Goal: Task Accomplishment & Management: Manage account settings

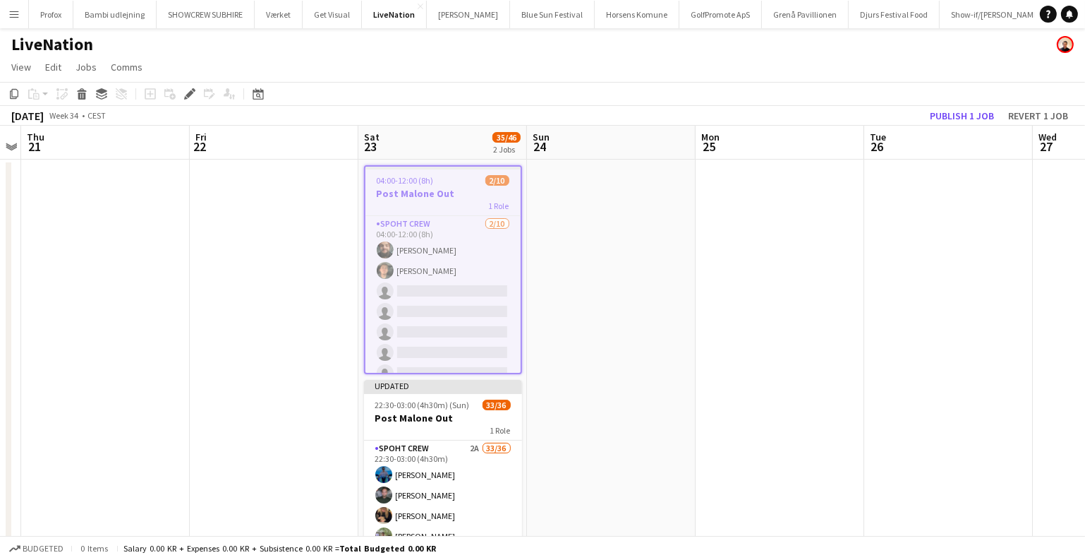
click at [9, 14] on app-icon "Menu" at bounding box center [13, 13] width 11 height 11
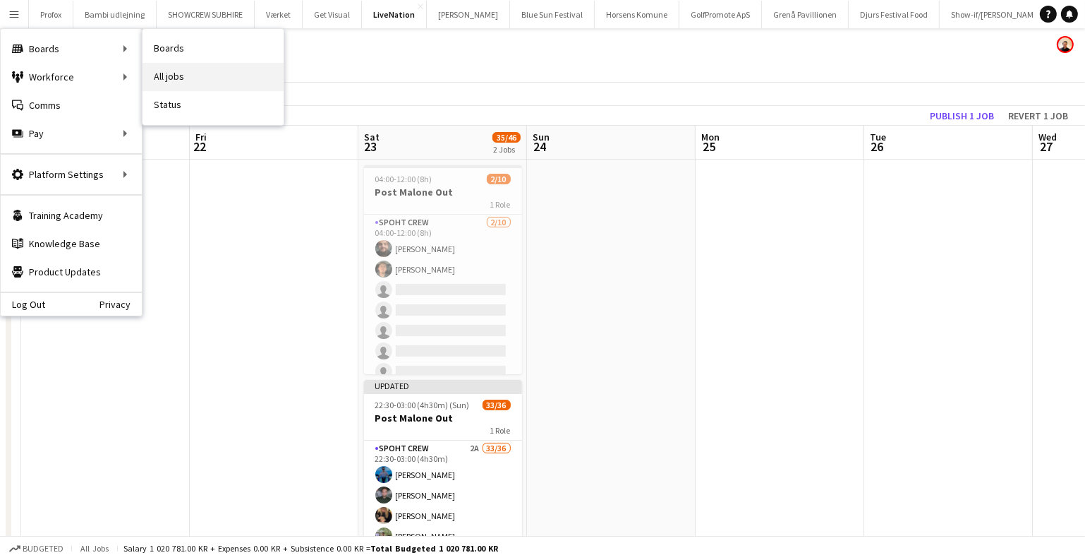
click at [198, 74] on link "All jobs" at bounding box center [213, 77] width 141 height 28
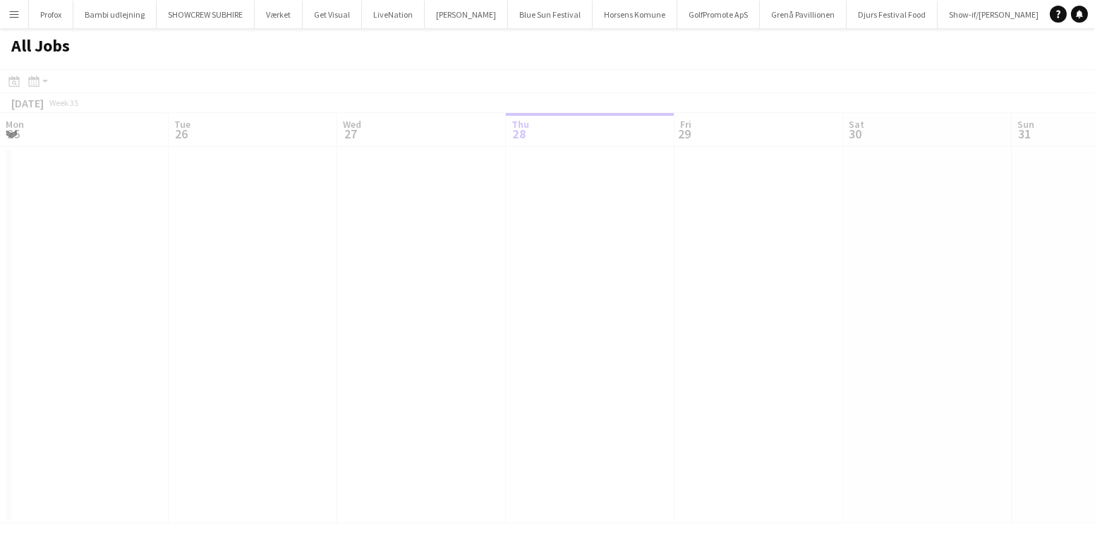
scroll to position [0, 337]
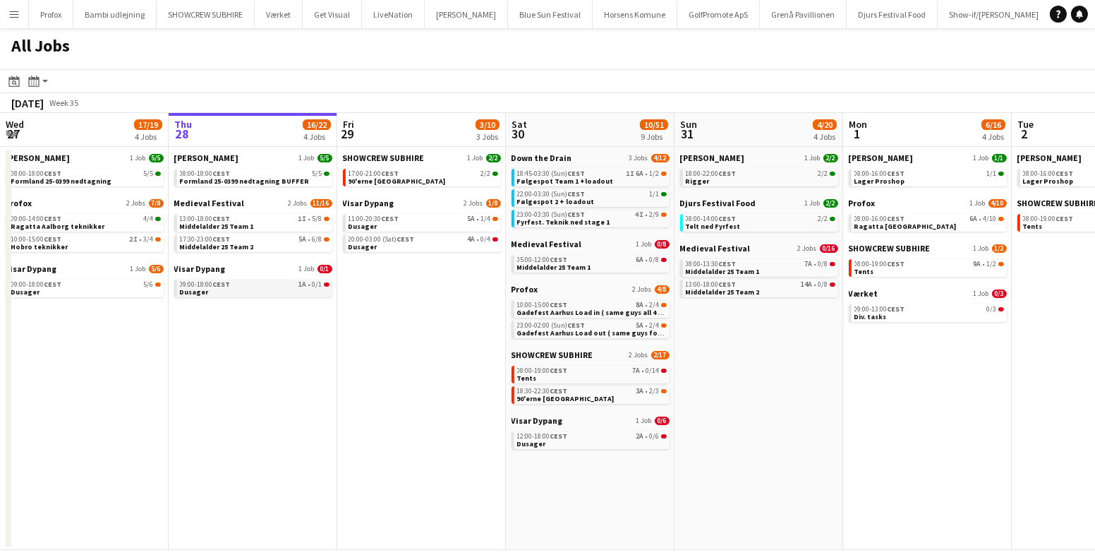
click at [274, 287] on link "09:00-18:00 CEST 1A • 0/1 Dusager" at bounding box center [255, 287] width 150 height 16
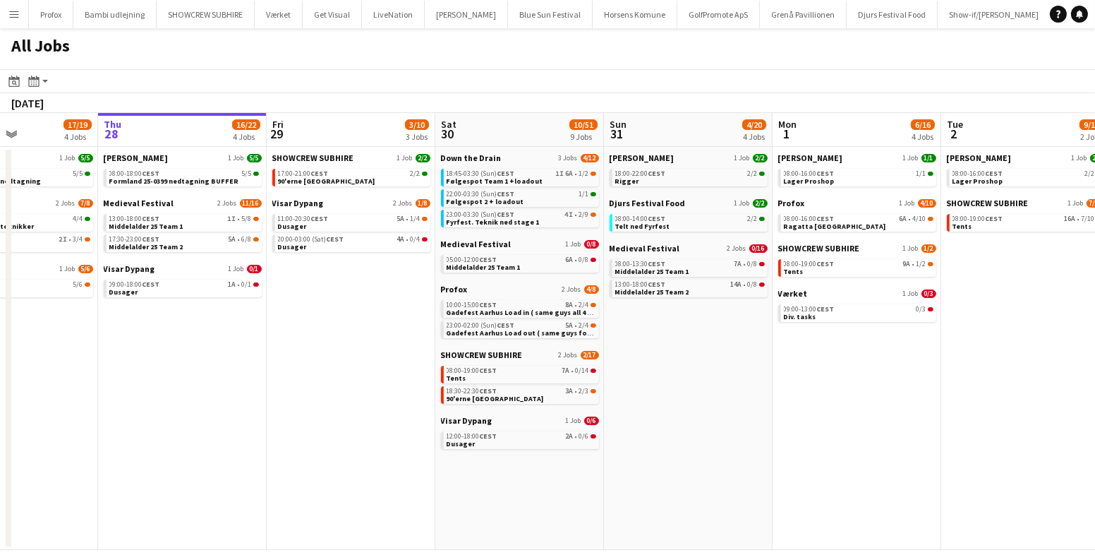
click at [1011, 387] on app-all-jobs "All Jobs Date picker AUG 2025 AUG 2025 Monday M Tuesday T Wednesday W Thursday …" at bounding box center [547, 288] width 1095 height 521
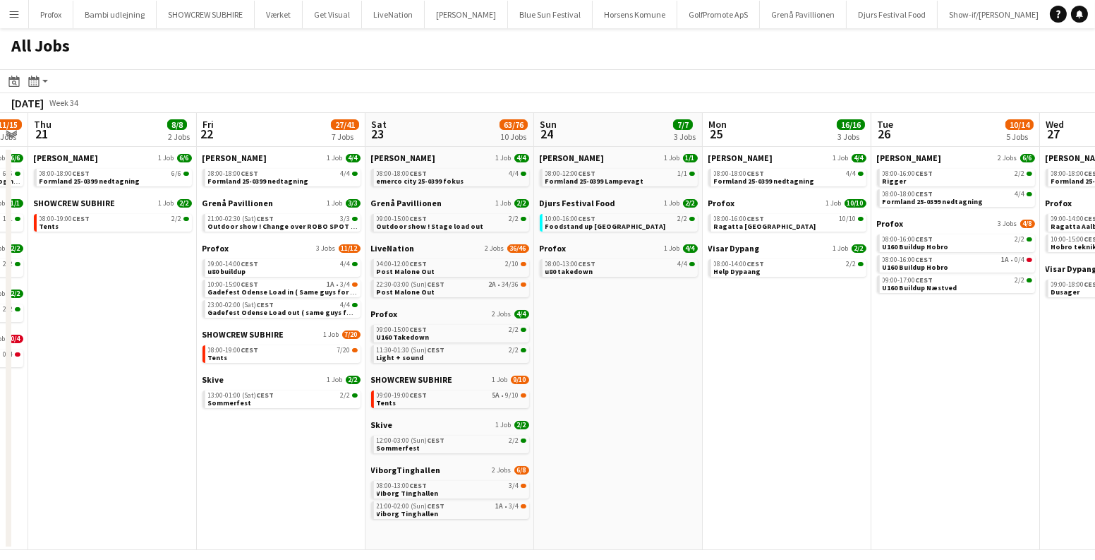
drag, startPoint x: 301, startPoint y: 390, endPoint x: 801, endPoint y: 410, distance: 500.7
click at [804, 409] on app-calendar-viewport "Tue 19 6/6 3 Jobs Wed 20 11/15 5 Jobs Thu 21 8/8 2 Jobs Fri 22 27/41 7 Jobs Sat…" at bounding box center [547, 331] width 1095 height 437
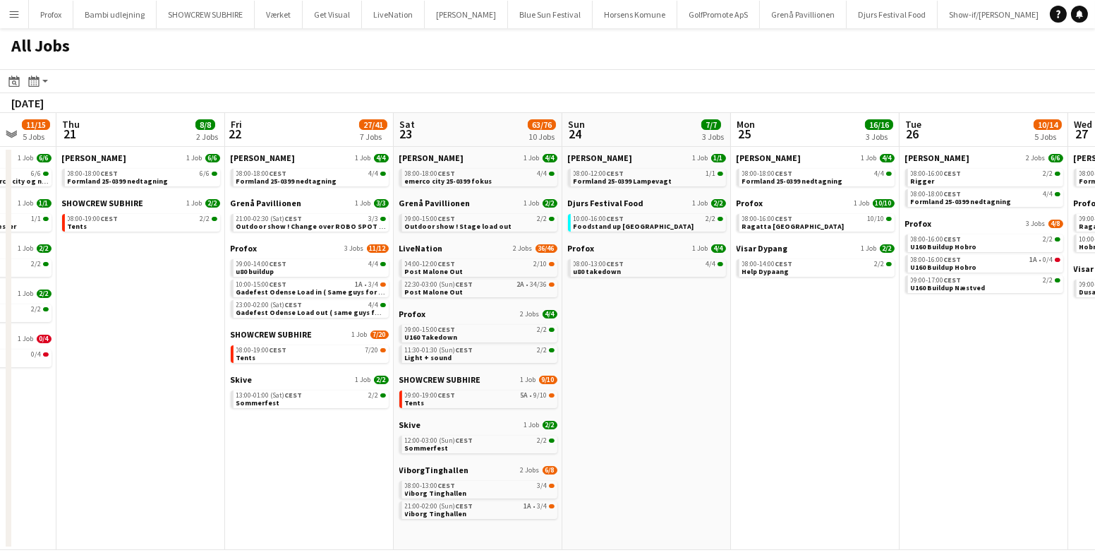
drag, startPoint x: 241, startPoint y: 399, endPoint x: 1089, endPoint y: 464, distance: 850.6
click at [1094, 463] on app-calendar-viewport "Mon 18 14/14 4 Jobs Tue 19 6/6 3 Jobs Wed 20 11/15 5 Jobs Thu 21 8/8 2 Jobs Fri…" at bounding box center [547, 331] width 1095 height 437
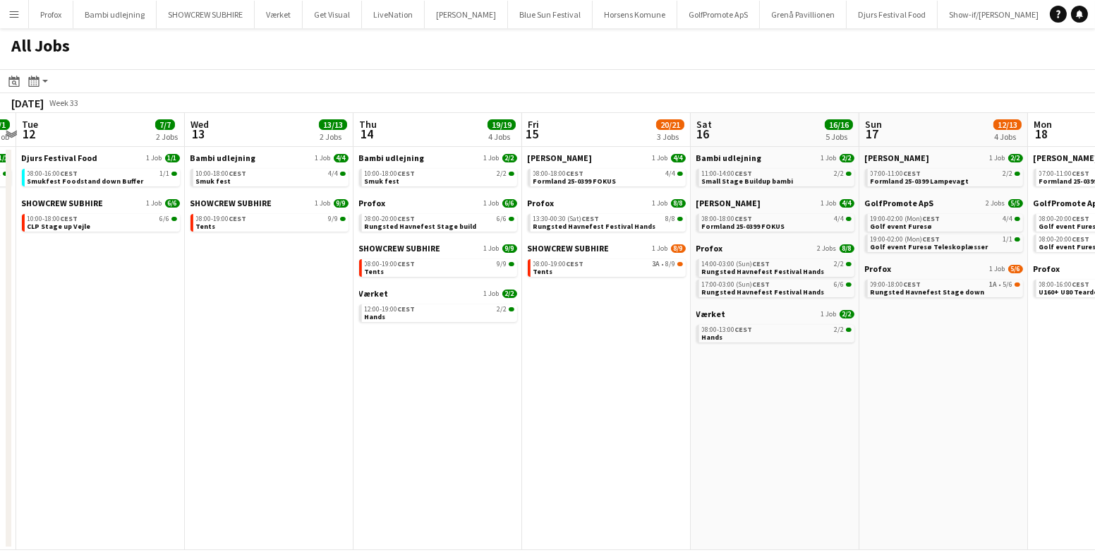
drag, startPoint x: 602, startPoint y: 457, endPoint x: 751, endPoint y: 449, distance: 149.8
click at [1081, 470] on app-calendar-viewport "Sat 9 6/6 1 Job Sun 10 1/1 1 Job Mon 11 1/1 1 Job Tue 12 7/7 2 Jobs Wed 13 13/1…" at bounding box center [547, 331] width 1095 height 437
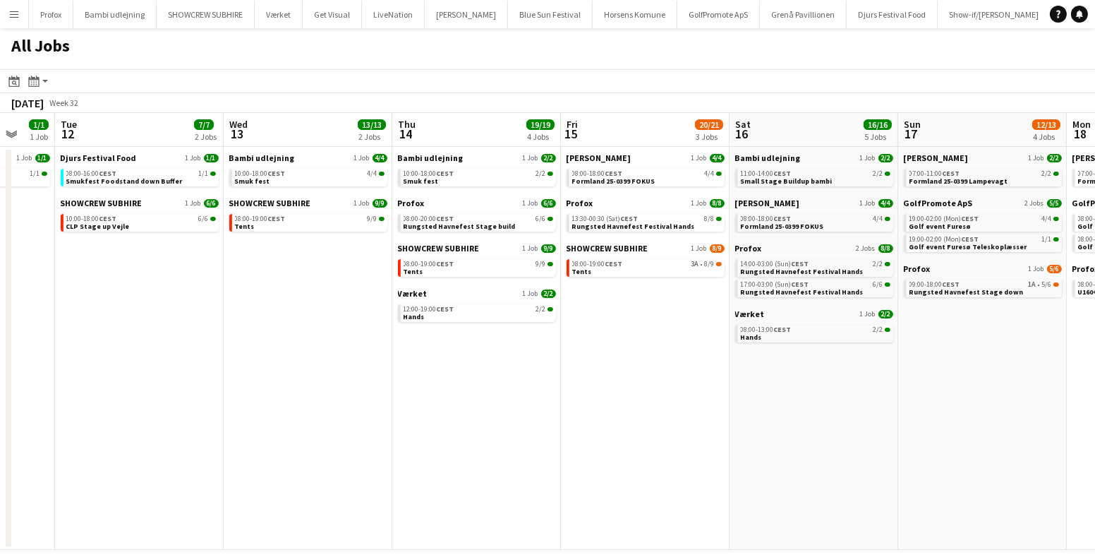
drag, startPoint x: 256, startPoint y: 425, endPoint x: 498, endPoint y: 435, distance: 242.2
click at [993, 471] on app-calendar-viewport "Sat 9 6/6 1 Job Sun 10 1/1 1 Job Mon 11 1/1 1 Job Tue 12 7/7 2 Jobs Wed 13 13/1…" at bounding box center [547, 331] width 1095 height 437
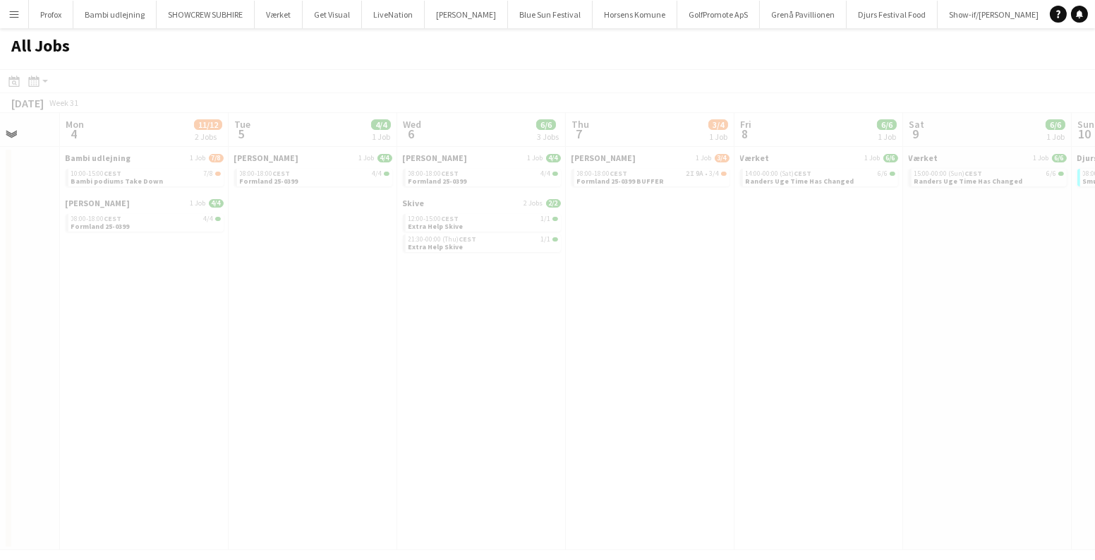
drag, startPoint x: 422, startPoint y: 404, endPoint x: 1085, endPoint y: 461, distance: 665.7
click at [1094, 461] on app-calendar-viewport "Fri 1 Sat 2 Sun 3 Mon 4 11/12 2 Jobs Tue 5 4/4 1 Job Wed 6 6/6 3 Jobs Thu 7 3/4…" at bounding box center [547, 331] width 1095 height 437
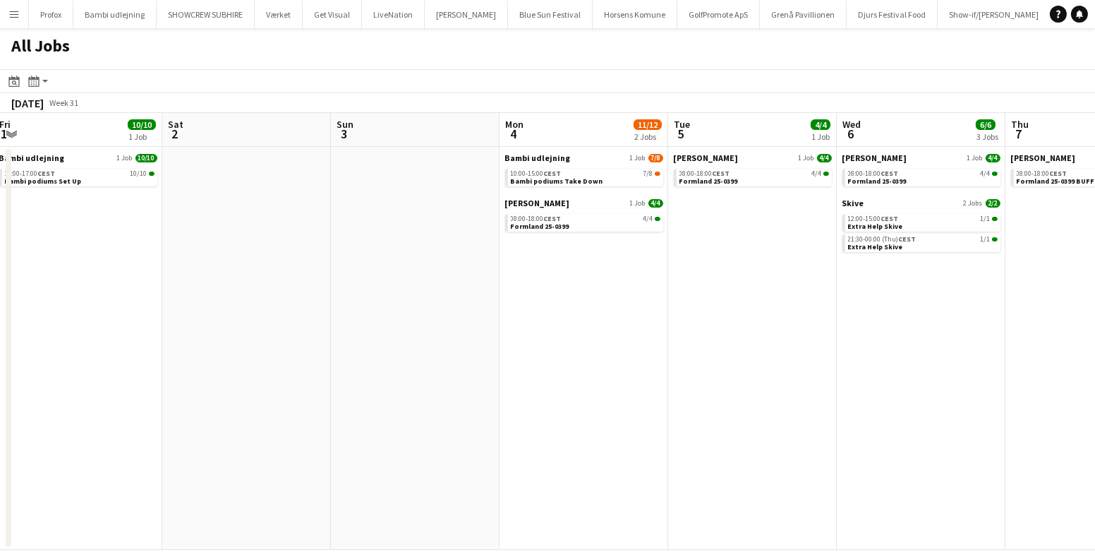
click at [843, 395] on app-all-jobs "All Jobs Date picker AUG 2025 AUG 2025 Monday M Tuesday T Wednesday W Thursday …" at bounding box center [547, 288] width 1095 height 521
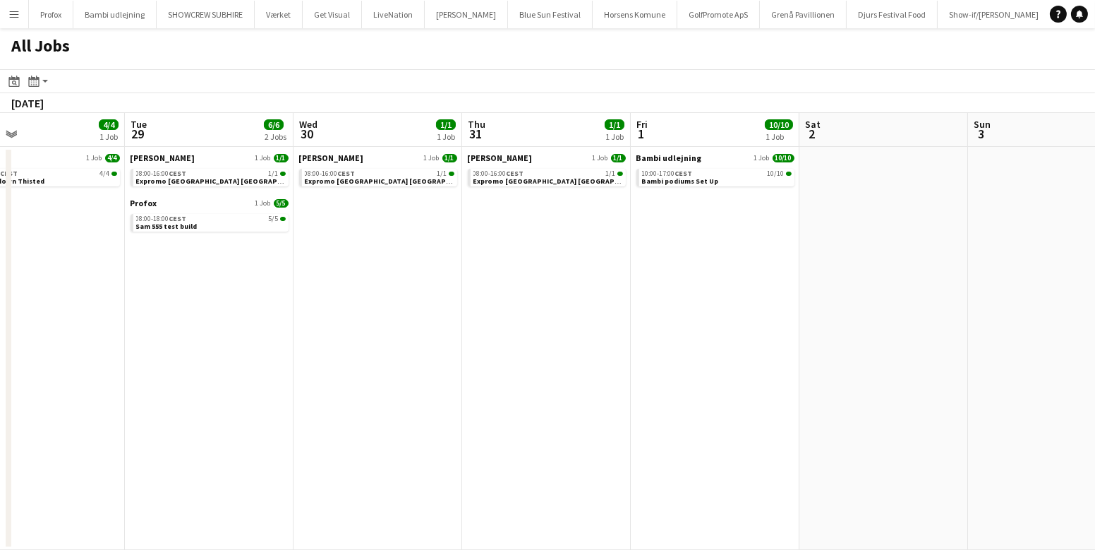
scroll to position [0, 289]
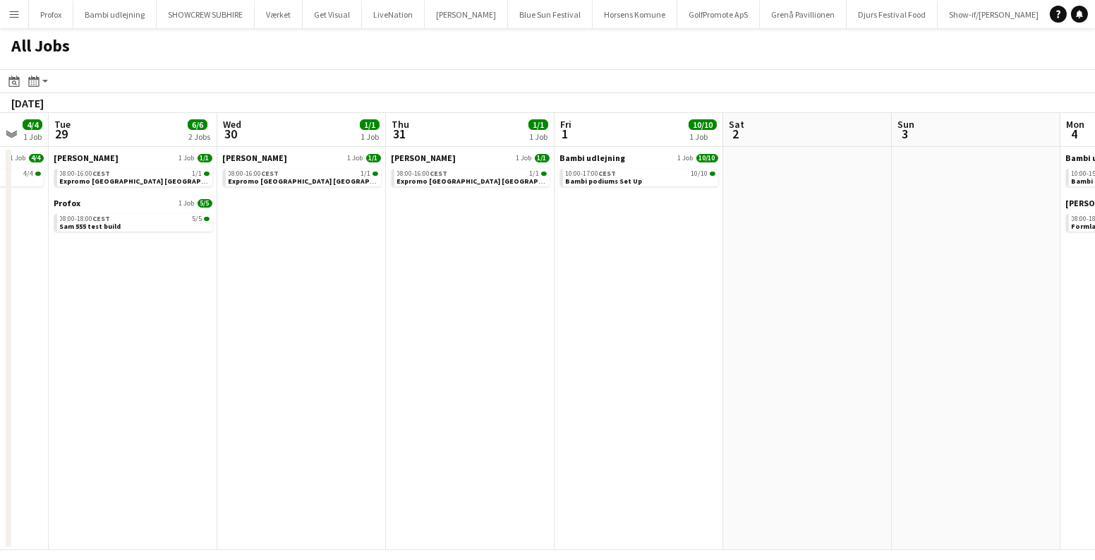
drag, startPoint x: 372, startPoint y: 380, endPoint x: 588, endPoint y: 371, distance: 216.8
click at [991, 389] on app-calendar-viewport "Sun 27 3/5 1 Job Mon 28 4/4 1 Job Tue 29 6/6 2 Jobs Wed 30 1/1 1 Job Thu 31 1/1…" at bounding box center [547, 331] width 1095 height 437
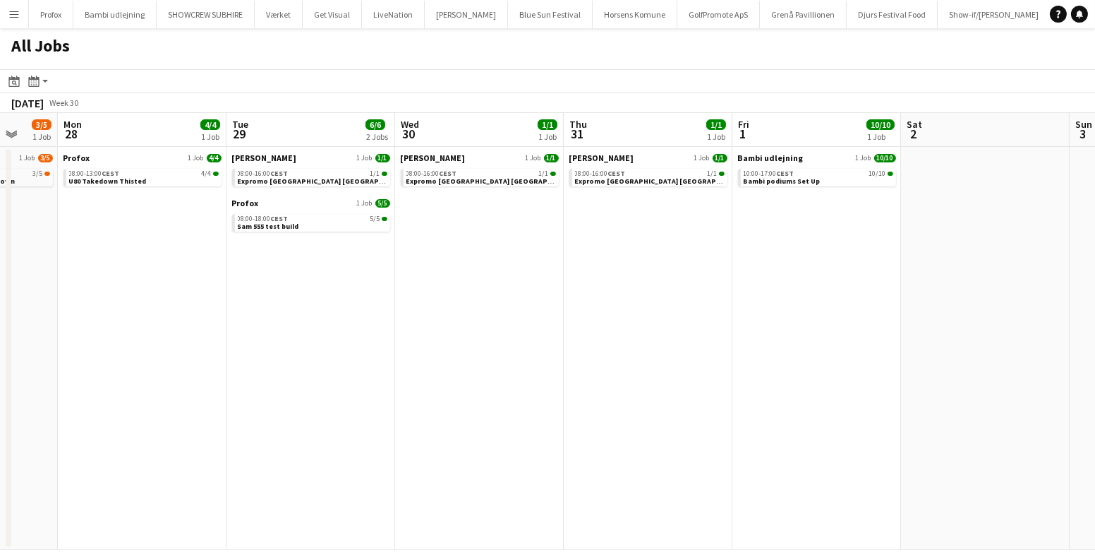
click at [965, 392] on app-all-jobs "All Jobs Date picker AUG 2025 AUG 2025 Monday M Tuesday T Wednesday W Thursday …" at bounding box center [547, 288] width 1095 height 521
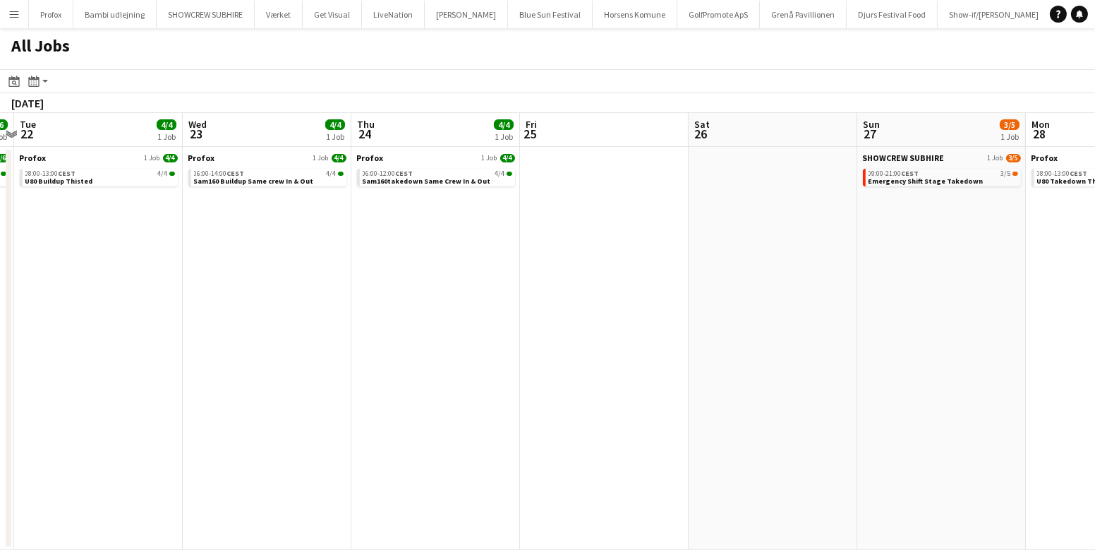
drag, startPoint x: 409, startPoint y: 373, endPoint x: 1031, endPoint y: 406, distance: 623.3
click at [1031, 406] on app-calendar-viewport "Sun 20 Mon 21 6/6 1 Job Tue 22 4/4 1 Job Wed 23 4/4 1 Job Thu 24 4/4 1 Job Fri …" at bounding box center [547, 331] width 1095 height 437
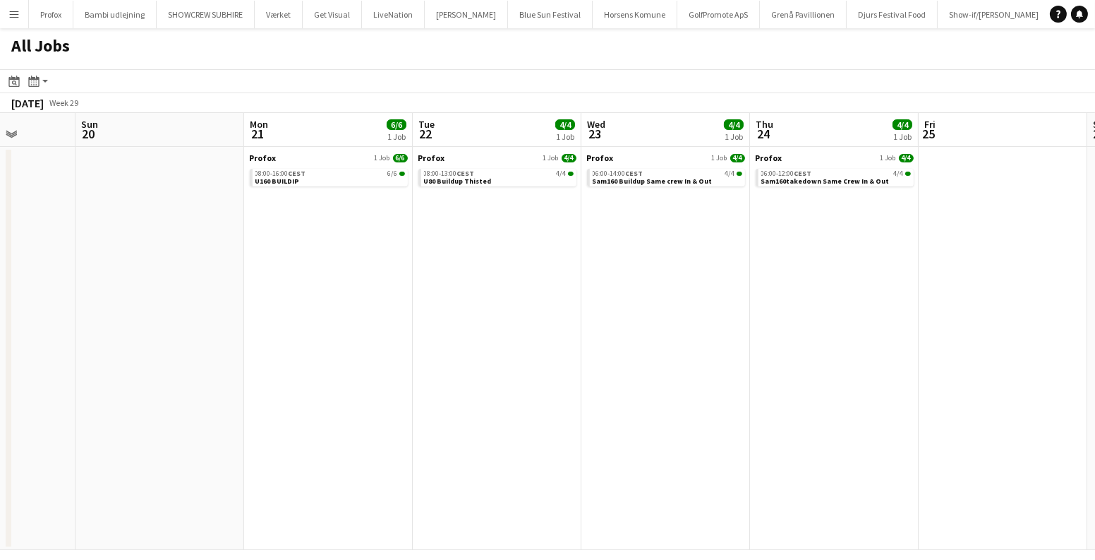
drag, startPoint x: 551, startPoint y: 342, endPoint x: 1051, endPoint y: 366, distance: 500.2
click at [1094, 364] on app-calendar-viewport "Thu 17 Fri 18 Sat 19 Sun 20 Mon 21 6/6 1 Job Tue 22 4/4 1 Job Wed 23 4/4 1 Job …" at bounding box center [547, 331] width 1095 height 437
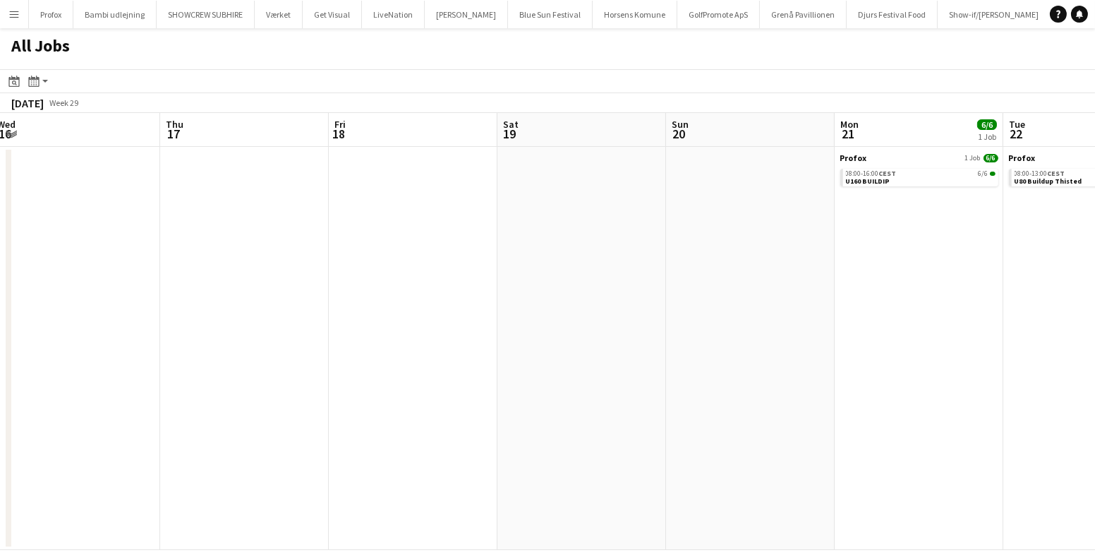
drag, startPoint x: 837, startPoint y: 337, endPoint x: 224, endPoint y: 373, distance: 613.5
click at [224, 378] on app-calendar-viewport "Sun 13 6/6 2 Jobs Mon 14 4/4 1 Job Tue 15 3/3 1 Job Wed 16 Thu 17 Fri 18 Sat 19…" at bounding box center [547, 331] width 1095 height 437
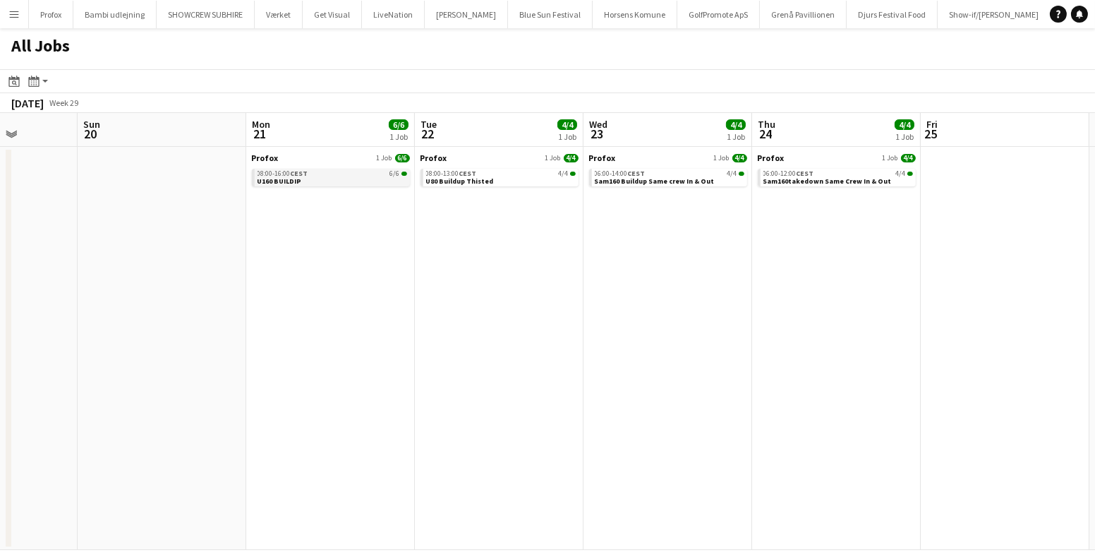
click at [322, 175] on div "08:00-16:00 CEST 6/6" at bounding box center [333, 173] width 150 height 7
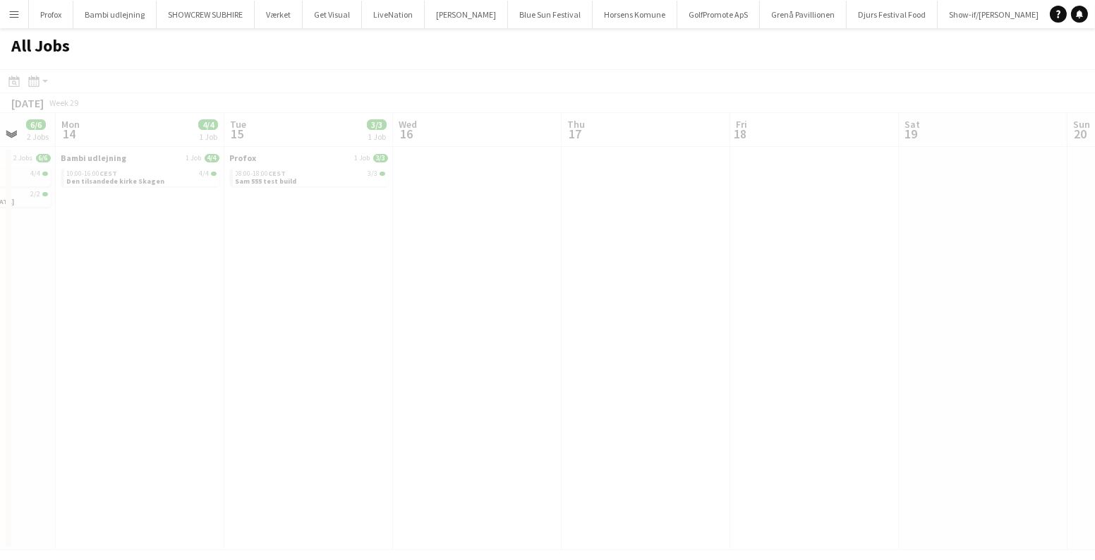
scroll to position [0, 500]
drag, startPoint x: 336, startPoint y: 269, endPoint x: 1051, endPoint y: 255, distance: 714.9
click at [1094, 268] on app-all-jobs "All Jobs Date picker AUG 2025 AUG 2025 Monday M Tuesday T Wednesday W Thursday …" at bounding box center [547, 288] width 1095 height 521
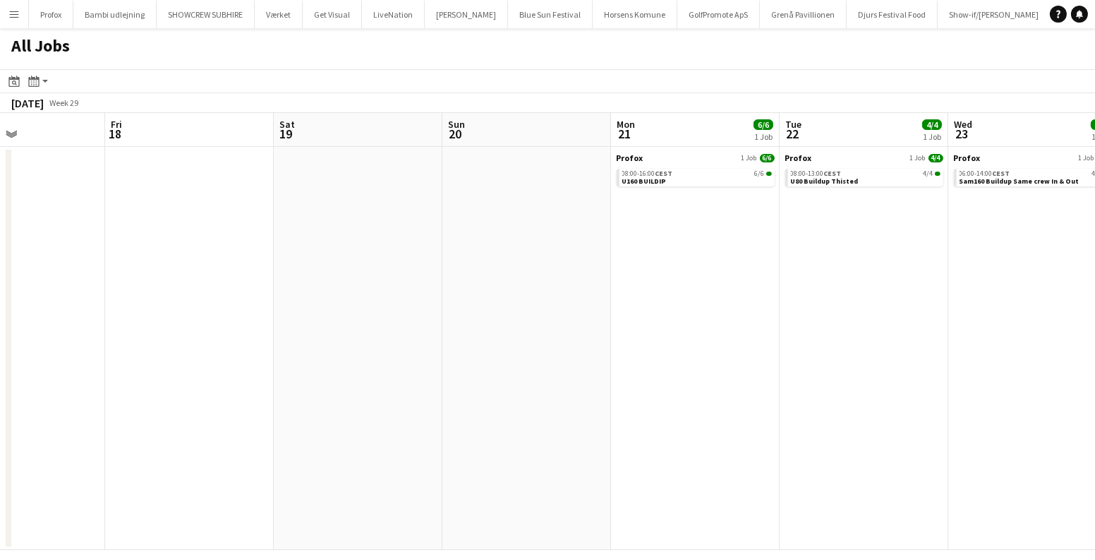
drag, startPoint x: 475, startPoint y: 298, endPoint x: 145, endPoint y: 292, distance: 329.6
click at [145, 292] on app-calendar-viewport "Mon 14 4/4 1 Job Tue 15 3/3 1 Job Wed 16 Thu 17 Fri 18 Sat 19 Sun 20 Mon 21 6/6…" at bounding box center [547, 331] width 1095 height 437
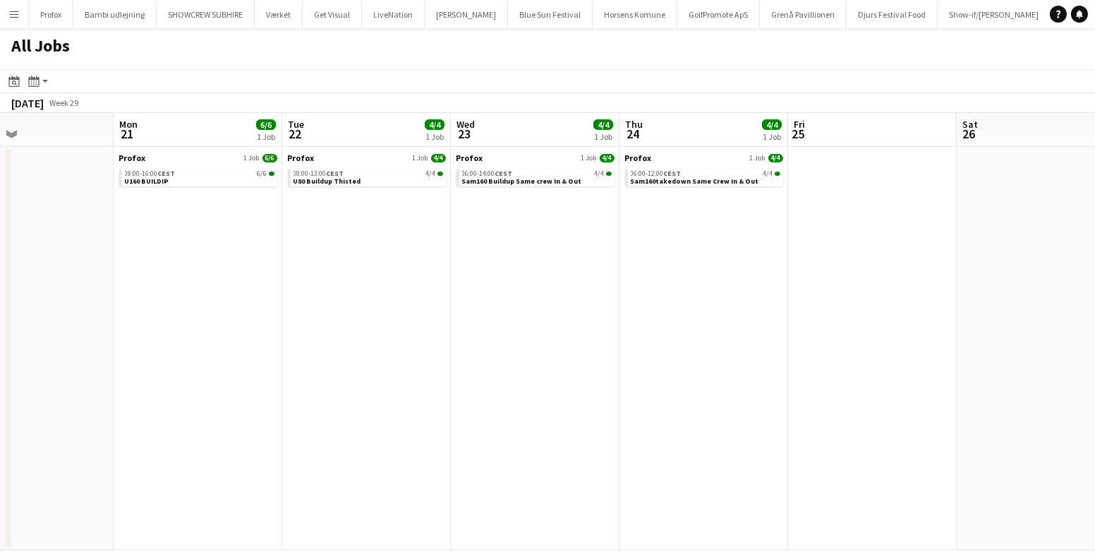
scroll to position [0, 437]
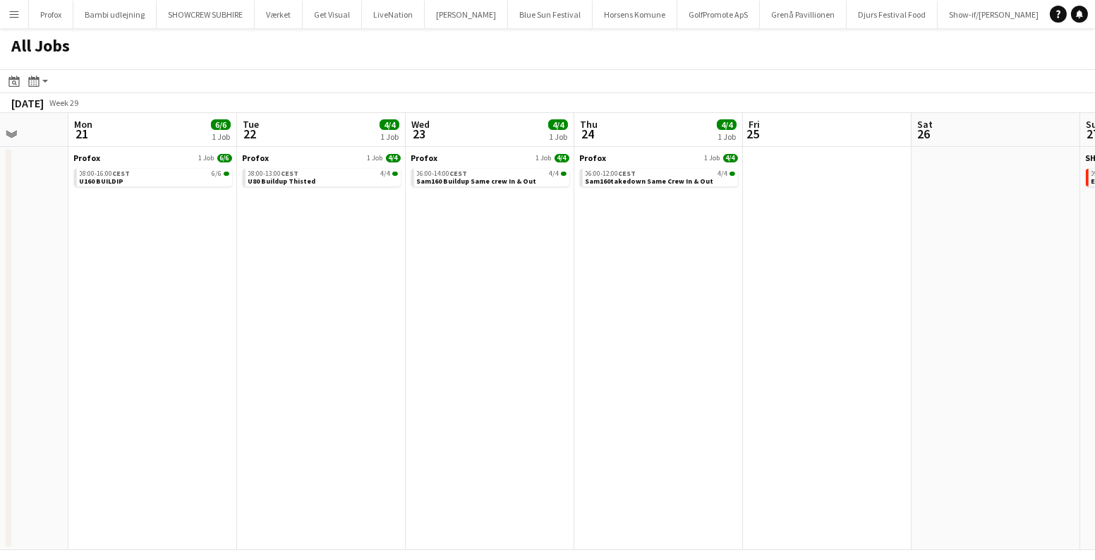
drag, startPoint x: 682, startPoint y: 273, endPoint x: 140, endPoint y: 356, distance: 547.6
click at [140, 356] on app-calendar-viewport "Fri 18 Sat 19 Sun 20 Mon 21 6/6 1 Job Tue 22 4/4 1 Job Wed 23 4/4 1 Job Thu 24 …" at bounding box center [547, 331] width 1095 height 437
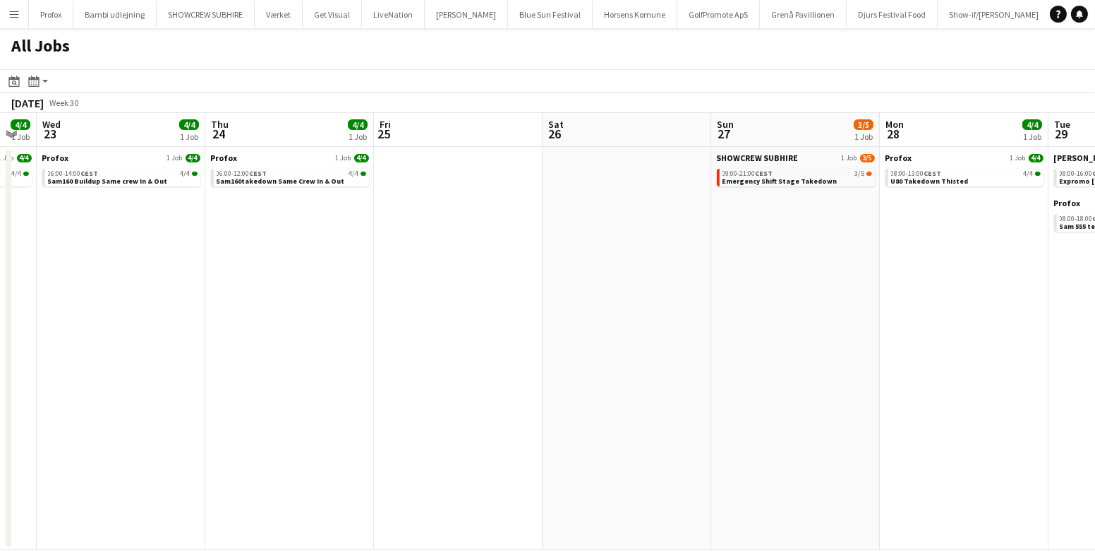
scroll to position [0, 639]
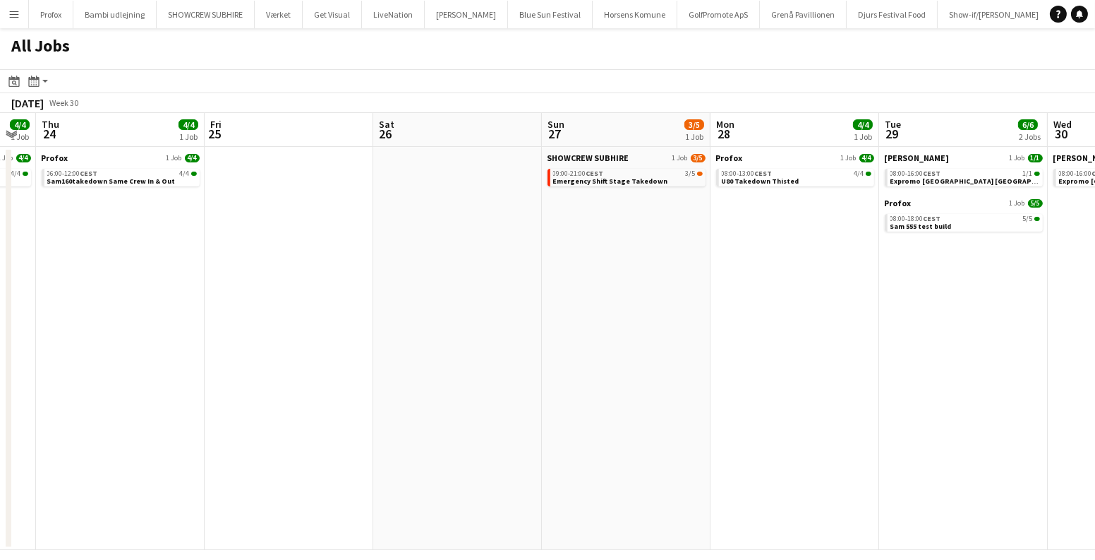
drag, startPoint x: 747, startPoint y: 231, endPoint x: 267, endPoint y: 217, distance: 479.3
click at [207, 212] on app-calendar-viewport "Sun 20 Mon 21 6/6 1 Job Tue 22 4/4 1 Job Wed 23 4/4 1 Job Thu 24 4/4 1 Job Fri …" at bounding box center [547, 331] width 1095 height 437
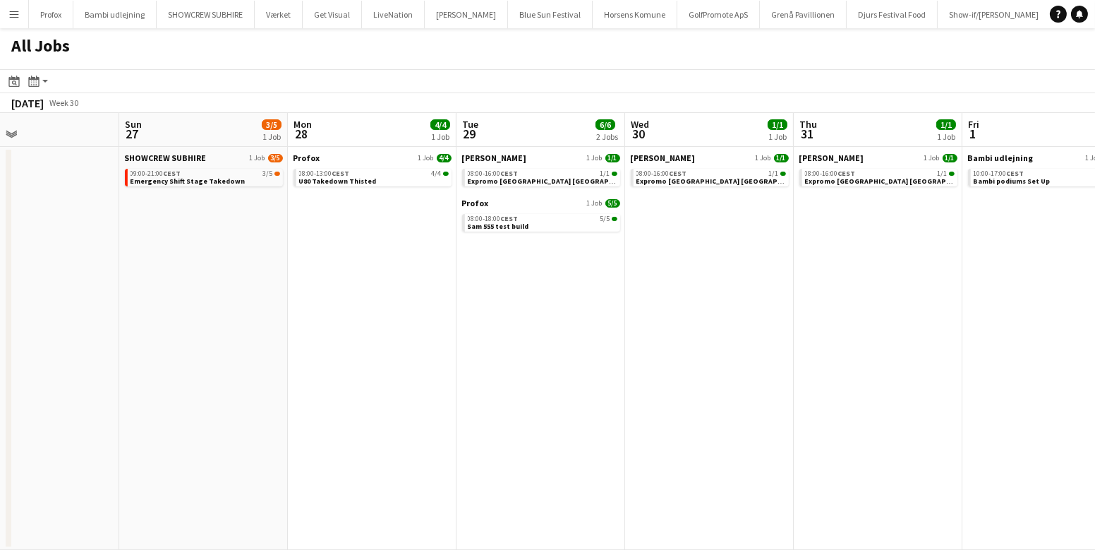
scroll to position [0, 552]
drag, startPoint x: 684, startPoint y: 212, endPoint x: 265, endPoint y: 215, distance: 418.4
click at [265, 215] on app-calendar-viewport "Wed 23 4/4 1 Job Thu 24 4/4 1 Job Fri 25 Sat 26 Sun 27 3/5 1 Job Mon 28 4/4 1 J…" at bounding box center [547, 331] width 1095 height 437
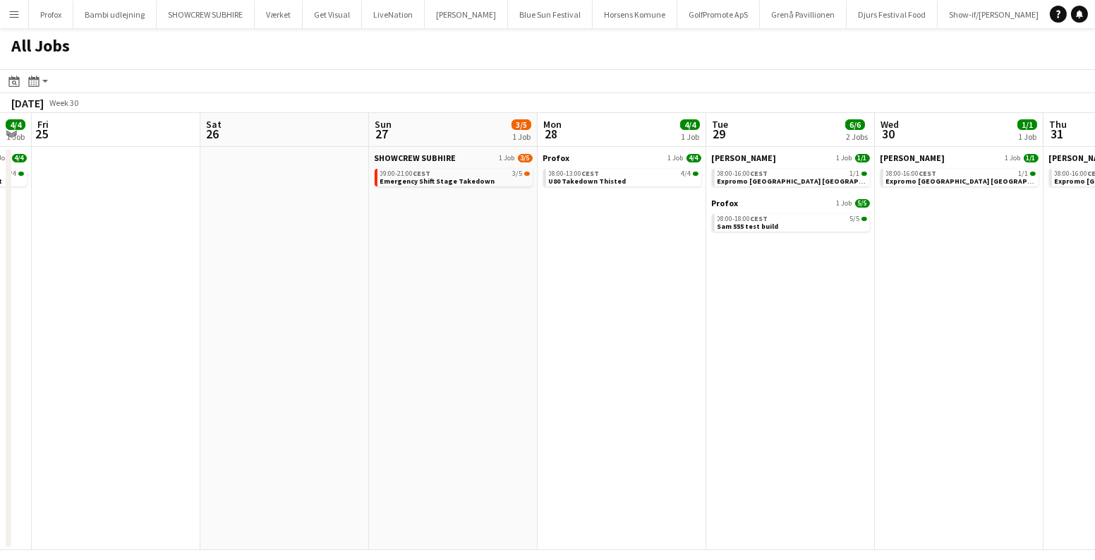
drag, startPoint x: 460, startPoint y: 287, endPoint x: 576, endPoint y: 297, distance: 116.1
click at [574, 297] on app-calendar-viewport "Wed 23 4/4 1 Job Thu 24 4/4 1 Job Fri 25 Sat 26 Sun 27 3/5 1 Job Mon 28 4/4 1 J…" at bounding box center [547, 331] width 1095 height 437
click at [477, 173] on div "09:00-21:00 CEST 3/5" at bounding box center [456, 173] width 150 height 7
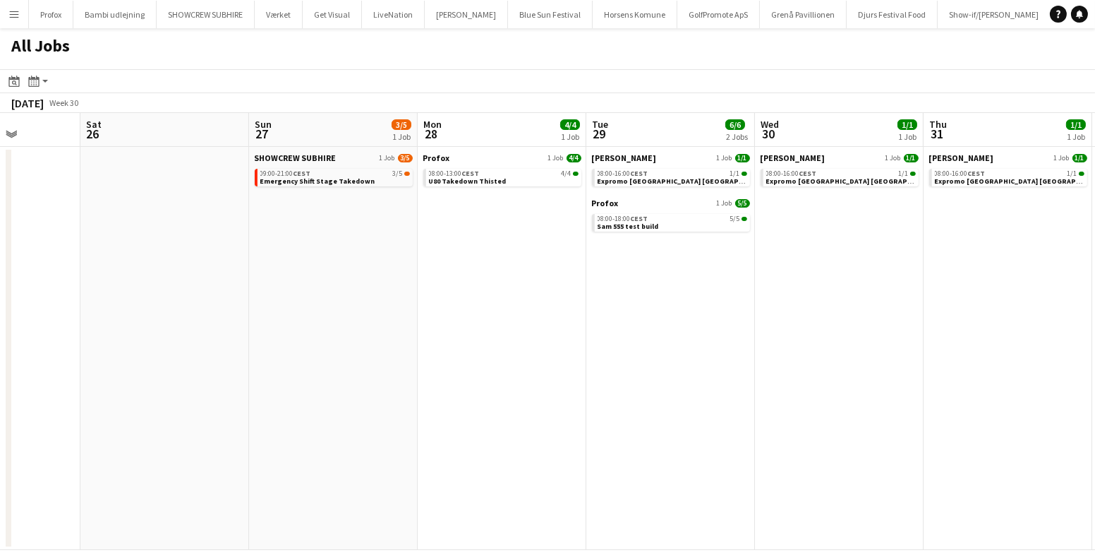
drag, startPoint x: 460, startPoint y: 221, endPoint x: 329, endPoint y: 221, distance: 131.2
click at [329, 222] on app-calendar-viewport "Wed 23 4/4 1 Job Thu 24 4/4 1 Job Fri 25 Sat 26 Sun 27 3/5 1 Job Mon 28 4/4 1 J…" at bounding box center [547, 331] width 1095 height 437
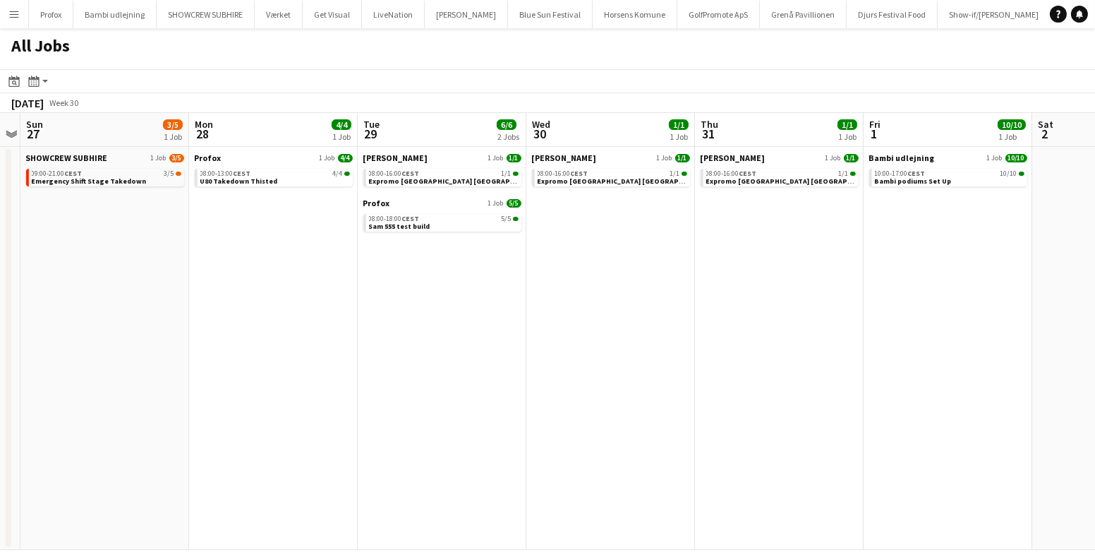
scroll to position [0, 531]
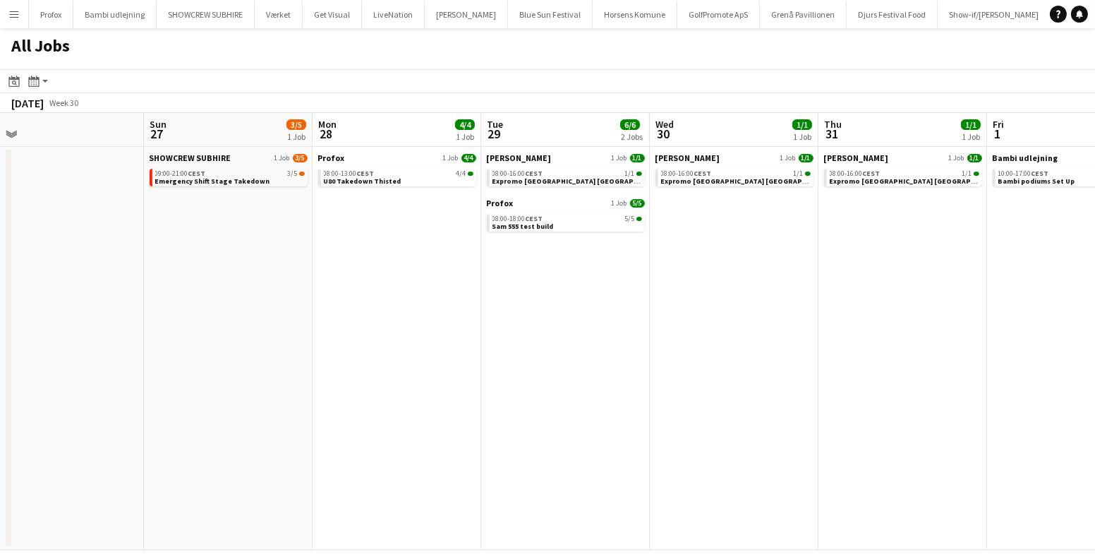
drag, startPoint x: 795, startPoint y: 288, endPoint x: 547, endPoint y: 288, distance: 247.7
click at [547, 288] on app-calendar-viewport "Wed 23 4/4 1 Job Thu 24 4/4 1 Job Fri 25 Sat 26 Sun 27 3/5 1 Job Mon 28 4/4 1 J…" at bounding box center [547, 331] width 1095 height 437
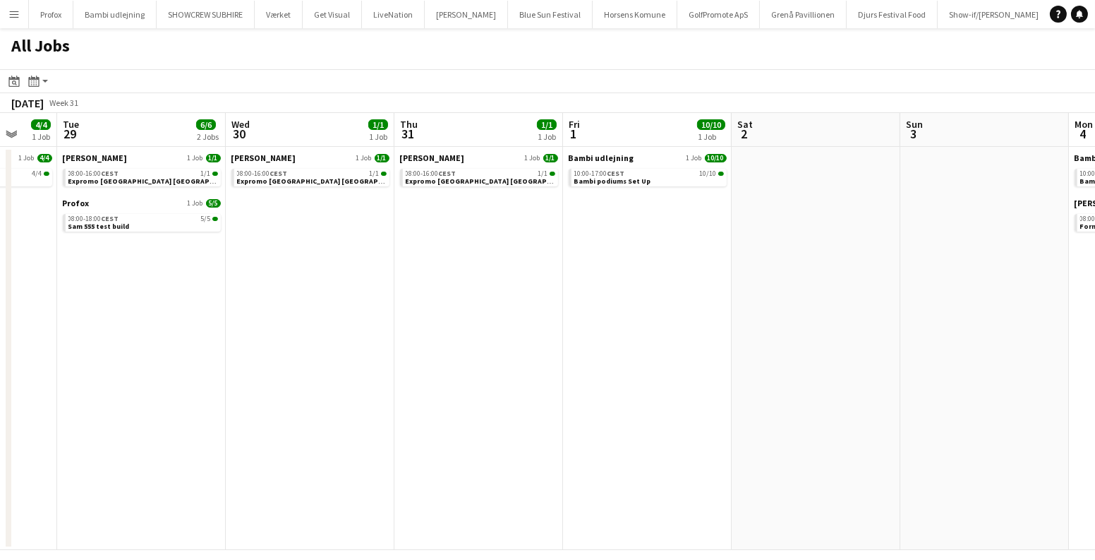
drag, startPoint x: 897, startPoint y: 221, endPoint x: 598, endPoint y: 230, distance: 299.3
click at [599, 230] on app-calendar-viewport "Fri 25 Sat 26 Sun 27 3/5 1 Job Mon 28 4/4 1 Job Tue 29 6/6 2 Jobs Wed 30 1/1 1 …" at bounding box center [547, 331] width 1095 height 437
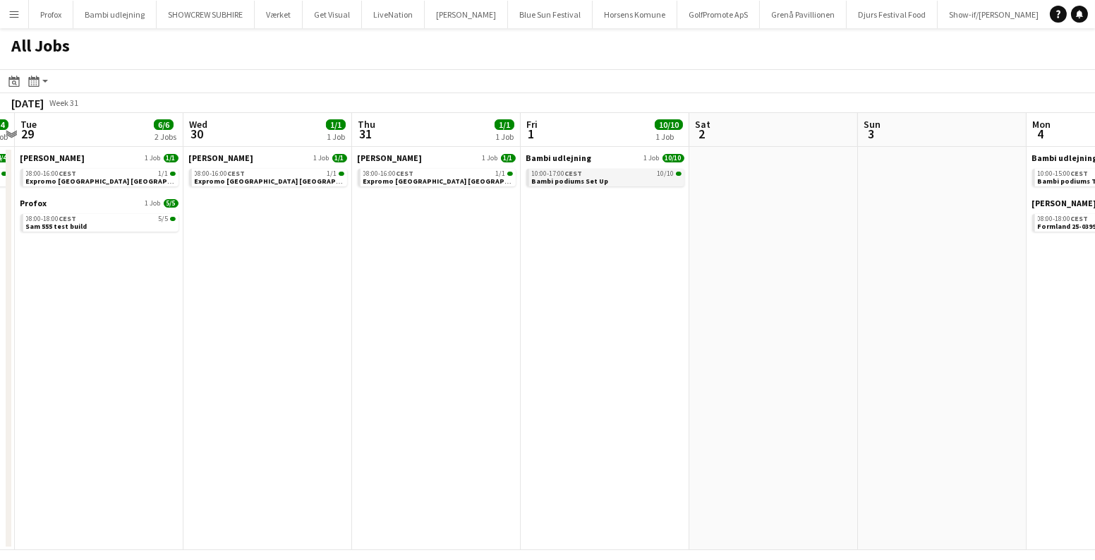
click at [637, 177] on link "10:00-17:00 CEST 10/10 Bambi podiums Set Up" at bounding box center [607, 177] width 150 height 16
click at [868, 238] on app-date-cell at bounding box center [942, 348] width 169 height 403
click at [582, 182] on span "Bambi podiums Set Up" at bounding box center [570, 180] width 77 height 9
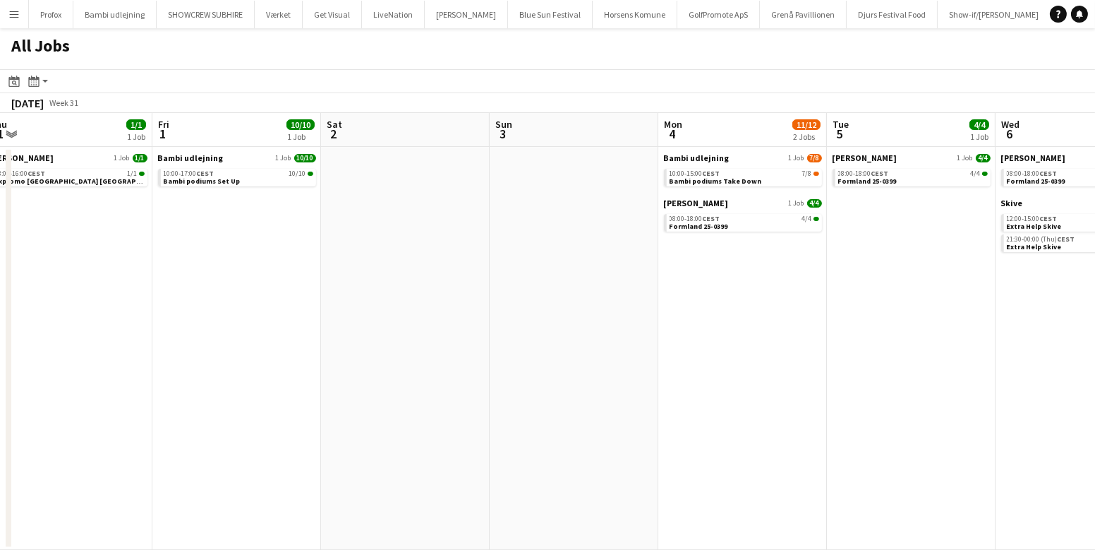
drag, startPoint x: 777, startPoint y: 328, endPoint x: 270, endPoint y: 336, distance: 506.7
click at [284, 336] on app-calendar-viewport "Mon 28 4/4 1 Job Tue 29 6/6 2 Jobs Wed 30 1/1 1 Job Thu 31 1/1 1 Job Fri 1 10/1…" at bounding box center [547, 331] width 1095 height 437
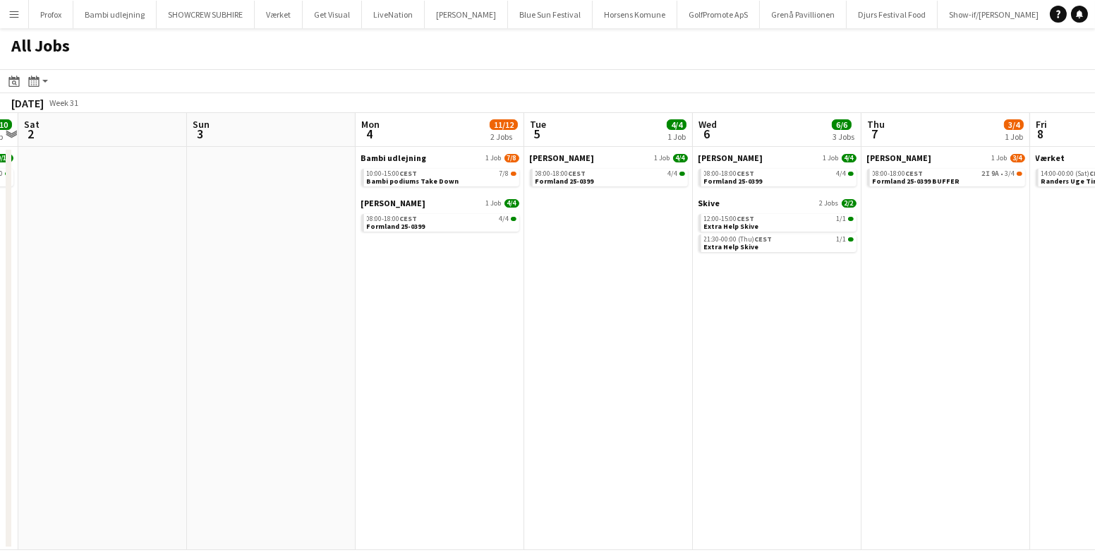
scroll to position [0, 611]
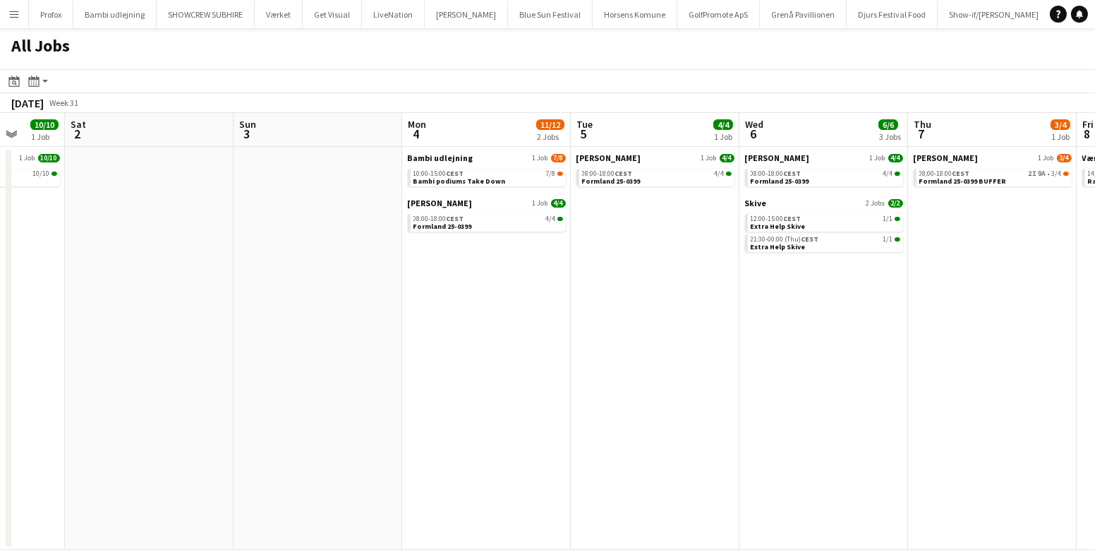
drag, startPoint x: 694, startPoint y: 300, endPoint x: 382, endPoint y: 306, distance: 311.9
click at [394, 310] on app-calendar-viewport "Tue 29 6/6 2 Jobs Wed 30 1/1 1 Job Thu 31 1/1 1 Job Fri 1 10/10 1 Job Sat 2 Sun…" at bounding box center [547, 331] width 1095 height 437
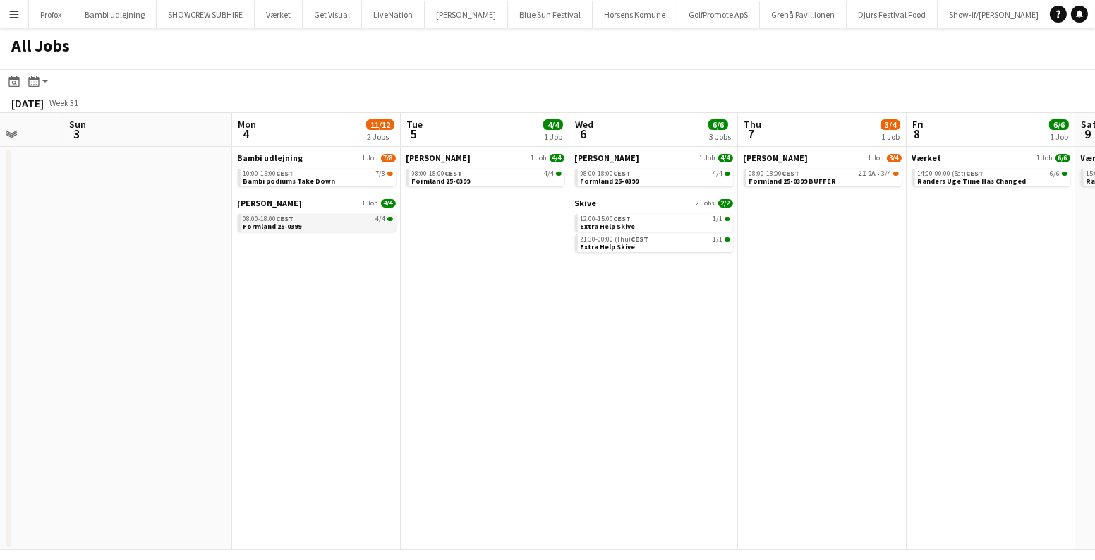
click at [325, 222] on link "08:00-18:00 CEST 4/4 Formland 25-0399" at bounding box center [318, 222] width 150 height 16
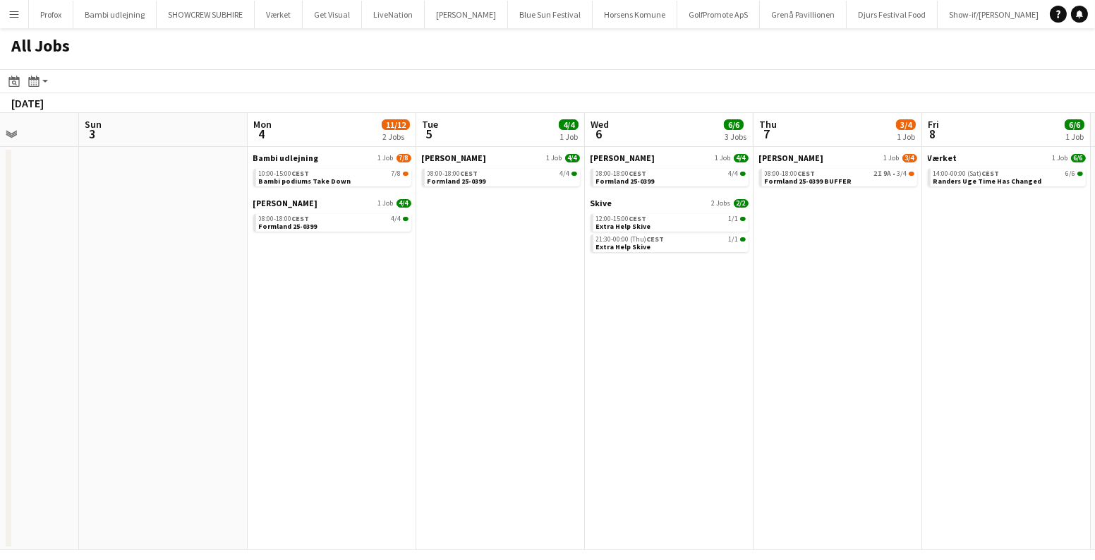
scroll to position [0, 445]
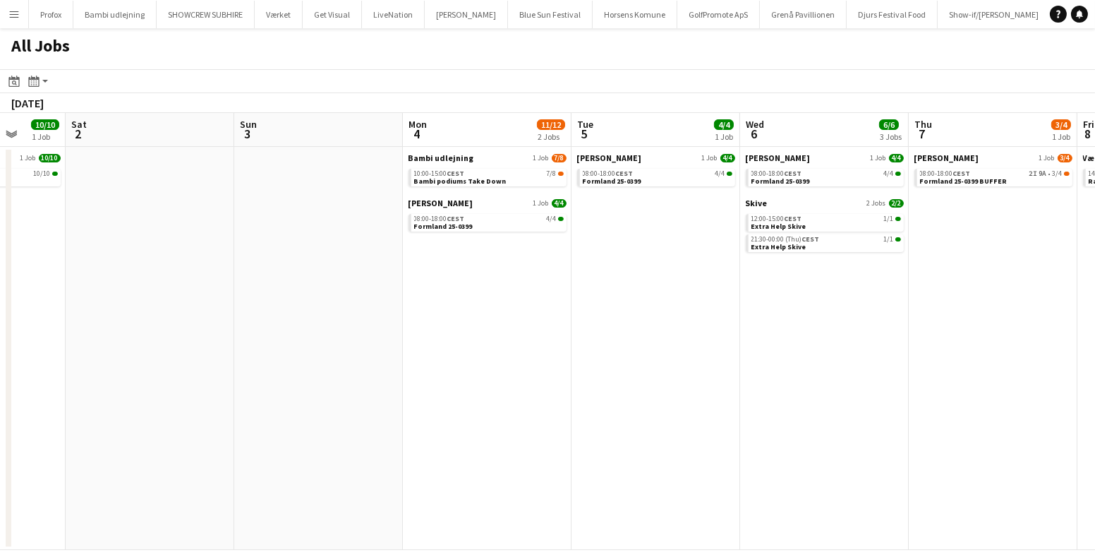
drag, startPoint x: 872, startPoint y: 270, endPoint x: 524, endPoint y: 294, distance: 348.7
click at [532, 294] on app-calendar-viewport "Wed 30 1/1 1 Job Thu 31 1/1 1 Job Fri 1 10/10 1 Job Sat 2 Sun 3 Mon 4 11/12 2 J…" at bounding box center [547, 331] width 1095 height 437
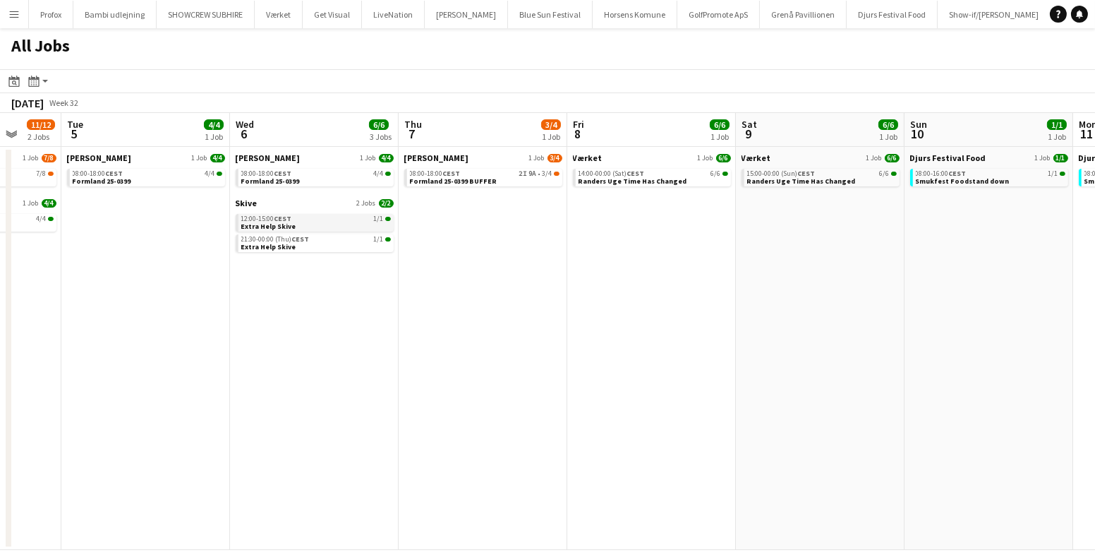
click at [352, 225] on link "12:00-15:00 CEST 1/1 Extra Help Skive" at bounding box center [316, 222] width 150 height 16
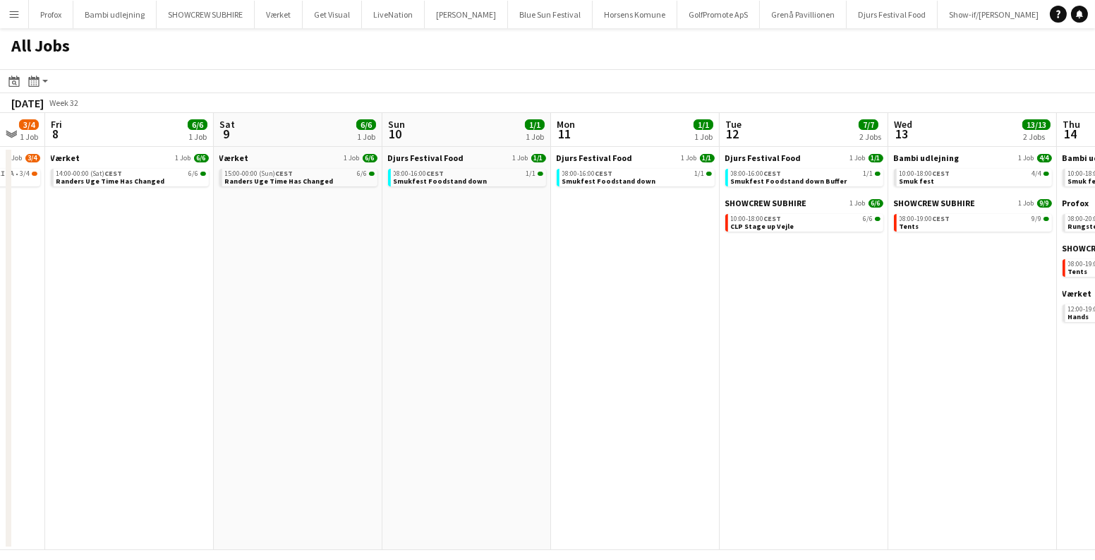
scroll to position [0, 466]
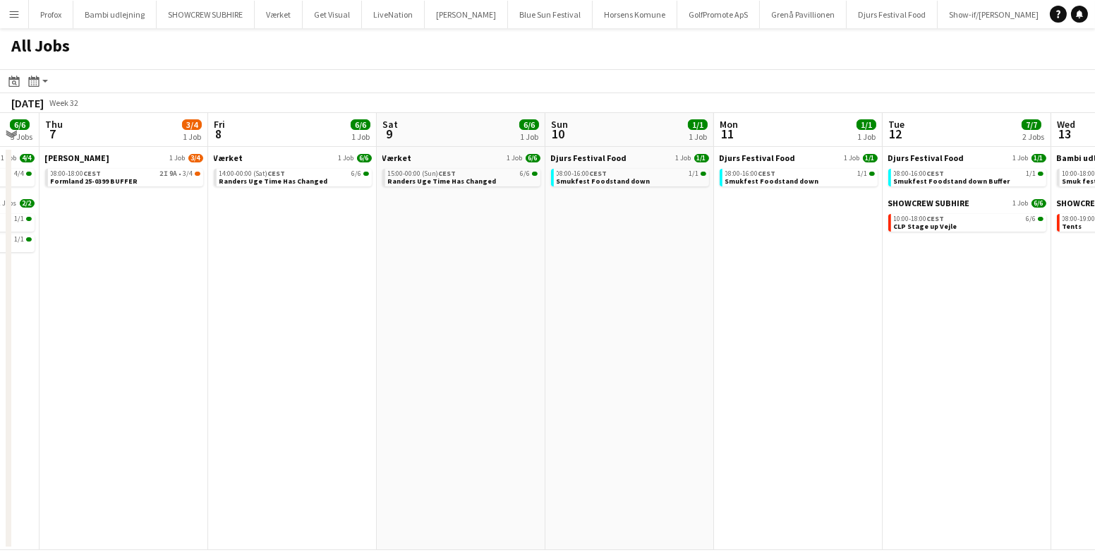
drag, startPoint x: 609, startPoint y: 268, endPoint x: 277, endPoint y: 272, distance: 332.4
click at [277, 272] on app-calendar-viewport "Mon 4 11/12 2 Jobs Tue 5 4/4 1 Job Wed 6 6/6 3 Jobs Thu 7 3/4 1 Job Fri 8 6/6 1…" at bounding box center [547, 331] width 1095 height 437
click at [336, 177] on link "14:00-00:00 (Sat) CEST 6/6 Randers Uge Time Has Changed" at bounding box center [294, 177] width 150 height 16
click at [460, 177] on span "Randers Uge Time Has Changed" at bounding box center [442, 180] width 109 height 9
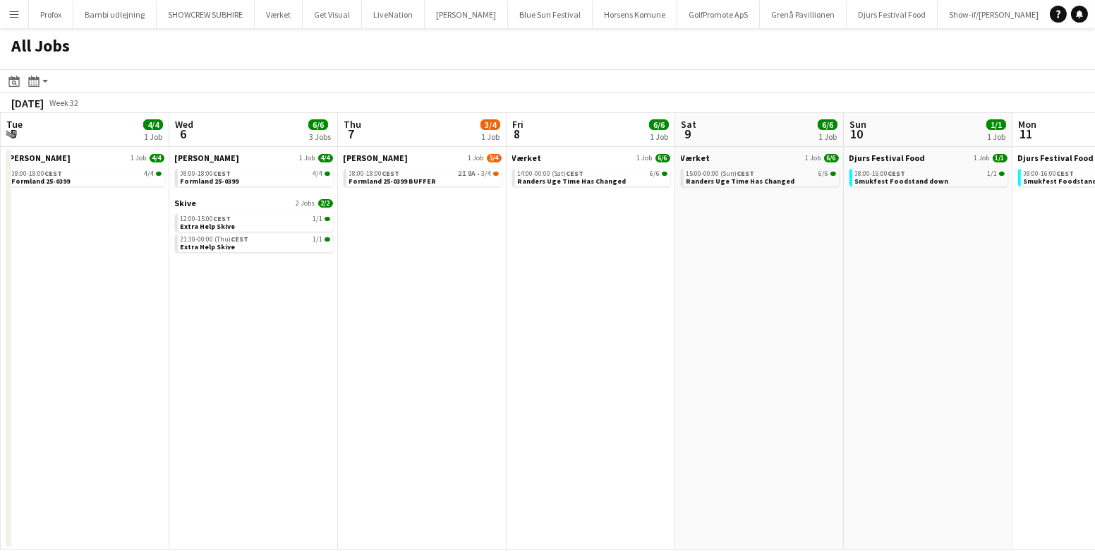
drag, startPoint x: 514, startPoint y: 229, endPoint x: 574, endPoint y: 232, distance: 59.3
click at [574, 231] on app-calendar-viewport "Sun 3 Mon 4 11/12 2 Jobs Tue 5 4/4 1 Job Wed 6 6/6 3 Jobs Thu 7 3/4 1 Job Fri 8…" at bounding box center [547, 331] width 1095 height 437
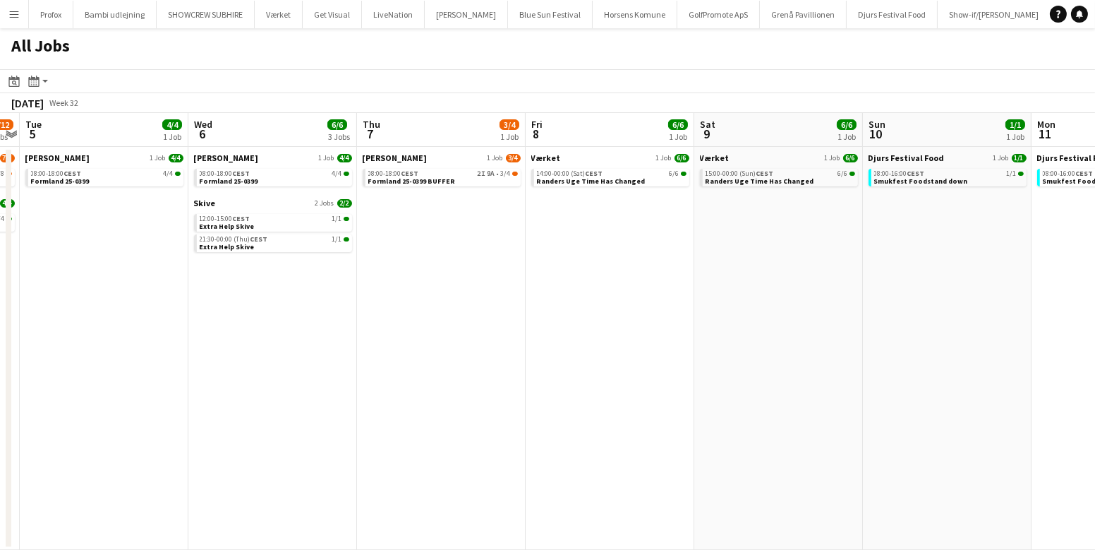
click at [397, 164] on app-calendar-brief-board "Danny Black Luna 1 Job 3/4 08:00-18:00 CEST 2I 9A • 3/4 Formland 25-0399 BUFFER" at bounding box center [442, 169] width 158 height 34
click at [404, 176] on span "Formland 25-0399 BUFFER" at bounding box center [411, 180] width 87 height 9
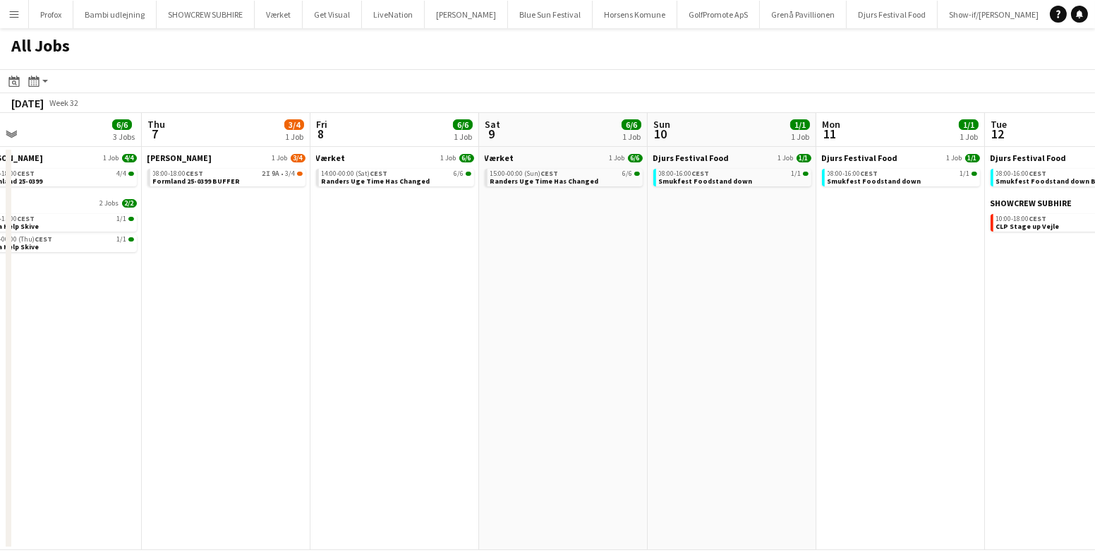
drag, startPoint x: 741, startPoint y: 267, endPoint x: 400, endPoint y: 272, distance: 340.8
click at [401, 272] on app-calendar-viewport "Sun 3 Mon 4 11/12 2 Jobs Tue 5 4/4 1 Job Wed 6 6/6 3 Jobs Thu 7 3/4 1 Job Fri 8…" at bounding box center [547, 331] width 1095 height 437
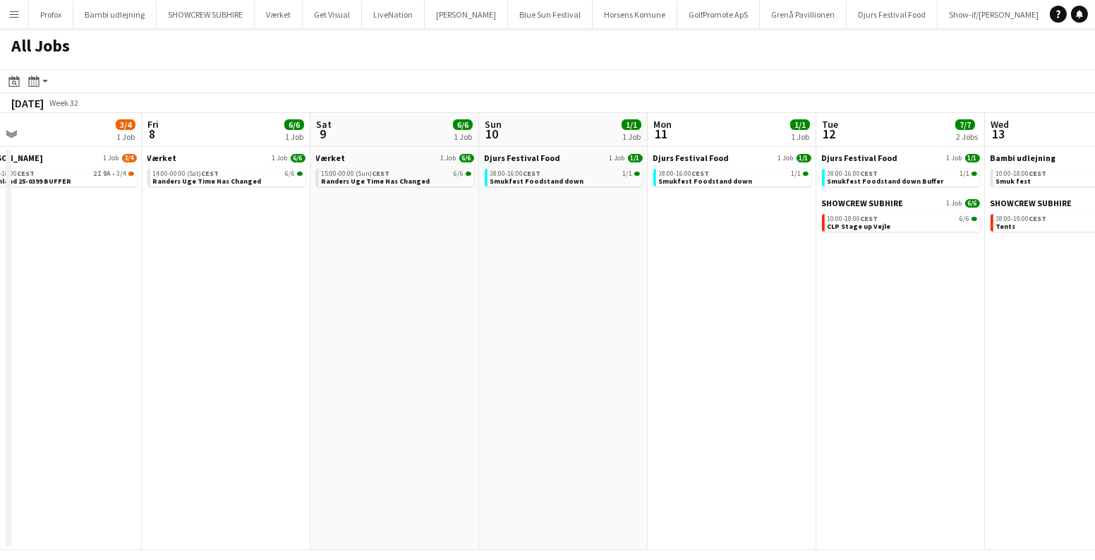
scroll to position [0, 535]
click at [577, 241] on app-date-cell "Djurs Festival Food 1 Job 1/1 08:00-16:00 CEST 1/1 Smukfest Foodstand down" at bounding box center [561, 348] width 169 height 403
click at [586, 181] on link "08:00-16:00 CEST 1/1 Smukfest Foodstand down" at bounding box center [563, 177] width 150 height 16
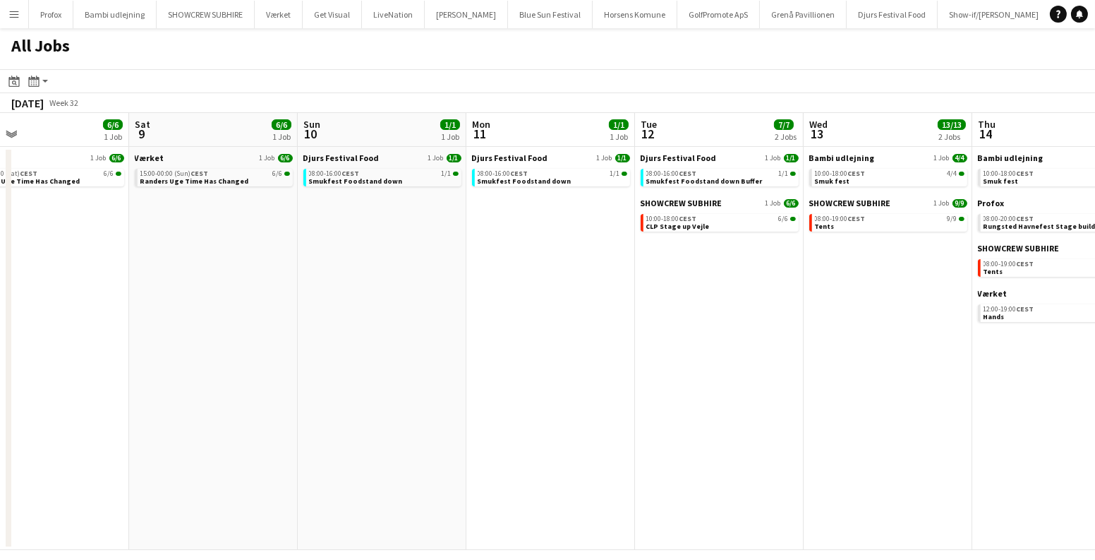
scroll to position [0, 567]
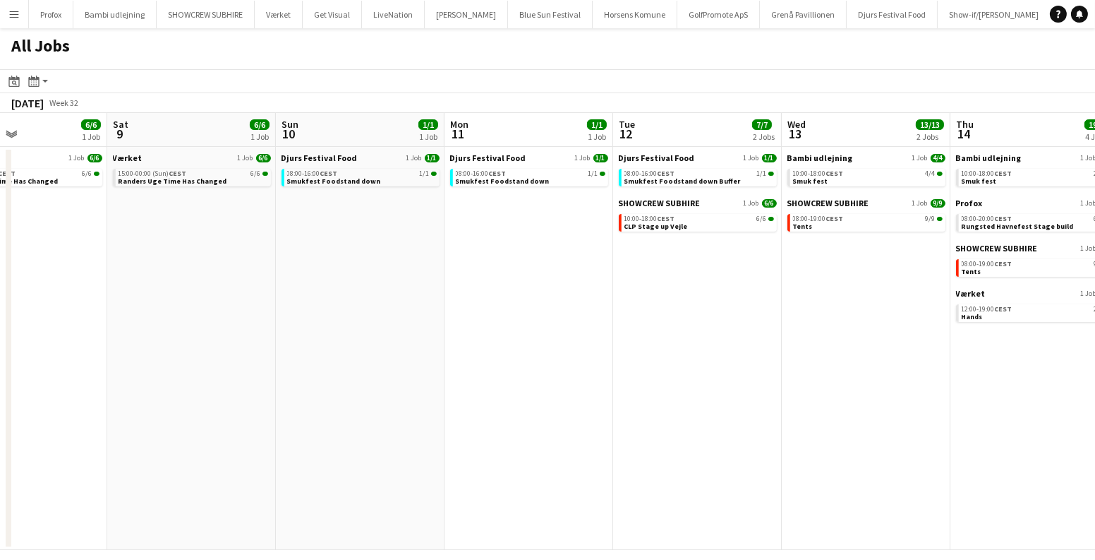
drag, startPoint x: 995, startPoint y: 274, endPoint x: 626, endPoint y: 276, distance: 369.0
click at [626, 276] on app-calendar-viewport "Tue 5 4/4 1 Job Wed 6 6/6 3 Jobs Thu 7 3/4 1 Job Fri 8 6/6 1 Job Sat 9 6/6 1 Jo…" at bounding box center [547, 331] width 1095 height 437
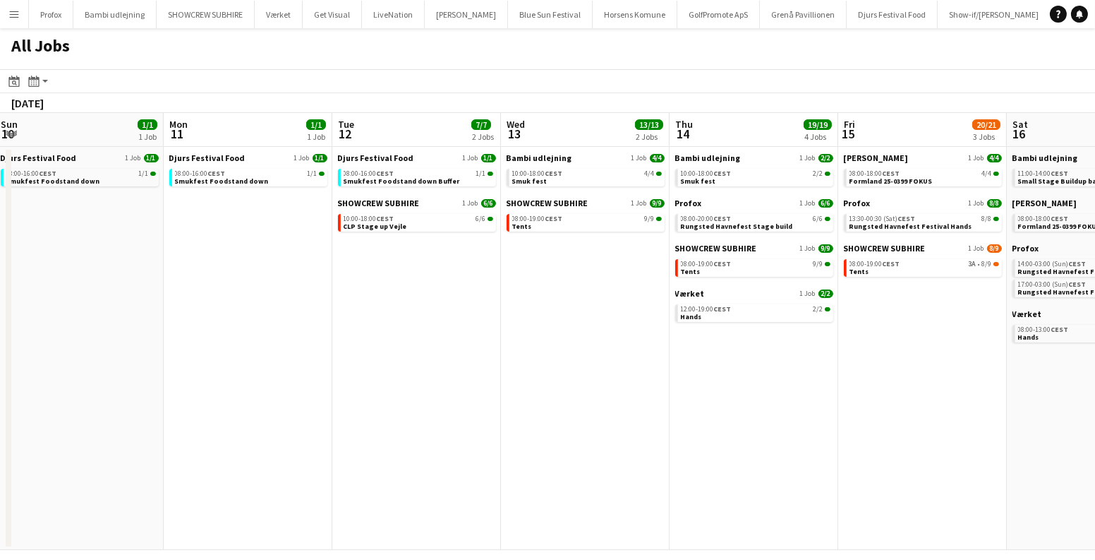
scroll to position [0, 529]
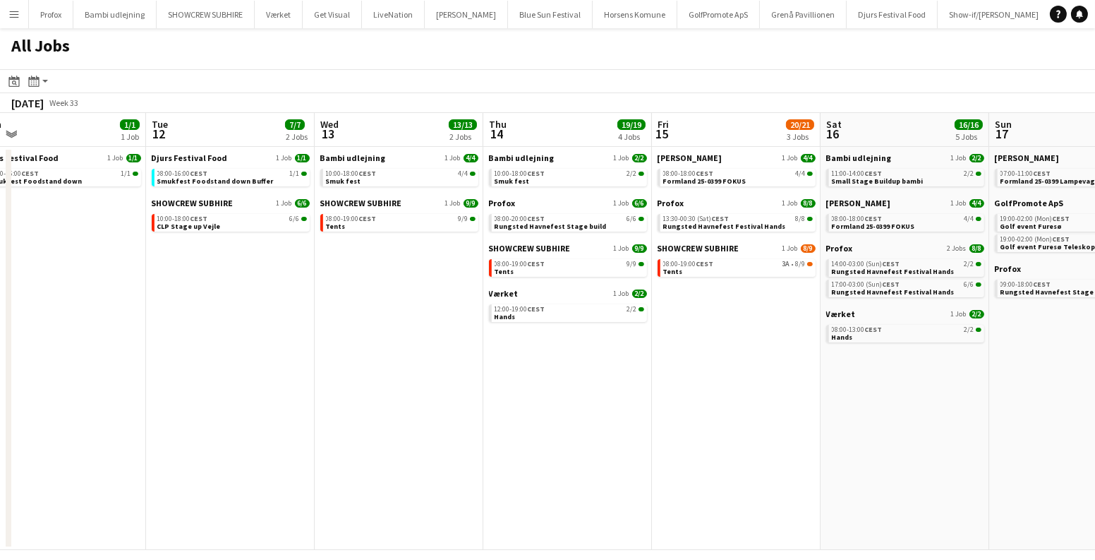
drag, startPoint x: 551, startPoint y: 274, endPoint x: 253, endPoint y: 311, distance: 300.0
click at [253, 311] on app-calendar-viewport "Fri 8 6/6 1 Job Sat 9 6/6 1 Job Sun 10 1/1 1 Job Mon 11 1/1 1 Job Tue 12 7/7 2 …" at bounding box center [547, 331] width 1095 height 437
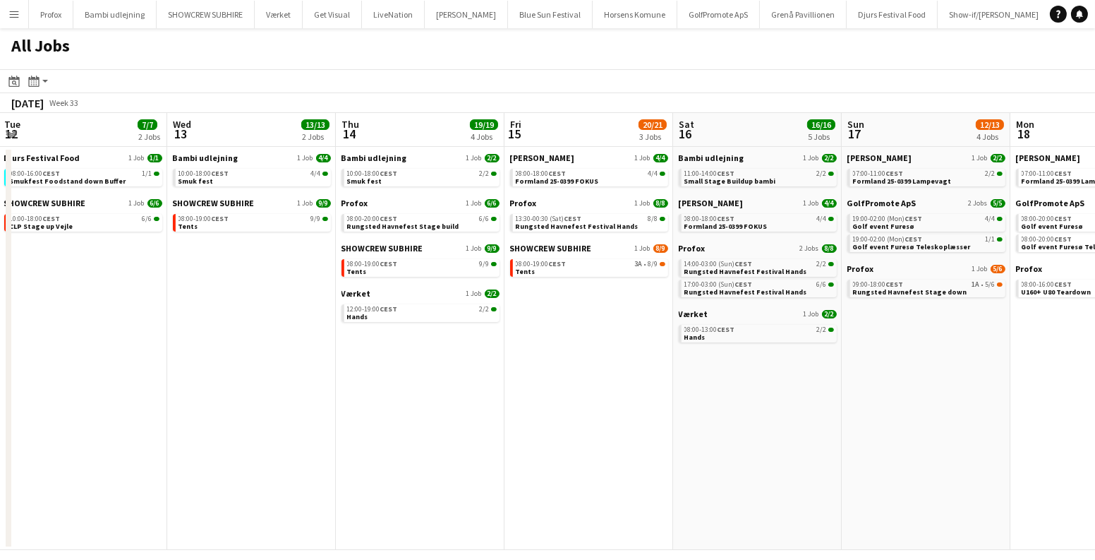
drag, startPoint x: 436, startPoint y: 305, endPoint x: 288, endPoint y: 314, distance: 148.5
click at [288, 314] on app-calendar-viewport "Sat 9 6/6 1 Job Sun 10 1/1 1 Job Mon 11 1/1 1 Job Tue 12 7/7 2 Jobs Wed 13 13/1…" at bounding box center [547, 331] width 1095 height 437
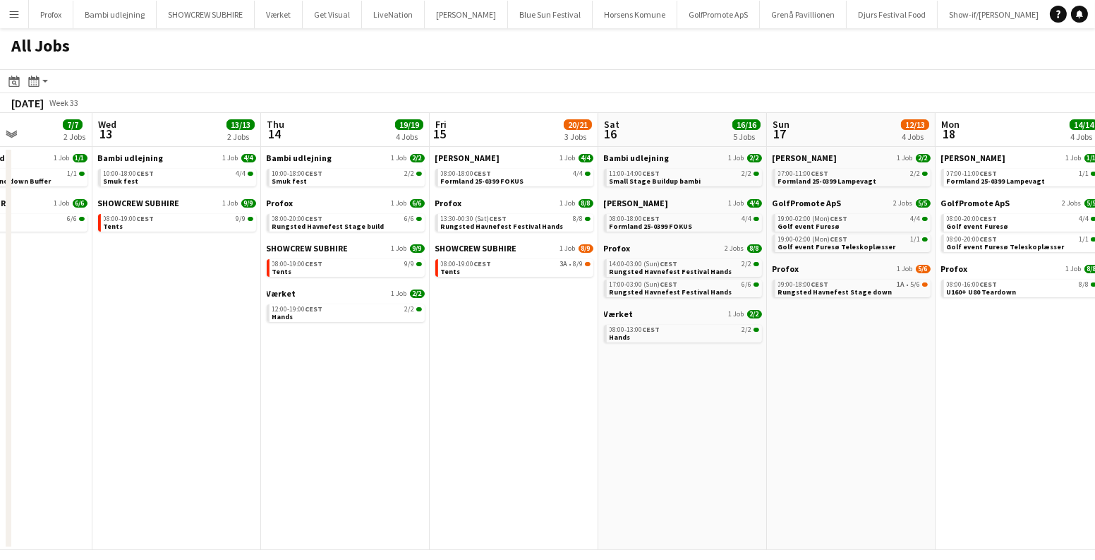
scroll to position [0, 408]
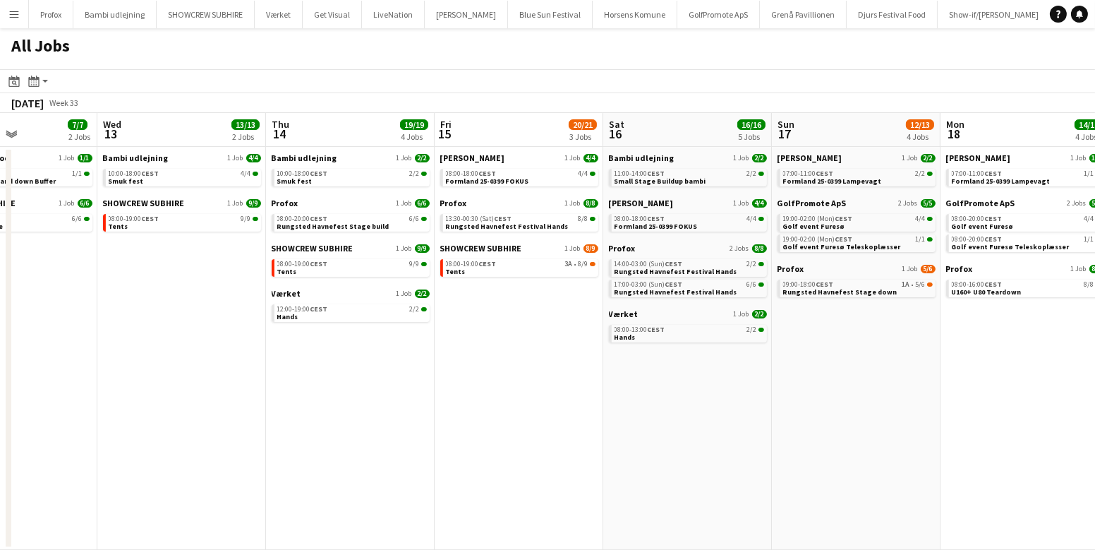
drag, startPoint x: 817, startPoint y: 405, endPoint x: 714, endPoint y: 385, distance: 104.9
click at [749, 387] on app-calendar-viewport "Sun 10 1/1 1 Job Mon 11 1/1 1 Job Tue 12 7/7 2 Jobs Wed 13 13/13 2 Jobs Thu 14 …" at bounding box center [547, 331] width 1095 height 437
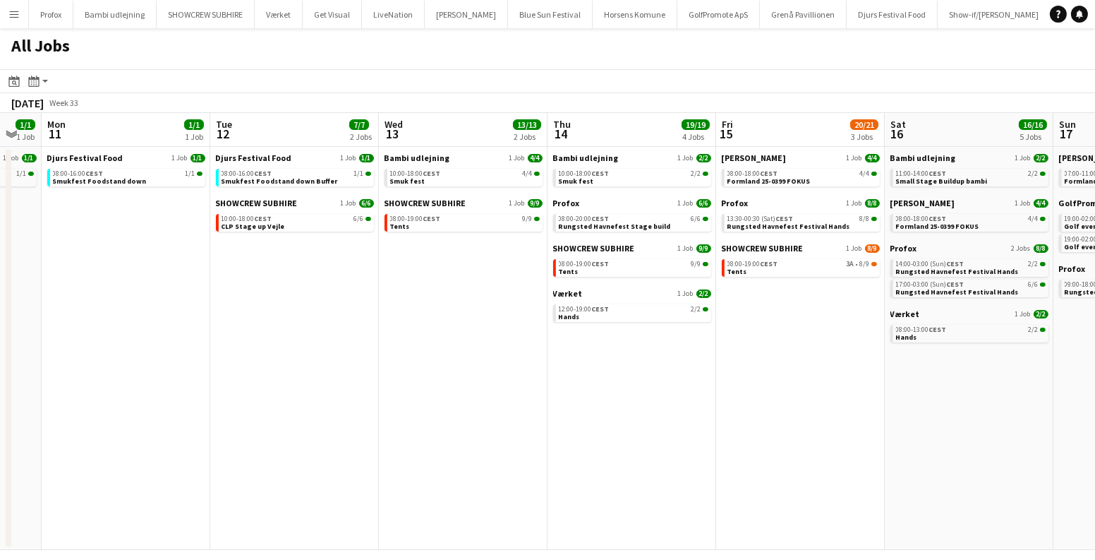
scroll to position [0, 296]
drag, startPoint x: 286, startPoint y: 258, endPoint x: 487, endPoint y: 267, distance: 200.6
click at [487, 267] on app-calendar-viewport "Sat 9 6/6 1 Job Sun 10 1/1 1 Job Mon 11 1/1 1 Job Tue 12 7/7 2 Jobs Wed 13 13/1…" at bounding box center [547, 331] width 1095 height 437
click at [508, 183] on link "10:00-18:00 CEST 4/4 Smuk fest" at bounding box center [465, 177] width 150 height 16
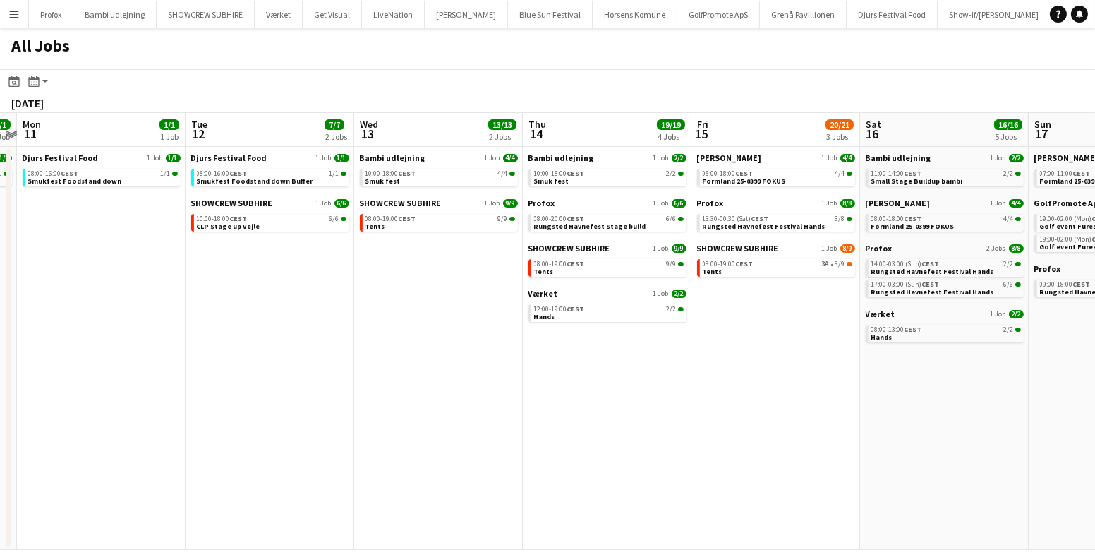
scroll to position [0, 421]
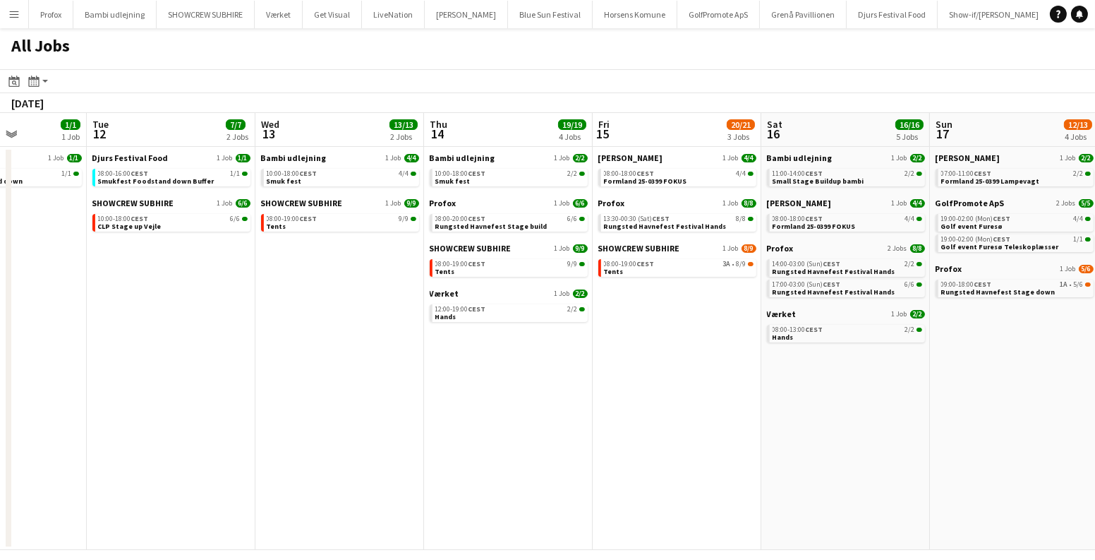
drag, startPoint x: 502, startPoint y: 306, endPoint x: 370, endPoint y: 308, distance: 132.0
click at [378, 312] on app-calendar-viewport "Sat 9 6/6 1 Job Sun 10 1/1 1 Job Mon 11 1/1 1 Job Tue 12 7/7 2 Jobs Wed 13 13/1…" at bounding box center [547, 331] width 1095 height 437
click at [322, 228] on link "08:00-19:00 CEST 9/9 Tents" at bounding box center [340, 222] width 150 height 16
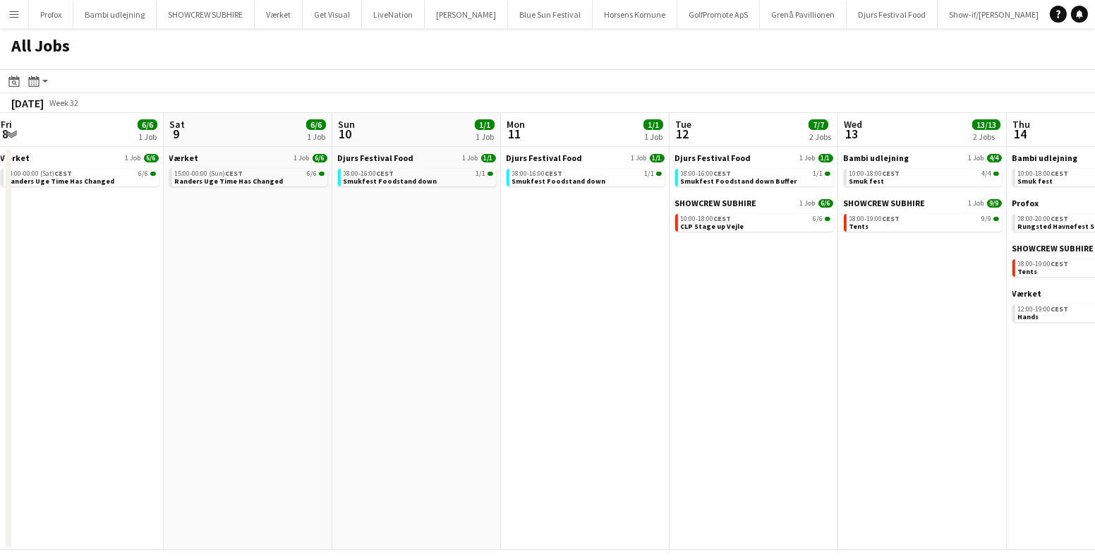
drag, startPoint x: 392, startPoint y: 351, endPoint x: 976, endPoint y: 392, distance: 585.7
click at [976, 392] on app-calendar-viewport "Wed 6 6/6 3 Jobs Thu 7 3/4 1 Job Fri 8 6/6 1 Job Sat 9 6/6 1 Job Sun 10 1/1 1 J…" at bounding box center [547, 331] width 1095 height 437
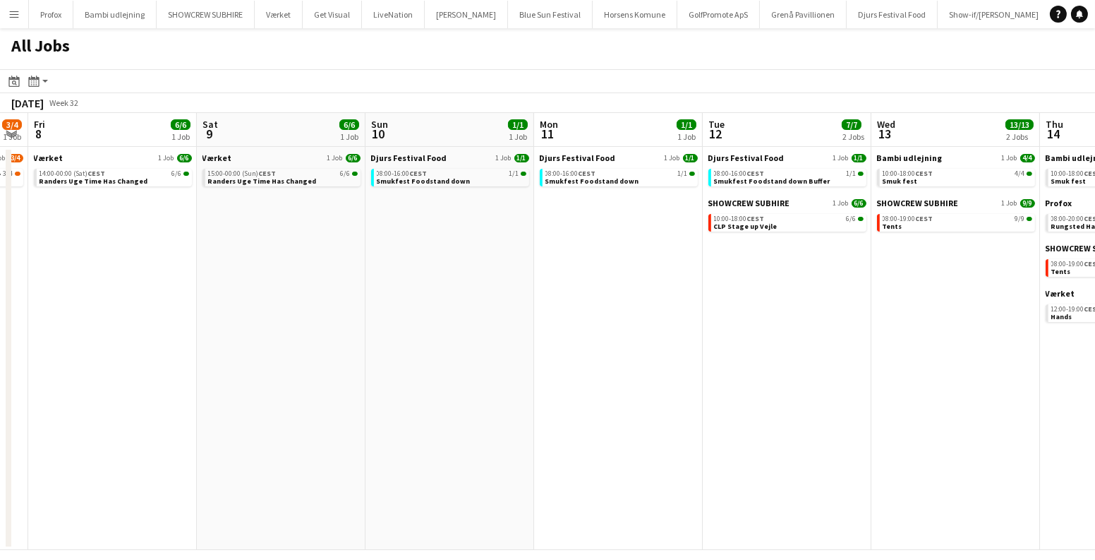
drag, startPoint x: 625, startPoint y: 313, endPoint x: 838, endPoint y: 312, distance: 213.1
click at [838, 312] on app-calendar-viewport "Wed 6 6/6 3 Jobs Thu 7 3/4 1 Job Fri 8 6/6 1 Job Sat 9 6/6 1 Job Sun 10 1/1 1 J…" at bounding box center [547, 331] width 1095 height 437
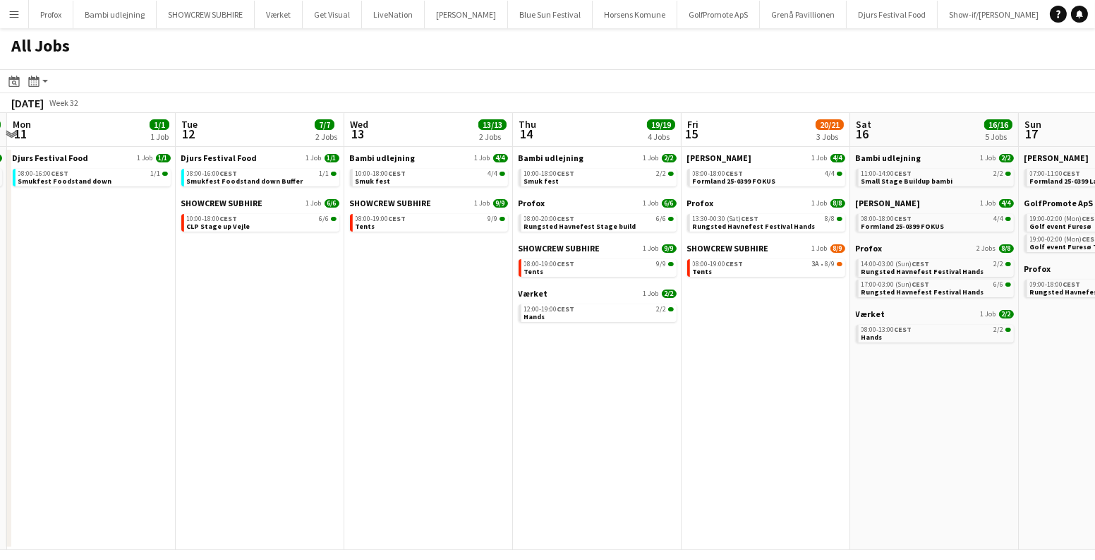
drag, startPoint x: 760, startPoint y: 298, endPoint x: 0, endPoint y: 243, distance: 761.9
click at [0, 243] on app-calendar-viewport "Thu 7 3/4 1 Job Fri 8 6/6 1 Job Sat 9 6/6 1 Job Sun 10 1/1 1 Job Mon 11 1/1 1 J…" at bounding box center [547, 331] width 1095 height 437
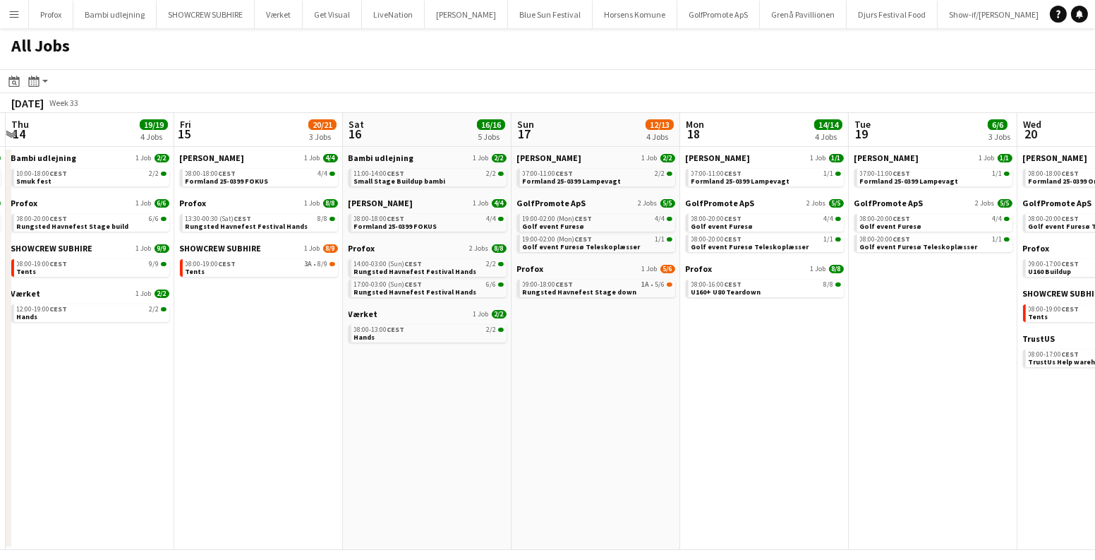
scroll to position [0, 507]
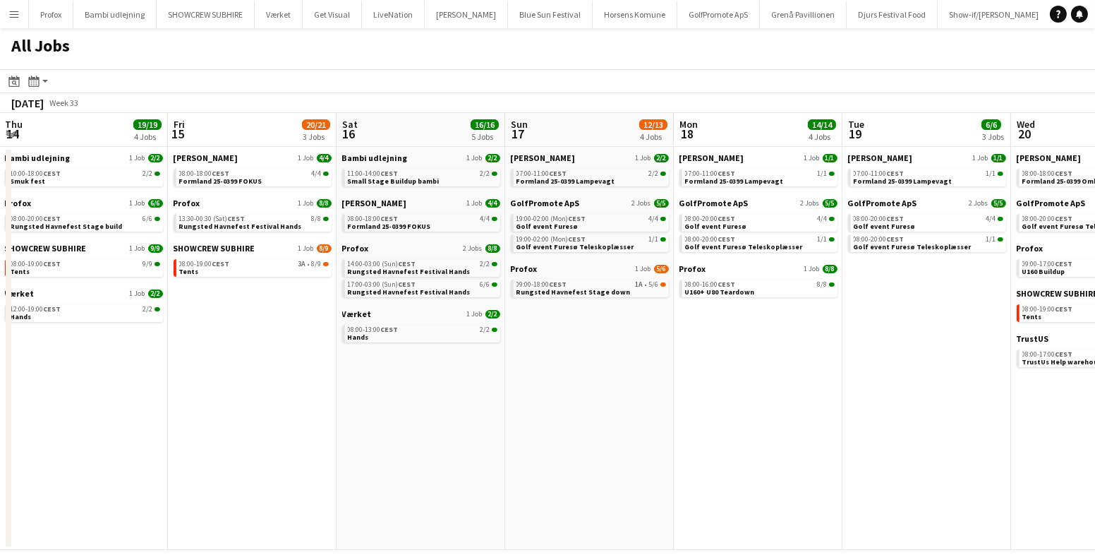
drag, startPoint x: 524, startPoint y: 286, endPoint x: 11, endPoint y: 274, distance: 513.1
click at [11, 274] on app-calendar-viewport "Mon 11 1/1 1 Job Tue 12 7/7 2 Jobs Wed 13 13/13 2 Jobs Thu 14 19/19 4 Jobs Fri …" at bounding box center [547, 331] width 1095 height 437
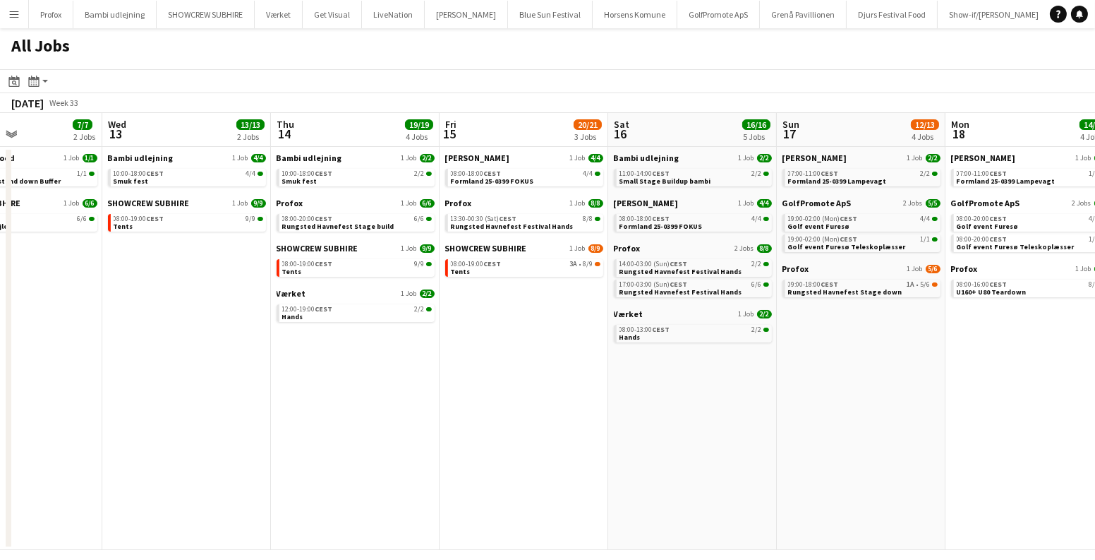
scroll to position [0, 402]
drag, startPoint x: 424, startPoint y: 366, endPoint x: 493, endPoint y: 372, distance: 69.4
click at [493, 372] on app-calendar-viewport "Sun 10 1/1 1 Job Mon 11 1/1 1 Job Tue 12 7/7 2 Jobs Wed 13 13/13 2 Jobs Thu 14 …" at bounding box center [547, 331] width 1095 height 437
click at [555, 177] on link "08:00-18:00 CEST 4/4 Formland 25-0399 FOKUS" at bounding box center [527, 177] width 150 height 16
click at [541, 225] on span "Rungsted Havnefest Festival Hands" at bounding box center [513, 226] width 123 height 9
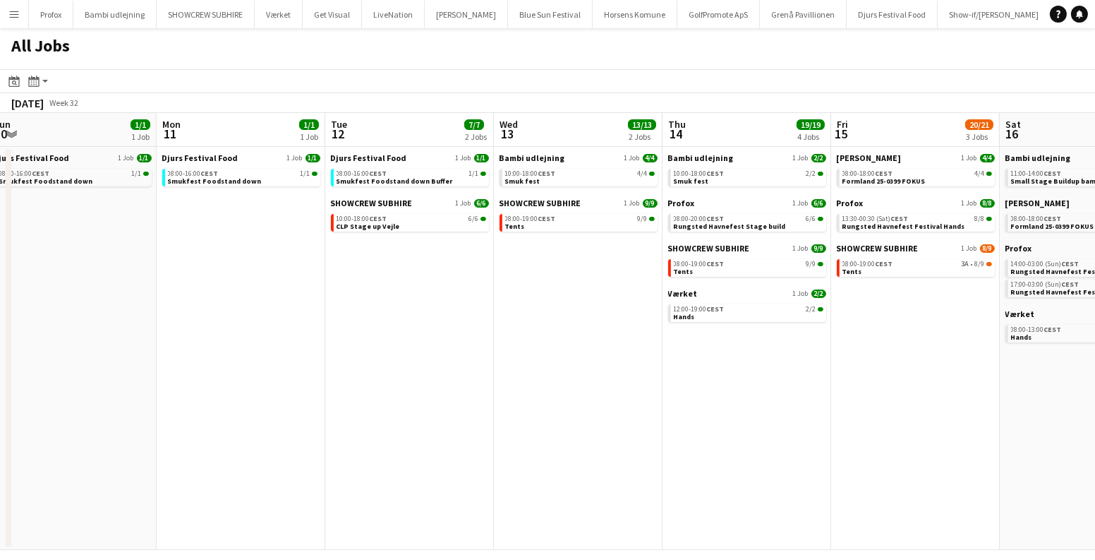
drag, startPoint x: 349, startPoint y: 401, endPoint x: 688, endPoint y: 425, distance: 339.6
click at [694, 428] on app-calendar-viewport "Fri 8 6/6 1 Job Sat 9 6/6 1 Job Sun 10 1/1 1 Job Mon 11 1/1 1 Job Tue 12 7/7 2 …" at bounding box center [547, 331] width 1095 height 437
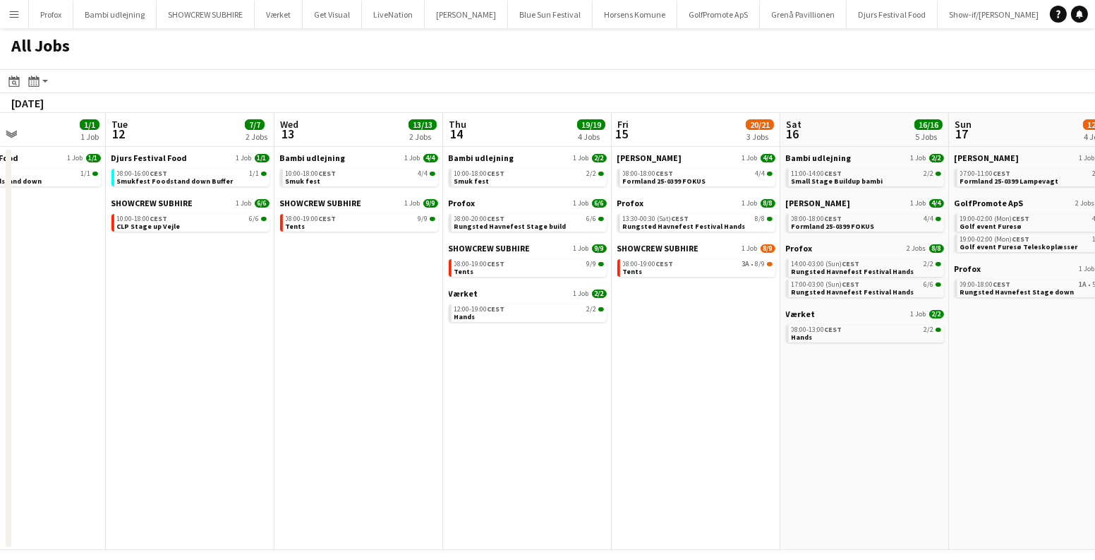
drag, startPoint x: 656, startPoint y: 378, endPoint x: 406, endPoint y: 378, distance: 249.8
click at [416, 378] on app-calendar-viewport "Fri 8 6/6 1 Job Sat 9 6/6 1 Job Sun 10 1/1 1 Job Mon 11 1/1 1 Job Tue 12 7/7 2 …" at bounding box center [547, 331] width 1095 height 437
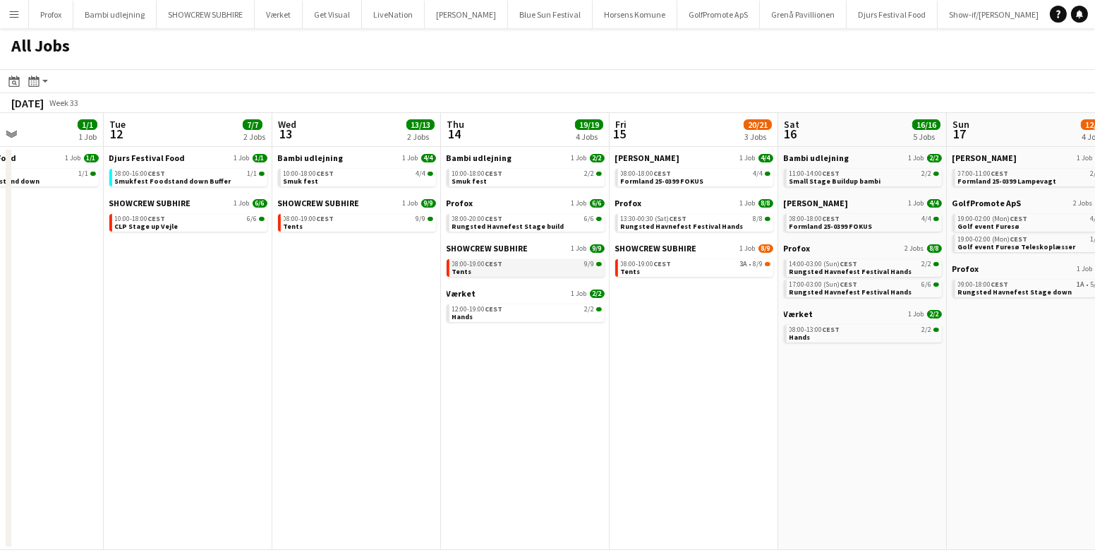
click at [560, 265] on div "08:00-19:00 CEST 9/9" at bounding box center [527, 263] width 150 height 7
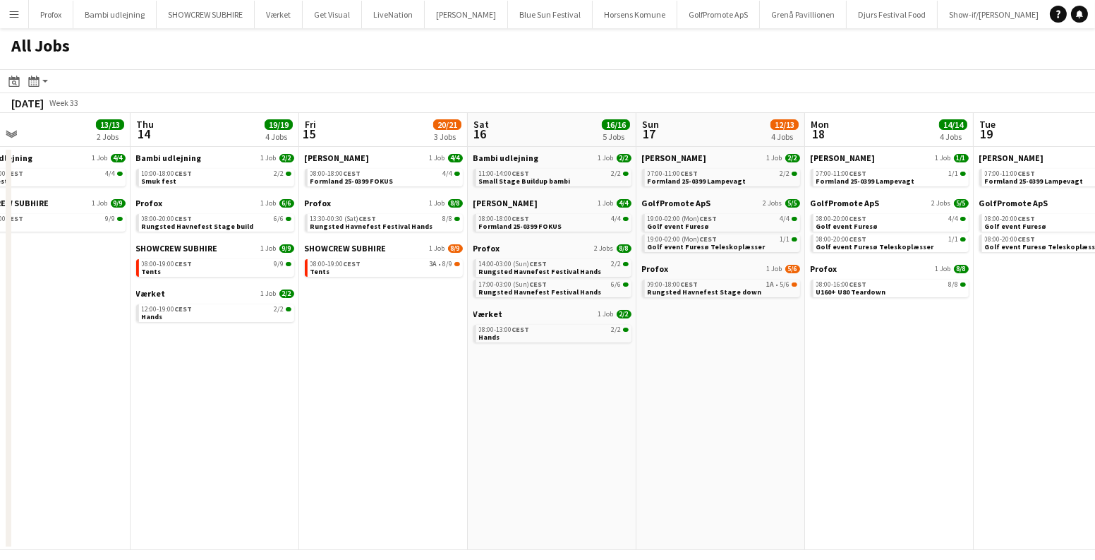
scroll to position [0, 555]
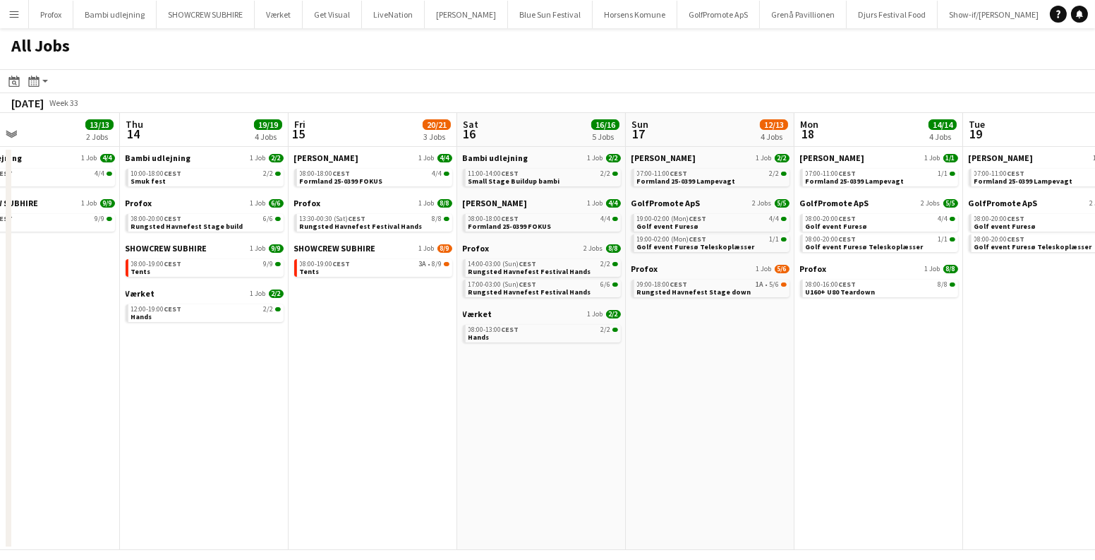
drag, startPoint x: 677, startPoint y: 394, endPoint x: 372, endPoint y: 389, distance: 304.9
click at [372, 389] on app-calendar-viewport "Sun 10 1/1 1 Job Mon 11 1/1 1 Job Tue 12 7/7 2 Jobs Wed 13 13/13 2 Jobs Thu 14 …" at bounding box center [547, 331] width 1095 height 437
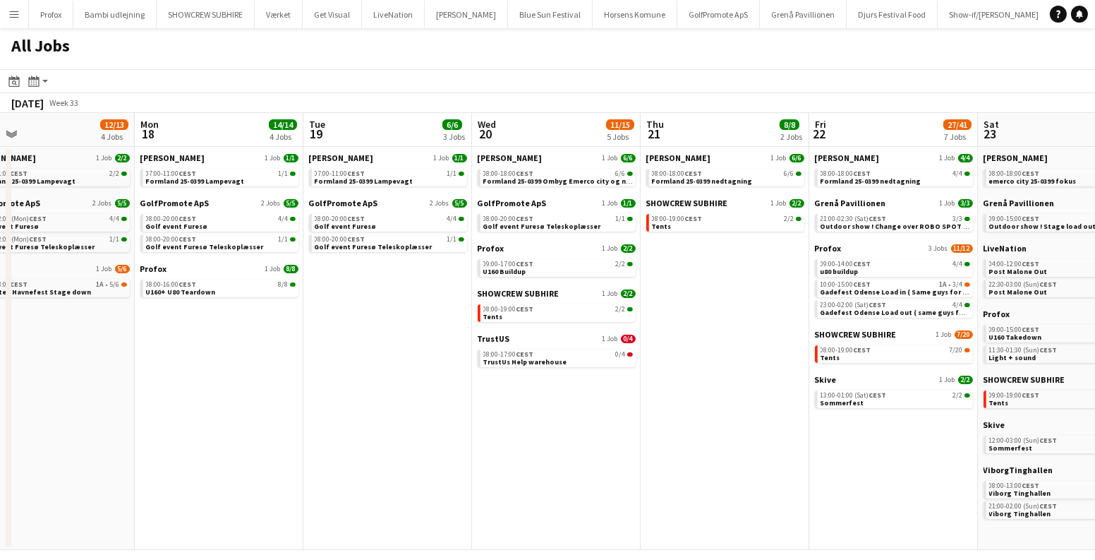
drag, startPoint x: 744, startPoint y: 409, endPoint x: 79, endPoint y: 408, distance: 665.4
click at [80, 408] on app-calendar-viewport "Thu 14 19/19 4 Jobs Fri 15 20/21 3 Jobs Sat 16 16/16 5 Jobs Sun 17 12/13 4 Jobs…" at bounding box center [547, 331] width 1095 height 437
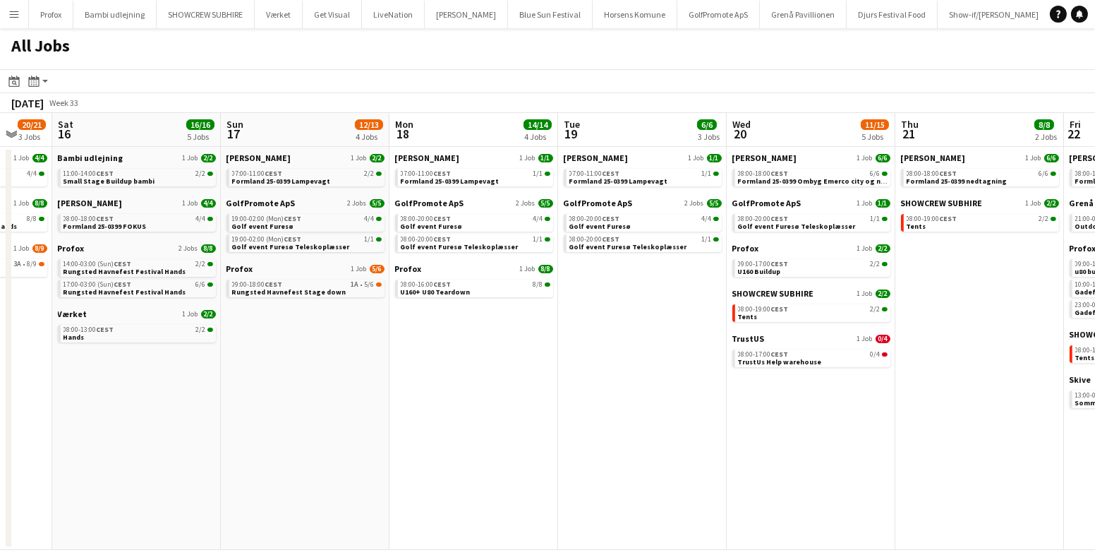
drag, startPoint x: 327, startPoint y: 421, endPoint x: 622, endPoint y: 437, distance: 294.7
click at [842, 440] on app-calendar-viewport "Thu 14 19/19 4 Jobs Fri 15 20/21 3 Jobs Sat 16 16/16 5 Jobs Sun 17 12/13 4 Jobs…" at bounding box center [547, 331] width 1095 height 437
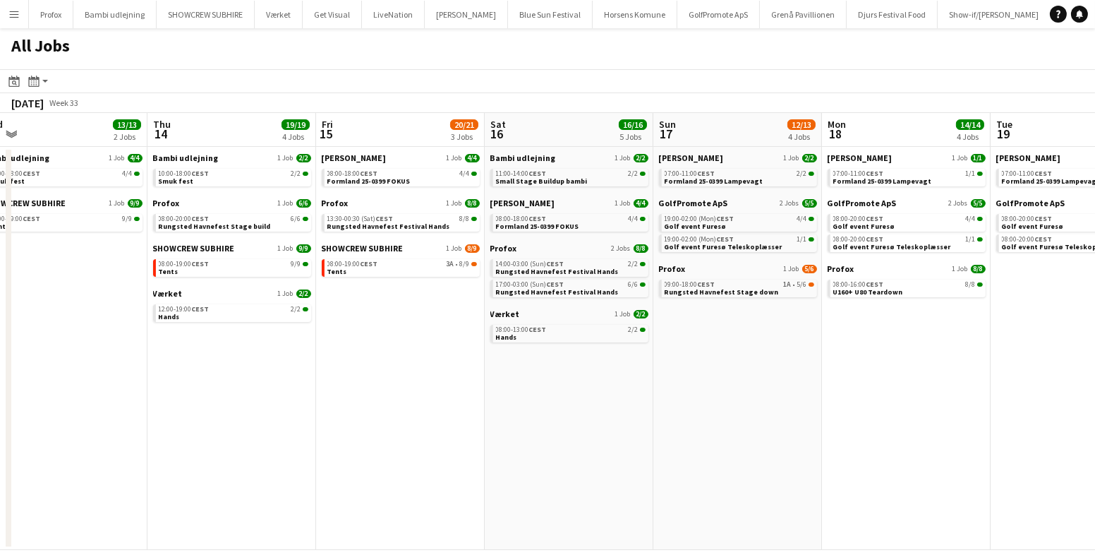
scroll to position [0, 284]
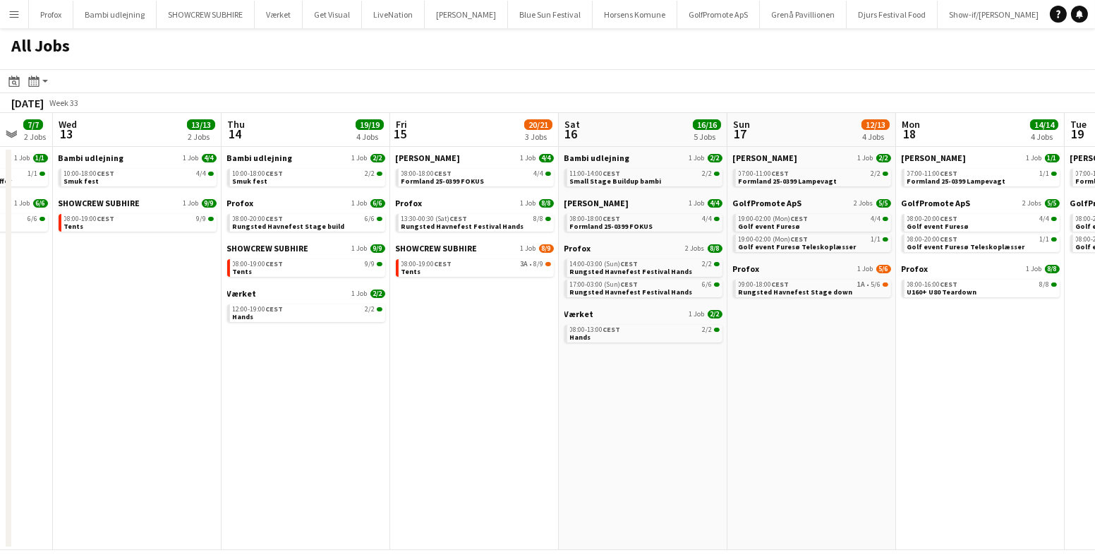
drag, startPoint x: 542, startPoint y: 435, endPoint x: 698, endPoint y: 437, distance: 156.0
click at [698, 437] on app-calendar-viewport "Mon 11 1/1 1 Job Tue 12 7/7 2 Jobs Wed 13 13/13 2 Jobs Thu 14 19/19 4 Jobs Fri …" at bounding box center [547, 331] width 1095 height 437
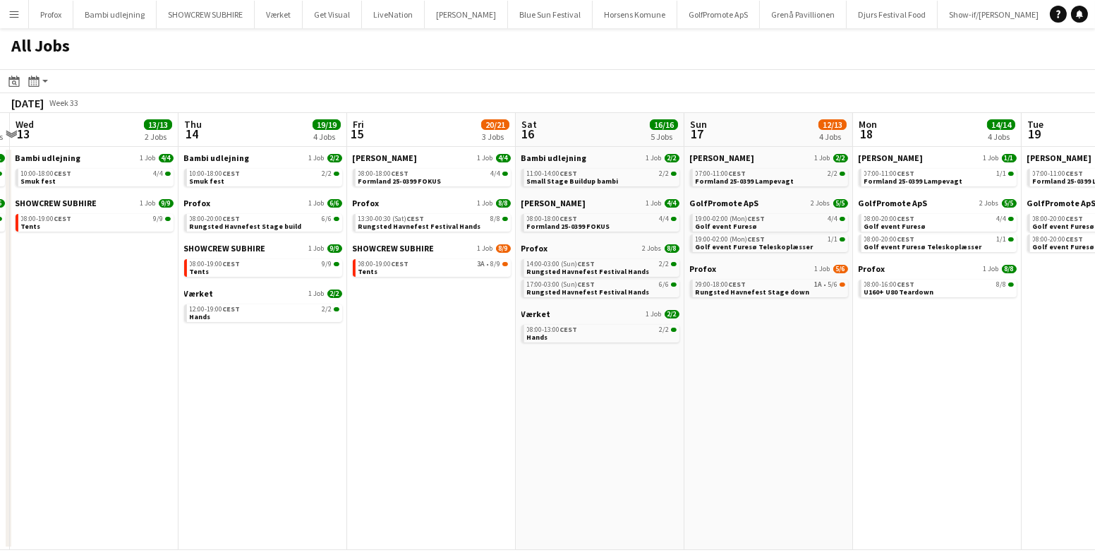
drag, startPoint x: 445, startPoint y: 383, endPoint x: 615, endPoint y: 372, distance: 171.1
click at [611, 373] on app-calendar-viewport "Mon 11 1/1 1 Job Tue 12 7/7 2 Jobs Wed 13 13/13 2 Jobs Thu 14 19/19 4 Jobs Fri …" at bounding box center [547, 331] width 1095 height 437
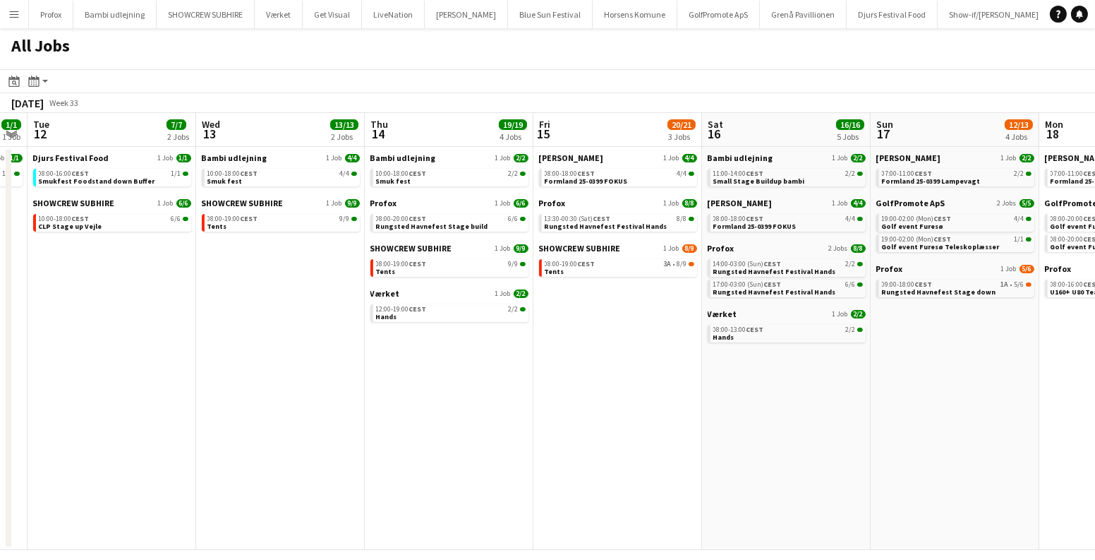
scroll to position [0, 523]
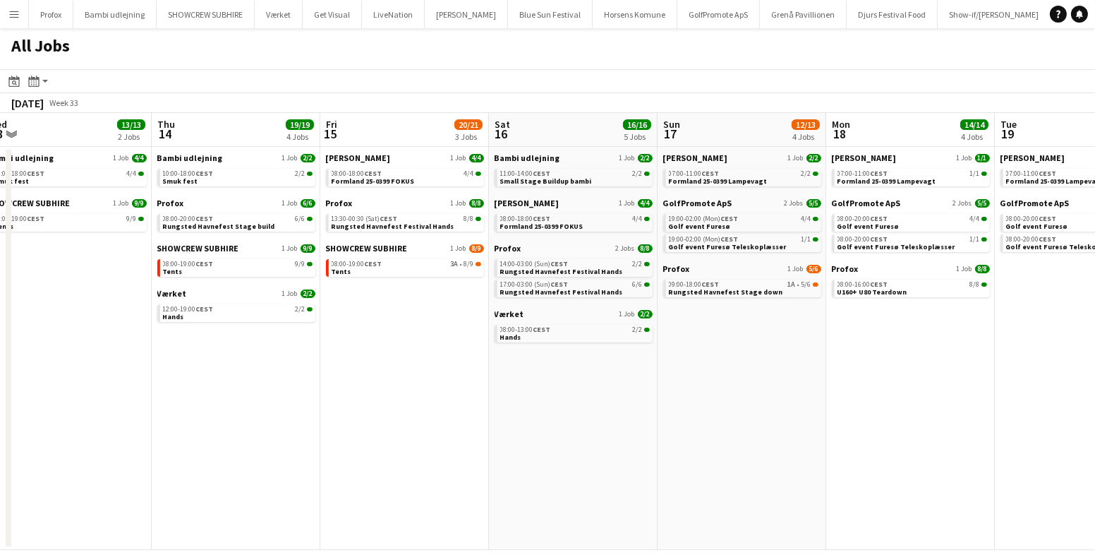
drag, startPoint x: 709, startPoint y: 356, endPoint x: 469, endPoint y: 381, distance: 241.9
click at [473, 381] on app-calendar-viewport "Sun 10 1/1 1 Job Mon 11 1/1 1 Job Tue 12 7/7 2 Jobs Wed 13 13/13 2 Jobs Thu 14 …" at bounding box center [547, 331] width 1095 height 437
click at [675, 370] on app-date-cell "Danny Black Luna 1 Job 2/2 07:00-11:00 CEST 2/2 Formland 25-0399 Lampevagt Golf…" at bounding box center [742, 348] width 169 height 403
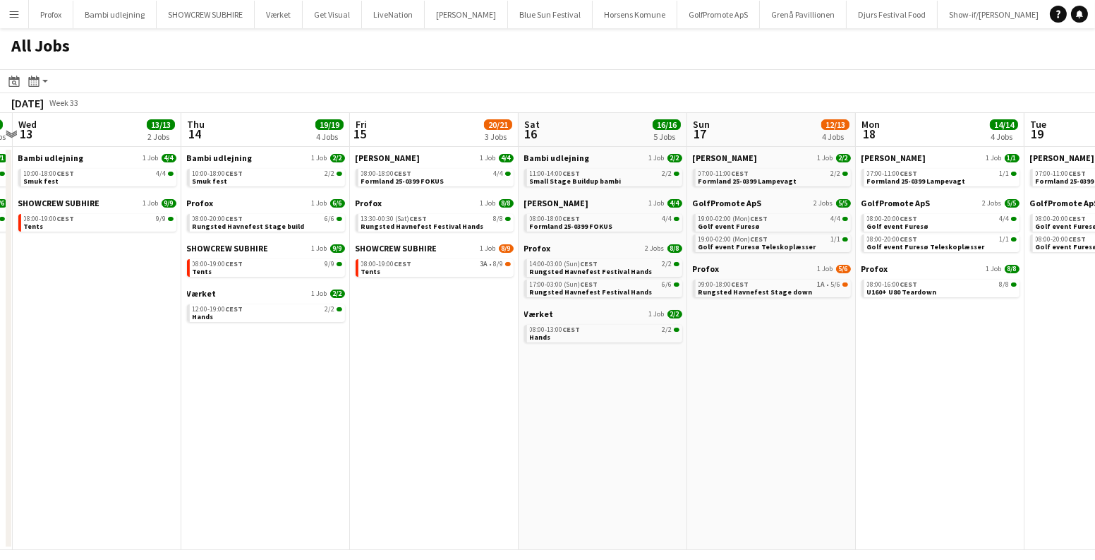
scroll to position [0, 369]
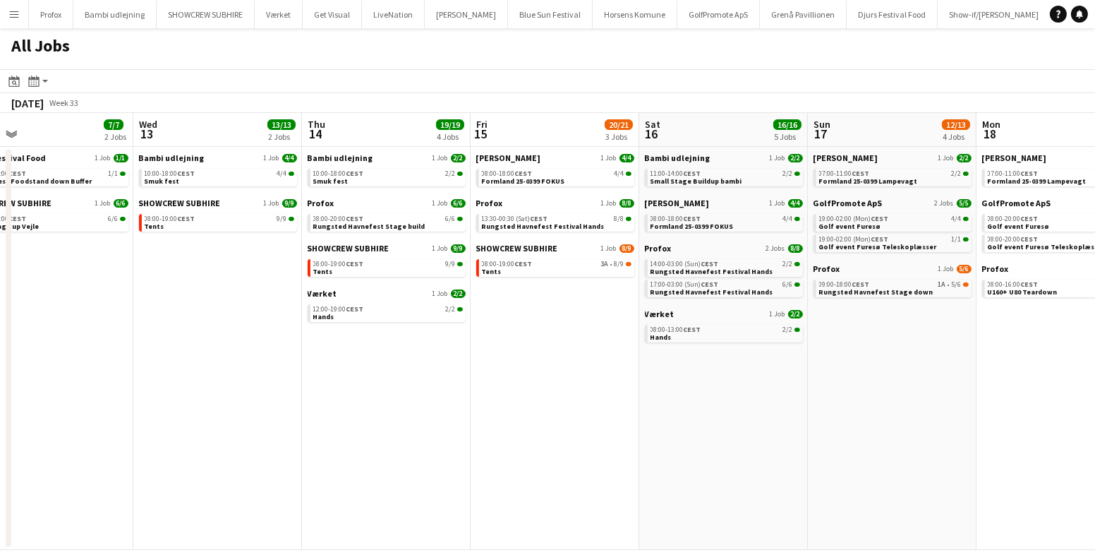
drag, startPoint x: 417, startPoint y: 373, endPoint x: 738, endPoint y: 373, distance: 321.1
click at [740, 373] on app-calendar-viewport "Sun 10 1/1 1 Job Mon 11 1/1 1 Job Tue 12 7/7 2 Jobs Wed 13 13/13 2 Jobs Thu 14 …" at bounding box center [547, 331] width 1095 height 437
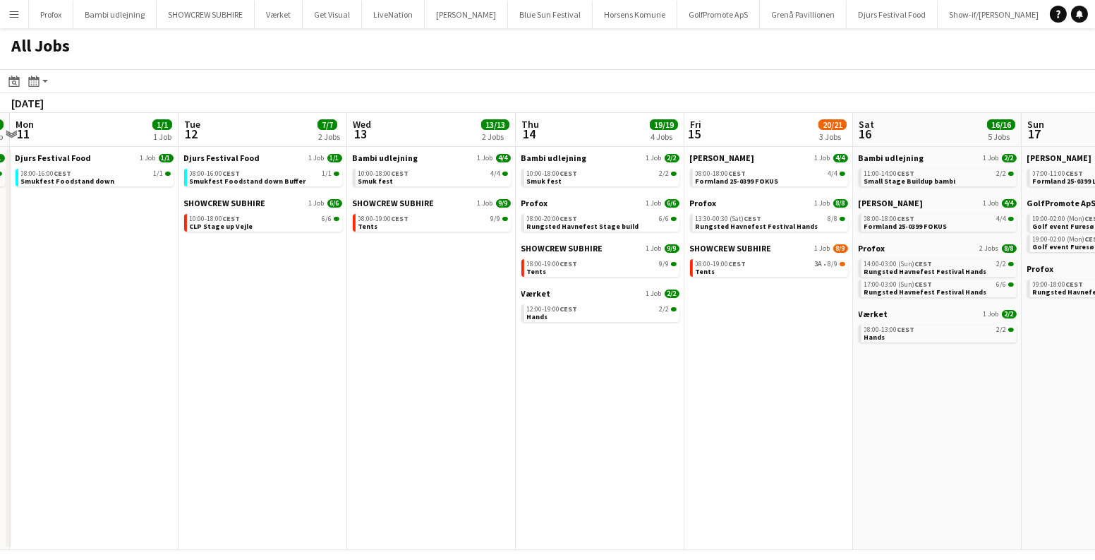
drag, startPoint x: 495, startPoint y: 390, endPoint x: 713, endPoint y: 394, distance: 218.1
click at [711, 397] on app-calendar-viewport "Sat 9 6/6 1 Job Sun 10 1/1 1 Job Mon 11 1/1 1 Job Tue 12 7/7 2 Jobs Wed 13 13/1…" at bounding box center [547, 331] width 1095 height 437
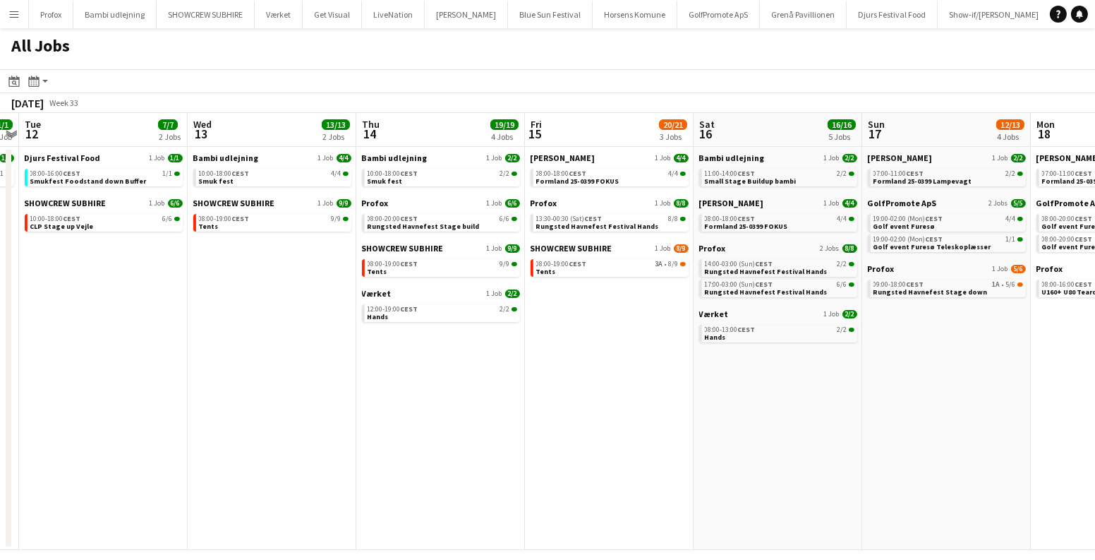
drag, startPoint x: 308, startPoint y: 418, endPoint x: 152, endPoint y: 413, distance: 156.0
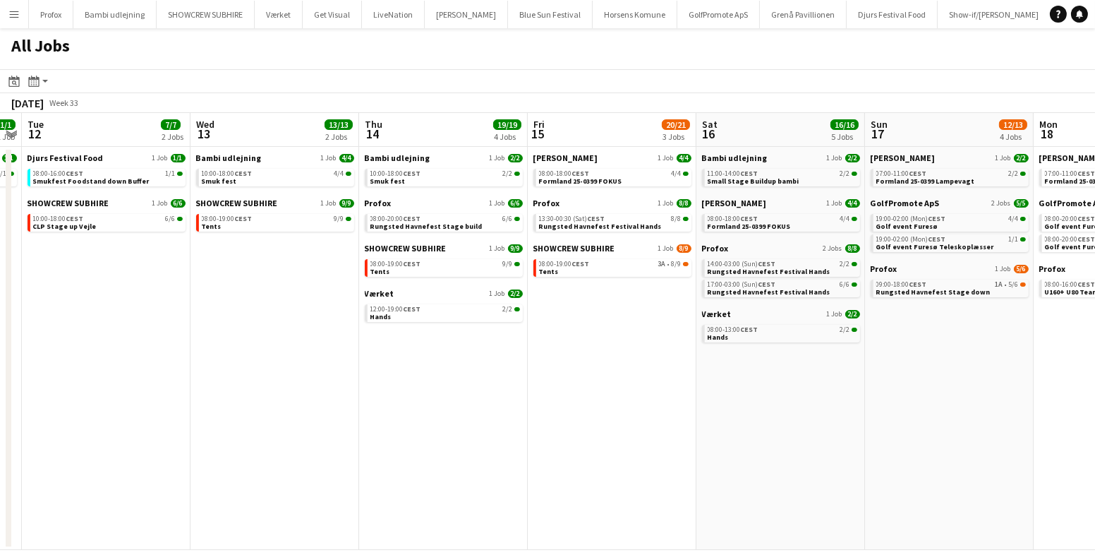
click at [156, 413] on app-calendar-viewport "Sat 9 6/6 1 Job Sun 10 1/1 1 Job Mon 11 1/1 1 Job Tue 12 7/7 2 Jobs Wed 13 13/1…" at bounding box center [547, 331] width 1095 height 437
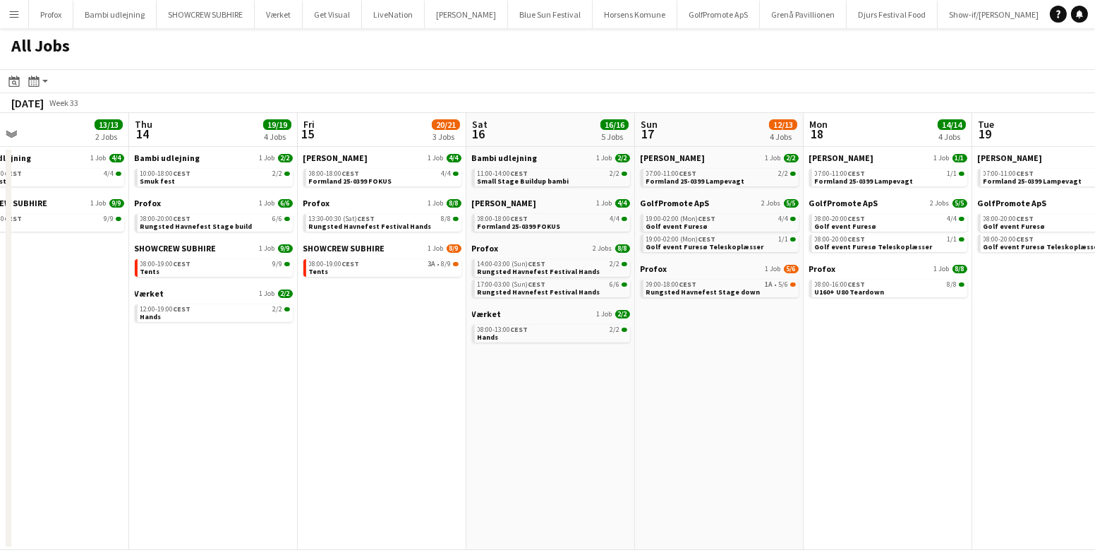
drag, startPoint x: 143, startPoint y: 440, endPoint x: 481, endPoint y: 425, distance: 337.6
click at [478, 427] on app-calendar-viewport "Mon 11 1/1 1 Job Tue 12 7/7 2 Jobs Wed 13 13/13 2 Jobs Thu 14 19/19 4 Jobs Fri …" at bounding box center [547, 331] width 1095 height 437
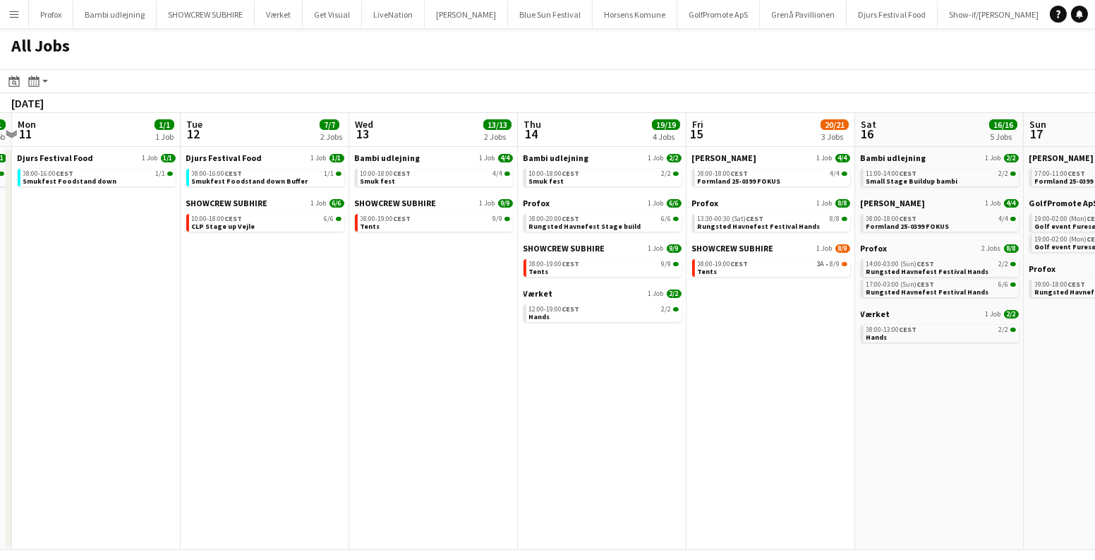
scroll to position [0, 416]
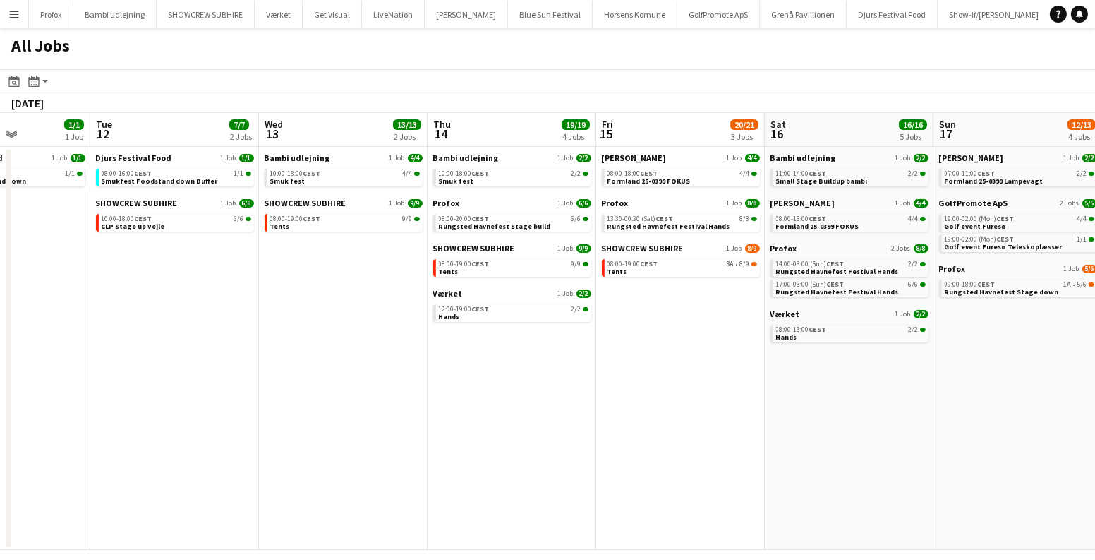
drag, startPoint x: 345, startPoint y: 397, endPoint x: 535, endPoint y: 421, distance: 191.4
click at [535, 421] on app-calendar-viewport "Sat 9 6/6 1 Job Sun 10 1/1 1 Job Mon 11 1/1 1 Job Tue 12 7/7 2 Jobs Wed 13 13/1…" at bounding box center [547, 331] width 1095 height 437
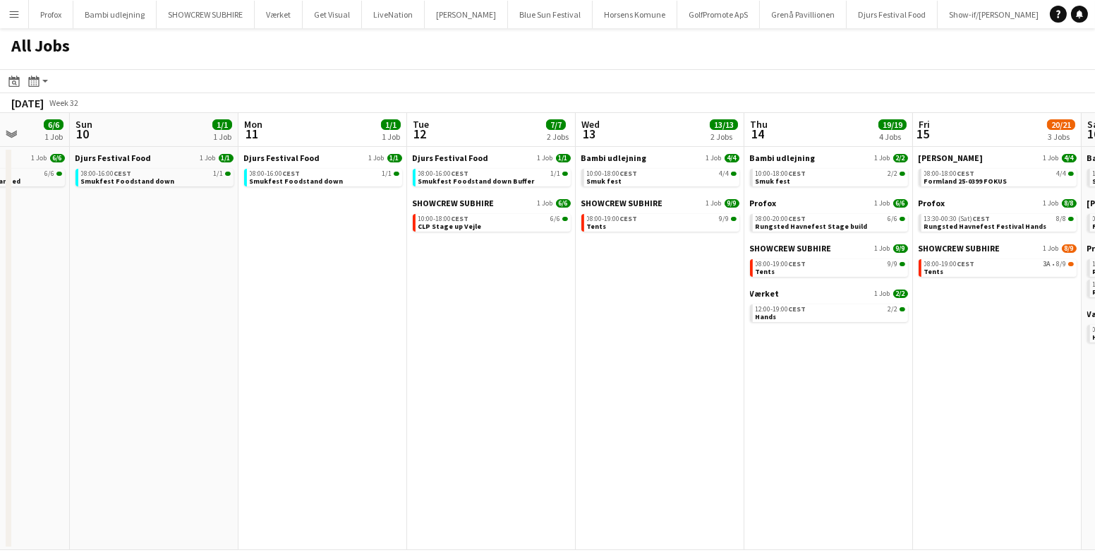
drag, startPoint x: 515, startPoint y: 351, endPoint x: 716, endPoint y: 346, distance: 200.4
click at [627, 351] on app-calendar-viewport "Fri 8 6/6 1 Job Sat 9 6/6 1 Job Sun 10 1/1 1 Job Mon 11 1/1 1 Job Tue 12 7/7 2 …" at bounding box center [547, 331] width 1095 height 437
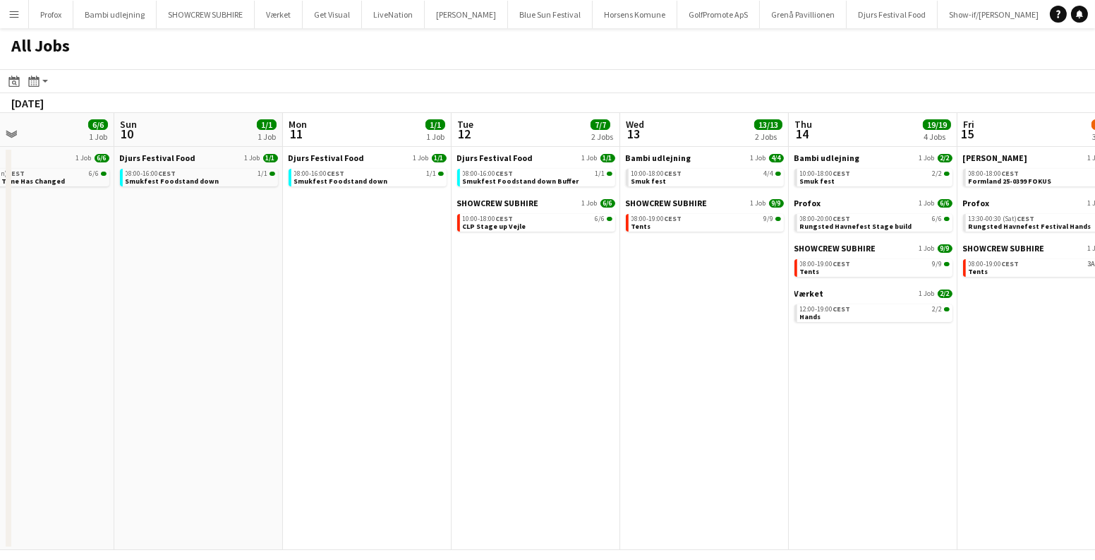
drag, startPoint x: 753, startPoint y: 344, endPoint x: 198, endPoint y: 352, distance: 554.7
click at [239, 355] on app-calendar-viewport "Wed 6 6/6 3 Jobs Thu 7 3/4 1 Job Fri 8 6/6 1 Job Sat 9 6/6 1 Job Sun 10 1/1 1 J…" at bounding box center [547, 331] width 1095 height 437
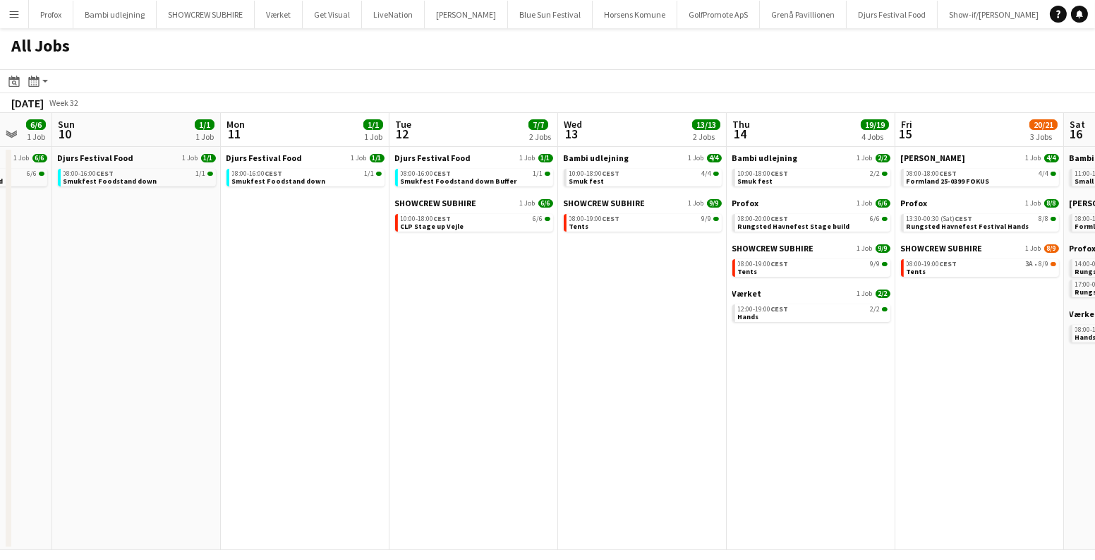
drag, startPoint x: 209, startPoint y: 346, endPoint x: 705, endPoint y: 346, distance: 496.1
click at [712, 341] on app-calendar-viewport "Fri 8 6/6 1 Job Sat 9 6/6 1 Job Sun 10 1/1 1 Job Mon 11 1/1 1 Job Tue 12 7/7 2 …" at bounding box center [547, 331] width 1095 height 437
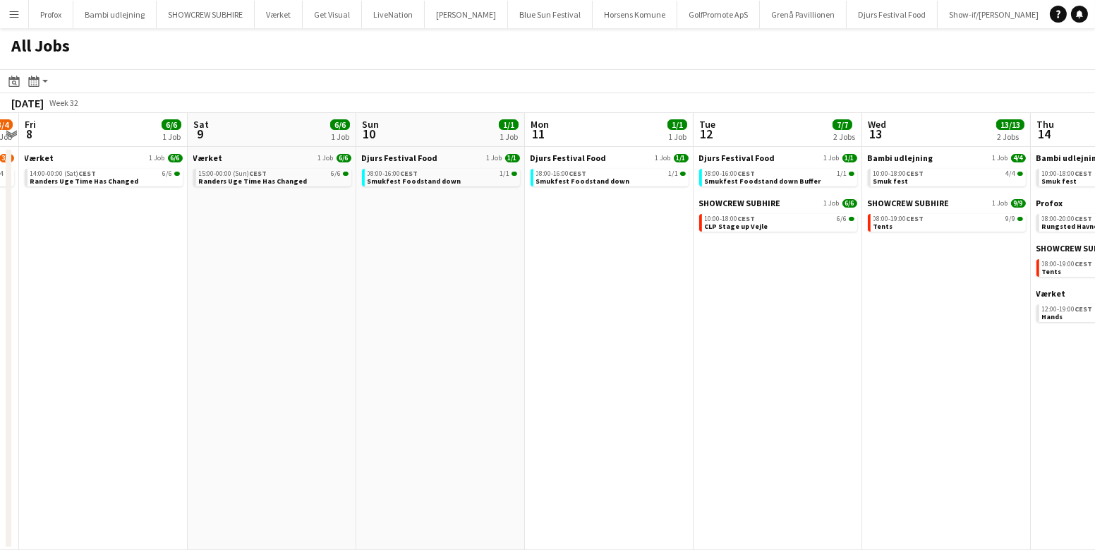
drag, startPoint x: 801, startPoint y: 333, endPoint x: 839, endPoint y: 332, distance: 38.1
click at [819, 333] on app-calendar-viewport "Wed 6 6/6 3 Jobs Thu 7 3/4 1 Job Fri 8 6/6 1 Job Sat 9 6/6 1 Job Sun 10 1/1 1 J…" at bounding box center [547, 331] width 1095 height 437
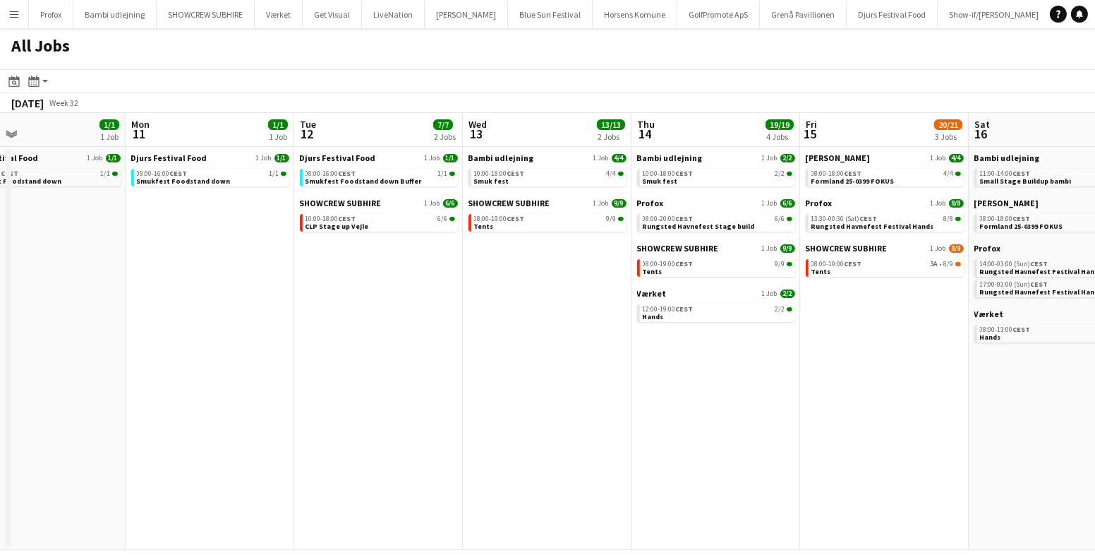
drag, startPoint x: 865, startPoint y: 322, endPoint x: 447, endPoint y: 348, distance: 419.2
click at [445, 351] on app-calendar-viewport "Thu 7 3/4 1 Job Fri 8 6/6 1 Job Sat 9 6/6 1 Job Sun 10 1/1 1 Job Mon 11 1/1 1 J…" at bounding box center [547, 331] width 1095 height 437
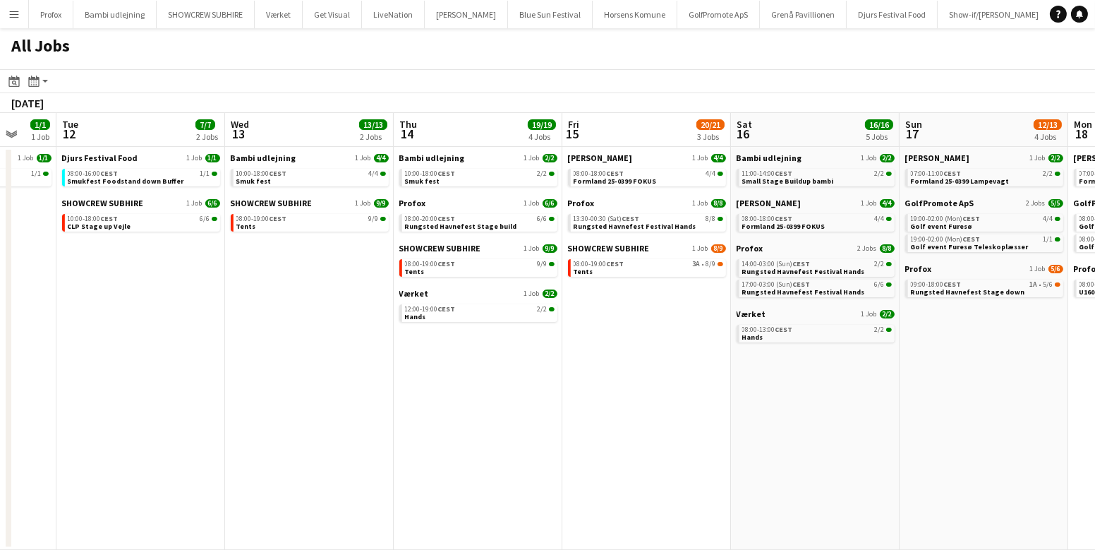
scroll to position [0, 560]
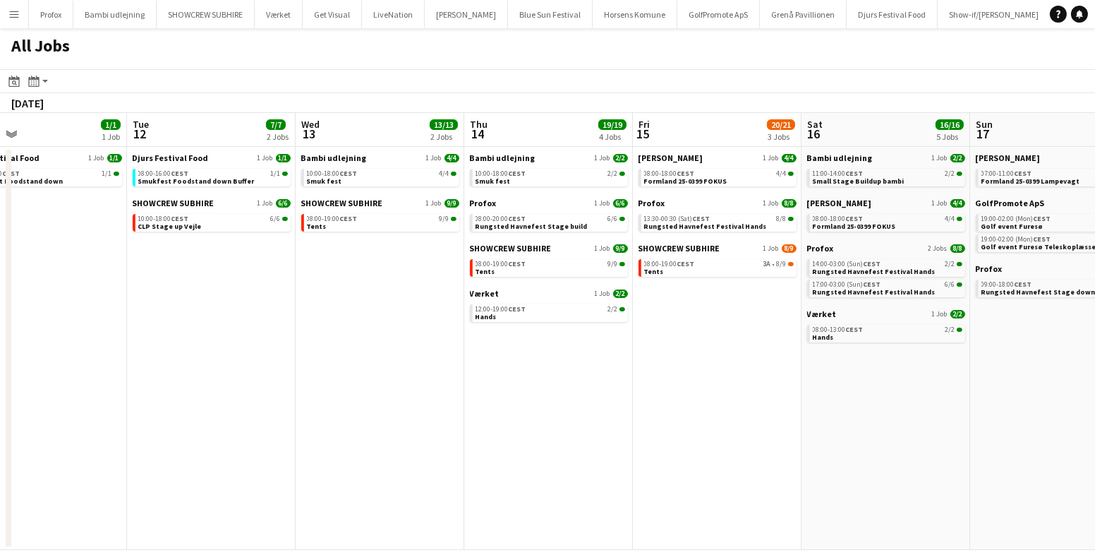
drag, startPoint x: 756, startPoint y: 380, endPoint x: 682, endPoint y: 381, distance: 74.1
click at [695, 381] on app-calendar-viewport "Fri 8 6/6 1 Job Sat 9 6/6 1 Job Sun 10 1/1 1 Job Mon 11 1/1 1 Job Tue 12 7/7 2 …" at bounding box center [547, 331] width 1095 height 437
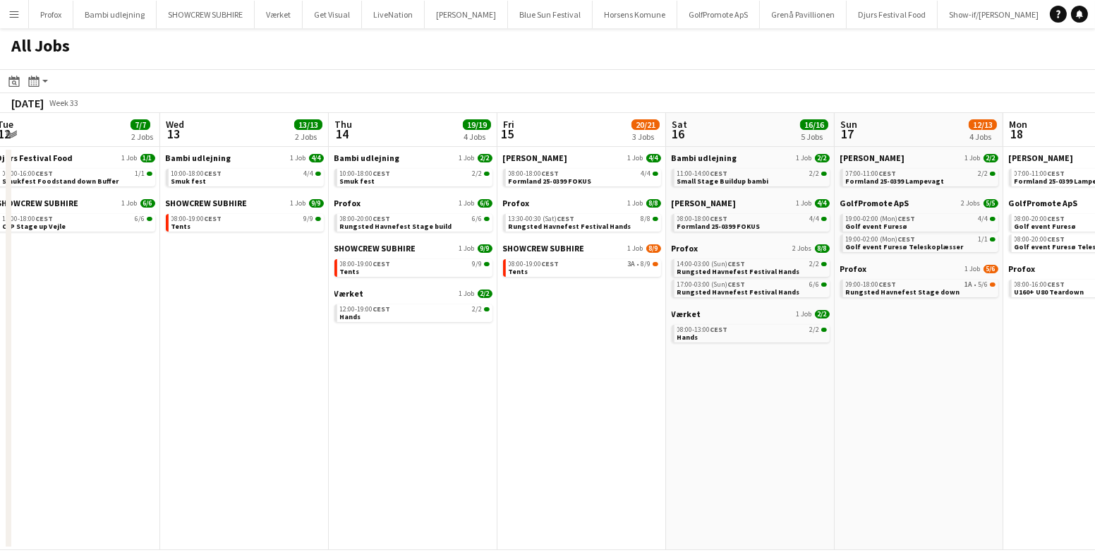
scroll to position [0, 341]
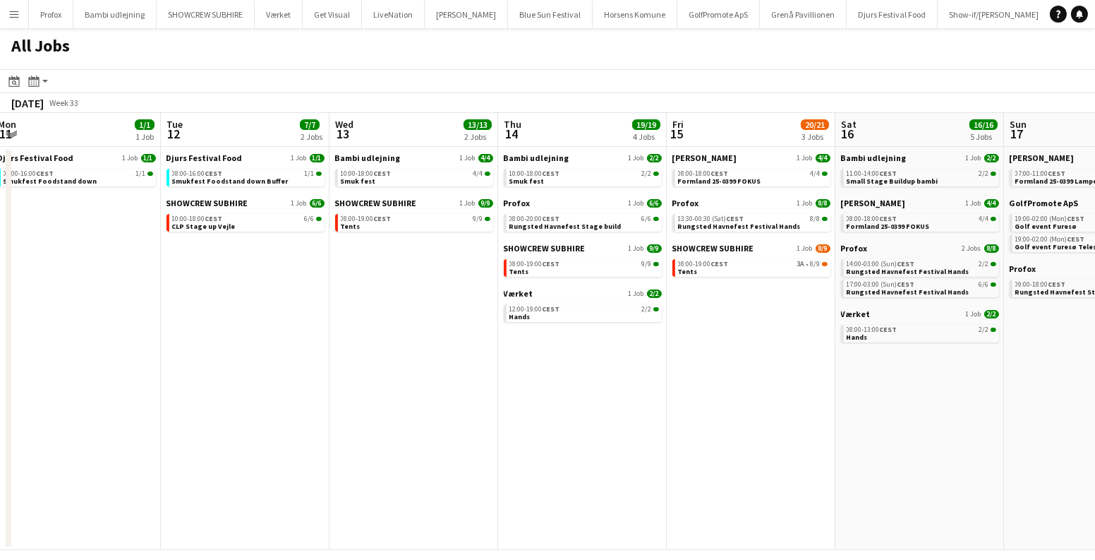
drag, startPoint x: 771, startPoint y: 394, endPoint x: 821, endPoint y: 405, distance: 52.0
click at [821, 406] on app-calendar-viewport "Sat 9 6/6 1 Job Sun 10 1/1 1 Job Mon 11 1/1 1 Job Tue 12 7/7 2 Jobs Wed 13 13/1…" at bounding box center [547, 331] width 1095 height 437
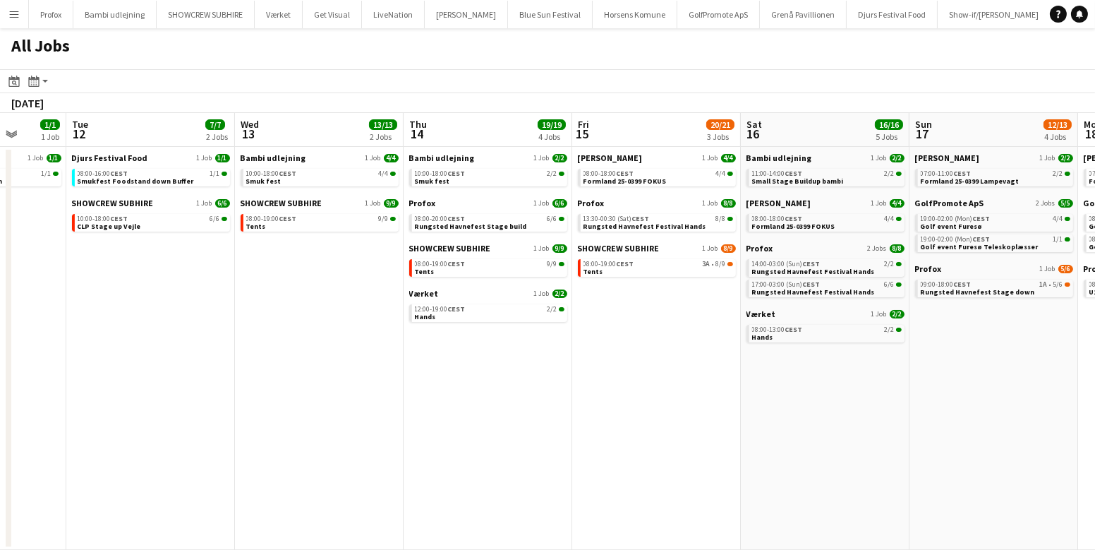
drag, startPoint x: 469, startPoint y: 396, endPoint x: 937, endPoint y: 413, distance: 468.9
click at [1025, 440] on app-calendar-viewport "Sat 9 6/6 1 Job Sun 10 1/1 1 Job Mon 11 1/1 1 Job Tue 12 7/7 2 Jobs Wed 13 13/1…" at bounding box center [547, 331] width 1095 height 437
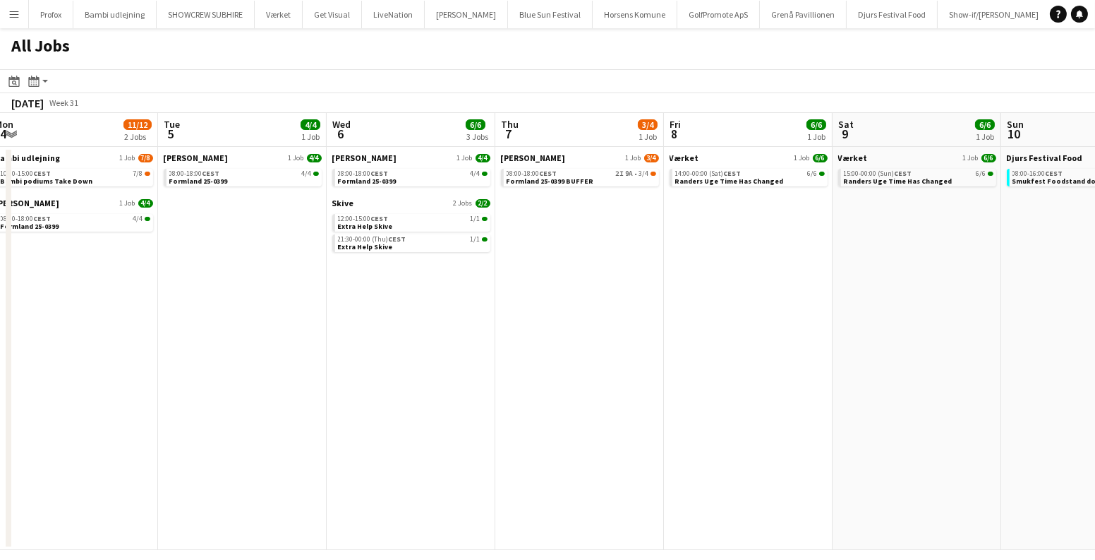
drag, startPoint x: 582, startPoint y: 344, endPoint x: 888, endPoint y: 359, distance: 306.6
click at [912, 359] on app-calendar-viewport "Sat 2 Sun 3 Mon 4 11/12 2 Jobs Tue 5 4/4 1 Job Wed 6 6/6 3 Jobs Thu 7 3/4 1 Job…" at bounding box center [547, 331] width 1095 height 437
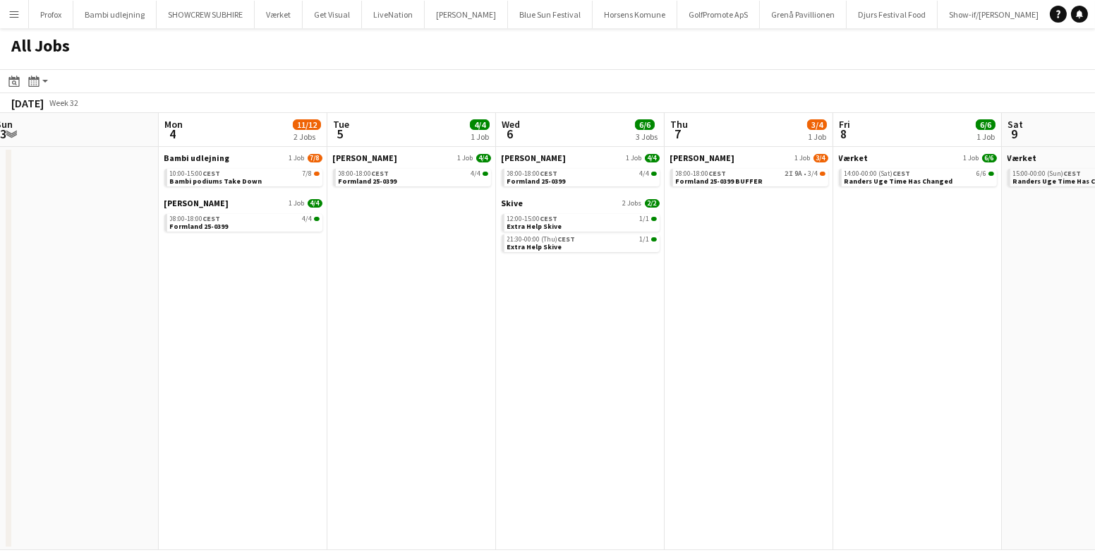
drag, startPoint x: 358, startPoint y: 284, endPoint x: 781, endPoint y: 329, distance: 425.1
click at [779, 329] on app-calendar-viewport "Fri 1 10/10 1 Job Sat 2 Sun 3 Mon 4 11/12 2 Jobs Tue 5 4/4 1 Job Wed 6 6/6 3 Jo…" at bounding box center [547, 331] width 1095 height 437
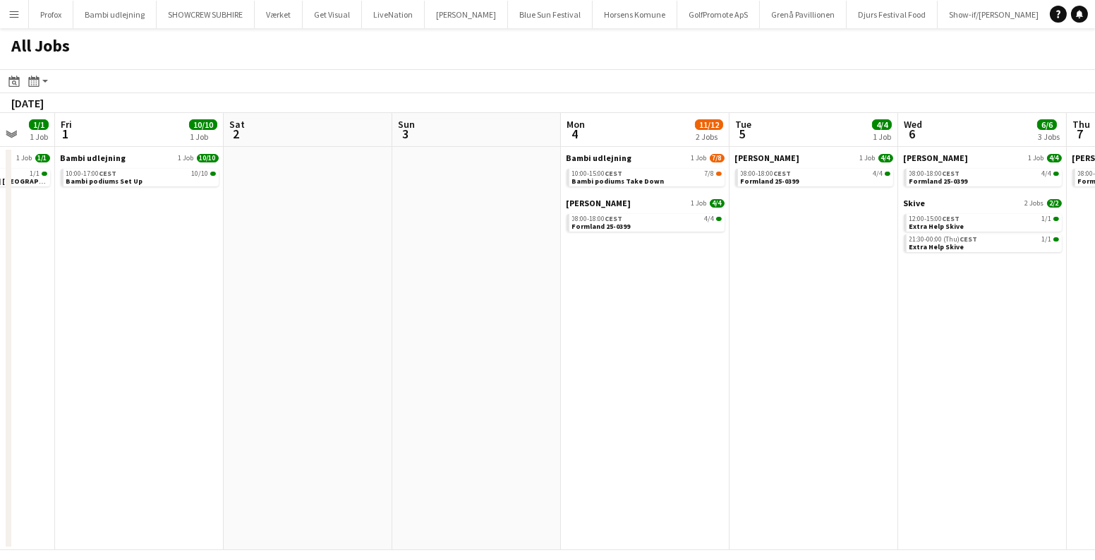
drag, startPoint x: 267, startPoint y: 246, endPoint x: 875, endPoint y: 342, distance: 615.1
click at [1007, 348] on app-calendar-viewport "Wed 30 1/1 1 Job Thu 31 1/1 1 Job Fri 1 10/10 1 Job Sat 2 Sun 3 Mon 4 11/12 2 J…" at bounding box center [547, 331] width 1095 height 437
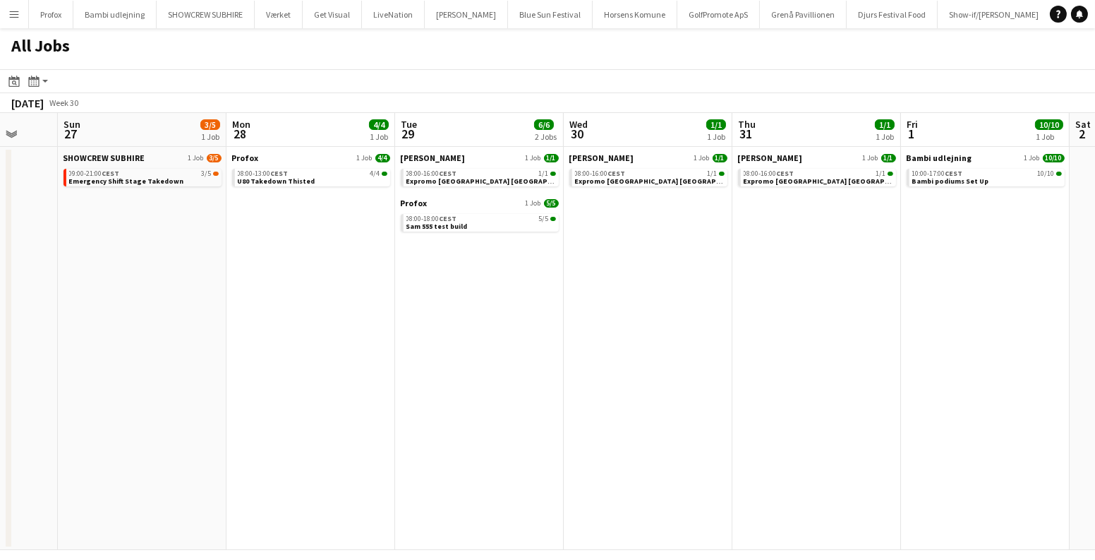
drag, startPoint x: 950, startPoint y: 347, endPoint x: 889, endPoint y: 341, distance: 61.0
click at [1039, 360] on app-calendar-viewport "Thu 24 4/4 1 Job Fri 25 Sat 26 Sun 27 3/5 1 Job Mon 28 4/4 1 Job Tue 29 6/6 2 J…" at bounding box center [547, 331] width 1095 height 437
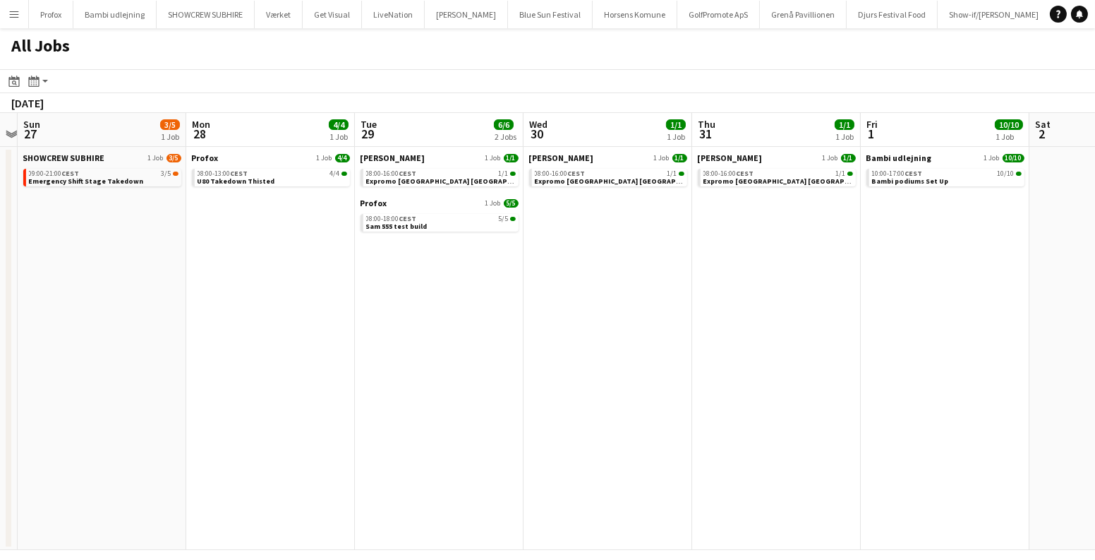
drag, startPoint x: 680, startPoint y: 303, endPoint x: 296, endPoint y: 329, distance: 384.7
click at [221, 334] on app-calendar-viewport "Thu 24 4/4 1 Job Fri 25 Sat 26 Sun 27 3/5 1 Job Mon 28 4/4 1 Job Tue 29 6/6 2 J…" at bounding box center [547, 331] width 1095 height 437
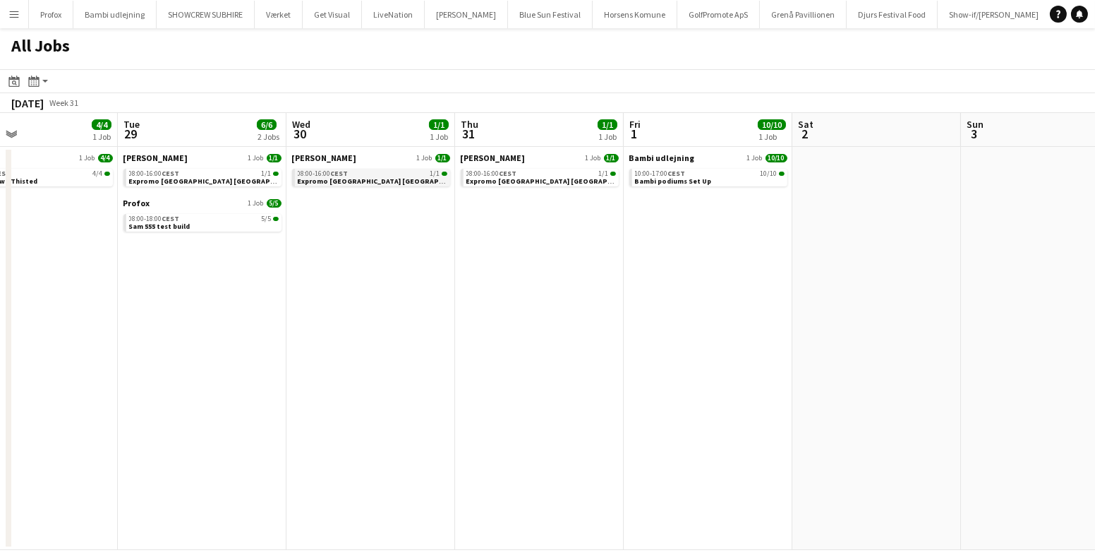
click at [374, 176] on span "Expromo Ceres park vejlby stadion" at bounding box center [386, 180] width 176 height 9
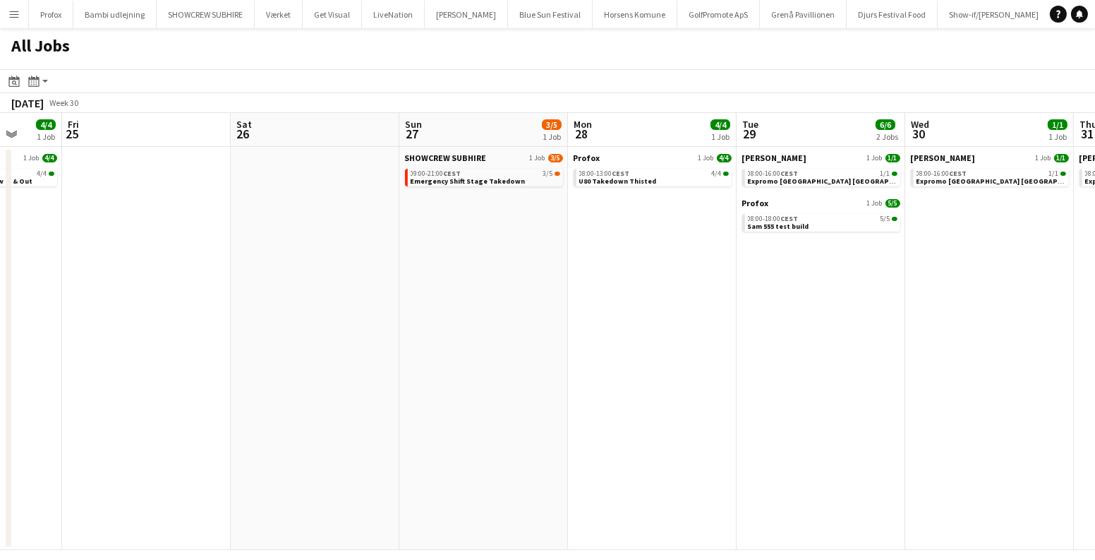
drag, startPoint x: 271, startPoint y: 318, endPoint x: 1055, endPoint y: 324, distance: 784.0
click at [1059, 322] on app-calendar-viewport "Tue 22 4/4 1 Job Wed 23 4/4 1 Job Thu 24 4/4 1 Job Fri 25 Sat 26 Sun 27 3/5 1 J…" at bounding box center [547, 331] width 1095 height 437
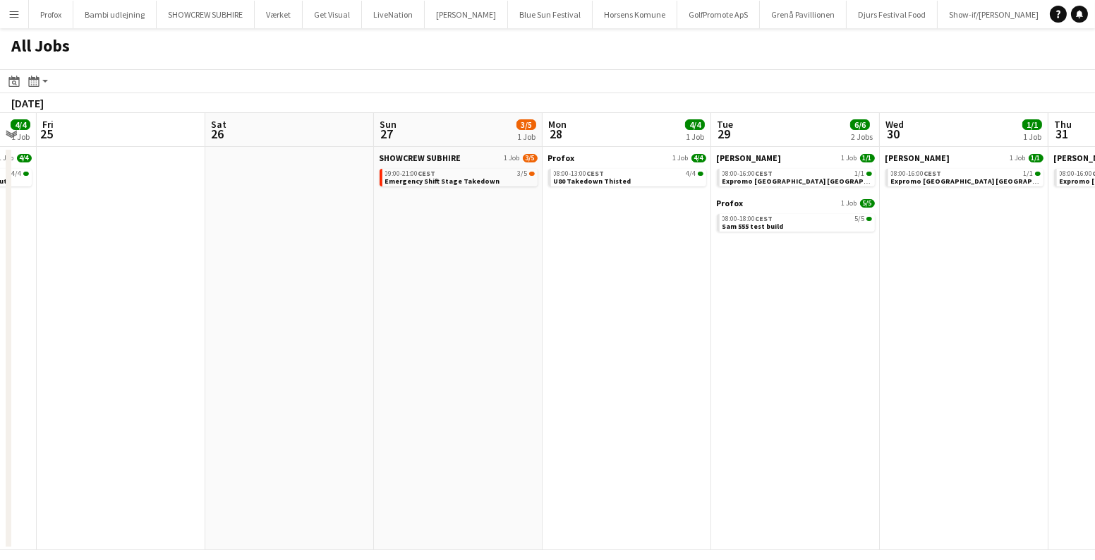
drag, startPoint x: 974, startPoint y: 324, endPoint x: 0, endPoint y: 297, distance: 974.8
click at [1, 297] on app-calendar-viewport "Mon 21 6/6 1 Job Tue 22 4/4 1 Job Wed 23 4/4 1 Job Thu 24 4/4 1 Job Fri 25 Sat …" at bounding box center [547, 331] width 1095 height 437
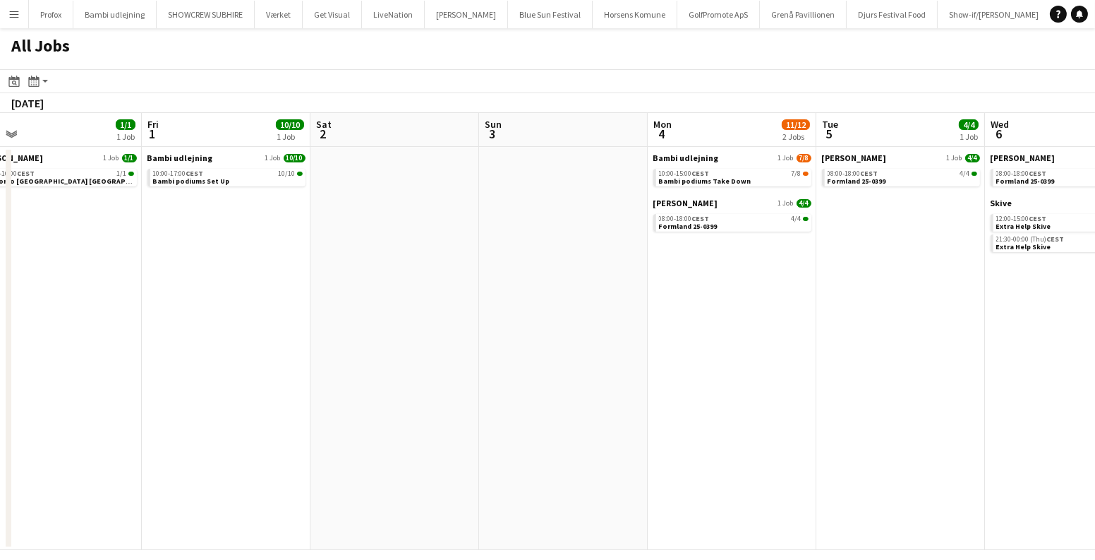
drag, startPoint x: 862, startPoint y: 341, endPoint x: 0, endPoint y: 345, distance: 861.6
click at [0, 346] on app-calendar-viewport "Mon 28 4/4 1 Job Tue 29 6/6 2 Jobs Wed 30 1/1 1 Job Thu 31 1/1 1 Job Fri 1 10/1…" at bounding box center [547, 331] width 1095 height 437
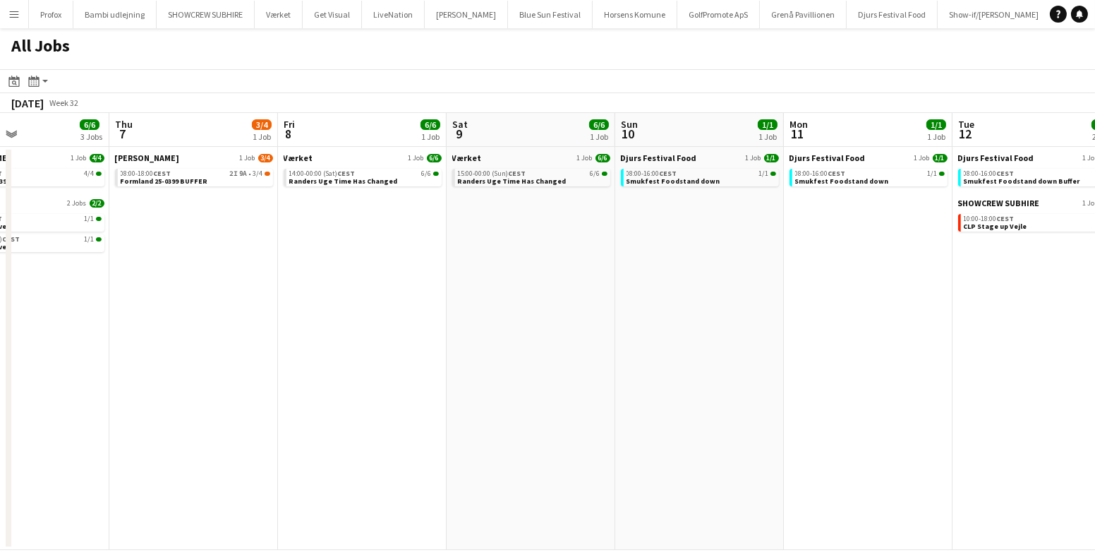
scroll to position [0, 619]
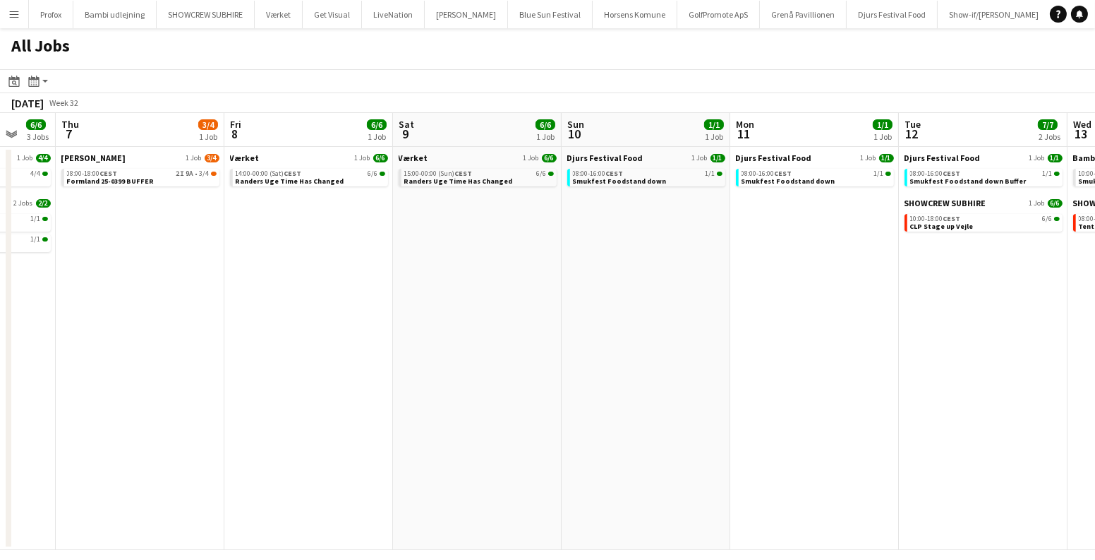
drag, startPoint x: 774, startPoint y: 359, endPoint x: 357, endPoint y: 343, distance: 417.3
click at [0, 350] on app-calendar-viewport "Sun 3 Mon 4 11/12 2 Jobs Tue 5 4/4 1 Job Wed 6 6/6 3 Jobs Thu 7 3/4 1 Job Fri 8…" at bounding box center [547, 331] width 1095 height 437
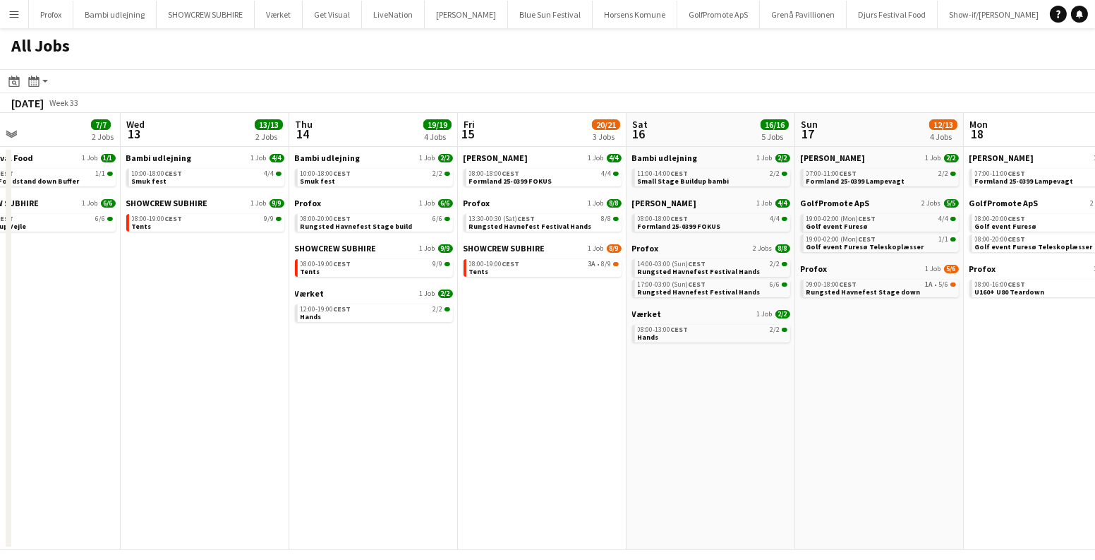
drag, startPoint x: 756, startPoint y: 339, endPoint x: 463, endPoint y: 380, distance: 296.3
click at [464, 380] on app-calendar-viewport "Sat 9 6/6 1 Job Sun 10 1/1 1 Job Mon 11 1/1 1 Job Tue 12 7/7 2 Jobs Wed 13 13/1…" at bounding box center [547, 331] width 1095 height 437
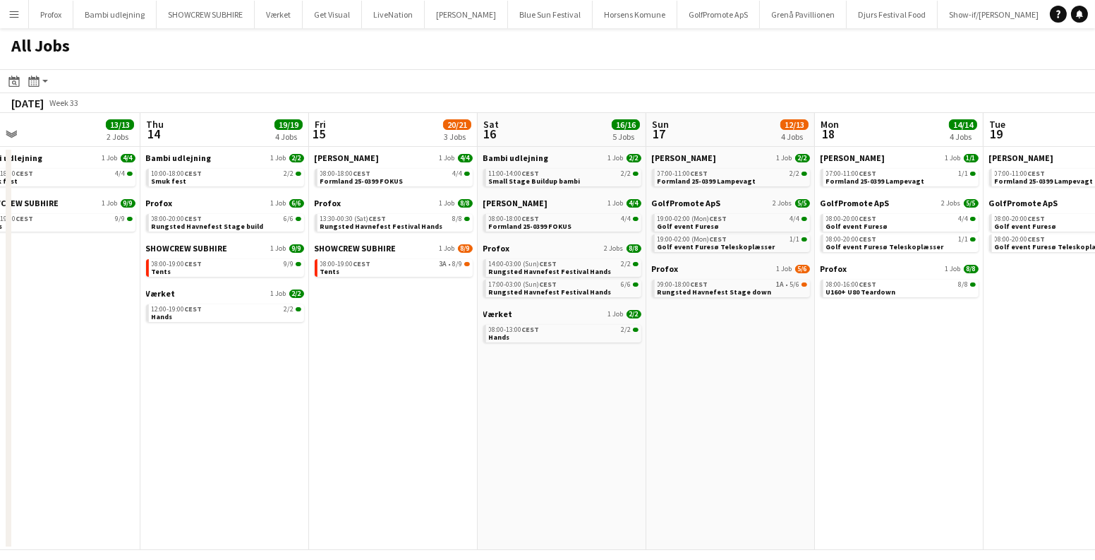
scroll to position [0, 576]
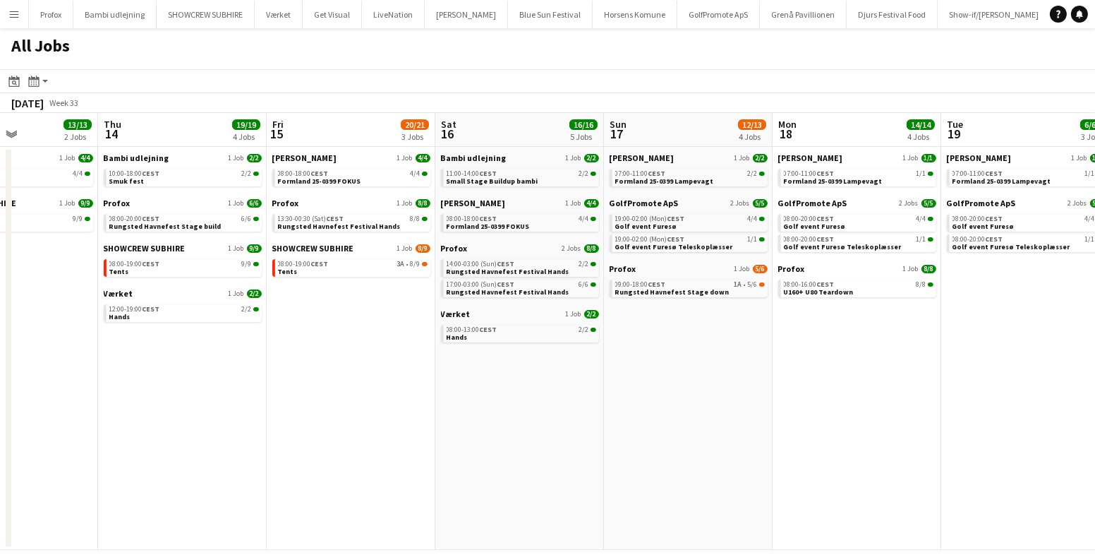
drag, startPoint x: 931, startPoint y: 415, endPoint x: 763, endPoint y: 416, distance: 168.6
click at [763, 416] on app-calendar-viewport "Sun 10 1/1 1 Job Mon 11 1/1 1 Job Tue 12 7/7 2 Jobs Wed 13 13/13 2 Jobs Thu 14 …" at bounding box center [547, 331] width 1095 height 437
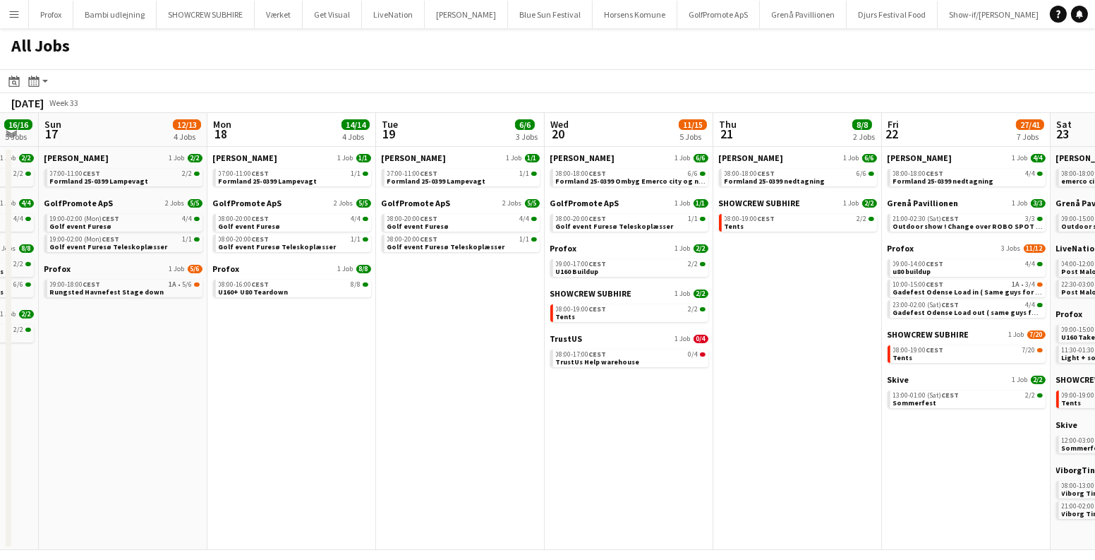
scroll to position [0, 517]
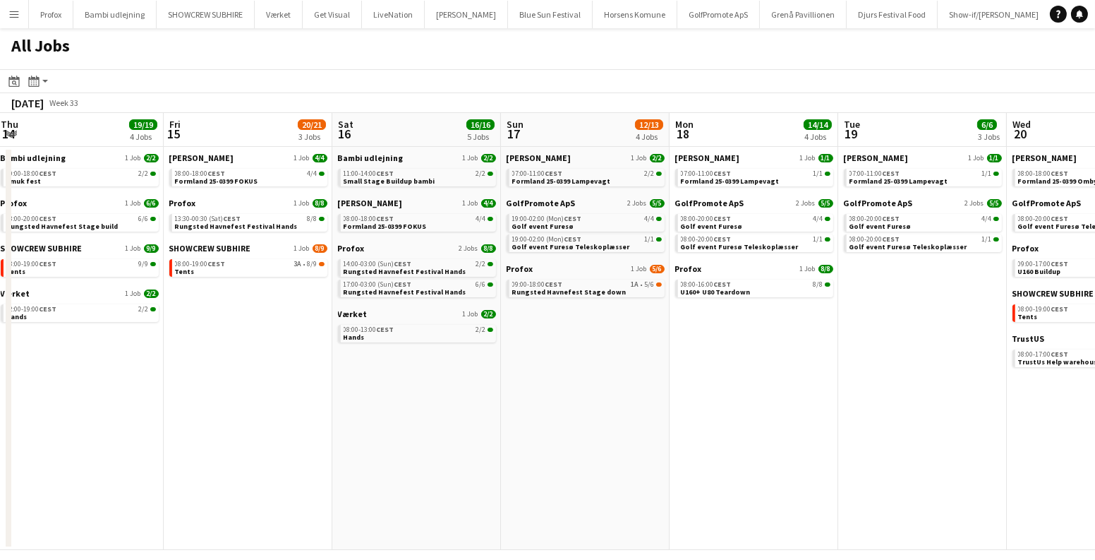
drag, startPoint x: 951, startPoint y: 361, endPoint x: 1012, endPoint y: 370, distance: 61.3
click at [1017, 370] on app-calendar-viewport "Tue 12 7/7 2 Jobs Wed 13 13/13 2 Jobs Thu 14 19/19 4 Jobs Fri 15 20/21 3 Jobs S…" at bounding box center [547, 331] width 1095 height 437
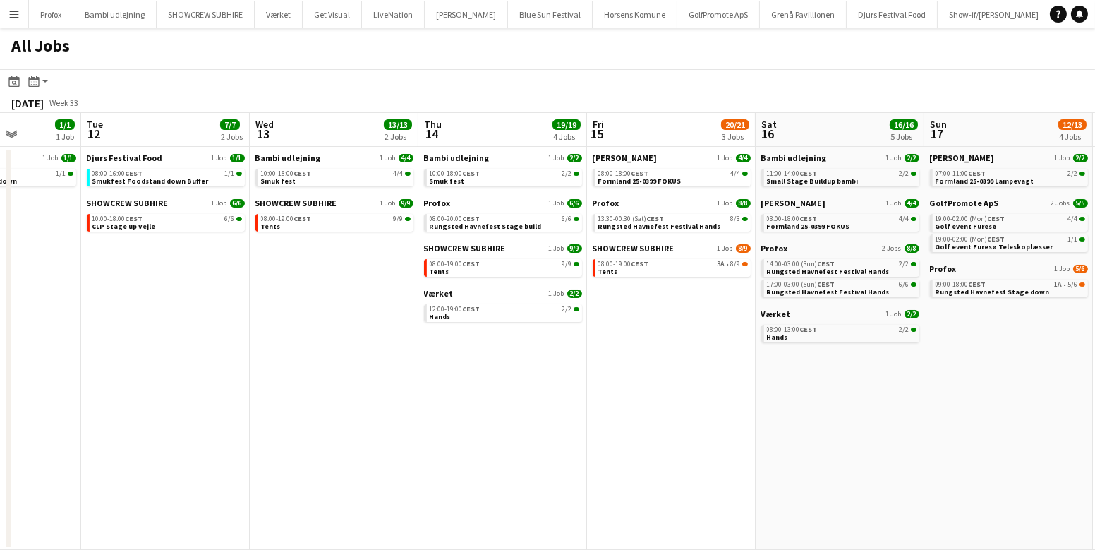
scroll to position [0, 285]
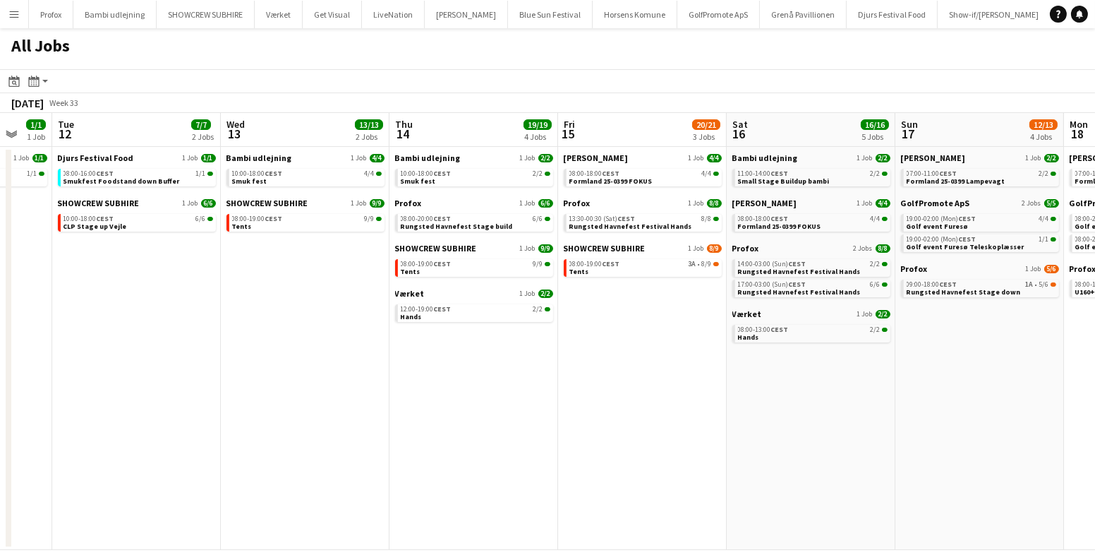
drag, startPoint x: 542, startPoint y: 321, endPoint x: 621, endPoint y: 334, distance: 80.2
click at [632, 335] on app-calendar-viewport "Sun 10 1/1 1 Job Mon 11 1/1 1 Job Tue 12 7/7 2 Jobs Wed 13 13/13 2 Jobs Thu 14 …" at bounding box center [547, 331] width 1095 height 437
click at [454, 306] on div "12:00-19:00 CEST 2/2" at bounding box center [476, 309] width 150 height 7
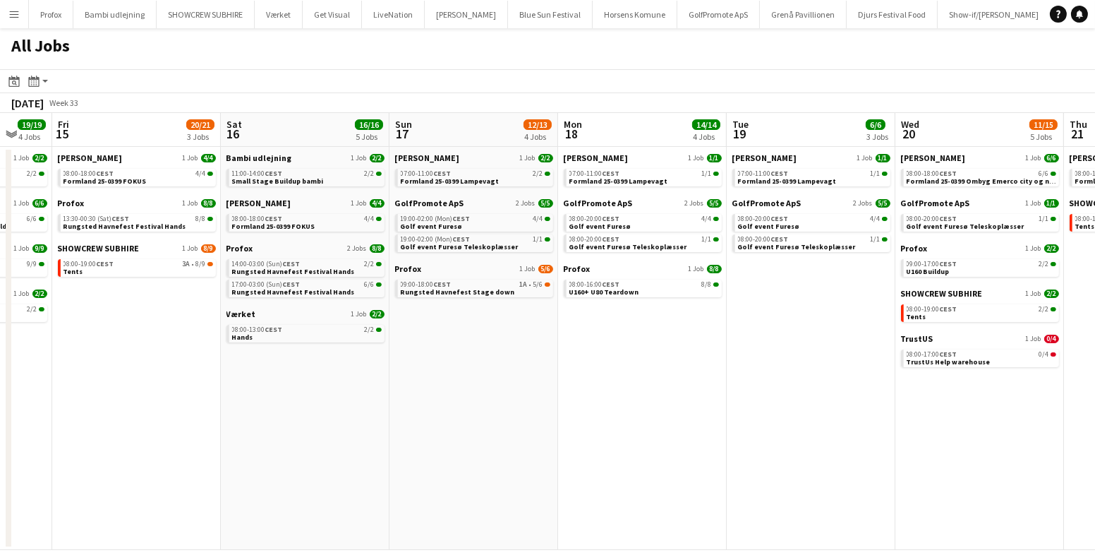
drag, startPoint x: 797, startPoint y: 352, endPoint x: 296, endPoint y: 357, distance: 501.0
click at [296, 357] on app-calendar-viewport "Mon 11 1/1 1 Job Tue 12 7/7 2 Jobs Wed 13 13/13 2 Jobs Thu 14 19/19 4 Jobs Fri …" at bounding box center [547, 331] width 1095 height 437
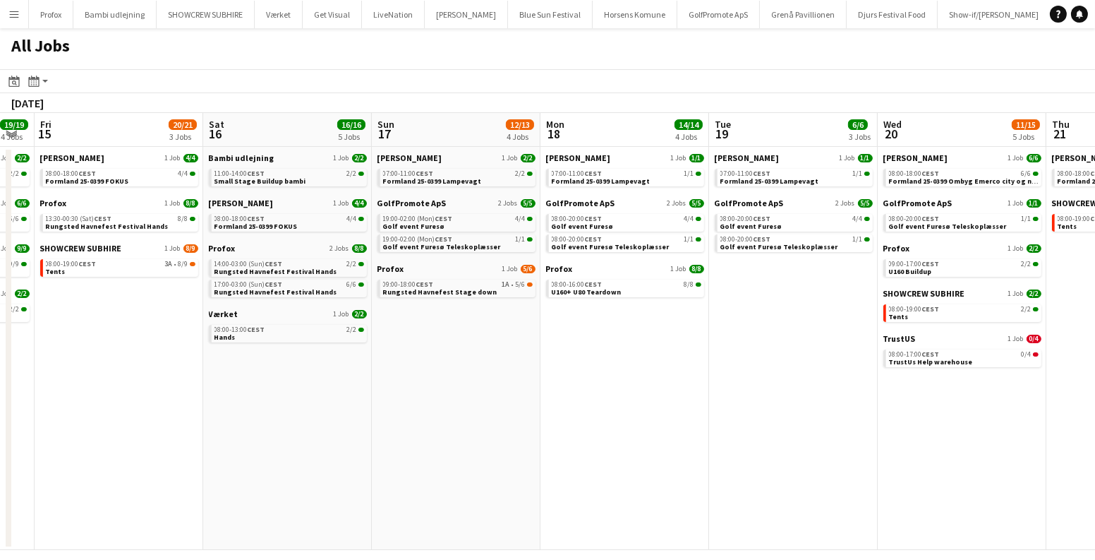
drag, startPoint x: 687, startPoint y: 402, endPoint x: 25, endPoint y: 408, distance: 661.9
click at [2, 412] on app-calendar-viewport "Mon 11 1/1 1 Job Tue 12 7/7 2 Jobs Wed 13 13/13 2 Jobs Thu 14 19/19 4 Jobs Fri …" at bounding box center [547, 331] width 1095 height 437
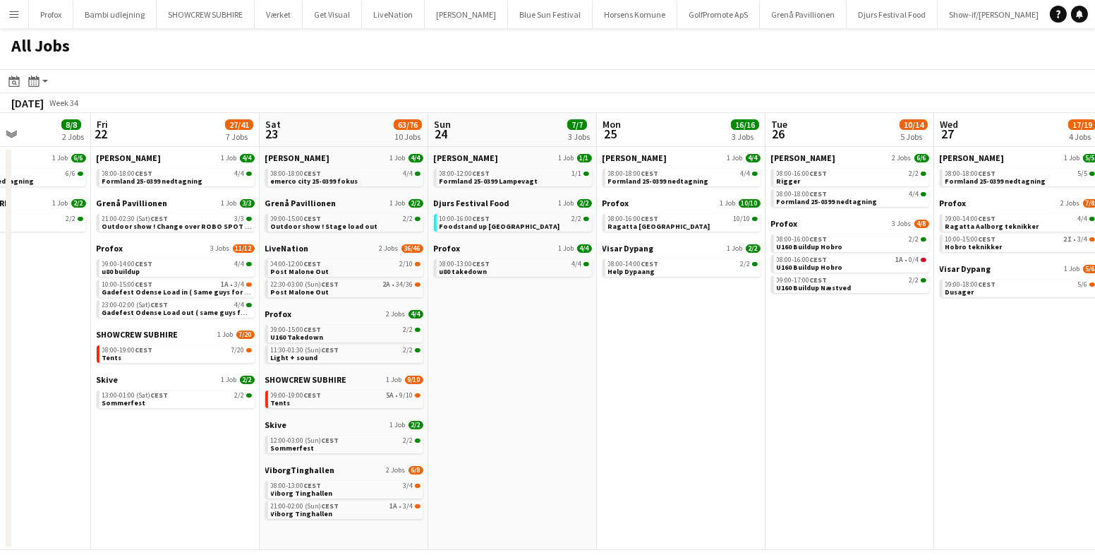
drag, startPoint x: 777, startPoint y: 404, endPoint x: 378, endPoint y: 399, distance: 398.7
click at [375, 399] on app-calendar-viewport "Mon 18 14/14 4 Jobs Tue 19 6/6 3 Jobs Wed 20 11/15 5 Jobs Thu 21 8/8 2 Jobs Fri…" at bounding box center [547, 331] width 1095 height 437
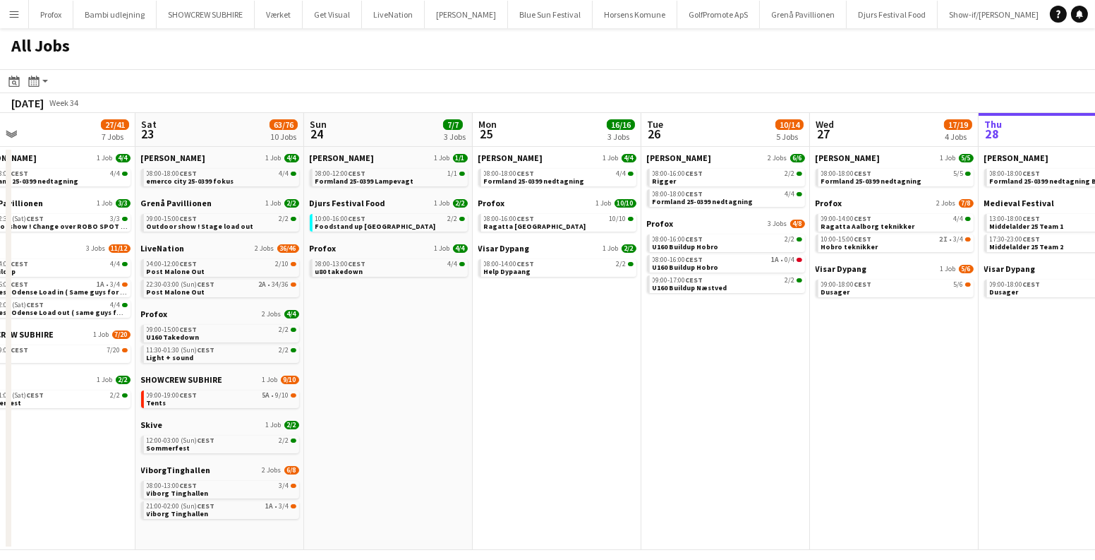
drag, startPoint x: 636, startPoint y: 398, endPoint x: 242, endPoint y: 411, distance: 394.0
click at [242, 411] on app-calendar-viewport "Tue 19 6/6 3 Jobs Wed 20 11/15 5 Jobs Thu 21 8/8 2 Jobs Fri 22 27/41 7 Jobs Sat…" at bounding box center [547, 331] width 1095 height 437
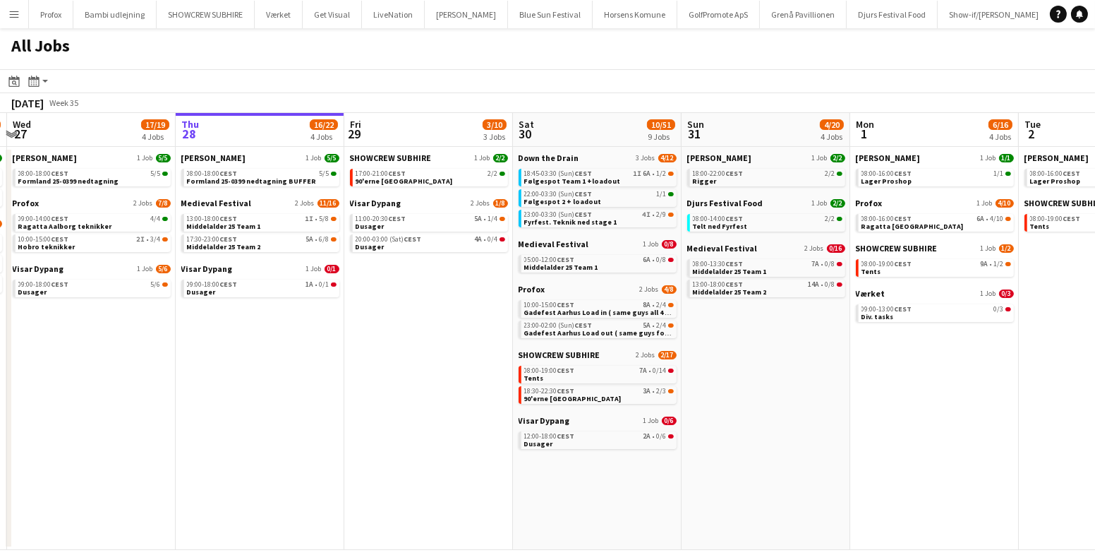
scroll to position [0, 382]
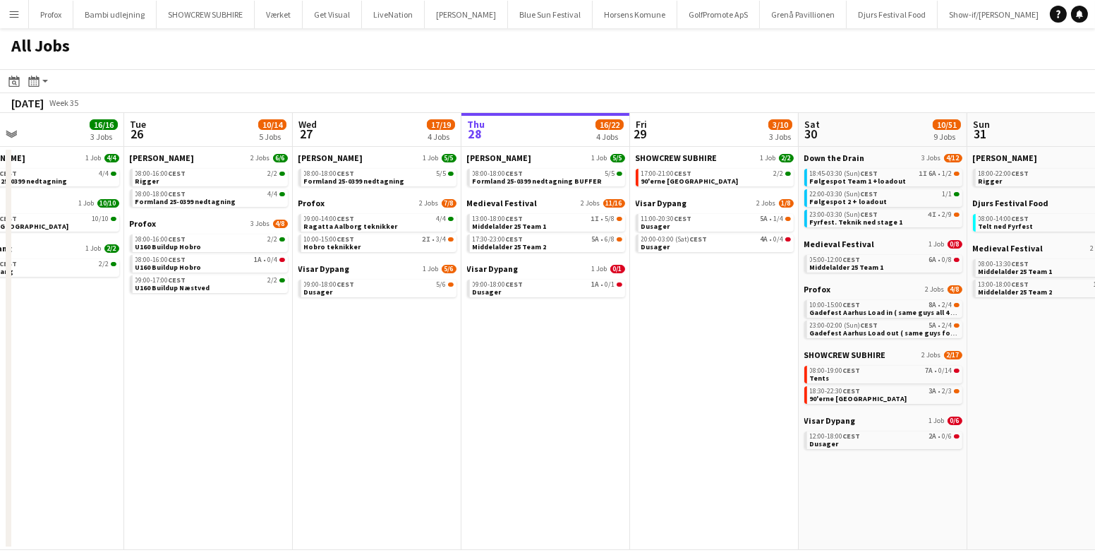
drag, startPoint x: 454, startPoint y: 404, endPoint x: 429, endPoint y: 401, distance: 24.8
click at [429, 401] on app-calendar-viewport "Sat 23 63/76 10 Jobs Sun 24 7/7 3 Jobs Mon 25 16/16 3 Jobs Tue 26 10/14 5 Jobs …" at bounding box center [547, 331] width 1095 height 437
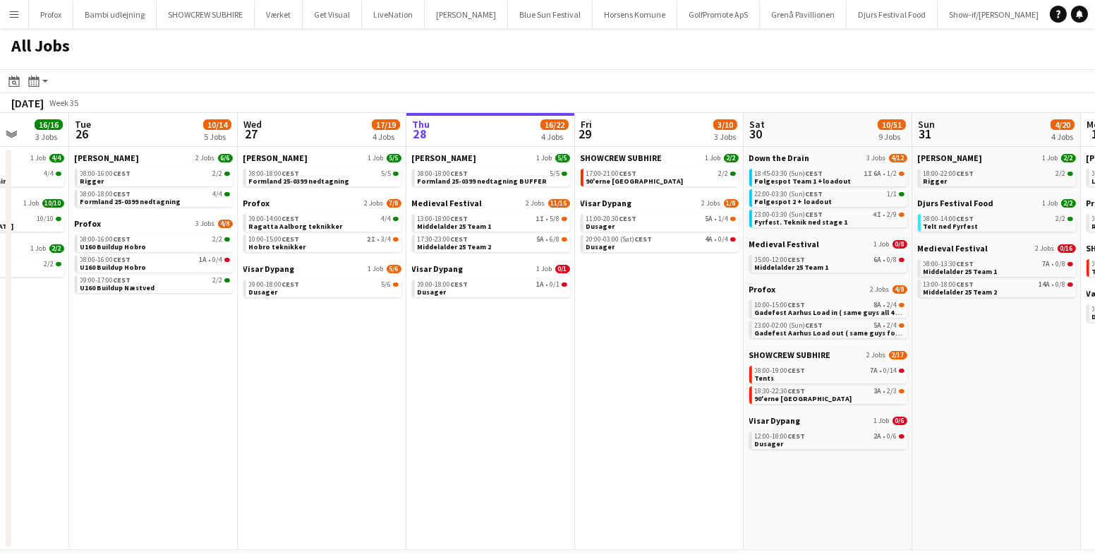
scroll to position [0, 617]
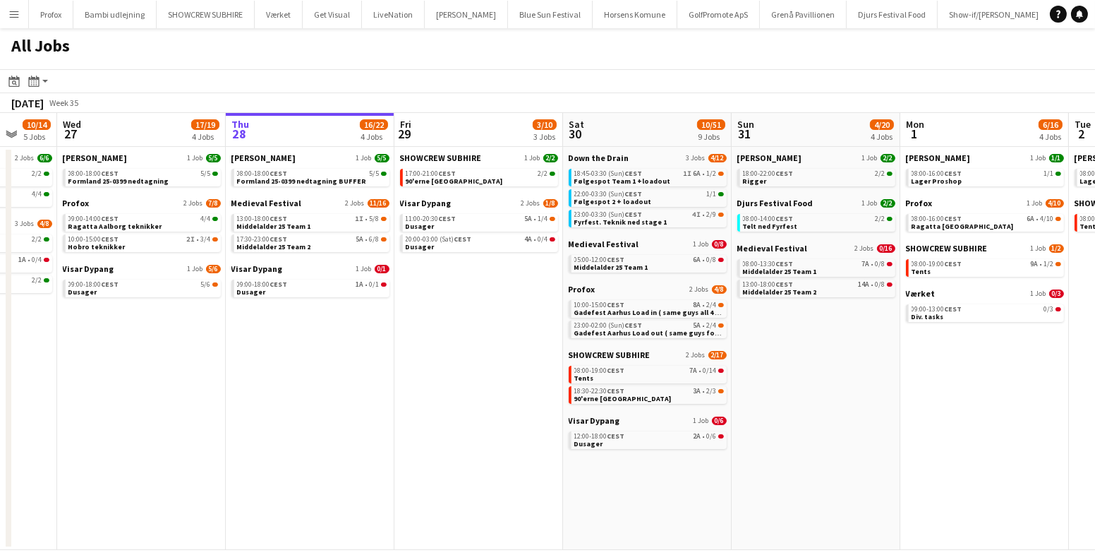
drag, startPoint x: 650, startPoint y: 394, endPoint x: 414, endPoint y: 395, distance: 235.7
click at [414, 395] on app-calendar-viewport "Sat 23 63/76 10 Jobs Sun 24 7/7 3 Jobs Mon 25 16/16 3 Jobs Tue 26 10/14 5 Jobs …" at bounding box center [547, 331] width 1095 height 437
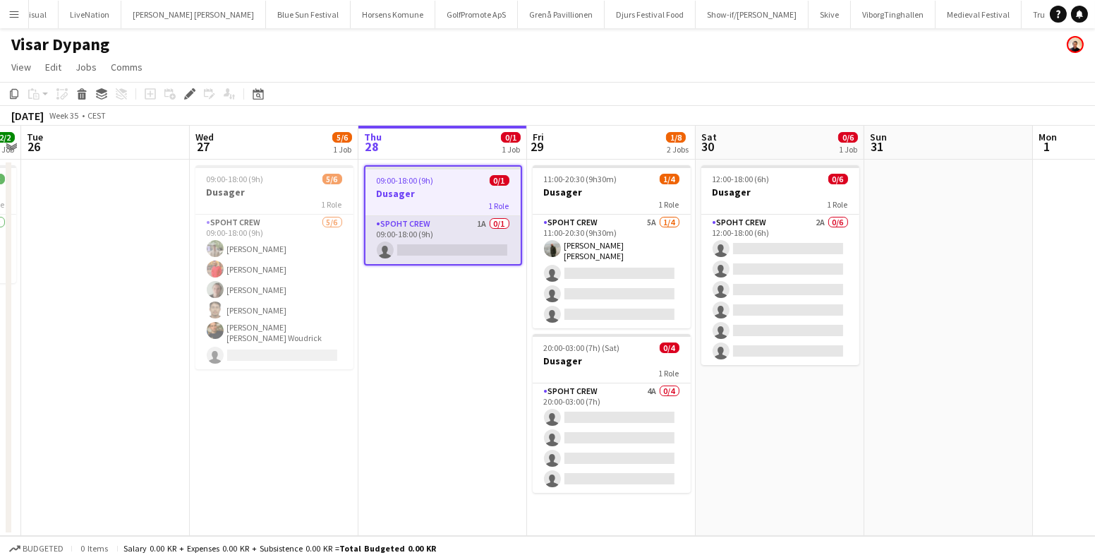
scroll to position [0, 311]
click at [440, 234] on app-card-role "Spoht Crew 1A 0/1 09:00-18:00 (9h) single-neutral-actions" at bounding box center [443, 240] width 155 height 48
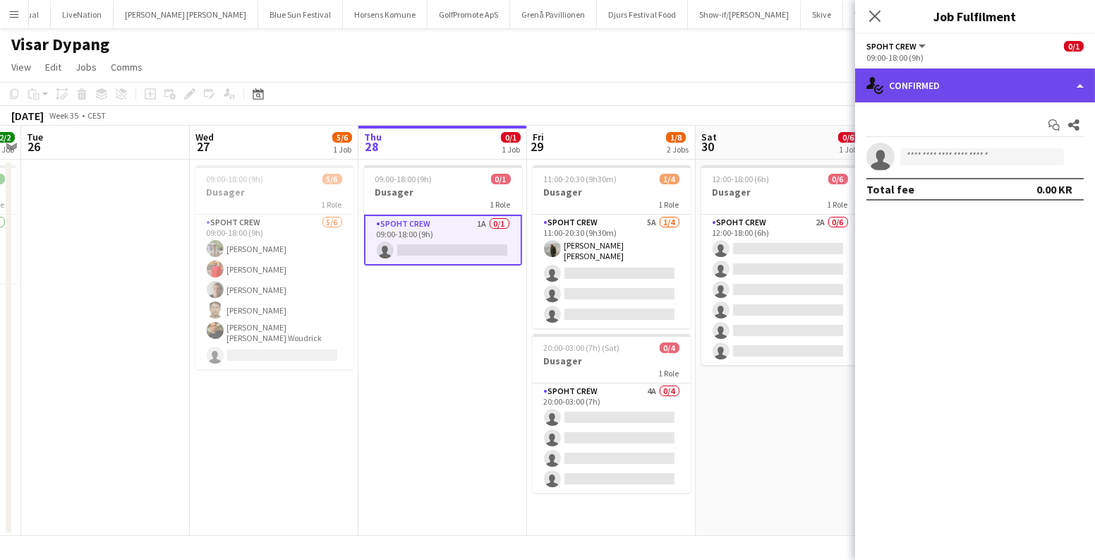
click at [927, 89] on div "single-neutral-actions-check-2 Confirmed" at bounding box center [975, 85] width 240 height 34
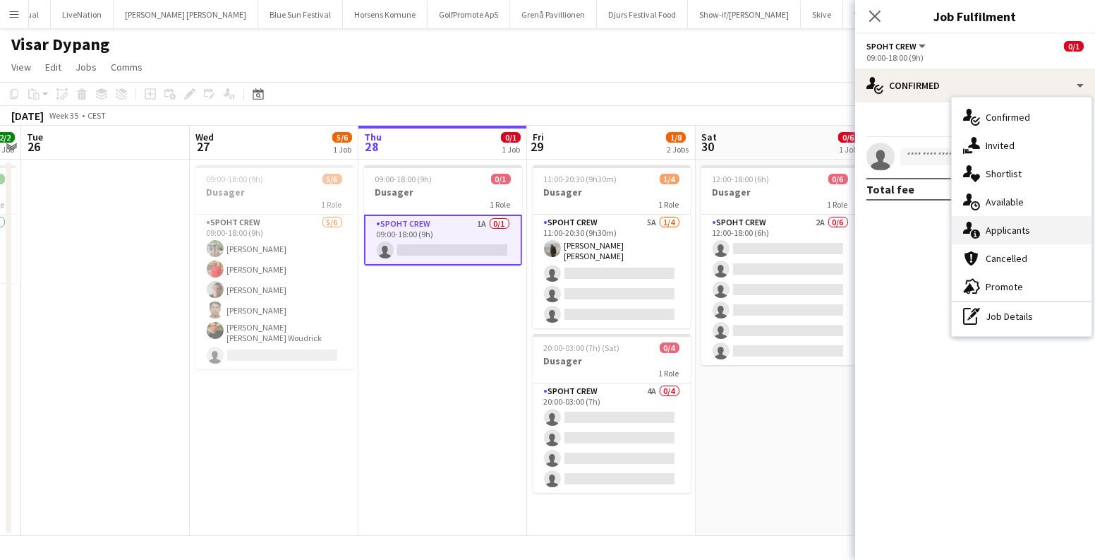
click at [992, 223] on div "single-neutral-actions-information Applicants" at bounding box center [1022, 230] width 140 height 28
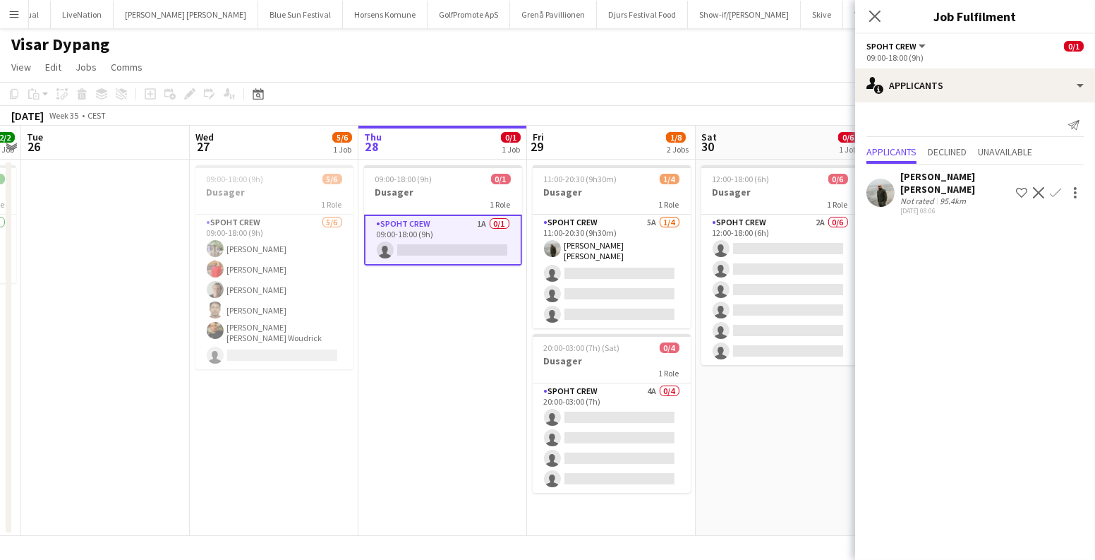
click at [1056, 187] on app-icon "Confirm" at bounding box center [1055, 192] width 11 height 11
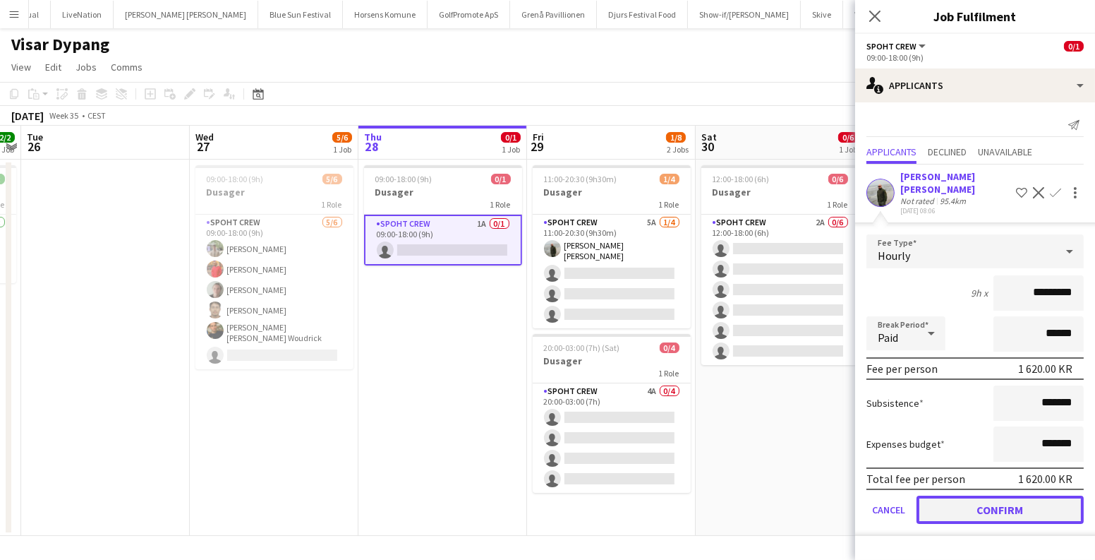
click at [977, 495] on button "Confirm" at bounding box center [1000, 509] width 167 height 28
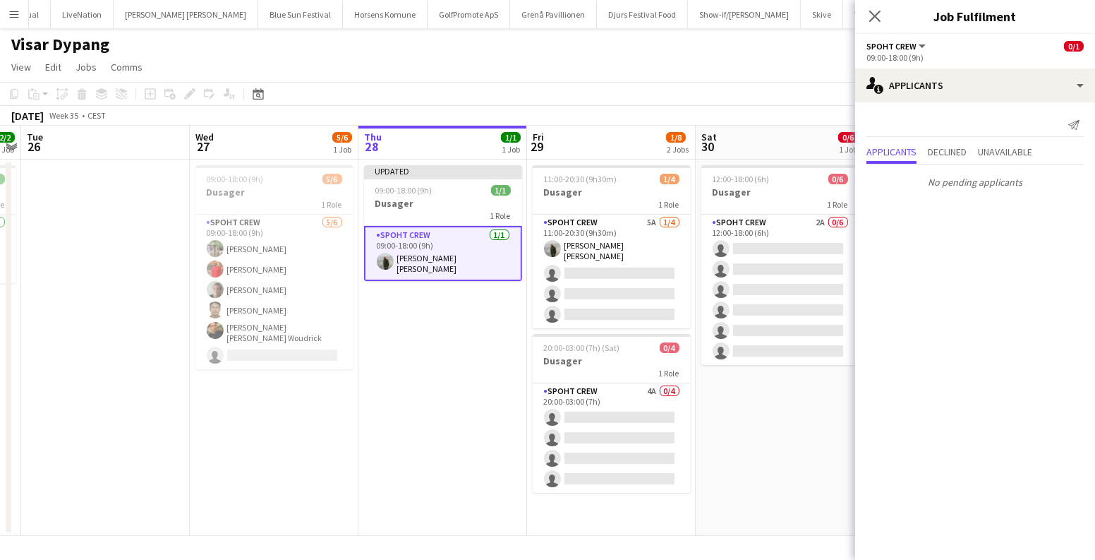
click at [757, 409] on app-date-cell "12:00-18:00 (6h) 0/6 Dusager 1 Role Spoht Crew 2A 0/6 12:00-18:00 (6h) single-n…" at bounding box center [780, 347] width 169 height 376
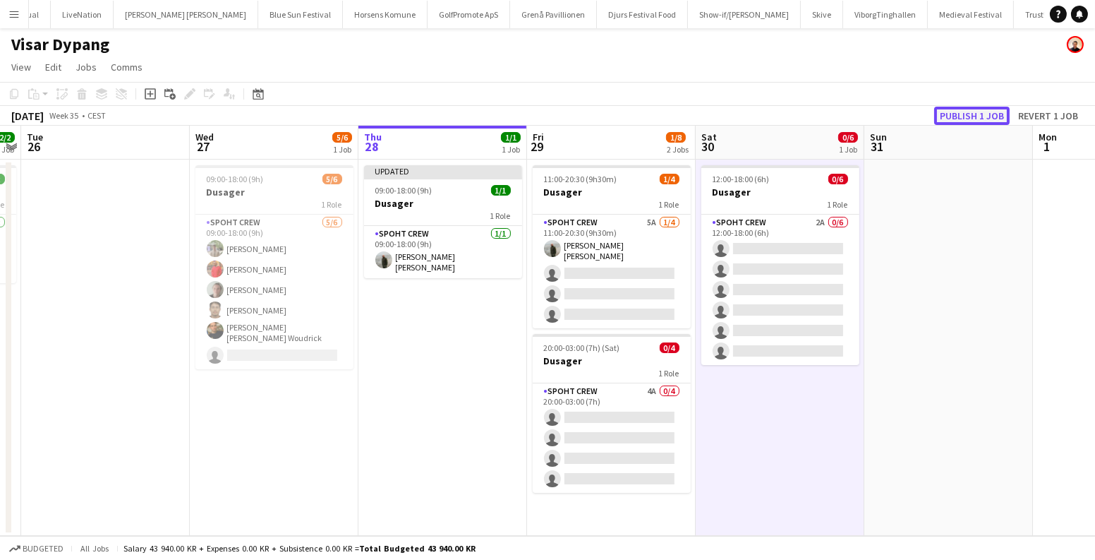
click at [962, 112] on button "Publish 1 job" at bounding box center [972, 116] width 76 height 18
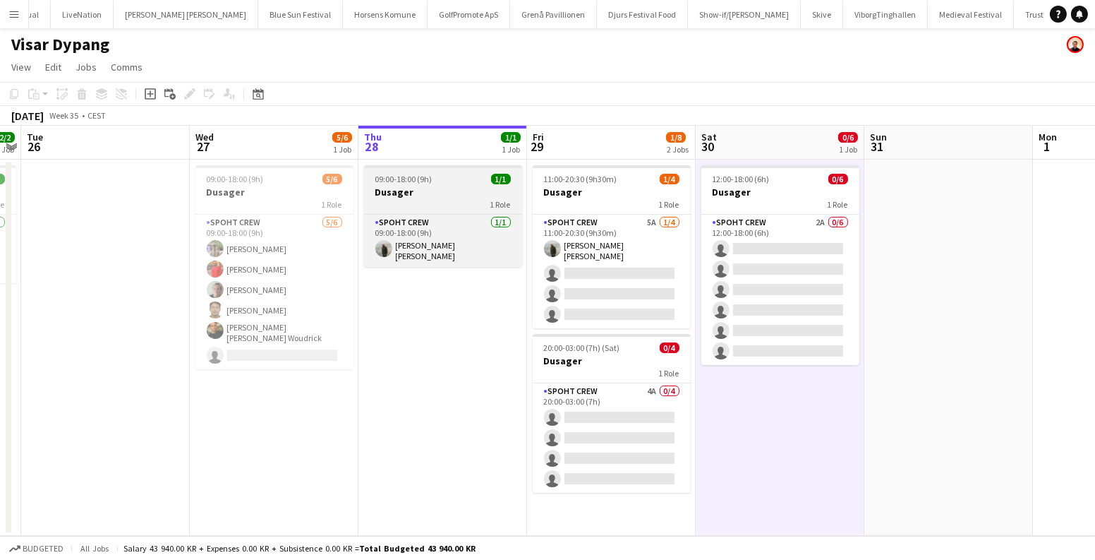
click at [414, 181] on span "09:00-18:00 (9h)" at bounding box center [403, 179] width 57 height 11
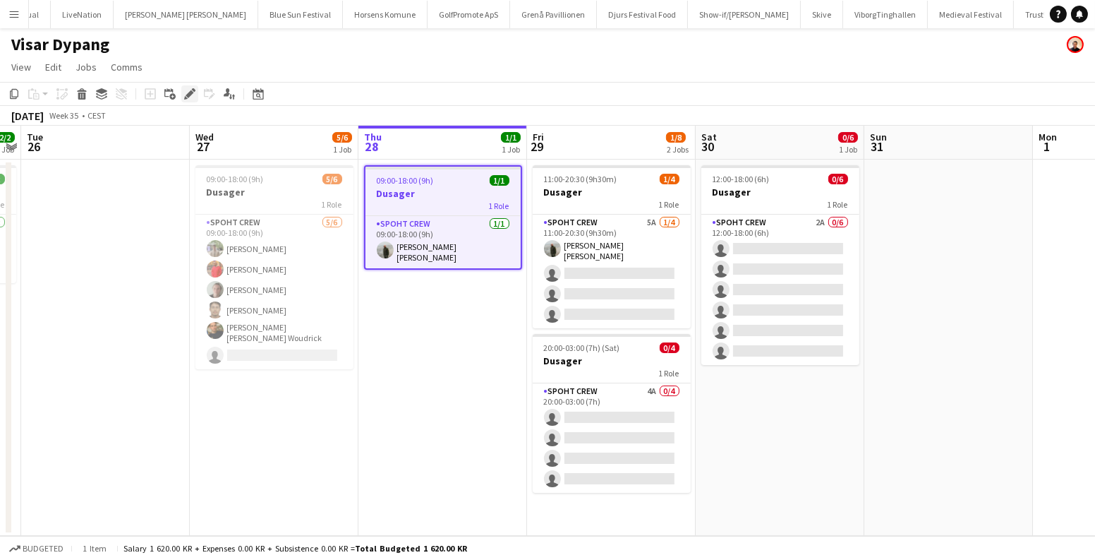
click at [182, 92] on div "Edit" at bounding box center [189, 93] width 17 height 17
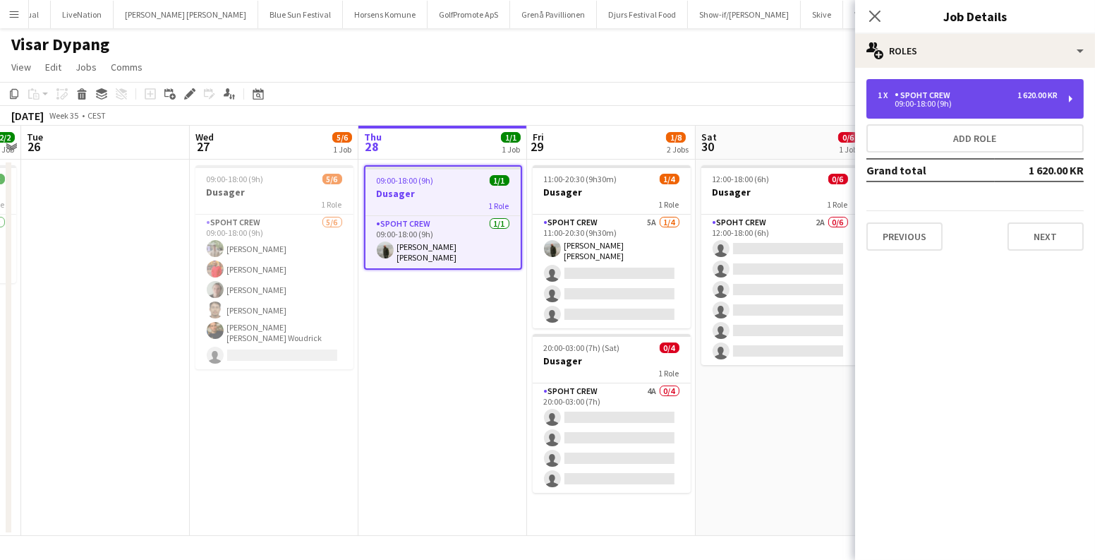
click at [1001, 96] on div "1 x Spoht Crew 1 620.00 KR" at bounding box center [968, 95] width 180 height 10
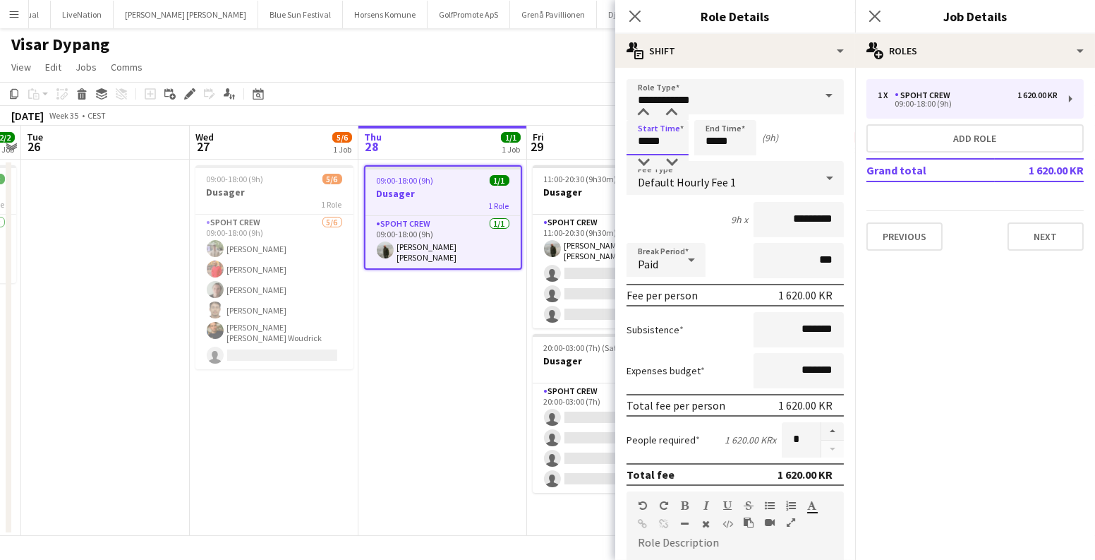
drag, startPoint x: 639, startPoint y: 141, endPoint x: 612, endPoint y: 143, distance: 27.6
click at [612, 143] on body "Menu Boards Boards Boards All jobs Status Workforce Workforce My Workforce Recr…" at bounding box center [547, 280] width 1095 height 560
type input "*****"
click at [468, 364] on app-date-cell "09:00-18:00 (9h) 1/1 Dusager 1 Role Spoht Crew 1/1 09:00-18:00 (9h) Negru Liviu…" at bounding box center [442, 347] width 169 height 376
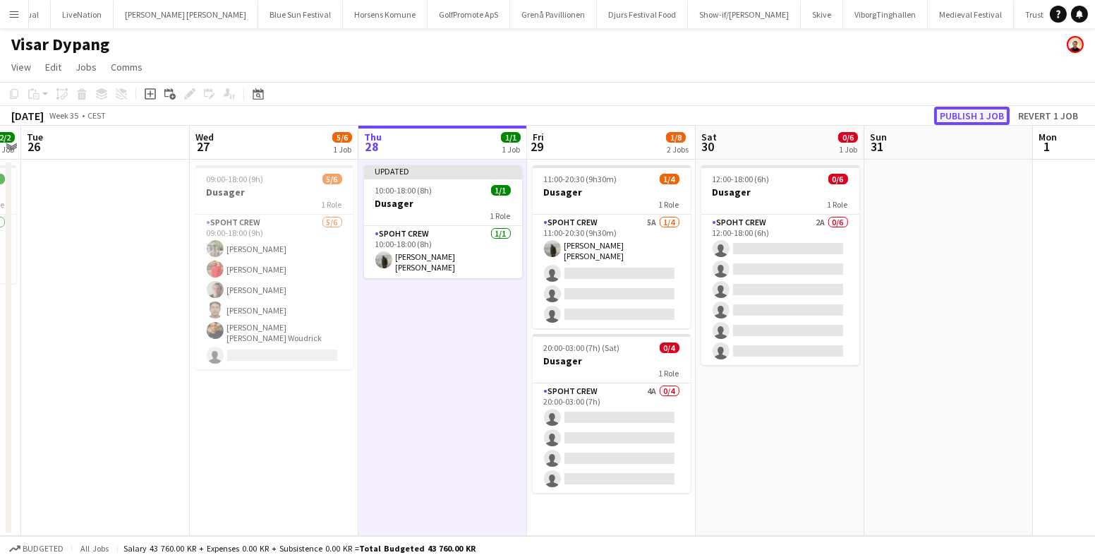
click at [979, 115] on button "Publish 1 job" at bounding box center [972, 116] width 76 height 18
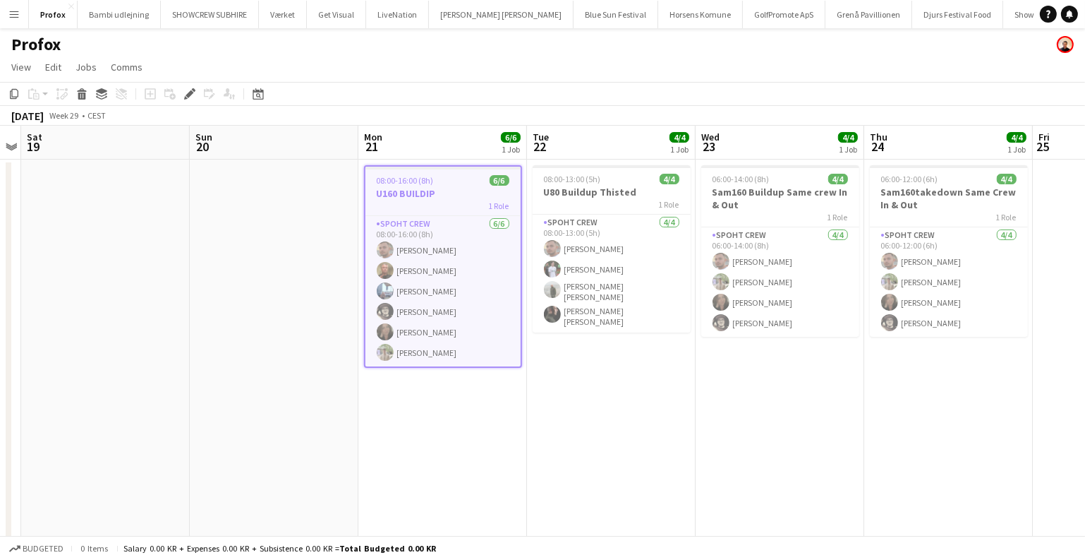
click at [394, 189] on h3 "U160 BUILDIP" at bounding box center [443, 193] width 155 height 13
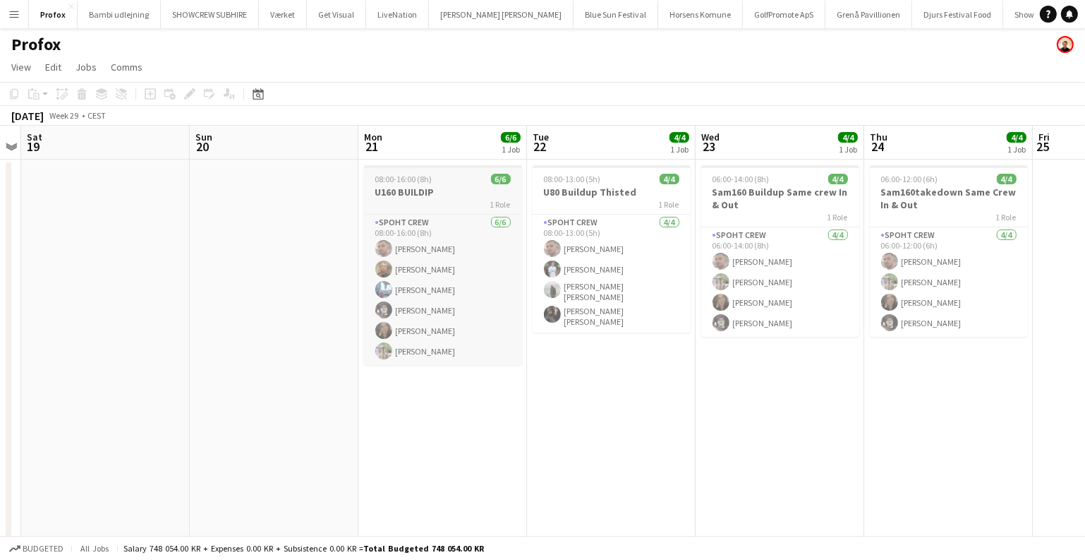
click at [394, 189] on h3 "U160 BUILDIP" at bounding box center [443, 192] width 158 height 13
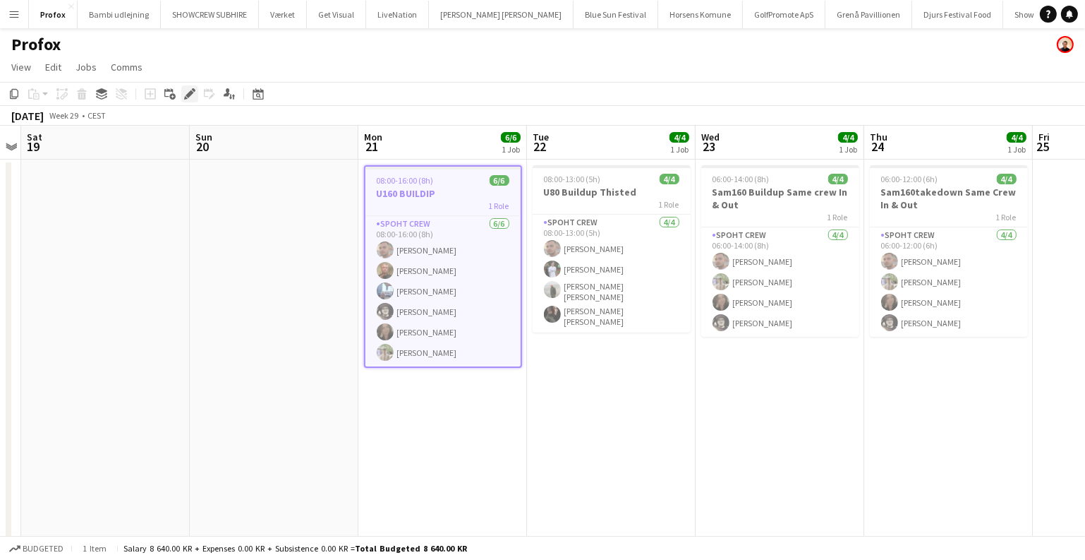
click at [188, 90] on icon "Edit" at bounding box center [189, 93] width 11 height 11
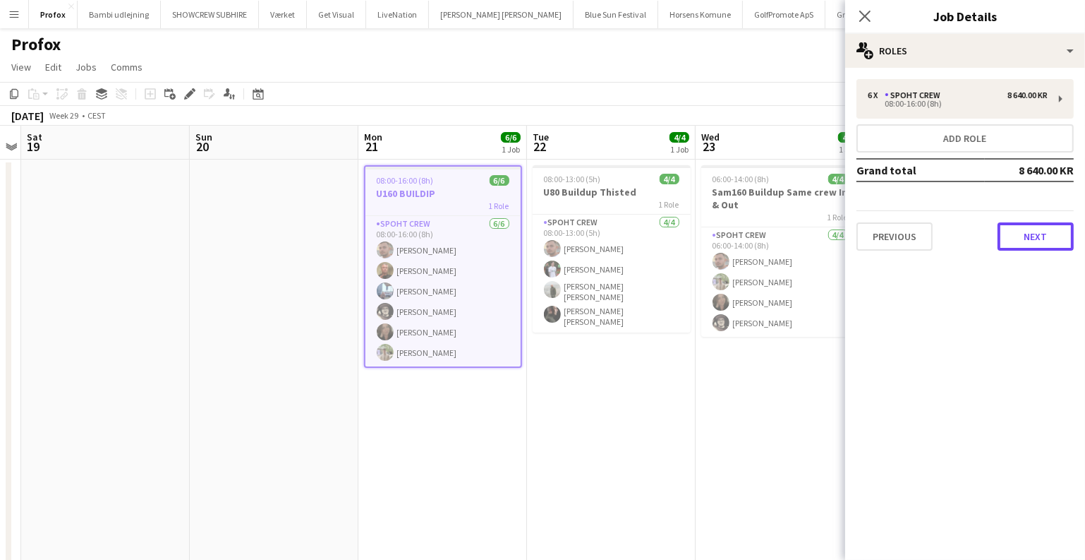
click at [1053, 238] on button "Next" at bounding box center [1036, 236] width 76 height 28
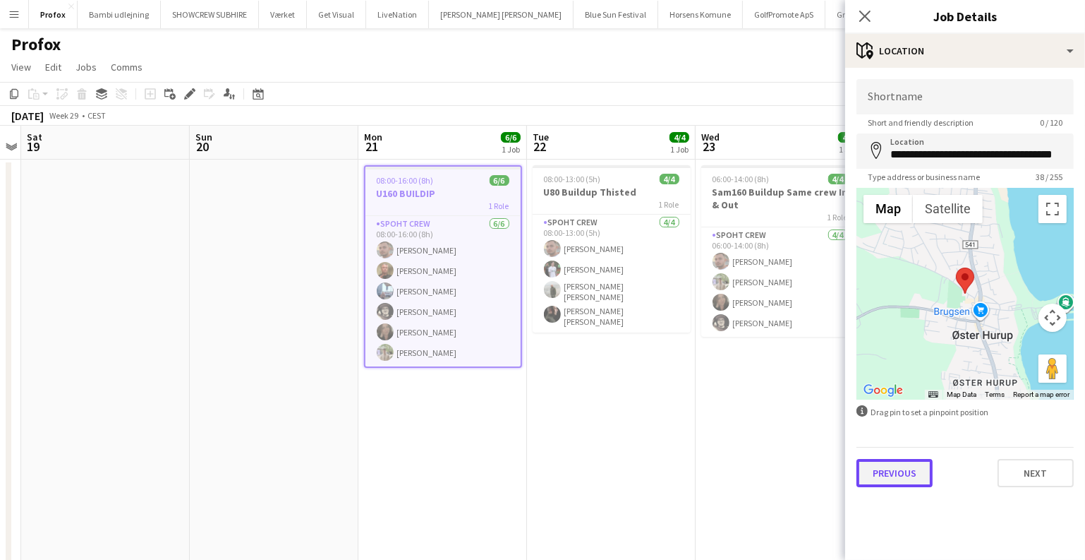
click at [914, 467] on button "Previous" at bounding box center [895, 473] width 76 height 28
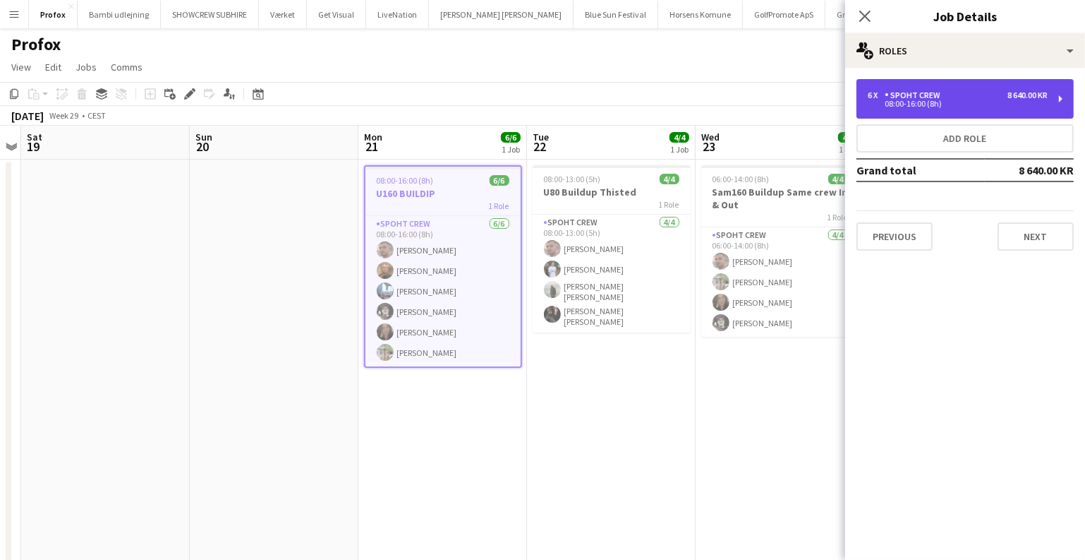
click at [949, 108] on div "6 x Spoht Crew 8 640.00 KR 08:00-16:00 (8h)" at bounding box center [965, 99] width 217 height 40
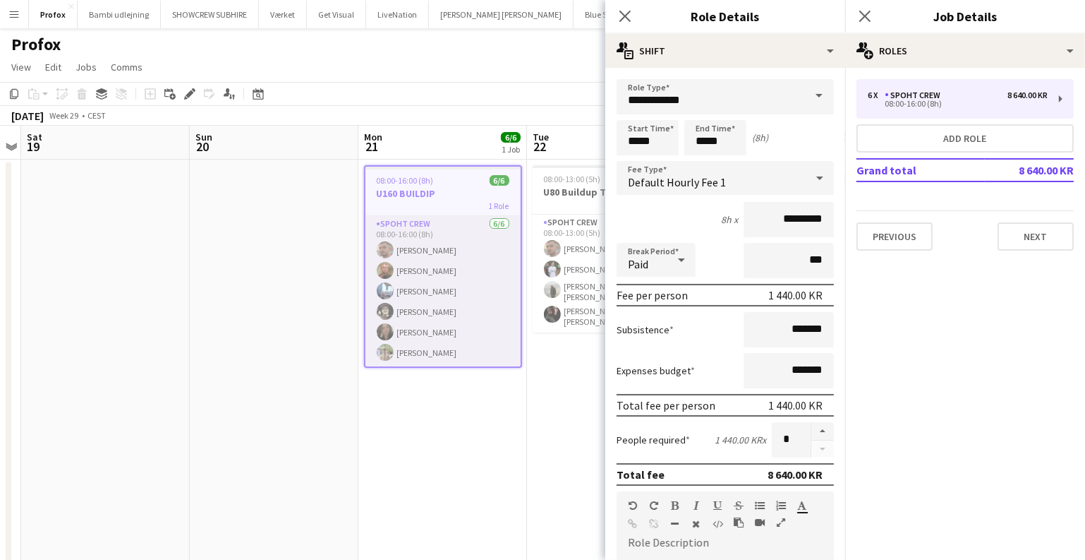
click at [397, 353] on app-card-role "Spoht Crew 6/6 08:00-16:00 (8h) Tomas Ambarcumianas Karsten Sørensen Armando Ir…" at bounding box center [443, 291] width 155 height 150
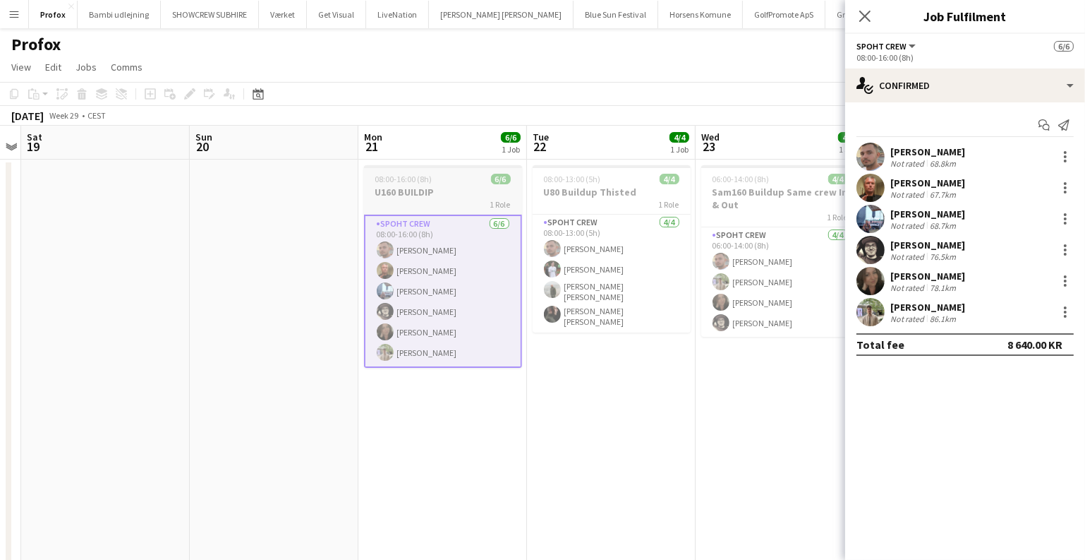
click at [432, 171] on app-job-card "08:00-16:00 (8h) 6/6 U160 BUILDIP 1 Role Spoht Crew 6/6 08:00-16:00 (8h) Tomas …" at bounding box center [443, 266] width 158 height 203
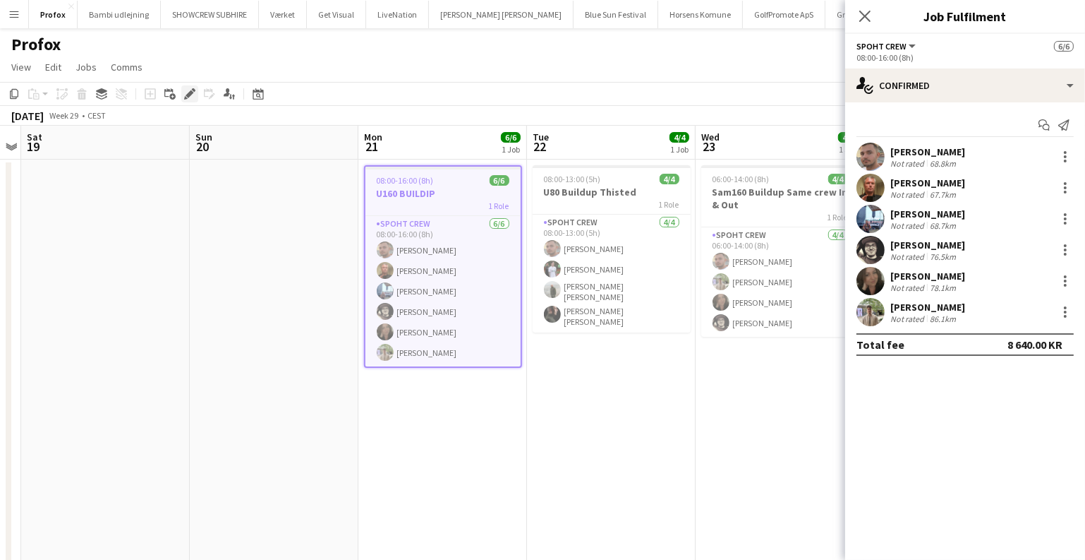
click at [190, 94] on icon at bounding box center [190, 94] width 8 height 8
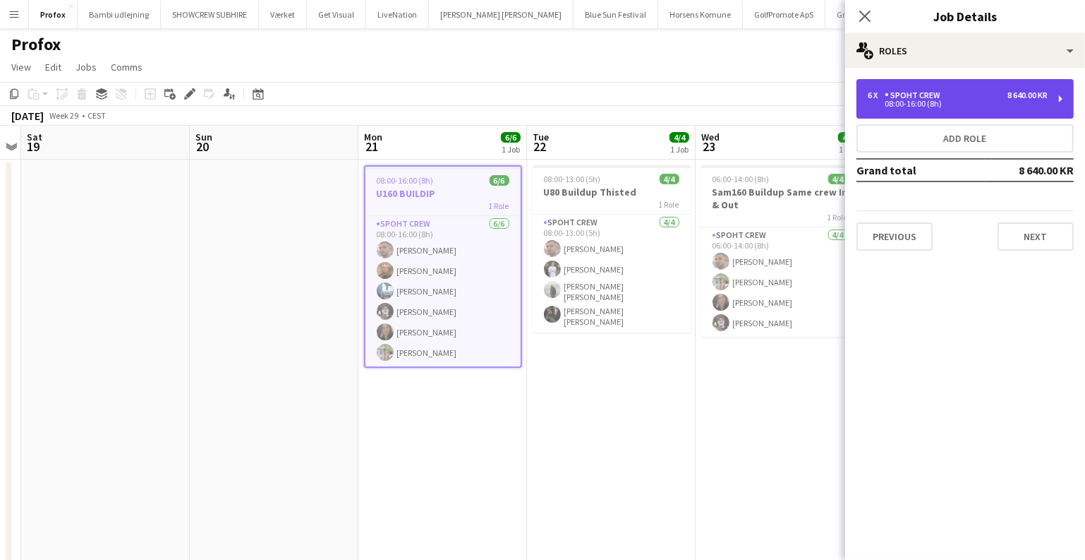
click at [1054, 93] on div "6 x Spoht Crew 8 640.00 KR 08:00-16:00 (8h)" at bounding box center [965, 99] width 217 height 40
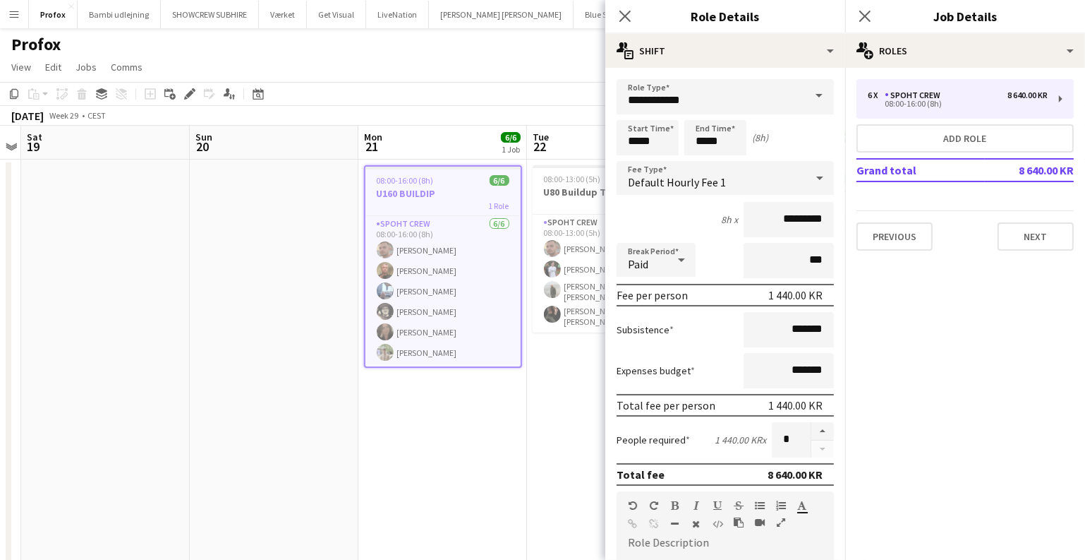
click at [507, 431] on app-date-cell "08:00-16:00 (8h) 6/6 U160 BUILDIP 1 Role Spoht Crew 6/6 08:00-16:00 (8h) Tomas …" at bounding box center [442, 380] width 169 height 443
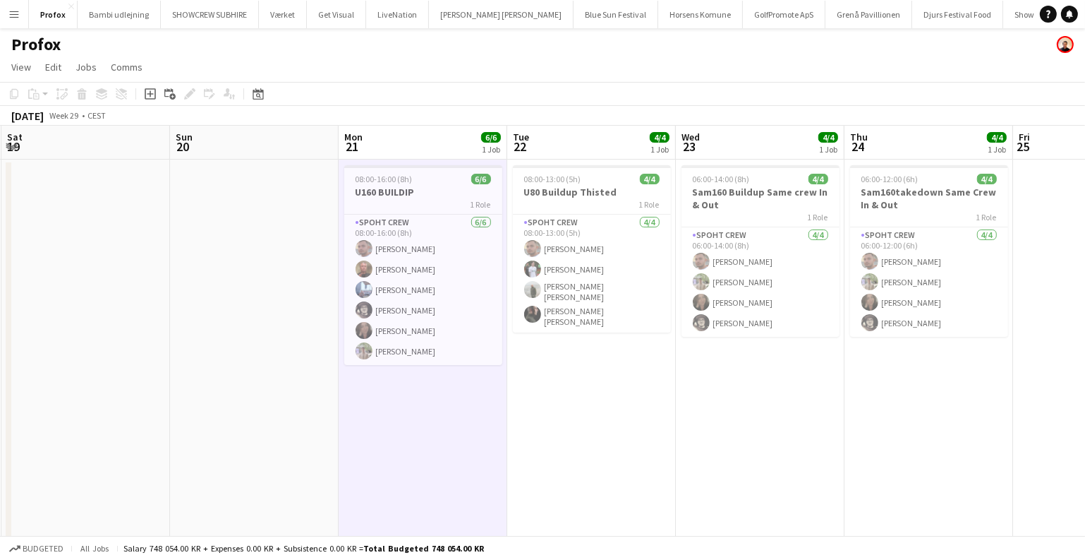
drag, startPoint x: 663, startPoint y: 411, endPoint x: 605, endPoint y: 411, distance: 57.2
click at [605, 411] on app-calendar-viewport "Wed 16 Thu 17 Fri 18 Sat 19 Sun 20 Mon 21 6/6 1 Job Tue 22 4/4 1 Job Wed 23 4/4…" at bounding box center [542, 364] width 1085 height 477
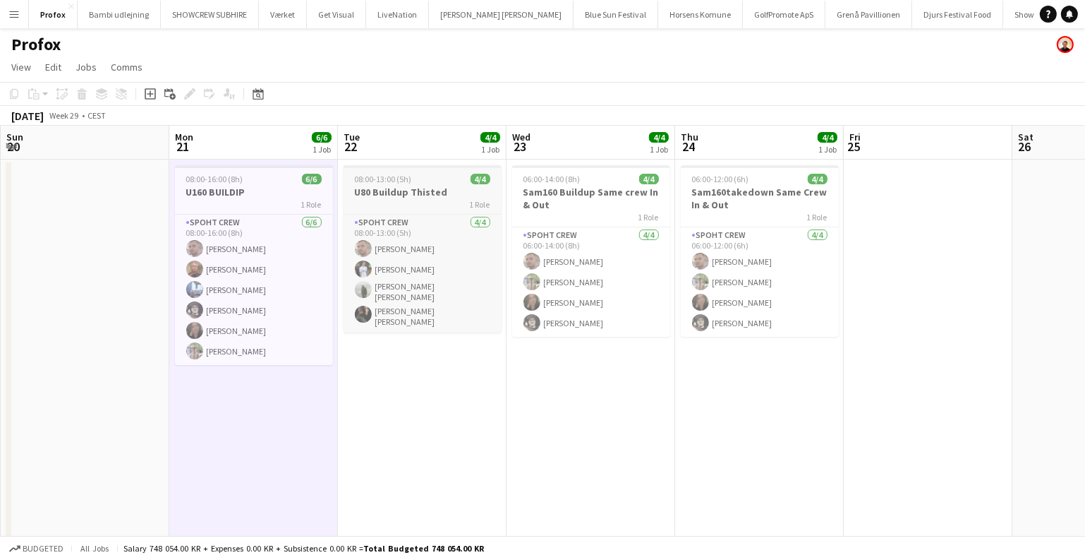
click at [416, 176] on div "08:00-13:00 (5h) 4/4" at bounding box center [423, 179] width 158 height 11
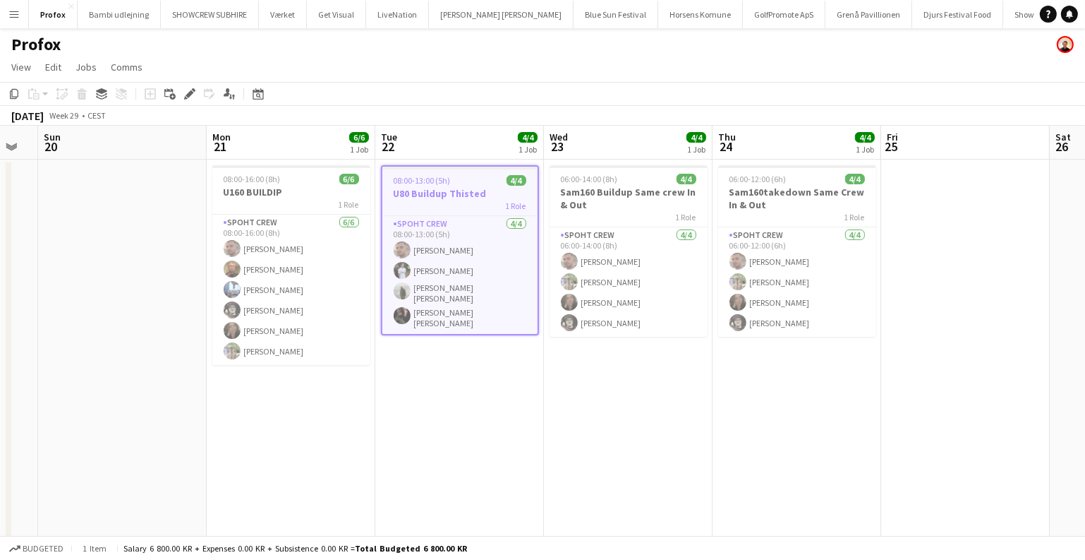
scroll to position [0, 410]
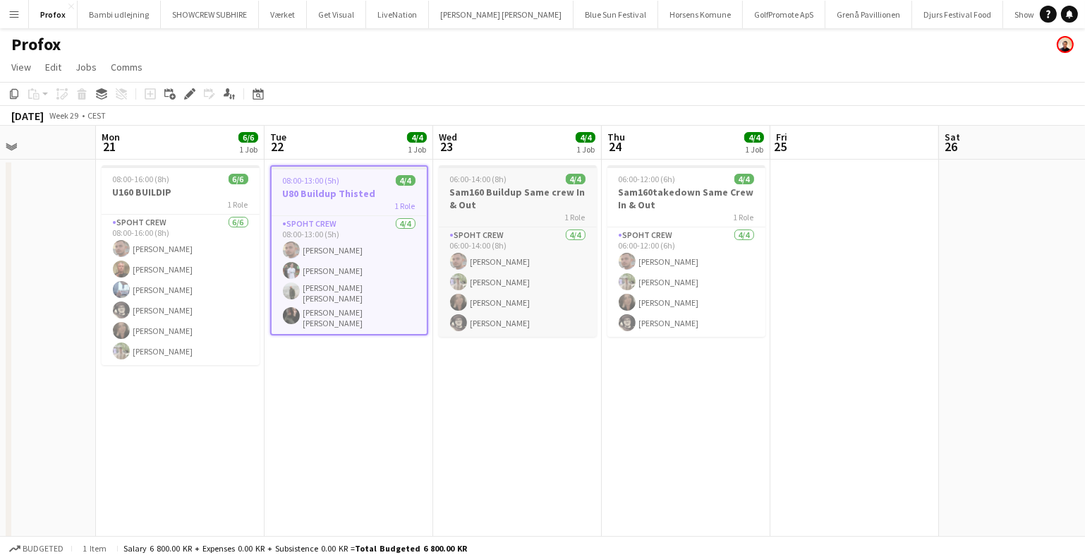
drag, startPoint x: 773, startPoint y: 163, endPoint x: 545, endPoint y: 169, distance: 227.3
click at [730, 207] on app-calendar-viewport "Fri 18 Sat 19 Sun 20 Mon 21 6/6 1 Job Tue 22 4/4 1 Job Wed 23 4/4 1 Job Thu 24 …" at bounding box center [542, 364] width 1085 height 477
click at [186, 92] on icon "Edit" at bounding box center [189, 93] width 11 height 11
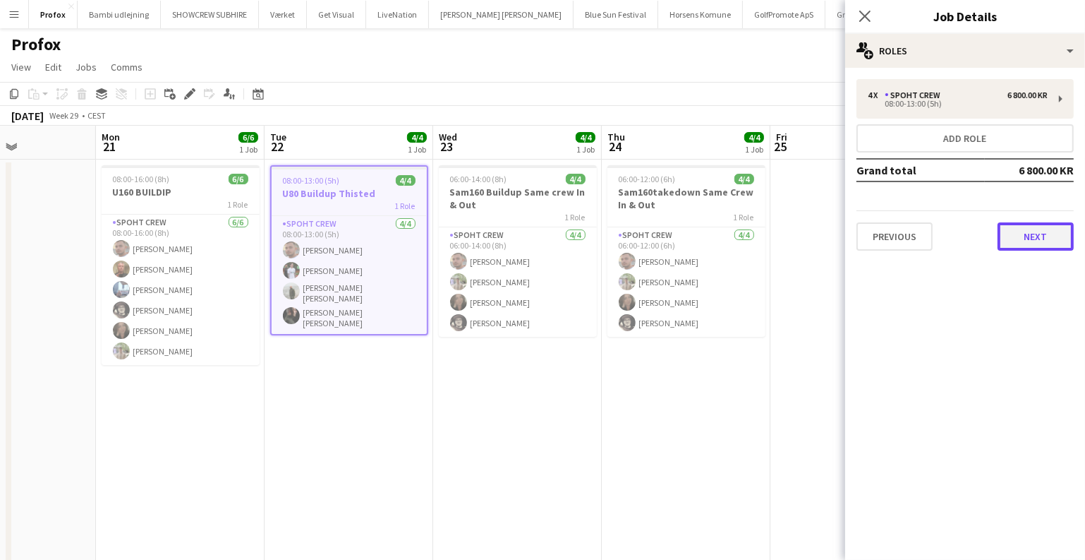
click at [1066, 236] on button "Next" at bounding box center [1036, 236] width 76 height 28
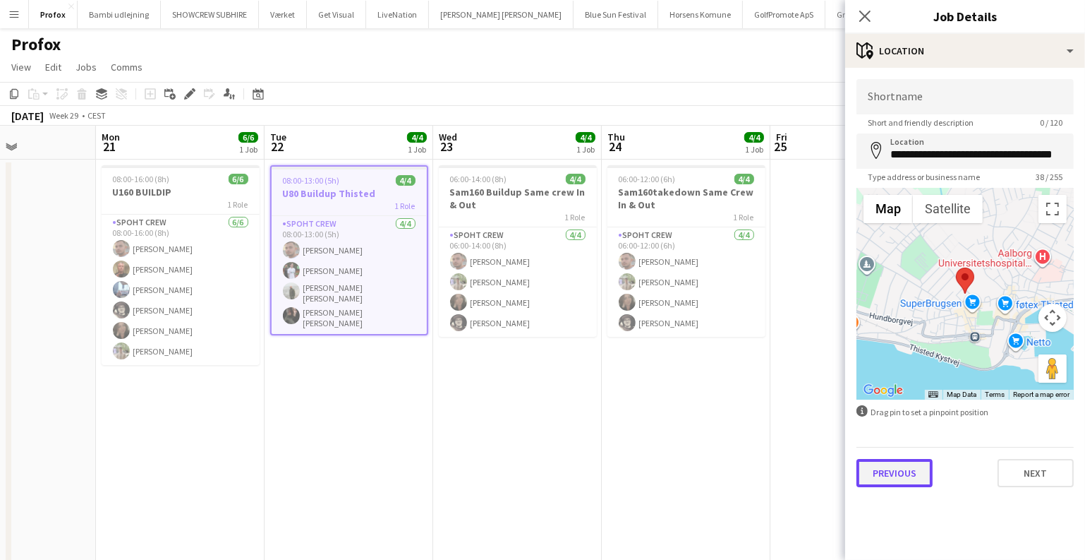
click at [898, 473] on button "Previous" at bounding box center [895, 473] width 76 height 28
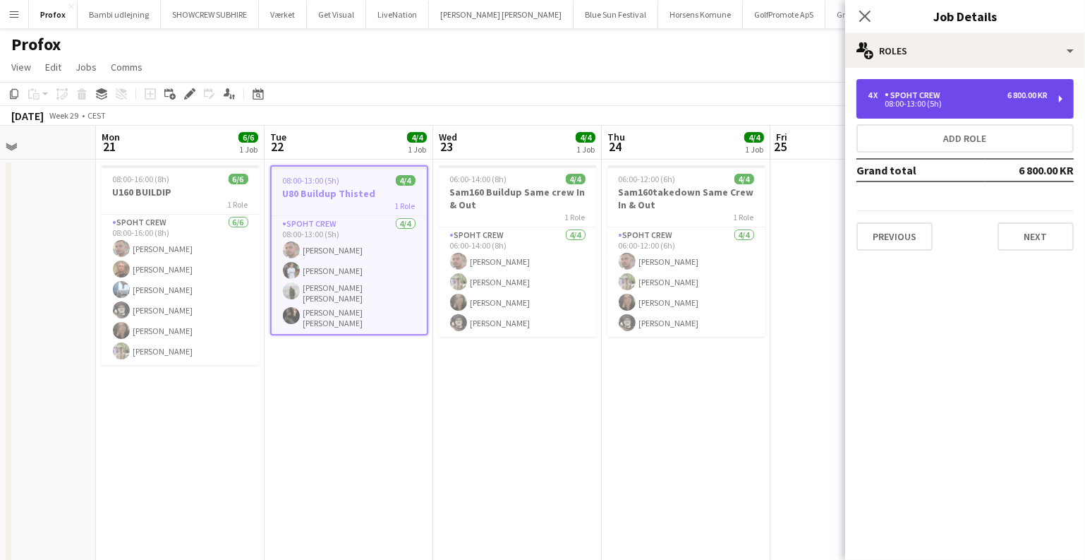
click at [914, 107] on div "08:00-13:00 (5h)" at bounding box center [958, 103] width 180 height 7
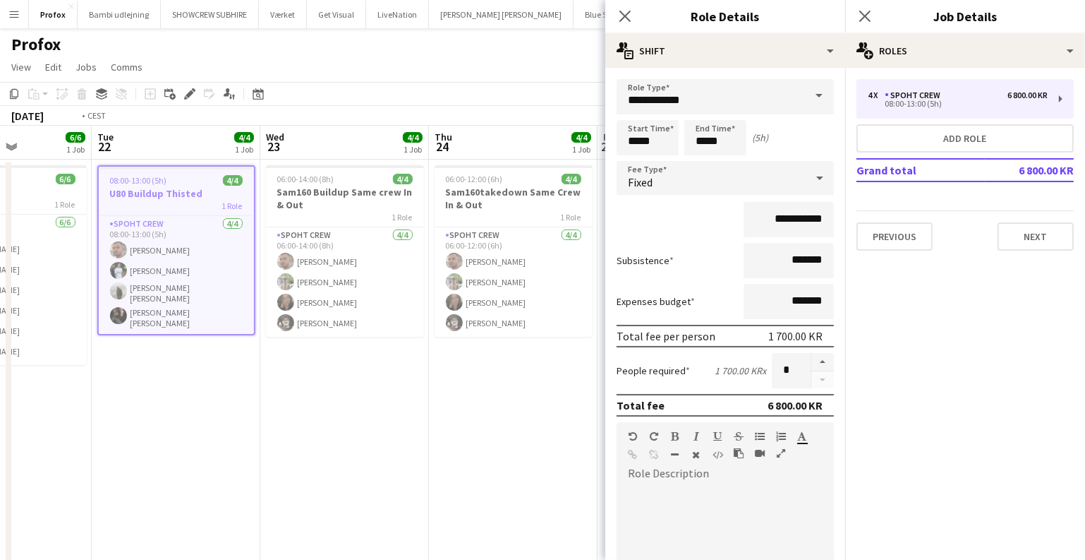
scroll to position [0, 605]
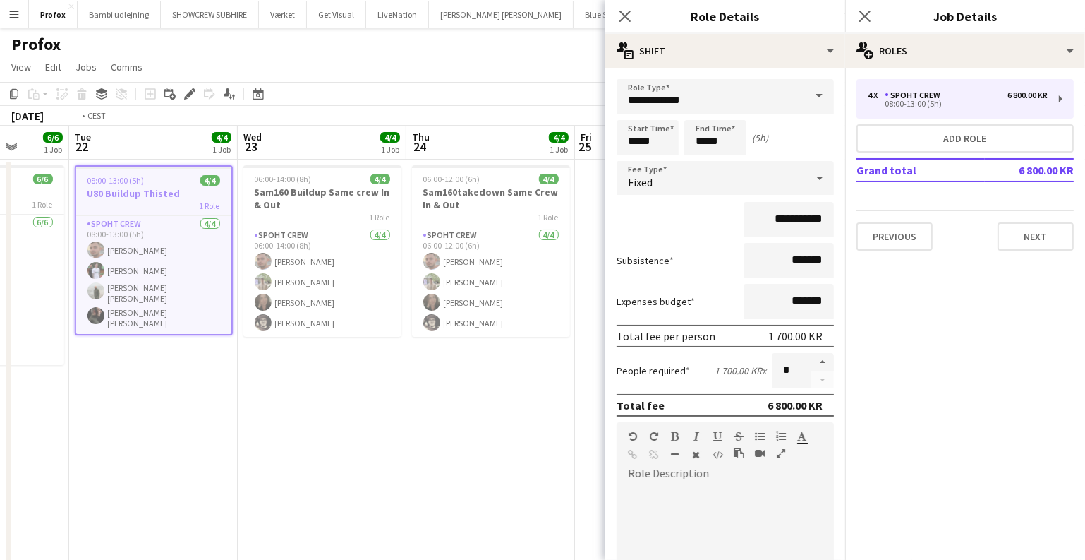
drag, startPoint x: 501, startPoint y: 375, endPoint x: 329, endPoint y: 376, distance: 172.2
click at [329, 376] on app-calendar-viewport "Fri 18 Sat 19 Sun 20 Mon 21 6/6 1 Job Tue 22 4/4 1 Job Wed 23 4/4 1 Job Thu 24 …" at bounding box center [542, 364] width 1085 height 477
click at [332, 190] on h3 "Sam160 Buildup Same crew In & Out" at bounding box center [322, 198] width 158 height 25
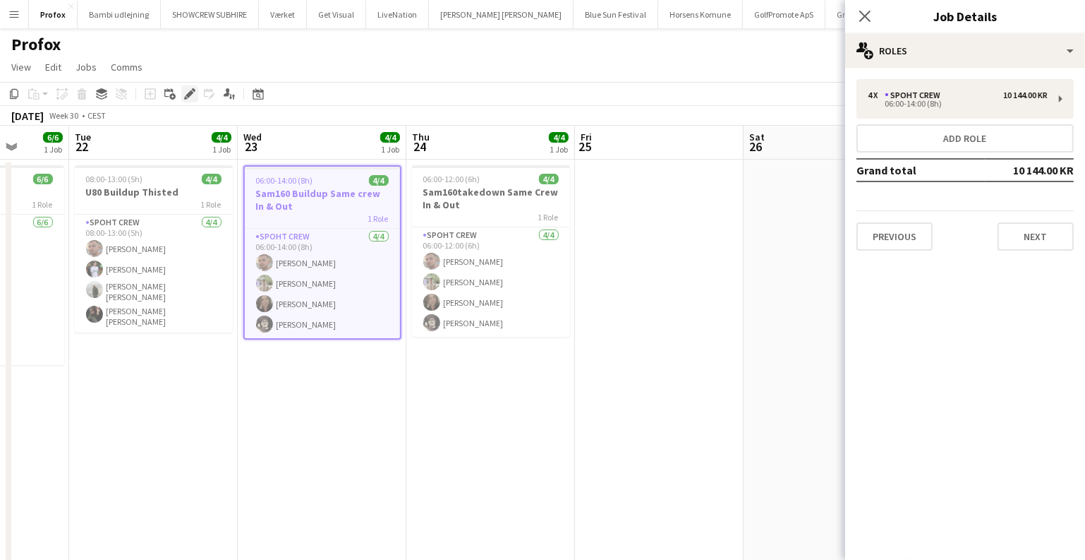
click at [191, 95] on icon "Edit" at bounding box center [189, 93] width 11 height 11
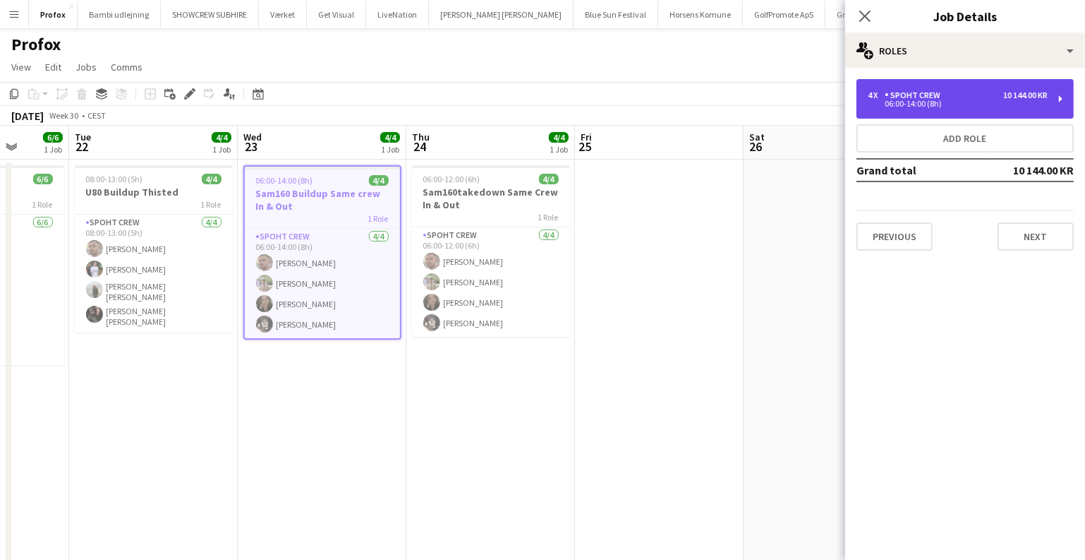
click at [934, 112] on div "4 x Spoht Crew 10 144.00 KR 06:00-14:00 (8h)" at bounding box center [965, 99] width 217 height 40
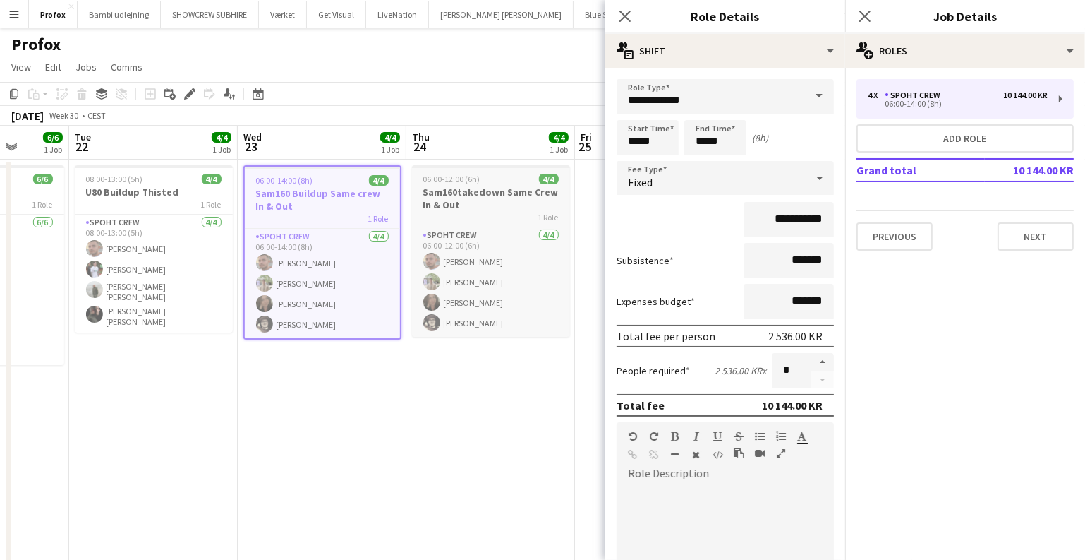
click at [477, 189] on h3 "Sam160takedown Same Crew In & Out" at bounding box center [491, 198] width 158 height 25
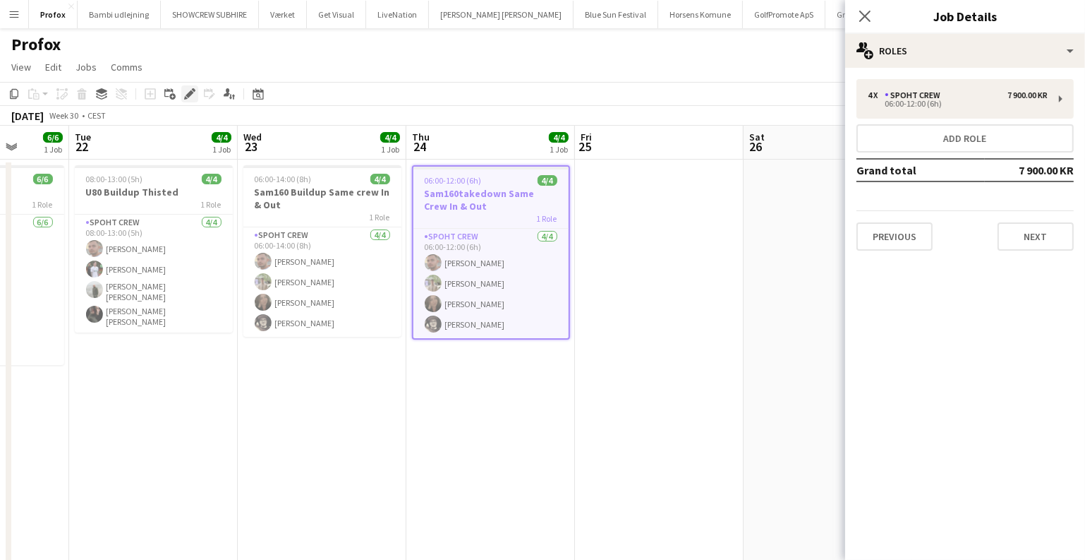
click at [191, 97] on icon "Edit" at bounding box center [189, 93] width 11 height 11
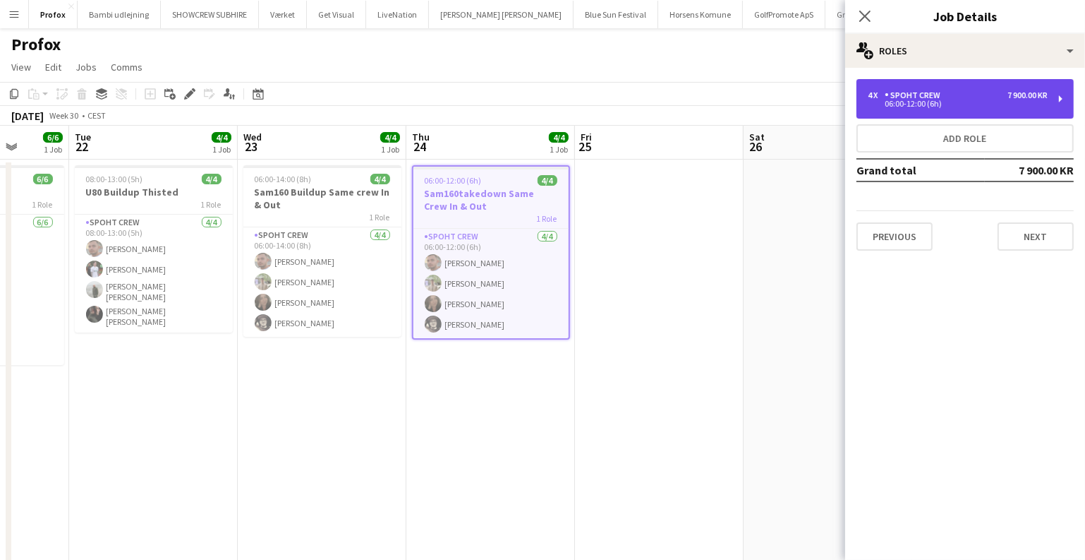
click at [917, 89] on div "4 x Spoht Crew 7 900.00 KR 06:00-12:00 (6h)" at bounding box center [965, 99] width 217 height 40
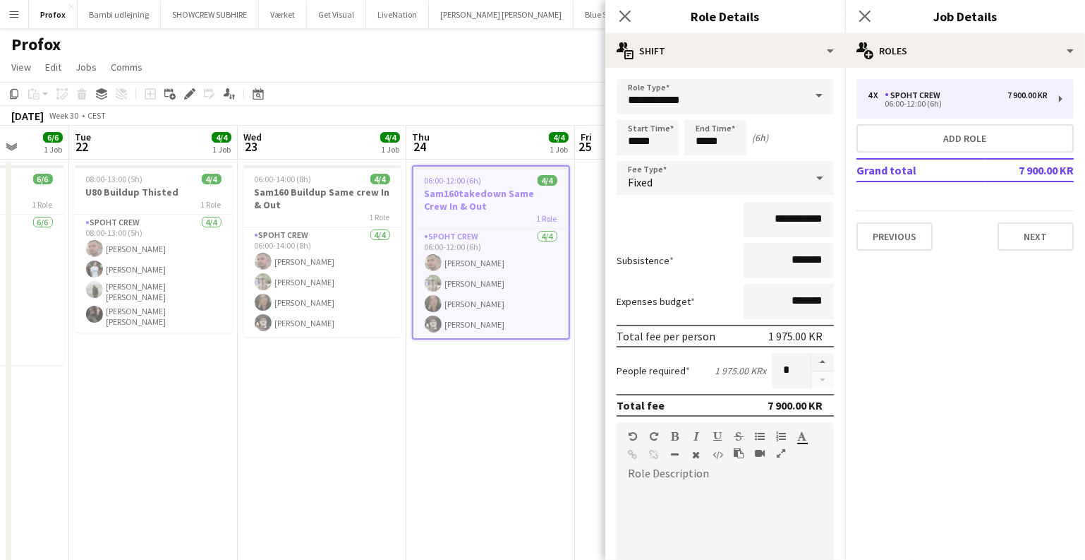
click at [437, 425] on app-date-cell "06:00-12:00 (6h) 4/4 Sam160takedown Same Crew In & Out 1 Role Spoht Crew 4/4 06…" at bounding box center [490, 380] width 169 height 443
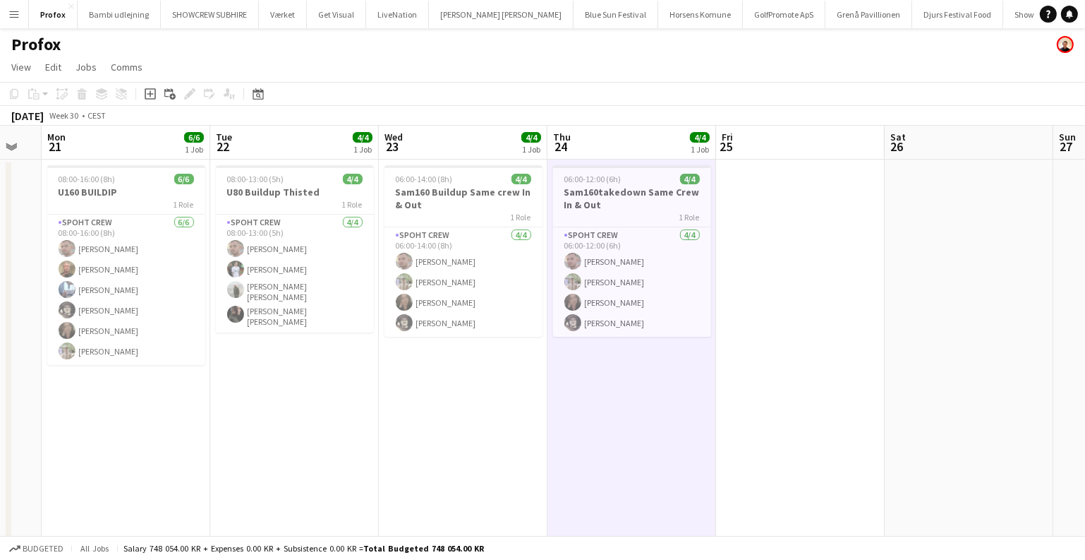
drag, startPoint x: 936, startPoint y: 308, endPoint x: 13, endPoint y: 346, distance: 924.5
click at [13, 346] on app-calendar-viewport "Fri 18 Sat 19 Sun 20 Mon 21 6/6 1 Job Tue 22 4/4 1 Job Wed 23 4/4 1 Job Thu 24 …" at bounding box center [542, 364] width 1085 height 477
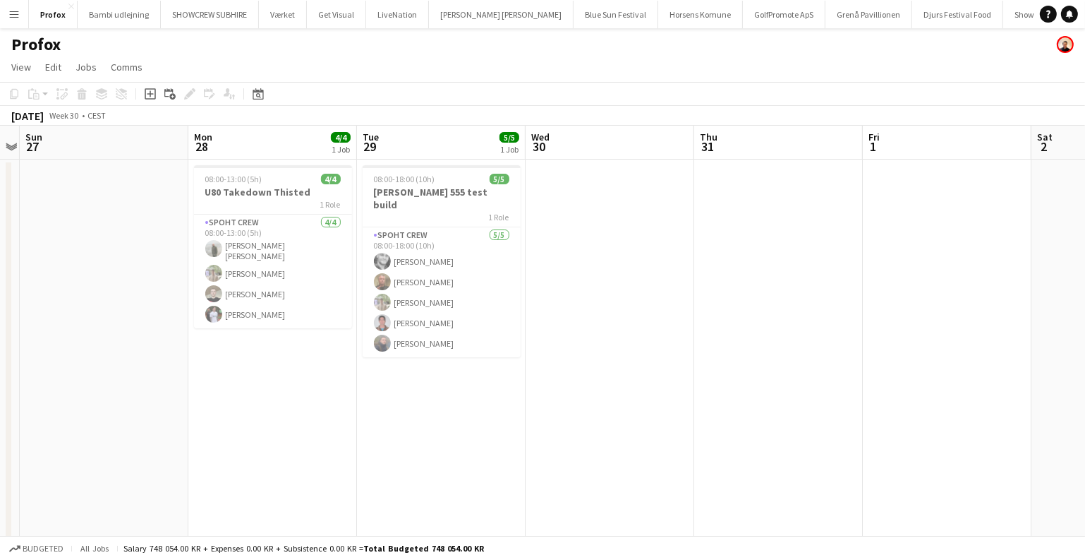
scroll to position [0, 489]
drag, startPoint x: 614, startPoint y: 314, endPoint x: 473, endPoint y: 314, distance: 140.4
click at [473, 317] on app-calendar-viewport "Thu 24 4/4 1 Job Fri 25 Sat 26 Sun 27 Mon 28 4/4 1 Job Tue 29 5/5 1 Job Wed 30 …" at bounding box center [542, 364] width 1085 height 477
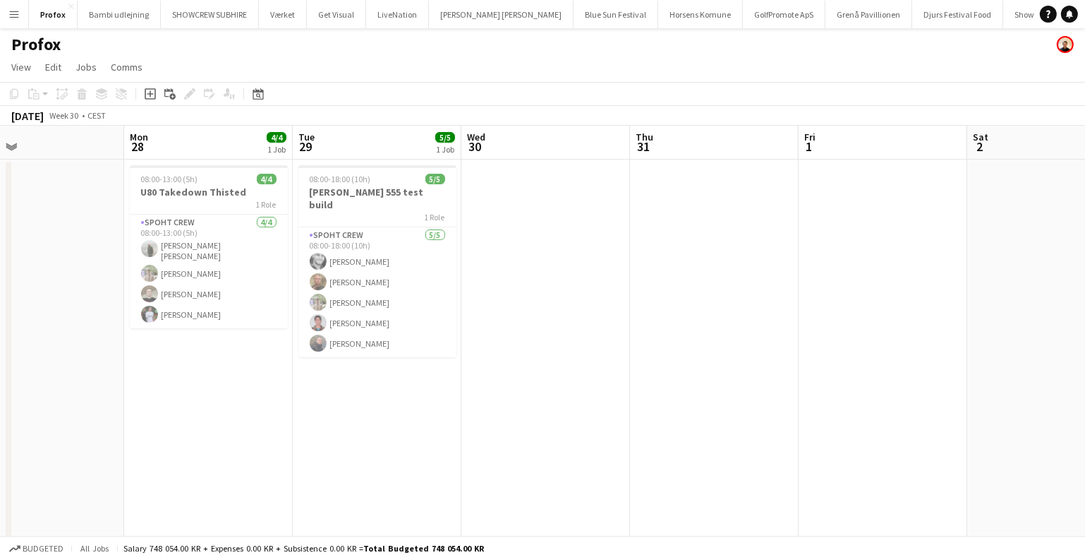
drag, startPoint x: 403, startPoint y: 313, endPoint x: 511, endPoint y: 318, distance: 108.1
click at [511, 318] on app-calendar-viewport "Fri 25 Sat 26 Sun 27 Mon 28 4/4 1 Job Tue 29 5/5 1 Job Wed 30 Thu 31 Fri 1 Sat …" at bounding box center [542, 364] width 1085 height 477
click at [202, 179] on div "08:00-13:00 (5h) 4/4" at bounding box center [209, 179] width 158 height 11
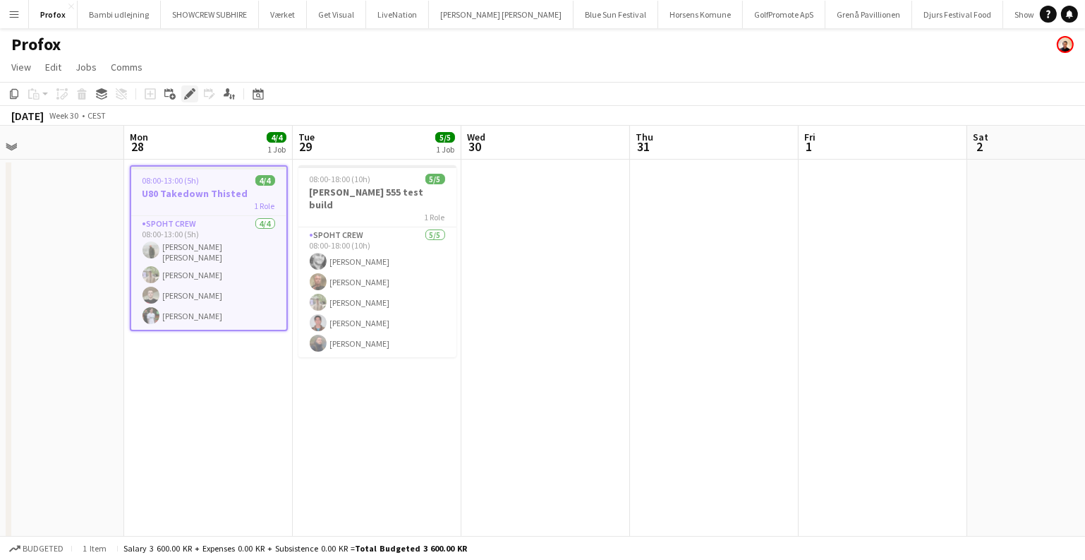
click at [190, 95] on icon at bounding box center [190, 94] width 8 height 8
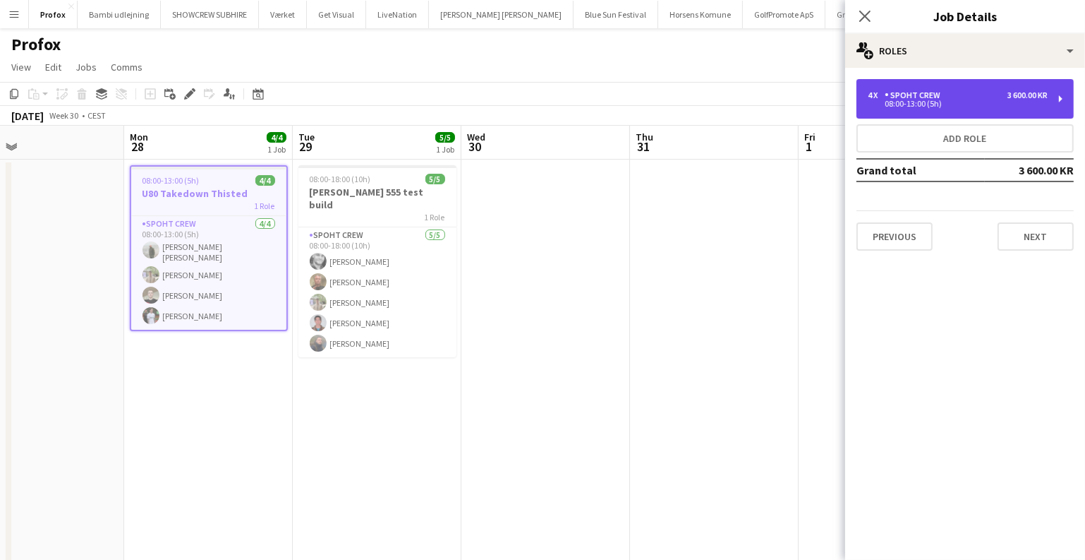
click at [1003, 107] on div "4 x Spoht Crew 3 600.00 KR 08:00-13:00 (5h)" at bounding box center [965, 99] width 217 height 40
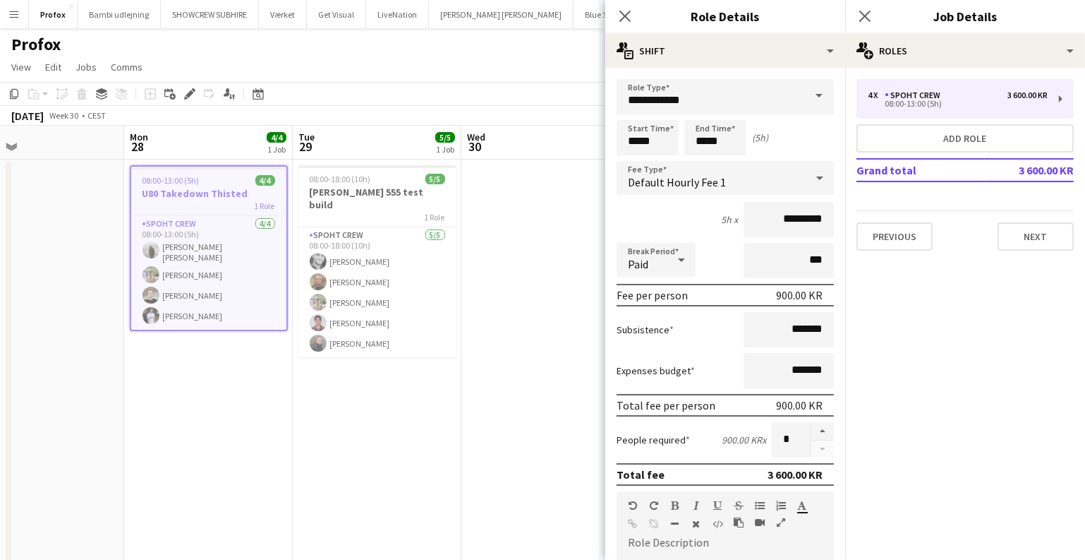
click at [253, 433] on app-date-cell "08:00-13:00 (5h) 4/4 U80 Takedown Thisted 1 Role Spoht Crew 4/4 08:00-13:00 (5h…" at bounding box center [208, 380] width 169 height 443
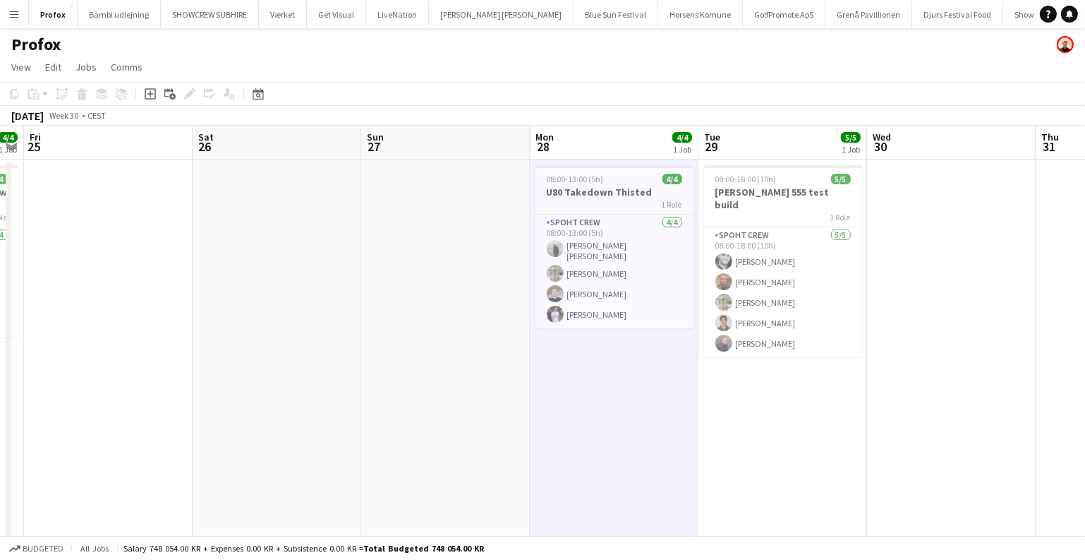
drag, startPoint x: 75, startPoint y: 380, endPoint x: 541, endPoint y: 356, distance: 467.0
click at [783, 377] on app-calendar-viewport "Wed 23 4/4 1 Job Thu 24 4/4 1 Job Fri 25 Sat 26 Sun 27 Mon 28 4/4 1 Job Tue 29 …" at bounding box center [542, 364] width 1085 height 477
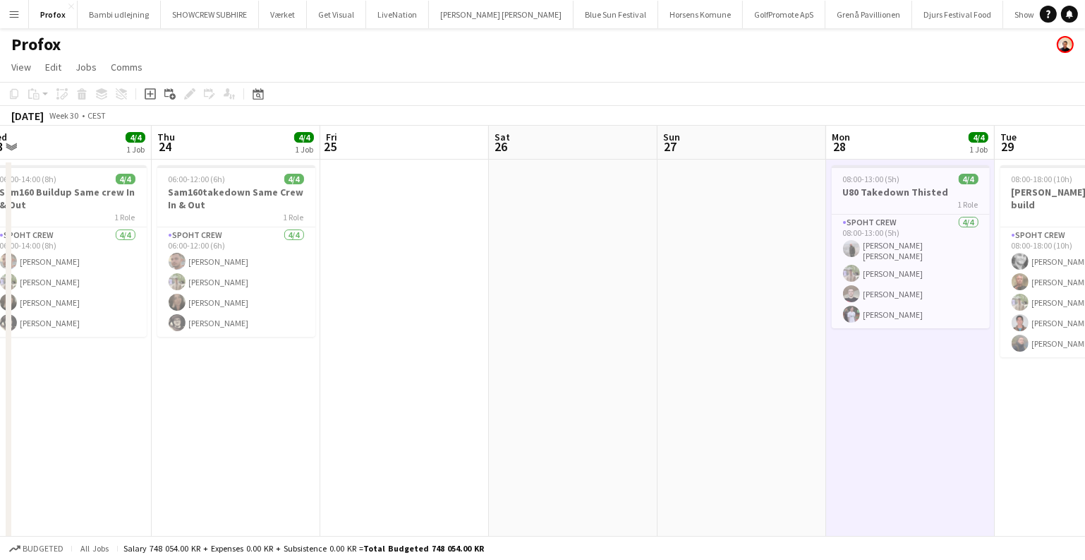
drag, startPoint x: 466, startPoint y: 366, endPoint x: 22, endPoint y: 346, distance: 445.0
click at [46, 346] on app-calendar-viewport "Sun 20 Mon 21 6/6 1 Job Tue 22 4/4 1 Job Wed 23 4/4 1 Job Thu 24 4/4 1 Job Fri …" at bounding box center [542, 364] width 1085 height 477
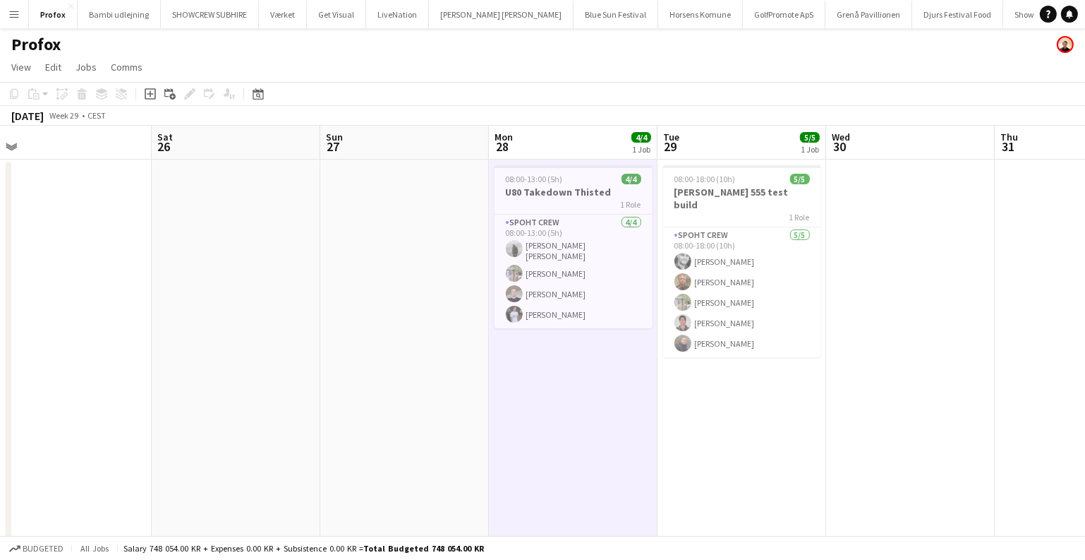
scroll to position [0, 533]
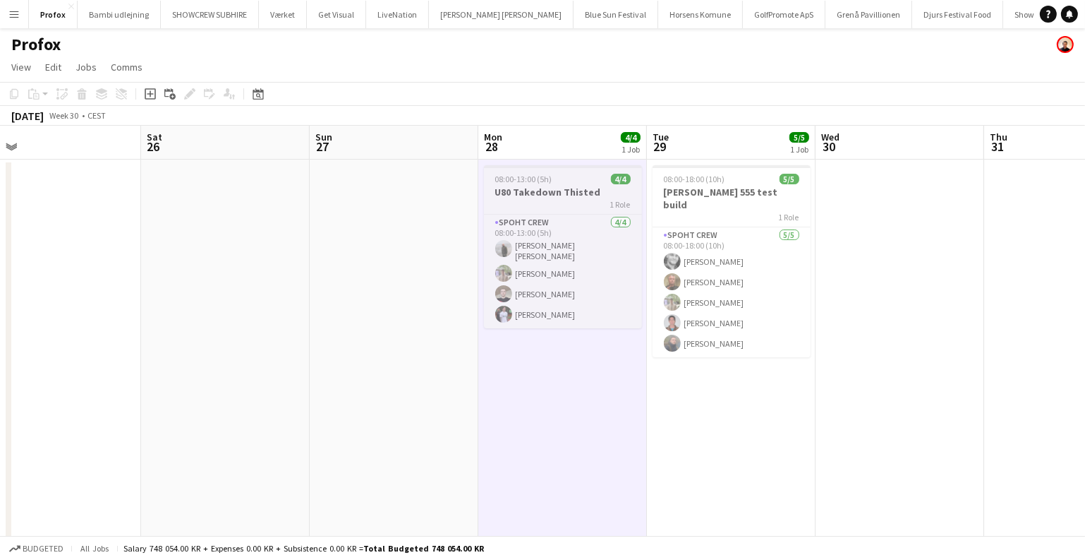
click at [524, 181] on span "08:00-13:00 (5h)" at bounding box center [523, 179] width 57 height 11
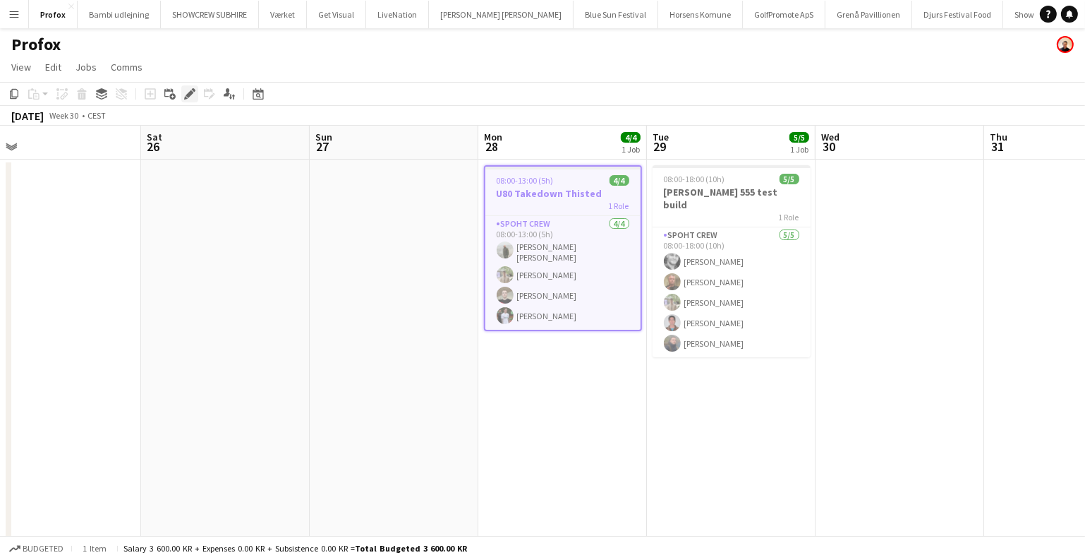
click at [182, 90] on div "Edit" at bounding box center [189, 93] width 17 height 17
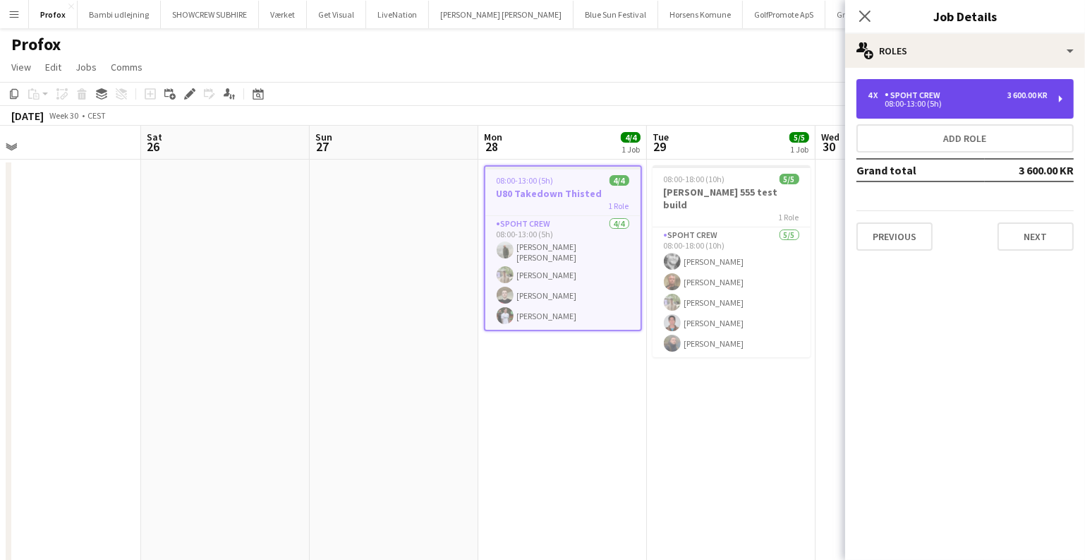
click at [907, 88] on div "4 x Spoht Crew 3 600.00 KR 08:00-13:00 (5h)" at bounding box center [965, 99] width 217 height 40
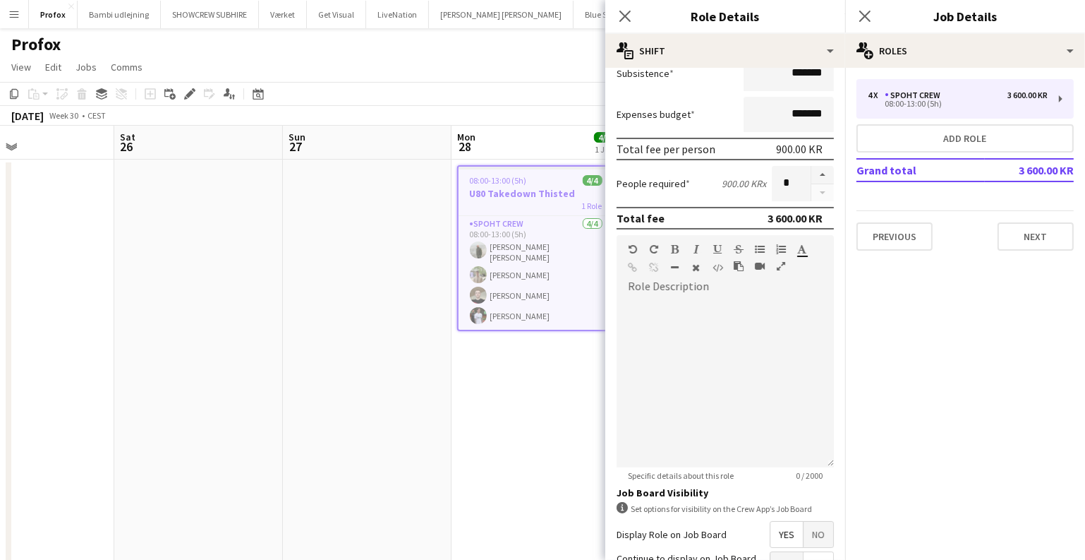
scroll to position [0, 557]
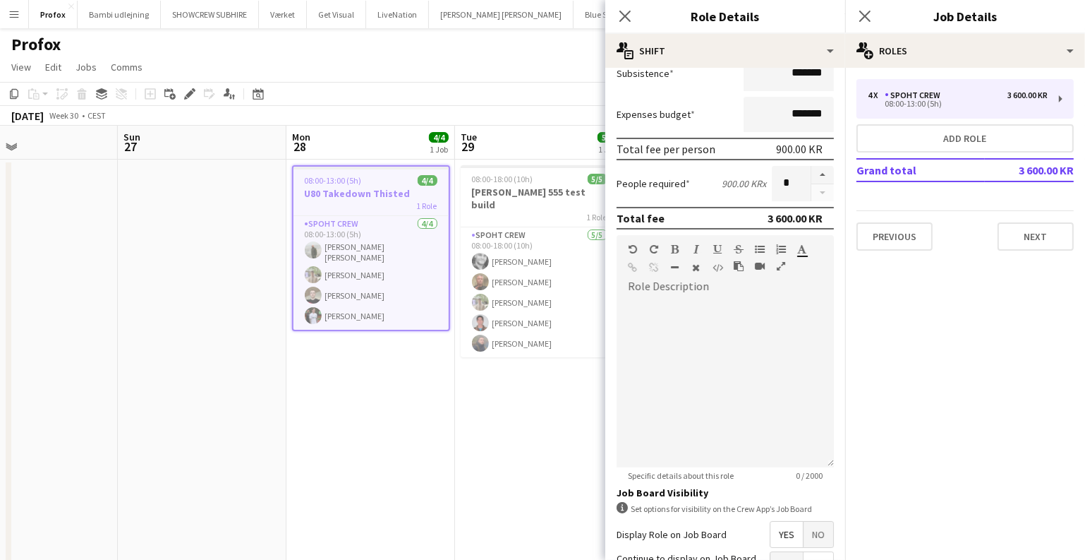
drag, startPoint x: 275, startPoint y: 265, endPoint x: 83, endPoint y: 270, distance: 192.0
click at [83, 270] on app-calendar-viewport "Wed 23 4/4 1 Job Thu 24 4/4 1 Job Fri 25 Sat 26 Sun 27 Mon 28 4/4 1 Job Tue 29 …" at bounding box center [542, 364] width 1085 height 477
click at [448, 411] on app-date-cell "08:00-13:00 (5h) 4/4 U80 Takedown Thisted 1 Role Spoht Crew 4/4 08:00-13:00 (5h…" at bounding box center [370, 380] width 169 height 443
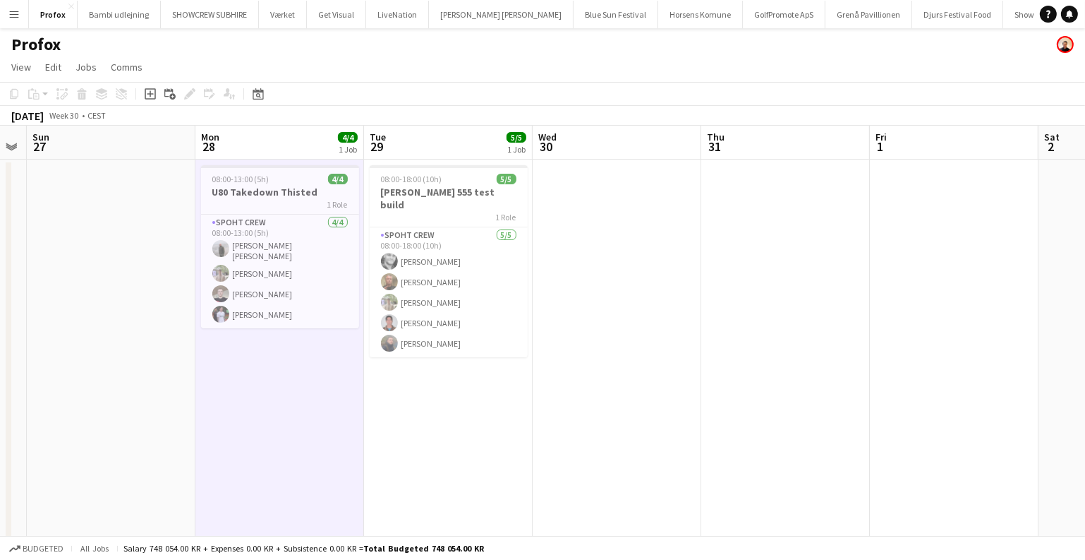
scroll to position [0, 555]
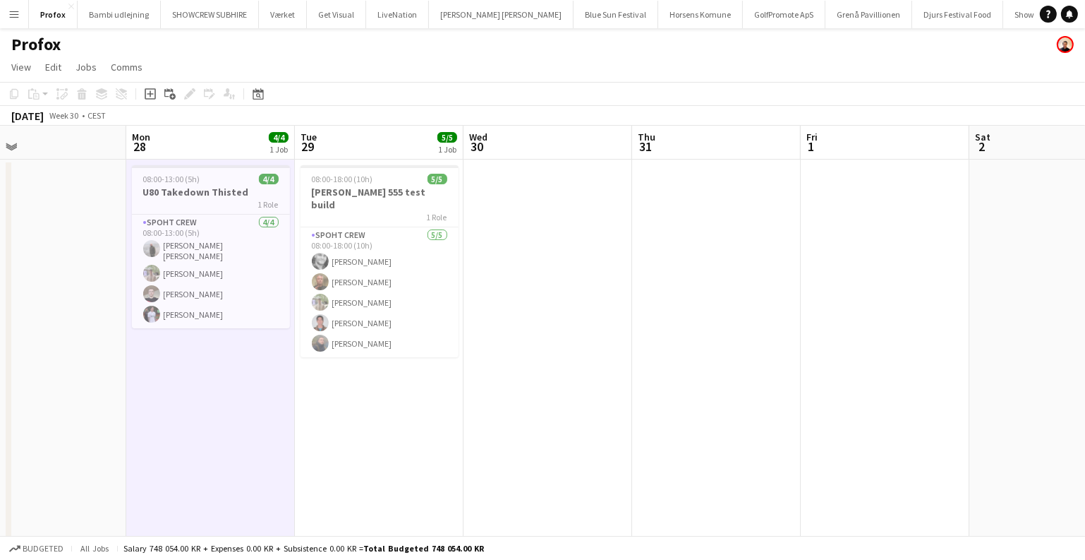
drag, startPoint x: 905, startPoint y: 382, endPoint x: 728, endPoint y: 378, distance: 177.2
click at [738, 385] on app-calendar-viewport "Thu 24 4/4 1 Job Fri 25 Sat 26 Sun 27 Mon 28 4/4 1 Job Tue 29 5/5 1 Job Wed 30 …" at bounding box center [542, 364] width 1085 height 477
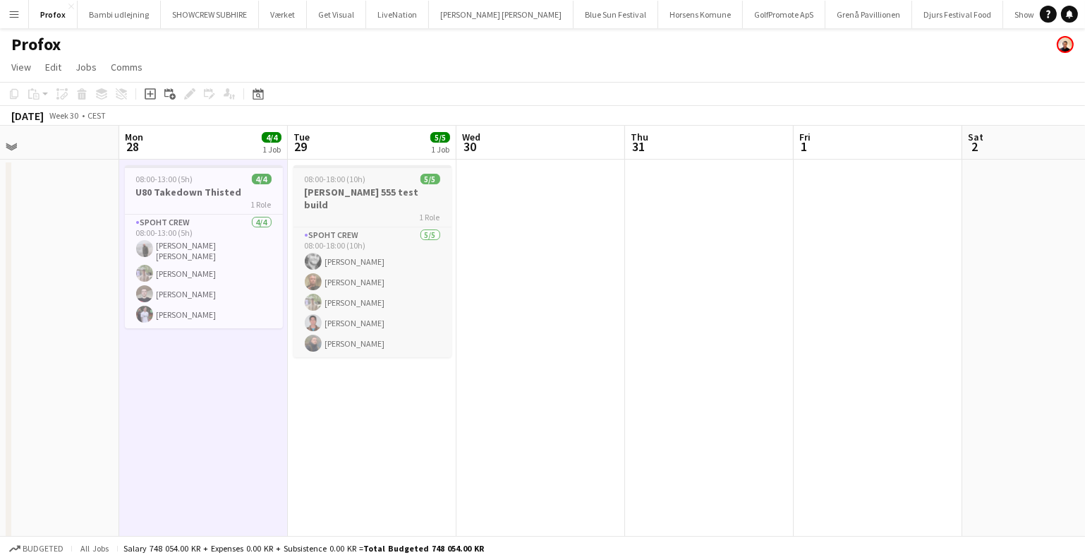
click at [382, 193] on h3 "Sam 555 test build" at bounding box center [373, 198] width 158 height 25
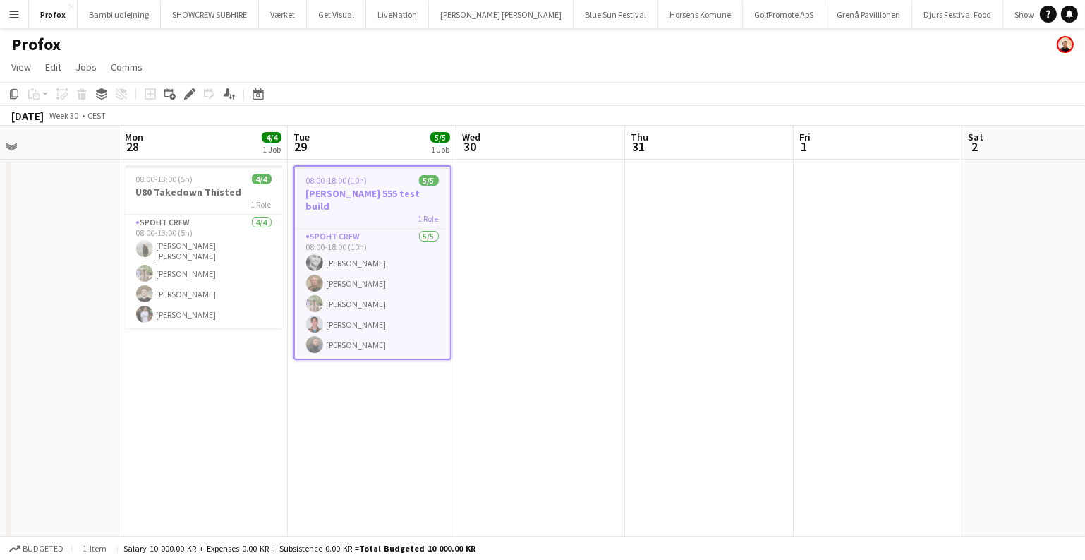
drag, startPoint x: 188, startPoint y: 91, endPoint x: 203, endPoint y: 91, distance: 14.8
click at [188, 91] on icon "Edit" at bounding box center [189, 93] width 11 height 11
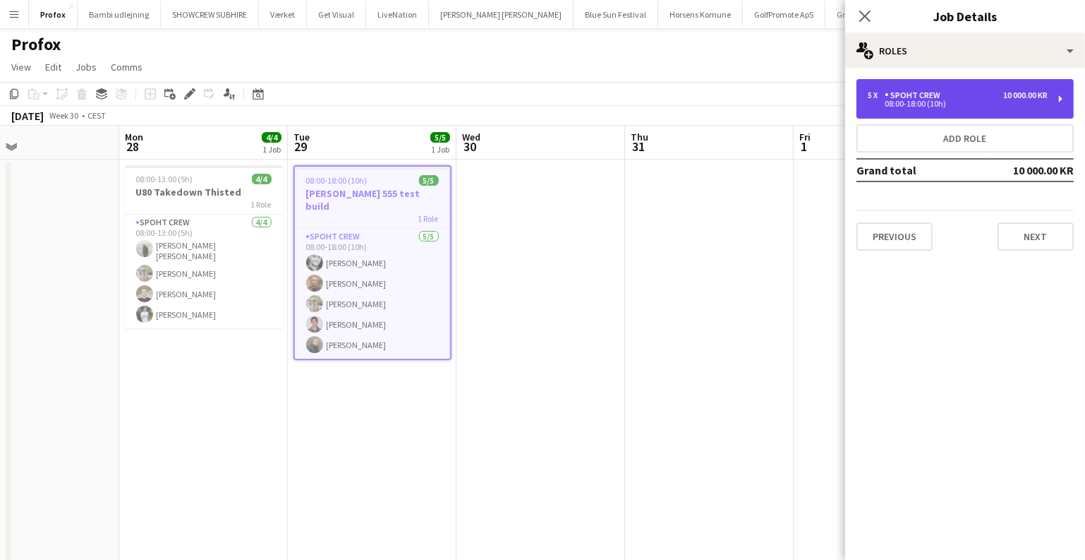
click at [943, 98] on div "Spoht Crew" at bounding box center [915, 95] width 61 height 10
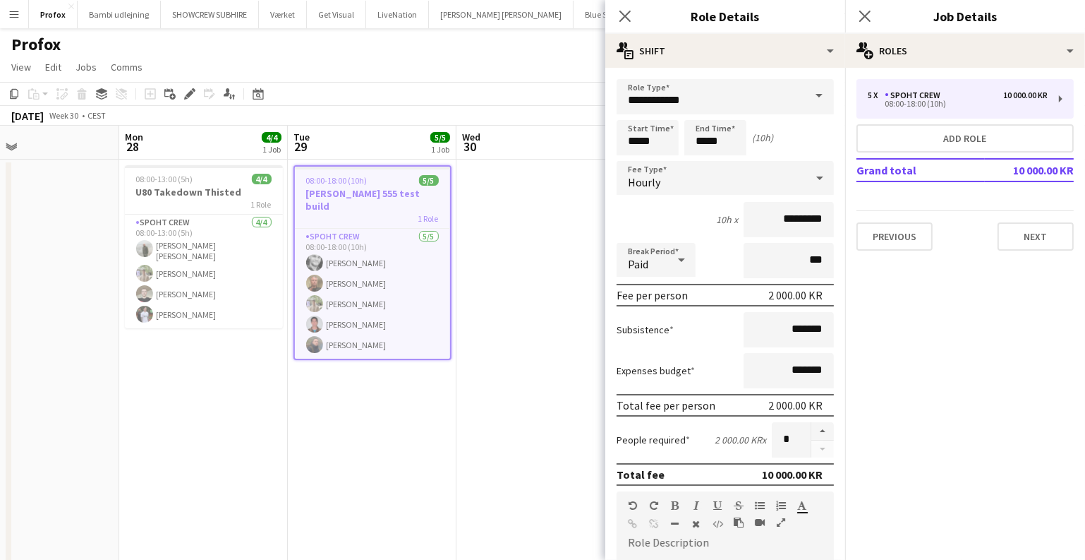
click at [513, 254] on app-date-cell at bounding box center [541, 380] width 169 height 443
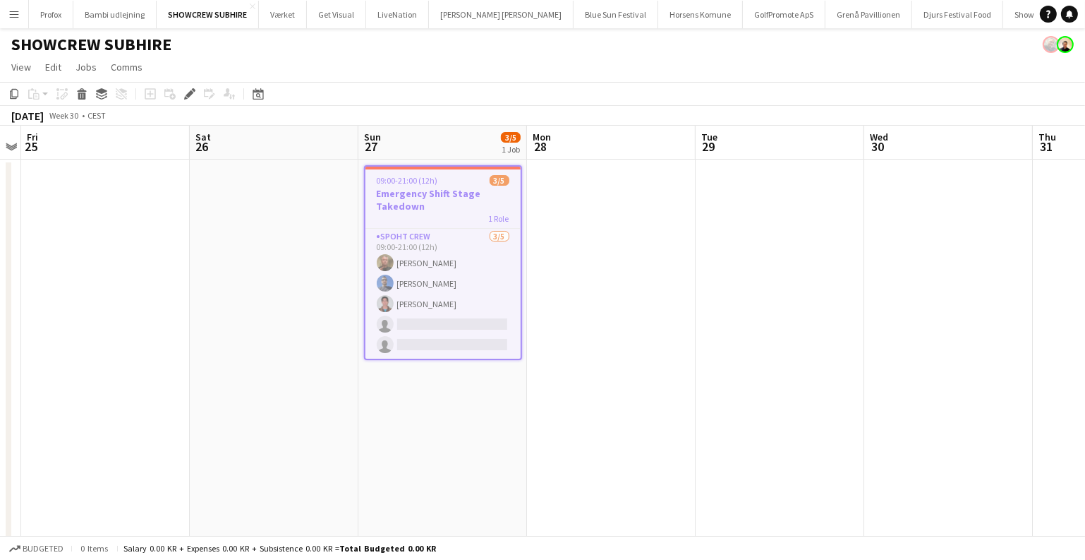
click at [644, 189] on app-date-cell at bounding box center [611, 353] width 169 height 388
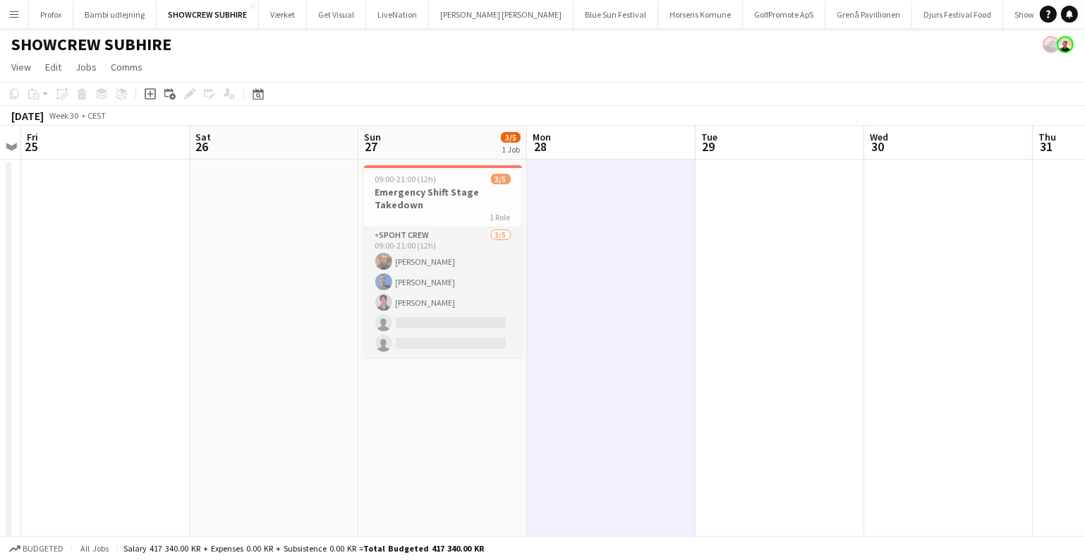
click at [436, 263] on app-card-role "Spoht Crew [DATE] 09:00-21:00 (12h) [PERSON_NAME] [PERSON_NAME] [PERSON_NAME] s…" at bounding box center [443, 292] width 158 height 130
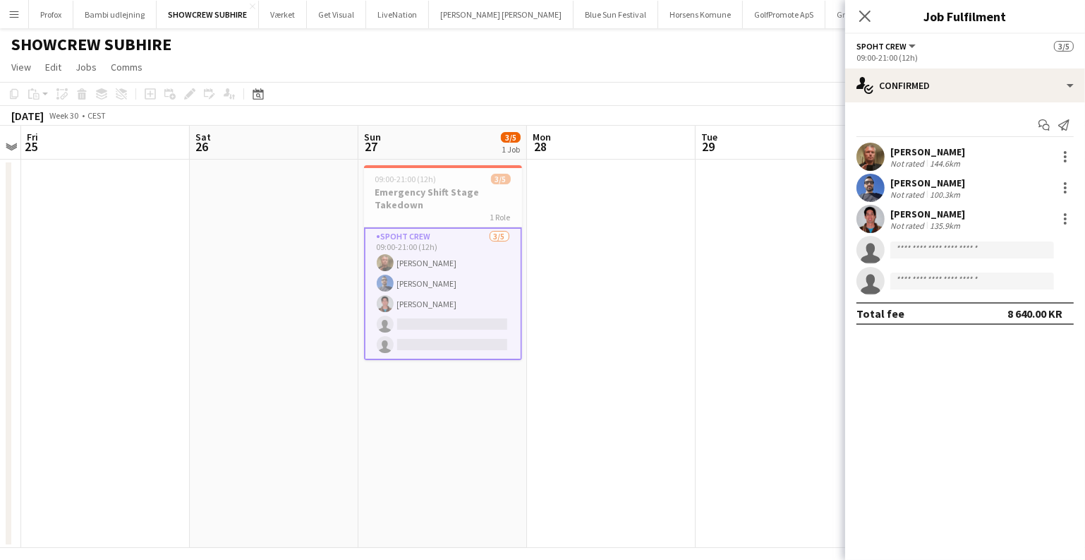
click at [886, 146] on div "[PERSON_NAME] Not rated 144.6km" at bounding box center [965, 157] width 240 height 28
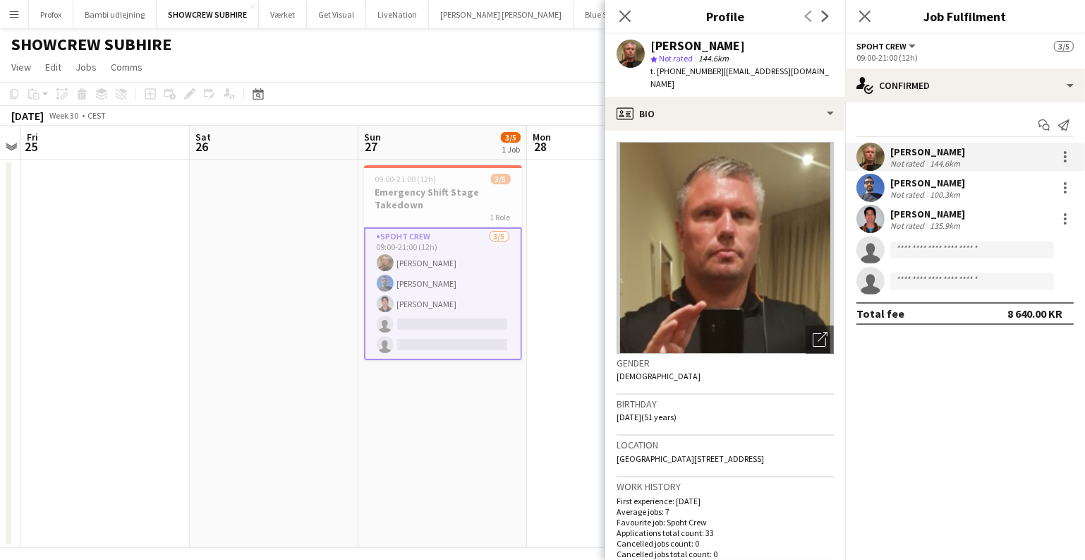
click at [443, 439] on app-date-cell "09:00-21:00 (12h) 3/5 Emergency Shift Stage Takedown 1 Role Spoht Crew [DATE] 0…" at bounding box center [442, 353] width 169 height 388
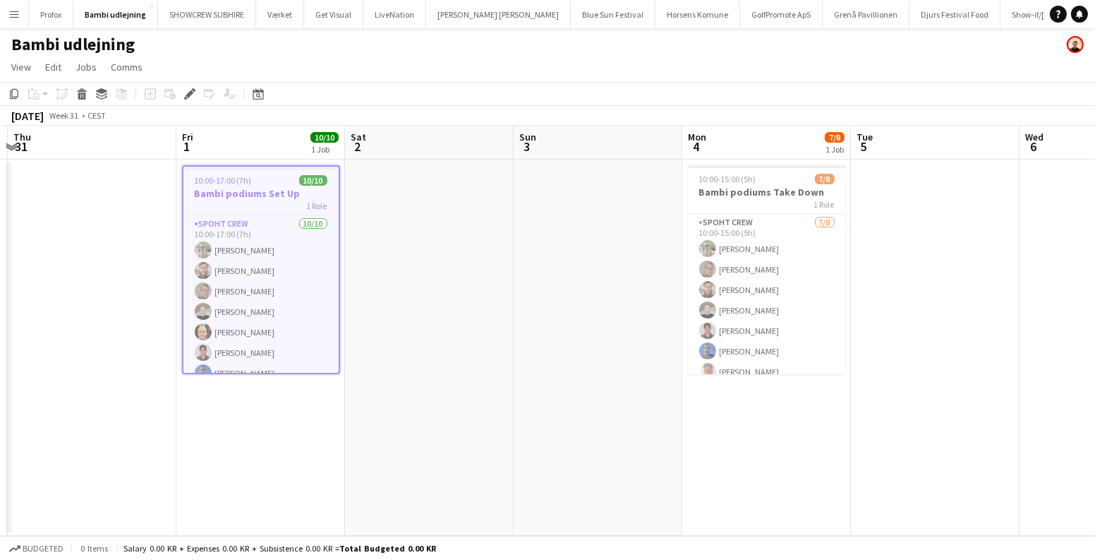
scroll to position [0, 491]
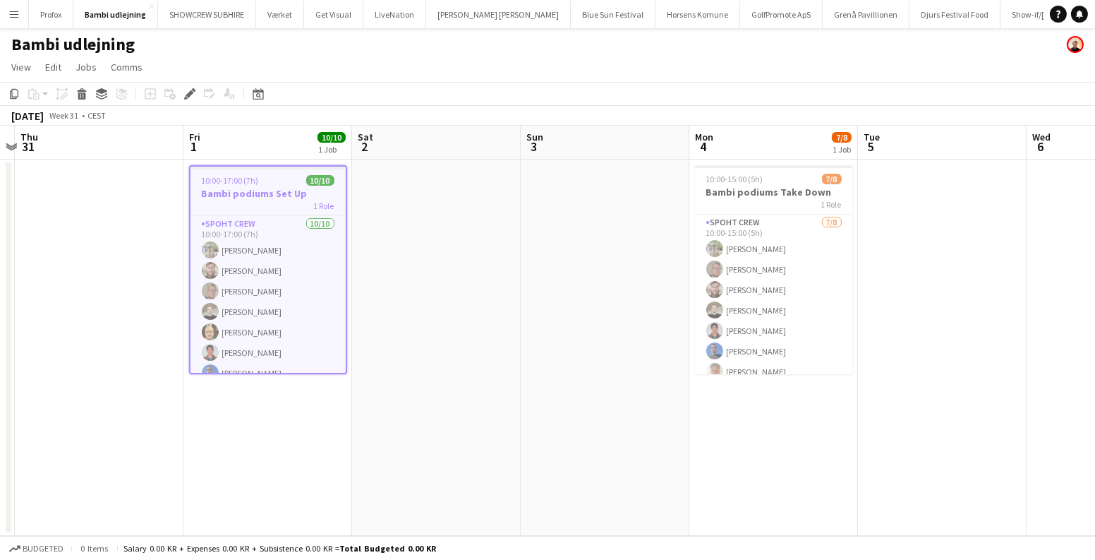
drag, startPoint x: 778, startPoint y: 265, endPoint x: 603, endPoint y: 284, distance: 176.0
click at [603, 284] on app-calendar-viewport "Mon 28 Tue 29 Wed 30 Thu 31 Fri 1 10/10 1 Job Sat 2 Sun 3 Mon 4 7/8 1 Job Tue 5…" at bounding box center [547, 331] width 1095 height 410
click at [230, 186] on app-job-card "10:00-17:00 (7h) 10/10 Bambi podiums Set Up 1 Role Spoht Crew 10/10 10:00-17:00…" at bounding box center [268, 269] width 158 height 209
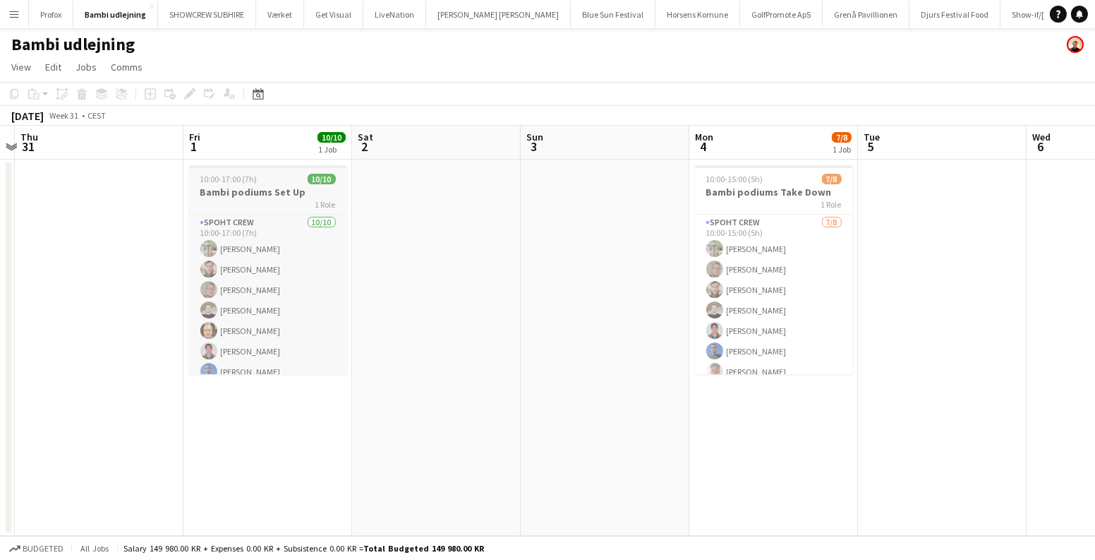
click at [230, 186] on h3 "Bambi podiums Set Up" at bounding box center [268, 192] width 158 height 13
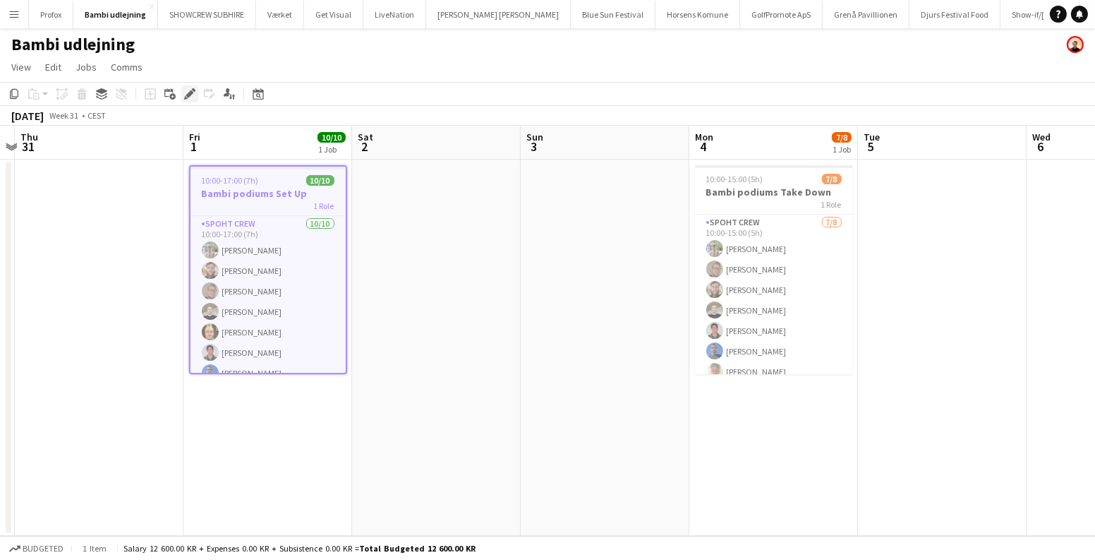
click at [188, 89] on icon "Edit" at bounding box center [189, 93] width 11 height 11
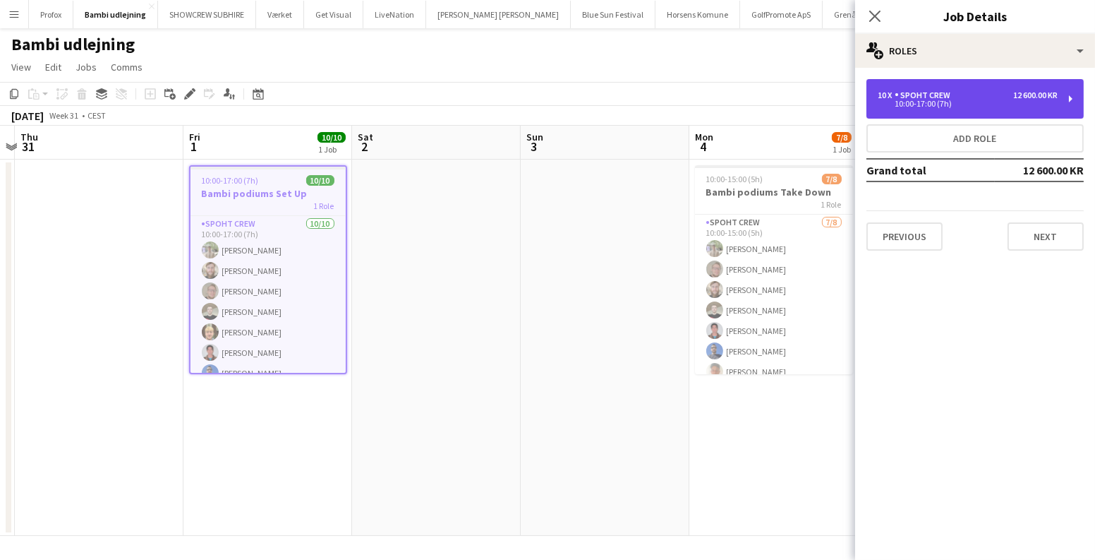
click at [1006, 85] on div "10 x Spoht Crew 12 600.00 KR 10:00-17:00 (7h)" at bounding box center [975, 99] width 217 height 40
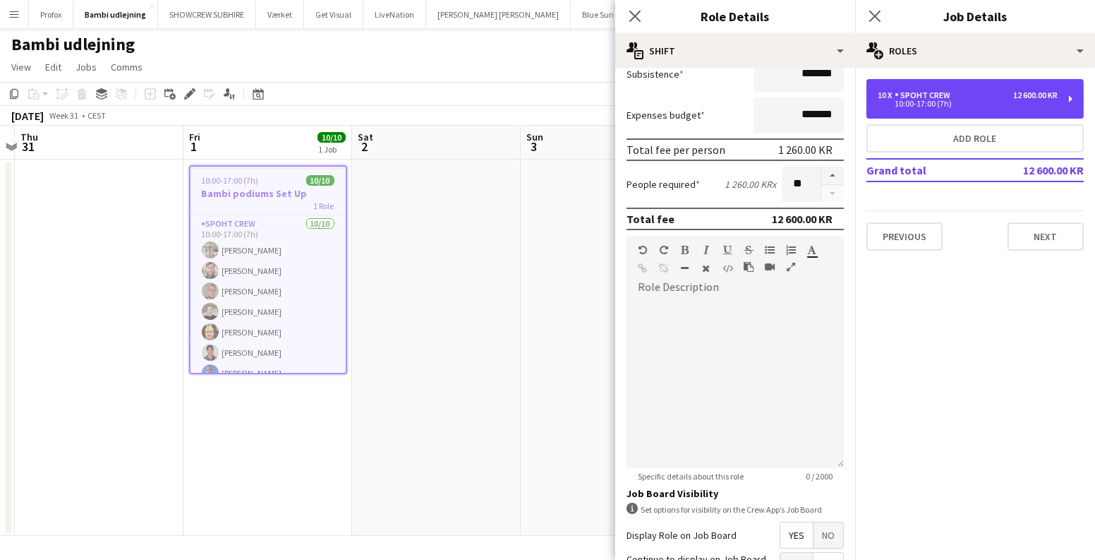
scroll to position [256, 0]
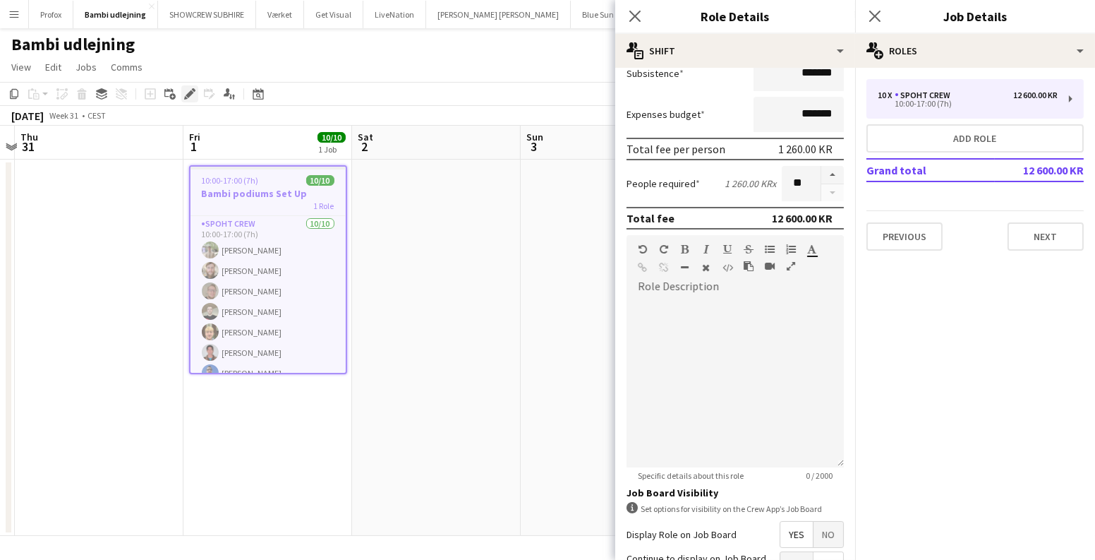
click at [184, 98] on icon at bounding box center [186, 98] width 4 height 4
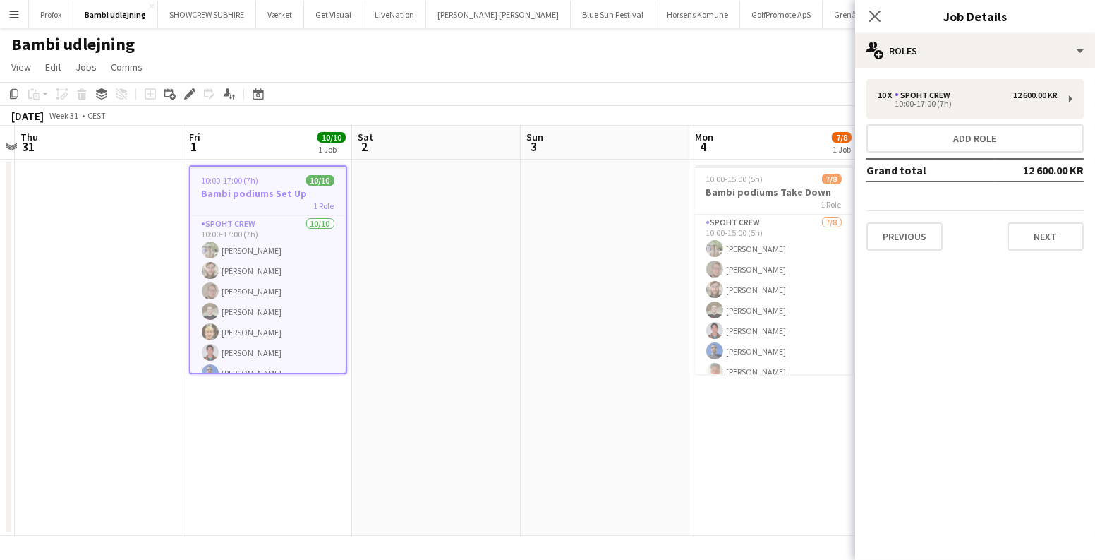
click at [464, 237] on app-date-cell at bounding box center [436, 347] width 169 height 376
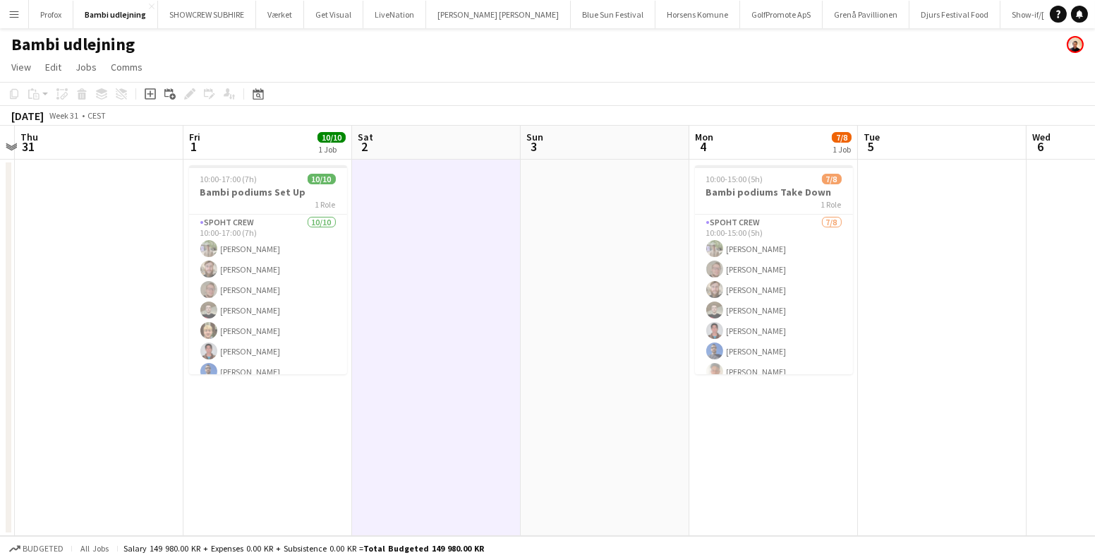
click at [9, 16] on app-icon "Menu" at bounding box center [13, 13] width 11 height 11
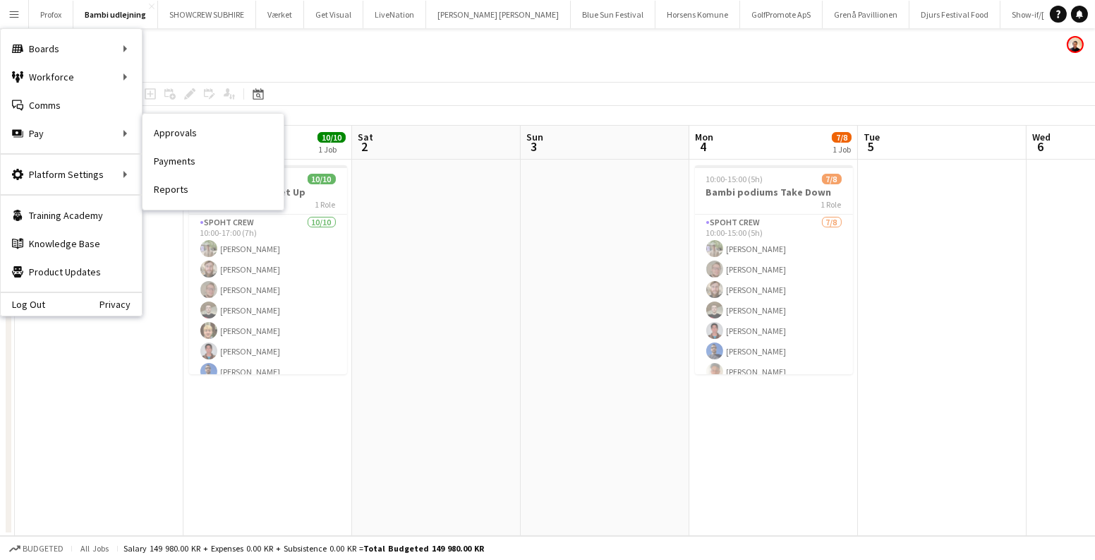
click at [181, 135] on link "Approvals" at bounding box center [213, 133] width 141 height 28
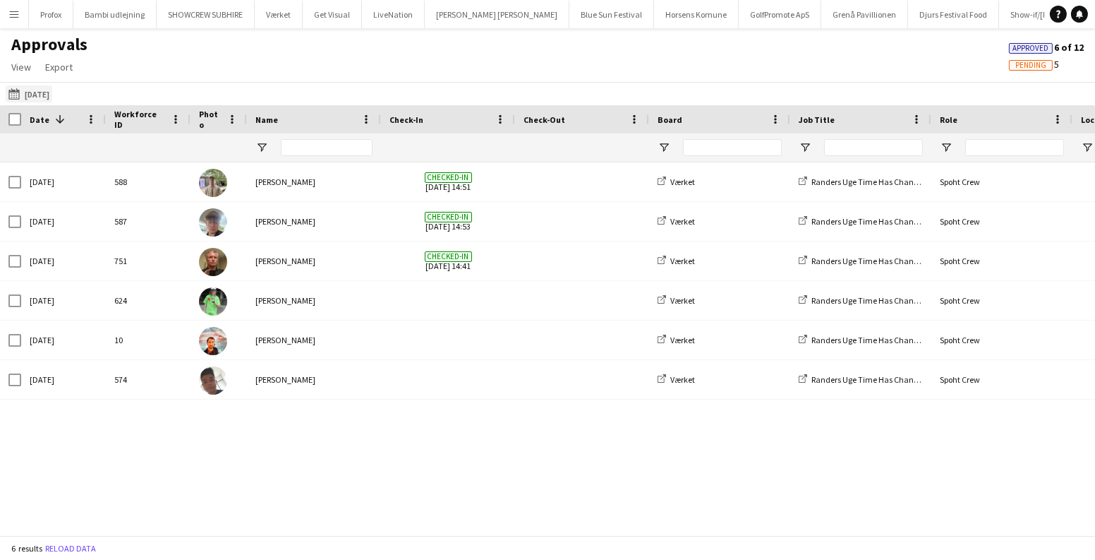
click at [13, 89] on app-icon "09-08-2025" at bounding box center [16, 93] width 16 height 11
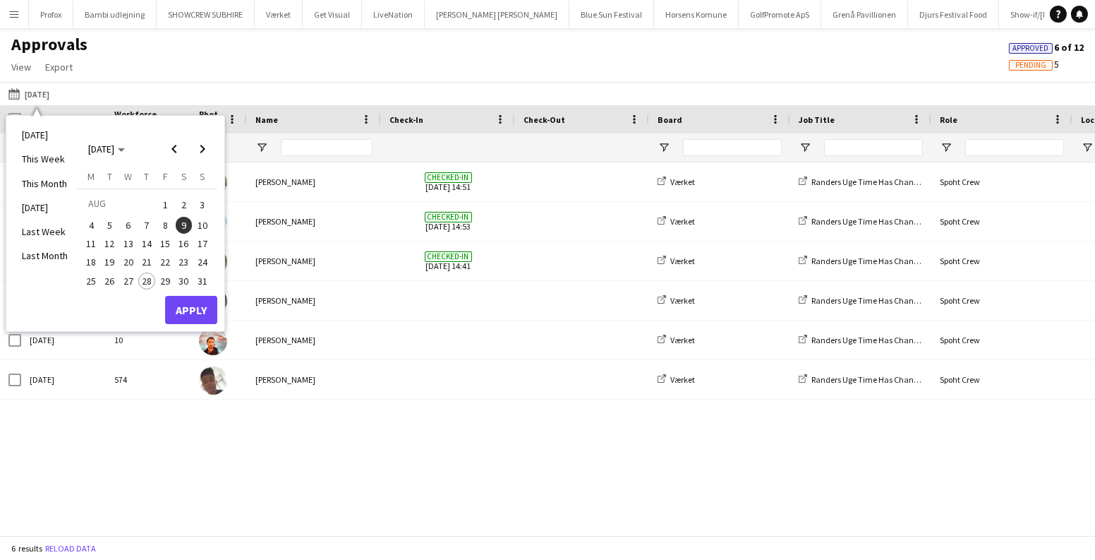
click at [169, 207] on span "1" at bounding box center [165, 205] width 17 height 20
click at [197, 308] on button "Apply" at bounding box center [191, 310] width 52 height 28
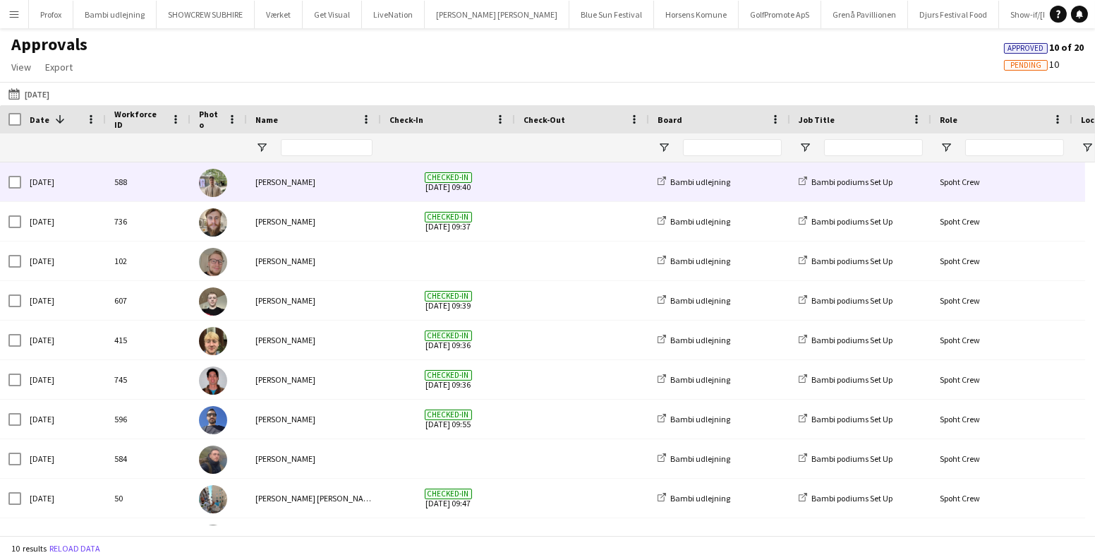
click at [488, 195] on span "Checked-in 01-08-2025 09:40" at bounding box center [448, 181] width 117 height 39
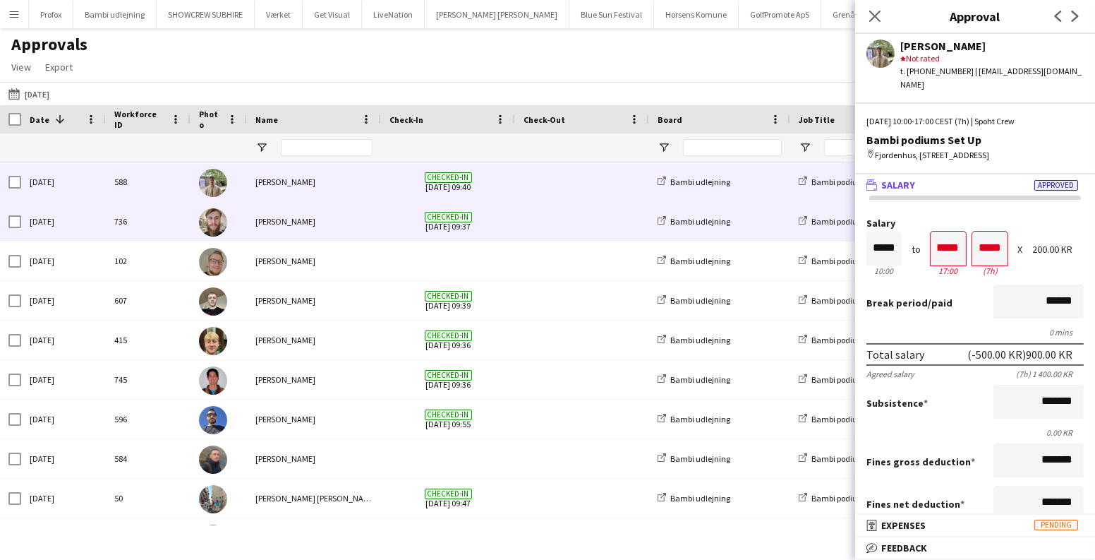
click at [529, 216] on span at bounding box center [582, 221] width 117 height 39
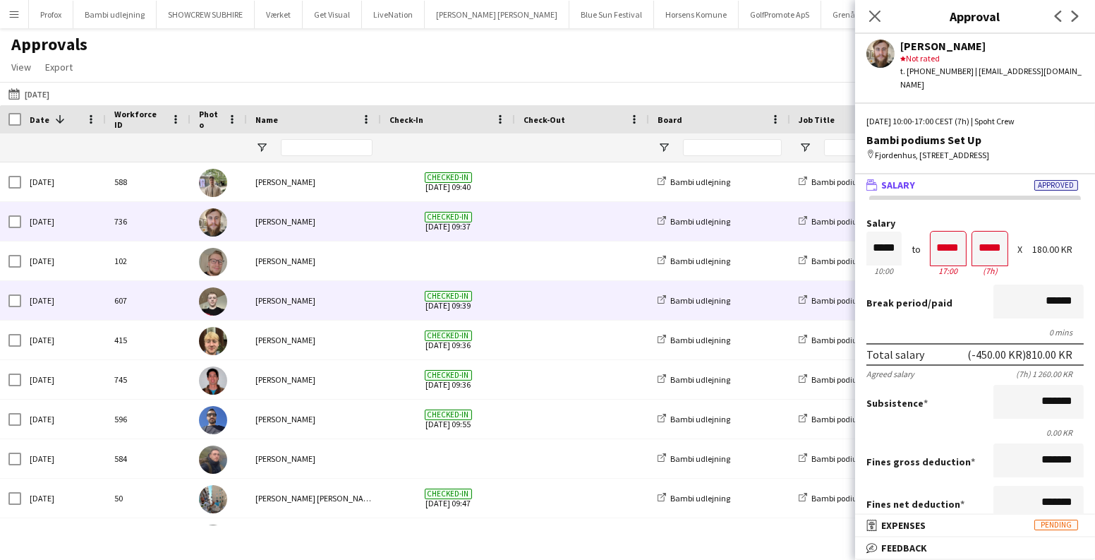
click at [538, 303] on span at bounding box center [582, 300] width 117 height 39
click at [512, 221] on div "Checked-in 01-08-2025 09:37" at bounding box center [448, 221] width 134 height 39
click at [510, 301] on div "Checked-in 01-08-2025 09:39" at bounding box center [448, 300] width 134 height 39
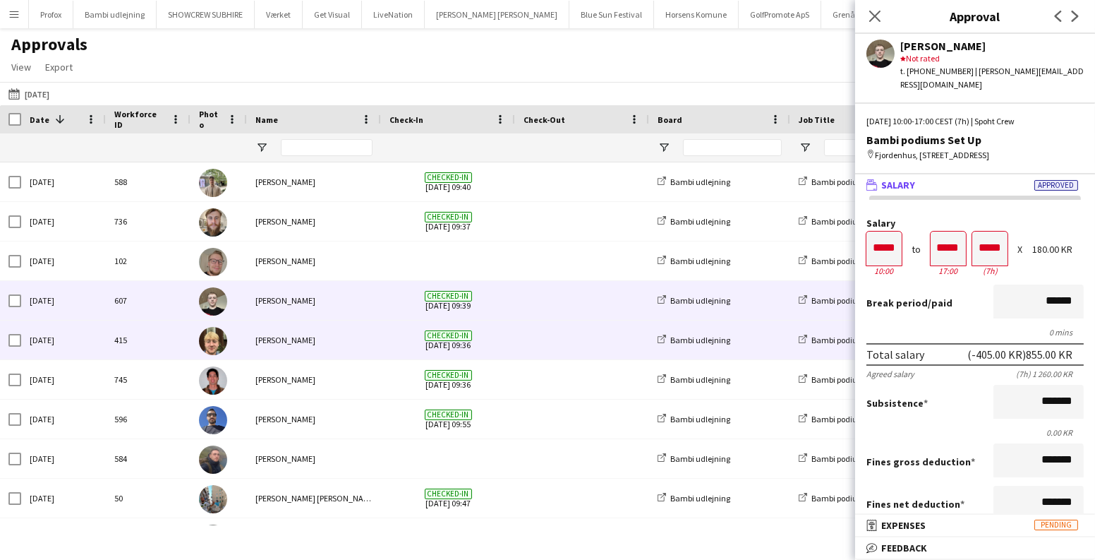
click at [508, 350] on div "Checked-in 01-08-2025 09:36" at bounding box center [448, 339] width 134 height 39
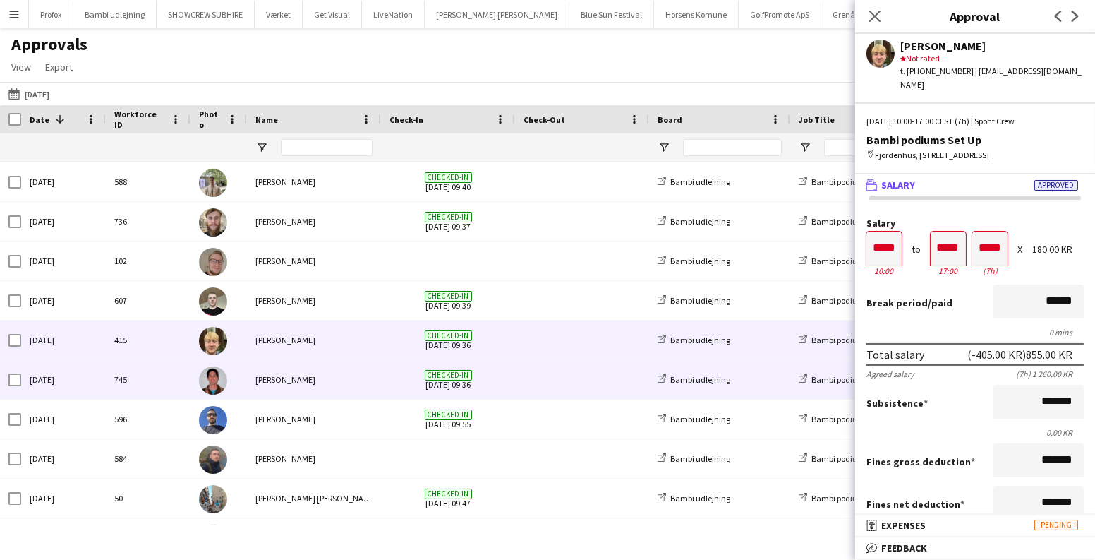
click at [511, 371] on div "Checked-in 01-08-2025 09:36" at bounding box center [448, 379] width 134 height 39
click at [509, 344] on div "Checked-in 01-08-2025 09:36" at bounding box center [448, 339] width 134 height 39
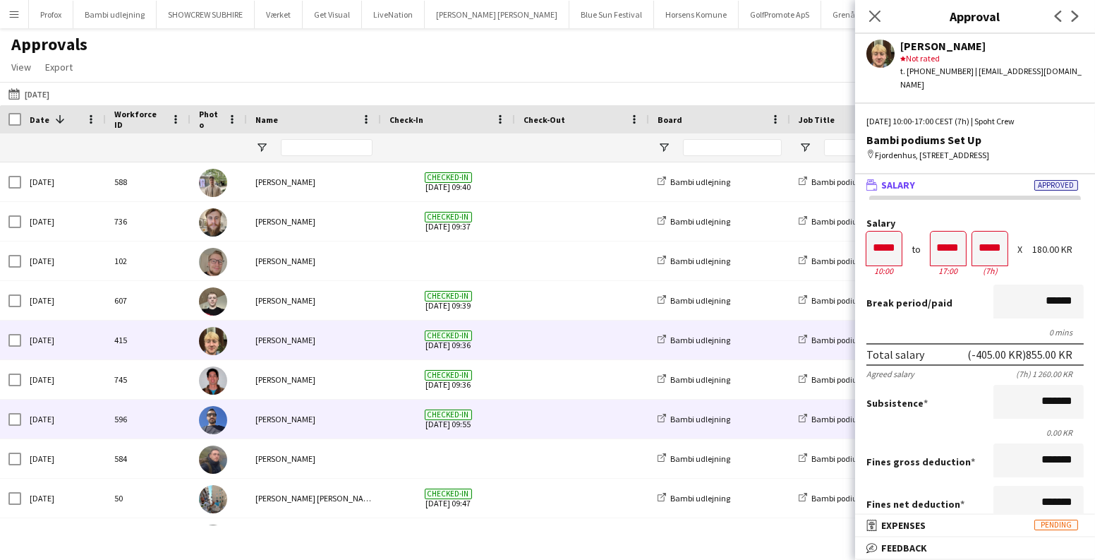
click at [514, 411] on div "Checked-in 01-08-2025 09:55" at bounding box center [448, 418] width 134 height 39
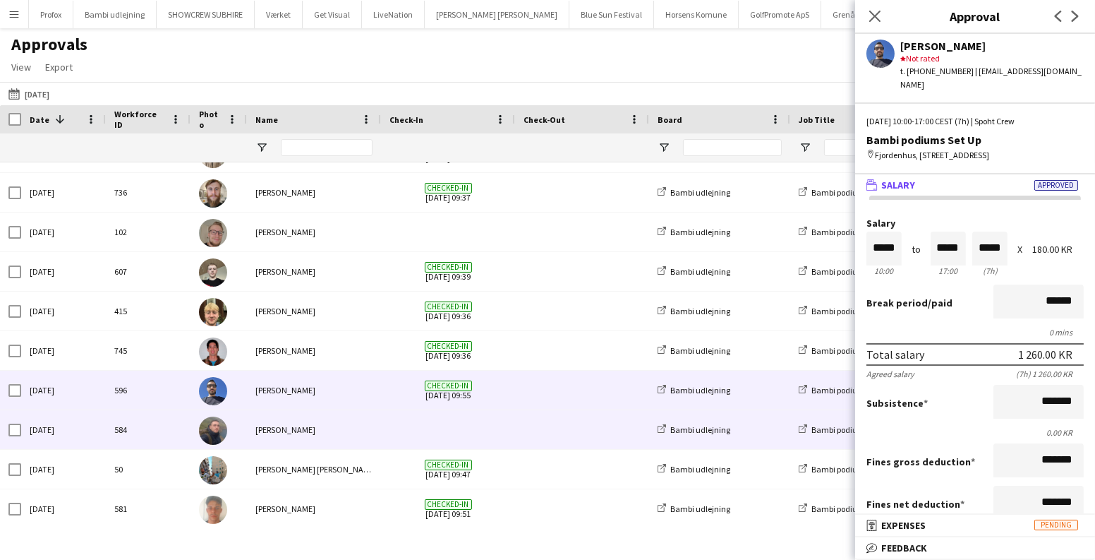
scroll to position [32, 0]
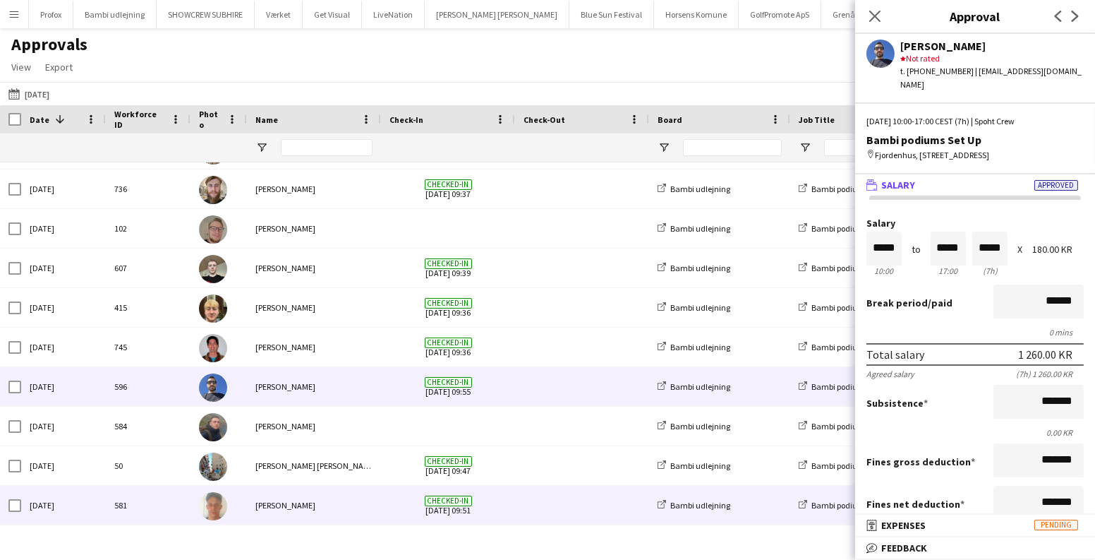
click at [546, 506] on span at bounding box center [582, 504] width 117 height 39
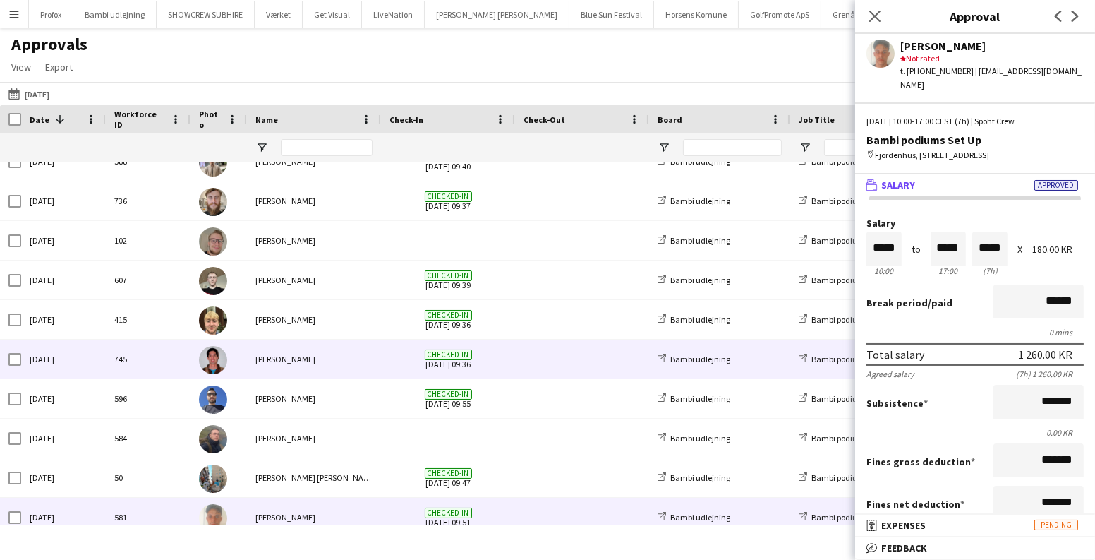
scroll to position [0, 0]
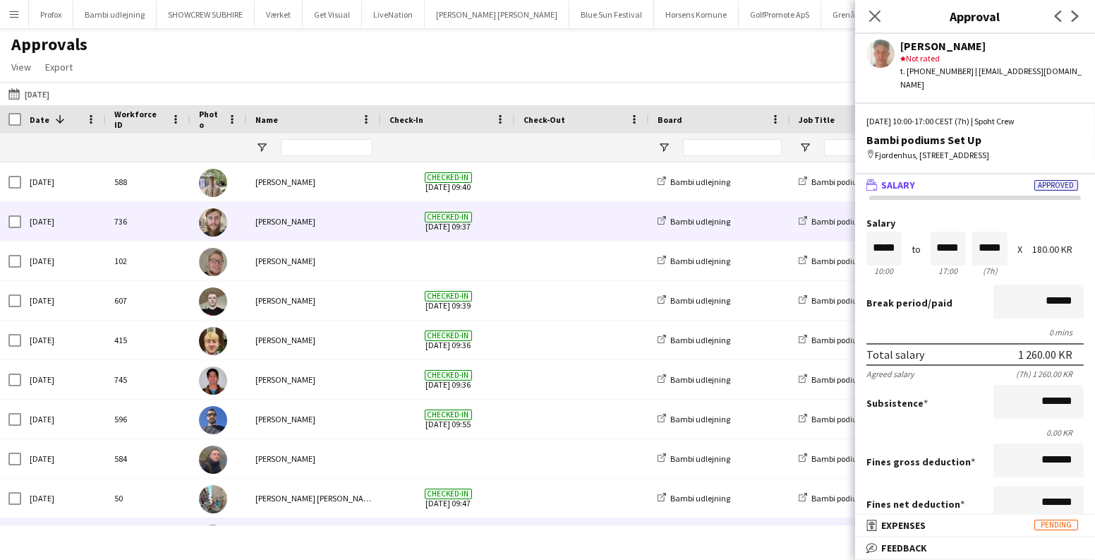
click at [475, 202] on span "Checked-in 01-08-2025 09:37" at bounding box center [448, 221] width 117 height 39
click at [10, 96] on app-icon "09-08-2025" at bounding box center [16, 93] width 16 height 11
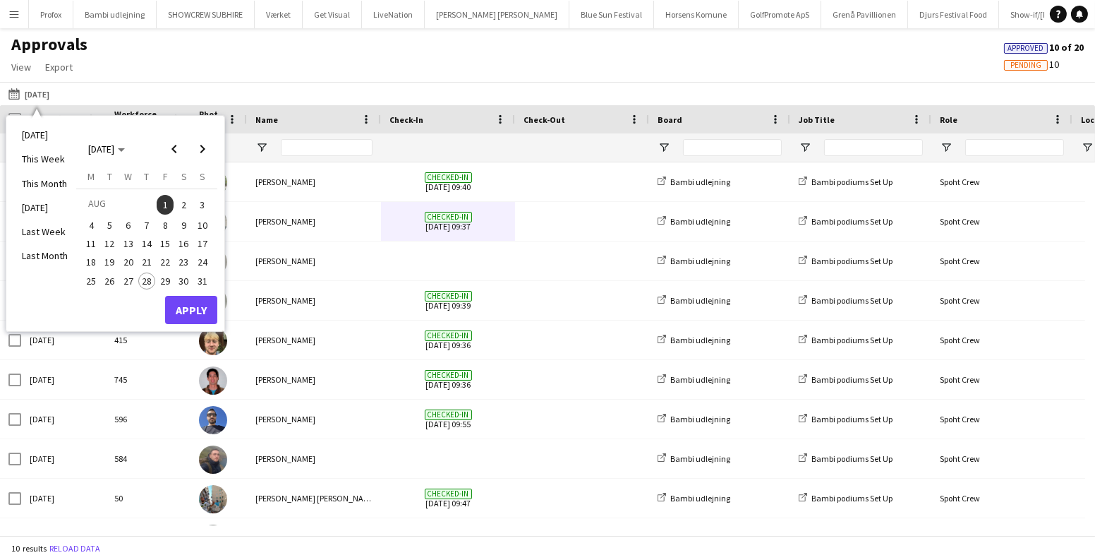
click at [92, 227] on span "4" at bounding box center [91, 225] width 17 height 17
click at [192, 308] on button "Apply" at bounding box center [191, 310] width 52 height 28
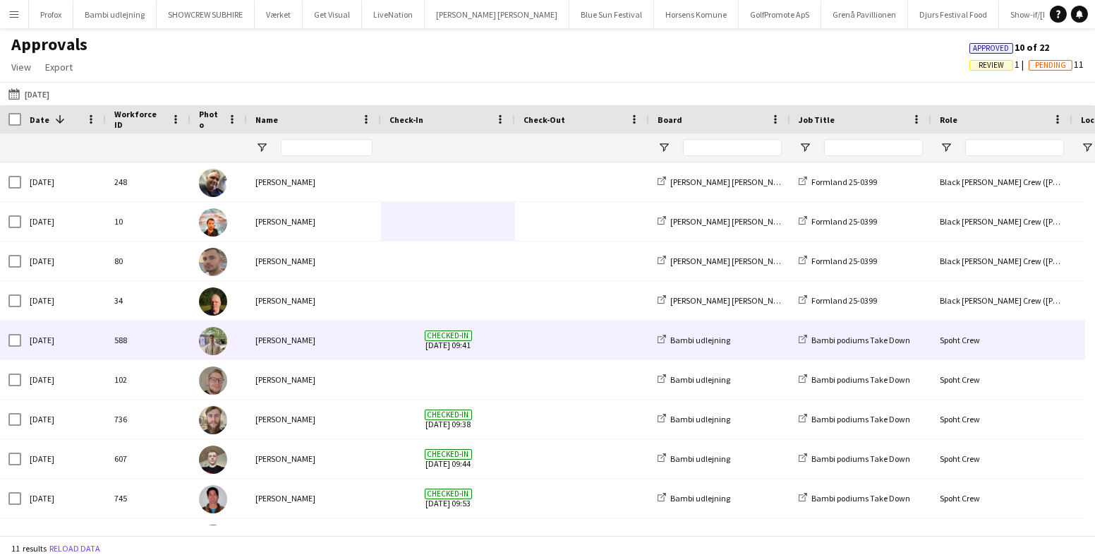
click at [339, 339] on div "[PERSON_NAME]" at bounding box center [314, 339] width 134 height 39
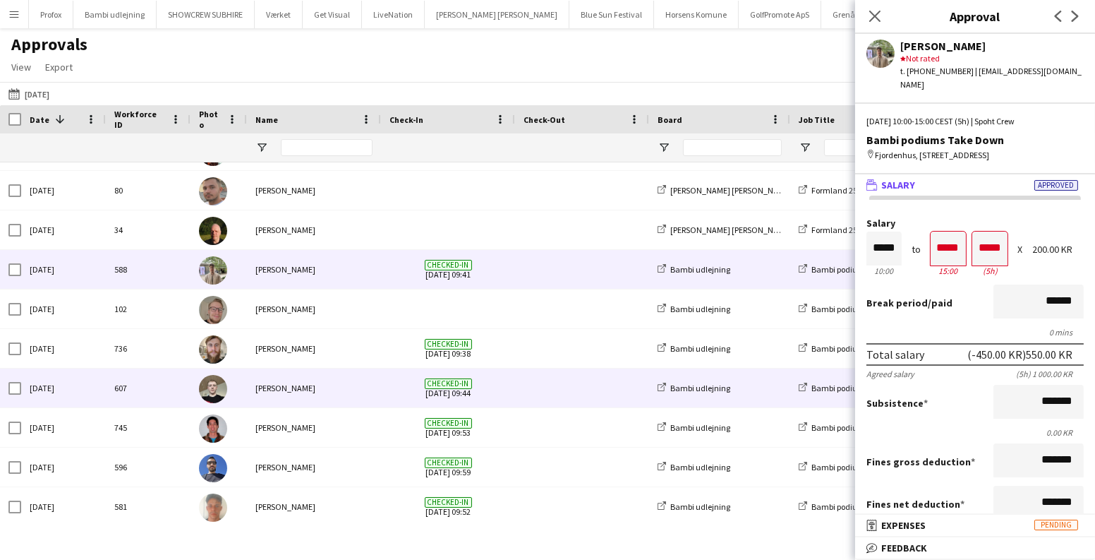
scroll to position [71, 0]
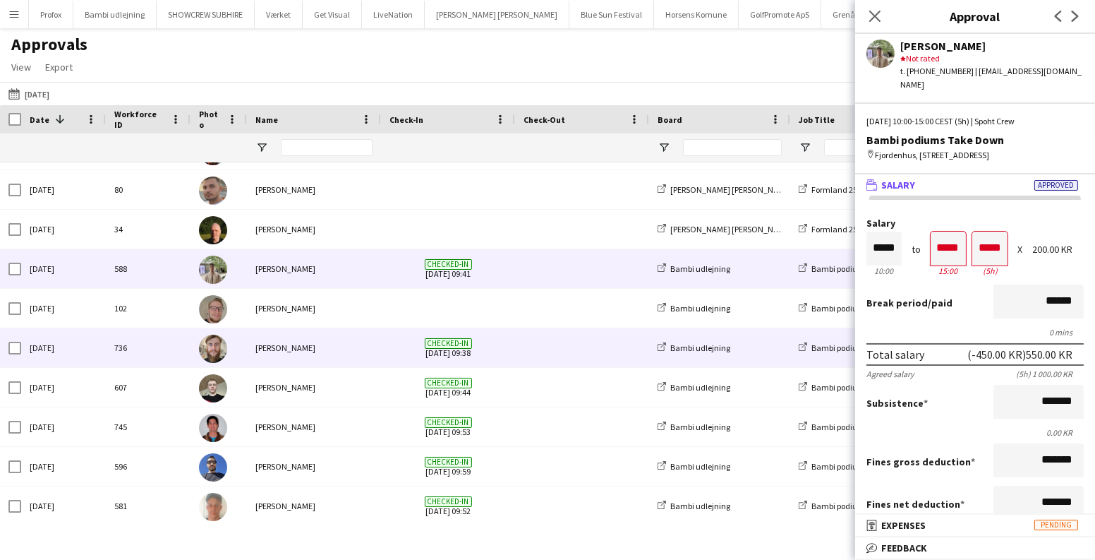
click at [526, 345] on span at bounding box center [582, 347] width 117 height 39
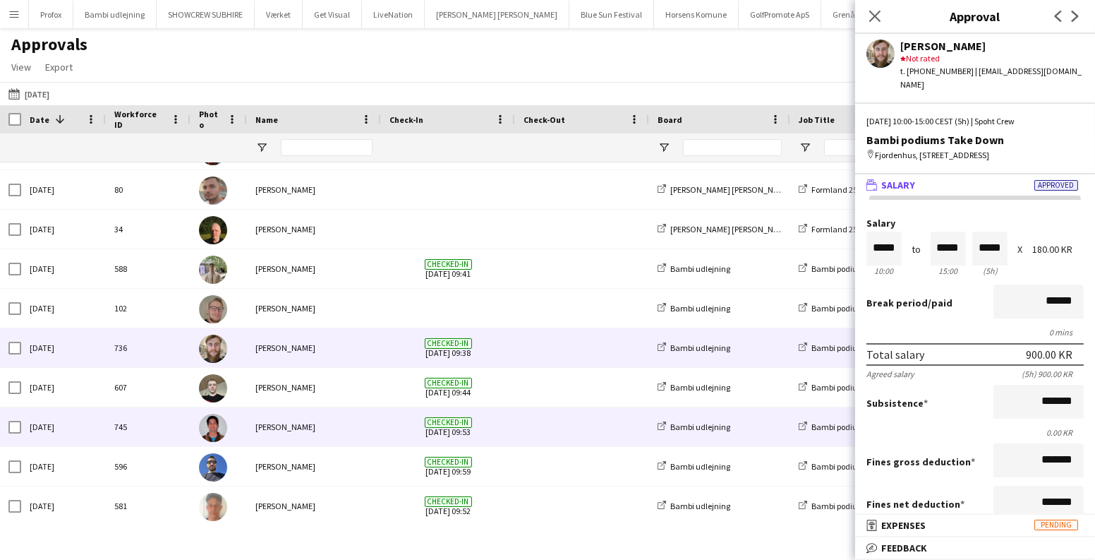
click at [510, 429] on div "Checked-in 04-08-2025 09:53" at bounding box center [448, 426] width 134 height 39
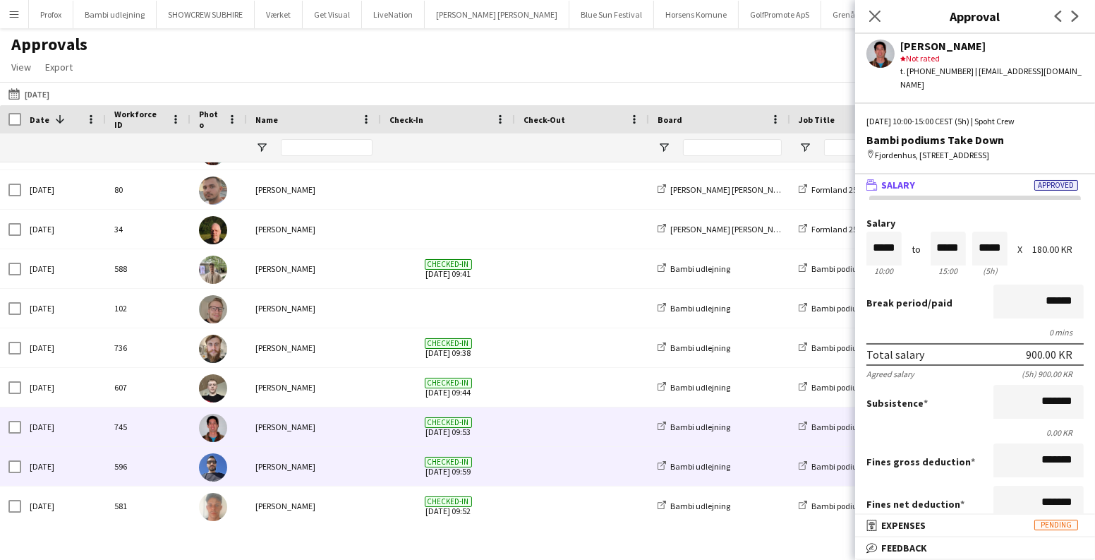
click at [507, 467] on div "Checked-in 04-08-2025 09:59" at bounding box center [448, 466] width 134 height 39
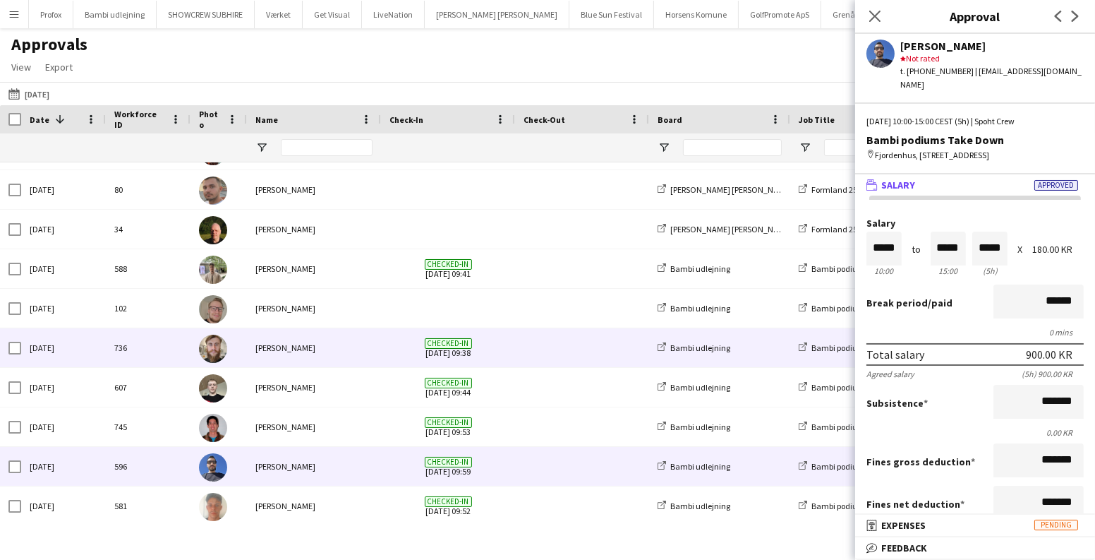
click at [478, 339] on span "Checked-in 04-08-2025 09:38" at bounding box center [448, 347] width 117 height 39
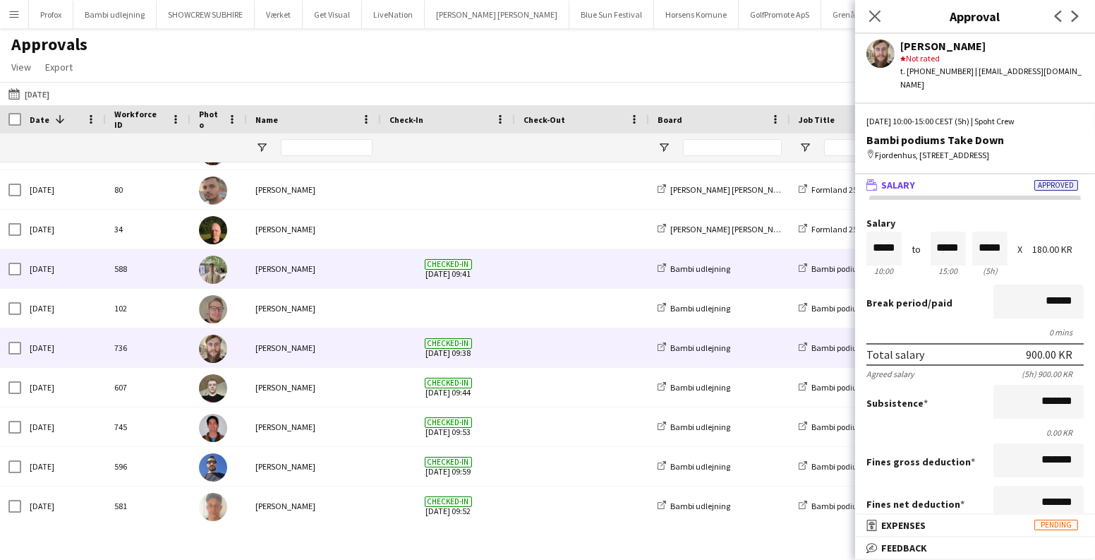
click at [483, 263] on span "Checked-in 04-08-2025 09:41" at bounding box center [448, 268] width 117 height 39
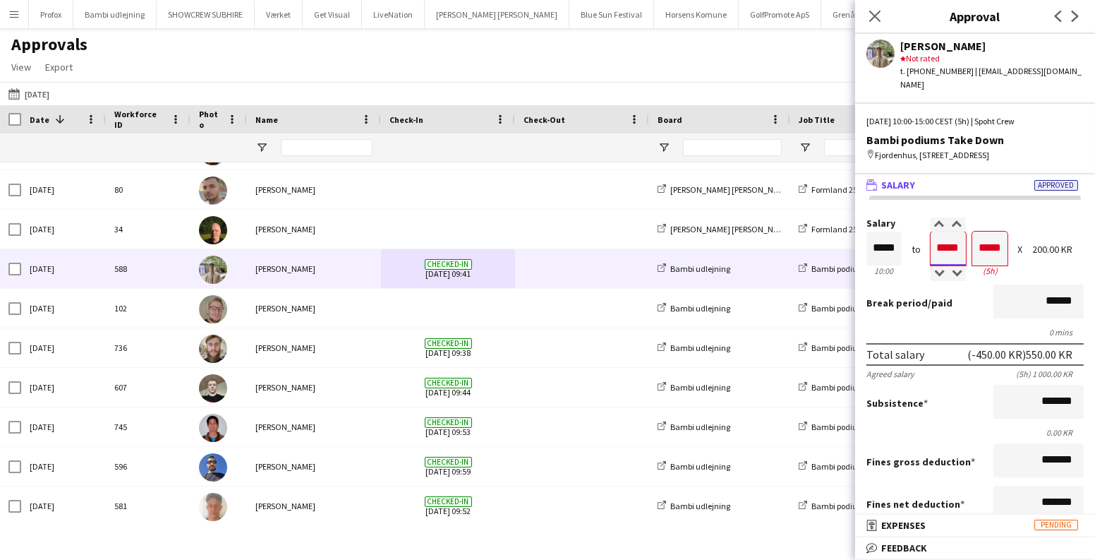
drag, startPoint x: 932, startPoint y: 233, endPoint x: 963, endPoint y: 234, distance: 31.1
click at [963, 234] on div "Salary ***** 10:00 to ***** 15:00 ***** (5h) X 200.00 KR" at bounding box center [975, 248] width 217 height 61
click at [912, 267] on form "Salary ***** 10:00 to ***** 15:00 ***** (5h) X 200.00 KR Break period /paid ***…" at bounding box center [975, 450] width 240 height 464
click at [8, 97] on app-icon "09-08-2025" at bounding box center [16, 93] width 16 height 11
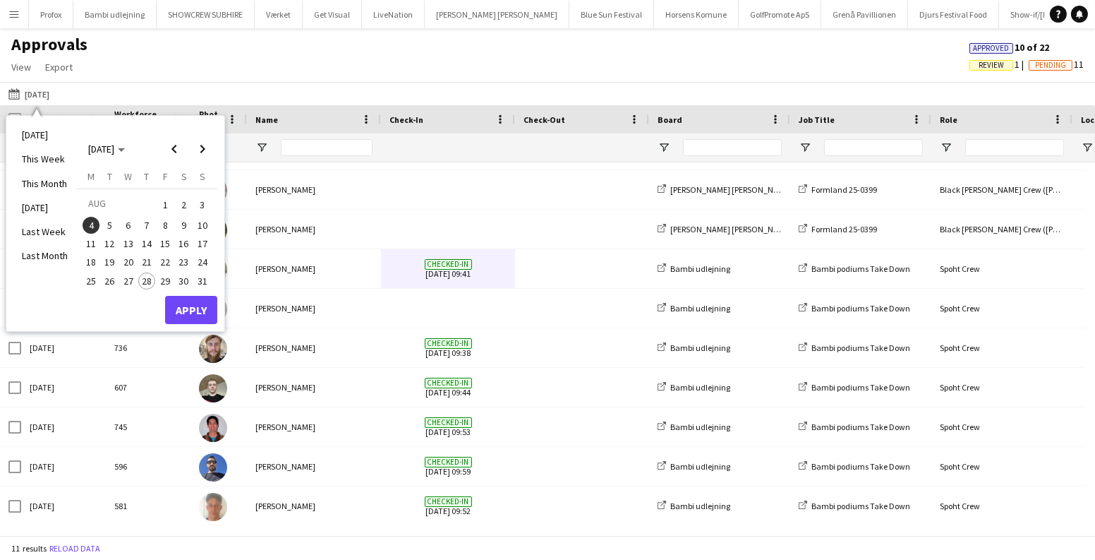
click at [169, 202] on span "1" at bounding box center [165, 205] width 17 height 20
click at [199, 311] on button "Apply" at bounding box center [191, 310] width 52 height 28
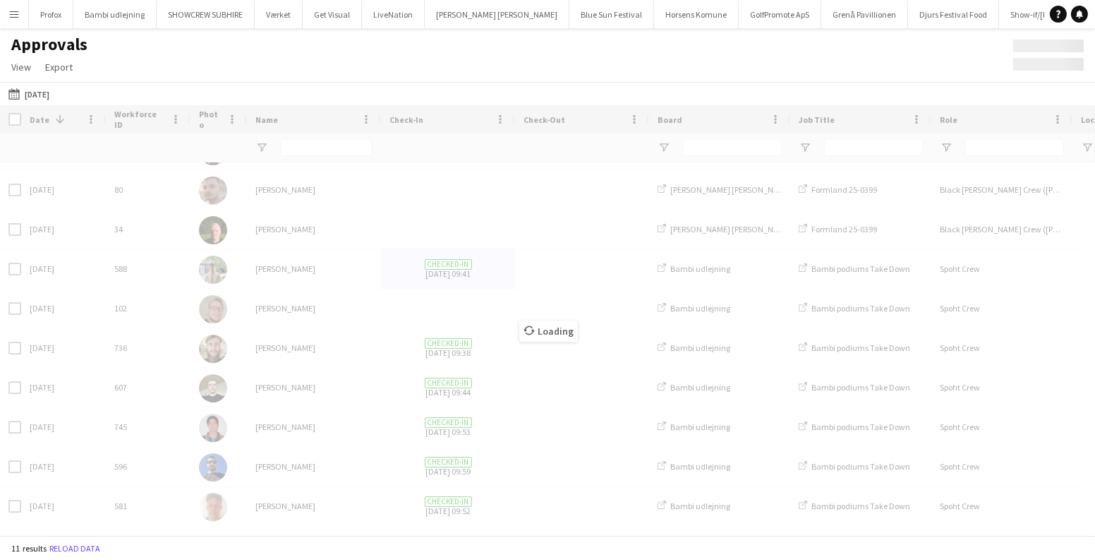
scroll to position [32, 0]
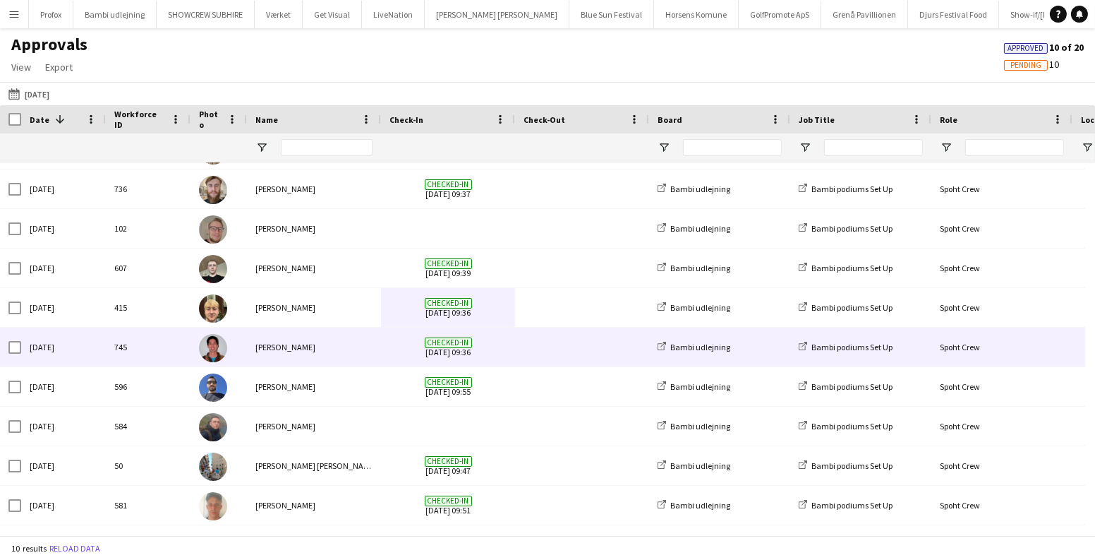
click at [477, 356] on span "Checked-in 01-08-2025 09:36" at bounding box center [448, 346] width 117 height 39
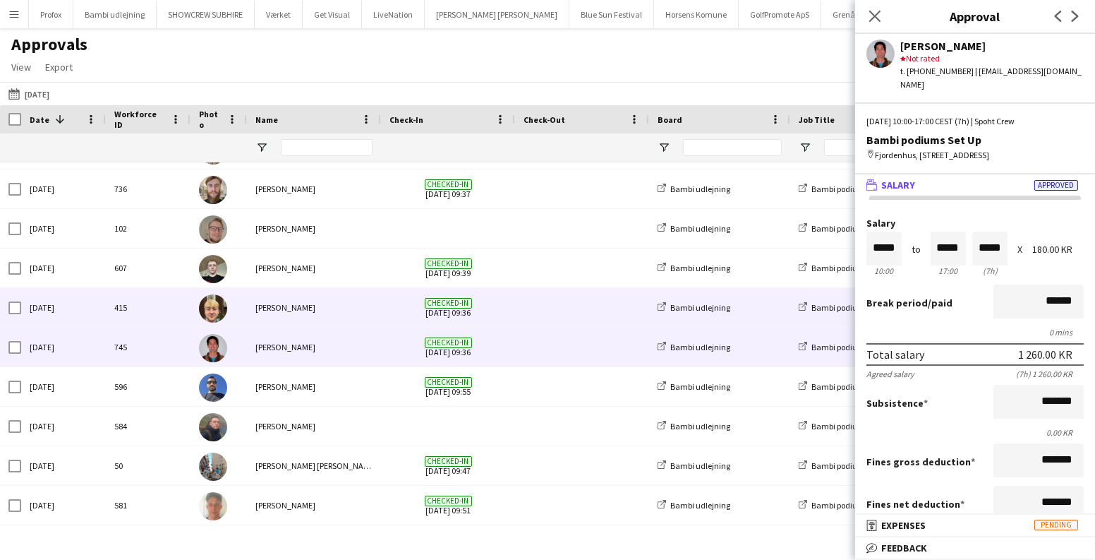
click at [461, 303] on span "Checked-in" at bounding box center [448, 303] width 47 height 11
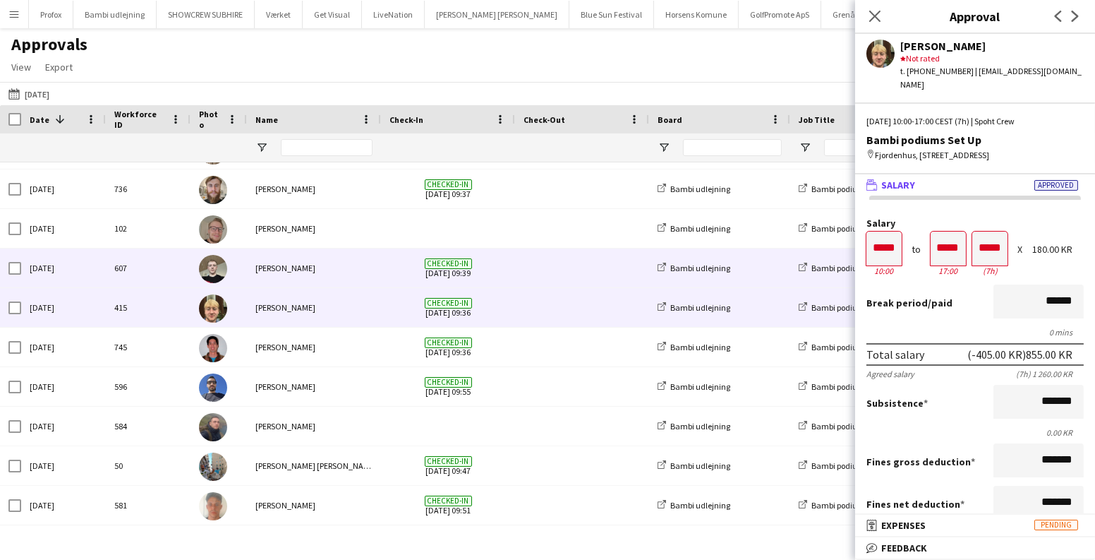
click at [352, 264] on div "Nicolai Schmidt" at bounding box center [314, 267] width 134 height 39
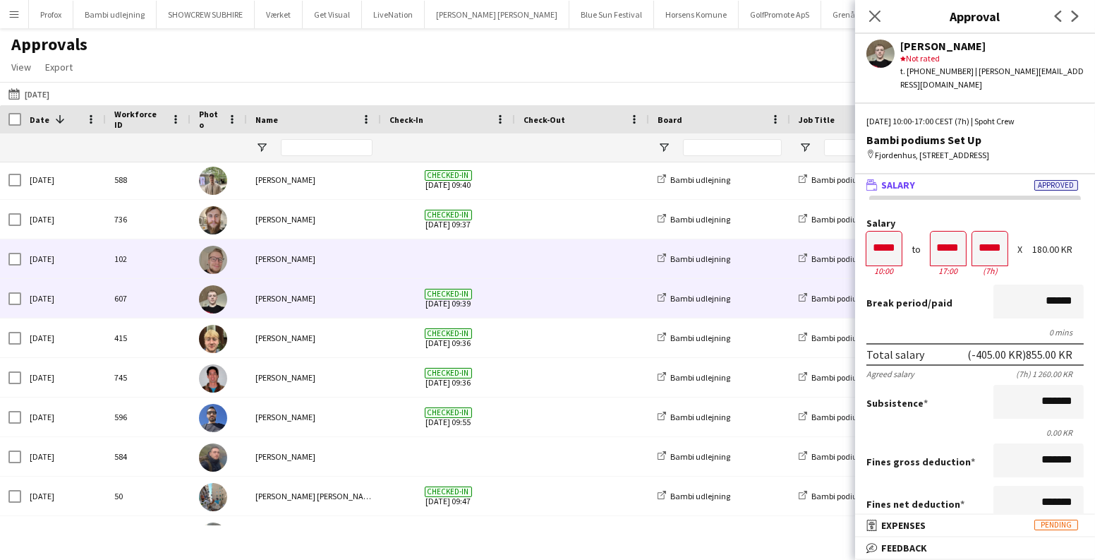
scroll to position [0, 0]
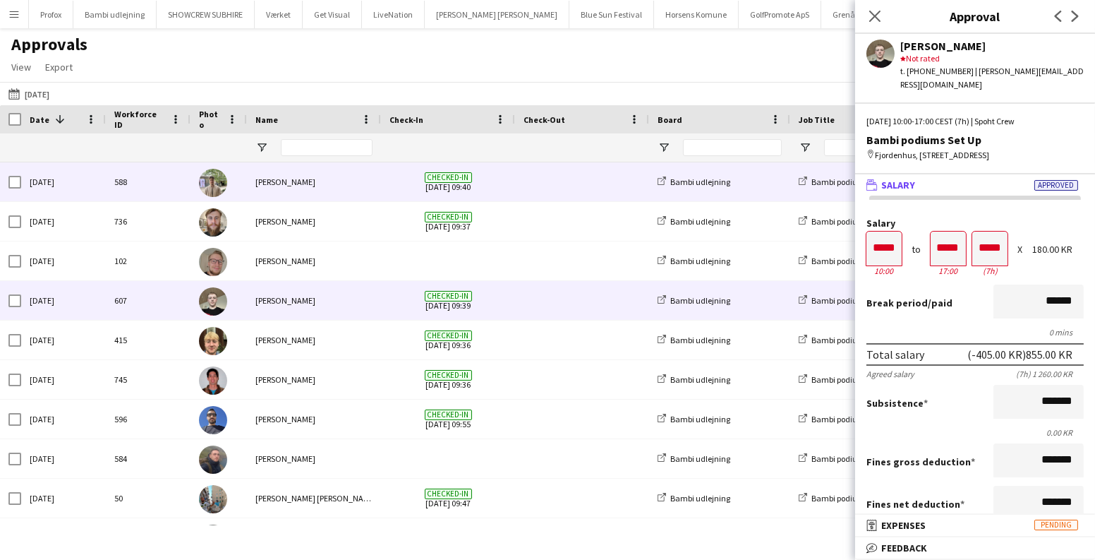
click at [371, 179] on div "[PERSON_NAME]" at bounding box center [314, 181] width 134 height 39
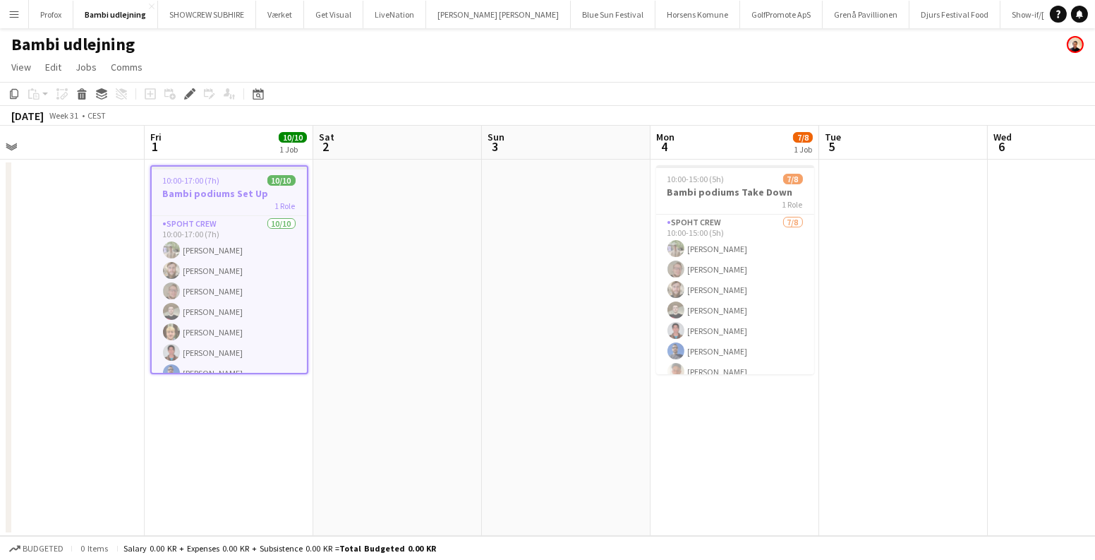
scroll to position [0, 365]
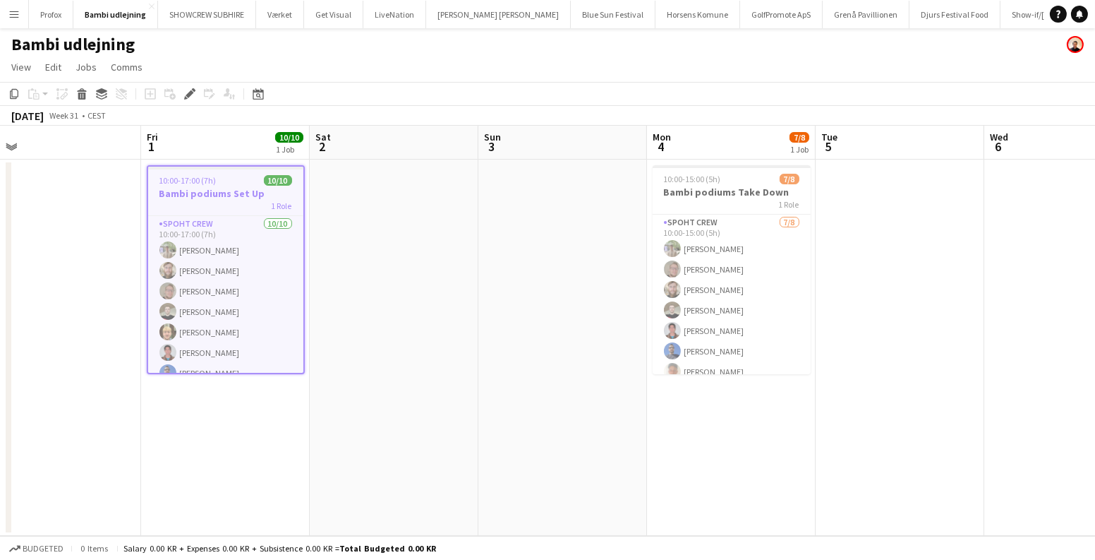
drag, startPoint x: 833, startPoint y: 234, endPoint x: 642, endPoint y: 270, distance: 193.9
click at [642, 270] on app-calendar-viewport "Tue 29 Wed 30 Thu 31 Fri 1 10/10 1 Job Sat 2 Sun 3 Mon 4 7/8 1 Job Tue 5 Wed 6 …" at bounding box center [547, 331] width 1095 height 410
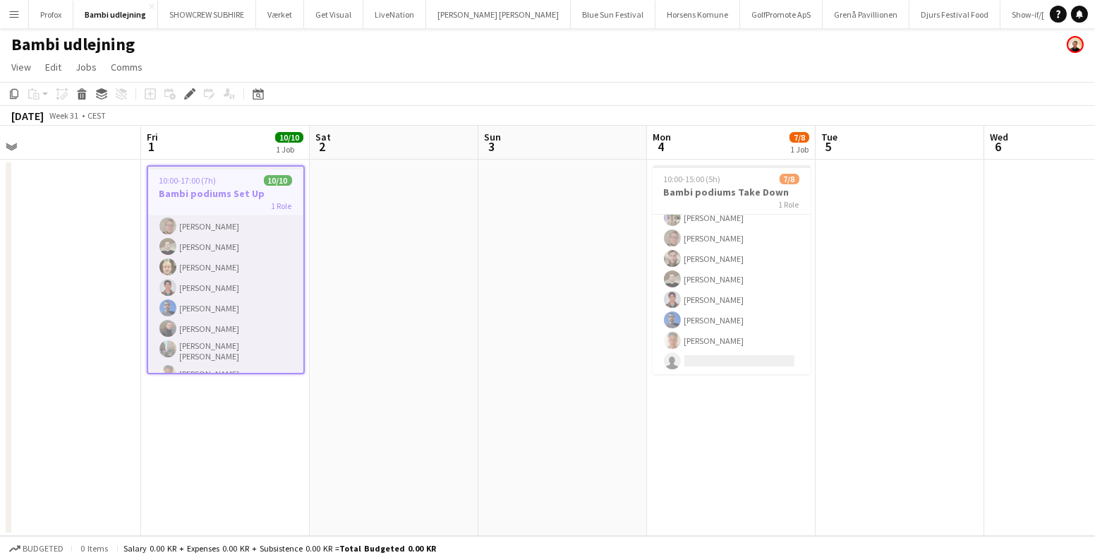
scroll to position [75, 0]
click at [200, 332] on app-card-role "Spoht Crew [DATE] 10:00-17:00 (7h) [PERSON_NAME] [PERSON_NAME] [PERSON_NAME] [P…" at bounding box center [225, 259] width 155 height 236
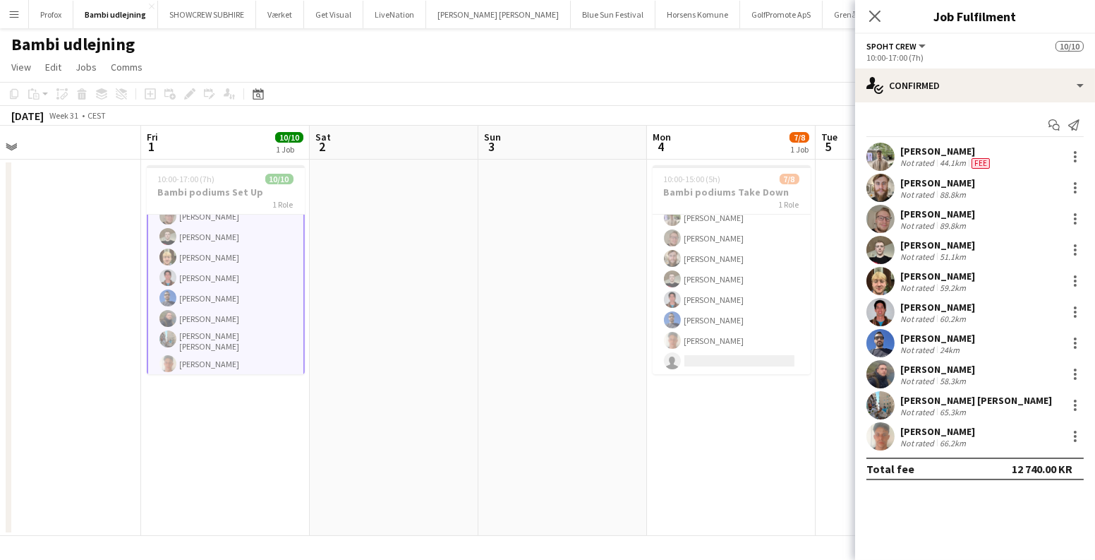
click at [914, 411] on div "Not rated" at bounding box center [918, 411] width 37 height 11
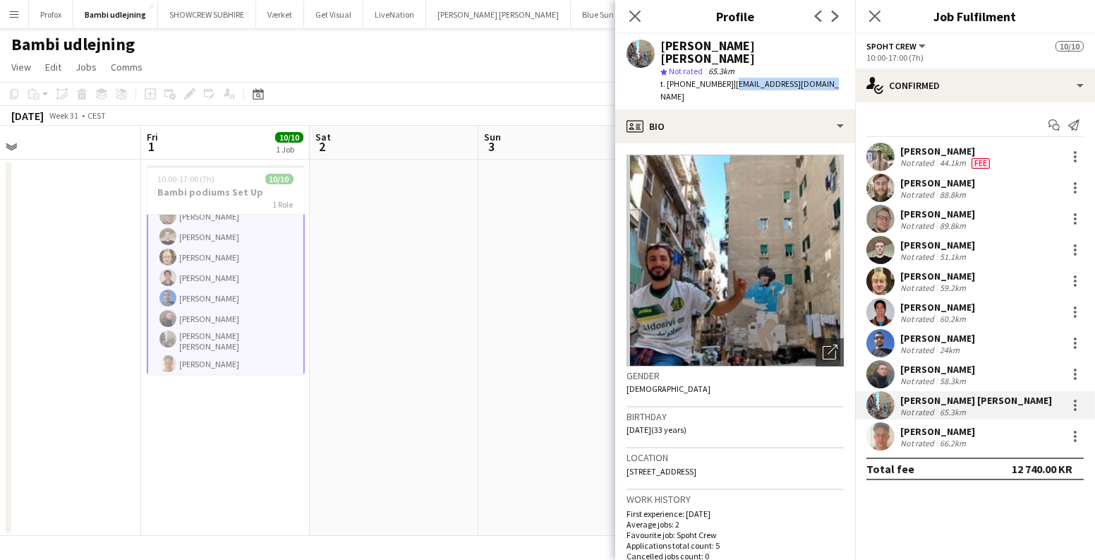
drag, startPoint x: 823, startPoint y: 68, endPoint x: 722, endPoint y: 68, distance: 100.9
click at [722, 68] on div "[PERSON_NAME] [PERSON_NAME] star Not rated 65.3km t. [PHONE_NUMBER] | [EMAIL_AD…" at bounding box center [735, 72] width 240 height 76
copy span "mezakevin245@gmail.com"
click at [509, 227] on app-date-cell at bounding box center [562, 347] width 169 height 376
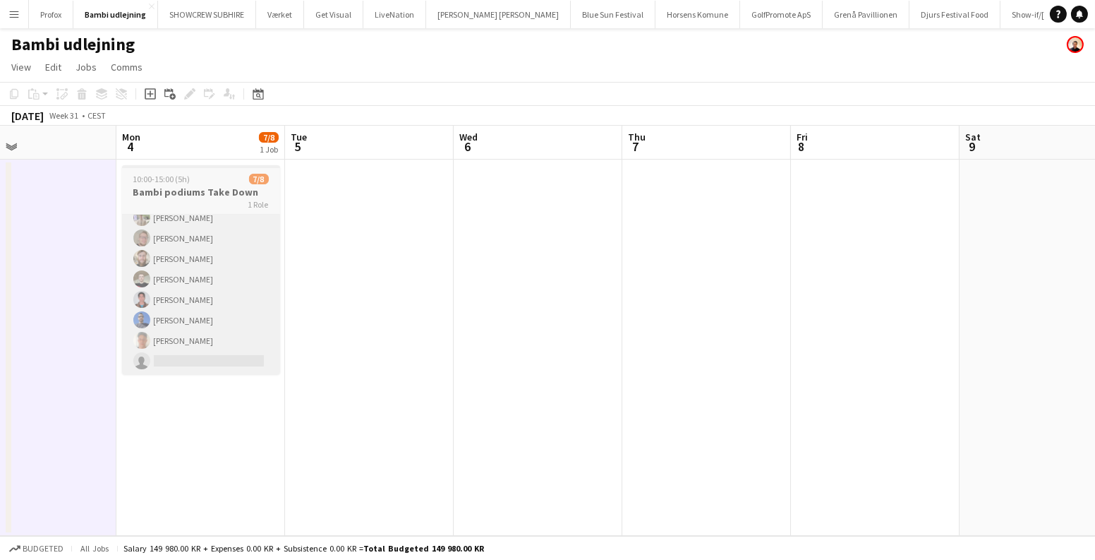
scroll to position [0, 631]
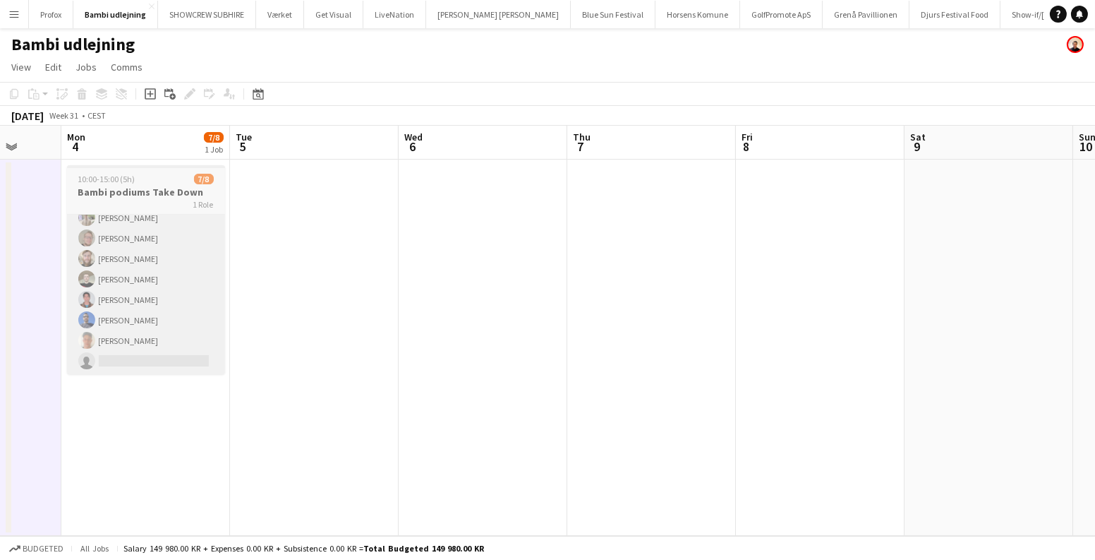
drag, startPoint x: 744, startPoint y: 246, endPoint x: 146, endPoint y: 253, distance: 597.7
click at [140, 260] on app-calendar-viewport "Thu 31 Fri 1 10/10 1 Job Sat 2 Sun 3 Mon 4 7/8 1 Job Tue 5 Wed 6 Thu 7 Fri 8 Sa…" at bounding box center [547, 331] width 1095 height 410
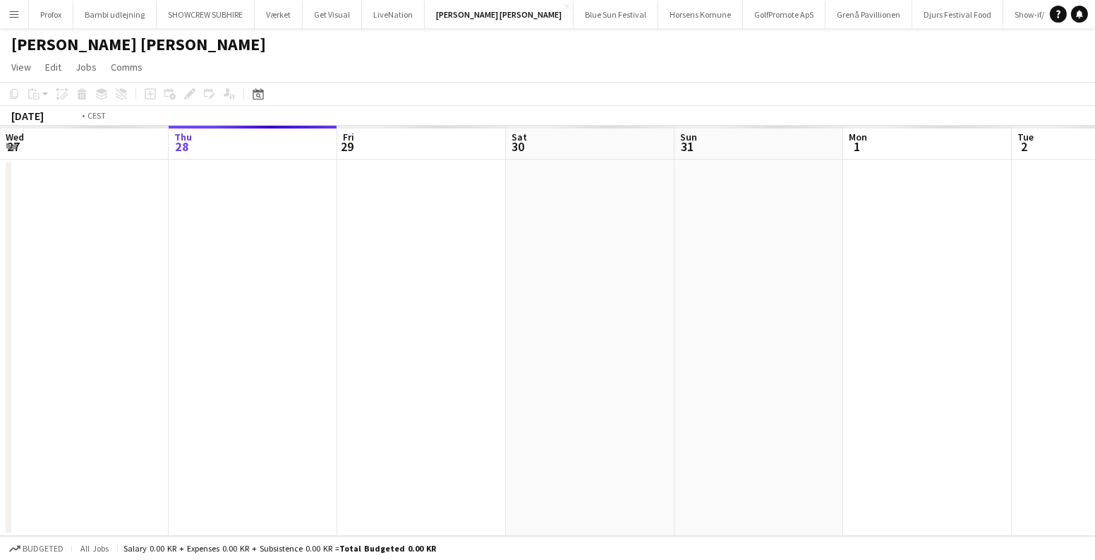
scroll to position [0, 485]
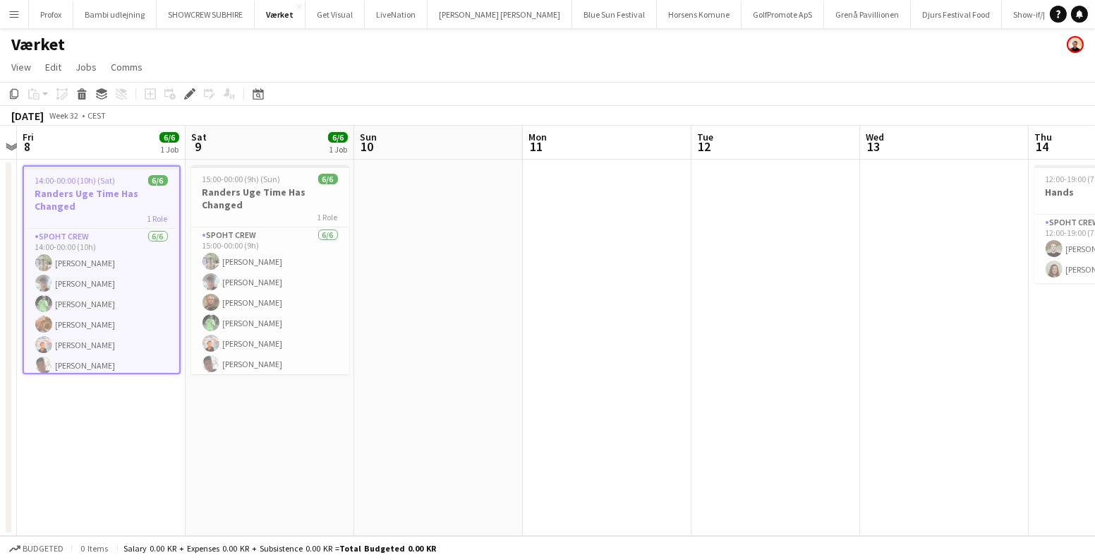
scroll to position [0, 543]
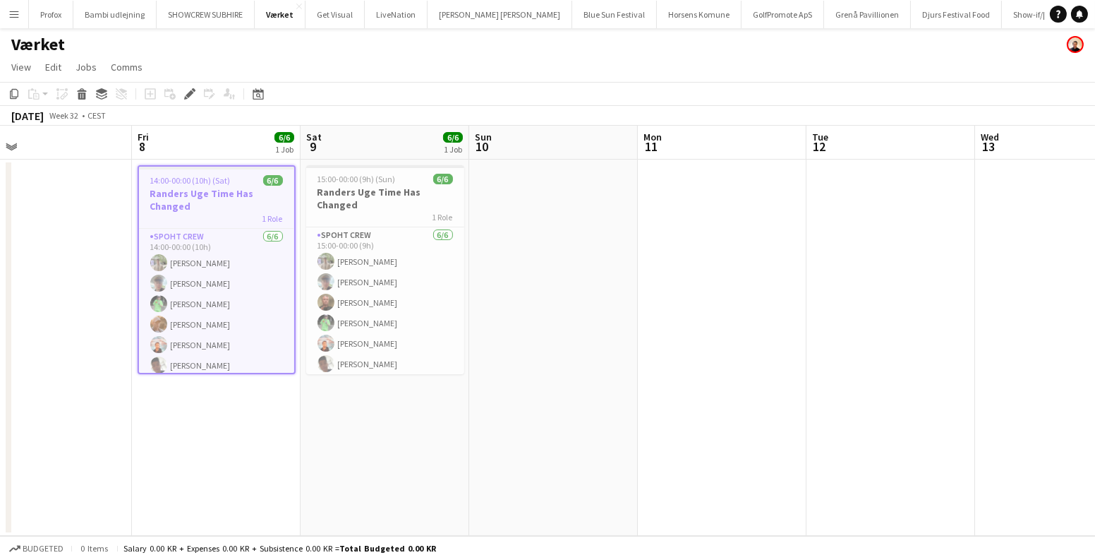
drag, startPoint x: 908, startPoint y: 279, endPoint x: 682, endPoint y: 317, distance: 229.6
click at [682, 317] on app-calendar-viewport "Mon 4 Tue 5 Wed 6 Thu 7 Fri 8 6/6 1 Job Sat 9 6/6 1 Job Sun 10 Mon 11 Tue 12 We…" at bounding box center [547, 331] width 1095 height 410
click at [192, 183] on span "14:00-00:00 (10h) (Sat)" at bounding box center [190, 180] width 80 height 11
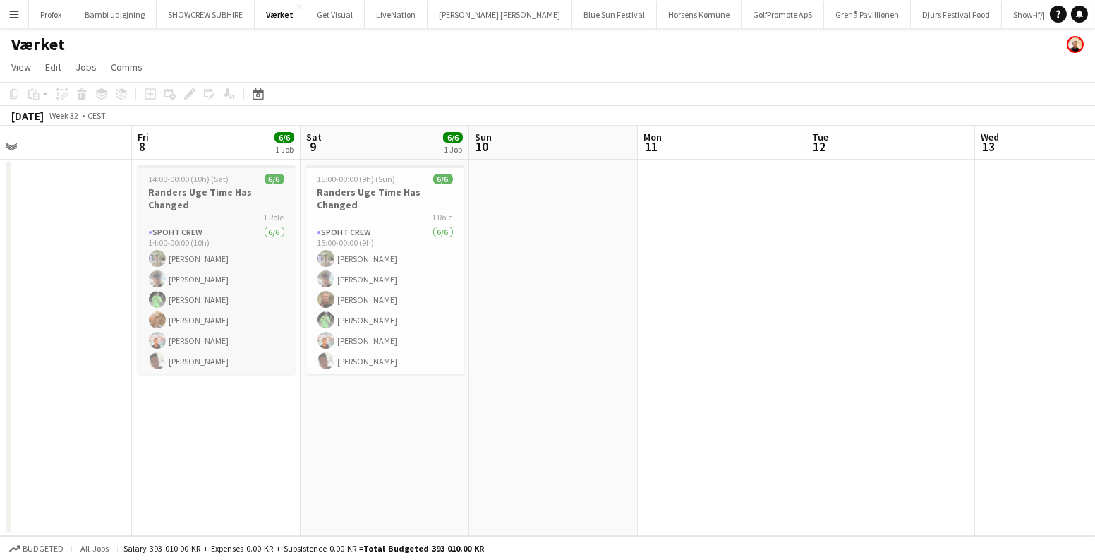
click at [189, 183] on span "14:00-00:00 (10h) (Sat)" at bounding box center [189, 179] width 80 height 11
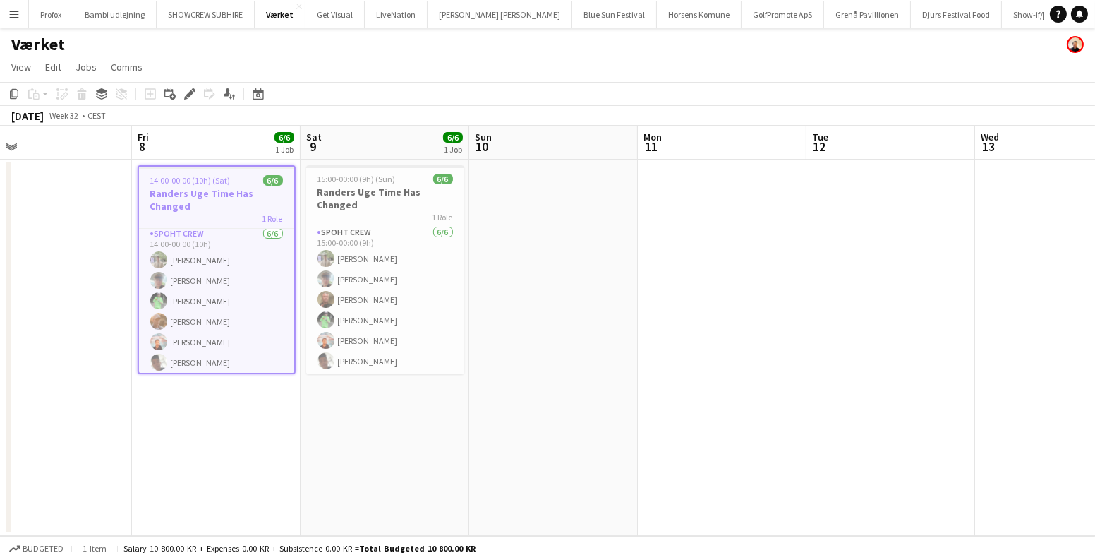
scroll to position [5, 0]
click at [188, 92] on icon at bounding box center [190, 94] width 8 height 8
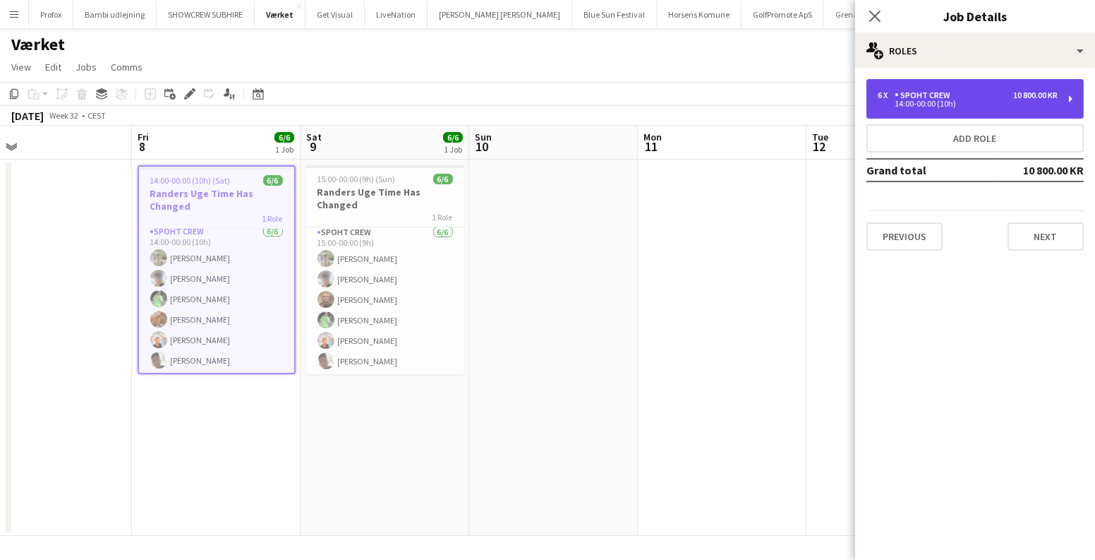
click at [891, 97] on div "6 x" at bounding box center [886, 95] width 17 height 10
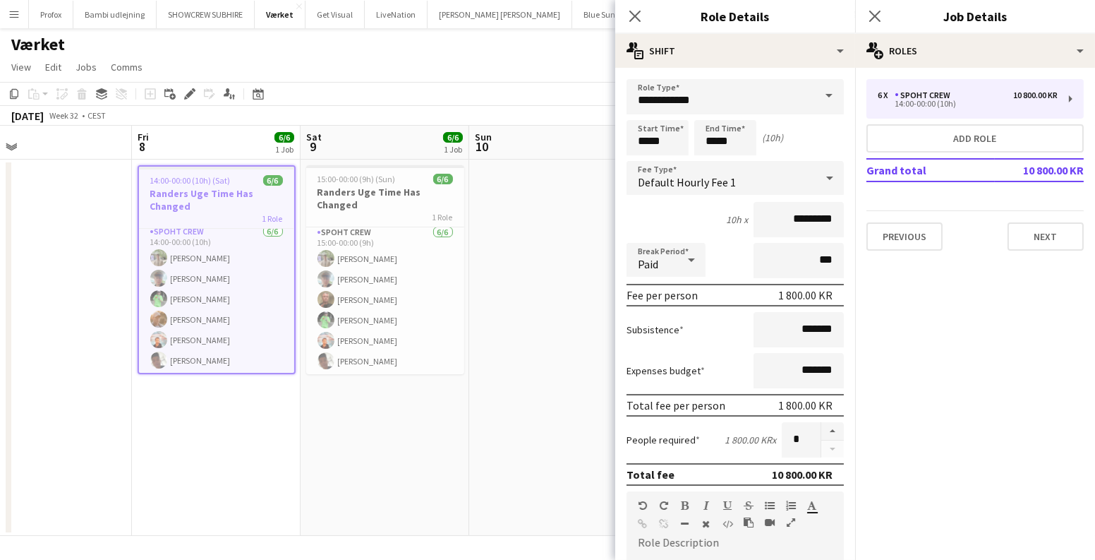
click at [1094, 237] on div "6 x Spoht Crew 10 800.00 KR 14:00-00:00 (10h) Add role Grand total 10 800.00 KR…" at bounding box center [975, 164] width 240 height 171
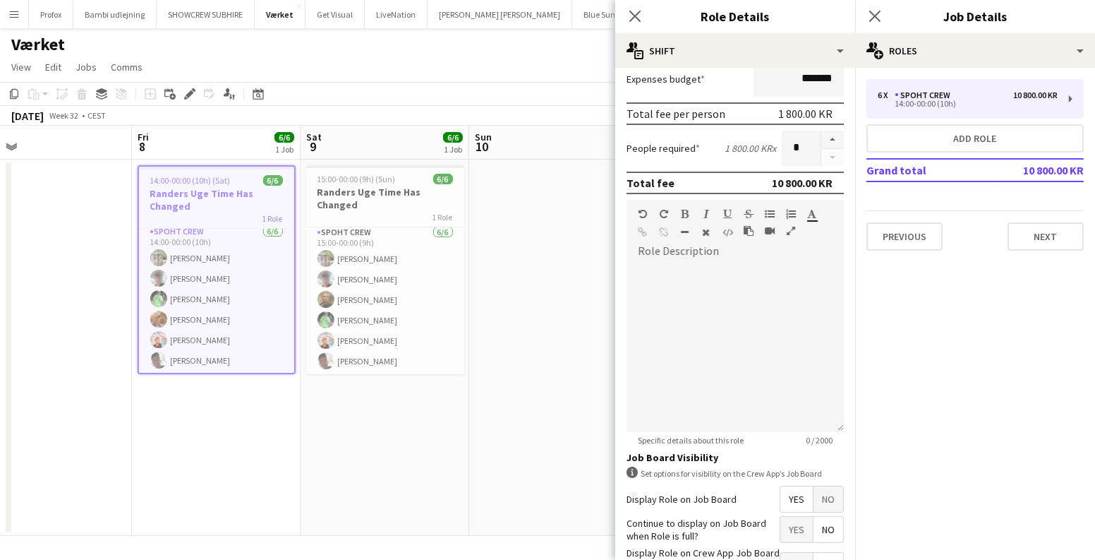
scroll to position [385, 0]
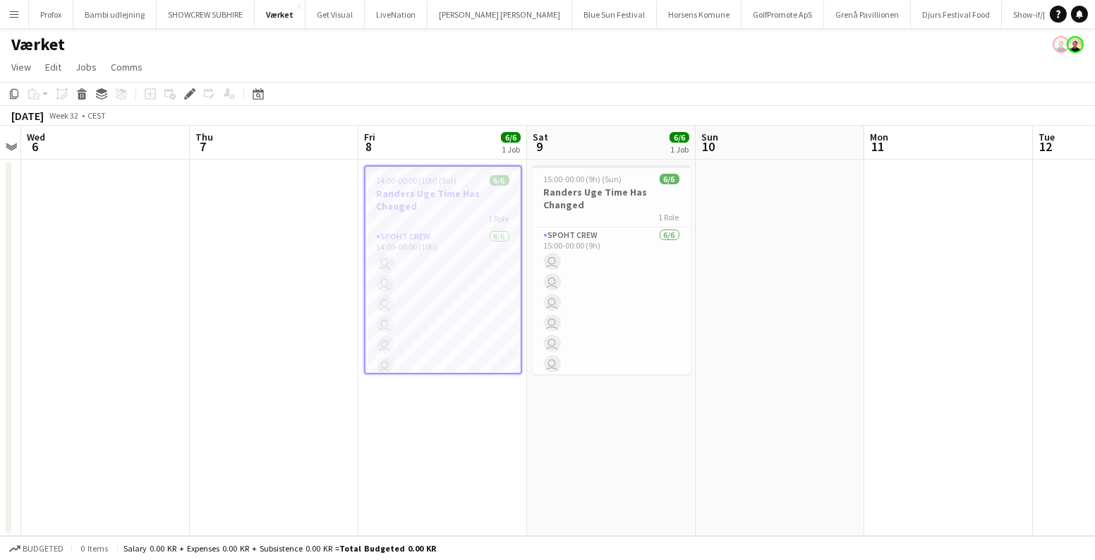
click at [18, 12] on app-icon "Menu" at bounding box center [13, 13] width 11 height 11
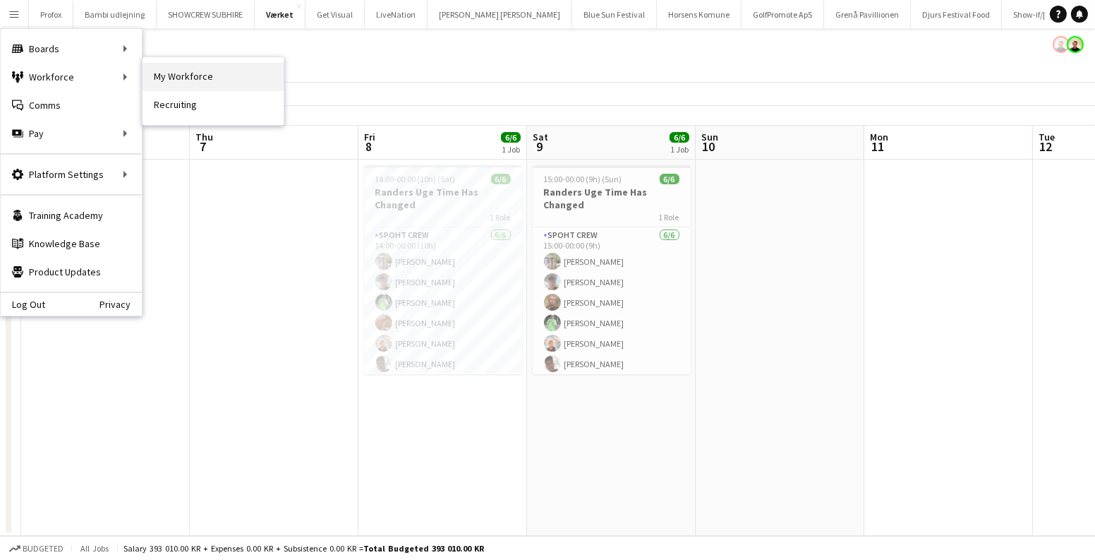
click at [187, 73] on link "My Workforce" at bounding box center [213, 77] width 141 height 28
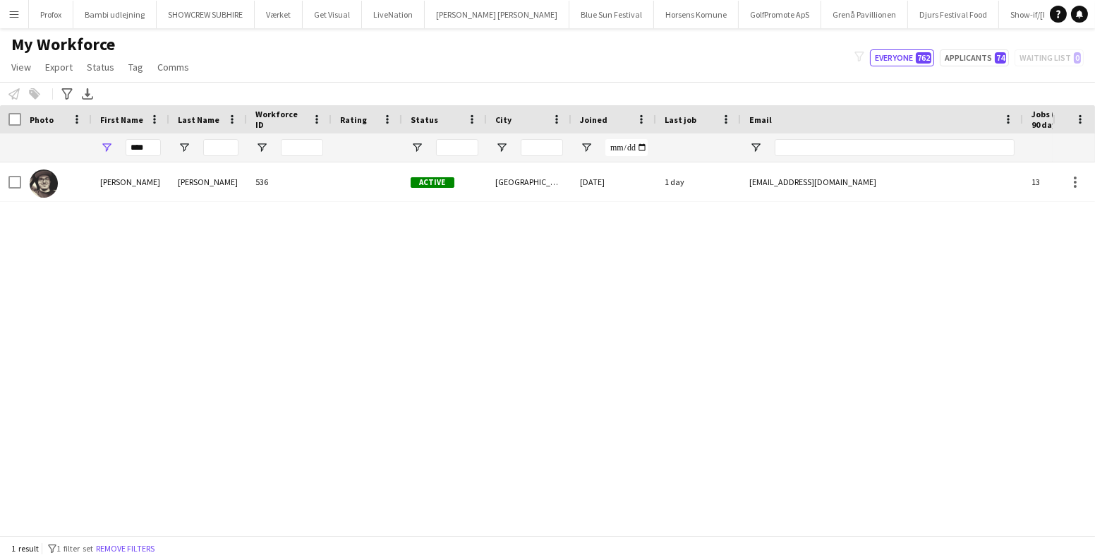
click at [14, 18] on app-icon "Menu" at bounding box center [13, 13] width 11 height 11
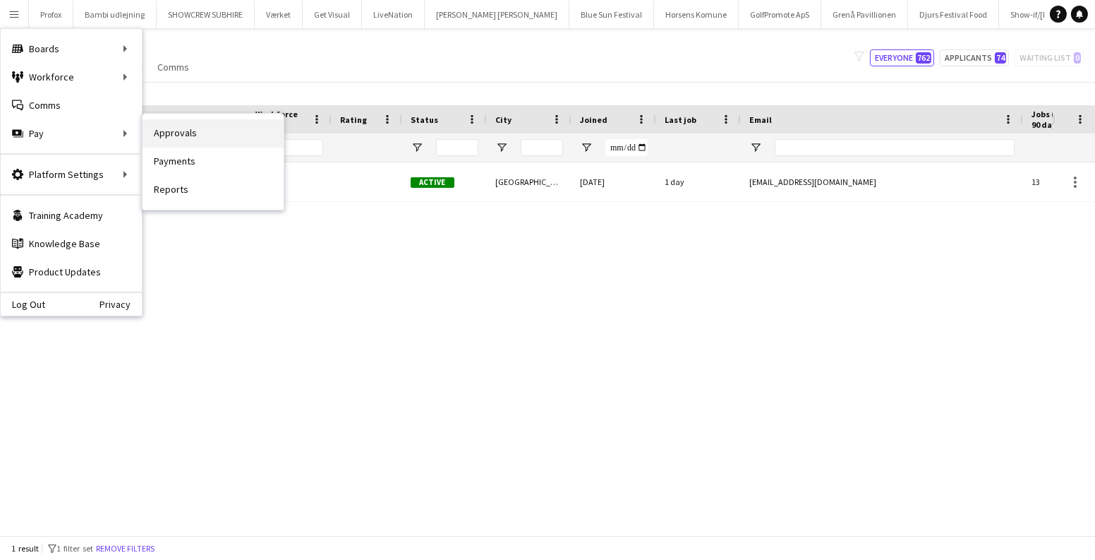
click at [166, 133] on link "Approvals" at bounding box center [213, 133] width 141 height 28
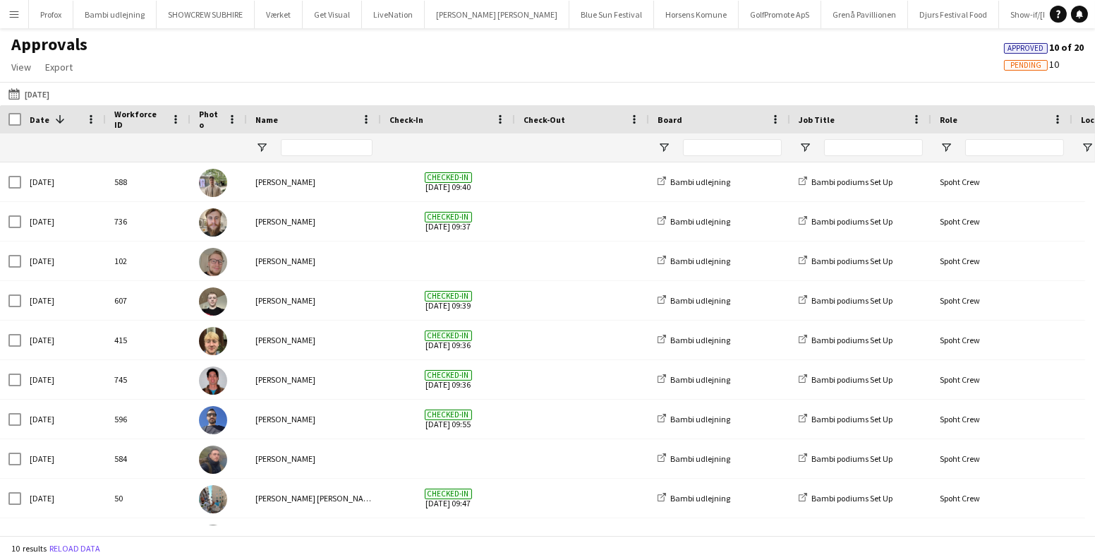
click at [6, 92] on button "01-08-2025 01-08-2025" at bounding box center [29, 93] width 47 height 17
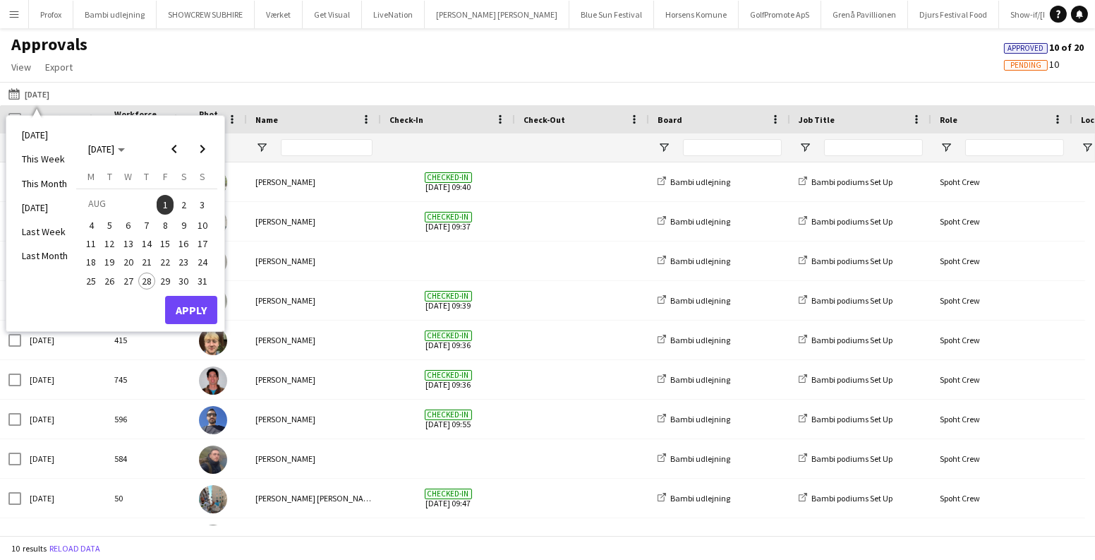
click at [160, 223] on span "8" at bounding box center [165, 225] width 17 height 17
click at [181, 310] on button "Apply" at bounding box center [191, 310] width 52 height 28
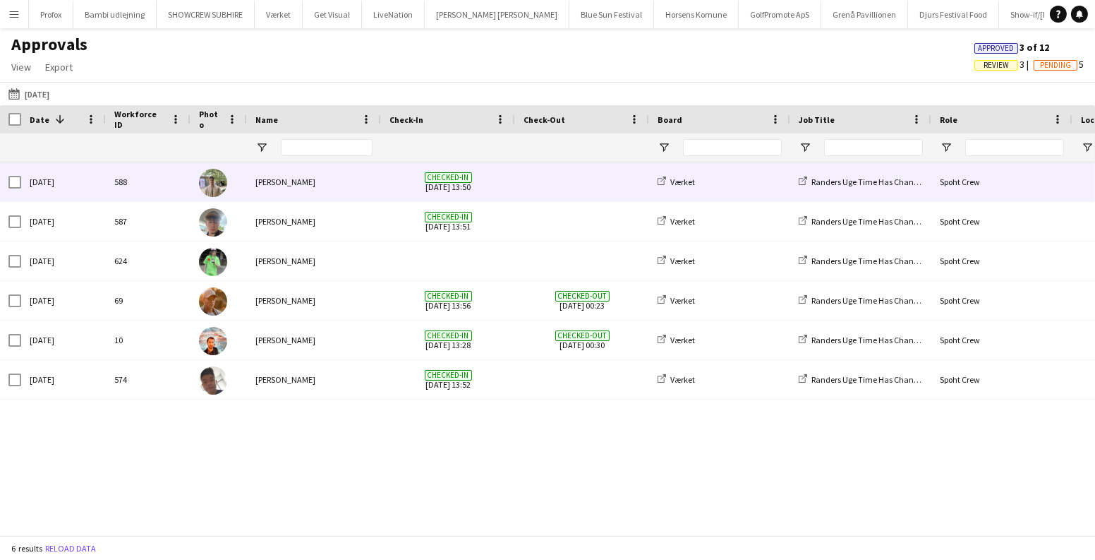
click at [553, 167] on span at bounding box center [582, 181] width 117 height 39
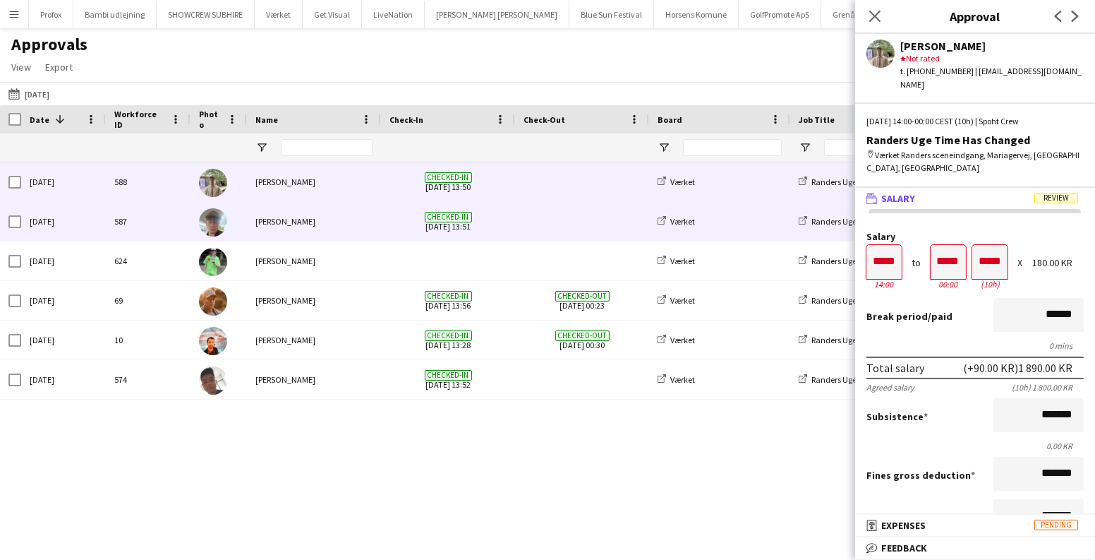
click at [541, 222] on span at bounding box center [582, 221] width 117 height 39
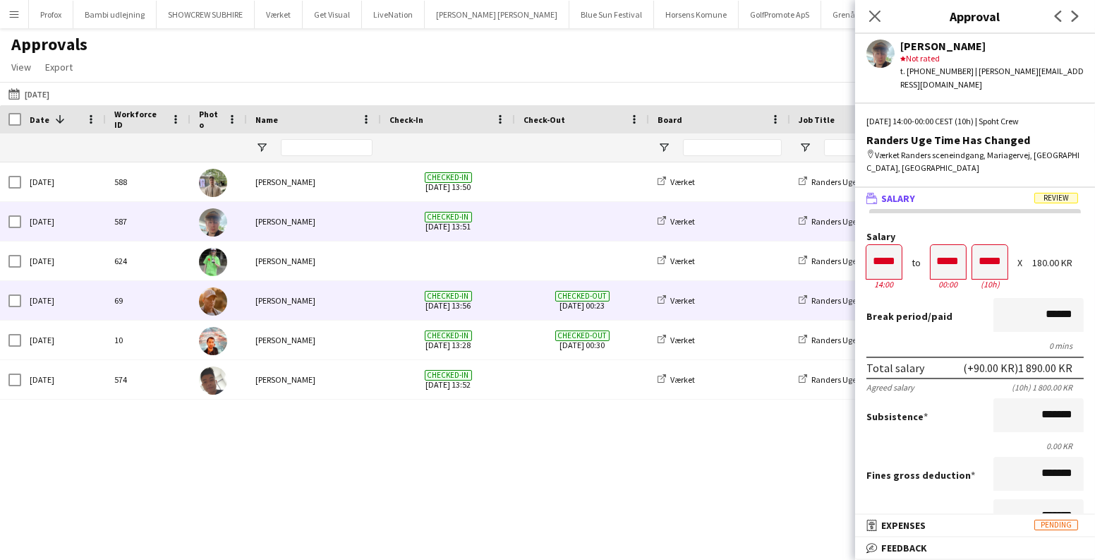
click at [493, 289] on span "Checked-in 08-08-2025 13:56" at bounding box center [448, 300] width 117 height 39
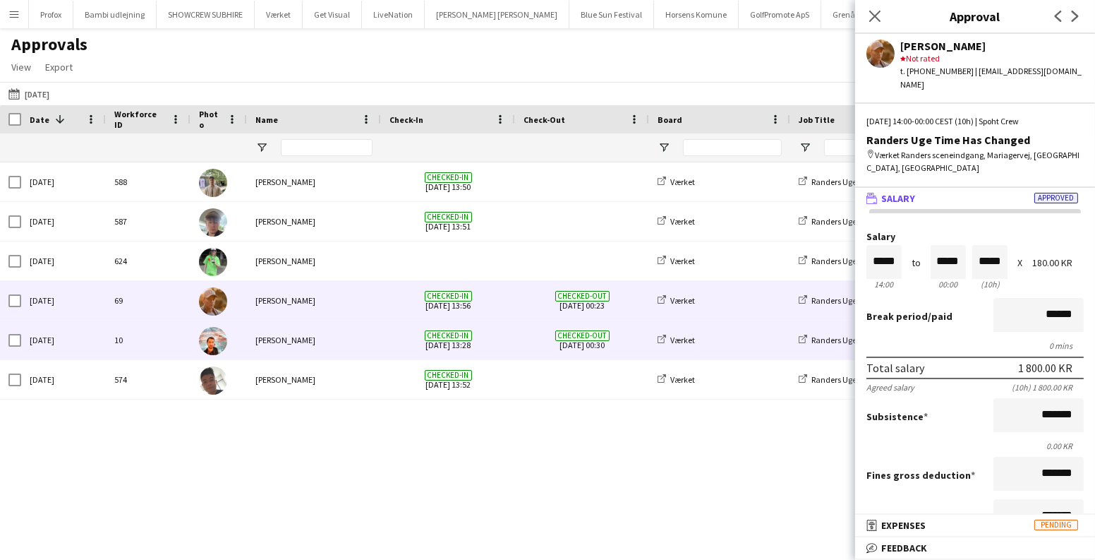
click at [505, 375] on span "Checked-in 08-08-2025 13:52" at bounding box center [448, 379] width 117 height 39
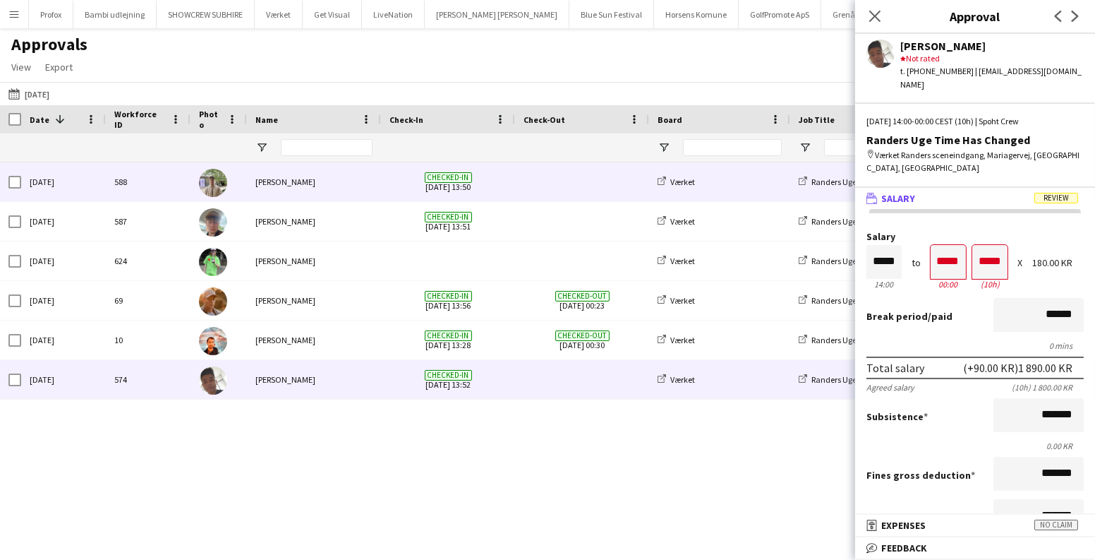
click at [513, 179] on div "Checked-in 08-08-2025 13:50" at bounding box center [448, 181] width 134 height 39
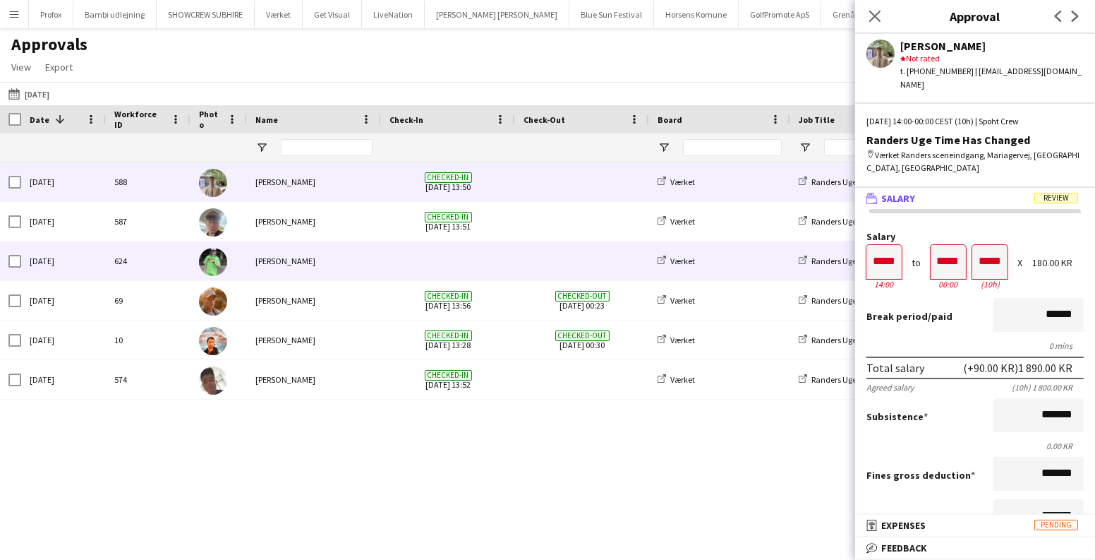
click at [445, 258] on span at bounding box center [448, 260] width 117 height 39
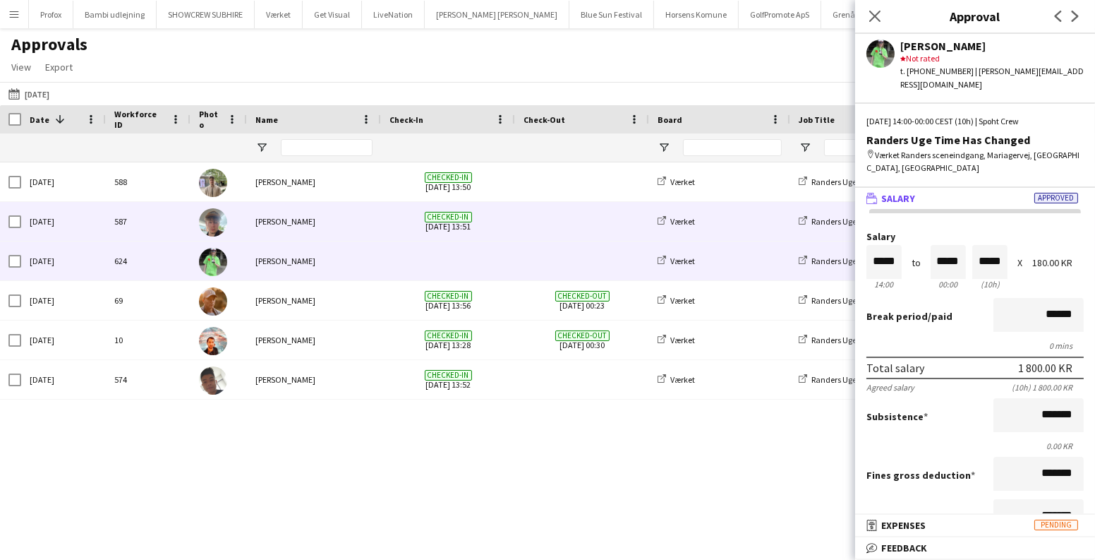
click at [550, 225] on span at bounding box center [582, 221] width 117 height 39
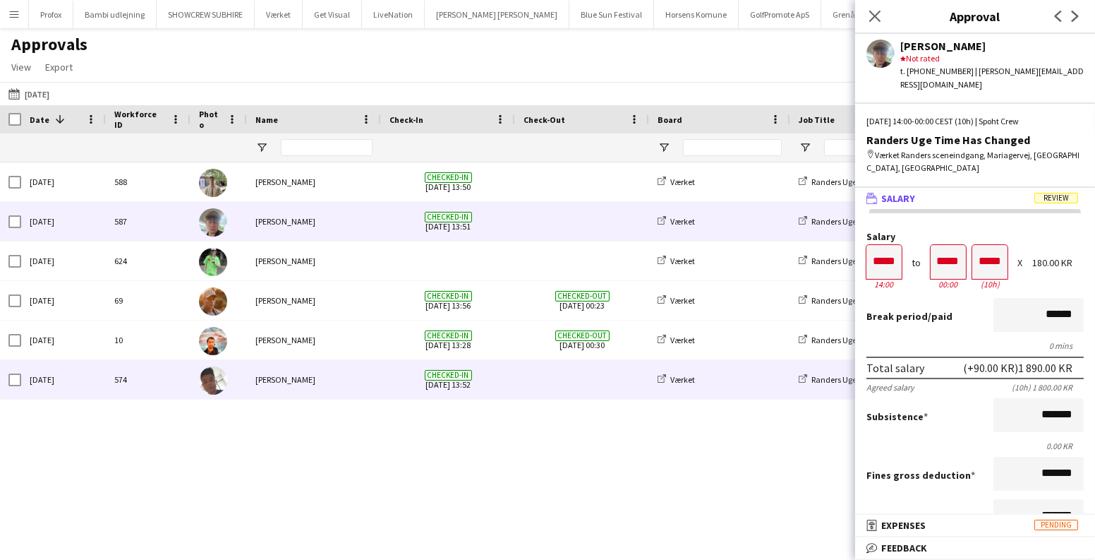
click at [511, 383] on div "Checked-in 08-08-2025 13:52" at bounding box center [448, 379] width 134 height 39
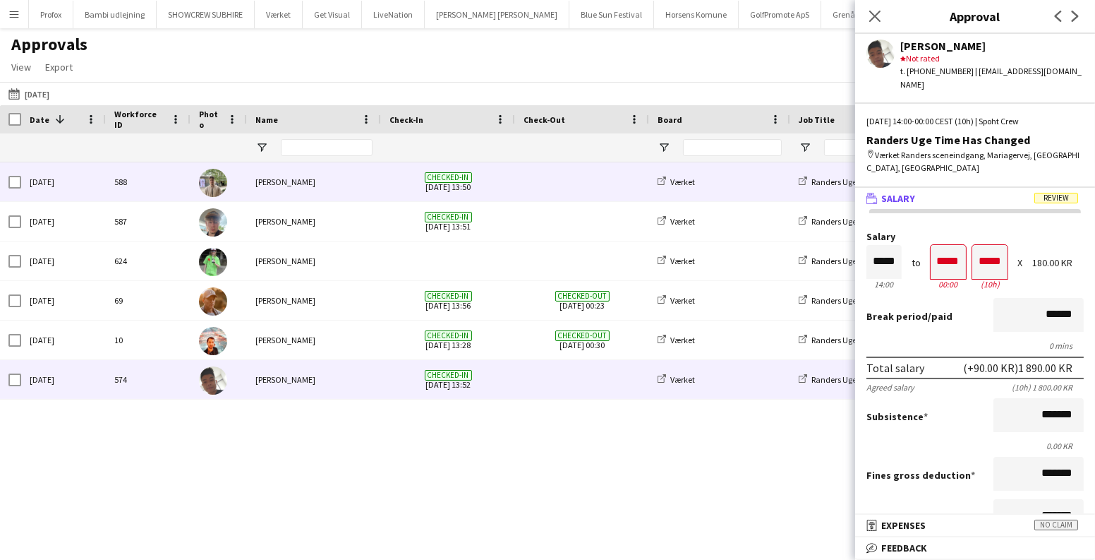
click at [585, 199] on span at bounding box center [582, 181] width 117 height 39
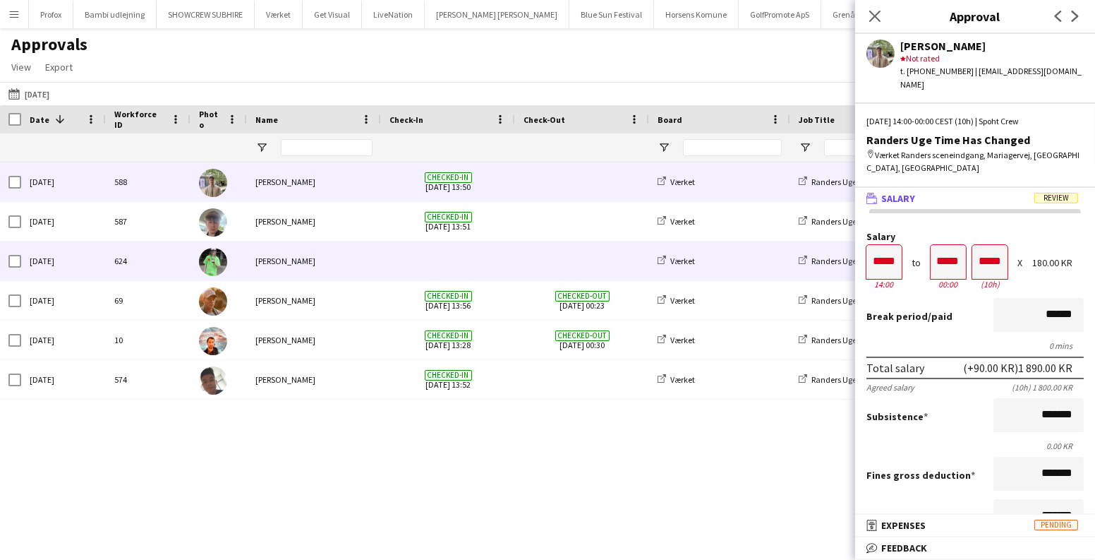
click at [345, 265] on div "[PERSON_NAME]" at bounding box center [314, 260] width 134 height 39
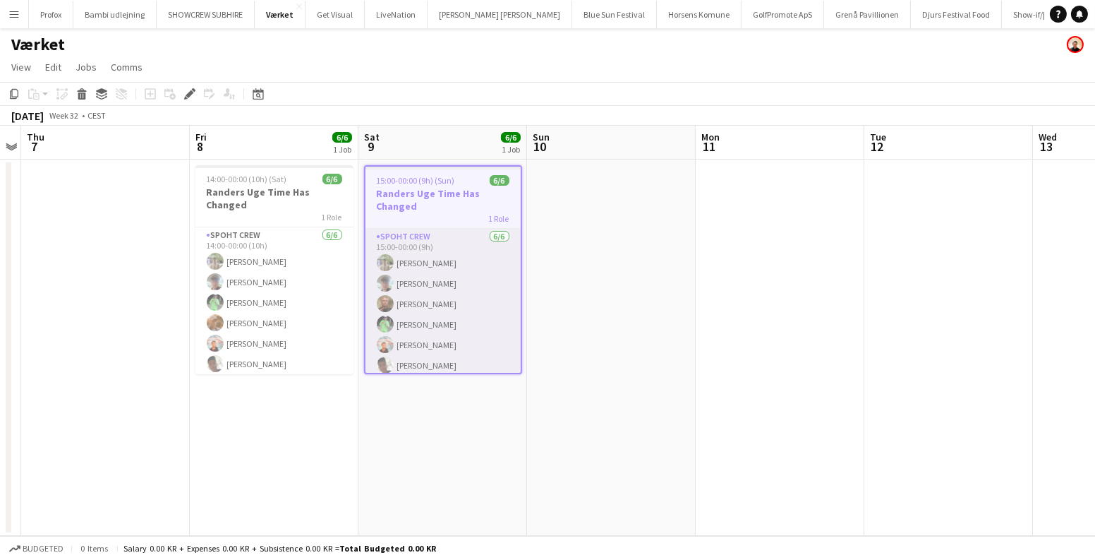
scroll to position [5, 0]
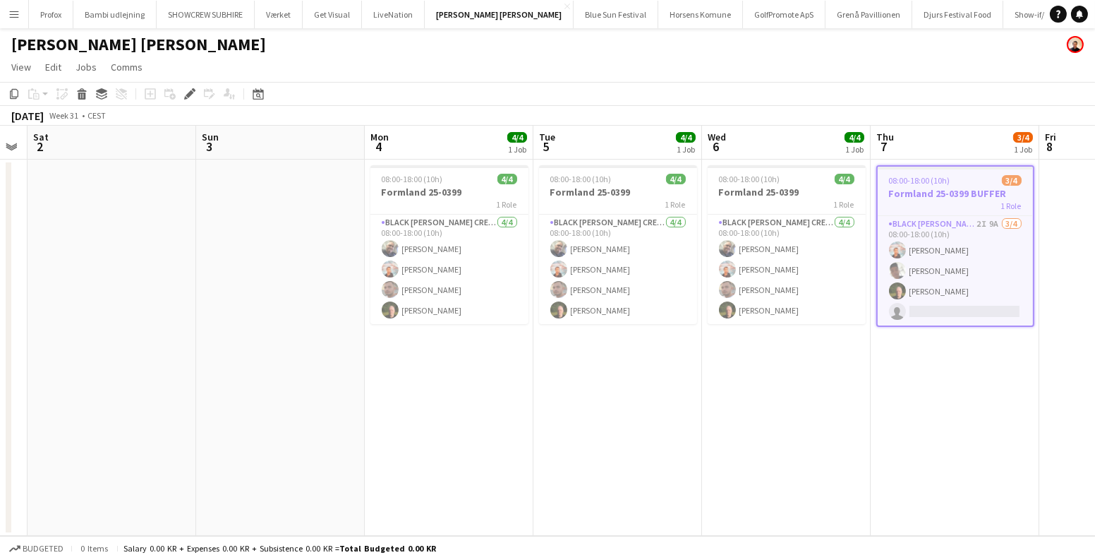
scroll to position [0, 297]
drag, startPoint x: 138, startPoint y: 387, endPoint x: 670, endPoint y: 409, distance: 532.5
click at [663, 409] on app-calendar-viewport "Thu 31 Fri 1 Sat 2 Sun 3 Mon 4 4/4 1 Job Tue 5 4/4 1 Job Wed 6 4/4 1 Job Thu 7 …" at bounding box center [547, 331] width 1095 height 410
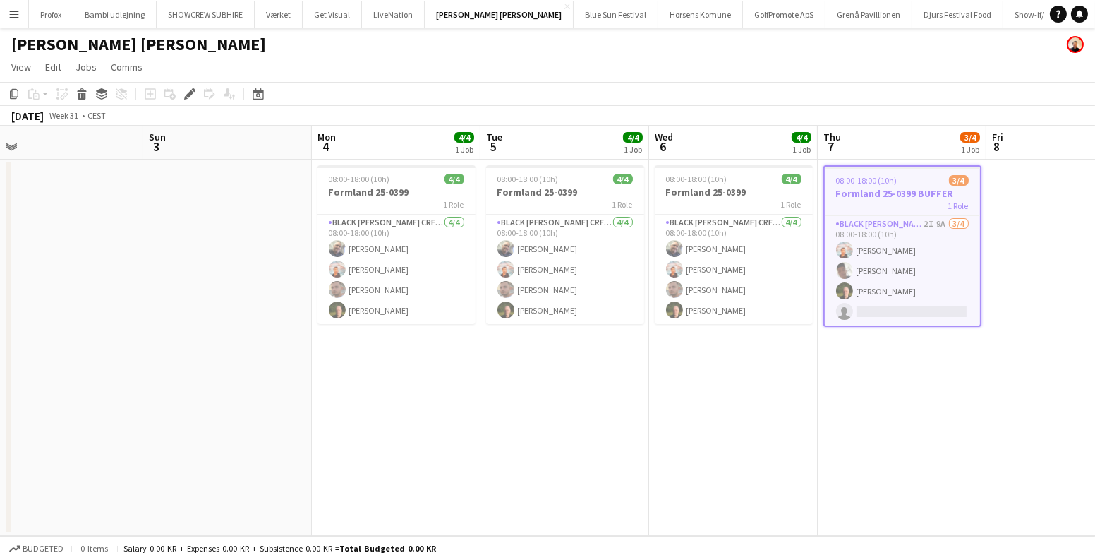
drag, startPoint x: 150, startPoint y: 349, endPoint x: 877, endPoint y: 373, distance: 727.9
click at [874, 373] on app-calendar-viewport "Thu 31 1/1 1 Job Fri 1 Sat 2 Sun 3 Mon 4 4/4 1 Job Tue 5 4/4 1 Job Wed 6 4/4 1 …" at bounding box center [547, 331] width 1095 height 410
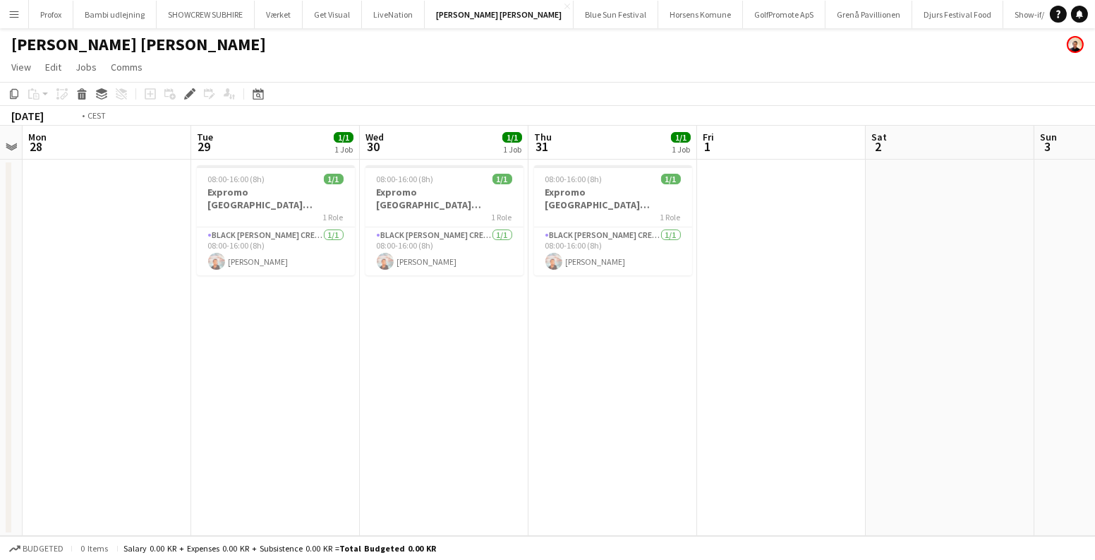
drag, startPoint x: 364, startPoint y: 356, endPoint x: 606, endPoint y: 380, distance: 243.2
click at [660, 381] on app-calendar-viewport "Sat 26 Sun 27 Mon 28 Tue 29 1/1 1 Job Wed 30 1/1 1 Job Thu 31 1/1 1 Job Fri 1 S…" at bounding box center [547, 331] width 1095 height 410
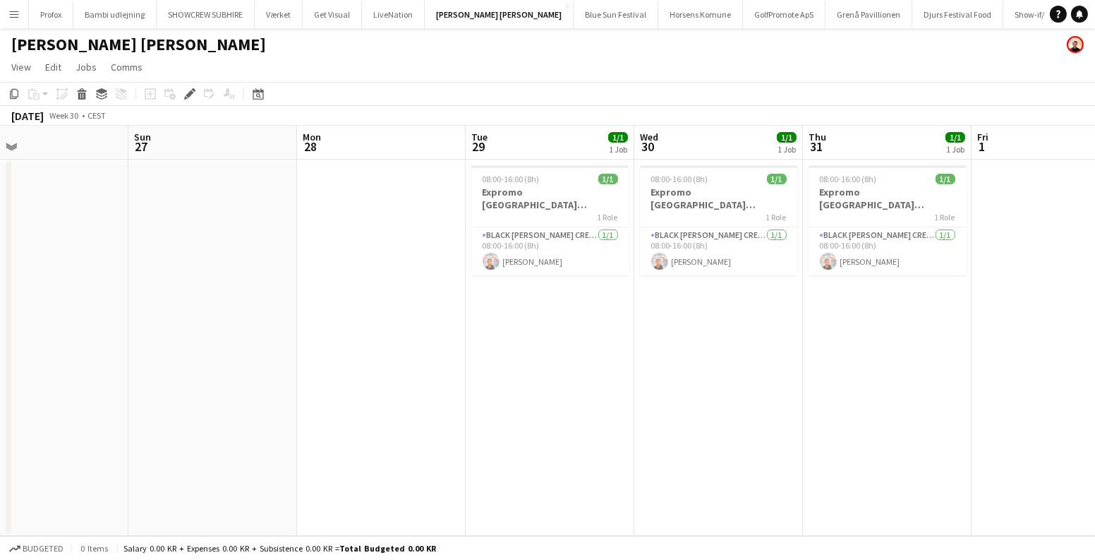
drag, startPoint x: 338, startPoint y: 334, endPoint x: 820, endPoint y: 356, distance: 482.5
click at [1023, 367] on app-calendar-viewport "Thu 24 Fri 25 Sat 26 Sun 27 Mon 28 Tue 29 1/1 1 Job Wed 30 1/1 1 Job Thu 31 1/1…" at bounding box center [547, 331] width 1095 height 410
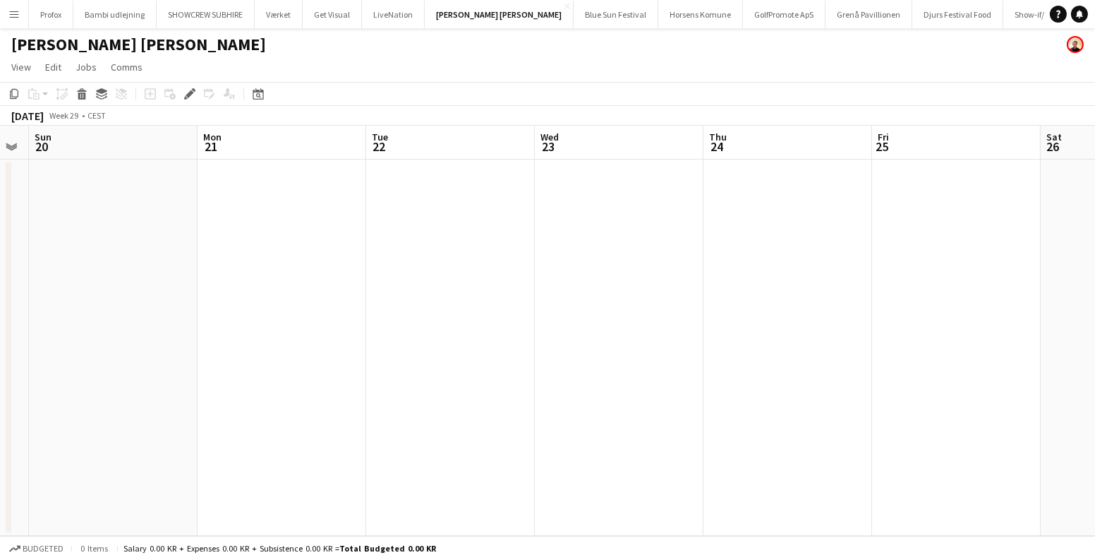
drag, startPoint x: 350, startPoint y: 303, endPoint x: 660, endPoint y: 306, distance: 309.8
click at [1094, 357] on app-calendar-viewport "Fri 18 Sat 19 Sun 20 Mon 21 Tue 22 Wed 23 Thu 24 Fri 25 Sat 26 Sun 27 Mon 28 Tu…" at bounding box center [547, 331] width 1095 height 410
drag, startPoint x: 236, startPoint y: 249, endPoint x: 0, endPoint y: 207, distance: 240.0
click at [0, 207] on app-calendar-viewport "Mon 14 Tue 15 Wed 16 Thu 17 Fri 18 Sat 19 Sun 20 Mon 21 Tue 22 Wed 23 Thu 24 Fr…" at bounding box center [547, 331] width 1095 height 410
drag, startPoint x: 1094, startPoint y: 272, endPoint x: 0, endPoint y: 253, distance: 1093.9
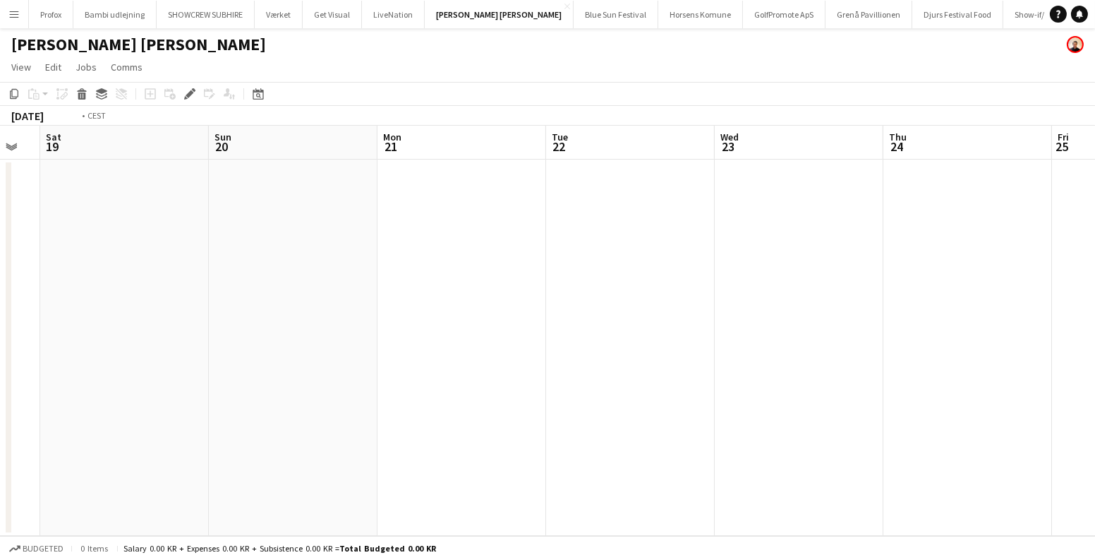
click at [0, 258] on app-calendar-viewport "Mon 14 Tue 15 Wed 16 Thu 17 Fri 18 Sat 19 Sun 20 Mon 21 Tue 22 Wed 23 Thu 24 Fr…" at bounding box center [547, 331] width 1095 height 410
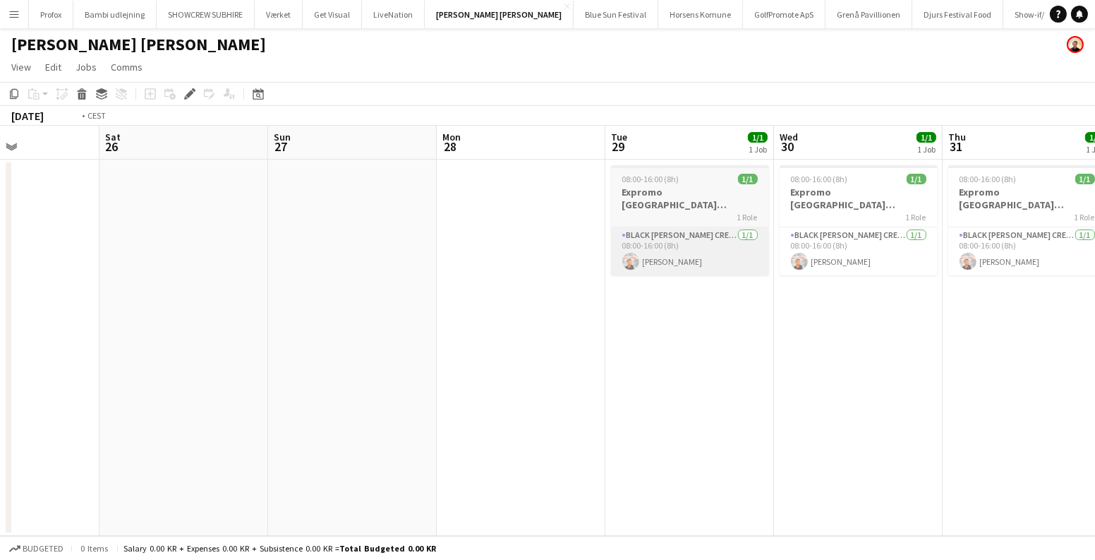
drag, startPoint x: 868, startPoint y: 269, endPoint x: 5, endPoint y: 240, distance: 863.5
click at [0, 240] on app-calendar-viewport "Tue 22 Wed 23 Thu 24 Fri 25 Sat 26 Sun 27 Mon 28 Tue 29 1/1 1 Job Wed 30 1/1 1 …" at bounding box center [547, 331] width 1095 height 410
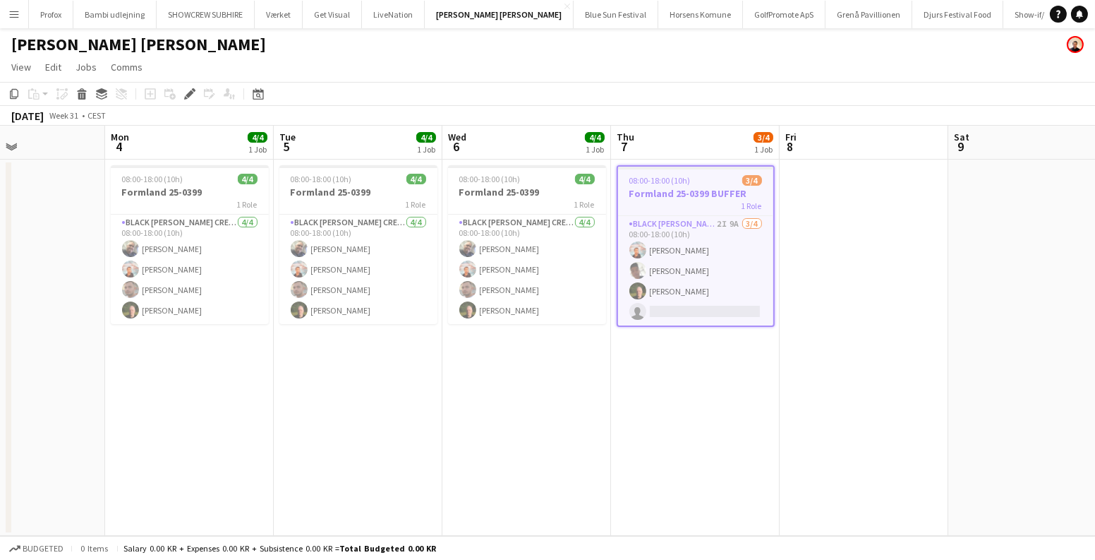
drag, startPoint x: 793, startPoint y: 270, endPoint x: 62, endPoint y: 256, distance: 731.1
click at [0, 250] on app-calendar-viewport "Thu 31 1/1 1 Job Fri 1 Sat 2 Sun 3 Mon 4 4/4 1 Job Tue 5 4/4 1 Job Wed 6 4/4 1 …" at bounding box center [547, 331] width 1095 height 410
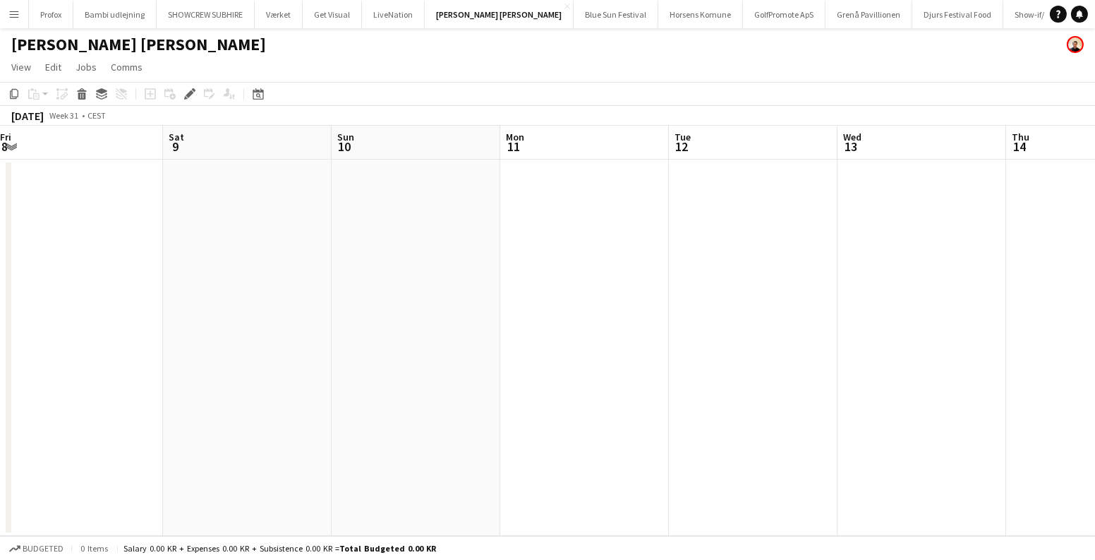
drag, startPoint x: 785, startPoint y: 267, endPoint x: 68, endPoint y: 272, distance: 716.9
click at [0, 277] on app-calendar-viewport "Tue 5 4/4 1 Job Wed 6 4/4 1 Job Thu 7 3/4 1 Job Fri 8 Sat 9 Sun 10 Mon 11 Tue 1…" at bounding box center [547, 331] width 1095 height 410
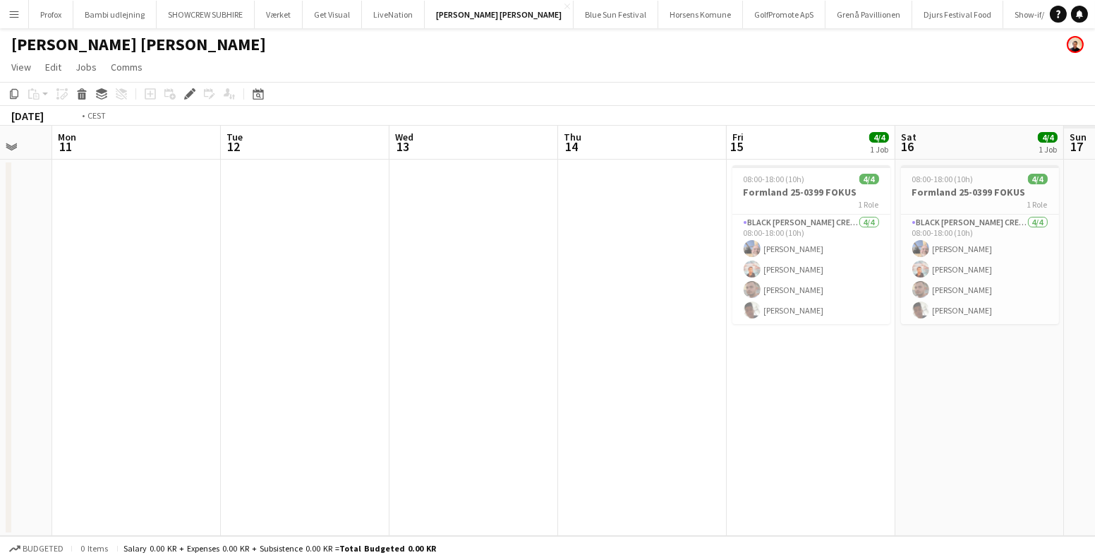
drag, startPoint x: 1094, startPoint y: 262, endPoint x: 477, endPoint y: 253, distance: 616.8
click at [461, 251] on app-calendar-viewport "Thu 7 3/4 1 Job Fri 8 Sat 9 Sun 10 Mon 11 Tue 12 Wed 13 Thu 14 Fri 15 4/4 1 Job…" at bounding box center [547, 331] width 1095 height 410
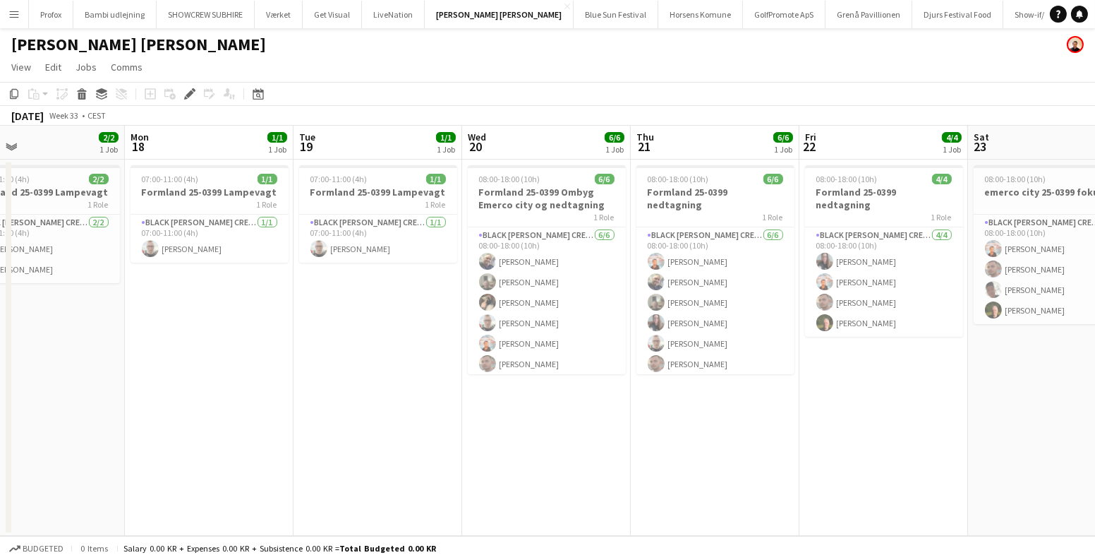
scroll to position [0, 572]
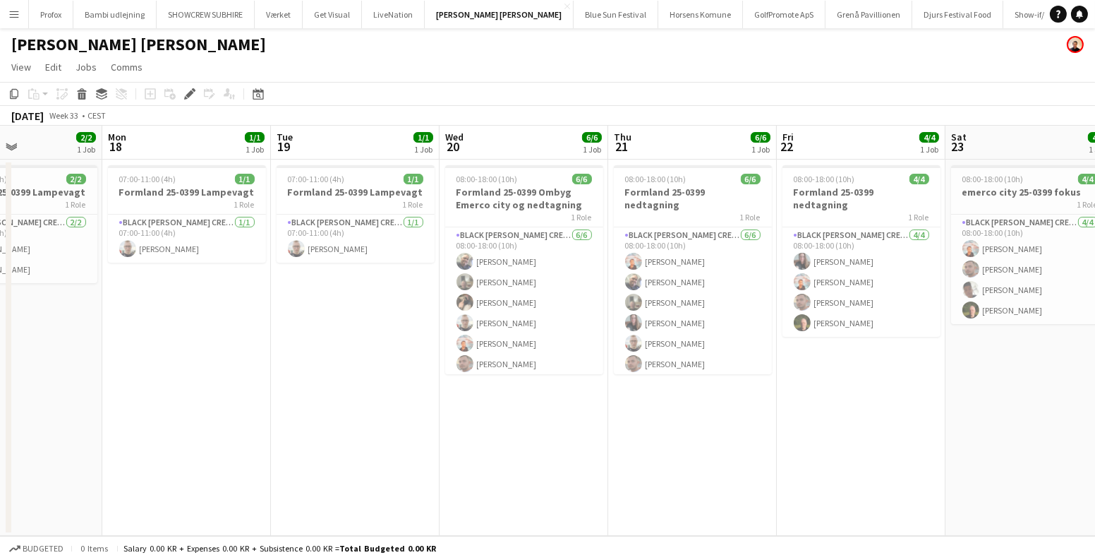
drag, startPoint x: 1053, startPoint y: 274, endPoint x: 159, endPoint y: 272, distance: 894.7
click at [107, 269] on app-calendar-viewport "Thu 14 Fri 15 4/4 1 Job Sat 16 4/4 1 Job Sun 17 2/2 1 Job Mon 18 1/1 1 Job Tue …" at bounding box center [547, 331] width 1095 height 410
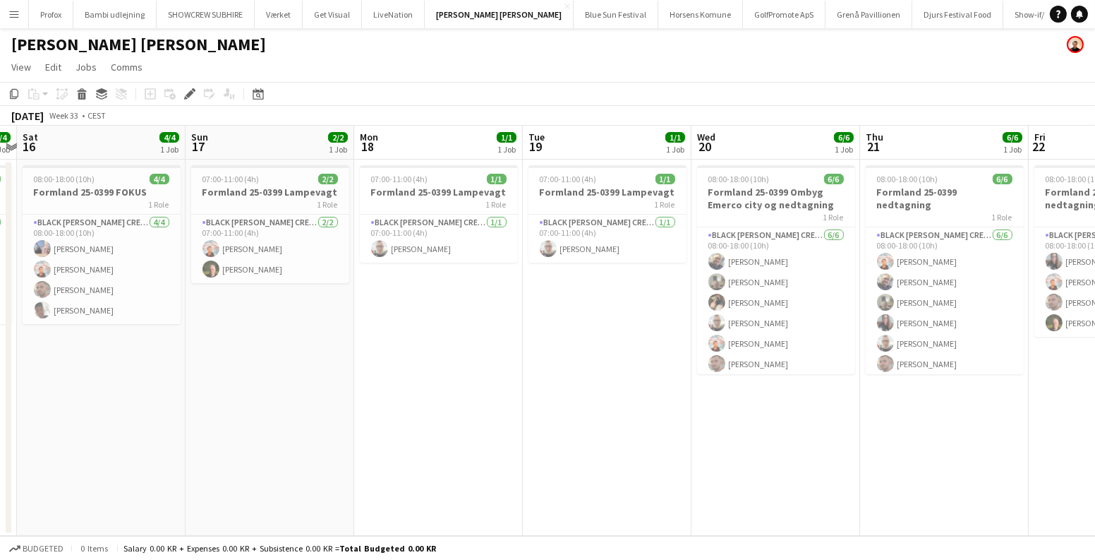
drag, startPoint x: 224, startPoint y: 327, endPoint x: 646, endPoint y: 346, distance: 422.4
click at [646, 346] on app-calendar-viewport "Thu 14 Fri 15 4/4 1 Job Sat 16 4/4 1 Job Sun 17 2/2 1 Job Mon 18 1/1 1 Job Tue …" at bounding box center [547, 331] width 1095 height 410
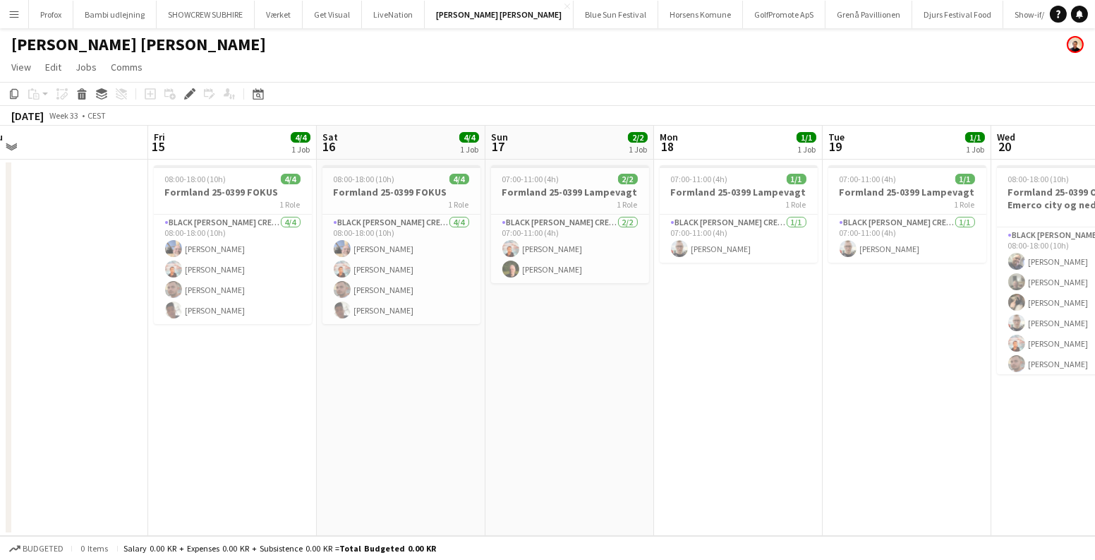
drag, startPoint x: 521, startPoint y: 331, endPoint x: 728, endPoint y: 355, distance: 208.8
click at [728, 355] on app-calendar-viewport "Tue 12 Wed 13 Thu 14 Fri 15 4/4 1 Job Sat 16 4/4 1 Job Sun 17 2/2 1 Job Mon 18 …" at bounding box center [547, 331] width 1095 height 410
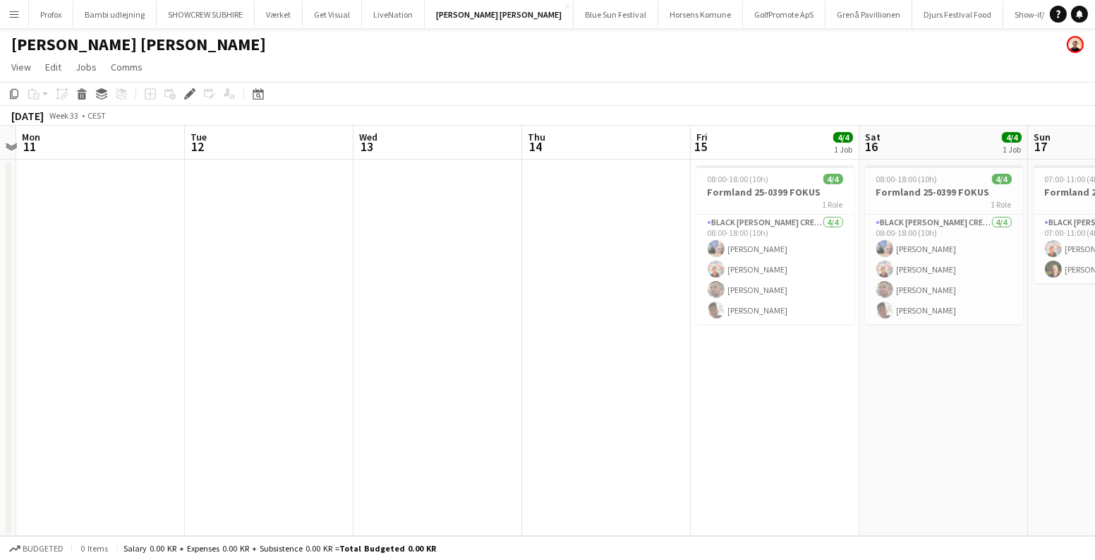
drag, startPoint x: 233, startPoint y: 341, endPoint x: 1076, endPoint y: 369, distance: 843.7
click at [1072, 369] on app-calendar-viewport "Sat 9 Sun 10 Mon 11 Tue 12 Wed 13 Thu 14 Fri 15 4/4 1 Job Sat 16 4/4 1 Job Sun …" at bounding box center [547, 331] width 1095 height 410
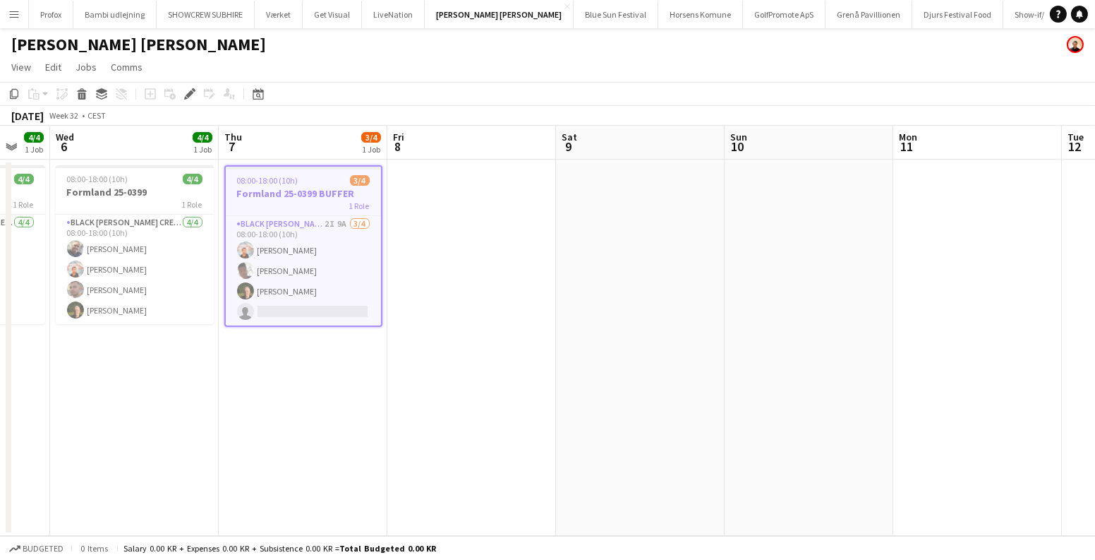
scroll to position [0, 327]
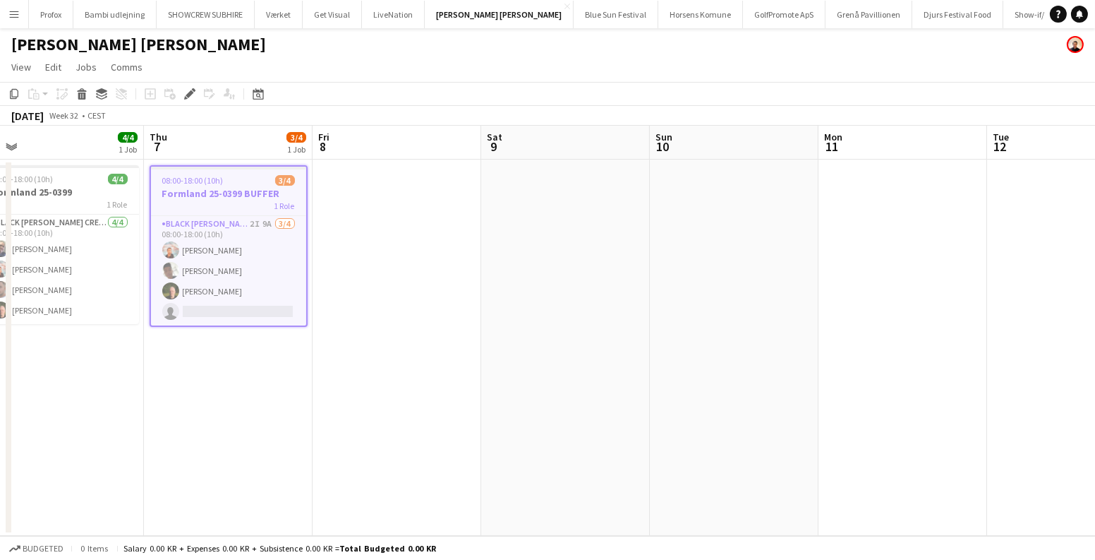
drag, startPoint x: 743, startPoint y: 327, endPoint x: 1006, endPoint y: 351, distance: 263.5
click at [1020, 349] on app-calendar-viewport "Mon 4 4/4 1 Job Tue 5 4/4 1 Job Wed 6 4/4 1 Job Thu 7 3/4 1 Job Fri 8 Sat 9 Sun…" at bounding box center [547, 331] width 1095 height 410
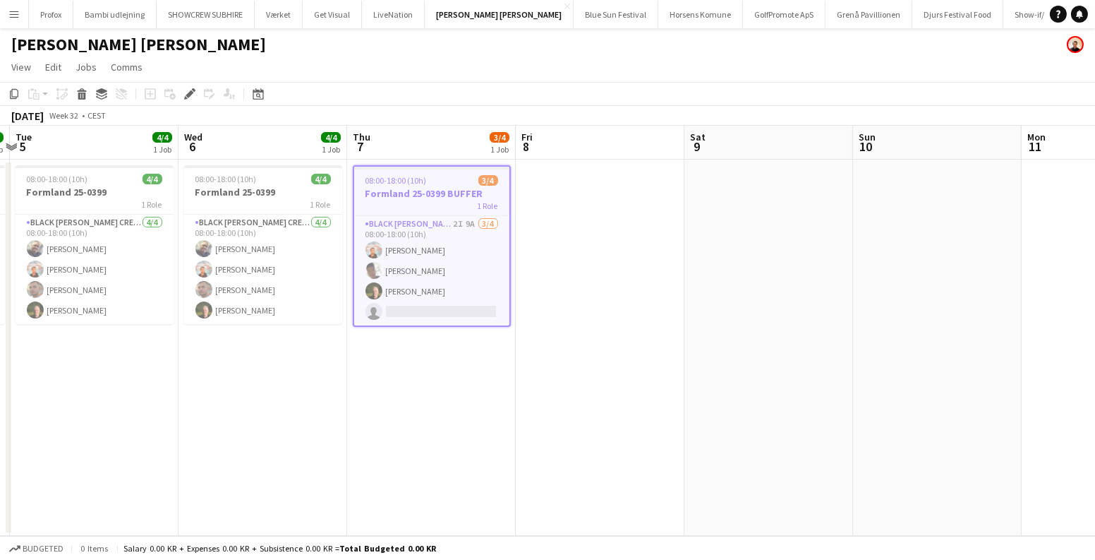
click at [423, 183] on span "08:00-18:00 (10h)" at bounding box center [396, 180] width 61 height 11
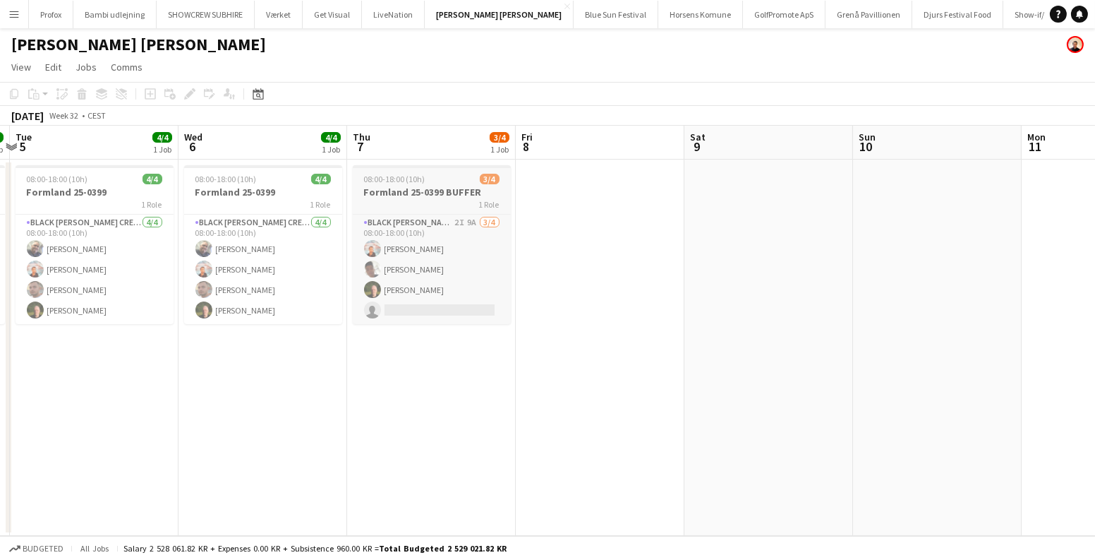
click at [423, 183] on span "08:00-18:00 (10h)" at bounding box center [394, 179] width 61 height 11
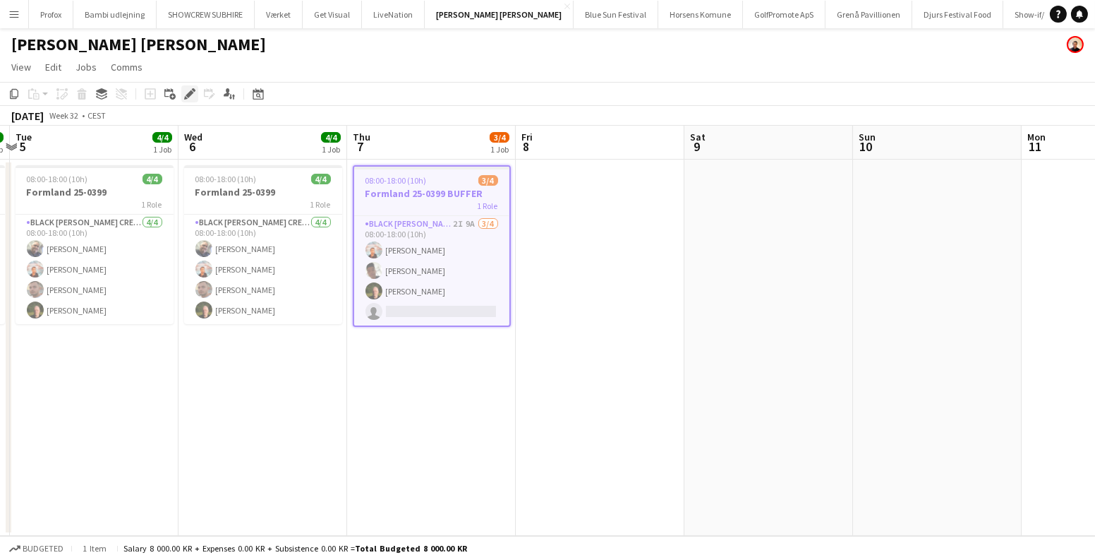
click at [188, 87] on div "Edit" at bounding box center [189, 93] width 17 height 17
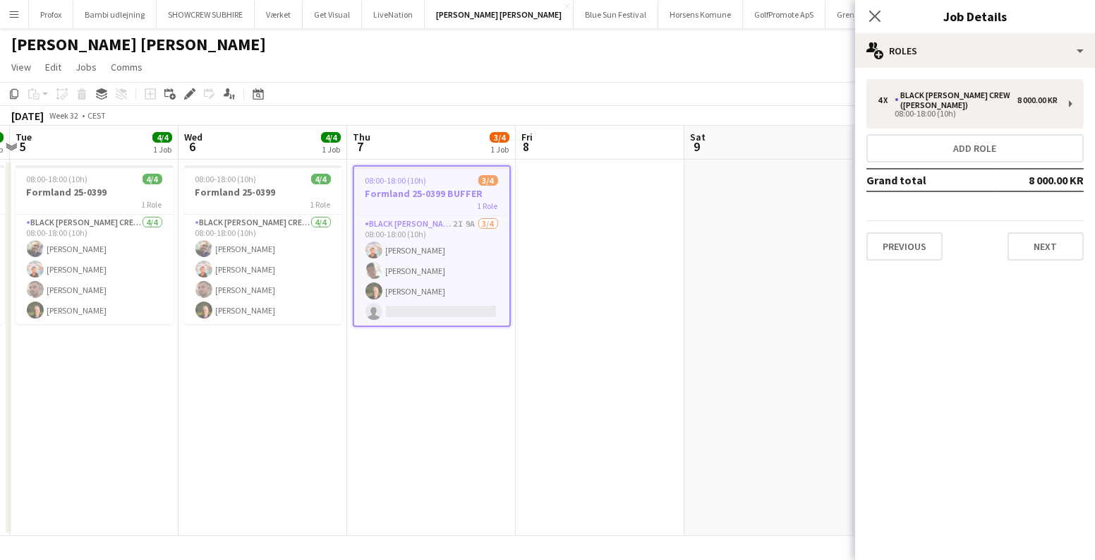
click at [393, 64] on app-page-menu "View Day view expanded Day view collapsed Month view Date picker Jump to today …" at bounding box center [547, 68] width 1095 height 27
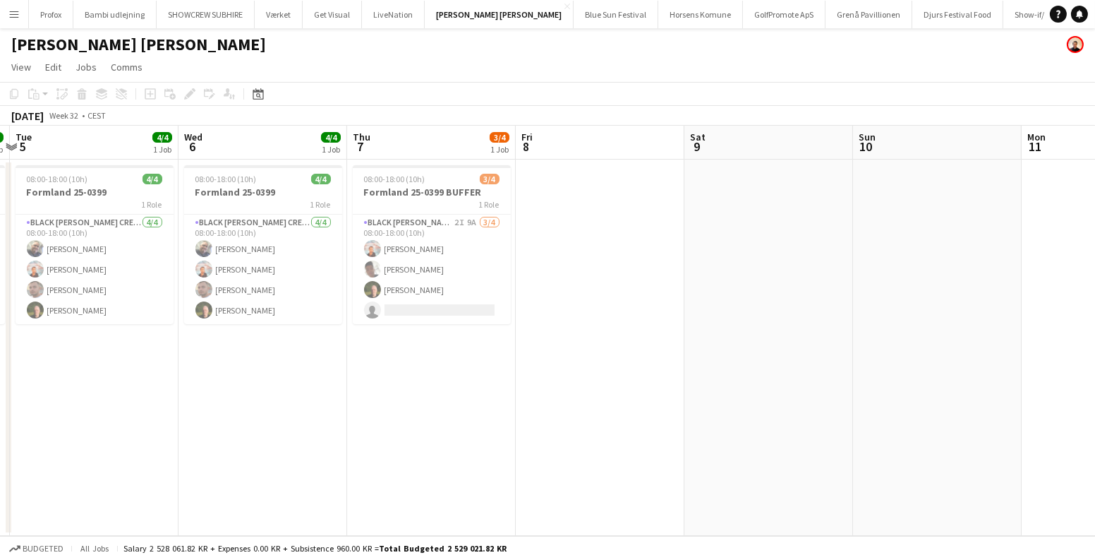
click at [9, 15] on app-icon "Menu" at bounding box center [13, 13] width 11 height 11
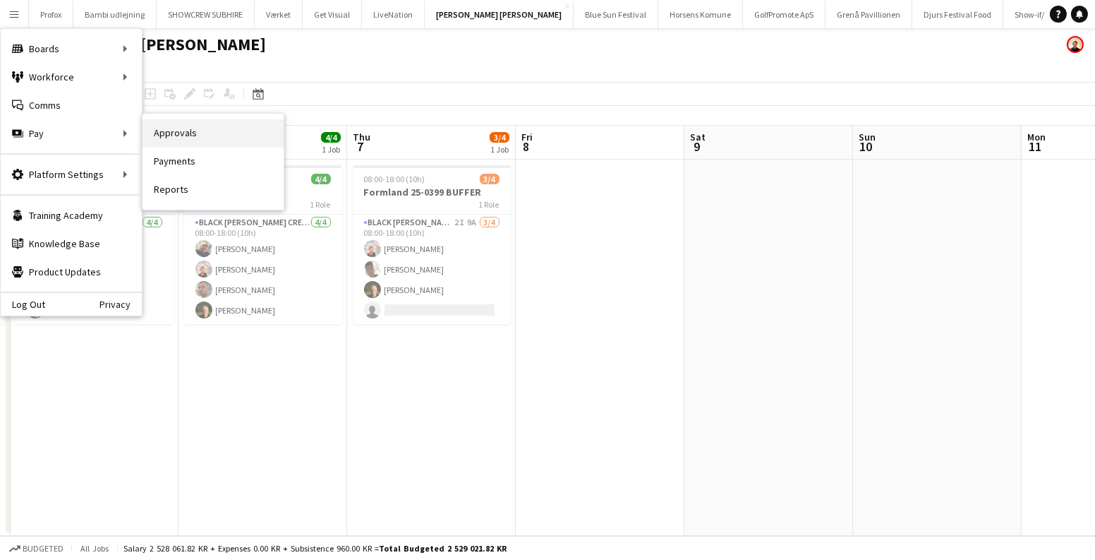
click at [191, 133] on link "Approvals" at bounding box center [213, 133] width 141 height 28
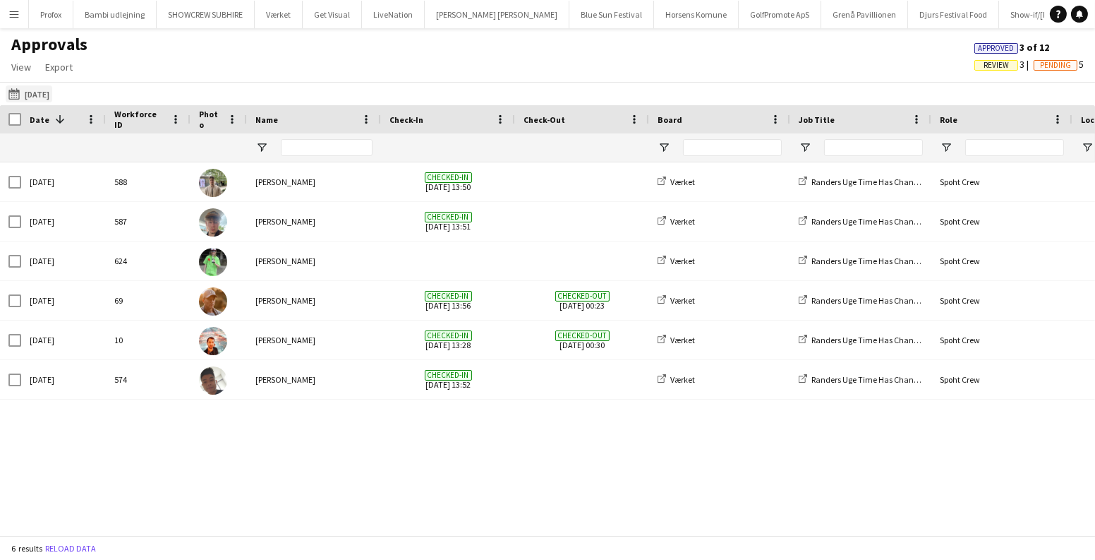
click at [9, 92] on app-icon "08-08-2025" at bounding box center [16, 93] width 16 height 11
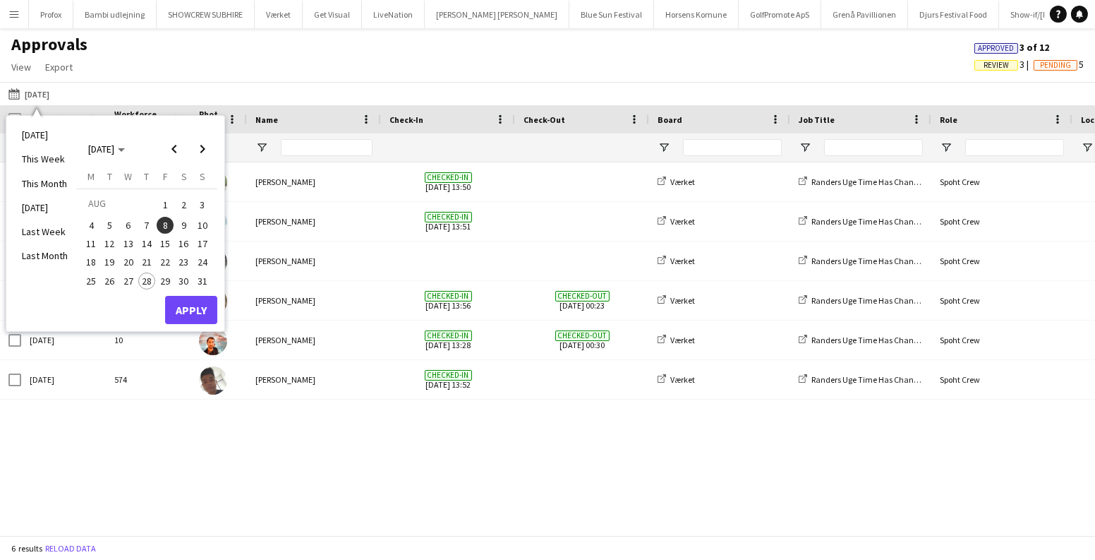
click at [138, 221] on span "7" at bounding box center [146, 225] width 17 height 17
click at [193, 306] on button "Apply" at bounding box center [191, 310] width 52 height 28
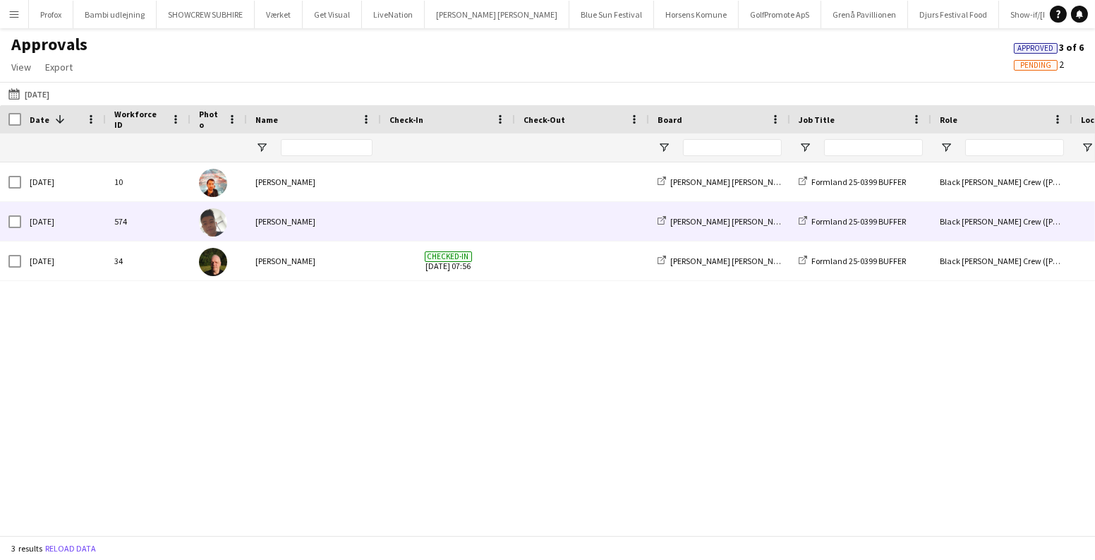
click at [327, 227] on div "[PERSON_NAME]" at bounding box center [314, 221] width 134 height 39
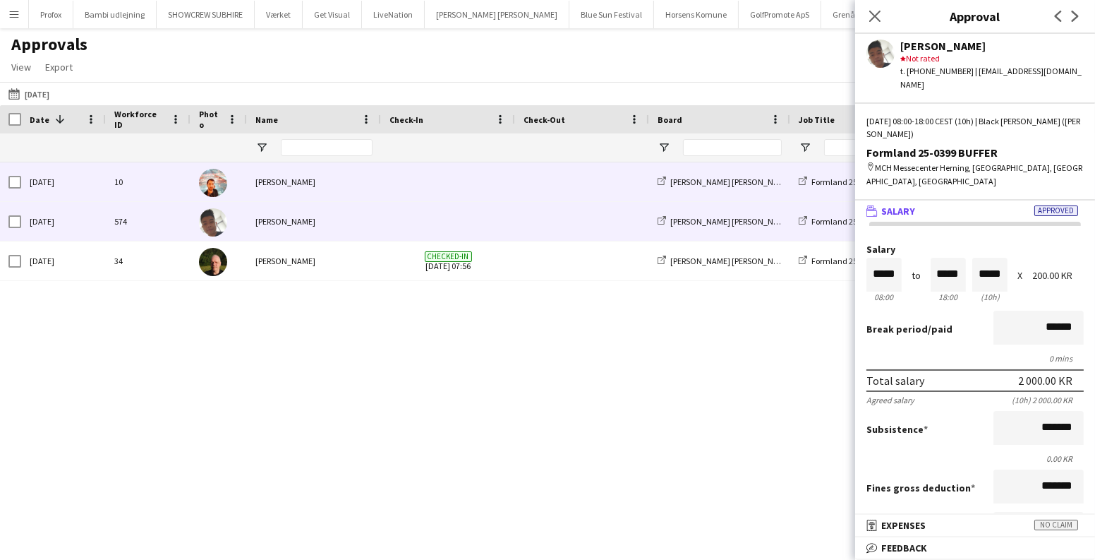
click at [463, 190] on span at bounding box center [448, 181] width 117 height 39
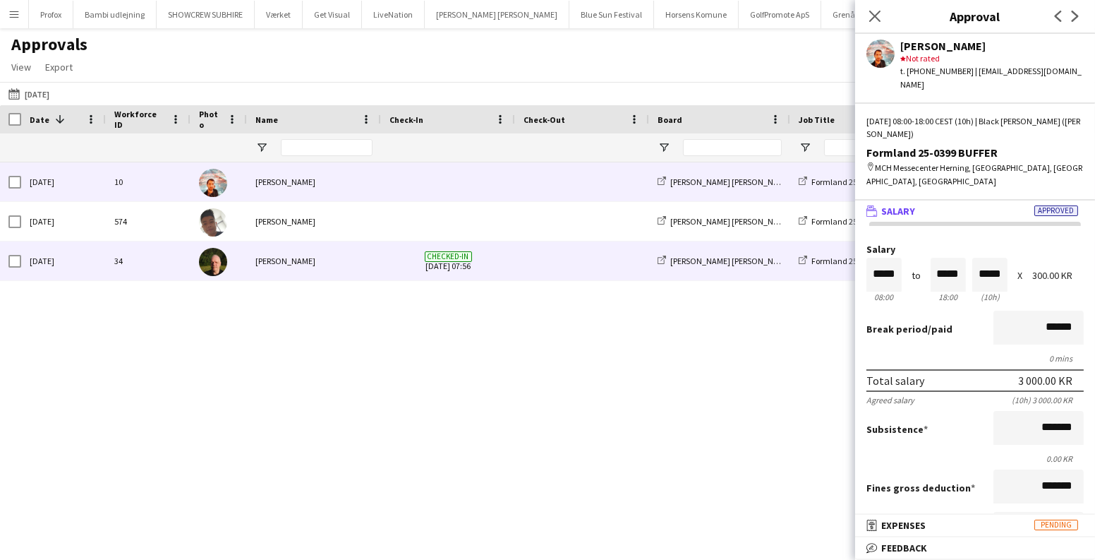
click at [523, 248] on div at bounding box center [582, 260] width 134 height 39
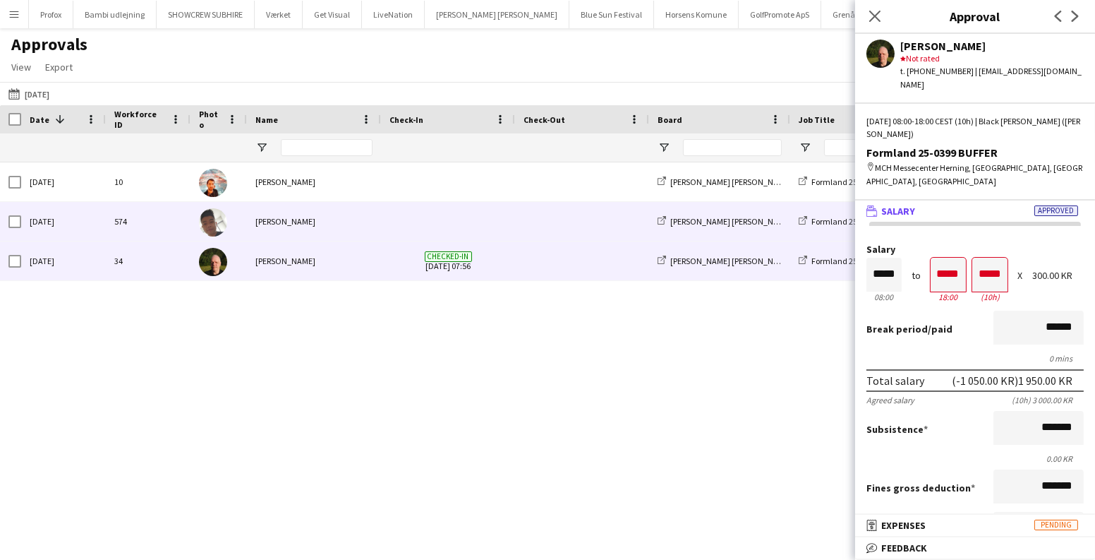
click at [500, 214] on span at bounding box center [448, 221] width 117 height 39
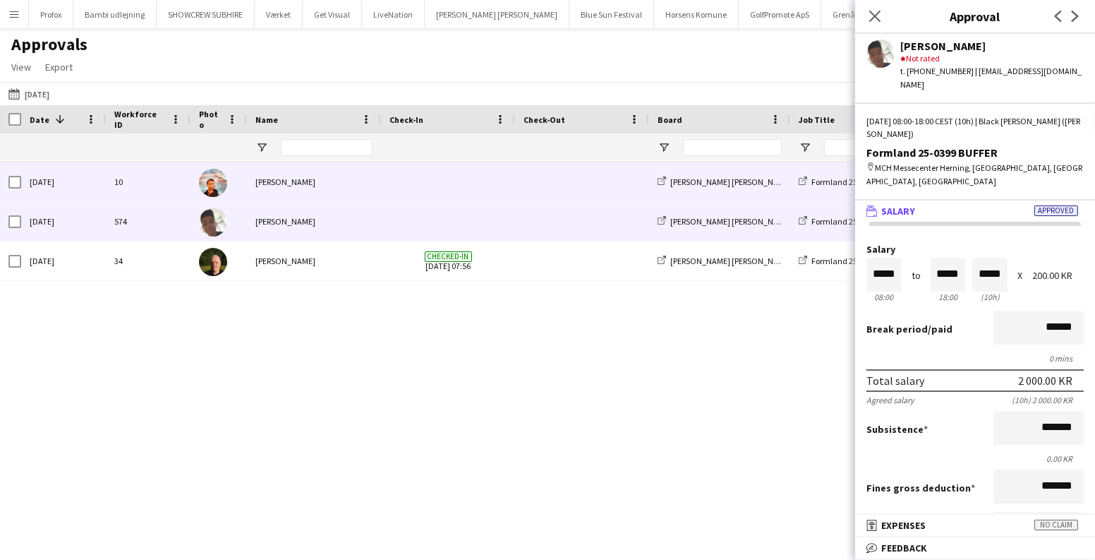
click at [512, 186] on div at bounding box center [448, 181] width 134 height 39
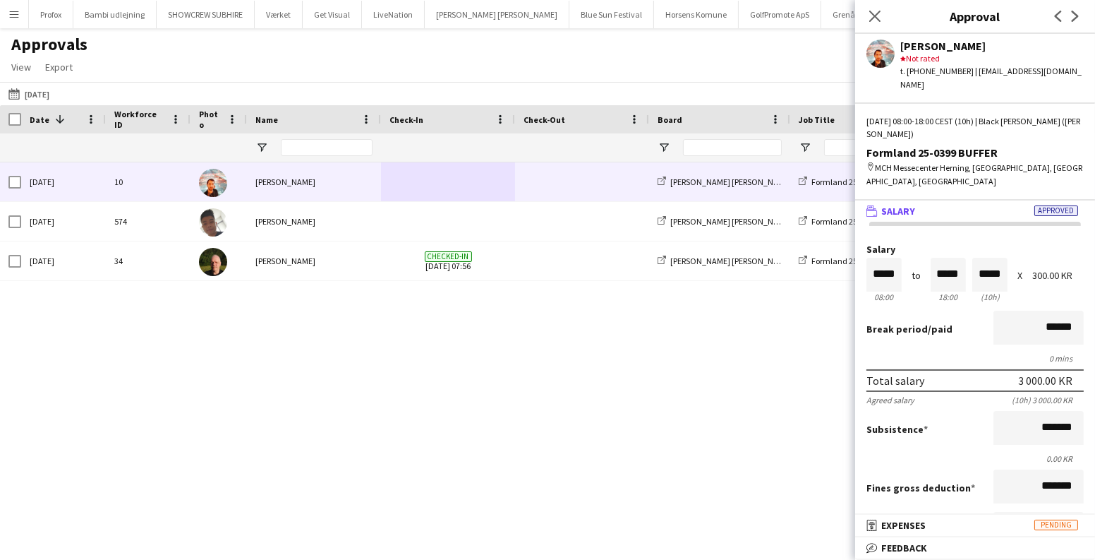
click at [505, 366] on div "Thu, 7 Aug 2025 10 Jannick Majgaard Danny Black Luna Formland 25-0399 BUFFER Bl…" at bounding box center [547, 343] width 1095 height 363
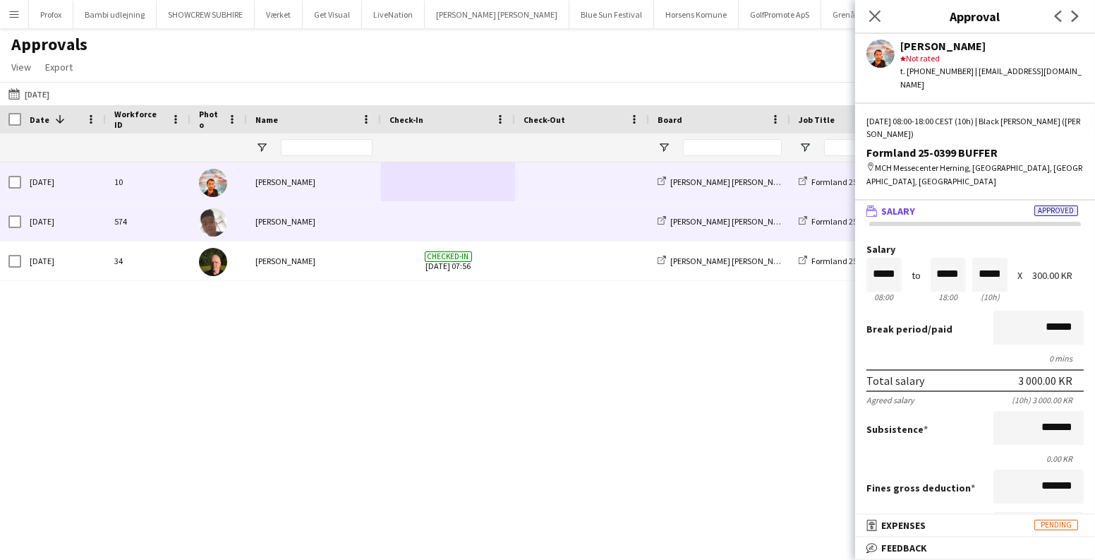
click at [438, 216] on span at bounding box center [448, 221] width 117 height 39
click at [412, 177] on span at bounding box center [448, 181] width 117 height 39
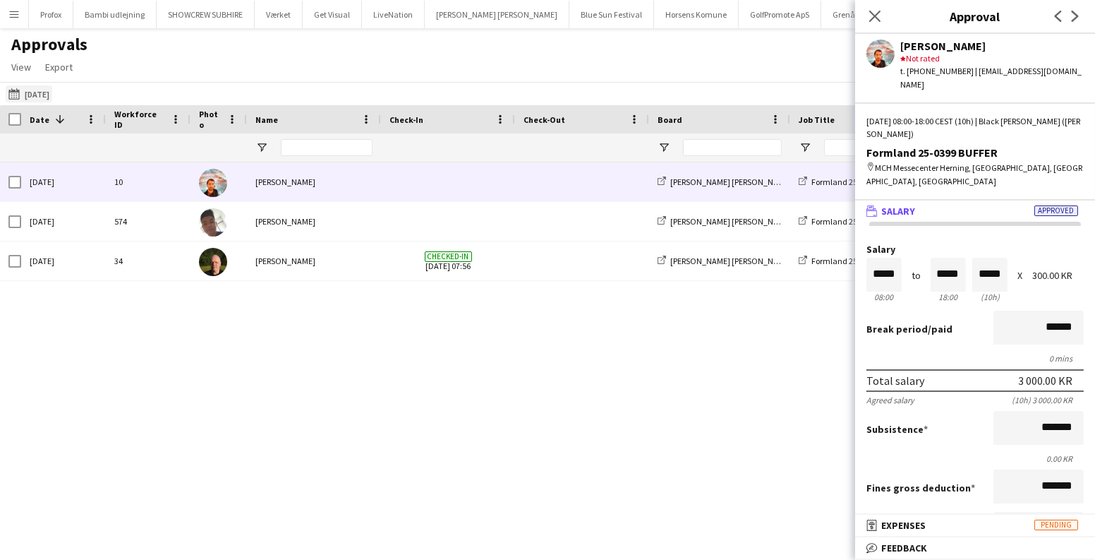
click at [11, 85] on button "08-08-2025 07-08-2025" at bounding box center [29, 93] width 47 height 17
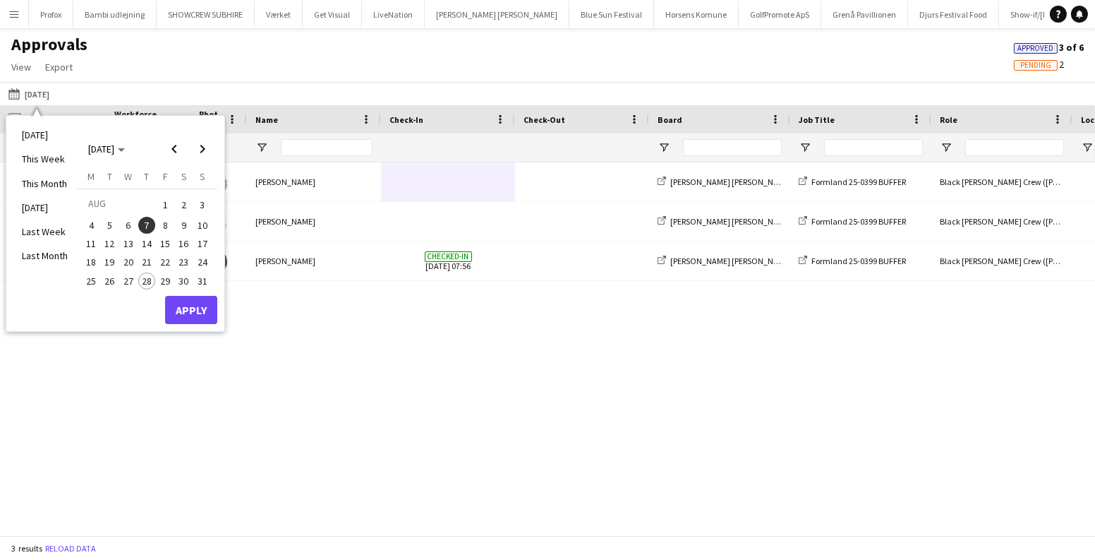
click at [109, 243] on span "12" at bounding box center [110, 243] width 17 height 17
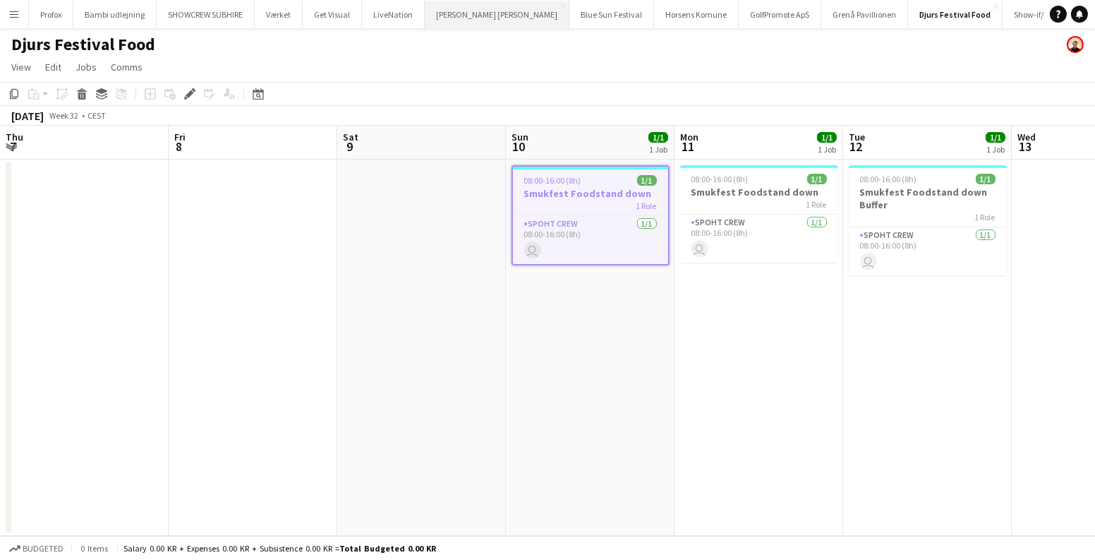
scroll to position [0, 485]
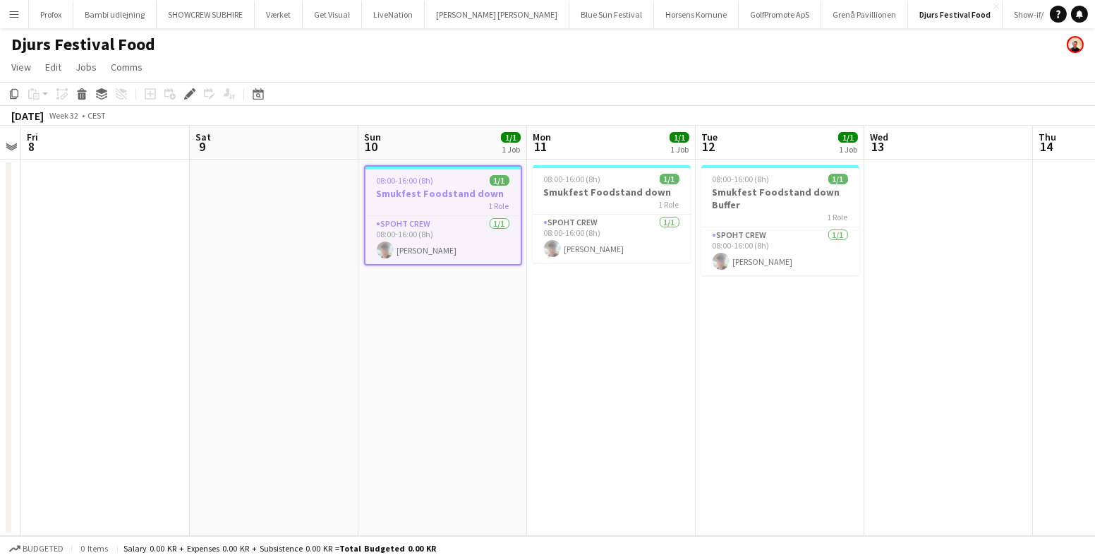
click at [438, 190] on h3 "Smukfest Foodstand down" at bounding box center [443, 193] width 155 height 13
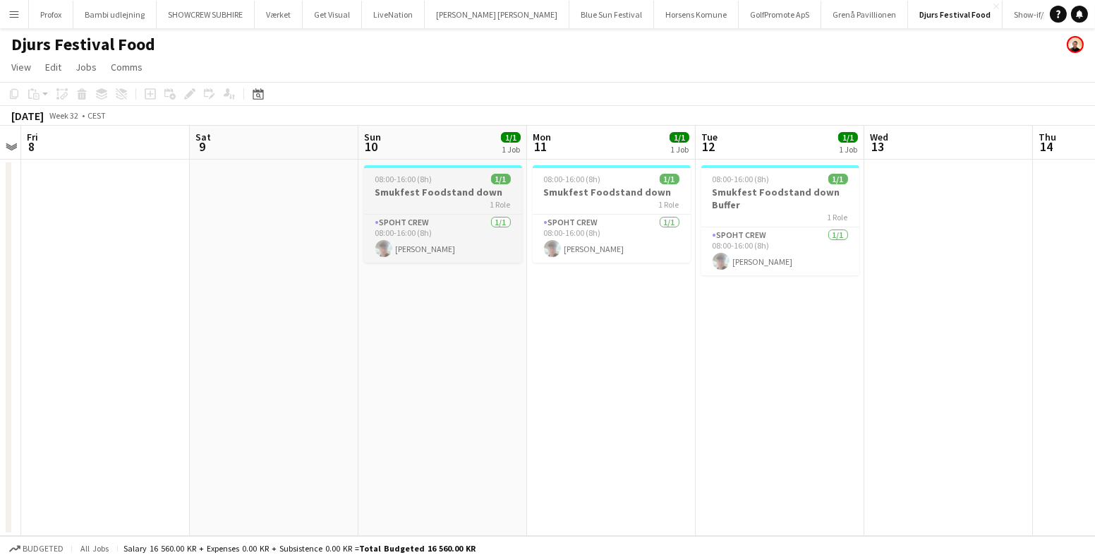
click at [438, 190] on h3 "Smukfest Foodstand down" at bounding box center [443, 192] width 158 height 13
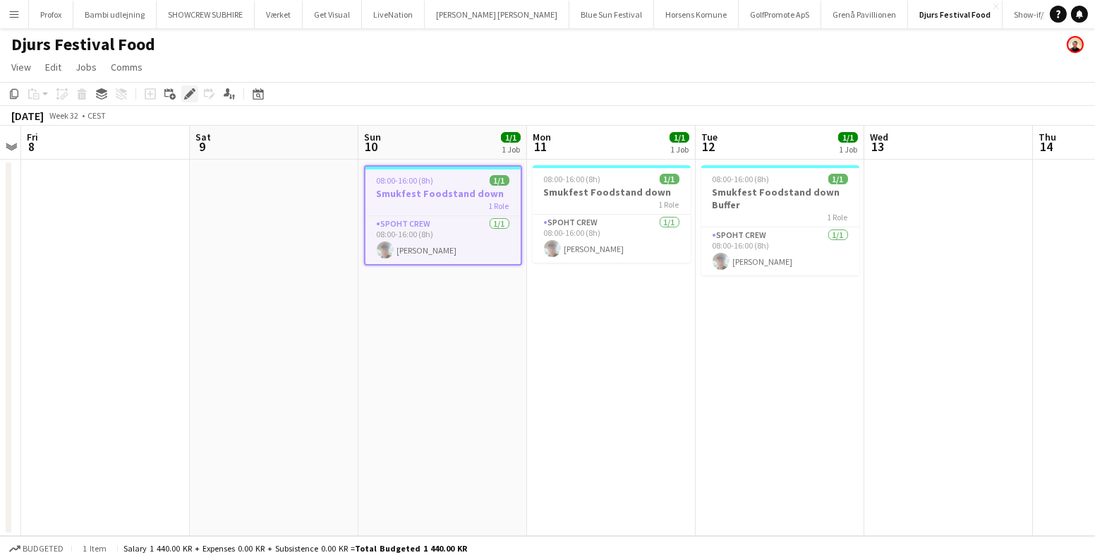
click at [194, 88] on icon "Edit" at bounding box center [189, 93] width 11 height 11
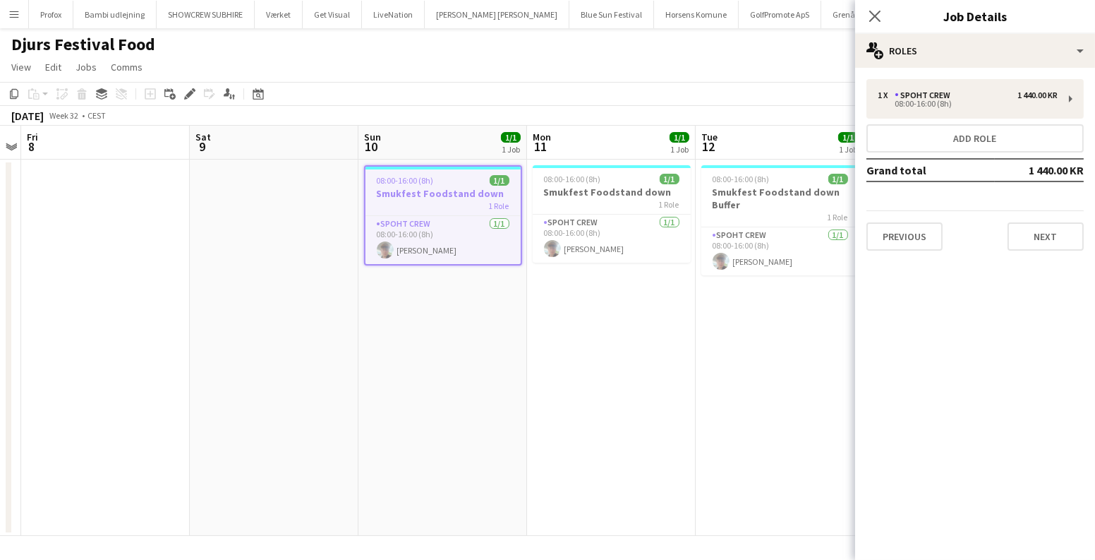
click at [15, 6] on button "Menu" at bounding box center [14, 14] width 28 height 28
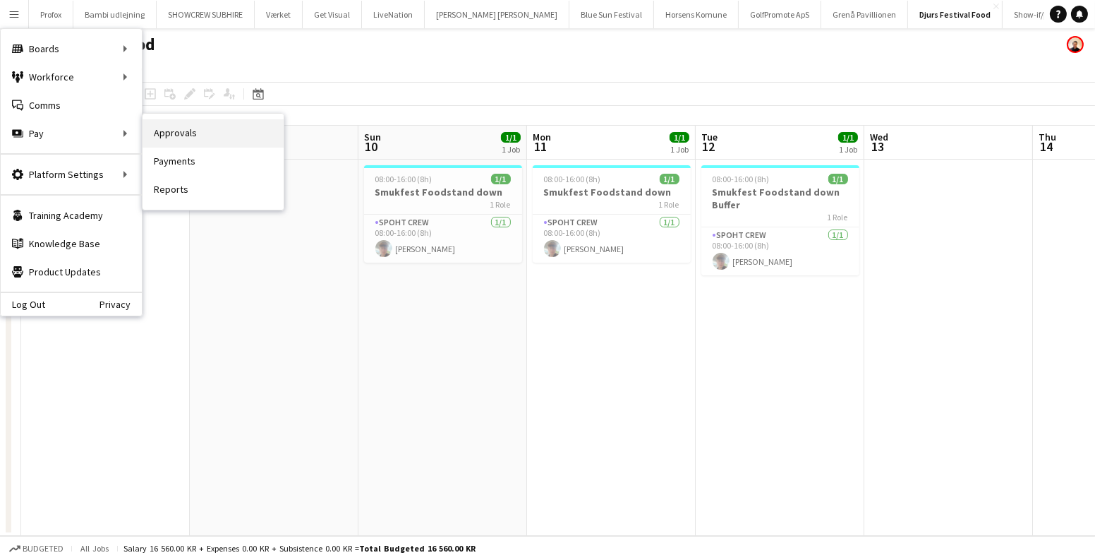
click at [177, 129] on link "Approvals" at bounding box center [213, 133] width 141 height 28
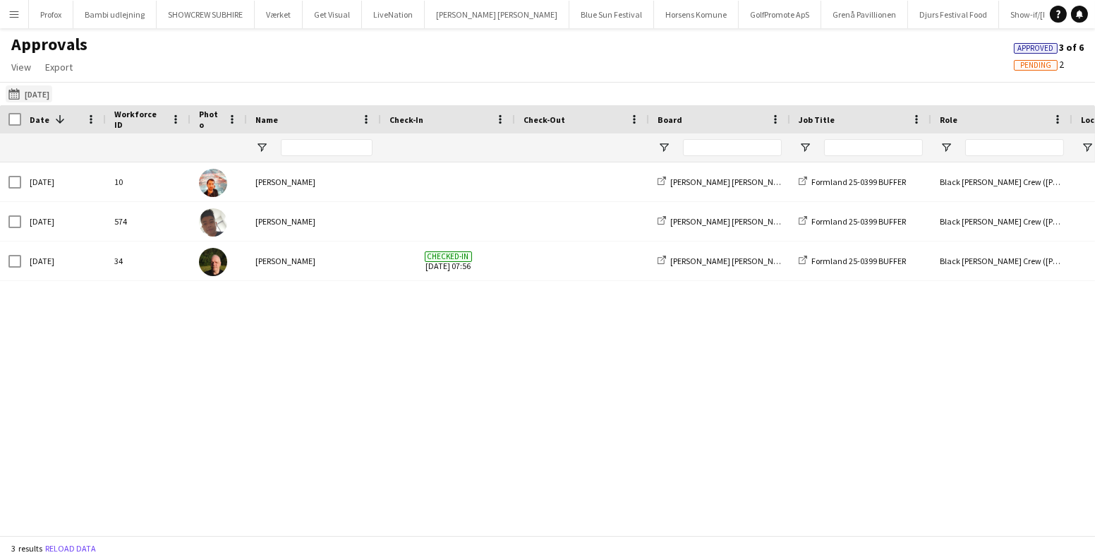
click at [9, 92] on app-icon "07-08-2025" at bounding box center [16, 93] width 16 height 11
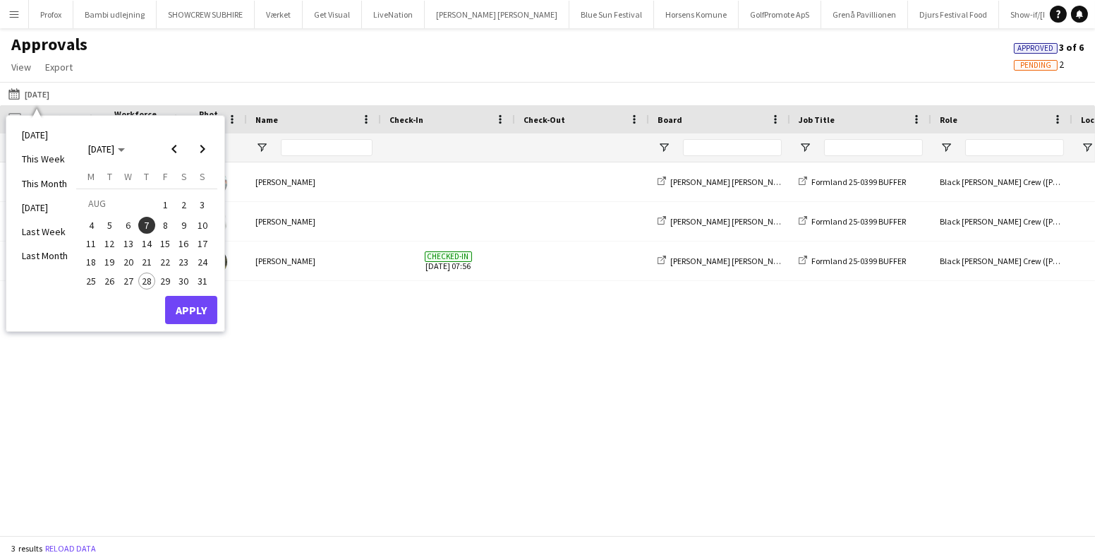
click at [197, 223] on span "10" at bounding box center [202, 225] width 17 height 17
click at [184, 308] on button "Apply" at bounding box center [191, 310] width 52 height 28
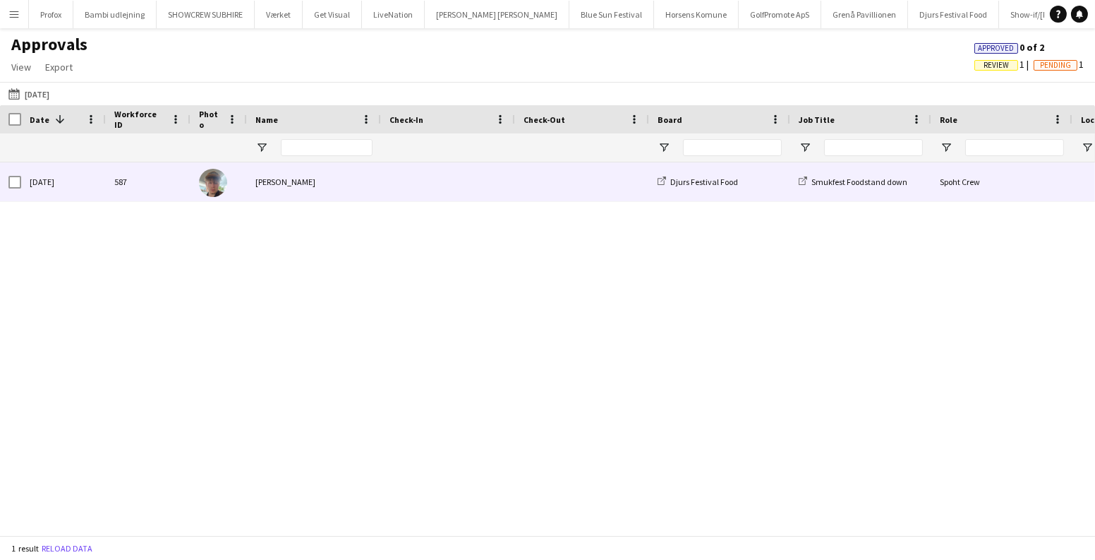
click at [459, 173] on span at bounding box center [448, 181] width 117 height 39
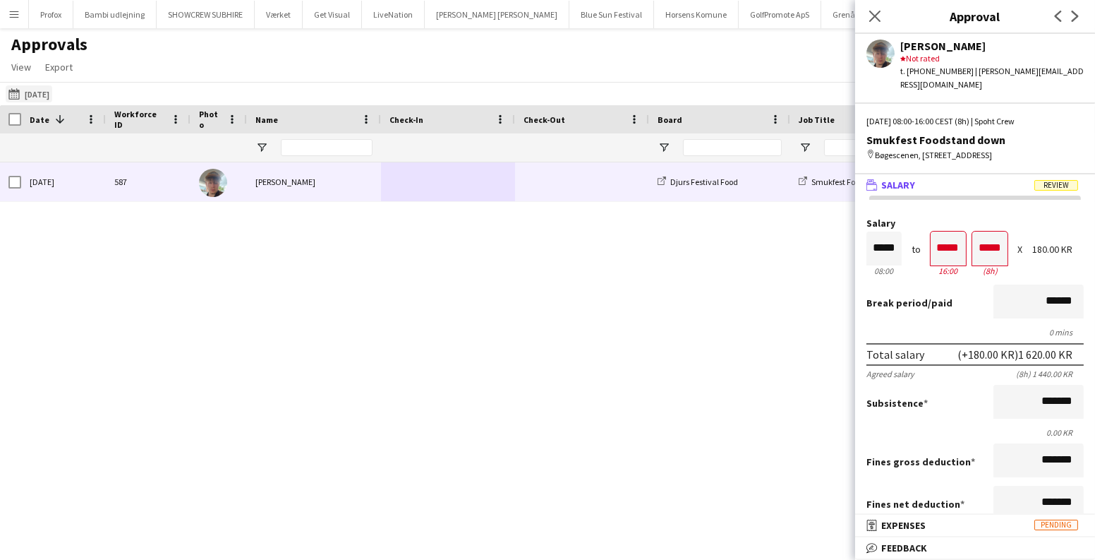
click at [11, 99] on button "07-08-2025 10-08-2025" at bounding box center [29, 93] width 47 height 17
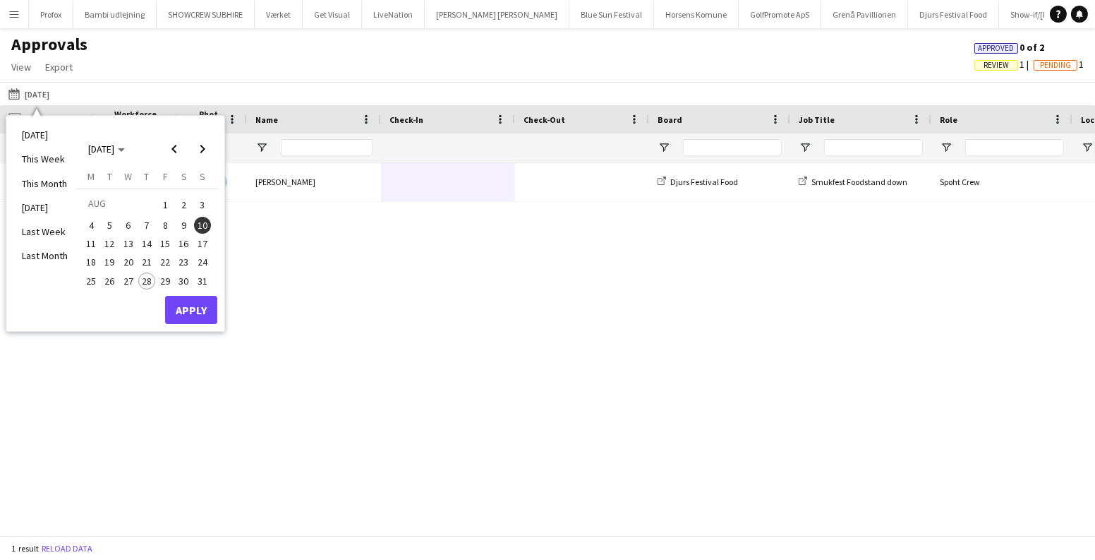
click at [89, 250] on span "11" at bounding box center [91, 243] width 17 height 17
click at [190, 309] on button "Apply" at bounding box center [191, 310] width 52 height 28
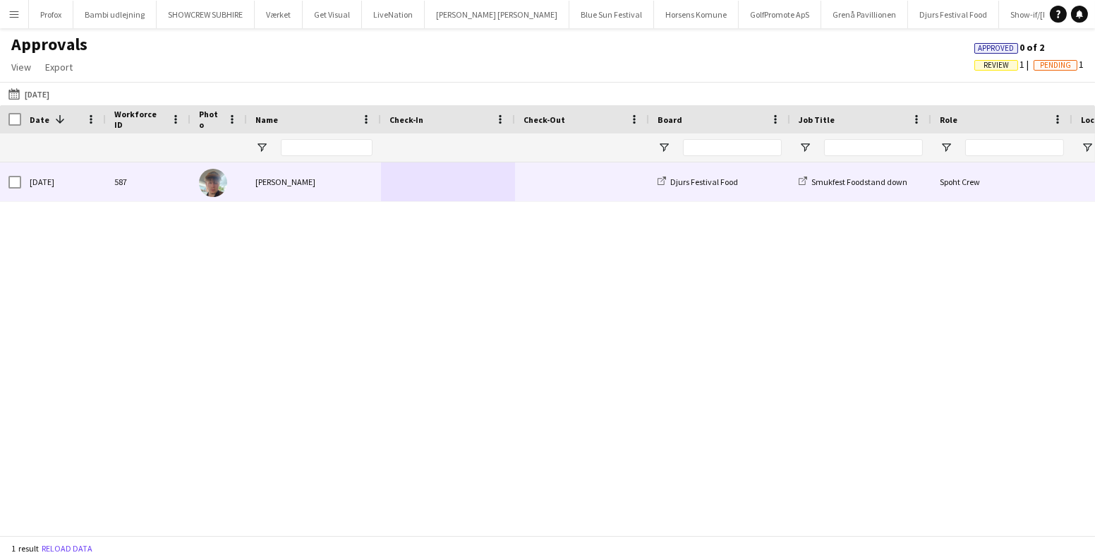
click at [573, 173] on span at bounding box center [582, 181] width 117 height 39
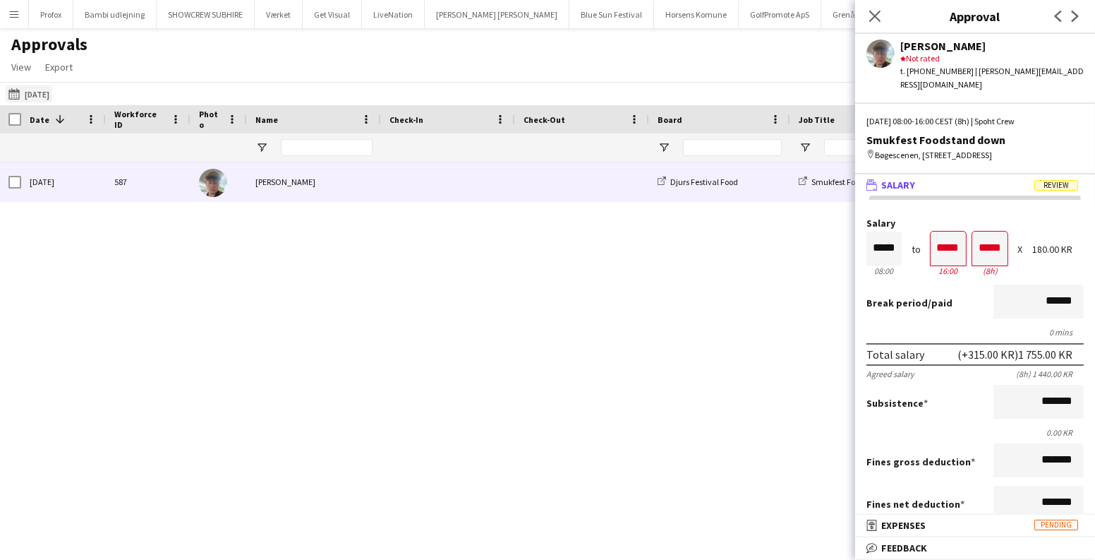
click at [11, 92] on app-icon "07-08-2025" at bounding box center [16, 93] width 16 height 11
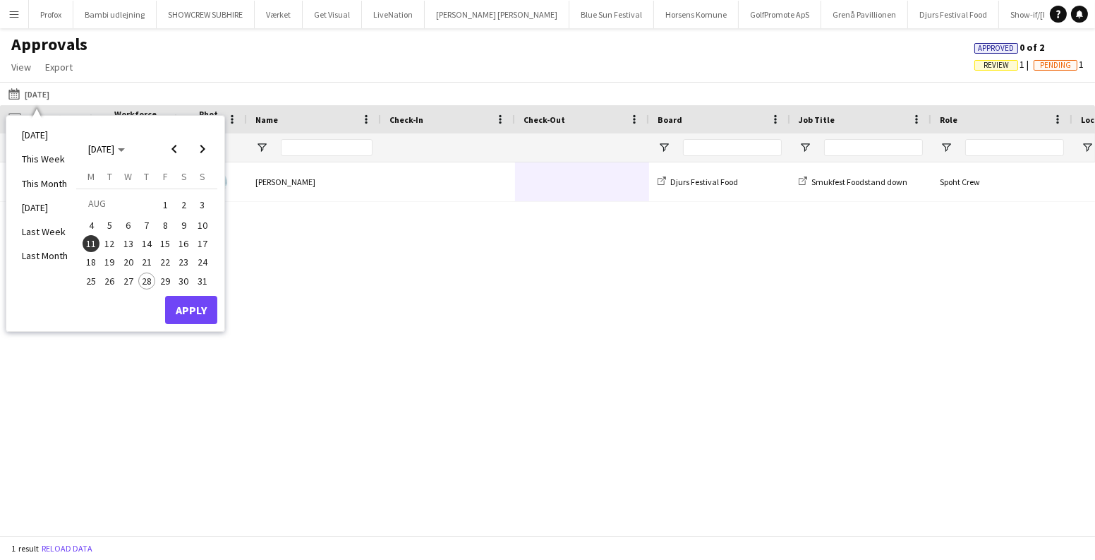
click at [115, 248] on span "12" at bounding box center [110, 243] width 17 height 17
click at [191, 300] on button "Apply" at bounding box center [191, 310] width 52 height 28
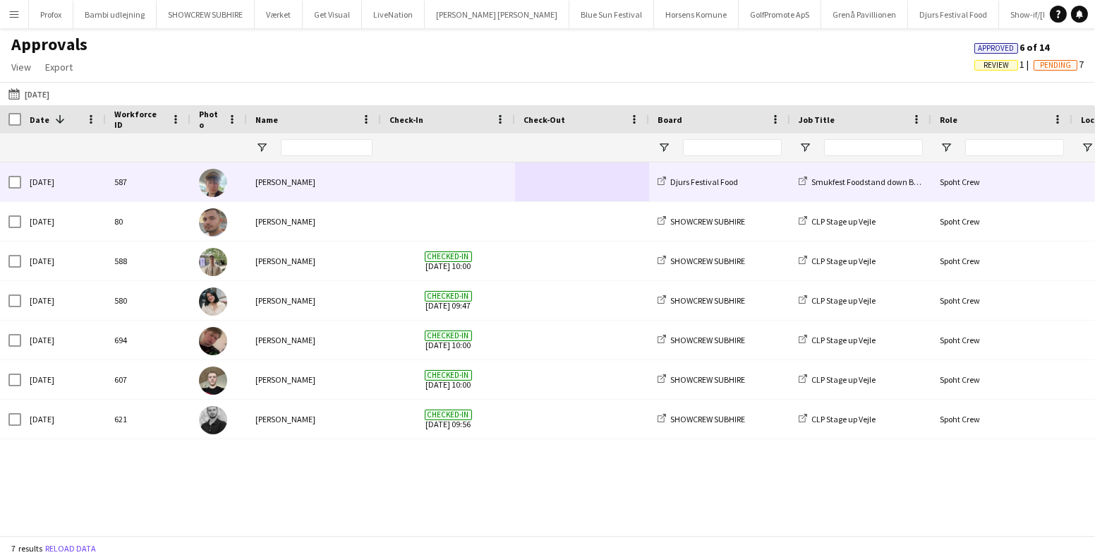
click at [449, 185] on span at bounding box center [448, 181] width 117 height 39
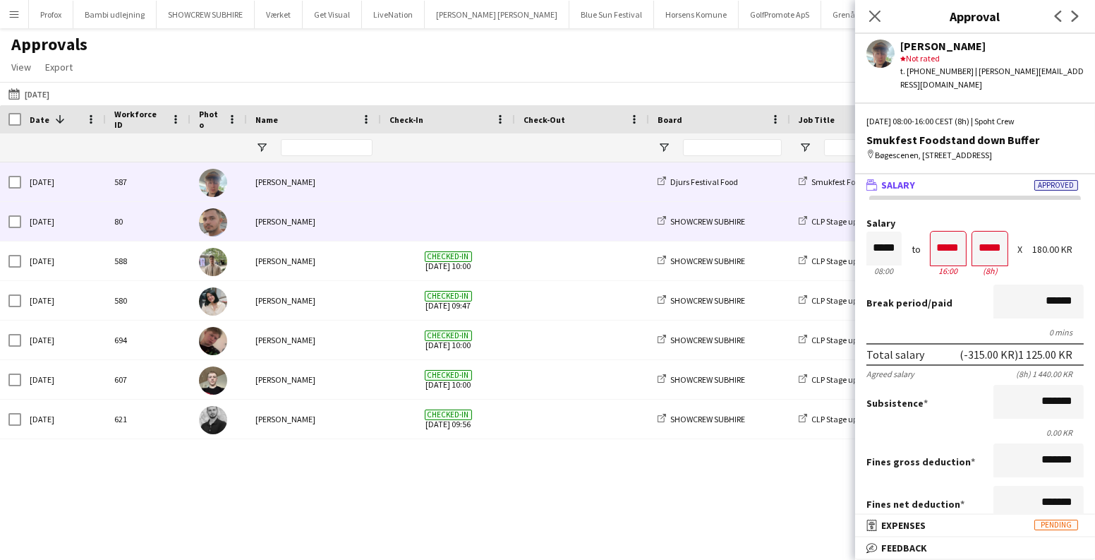
click at [454, 226] on span at bounding box center [448, 221] width 117 height 39
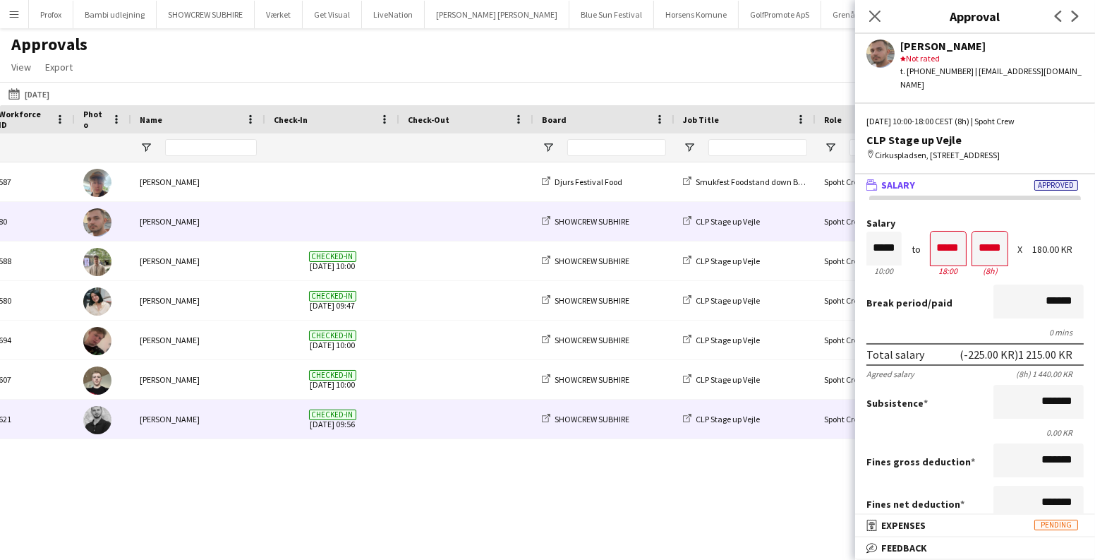
click at [442, 411] on span at bounding box center [466, 418] width 117 height 39
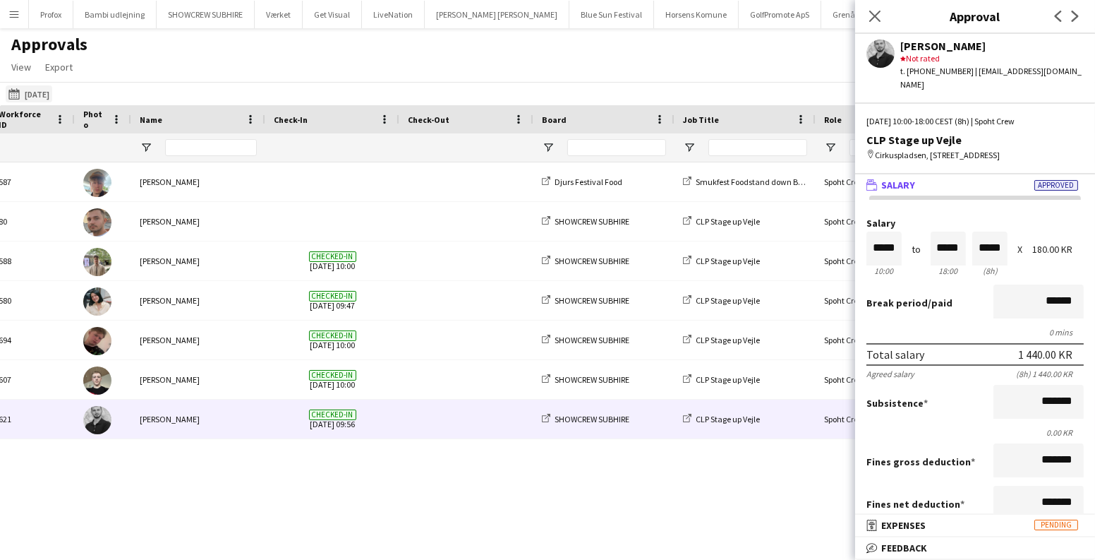
click at [13, 92] on app-icon "07-08-2025" at bounding box center [16, 93] width 16 height 11
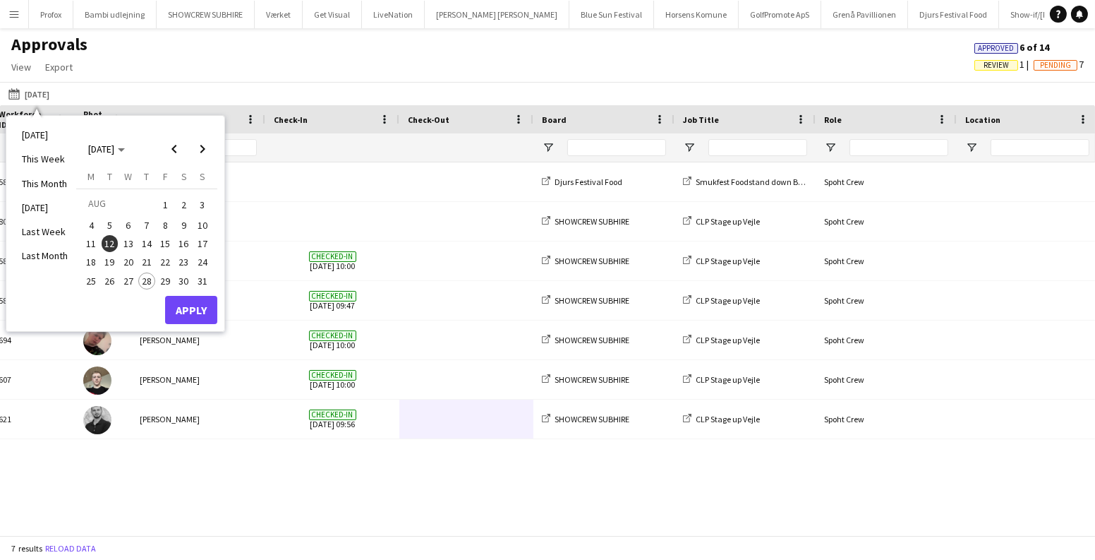
click at [126, 243] on span "13" at bounding box center [128, 243] width 17 height 17
click at [184, 309] on button "Apply" at bounding box center [191, 310] width 52 height 28
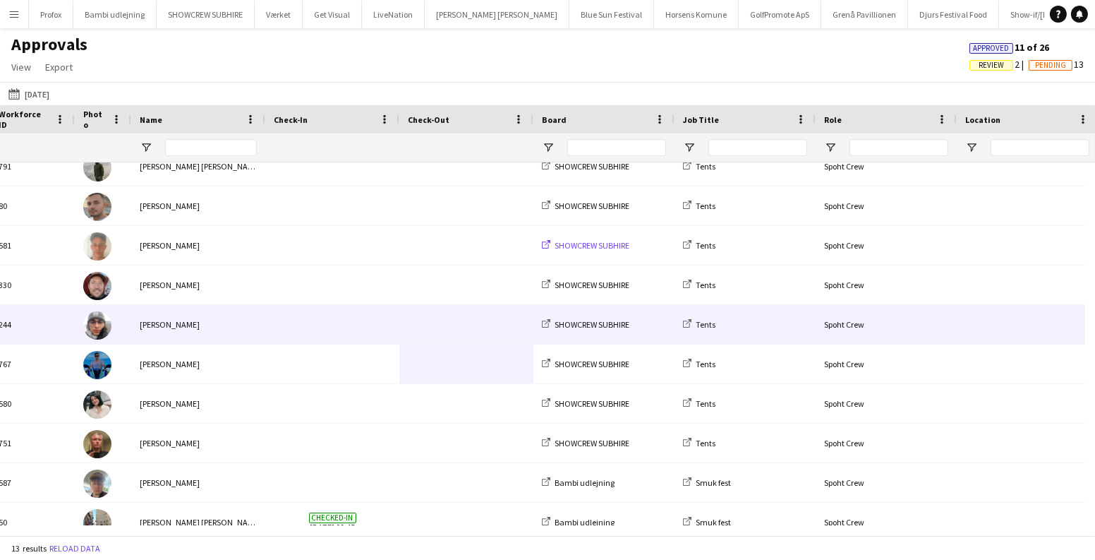
scroll to position [150, 0]
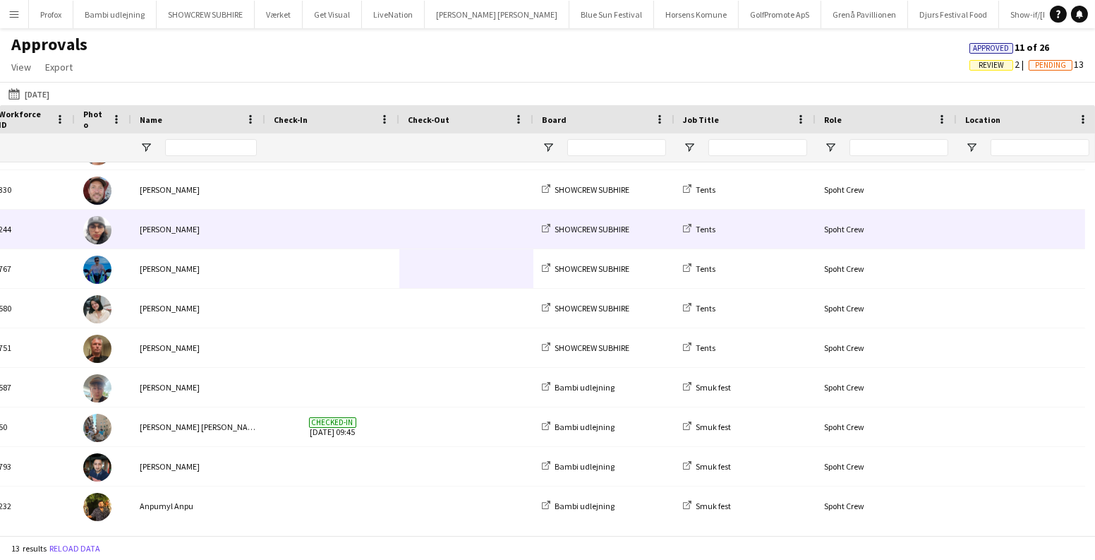
click at [363, 225] on span at bounding box center [332, 229] width 117 height 39
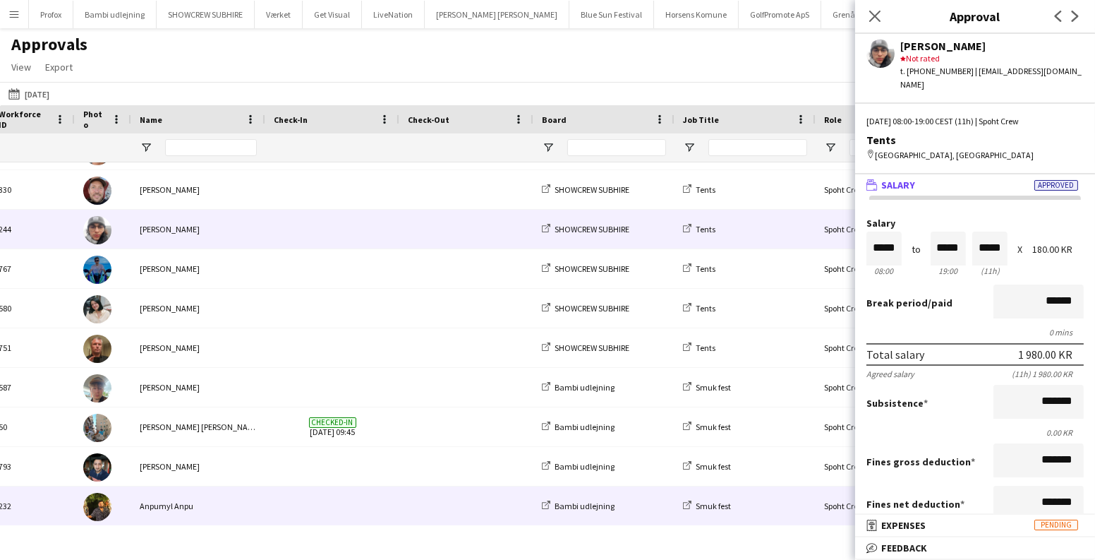
click at [261, 491] on div "Anpumyl Anpu" at bounding box center [198, 505] width 134 height 39
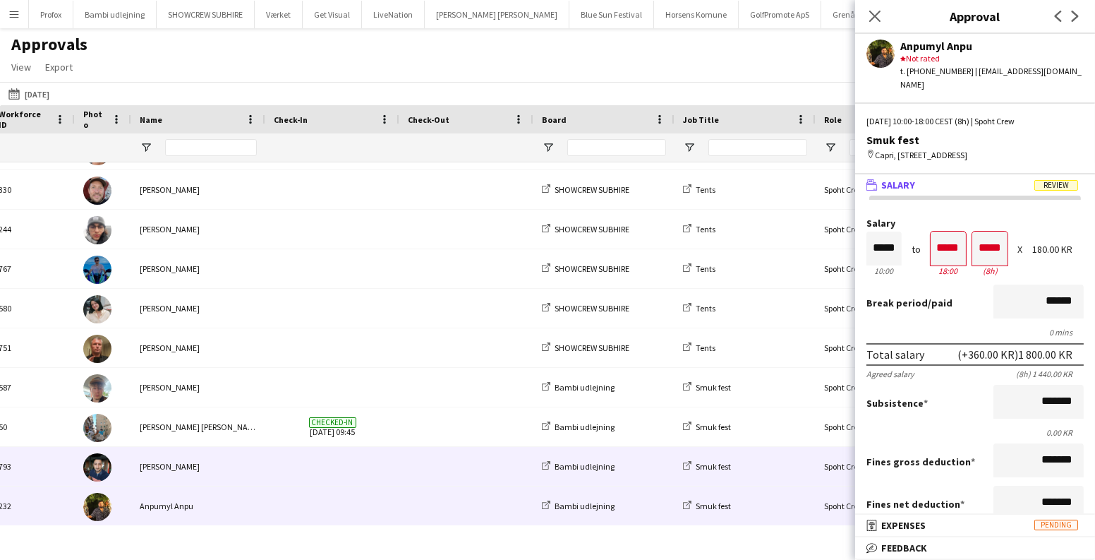
click at [291, 461] on span at bounding box center [332, 466] width 117 height 39
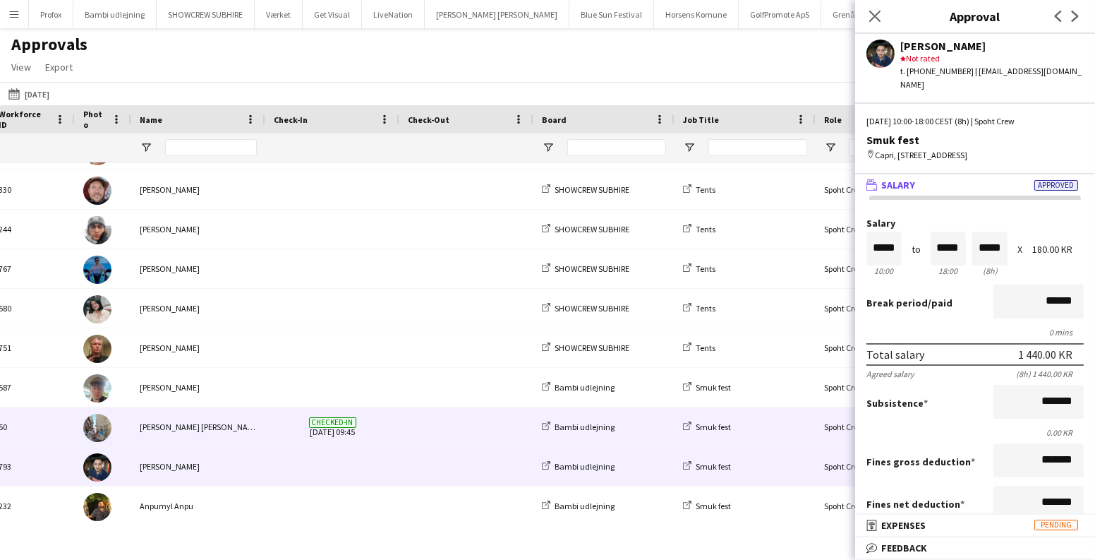
click at [255, 425] on div "Kevin Meza pavan" at bounding box center [198, 426] width 134 height 39
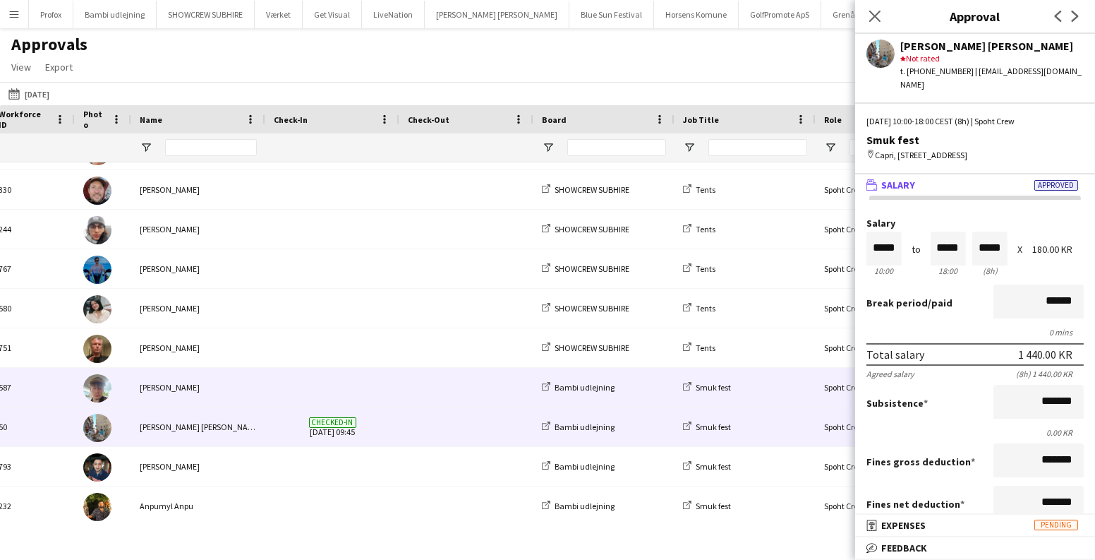
click at [265, 381] on div at bounding box center [332, 387] width 134 height 39
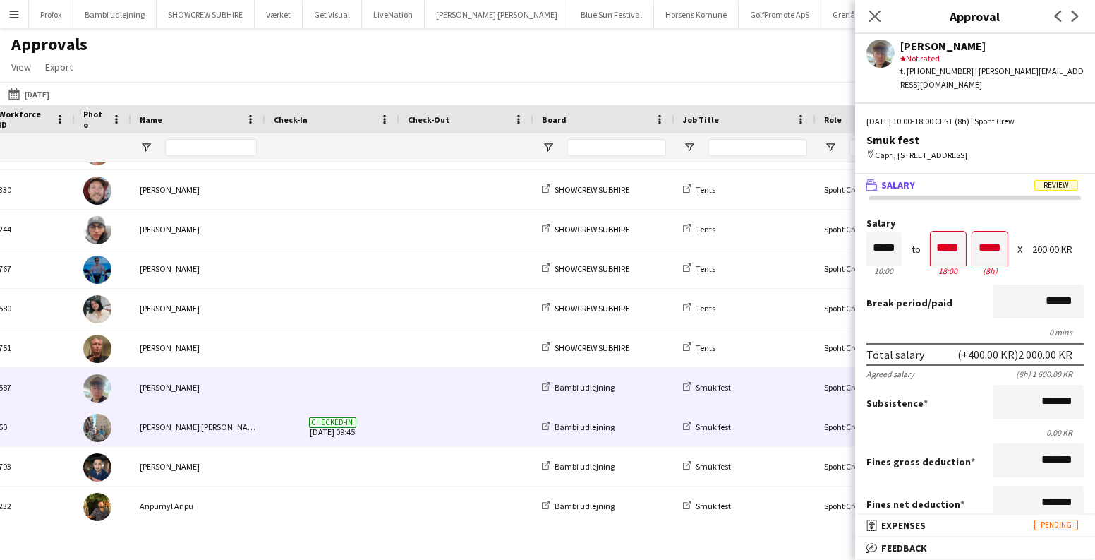
click at [205, 429] on div "Kevin Meza pavan" at bounding box center [198, 426] width 134 height 39
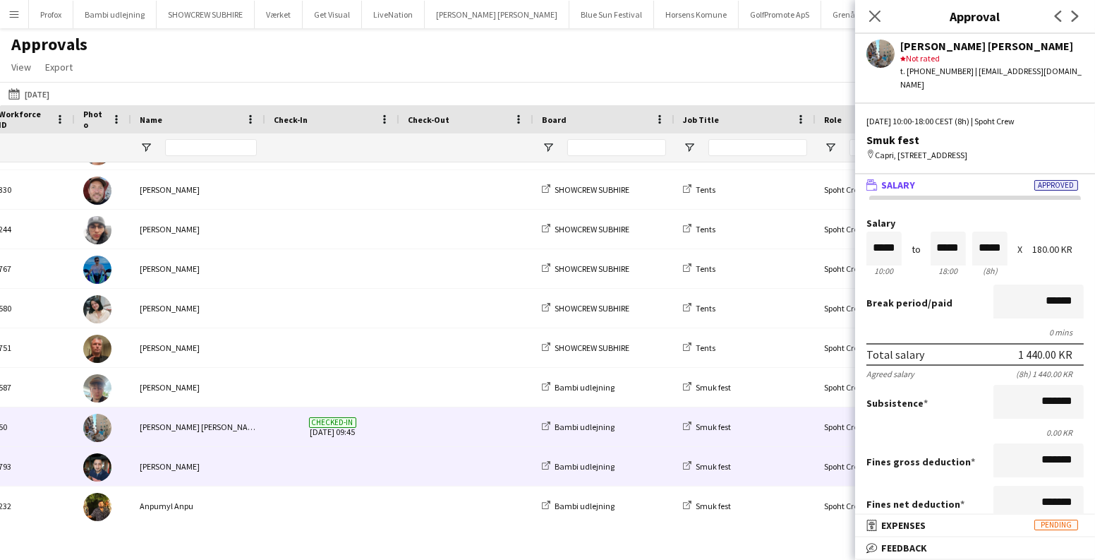
click at [208, 457] on div "[PERSON_NAME]" at bounding box center [198, 466] width 134 height 39
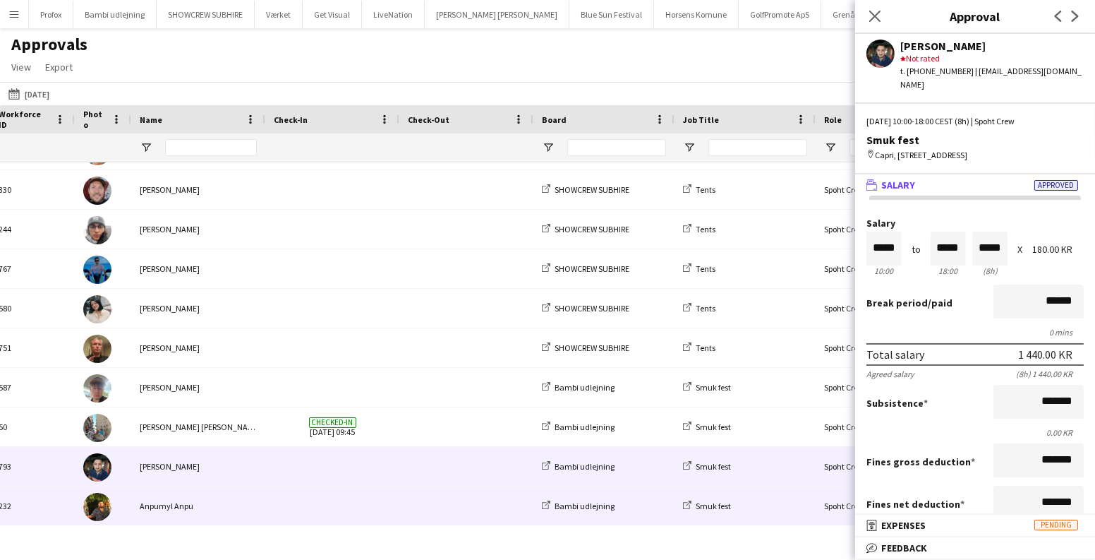
click at [200, 500] on div "Anpumyl Anpu" at bounding box center [198, 505] width 134 height 39
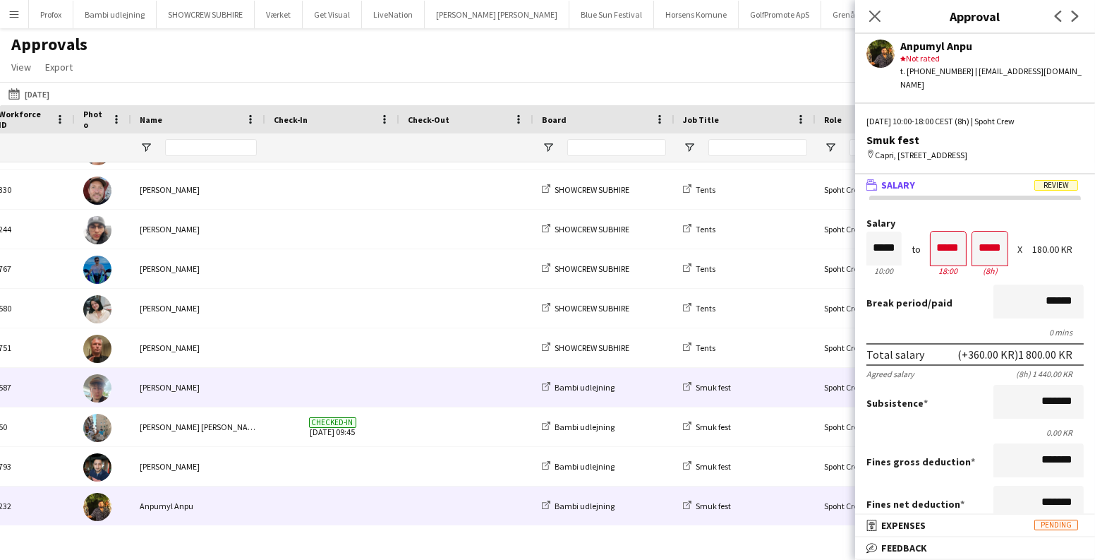
click at [205, 394] on div "[PERSON_NAME]" at bounding box center [198, 387] width 134 height 39
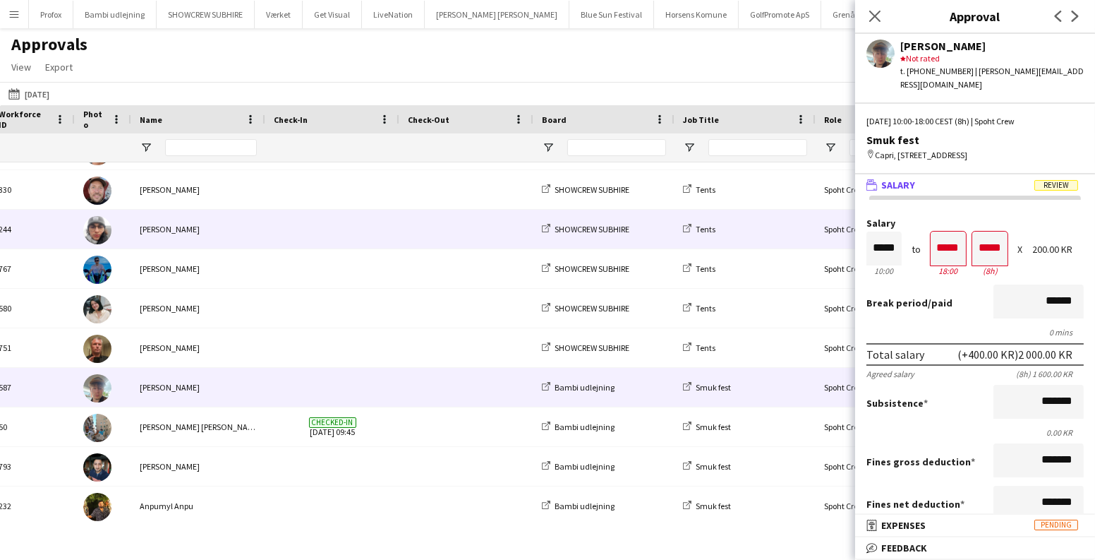
click at [213, 227] on div "Lajos Dárdai" at bounding box center [198, 229] width 134 height 39
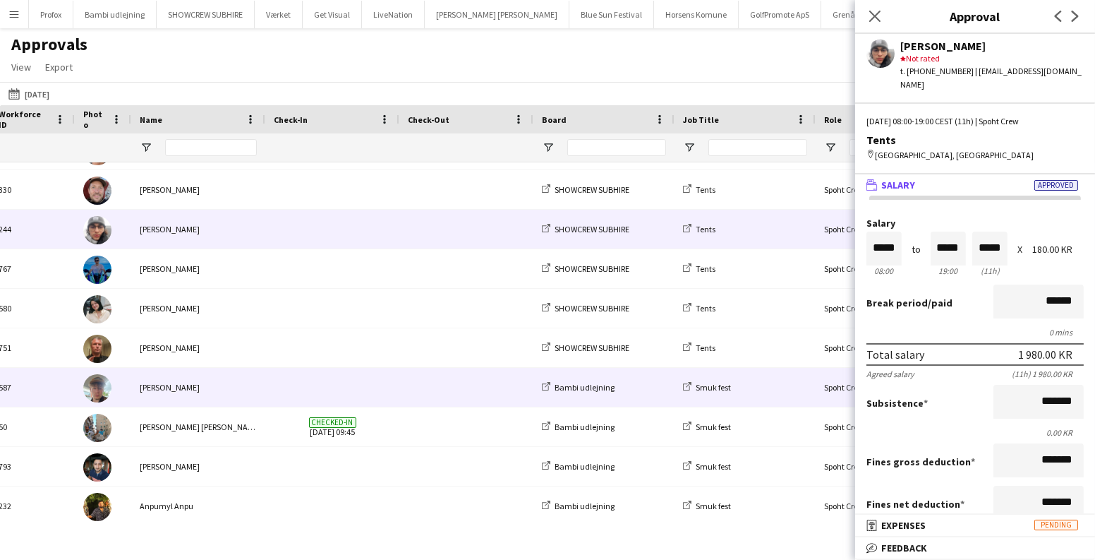
click at [185, 387] on div "[PERSON_NAME]" at bounding box center [198, 387] width 134 height 39
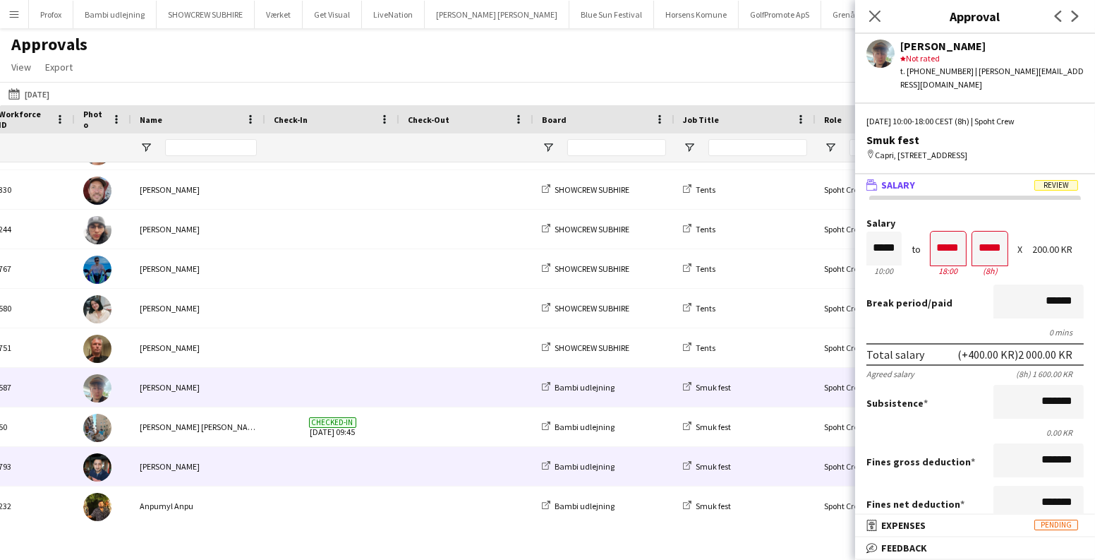
click at [179, 461] on div "Marius Ciungu" at bounding box center [198, 466] width 134 height 39
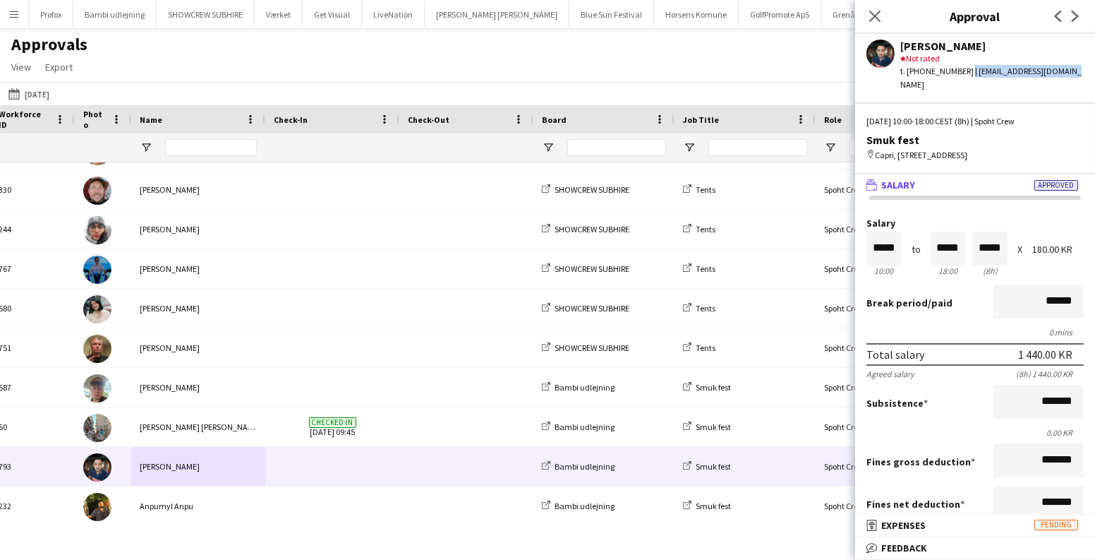
drag, startPoint x: 1077, startPoint y: 72, endPoint x: 959, endPoint y: 71, distance: 117.8
click at [959, 71] on div "Marius Ciungu star Not rated t. +4591110813 | ciungumarius980@gmail.com" at bounding box center [975, 62] width 240 height 57
copy div "ciungumarius980@gmail.com"
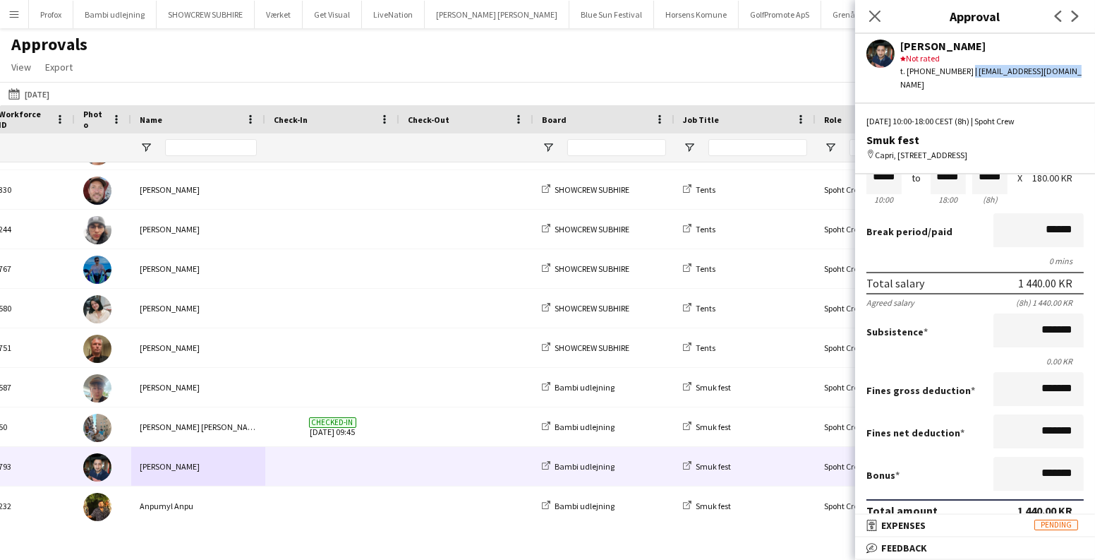
scroll to position [264, 0]
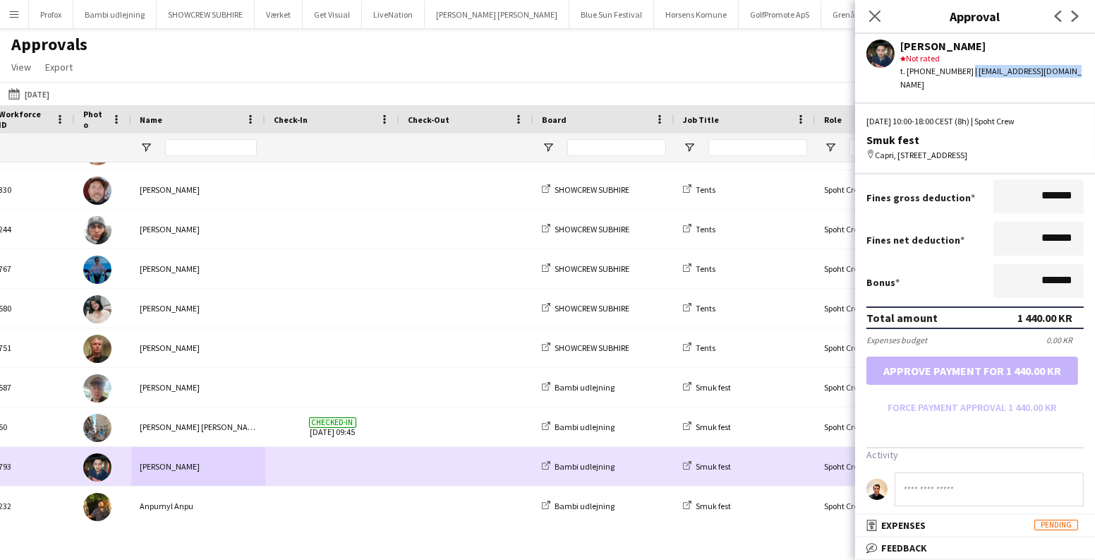
click at [206, 460] on div "Marius Ciungu" at bounding box center [198, 466] width 134 height 39
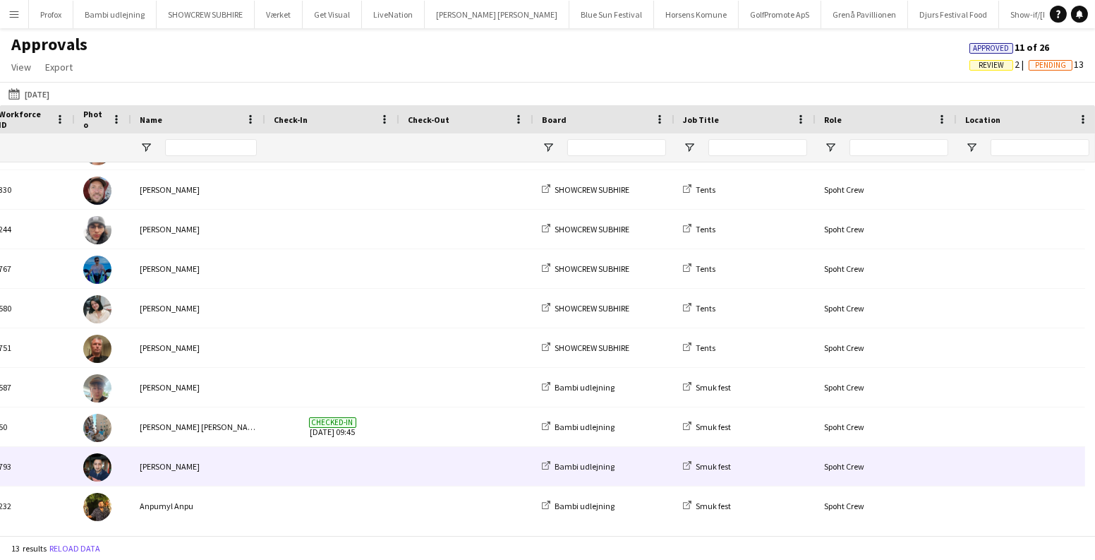
click at [206, 460] on div "Marius Ciungu" at bounding box center [198, 466] width 134 height 39
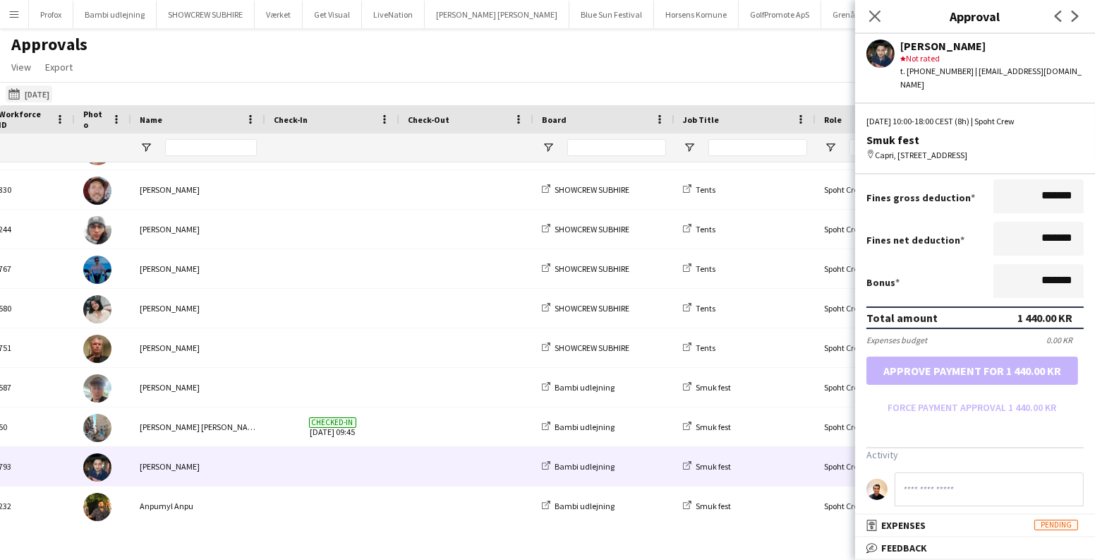
click at [18, 89] on app-icon "07-08-2025" at bounding box center [16, 93] width 16 height 11
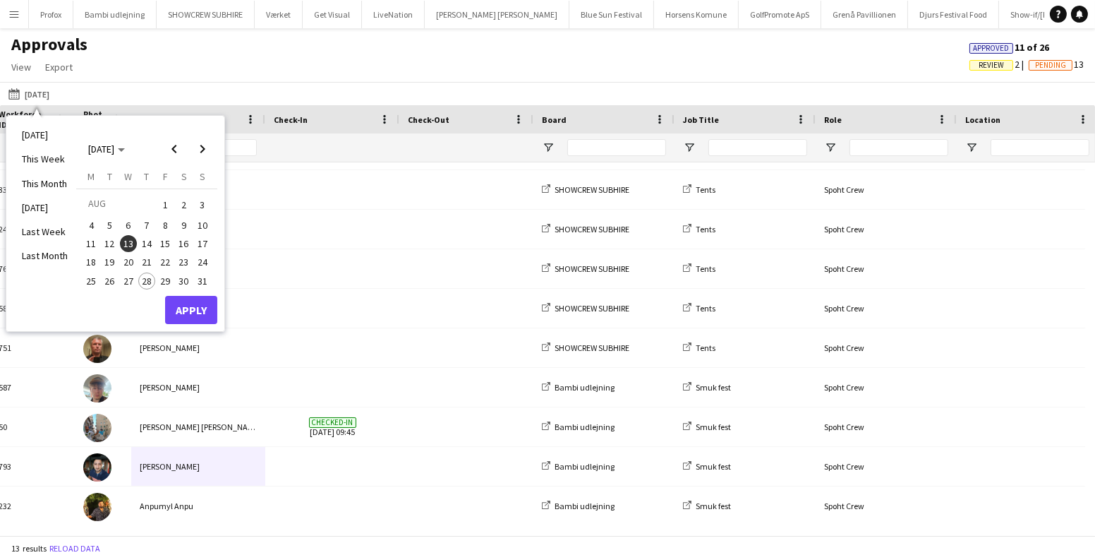
click at [144, 245] on span "14" at bounding box center [146, 243] width 17 height 17
click at [200, 312] on button "Apply" at bounding box center [191, 310] width 52 height 28
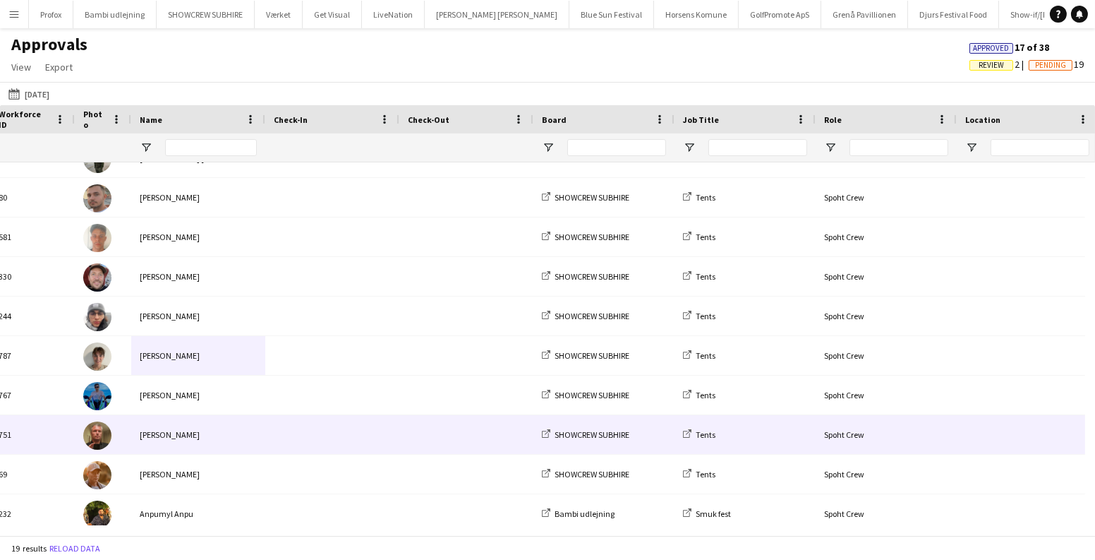
scroll to position [388, 0]
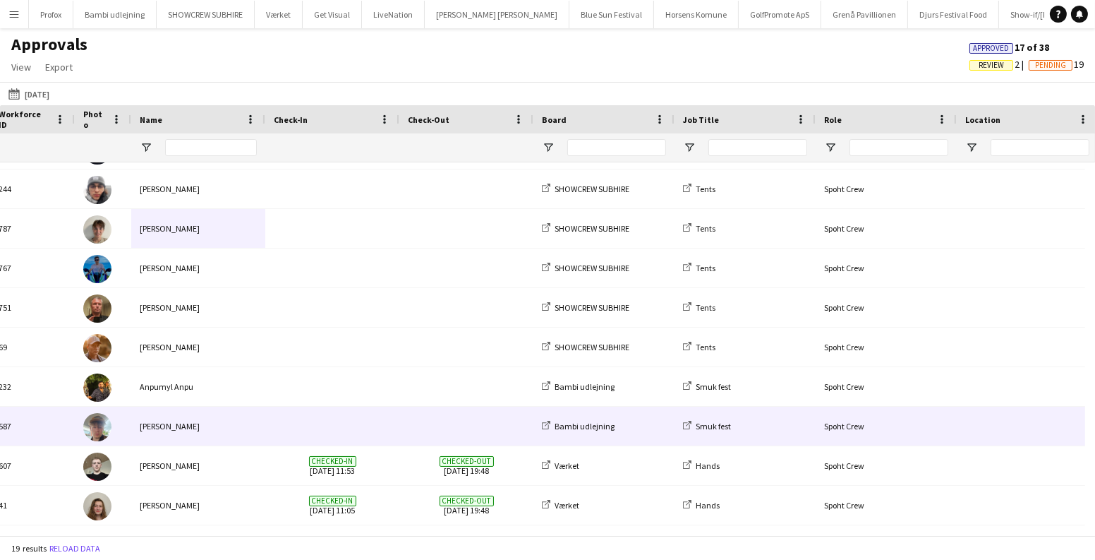
click at [254, 431] on div "Andreas Eberlin" at bounding box center [198, 425] width 134 height 39
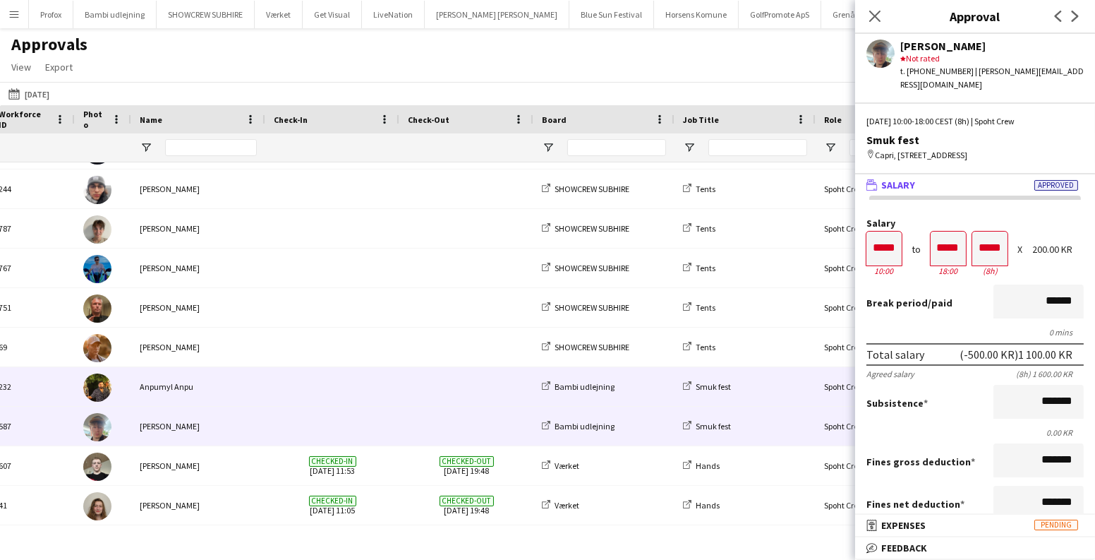
click at [248, 384] on div "Anpumyl Anpu" at bounding box center [198, 386] width 134 height 39
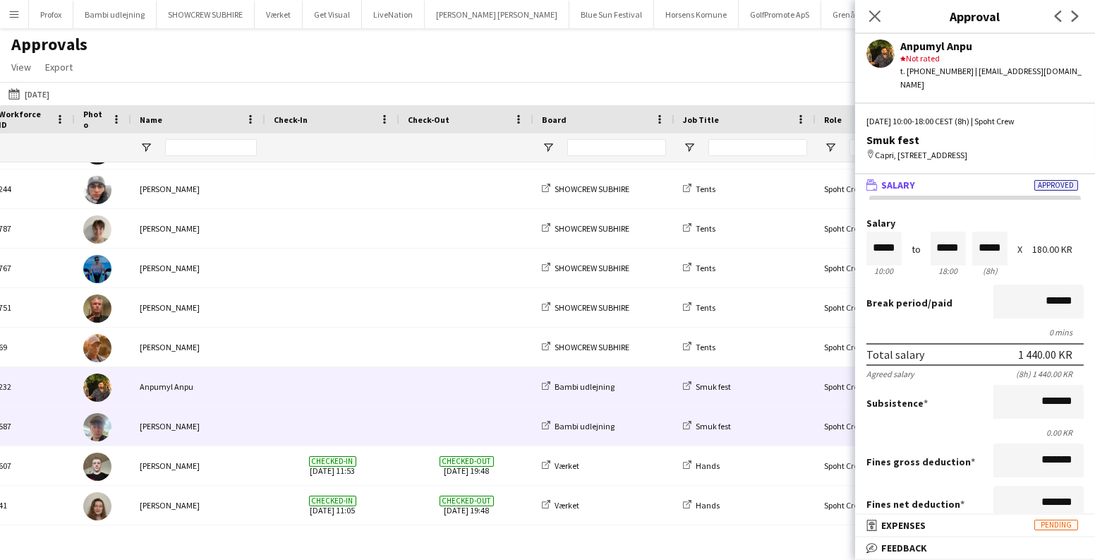
click at [205, 422] on div "Andreas Eberlin" at bounding box center [198, 425] width 134 height 39
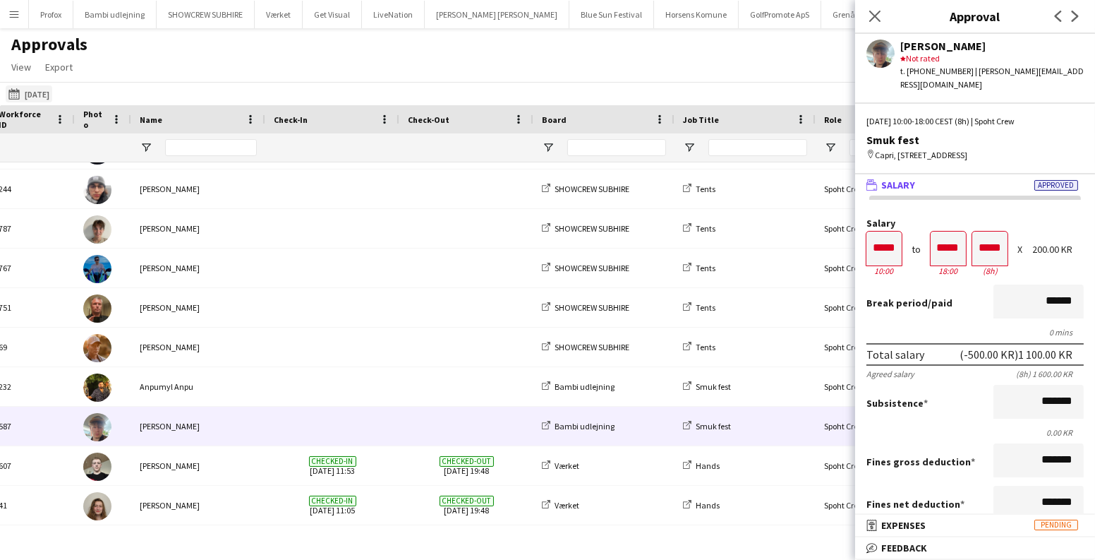
click at [13, 91] on app-icon "07-08-2025" at bounding box center [16, 93] width 16 height 11
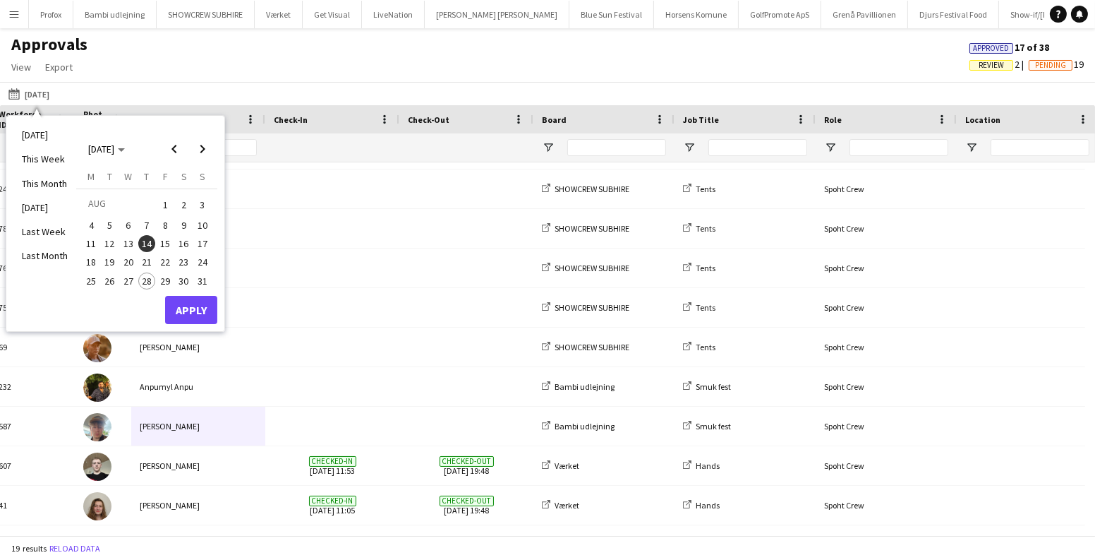
click at [193, 244] on button "17" at bounding box center [202, 243] width 18 height 18
click at [186, 244] on span "16" at bounding box center [184, 243] width 17 height 17
click at [185, 248] on span "16" at bounding box center [184, 243] width 17 height 17
click at [179, 310] on button "Apply" at bounding box center [191, 310] width 52 height 28
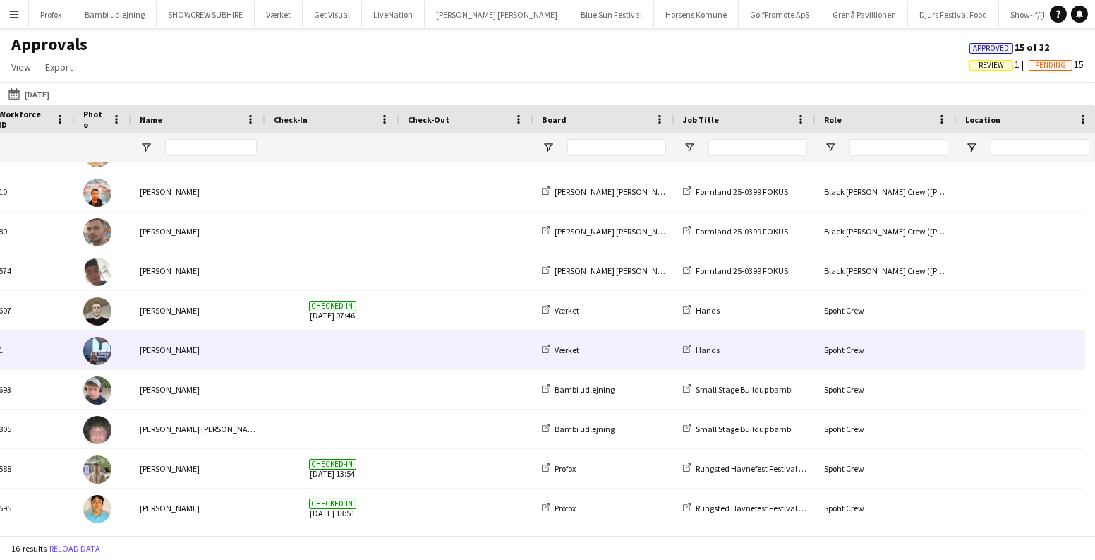
scroll to position [0, 0]
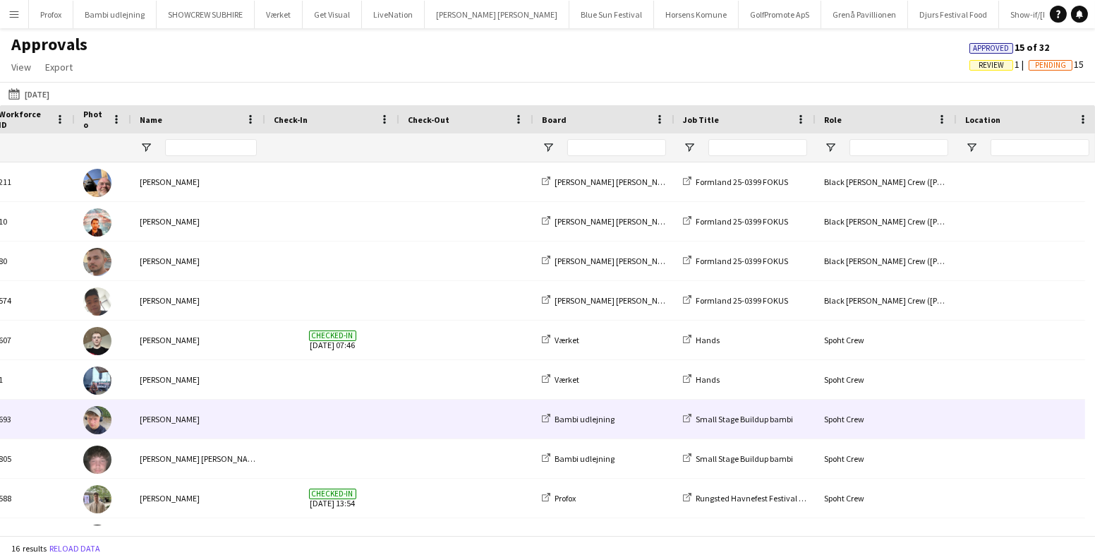
click at [277, 428] on span at bounding box center [332, 418] width 117 height 39
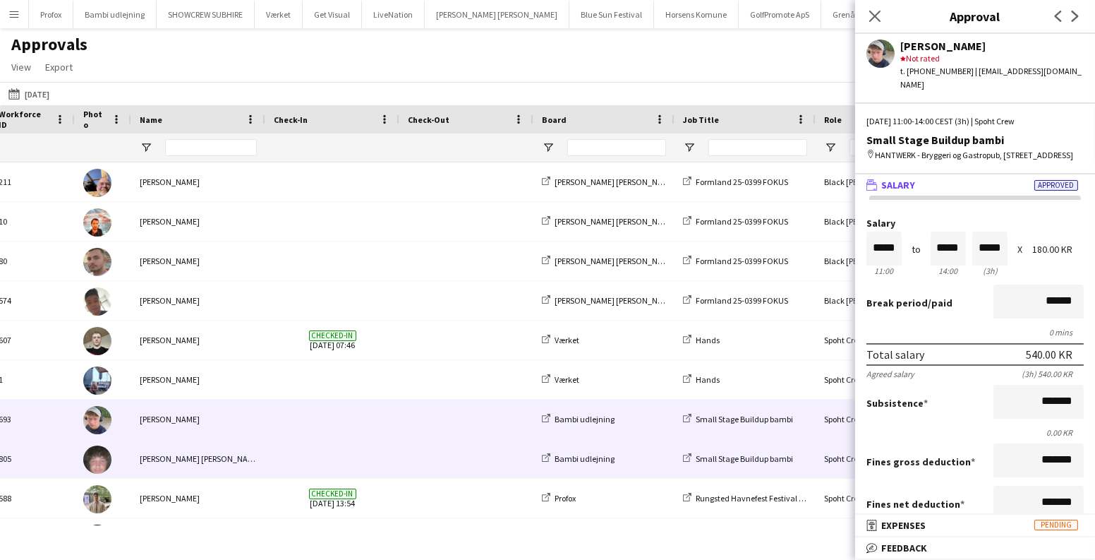
click at [305, 456] on span at bounding box center [332, 458] width 117 height 39
click at [315, 432] on span at bounding box center [332, 418] width 117 height 39
click at [257, 451] on div "Magnus Niedoborskihæjbro jensen" at bounding box center [198, 458] width 134 height 39
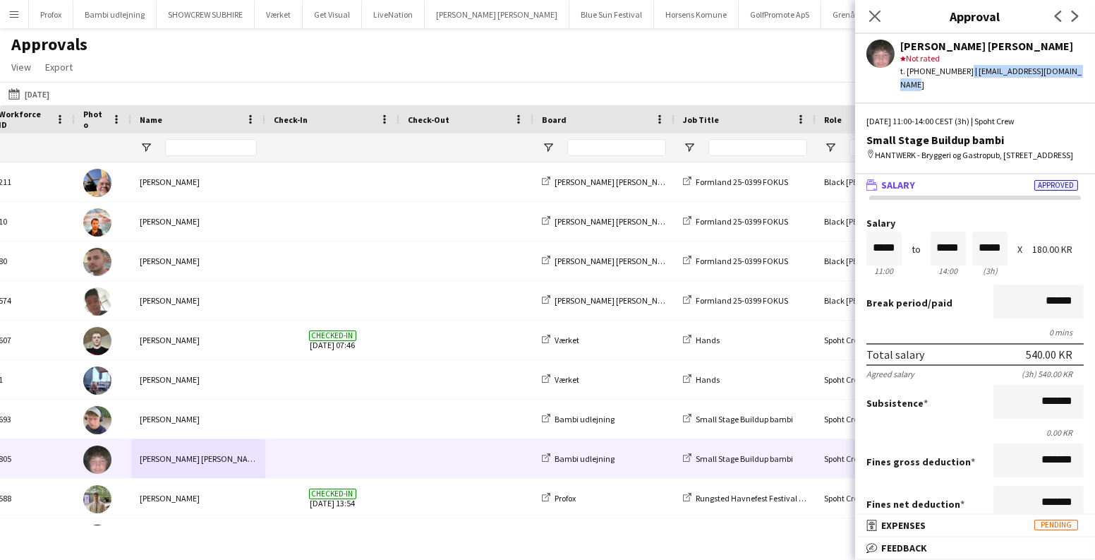
drag, startPoint x: 1083, startPoint y: 71, endPoint x: 957, endPoint y: 70, distance: 126.3
click at [957, 70] on div "Magnus Niedoborskihæjbro jensen star Not rated t. +4560483625 | magnusniedobors…" at bounding box center [975, 62] width 240 height 57
copy div "magnusniedoborski12@gmail.com"
click at [924, 90] on div "Magnus Niedoborskihæjbro jensen star Not rated t. +4560483625 | magnusniedobors…" at bounding box center [975, 297] width 240 height 526
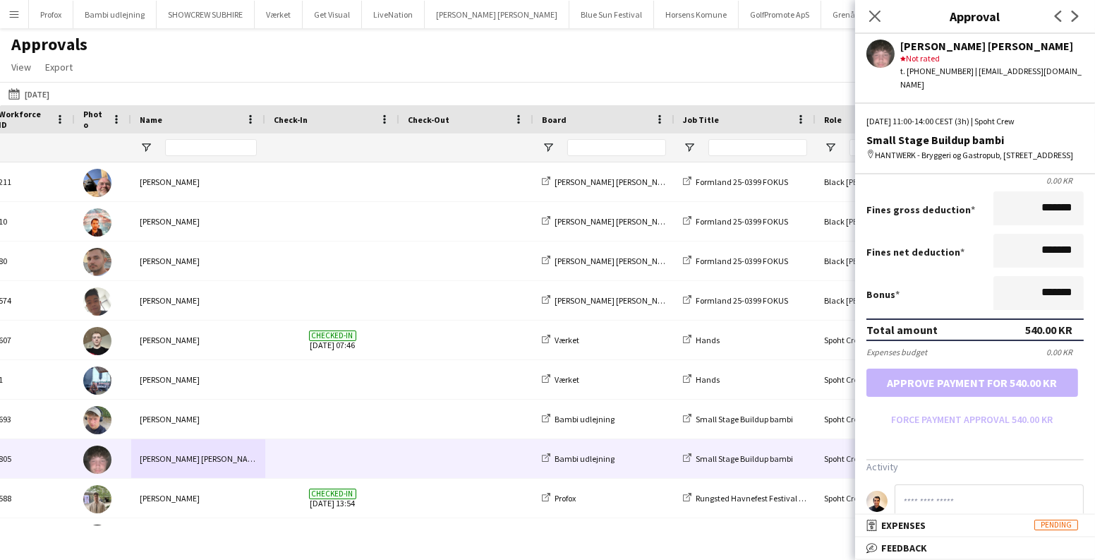
scroll to position [277, 0]
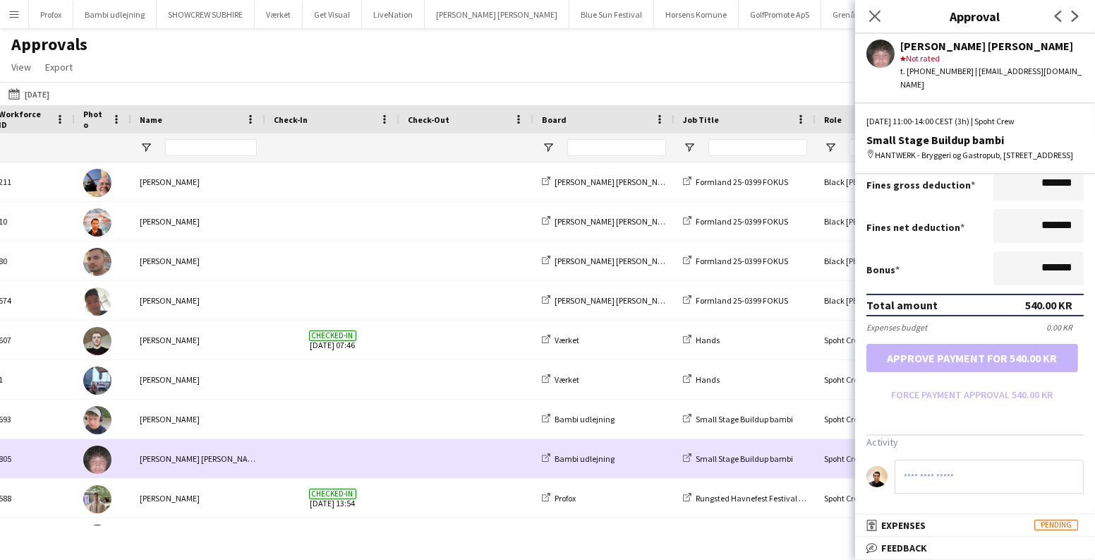
click at [384, 460] on span at bounding box center [332, 458] width 117 height 39
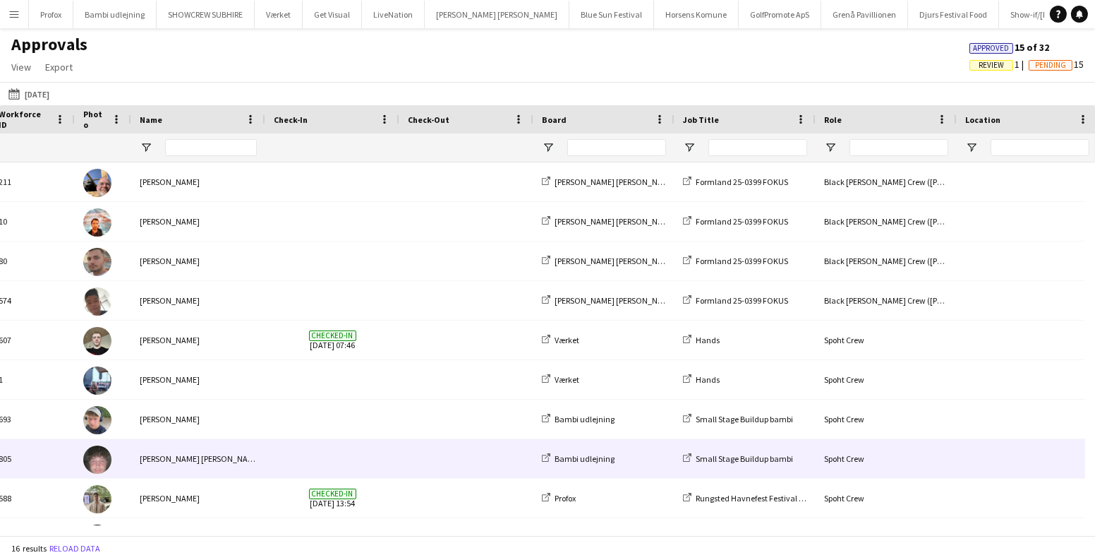
click at [337, 456] on span at bounding box center [332, 458] width 117 height 39
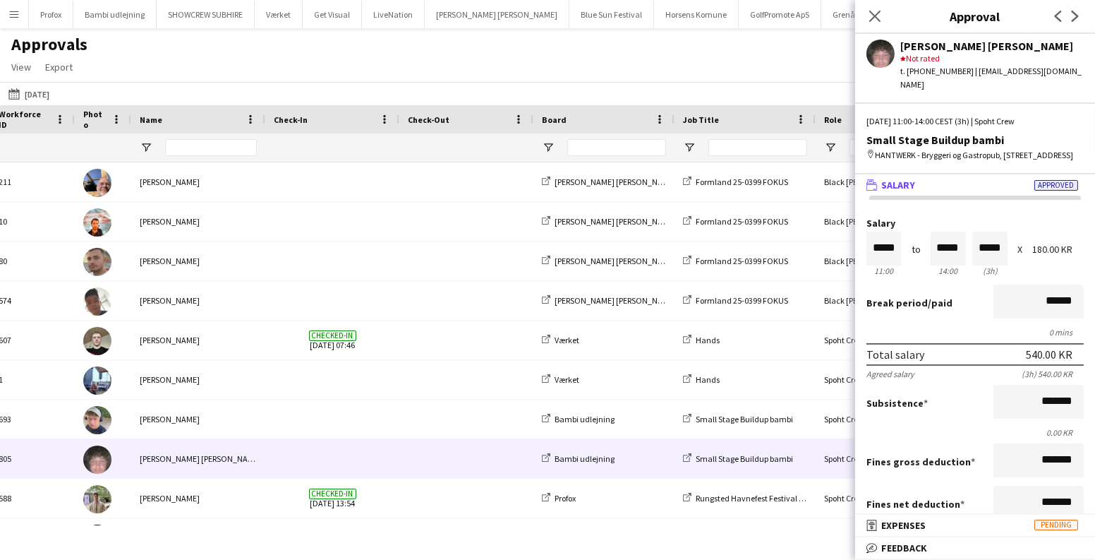
scroll to position [0, 0]
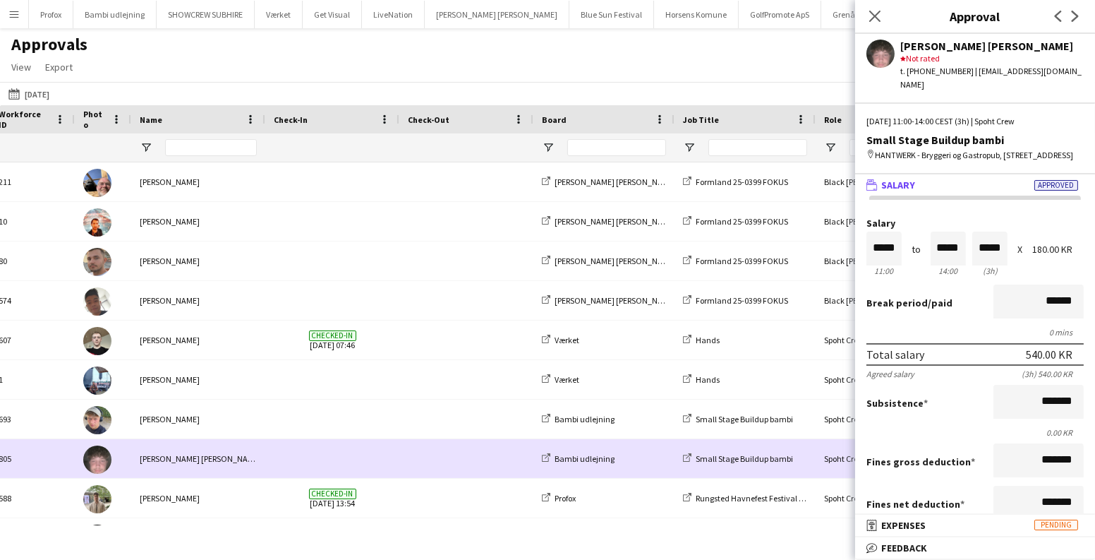
click at [91, 456] on img at bounding box center [97, 459] width 28 height 28
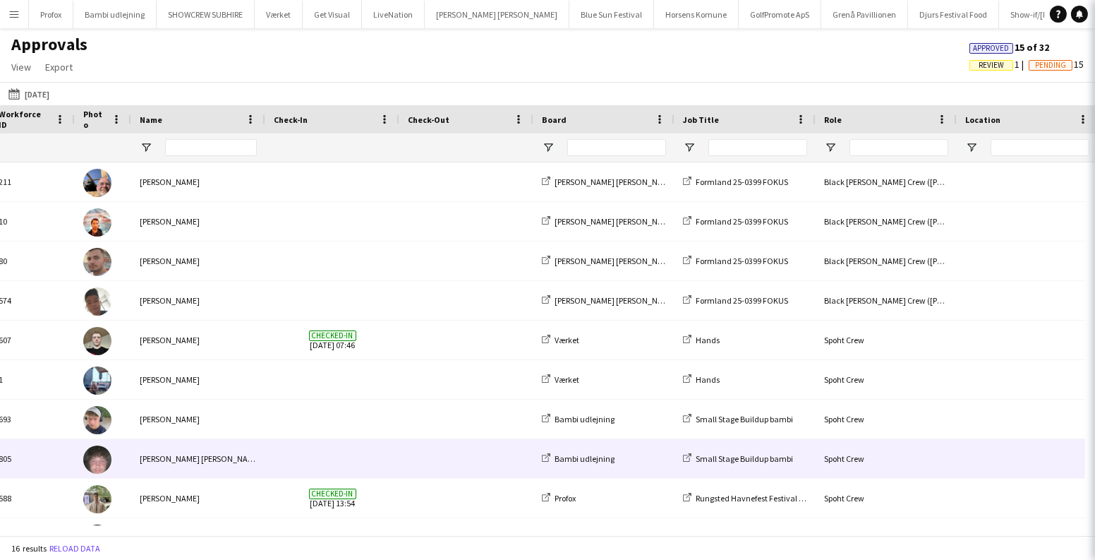
click at [91, 456] on img at bounding box center [97, 459] width 28 height 28
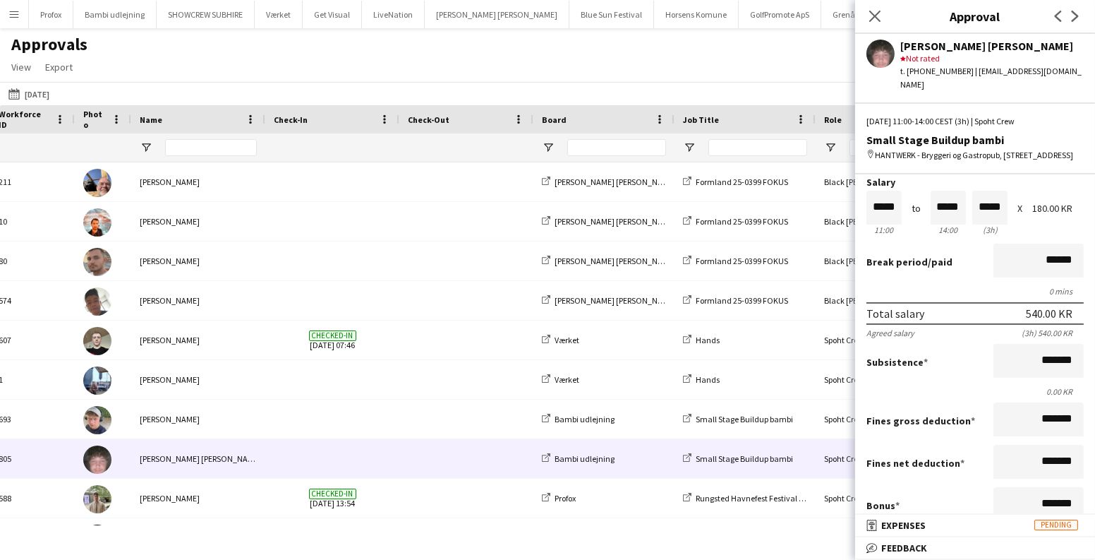
scroll to position [128, 0]
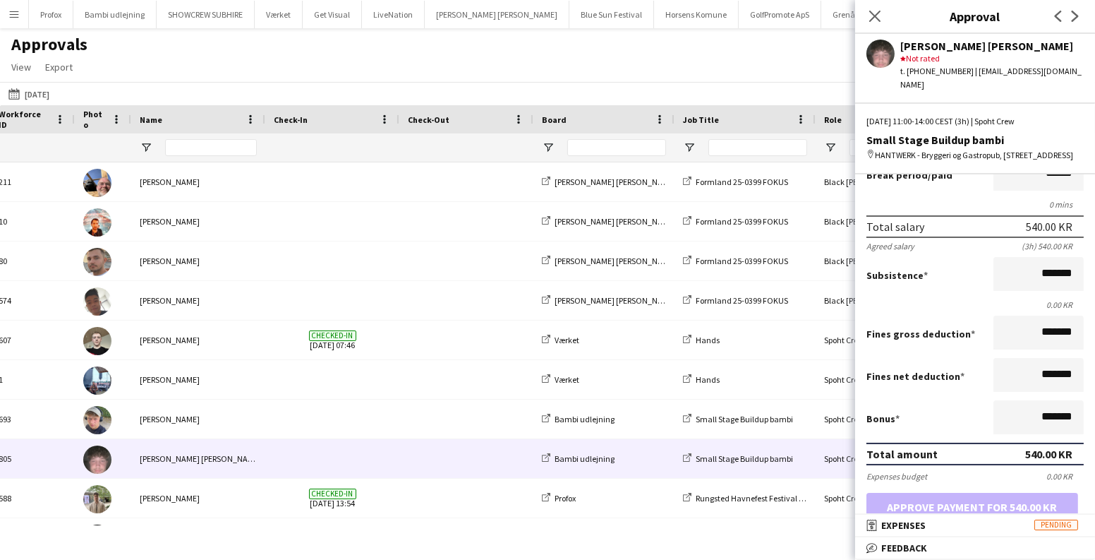
click at [1075, 23] on app-icon "Next" at bounding box center [1075, 16] width 17 height 17
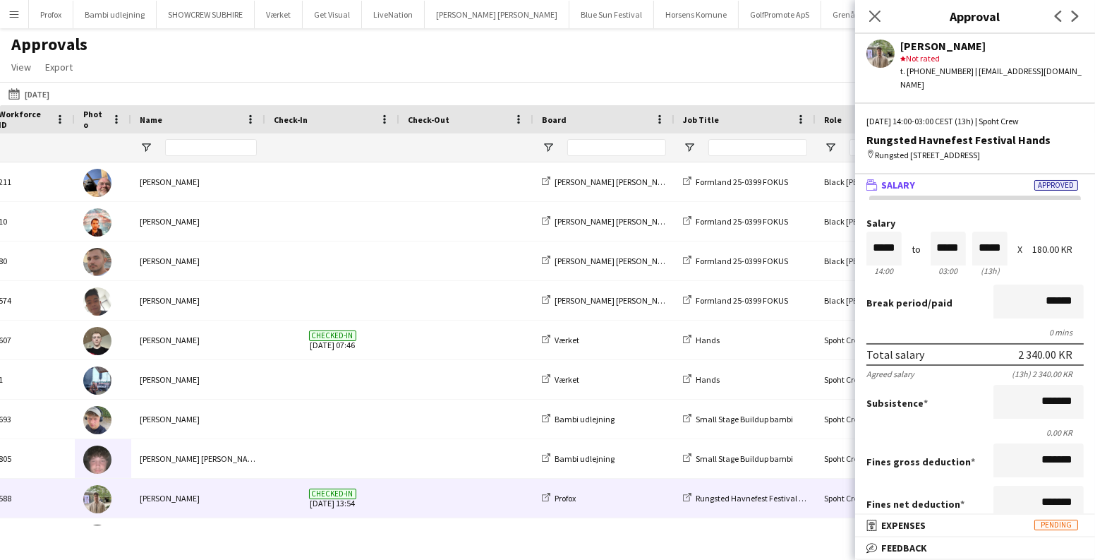
click at [1075, 23] on app-icon "Next" at bounding box center [1075, 16] width 17 height 17
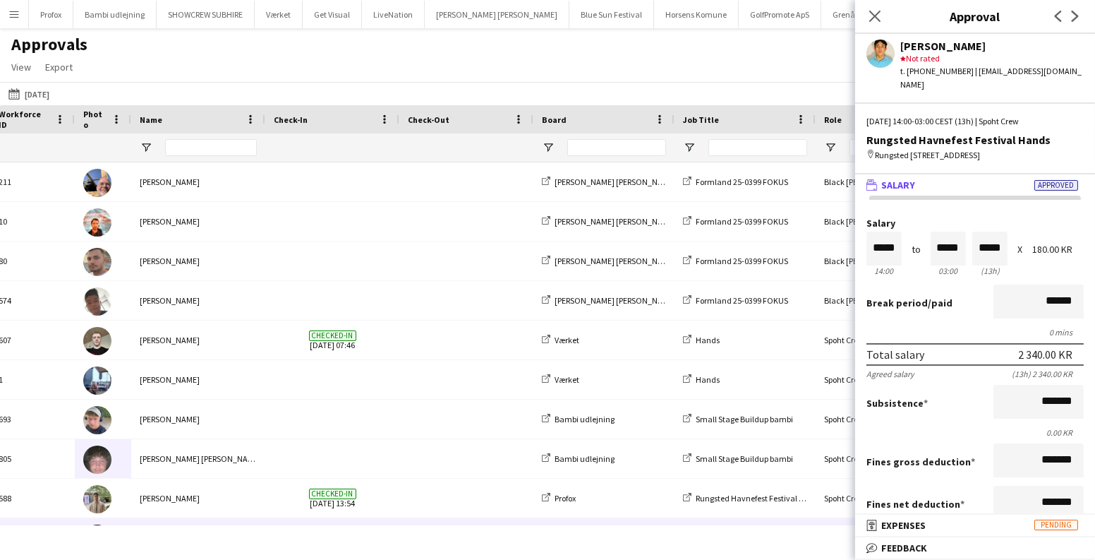
click at [1075, 23] on app-icon "Next" at bounding box center [1075, 16] width 17 height 17
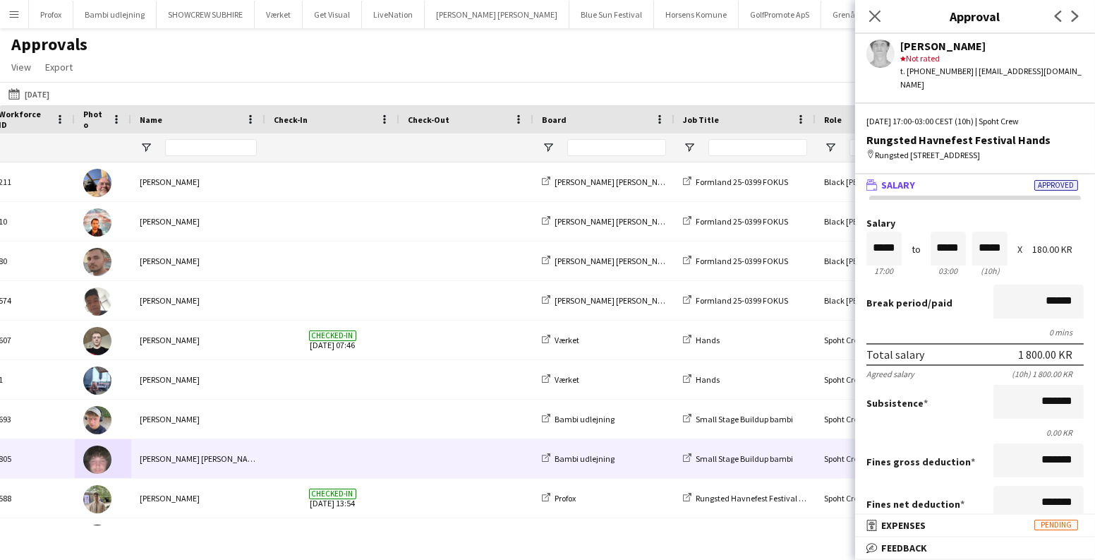
click at [176, 445] on div "Magnus Niedoborskihæjbro jensen" at bounding box center [198, 458] width 134 height 39
drag, startPoint x: 394, startPoint y: 0, endPoint x: 648, endPoint y: 28, distance: 255.6
click at [640, 38] on div "Approvals View Customise view Customise filters Reset Filters Reset View Reset …" at bounding box center [547, 58] width 1095 height 48
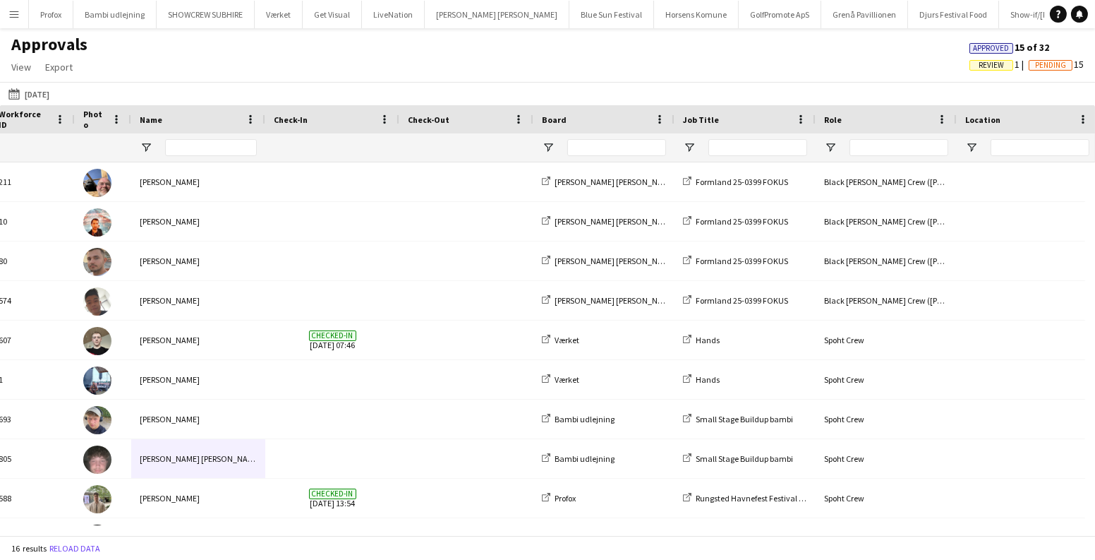
click at [6, 20] on button "Menu" at bounding box center [14, 14] width 28 height 28
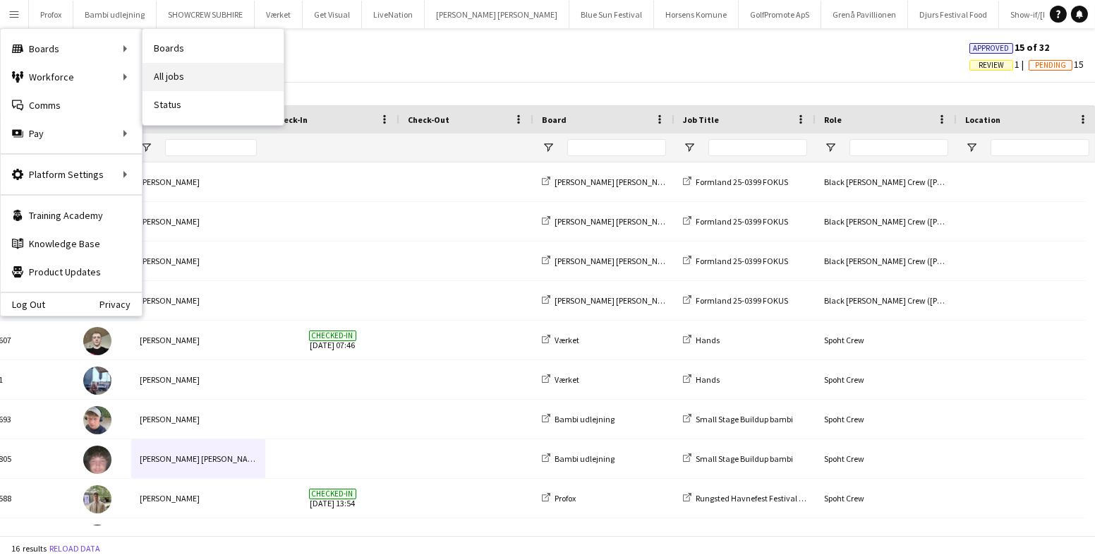
click at [212, 70] on link "All jobs" at bounding box center [213, 77] width 141 height 28
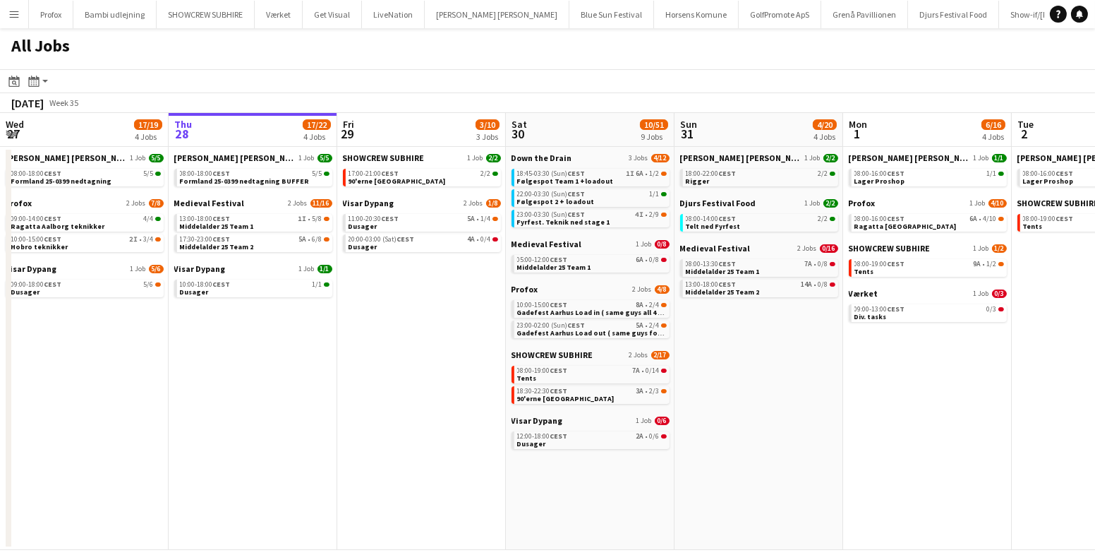
scroll to position [0, 294]
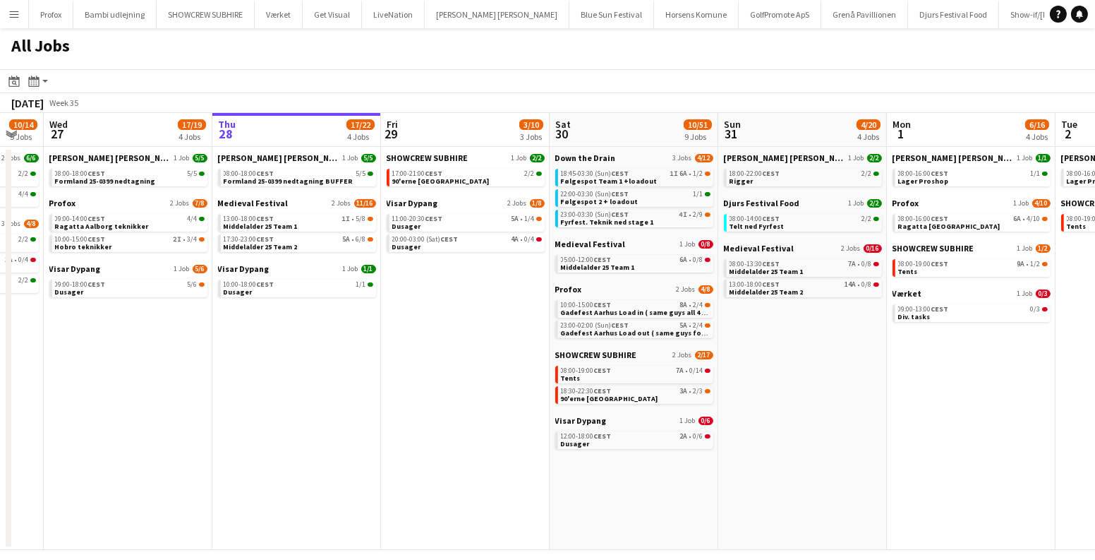
drag, startPoint x: 361, startPoint y: 355, endPoint x: 564, endPoint y: 385, distance: 205.4
click at [564, 385] on app-calendar-viewport "Mon 25 16/16 3 Jobs Tue 26 10/14 5 Jobs Wed 27 17/19 4 Jobs Thu 28 17/22 4 Jobs…" at bounding box center [547, 331] width 1095 height 437
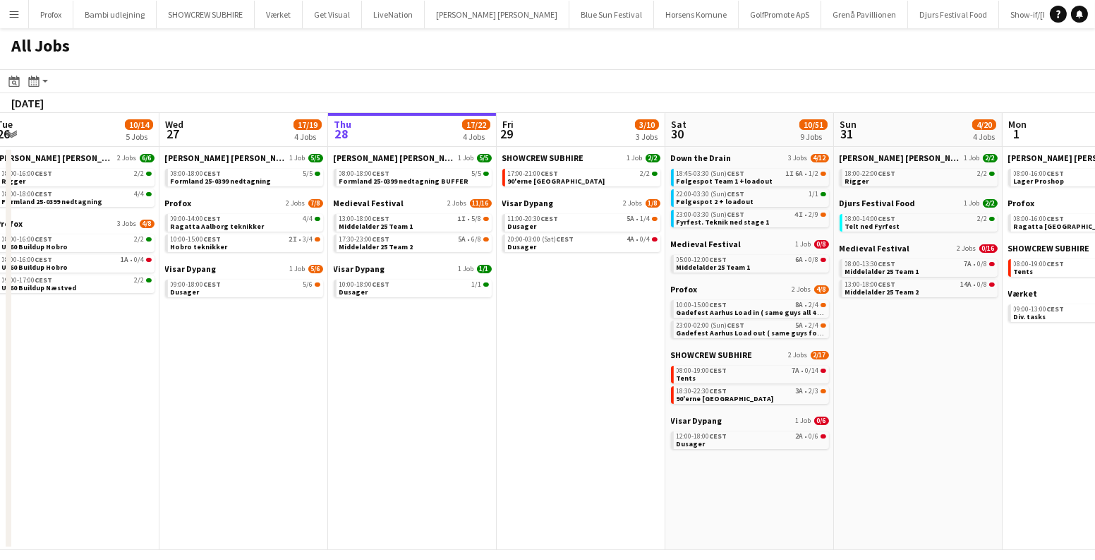
drag, startPoint x: 403, startPoint y: 366, endPoint x: 689, endPoint y: 406, distance: 288.7
click at [689, 406] on app-calendar-viewport "Sun 24 7/7 3 Jobs Mon 25 16/16 3 Jobs Tue 26 10/14 5 Jobs Wed 27 17/19 4 Jobs T…" at bounding box center [547, 331] width 1095 height 437
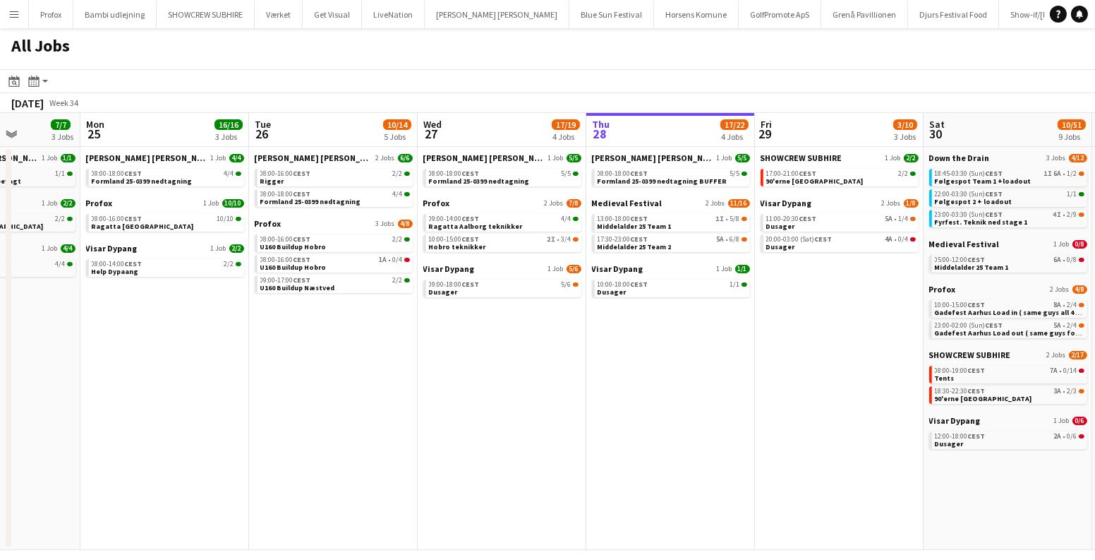
drag, startPoint x: 371, startPoint y: 343, endPoint x: 713, endPoint y: 394, distance: 345.4
click at [713, 394] on app-calendar-viewport "Fri 22 27/41 7 Jobs Sat 23 63/76 10 Jobs Sun 24 7/7 3 Jobs Mon 25 16/16 3 Jobs …" at bounding box center [547, 331] width 1095 height 437
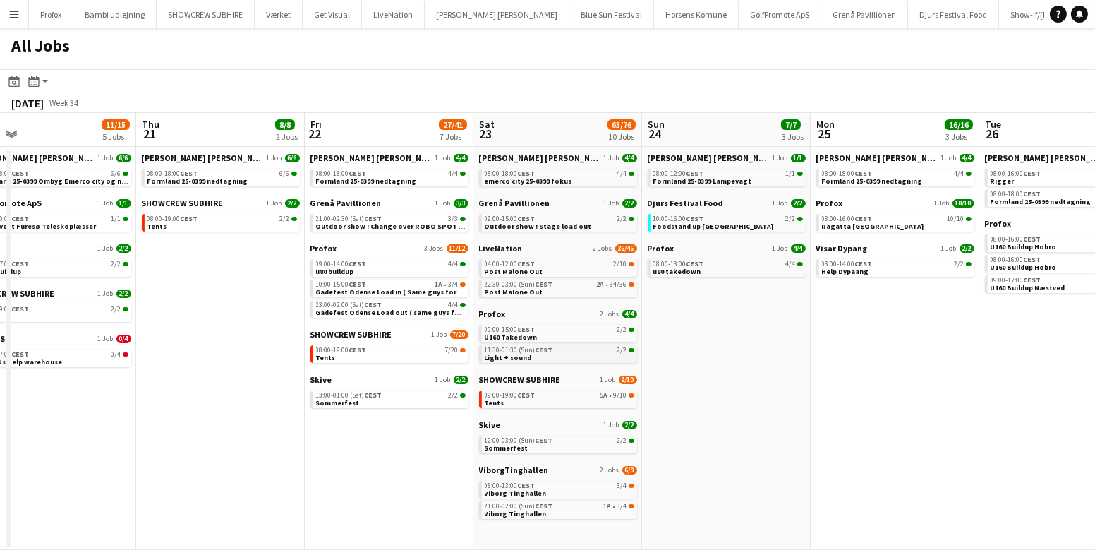
drag, startPoint x: 600, startPoint y: 355, endPoint x: 629, endPoint y: 361, distance: 30.2
click at [639, 359] on app-calendar-viewport "Mon 18 14/14 4 Jobs Tue 19 6/6 3 Jobs Wed 20 11/15 5 Jobs Thu 21 8/8 2 Jobs Fri…" at bounding box center [547, 331] width 1095 height 437
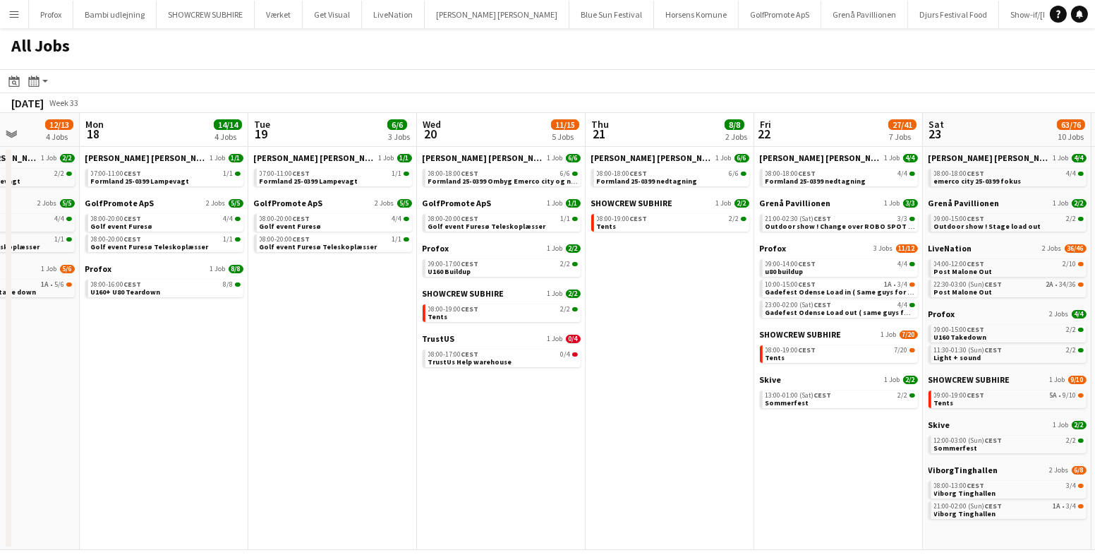
drag, startPoint x: 368, startPoint y: 343, endPoint x: 651, endPoint y: 375, distance: 284.7
click at [705, 376] on app-calendar-viewport "Fri 15 20/21 3 Jobs Sat 16 16/16 5 Jobs Sun 17 12/13 4 Jobs Mon 18 14/14 4 Jobs…" at bounding box center [547, 331] width 1095 height 437
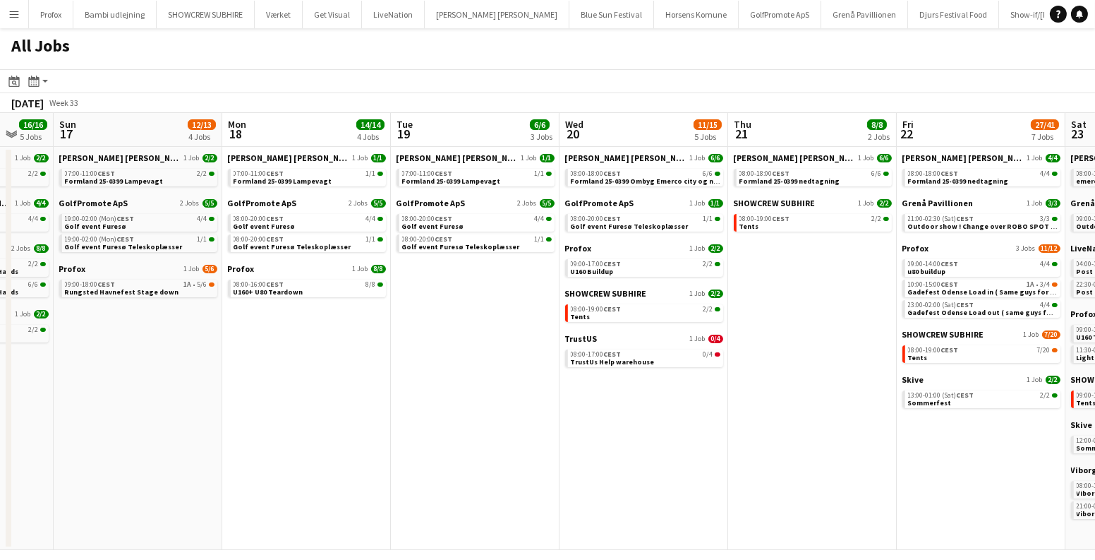
drag, startPoint x: 504, startPoint y: 360, endPoint x: 569, endPoint y: 370, distance: 66.5
click at [569, 370] on app-calendar-viewport "Fri 15 20/21 3 Jobs Sat 16 16/16 5 Jobs Sun 17 12/13 4 Jobs Mon 18 14/14 4 Jobs…" at bounding box center [547, 331] width 1095 height 437
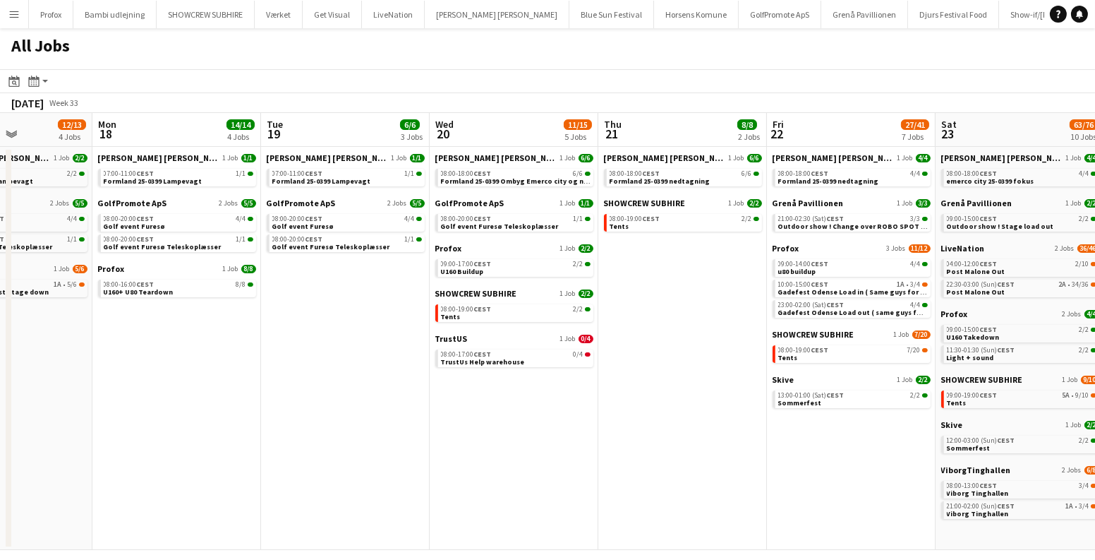
scroll to position [0, 342]
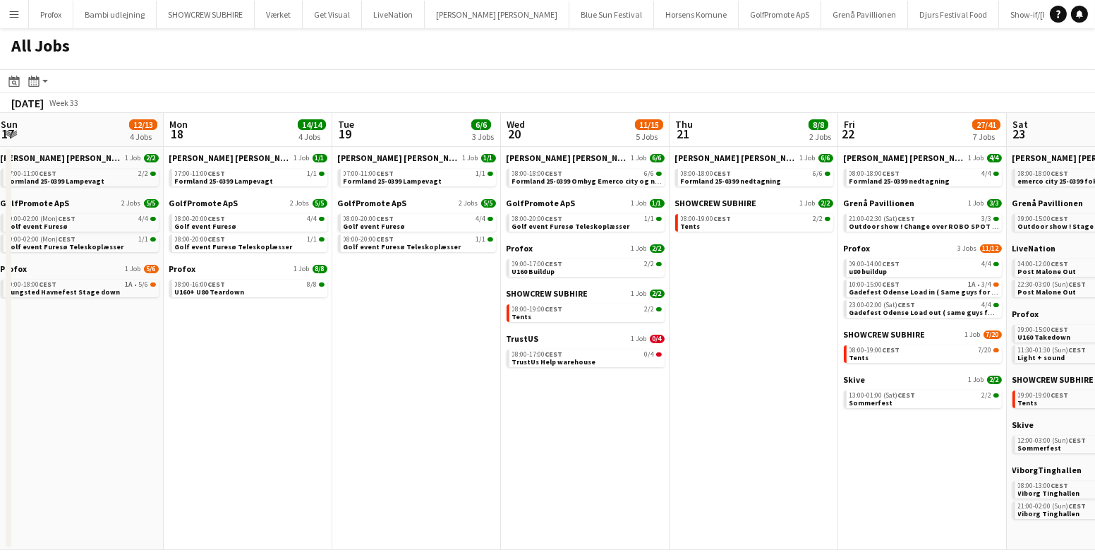
drag, startPoint x: 348, startPoint y: 302, endPoint x: 456, endPoint y: 318, distance: 109.2
click at [456, 318] on app-calendar-viewport "Fri 15 20/21 3 Jobs Sat 16 16/16 5 Jobs Sun 17 12/13 4 Jobs Mon 18 14/14 4 Jobs…" at bounding box center [547, 331] width 1095 height 437
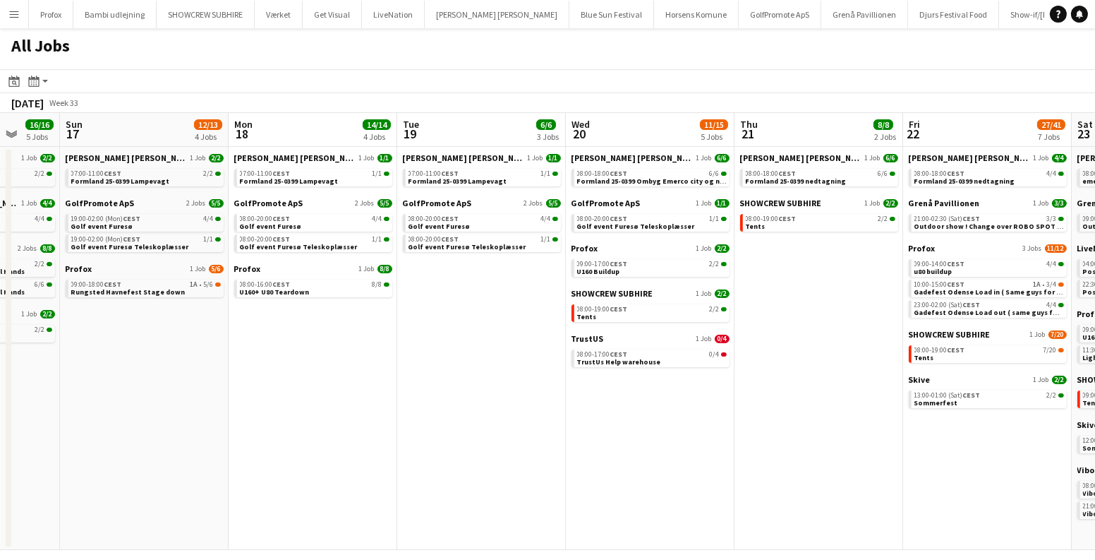
scroll to position [0, 430]
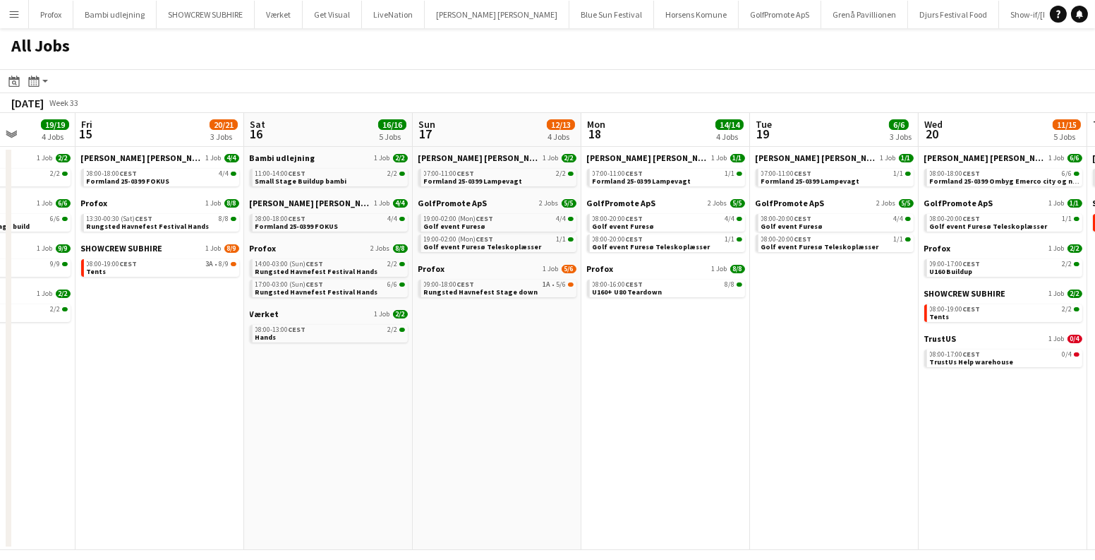
drag, startPoint x: 314, startPoint y: 301, endPoint x: 557, endPoint y: 330, distance: 245.1
click at [557, 330] on app-calendar-viewport "Tue 12 7/7 2 Jobs Wed 13 13/13 2 Jobs Thu 14 19/19 4 Jobs Fri 15 20/21 3 Jobs S…" at bounding box center [547, 331] width 1095 height 437
click at [347, 265] on div "14:00-03:00 (Sun) CEST 2/2" at bounding box center [330, 263] width 150 height 7
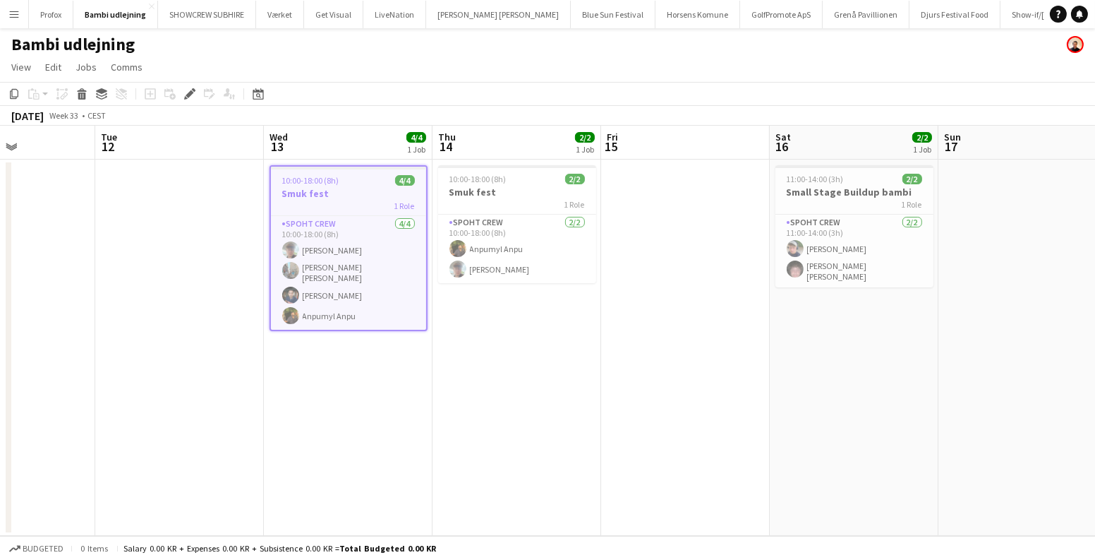
scroll to position [0, 592]
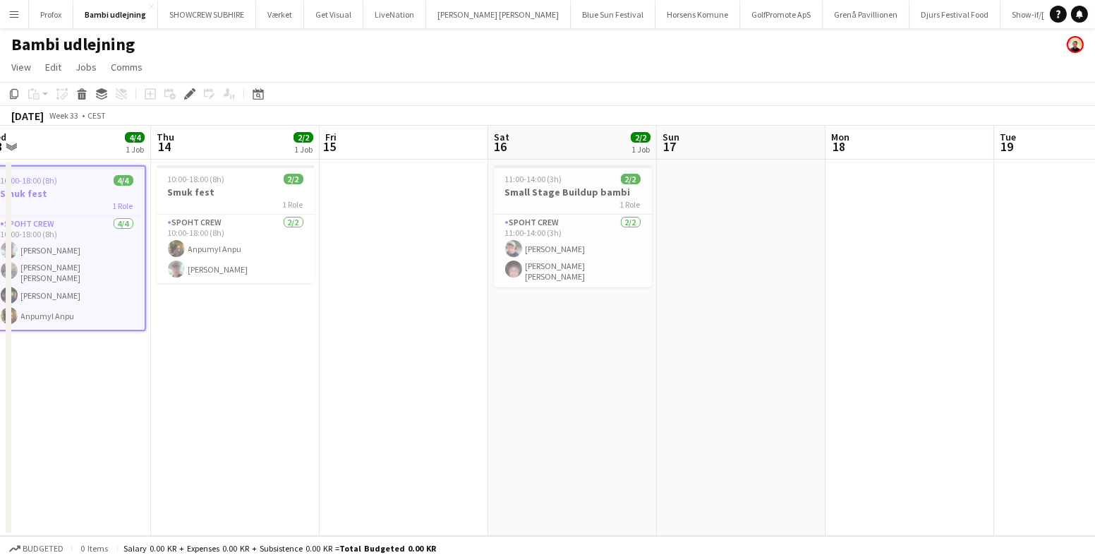
drag, startPoint x: 747, startPoint y: 305, endPoint x: 711, endPoint y: 397, distance: 98.8
click at [711, 397] on app-calendar-viewport "Mon 11 Tue 12 Wed 13 4/4 1 Job Thu 14 2/2 1 Job Fri 15 Sat 16 2/2 1 Job Sun 17 …" at bounding box center [547, 331] width 1095 height 410
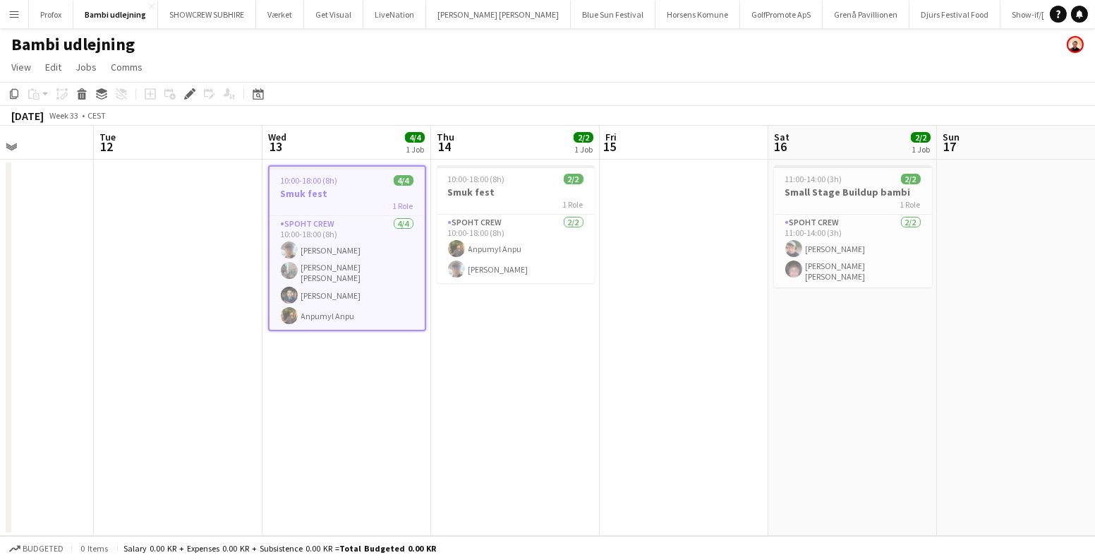
scroll to position [0, 490]
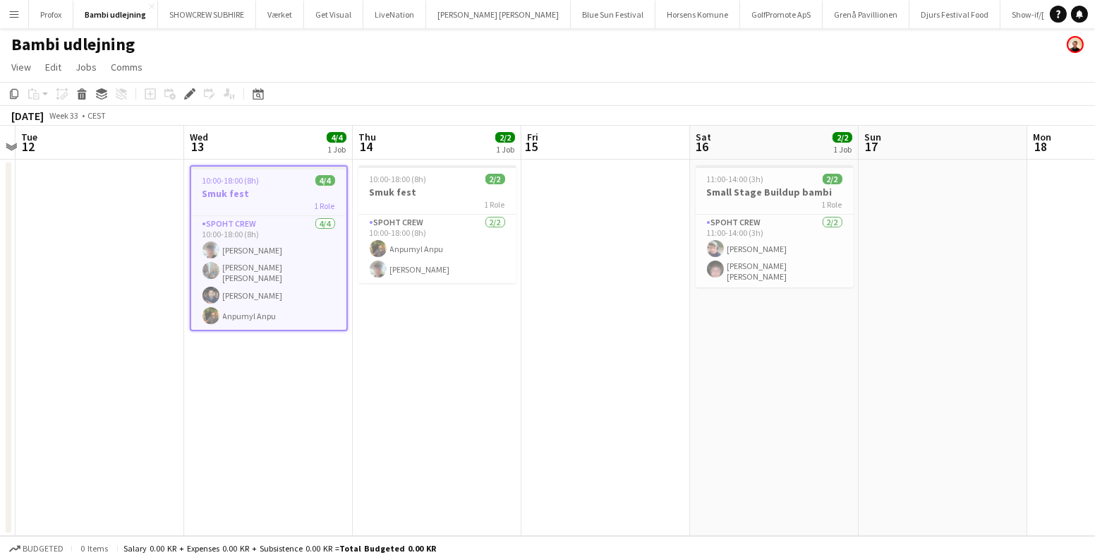
drag, startPoint x: 611, startPoint y: 387, endPoint x: 533, endPoint y: 370, distance: 80.3
click at [545, 386] on app-calendar-viewport "Sat 9 Sun 10 Mon 11 Tue 12 Wed 13 4/4 1 Job Thu 14 2/2 1 Job Fri 15 Sat 16 2/2 …" at bounding box center [547, 331] width 1095 height 410
click at [279, 188] on h3 "Smuk fest" at bounding box center [268, 193] width 155 height 13
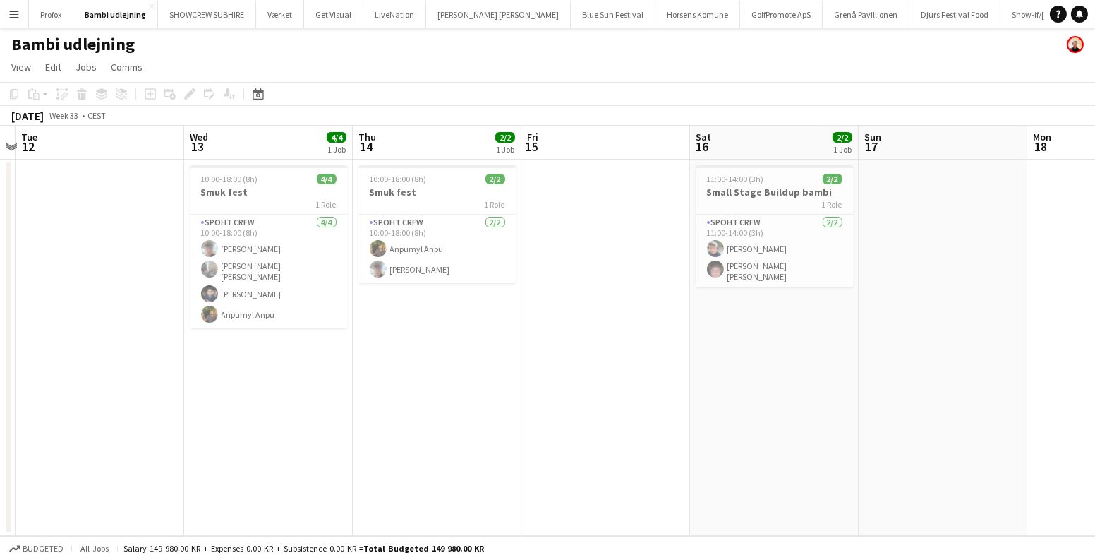
click at [221, 163] on app-date-cell "10:00-18:00 (8h) 4/4 Smuk fest 1 Role Spoht Crew [DATE] 10:00-18:00 (8h) [PERSO…" at bounding box center [268, 347] width 169 height 376
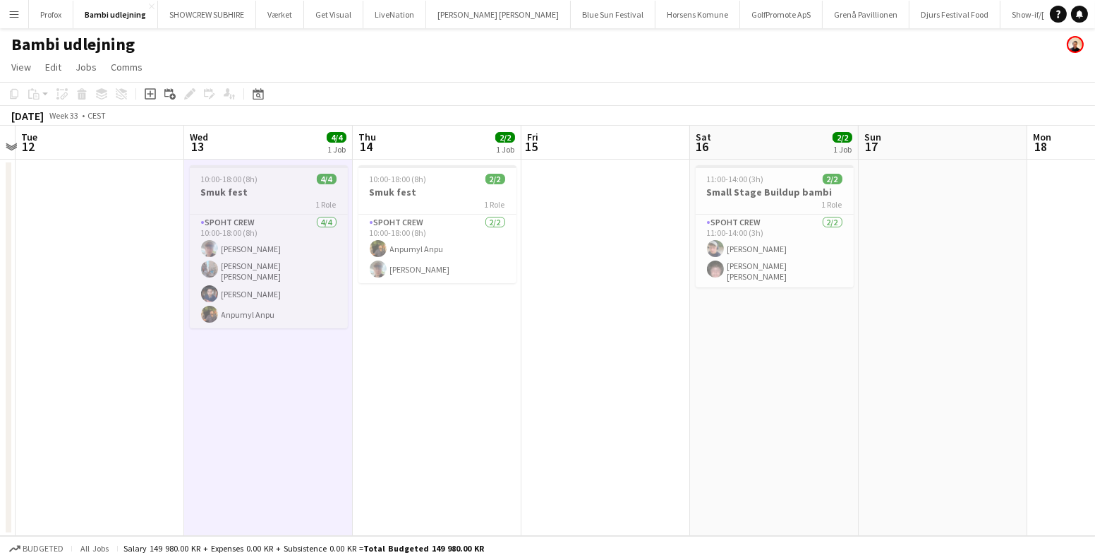
click at [233, 179] on span "10:00-18:00 (8h)" at bounding box center [229, 179] width 57 height 11
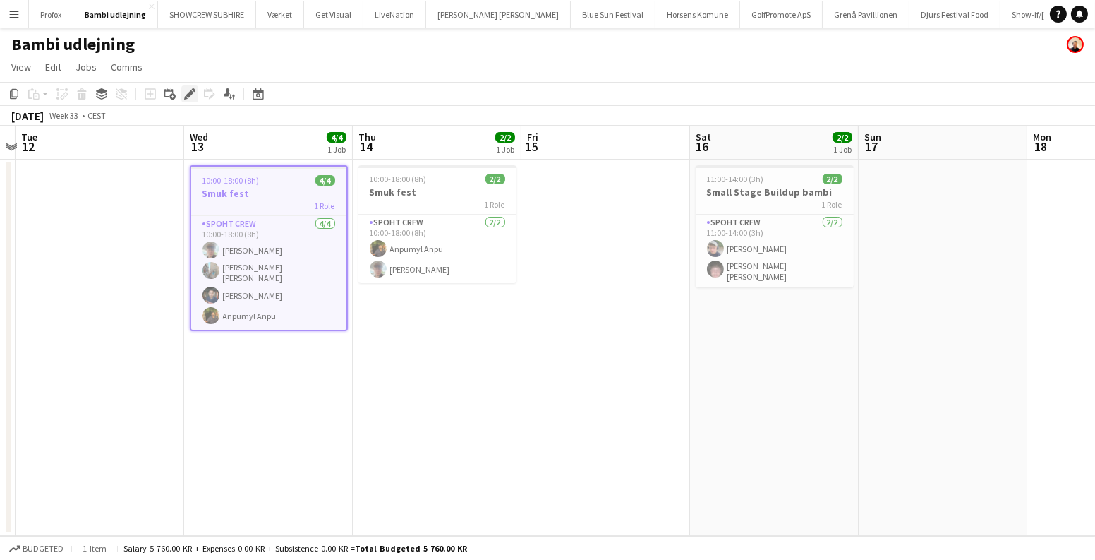
click at [186, 86] on div "Edit" at bounding box center [189, 93] width 17 height 17
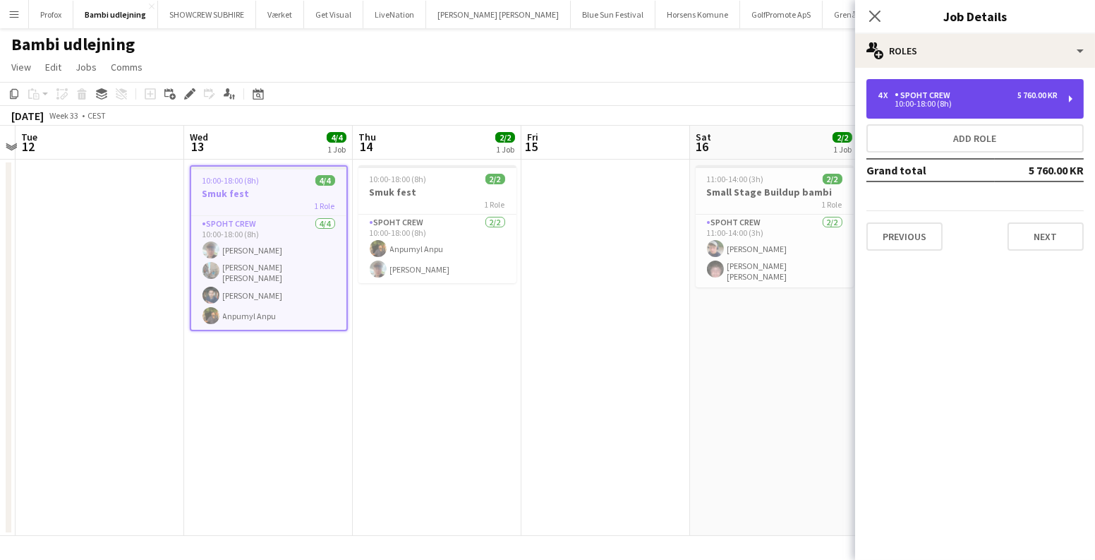
click at [942, 97] on div "Spoht Crew" at bounding box center [925, 95] width 61 height 10
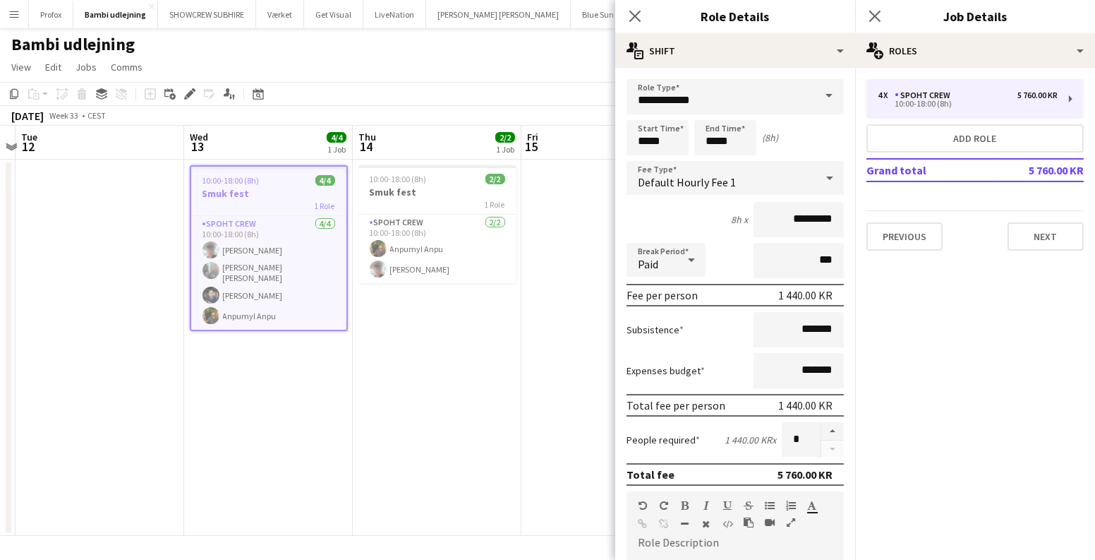
click at [1005, 232] on div "Previous Next" at bounding box center [975, 230] width 217 height 40
click at [1018, 236] on button "Next" at bounding box center [1046, 236] width 76 height 28
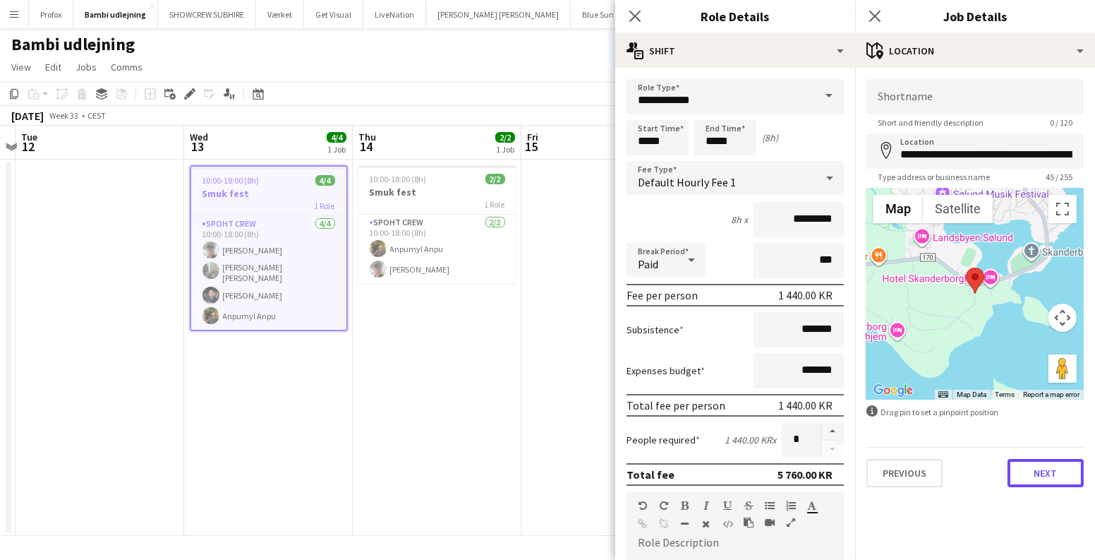
click at [1037, 473] on button "Next" at bounding box center [1046, 473] width 76 height 28
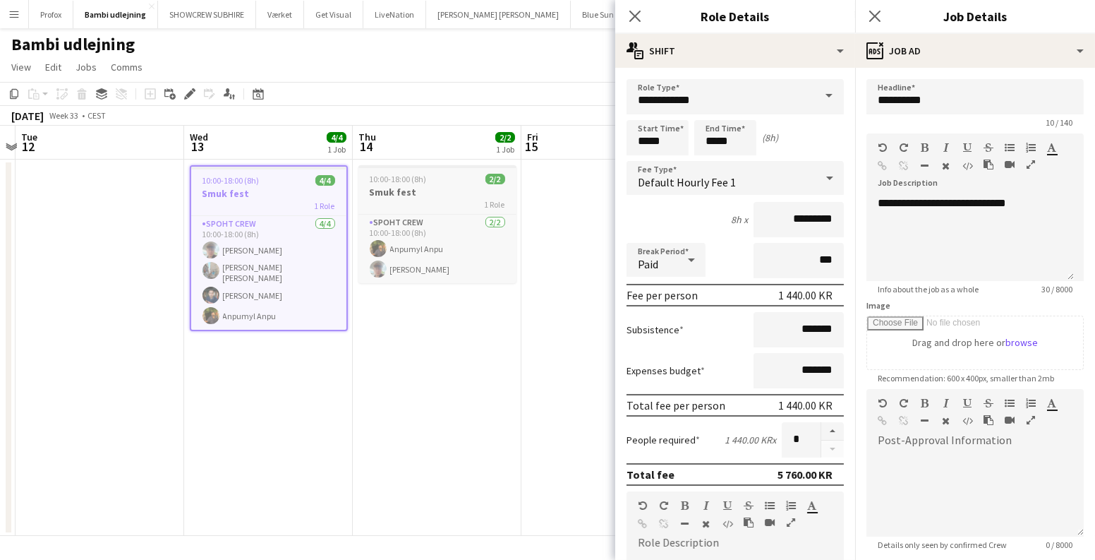
click at [447, 186] on h3 "Smuk fest" at bounding box center [437, 192] width 158 height 13
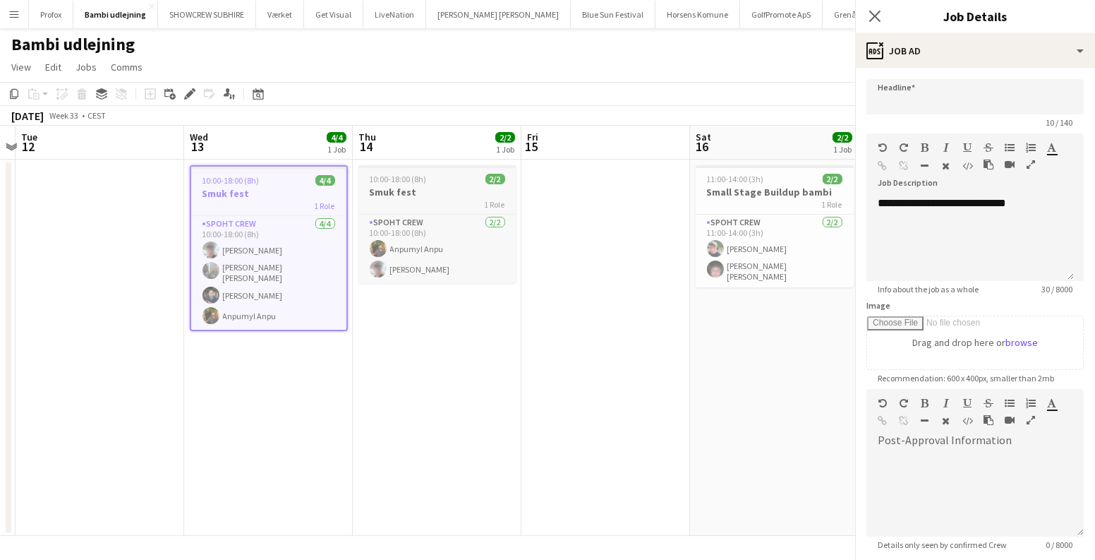
type input "*********"
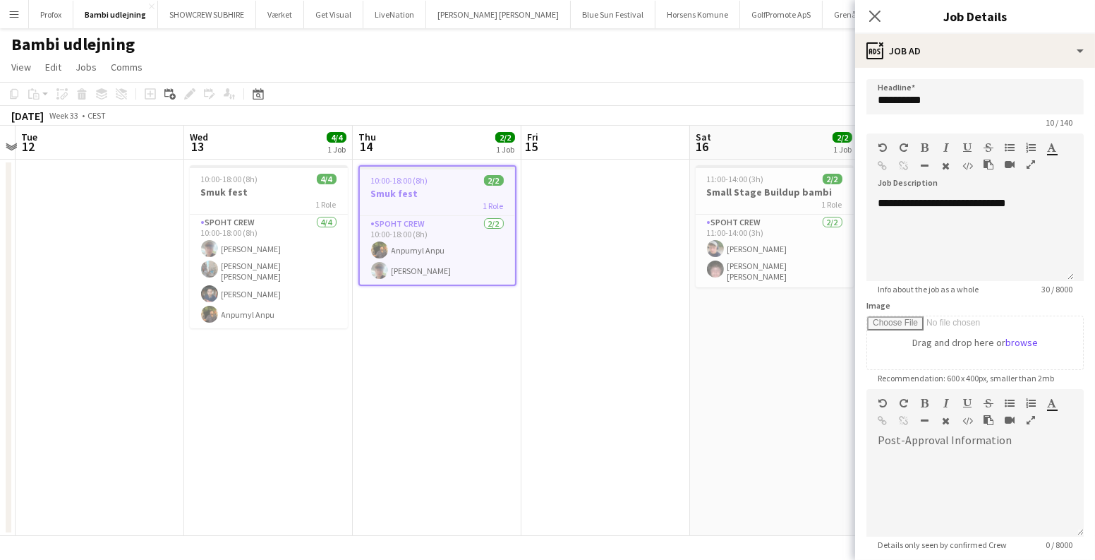
click at [656, 320] on app-date-cell at bounding box center [605, 347] width 169 height 376
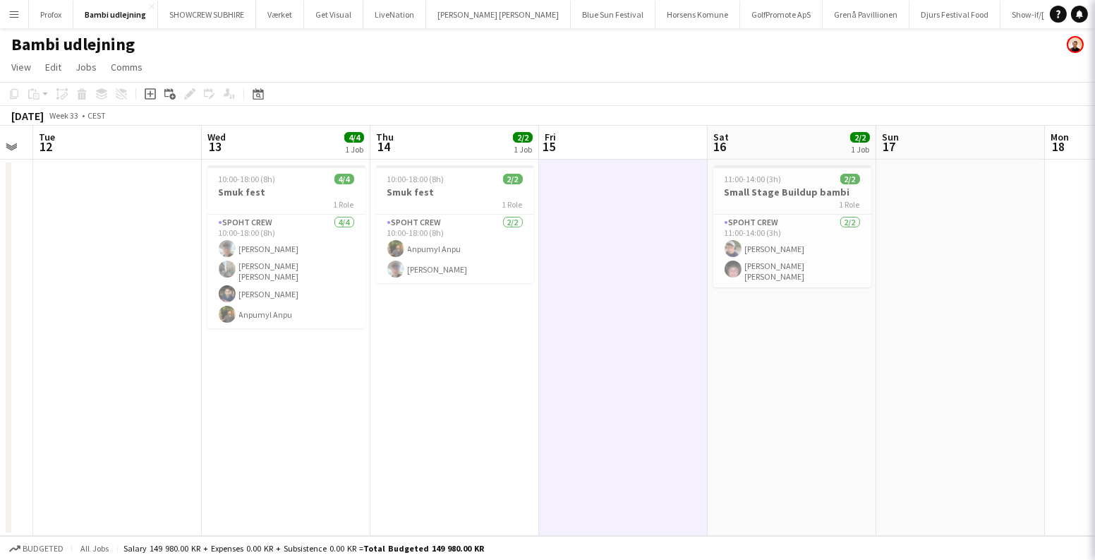
scroll to position [0, 486]
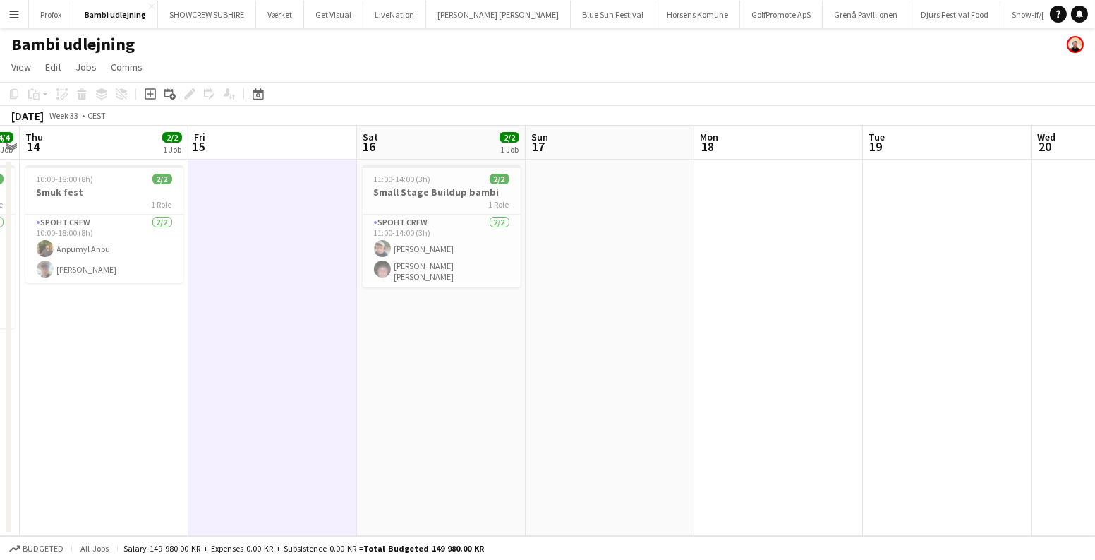
drag, startPoint x: 699, startPoint y: 327, endPoint x: 366, endPoint y: 347, distance: 333.7
click at [366, 347] on app-calendar-viewport "Mon 11 Tue 12 Wed 13 4/4 1 Job Thu 14 2/2 1 Job Fri 15 Sat 16 2/2 1 Job Sun 17 …" at bounding box center [547, 331] width 1095 height 410
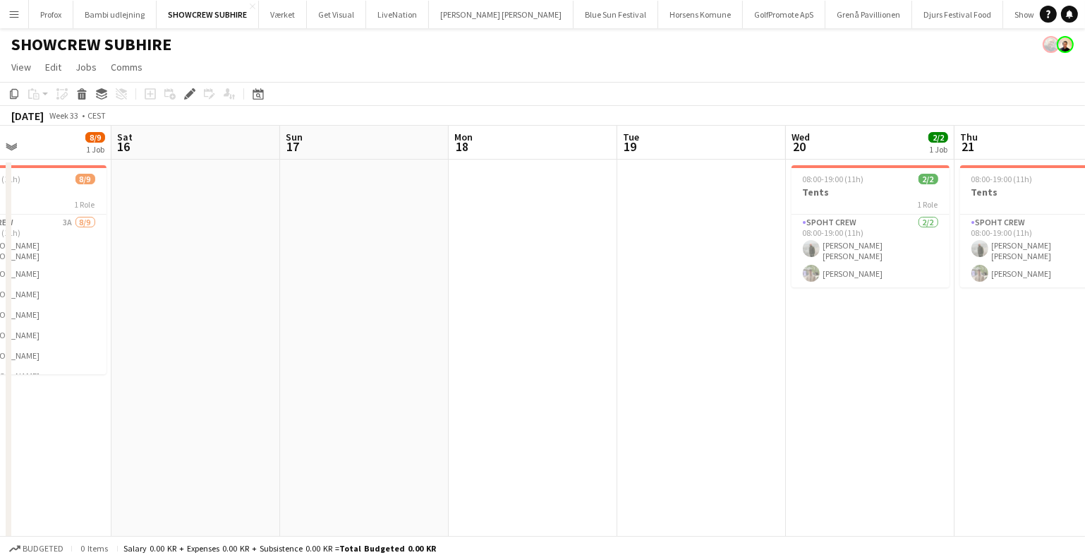
drag, startPoint x: 943, startPoint y: 354, endPoint x: 191, endPoint y: 394, distance: 753.3
click at [191, 394] on app-calendar-viewport "Tue 12 6/6 1 Job Wed 13 9/9 1 Job Thu 14 9/9 1 Job Fri 15 8/9 1 Job Sat 16 Sun …" at bounding box center [542, 337] width 1085 height 422
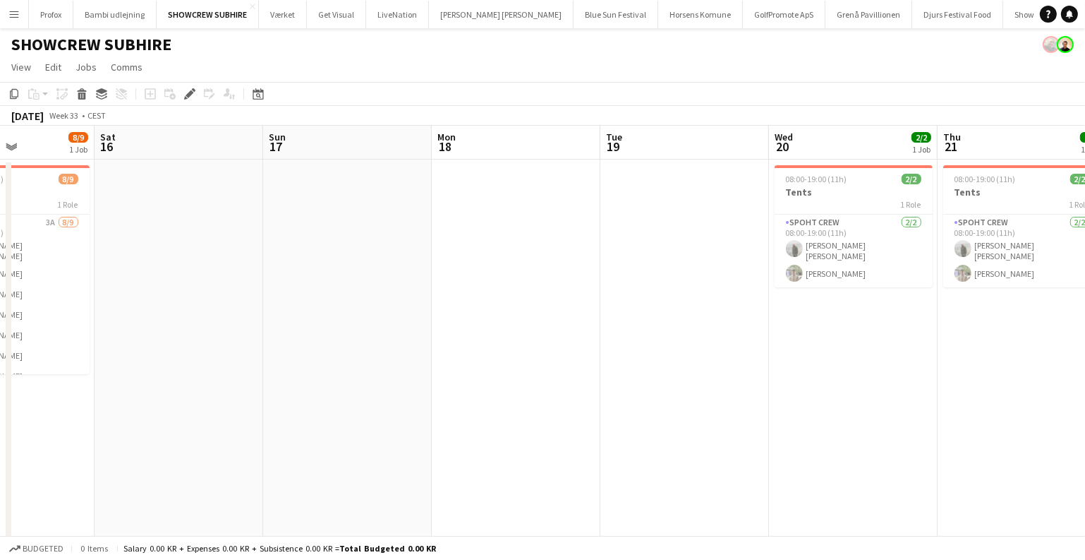
drag, startPoint x: 947, startPoint y: 380, endPoint x: 1094, endPoint y: 399, distance: 148.0
click at [1085, 399] on html "Menu Boards Boards Boards All jobs Status Workforce Workforce My Workforce Recr…" at bounding box center [542, 286] width 1085 height 572
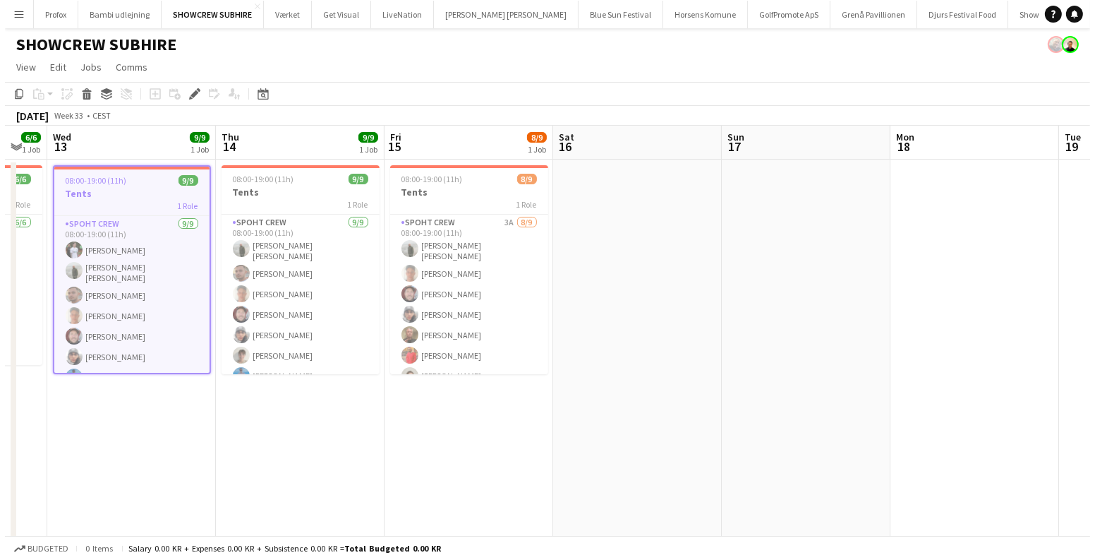
scroll to position [0, 367]
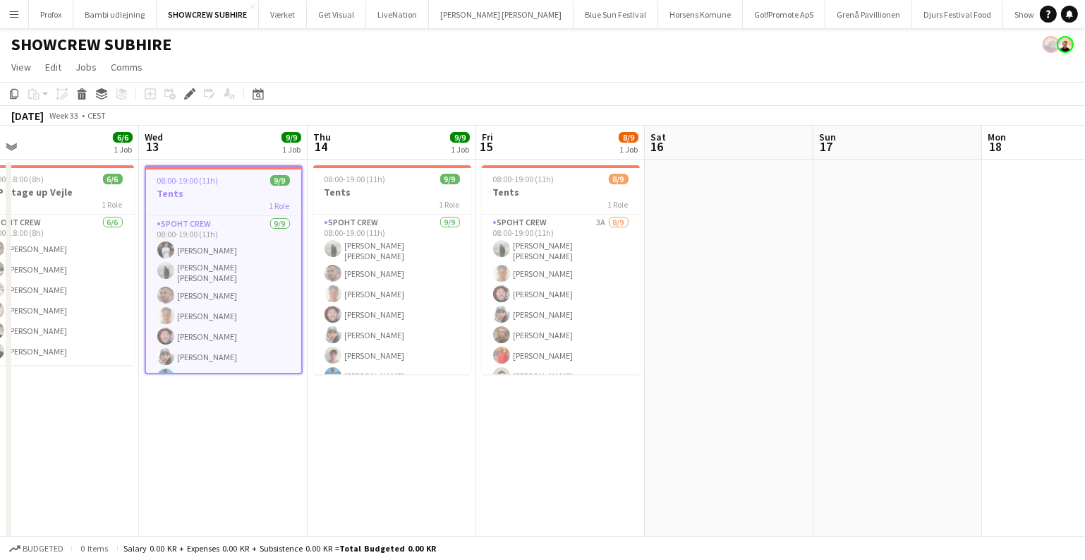
drag, startPoint x: 631, startPoint y: 400, endPoint x: 1094, endPoint y: 378, distance: 463.4
click at [1085, 378] on html "Menu Boards Boards Boards All jobs Status Workforce Workforce My Workforce Recr…" at bounding box center [542, 286] width 1085 height 572
drag, startPoint x: 701, startPoint y: 107, endPoint x: 683, endPoint y: 55, distance: 54.7
click at [787, 102] on div "Copy Paste Paste Ctrl+V Paste with crew Ctrl+Shift+V Paste linked Job [GEOGRAPH…" at bounding box center [542, 104] width 1085 height 44
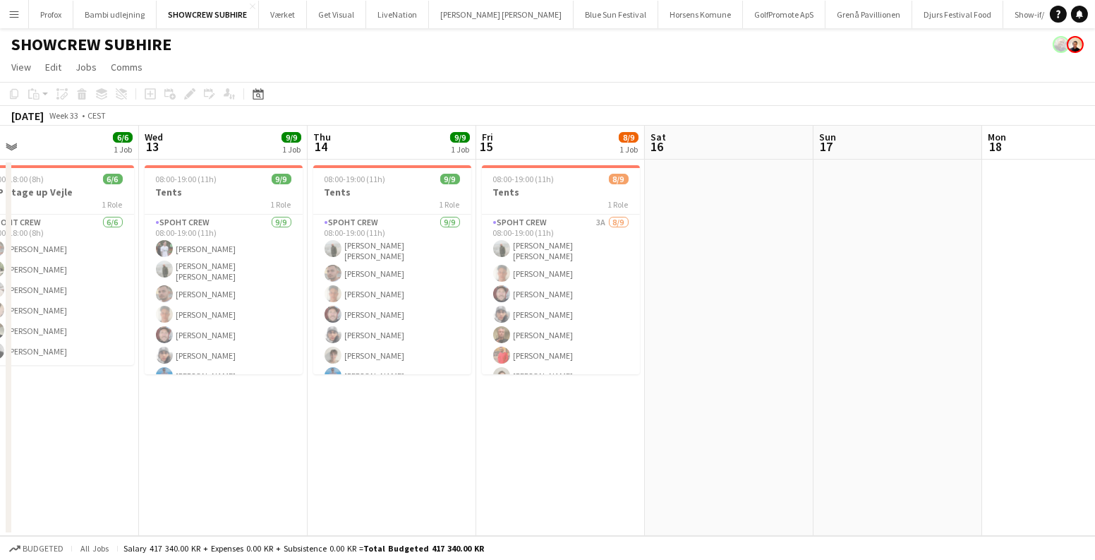
scroll to position [0, 445]
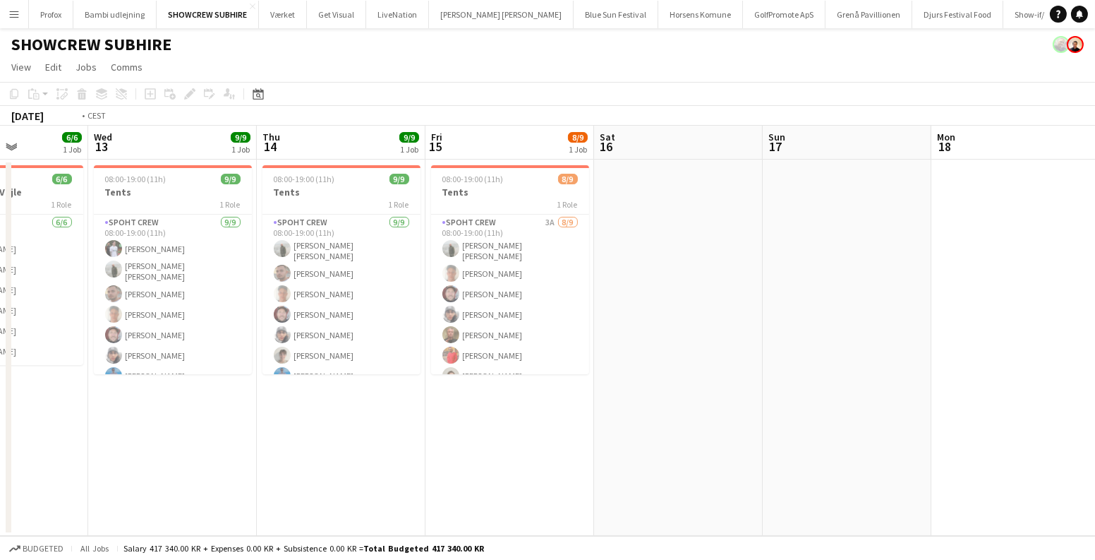
drag, startPoint x: 463, startPoint y: 455, endPoint x: 641, endPoint y: 419, distance: 181.4
click at [636, 421] on app-calendar-viewport "Sun 10 Mon 11 Tue 12 6/6 1 Job Wed 13 9/9 1 Job Thu 14 9/9 1 Job Fri 15 8/9 1 J…" at bounding box center [547, 331] width 1095 height 410
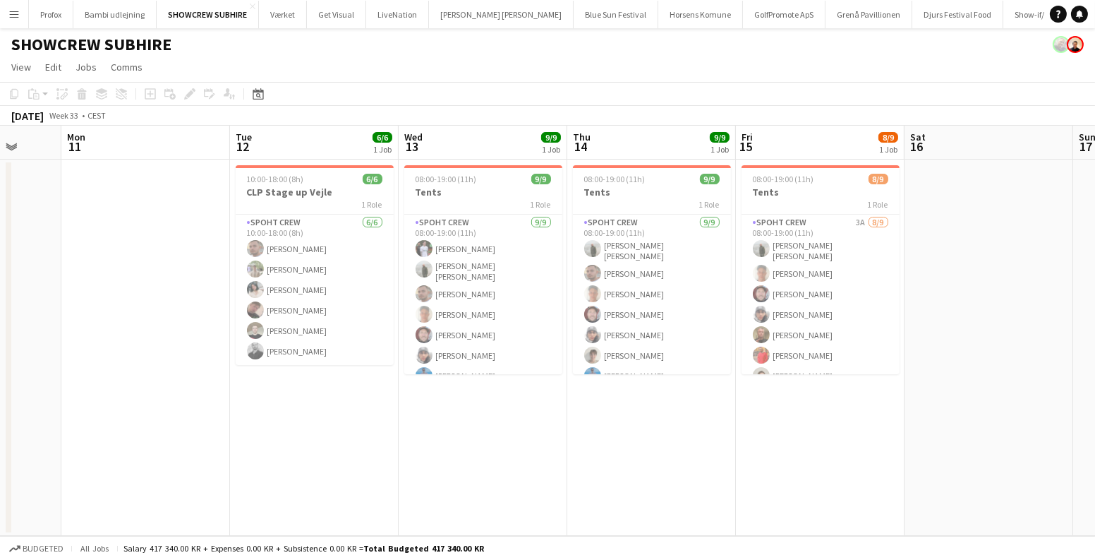
click at [634, 411] on app-date-cell "08:00-19:00 (11h) 9/9 Tents 1 Role Spoht Crew [DATE] 08:00-19:00 (11h) [PERSON_…" at bounding box center [651, 347] width 169 height 376
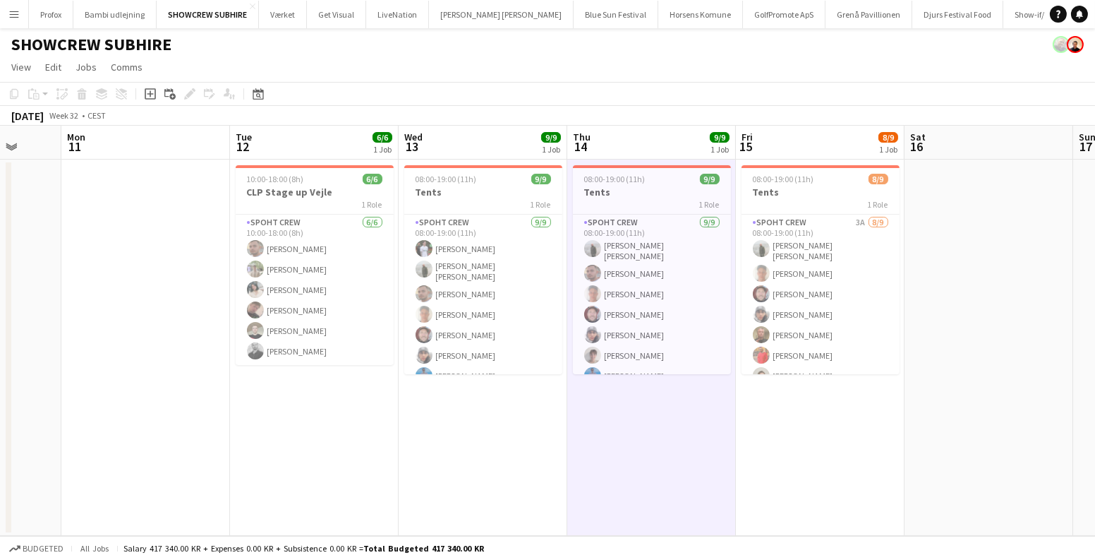
click at [578, 92] on app-toolbar "Copy Paste Paste Ctrl+V Paste with crew Ctrl+Shift+V Paste linked Job [GEOGRAPH…" at bounding box center [547, 94] width 1095 height 24
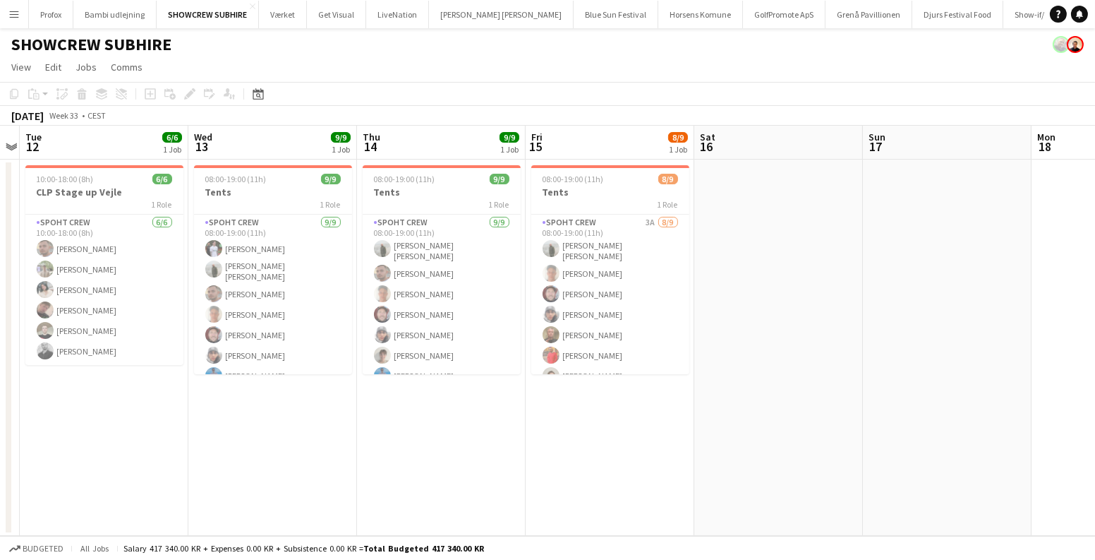
scroll to position [0, 488]
drag, startPoint x: 982, startPoint y: 322, endPoint x: 771, endPoint y: 328, distance: 210.4
click at [780, 330] on app-calendar-viewport "Sat 9 Sun 10 Mon 11 Tue 12 6/6 1 Job Wed 13 9/9 1 Job Thu 14 9/9 1 Job Fri 15 8…" at bounding box center [547, 331] width 1095 height 410
click at [313, 298] on app-card-role "Spoht Crew [DATE] 08:00-19:00 (11h) [PERSON_NAME] [PERSON_NAME] [PERSON_NAME] A…" at bounding box center [271, 323] width 158 height 216
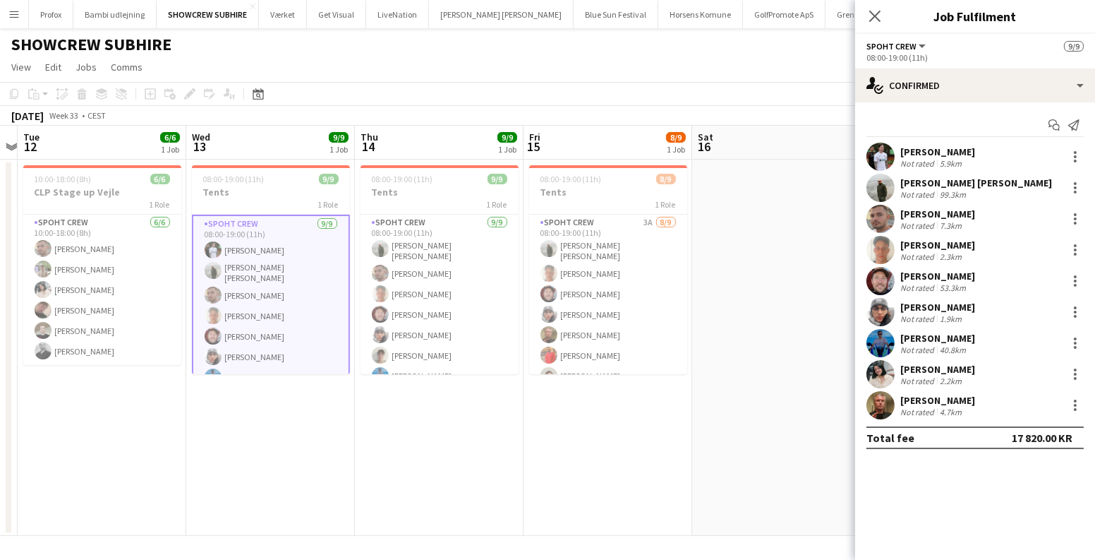
click at [396, 437] on app-date-cell "08:00-19:00 (11h) 9/9 Tents 1 Role Spoht Crew [DATE] 08:00-19:00 (11h) [PERSON_…" at bounding box center [439, 347] width 169 height 376
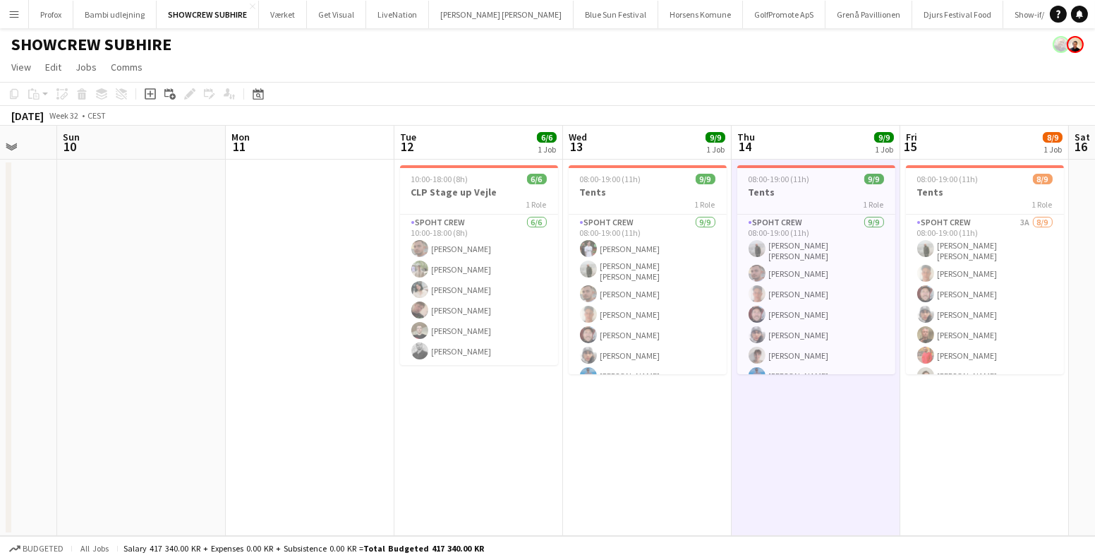
drag, startPoint x: 527, startPoint y: 352, endPoint x: 834, endPoint y: 369, distance: 307.4
click at [834, 369] on app-calendar-viewport "Thu 7 Fri 8 Sat 9 Sun 10 Mon 11 Tue 12 6/6 1 Job Wed 13 9/9 1 Job Thu 14 9/9 1 …" at bounding box center [547, 331] width 1095 height 410
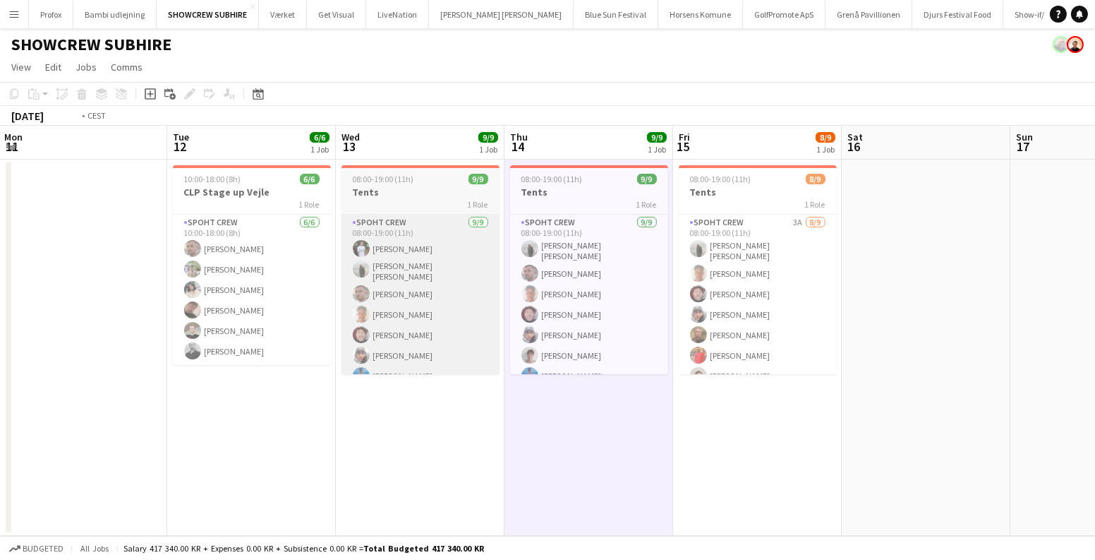
drag, startPoint x: 691, startPoint y: 366, endPoint x: 384, endPoint y: 323, distance: 309.9
click at [382, 328] on app-calendar-viewport "Fri 8 Sat 9 Sun 10 Mon 11 Tue 12 6/6 1 Job Wed 13 9/9 1 Job Thu 14 9/9 1 Job Fr…" at bounding box center [547, 331] width 1095 height 410
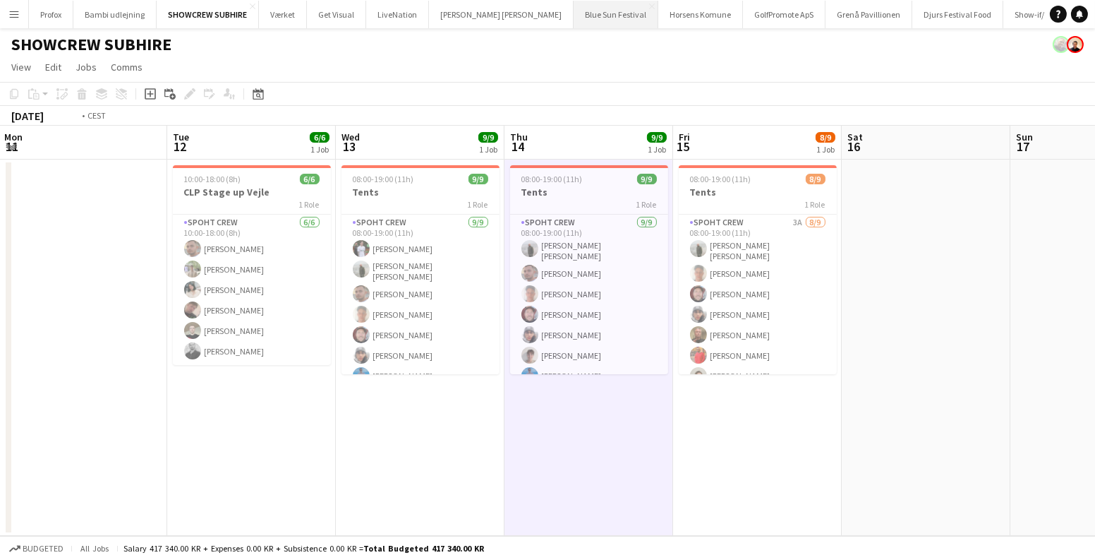
scroll to position [0, 520]
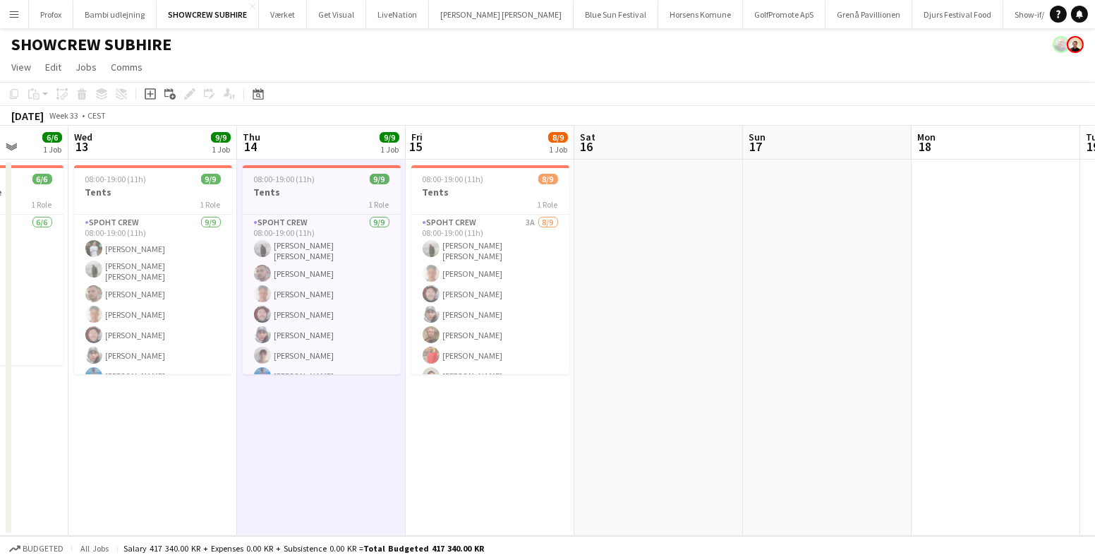
drag, startPoint x: 730, startPoint y: 387, endPoint x: 481, endPoint y: 392, distance: 249.1
click at [479, 393] on app-calendar-viewport "Sat 9 Sun 10 Mon 11 Tue 12 6/6 1 Job Wed 13 9/9 1 Job Thu 14 9/9 1 Job Fri 15 8…" at bounding box center [547, 331] width 1095 height 410
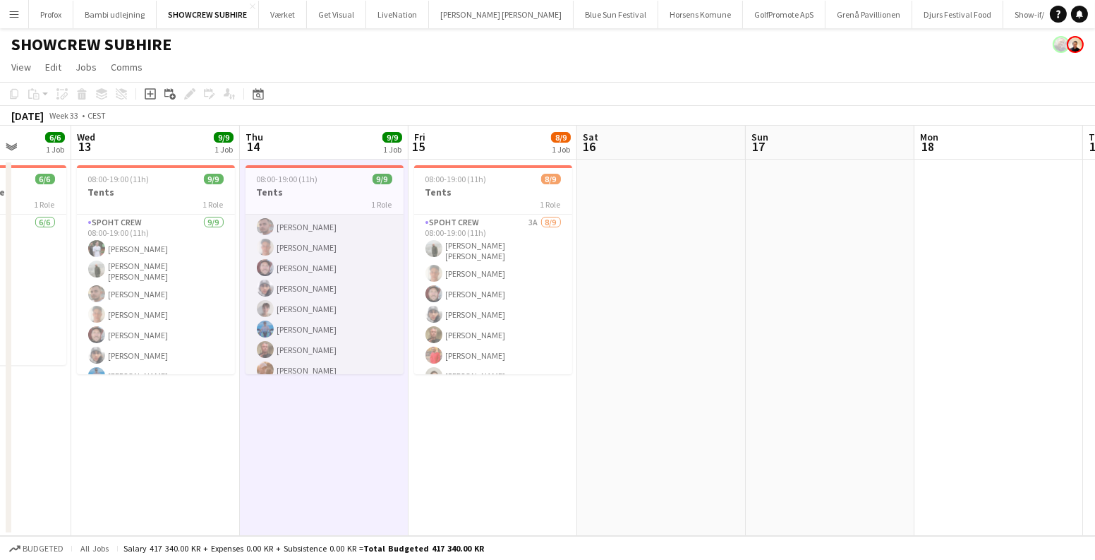
scroll to position [52, 0]
click at [322, 304] on app-card-role "Spoht Crew [DATE] 08:00-19:00 (11h) [PERSON_NAME] [PERSON_NAME] Ambarcumianas […" at bounding box center [325, 271] width 158 height 216
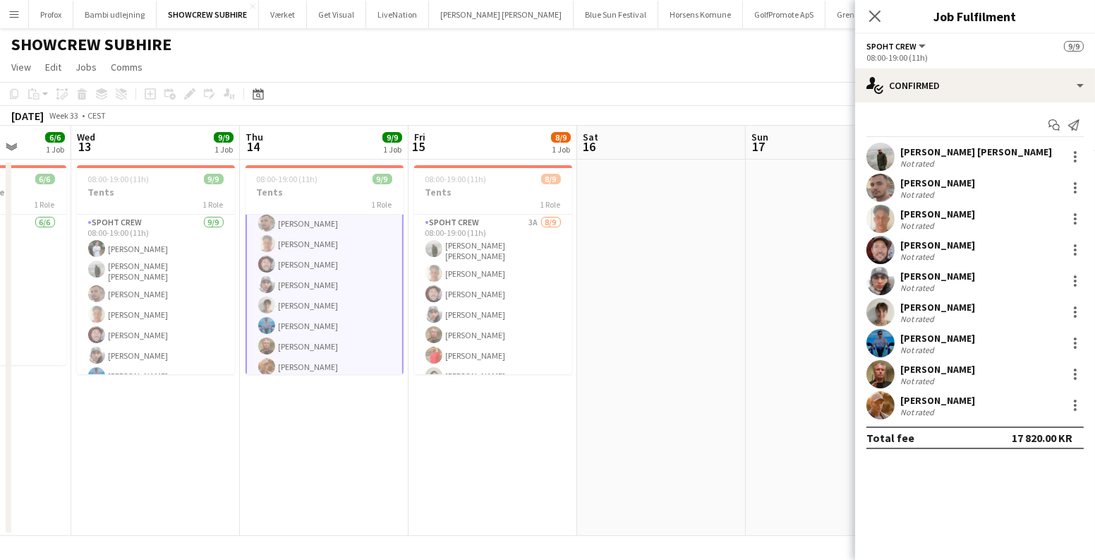
scroll to position [53, 0]
click at [940, 310] on div "[PERSON_NAME]" at bounding box center [937, 307] width 75 height 13
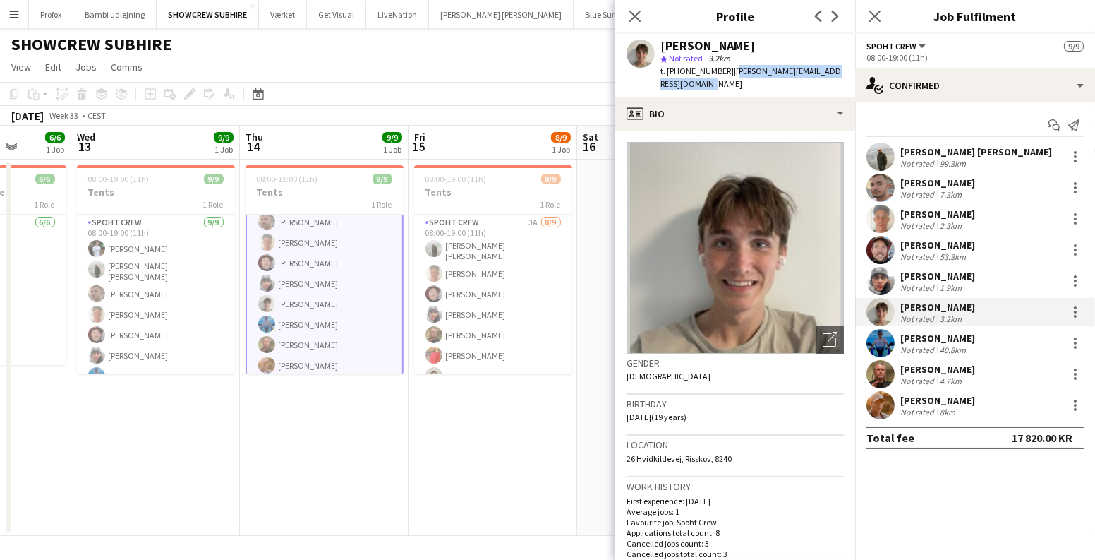
drag, startPoint x: 718, startPoint y: 71, endPoint x: 684, endPoint y: 85, distance: 37.3
click at [682, 85] on div "t. [PHONE_NUMBER] | [PERSON_NAME][EMAIL_ADDRESS][DOMAIN_NAME]" at bounding box center [751, 77] width 183 height 25
copy span "[PERSON_NAME][EMAIL_ADDRESS][DOMAIN_NAME]"
click at [402, 425] on app-date-cell "08:00-19:00 (11h) 9/9 Tents 1 Role Spoht Crew [DATE] 08:00-19:00 (11h) [PERSON_…" at bounding box center [324, 347] width 169 height 376
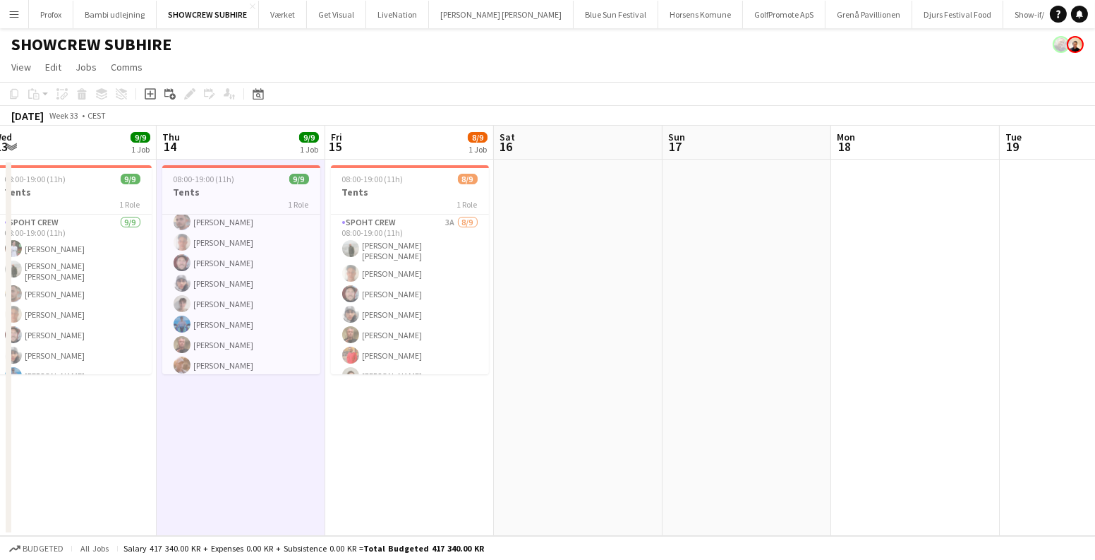
scroll to position [0, 574]
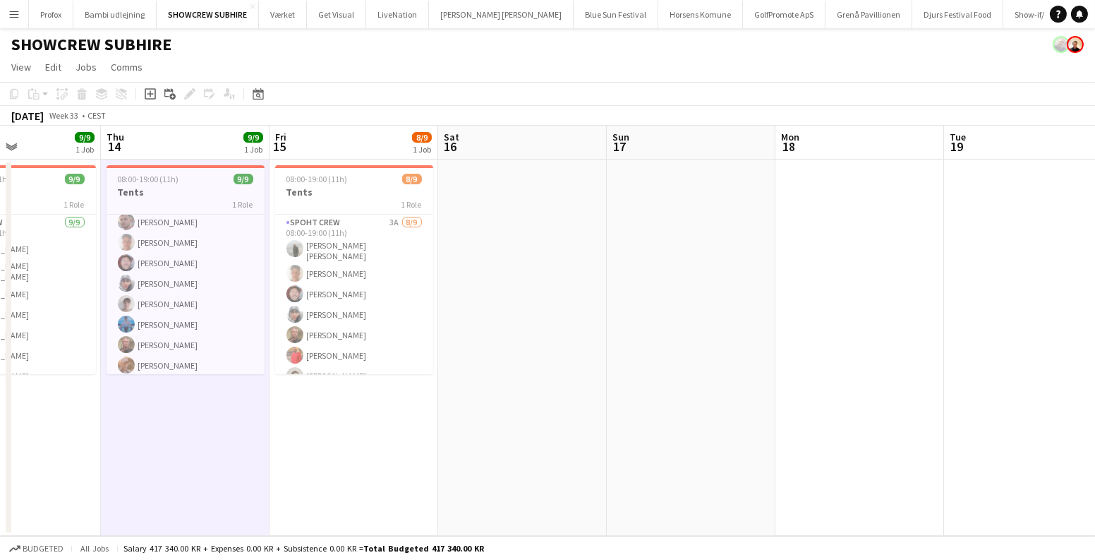
drag, startPoint x: 666, startPoint y: 291, endPoint x: 588, endPoint y: 292, distance: 78.3
click at [588, 293] on app-calendar-viewport "Sun 10 Mon 11 Tue 12 6/6 1 Job Wed 13 9/9 1 Job Thu 14 9/9 1 Job Fri 15 8/9 1 J…" at bounding box center [547, 331] width 1095 height 410
click at [338, 260] on app-card-role "Spoht Crew 3A [DATE] 08:00-19:00 (11h) [PERSON_NAME] [PERSON_NAME] [PERSON_NAME…" at bounding box center [354, 323] width 158 height 216
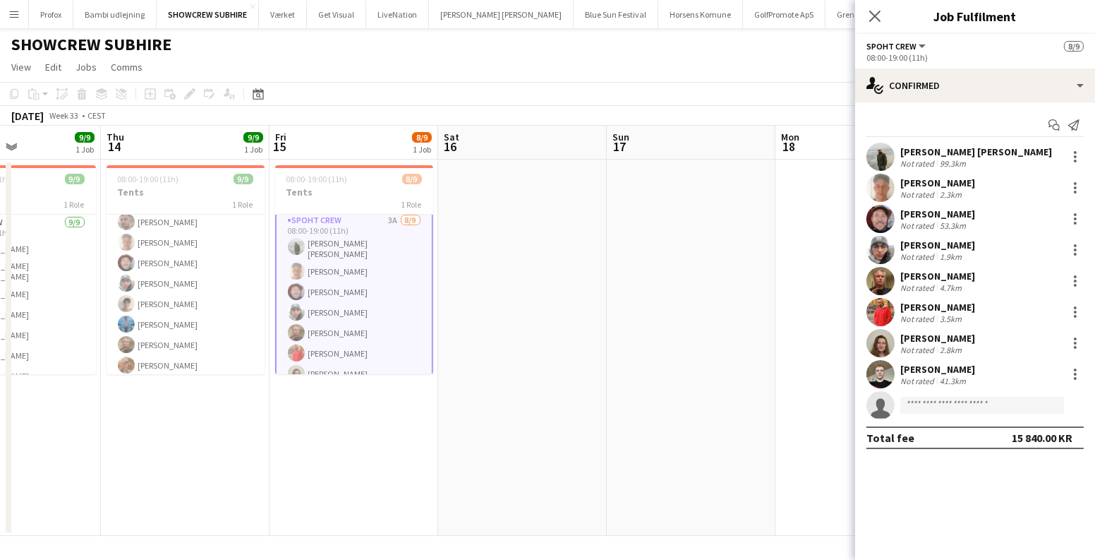
scroll to position [0, 0]
click at [349, 192] on h3 "Tents" at bounding box center [354, 192] width 158 height 13
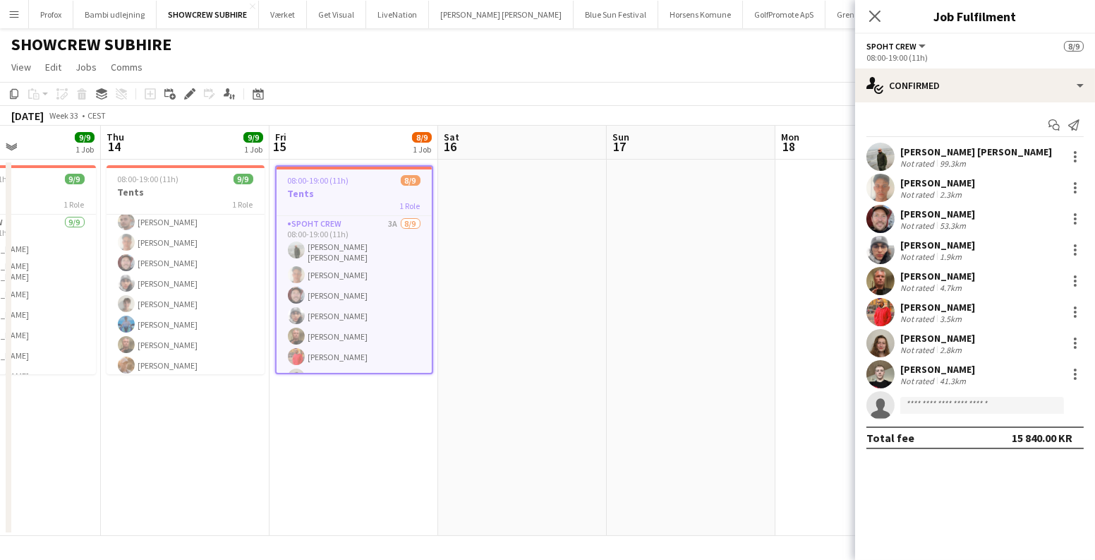
click at [342, 187] on h3 "Tents" at bounding box center [354, 193] width 155 height 13
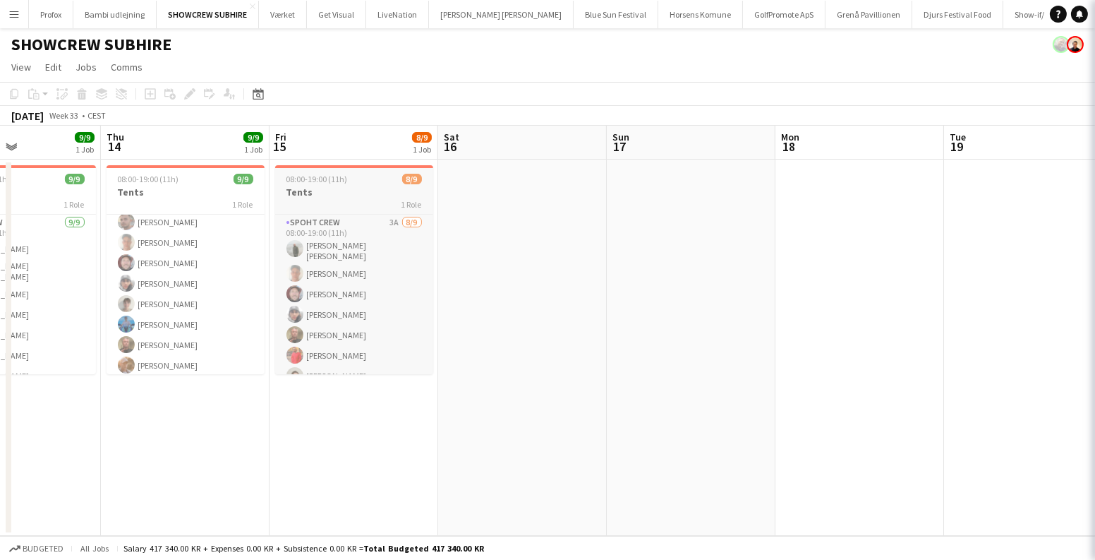
click at [342, 187] on h3 "Tents" at bounding box center [354, 192] width 158 height 13
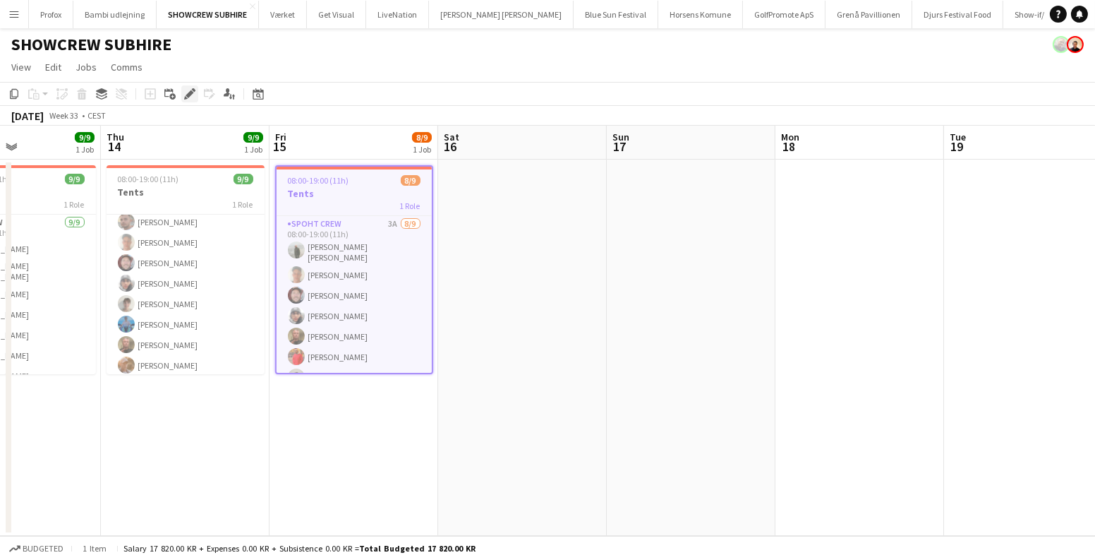
click at [189, 92] on icon at bounding box center [190, 94] width 8 height 8
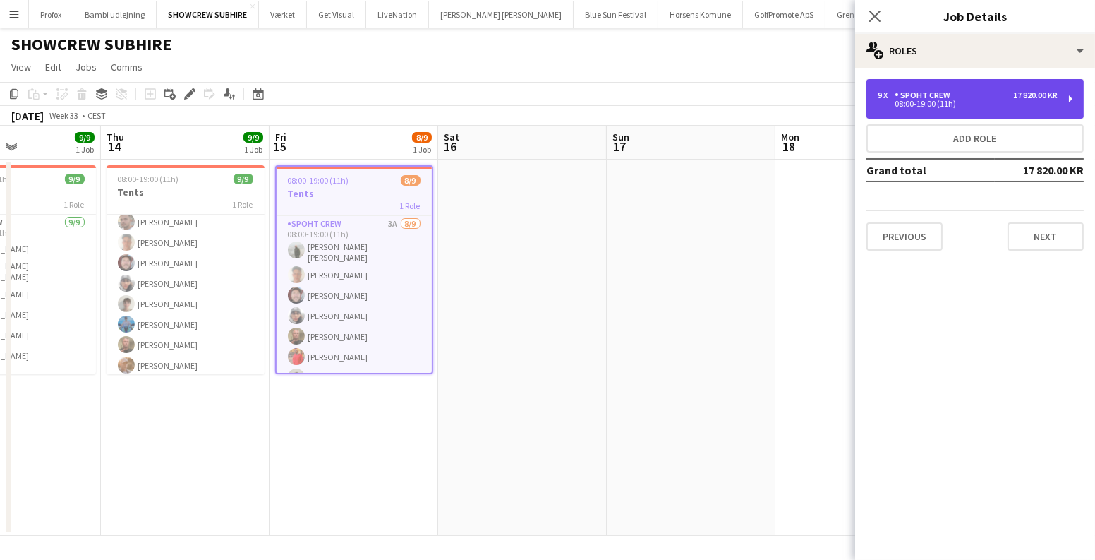
click at [957, 86] on div "9 x Spoht Crew 17 820.00 KR 08:00-19:00 (11h)" at bounding box center [975, 99] width 217 height 40
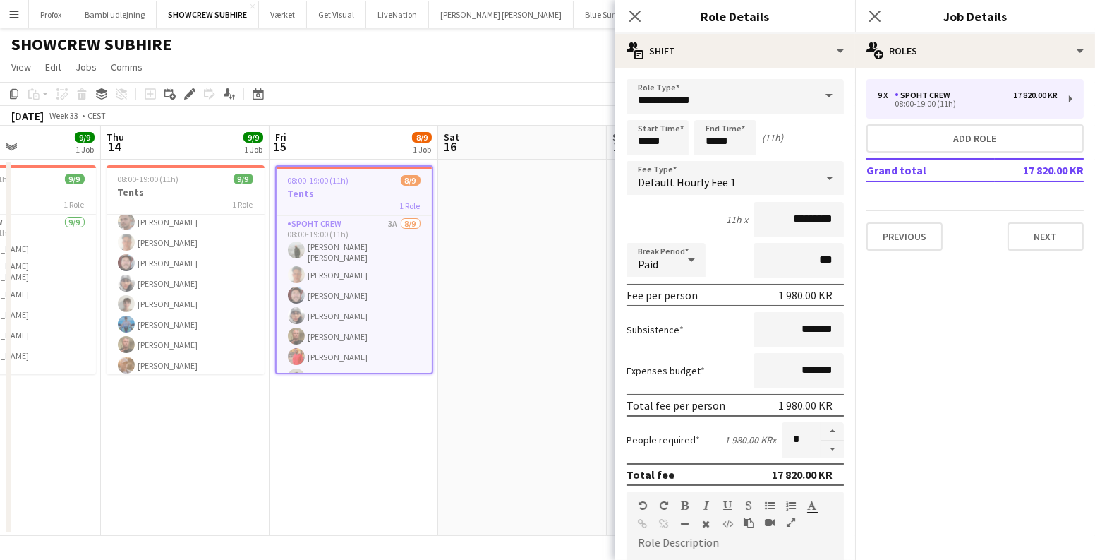
click at [4, 10] on button "Menu" at bounding box center [14, 14] width 28 height 28
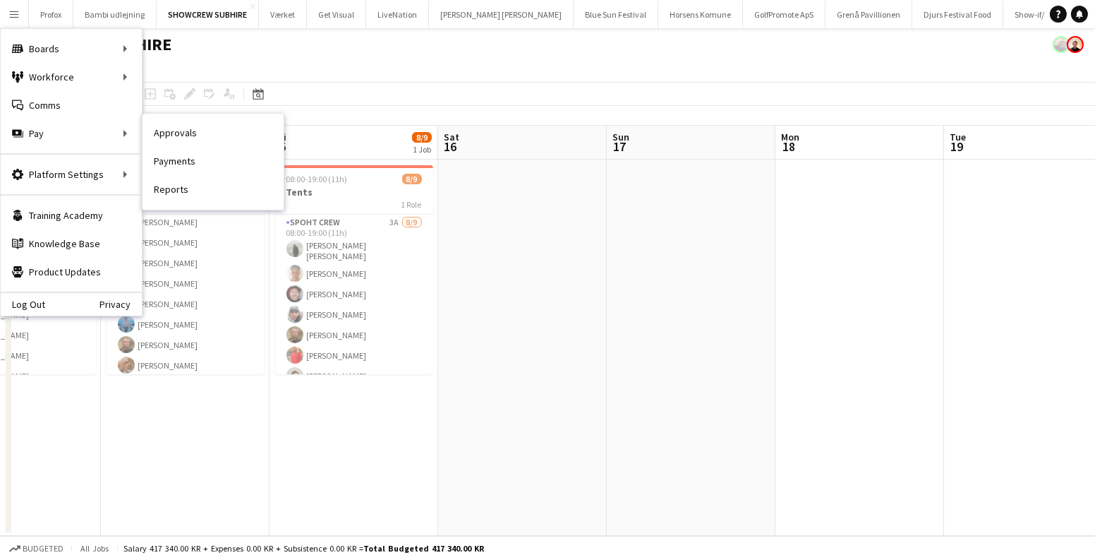
click at [193, 127] on link "Approvals" at bounding box center [213, 133] width 141 height 28
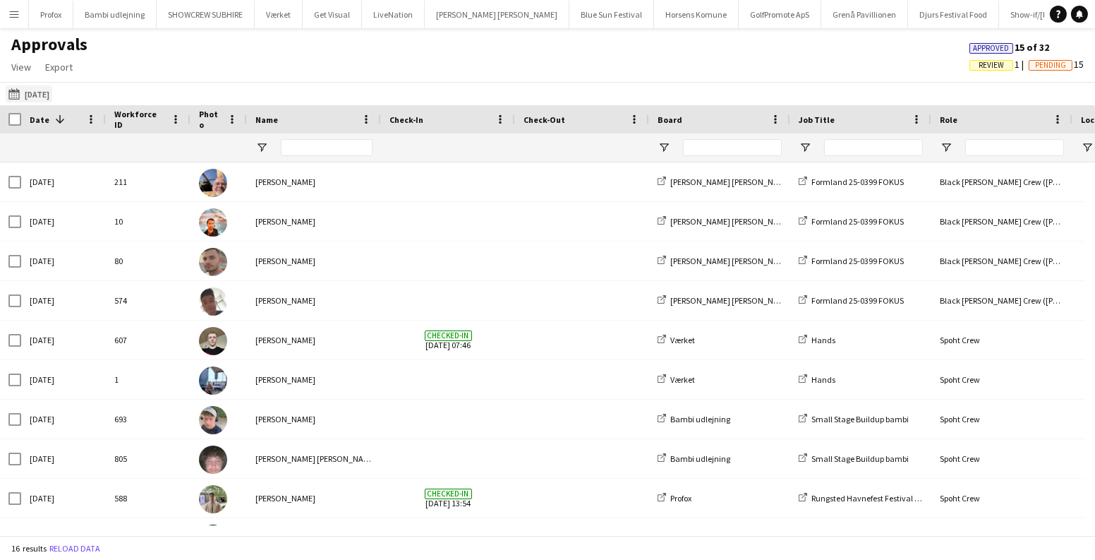
click at [17, 95] on app-icon "[DATE]" at bounding box center [16, 93] width 16 height 11
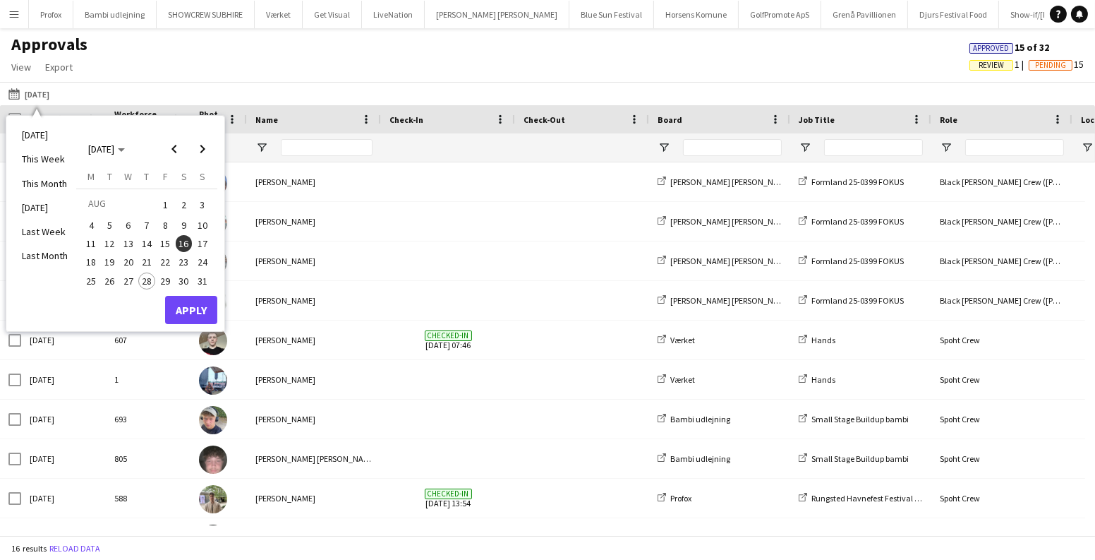
click at [161, 241] on span "15" at bounding box center [165, 243] width 17 height 17
click at [188, 310] on button "Apply" at bounding box center [191, 310] width 52 height 28
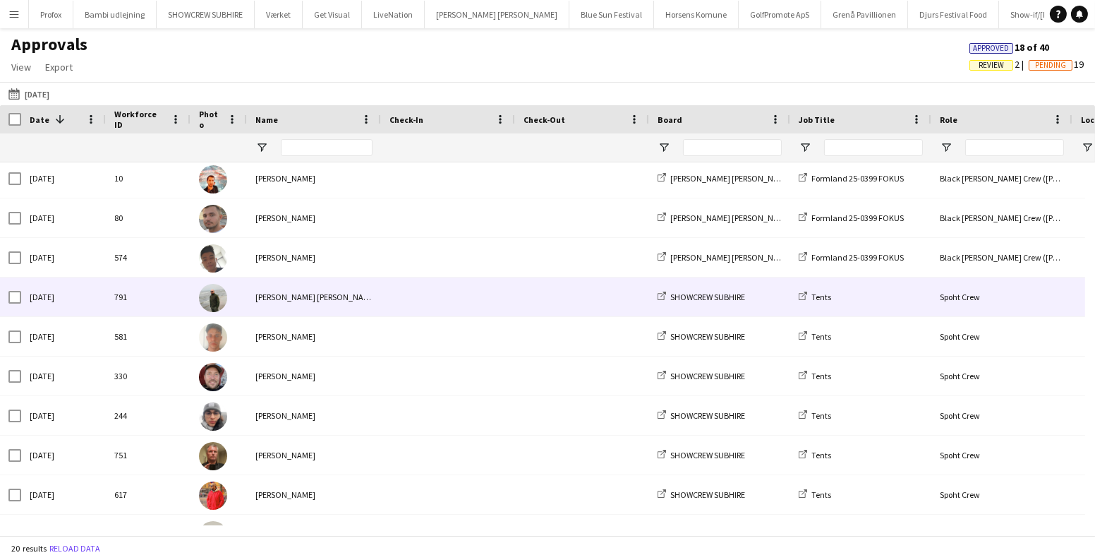
click at [513, 294] on div at bounding box center [448, 296] width 134 height 39
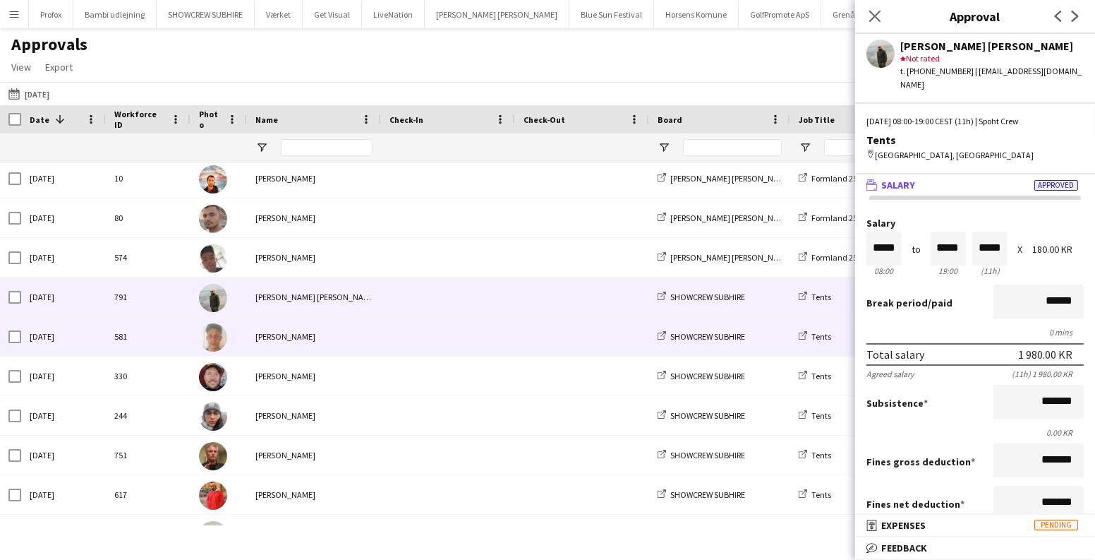
click at [490, 322] on span at bounding box center [448, 336] width 117 height 39
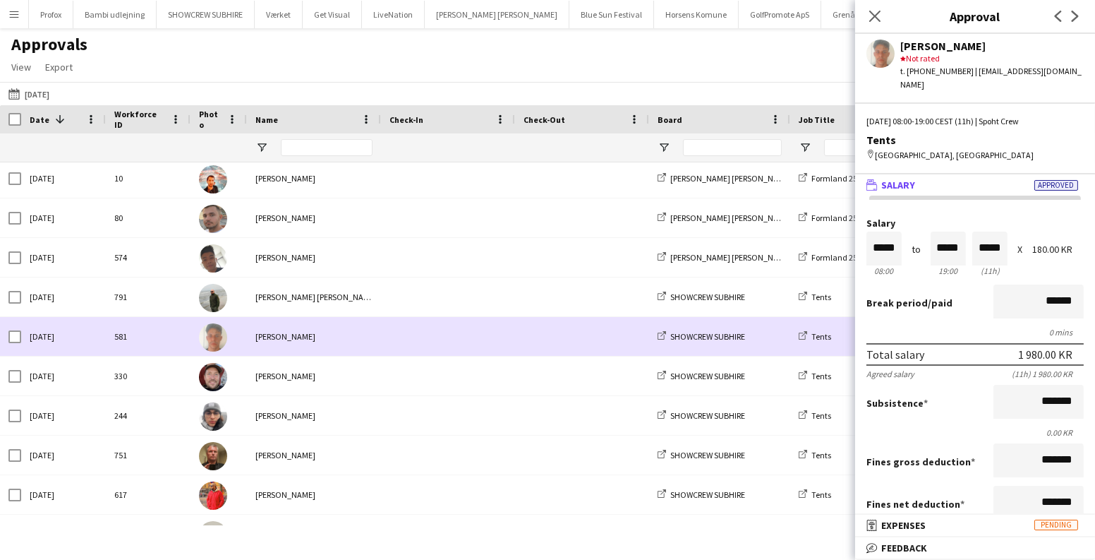
click at [483, 359] on span at bounding box center [448, 375] width 117 height 39
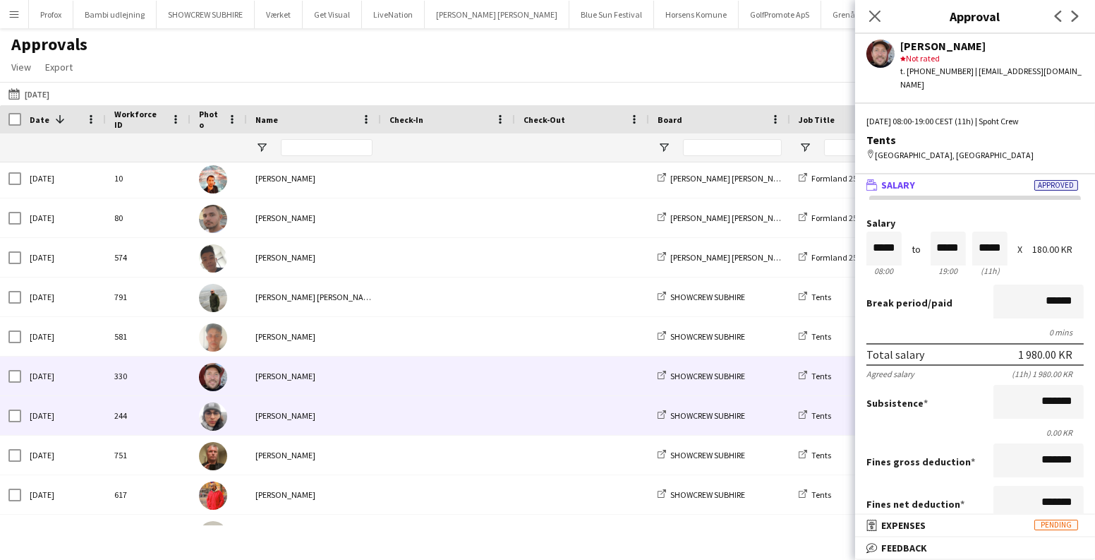
click at [478, 404] on span at bounding box center [448, 415] width 117 height 39
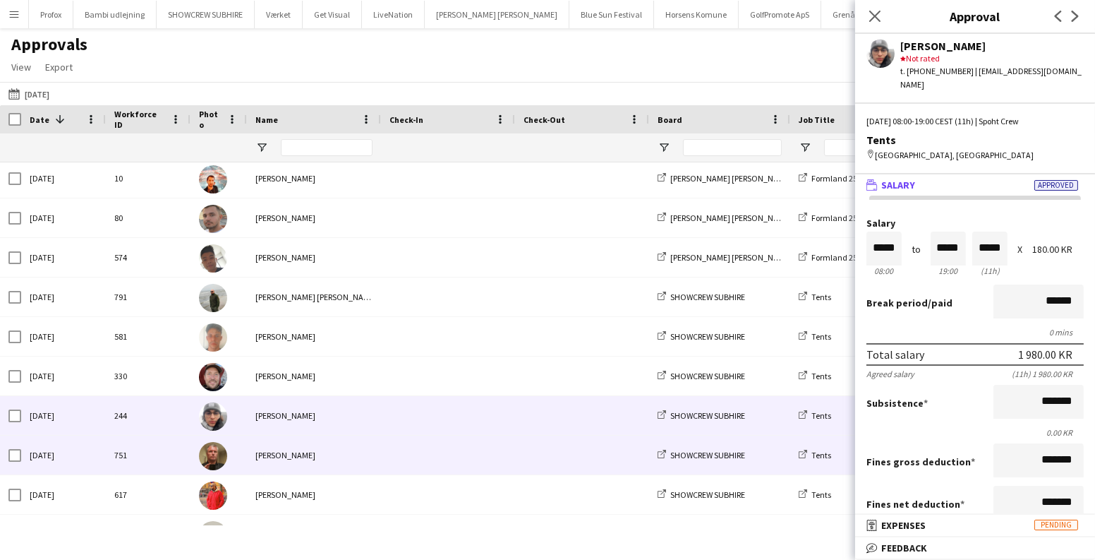
click at [450, 443] on span at bounding box center [448, 454] width 117 height 39
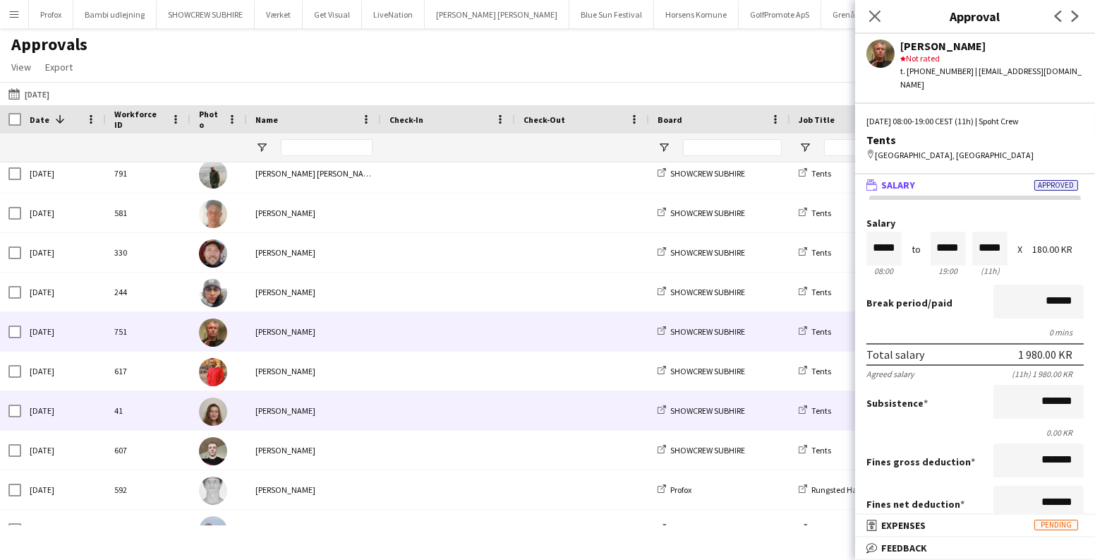
scroll to position [171, 0]
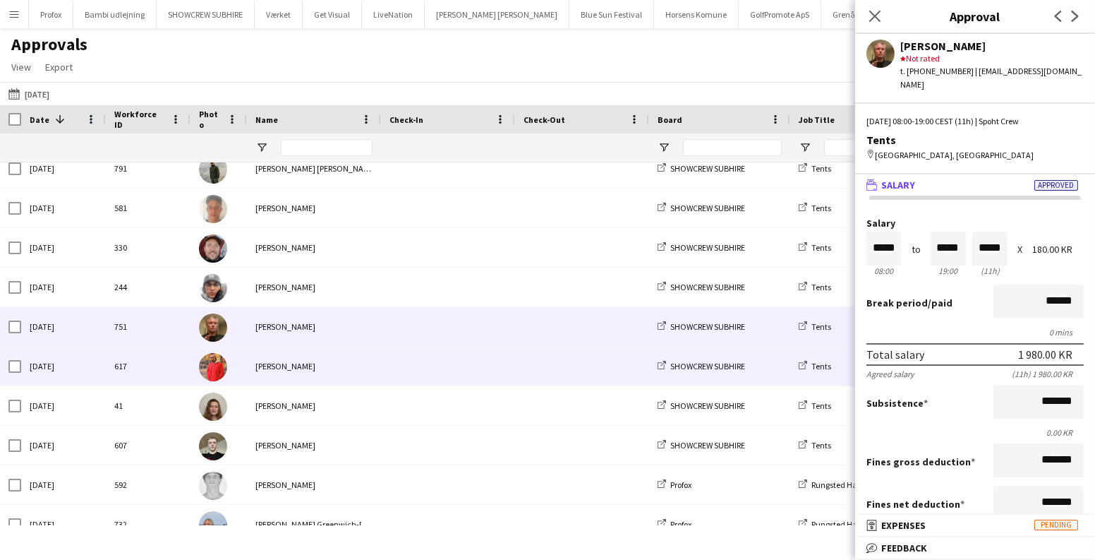
click at [409, 362] on span at bounding box center [448, 365] width 117 height 39
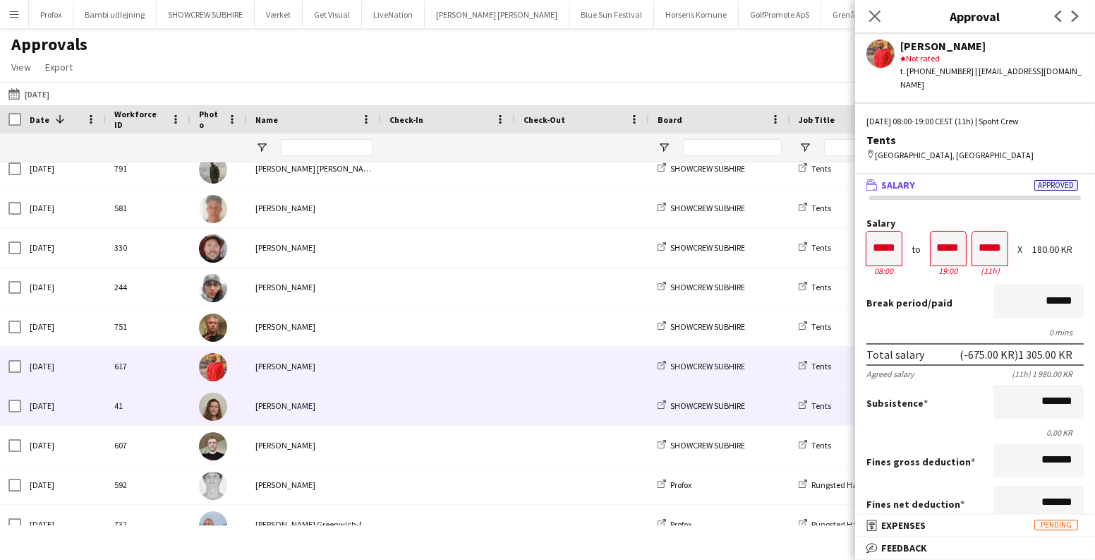
click at [294, 413] on div "Annija Uzule" at bounding box center [314, 405] width 134 height 39
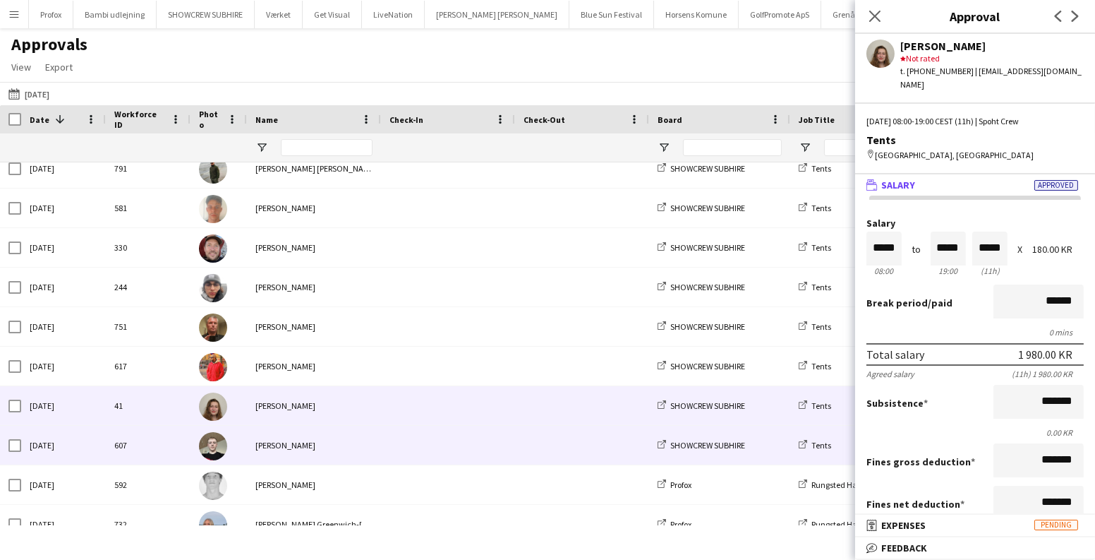
click at [319, 441] on div "[PERSON_NAME]" at bounding box center [314, 444] width 134 height 39
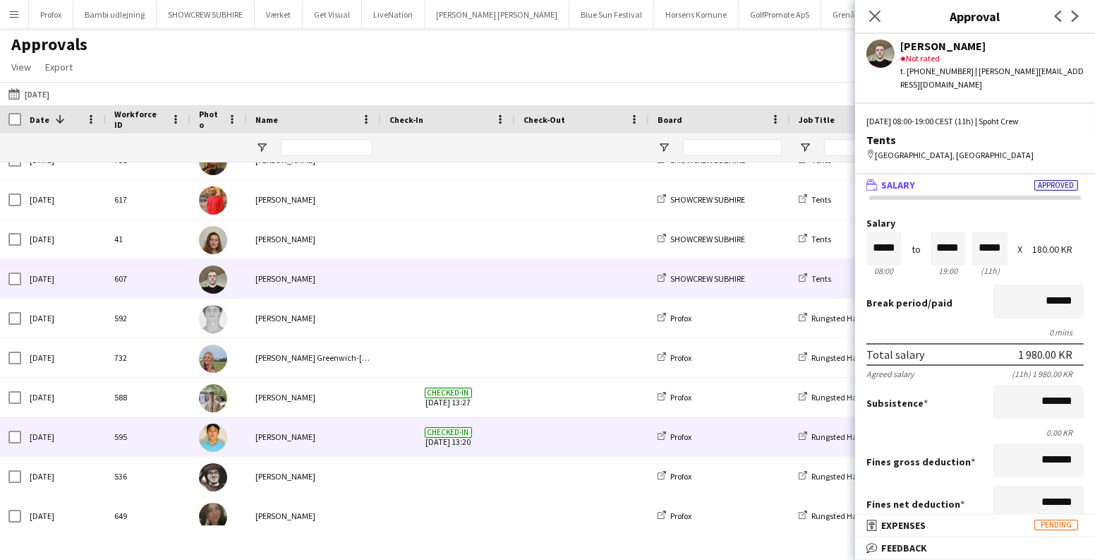
scroll to position [363, 0]
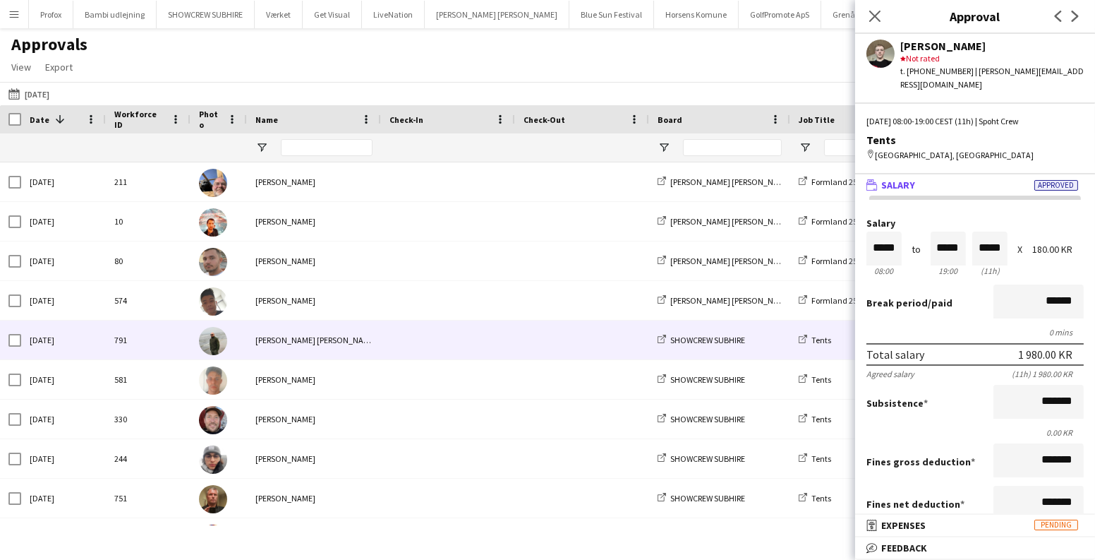
click at [294, 346] on div "[PERSON_NAME]" at bounding box center [314, 339] width 134 height 39
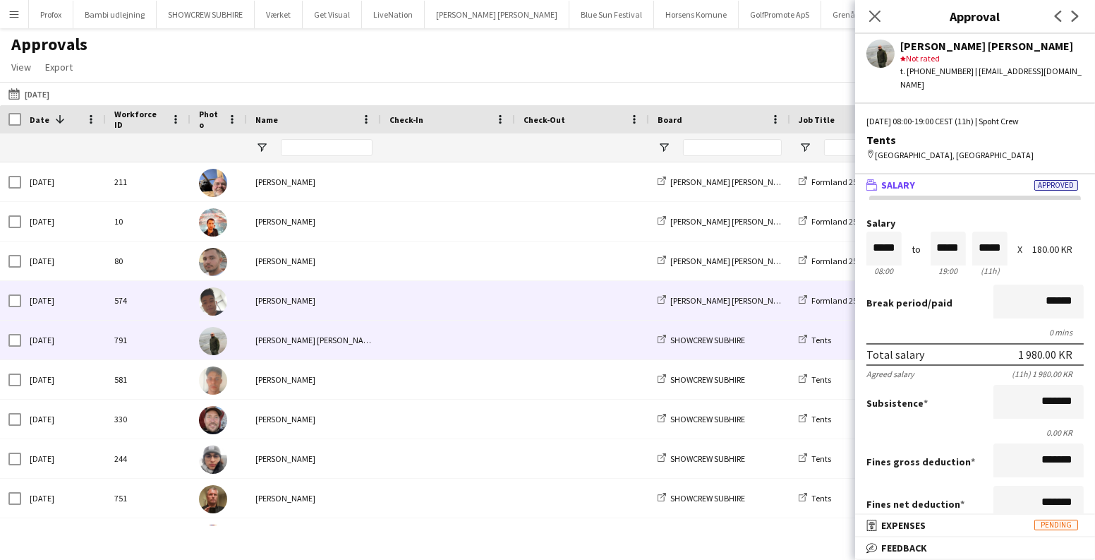
click at [346, 285] on div "Seep Villadsen" at bounding box center [314, 300] width 134 height 39
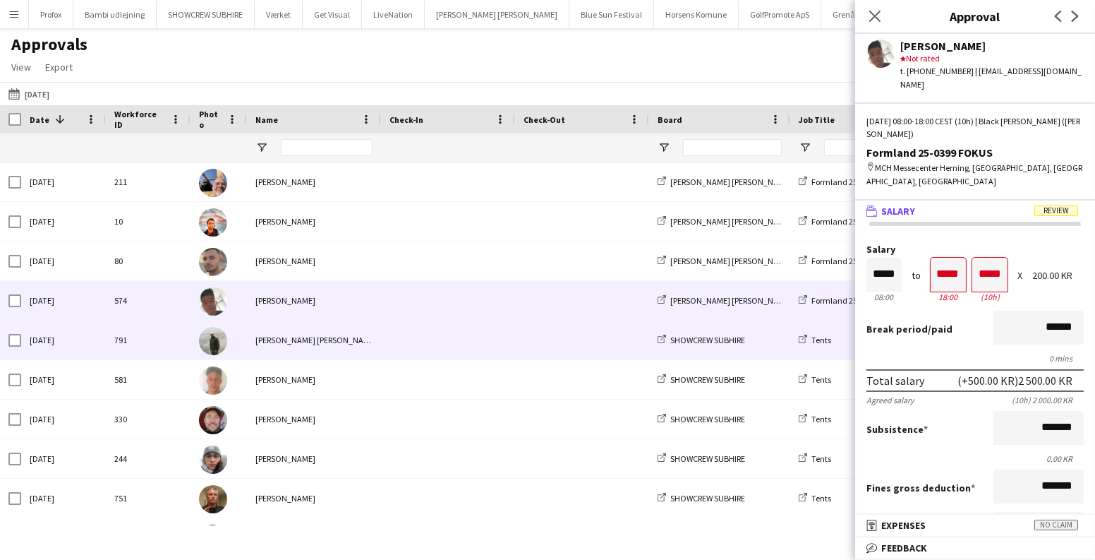
click at [329, 336] on div "[PERSON_NAME]" at bounding box center [314, 339] width 134 height 39
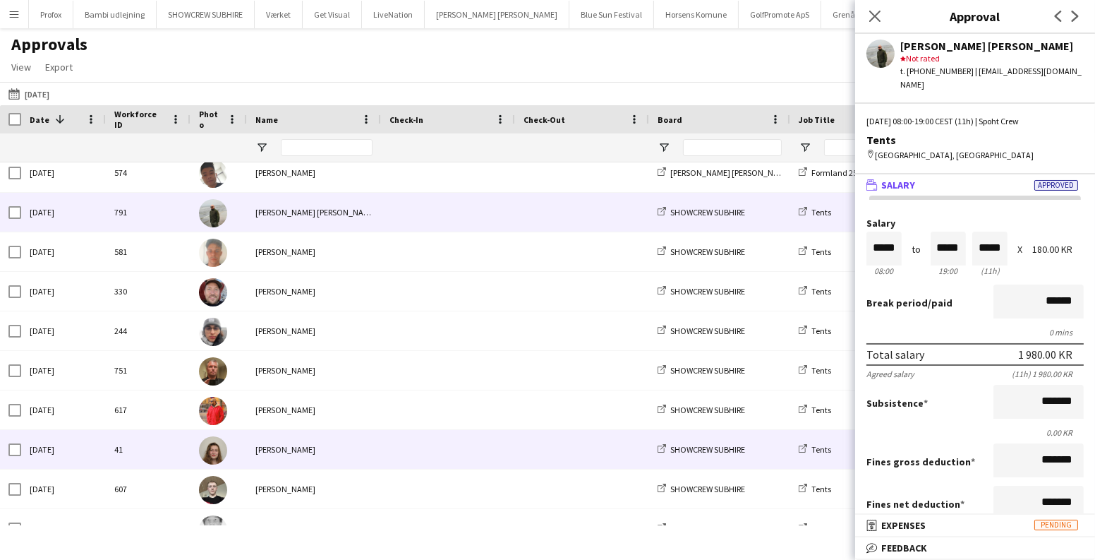
click at [300, 447] on div "[PERSON_NAME]" at bounding box center [314, 449] width 134 height 39
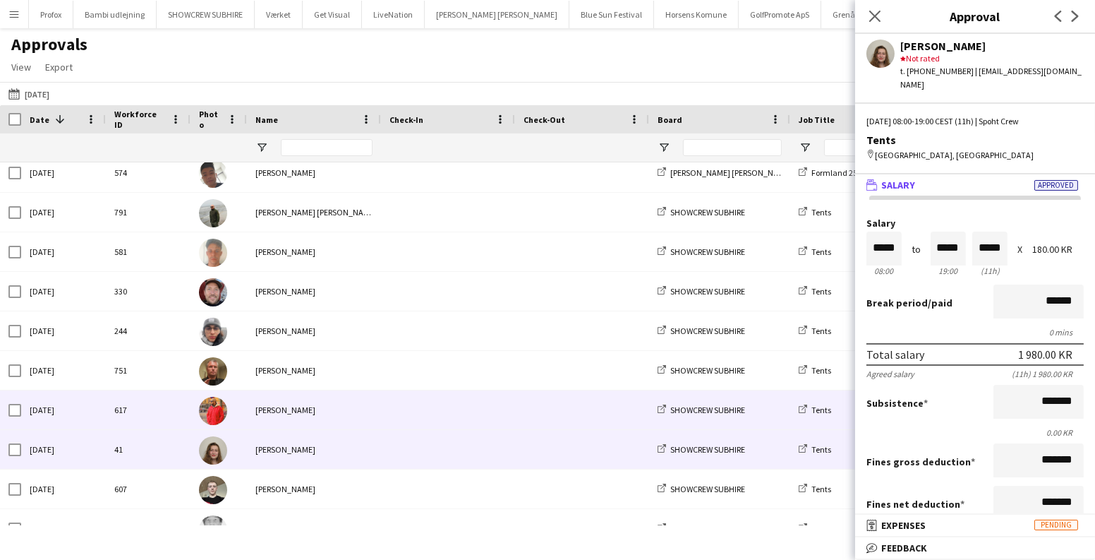
click at [312, 407] on div "[PERSON_NAME]" at bounding box center [314, 409] width 134 height 39
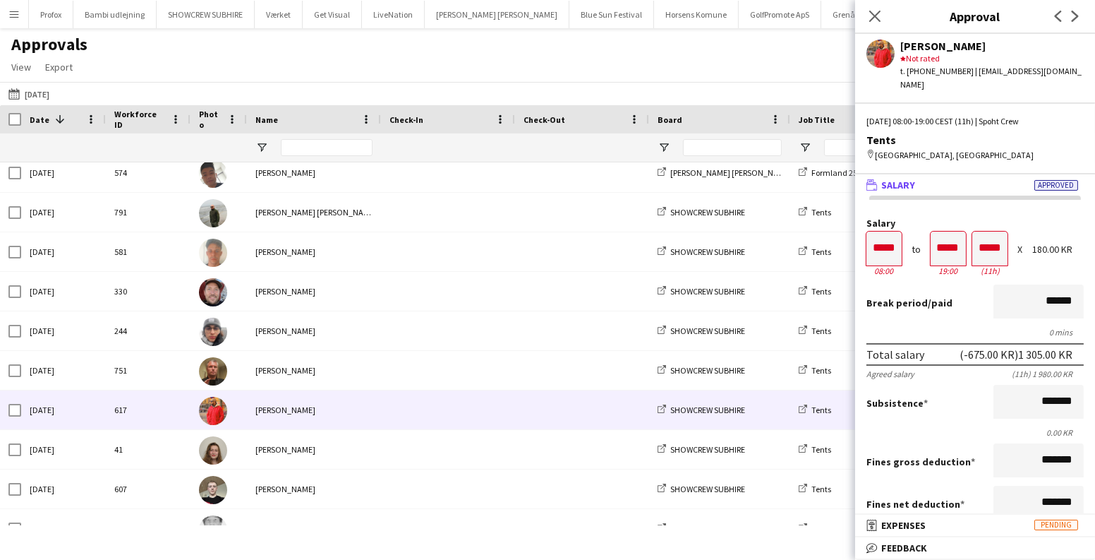
click at [12, 11] on app-icon "Menu" at bounding box center [13, 13] width 11 height 11
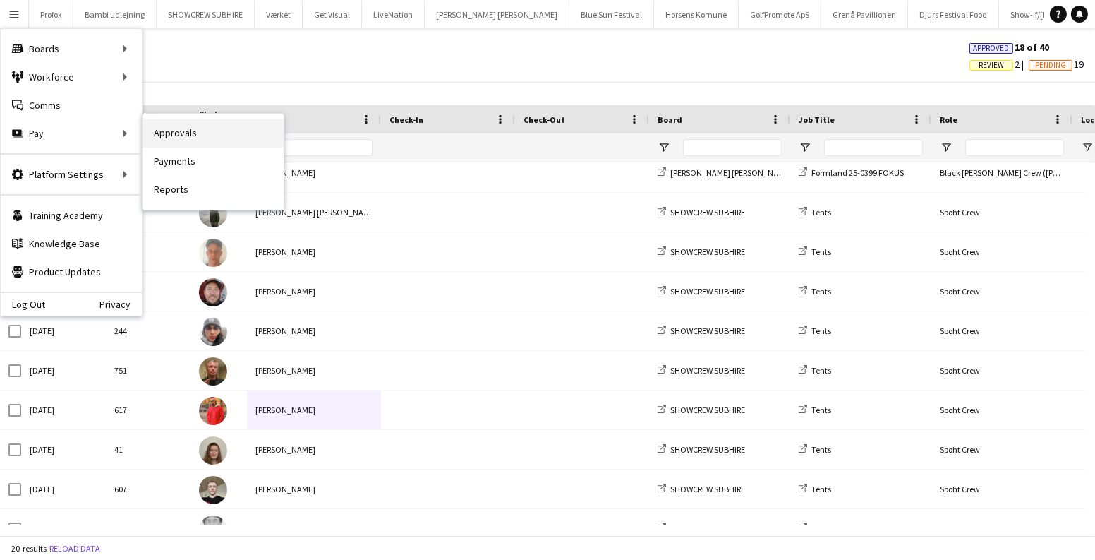
click at [180, 126] on link "Approvals" at bounding box center [213, 133] width 141 height 28
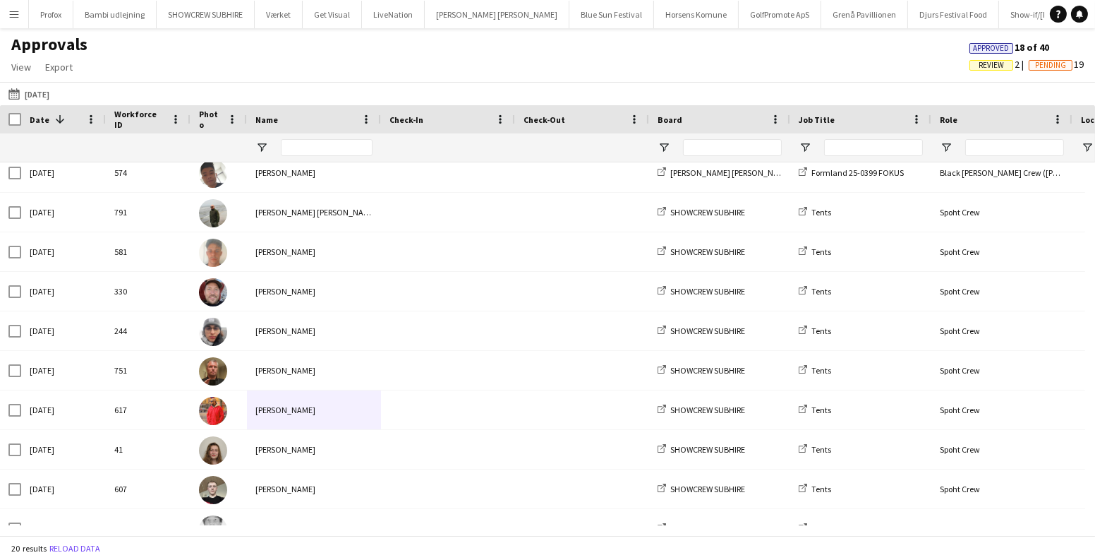
click at [10, 16] on app-icon "Menu" at bounding box center [13, 13] width 11 height 11
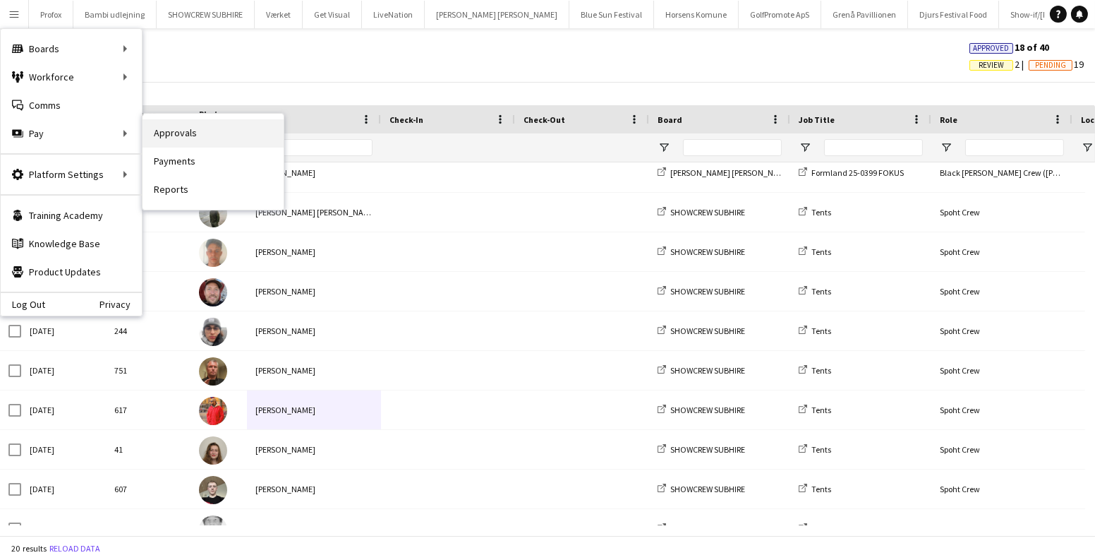
click at [173, 126] on link "Approvals" at bounding box center [213, 133] width 141 height 28
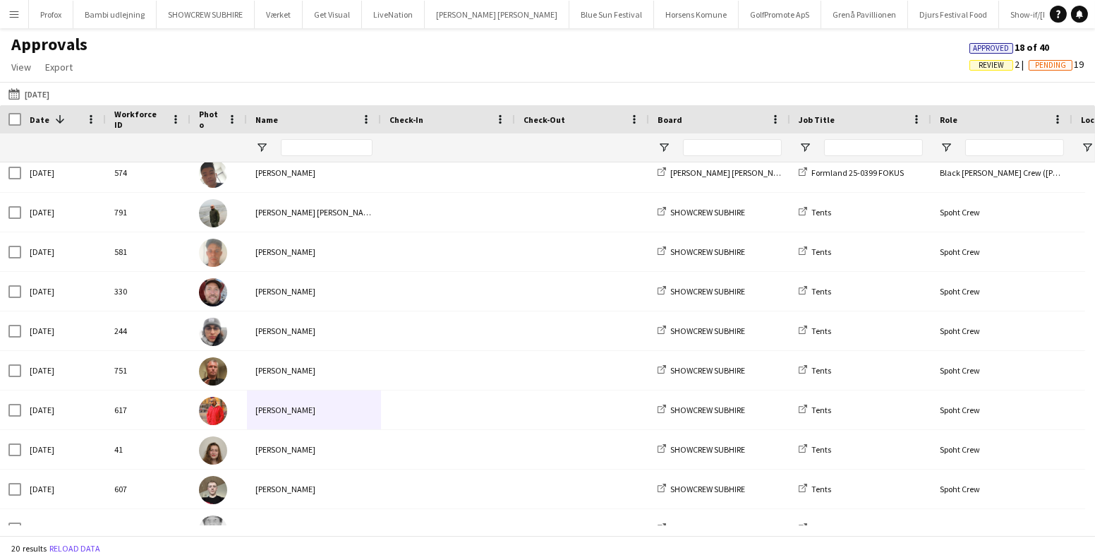
click at [17, 93] on app-icon "16-08-2025" at bounding box center [16, 93] width 16 height 11
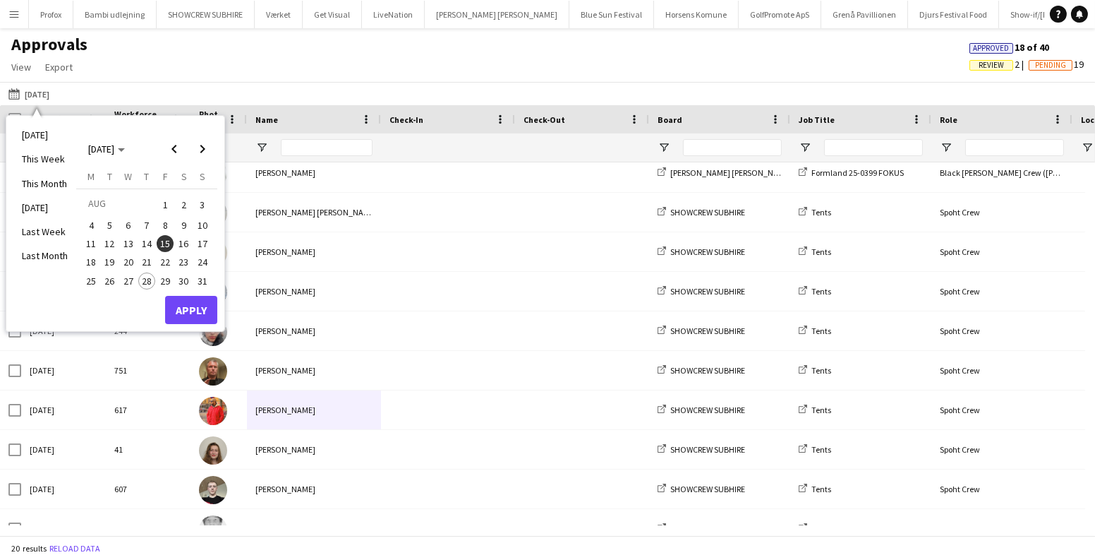
click at [150, 239] on span "14" at bounding box center [146, 243] width 17 height 17
click at [180, 306] on button "Apply" at bounding box center [191, 310] width 52 height 28
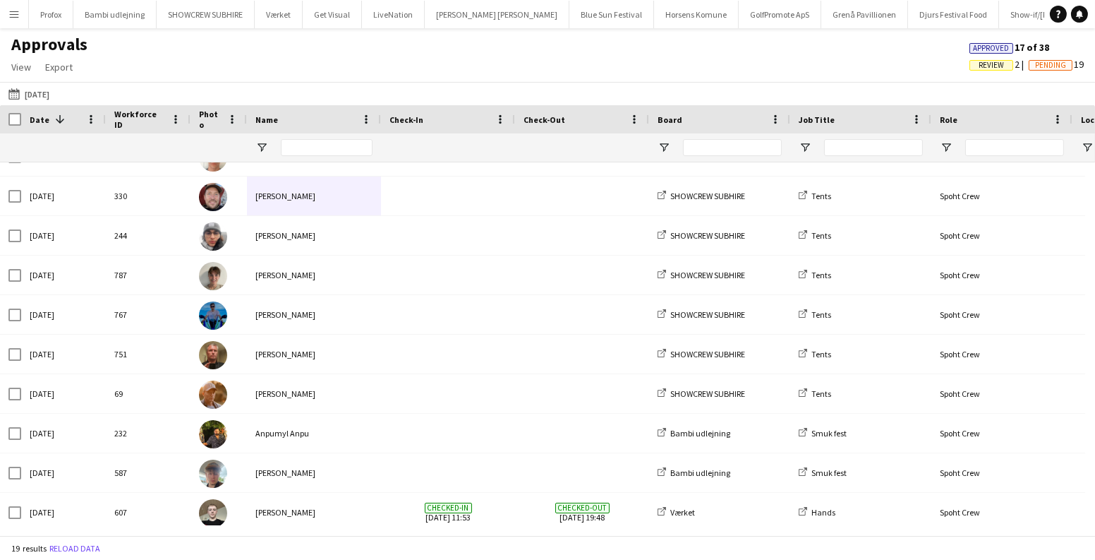
scroll to position [388, 0]
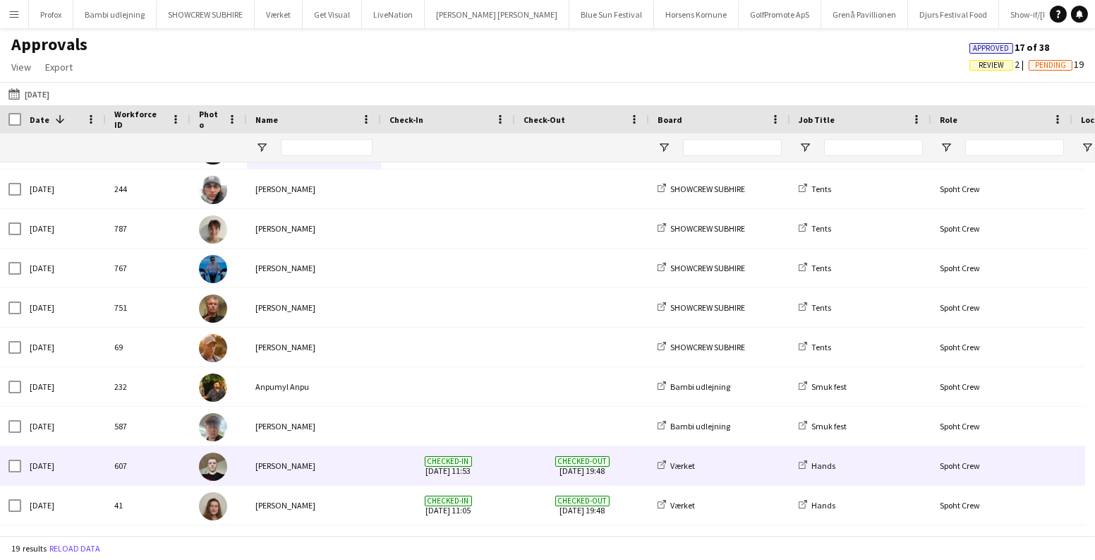
click at [349, 460] on div "[PERSON_NAME]" at bounding box center [314, 465] width 134 height 39
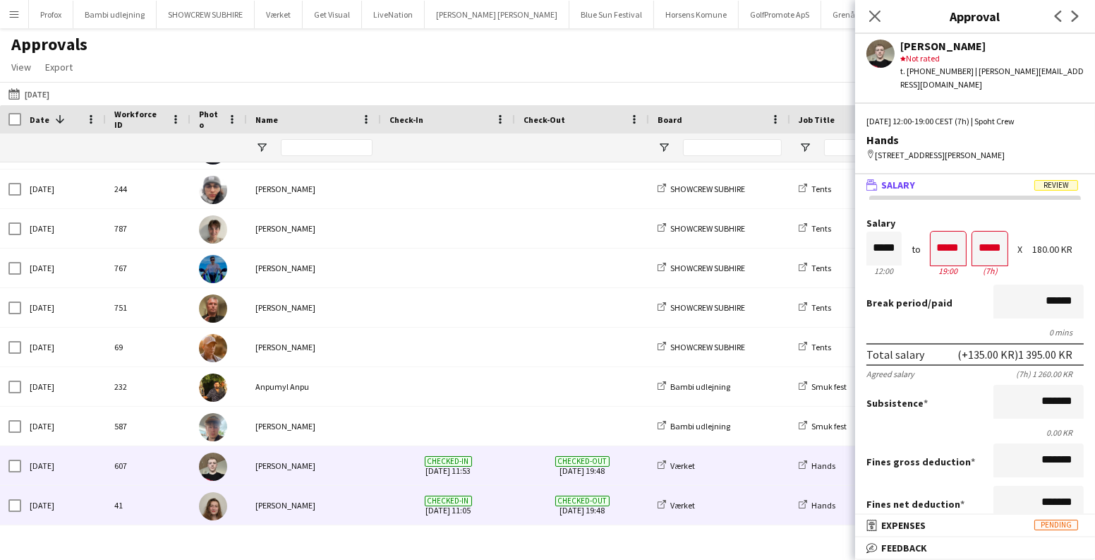
click at [343, 502] on div "[PERSON_NAME]" at bounding box center [314, 504] width 134 height 39
click at [350, 468] on div "[PERSON_NAME]" at bounding box center [314, 465] width 134 height 39
click at [341, 508] on div "[PERSON_NAME]" at bounding box center [314, 504] width 134 height 39
click at [356, 475] on div "[PERSON_NAME]" at bounding box center [314, 465] width 134 height 39
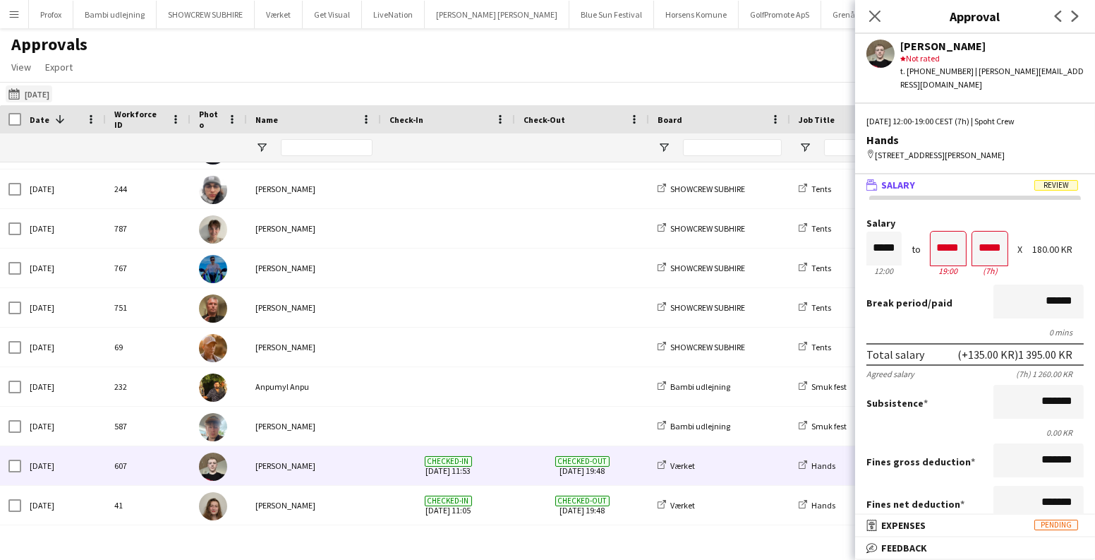
drag, startPoint x: 6, startPoint y: 93, endPoint x: 15, endPoint y: 101, distance: 11.5
click at [7, 92] on button "16-08-2025 14-08-2025" at bounding box center [29, 93] width 47 height 17
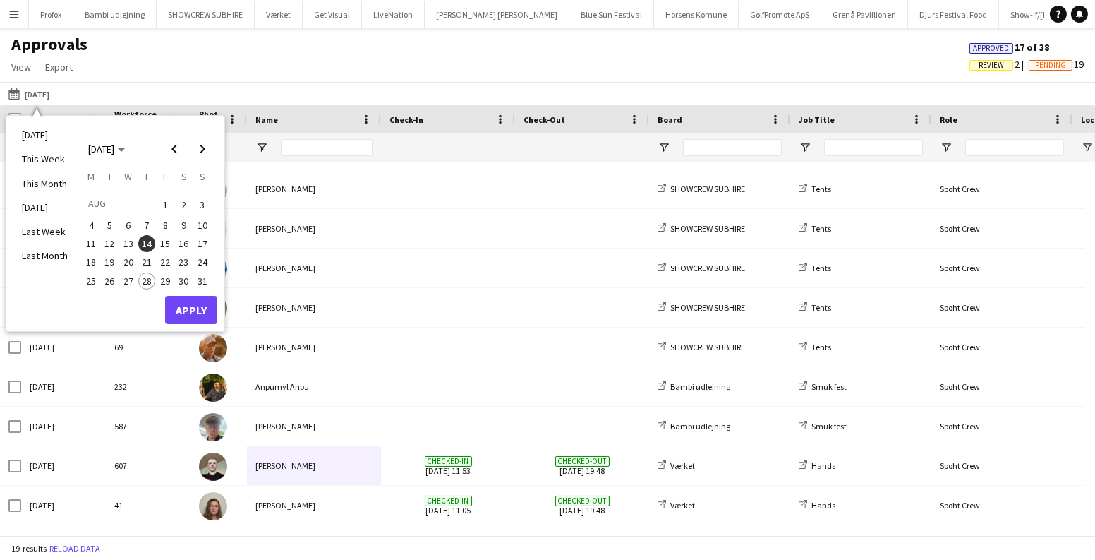
click at [160, 241] on span "15" at bounding box center [165, 243] width 17 height 17
click at [191, 316] on button "Apply" at bounding box center [191, 310] width 52 height 28
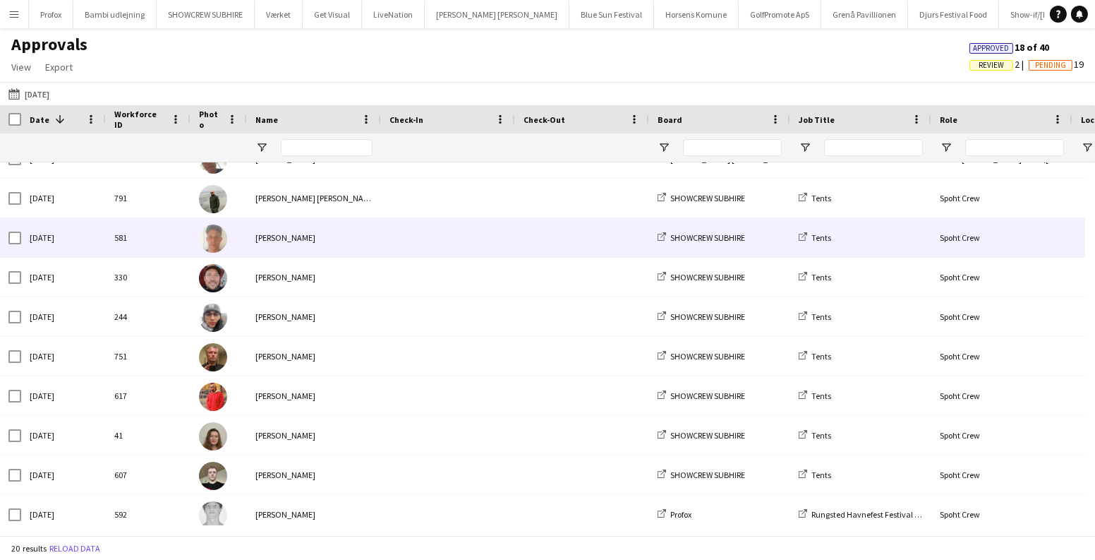
scroll to position [0, 0]
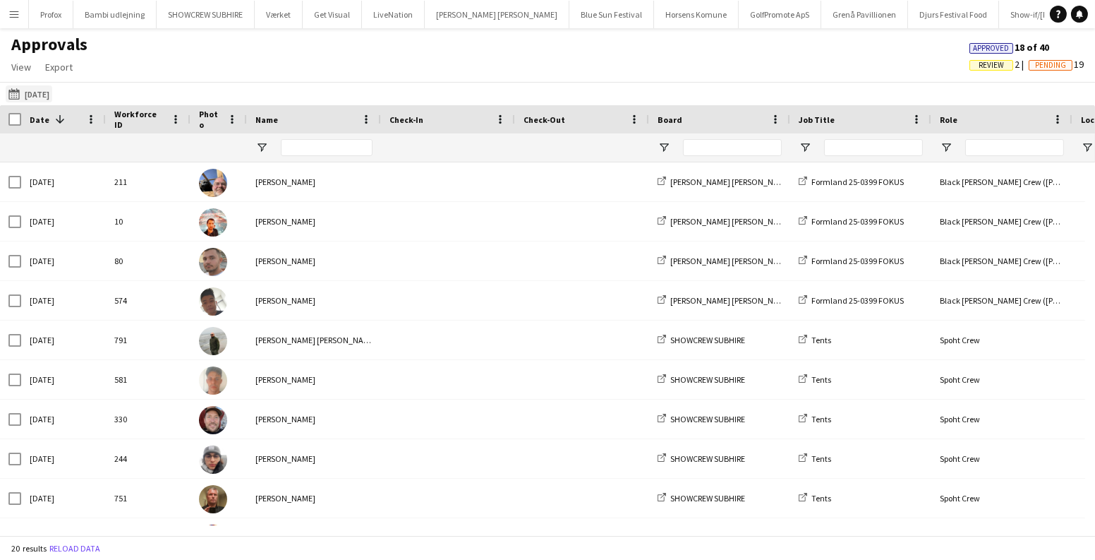
click at [18, 92] on app-icon "16-08-2025" at bounding box center [16, 93] width 16 height 11
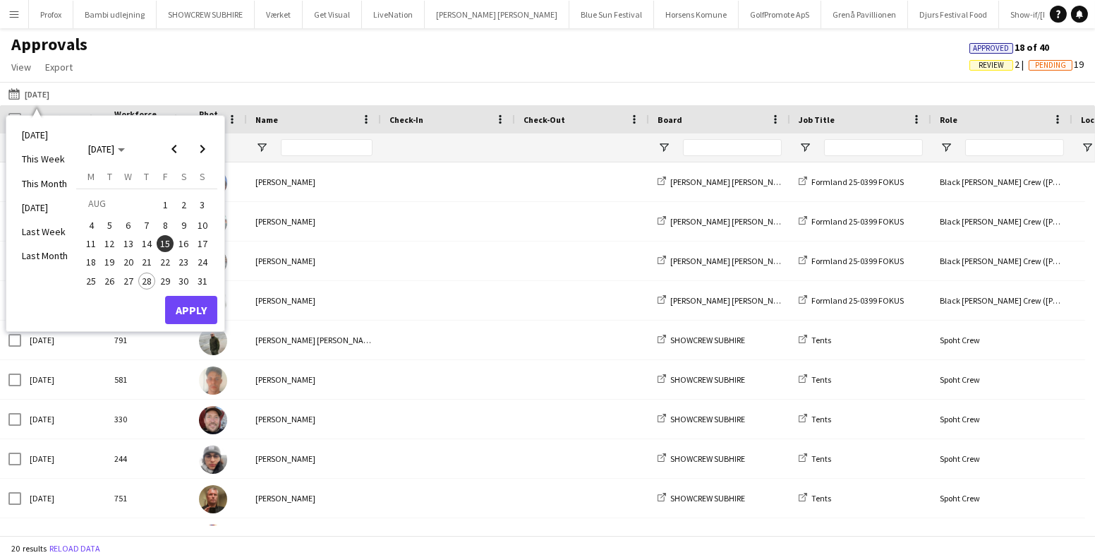
click at [186, 243] on span "16" at bounding box center [184, 243] width 17 height 17
click at [183, 312] on button "Apply" at bounding box center [191, 310] width 52 height 28
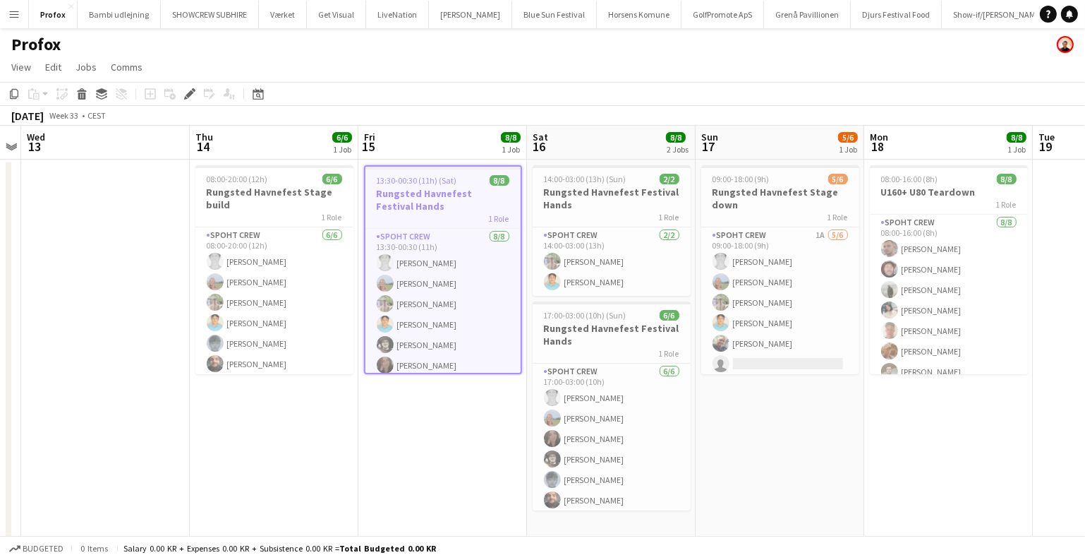
click at [401, 183] on span "13:30-00:30 (11h) (Sat)" at bounding box center [417, 180] width 80 height 11
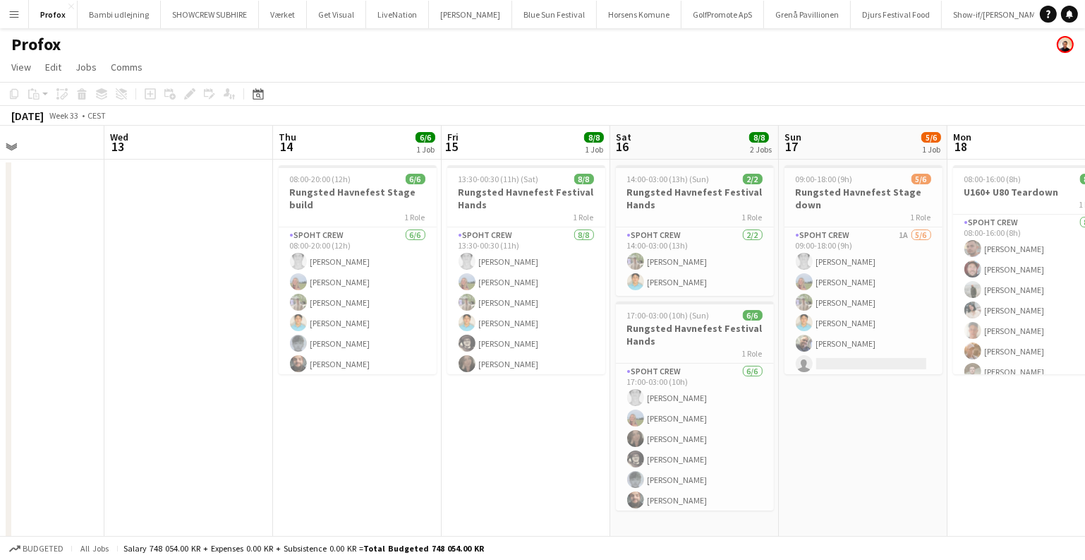
scroll to position [0, 363]
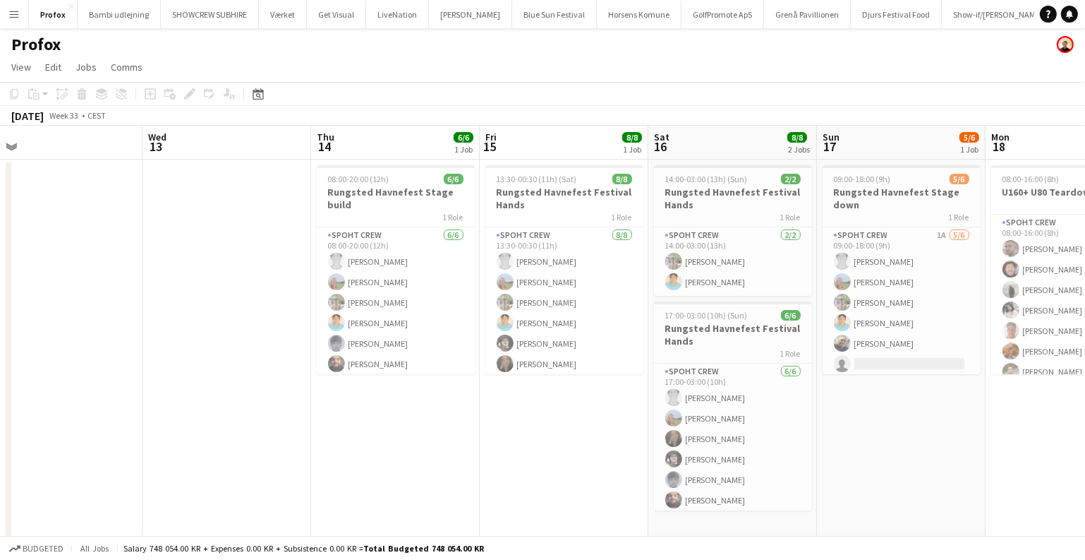
drag, startPoint x: 252, startPoint y: 453, endPoint x: 569, endPoint y: 461, distance: 317.6
click at [569, 461] on app-calendar-viewport "Sun 10 Mon 11 Tue 12 Wed 13 Thu 14 6/6 1 Job Fri 15 8/8 1 Job Sat 16 8/8 2 Jobs…" at bounding box center [542, 418] width 1085 height 584
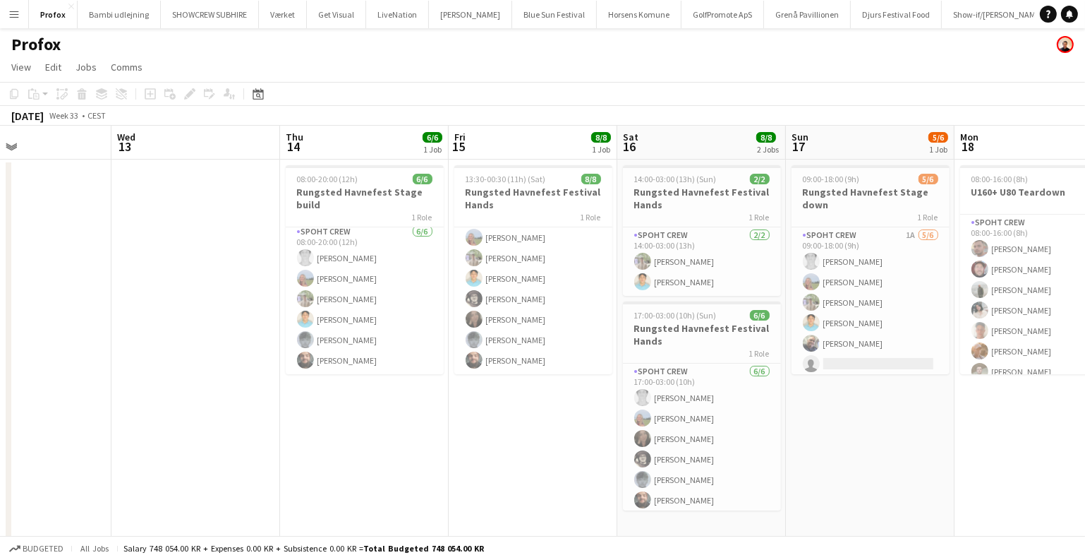
scroll to position [0, 590]
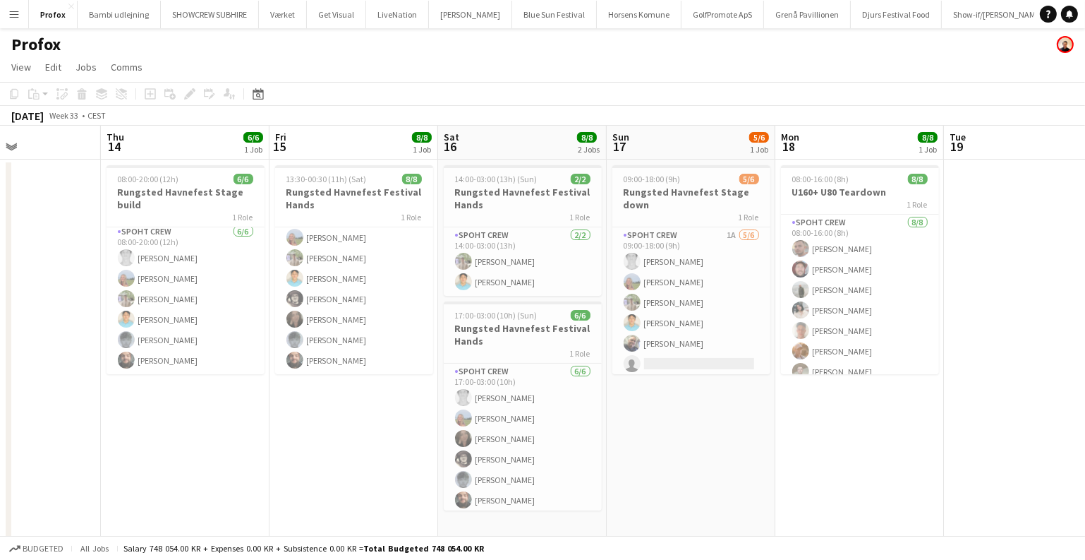
drag, startPoint x: 898, startPoint y: 464, endPoint x: 723, endPoint y: 461, distance: 175.0
click at [729, 462] on app-calendar-viewport "Sun 10 Mon 11 Tue 12 Wed 13 Thu 14 6/6 1 Job Fri 15 8/8 1 Job Sat 16 8/8 2 Jobs…" at bounding box center [542, 418] width 1085 height 584
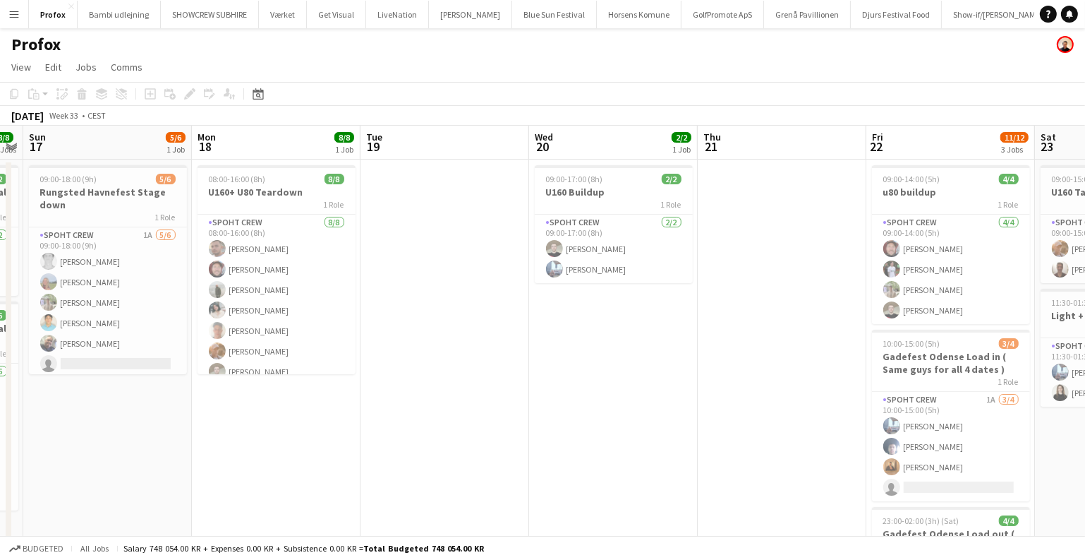
drag, startPoint x: 931, startPoint y: 418, endPoint x: 379, endPoint y: 421, distance: 551.8
click at [384, 421] on app-calendar-viewport "Wed 13 Thu 14 6/6 1 Job Fri 15 8/8 1 Job Sat 16 8/8 2 Jobs Sun 17 5/6 1 Job Mon…" at bounding box center [542, 418] width 1085 height 584
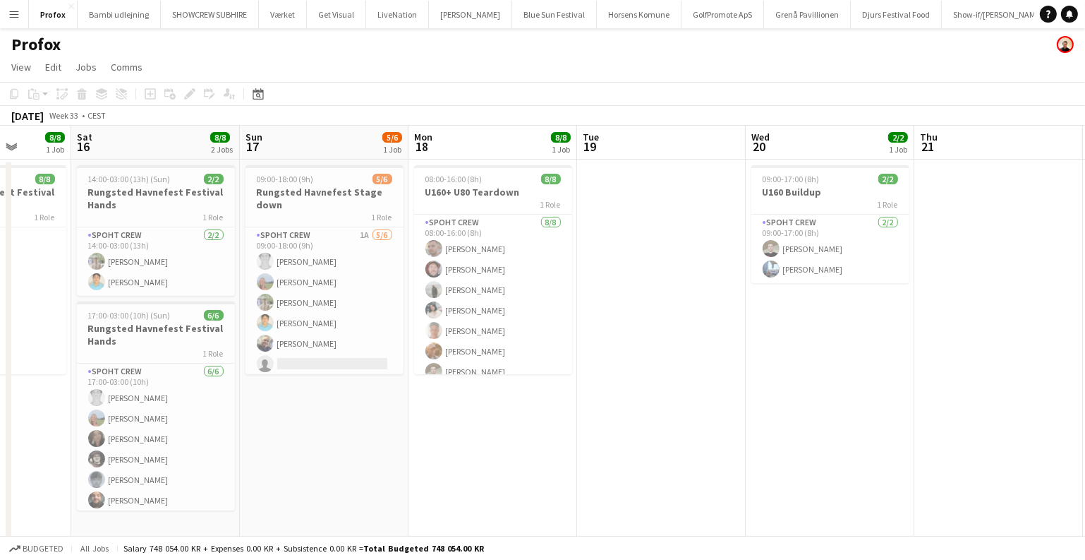
drag, startPoint x: 380, startPoint y: 419, endPoint x: 751, endPoint y: 401, distance: 370.9
click at [749, 401] on app-calendar-viewport "Wed 13 Thu 14 6/6 1 Job Fri 15 8/8 1 Job Sat 16 8/8 2 Jobs Sun 17 5/6 1 Job Mon…" at bounding box center [542, 418] width 1085 height 584
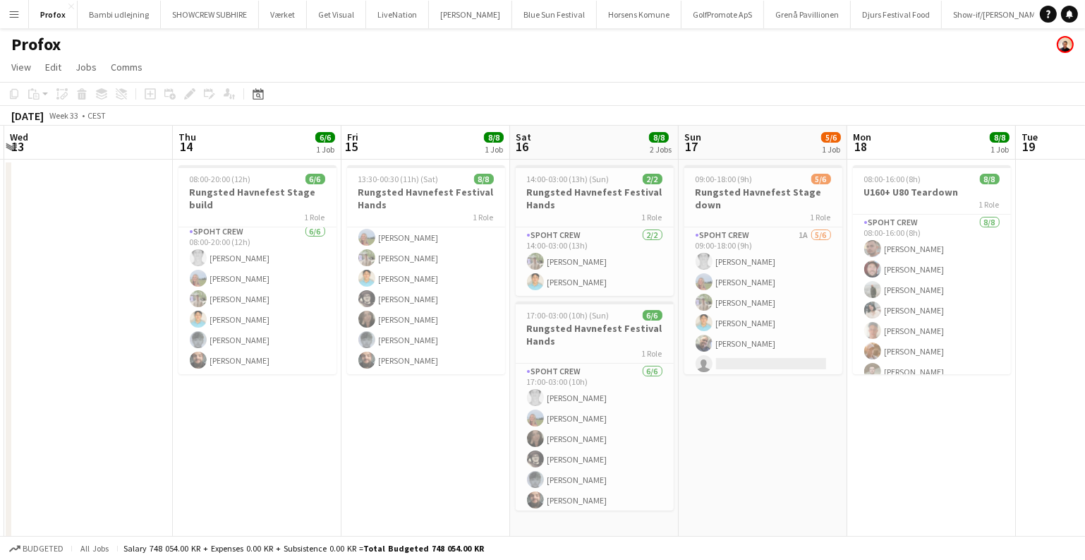
scroll to position [0, 301]
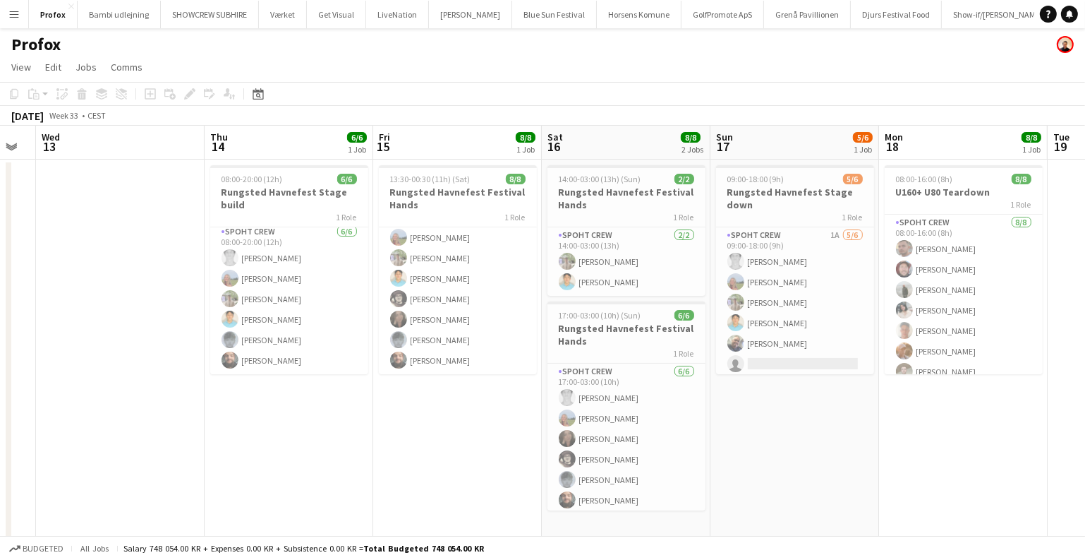
drag, startPoint x: 543, startPoint y: 412, endPoint x: 842, endPoint y: 418, distance: 298.5
click at [842, 418] on app-calendar-viewport "Mon 11 Tue 12 Wed 13 Thu 14 6/6 1 Job Fri 15 8/8 1 Job Sat 16 8/8 2 Jobs Sun 17…" at bounding box center [542, 418] width 1085 height 584
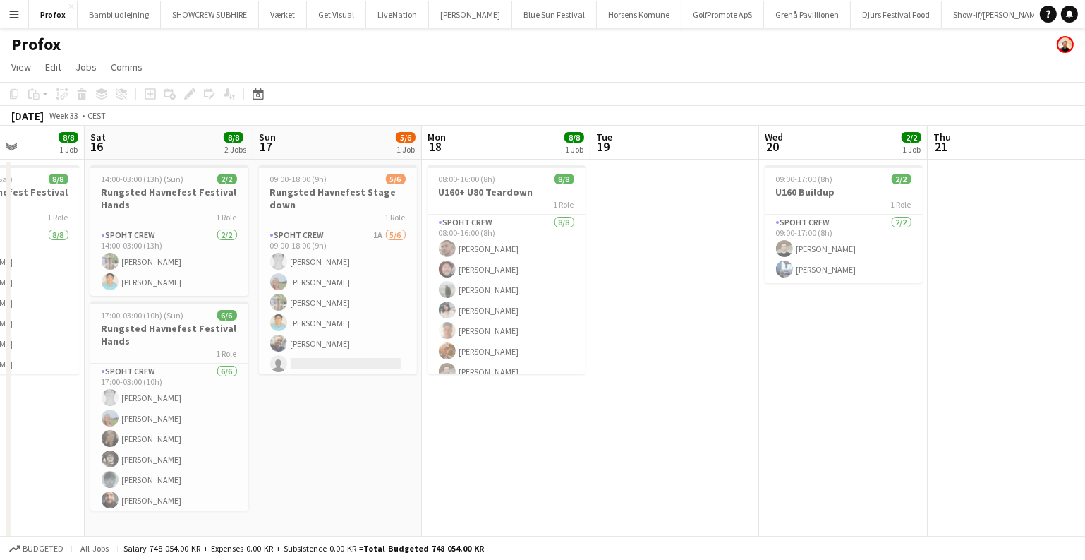
drag, startPoint x: 873, startPoint y: 458, endPoint x: 413, endPoint y: 447, distance: 459.5
click at [414, 448] on app-calendar-viewport "Tue 12 Wed 13 Thu 14 6/6 1 Job Fri 15 8/8 1 Job Sat 16 8/8 2 Jobs Sun 17 5/6 1 …" at bounding box center [542, 418] width 1085 height 584
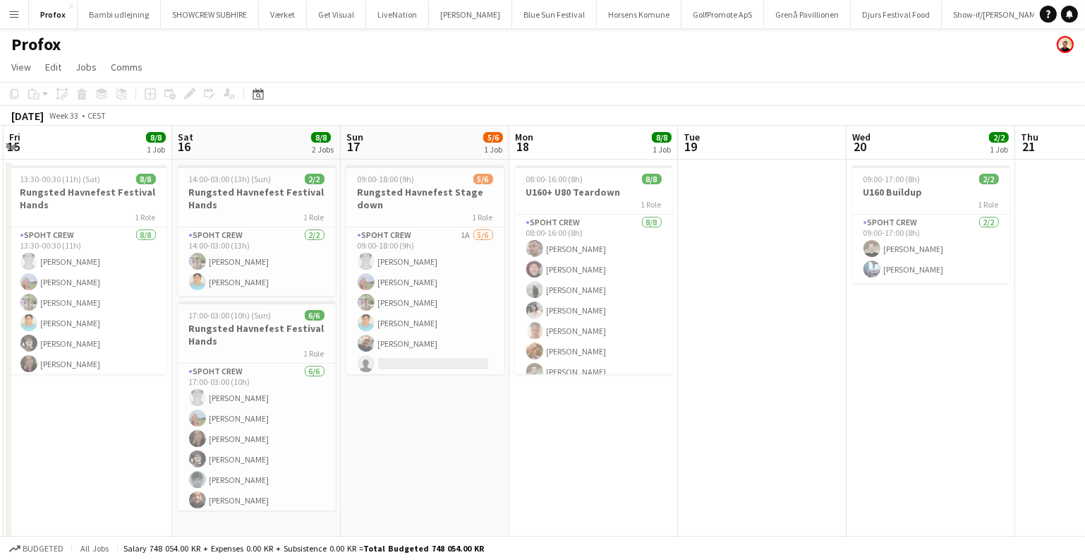
scroll to position [0, 402]
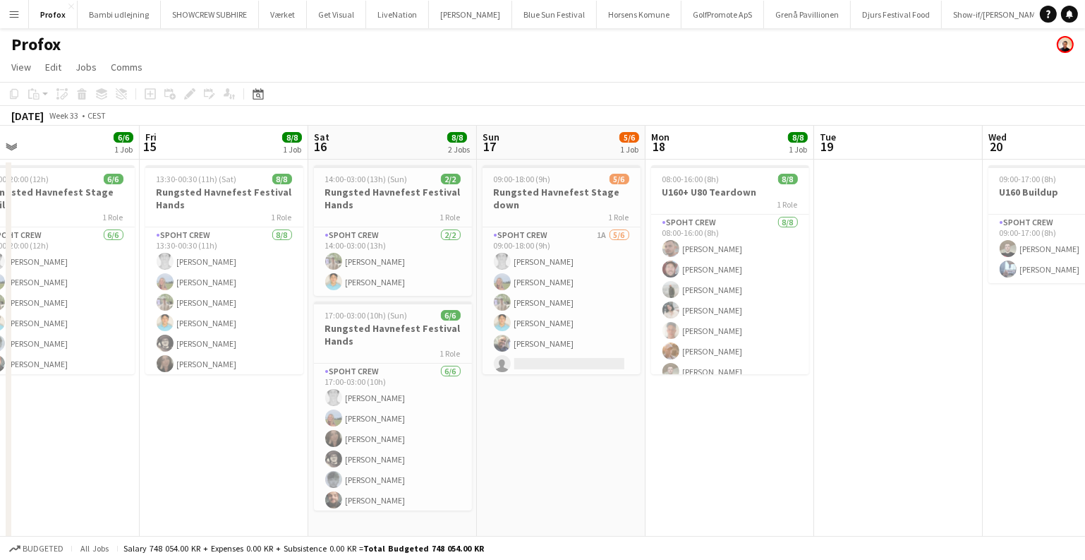
drag, startPoint x: 411, startPoint y: 447, endPoint x: 843, endPoint y: 443, distance: 431.1
click at [768, 443] on app-calendar-viewport "Tue 12 Wed 13 Thu 14 6/6 1 Job Fri 15 8/8 1 Job Sat 16 8/8 2 Jobs Sun 17 5/6 1 …" at bounding box center [542, 418] width 1085 height 584
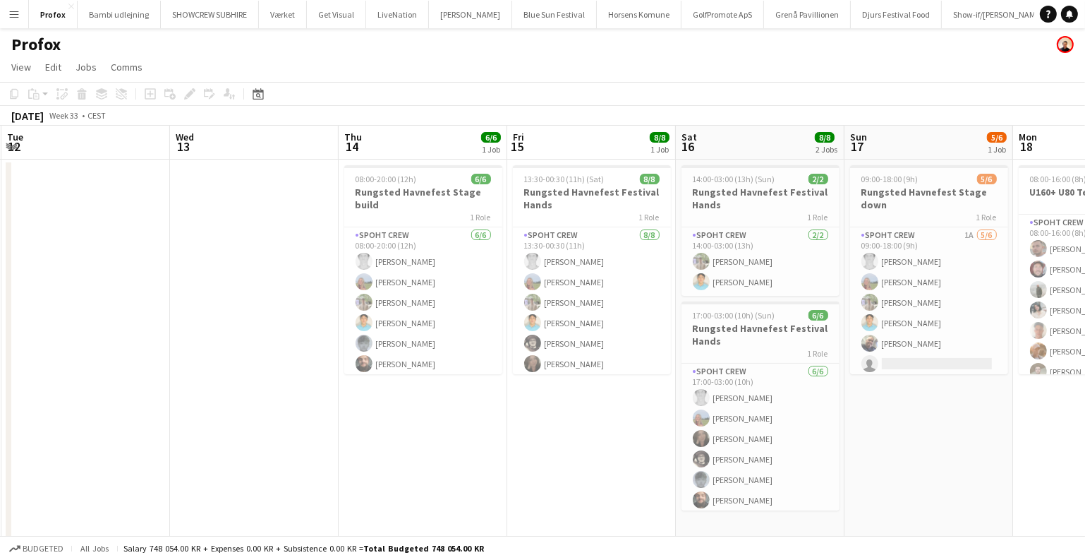
scroll to position [0, 286]
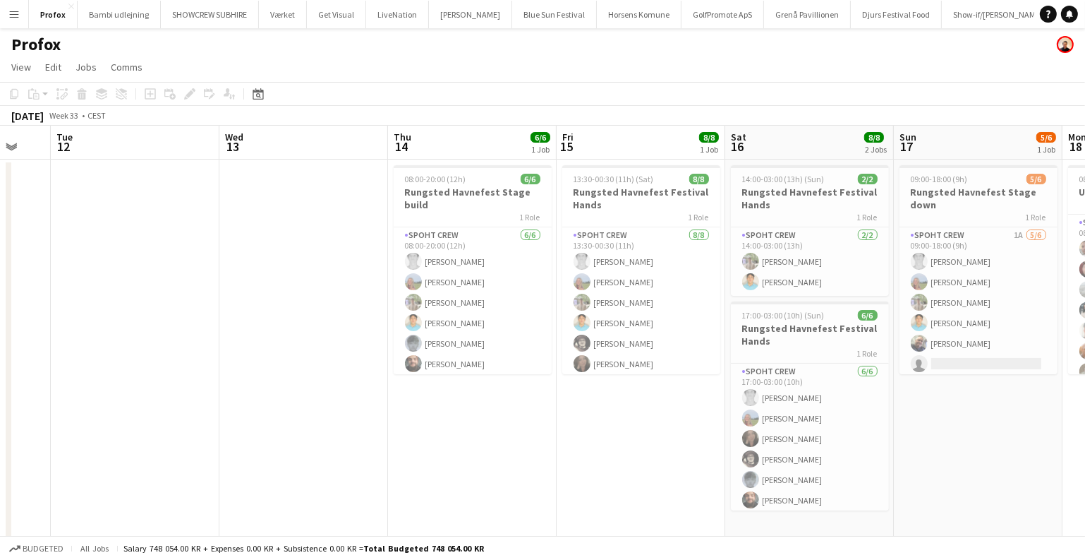
drag, startPoint x: 239, startPoint y: 359, endPoint x: 524, endPoint y: 376, distance: 284.9
click at [524, 376] on app-calendar-viewport "Sun 10 Mon 11 Tue 12 Wed 13 Thu 14 6/6 1 Job Fri 15 8/8 1 Job Sat 16 8/8 2 Jobs…" at bounding box center [542, 418] width 1085 height 584
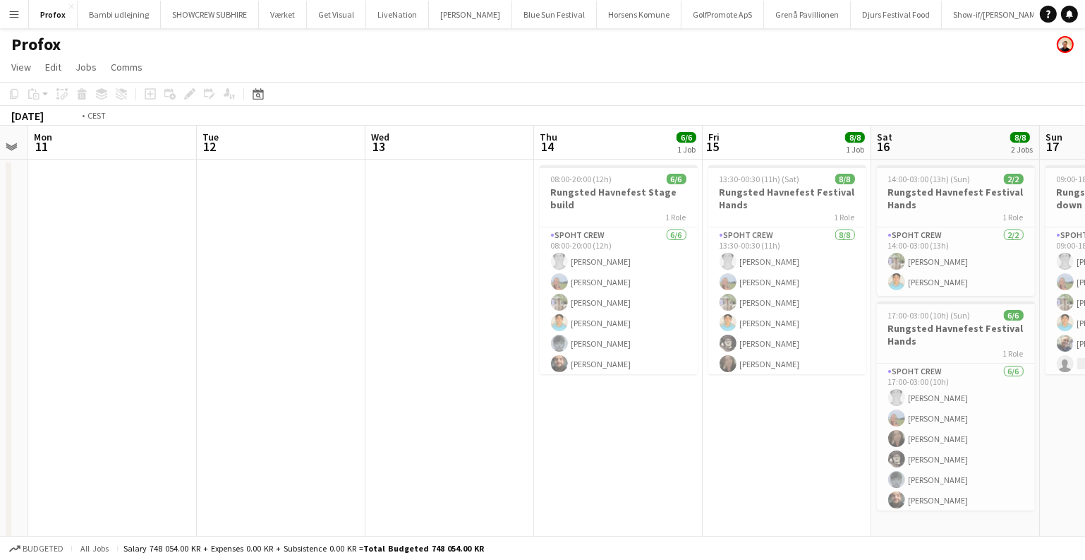
drag, startPoint x: 128, startPoint y: 264, endPoint x: 275, endPoint y: 252, distance: 148.0
click at [274, 252] on app-calendar-viewport "Sat 9 Sun 10 Mon 11 Tue 12 Wed 13 Thu 14 6/6 1 Job Fri 15 8/8 1 Job Sat 16 8/8 …" at bounding box center [542, 418] width 1085 height 584
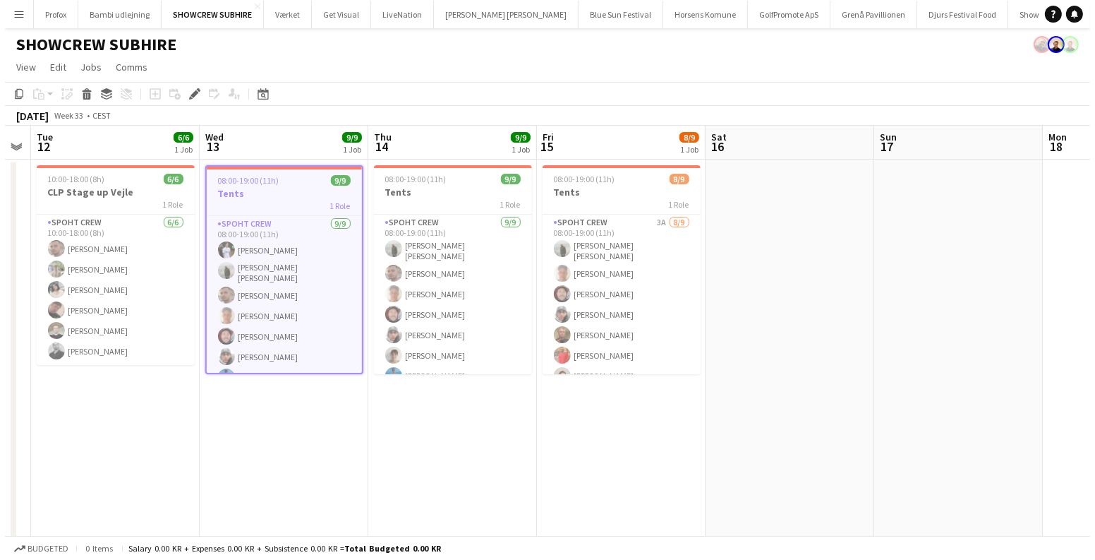
scroll to position [0, 382]
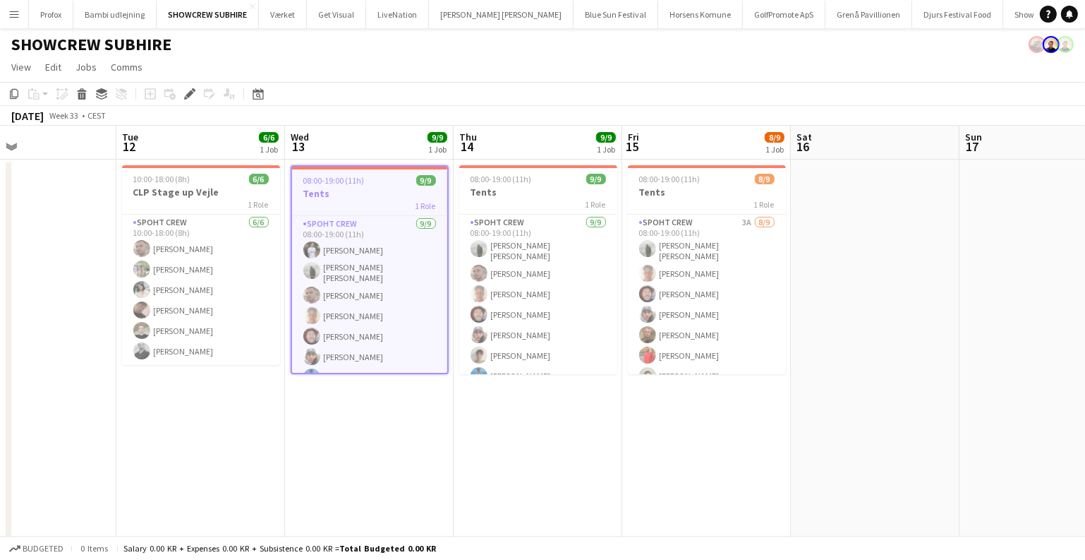
drag, startPoint x: 1061, startPoint y: 338, endPoint x: 304, endPoint y: 322, distance: 757.3
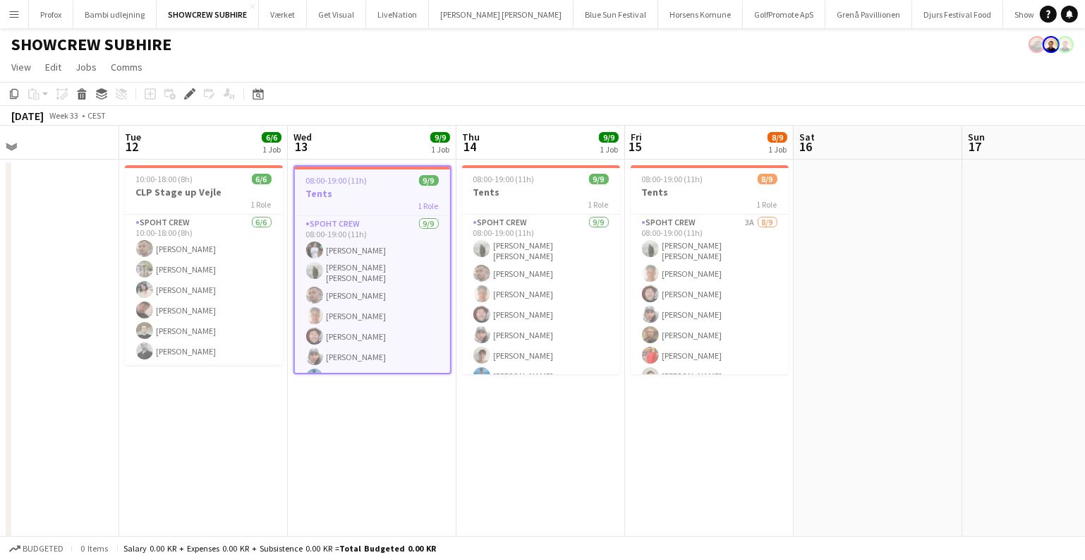
click at [152, 314] on app-calendar-viewport "Fri 8 Sat 9 Sun 10 Mon 11 Tue 12 6/6 1 Job Wed 13 9/9 1 Job Thu 14 9/9 1 Job Fr…" at bounding box center [542, 337] width 1085 height 422
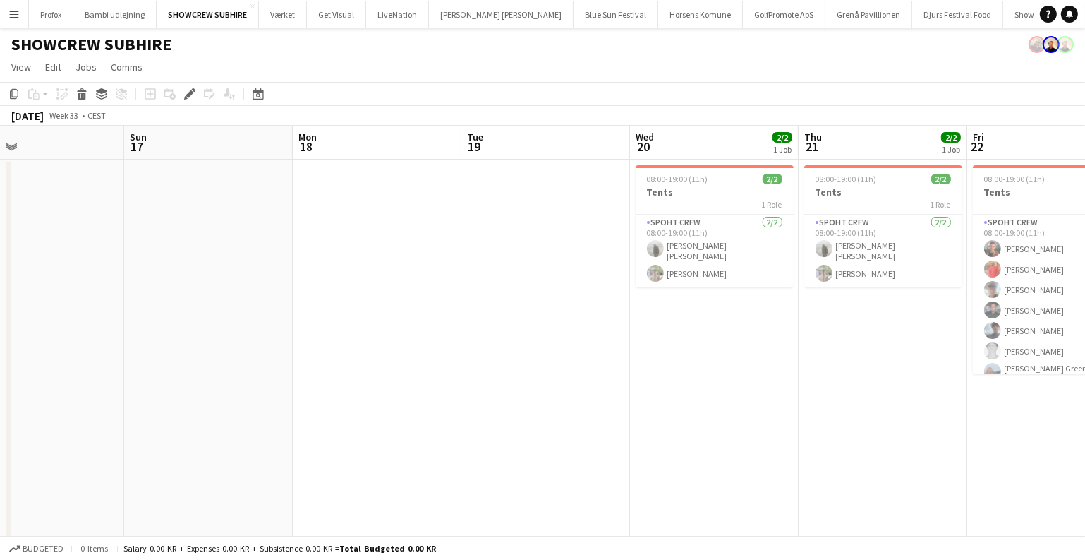
click at [13, 11] on app-icon "Menu" at bounding box center [13, 13] width 11 height 11
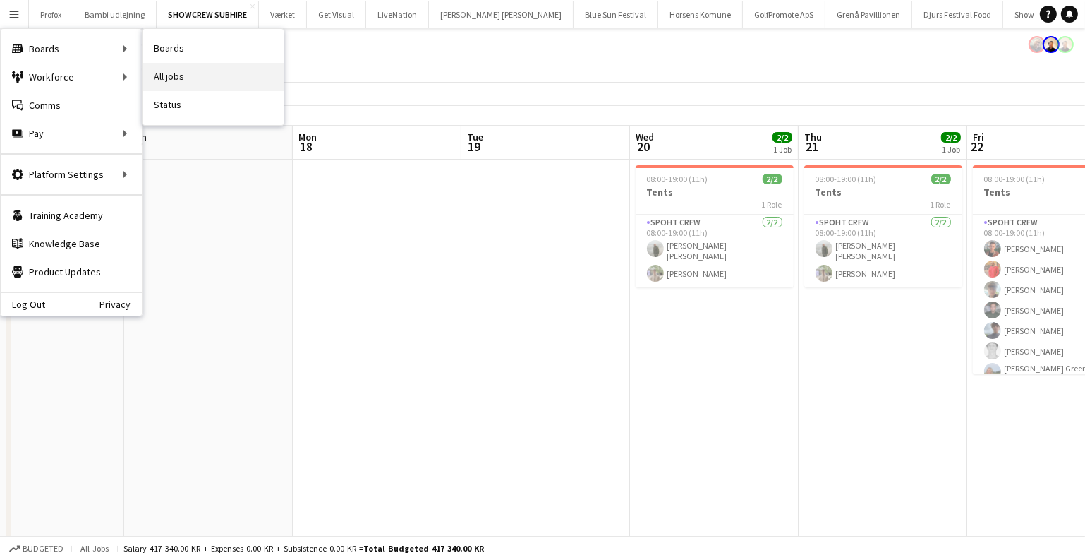
click at [174, 73] on link "All jobs" at bounding box center [213, 77] width 141 height 28
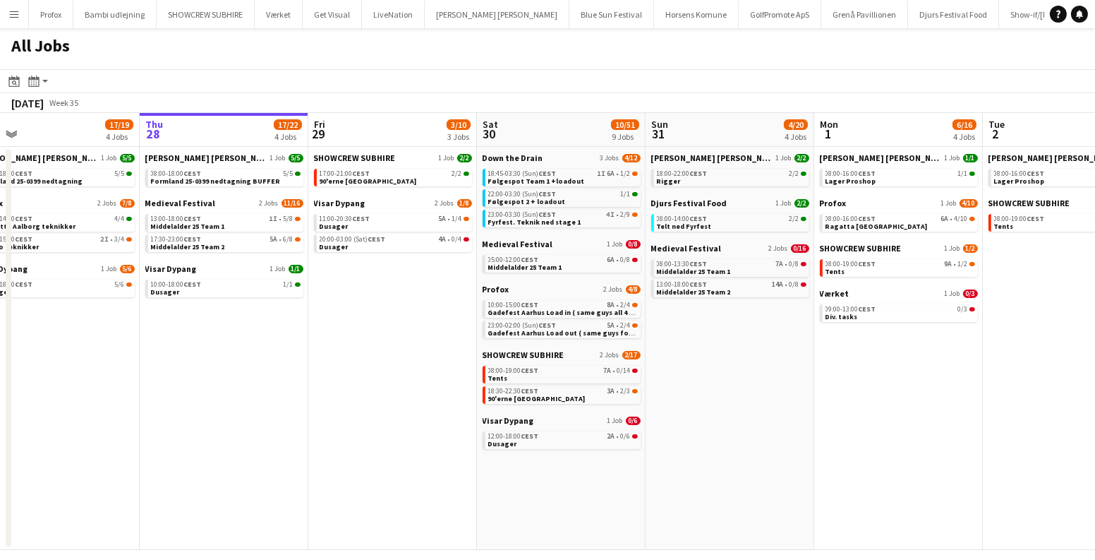
scroll to position [0, 388]
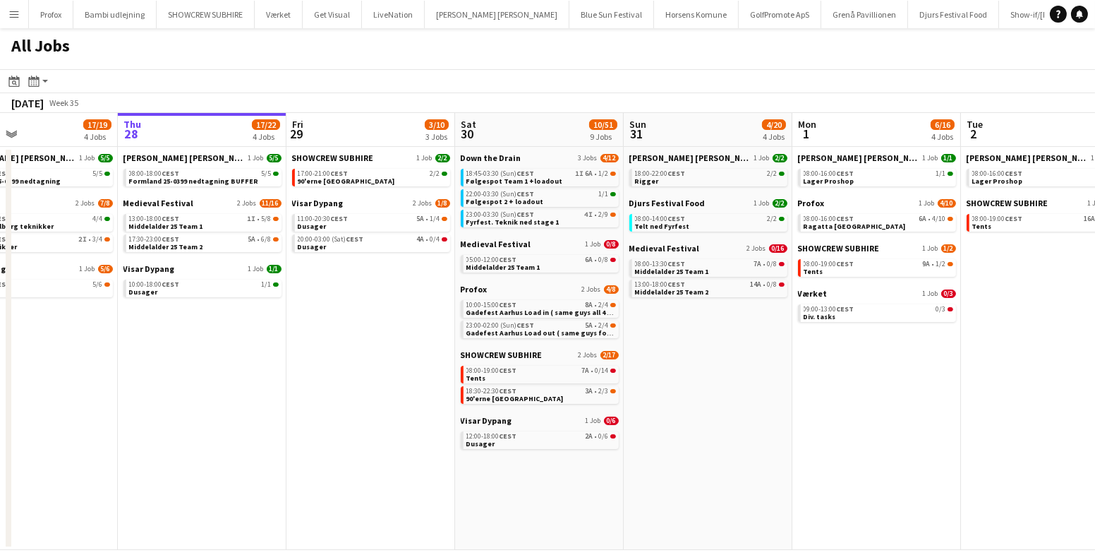
drag, startPoint x: 821, startPoint y: 354, endPoint x: 769, endPoint y: 362, distance: 52.9
click at [769, 362] on app-calendar-viewport "Mon 25 16/16 3 Jobs Tue 26 10/14 5 Jobs Wed 27 17/19 4 Jobs Thu 28 17/22 4 Jobs…" at bounding box center [547, 331] width 1095 height 437
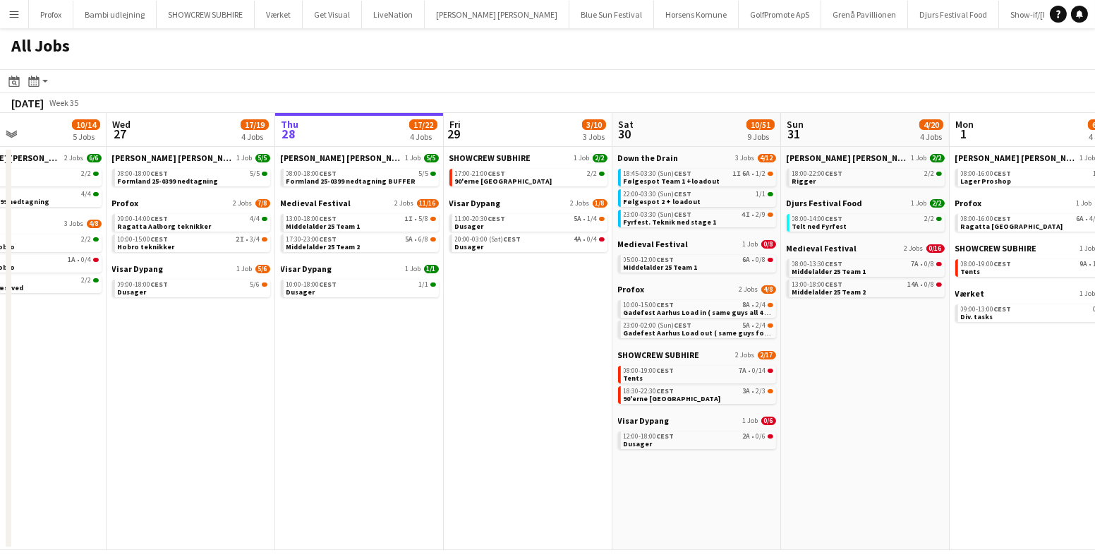
drag, startPoint x: 323, startPoint y: 368, endPoint x: 437, endPoint y: 371, distance: 113.6
click at [426, 371] on app-calendar-viewport "Sun 24 7/7 3 Jobs Mon 25 16/16 3 Jobs Tue 26 10/14 5 Jobs Wed 27 17/19 4 Jobs T…" at bounding box center [547, 331] width 1095 height 437
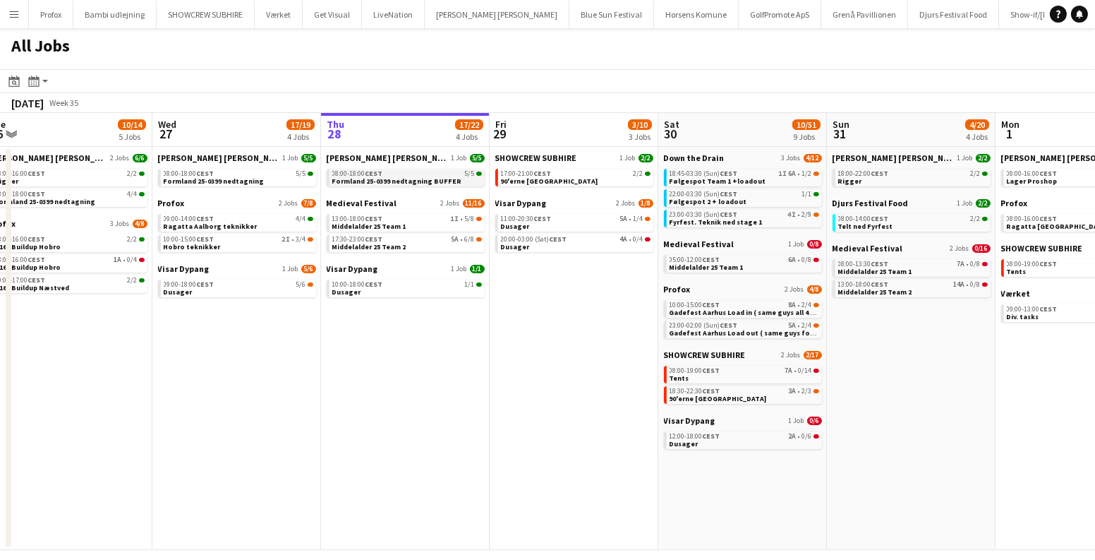
click at [371, 181] on span "Formland 25-0399 nedtagning BUFFER" at bounding box center [397, 180] width 130 height 9
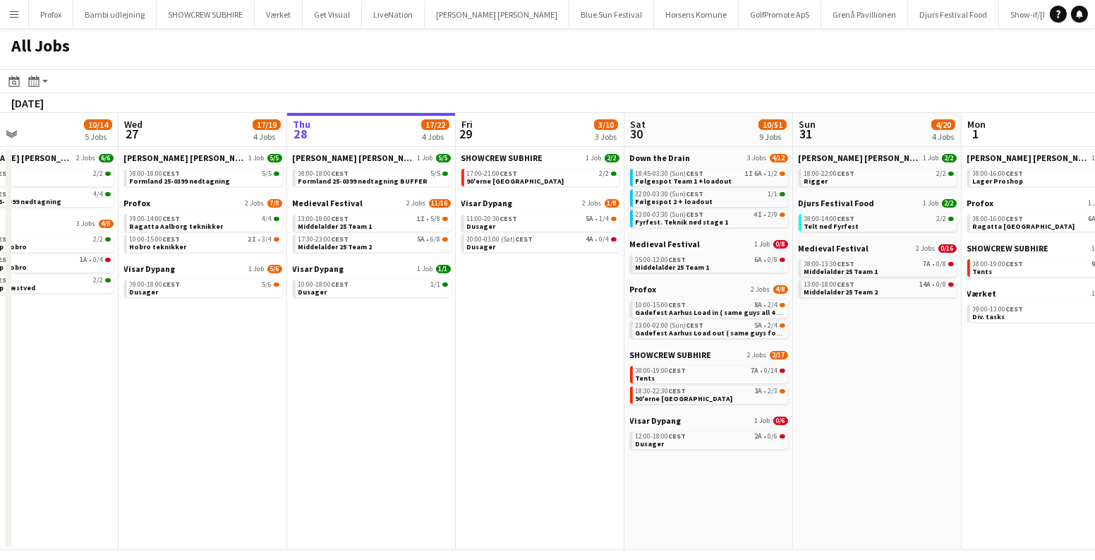
drag, startPoint x: 146, startPoint y: 473, endPoint x: 484, endPoint y: 444, distance: 339.3
click at [474, 447] on app-calendar-viewport "Sun 24 7/7 3 Jobs Mon 25 16/16 3 Jobs Tue 26 10/14 5 Jobs Wed 27 17/19 4 Jobs T…" at bounding box center [547, 331] width 1095 height 437
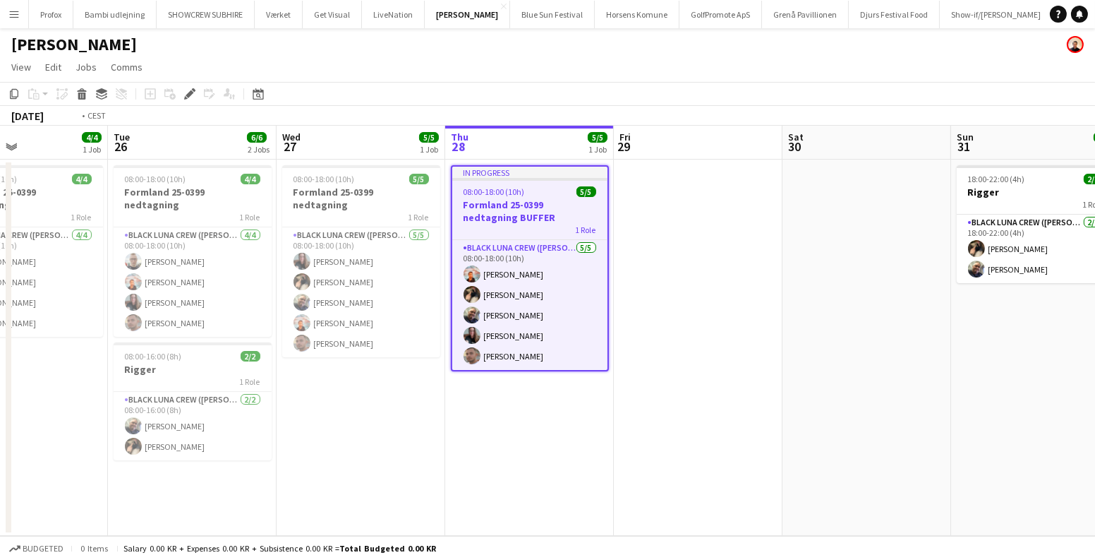
scroll to position [0, 339]
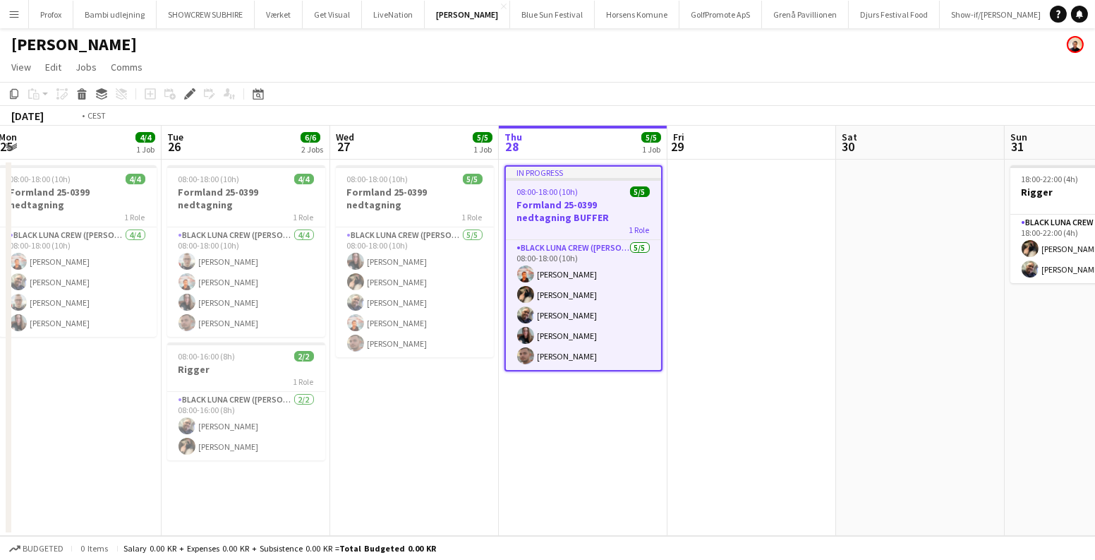
drag, startPoint x: 344, startPoint y: 385, endPoint x: 660, endPoint y: 442, distance: 321.2
click at [658, 442] on app-calendar-viewport "Sat 23 4/4 1 Job Sun 24 1/1 1 Job Mon 25 4/4 1 Job Tue 26 6/6 2 Jobs Wed 27 5/5…" at bounding box center [547, 331] width 1095 height 410
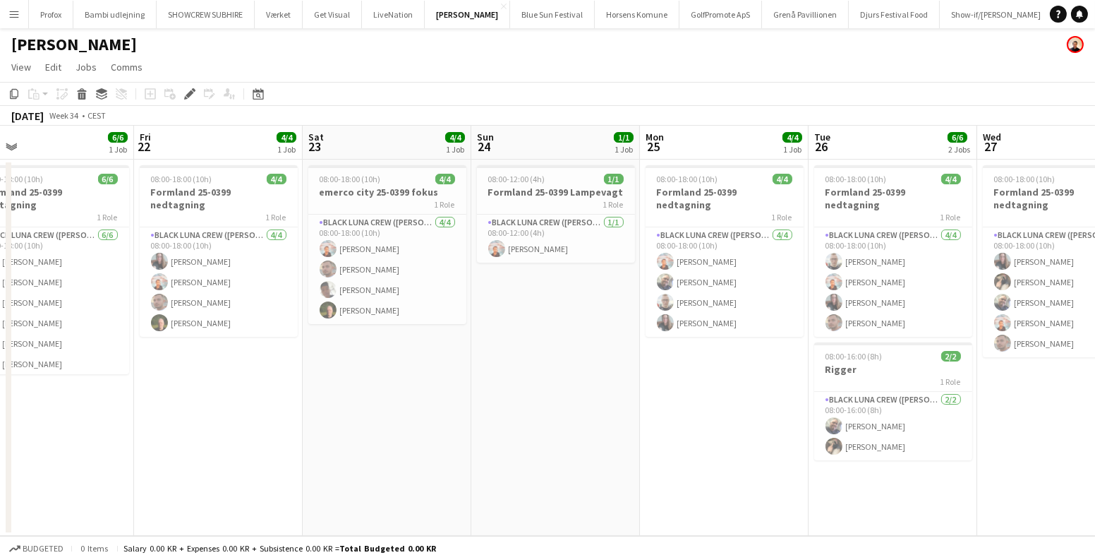
drag, startPoint x: 294, startPoint y: 316, endPoint x: 790, endPoint y: 346, distance: 496.3
click at [792, 346] on app-calendar-viewport "Tue 19 Wed 20 6/6 1 Job Thu 21 6/6 1 Job Fri 22 4/4 1 Job Sat 23 4/4 1 Job Sun …" at bounding box center [547, 331] width 1095 height 410
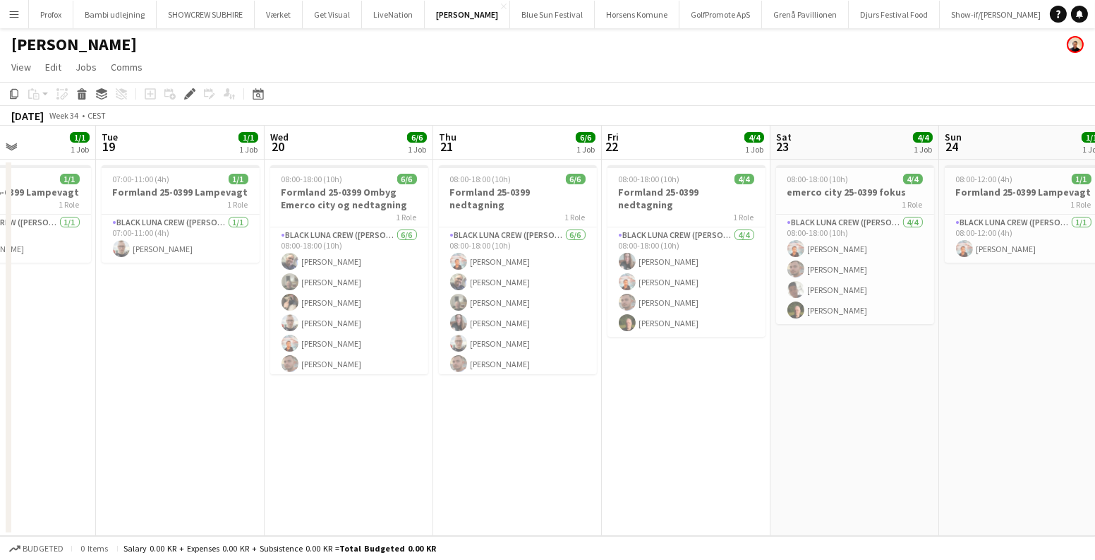
scroll to position [0, 409]
drag, startPoint x: 409, startPoint y: 348, endPoint x: 852, endPoint y: 368, distance: 444.3
click at [852, 368] on app-calendar-viewport "Sat 16 4/4 1 Job Sun 17 2/2 1 Job Mon 18 1/1 1 Job Tue 19 1/1 1 Job Wed 20 6/6 …" at bounding box center [547, 331] width 1095 height 410
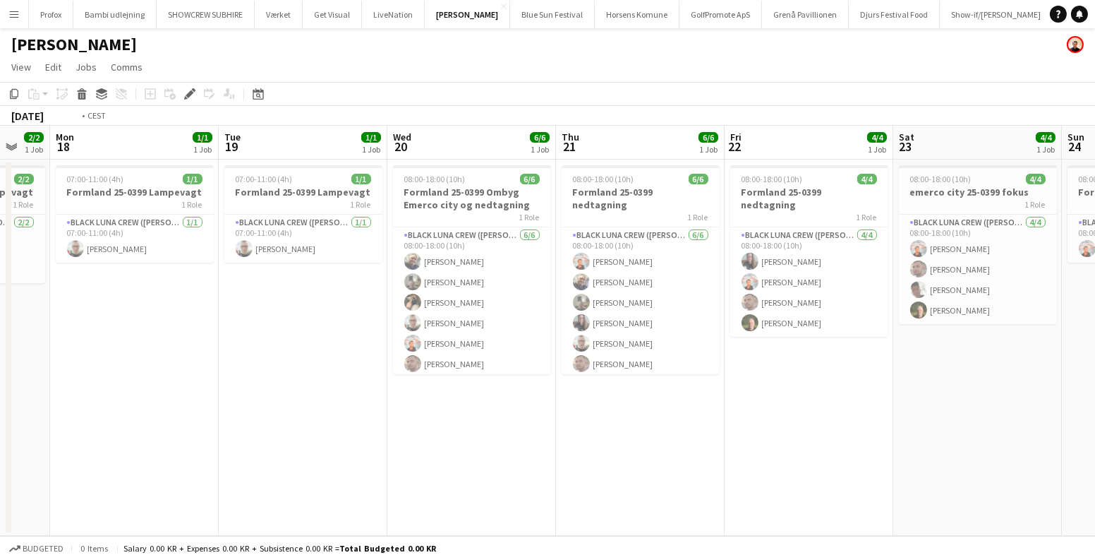
drag, startPoint x: 635, startPoint y: 448, endPoint x: 1094, endPoint y: 438, distance: 458.8
click at [1094, 439] on app-calendar-viewport "Sat 16 4/4 1 Job Sun 17 2/2 1 Job Mon 18 1/1 1 Job Tue 19 1/1 1 Job Wed 20 6/6 …" at bounding box center [547, 331] width 1095 height 410
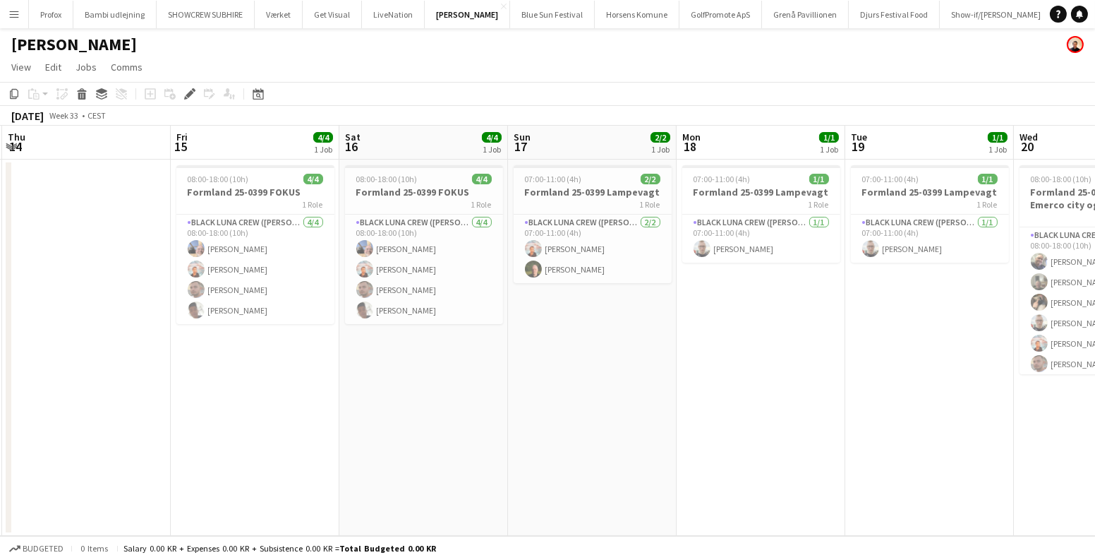
drag, startPoint x: 795, startPoint y: 425, endPoint x: 955, endPoint y: 421, distance: 160.2
click at [1094, 428] on app-calendar-viewport "Tue 12 Wed 13 Thu 14 Fri 15 4/4 1 Job Sat 16 4/4 1 Job Sun 17 2/2 1 Job Mon 18 …" at bounding box center [547, 331] width 1095 height 410
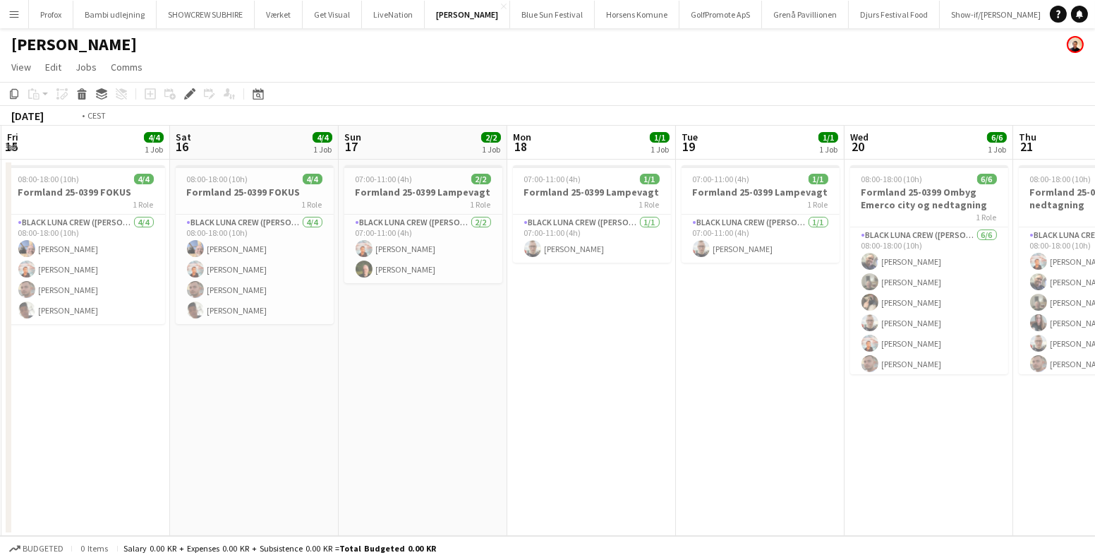
drag, startPoint x: 854, startPoint y: 411, endPoint x: 0, endPoint y: 291, distance: 862.2
click at [0, 291] on app-calendar-viewport "Tue 12 Wed 13 Thu 14 Fri 15 4/4 1 Job Sat 16 4/4 1 Job Sun 17 2/2 1 Job Mon 18 …" at bounding box center [547, 331] width 1095 height 410
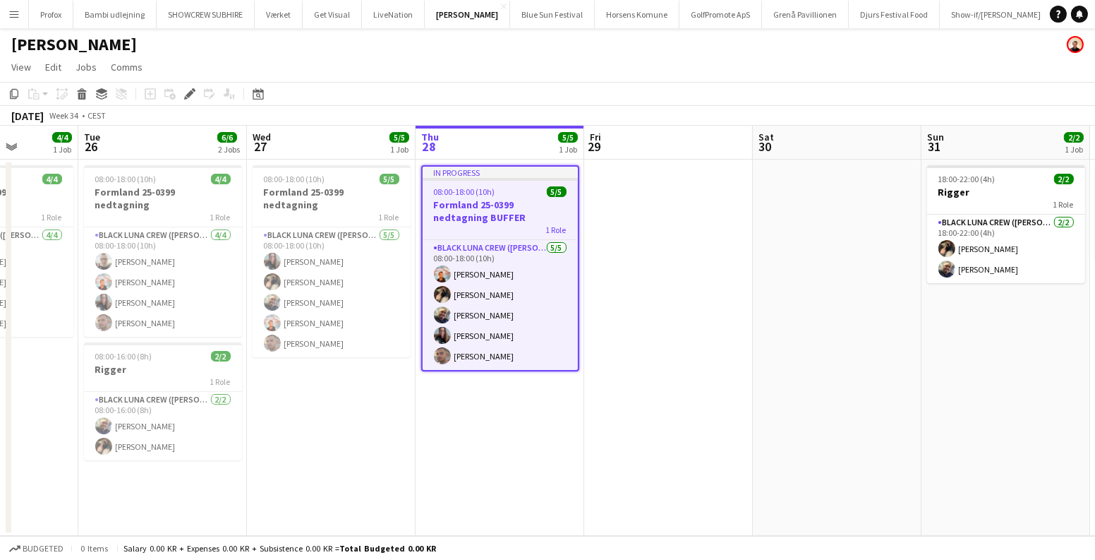
drag, startPoint x: 1012, startPoint y: 397, endPoint x: 116, endPoint y: 314, distance: 899.9
click at [116, 314] on app-calendar-viewport "Fri 22 4/4 1 Job Sat 23 4/4 1 Job Sun 24 1/1 1 Job Mon 25 4/4 1 Job Tue 26 6/6 …" at bounding box center [547, 331] width 1095 height 410
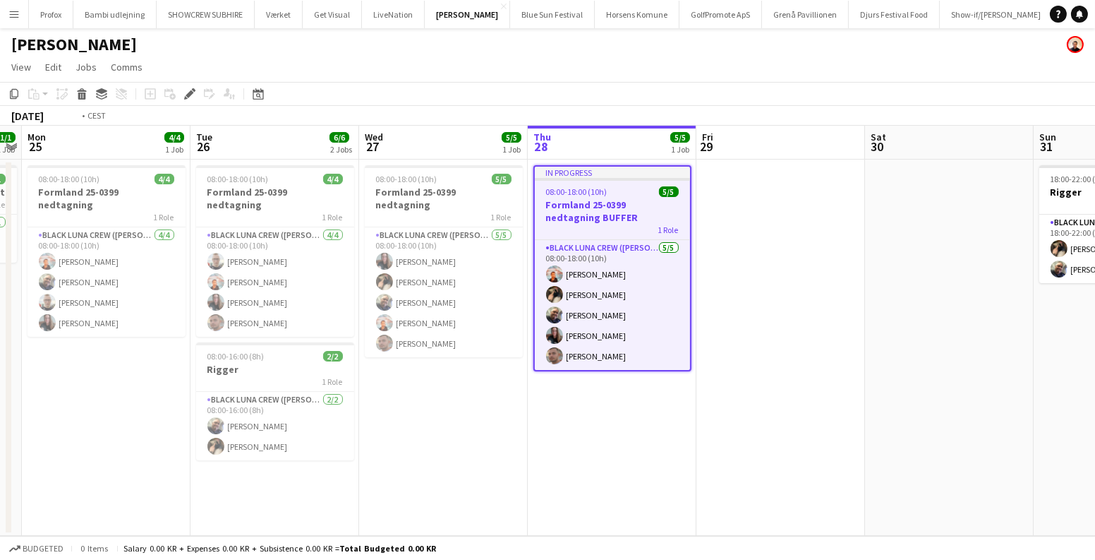
drag, startPoint x: 769, startPoint y: 375, endPoint x: 483, endPoint y: 350, distance: 287.5
click at [484, 351] on app-calendar-viewport "Fri 22 4/4 1 Job Sat 23 4/4 1 Job Sun 24 1/1 1 Job Mon 25 4/4 1 Job Tue 26 6/6 …" at bounding box center [547, 331] width 1095 height 410
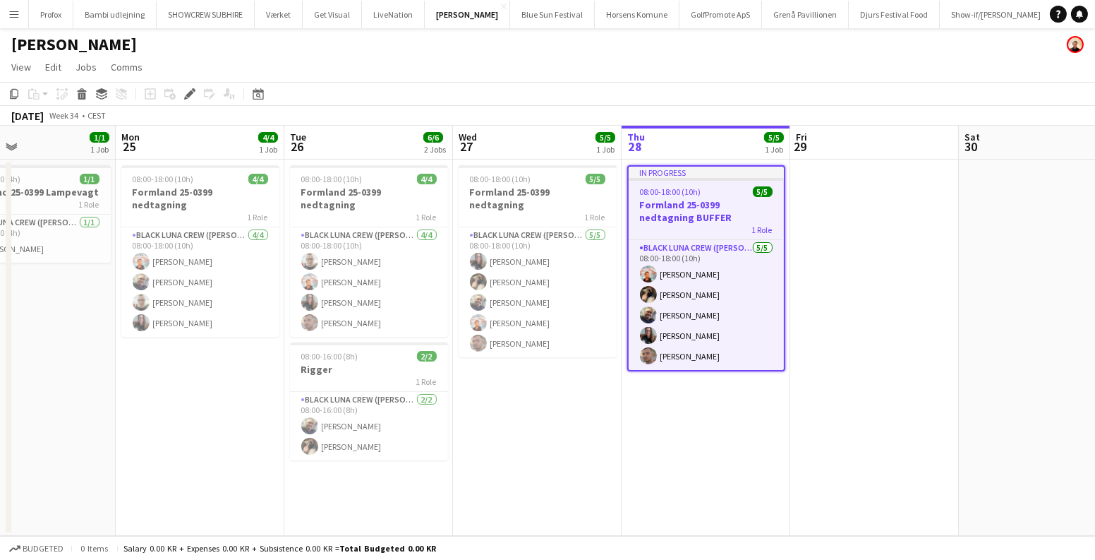
scroll to position [0, 378]
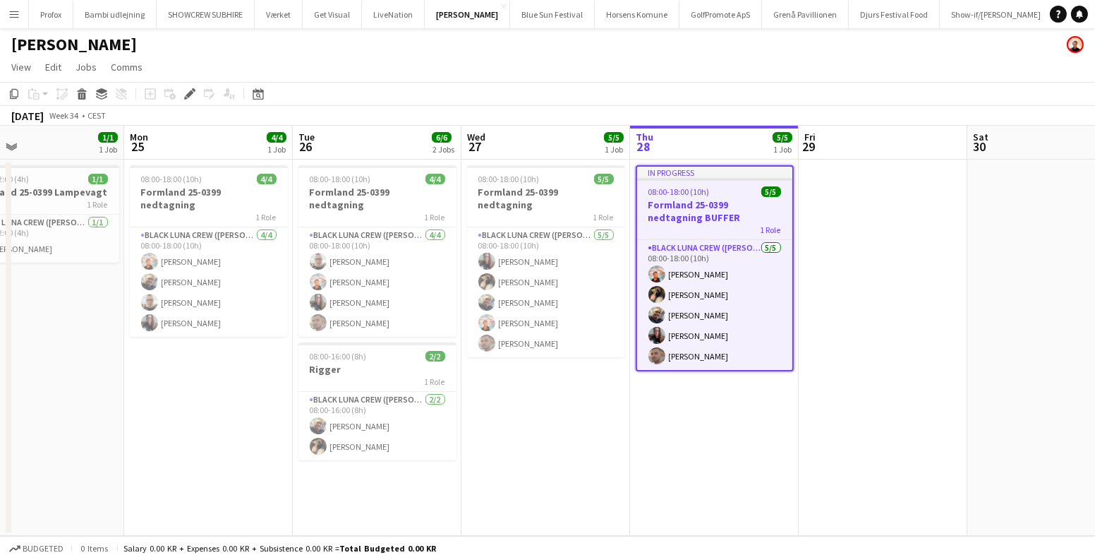
drag, startPoint x: 612, startPoint y: 350, endPoint x: 909, endPoint y: 375, distance: 298.1
click at [907, 375] on app-calendar-viewport "Fri 22 4/4 1 Job Sat 23 4/4 1 Job Sun 24 1/1 1 Job Mon 25 4/4 1 Job Tue 26 6/6 …" at bounding box center [547, 331] width 1095 height 410
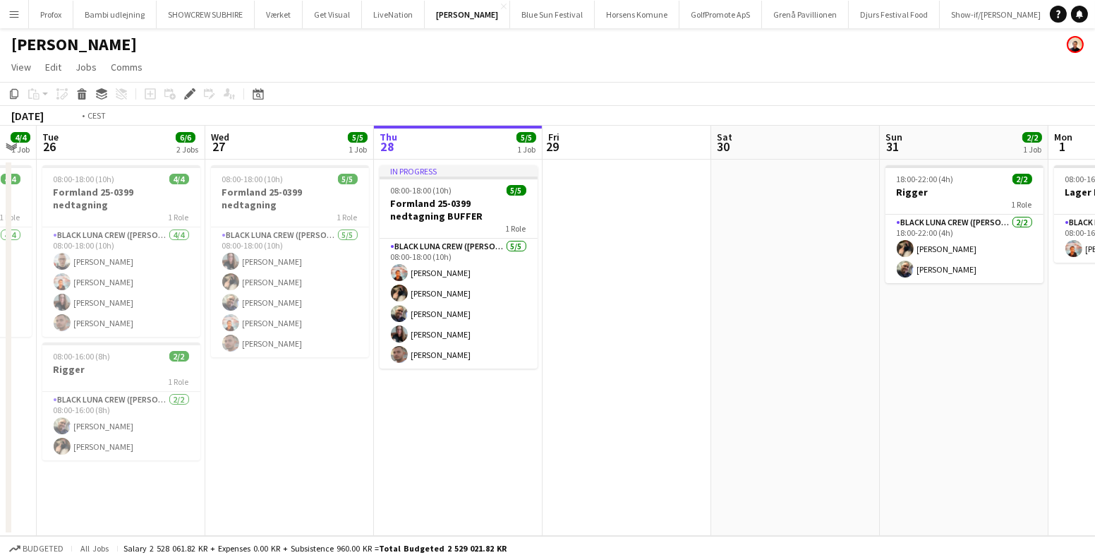
drag, startPoint x: 922, startPoint y: 398, endPoint x: 0, endPoint y: 334, distance: 923.8
click at [0, 334] on app-calendar-viewport "Fri 22 4/4 1 Job Sat 23 4/4 1 Job Sun 24 1/1 1 Job Mon 25 4/4 1 Job Tue 26 6/6 …" at bounding box center [547, 331] width 1095 height 410
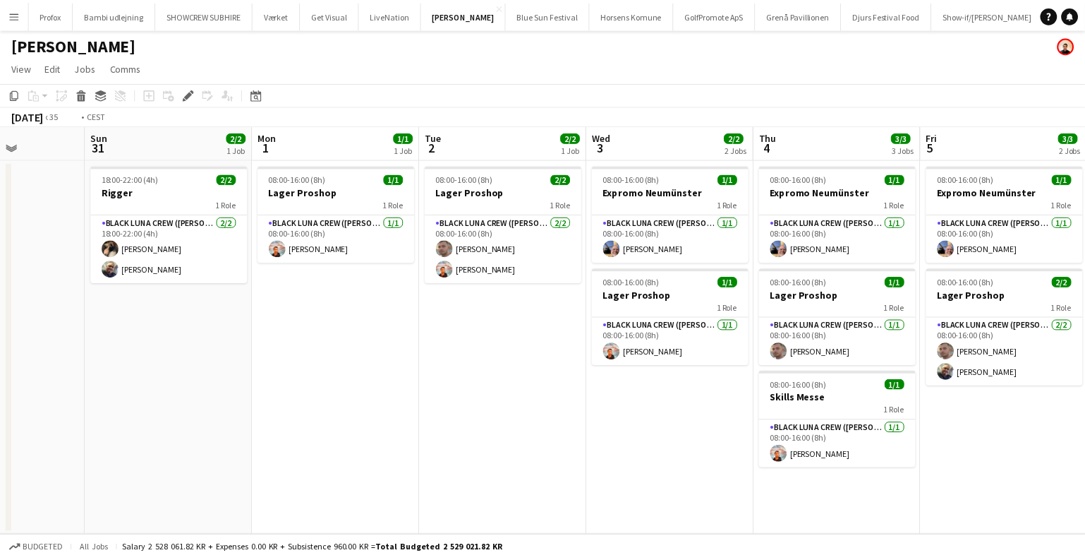
scroll to position [0, 344]
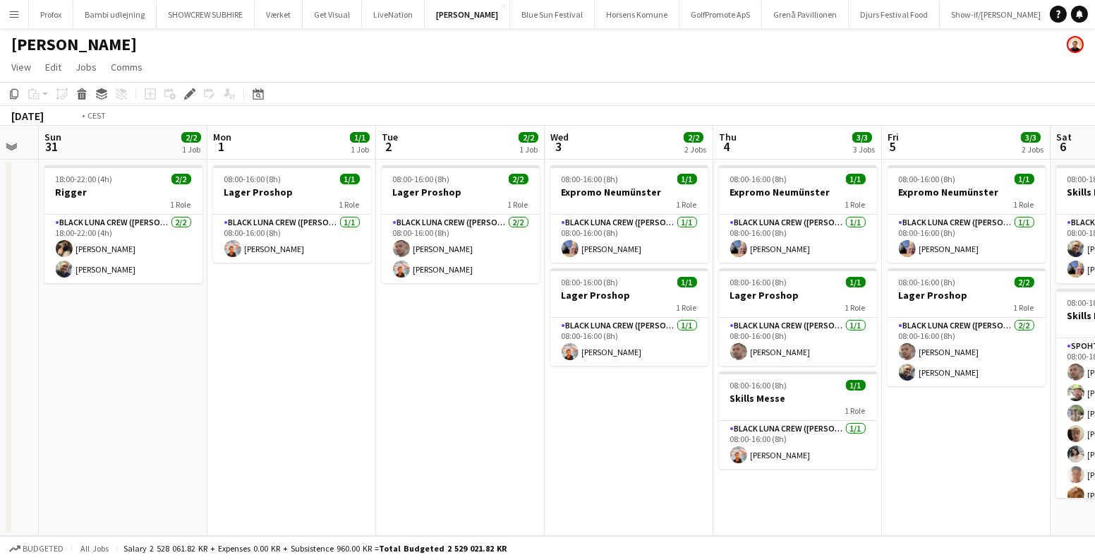
drag, startPoint x: 672, startPoint y: 361, endPoint x: 148, endPoint y: 351, distance: 524.4
click at [149, 350] on app-calendar-viewport "Wed 27 5/5 1 Job Thu 28 5/5 1 Job Fri 29 Sat 30 Sun 31 2/2 1 Job Mon 1 1/1 1 Jo…" at bounding box center [547, 331] width 1095 height 410
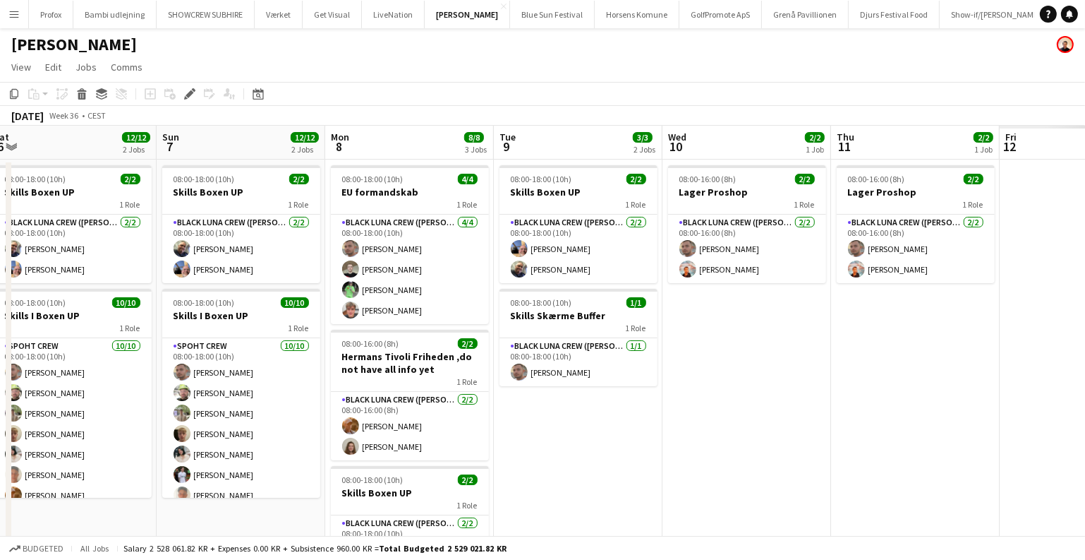
drag, startPoint x: 397, startPoint y: 451, endPoint x: 206, endPoint y: 433, distance: 191.3
click at [206, 433] on app-calendar-viewport "Tue 2 2/2 1 Job Wed 3 2/2 2 Jobs Thu 4 3/3 3 Jobs Fri 5 3/3 2 Jobs Sat 6 12/12 …" at bounding box center [542, 371] width 1085 height 490
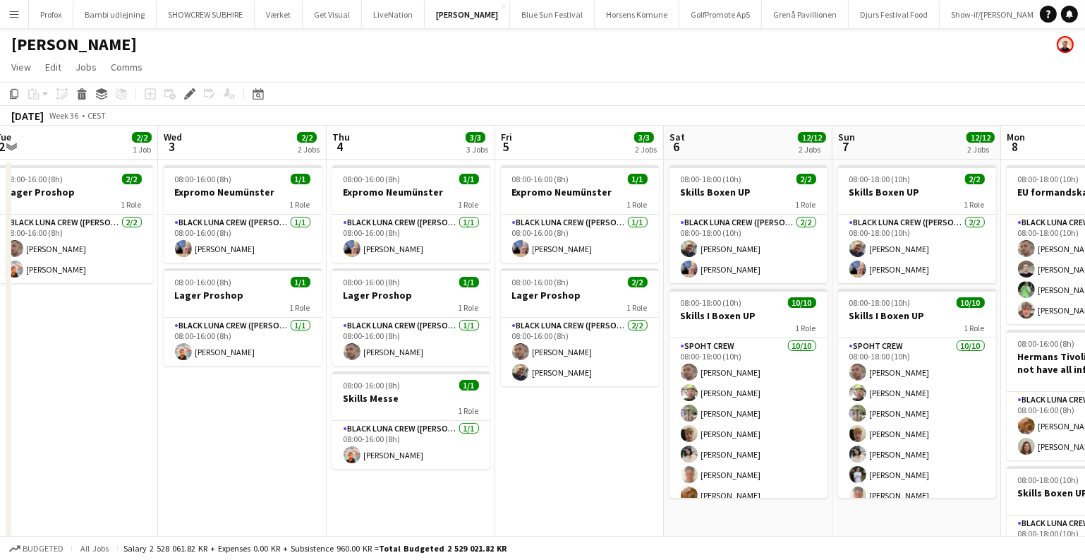
scroll to position [0, 346]
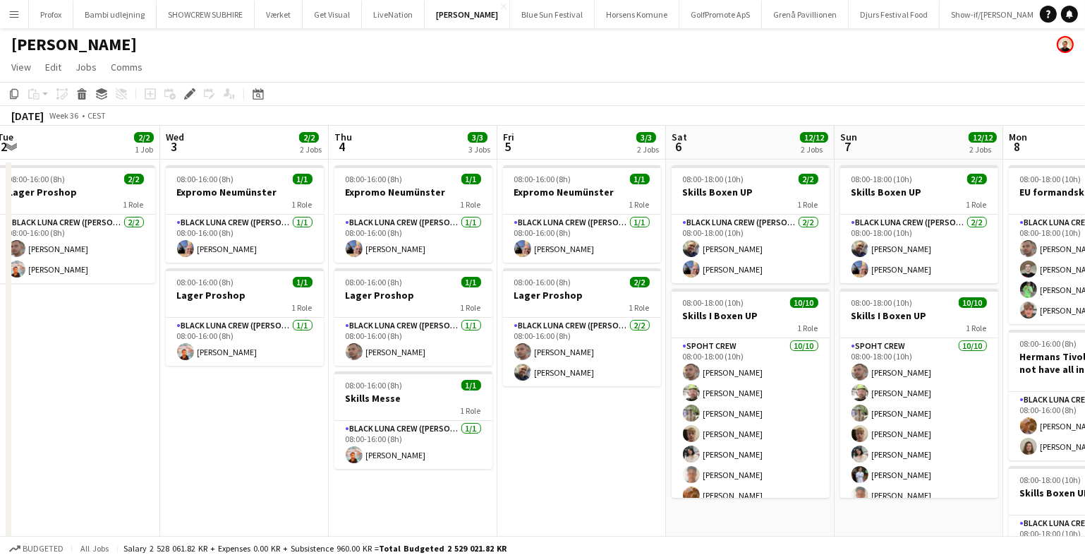
drag, startPoint x: 202, startPoint y: 433, endPoint x: 576, endPoint y: 416, distance: 374.4
click at [576, 416] on app-calendar-viewport "Sun 31 2/2 1 Job Mon 1 1/1 1 Job Tue 2 2/2 1 Job Wed 3 2/2 2 Jobs Thu 4 3/3 3 J…" at bounding box center [542, 371] width 1085 height 490
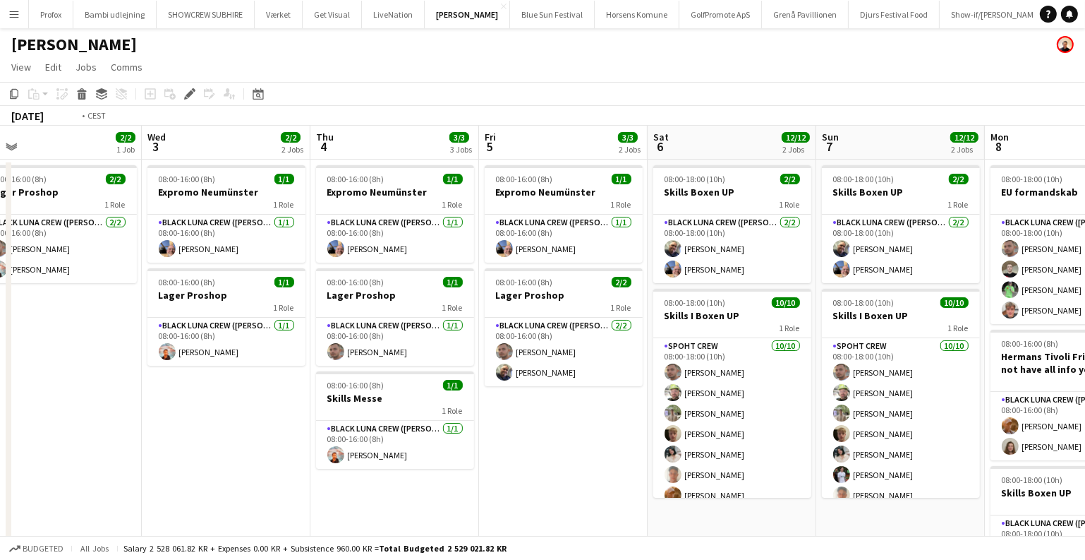
drag, startPoint x: 0, startPoint y: 387, endPoint x: 958, endPoint y: 488, distance: 963.5
click at [962, 488] on app-calendar-viewport "Sun 31 2/2 1 Job Mon 1 1/1 1 Job Tue 2 2/2 1 Job Wed 3 2/2 2 Jobs Thu 4 3/3 3 J…" at bounding box center [542, 371] width 1085 height 490
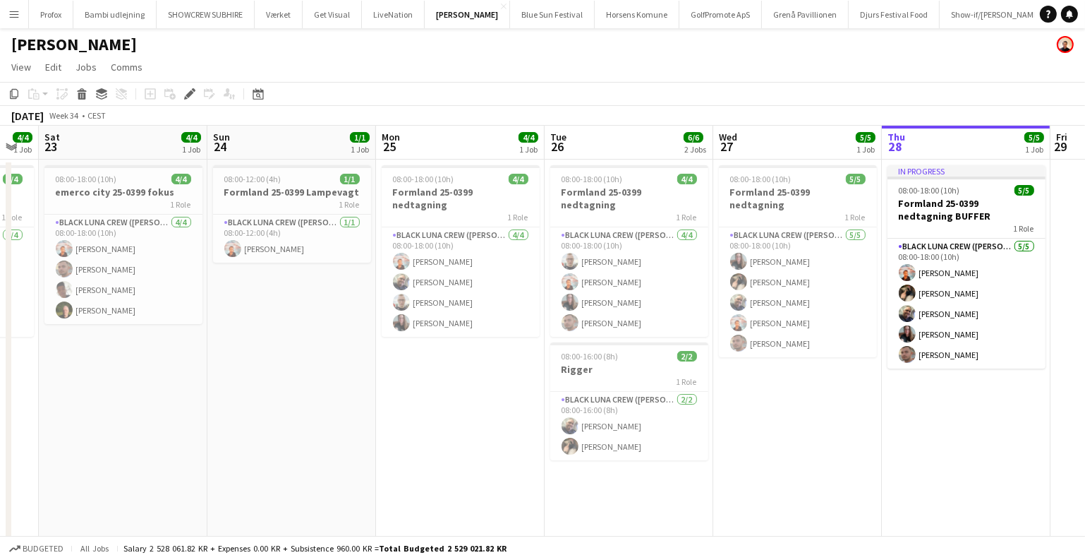
drag, startPoint x: 337, startPoint y: 454, endPoint x: 1094, endPoint y: 541, distance: 762.1
click at [1085, 541] on html "Menu Boards Boards Boards All jobs Status Workforce Workforce My Workforce Recr…" at bounding box center [542, 319] width 1085 height 639
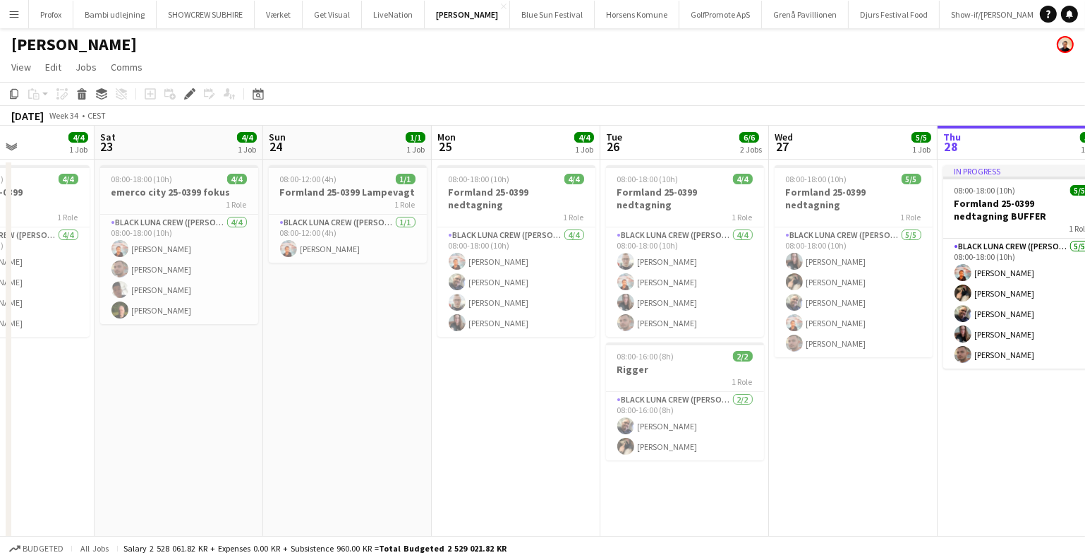
drag, startPoint x: 85, startPoint y: 421, endPoint x: 634, endPoint y: 483, distance: 552.4
click at [993, 530] on app-calendar-viewport "Thu 21 6/6 1 Job Fri 22 4/4 1 Job Sat 23 4/4 1 Job Sun 24 1/1 1 Job Mon 25 4/4 …" at bounding box center [542, 371] width 1085 height 490
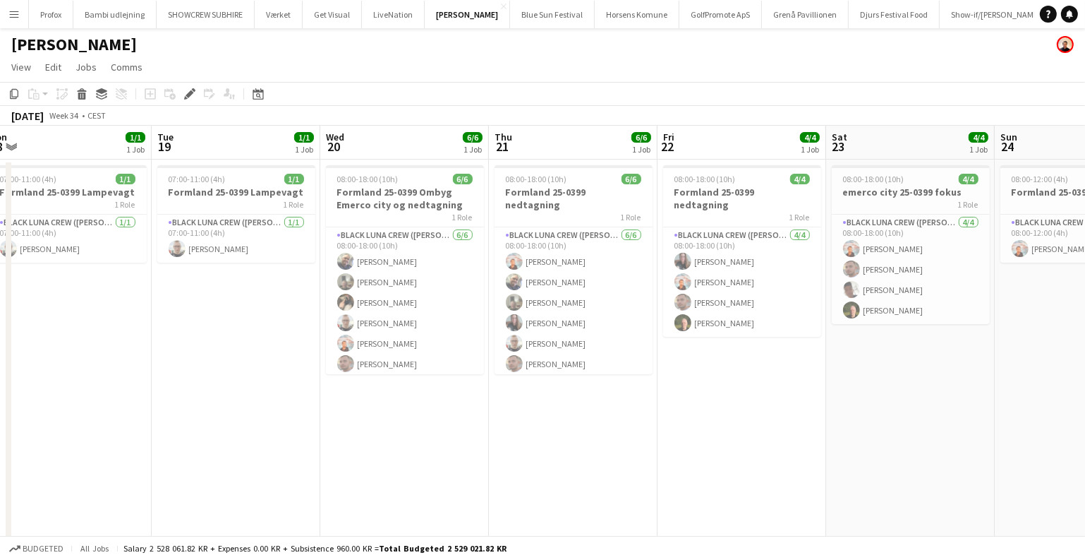
scroll to position [0, 625]
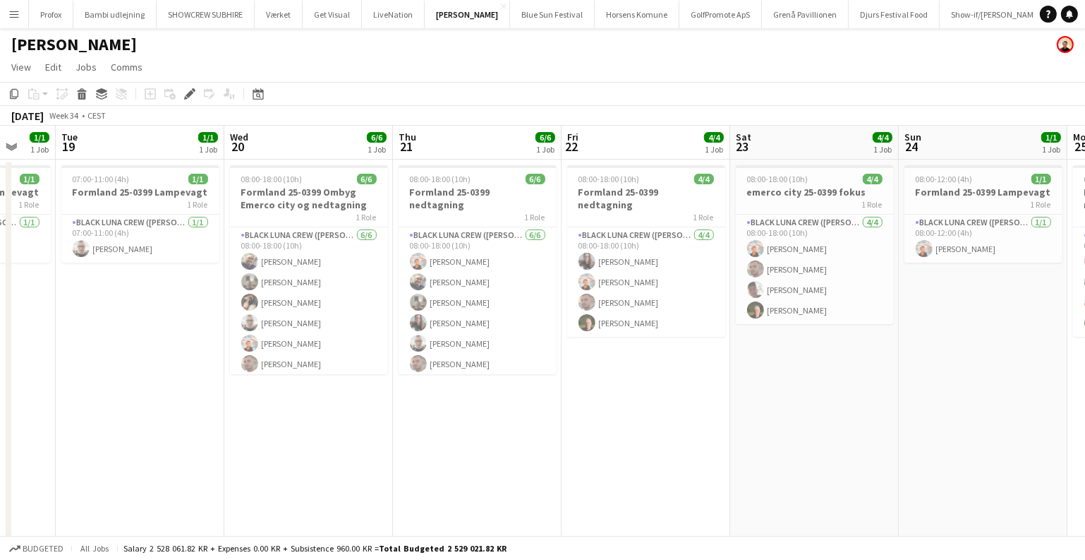
drag, startPoint x: 750, startPoint y: 416, endPoint x: 472, endPoint y: 361, distance: 283.4
click at [346, 370] on app-calendar-viewport "Fri 15 4/4 1 Job Sat 16 4/4 1 Job Sun 17 2/2 1 Job Mon 18 1/1 1 Job Tue 19 1/1 …" at bounding box center [542, 371] width 1085 height 490
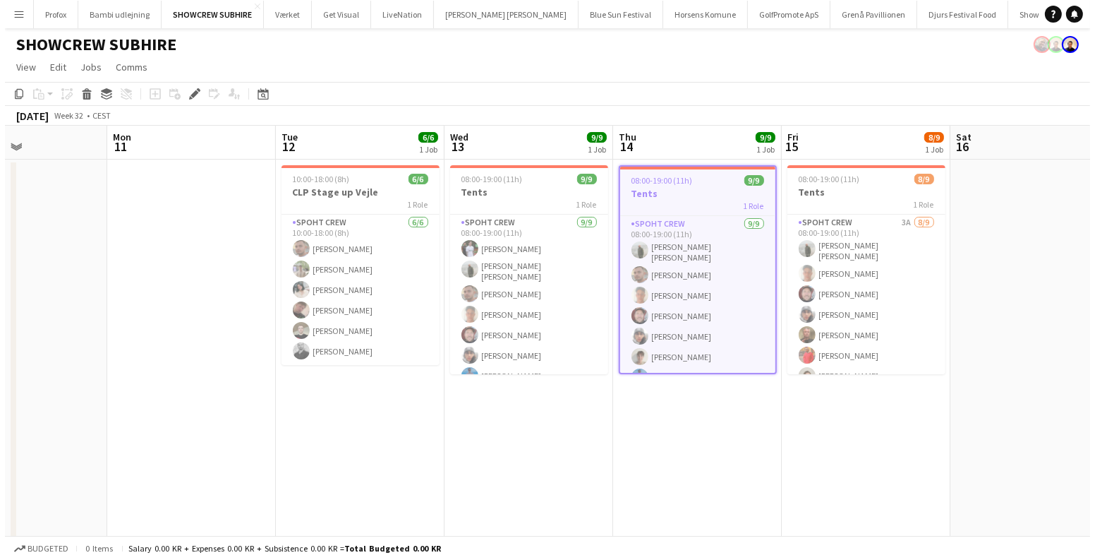
scroll to position [0, 404]
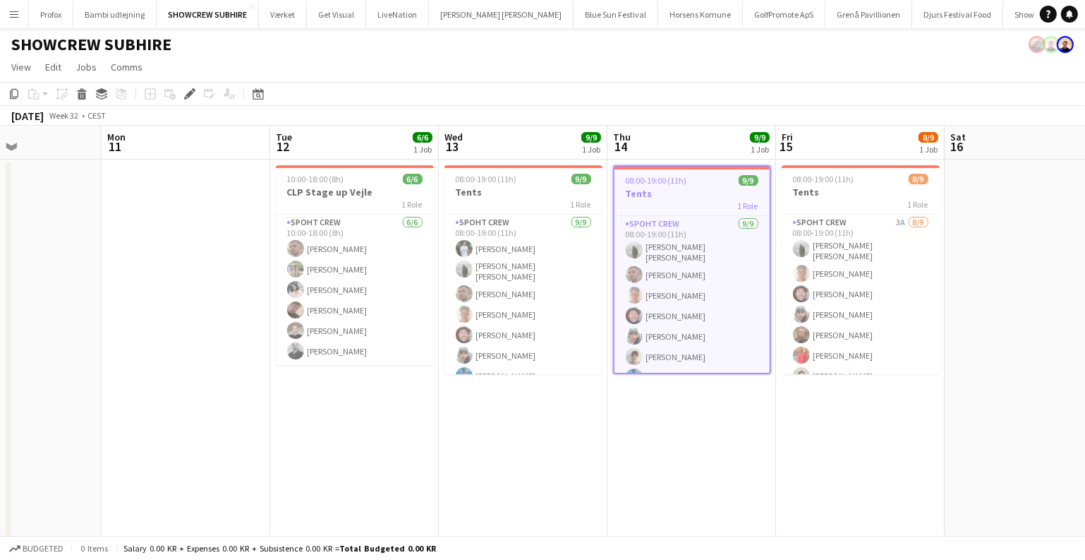
drag, startPoint x: 433, startPoint y: 235, endPoint x: 465, endPoint y: 237, distance: 32.5
click at [465, 237] on app-calendar-viewport "Fri 8 Sat 9 Sun 10 Mon 11 Tue 12 6/6 1 Job Wed 13 9/9 1 Job Thu 14 9/9 1 Job Fr…" at bounding box center [542, 337] width 1085 height 422
click at [502, 192] on h3 "Tents" at bounding box center [524, 192] width 158 height 13
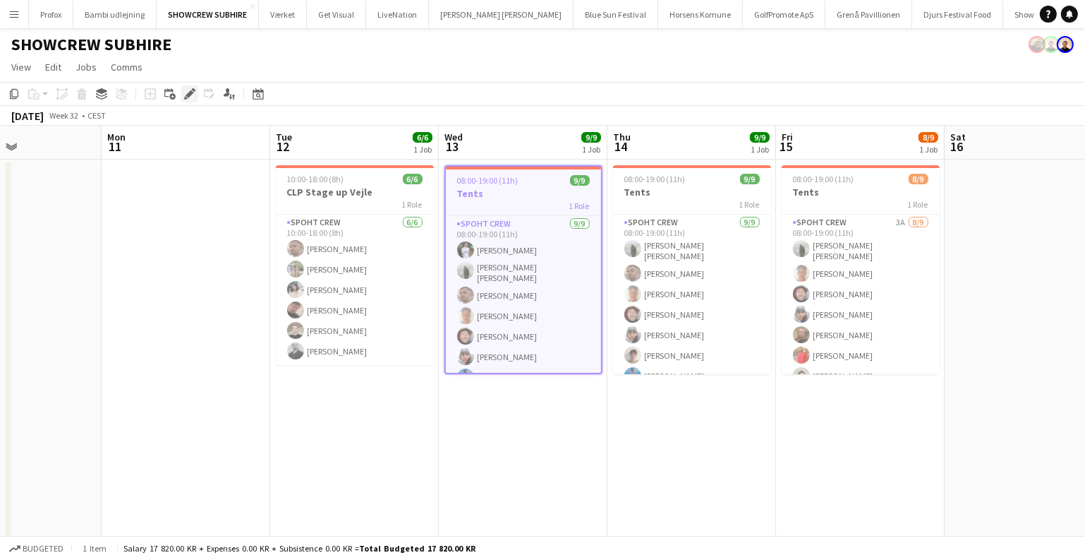
click at [186, 95] on icon at bounding box center [190, 94] width 8 height 8
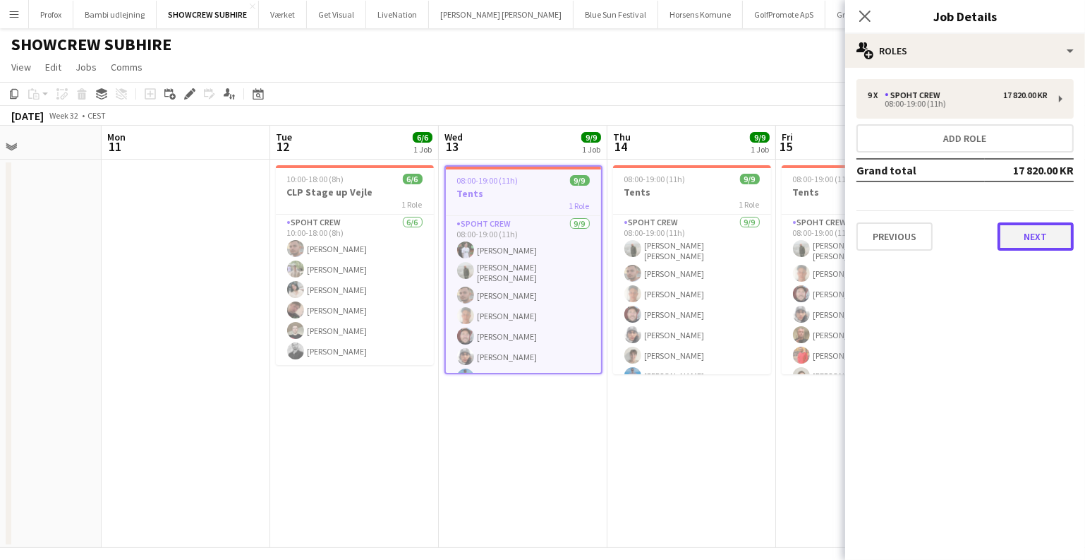
click at [1039, 222] on button "Next" at bounding box center [1036, 236] width 76 height 28
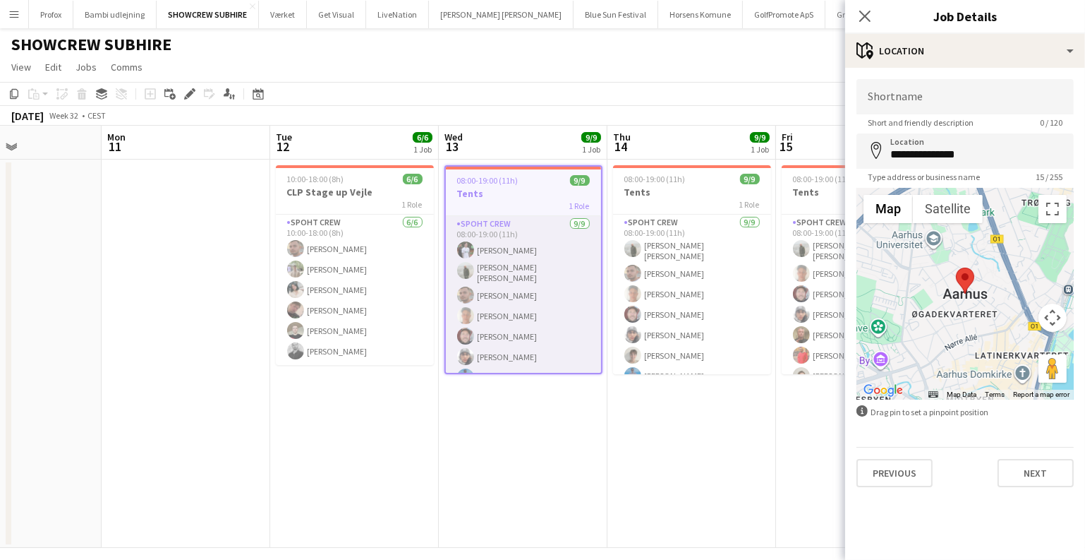
click at [543, 301] on app-card-role "Spoht Crew [DATE] 08:00-19:00 (11h) [PERSON_NAME] [PERSON_NAME] [PERSON_NAME] A…" at bounding box center [523, 324] width 155 height 216
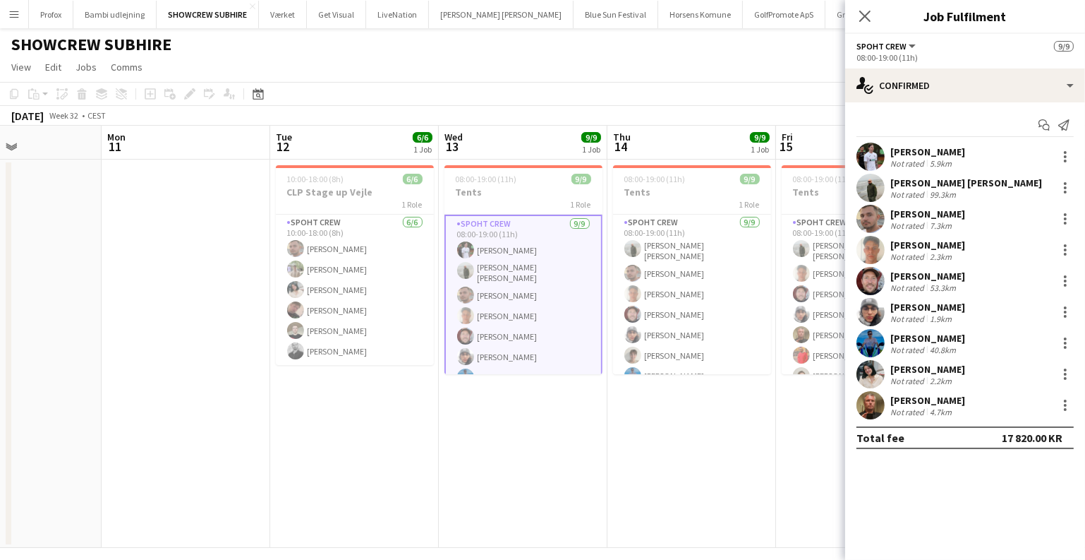
click at [524, 216] on app-card-role "Spoht Crew [DATE] 08:00-19:00 (11h) [PERSON_NAME] [PERSON_NAME] [PERSON_NAME] A…" at bounding box center [524, 324] width 158 height 219
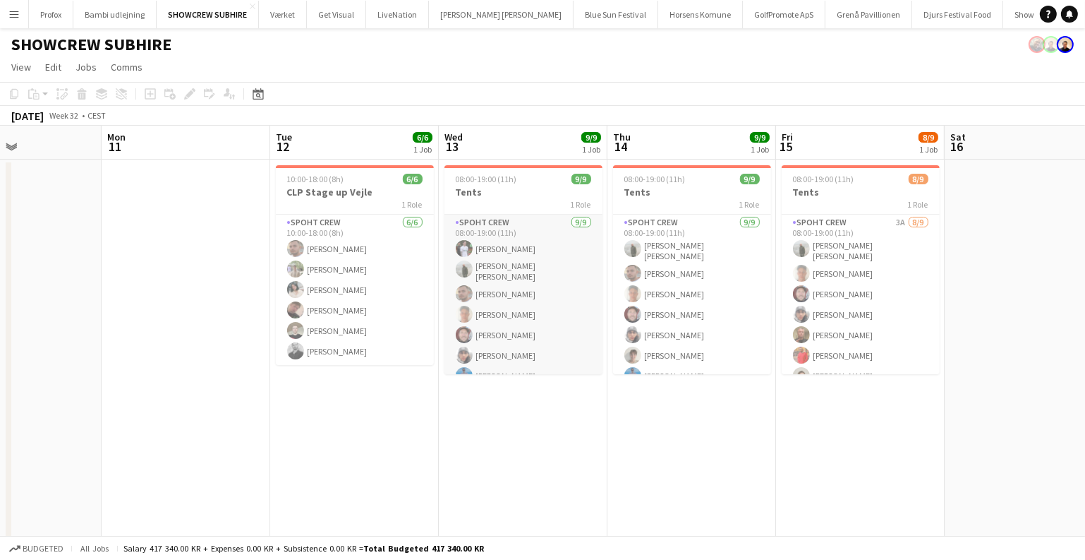
click at [533, 289] on app-card-role "Spoht Crew [DATE] 08:00-19:00 (11h) [PERSON_NAME] [PERSON_NAME] [PERSON_NAME] A…" at bounding box center [524, 323] width 158 height 216
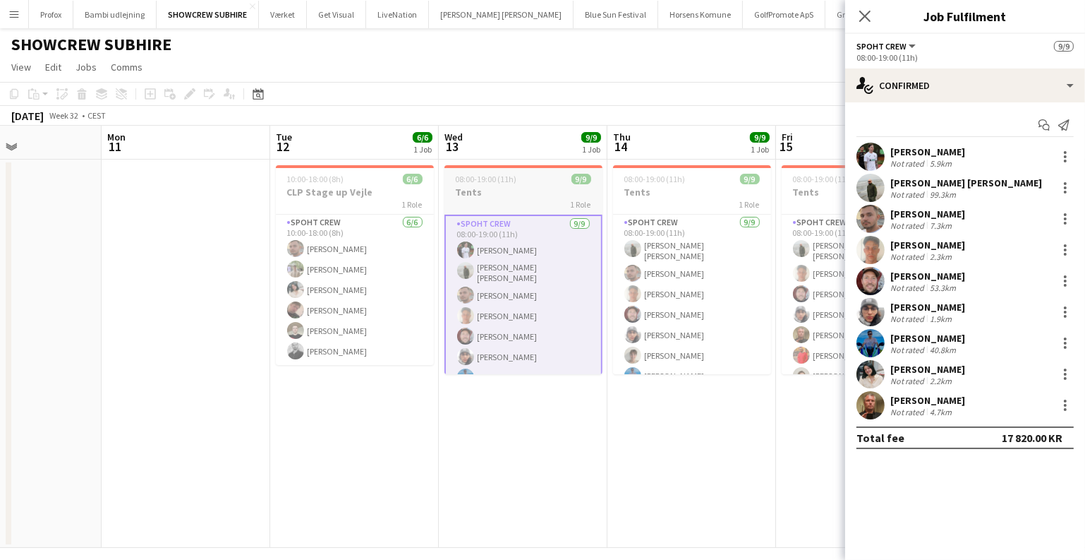
click at [450, 203] on div "1 Role" at bounding box center [524, 203] width 158 height 11
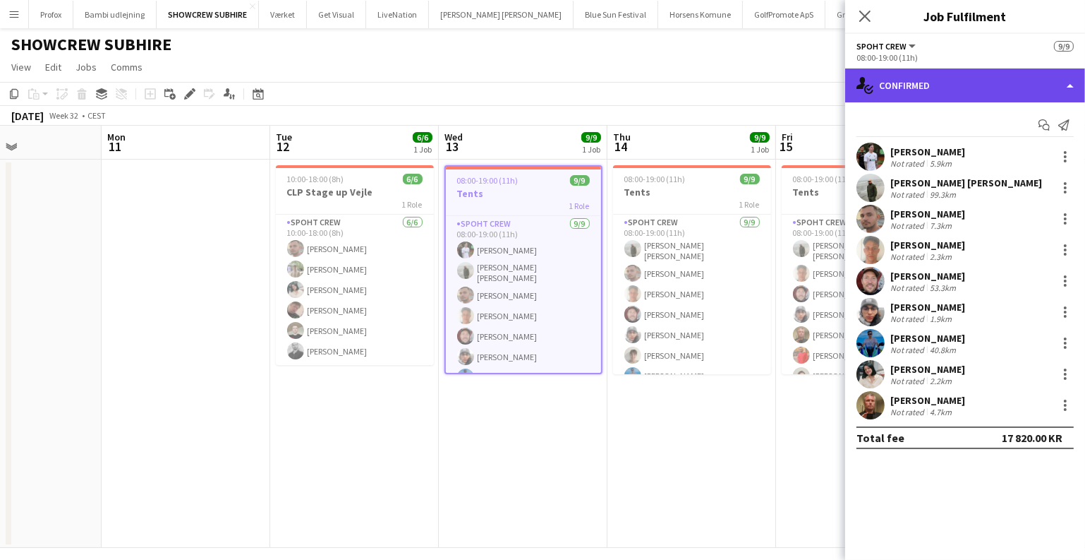
click at [996, 79] on div "single-neutral-actions-check-2 Confirmed" at bounding box center [965, 85] width 240 height 34
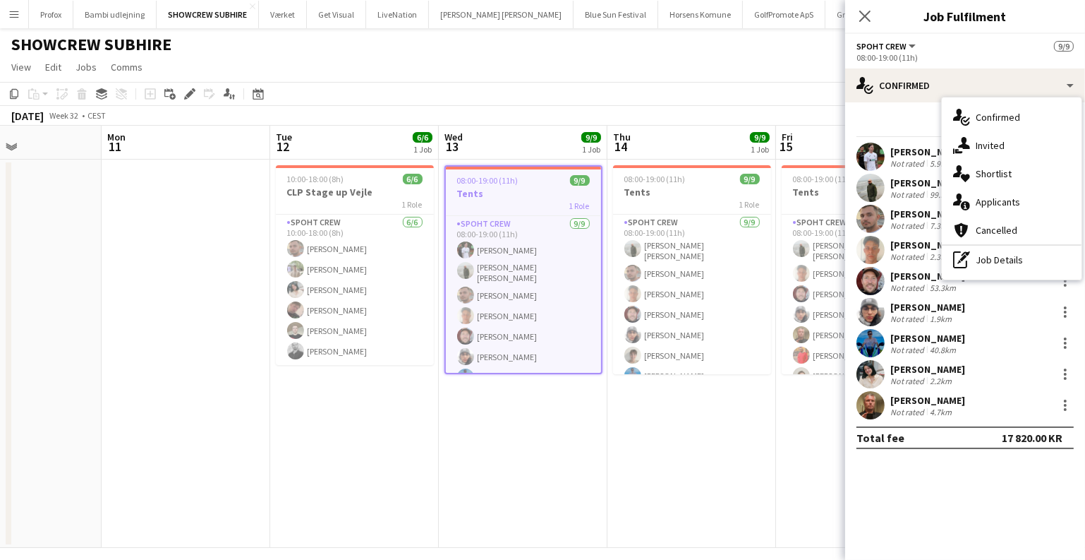
click at [6, 14] on button "Menu" at bounding box center [14, 14] width 28 height 28
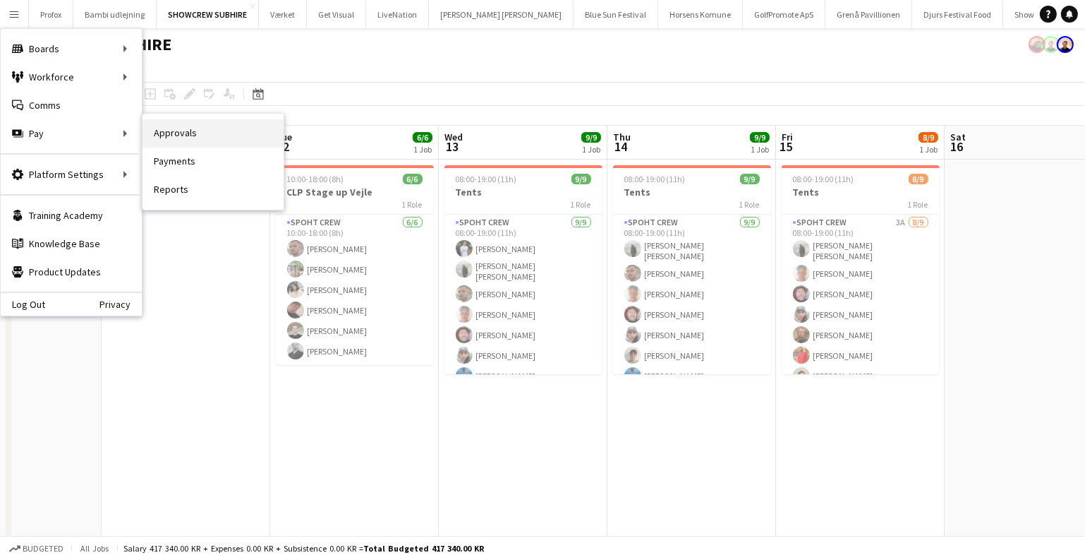
click at [232, 138] on link "Approvals" at bounding box center [213, 133] width 141 height 28
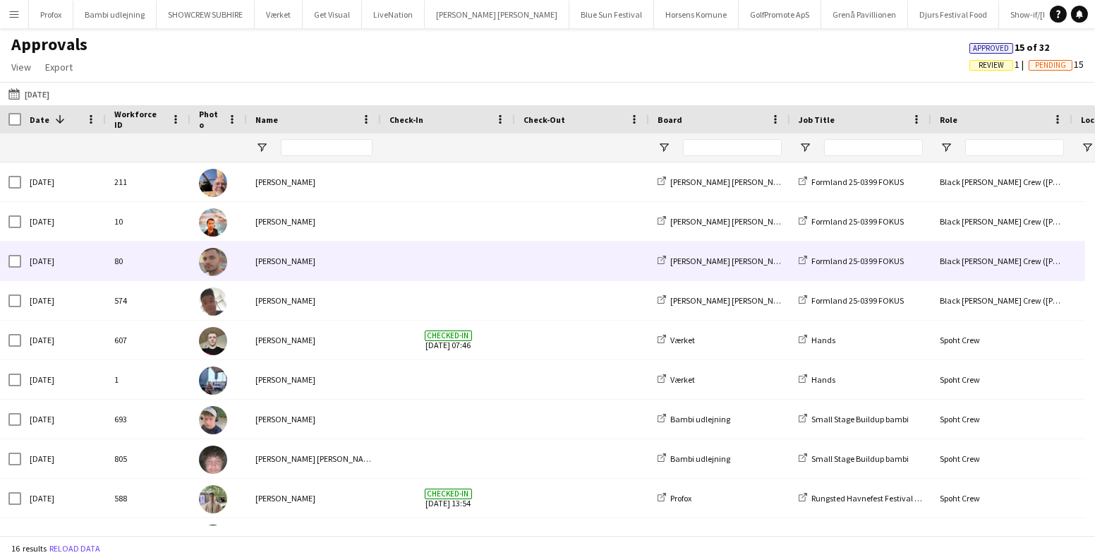
click at [507, 259] on div at bounding box center [448, 260] width 134 height 39
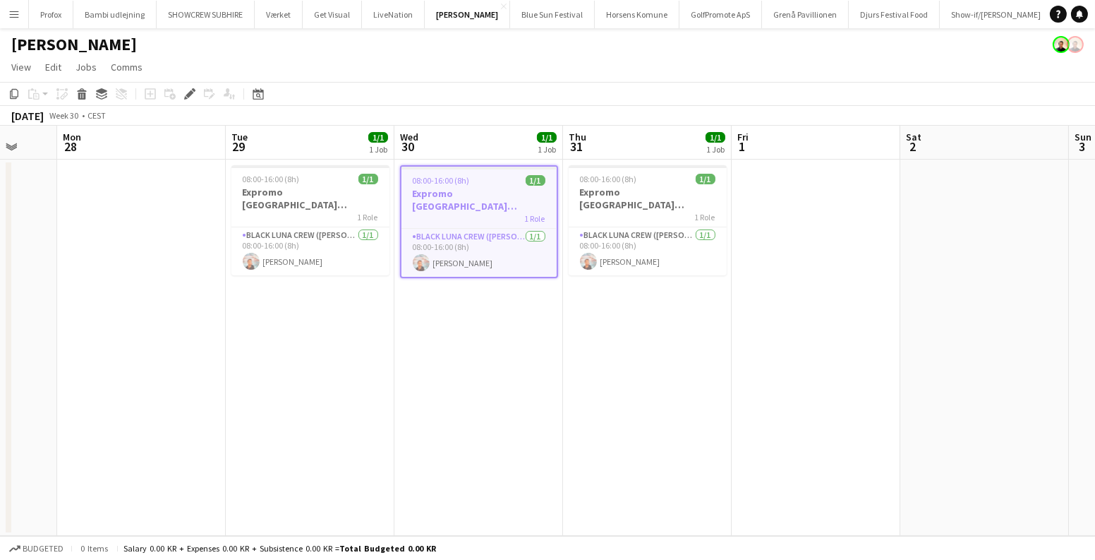
drag, startPoint x: 342, startPoint y: 354, endPoint x: 660, endPoint y: 368, distance: 319.3
click at [1080, 415] on app-calendar-viewport "Fri 25 Sat 26 Sun 27 Mon 28 Tue 29 1/1 1 Job Wed 30 1/1 1 Job Thu 31 1/1 1 Job …" at bounding box center [547, 331] width 1095 height 410
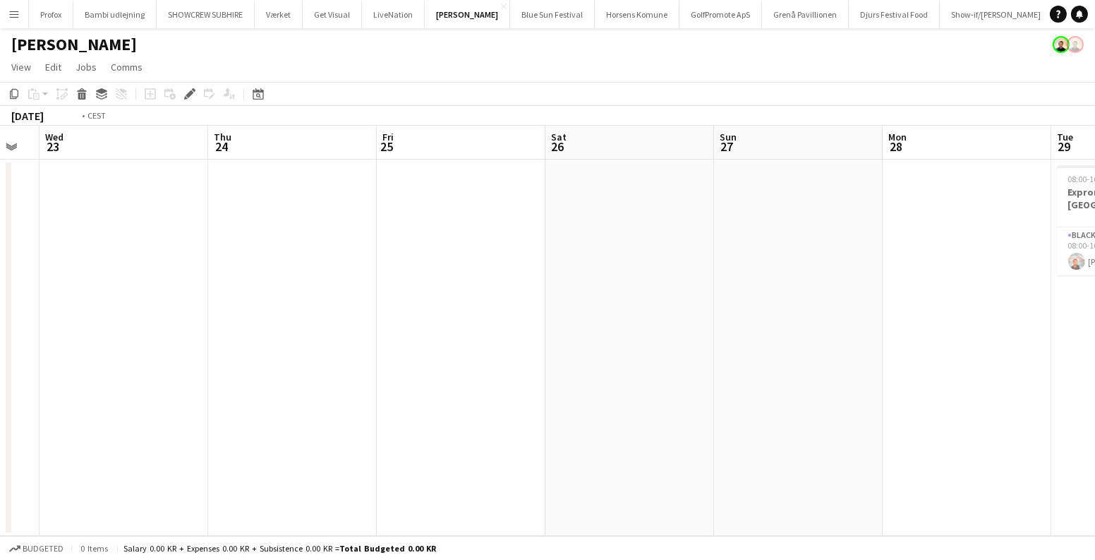
drag, startPoint x: 887, startPoint y: 366, endPoint x: 1070, endPoint y: 362, distance: 183.5
click at [1094, 367] on app-calendar-viewport "Mon 21 Tue 22 Wed 23 Thu 24 Fri 25 Sat 26 Sun 27 Mon 28 Tue 29 1/1 1 Job Wed 30…" at bounding box center [547, 331] width 1095 height 410
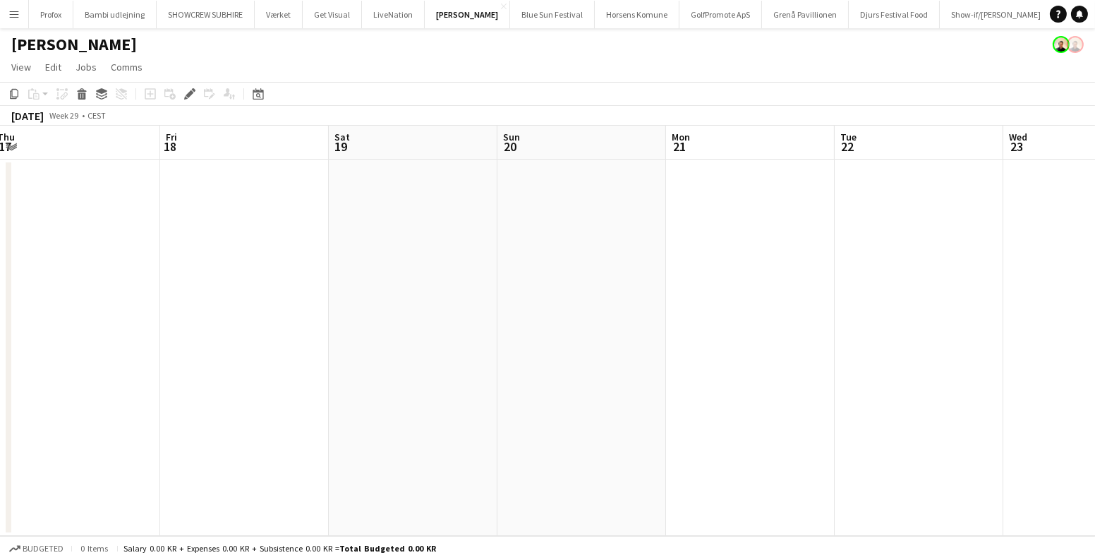
drag, startPoint x: 157, startPoint y: 212, endPoint x: 196, endPoint y: 222, distance: 39.9
click at [905, 286] on app-calendar-viewport "Tue 15 Wed 16 Thu 17 Fri 18 Sat 19 Sun 20 Mon 21 Tue 22 Wed 23 Thu 24 Fri 25 Sa…" at bounding box center [547, 331] width 1095 height 410
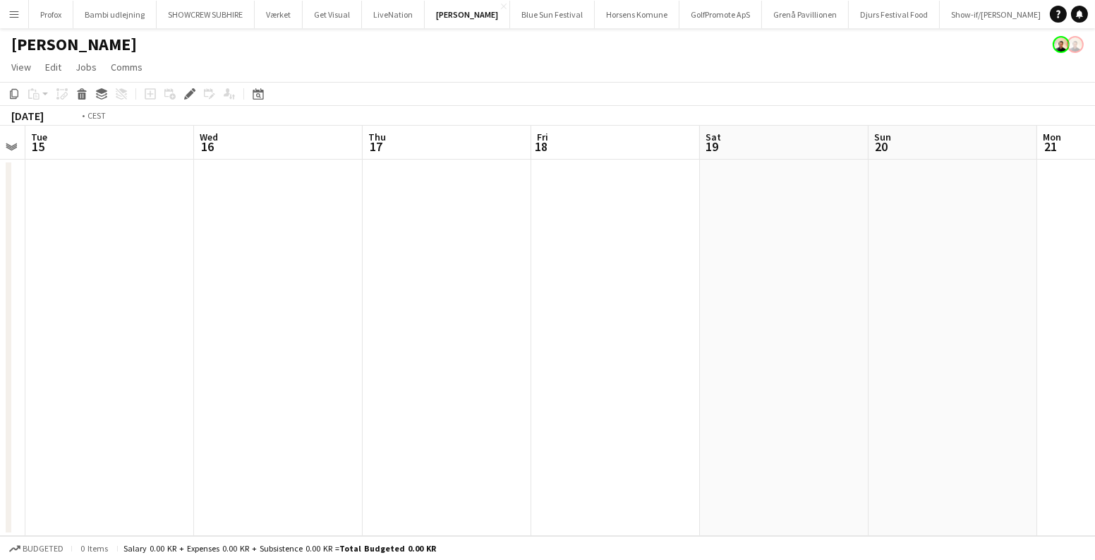
drag, startPoint x: 743, startPoint y: 337, endPoint x: 993, endPoint y: 344, distance: 249.9
click at [989, 344] on app-calendar-viewport "Sun 13 Mon 14 Tue 15 Wed 16 Thu 17 Fri 18 Sat 19 Sun 20 Mon 21 Tue 22 Wed 23 Th…" at bounding box center [547, 331] width 1095 height 410
drag, startPoint x: 310, startPoint y: 296, endPoint x: 1094, endPoint y: 395, distance: 790.1
click at [1094, 395] on app-calendar-viewport "Sun 6 Mon 7 Tue 8 Wed 9 Thu 10 Fri 11 Sat 12 Sun 13 Mon 14 Tue 15 Wed 16 Thu 17" at bounding box center [547, 331] width 1095 height 410
drag, startPoint x: 991, startPoint y: 382, endPoint x: 396, endPoint y: 306, distance: 599.7
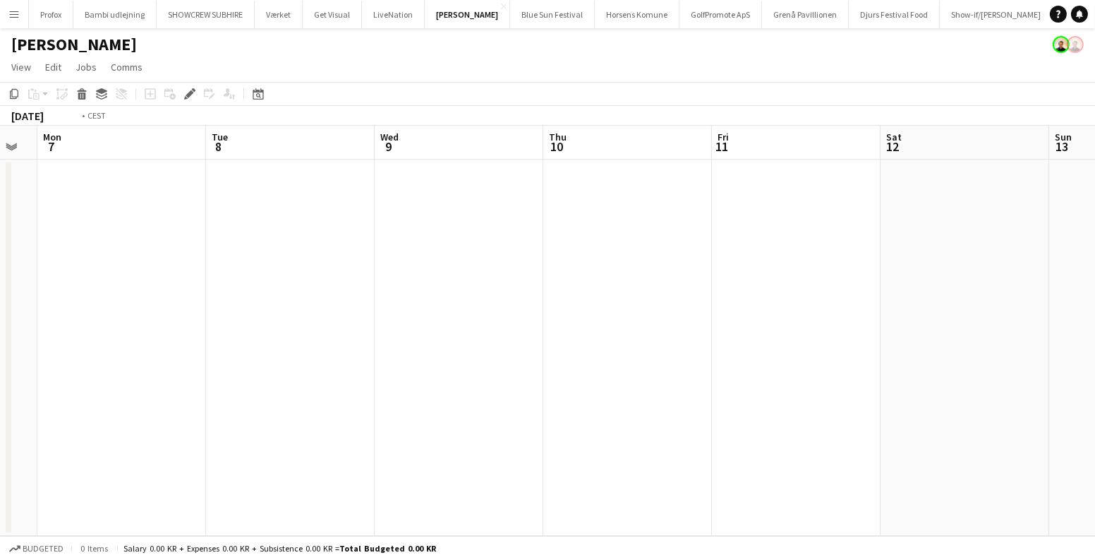
click at [0, 293] on app-calendar-viewport "Thu 3 Fri 4 Sat 5 Sun 6 Mon 7 Tue 8 Wed 9 Thu 10 Fri 11 Sat 12 Sun 13 Mon 14" at bounding box center [547, 331] width 1095 height 410
drag, startPoint x: 665, startPoint y: 387, endPoint x: 310, endPoint y: 349, distance: 357.7
click at [0, 346] on app-calendar-viewport "Sun 13 Mon 14 Tue 15 Wed 16 Thu 17 Fri 18 Sat 19 Sun 20 Mon 21 Tue 22 Wed 23 Th…" at bounding box center [547, 331] width 1095 height 410
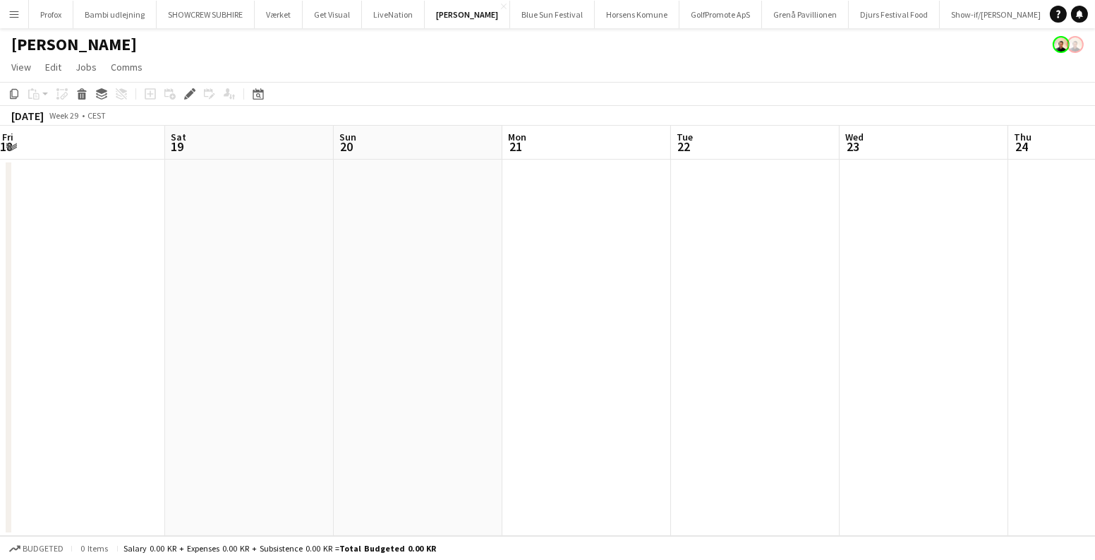
drag, startPoint x: 1022, startPoint y: 433, endPoint x: 25, endPoint y: 380, distance: 998.5
click at [26, 380] on app-calendar-viewport "Tue 15 Wed 16 Thu 17 Fri 18 Sat 19 Sun 20 Mon 21 Tue 22 Wed 23 Thu 24 Fri 25 Sa…" at bounding box center [547, 331] width 1095 height 410
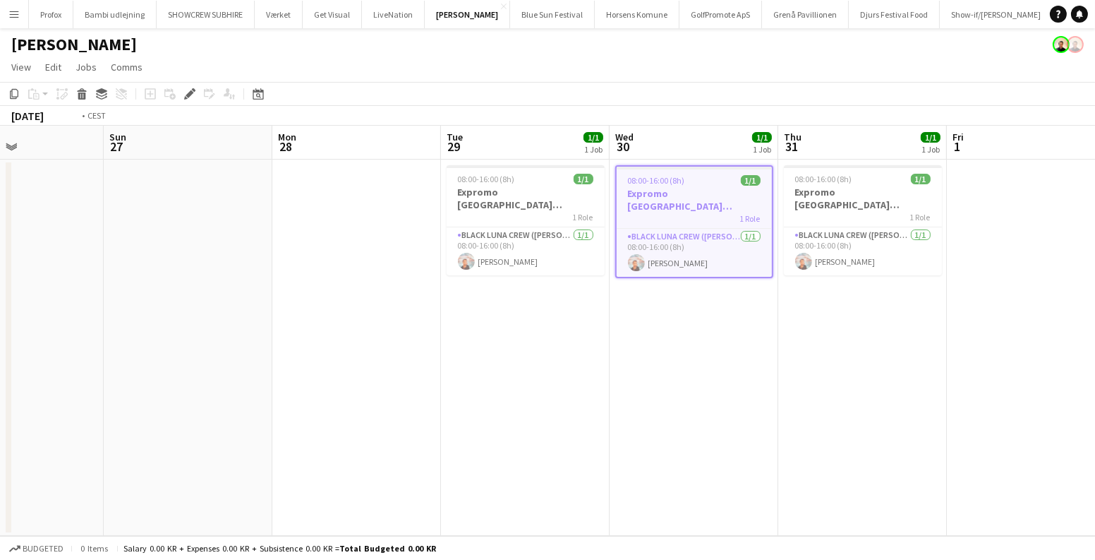
drag, startPoint x: 769, startPoint y: 428, endPoint x: 447, endPoint y: 390, distance: 324.6
click at [71, 395] on app-calendar-viewport "Tue 22 Wed 23 Thu 24 Fri 25 Sat 26 Sun 27 Mon 28 Tue 29 1/1 1 Job Wed 30 1/1 1 …" at bounding box center [547, 331] width 1095 height 410
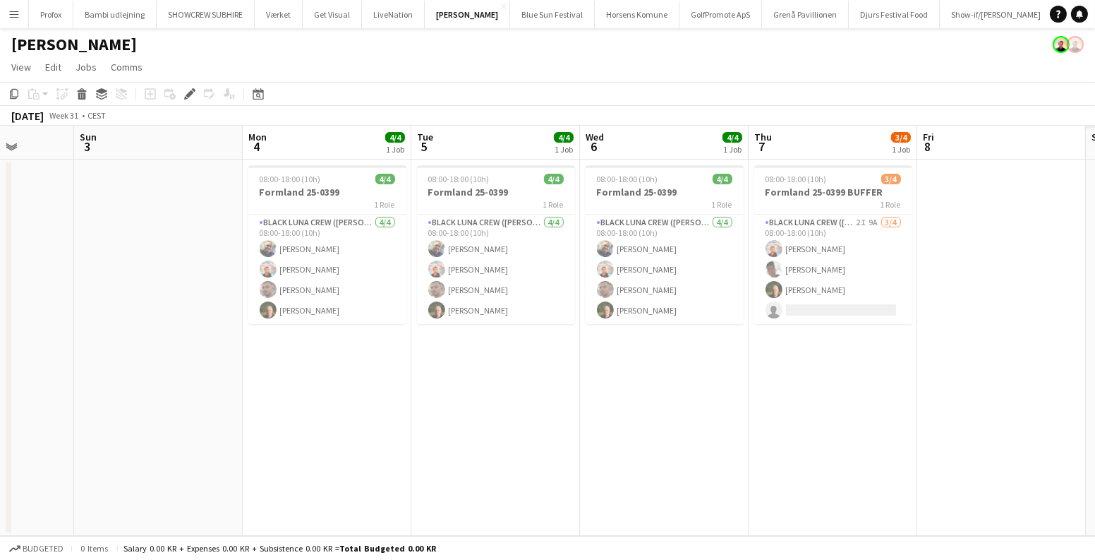
scroll to position [0, 512]
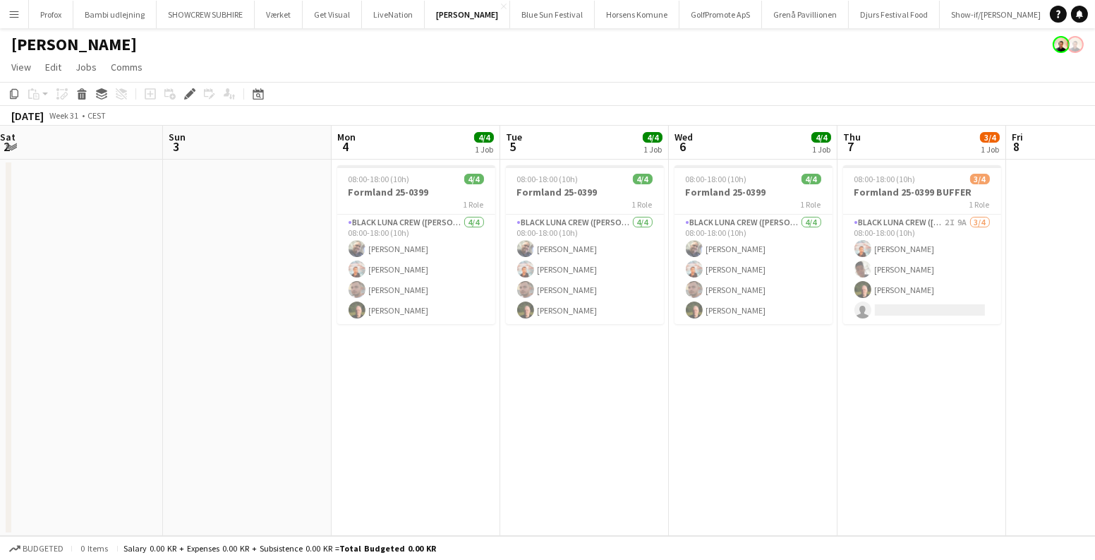
drag, startPoint x: 1077, startPoint y: 424, endPoint x: 548, endPoint y: 418, distance: 529.2
click at [519, 423] on app-calendar-viewport "Wed 30 1/1 1 Job Thu 31 1/1 1 Job Fri 1 Sat 2 Sun 3 Mon 4 4/4 1 Job Tue 5 4/4 1…" at bounding box center [547, 331] width 1095 height 410
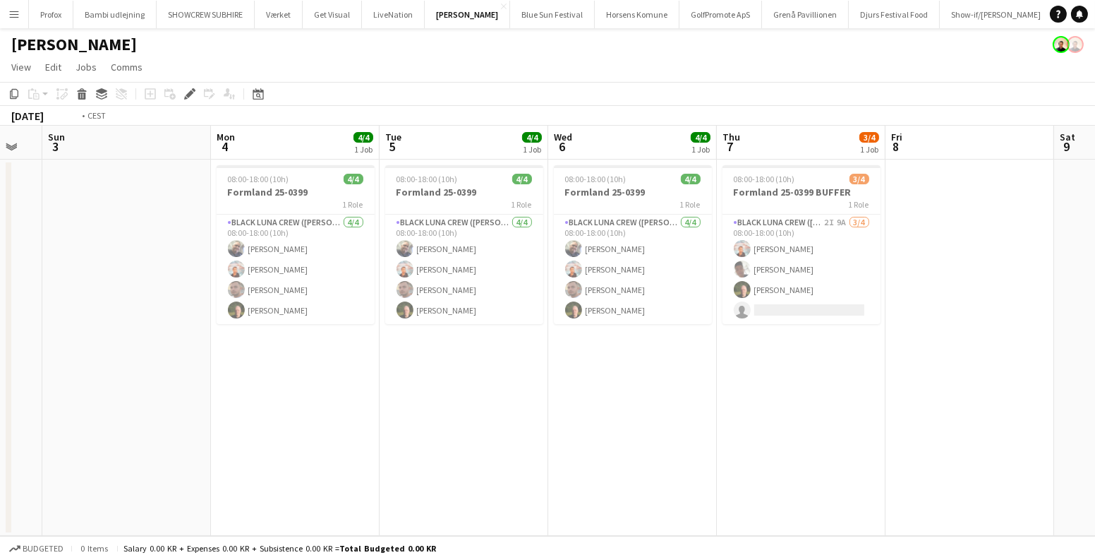
scroll to position [0, 577]
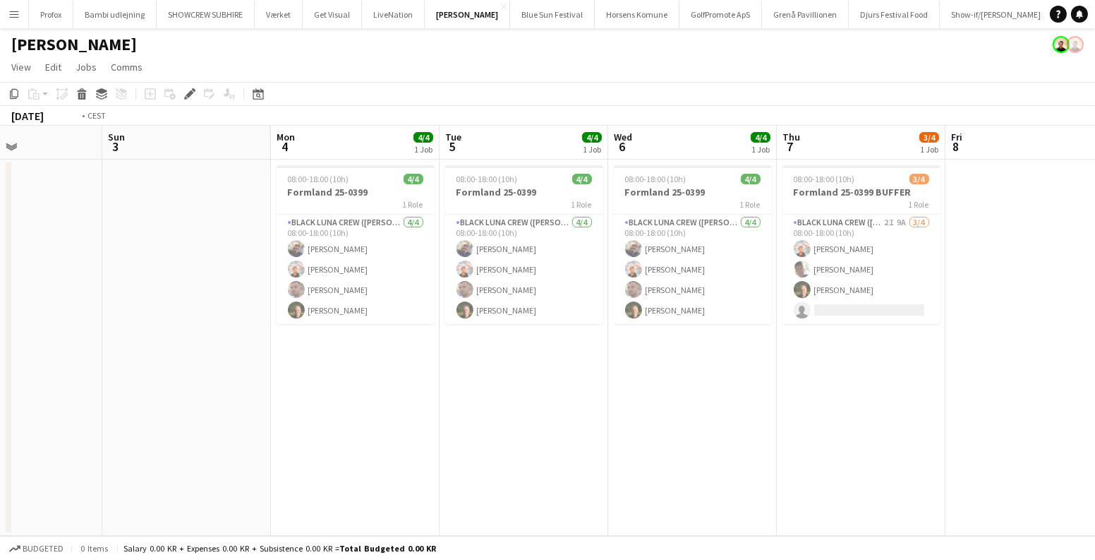
drag, startPoint x: 931, startPoint y: 361, endPoint x: 528, endPoint y: 363, distance: 402.9
click at [528, 363] on app-calendar-viewport "Wed 30 1/1 1 Job Thu 31 1/1 1 Job Fri 1 Sat 2 Sun 3 Mon 4 4/4 1 Job Tue 5 4/4 1…" at bounding box center [547, 331] width 1095 height 410
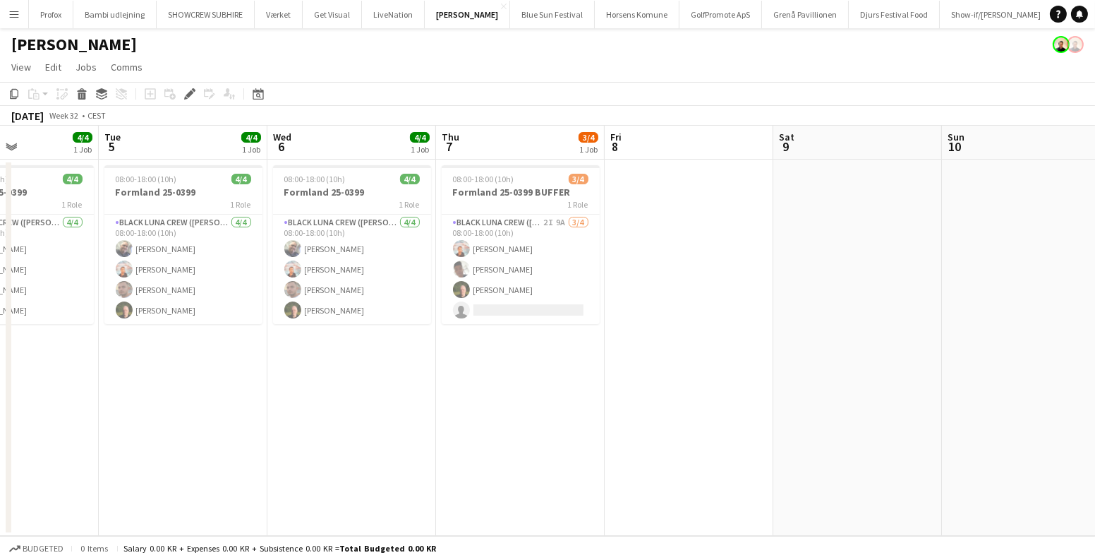
drag, startPoint x: 911, startPoint y: 270, endPoint x: 157, endPoint y: 353, distance: 758.2
click at [198, 357] on app-calendar-viewport "Fri 1 Sat 2 Sun 3 Mon 4 4/4 1 Job Tue 5 4/4 1 Job Wed 6 4/4 1 Job Thu 7 3/4 1 J…" at bounding box center [547, 331] width 1095 height 410
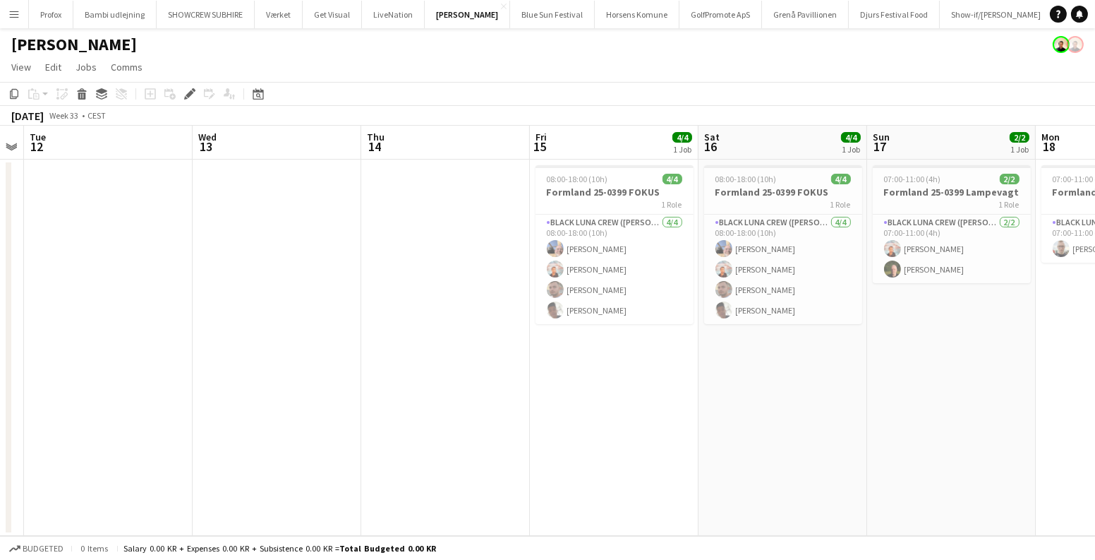
drag, startPoint x: 906, startPoint y: 362, endPoint x: 590, endPoint y: 387, distance: 317.1
click at [420, 376] on app-calendar-viewport "Fri 8 Sat 9 Sun 10 Mon 11 Tue 12 Wed 13 Thu 14 Fri 15 4/4 1 Job Sat 16 4/4 1 Jo…" at bounding box center [547, 331] width 1095 height 410
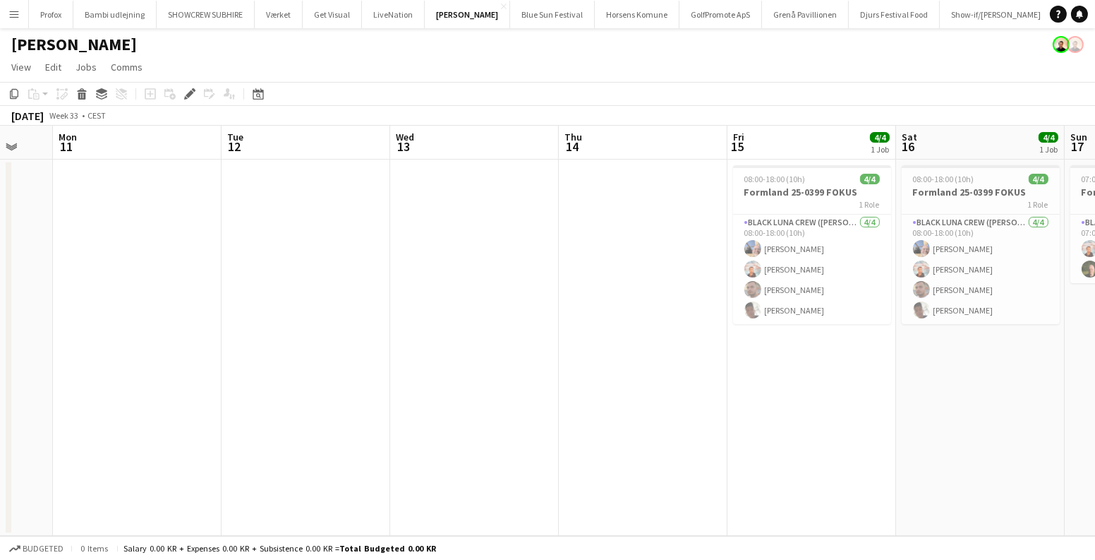
drag, startPoint x: 905, startPoint y: 389, endPoint x: 541, endPoint y: 382, distance: 364.2
click at [543, 382] on app-calendar-viewport "Fri 8 Sat 9 Sun 10 Mon 11 Tue 12 Wed 13 Thu 14 Fri 15 4/4 1 Job Sat 16 4/4 1 Jo…" at bounding box center [547, 331] width 1095 height 410
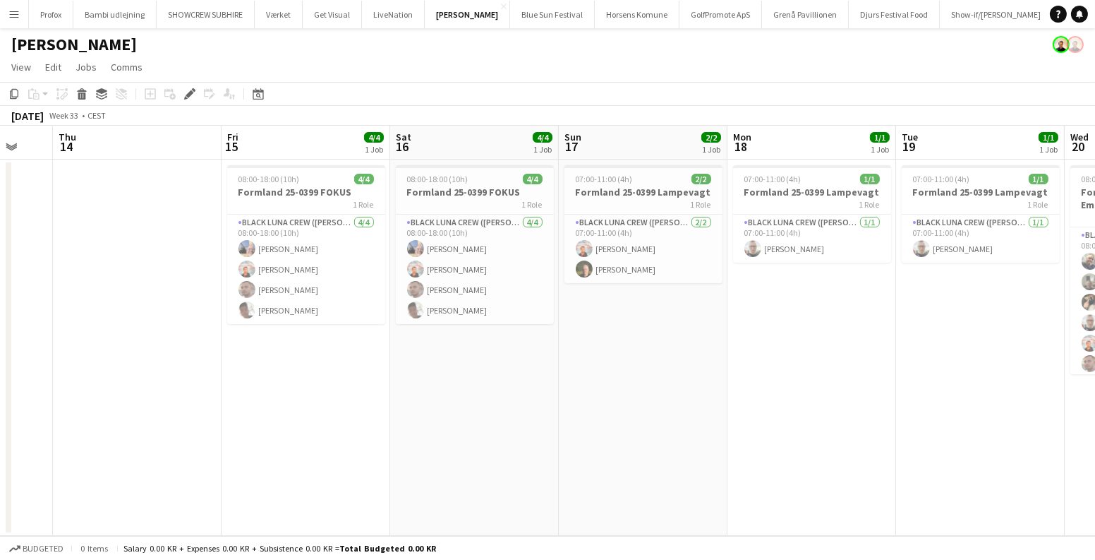
scroll to position [0, 457]
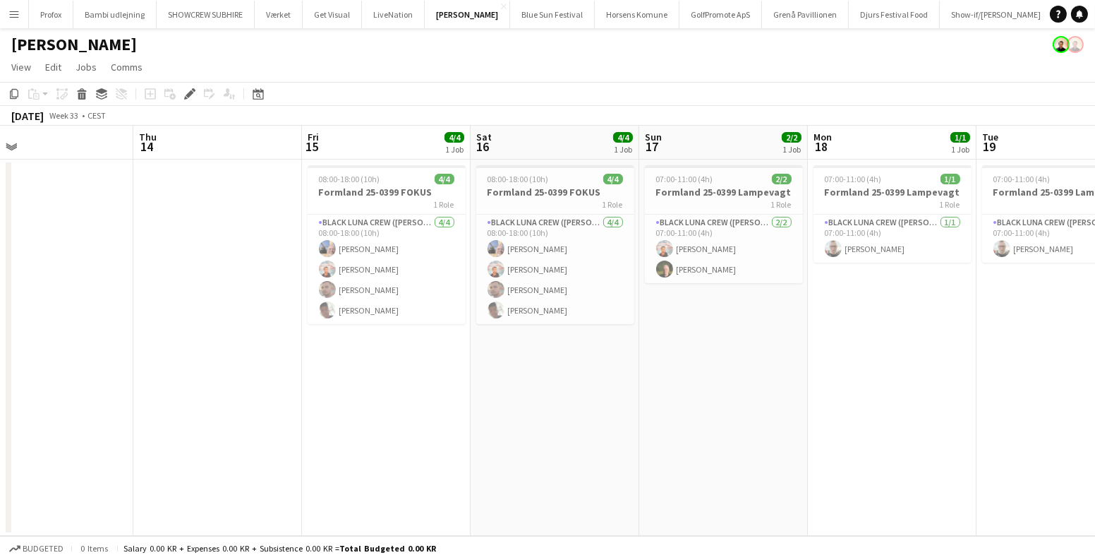
drag, startPoint x: 685, startPoint y: 359, endPoint x: 47, endPoint y: 337, distance: 639.0
click at [49, 337] on app-calendar-viewport "Sun 10 Mon 11 Tue 12 Wed 13 Thu 14 Fri 15 4/4 1 Job Sat 16 4/4 1 Job Sun 17 2/2…" at bounding box center [547, 331] width 1095 height 410
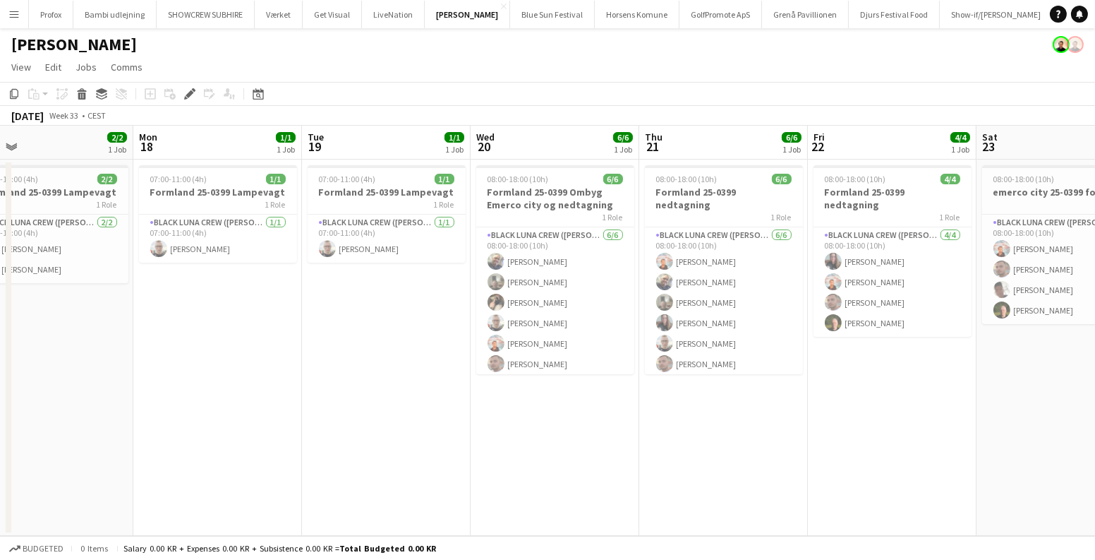
scroll to position [0, 562]
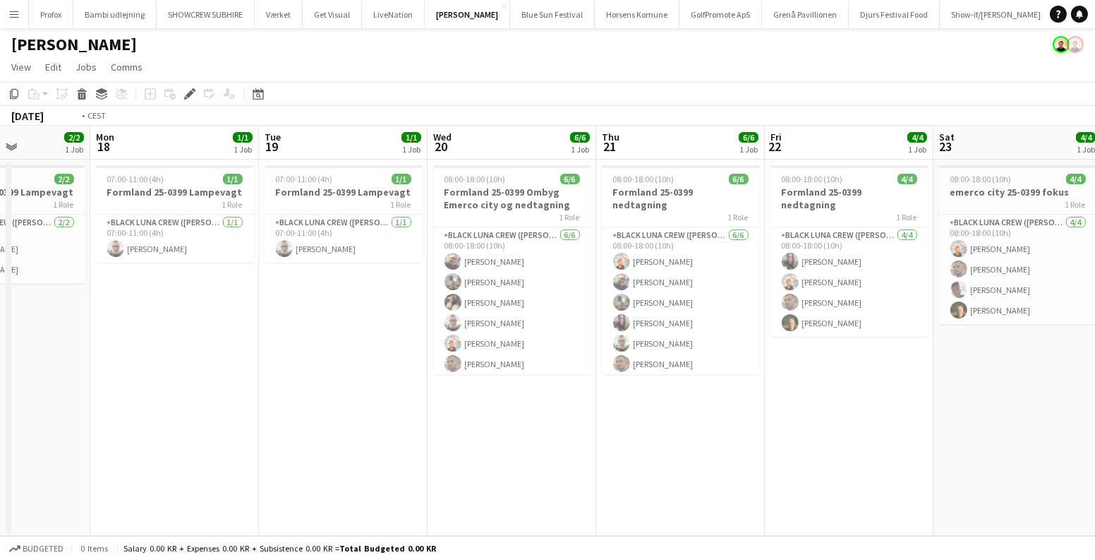
drag, startPoint x: 620, startPoint y: 385, endPoint x: 332, endPoint y: 372, distance: 287.5
click at [336, 373] on app-calendar-viewport "Thu 14 Fri 15 4/4 1 Job Sat 16 4/4 1 Job Sun 17 2/2 1 Job Mon 18 1/1 1 Job Tue …" at bounding box center [547, 331] width 1095 height 410
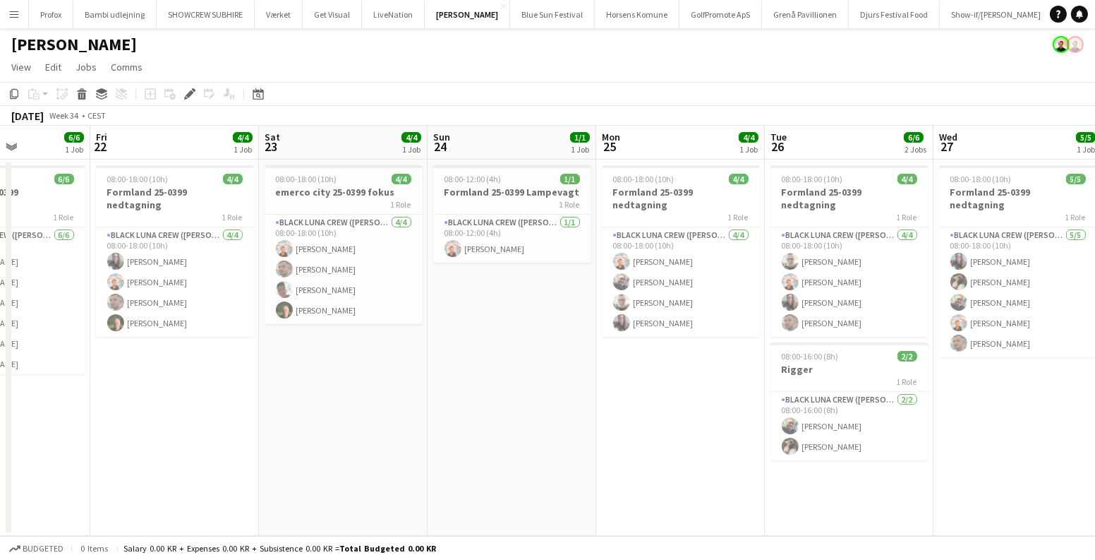
scroll to position [0, 442]
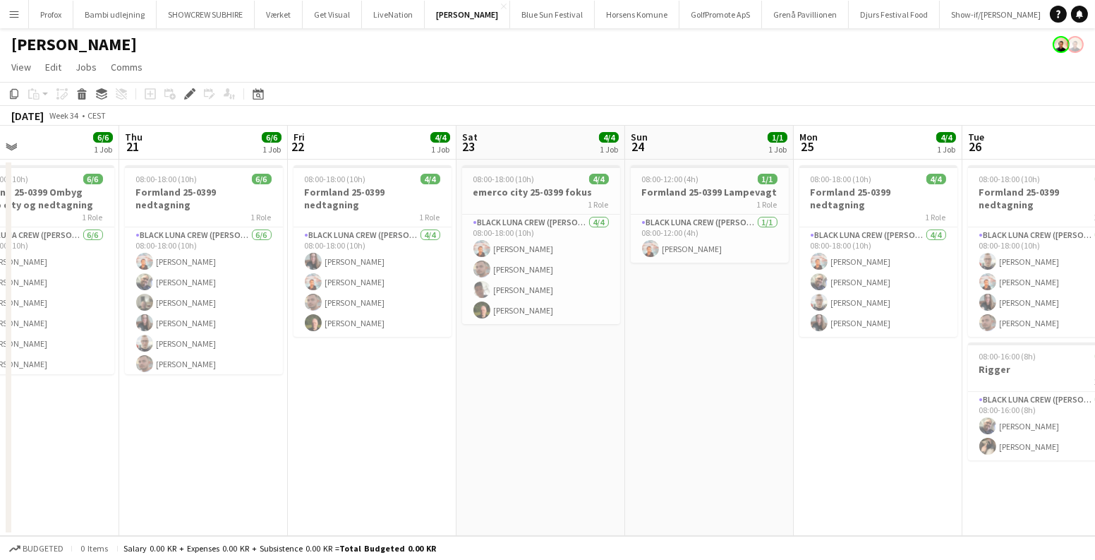
drag, startPoint x: 555, startPoint y: 359, endPoint x: 573, endPoint y: 328, distance: 36.1
click at [565, 358] on app-calendar-viewport "Mon 18 1/1 1 Job Tue 19 1/1 1 Job Wed 20 6/6 1 Job Thu 21 6/6 1 Job Fri 22 4/4 …" at bounding box center [547, 331] width 1095 height 410
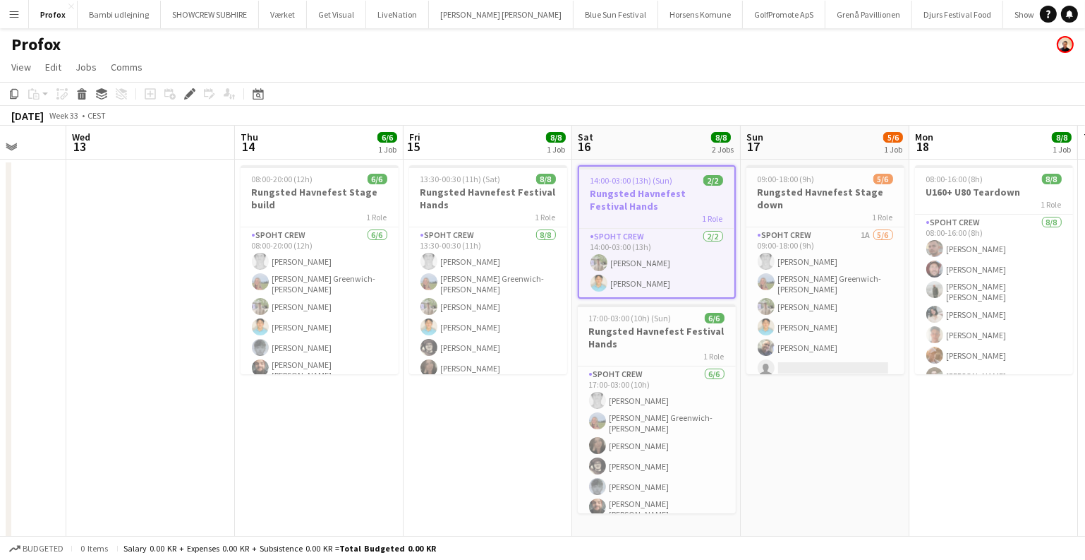
scroll to position [0, 412]
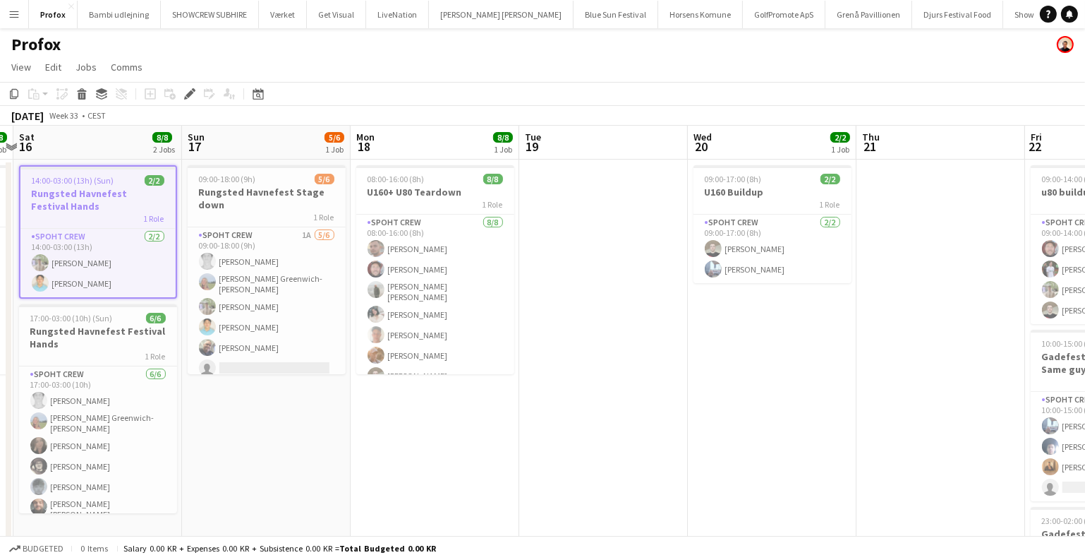
drag, startPoint x: 611, startPoint y: 461, endPoint x: 260, endPoint y: 411, distance: 354.9
click at [260, 411] on app-calendar-viewport "Wed 13 Thu 14 6/6 1 Job Fri 15 8/8 1 Job Sat 16 8/8 2 Jobs Sun 17 5/6 1 Job Mon…" at bounding box center [542, 418] width 1085 height 584
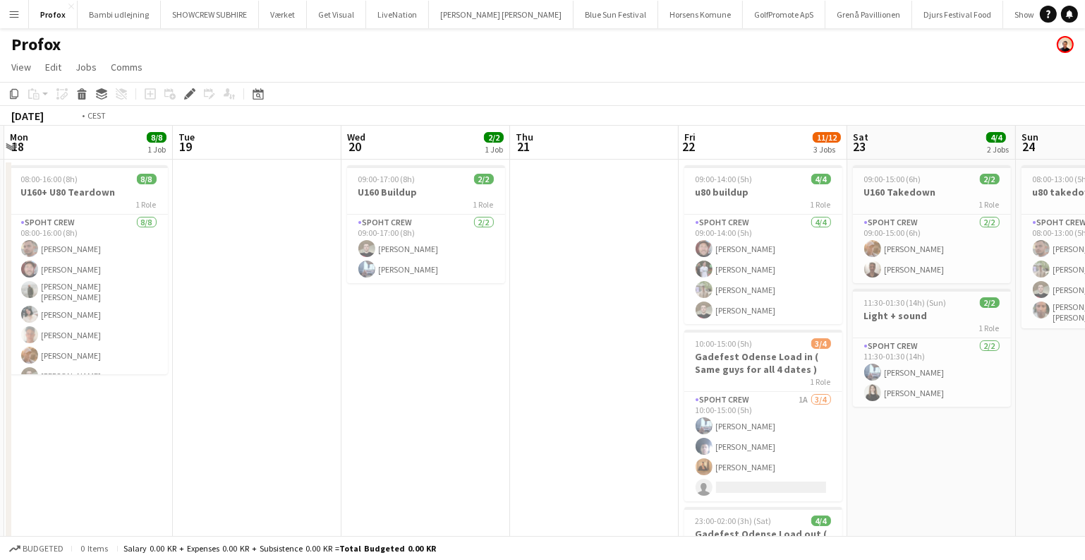
drag, startPoint x: 728, startPoint y: 415, endPoint x: 761, endPoint y: 397, distance: 36.9
click at [756, 397] on app-calendar-viewport "Sat 16 8/8 2 Jobs Sun 17 5/6 1 Job Mon 18 8/8 1 Job Tue 19 Wed 20 2/2 1 Job Thu…" at bounding box center [542, 418] width 1085 height 584
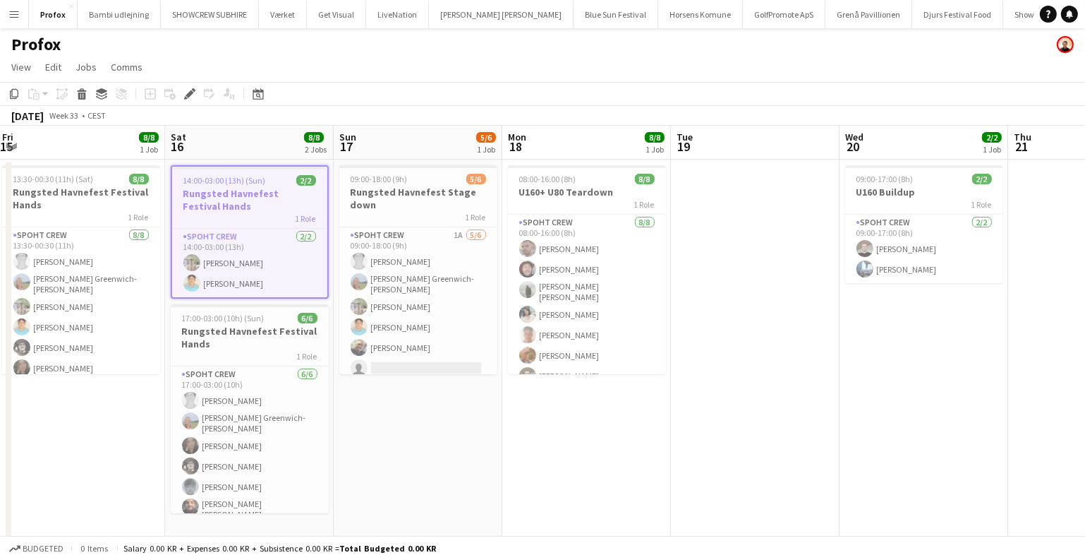
drag, startPoint x: 639, startPoint y: 403, endPoint x: 918, endPoint y: 441, distance: 281.3
click at [910, 440] on app-calendar-viewport "Wed 13 Thu 14 6/6 1 Job Fri 15 8/8 1 Job Sat 16 8/8 2 Jobs Sun 17 5/6 1 Job Mon…" at bounding box center [542, 418] width 1085 height 584
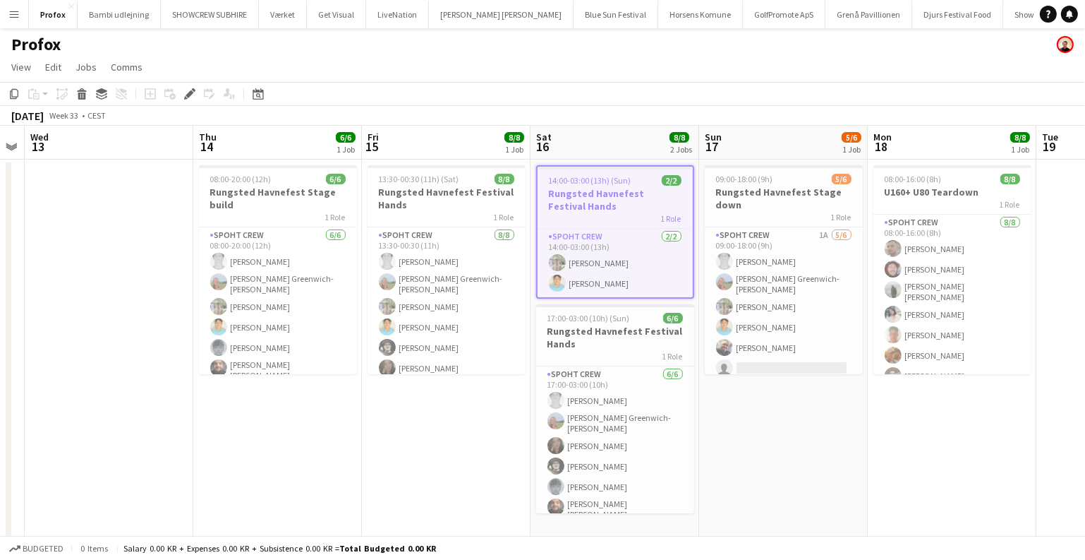
scroll to position [0, 447]
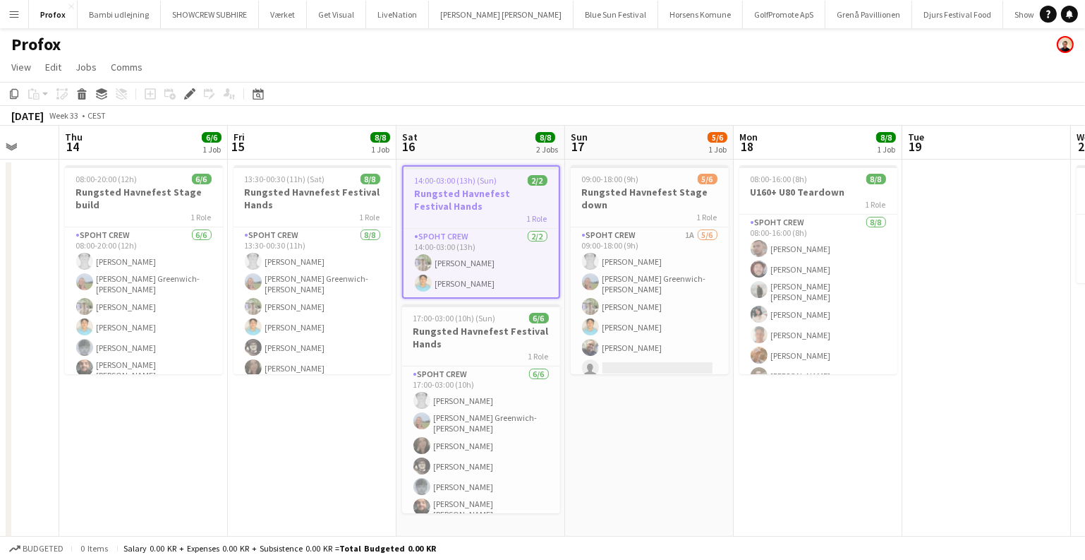
drag, startPoint x: 717, startPoint y: 451, endPoint x: 905, endPoint y: 480, distance: 190.6
click at [905, 480] on app-calendar-viewport "Mon 11 Tue 12 Wed 13 Thu 14 6/6 1 Job Fri 15 8/8 1 Job Sat 16 8/8 2 Jobs Sun 17…" at bounding box center [542, 418] width 1085 height 584
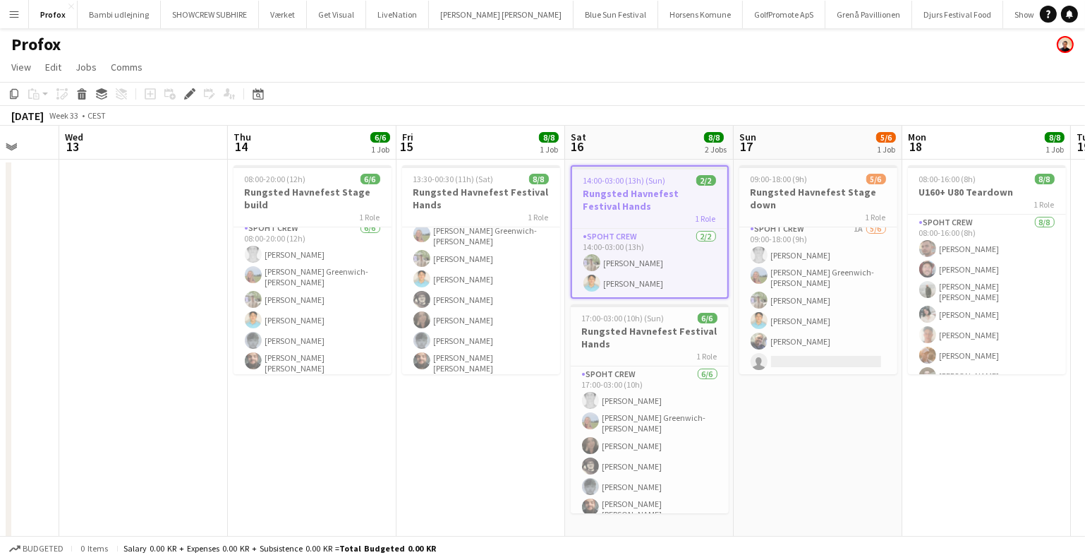
scroll to position [7, 0]
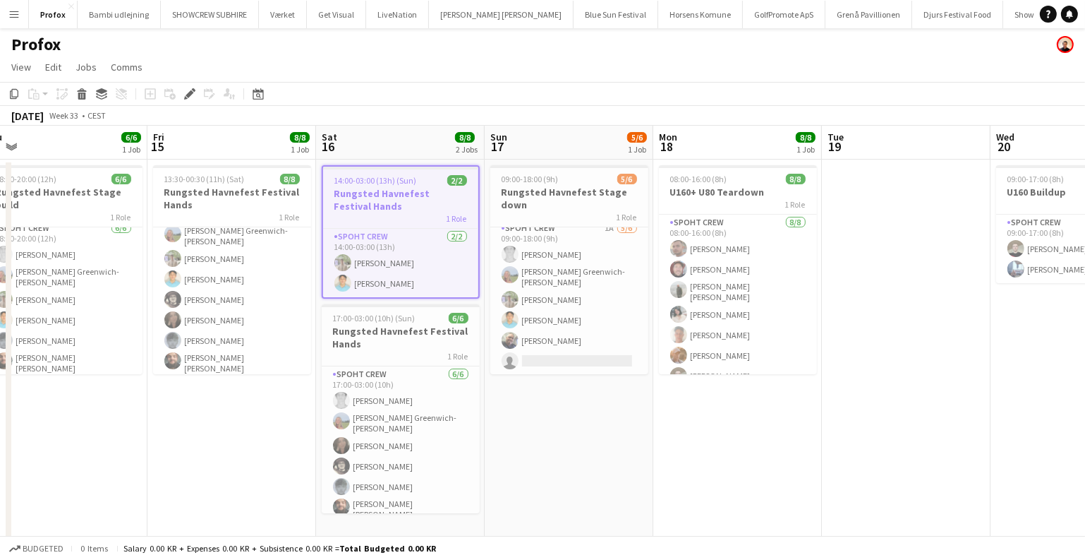
drag, startPoint x: 923, startPoint y: 436, endPoint x: 657, endPoint y: 444, distance: 266.1
click at [662, 442] on app-calendar-viewport "Mon 11 Tue 12 Wed 13 Thu 14 6/6 1 Job Fri 15 8/8 1 Job Sat 16 8/8 2 Jobs Sun 17…" at bounding box center [542, 418] width 1085 height 584
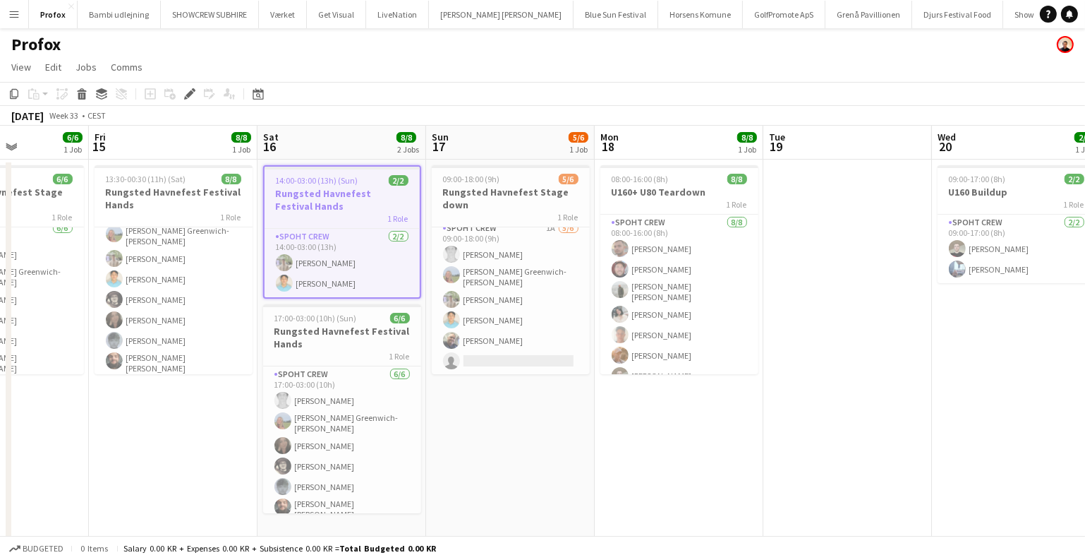
drag, startPoint x: 804, startPoint y: 482, endPoint x: 420, endPoint y: 453, distance: 384.9
click at [420, 454] on app-calendar-viewport "Mon 11 Tue 12 Wed 13 Thu 14 6/6 1 Job Fri 15 8/8 1 Job Sat 16 8/8 2 Jobs Sun 17…" at bounding box center [542, 418] width 1085 height 584
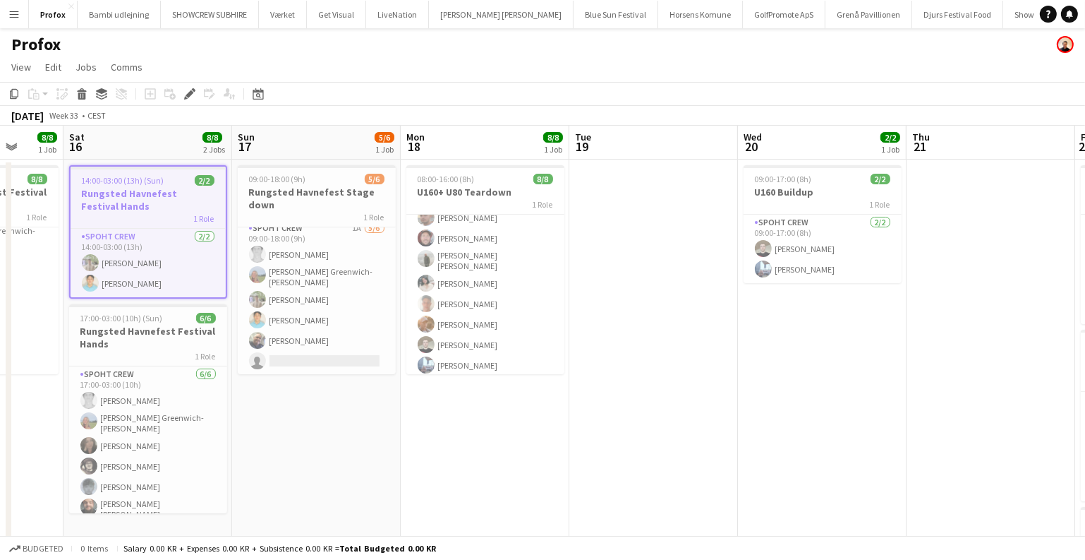
scroll to position [0, 413]
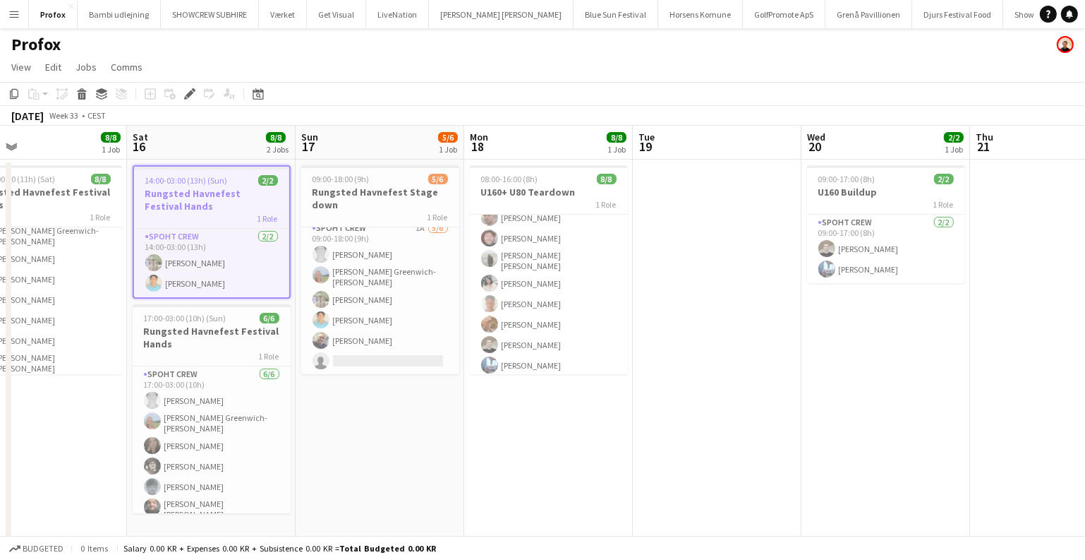
drag, startPoint x: 353, startPoint y: 397, endPoint x: 868, endPoint y: 428, distance: 516.0
click at [863, 428] on app-calendar-viewport "Wed 13 Thu 14 6/6 1 Job Fri 15 8/8 1 Job Sat 16 8/8 2 Jobs Sun 17 5/6 1 Job Mon…" at bounding box center [542, 418] width 1085 height 584
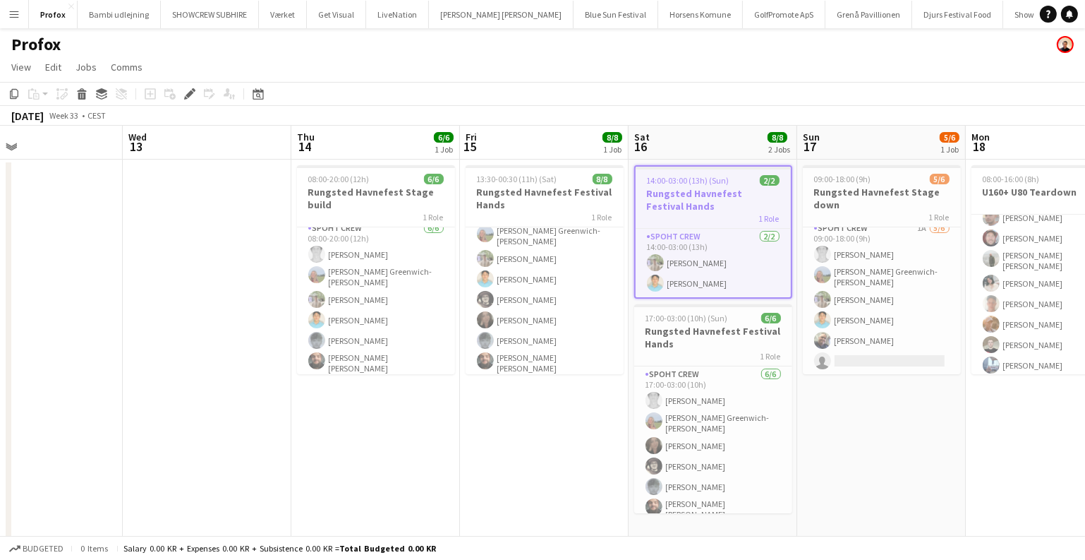
scroll to position [0, 628]
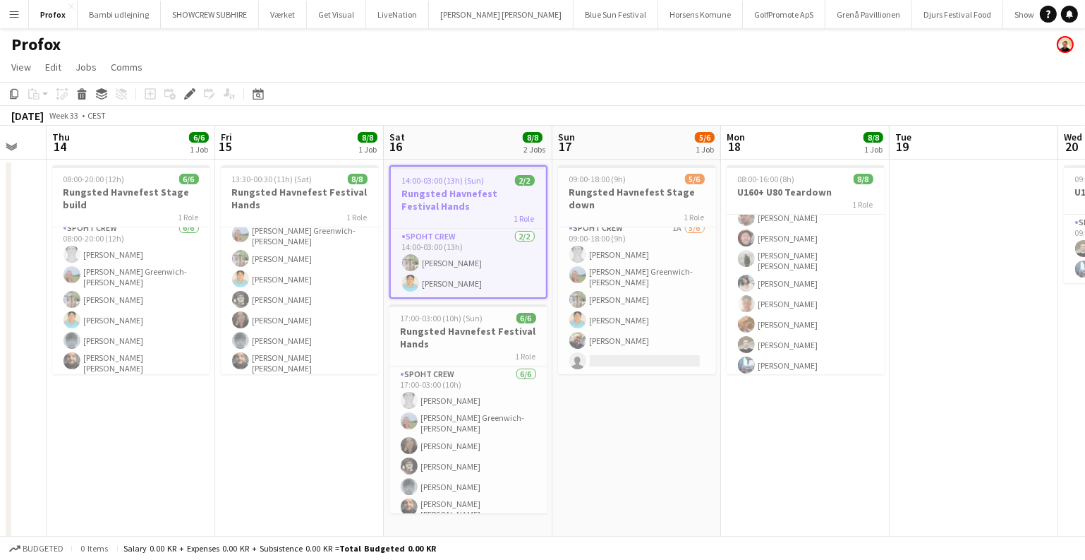
drag, startPoint x: 740, startPoint y: 433, endPoint x: 694, endPoint y: 427, distance: 46.2
click at [694, 427] on app-calendar-viewport "Sun 10 Mon 11 Tue 12 Wed 13 Thu 14 6/6 1 Job Fri 15 8/8 1 Job Sat 16 8/8 2 Jobs…" at bounding box center [542, 418] width 1085 height 584
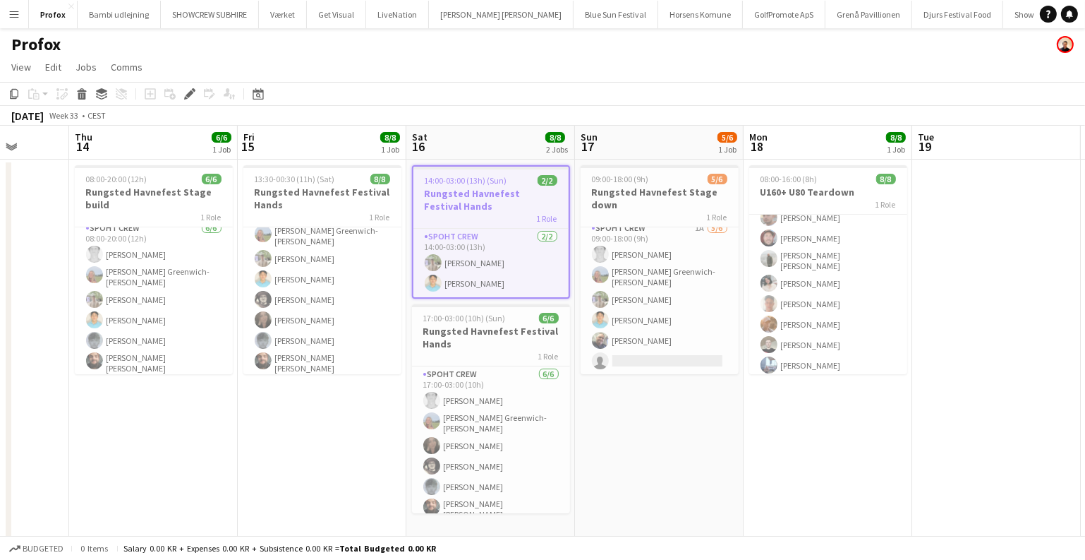
drag, startPoint x: 859, startPoint y: 416, endPoint x: 591, endPoint y: 414, distance: 268.1
click at [591, 415] on app-calendar-viewport "Mon 11 Tue 12 Wed 13 Thu 14 6/6 1 Job Fri 15 8/8 1 Job Sat 16 8/8 2 Jobs Sun 17…" at bounding box center [542, 418] width 1085 height 584
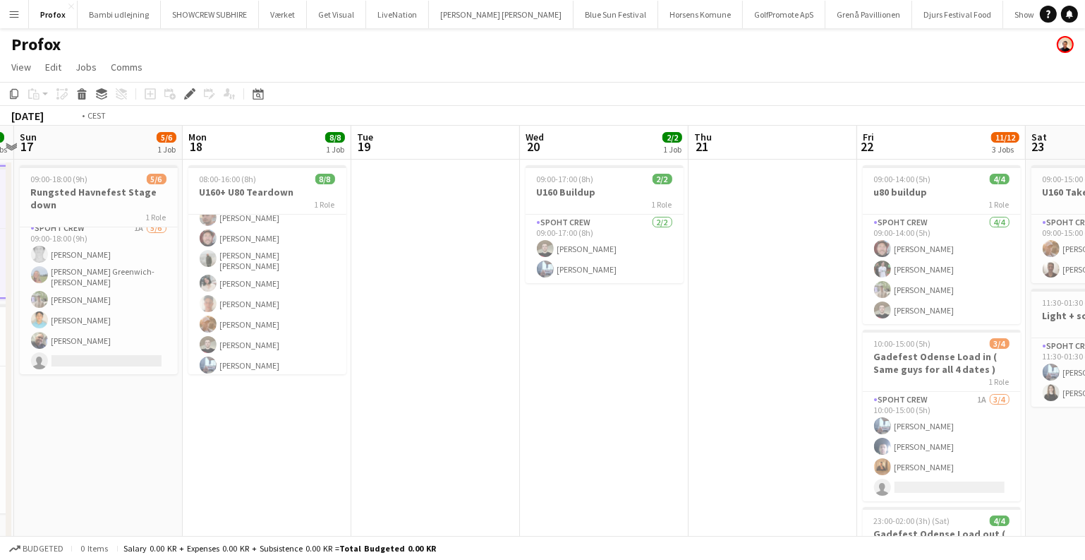
scroll to position [0, 559]
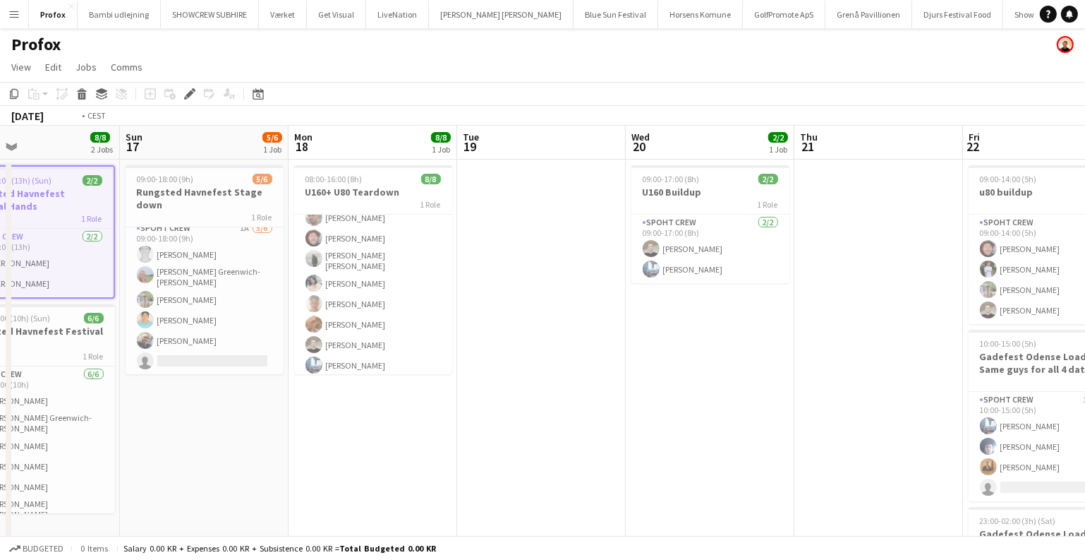
drag, startPoint x: 865, startPoint y: 390, endPoint x: 407, endPoint y: 398, distance: 458.0
click at [407, 398] on app-calendar-viewport "Wed 13 Thu 14 6/6 1 Job Fri 15 8/8 1 Job Sat 16 8/8 2 Jobs Sun 17 5/6 1 Job Mon…" at bounding box center [542, 418] width 1085 height 584
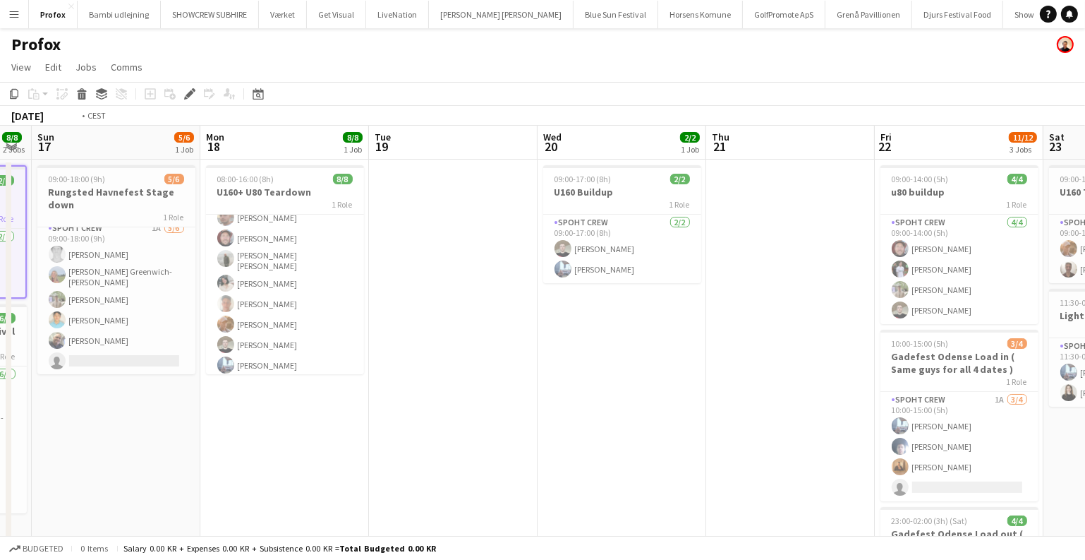
drag, startPoint x: 400, startPoint y: 394, endPoint x: 653, endPoint y: 395, distance: 253.3
click at [653, 395] on app-calendar-viewport "Fri 15 8/8 1 Job Sat 16 8/8 2 Jobs Sun 17 5/6 1 Job Mon 18 8/8 1 Job Tue 19 Wed…" at bounding box center [542, 418] width 1085 height 584
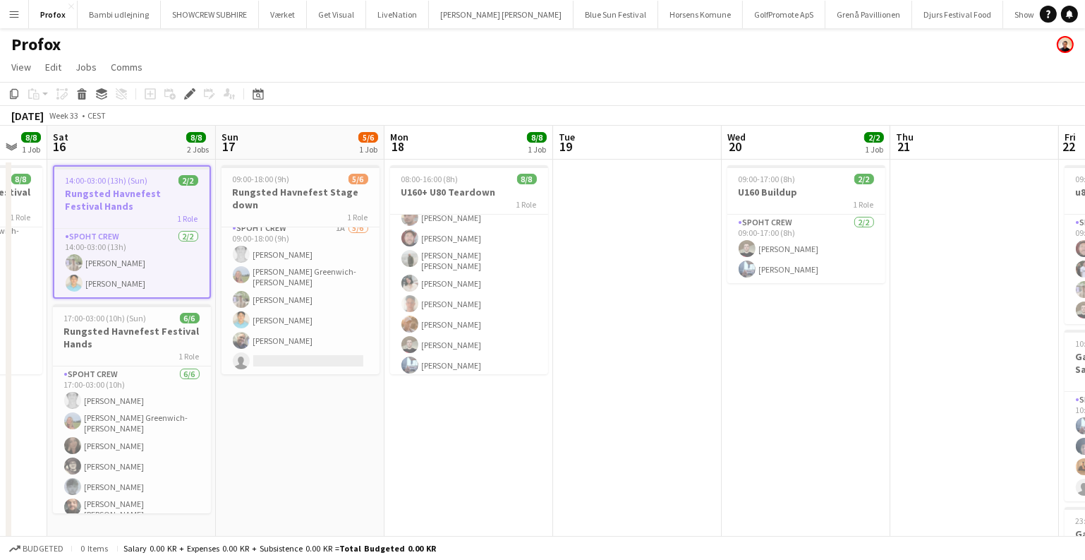
scroll to position [0, 426]
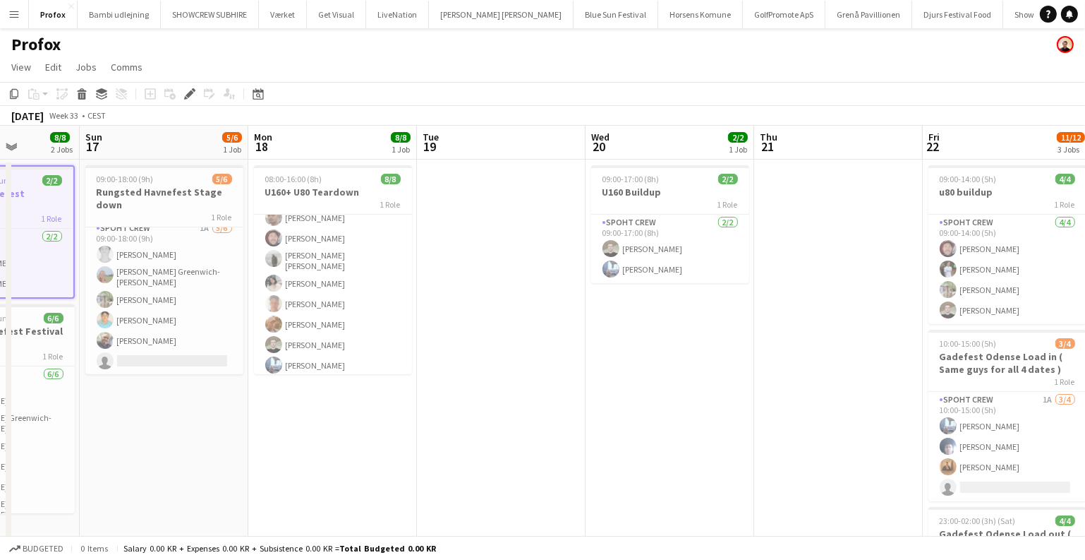
drag, startPoint x: 636, startPoint y: 398, endPoint x: 684, endPoint y: 397, distance: 48.0
click at [684, 397] on app-calendar-viewport "Thu 14 6/6 1 Job Fri 15 8/8 1 Job Sat 16 8/8 2 Jobs Sun 17 5/6 1 Job Mon 18 8/8…" at bounding box center [542, 418] width 1085 height 584
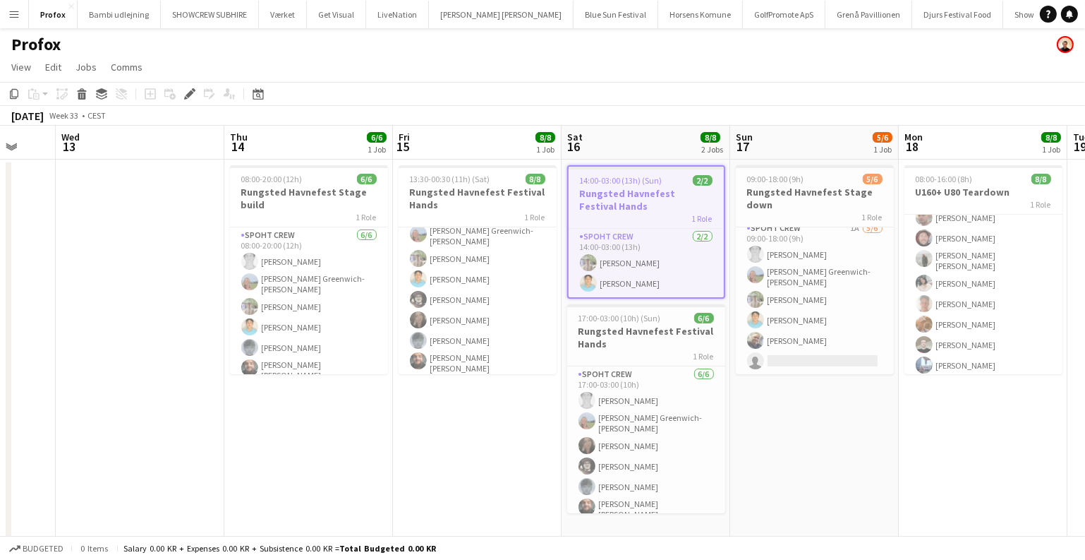
drag, startPoint x: 446, startPoint y: 413, endPoint x: 938, endPoint y: 399, distance: 492.0
click at [938, 399] on app-calendar-viewport "Mon 11 Tue 12 Wed 13 Thu 14 6/6 1 Job Fri 15 8/8 1 Job Sat 16 8/8 2 Jobs Sun 17…" at bounding box center [542, 418] width 1085 height 584
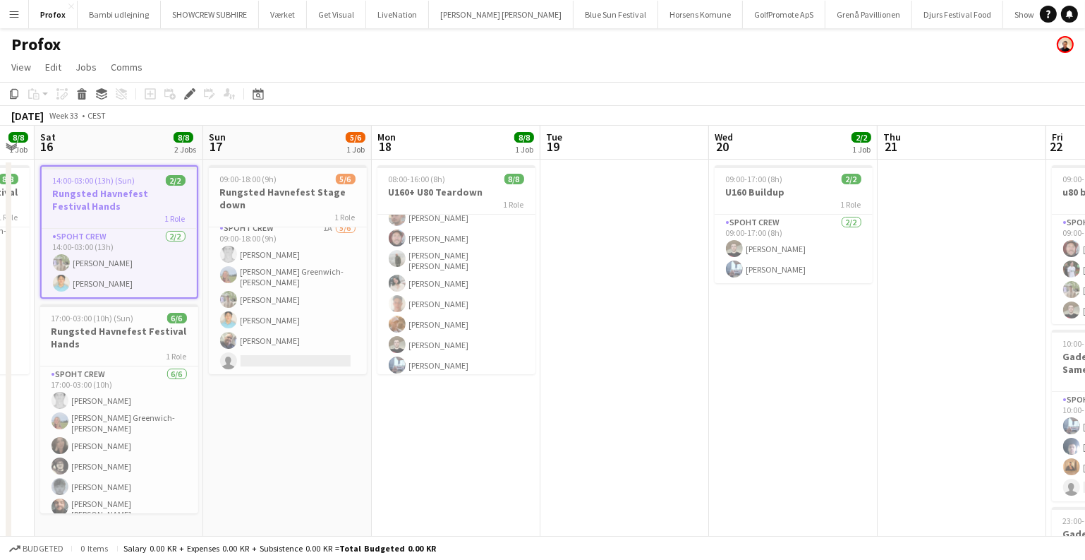
drag, startPoint x: 1013, startPoint y: 299, endPoint x: 315, endPoint y: 354, distance: 699.3
click at [315, 354] on app-calendar-viewport "Tue 12 Wed 13 Thu 14 6/6 1 Job Fri 15 8/8 1 Job Sat 16 8/8 2 Jobs Sun 17 5/6 1 …" at bounding box center [542, 418] width 1085 height 584
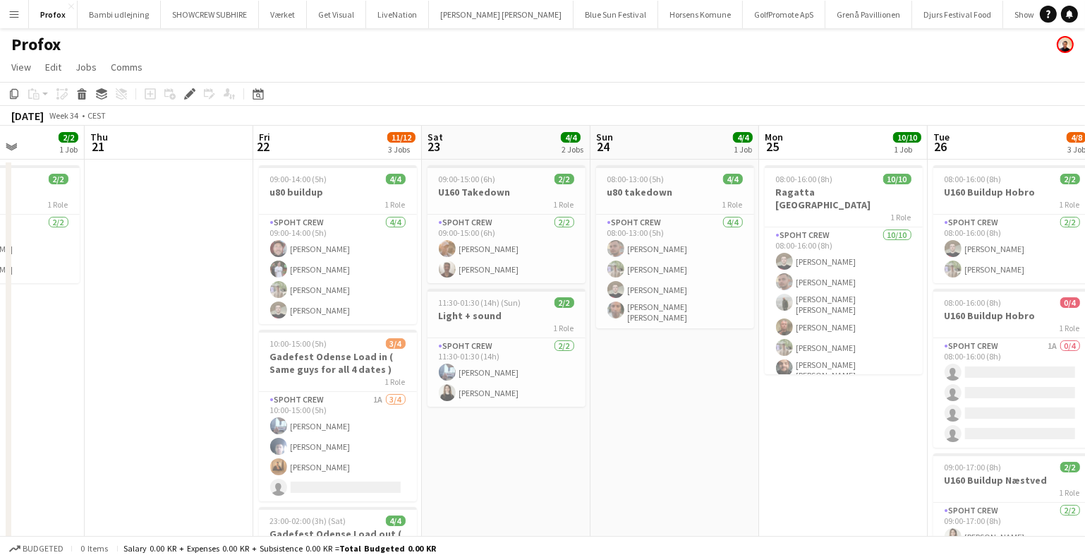
scroll to position [0, 386]
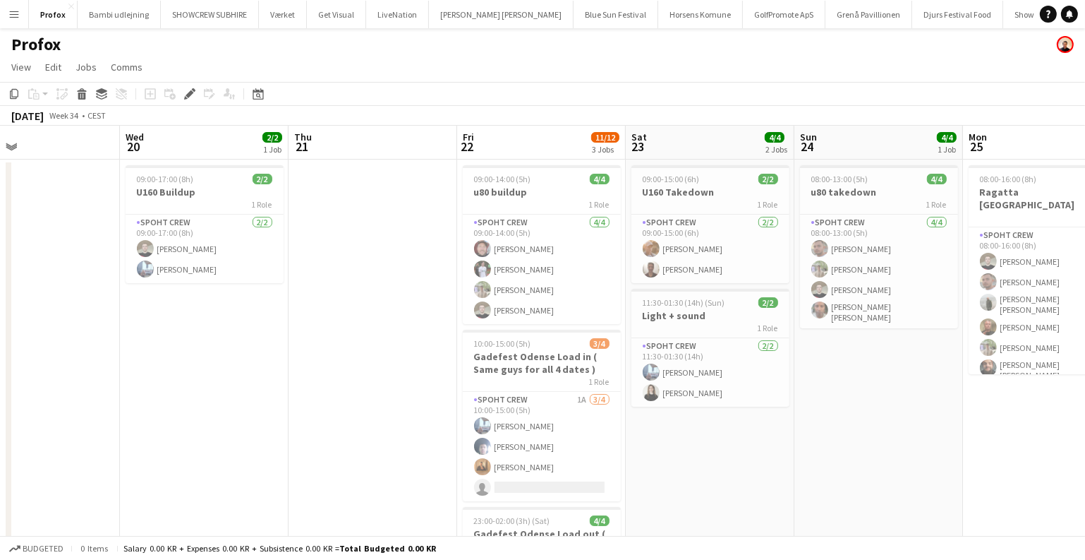
drag, startPoint x: 584, startPoint y: 369, endPoint x: 13, endPoint y: 328, distance: 573.0
click at [0, 327] on app-calendar-viewport "Sun 17 5/6 1 Job Mon 18 8/8 1 Job Tue 19 Wed 20 2/2 1 Job Thu 21 Fri 22 11/12 3…" at bounding box center [542, 418] width 1085 height 584
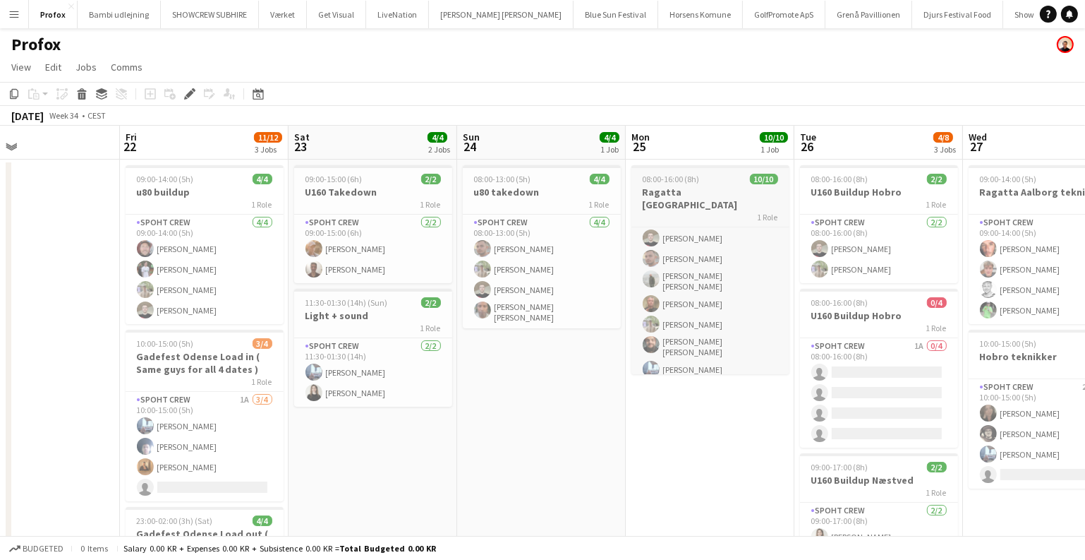
scroll to position [25, 0]
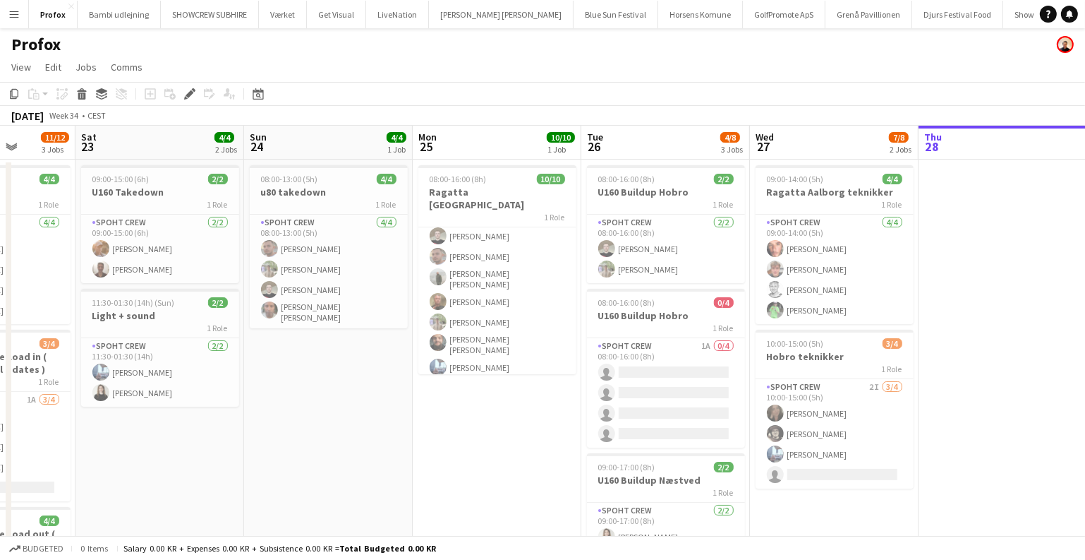
drag, startPoint x: 543, startPoint y: 488, endPoint x: 0, endPoint y: 373, distance: 555.4
click at [0, 373] on app-calendar-viewport "Tue 19 Wed 20 2/2 1 Job Thu 21 Fri 22 11/12 3 Jobs Sat 23 4/4 2 Jobs Sun 24 4/4…" at bounding box center [542, 418] width 1085 height 584
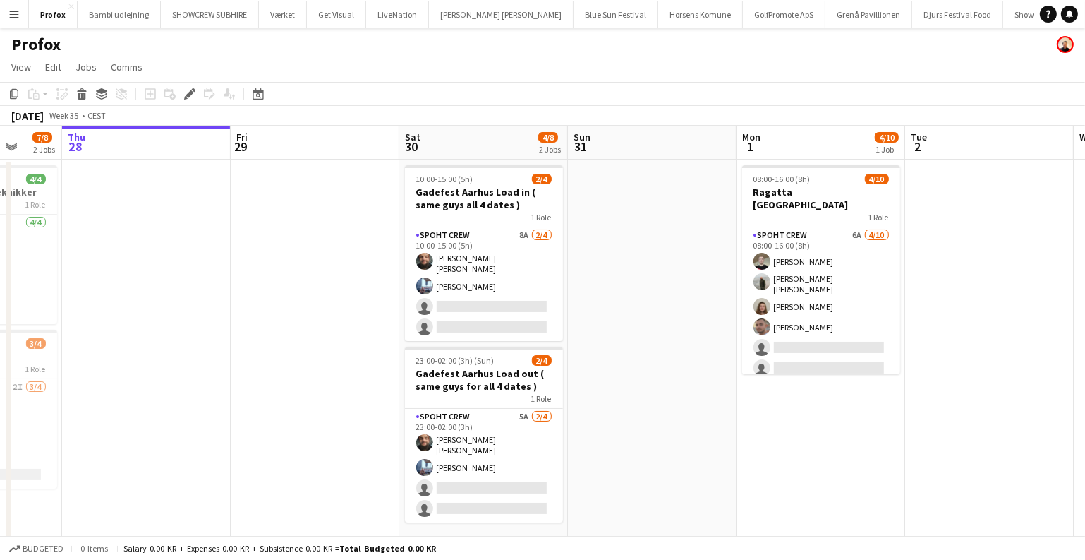
scroll to position [0, 557]
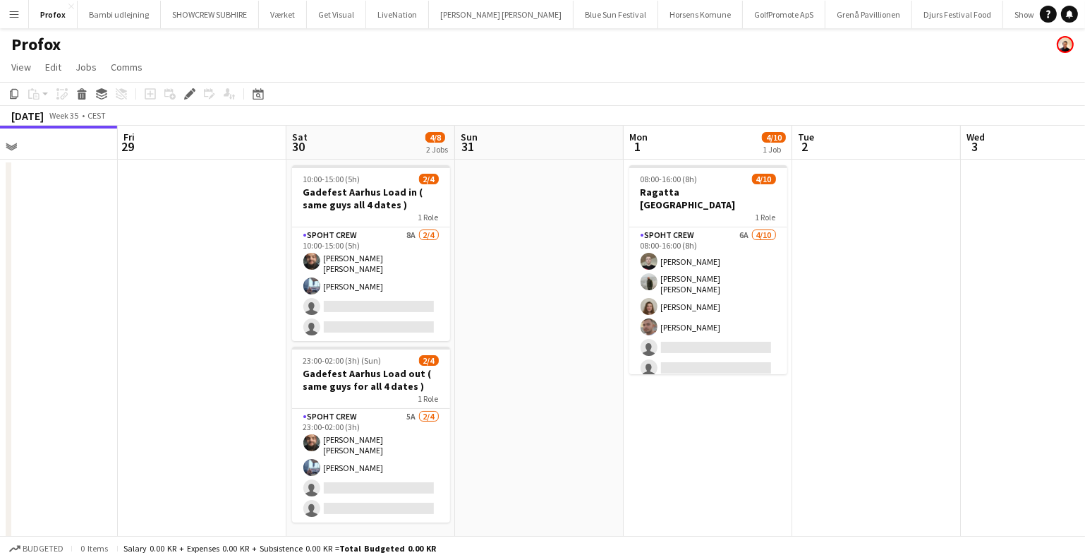
drag, startPoint x: 714, startPoint y: 224, endPoint x: 124, endPoint y: 224, distance: 589.9
click at [124, 224] on app-calendar-viewport "Mon 25 10/10 1 Job Tue 26 4/8 3 Jobs Wed 27 7/8 2 Jobs Thu 28 Fri 29 Sat 30 4/8…" at bounding box center [542, 418] width 1085 height 584
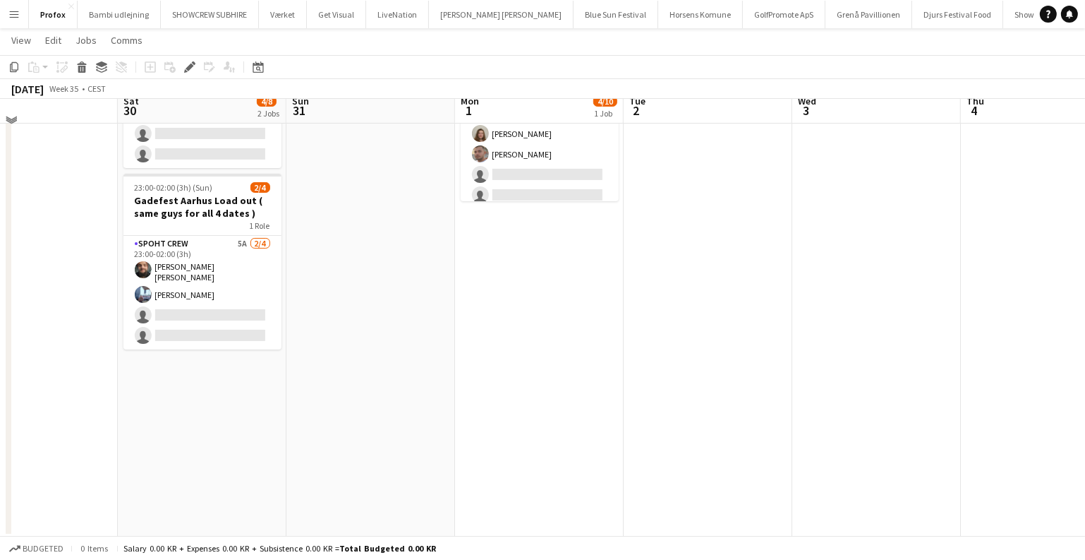
scroll to position [172, 0]
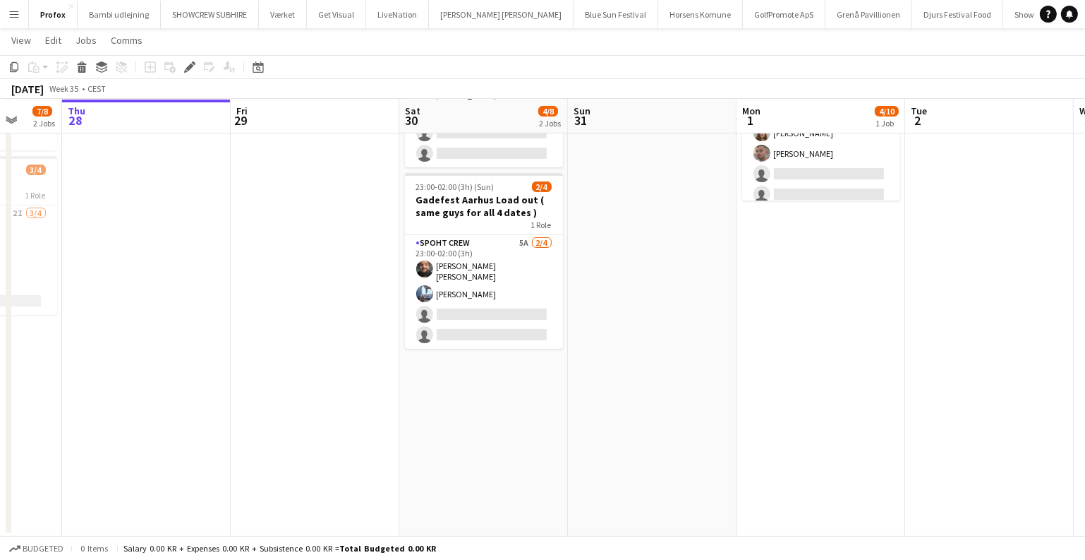
drag, startPoint x: 531, startPoint y: 350, endPoint x: 692, endPoint y: 348, distance: 161.6
click at [910, 349] on app-calendar-viewport "Tue 26 4/8 3 Jobs Wed 27 7/8 2 Jobs Thu 28 Fri 29 Sat 30 4/8 2 Jobs Sun 31 Mon …" at bounding box center [542, 209] width 1085 height 653
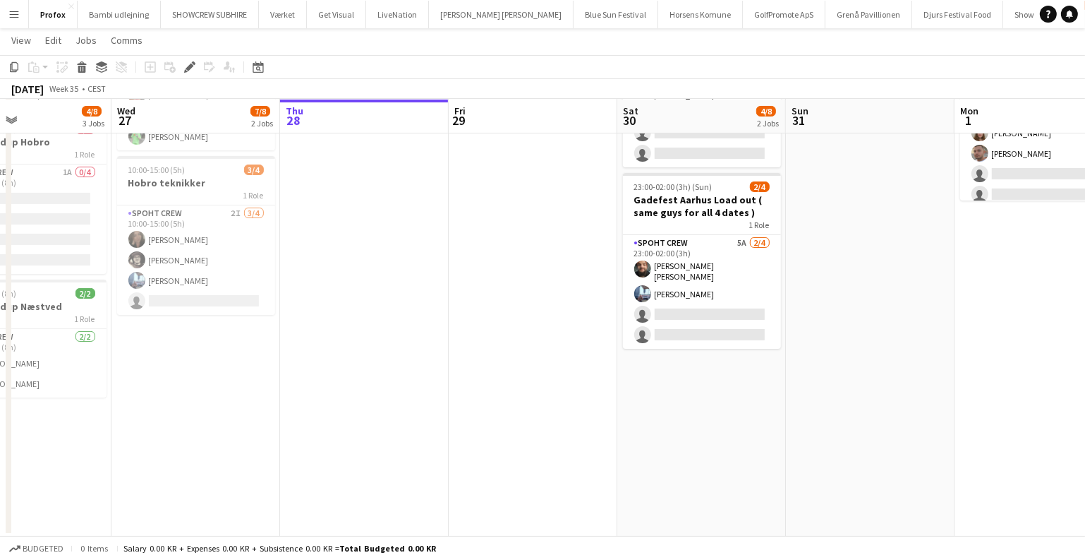
click at [12, 16] on app-icon "Menu" at bounding box center [13, 13] width 11 height 11
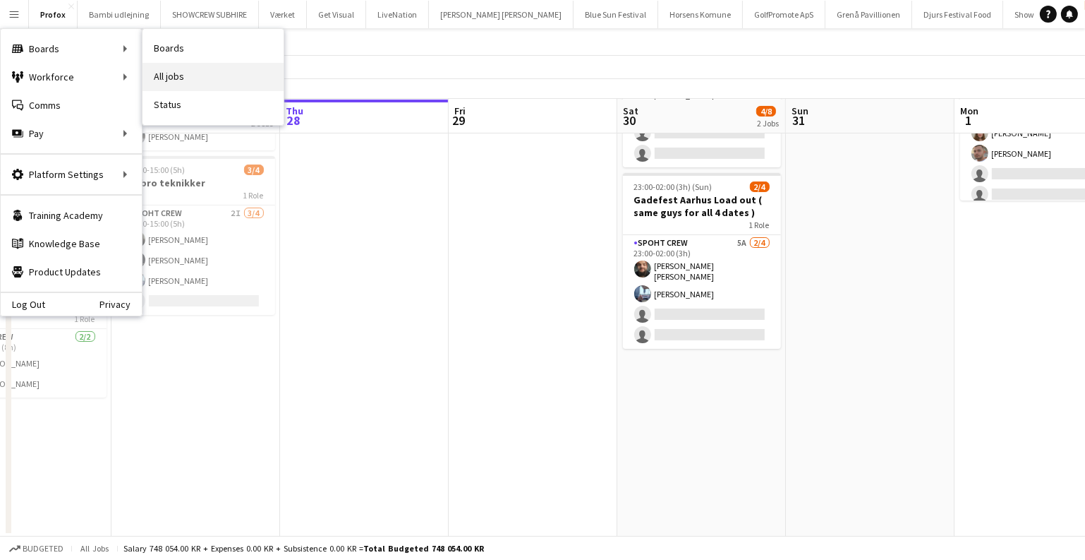
click at [215, 70] on link "All jobs" at bounding box center [213, 77] width 141 height 28
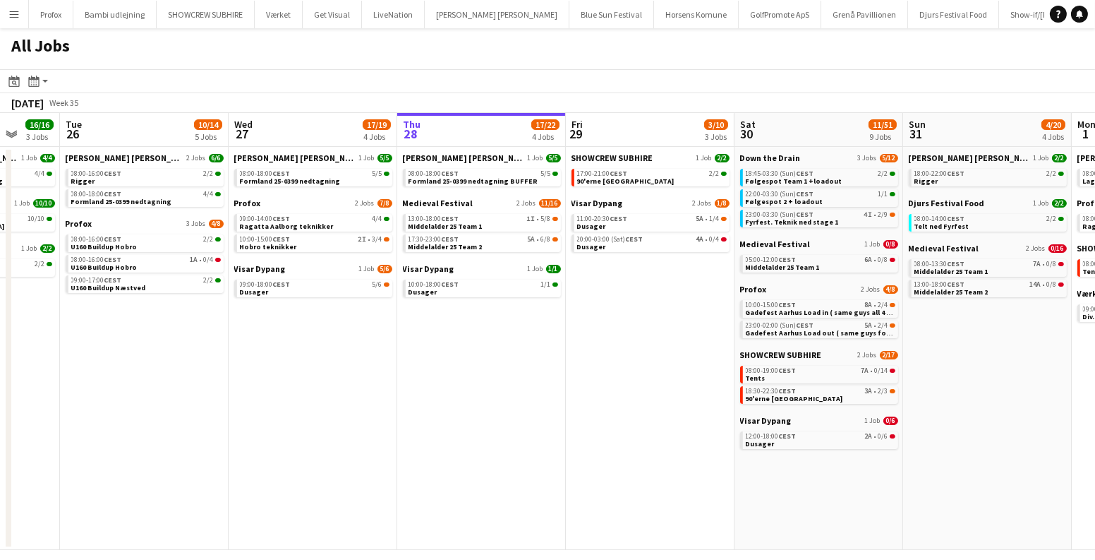
scroll to position [0, 367]
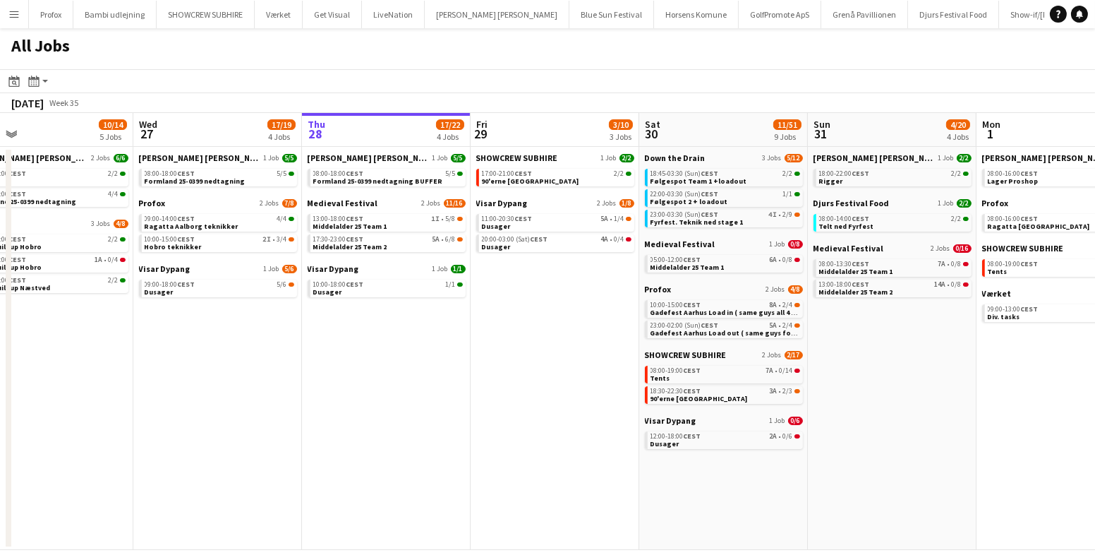
drag, startPoint x: 426, startPoint y: 302, endPoint x: 487, endPoint y: 303, distance: 60.7
click at [485, 303] on app-calendar-viewport "Sun 24 7/7 3 Jobs Mon 25 16/16 3 Jobs Tue 26 10/14 5 Jobs Wed 27 17/19 4 Jobs T…" at bounding box center [547, 331] width 1095 height 437
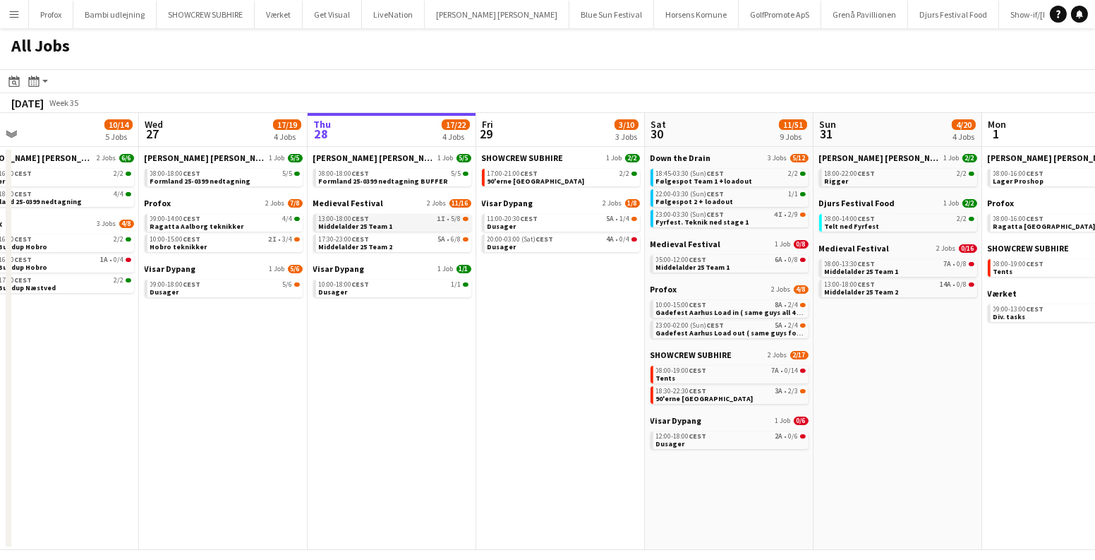
click at [412, 225] on link "13:00-18:00 CEST 1I • 5/8 Middelalder 25 Team 1" at bounding box center [394, 222] width 150 height 16
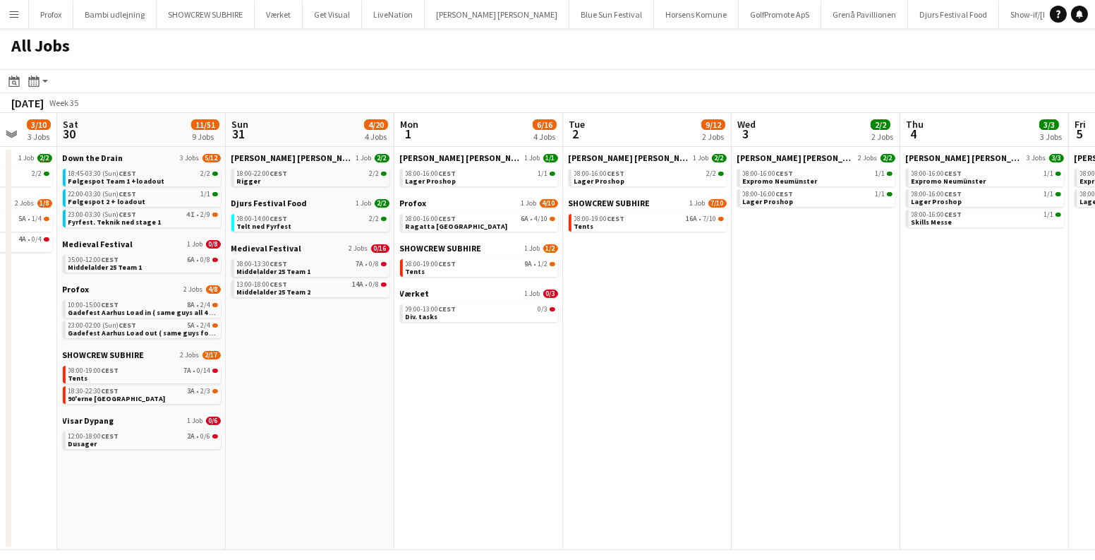
drag, startPoint x: 392, startPoint y: 385, endPoint x: 228, endPoint y: 372, distance: 165.0
click at [234, 373] on app-calendar-viewport "Tue 26 10/14 5 Jobs Wed 27 17/19 4 Jobs Thu 28 17/22 4 Jobs Fri 29 3/10 3 Jobs …" at bounding box center [547, 331] width 1095 height 437
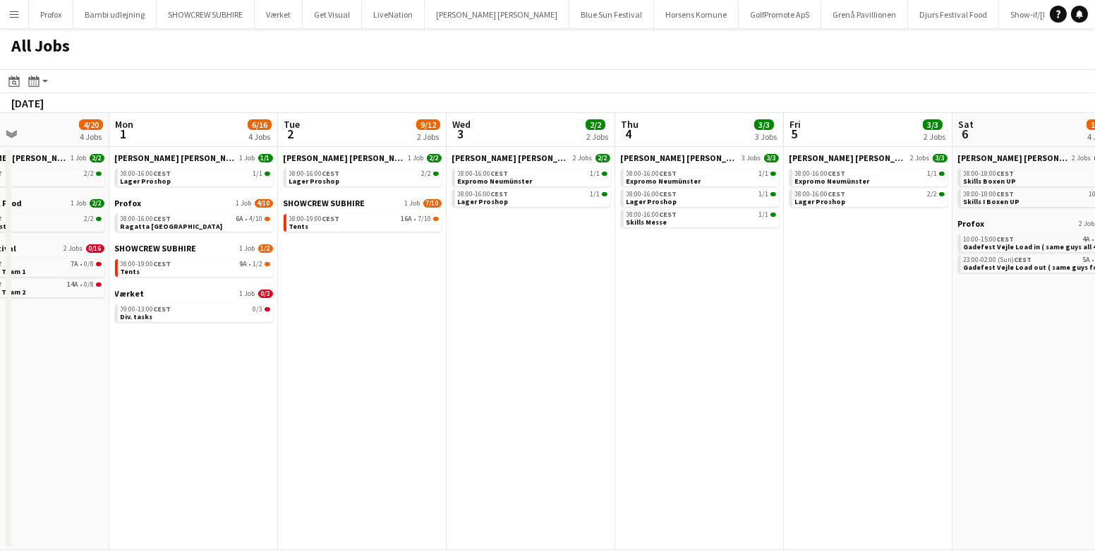
scroll to position [0, 348]
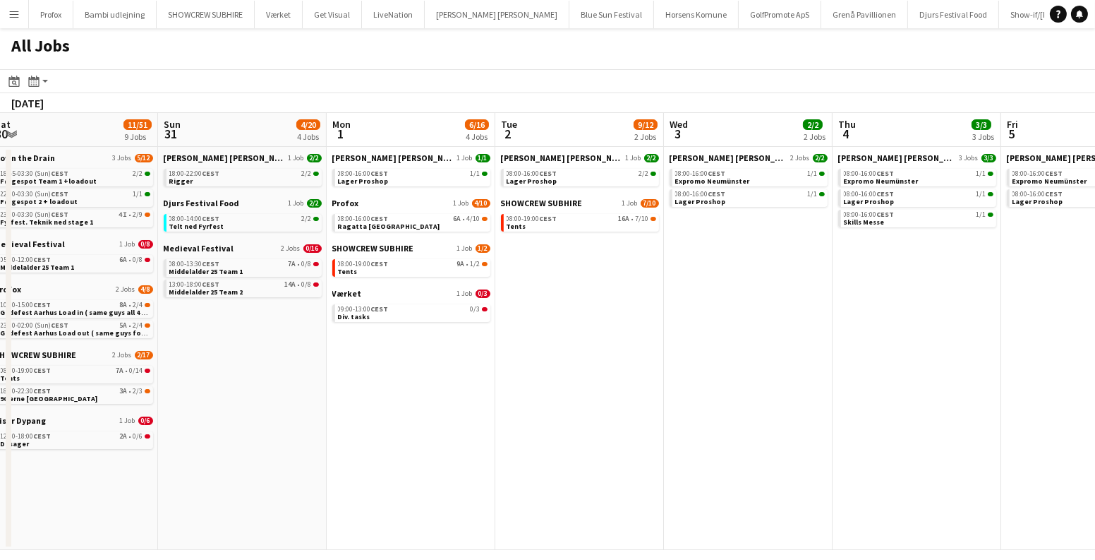
click at [309, 351] on app-all-jobs "All Jobs Date picker AUG 2025 AUG 2025 Monday M Tuesday T Wednesday W Thursday …" at bounding box center [547, 288] width 1095 height 521
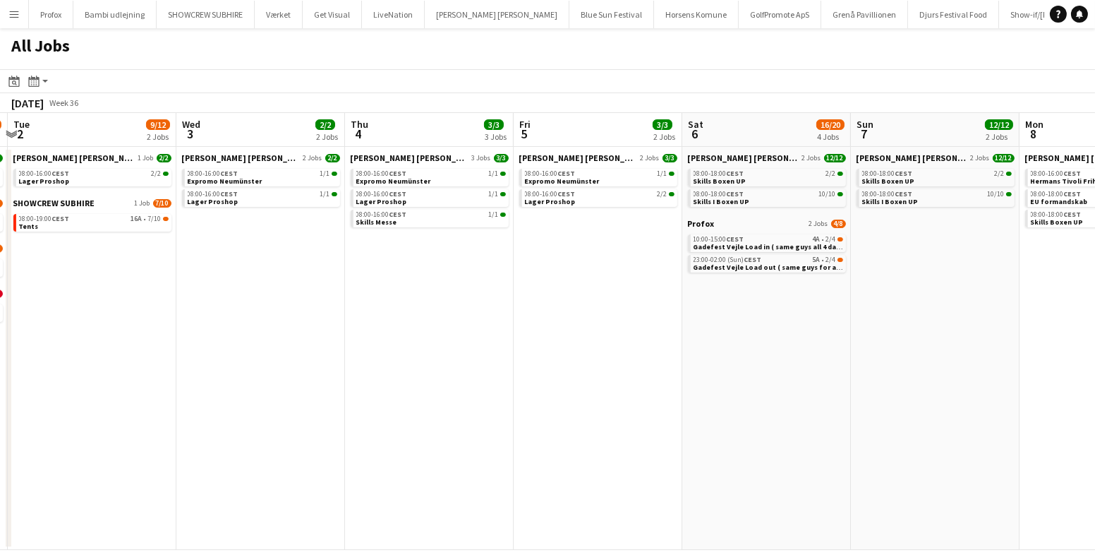
drag, startPoint x: 588, startPoint y: 334, endPoint x: 390, endPoint y: 336, distance: 198.3
click at [397, 336] on app-calendar-viewport "Sat 30 11/51 9 Jobs Sun 31 4/20 4 Jobs Mon 1 6/16 4 Jobs Tue 2 9/12 2 Jobs Wed …" at bounding box center [547, 331] width 1095 height 437
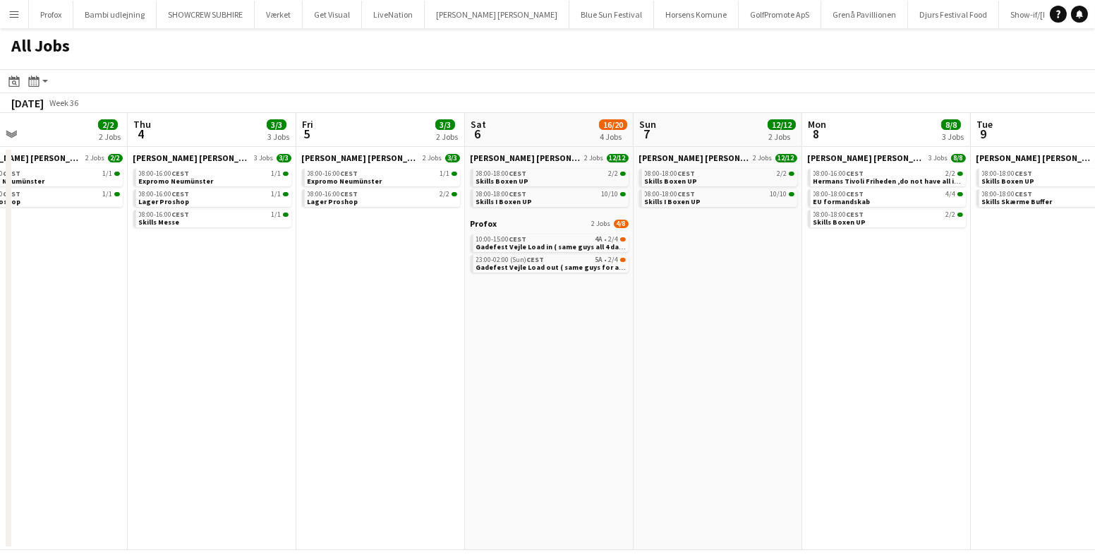
scroll to position [0, 378]
click at [377, 255] on app-date-cell "Danny Black Luna 2 Jobs 3/3 08:00-16:00 CEST 1/1 Expromo Neumünster 08:00-16:00…" at bounding box center [381, 348] width 169 height 403
click at [203, 317] on app-date-cell "Danny Black Luna 3 Jobs 3/3 08:00-16:00 CEST 1/1 Expromo Neumünster 08:00-16:00…" at bounding box center [212, 348] width 169 height 403
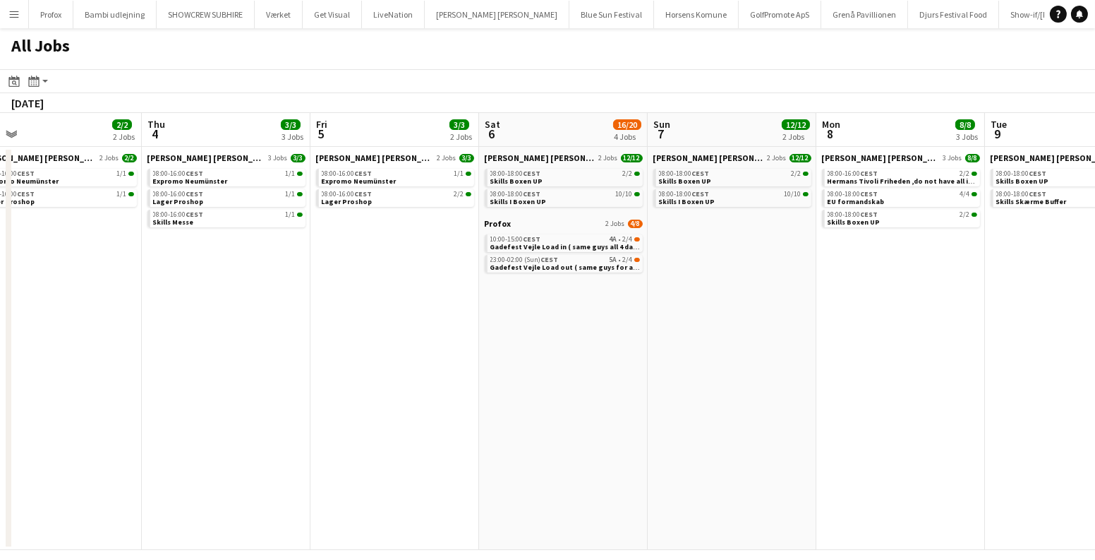
drag, startPoint x: 194, startPoint y: 310, endPoint x: 797, endPoint y: 356, distance: 605.0
click at [792, 356] on app-calendar-viewport "Mon 1 6/16 4 Jobs Tue 2 9/12 2 Jobs Wed 3 2/2 2 Jobs Thu 4 3/3 3 Jobs Fri 5 3/3…" at bounding box center [547, 331] width 1095 height 437
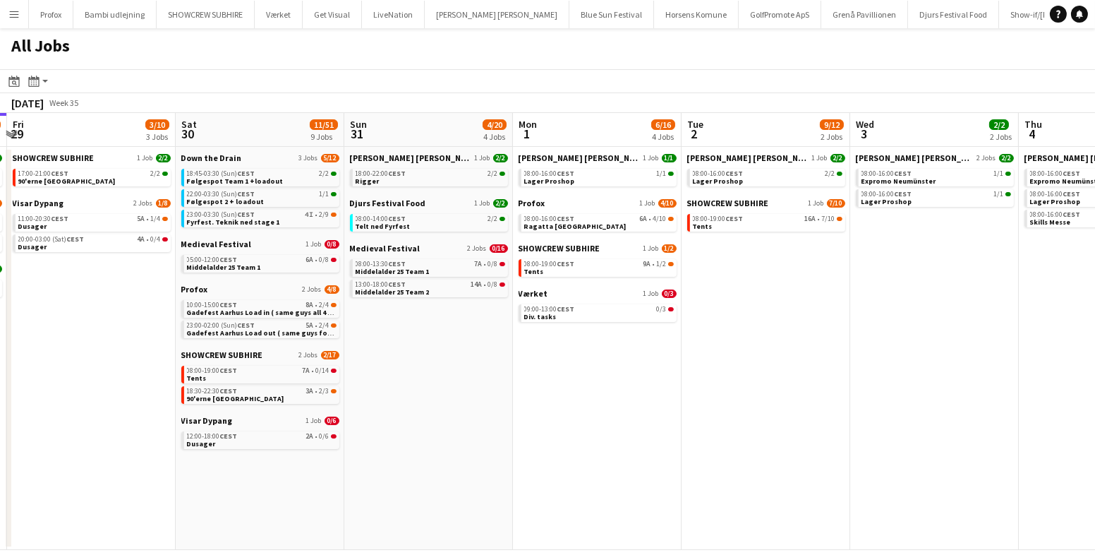
drag, startPoint x: 681, startPoint y: 394, endPoint x: 672, endPoint y: 397, distance: 8.7
click at [905, 413] on app-calendar-viewport "Wed 27 17/19 4 Jobs Thu 28 17/22 4 Jobs Fri 29 3/10 3 Jobs Sat 30 11/51 9 Jobs …" at bounding box center [547, 331] width 1095 height 437
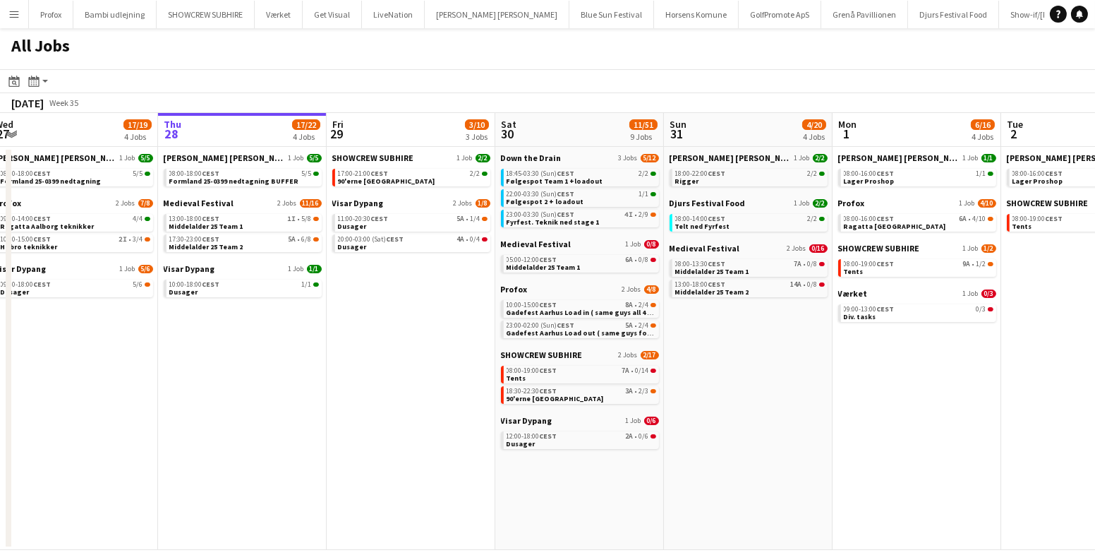
scroll to position [0, 357]
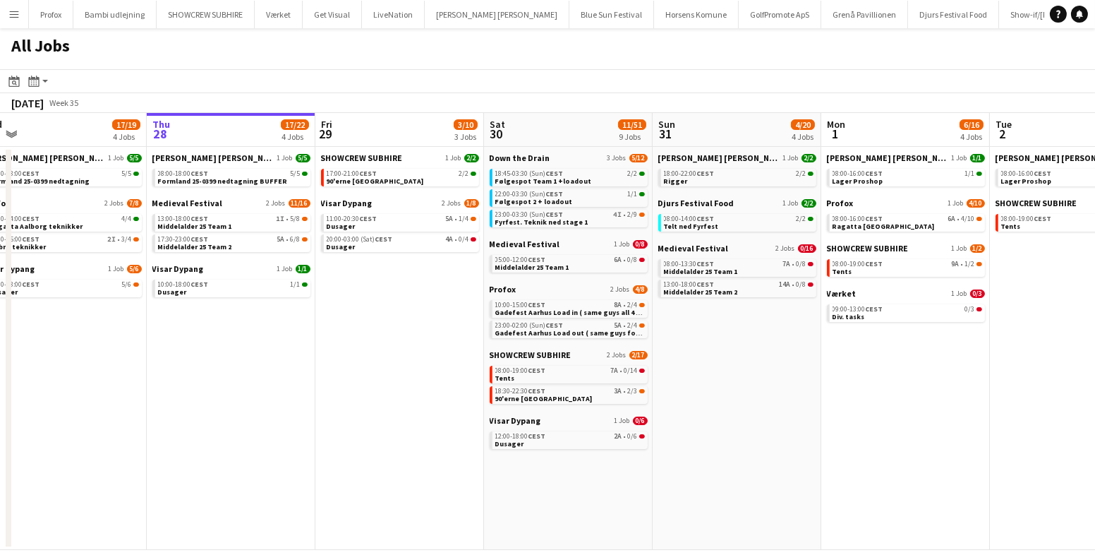
drag, startPoint x: 282, startPoint y: 340, endPoint x: 691, endPoint y: 392, distance: 412.6
click at [706, 396] on app-calendar-viewport "Mon 25 16/16 3 Jobs Tue 26 10/14 5 Jobs Wed 27 17/19 4 Jobs Thu 28 17/22 4 Jobs…" at bounding box center [547, 331] width 1095 height 437
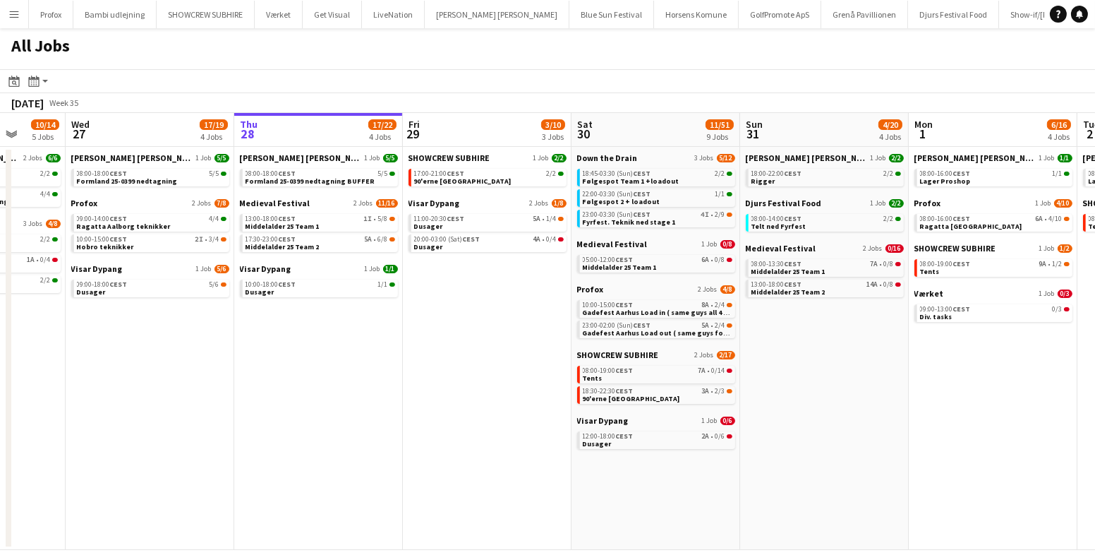
drag, startPoint x: 761, startPoint y: 289, endPoint x: 473, endPoint y: 298, distance: 288.1
click at [473, 298] on app-calendar-viewport "Sat 23 63/76 10 Jobs Sun 24 7/7 3 Jobs Mon 25 16/16 3 Jobs Tue 26 10/14 5 Jobs …" at bounding box center [547, 331] width 1095 height 437
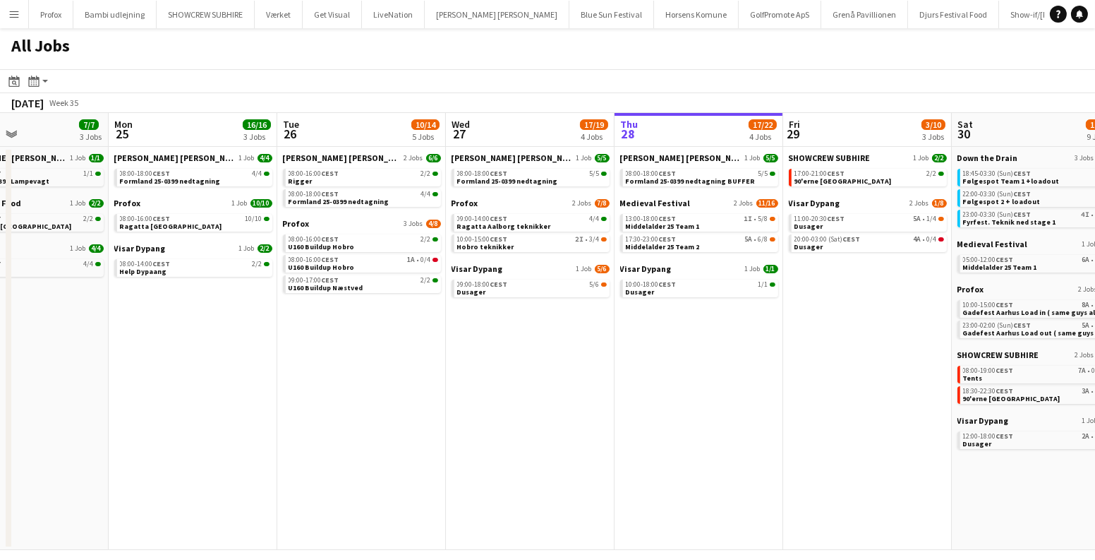
scroll to position [0, 482]
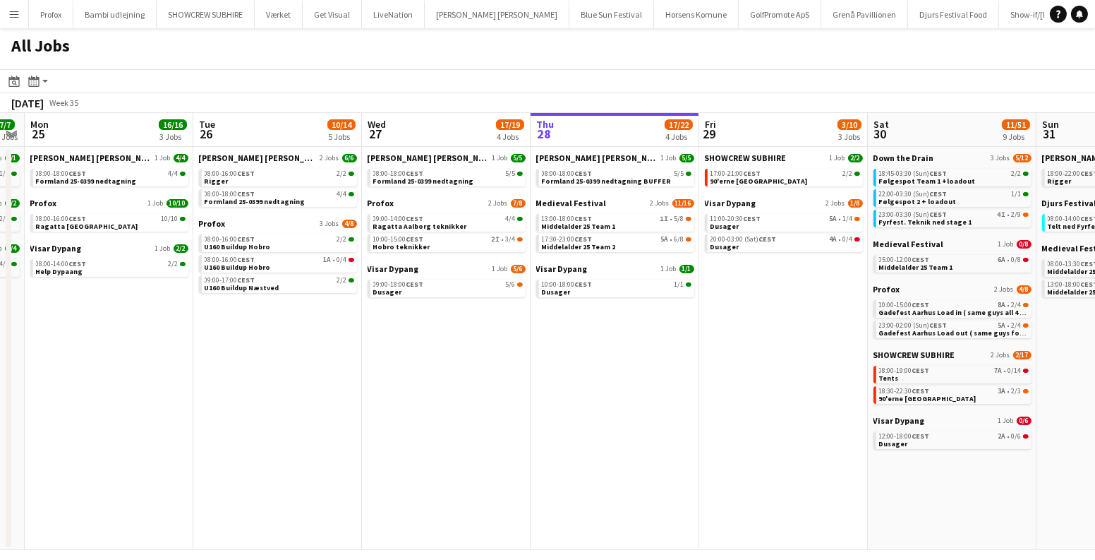
drag, startPoint x: 828, startPoint y: 303, endPoint x: 450, endPoint y: 309, distance: 377.6
click at [450, 309] on app-calendar-viewport "Fri 22 27/41 7 Jobs Sat 23 63/76 10 Jobs Sun 24 7/7 3 Jobs Mon 25 16/16 3 Jobs …" at bounding box center [547, 331] width 1095 height 437
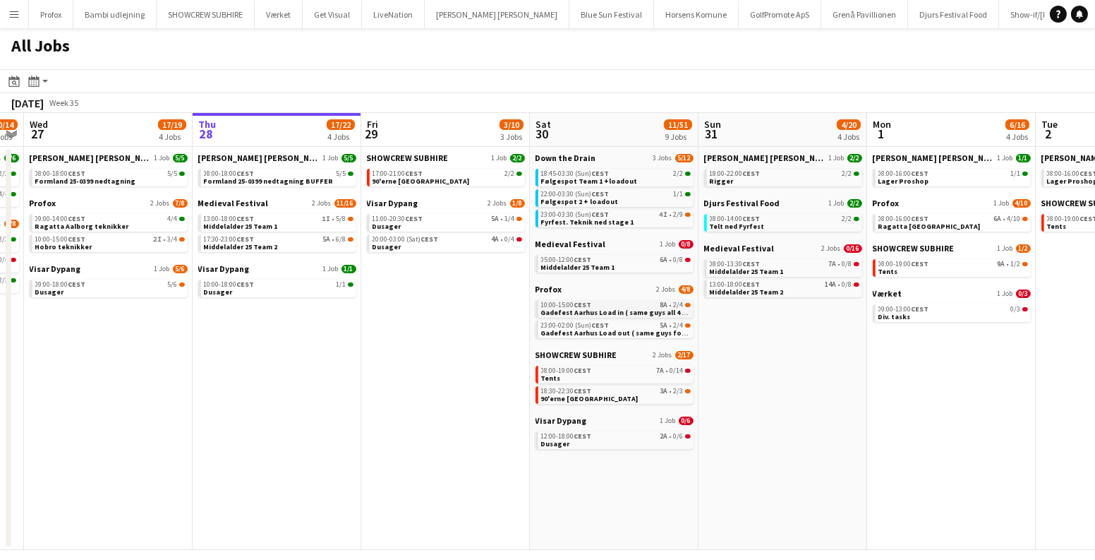
click at [632, 306] on div "10:00-15:00 CEST 8A • 2/4" at bounding box center [616, 304] width 150 height 7
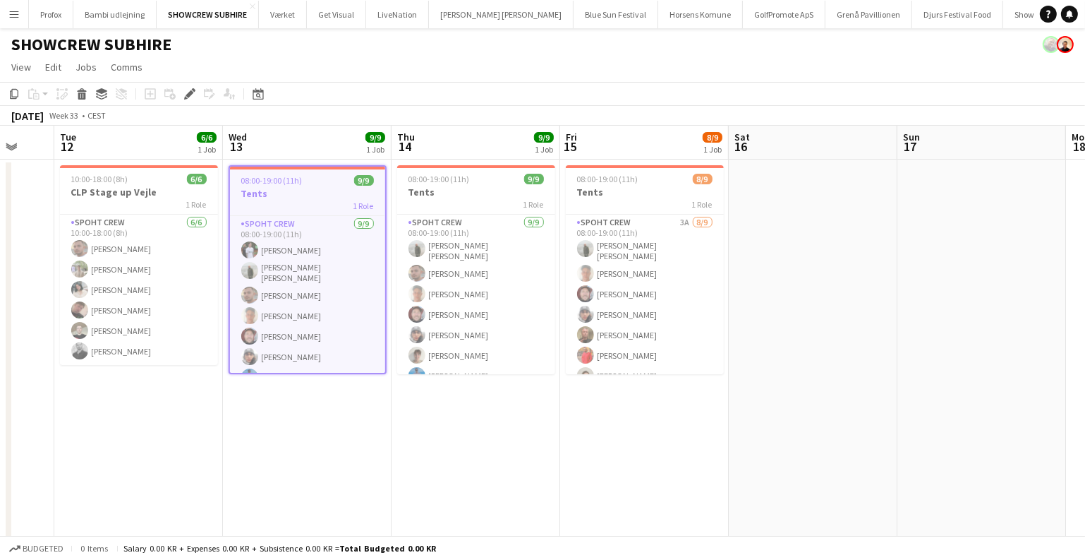
scroll to position [0, 519]
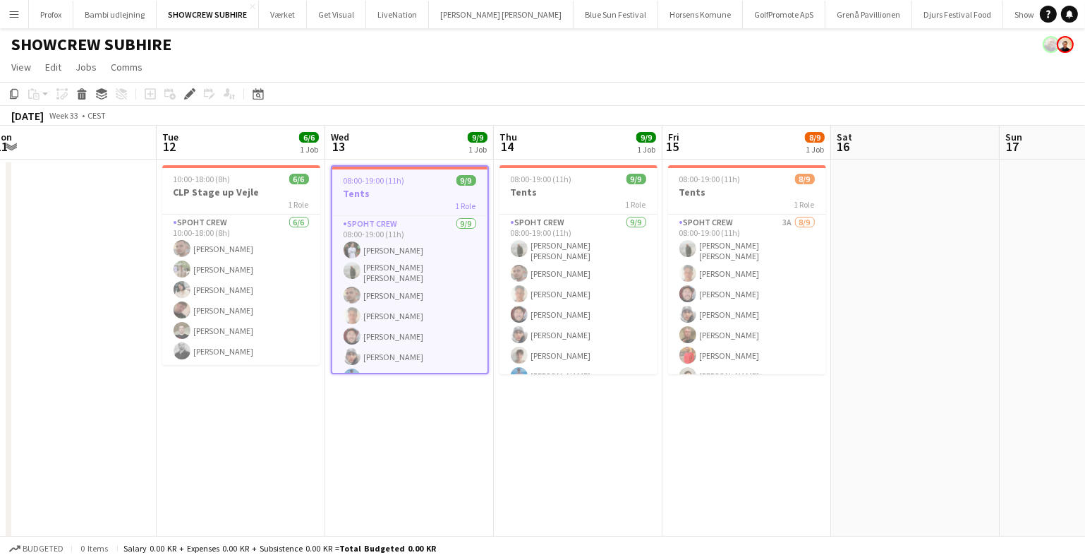
drag, startPoint x: 680, startPoint y: 482, endPoint x: 311, endPoint y: 466, distance: 368.7
click at [309, 478] on app-calendar-viewport "Fri 8 Sat 9 Sun 10 Mon 11 Tue 12 6/6 1 Job Wed 13 9/9 1 Job Thu 14 9/9 1 Job Fr…" at bounding box center [542, 337] width 1085 height 422
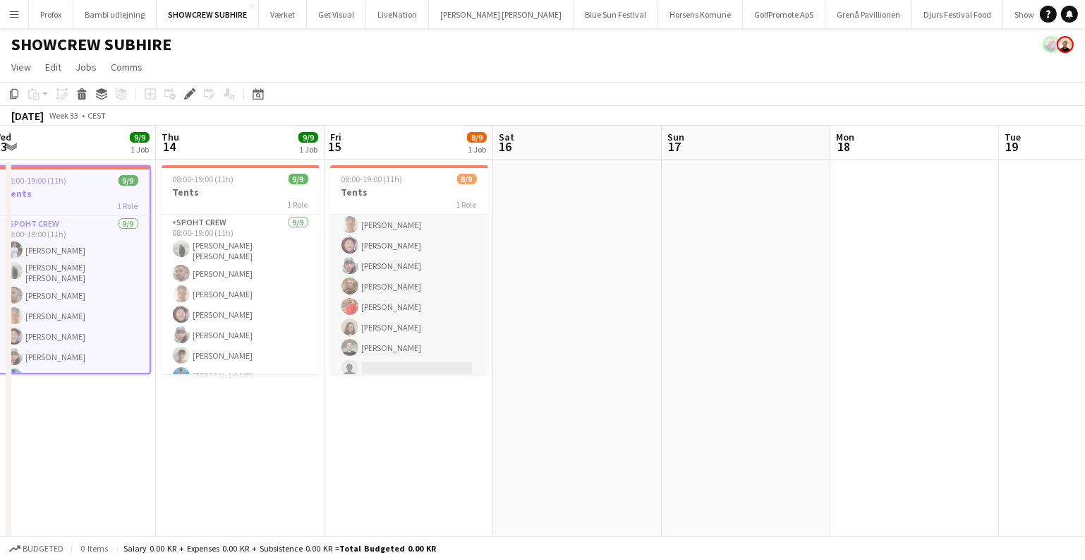
scroll to position [52, 0]
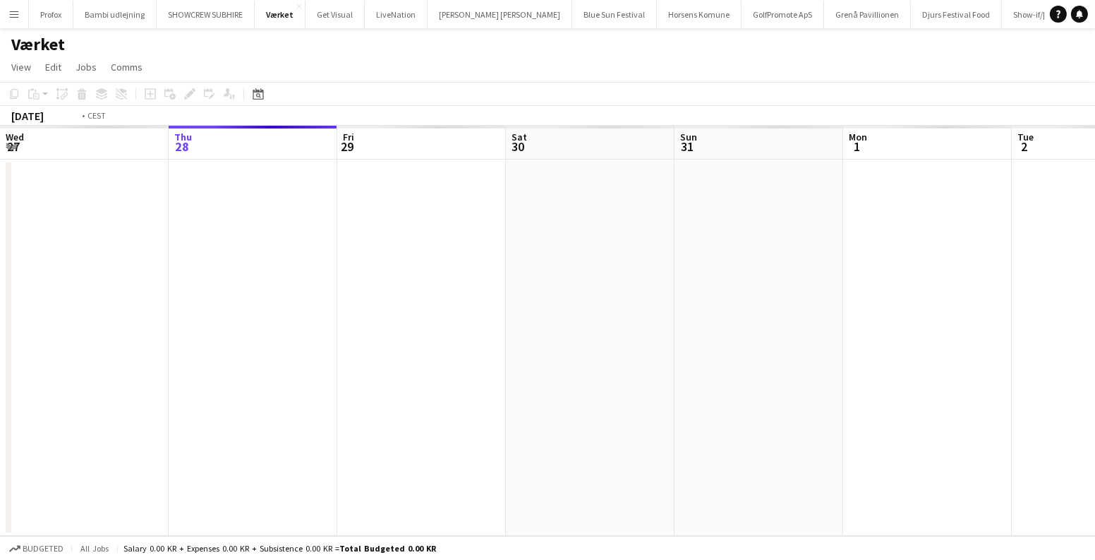
scroll to position [0, 485]
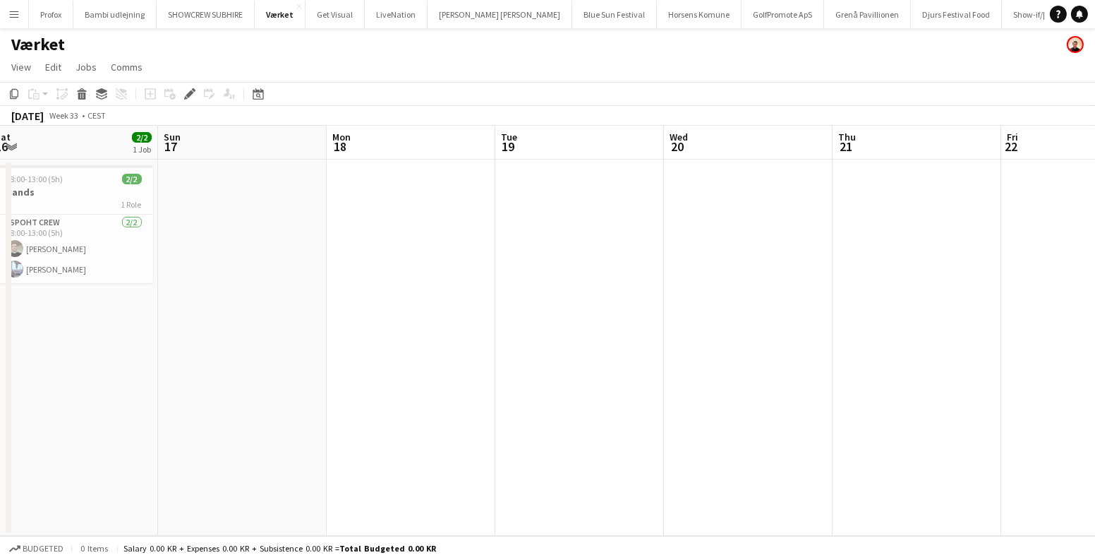
drag, startPoint x: 989, startPoint y: 270, endPoint x: 844, endPoint y: 348, distance: 164.8
click at [860, 344] on app-calendar-viewport "Thu 14 2/2 1 Job Fri 15 Sat 16 2/2 1 Job Sun 17 Mon 18 Tue 19 Wed 20 Thu 21 Fri…" at bounding box center [547, 331] width 1095 height 410
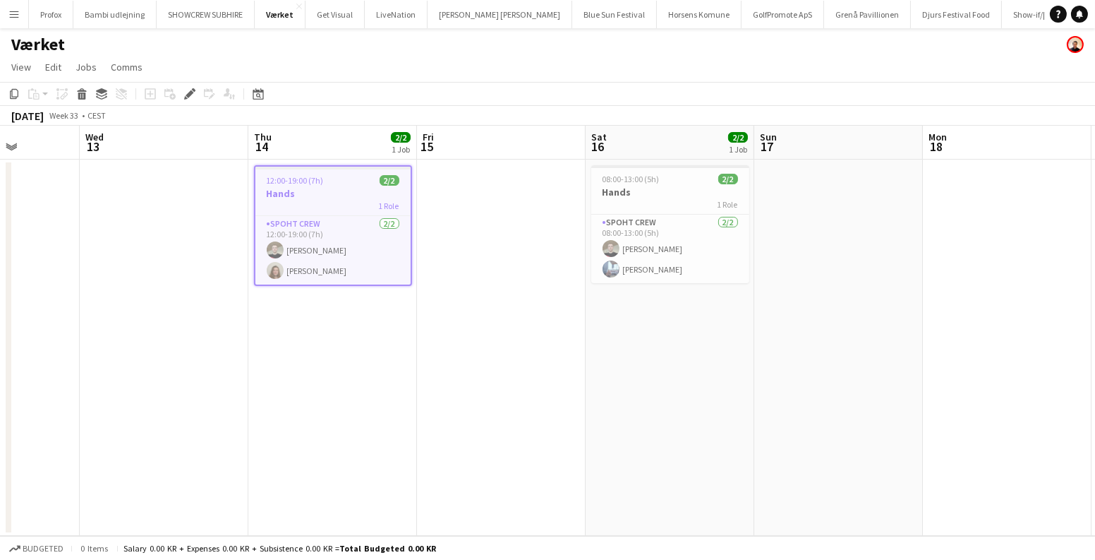
scroll to position [0, 407]
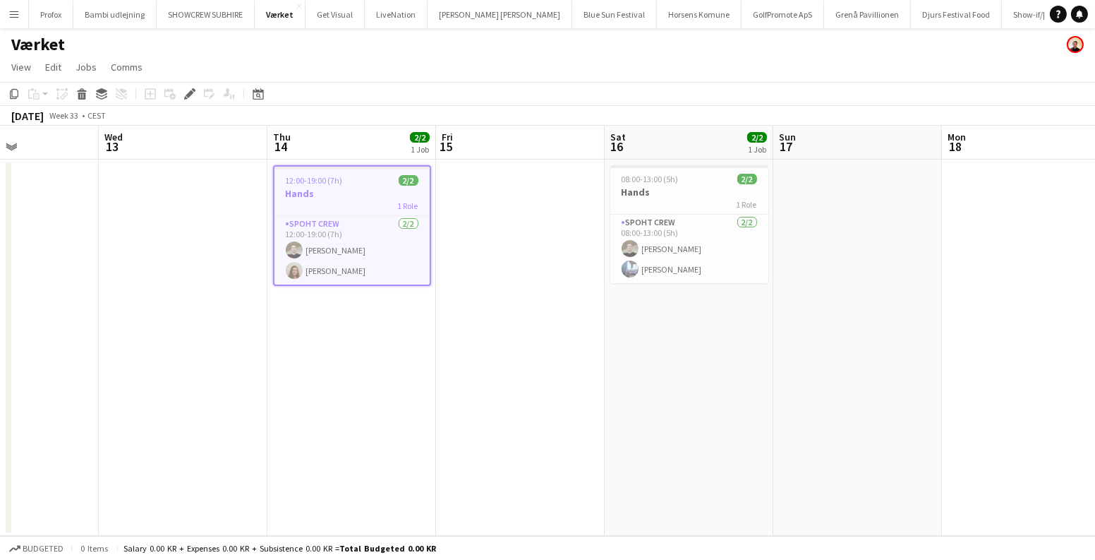
drag, startPoint x: 449, startPoint y: 288, endPoint x: 476, endPoint y: 290, distance: 27.6
click at [476, 290] on app-calendar-viewport "Sun 10 Mon 11 Tue 12 Wed 13 Thu 14 2/2 1 Job Fri 15 Sat 16 2/2 1 Job Sun 17 Mon…" at bounding box center [547, 331] width 1095 height 410
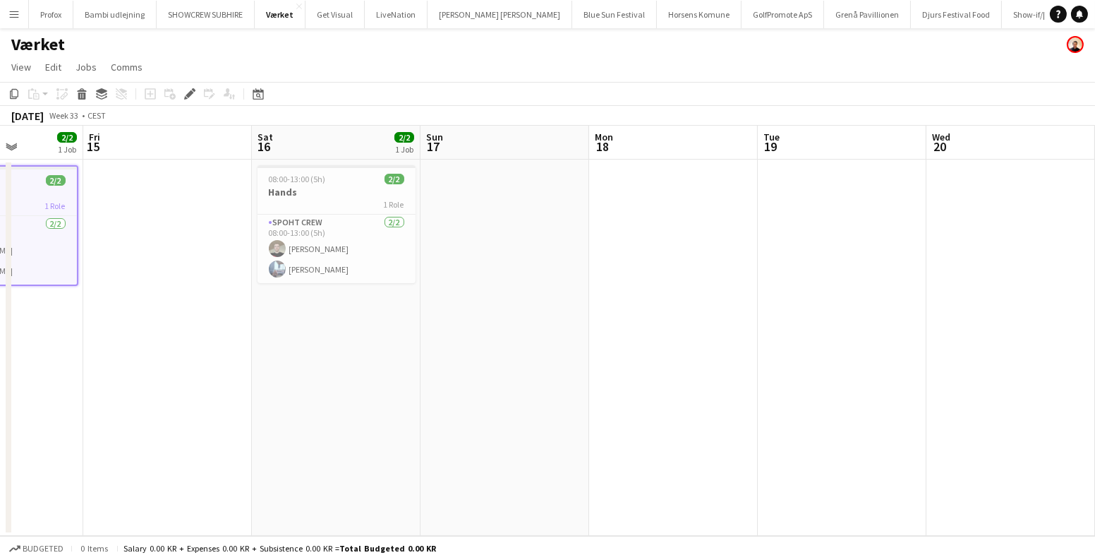
drag, startPoint x: 718, startPoint y: 368, endPoint x: 394, endPoint y: 350, distance: 324.4
click at [363, 339] on app-calendar-viewport "Tue 12 Wed 13 Thu 14 2/2 1 Job Fri 15 Sat 16 2/2 1 Job Sun 17 Mon 18 Tue 19 Wed…" at bounding box center [547, 331] width 1095 height 410
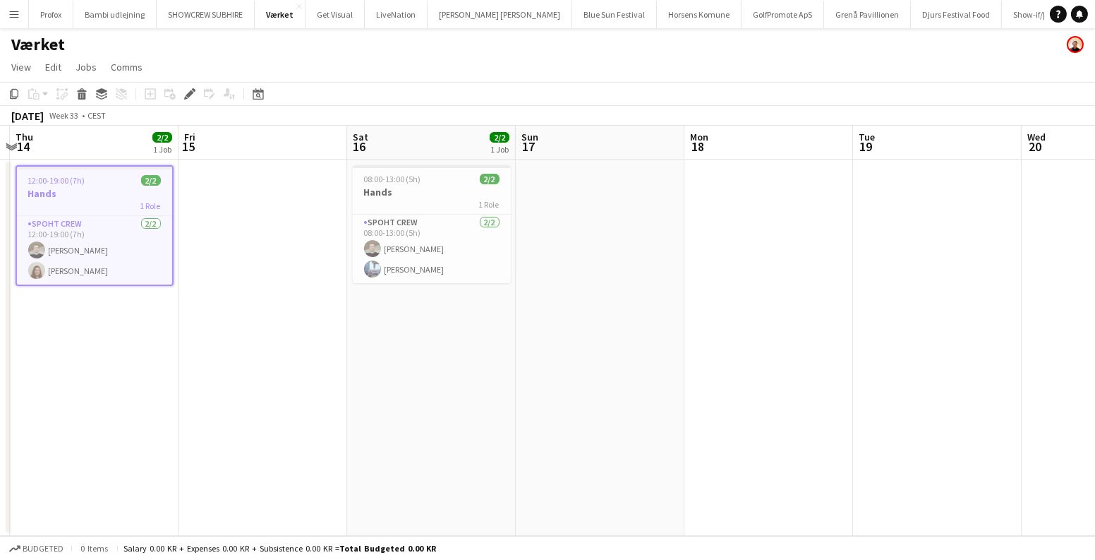
drag, startPoint x: 373, startPoint y: 332, endPoint x: 478, endPoint y: 346, distance: 106.1
click at [478, 346] on app-calendar-viewport "Tue 12 Wed 13 Thu 14 2/2 1 Job Fri 15 Sat 16 2/2 1 Job Sun 17 Mon 18 Tue 19 Wed…" at bounding box center [547, 331] width 1095 height 410
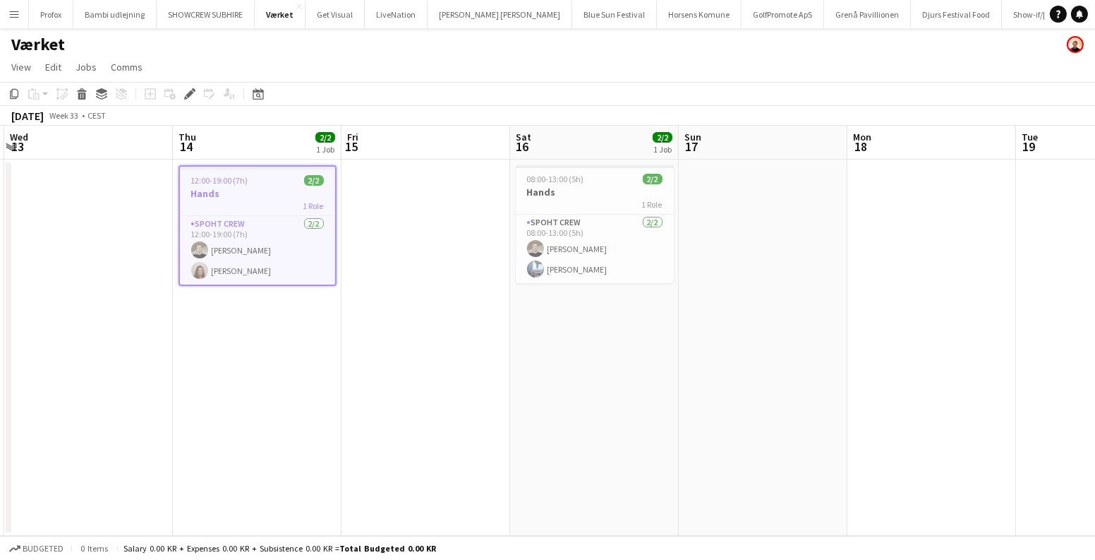
drag, startPoint x: 737, startPoint y: 328, endPoint x: 859, endPoint y: 322, distance: 122.9
click at [859, 322] on app-calendar-viewport "Mon 11 Tue 12 Wed 13 Thu 14 2/2 1 Job Fri 15 Sat 16 2/2 1 Job Sun 17 Mon 18 Tue…" at bounding box center [547, 331] width 1095 height 410
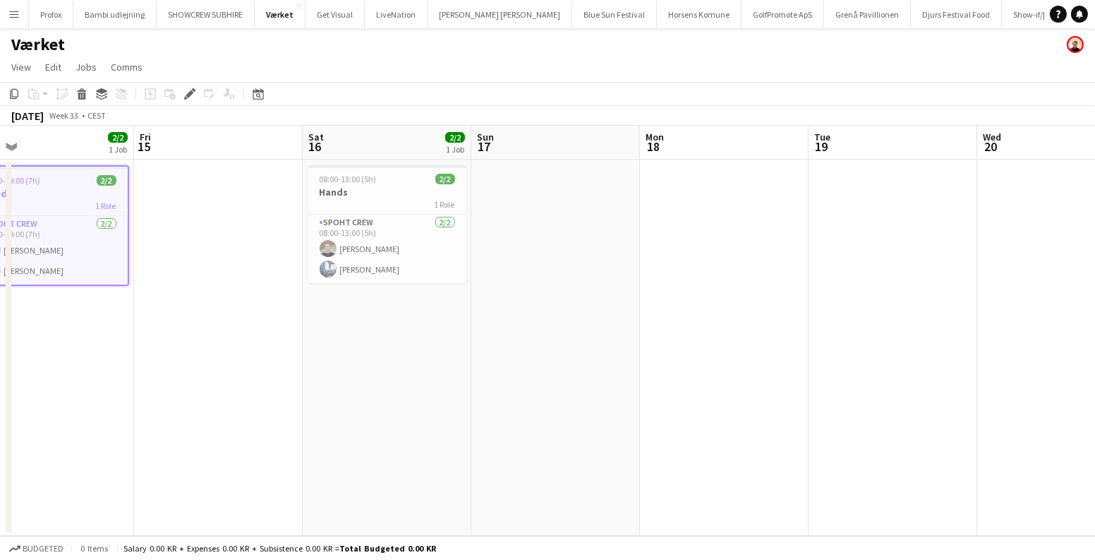
drag, startPoint x: 861, startPoint y: 306, endPoint x: 168, endPoint y: 313, distance: 693.0
click at [169, 313] on app-calendar-viewport "Mon 11 Tue 12 Wed 13 Thu 14 2/2 1 Job Fri 15 Sat 16 2/2 1 Job Sun 17 Mon 18 Tue…" at bounding box center [547, 331] width 1095 height 410
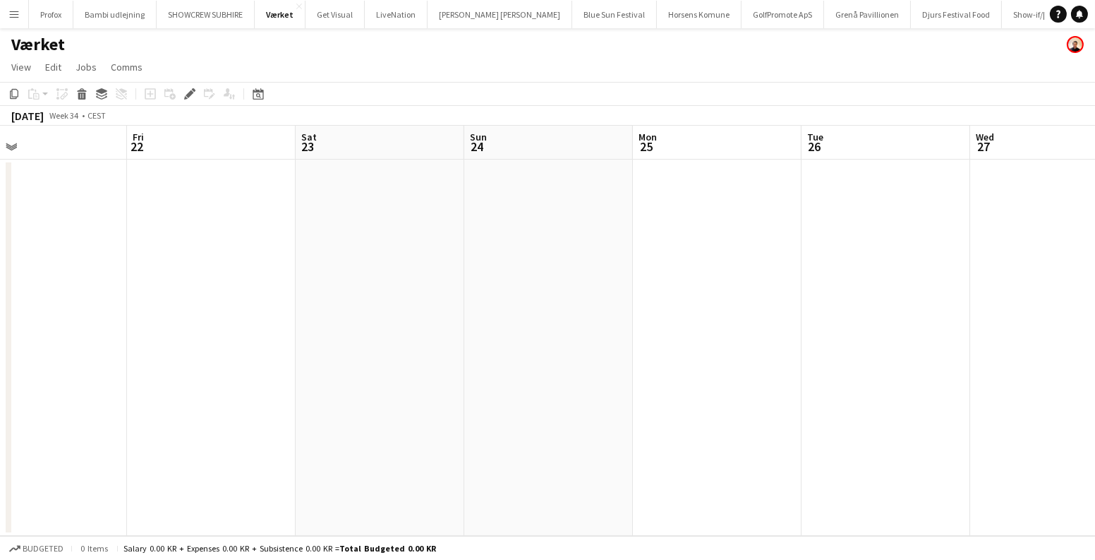
drag, startPoint x: 761, startPoint y: 286, endPoint x: 158, endPoint y: 282, distance: 603.3
click at [47, 296] on app-calendar-viewport "Mon 18 Tue 19 Wed 20 Thu 21 Fri 22 Sat 23 Sun 24 Mon 25 Tue 26 Wed 27 Thu 28 Fr…" at bounding box center [547, 331] width 1095 height 410
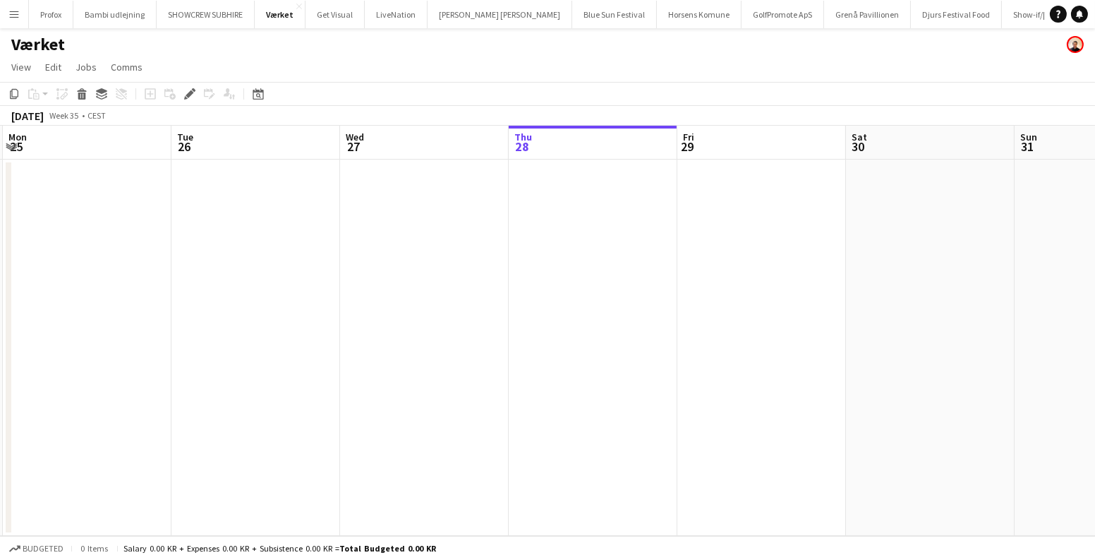
scroll to position [0, 517]
drag, startPoint x: 802, startPoint y: 282, endPoint x: 5, endPoint y: 312, distance: 797.2
click at [0, 315] on app-calendar-viewport "Fri 22 Sat 23 Sun 24 Mon 25 Tue 26 Wed 27 Thu 28 Fri 29 Sat 30 Sun 31 Mon 1 0/3…" at bounding box center [547, 331] width 1095 height 410
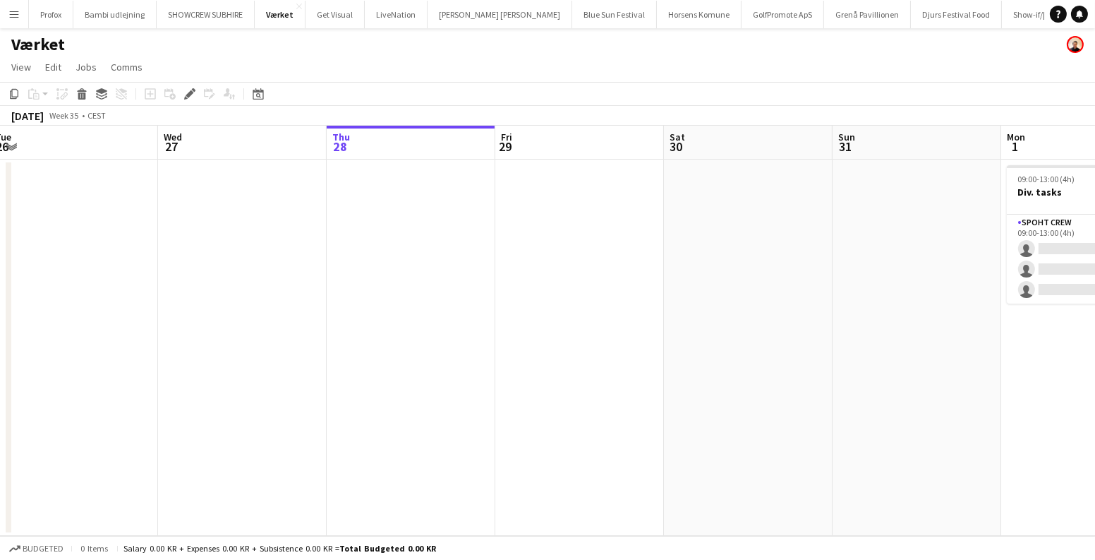
click at [13, 14] on app-icon "Menu" at bounding box center [13, 13] width 11 height 11
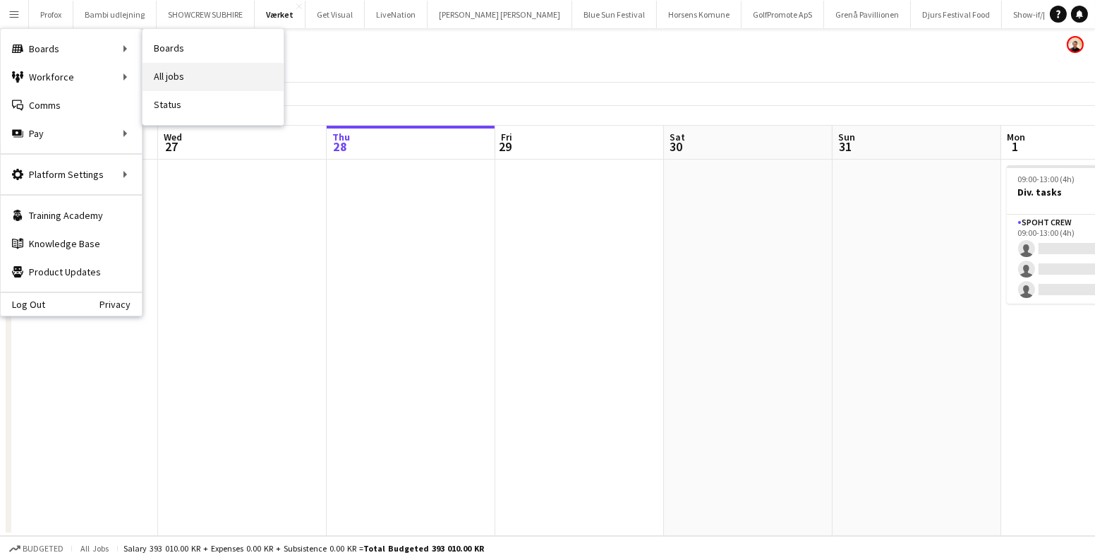
click at [214, 72] on link "All jobs" at bounding box center [213, 77] width 141 height 28
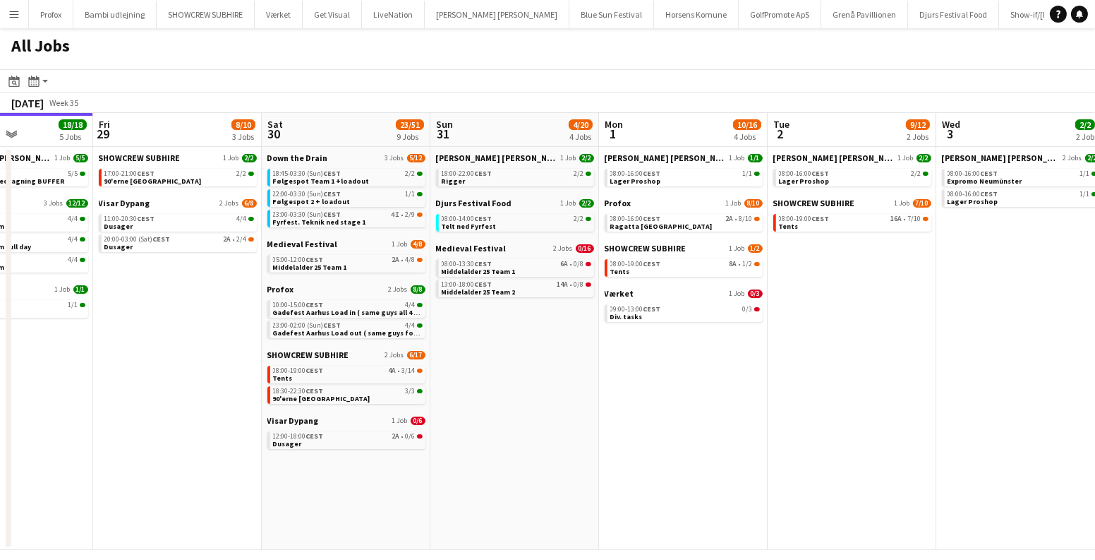
scroll to position [0, 618]
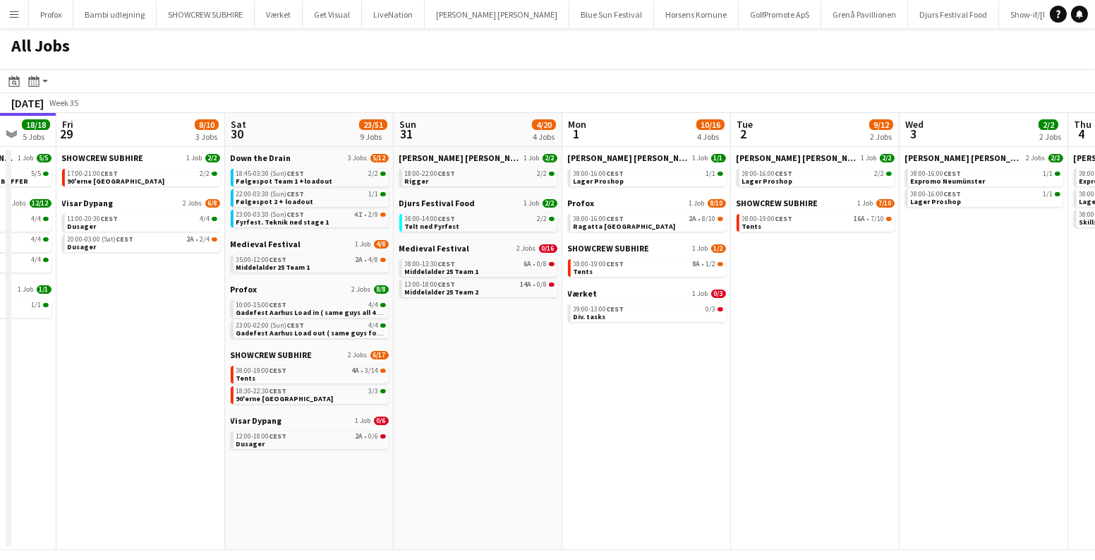
drag, startPoint x: 642, startPoint y: 351, endPoint x: 576, endPoint y: 347, distance: 65.7
click at [576, 347] on app-calendar-viewport "Mon 25 16/16 3 Jobs Tue 26 10/14 5 Jobs Wed 27 17/19 4 Jobs Thu 28 18/18 5 Jobs…" at bounding box center [547, 331] width 1095 height 437
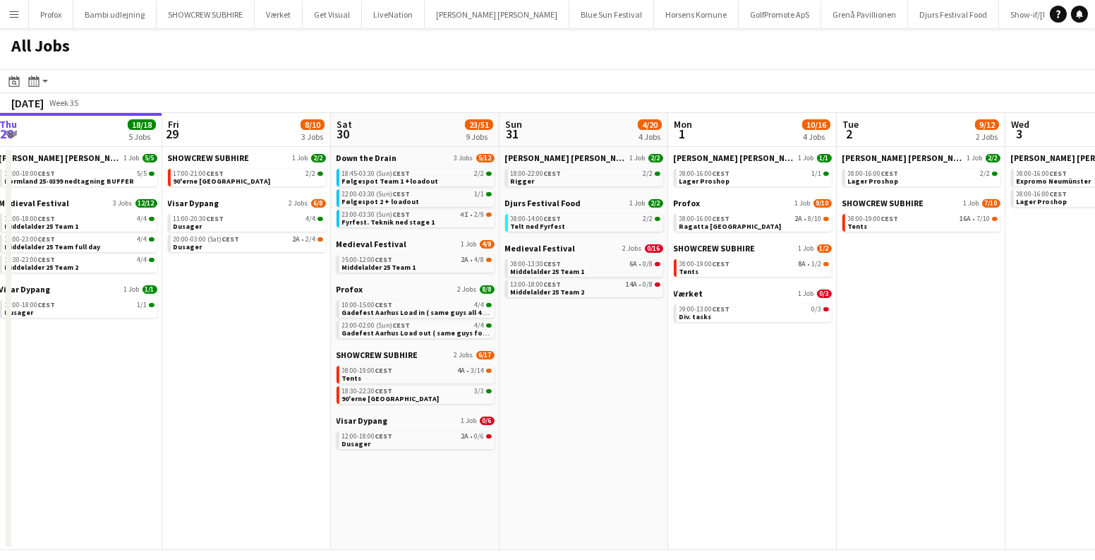
drag, startPoint x: 556, startPoint y: 373, endPoint x: 624, endPoint y: 378, distance: 68.0
click at [624, 378] on app-calendar-viewport "Mon 25 16/16 3 Jobs Tue 26 10/14 5 Jobs Wed 27 17/19 4 Jobs Thu 28 18/18 5 Jobs…" at bounding box center [547, 331] width 1095 height 437
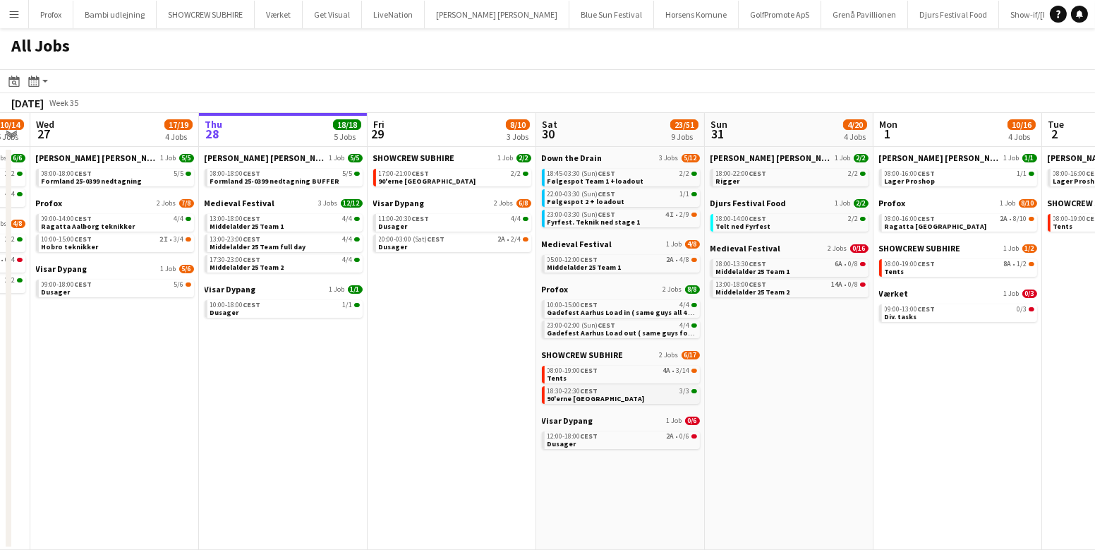
drag, startPoint x: 624, startPoint y: 378, endPoint x: 936, endPoint y: 387, distance: 312.7
click at [1094, 380] on app-calendar-viewport "Mon 25 16/16 3 Jobs Tue 26 10/14 5 Jobs Wed 27 17/19 4 Jobs Thu 28 18/18 5 Jobs…" at bounding box center [547, 331] width 1095 height 437
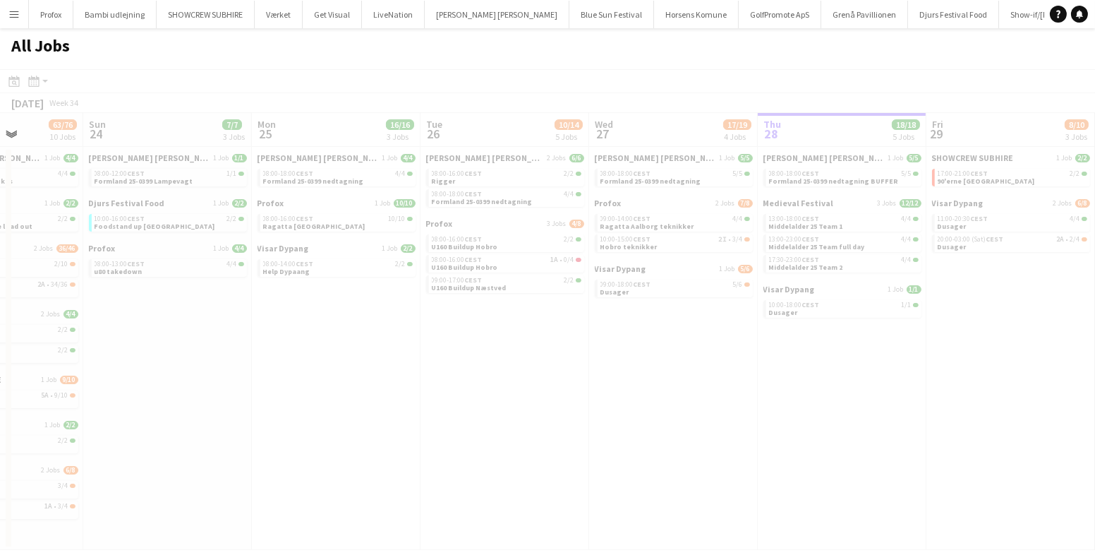
drag, startPoint x: 123, startPoint y: 382, endPoint x: 236, endPoint y: 424, distance: 120.3
click at [572, 445] on app-all-jobs "All Jobs Date picker AUG 2025 AUG 2025 Monday M Tuesday T Wednesday W Thursday …" at bounding box center [547, 288] width 1095 height 521
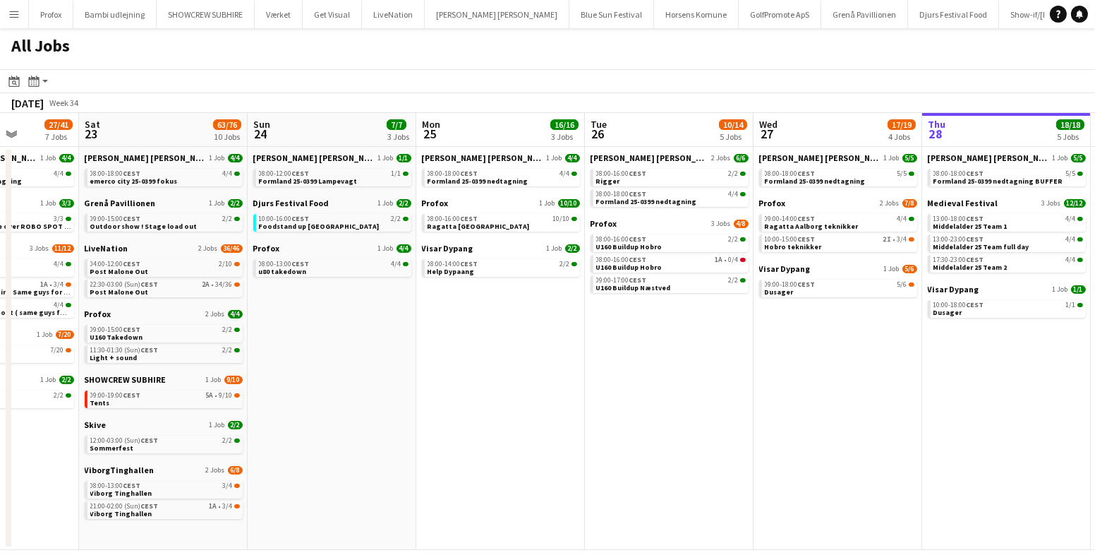
drag, startPoint x: 192, startPoint y: 417, endPoint x: 529, endPoint y: 437, distance: 337.9
click at [529, 437] on app-calendar-viewport "Thu 21 8/8 2 Jobs Fri 22 27/41 7 Jobs Sat 23 63/76 10 Jobs Sun 24 7/7 3 Jobs Mo…" at bounding box center [547, 331] width 1095 height 437
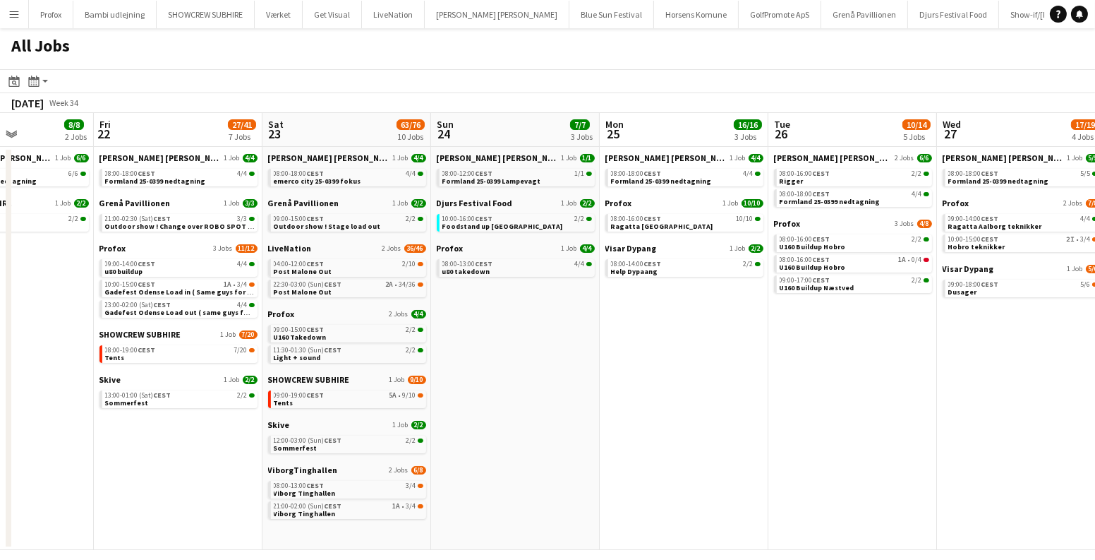
scroll to position [0, 411]
click at [477, 428] on app-date-cell "Danny Black Luna 1 Job 1/1 08:00-12:00 CEST 1/1 Formland 25-0399 Lampevagt Djur…" at bounding box center [517, 348] width 169 height 403
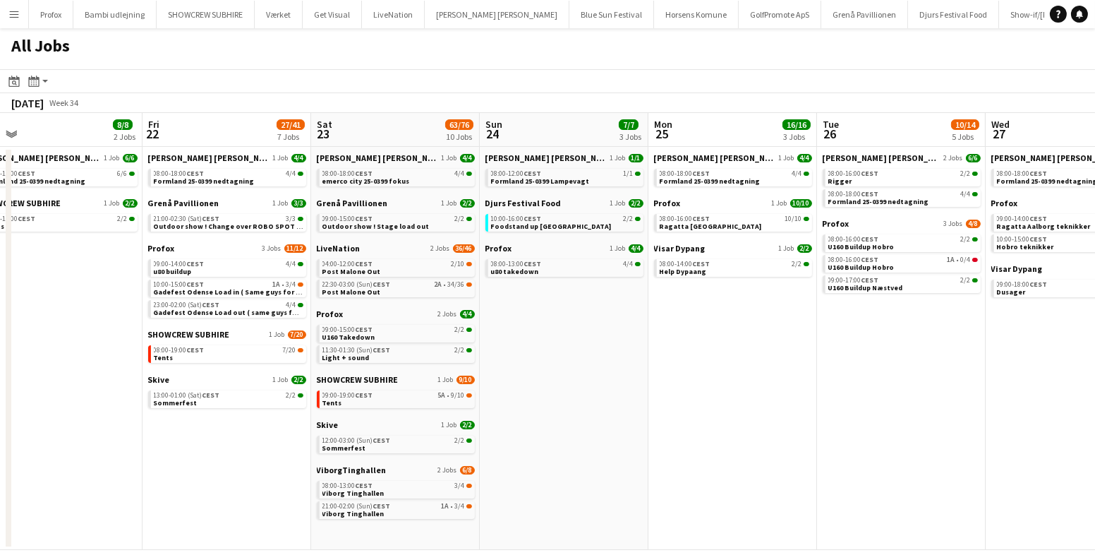
scroll to position [0, 315]
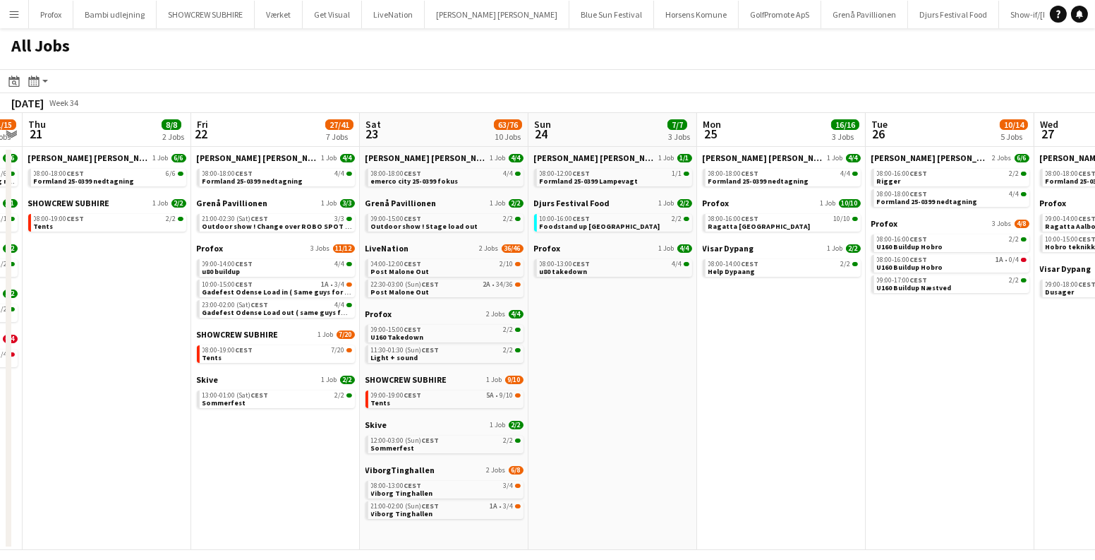
drag, startPoint x: 552, startPoint y: 414, endPoint x: 583, endPoint y: 413, distance: 31.1
click at [583, 413] on app-calendar-viewport "Tue 19 6/6 3 Jobs Wed 20 11/15 5 Jobs Thu 21 8/8 2 Jobs Fri 22 27/41 7 Jobs Sat…" at bounding box center [547, 331] width 1095 height 437
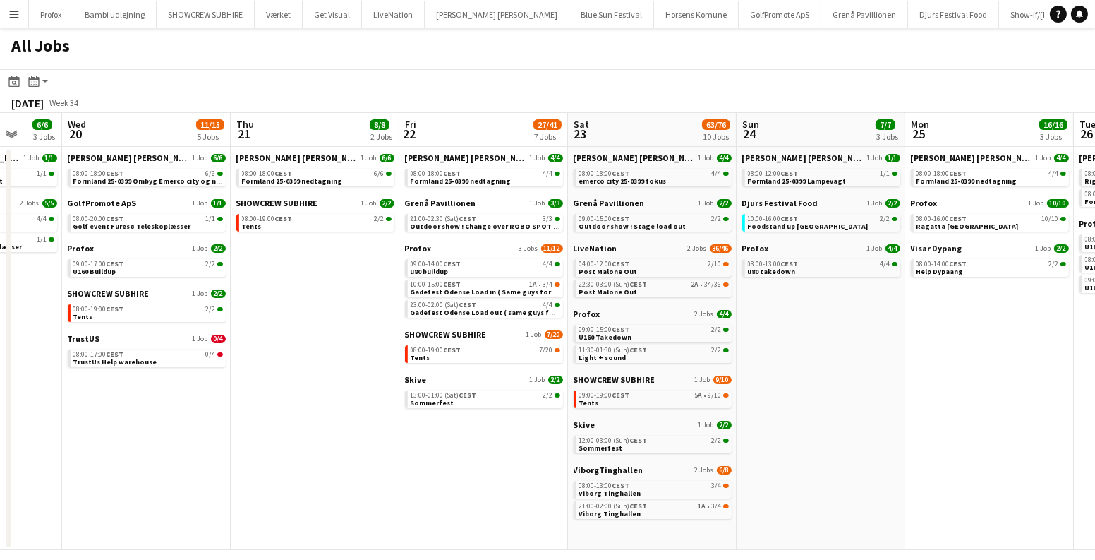
drag, startPoint x: 162, startPoint y: 457, endPoint x: 465, endPoint y: 456, distance: 303.4
click at [459, 456] on app-calendar-viewport "Sun 17 12/13 4 Jobs Mon 18 14/14 4 Jobs Tue 19 6/6 3 Jobs Wed 20 11/15 5 Jobs T…" at bounding box center [547, 331] width 1095 height 437
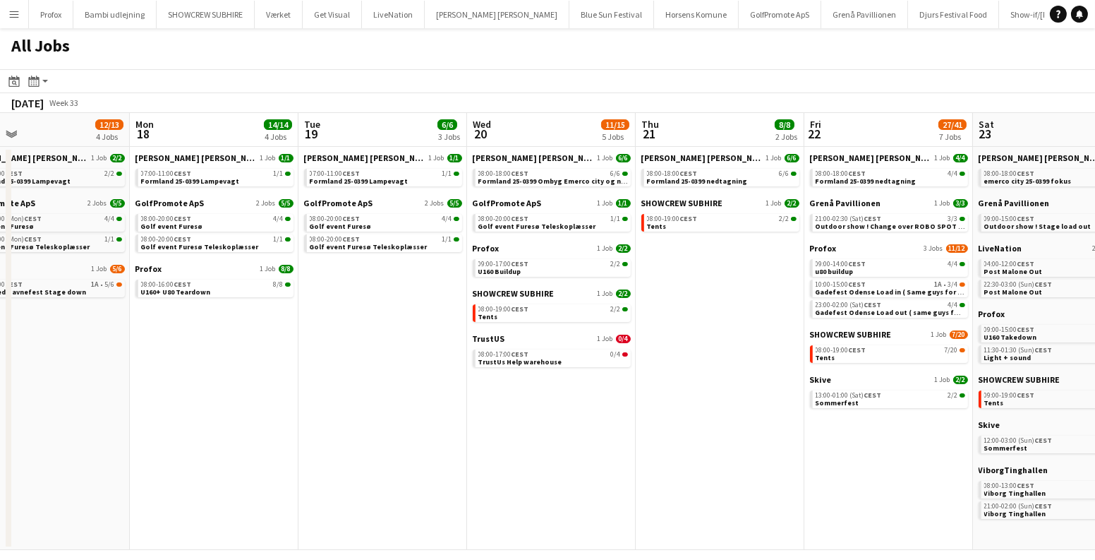
scroll to position [0, 284]
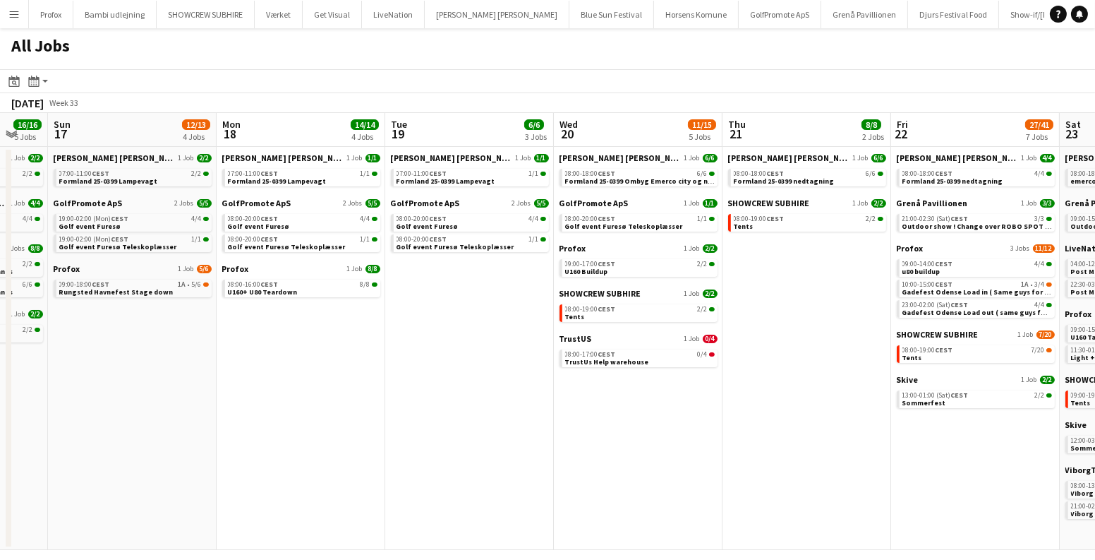
drag, startPoint x: 364, startPoint y: 429, endPoint x: 757, endPoint y: 428, distance: 393.0
click at [769, 428] on app-calendar-viewport "Fri 15 20/21 3 Jobs Sat 16 16/16 5 Jobs Sun 17 12/13 4 Jobs Mon 18 14/14 4 Jobs…" at bounding box center [547, 331] width 1095 height 437
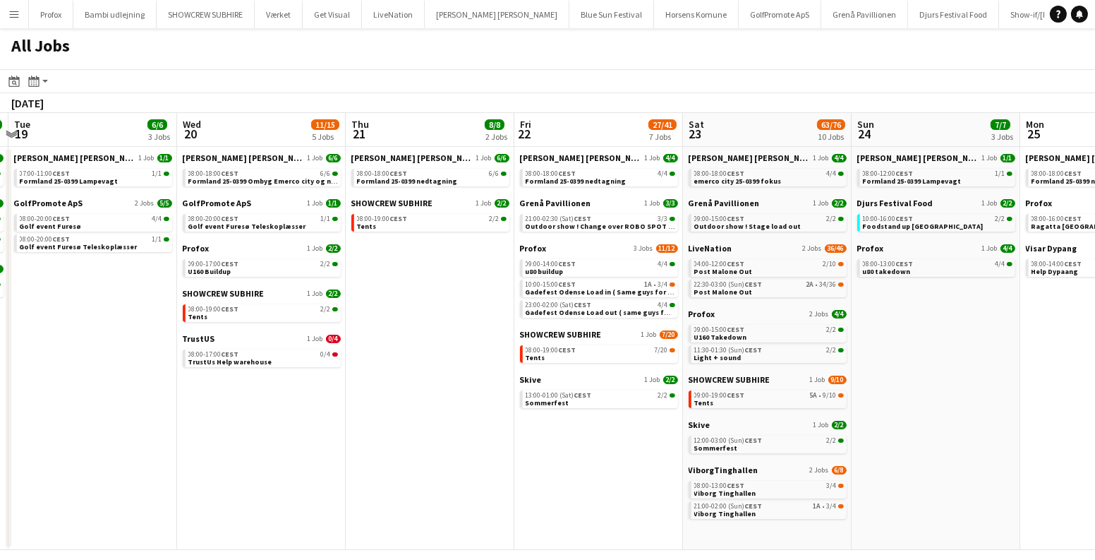
drag, startPoint x: 716, startPoint y: 428, endPoint x: 0, endPoint y: 422, distance: 715.5
click at [0, 423] on app-calendar-viewport "Fri 15 20/21 3 Jobs Sat 16 16/16 5 Jobs Sun 17 12/13 4 Jobs Mon 18 14/14 4 Jobs…" at bounding box center [547, 331] width 1095 height 437
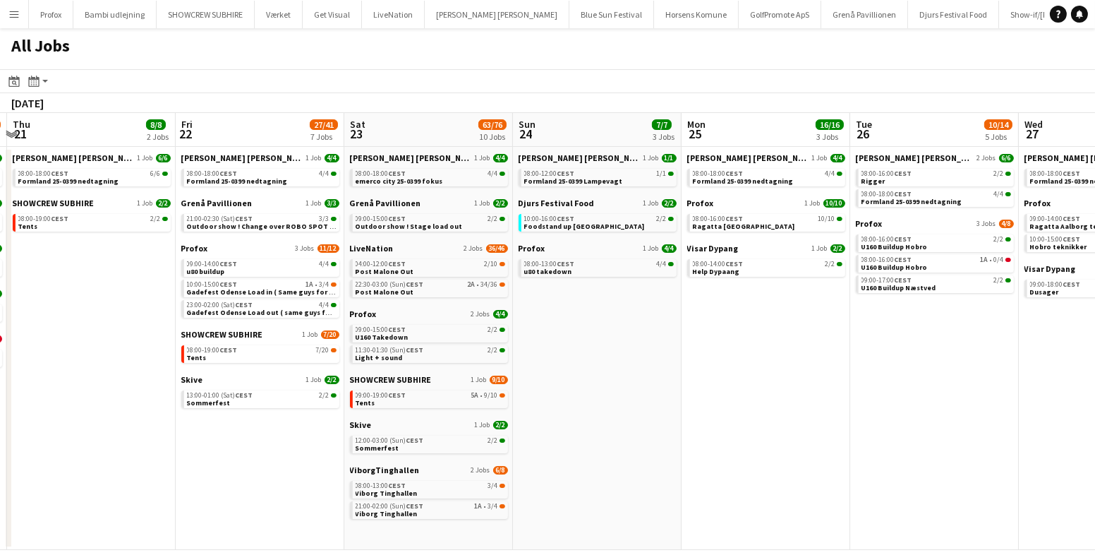
drag, startPoint x: 965, startPoint y: 393, endPoint x: 225, endPoint y: 430, distance: 740.4
click at [224, 431] on app-calendar-viewport "Mon 18 14/14 4 Jobs Tue 19 6/6 3 Jobs Wed 20 11/15 5 Jobs Thu 21 8/8 2 Jobs Fri…" at bounding box center [547, 331] width 1095 height 437
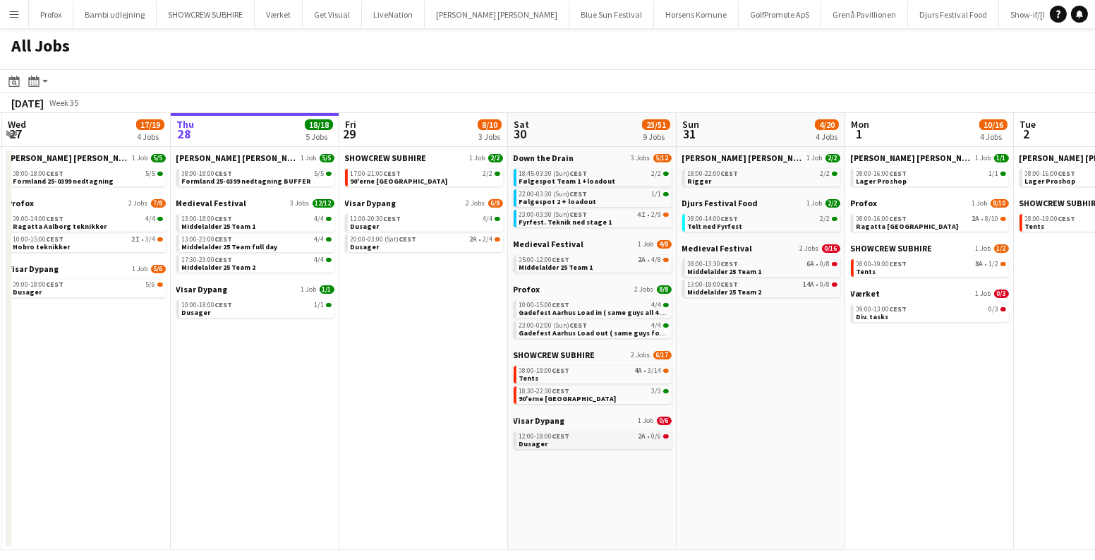
drag, startPoint x: 564, startPoint y: 442, endPoint x: 533, endPoint y: 440, distance: 31.8
click at [533, 440] on app-calendar-viewport "Sun 24 7/7 3 Jobs Mon 25 16/16 3 Jobs Tue 26 10/14 5 Jobs Wed 27 17/19 4 Jobs T…" at bounding box center [547, 331] width 1095 height 437
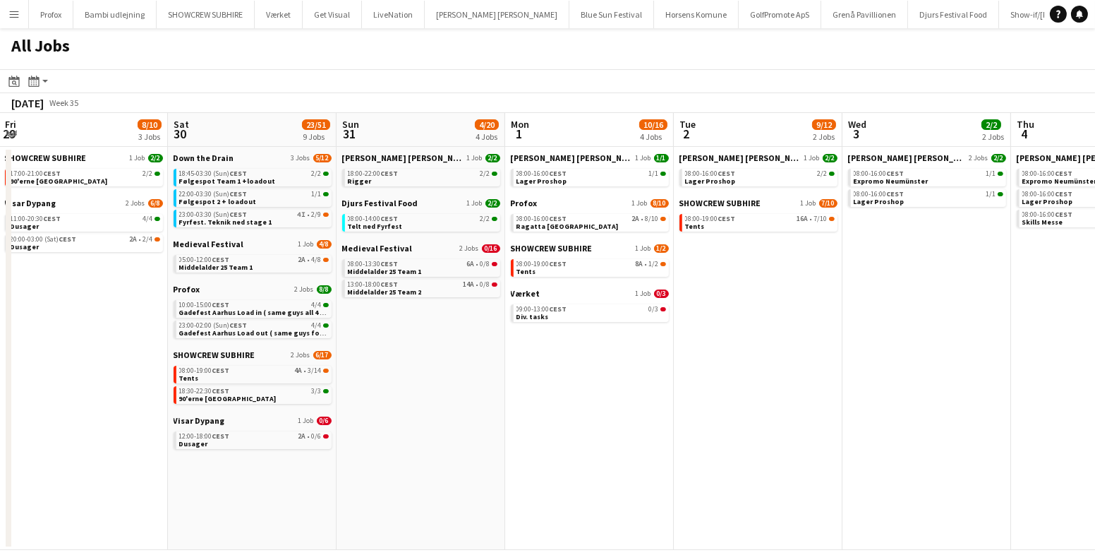
drag, startPoint x: 929, startPoint y: 435, endPoint x: 586, endPoint y: 445, distance: 342.4
click at [586, 445] on app-calendar-viewport "Tue 26 10/14 5 Jobs Wed 27 17/19 4 Jobs Thu 28 18/18 5 Jobs Fri 29 8/10 3 Jobs …" at bounding box center [547, 331] width 1095 height 437
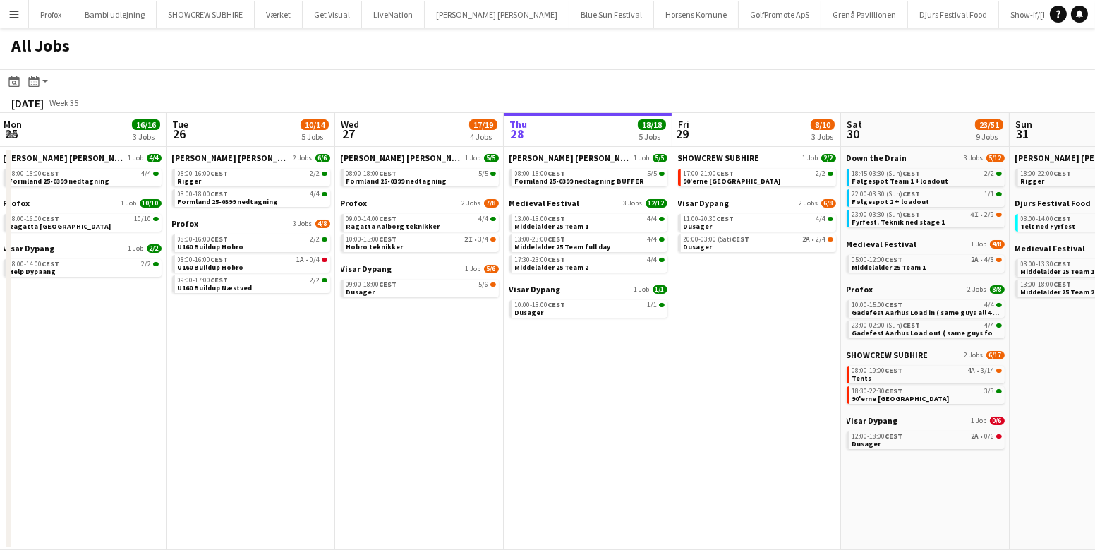
scroll to position [0, 384]
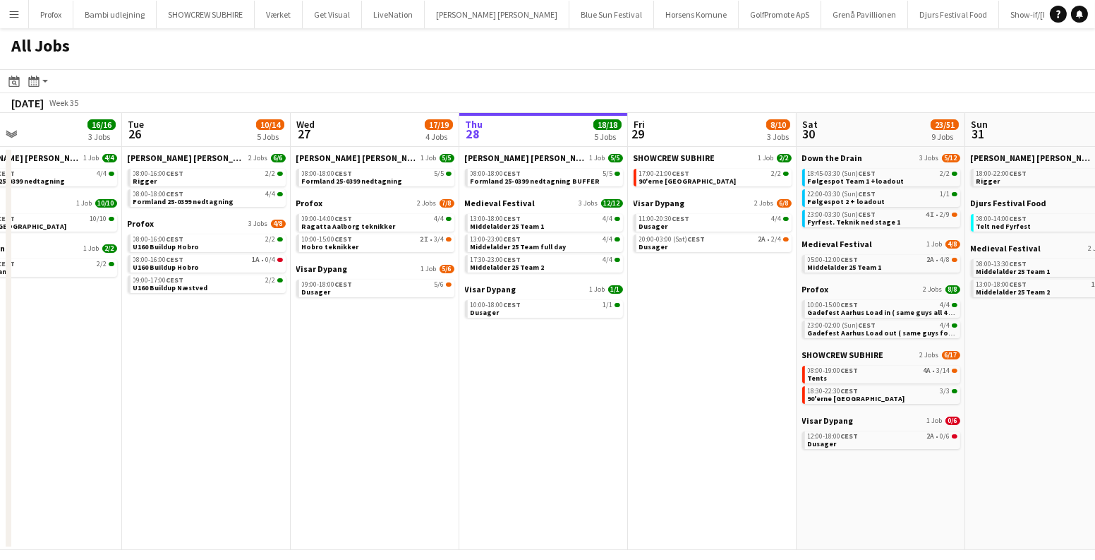
drag, startPoint x: 526, startPoint y: 376, endPoint x: 1053, endPoint y: 356, distance: 528.2
click at [1053, 356] on app-calendar-viewport "Sat 23 63/76 10 Jobs Sun 24 7/7 3 Jobs Mon 25 16/16 3 Jobs Tue 26 10/14 5 Jobs …" at bounding box center [547, 331] width 1095 height 437
click at [538, 215] on div "13:00-18:00 CEST 4/4" at bounding box center [546, 218] width 150 height 7
click at [509, 220] on span "CEST" at bounding box center [513, 218] width 18 height 9
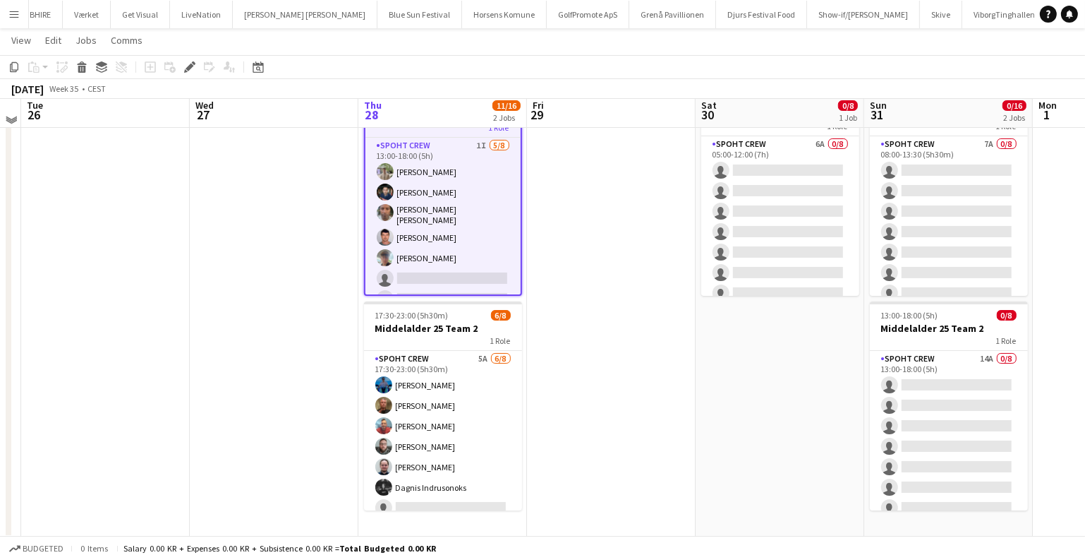
scroll to position [80, 0]
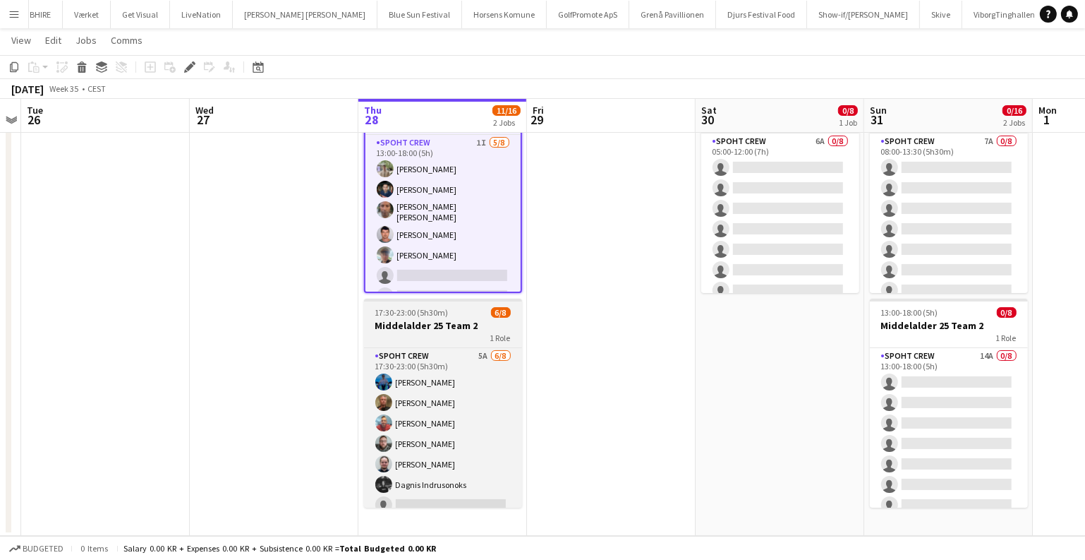
click at [418, 332] on div "1 Role" at bounding box center [443, 337] width 158 height 11
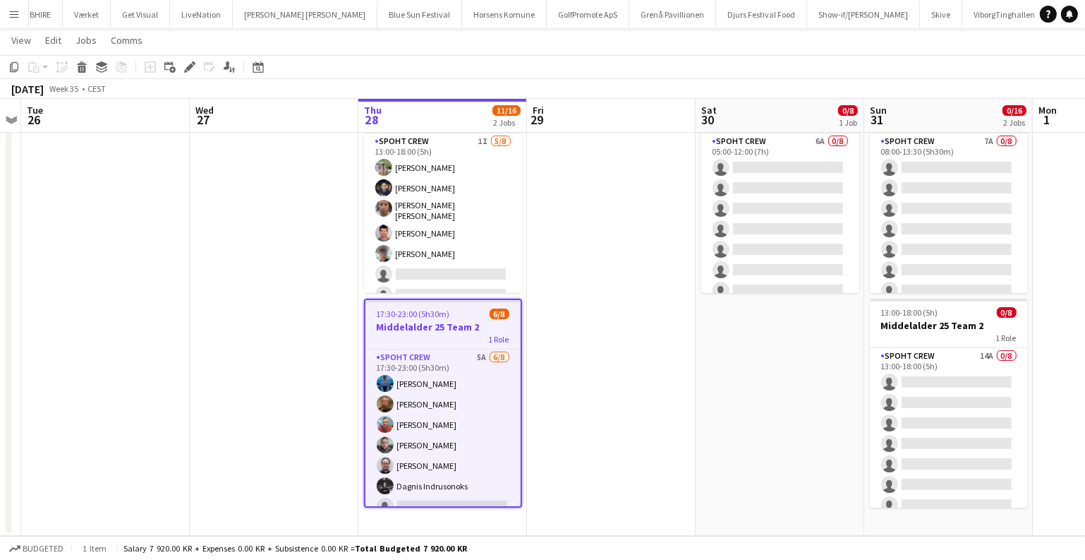
click at [591, 227] on app-date-cell at bounding box center [611, 306] width 169 height 457
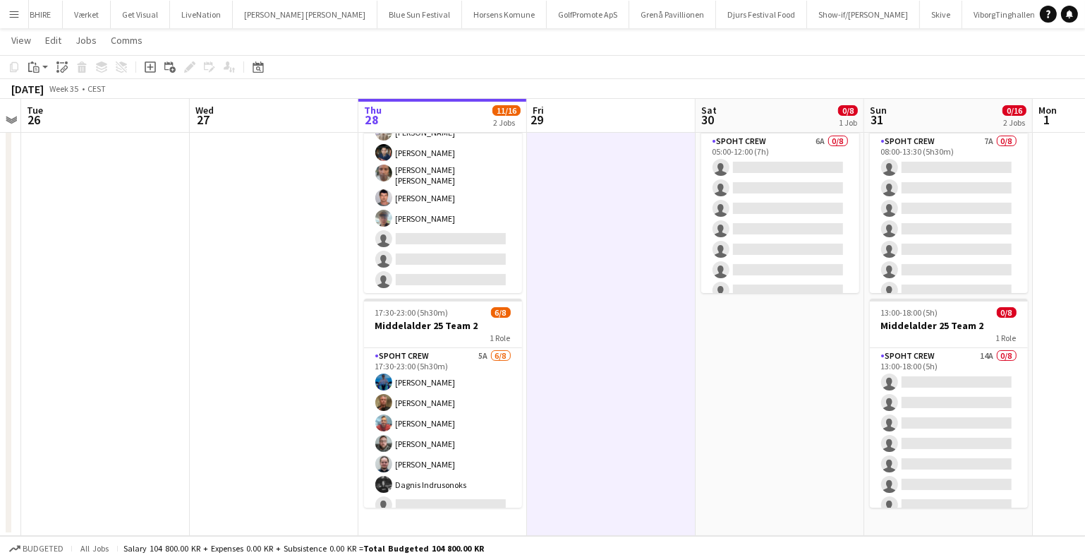
click at [392, 524] on app-date-cell "13:00-18:00 (5h) 5/8 Middelalder 25 Team 1 1 Role Spoht Crew 1I [DATE] 13:00-18…" at bounding box center [442, 306] width 169 height 457
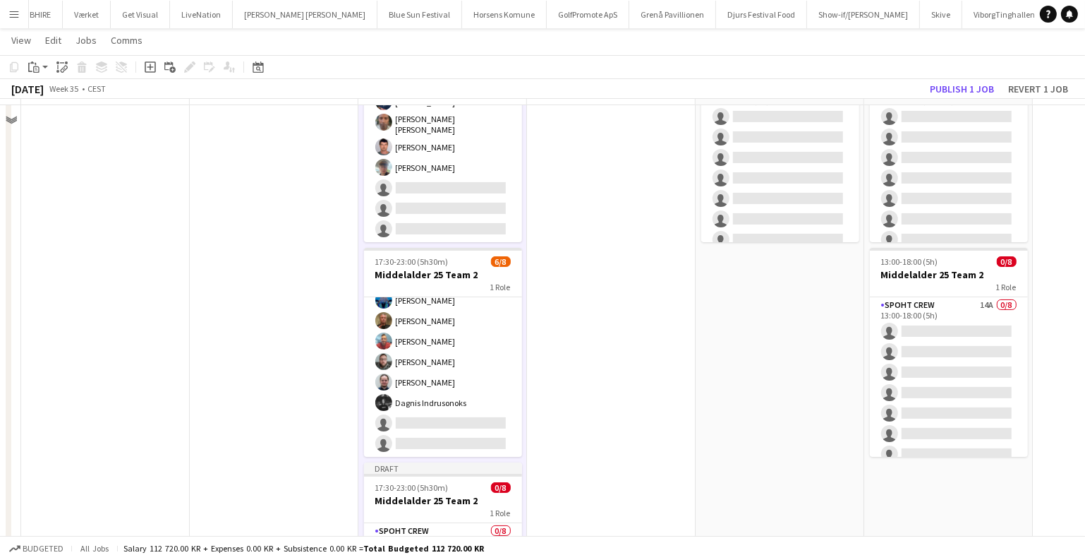
scroll to position [294, 0]
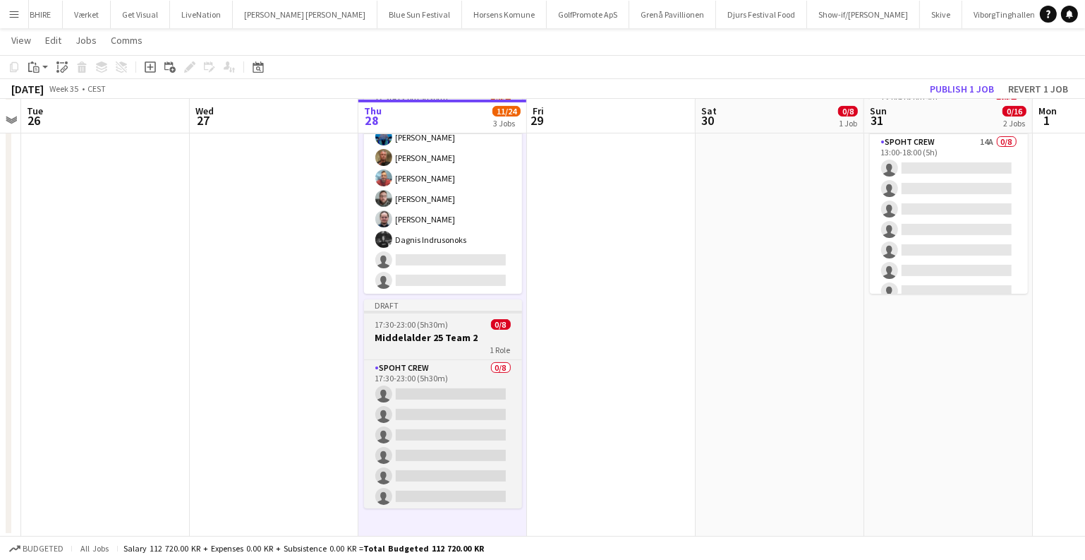
click at [446, 333] on h3 "Middelalder 25 Team 2" at bounding box center [443, 337] width 158 height 13
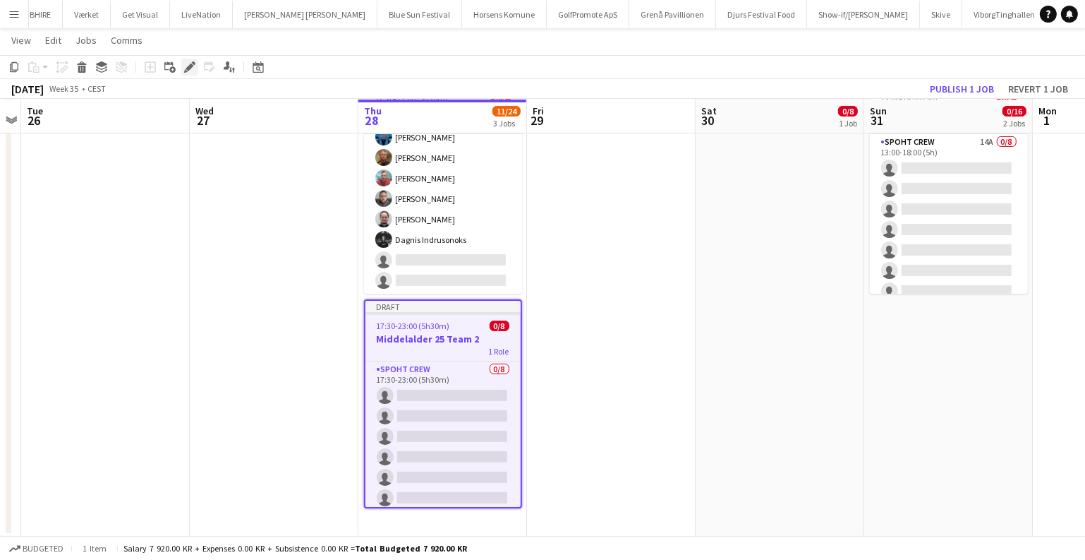
click at [189, 63] on icon "Edit" at bounding box center [189, 66] width 11 height 11
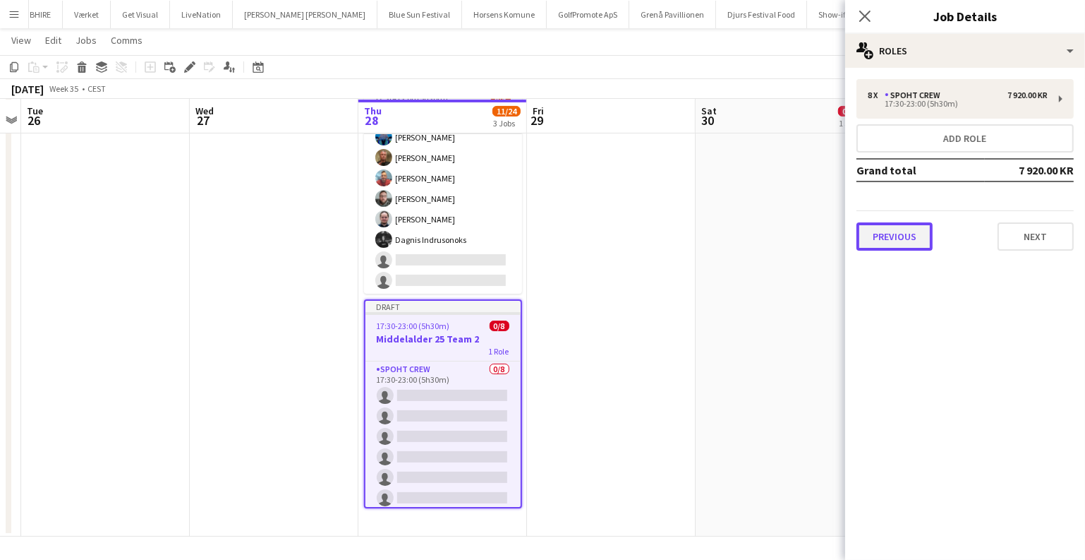
click at [884, 234] on button "Previous" at bounding box center [895, 236] width 76 height 28
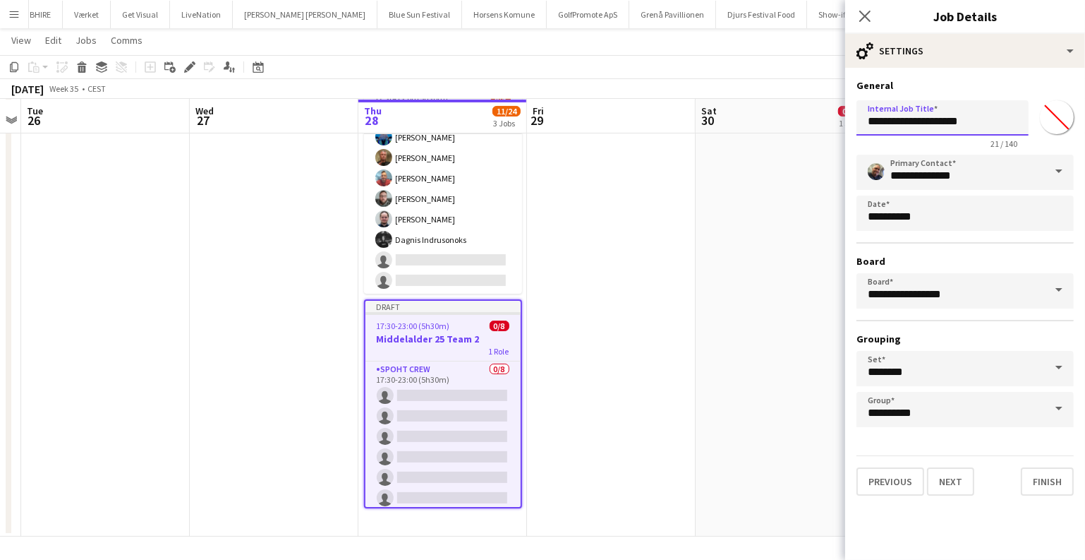
drag, startPoint x: 989, startPoint y: 121, endPoint x: 969, endPoint y: 121, distance: 19.8
click at [969, 121] on input "**********" at bounding box center [943, 117] width 172 height 35
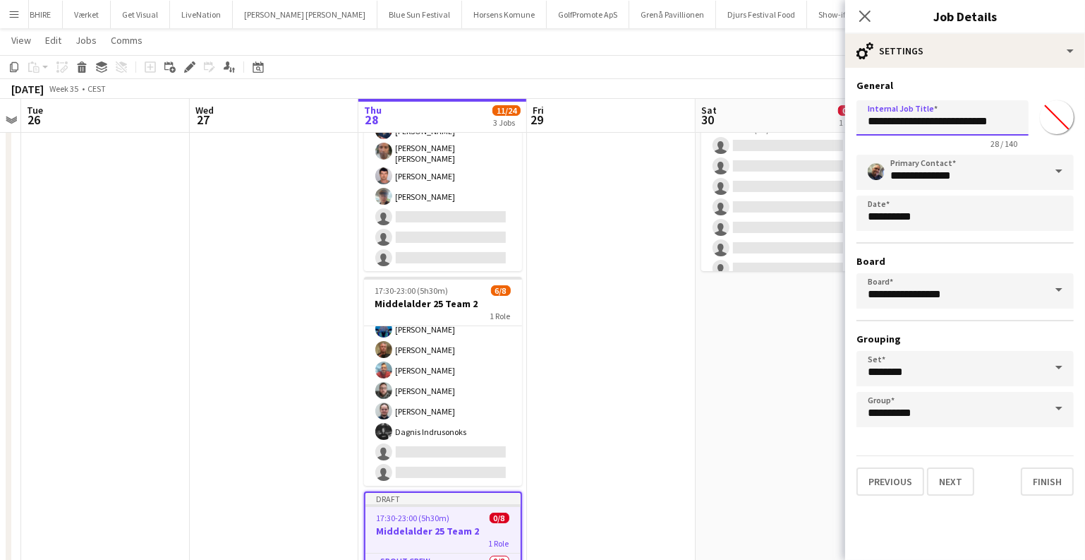
type input "**********"
click at [677, 249] on app-date-cell at bounding box center [611, 392] width 169 height 672
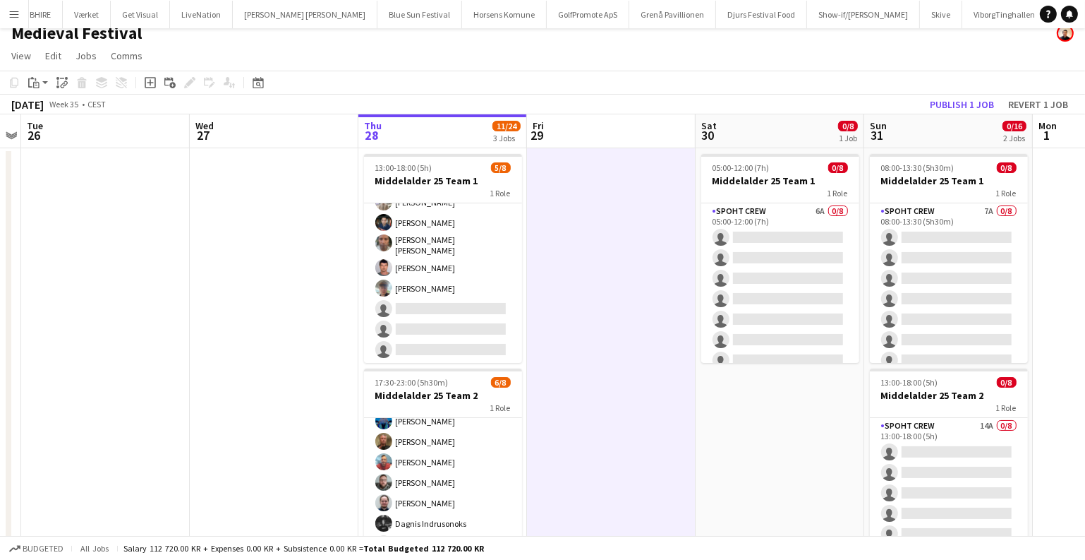
scroll to position [0, 0]
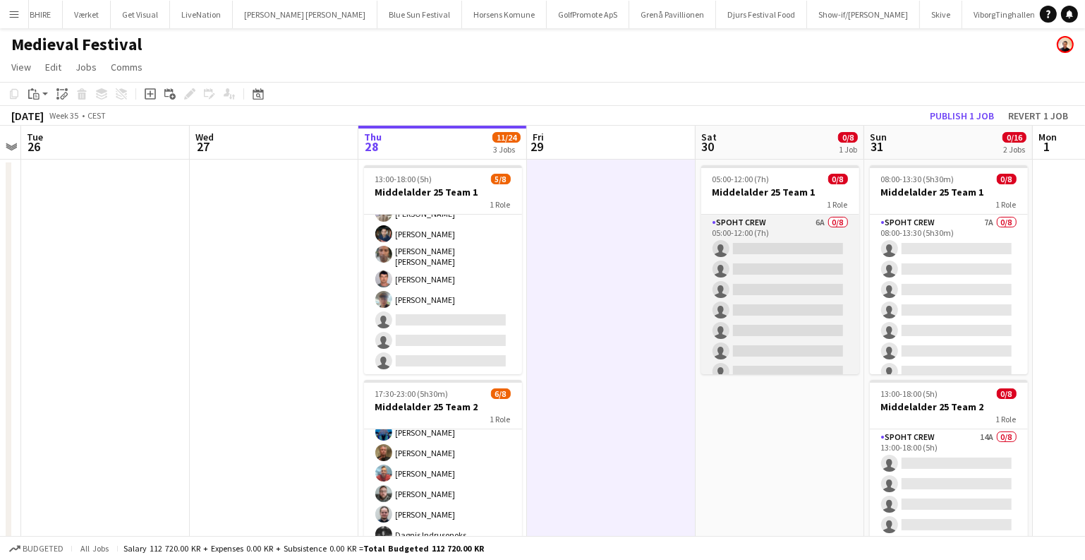
click at [741, 249] on app-card-role "Spoht Crew 6A 0/8 05:00-12:00 (7h) single-neutral-actions single-neutral-action…" at bounding box center [780, 310] width 158 height 191
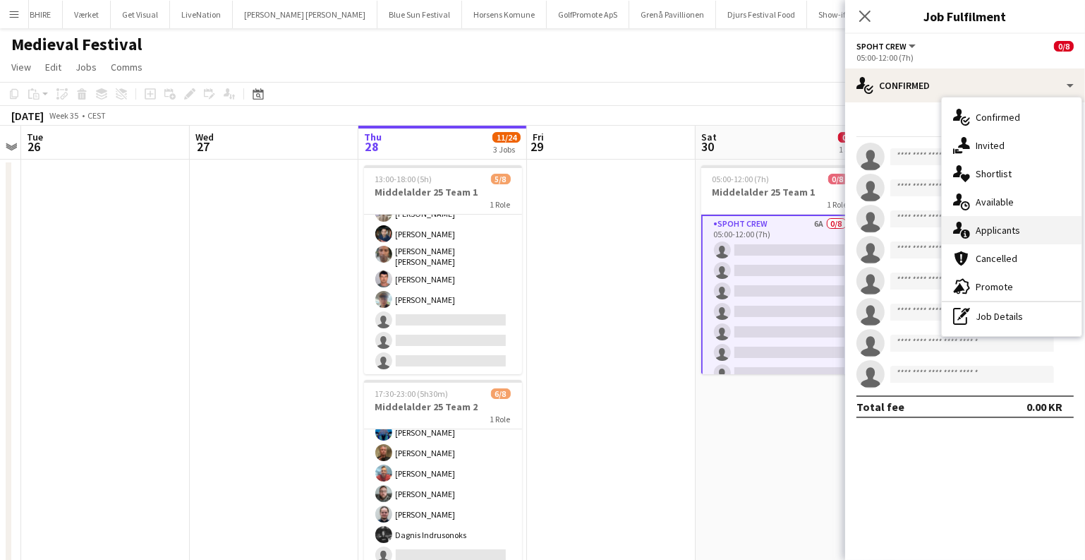
click at [986, 225] on div "single-neutral-actions-information Applicants" at bounding box center [1012, 230] width 140 height 28
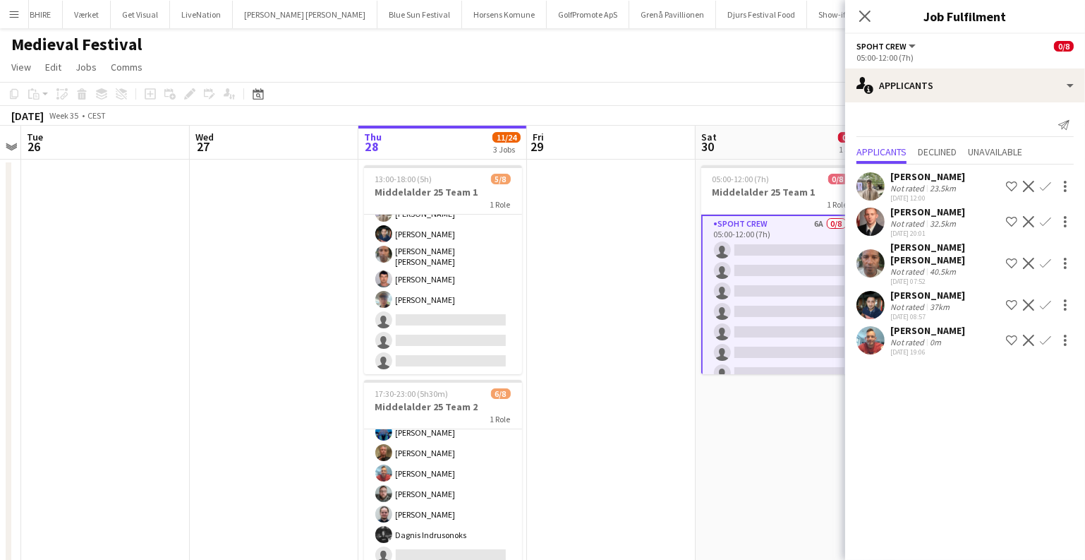
click at [1037, 342] on div "[PERSON_NAME] Not rated 0m [DATE] 19:06 Shortlist crew Decline Confirm" at bounding box center [965, 340] width 240 height 32
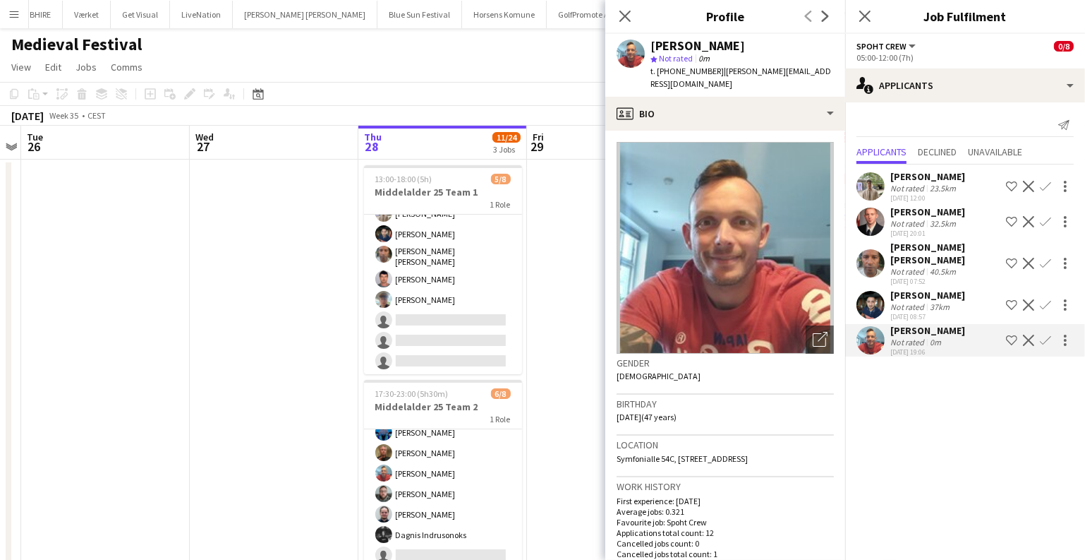
click at [1040, 346] on app-icon "Confirm" at bounding box center [1045, 339] width 11 height 11
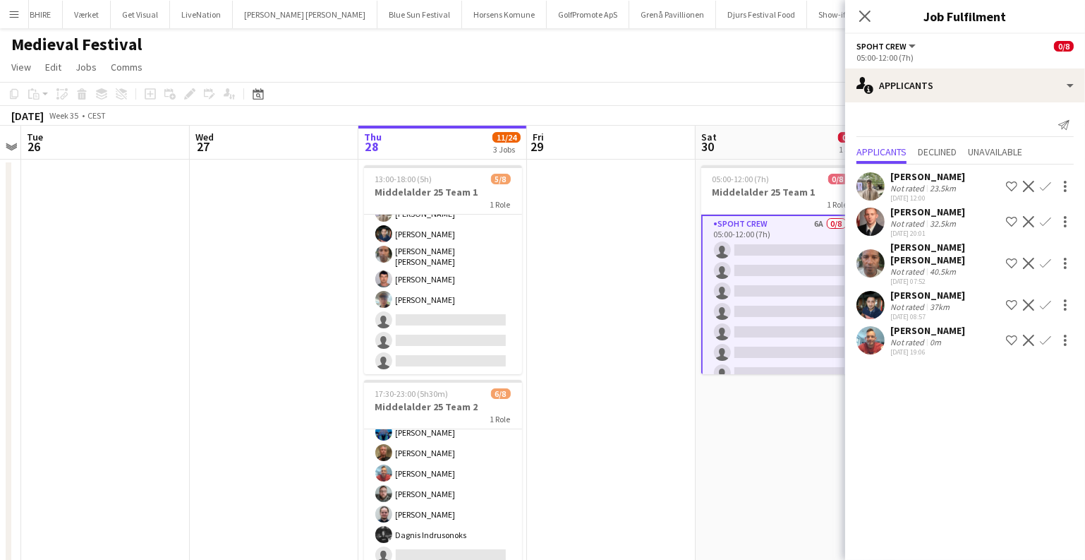
click at [1035, 343] on button "Decline" at bounding box center [1028, 340] width 17 height 17
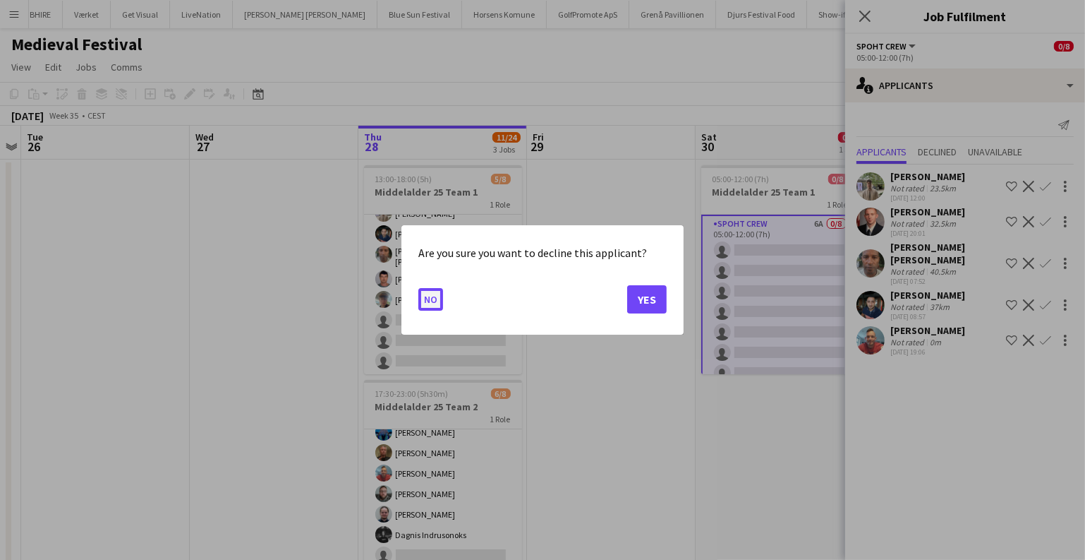
click at [425, 298] on button "No" at bounding box center [430, 299] width 25 height 23
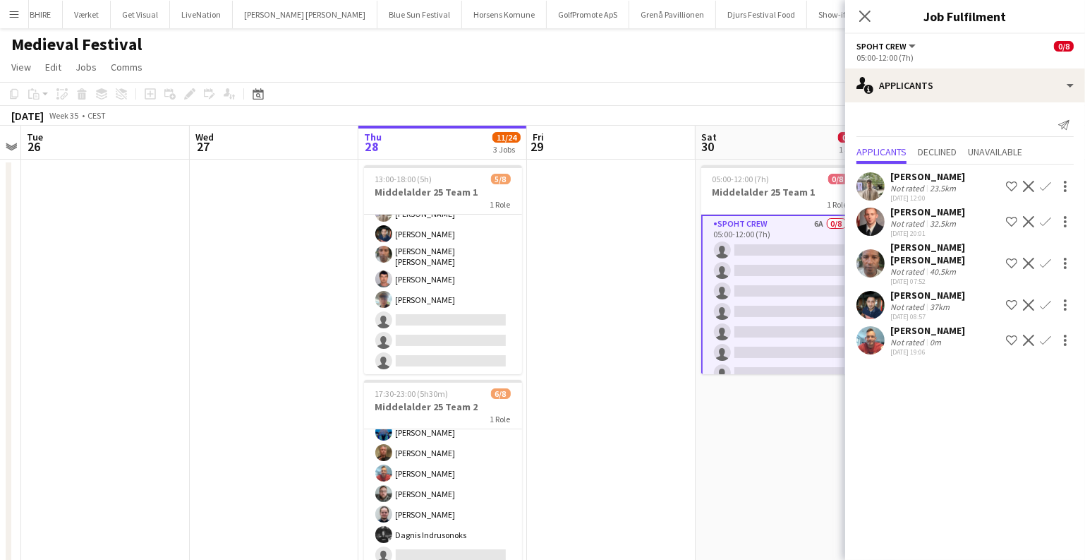
click at [1044, 336] on app-icon "Confirm" at bounding box center [1045, 339] width 11 height 11
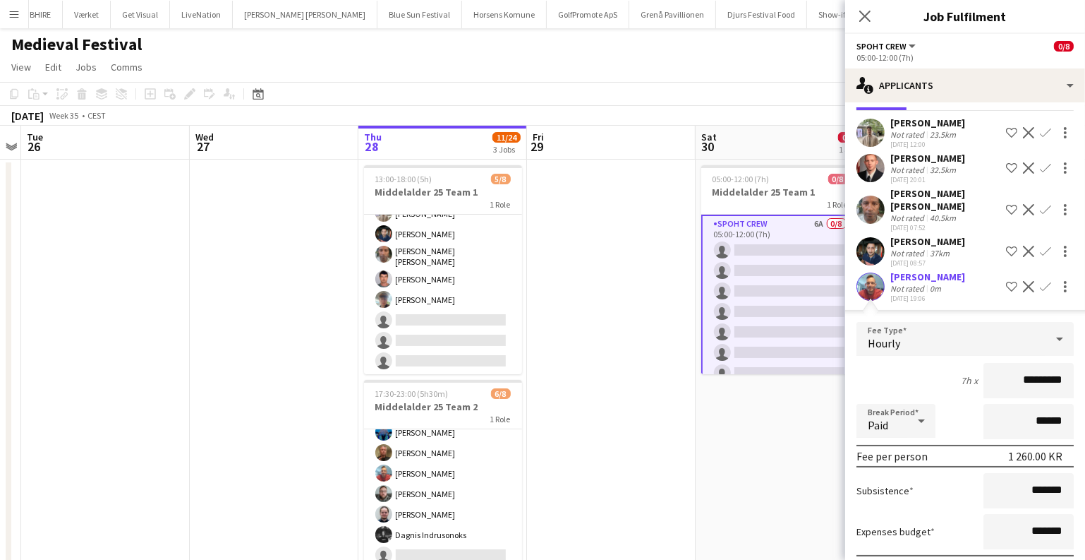
scroll to position [142, 0]
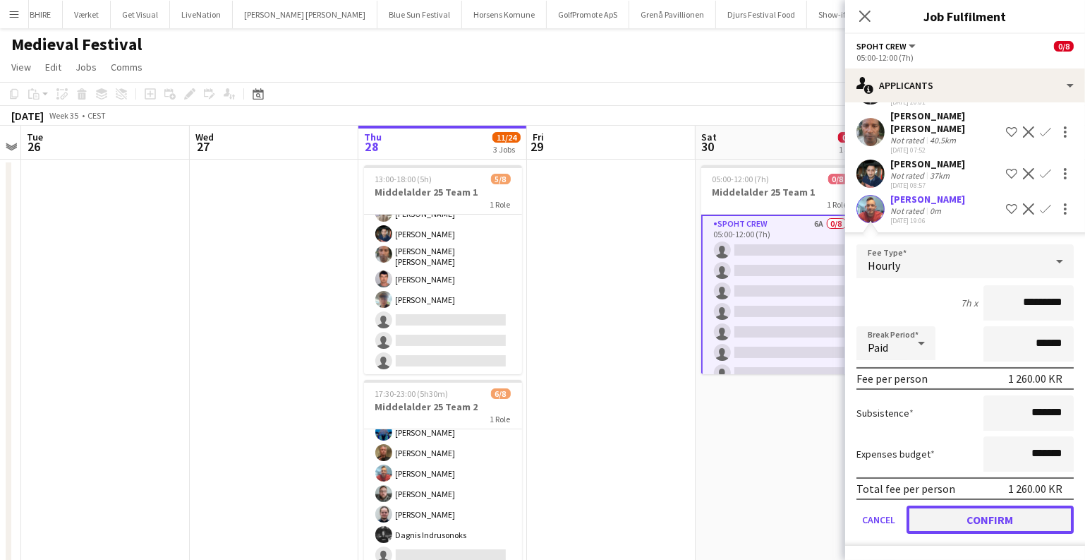
click at [965, 517] on button "Confirm" at bounding box center [990, 519] width 167 height 28
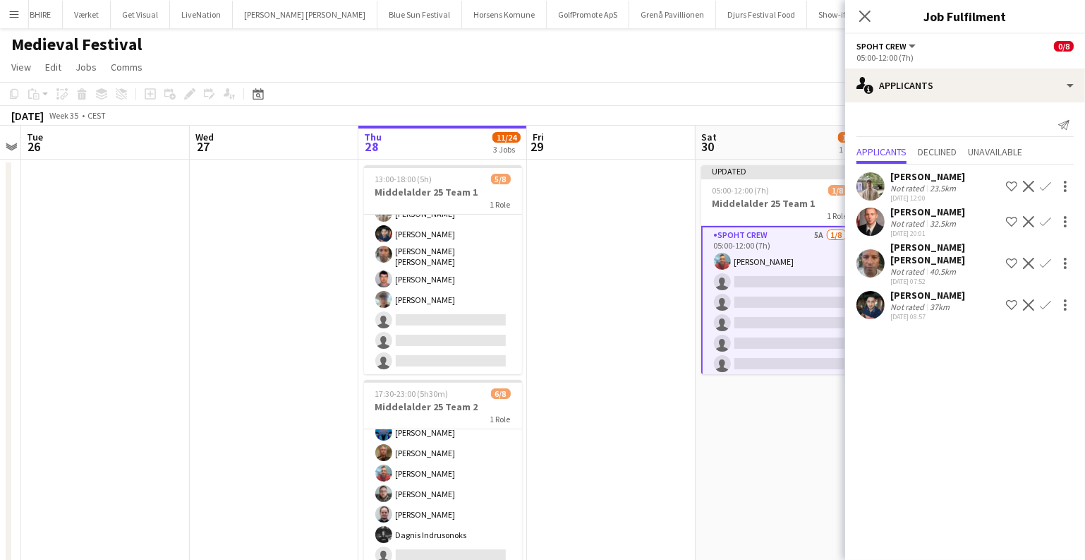
click at [1045, 296] on button "Confirm" at bounding box center [1045, 304] width 17 height 17
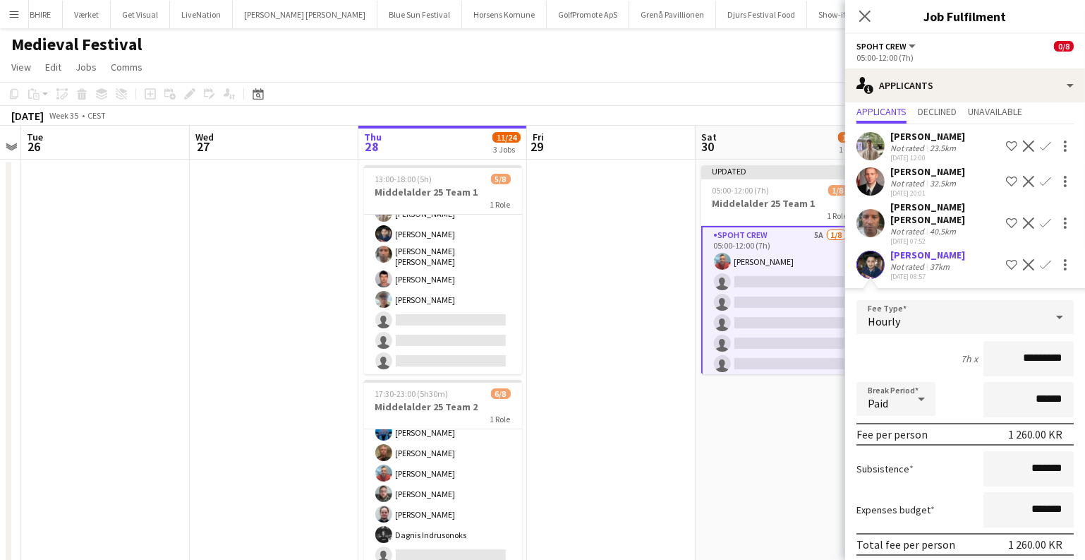
scroll to position [106, 0]
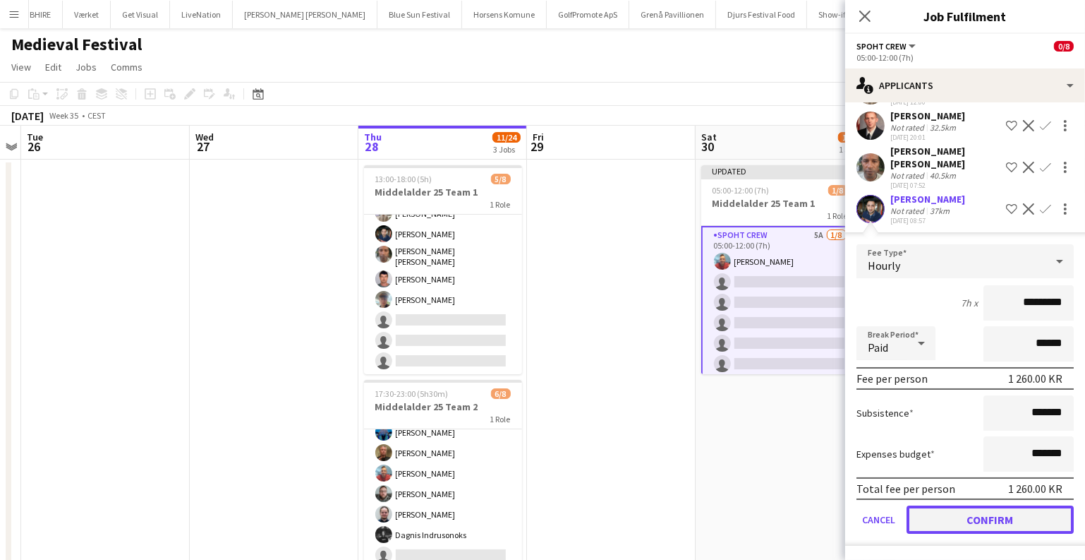
click at [965, 515] on button "Confirm" at bounding box center [990, 519] width 167 height 28
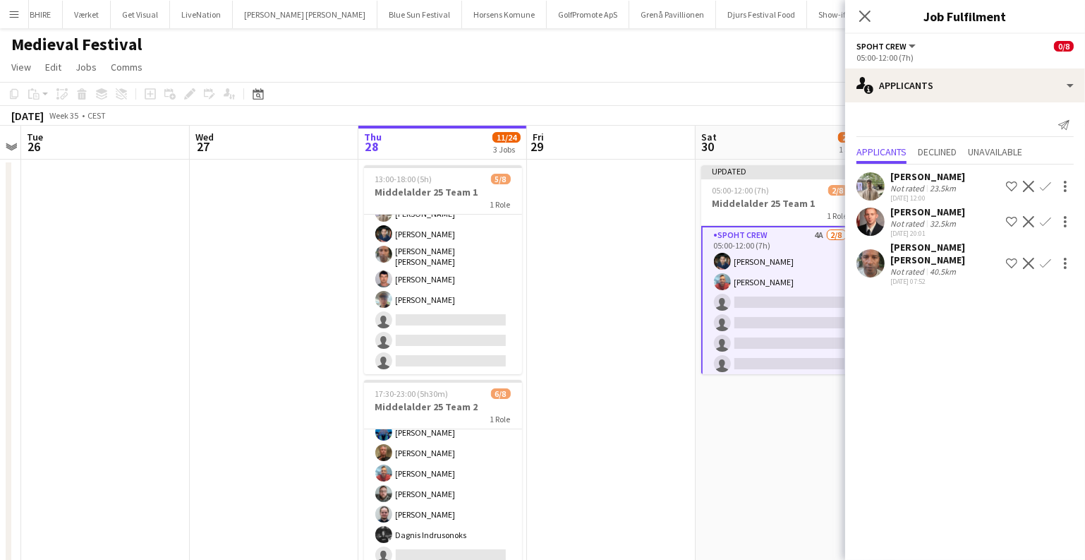
scroll to position [0, 0]
click at [1048, 260] on app-icon "Confirm" at bounding box center [1045, 263] width 11 height 11
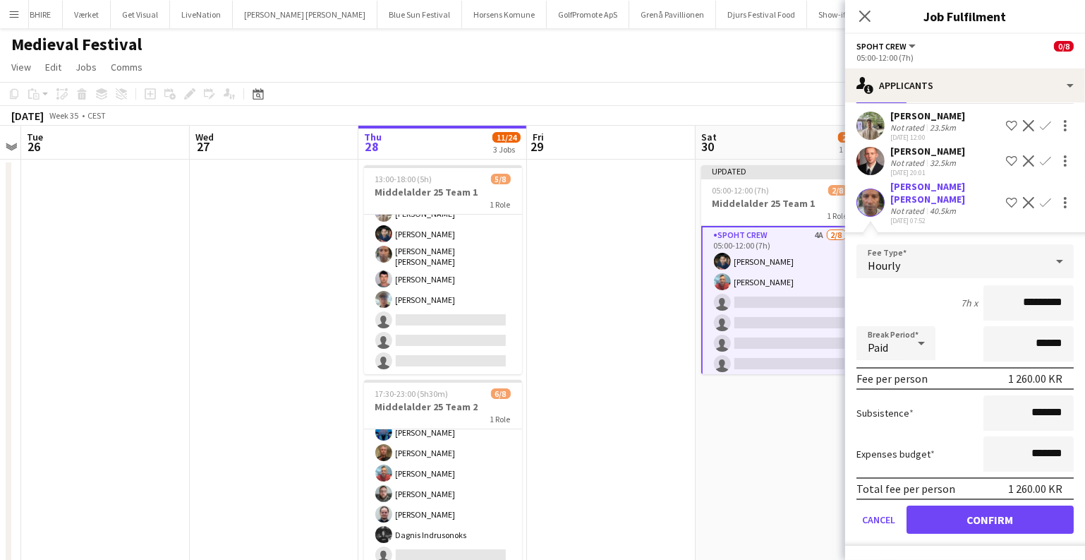
scroll to position [71, 0]
click at [967, 518] on button "Confirm" at bounding box center [990, 519] width 167 height 28
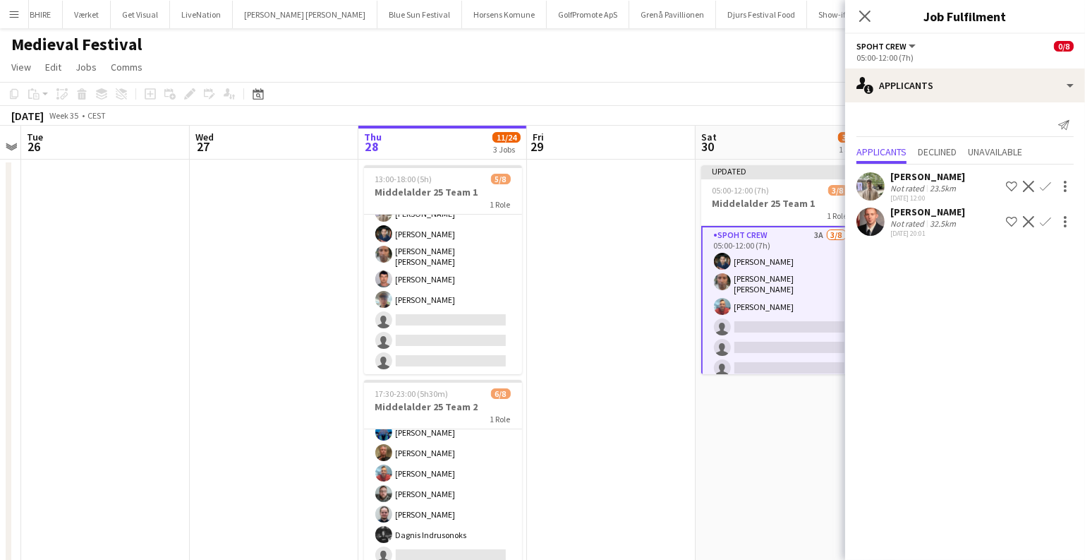
click at [1053, 216] on button "Confirm" at bounding box center [1045, 221] width 17 height 17
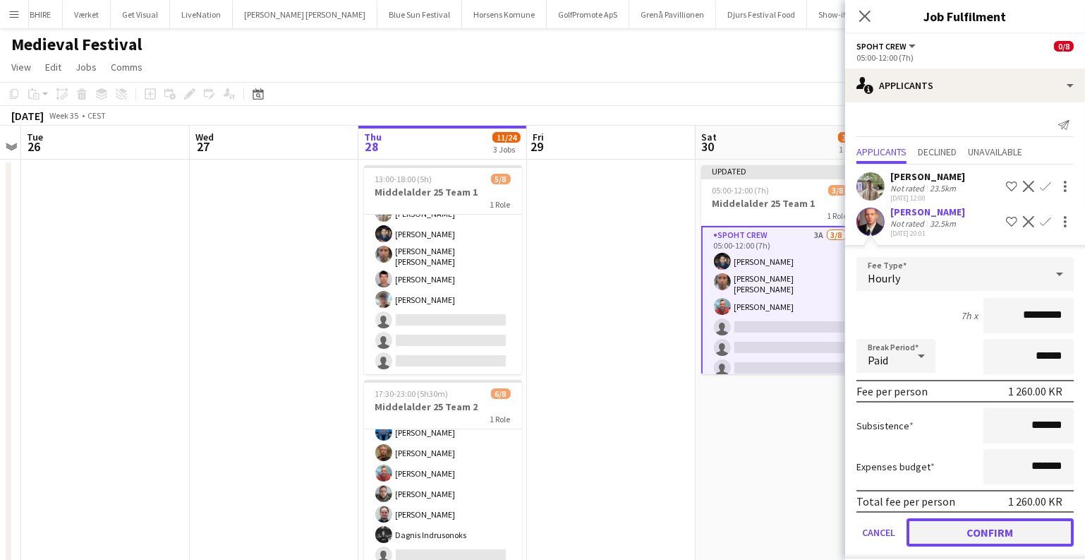
click at [982, 538] on button "Confirm" at bounding box center [990, 532] width 167 height 28
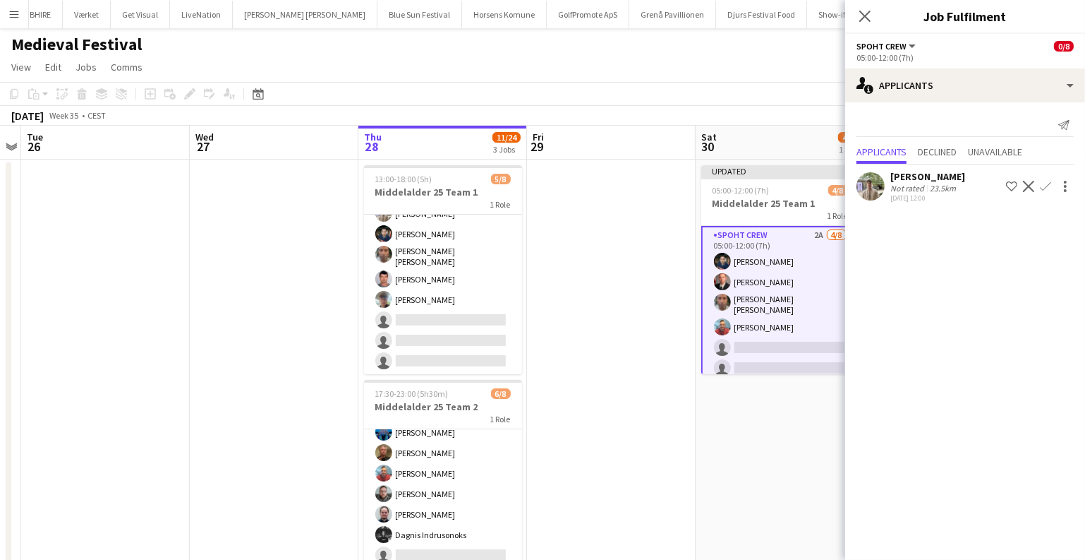
click at [620, 300] on app-date-cell at bounding box center [611, 495] width 169 height 672
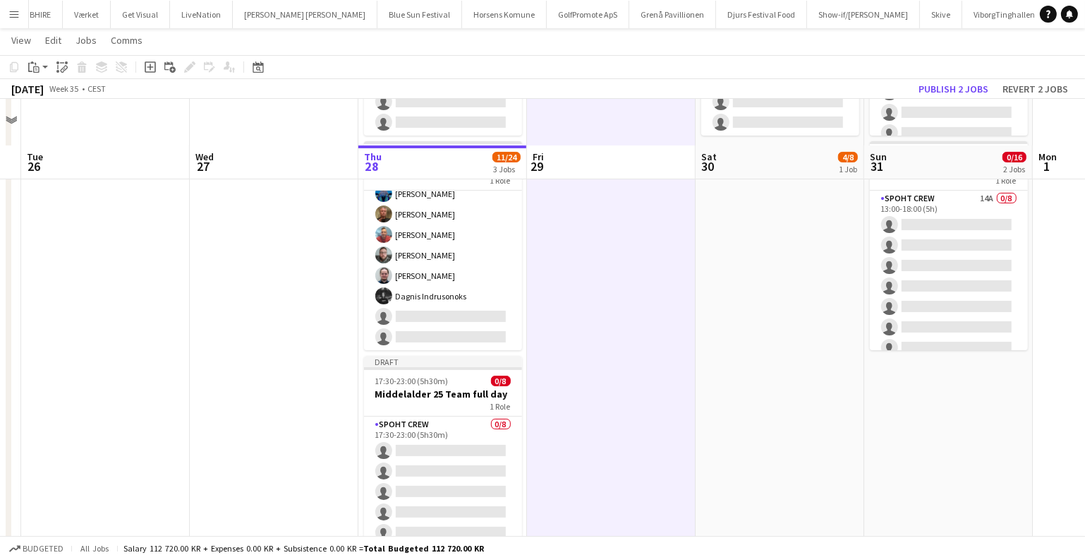
scroll to position [230, 0]
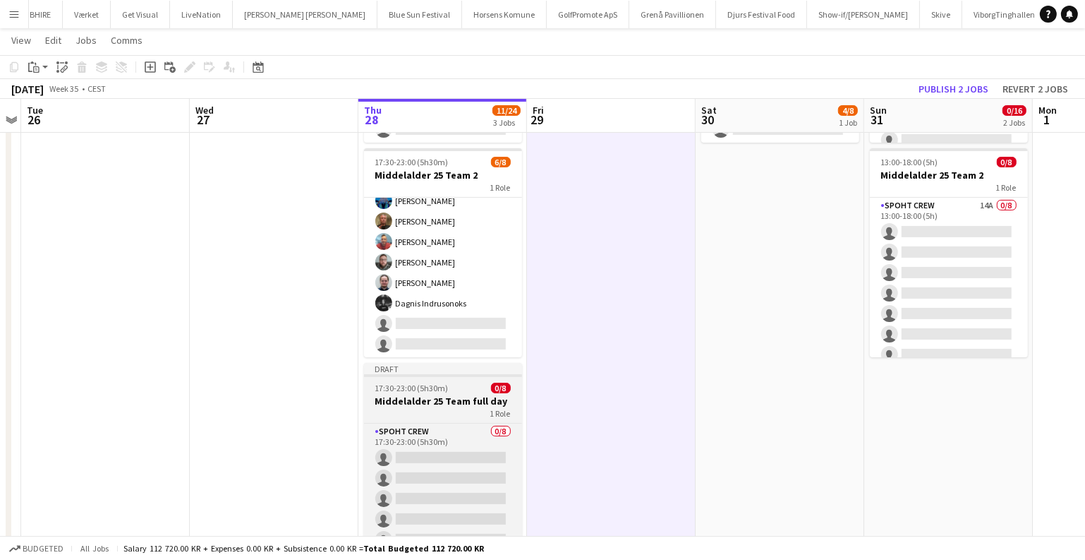
click at [436, 409] on div "1 Role" at bounding box center [443, 412] width 158 height 11
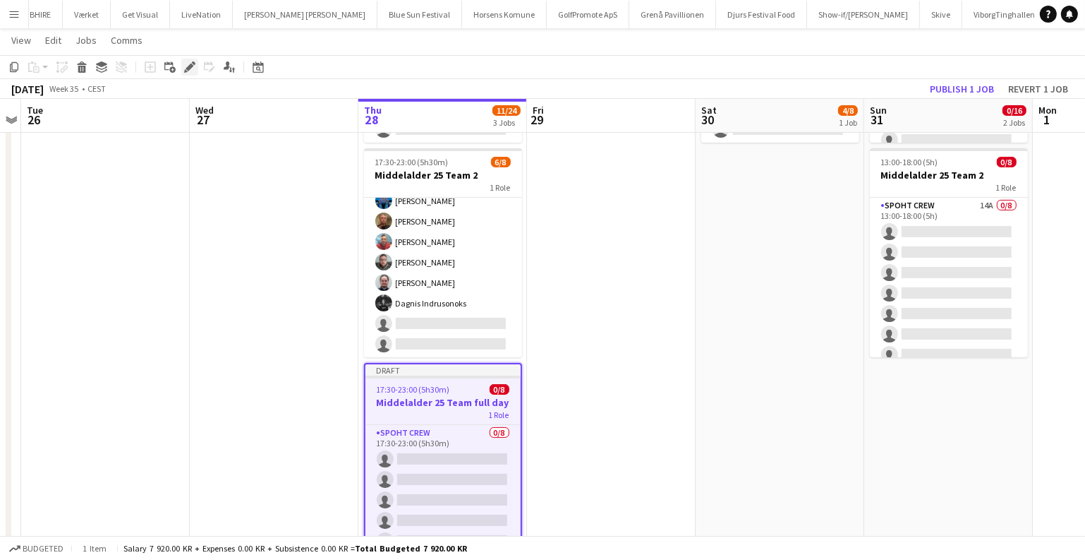
click at [185, 61] on div "Edit" at bounding box center [189, 67] width 17 height 17
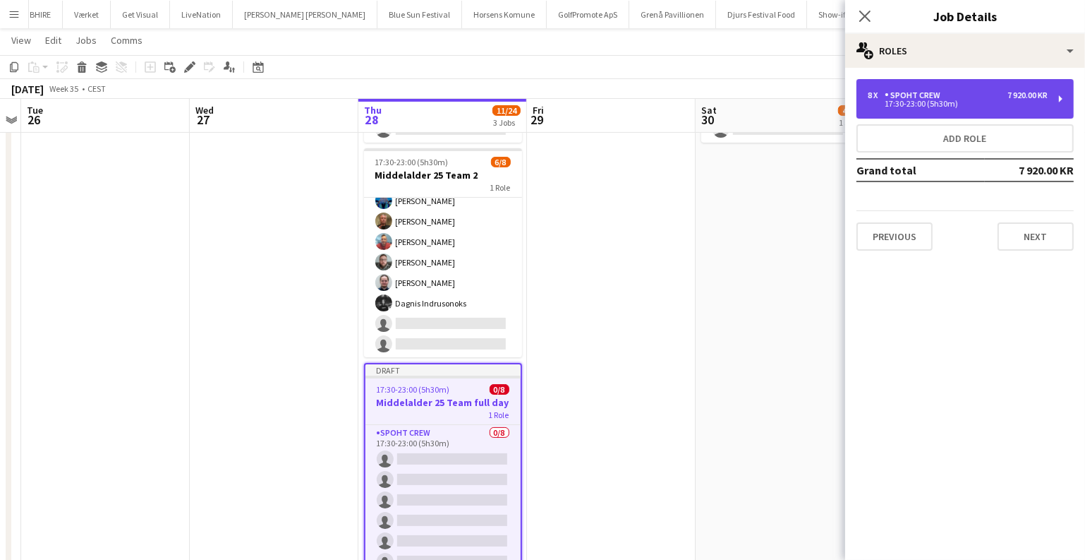
click at [882, 92] on div "8 x" at bounding box center [876, 95] width 17 height 10
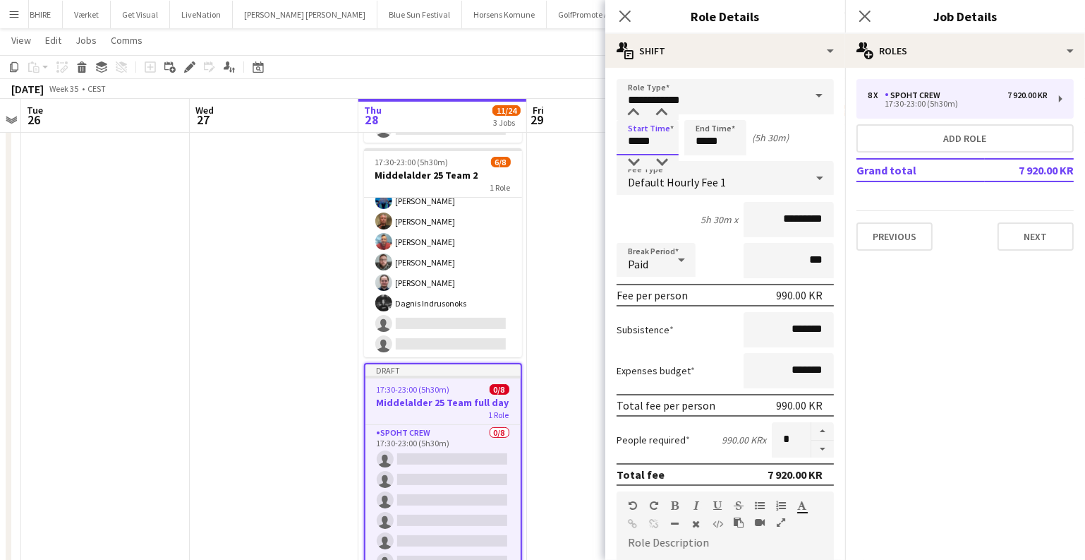
drag, startPoint x: 634, startPoint y: 143, endPoint x: 599, endPoint y: 143, distance: 35.3
click at [600, 143] on body "Menu Boards Boards Boards All jobs Status Workforce Workforce My Workforce Recr…" at bounding box center [542, 197] width 1085 height 854
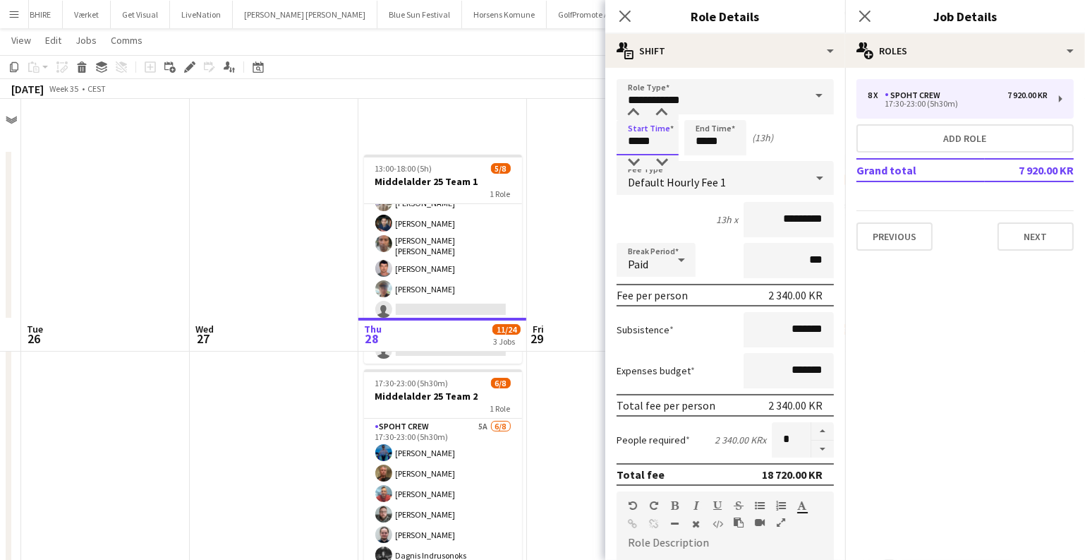
scroll to position [0, 0]
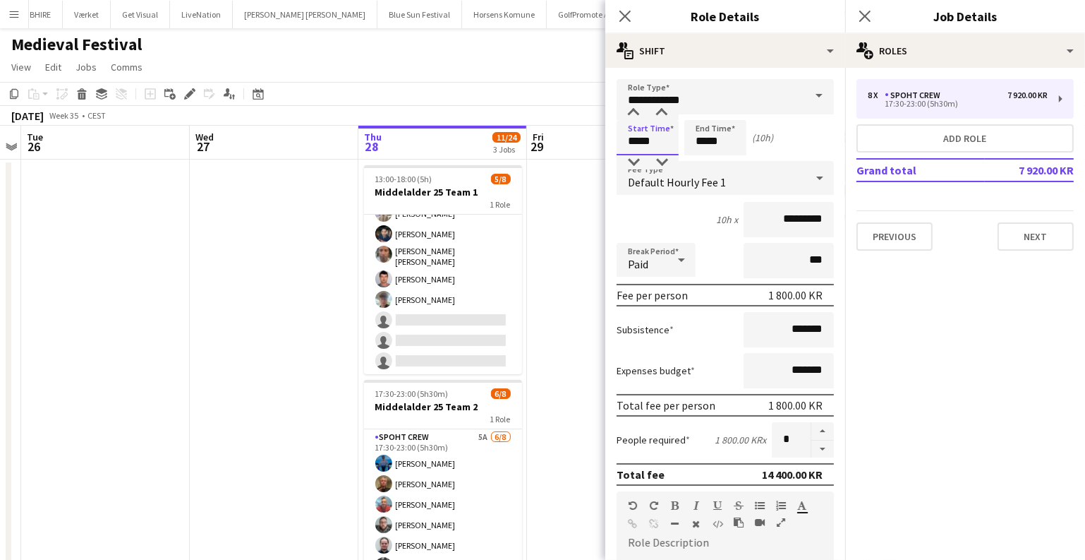
type input "*****"
click at [584, 260] on app-date-cell at bounding box center [611, 495] width 169 height 672
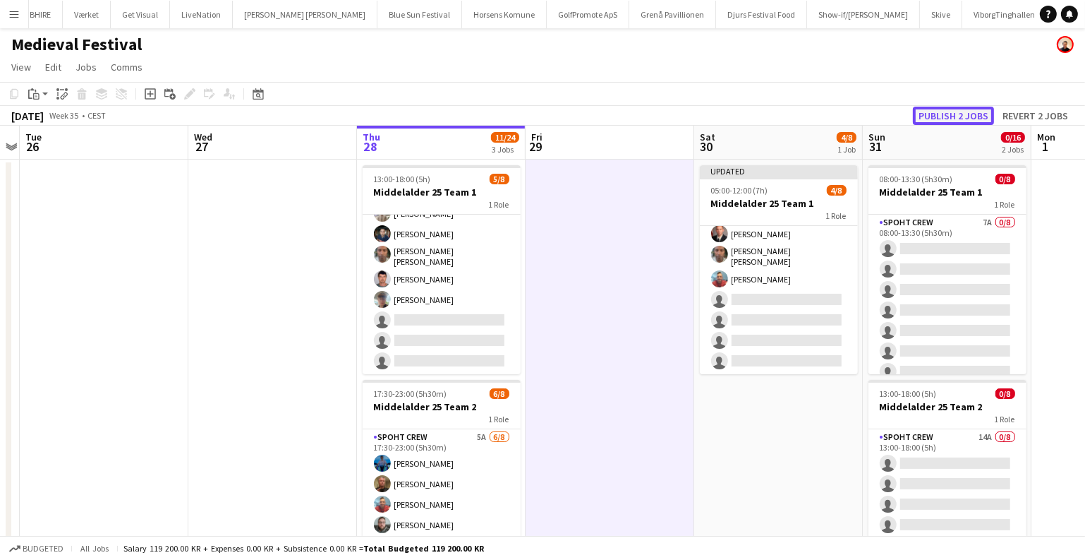
click at [945, 111] on button "Publish 2 jobs" at bounding box center [953, 116] width 81 height 18
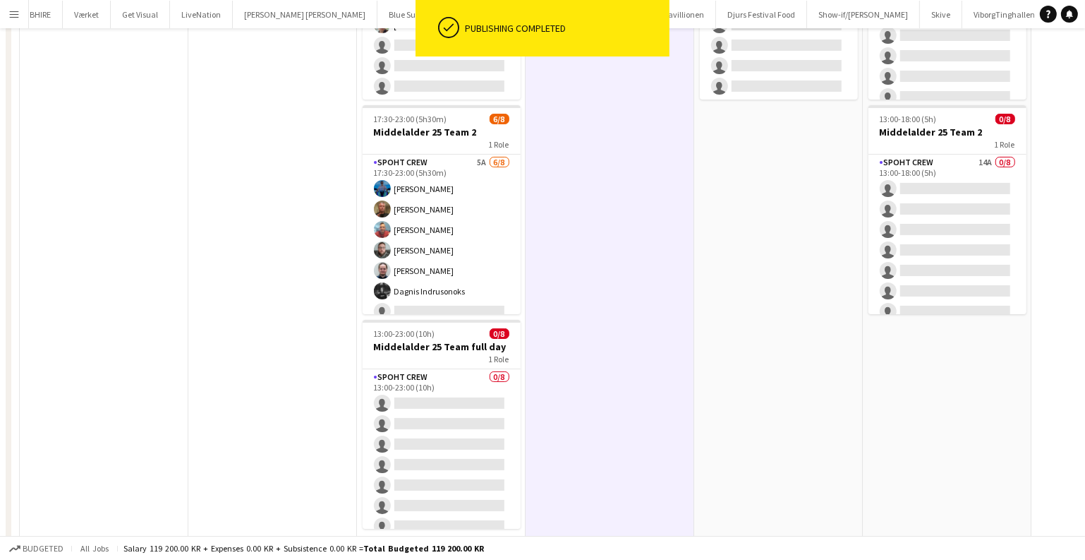
scroll to position [294, 0]
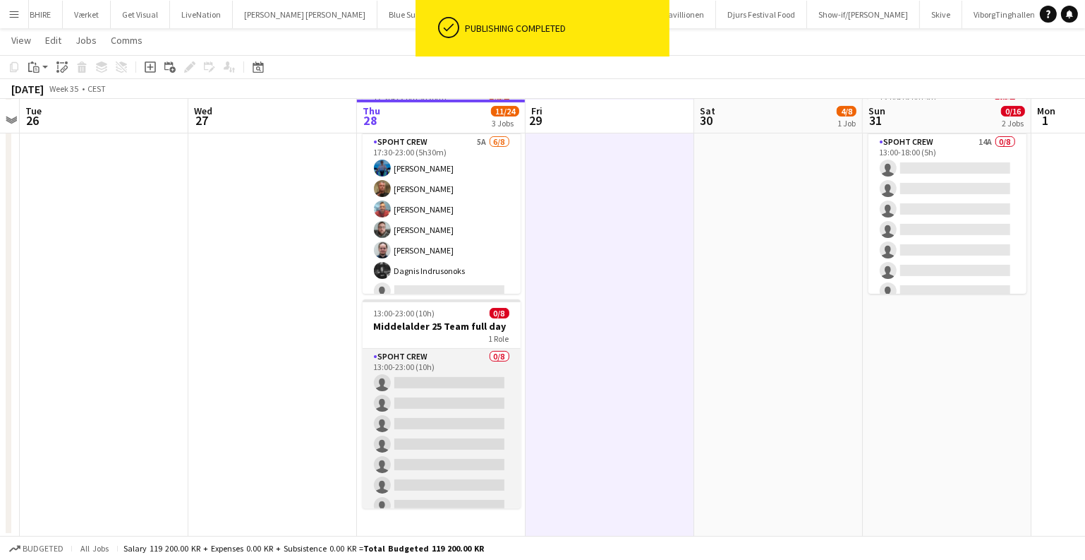
click at [414, 409] on app-card-role "Spoht Crew 0/8 13:00-23:00 (10h) single-neutral-actions single-neutral-actions …" at bounding box center [442, 444] width 158 height 191
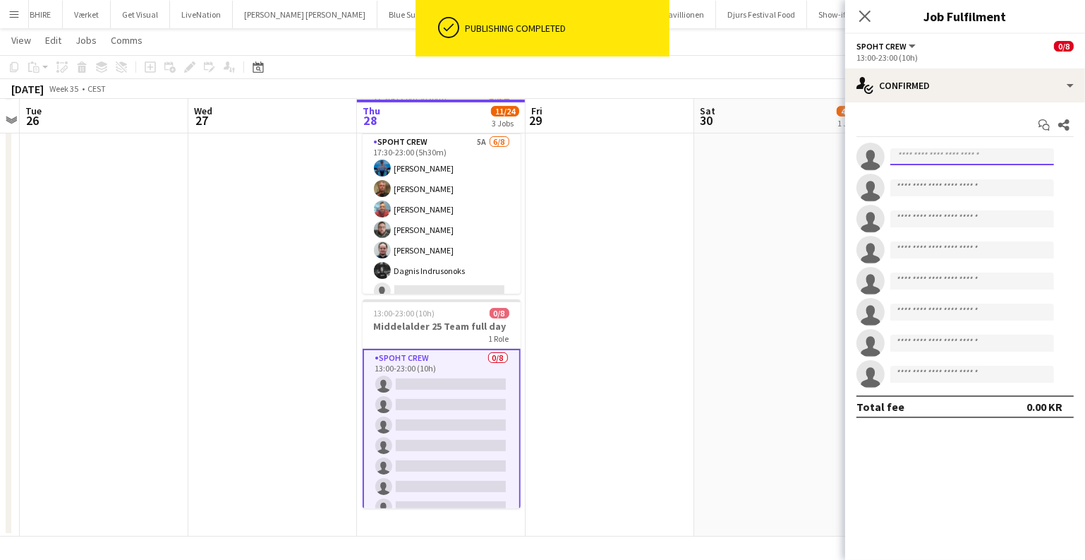
click at [922, 155] on input at bounding box center [972, 156] width 164 height 17
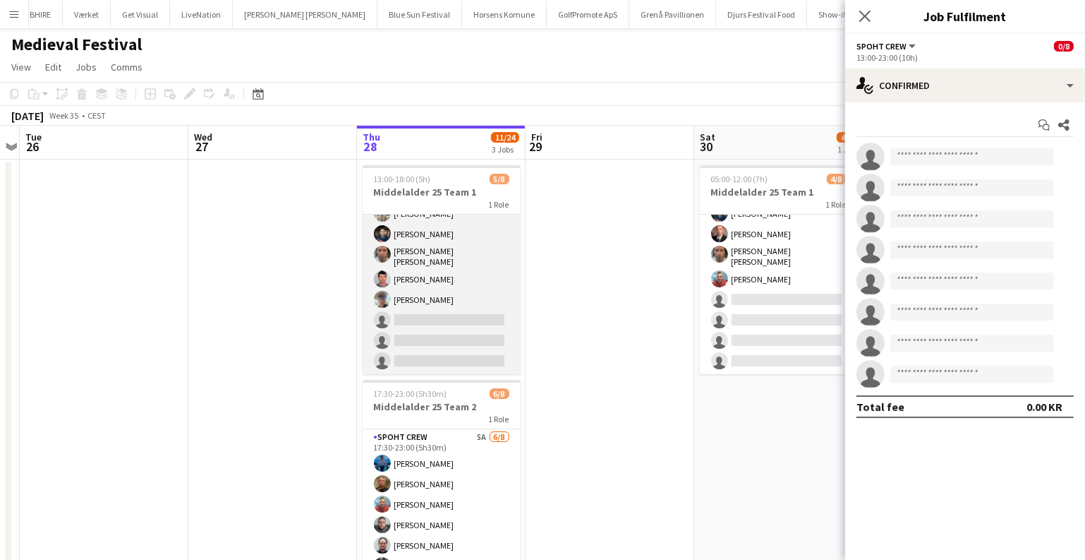
click at [451, 238] on app-card-role "Spoht Crew 1I 5/8 13:00-18:00 (5h) Arthur Daval-Markussen Marius Ciungu Antonio…" at bounding box center [442, 276] width 158 height 195
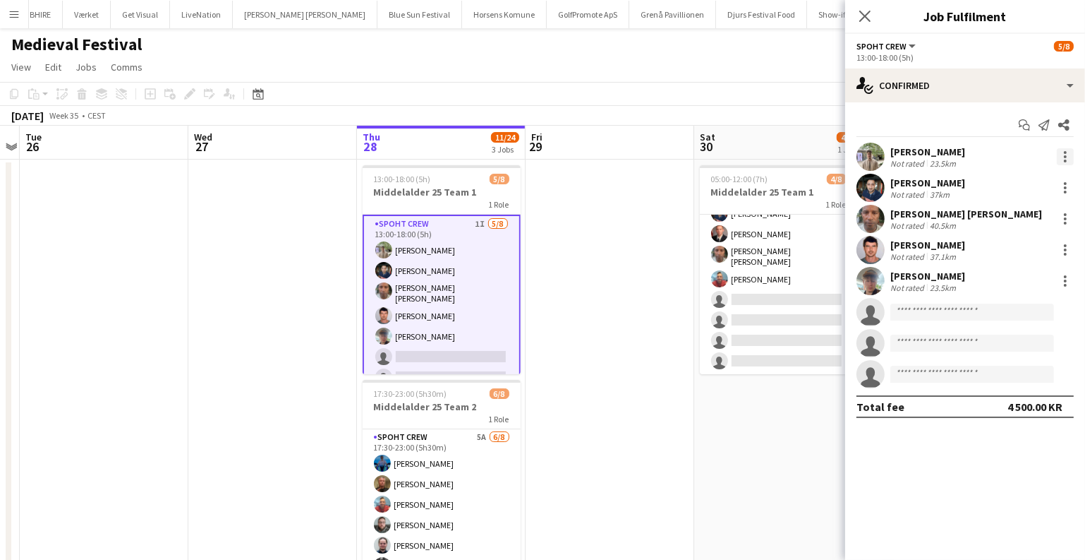
click at [1064, 155] on div at bounding box center [1065, 156] width 3 height 3
click at [984, 312] on span "Remove" at bounding box center [997, 318] width 42 height 12
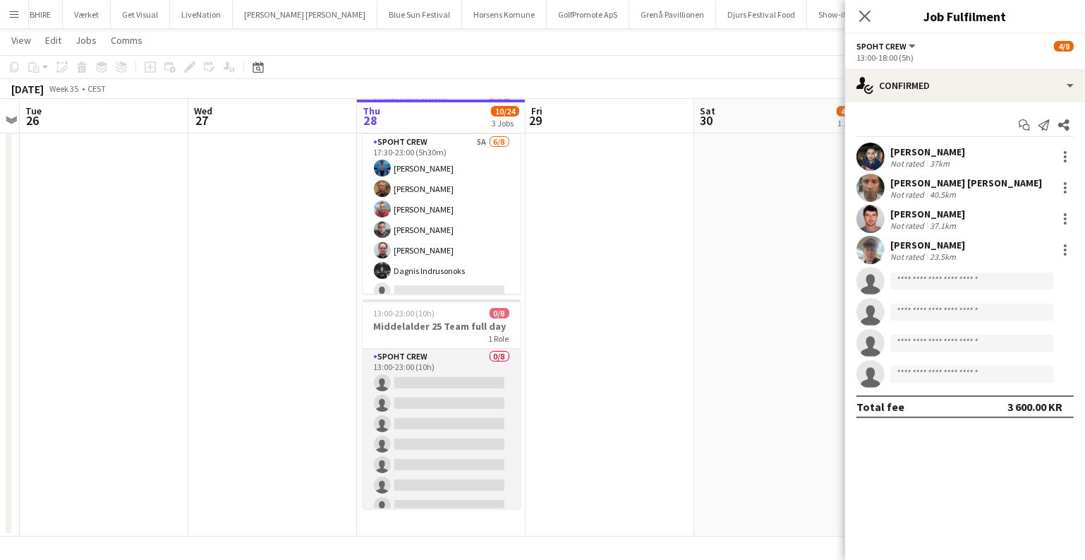
click at [455, 396] on app-card-role "Spoht Crew 0/8 13:00-23:00 (10h) single-neutral-actions single-neutral-actions …" at bounding box center [442, 444] width 158 height 191
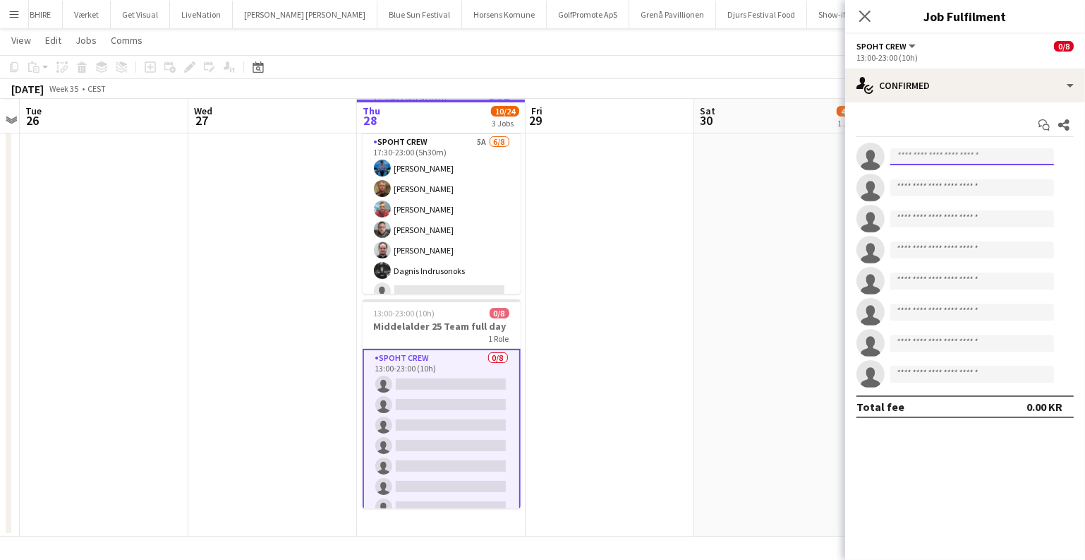
click at [960, 163] on input at bounding box center [972, 156] width 164 height 17
click at [584, 222] on app-date-cell at bounding box center [610, 201] width 169 height 672
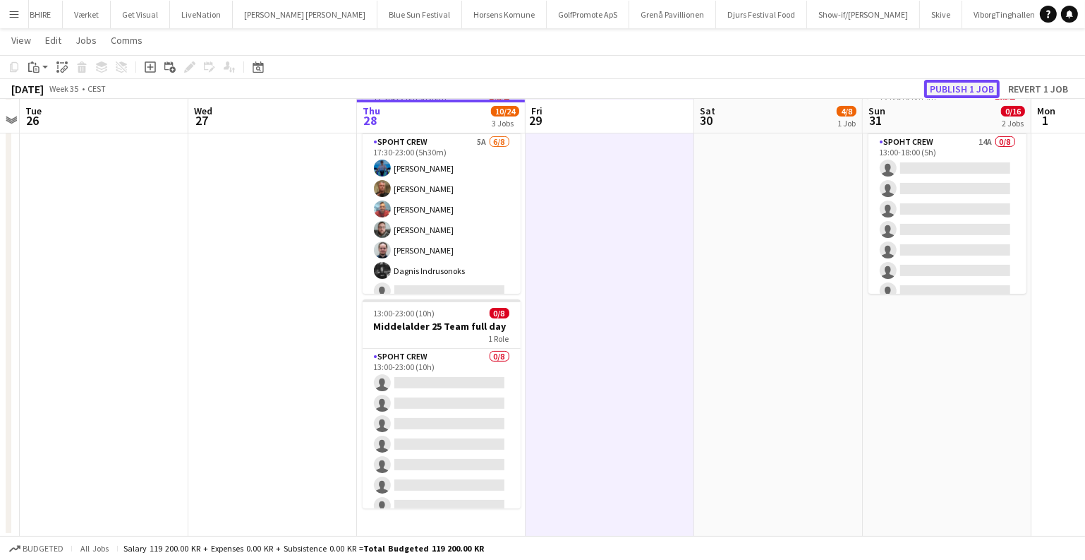
click at [956, 85] on button "Publish 1 job" at bounding box center [962, 89] width 76 height 18
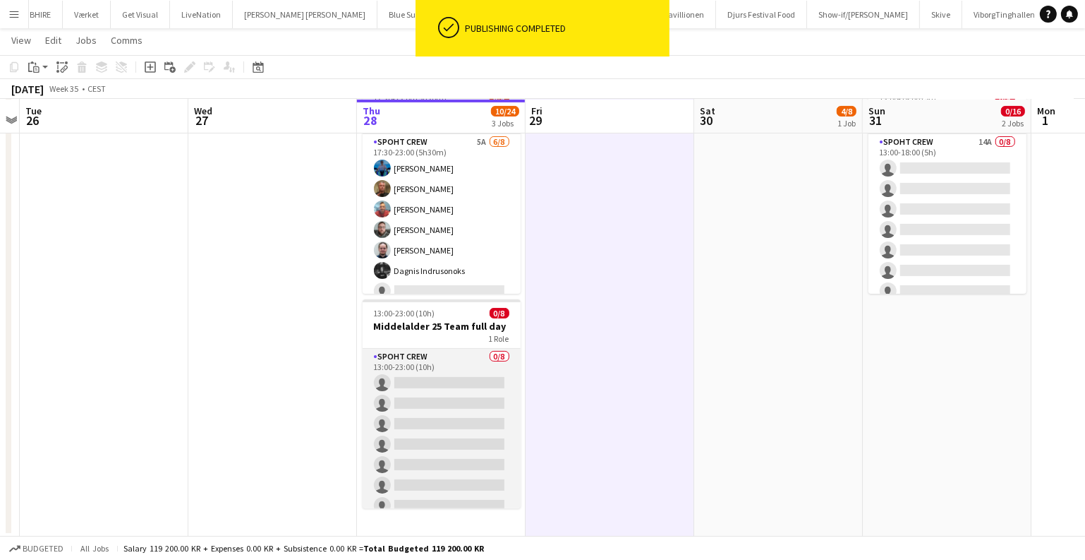
click at [438, 385] on app-card-role "Spoht Crew 0/8 13:00-23:00 (10h) single-neutral-actions single-neutral-actions …" at bounding box center [442, 444] width 158 height 191
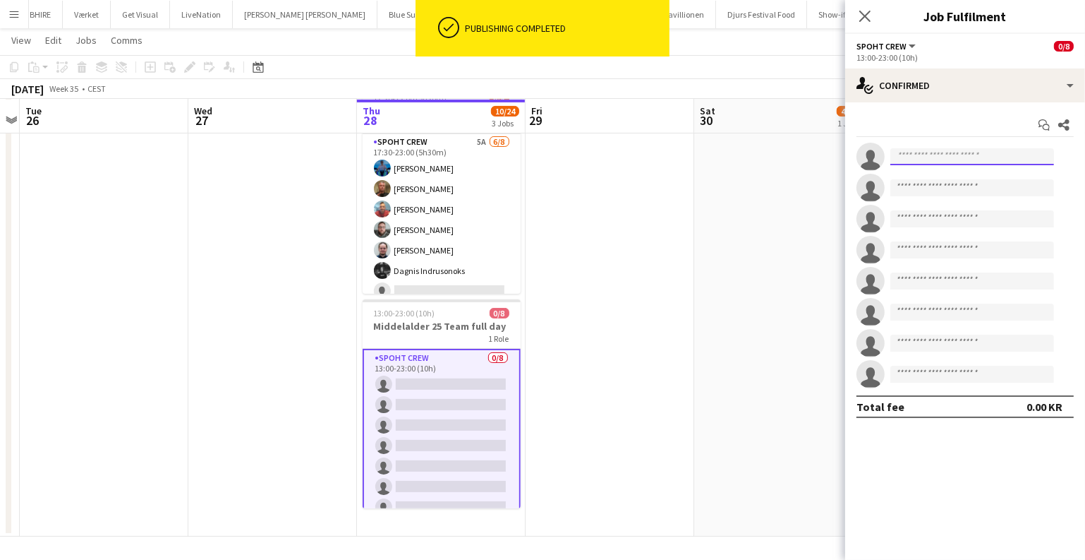
click at [936, 158] on input at bounding box center [972, 156] width 164 height 17
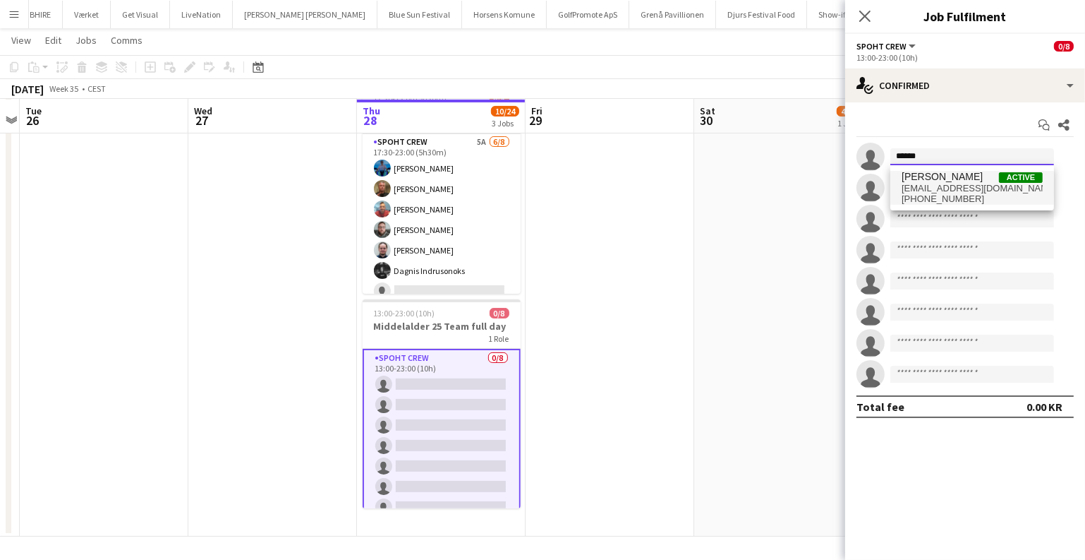
type input "******"
click at [924, 177] on span "[PERSON_NAME]" at bounding box center [942, 177] width 81 height 12
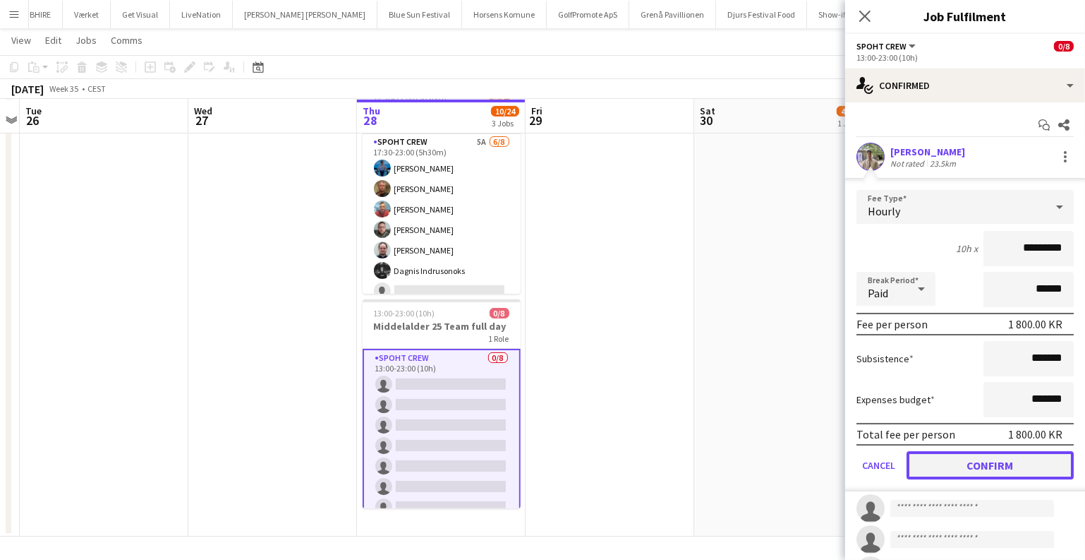
click at [955, 466] on button "Confirm" at bounding box center [990, 465] width 167 height 28
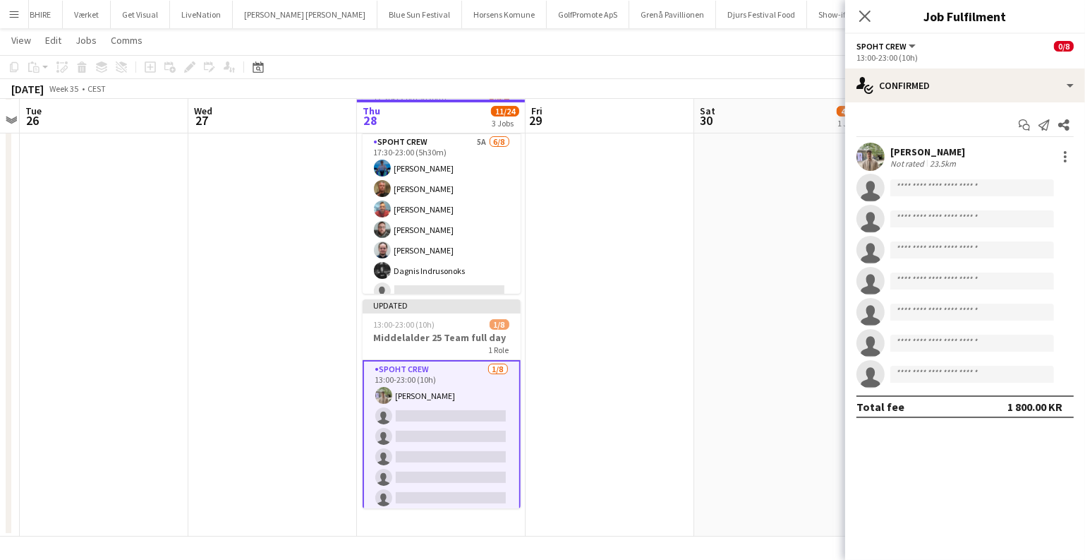
click at [620, 248] on app-date-cell at bounding box center [610, 201] width 169 height 672
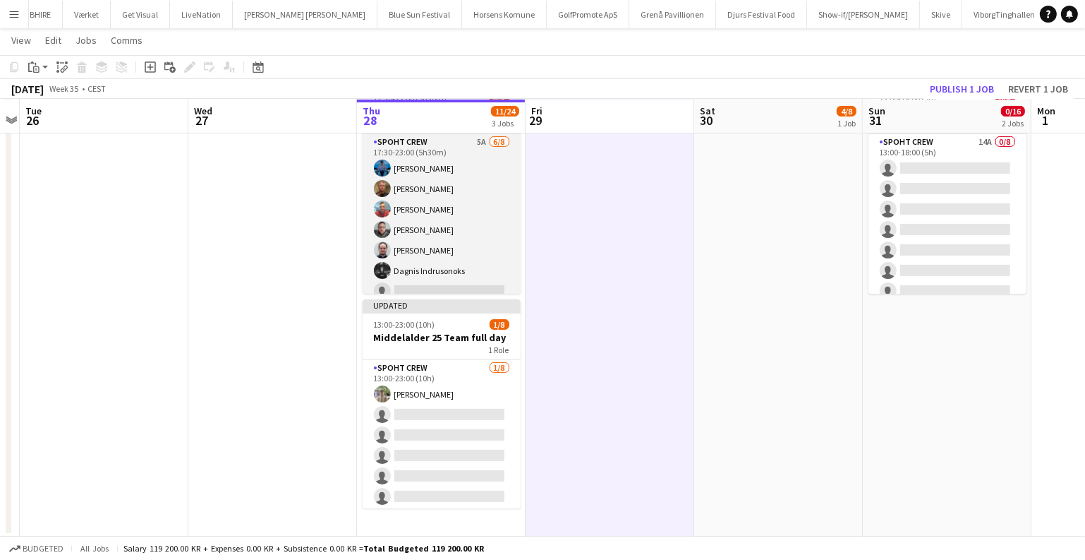
click at [444, 253] on app-card-role "Spoht Crew 5A 6/8 17:30-23:00 (5h30m) Ion Cernenchi Karsten Sørensen Henrik Jor…" at bounding box center [442, 229] width 158 height 191
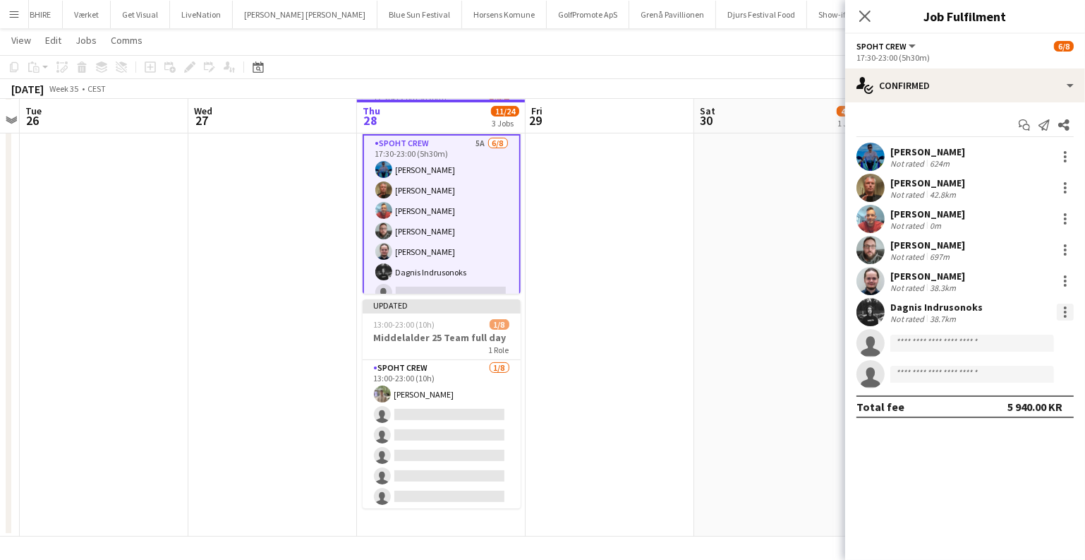
click at [1062, 303] on div at bounding box center [1065, 311] width 17 height 17
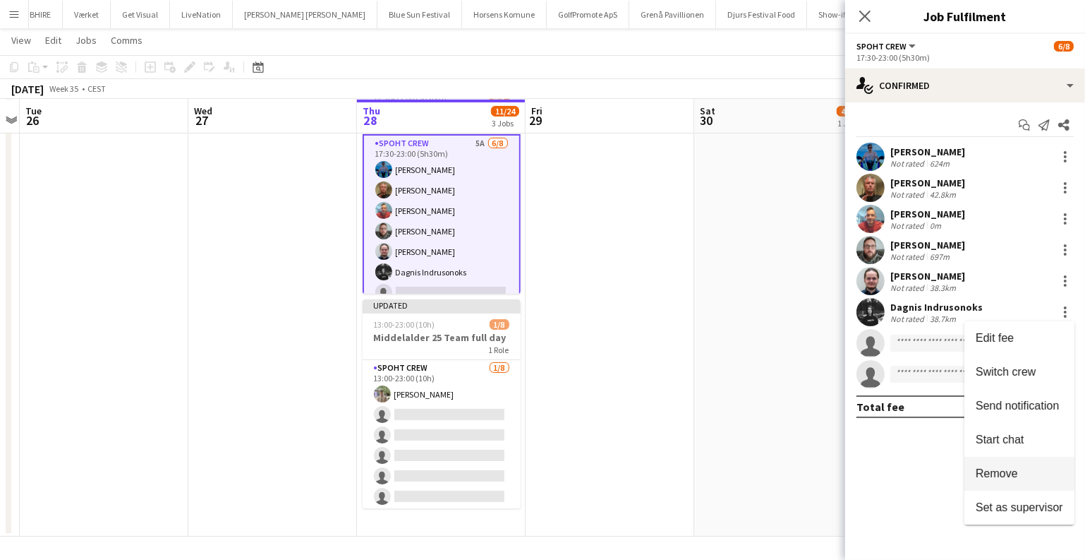
click at [986, 477] on span "Remove" at bounding box center [997, 473] width 42 height 12
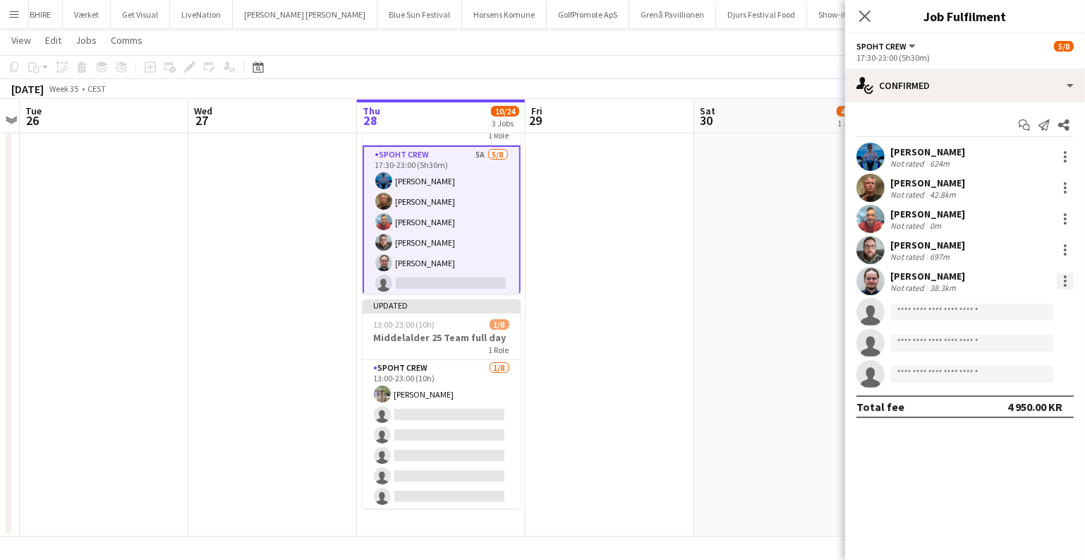
click at [1060, 275] on div at bounding box center [1065, 280] width 17 height 17
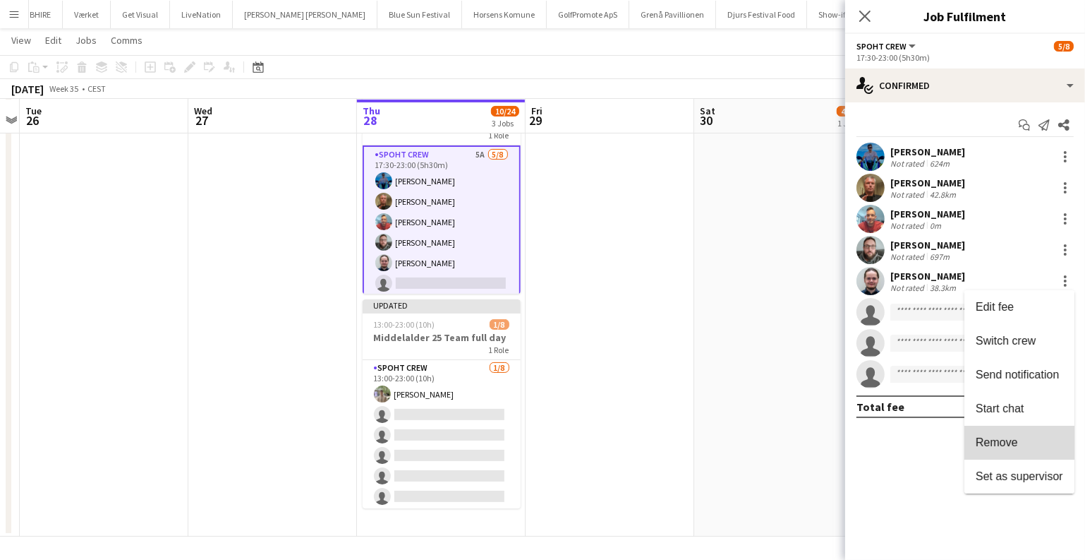
click at [998, 441] on span "Remove" at bounding box center [997, 442] width 42 height 12
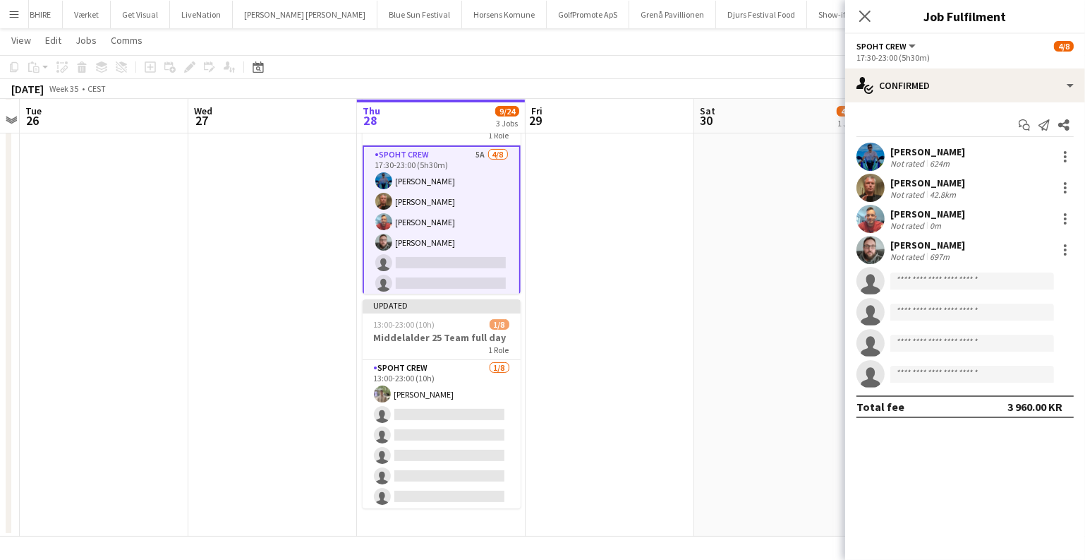
click at [764, 302] on app-date-cell "05:00-12:00 (7h) 4/8 Middelalder 25 Team 1 1 Role Spoht Crew 2A 4/8 05:00-12:00…" at bounding box center [778, 201] width 169 height 672
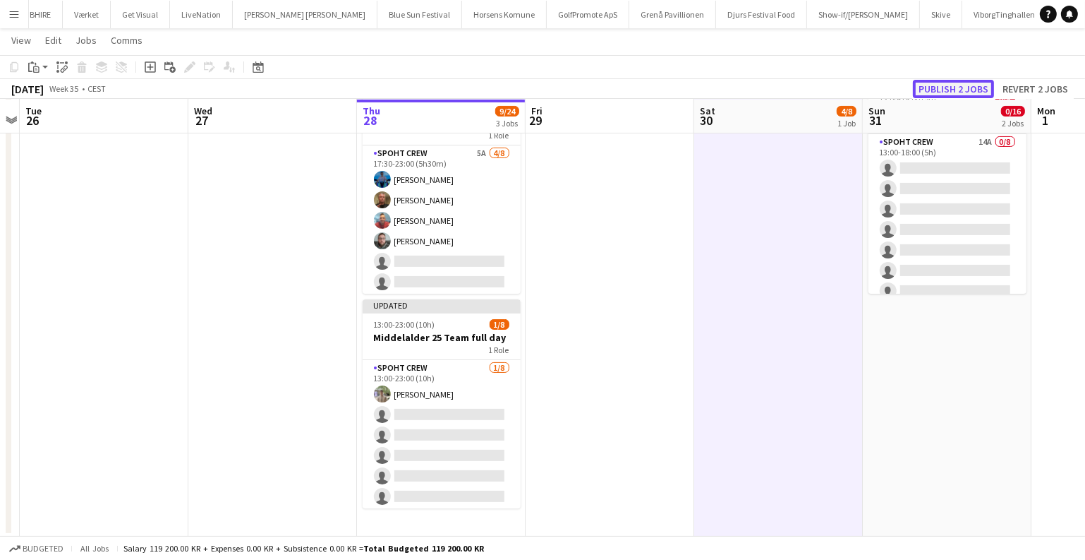
click at [967, 80] on button "Publish 2 jobs" at bounding box center [953, 89] width 81 height 18
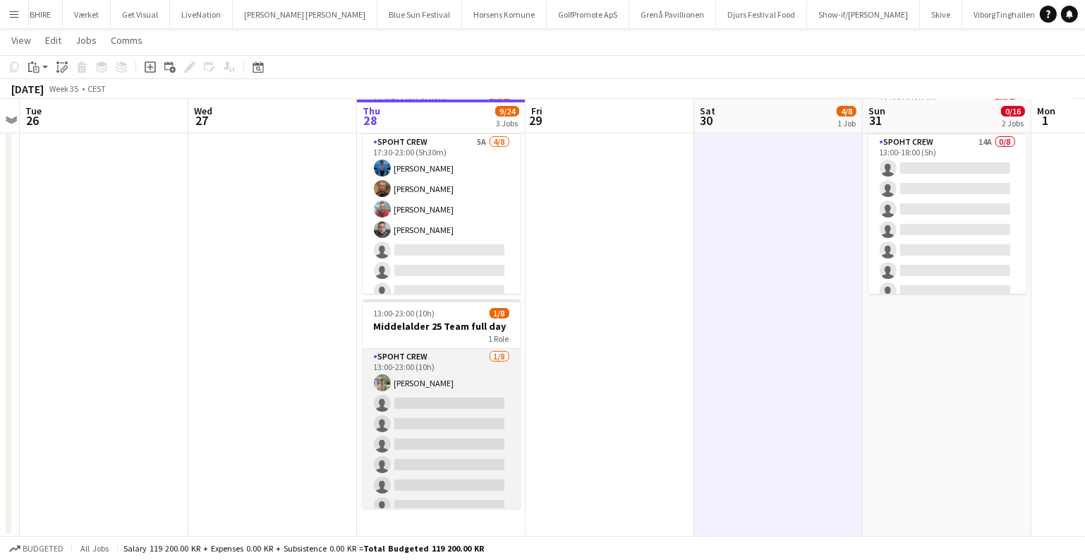
click at [455, 418] on app-card-role "Spoht Crew 1/8 13:00-23:00 (10h) Arthur Daval-Markussen single-neutral-actions …" at bounding box center [442, 444] width 158 height 191
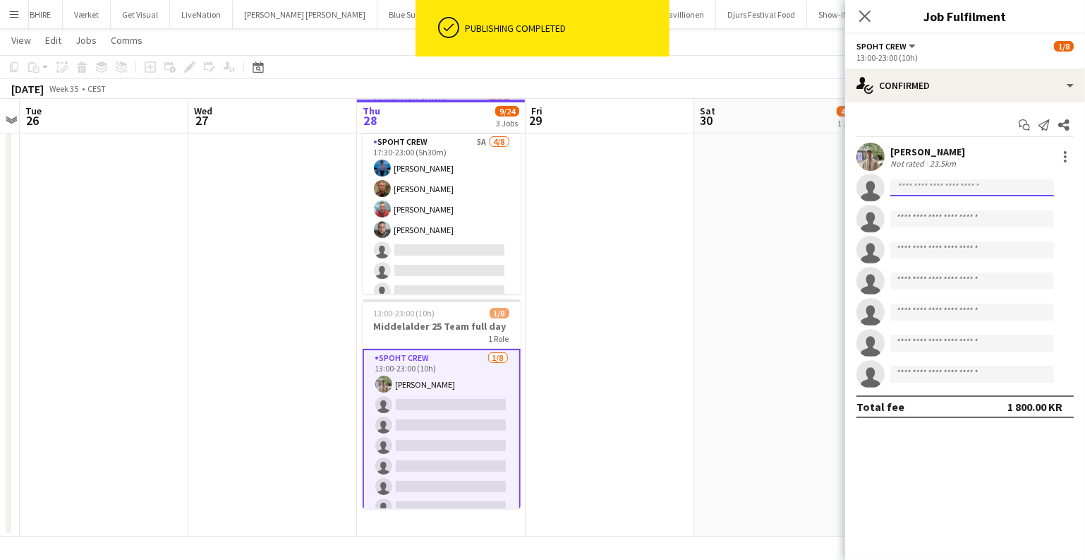
click at [914, 186] on input at bounding box center [972, 187] width 164 height 17
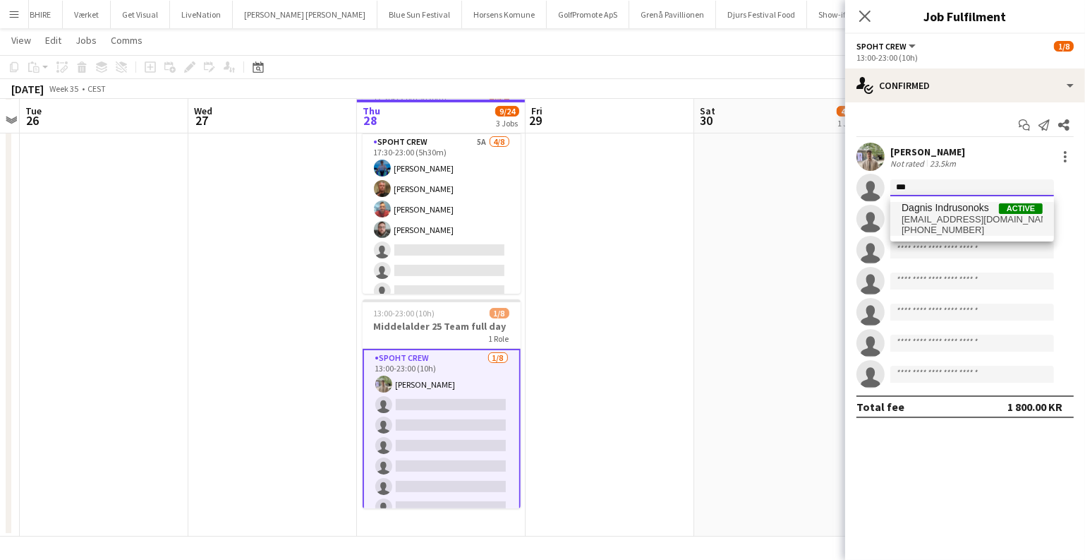
type input "***"
click at [948, 211] on span "Dagnis Indrusonoks" at bounding box center [945, 208] width 87 height 12
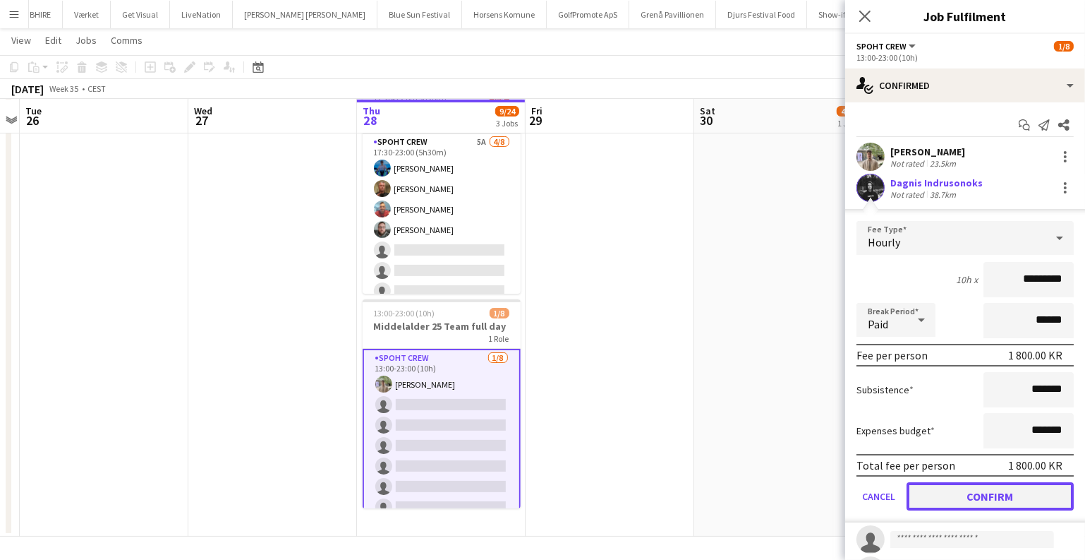
click at [950, 487] on button "Confirm" at bounding box center [990, 496] width 167 height 28
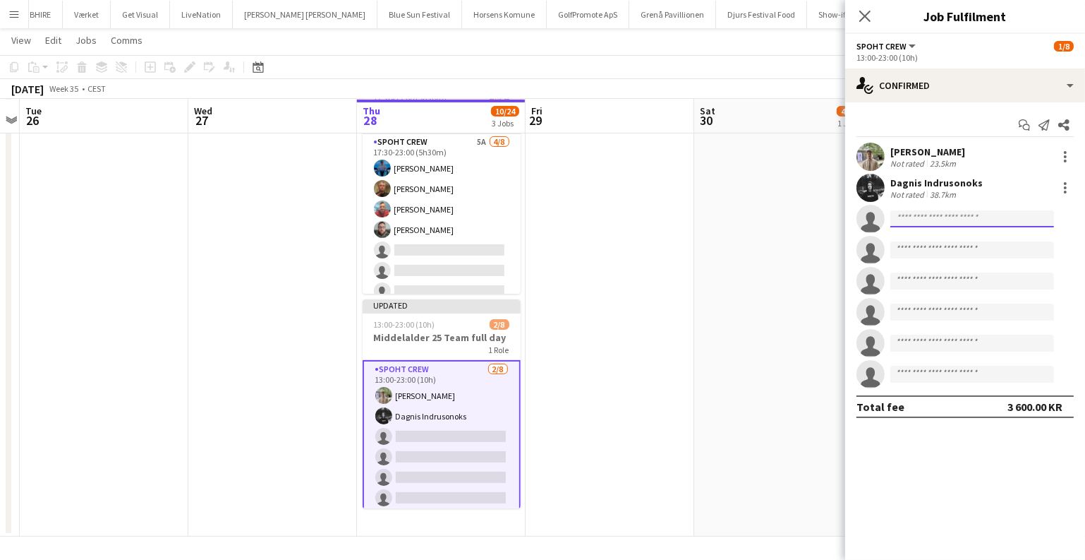
click at [917, 217] on input at bounding box center [972, 218] width 164 height 17
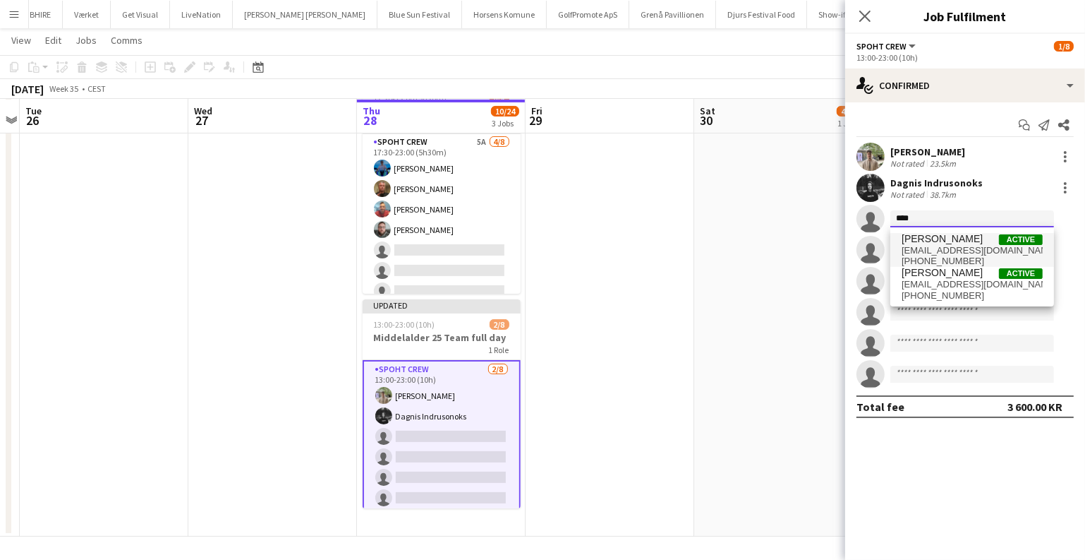
type input "****"
click at [949, 240] on span "Mindaugas Katinas" at bounding box center [942, 239] width 81 height 12
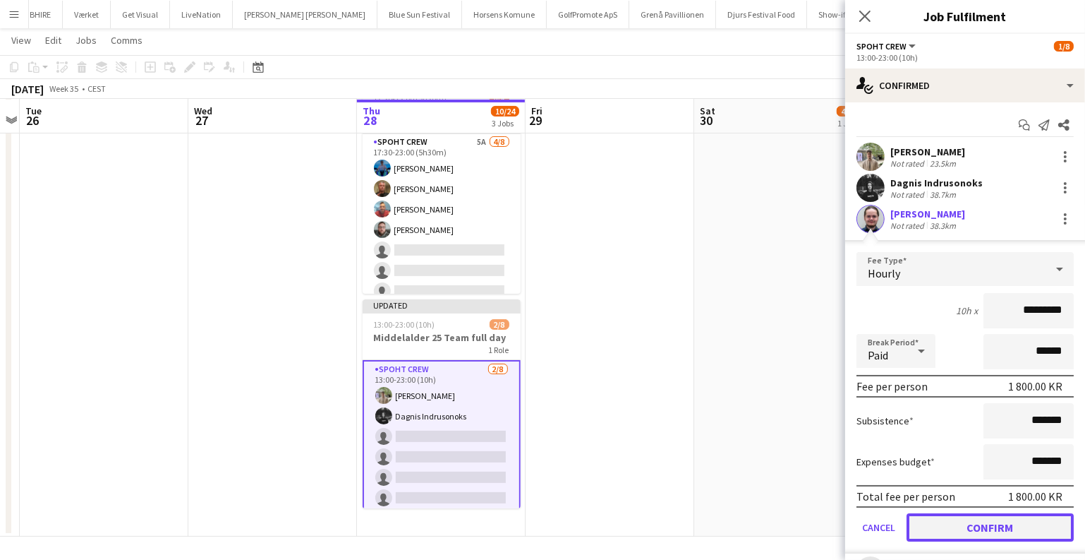
click at [953, 524] on button "Confirm" at bounding box center [990, 527] width 167 height 28
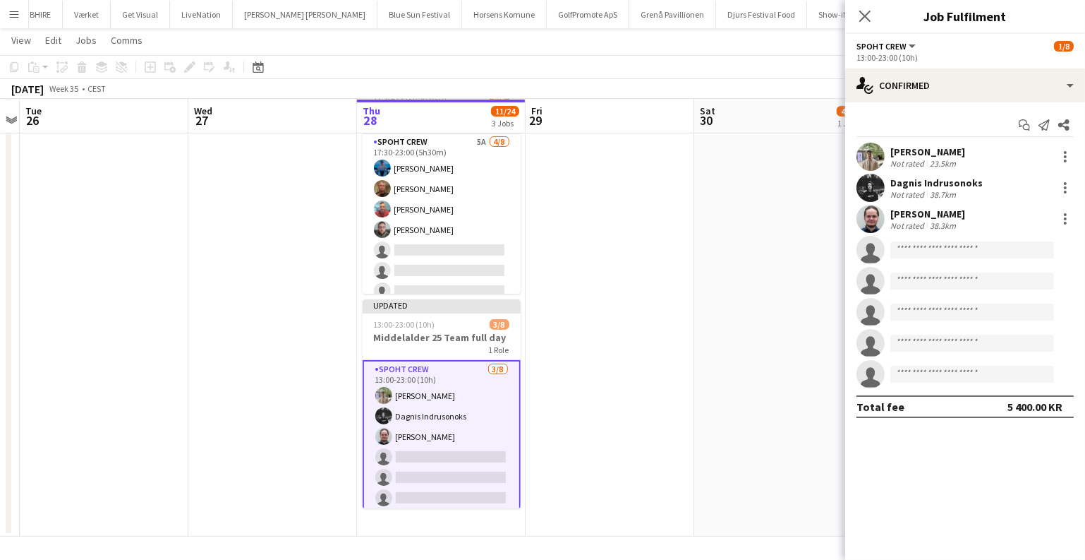
click at [671, 278] on app-date-cell at bounding box center [610, 201] width 169 height 672
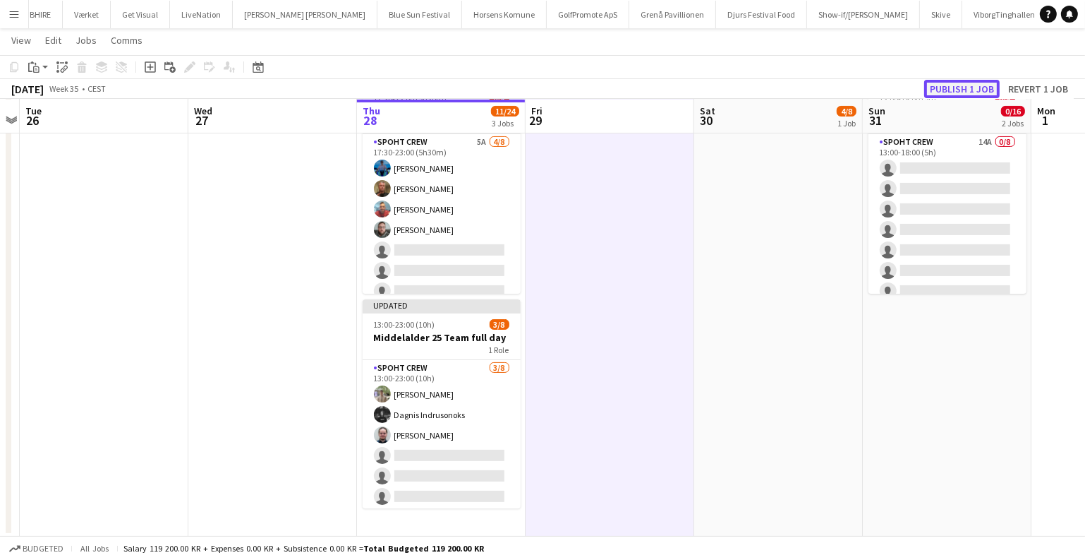
click at [962, 91] on button "Publish 1 job" at bounding box center [962, 89] width 76 height 18
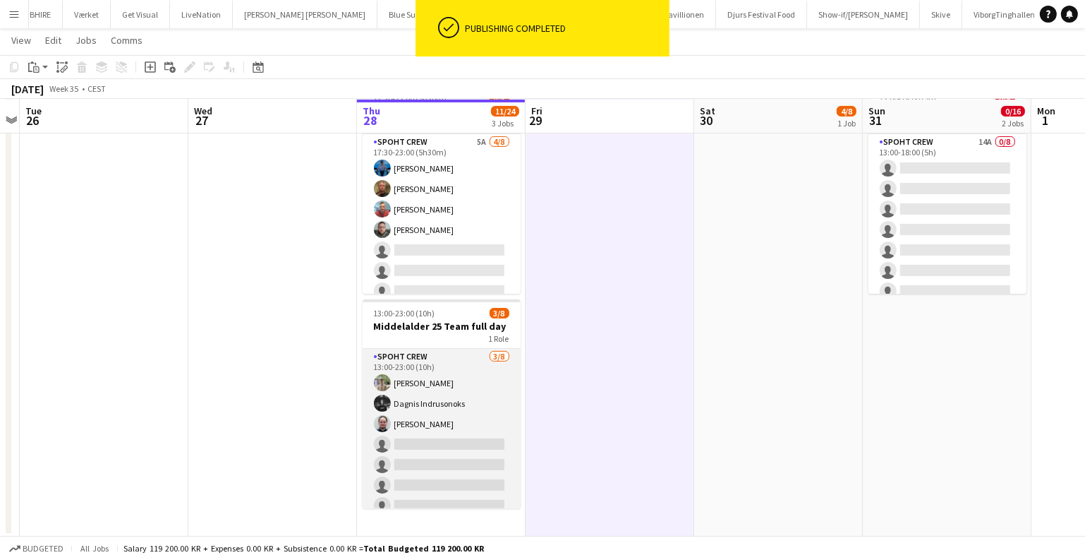
click at [456, 459] on app-card-role "Spoht Crew 3/8 13:00-23:00 (10h) Arthur Daval-Markussen Dagnis Indrusonoks Mind…" at bounding box center [442, 444] width 158 height 191
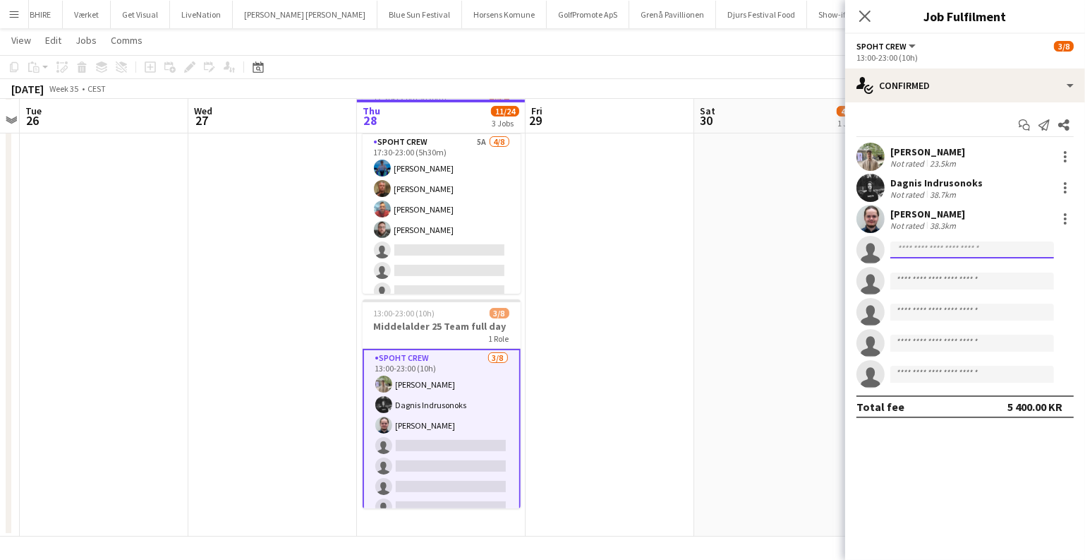
click at [904, 246] on input at bounding box center [972, 249] width 164 height 17
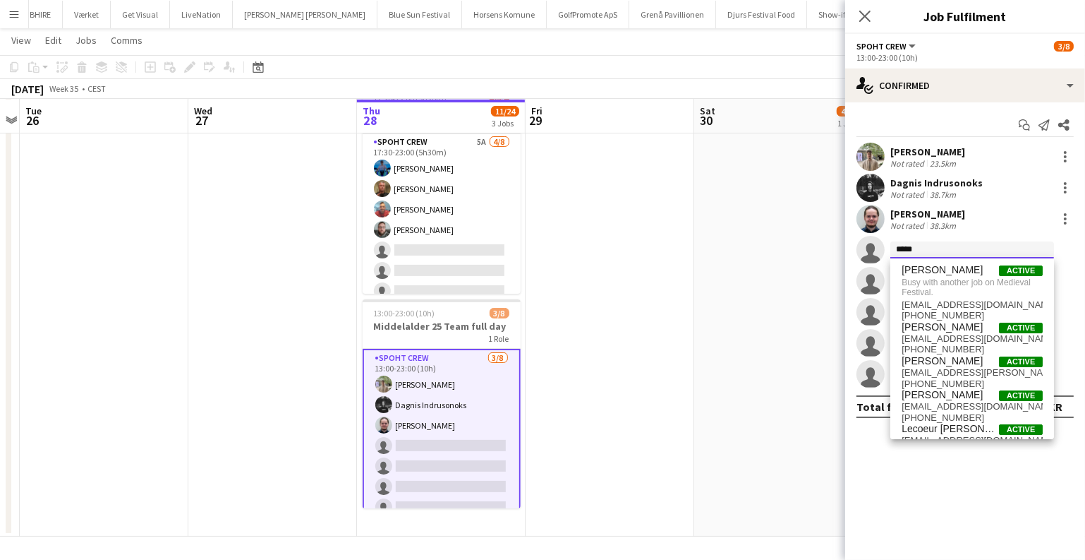
type input "*****"
click at [792, 245] on app-date-cell "05:00-12:00 (7h) 4/8 Middelalder 25 Team 1 1 Role Spoht Crew 2A 4/8 05:00-12:00…" at bounding box center [778, 201] width 169 height 672
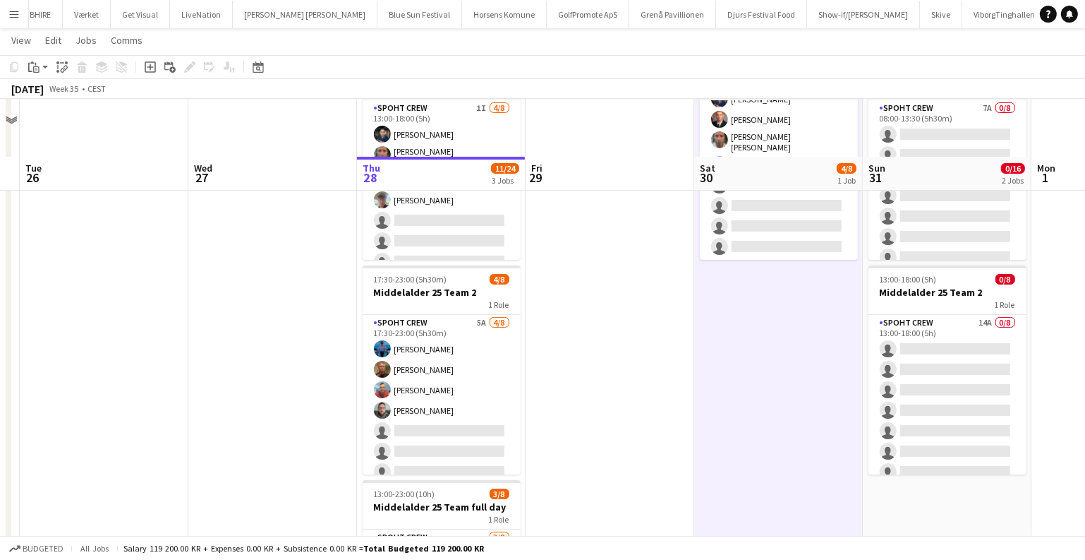
scroll to position [0, 0]
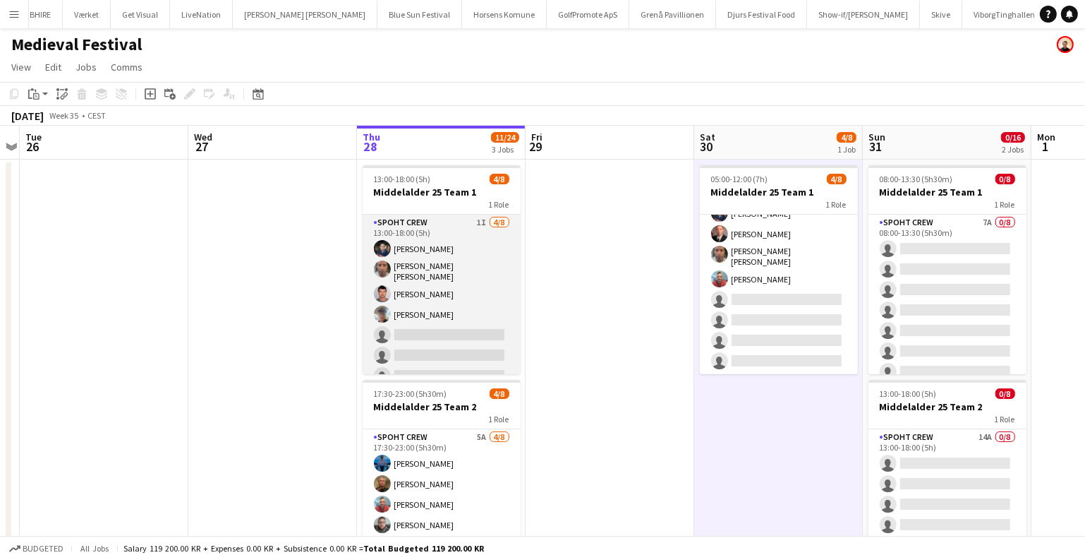
click at [392, 289] on app-card-role "Spoht Crew 1I 4/8 13:00-18:00 (5h) Marius Ciungu Antonio Carlos De Figueiredo G…" at bounding box center [442, 312] width 158 height 195
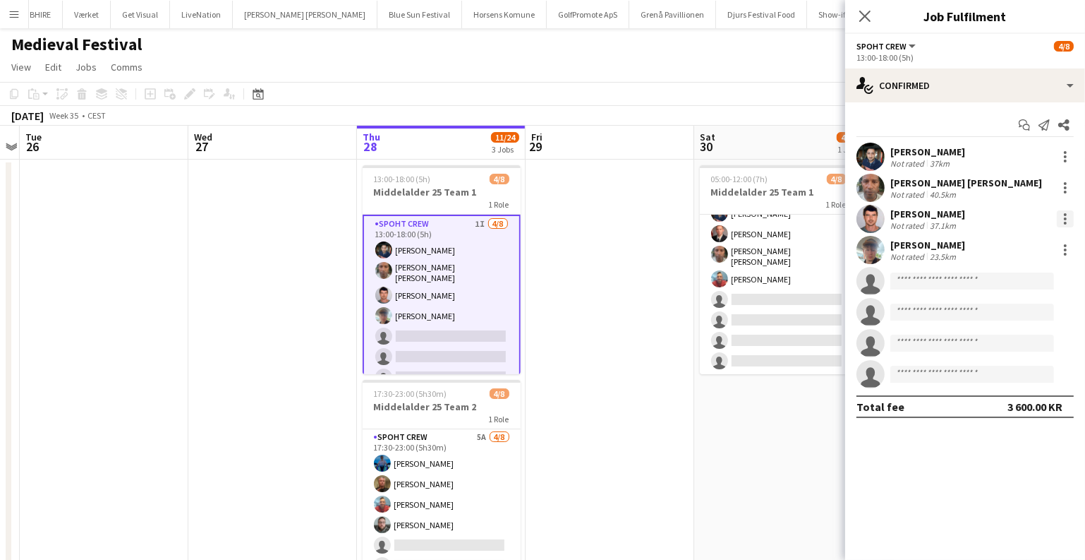
click at [1063, 227] on div at bounding box center [1065, 218] width 17 height 17
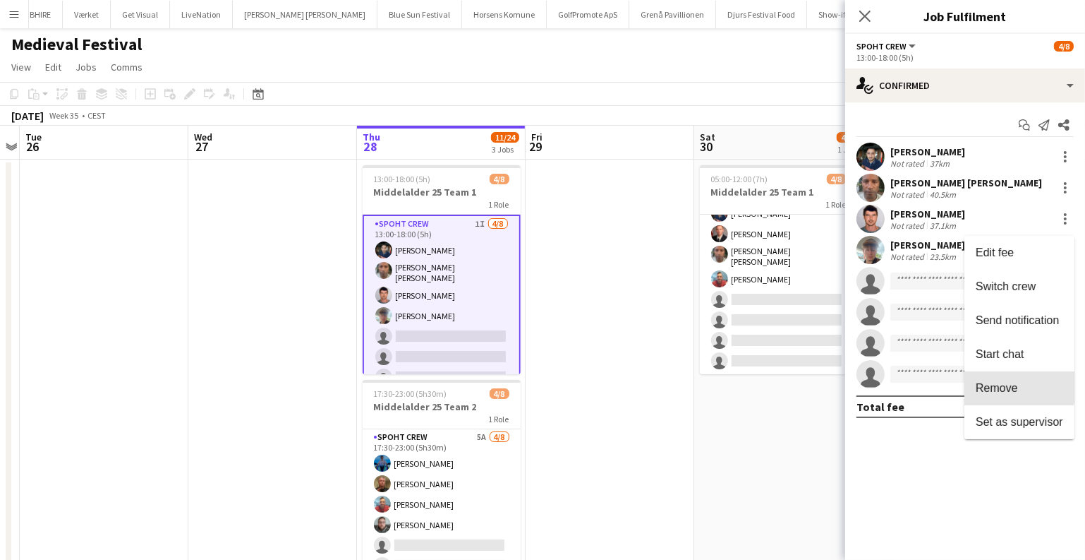
click at [996, 385] on span "Remove" at bounding box center [997, 388] width 42 height 12
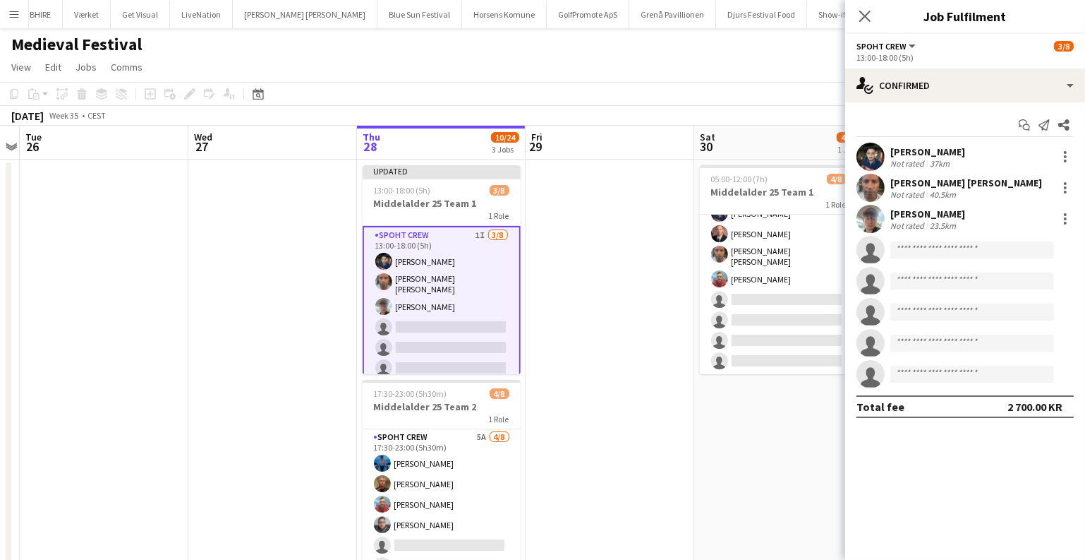
click at [574, 373] on app-date-cell at bounding box center [610, 495] width 169 height 672
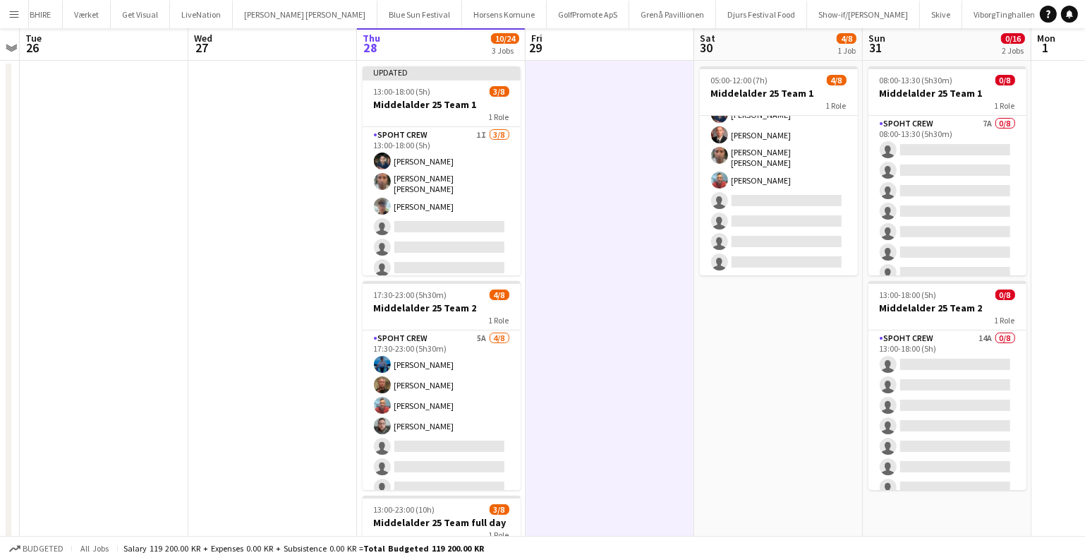
scroll to position [294, 0]
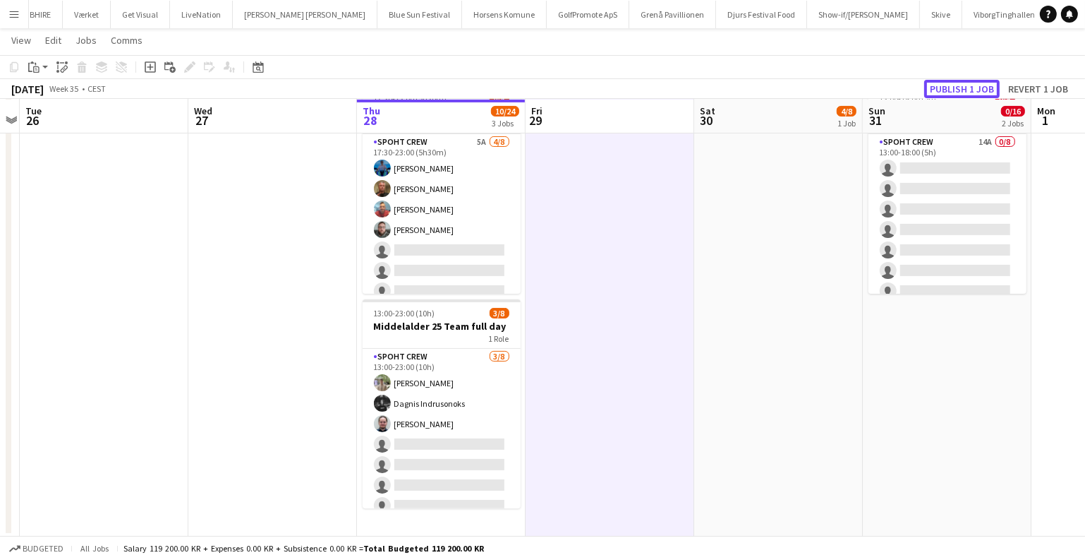
click at [957, 89] on button "Publish 1 job" at bounding box center [962, 89] width 76 height 18
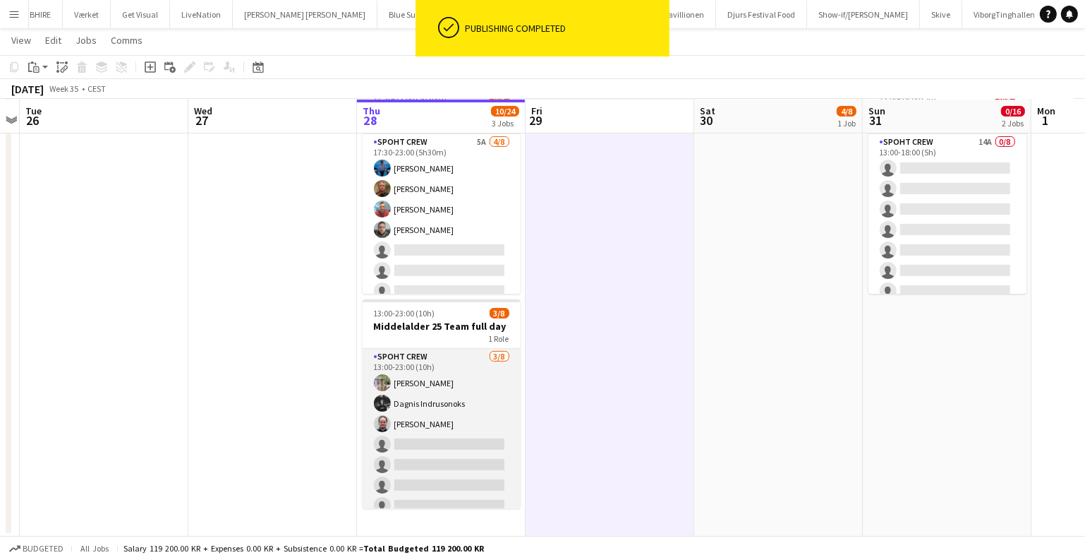
click at [457, 452] on app-card-role "Spoht Crew 3/8 13:00-23:00 (10h) Arthur Daval-Markussen Dagnis Indrusonoks Mind…" at bounding box center [442, 444] width 158 height 191
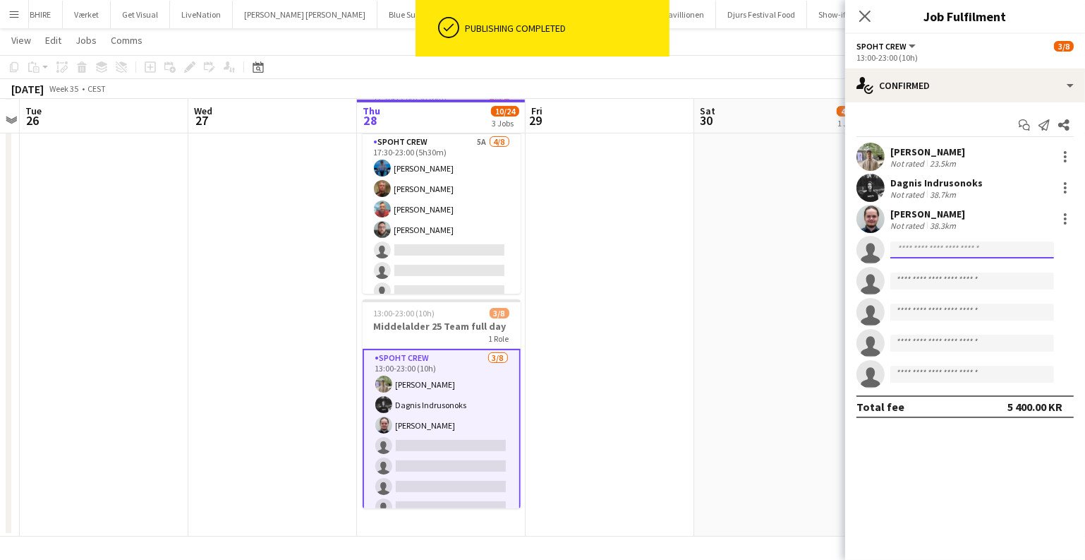
click at [915, 256] on input at bounding box center [972, 249] width 164 height 17
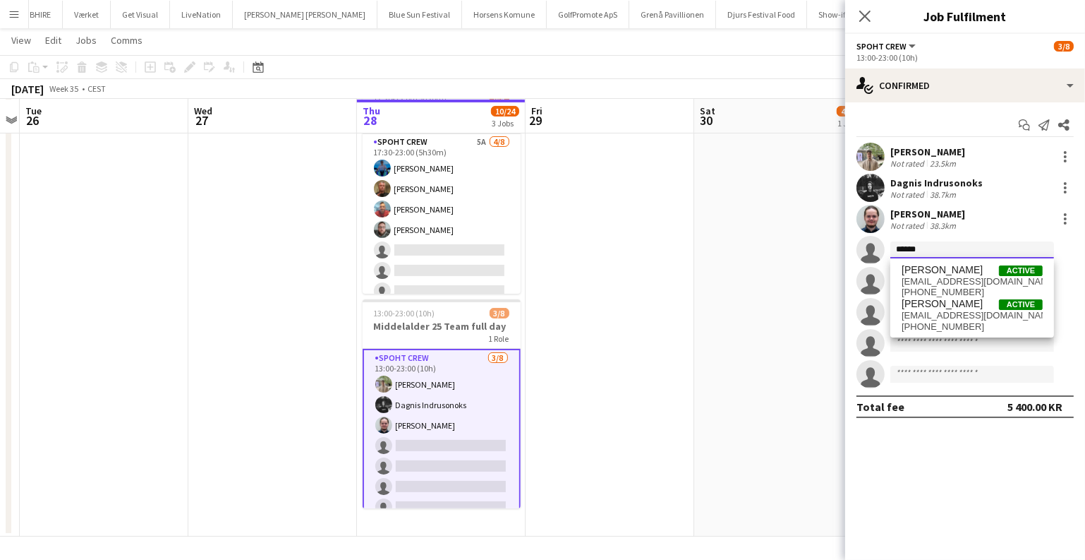
type input "******"
click at [926, 270] on span "Maximo Maria Barilatti" at bounding box center [942, 270] width 81 height 12
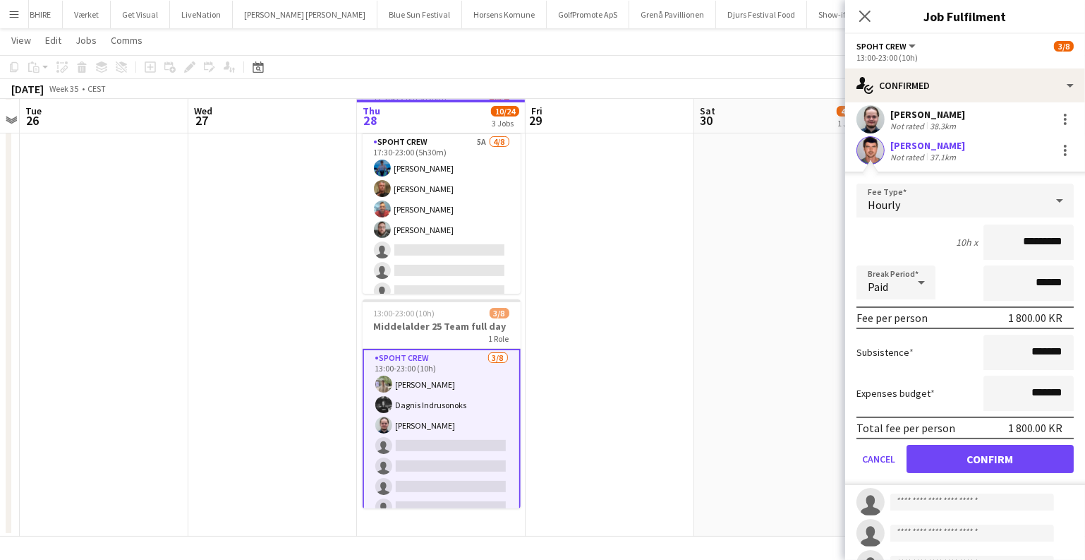
scroll to position [188, 0]
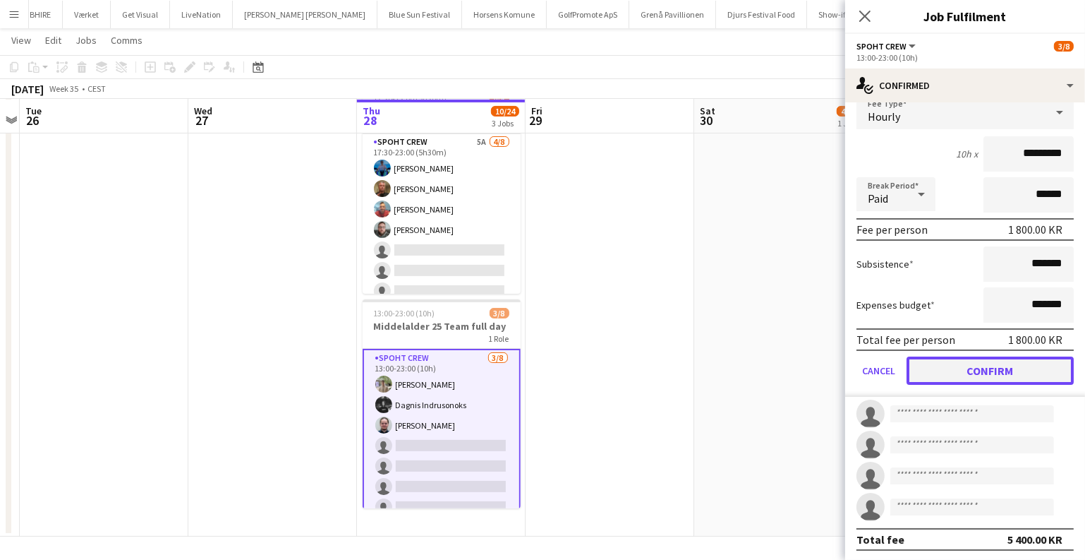
click at [959, 373] on button "Confirm" at bounding box center [990, 370] width 167 height 28
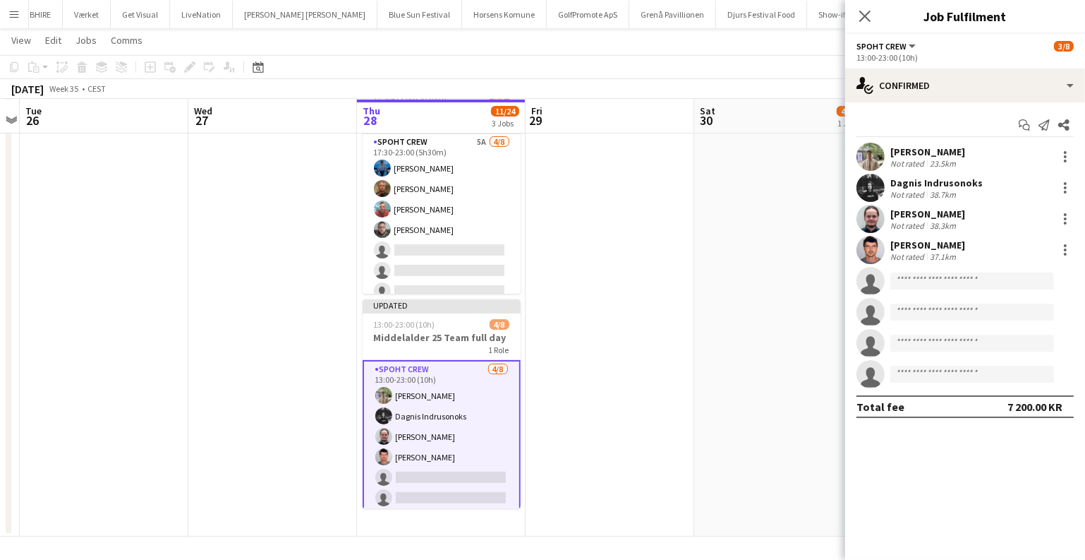
click at [686, 313] on app-date-cell at bounding box center [610, 201] width 169 height 672
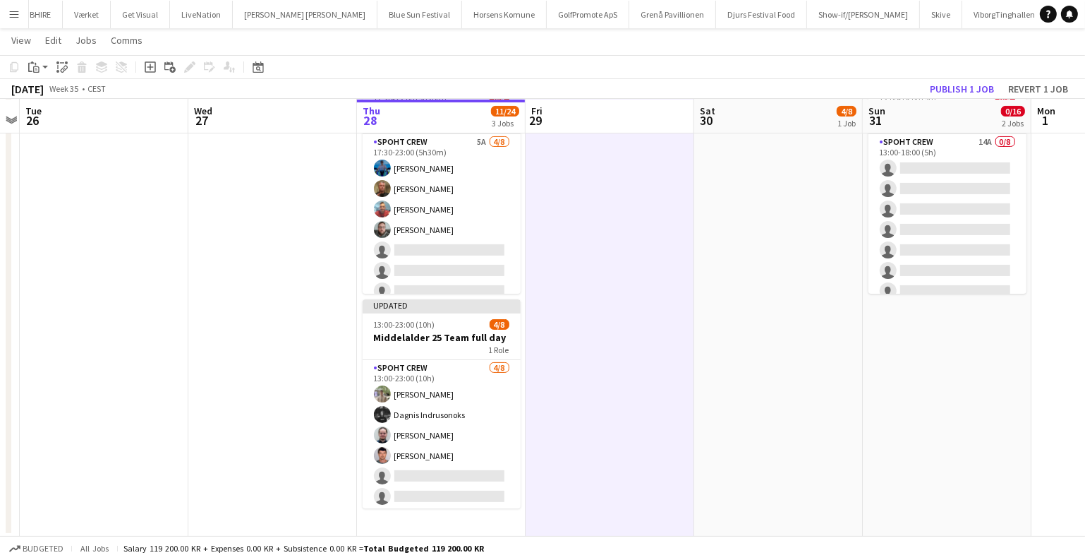
click at [960, 78] on app-toolbar "Copy Paste Paste Ctrl+V Paste with crew Ctrl+Shift+V Paste linked Job [GEOGRAPH…" at bounding box center [542, 67] width 1085 height 24
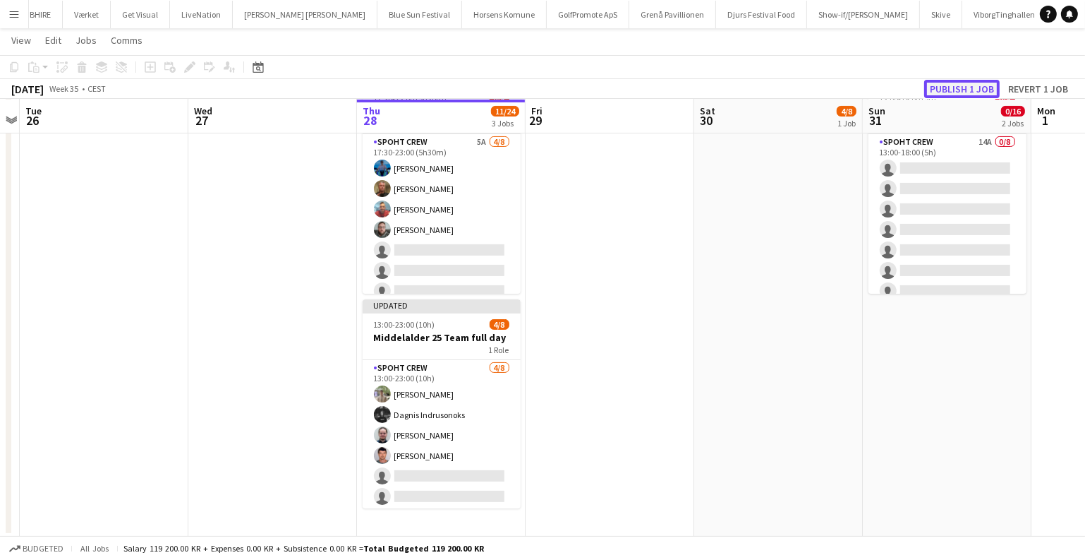
click at [948, 83] on button "Publish 1 job" at bounding box center [962, 89] width 76 height 18
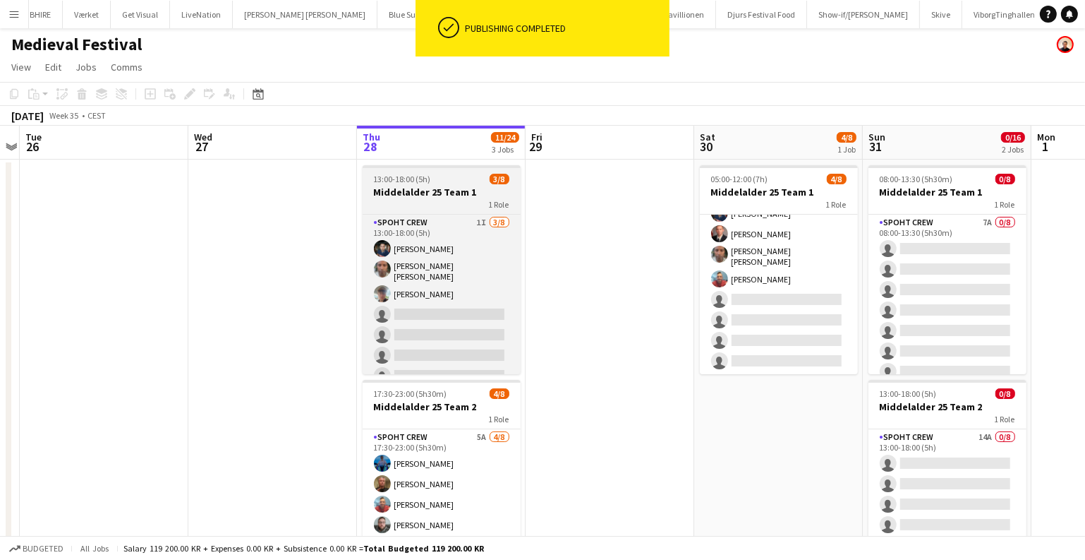
click at [395, 173] on app-job-card "13:00-18:00 (5h) 3/8 Middelalder 25 Team 1 1 Role Spoht Crew 1I 3/8 13:00-18:00…" at bounding box center [442, 269] width 158 height 209
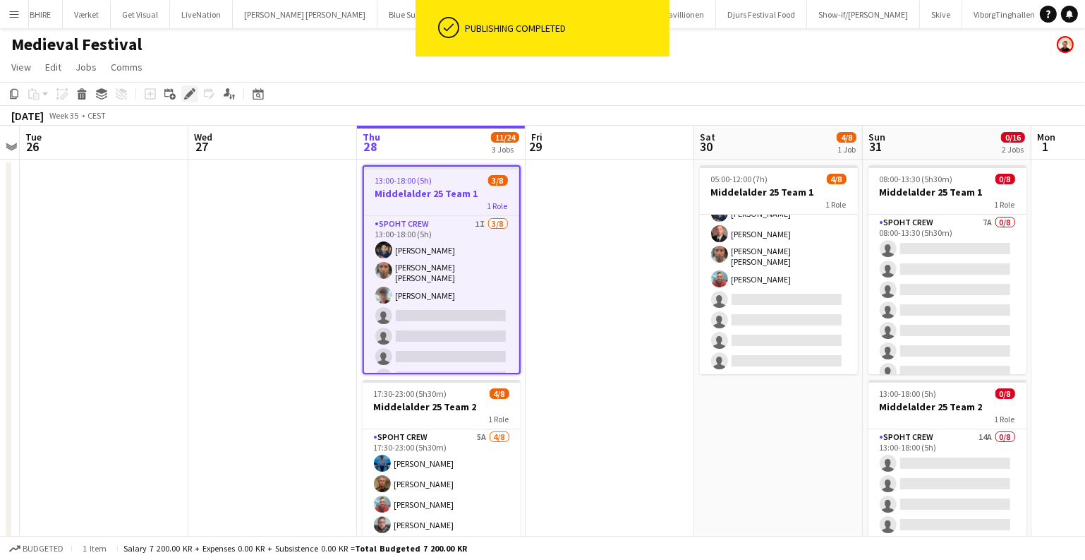
click at [192, 94] on icon "Edit" at bounding box center [189, 93] width 11 height 11
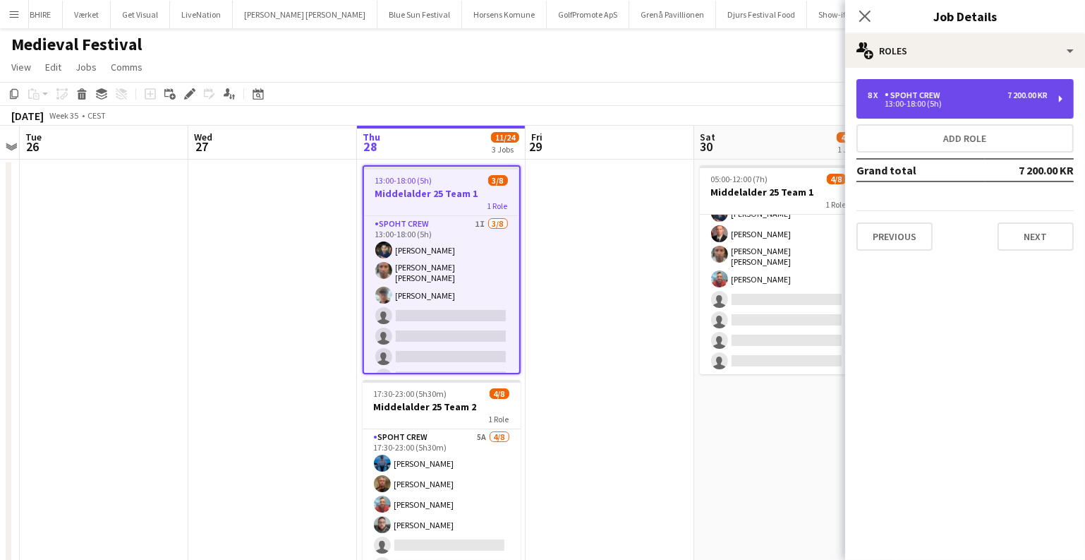
click at [998, 98] on div "8 x Spoht Crew 7 200.00 KR" at bounding box center [958, 95] width 180 height 10
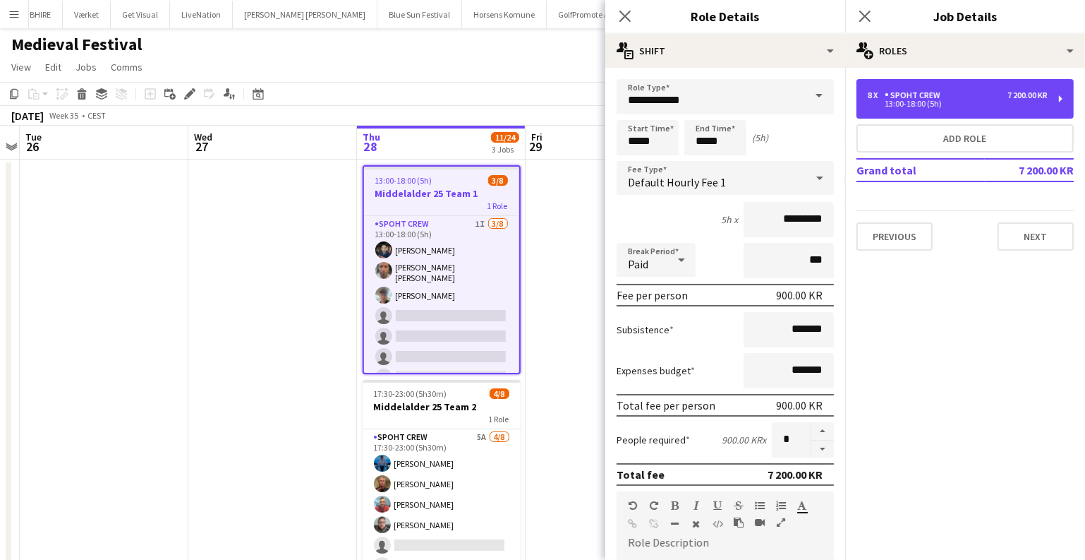
scroll to position [256, 0]
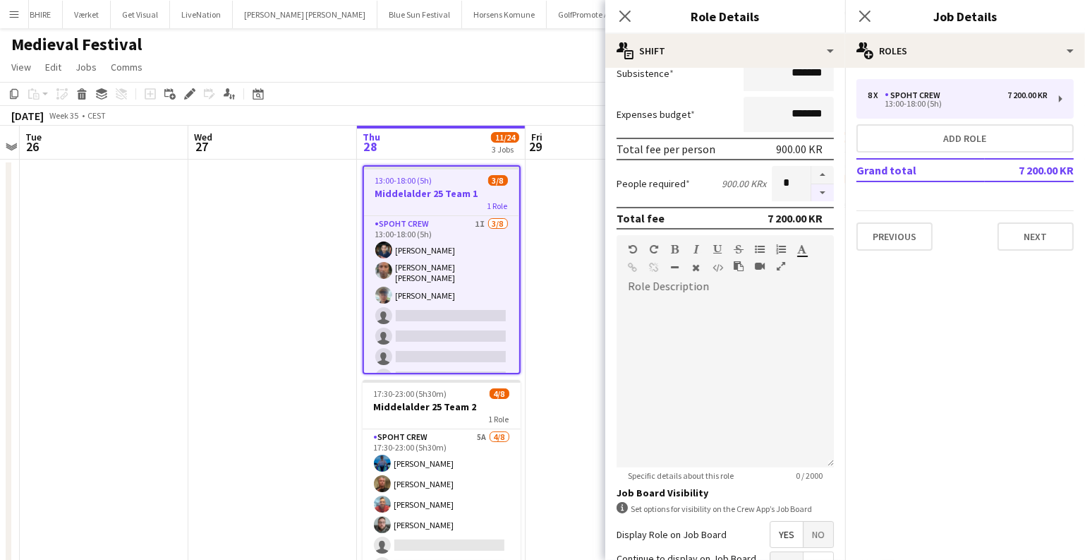
click at [811, 192] on button "button" at bounding box center [822, 193] width 23 height 18
type input "*"
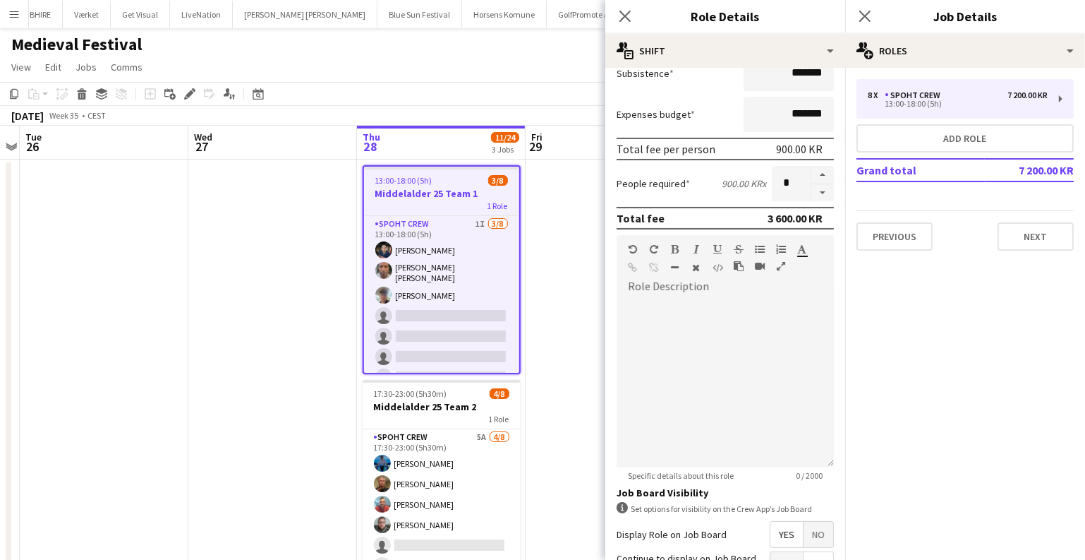
click at [564, 351] on app-date-cell at bounding box center [610, 495] width 169 height 672
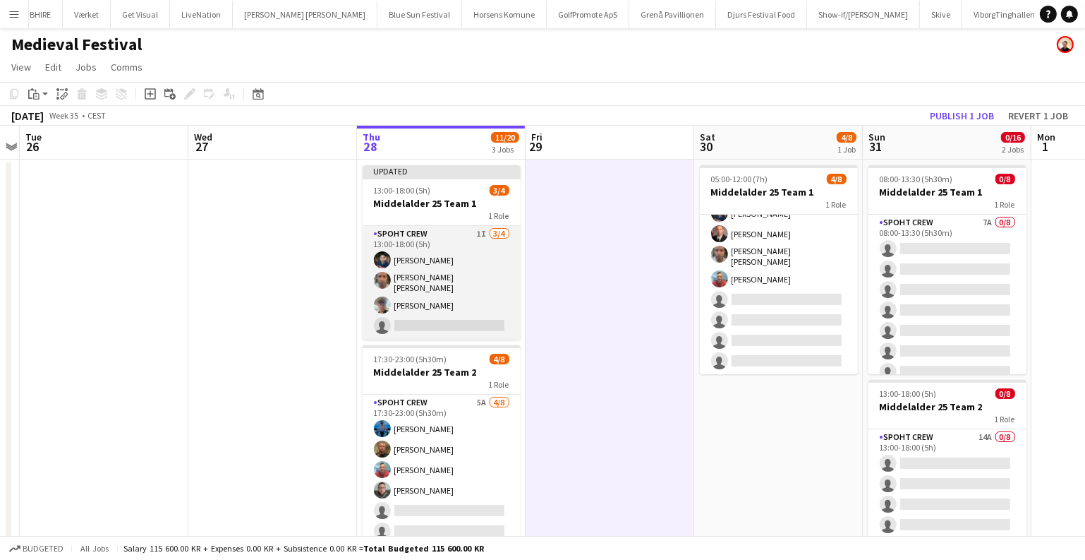
click at [444, 320] on app-card-role "Spoht Crew 1I 3/4 13:00-18:00 (5h) Marius Ciungu Antonio Carlos De Figueiredo G…" at bounding box center [442, 283] width 158 height 114
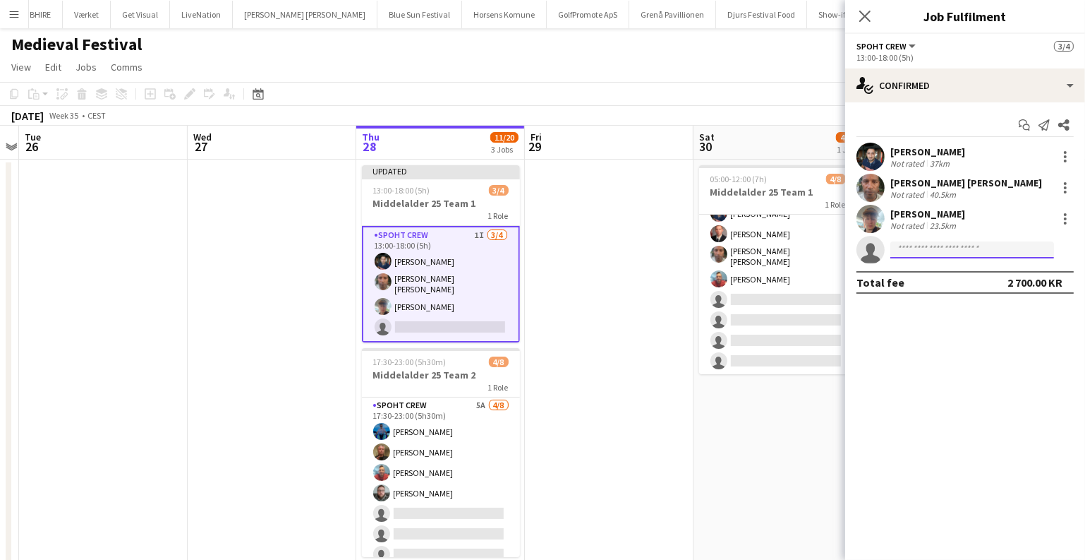
click at [913, 255] on input at bounding box center [972, 249] width 164 height 17
type input "*******"
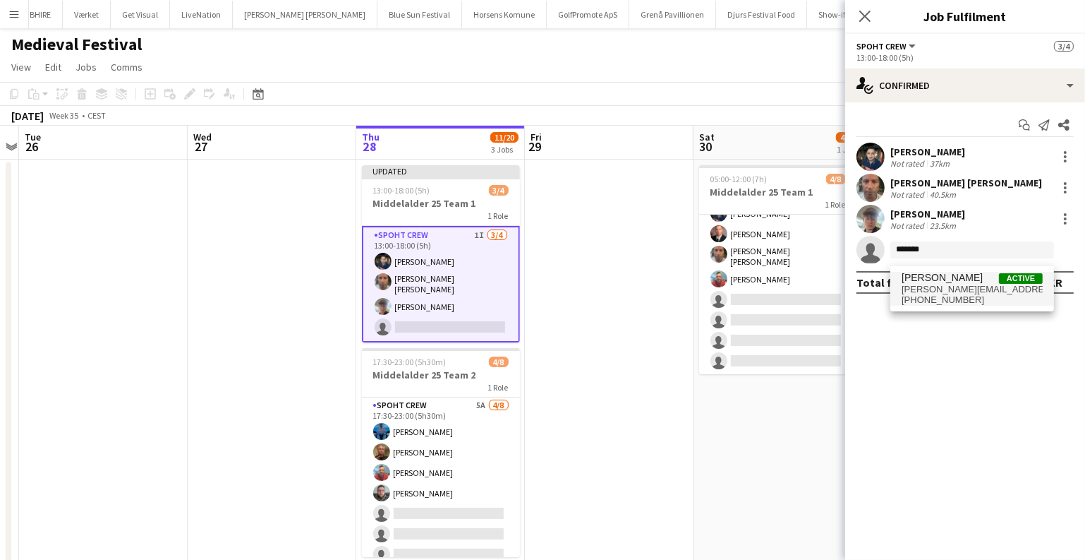
click at [943, 282] on span "[PERSON_NAME]" at bounding box center [942, 278] width 81 height 12
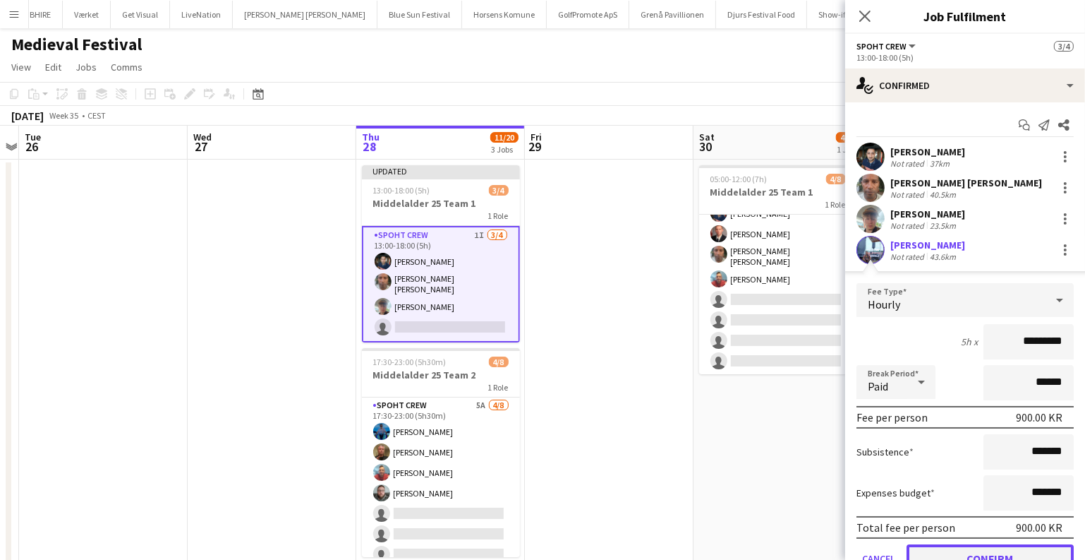
click at [941, 550] on button "Confirm" at bounding box center [990, 558] width 167 height 28
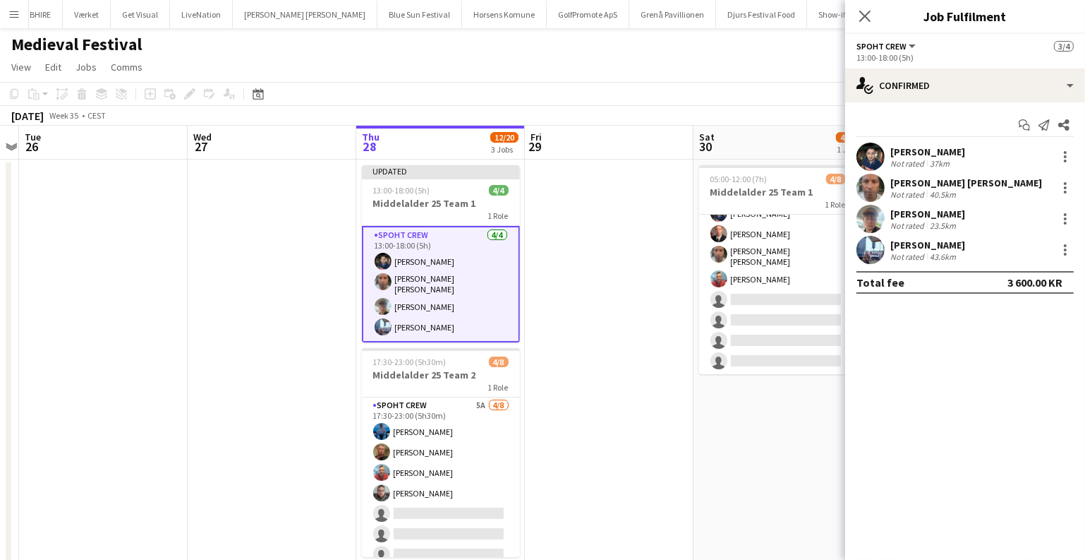
click at [591, 377] on app-date-cell at bounding box center [609, 495] width 169 height 672
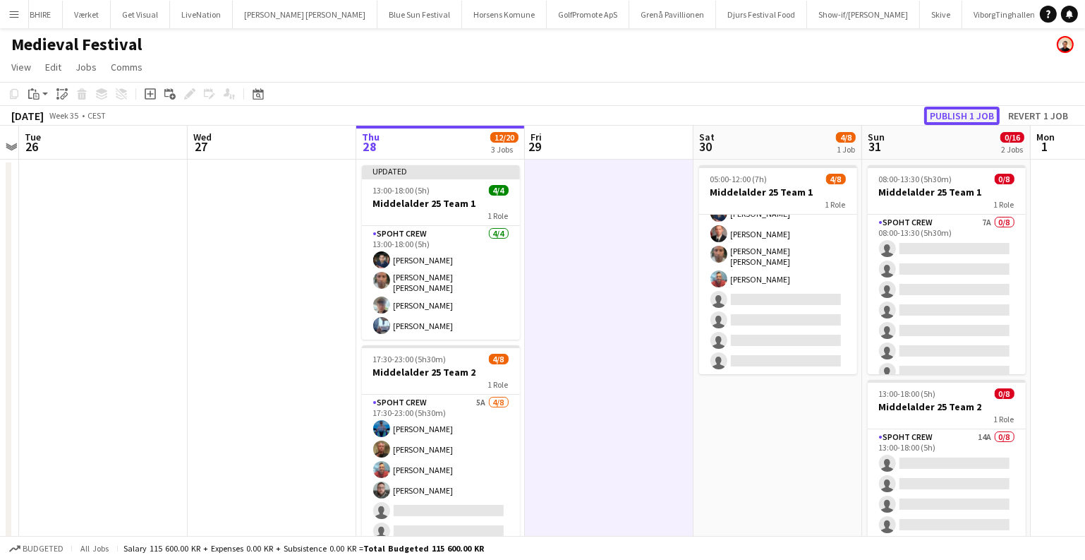
click at [944, 114] on button "Publish 1 job" at bounding box center [962, 116] width 76 height 18
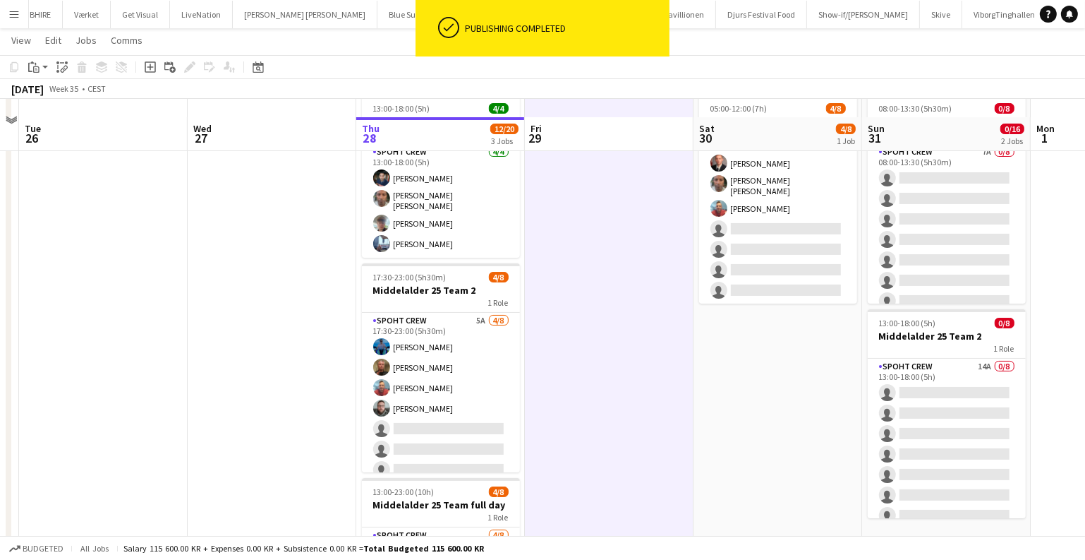
scroll to position [64, 0]
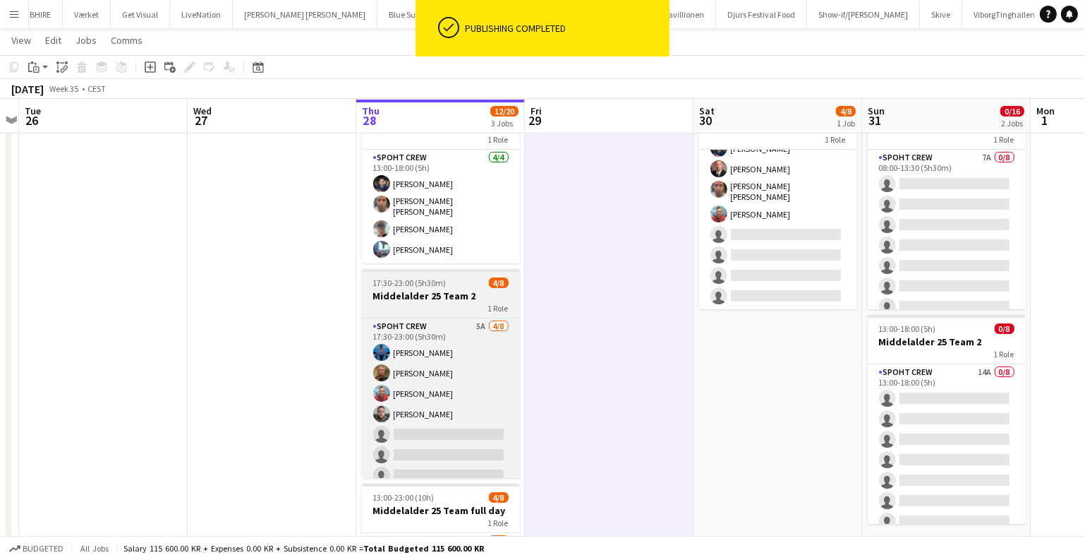
click at [452, 286] on div "17:30-23:00 (5h30m) 4/8" at bounding box center [441, 282] width 158 height 11
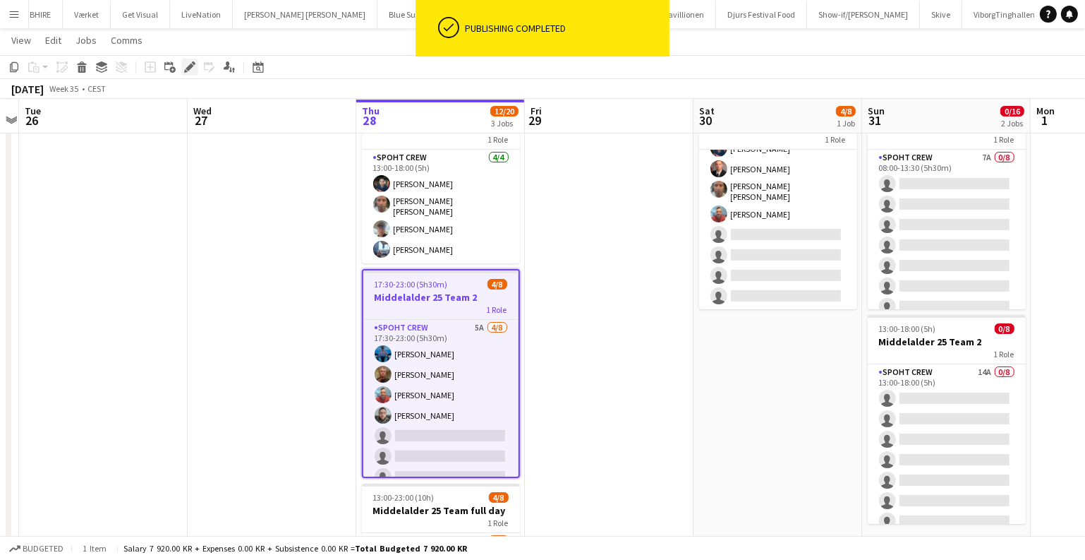
click at [188, 64] on icon "Edit" at bounding box center [189, 66] width 11 height 11
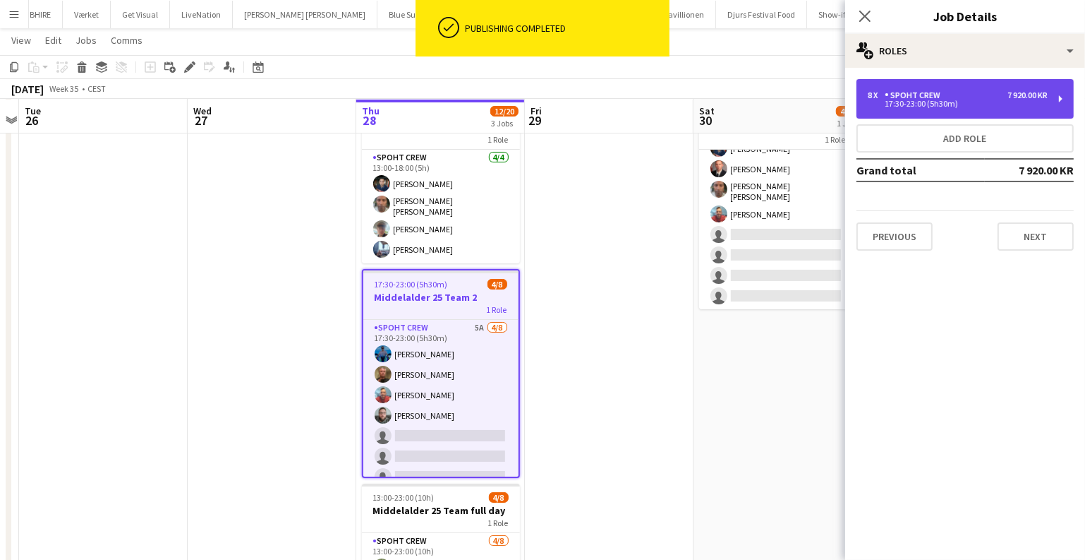
click at [995, 93] on div "8 x Spoht Crew 7 920.00 KR" at bounding box center [958, 95] width 180 height 10
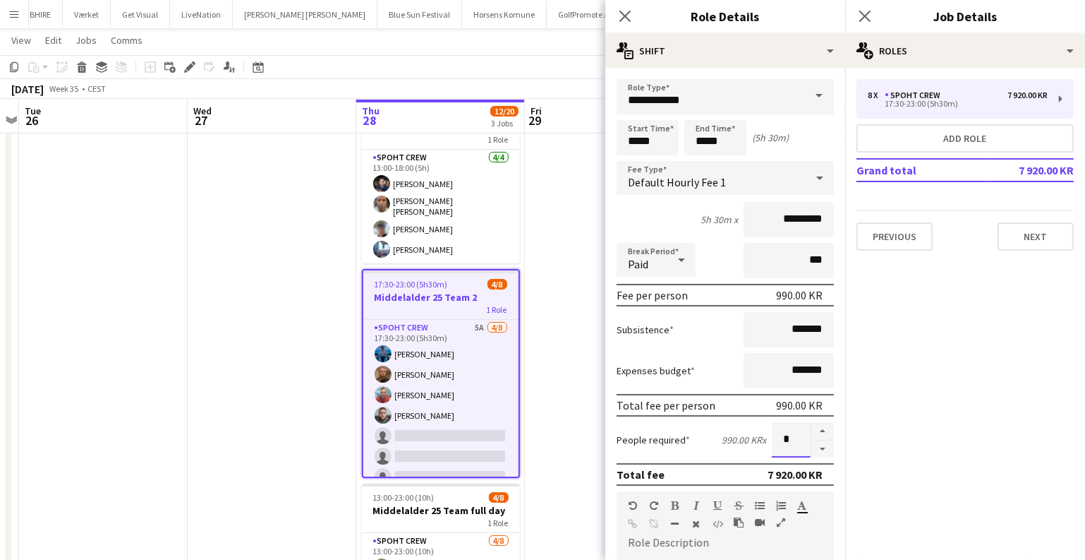
drag, startPoint x: 790, startPoint y: 438, endPoint x: 749, endPoint y: 438, distance: 41.6
click at [749, 438] on div "People required 990.00 KR x *" at bounding box center [725, 439] width 217 height 35
type input "*"
click at [582, 316] on app-date-cell at bounding box center [609, 431] width 169 height 672
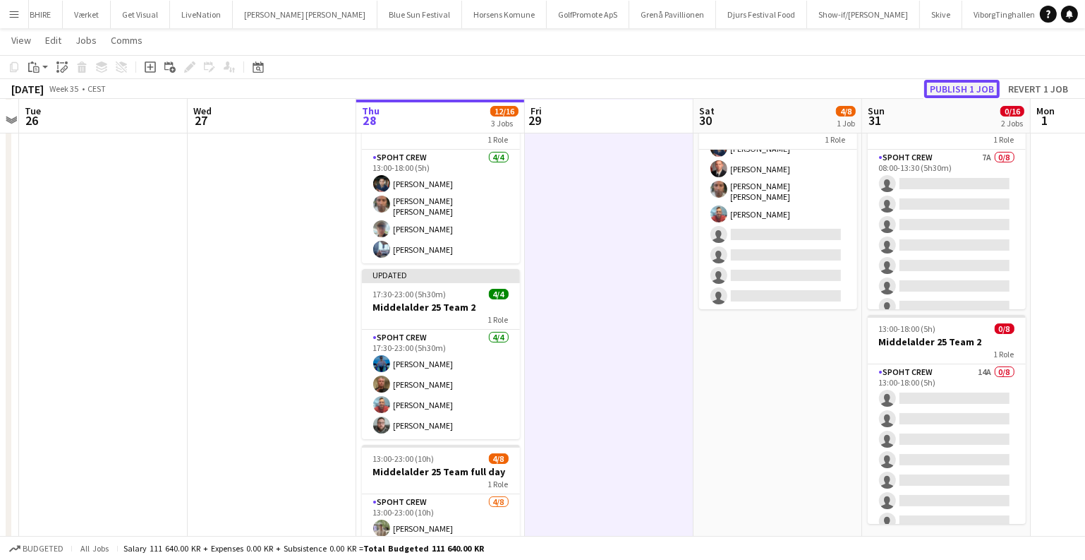
click at [948, 80] on button "Publish 1 job" at bounding box center [962, 89] width 76 height 18
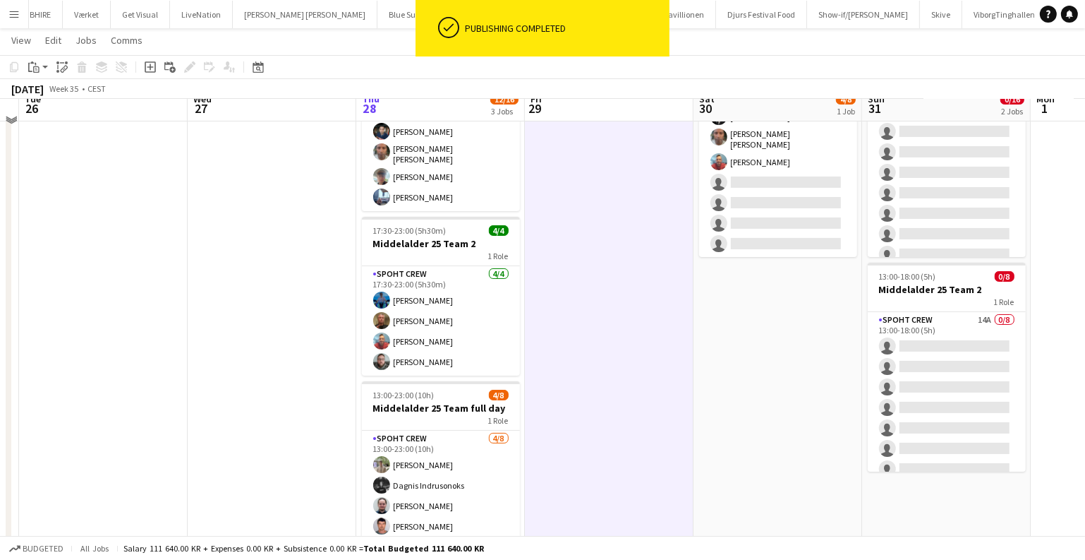
scroll to position [256, 0]
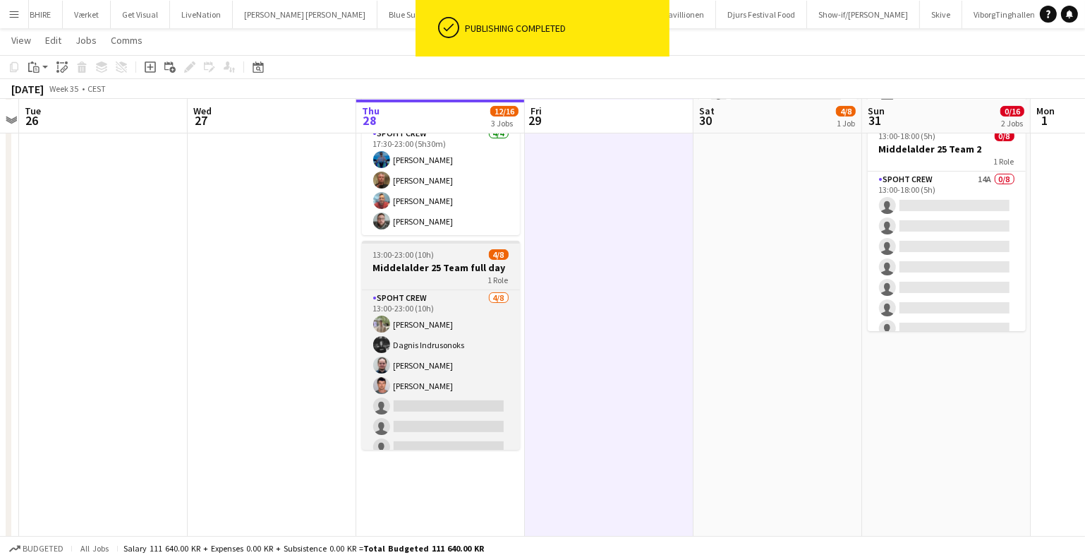
click at [416, 268] on h3 "Middelalder 25 Team full day" at bounding box center [441, 267] width 158 height 13
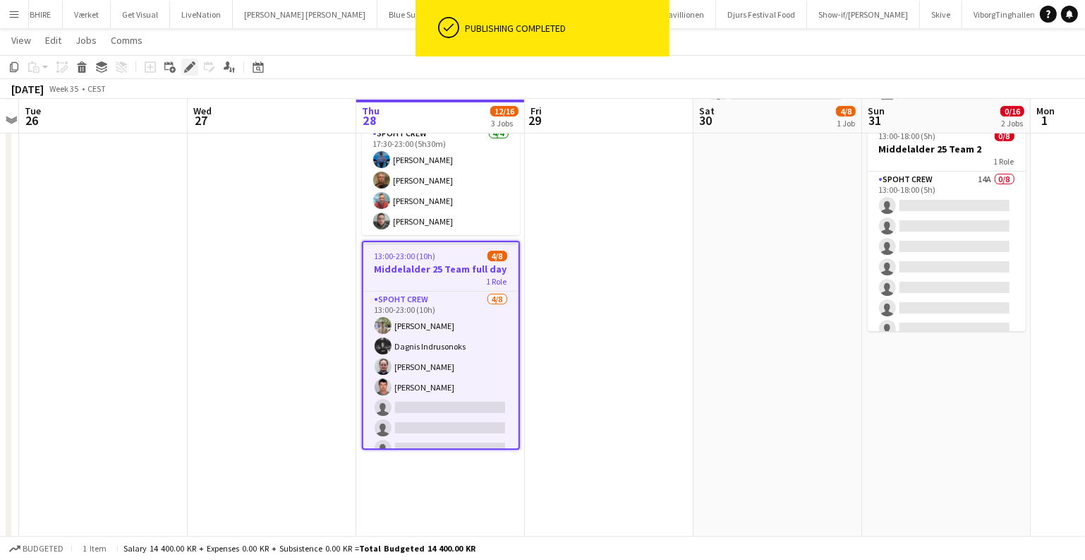
click at [190, 66] on icon at bounding box center [190, 68] width 8 height 8
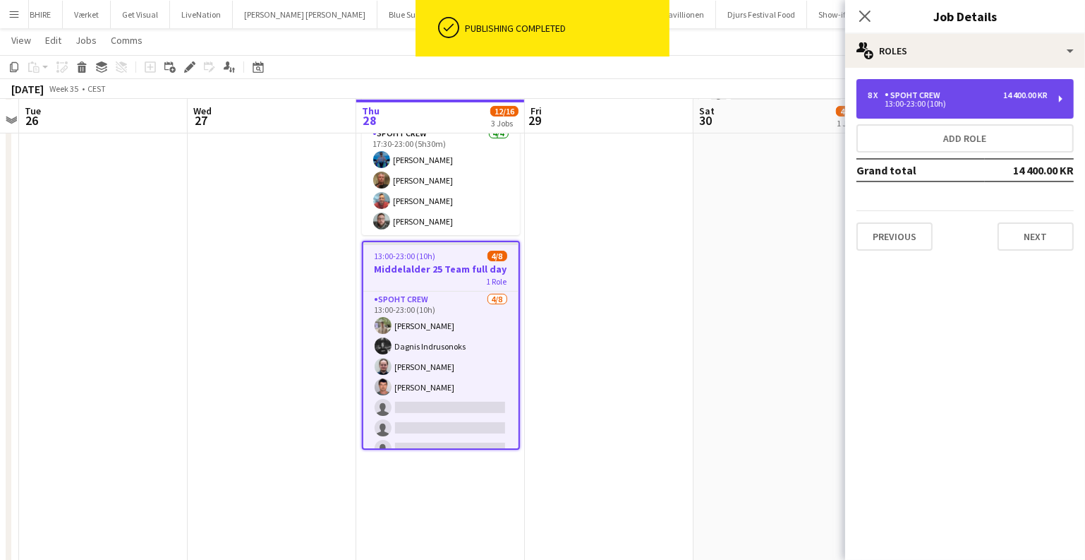
click at [985, 93] on div "8 x Spoht Crew 14 400.00 KR" at bounding box center [958, 95] width 180 height 10
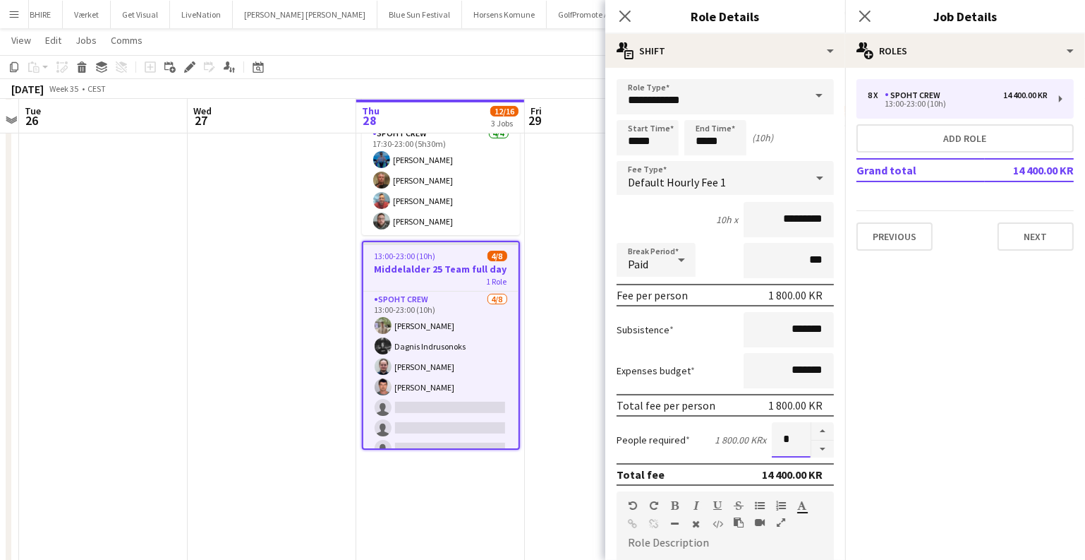
drag, startPoint x: 793, startPoint y: 441, endPoint x: 740, endPoint y: 423, distance: 55.8
click at [749, 431] on div "People required 1 800.00 KR x *" at bounding box center [725, 439] width 217 height 35
type input "*"
click at [595, 349] on app-date-cell at bounding box center [609, 238] width 169 height 672
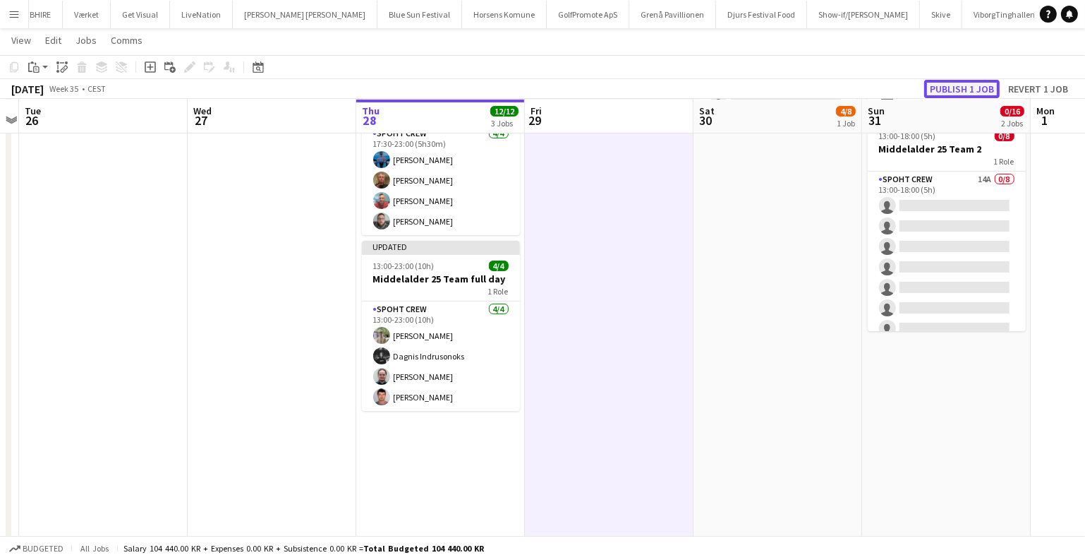
click at [953, 86] on button "Publish 1 job" at bounding box center [962, 89] width 76 height 18
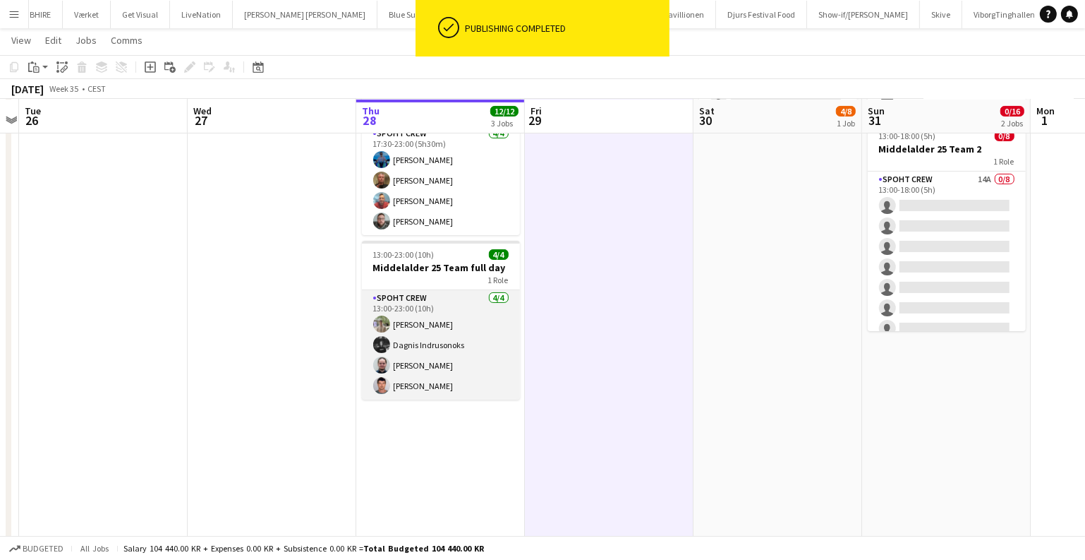
click at [483, 342] on app-card-role "Spoht Crew 4/4 13:00-23:00 (10h) Arthur Daval-Markussen Dagnis Indrusonoks Mind…" at bounding box center [441, 344] width 158 height 109
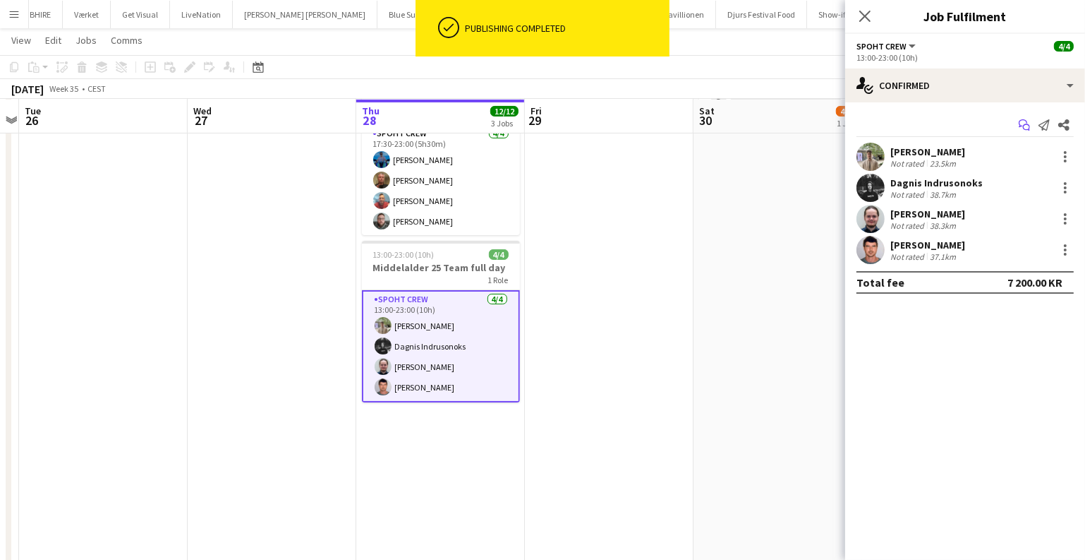
click at [1023, 121] on icon "Start chat" at bounding box center [1024, 124] width 11 height 11
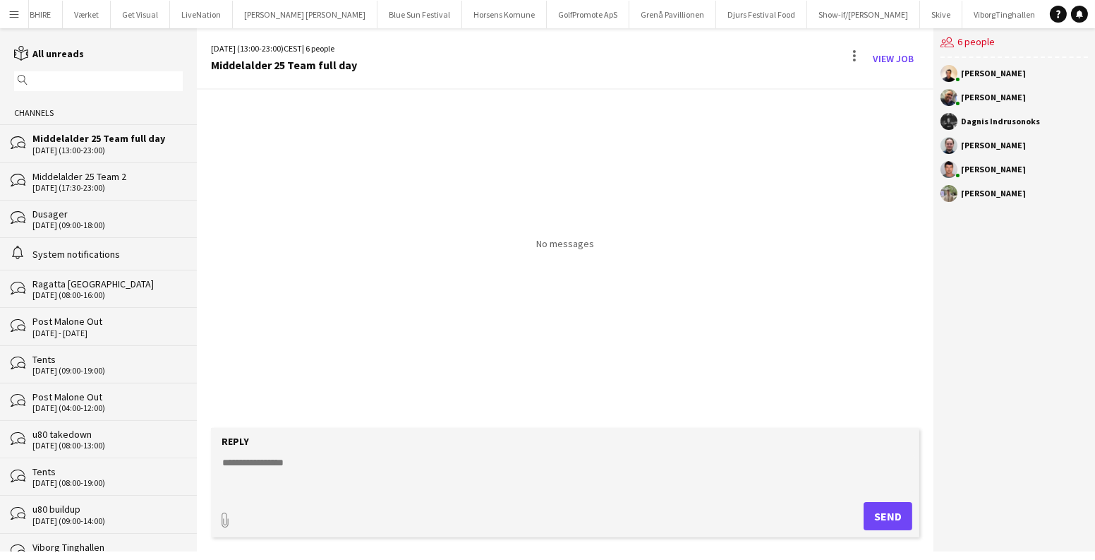
click at [391, 471] on textarea at bounding box center [568, 473] width 694 height 37
type textarea "**********"
click at [893, 509] on button "Send" at bounding box center [888, 516] width 49 height 28
click at [8, 6] on button "Menu" at bounding box center [14, 14] width 28 height 28
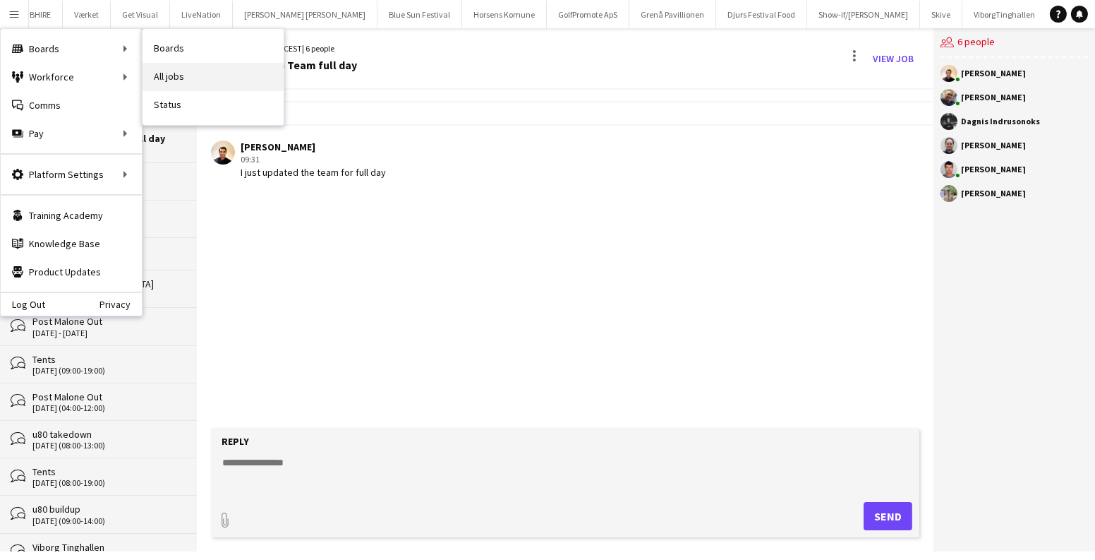
click at [194, 74] on link "All jobs" at bounding box center [213, 77] width 141 height 28
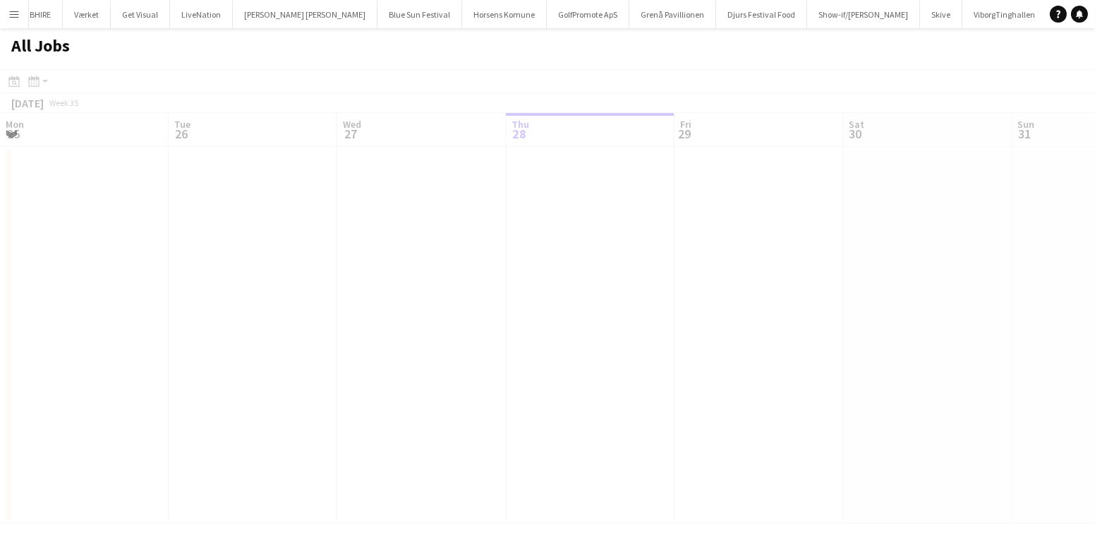
scroll to position [0, 337]
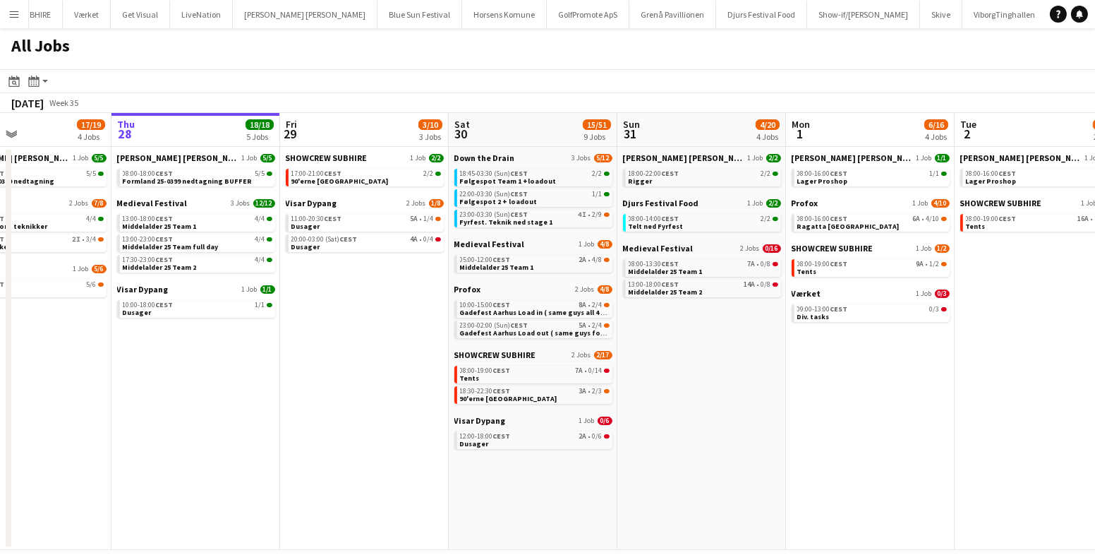
drag, startPoint x: 422, startPoint y: 391, endPoint x: 604, endPoint y: 408, distance: 182.8
click at [600, 408] on app-calendar-viewport "Mon 25 16/16 3 Jobs Tue 26 10/14 5 Jobs Wed 27 17/19 4 Jobs Thu 28 18/18 5 Jobs…" at bounding box center [547, 331] width 1095 height 437
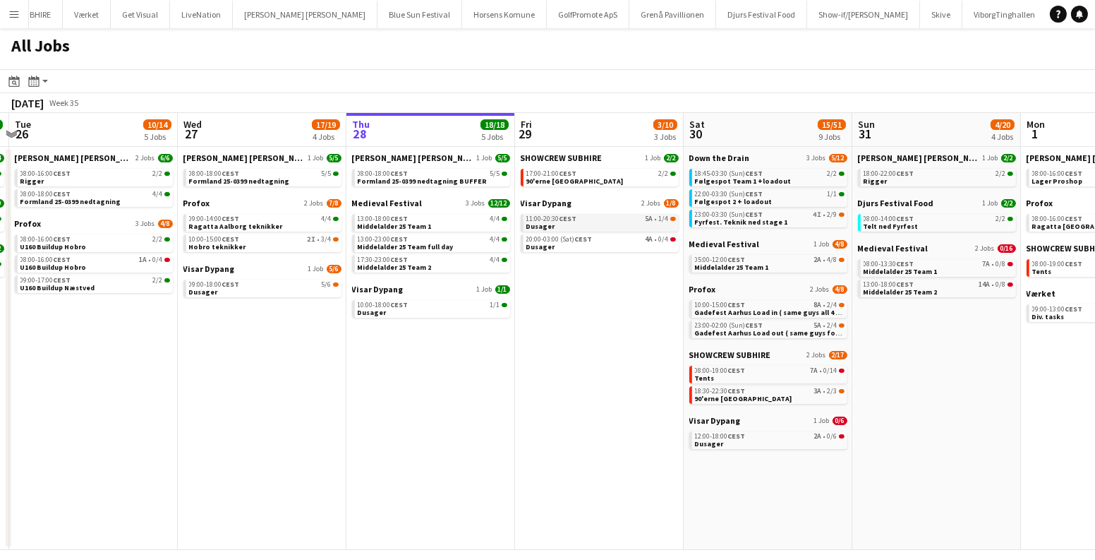
click at [639, 220] on div "11:00-20:30 CEST 5A • 1/4" at bounding box center [601, 218] width 150 height 7
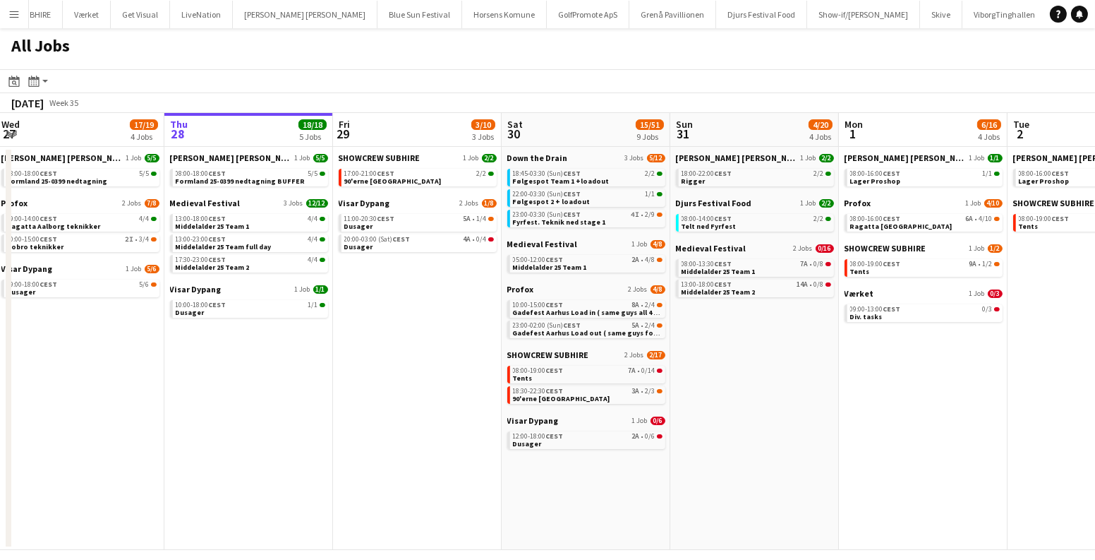
scroll to position [0, 518]
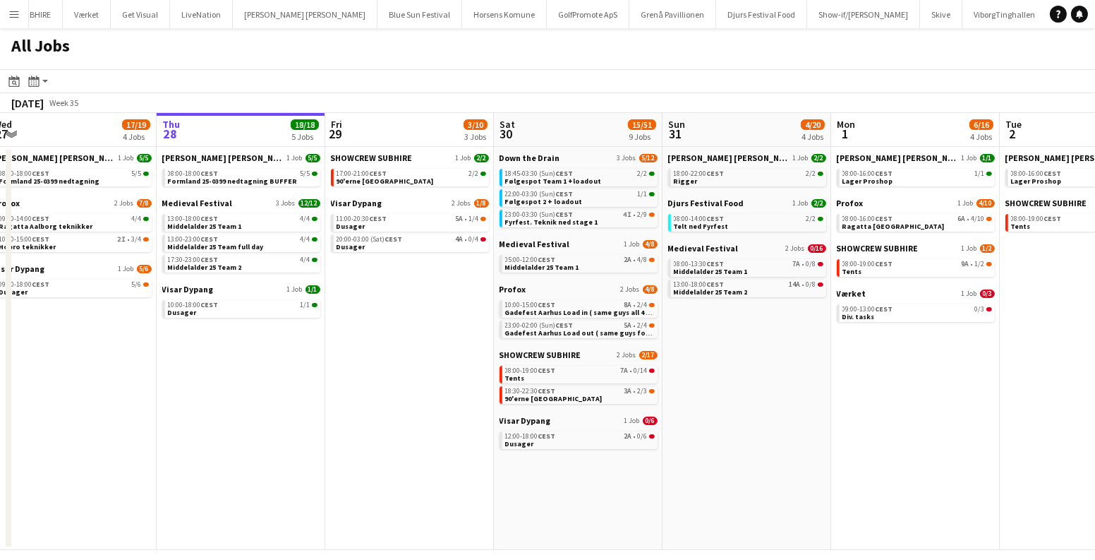
drag, startPoint x: 945, startPoint y: 351, endPoint x: 755, endPoint y: 359, distance: 190.0
click at [755, 359] on app-calendar-viewport "Sun 24 7/7 3 Jobs Mon 25 16/16 3 Jobs Tue 26 10/14 5 Jobs Wed 27 17/19 4 Jobs T…" at bounding box center [547, 331] width 1095 height 437
click at [541, 308] on span "Gadefest Aarhus Load in ( same guys all 4 dates )" at bounding box center [587, 312] width 165 height 9
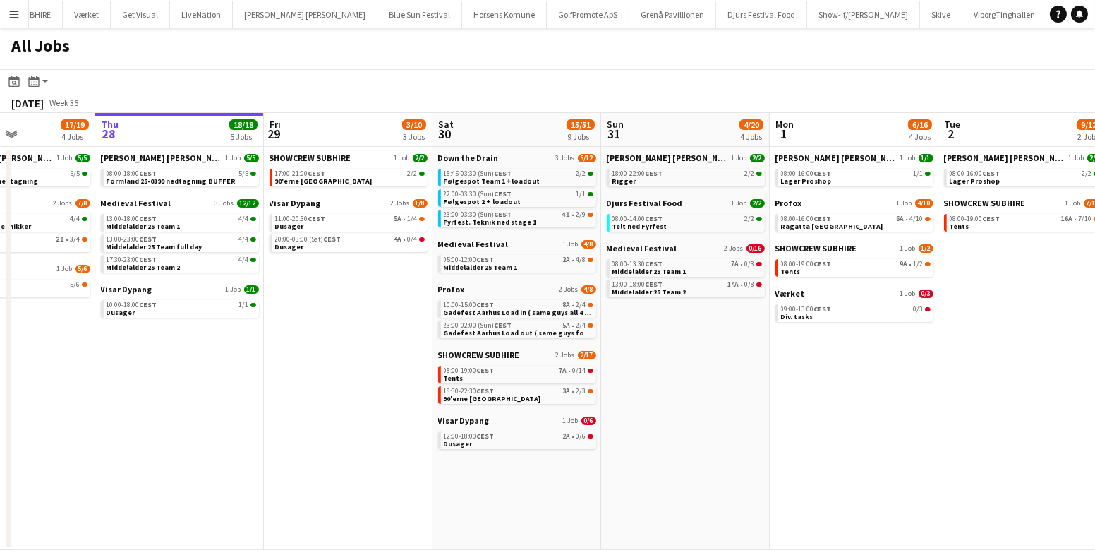
drag, startPoint x: 883, startPoint y: 435, endPoint x: 476, endPoint y: 399, distance: 408.7
click at [476, 399] on app-calendar-viewport "Sun 24 7/7 3 Jobs Mon 25 16/16 3 Jobs Tue 26 10/14 5 Jobs Wed 27 17/19 4 Jobs T…" at bounding box center [547, 331] width 1095 height 437
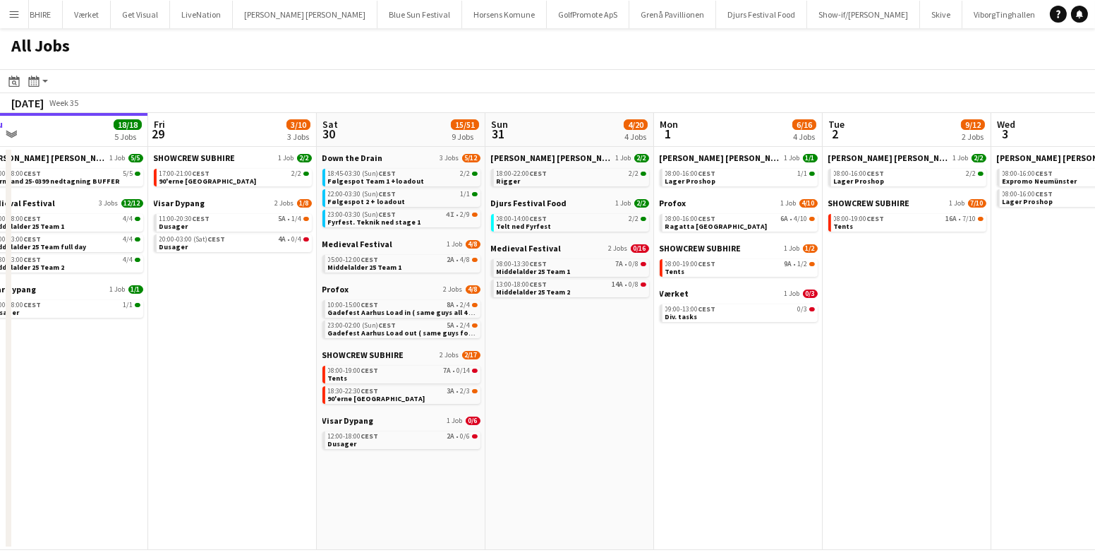
click at [493, 385] on app-all-jobs "All Jobs Date picker AUG 2025 AUG 2025 Monday M Tuesday T Wednesday W Thursday …" at bounding box center [547, 288] width 1095 height 521
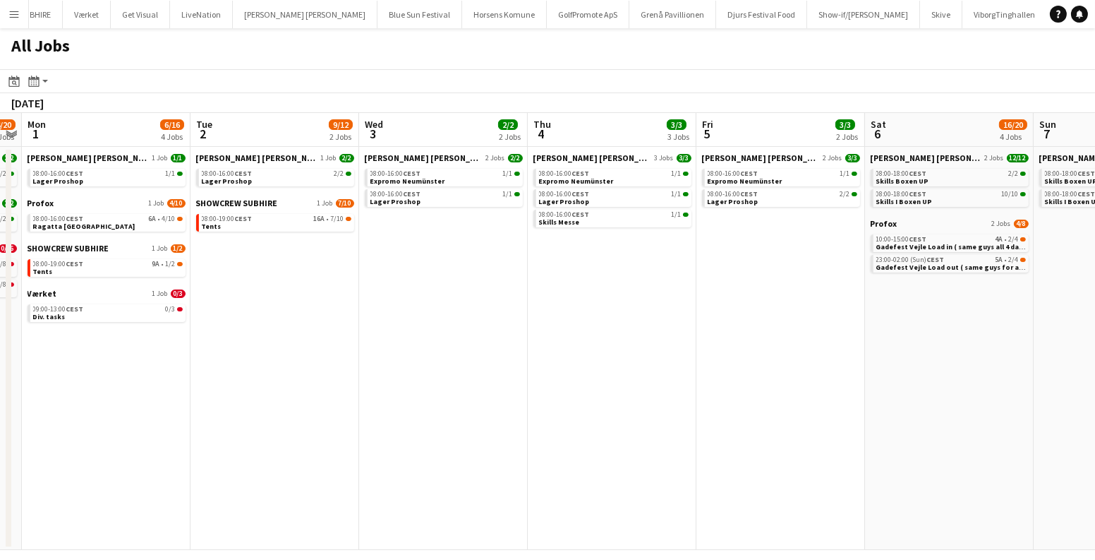
drag, startPoint x: 916, startPoint y: 355, endPoint x: 672, endPoint y: 362, distance: 244.2
click at [672, 362] on app-calendar-viewport "Fri 29 3/10 3 Jobs Sat 30 15/51 9 Jobs Sun 31 4/20 4 Jobs Mon 1 6/16 4 Jobs Tue…" at bounding box center [547, 331] width 1095 height 437
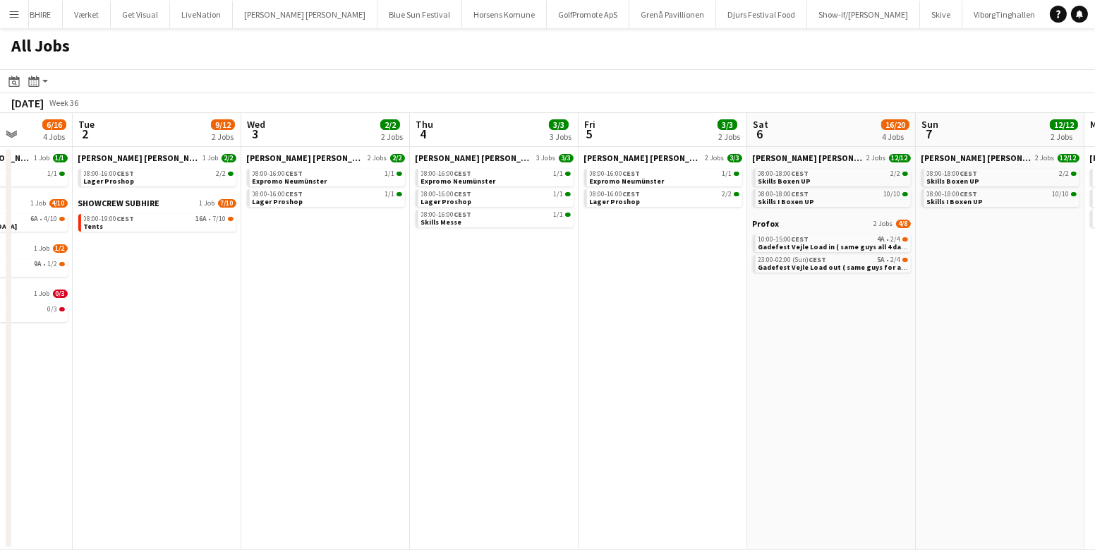
click at [665, 260] on app-date-cell "Danny Black Luna 2 Jobs 3/3 08:00-16:00 CEST 1/1 Expromo Neumünster 08:00-16:00…" at bounding box center [663, 348] width 169 height 403
click at [665, 253] on app-date-cell "Danny Black Luna 2 Jobs 3/3 08:00-16:00 CEST 1/1 Expromo Neumünster 08:00-16:00…" at bounding box center [663, 348] width 169 height 403
click at [701, 322] on app-date-cell "Danny Black Luna 2 Jobs 3/3 08:00-16:00 CEST 1/1 Expromo Neumünster 08:00-16:00…" at bounding box center [663, 348] width 169 height 403
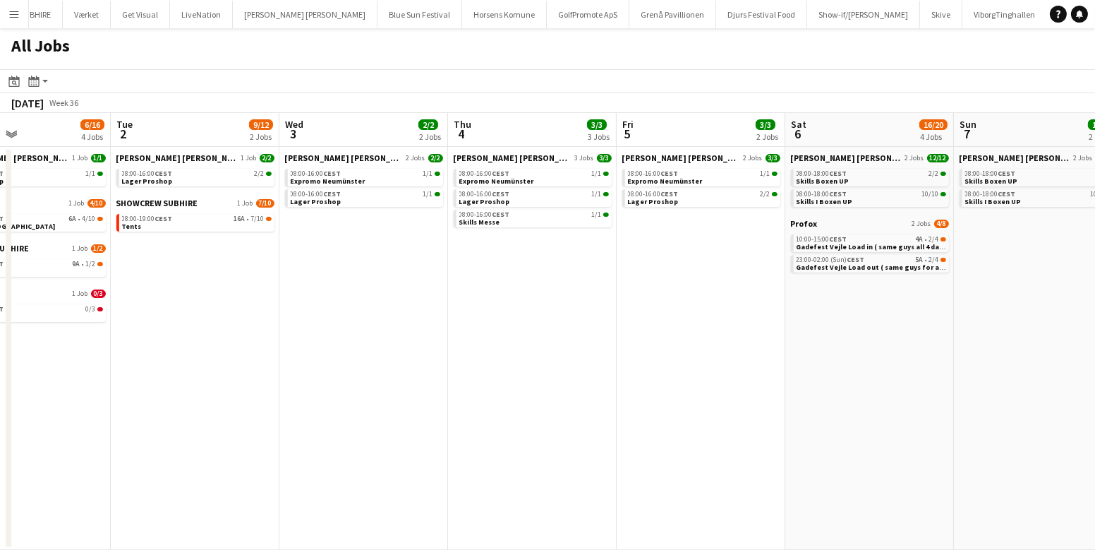
drag, startPoint x: 669, startPoint y: 283, endPoint x: 543, endPoint y: 288, distance: 126.4
click at [538, 289] on app-calendar-viewport "Fri 29 3/10 3 Jobs Sat 30 15/51 9 Jobs Sun 31 4/20 4 Jobs Mon 1 6/16 4 Jobs Tue…" at bounding box center [547, 331] width 1095 height 437
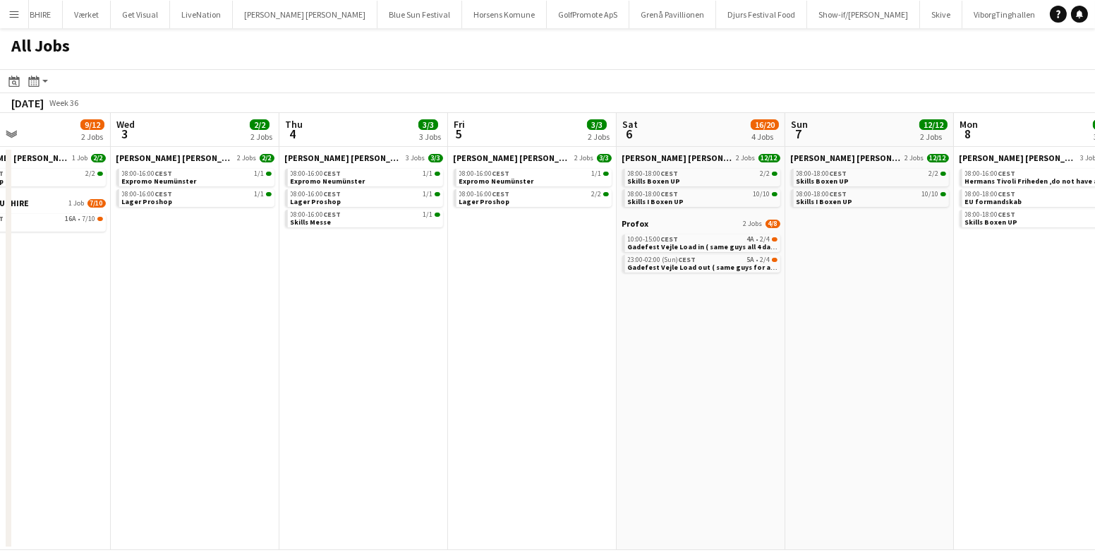
click at [545, 286] on app-date-cell "Danny Black Luna 2 Jobs 3/3 08:00-16:00 CEST 1/1 Expromo Neumünster 08:00-16:00…" at bounding box center [532, 348] width 169 height 403
click at [962, 8] on button "ViborgTinghallen Close" at bounding box center [1004, 15] width 85 height 28
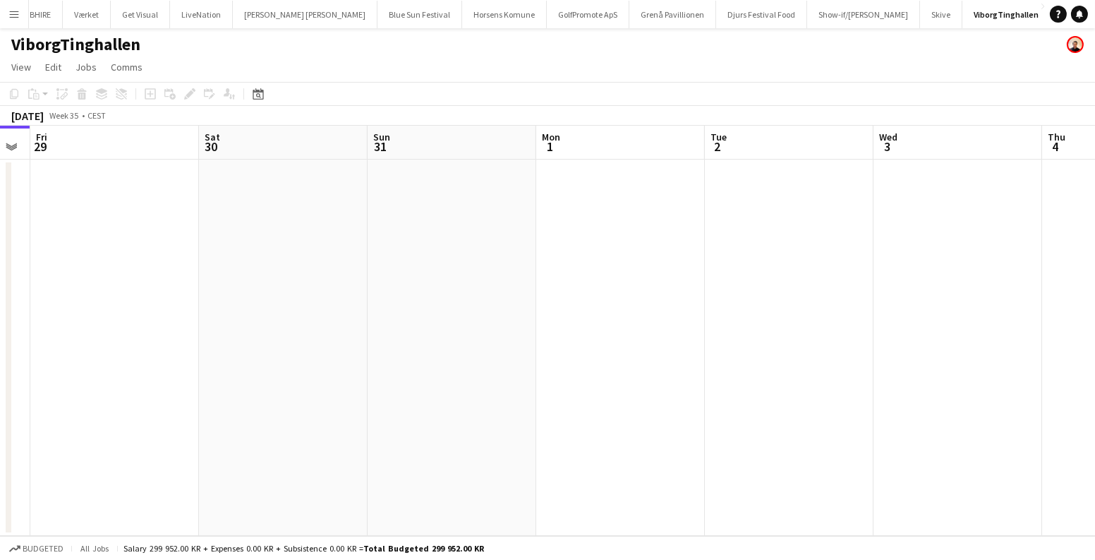
drag, startPoint x: 931, startPoint y: 267, endPoint x: 296, endPoint y: 277, distance: 635.1
click at [280, 278] on app-calendar-viewport "Mon 25 Tue 26 Wed 27 Thu 28 Fri 29 Sat 30 Sun 31 Mon 1 Tue 2 Wed 3 Thu 4 Fri 5" at bounding box center [547, 331] width 1095 height 410
drag, startPoint x: 698, startPoint y: 282, endPoint x: 236, endPoint y: 286, distance: 461.5
click at [236, 286] on app-calendar-viewport "Wed 27 Thu 28 Fri 29 Sat 30 Sun 31 Mon 1 Tue 2 Wed 3 Thu 4 Fri 5 Sat 6 Sun 7" at bounding box center [547, 331] width 1095 height 410
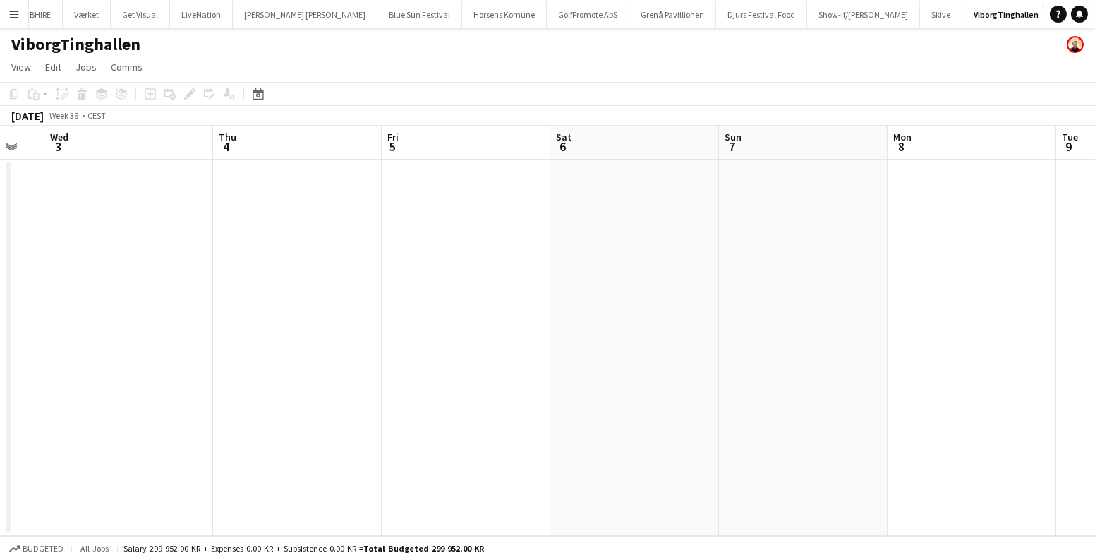
click at [451, 209] on app-date-cell at bounding box center [466, 347] width 169 height 376
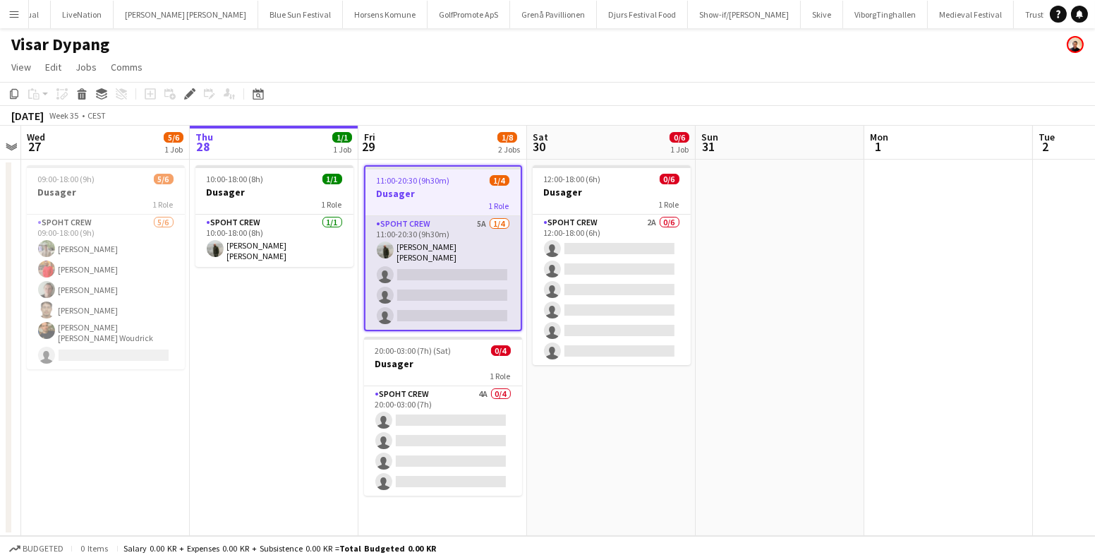
click at [444, 280] on app-card-role "Spoht Crew 5A [DATE] 11:00-20:30 (9h30m) [PERSON_NAME] [PERSON_NAME] single-neu…" at bounding box center [443, 273] width 155 height 114
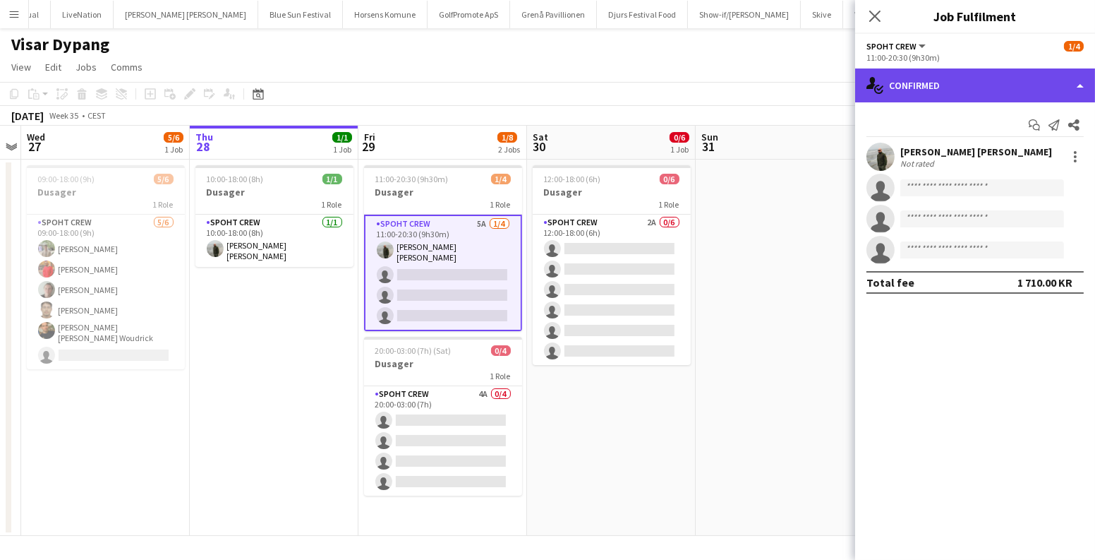
click at [987, 77] on div "single-neutral-actions-check-2 Confirmed" at bounding box center [975, 85] width 240 height 34
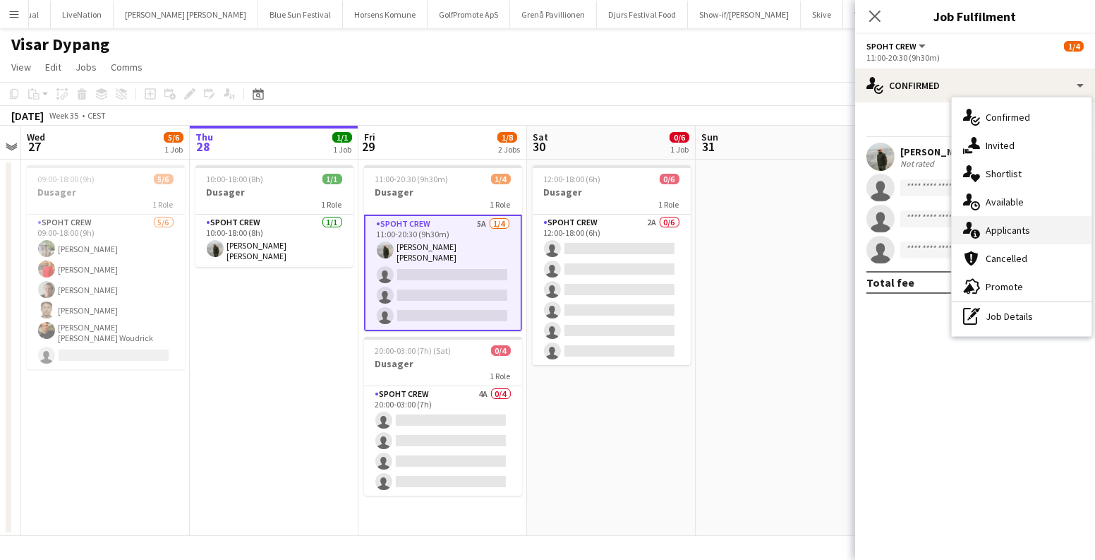
click at [998, 222] on div "single-neutral-actions-information Applicants" at bounding box center [1022, 230] width 140 height 28
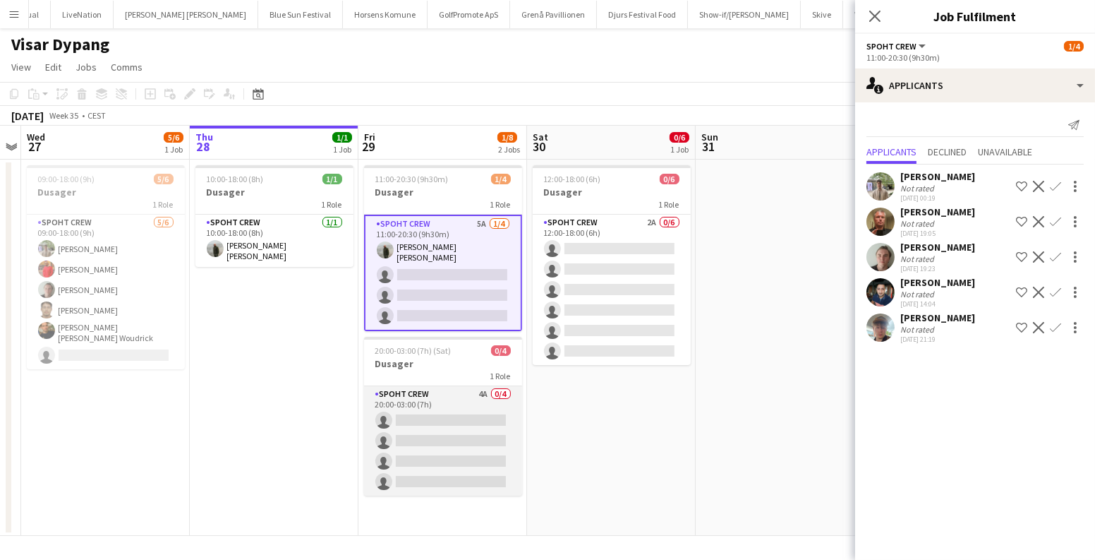
click at [434, 413] on app-card-role "Spoht Crew 4A 0/4 20:00-03:00 (7h) single-neutral-actions single-neutral-action…" at bounding box center [443, 440] width 158 height 109
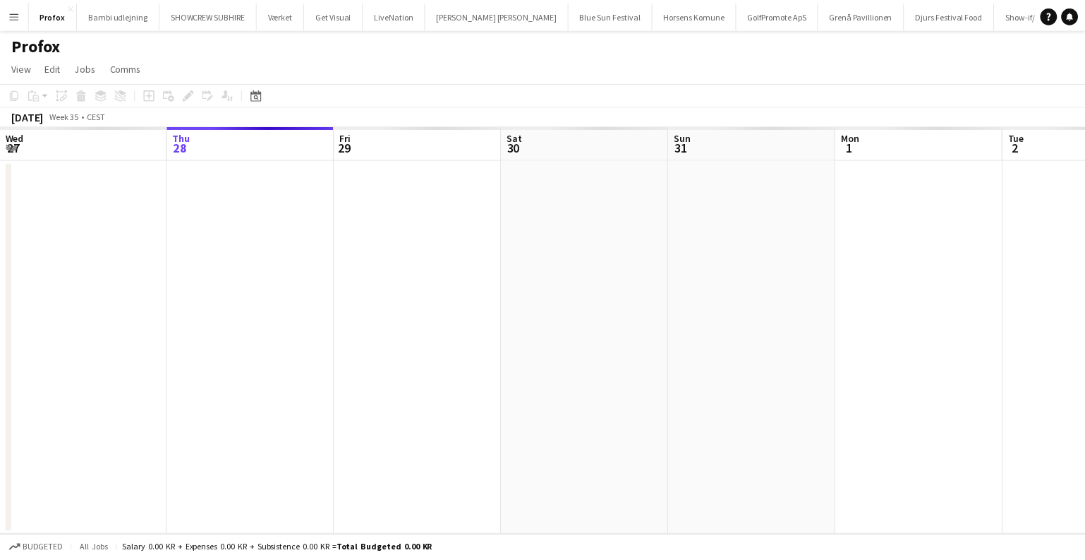
scroll to position [0, 485]
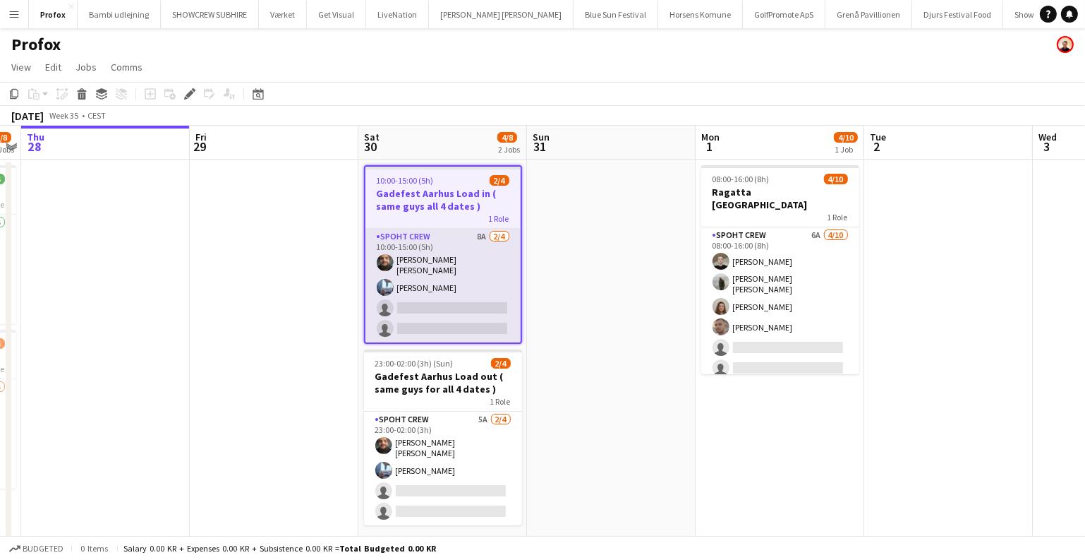
click at [483, 300] on app-card-role "Spoht Crew 8A [DATE] 10:00-15:00 (5h) [PERSON_NAME] [PERSON_NAME] Irom single-n…" at bounding box center [443, 286] width 155 height 114
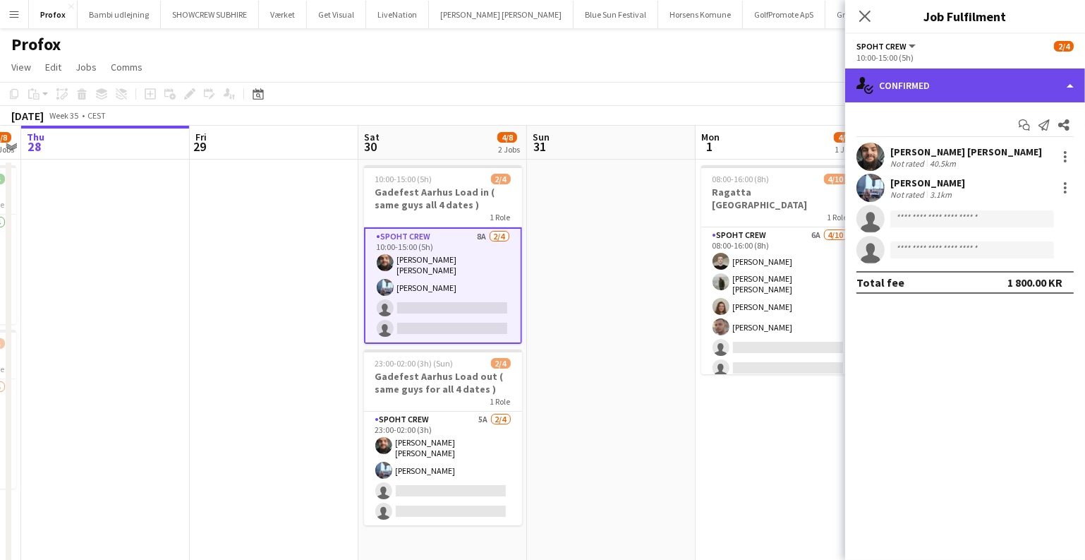
click at [991, 77] on div "single-neutral-actions-check-2 Confirmed" at bounding box center [965, 85] width 240 height 34
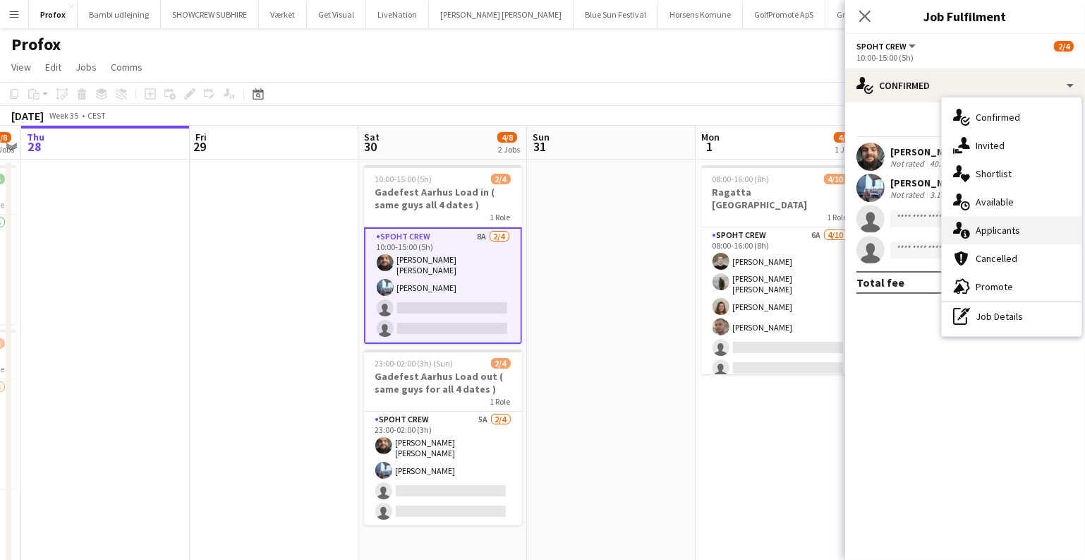
drag, startPoint x: 1006, startPoint y: 226, endPoint x: 833, endPoint y: 266, distance: 177.5
click at [1005, 226] on div "single-neutral-actions-information Applicants" at bounding box center [1012, 230] width 140 height 28
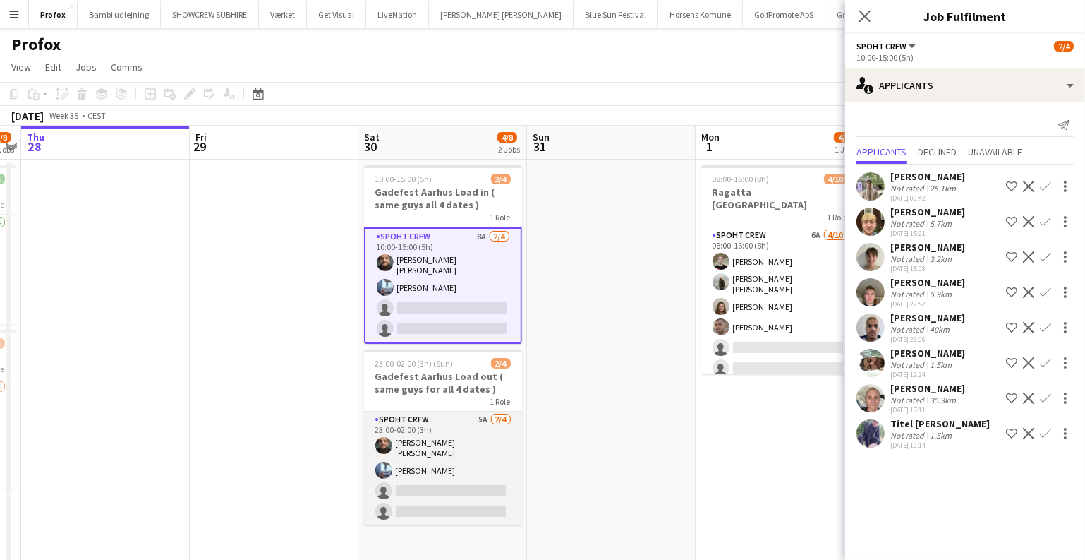
click at [450, 456] on app-card-role "Spoht Crew 5A [DATE] 23:00-02:00 (3h) [PERSON_NAME] [PERSON_NAME] Irom single-n…" at bounding box center [443, 468] width 158 height 114
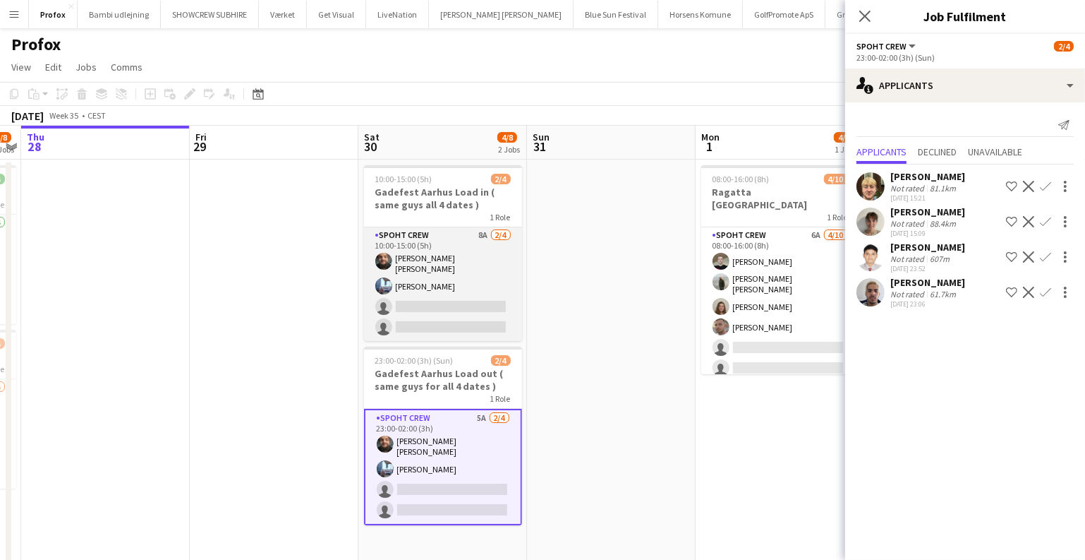
click at [446, 286] on app-card-role "Spoht Crew 8A [DATE] 10:00-15:00 (5h) [PERSON_NAME] [PERSON_NAME] Irom single-n…" at bounding box center [443, 284] width 158 height 114
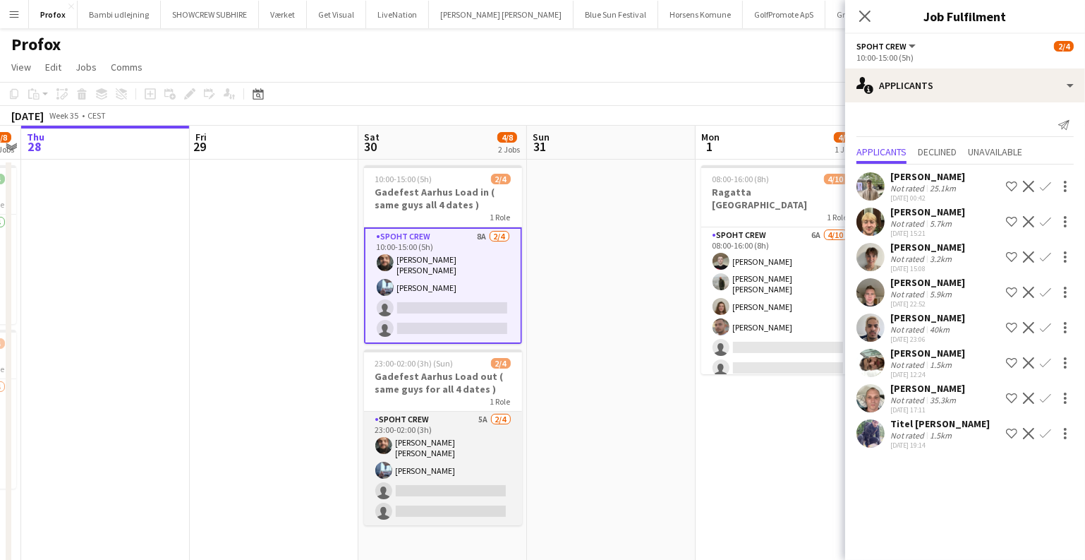
click at [435, 488] on app-card-role "Spoht Crew 5A [DATE] 23:00-02:00 (3h) [PERSON_NAME] [PERSON_NAME] Irom single-n…" at bounding box center [443, 468] width 158 height 114
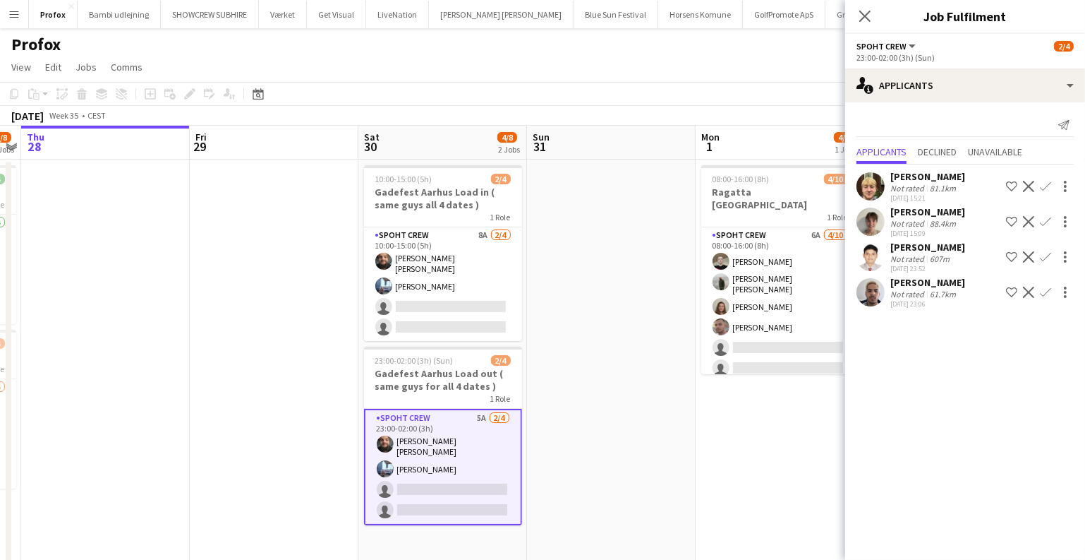
click at [1046, 217] on app-icon "Confirm" at bounding box center [1045, 221] width 11 height 11
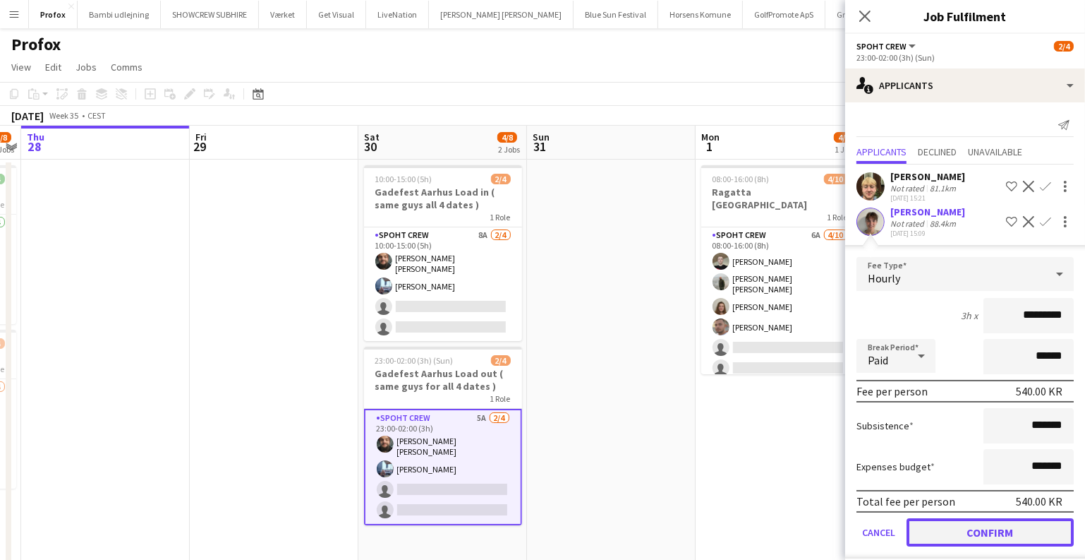
click at [982, 546] on button "Confirm" at bounding box center [990, 532] width 167 height 28
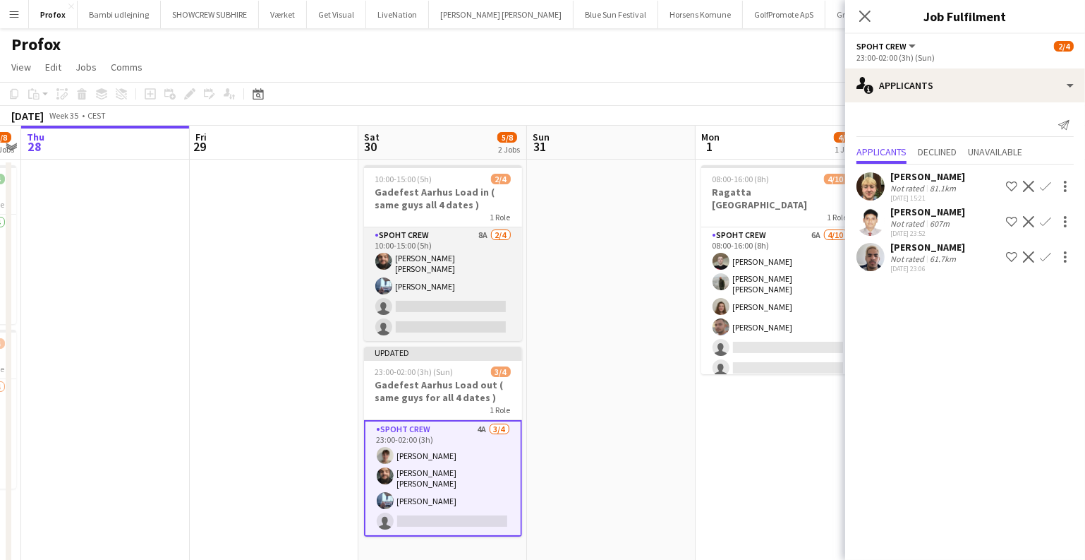
click at [383, 286] on app-user-avatar at bounding box center [383, 285] width 17 height 17
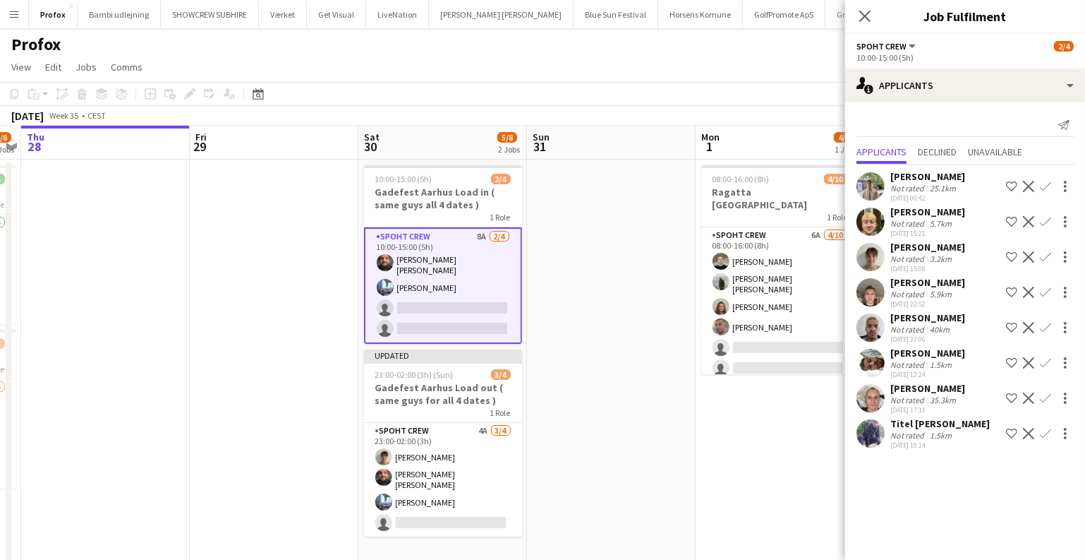
click at [1046, 257] on app-icon "Confirm" at bounding box center [1045, 256] width 11 height 11
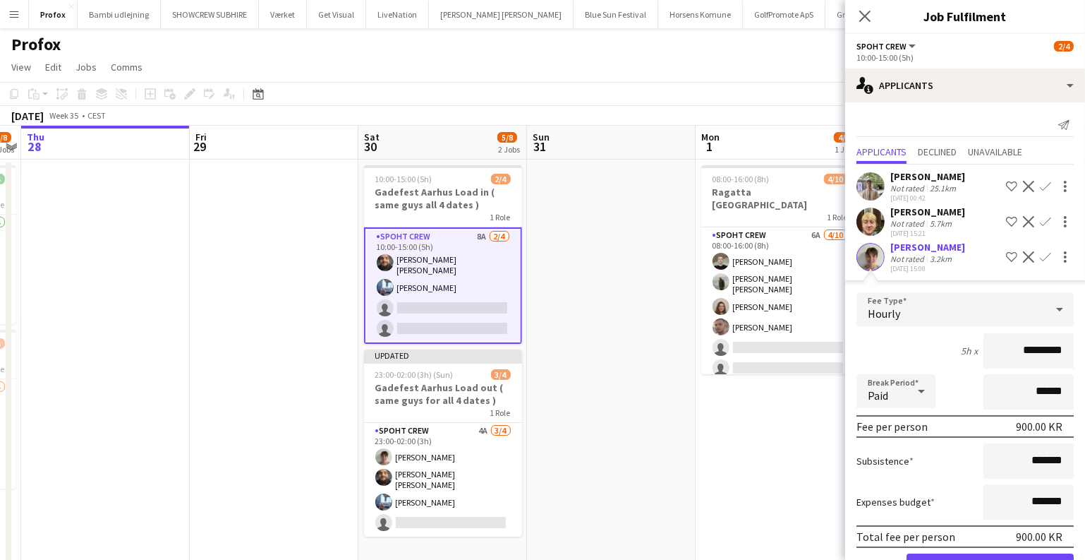
scroll to position [247, 0]
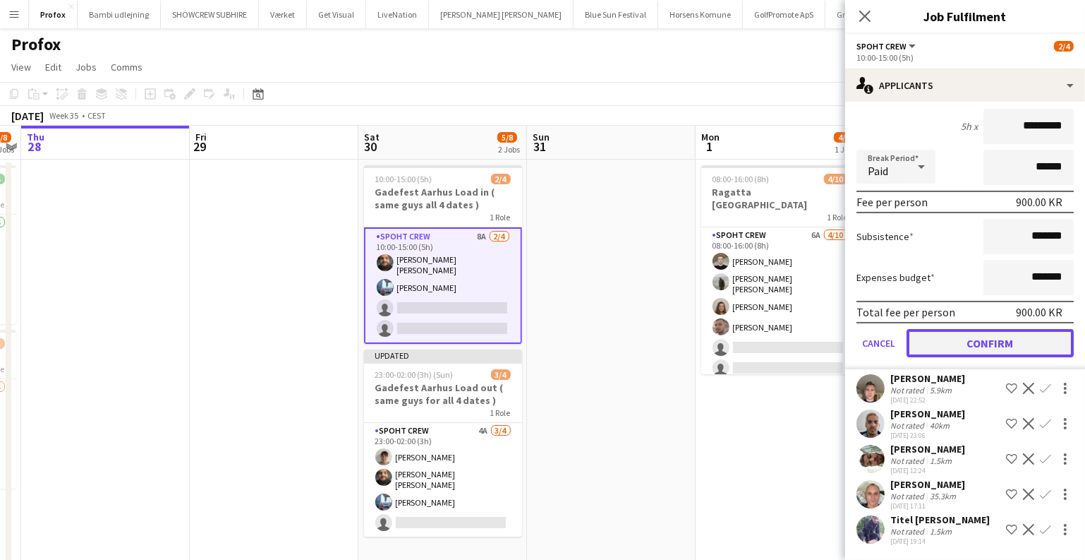
click at [965, 342] on button "Confirm" at bounding box center [990, 343] width 167 height 28
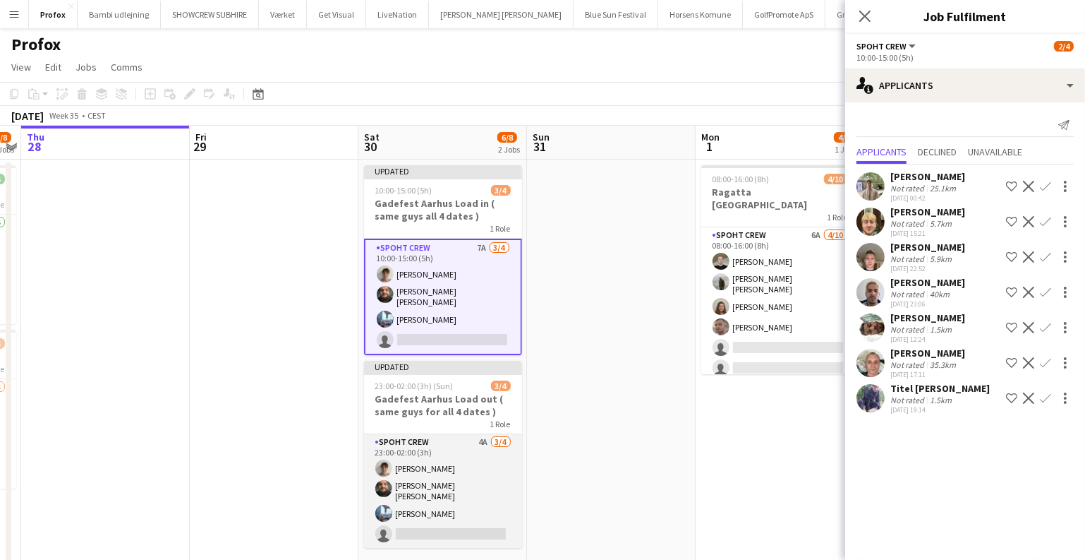
click at [470, 456] on app-card-role "Spoht Crew 4A [DATE] 23:00-02:00 (3h) [PERSON_NAME] [PERSON_NAME] [PERSON_NAME]…" at bounding box center [443, 491] width 158 height 114
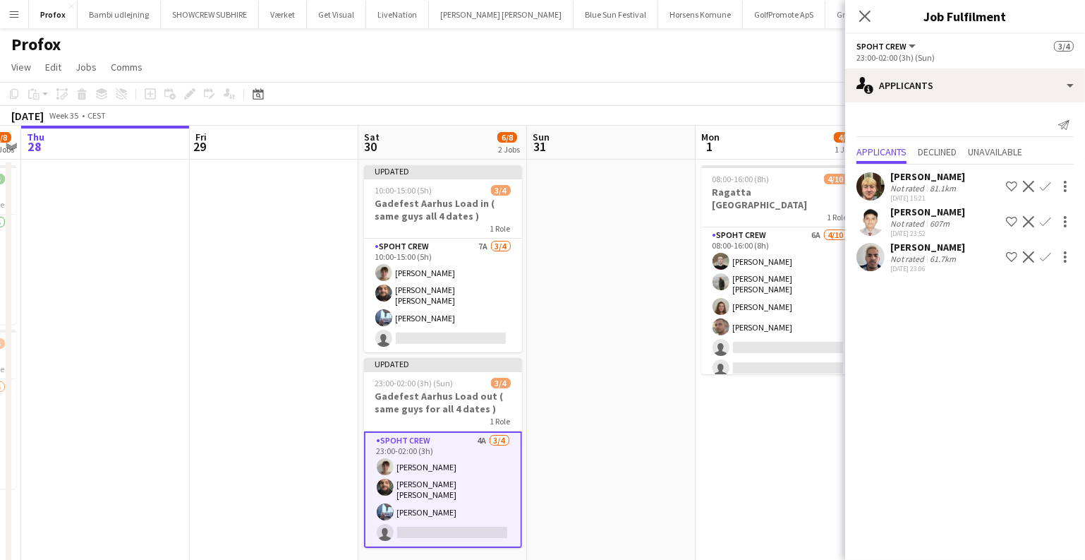
click at [1049, 187] on app-icon "Confirm" at bounding box center [1045, 186] width 11 height 11
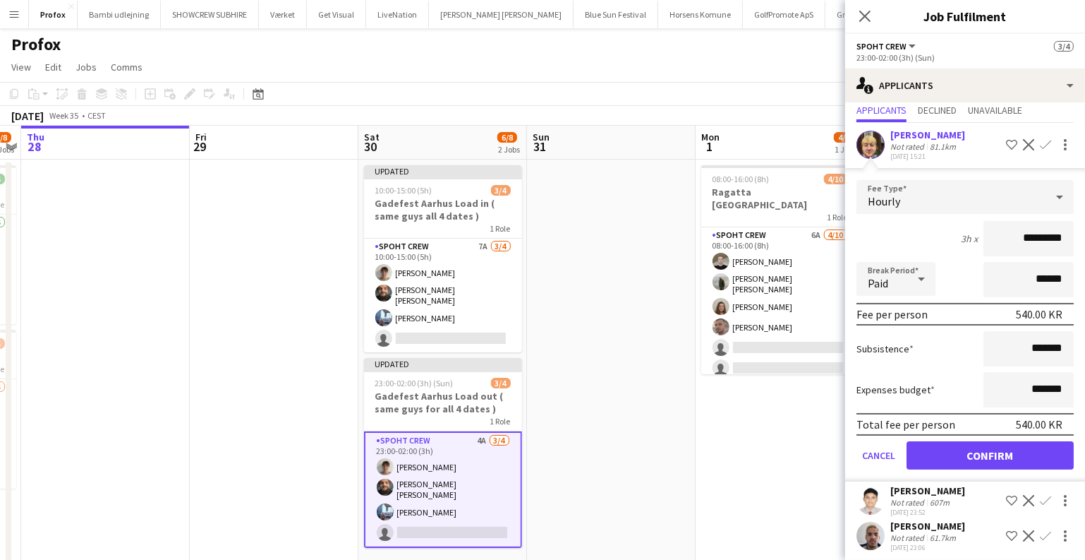
scroll to position [45, 0]
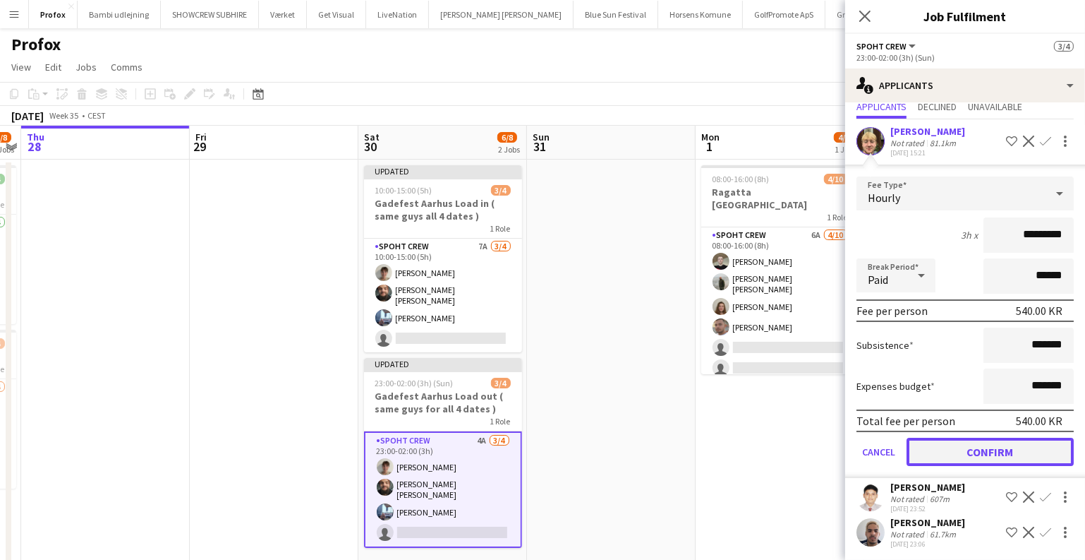
click at [969, 442] on button "Confirm" at bounding box center [990, 451] width 167 height 28
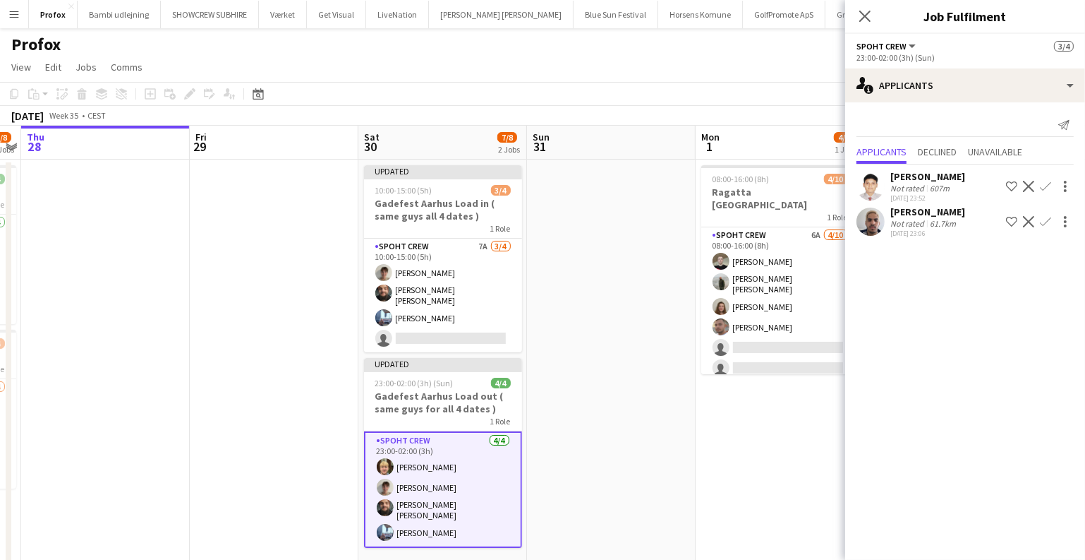
scroll to position [0, 0]
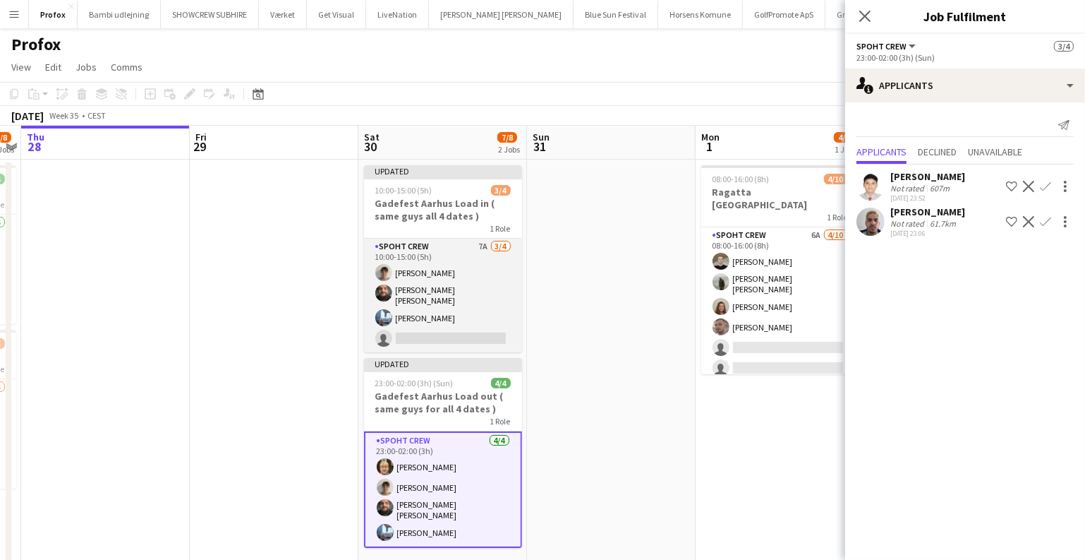
click at [493, 291] on app-card-role "Spoht Crew 7A [DATE] 10:00-15:00 (5h) [PERSON_NAME] [PERSON_NAME] [PERSON_NAME]…" at bounding box center [443, 296] width 158 height 114
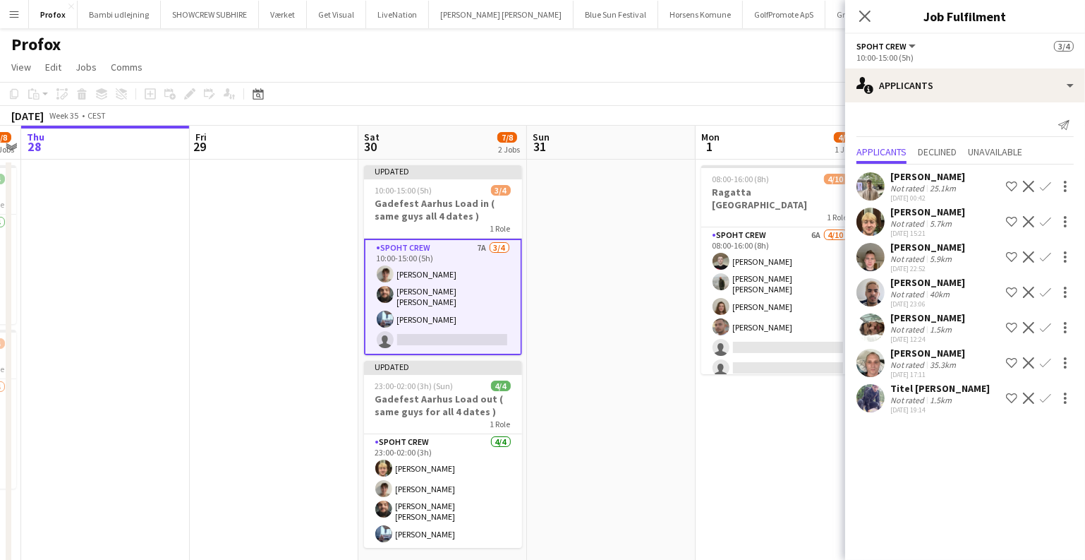
drag, startPoint x: 1049, startPoint y: 216, endPoint x: 1042, endPoint y: 221, distance: 8.6
click at [1049, 216] on app-icon "Confirm" at bounding box center [1045, 221] width 11 height 11
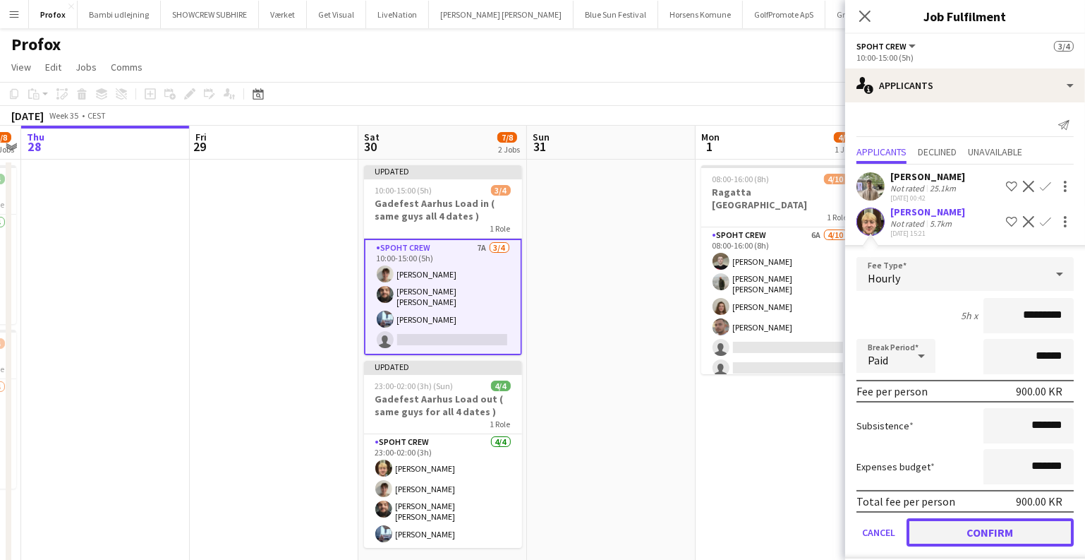
click at [981, 536] on button "Confirm" at bounding box center [990, 532] width 167 height 28
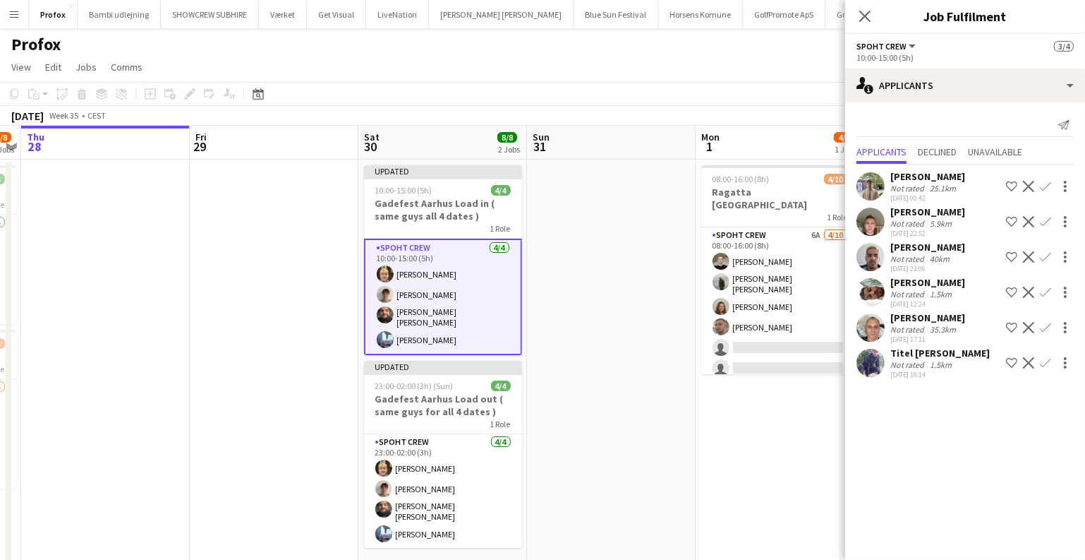
click at [592, 306] on app-date-cell at bounding box center [611, 380] width 169 height 443
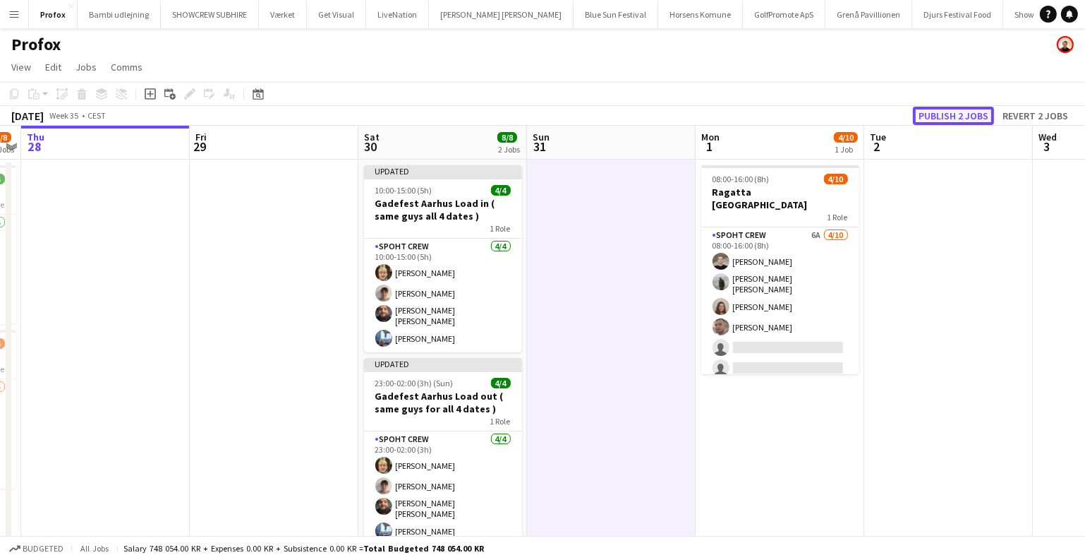
click at [936, 113] on button "Publish 2 jobs" at bounding box center [953, 116] width 81 height 18
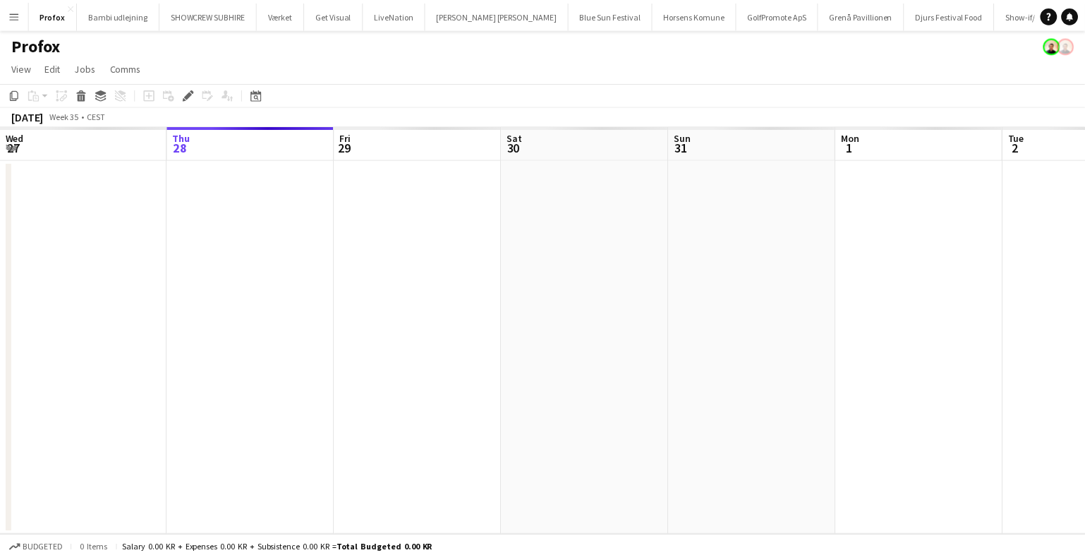
scroll to position [0, 485]
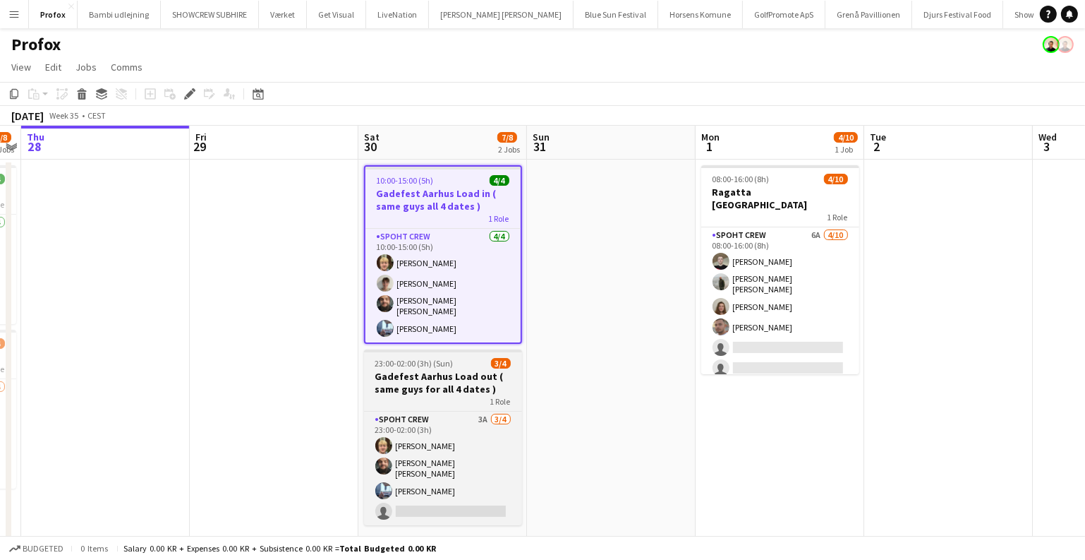
click at [432, 358] on span "23:00-02:00 (3h) (Sun)" at bounding box center [414, 363] width 78 height 11
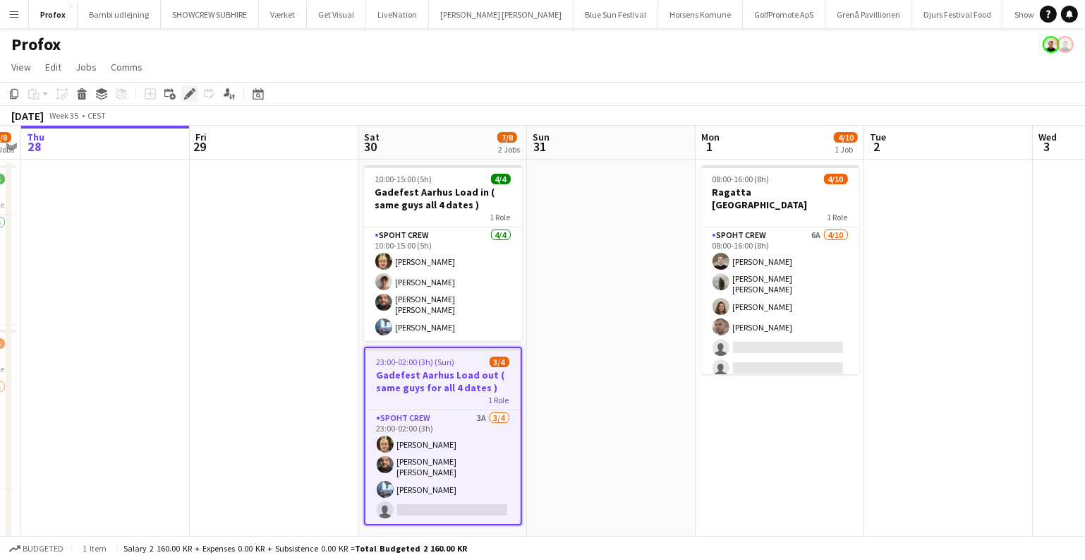
click at [188, 95] on icon at bounding box center [190, 94] width 8 height 8
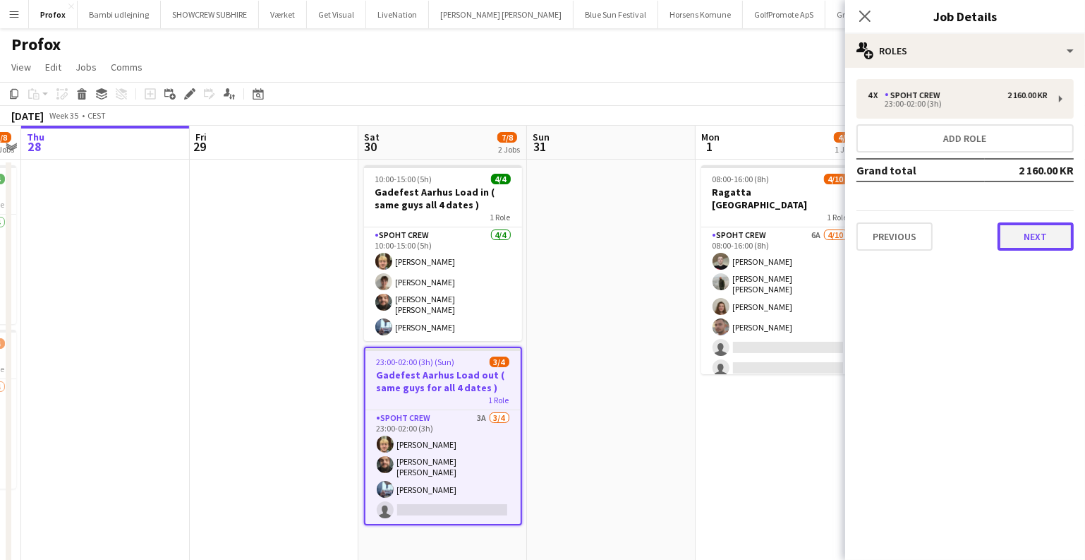
click at [1017, 231] on button "Next" at bounding box center [1036, 236] width 76 height 28
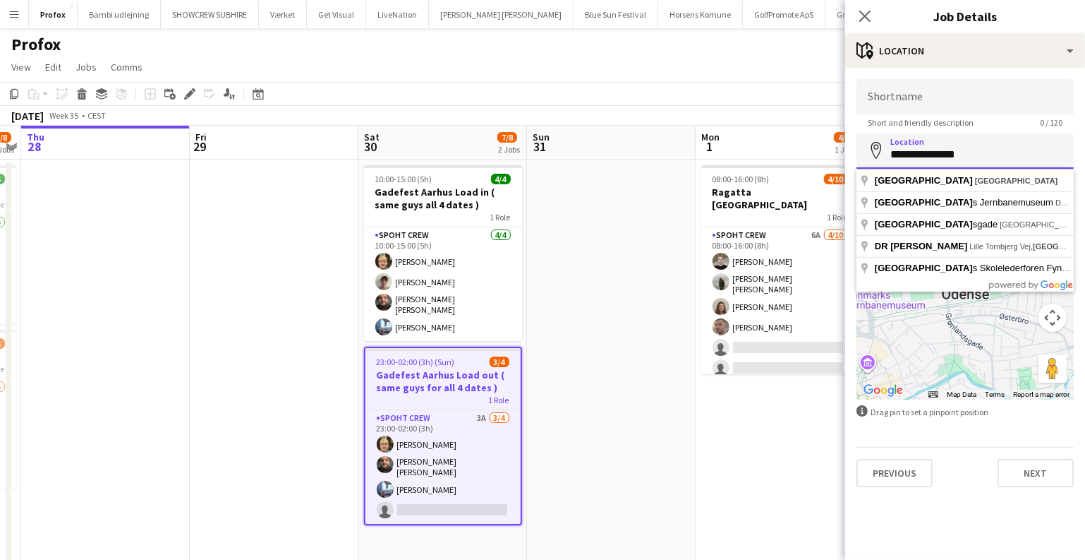
drag, startPoint x: 994, startPoint y: 159, endPoint x: 849, endPoint y: 157, distance: 144.7
click at [849, 157] on form "**********" at bounding box center [965, 283] width 240 height 408
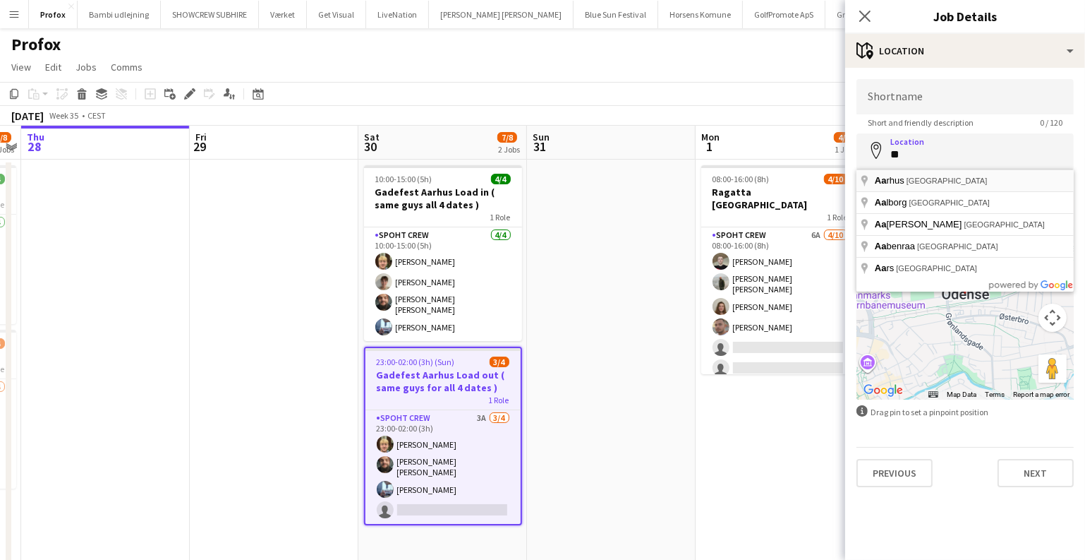
type input "**********"
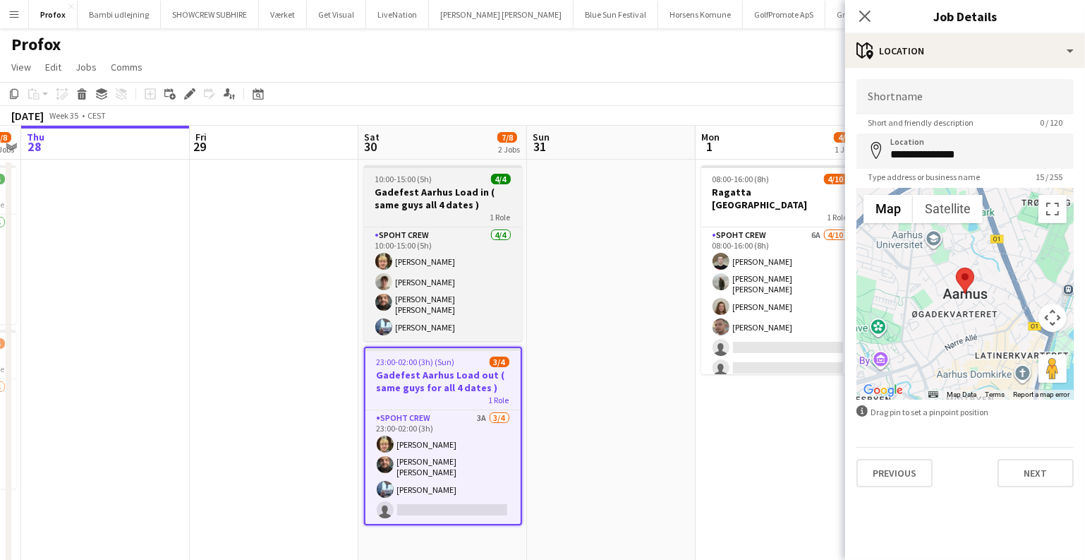
click at [440, 193] on h3 "Gadefest Aarhus Load in ( same guys all 4 dates )" at bounding box center [443, 198] width 158 height 25
type input "**********"
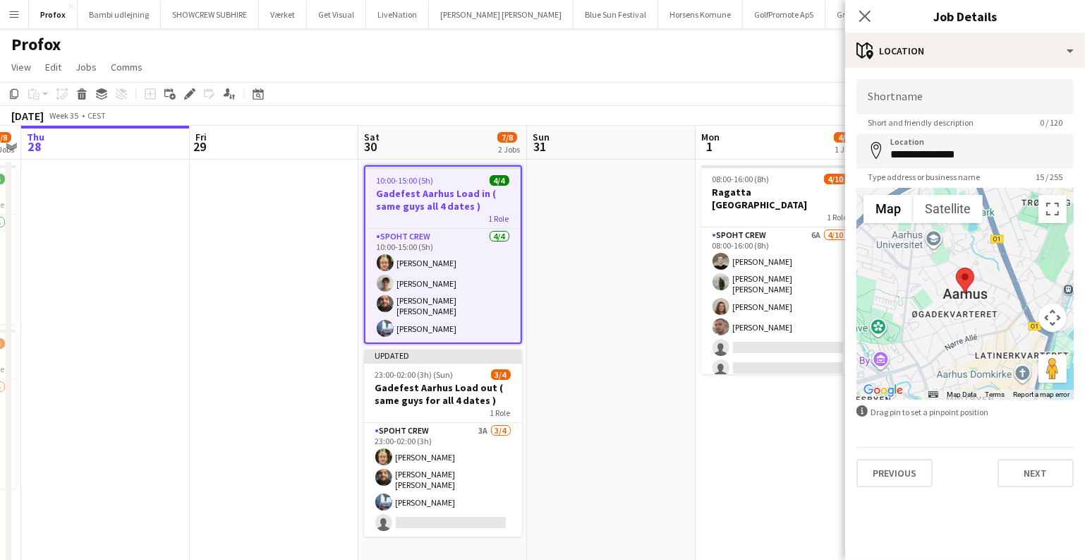
click at [603, 370] on app-date-cell at bounding box center [611, 380] width 169 height 443
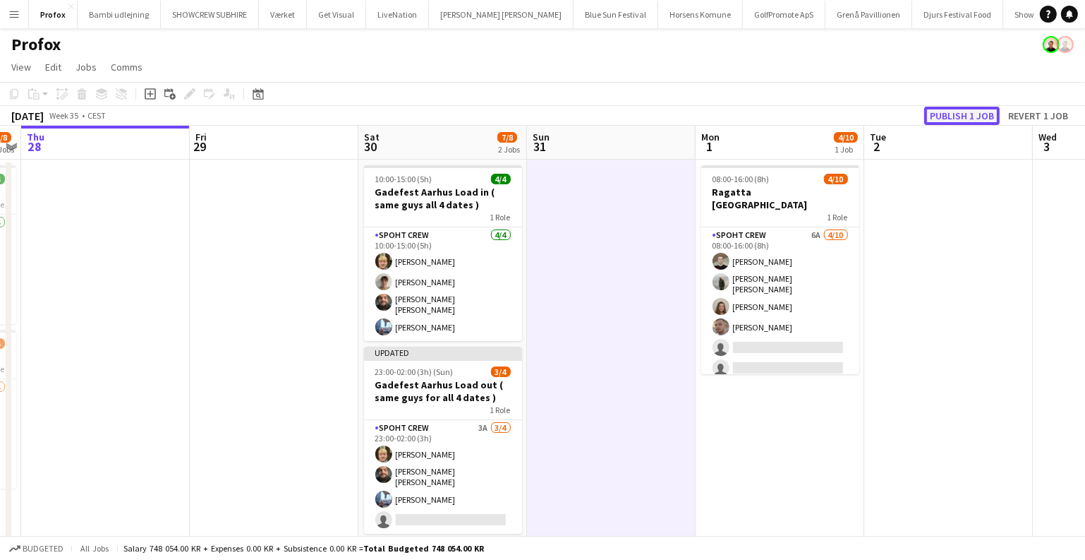
click at [955, 112] on button "Publish 1 job" at bounding box center [962, 116] width 76 height 18
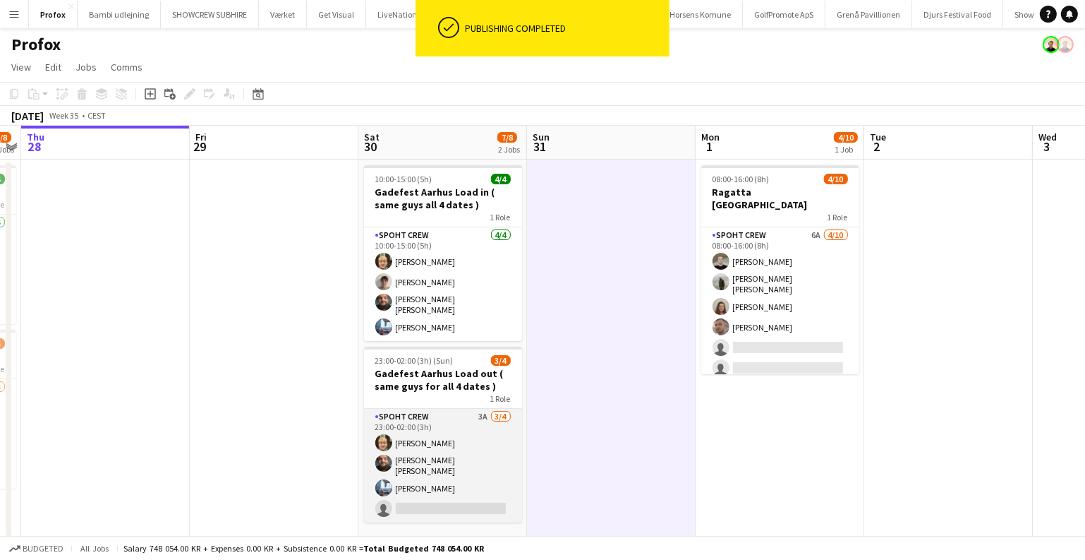
click at [437, 439] on app-card-role "Spoht Crew 3A [DATE] 23:00-02:00 (3h) [PERSON_NAME] [PERSON_NAME] [PERSON_NAME]…" at bounding box center [443, 466] width 158 height 114
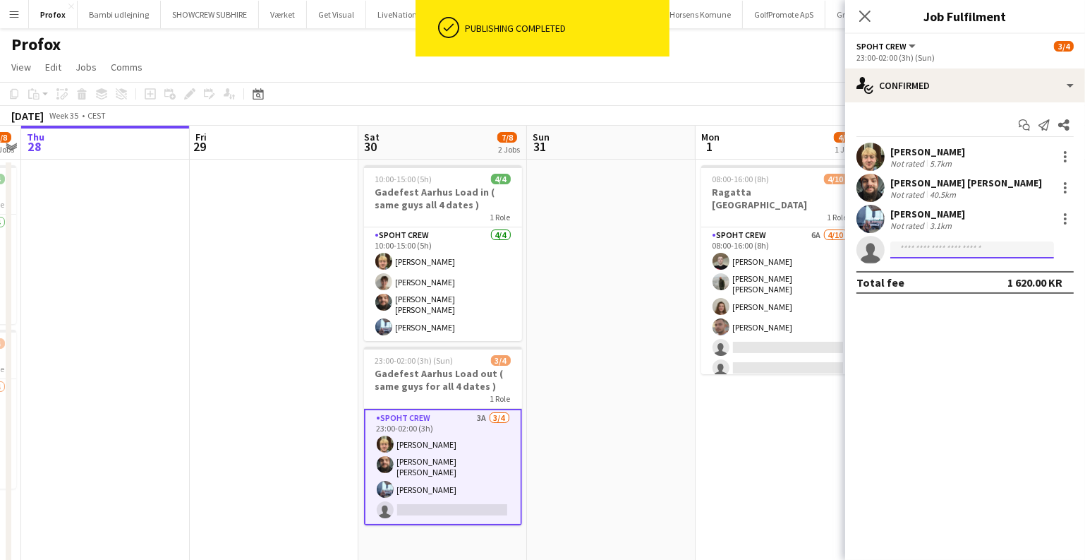
click at [914, 242] on input at bounding box center [972, 249] width 164 height 17
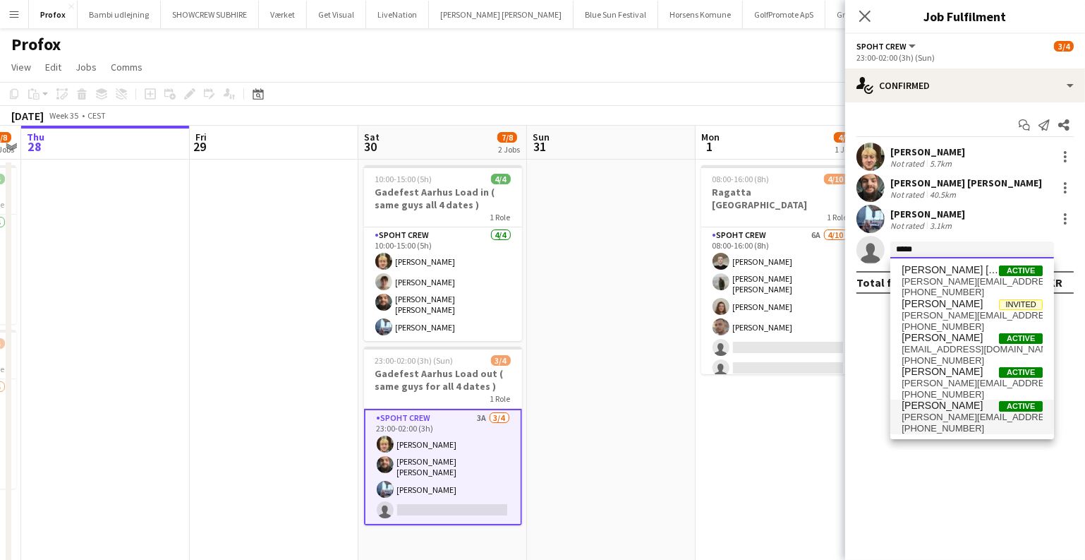
type input "*****"
click at [950, 411] on span "[PERSON_NAME][EMAIL_ADDRESS][DOMAIN_NAME]" at bounding box center [972, 416] width 141 height 11
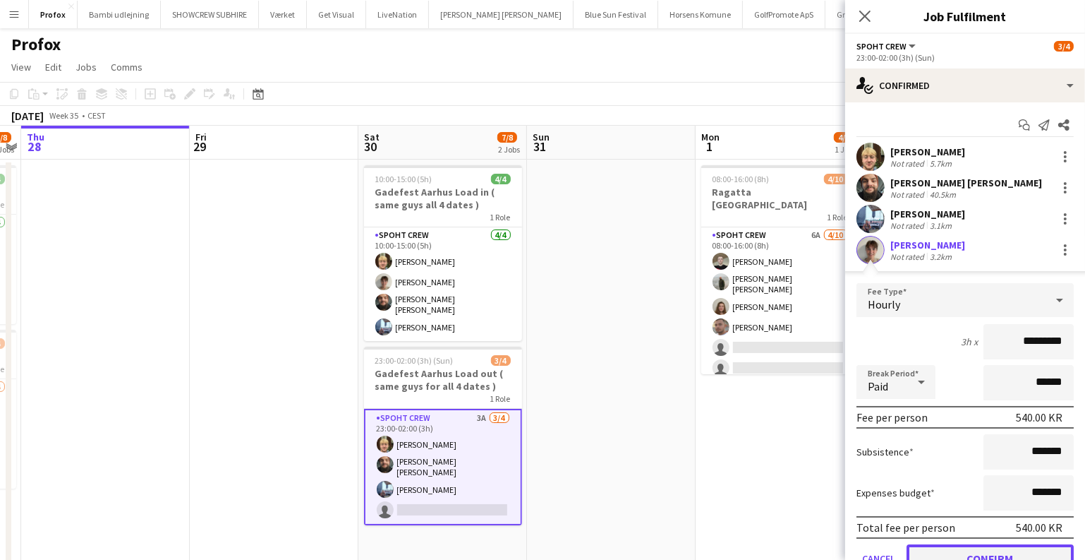
click at [962, 554] on button "Confirm" at bounding box center [990, 558] width 167 height 28
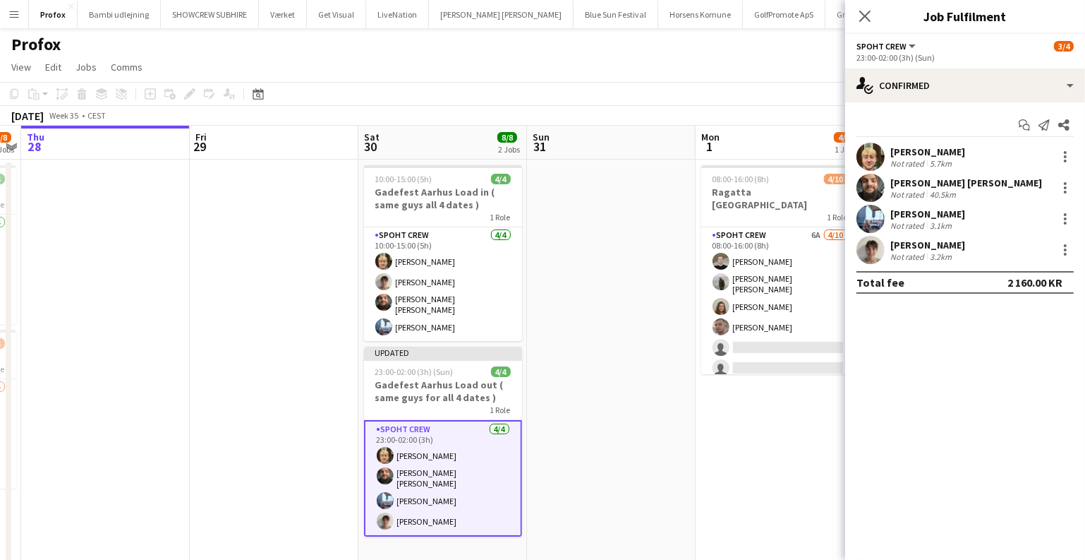
click at [615, 410] on app-date-cell at bounding box center [611, 380] width 169 height 443
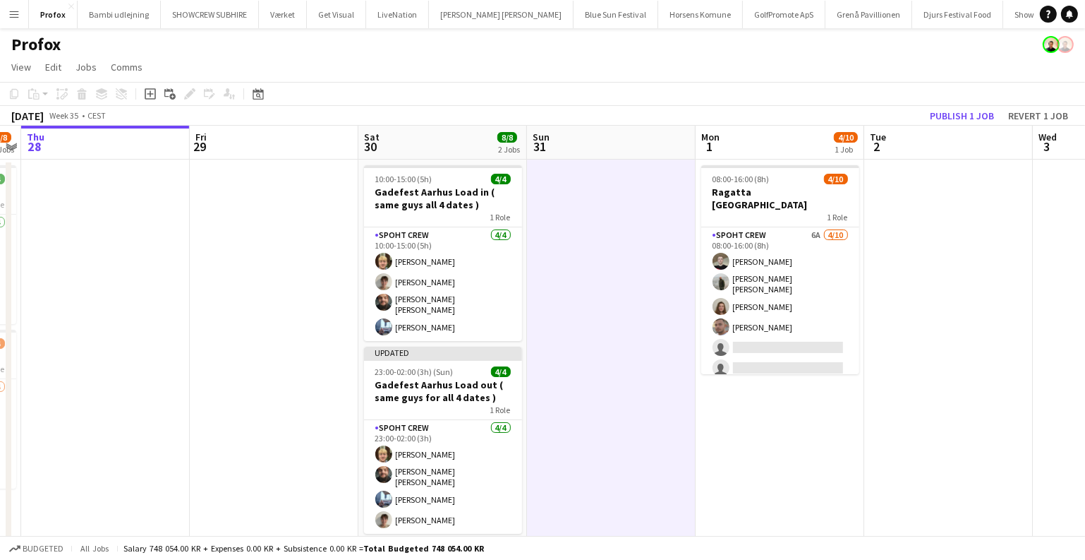
click at [964, 105] on app-toolbar "Copy Paste Paste Ctrl+V Paste with crew Ctrl+Shift+V Paste linked Job [GEOGRAPH…" at bounding box center [542, 94] width 1085 height 24
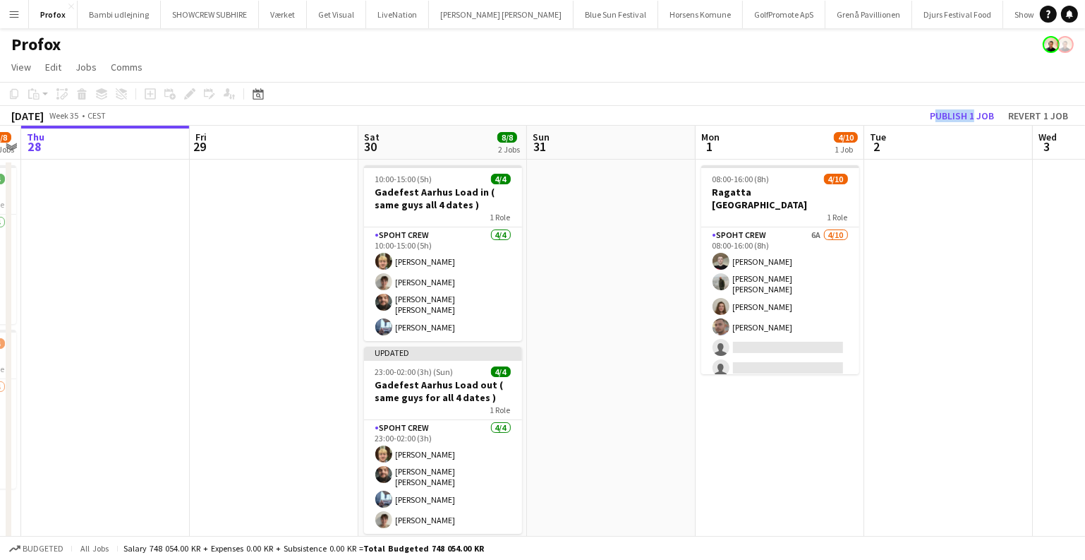
click at [963, 106] on div "[DATE] Week 35 • CEST Publish 1 job Revert 1 job" at bounding box center [542, 116] width 1085 height 20
click at [949, 111] on button "Publish 1 job" at bounding box center [962, 116] width 76 height 18
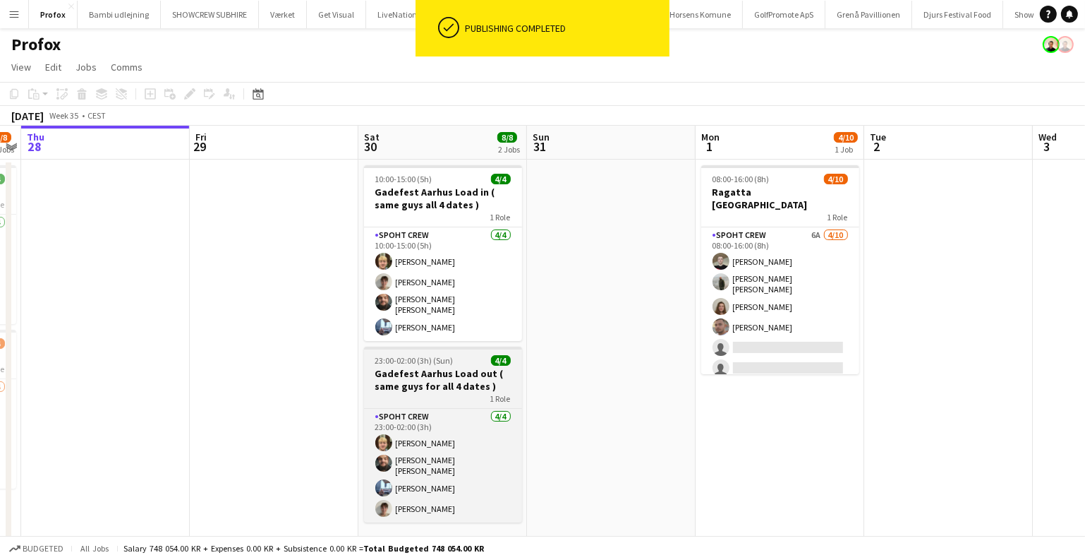
click at [430, 367] on h3 "Gadefest Aarhus Load out ( same guys for all 4 dates )" at bounding box center [443, 379] width 158 height 25
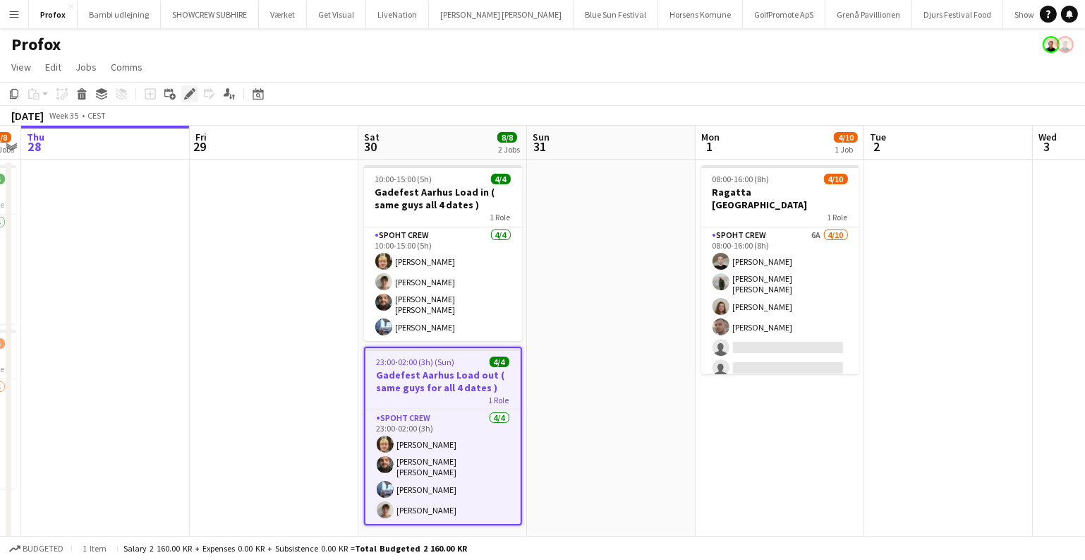
click at [189, 94] on icon at bounding box center [190, 94] width 8 height 8
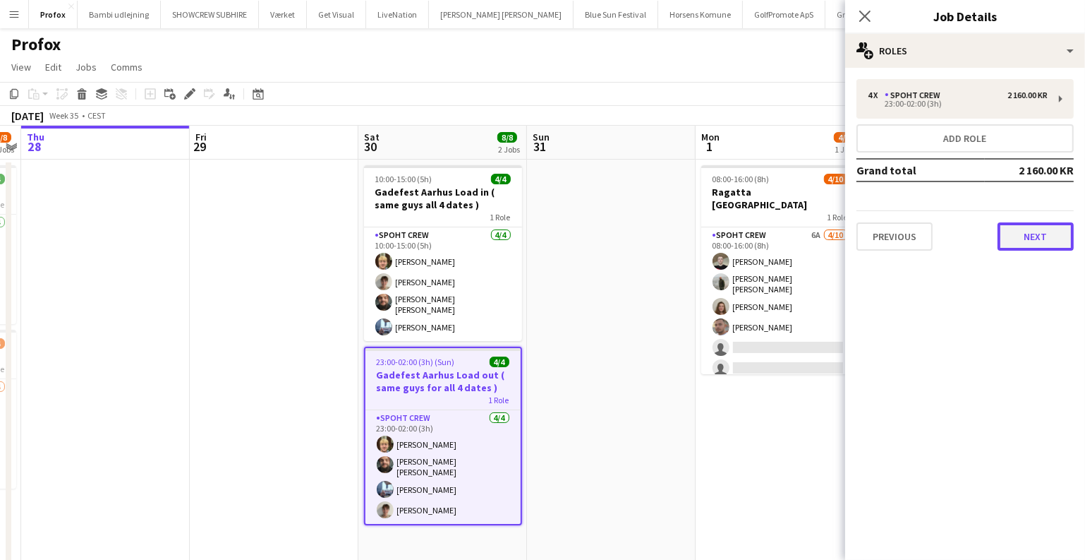
click at [1031, 238] on button "Next" at bounding box center [1036, 236] width 76 height 28
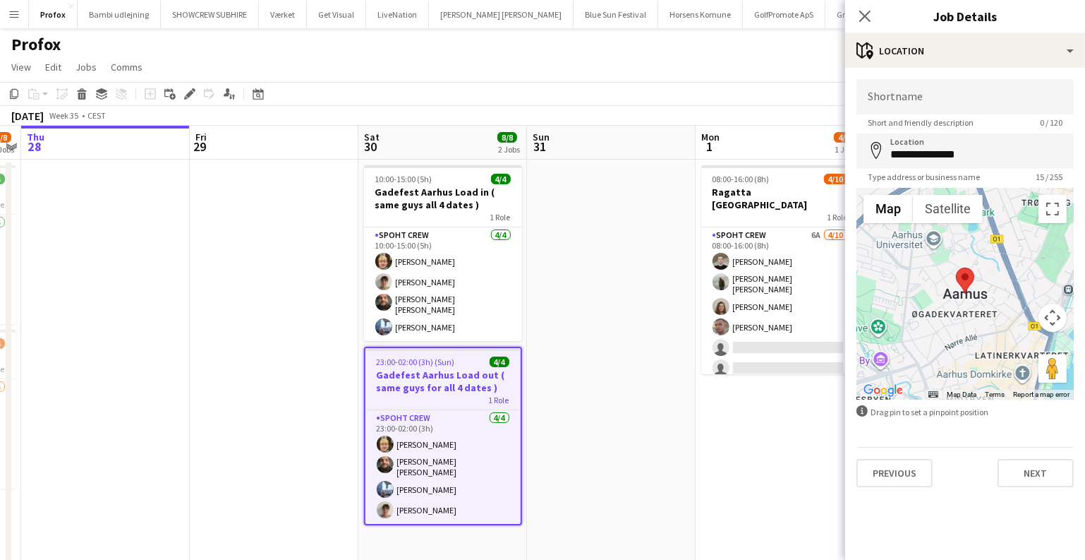
click at [696, 469] on app-date-cell "08:00-16:00 (8h) 4/10 Ragatta Aalborg 1 Role Spoht Crew 6A [DATE] 08:00-16:00 (…" at bounding box center [780, 380] width 169 height 443
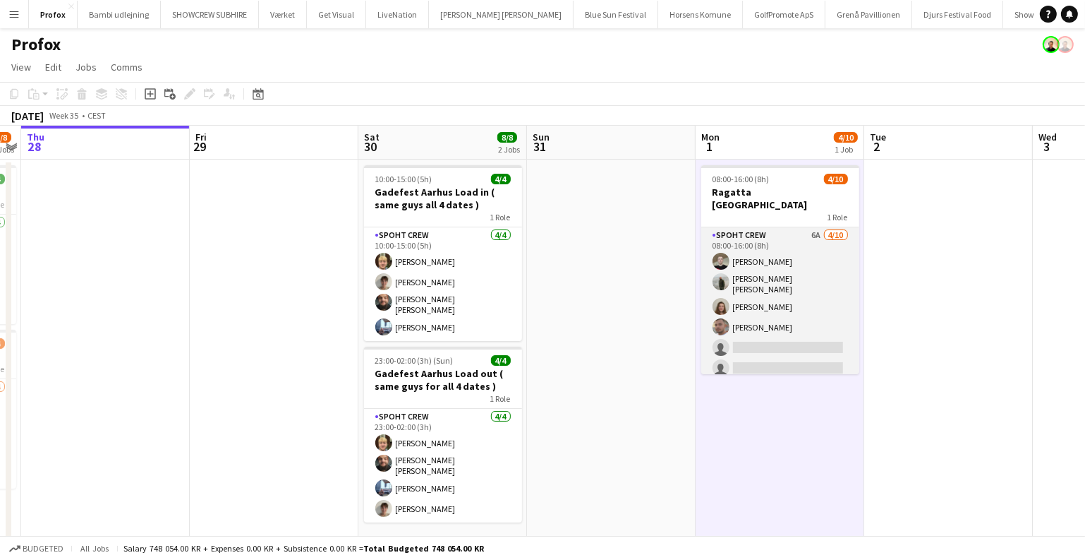
click at [782, 312] on app-card-role "Spoht Crew 6A [DATE] 08:00-16:00 (8h) [PERSON_NAME] [PERSON_NAME] [PERSON_NAME]…" at bounding box center [780, 345] width 158 height 236
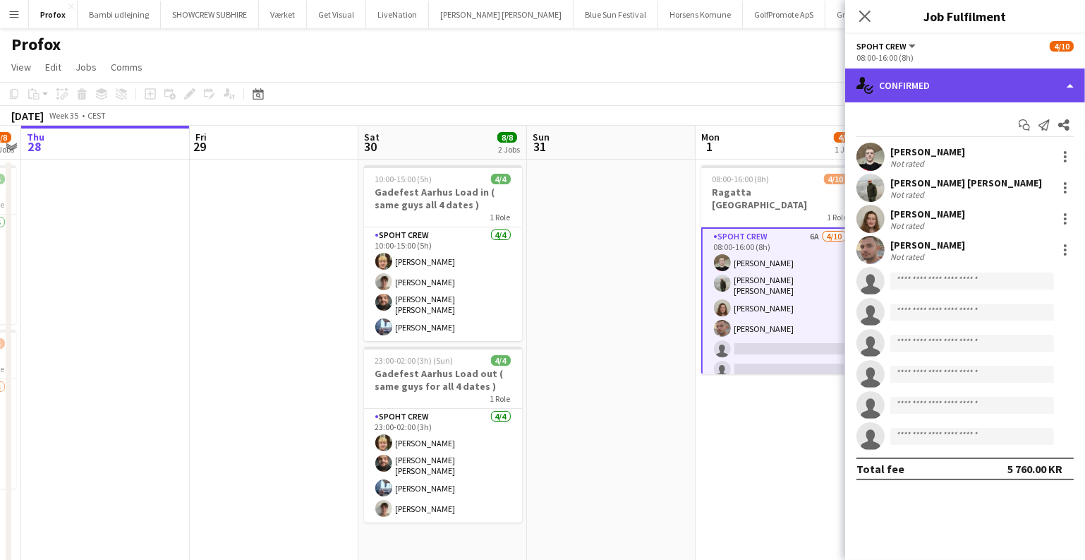
click at [947, 85] on div "single-neutral-actions-check-2 Confirmed" at bounding box center [965, 85] width 240 height 34
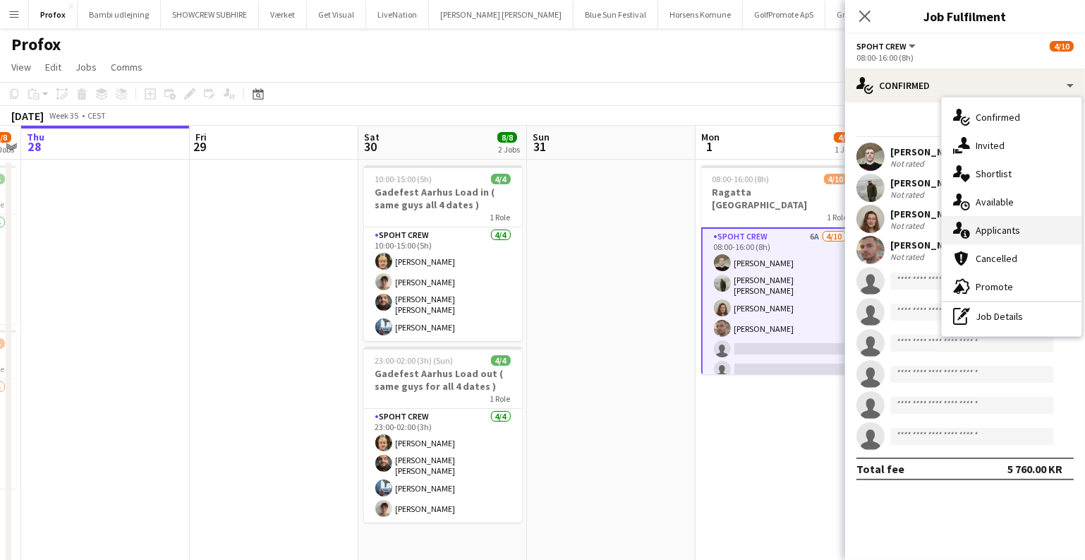
click at [997, 231] on div "single-neutral-actions-information Applicants" at bounding box center [1012, 230] width 140 height 28
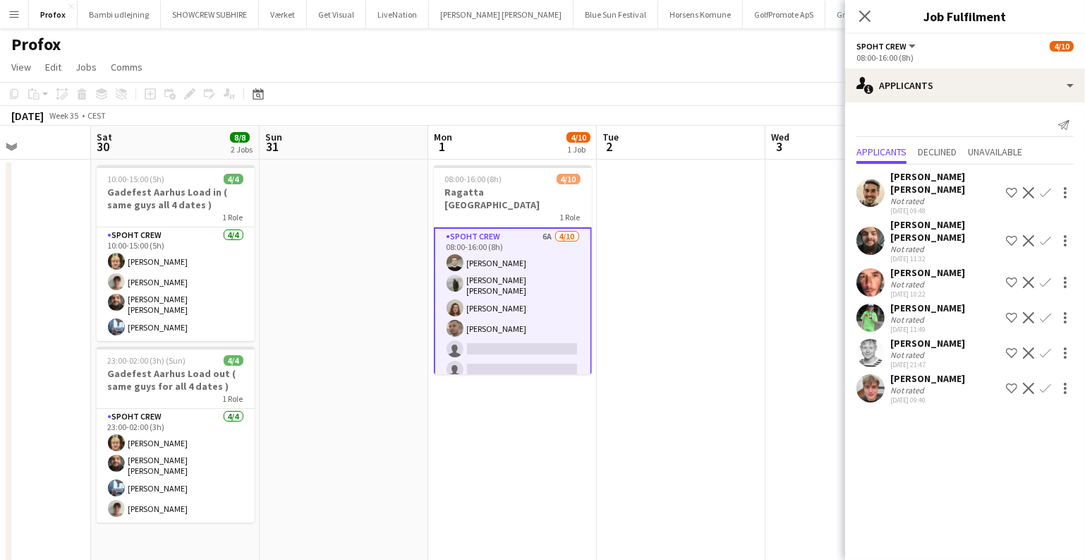
scroll to position [0, 564]
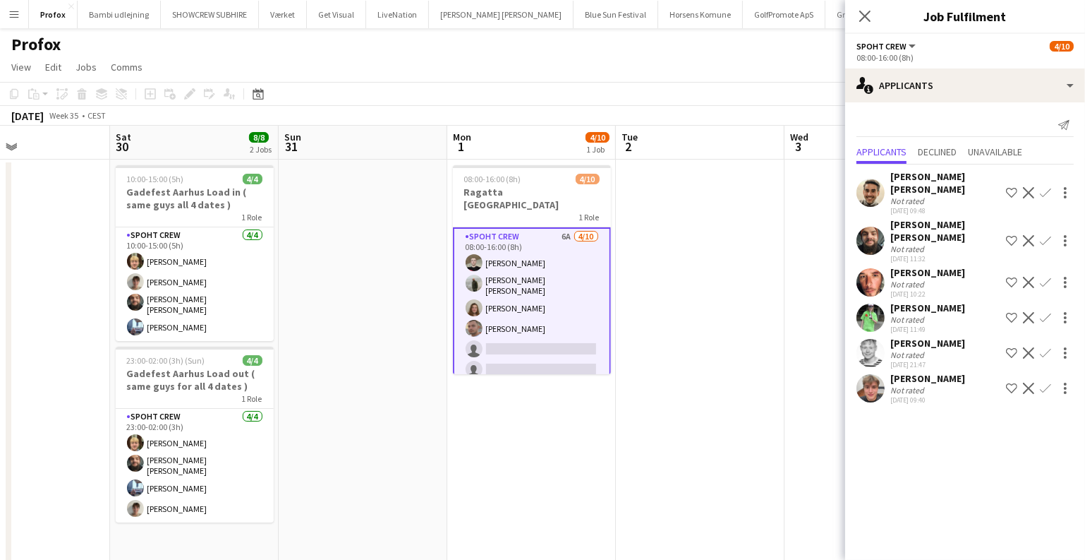
drag, startPoint x: 660, startPoint y: 218, endPoint x: 411, endPoint y: 232, distance: 248.8
click at [411, 232] on app-calendar-viewport "Tue 26 4/8 3 Jobs Wed 27 7/8 2 Jobs Thu 28 Fri 29 Sat 30 8/8 2 Jobs Sun 31 Mon …" at bounding box center [542, 364] width 1085 height 477
click at [1049, 277] on app-icon "Confirm" at bounding box center [1045, 282] width 11 height 11
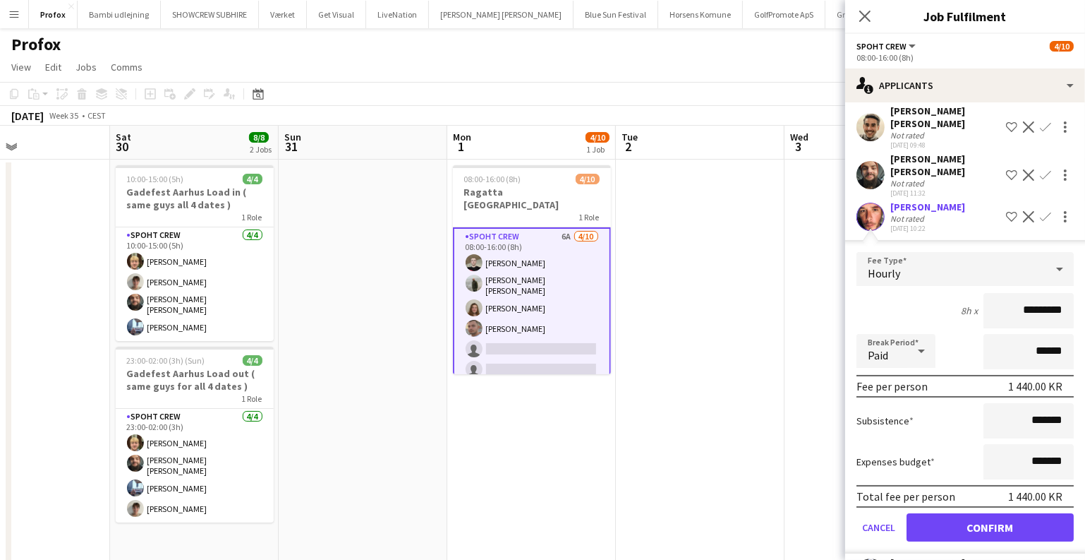
scroll to position [164, 0]
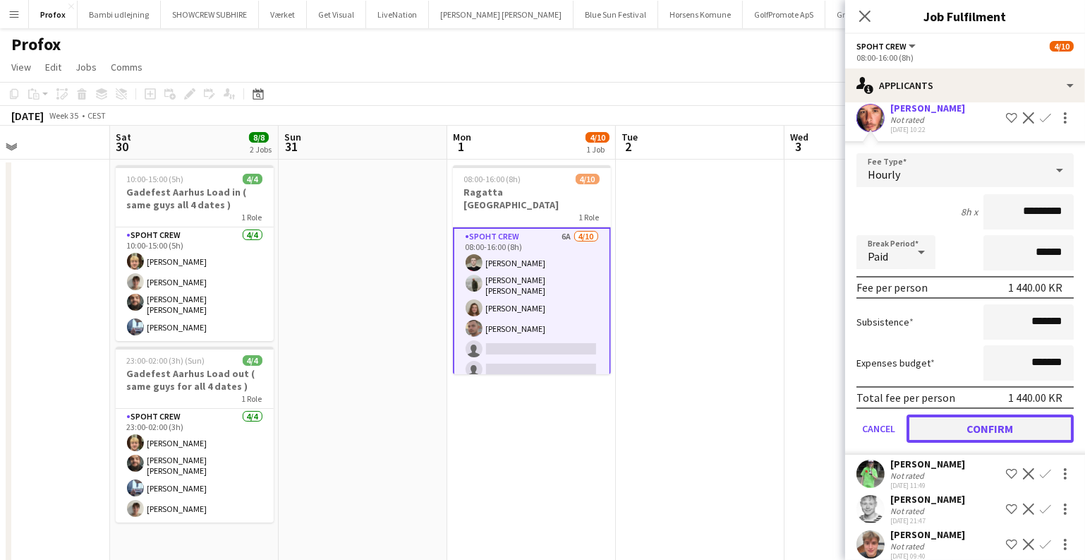
click at [979, 416] on button "Confirm" at bounding box center [990, 428] width 167 height 28
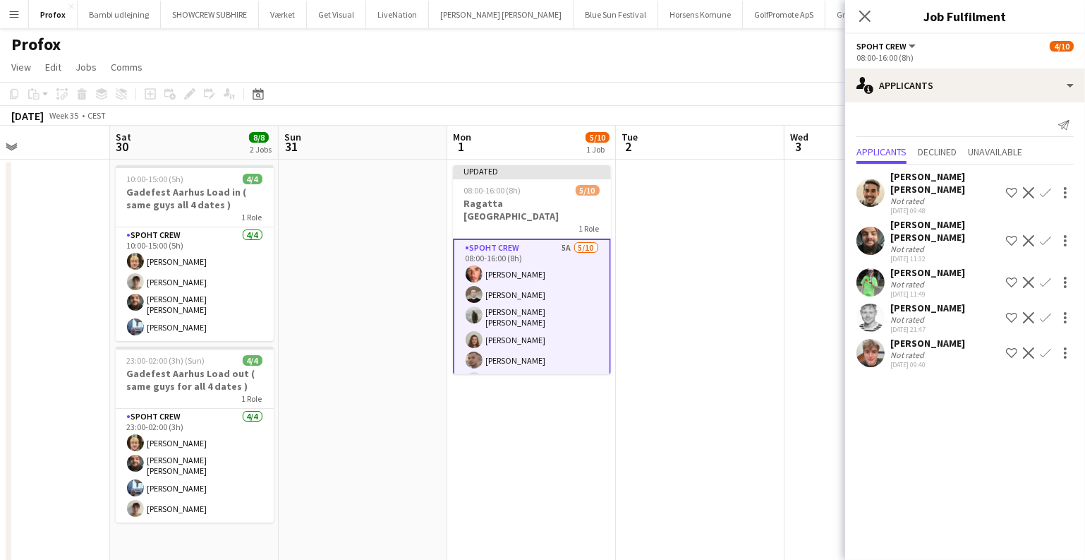
click at [1052, 344] on button "Confirm" at bounding box center [1045, 352] width 17 height 17
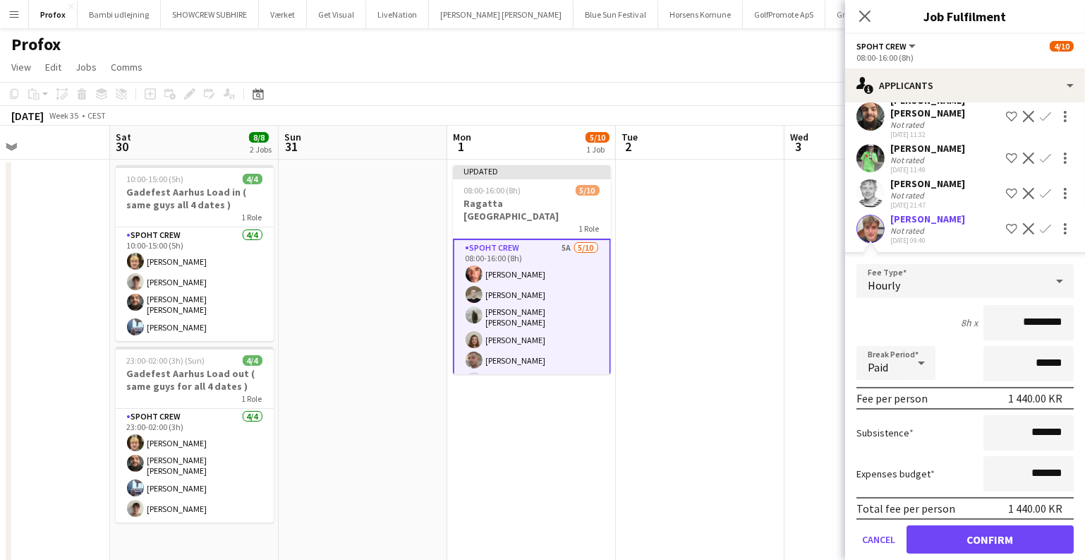
scroll to position [129, 0]
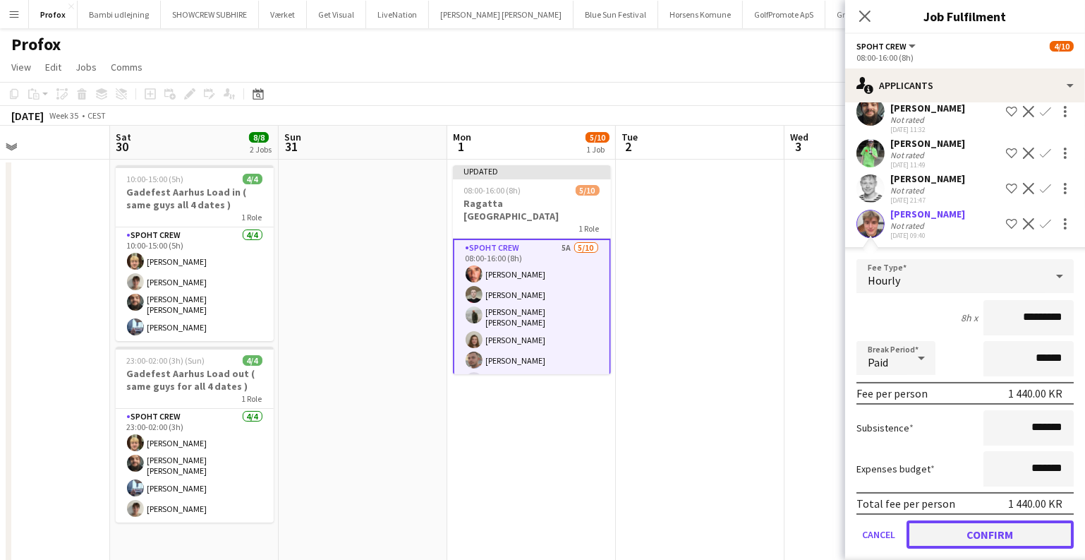
click at [985, 520] on button "Confirm" at bounding box center [990, 534] width 167 height 28
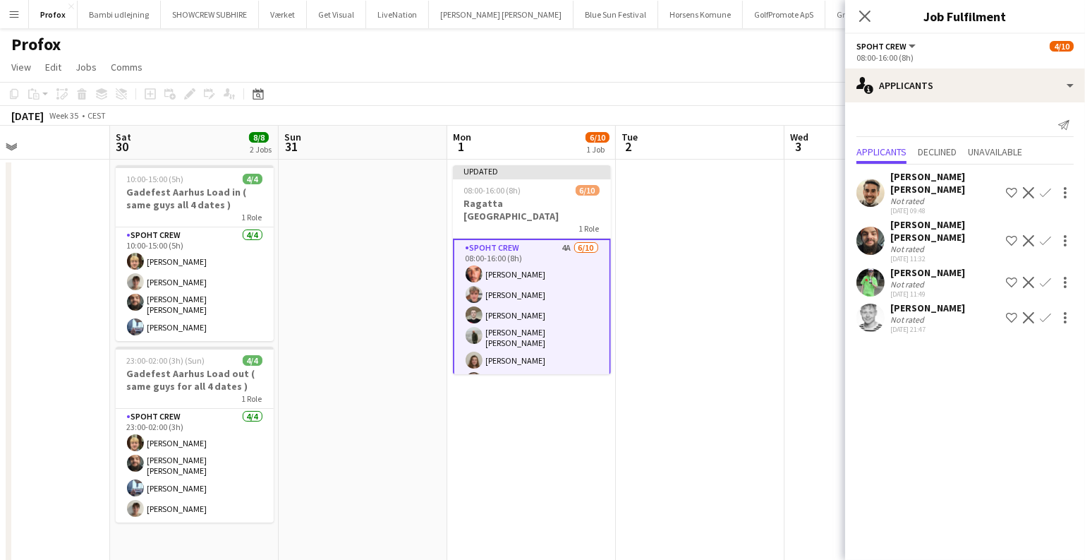
click at [1045, 312] on app-icon "Confirm" at bounding box center [1045, 317] width 11 height 11
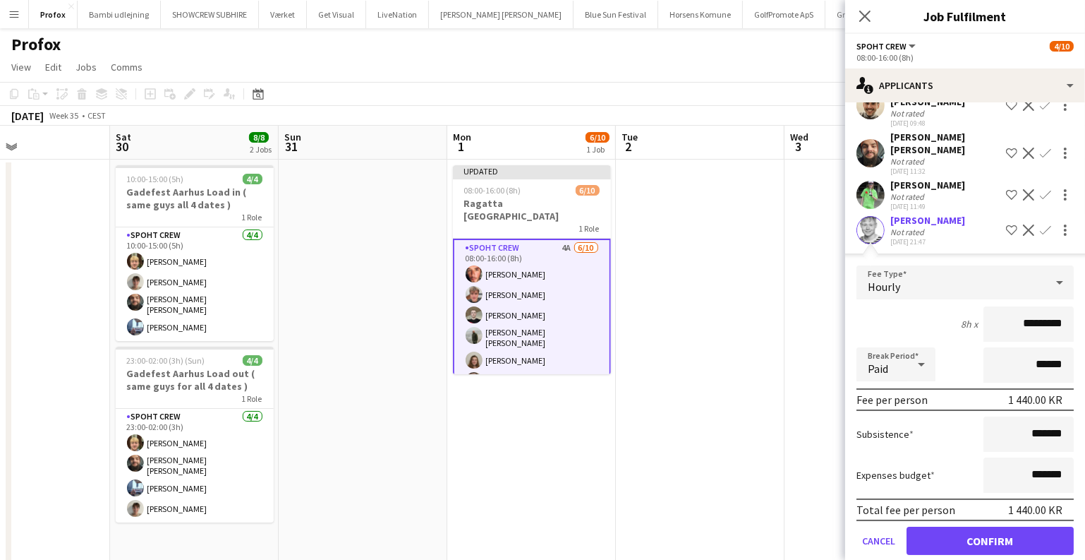
scroll to position [94, 0]
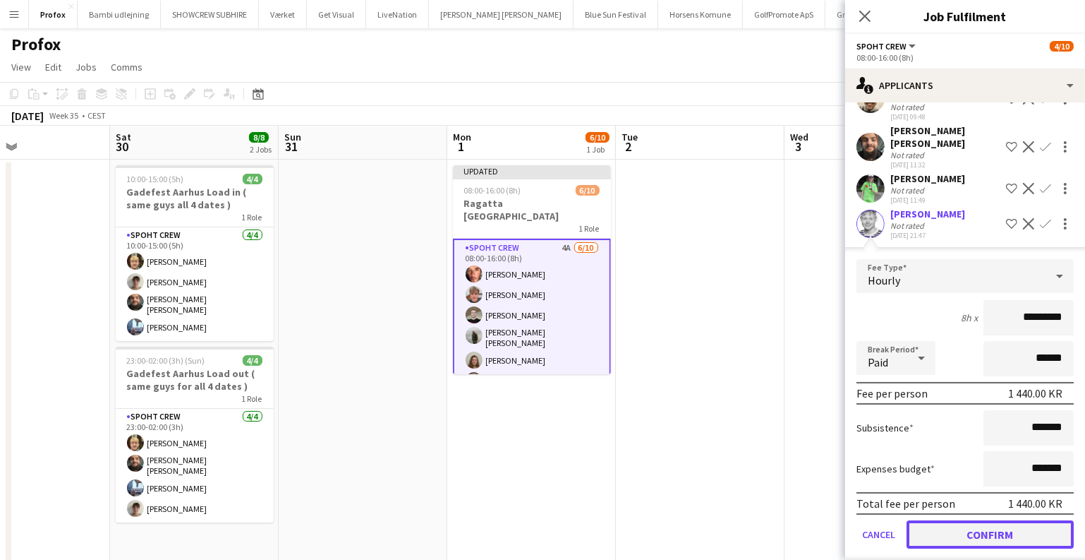
click at [958, 520] on button "Confirm" at bounding box center [990, 534] width 167 height 28
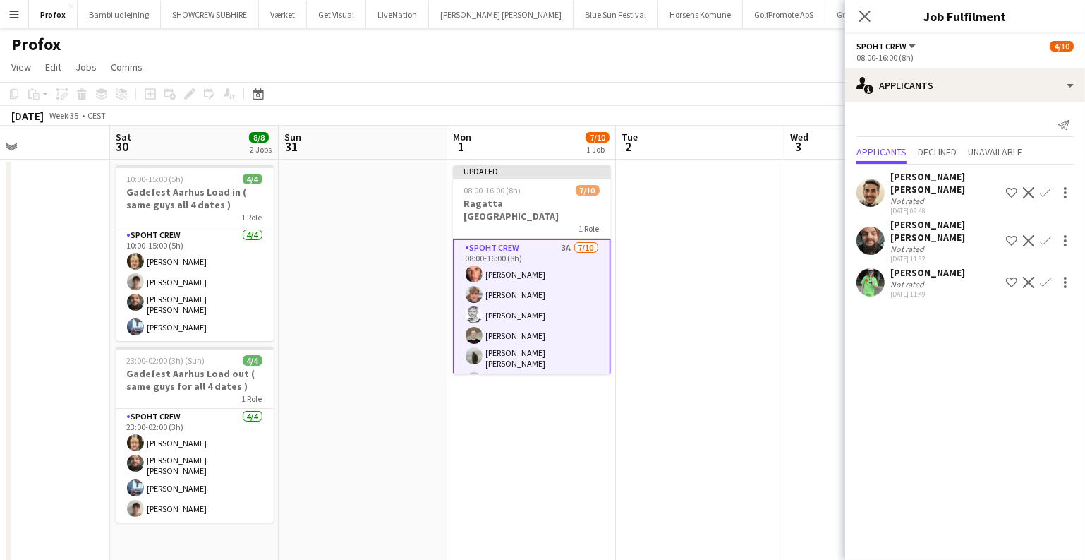
click at [1044, 277] on app-icon "Confirm" at bounding box center [1045, 282] width 11 height 11
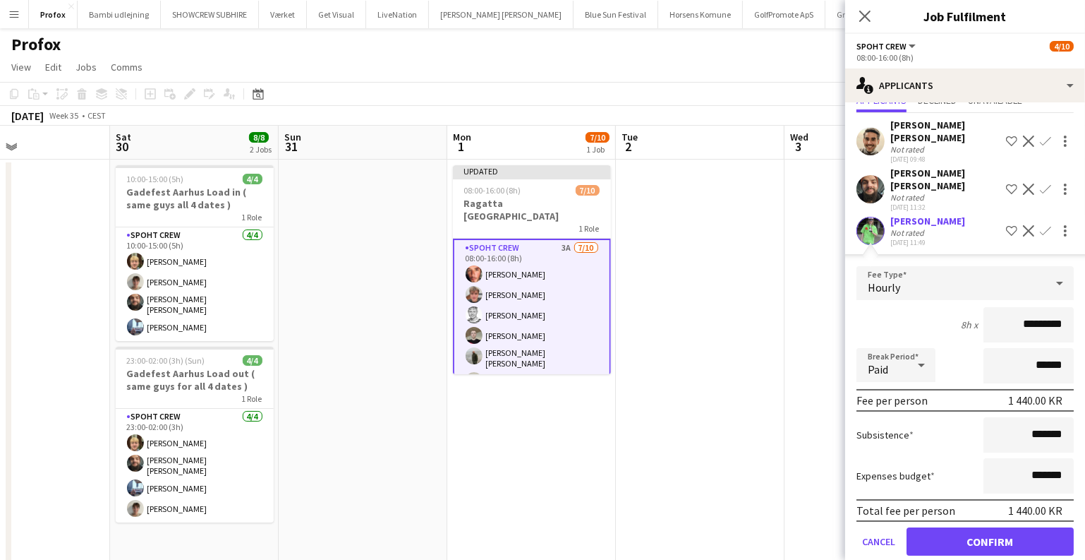
scroll to position [59, 0]
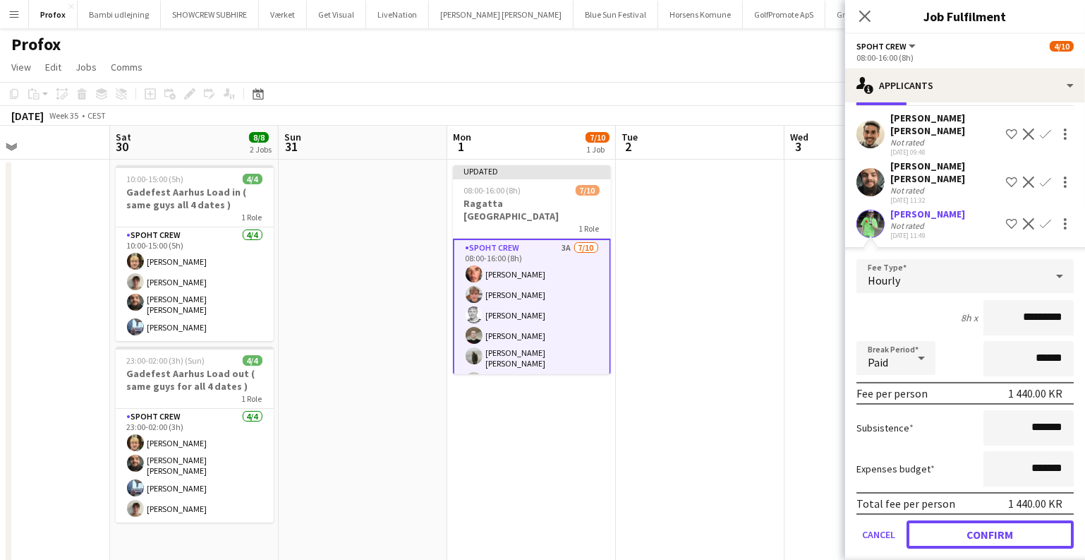
click at [959, 520] on button "Confirm" at bounding box center [990, 534] width 167 height 28
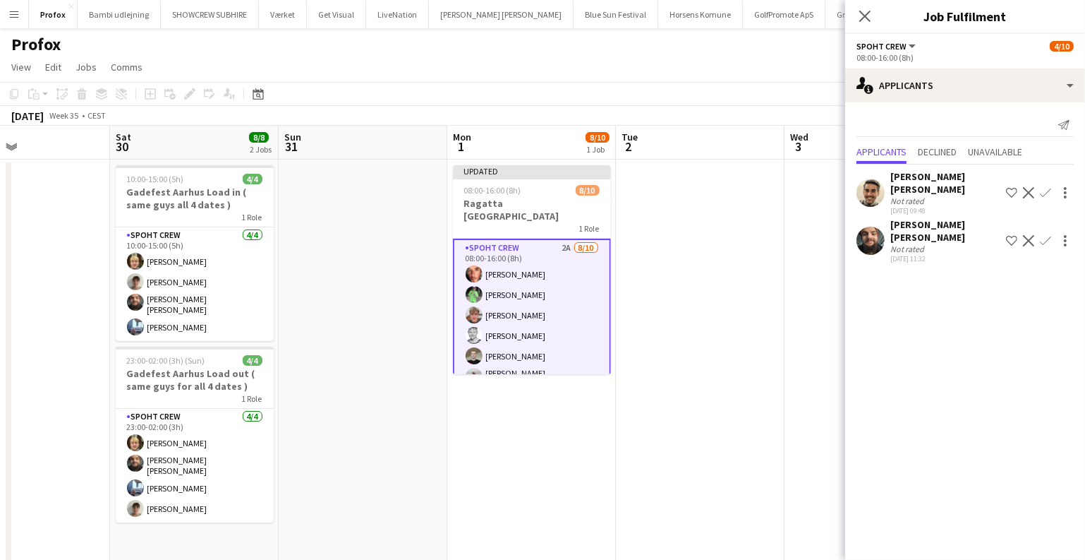
scroll to position [0, 0]
click at [700, 265] on app-date-cell at bounding box center [700, 380] width 169 height 443
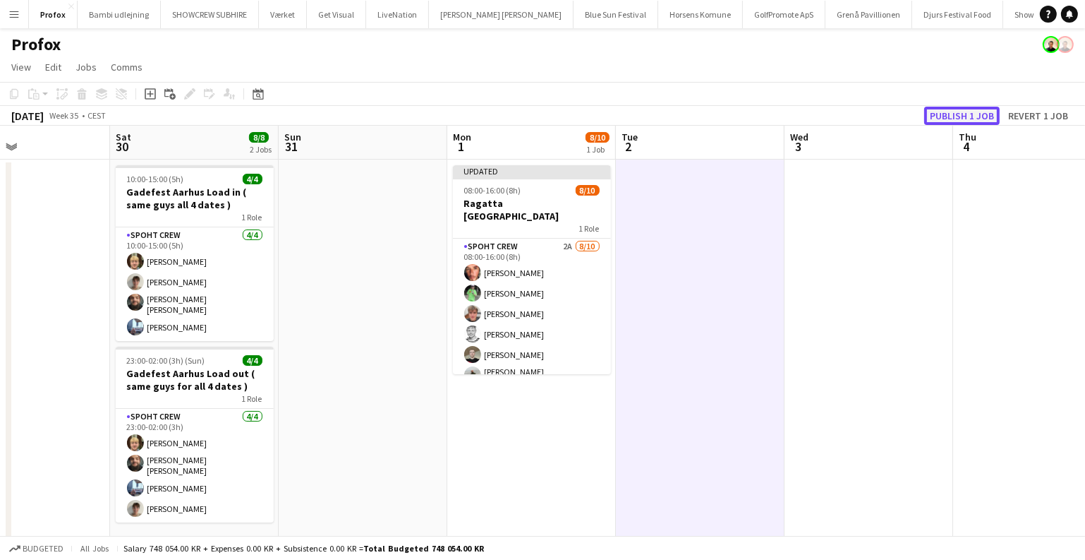
click at [968, 112] on button "Publish 1 job" at bounding box center [962, 116] width 76 height 18
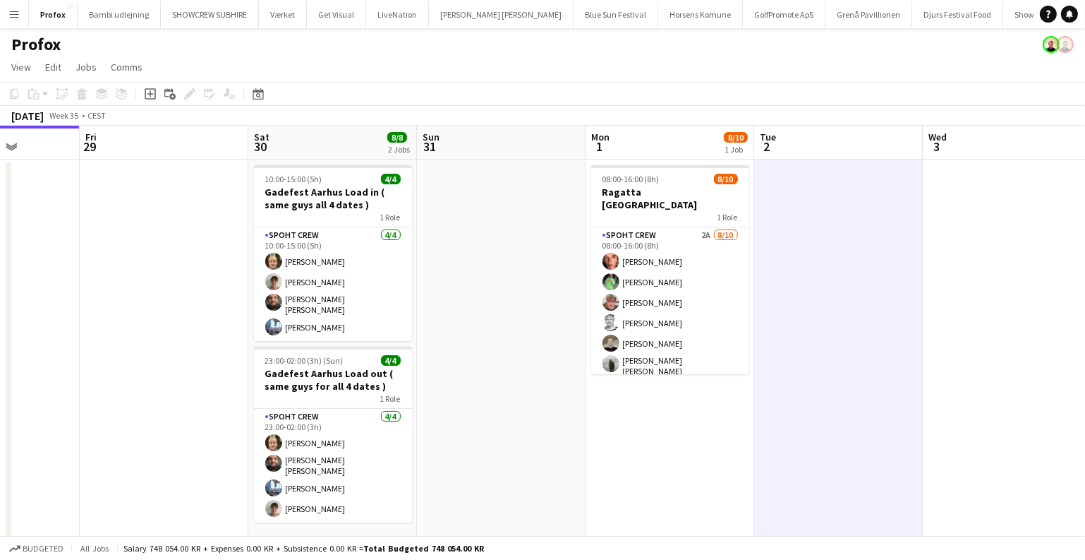
drag, startPoint x: 748, startPoint y: 385, endPoint x: 909, endPoint y: 393, distance: 161.1
click at [909, 393] on app-calendar-viewport "Tue 26 4/8 3 Jobs Wed 27 7/8 2 Jobs Thu 28 Fri 29 Sat 30 8/8 2 Jobs Sun 31 Mon …" at bounding box center [542, 364] width 1085 height 477
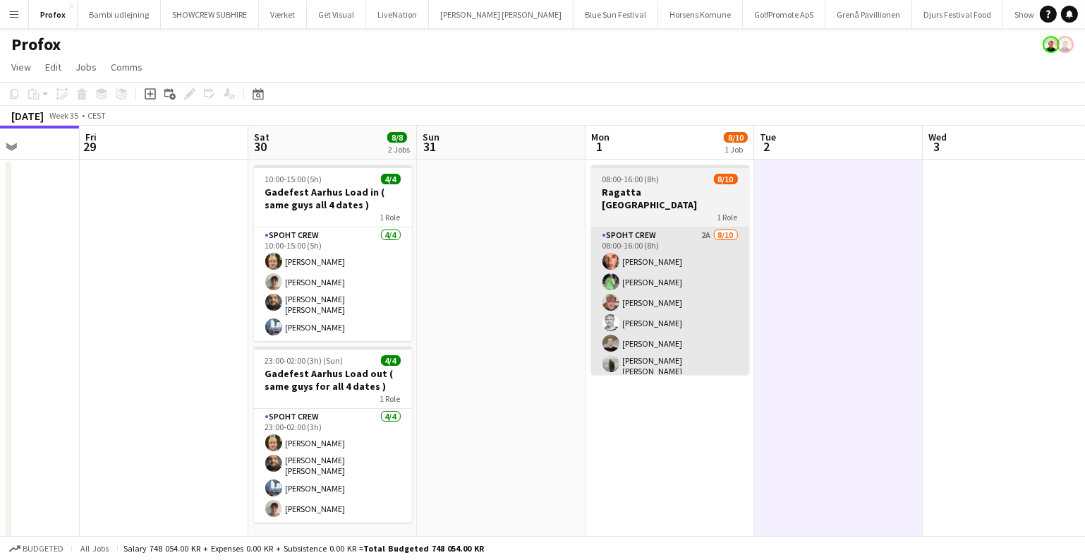
scroll to position [0, 404]
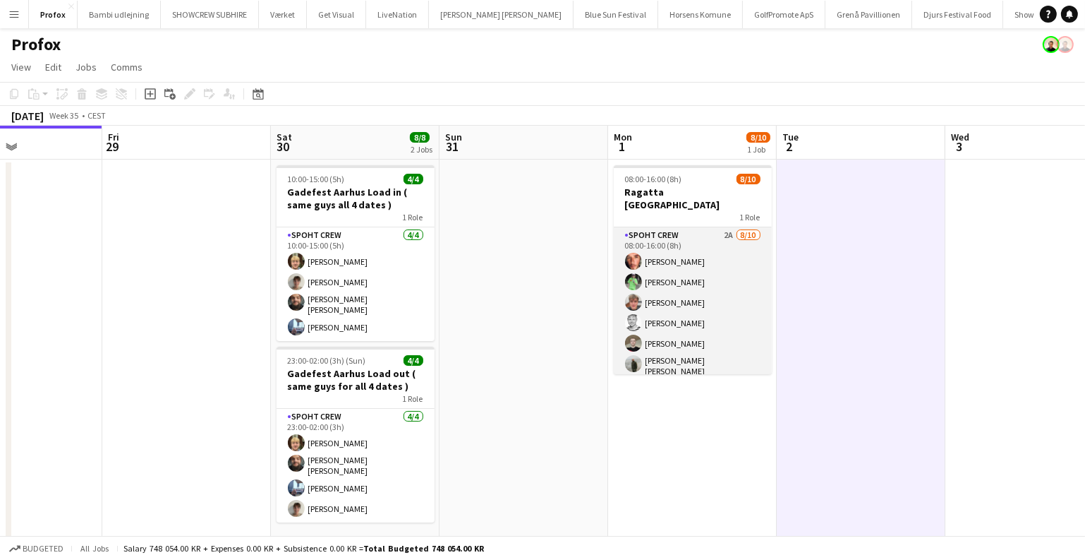
click at [680, 290] on app-card-role "Spoht Crew 2A [DATE] 08:00-16:00 (8h) [PERSON_NAME] [PERSON_NAME] [PERSON_NAME]…" at bounding box center [693, 345] width 158 height 236
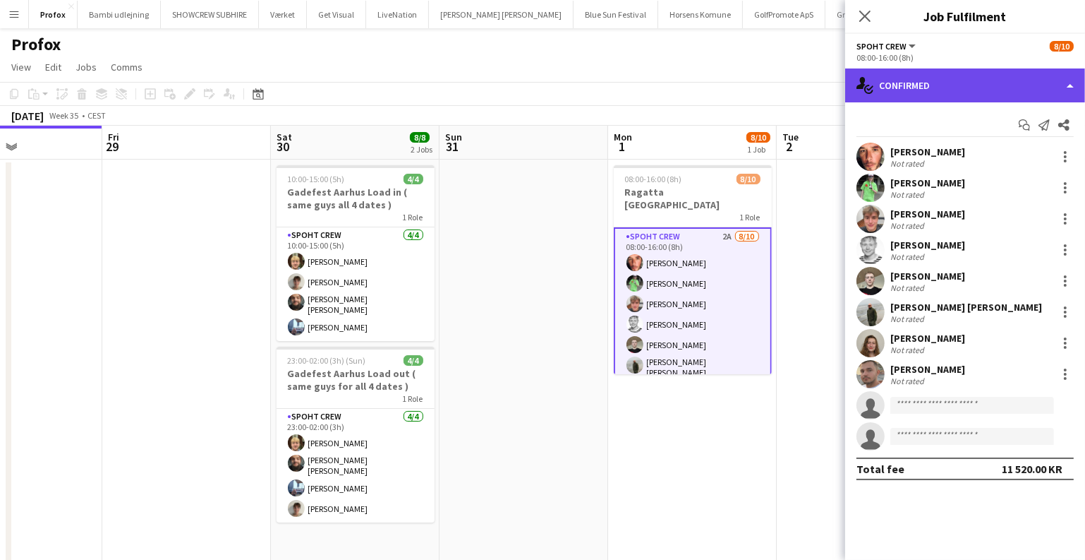
click at [940, 80] on div "single-neutral-actions-check-2 Confirmed" at bounding box center [965, 85] width 240 height 34
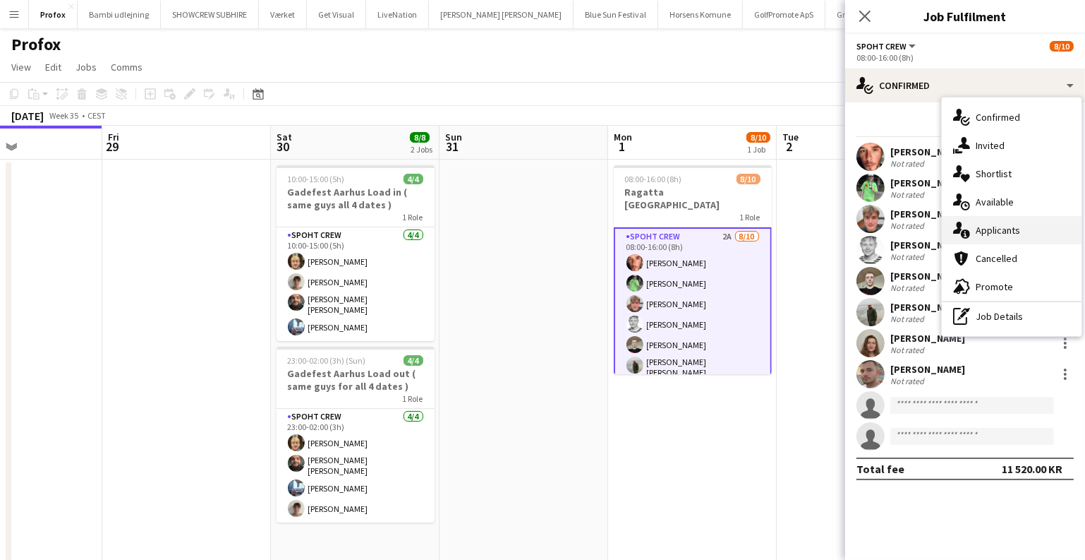
click at [1001, 229] on div "single-neutral-actions-information Applicants" at bounding box center [1012, 230] width 140 height 28
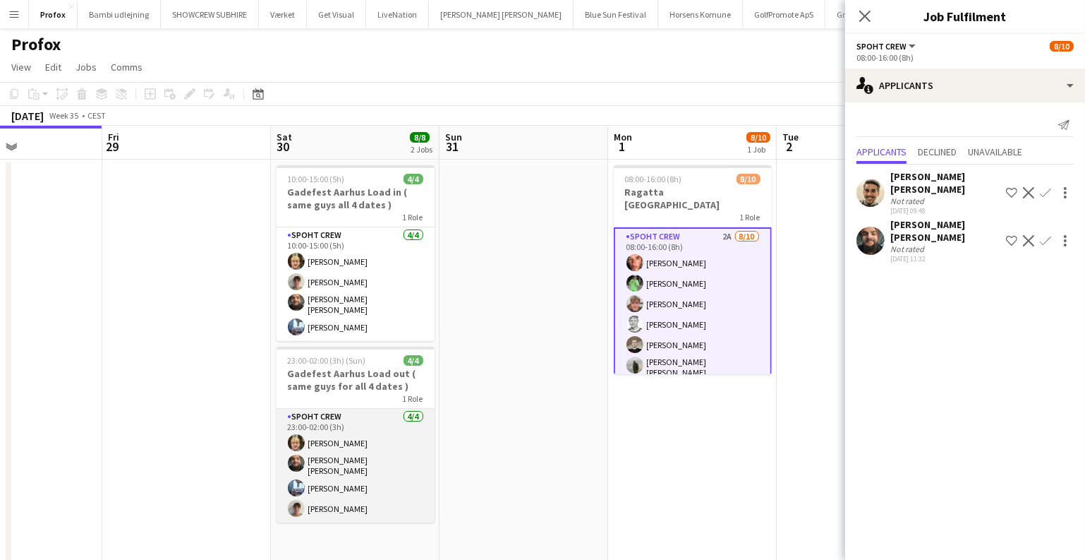
click at [421, 447] on app-card-role "Spoht Crew [DATE] 23:00-02:00 (3h) [PERSON_NAME] [PERSON_NAME] [PERSON_NAME] Ir…" at bounding box center [356, 466] width 158 height 114
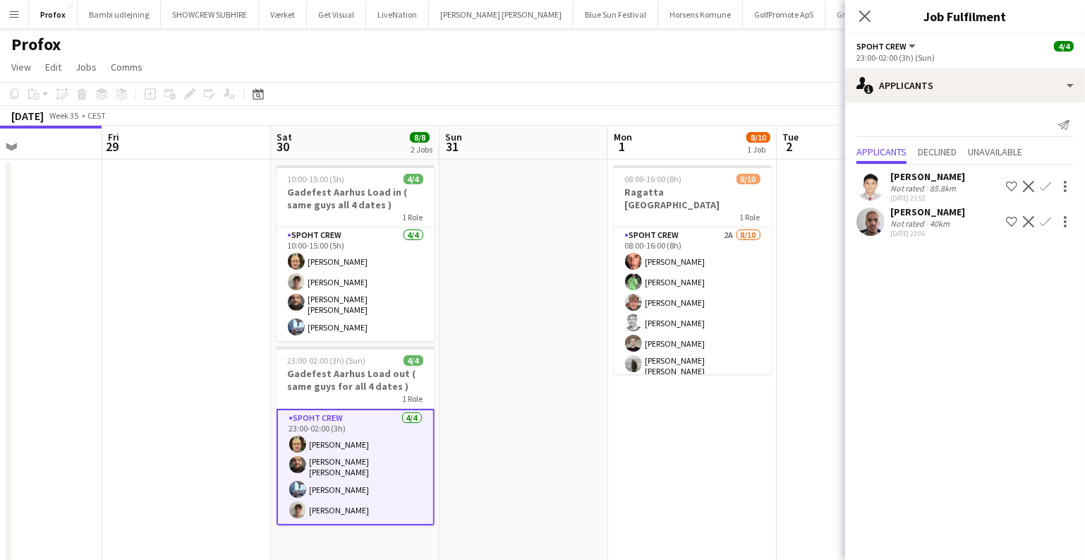
click at [544, 401] on app-date-cell at bounding box center [524, 380] width 169 height 443
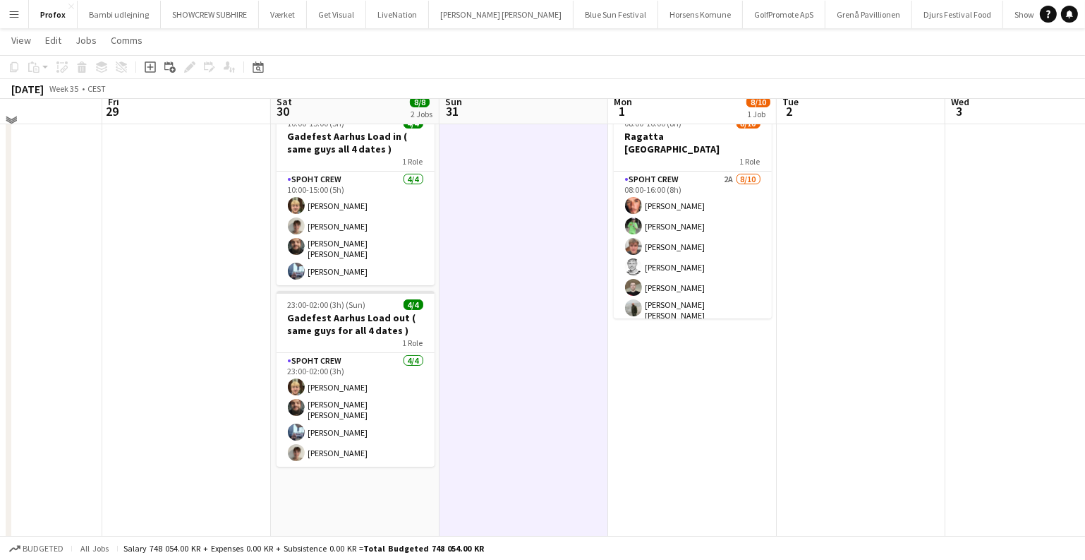
scroll to position [65, 0]
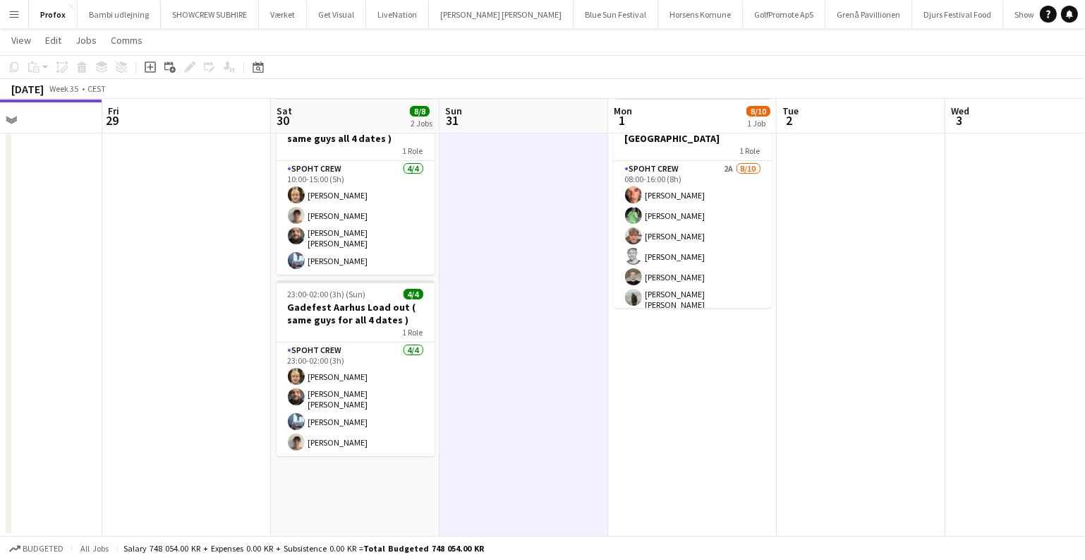
click at [22, 20] on button "Menu" at bounding box center [14, 14] width 28 height 28
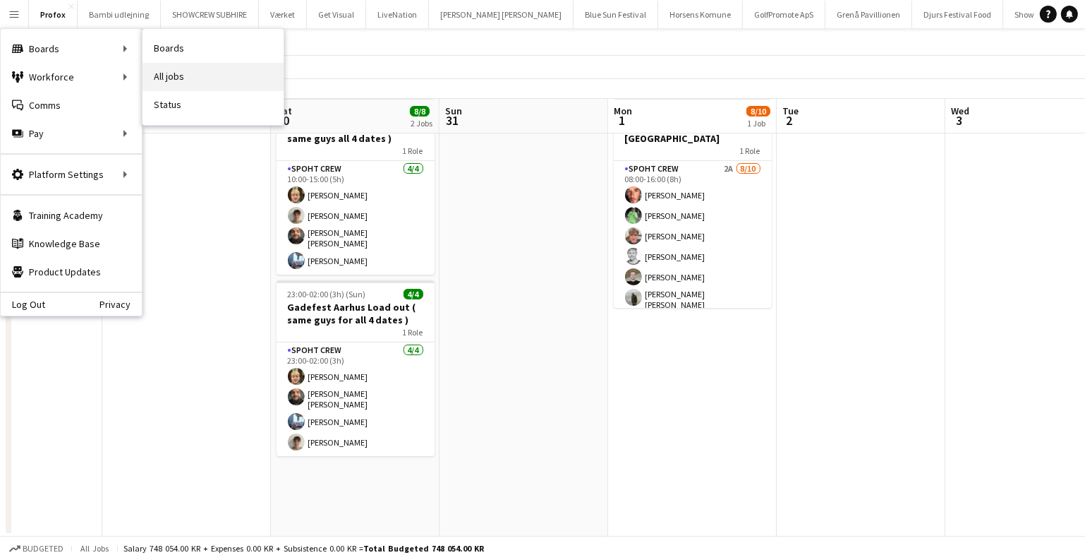
click at [184, 64] on link "All jobs" at bounding box center [213, 77] width 141 height 28
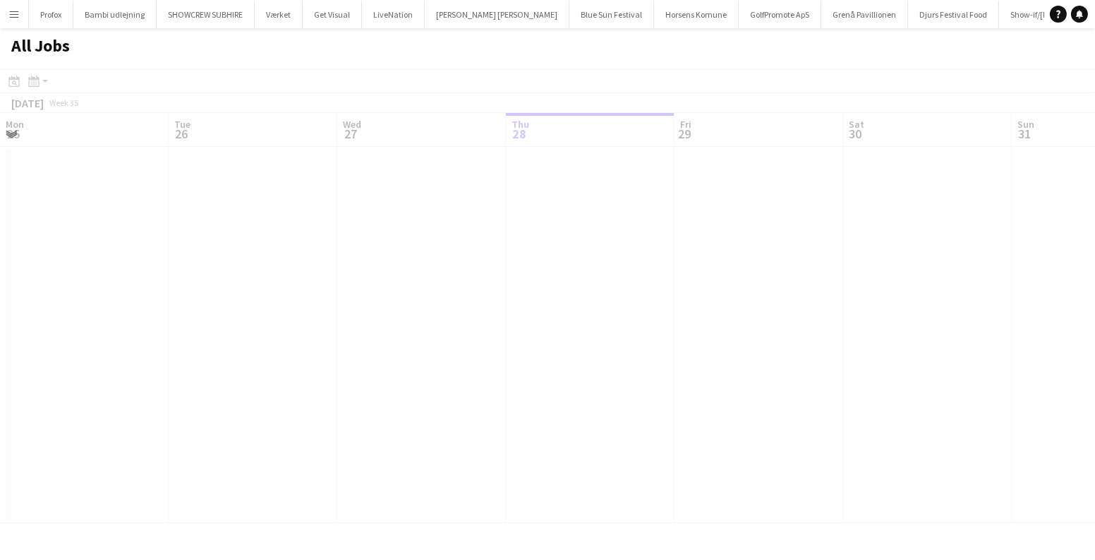
scroll to position [0, 337]
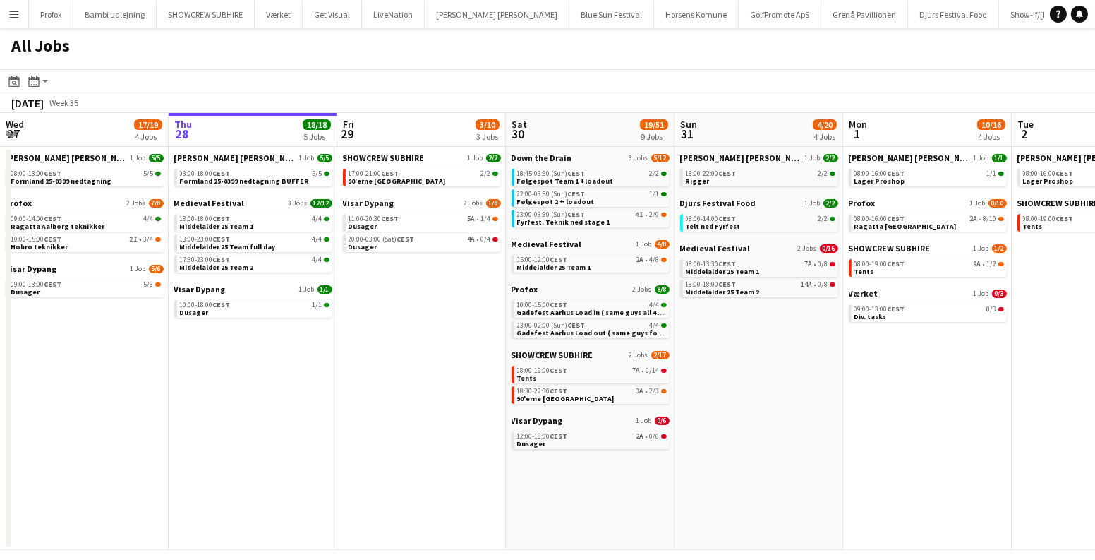
click at [624, 476] on app-date-cell "Down the Drain 3 Jobs [DATE] 18:45-03:30 (Sun) CEST 2/2 Følgespot Team 1 +loado…" at bounding box center [590, 348] width 169 height 403
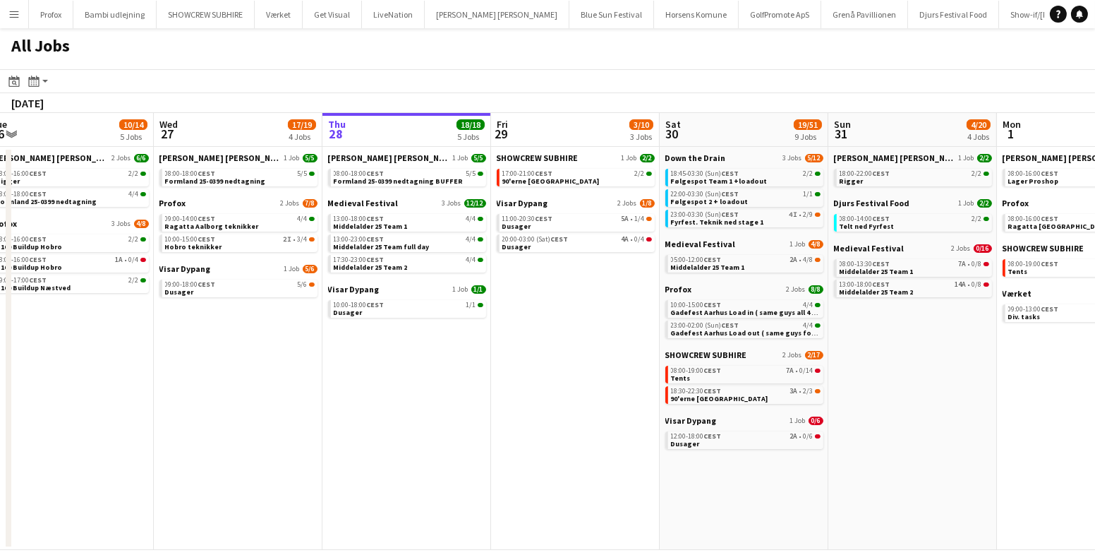
scroll to position [0, 406]
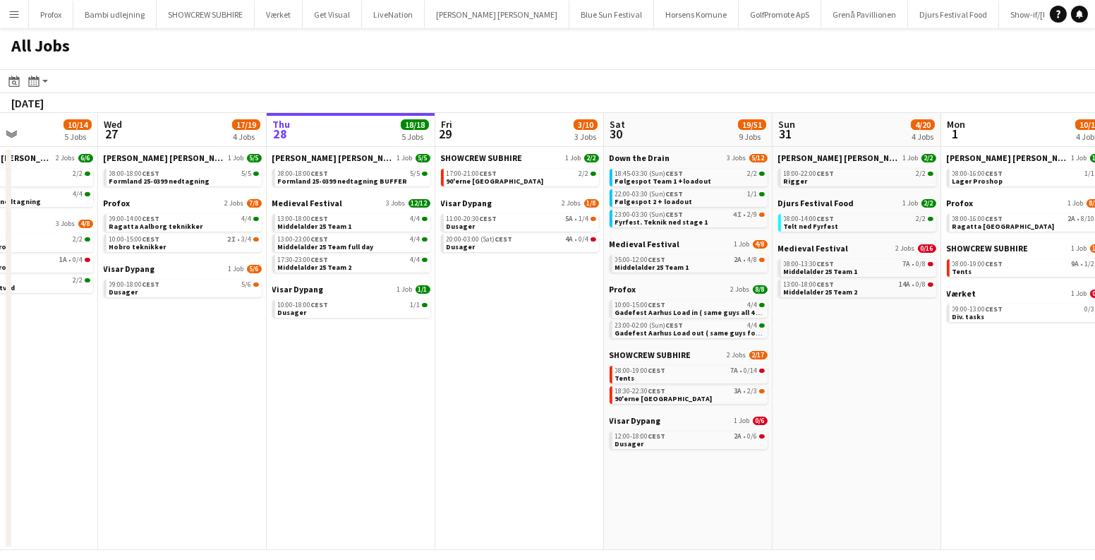
drag, startPoint x: 237, startPoint y: 425, endPoint x: 674, endPoint y: 425, distance: 436.8
click at [675, 425] on app-calendar-viewport "Sun 24 7/7 3 Jobs Mon 25 16/16 3 Jobs Tue 26 10/14 5 Jobs Wed 27 17/19 4 Jobs T…" at bounding box center [547, 331] width 1095 height 437
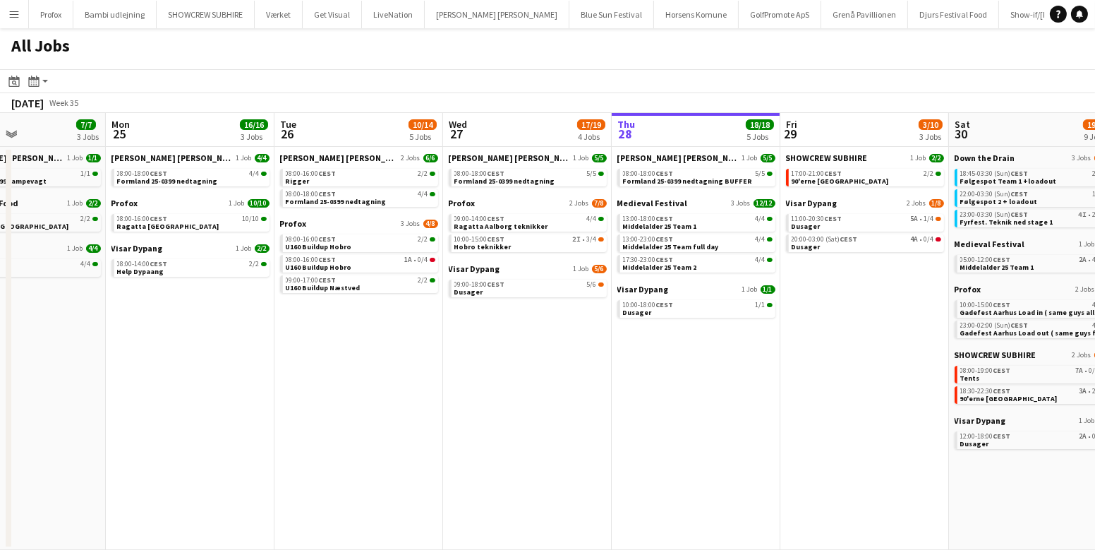
drag, startPoint x: 795, startPoint y: 339, endPoint x: 504, endPoint y: 318, distance: 292.1
click at [504, 318] on app-calendar-viewport "Fri 22 27/41 7 Jobs Sat 23 63/76 10 Jobs Sun 24 7/7 3 Jobs Mon 25 16/16 3 Jobs …" at bounding box center [547, 331] width 1095 height 437
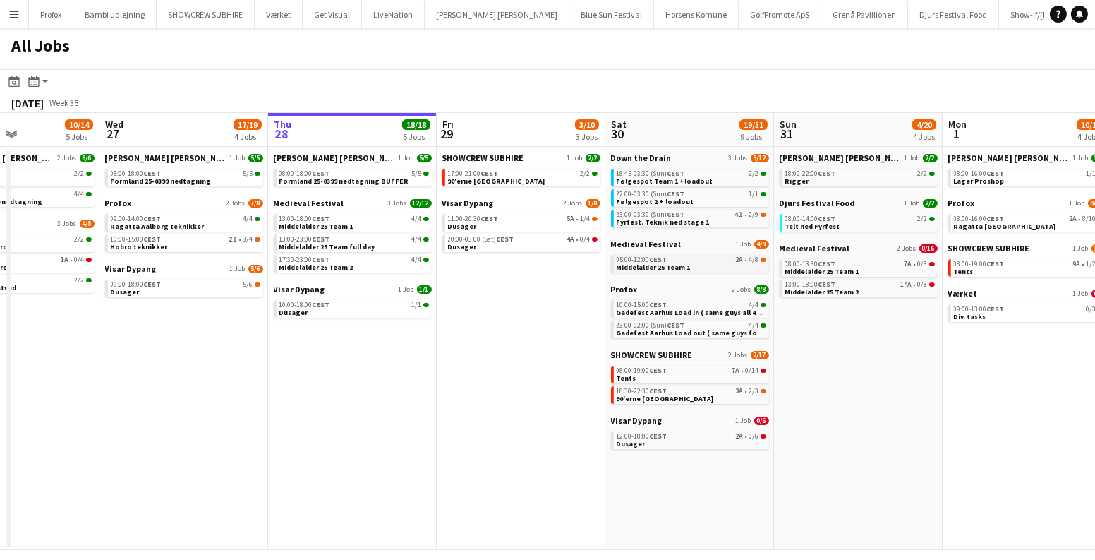
click at [731, 260] on div "05:00-12:00 CEST 2A • 4/8" at bounding box center [692, 259] width 150 height 7
drag, startPoint x: 543, startPoint y: 326, endPoint x: 543, endPoint y: 310, distance: 16.2
click at [543, 326] on app-date-cell "SHOWCREW SUBHIRE 1 Job [DATE] 17:00-21:00 CEST 2/2 90'erne [GEOGRAPHIC_DATA] Vi…" at bounding box center [521, 348] width 169 height 403
click at [541, 218] on div "11:00-20:30 CEST 5A • 1/4" at bounding box center [523, 218] width 150 height 7
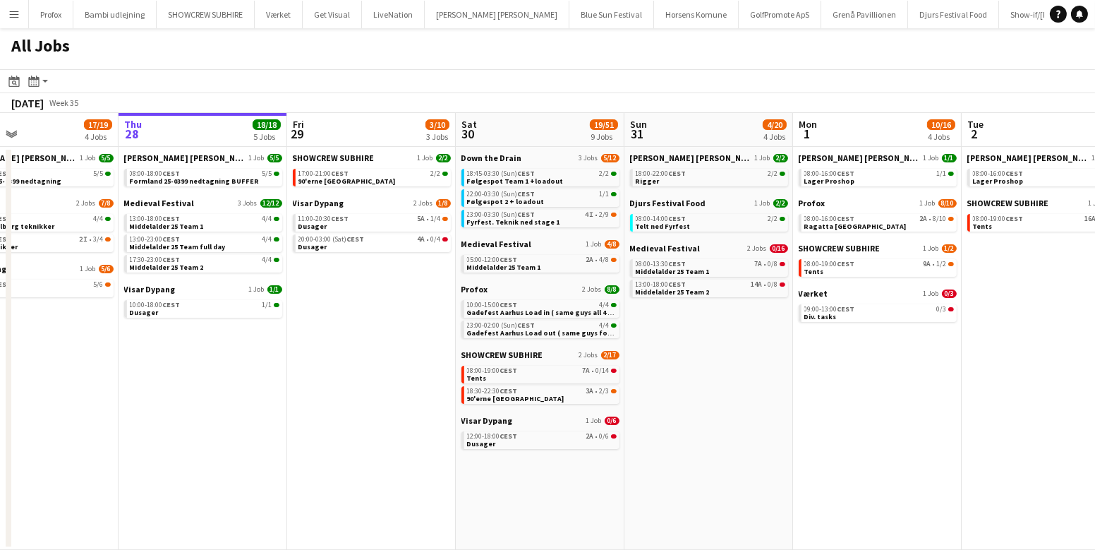
drag, startPoint x: 895, startPoint y: 339, endPoint x: 749, endPoint y: 354, distance: 146.8
click at [749, 354] on app-calendar-viewport "Sun 24 7/7 3 Jobs Mon 25 16/16 3 Jobs Tue 26 10/14 5 Jobs Wed 27 17/19 4 Jobs T…" at bounding box center [547, 331] width 1095 height 437
click at [543, 397] on link "18:30-22:30 CEST 3A • 2/3 90'erne [GEOGRAPHIC_DATA]" at bounding box center [542, 394] width 150 height 16
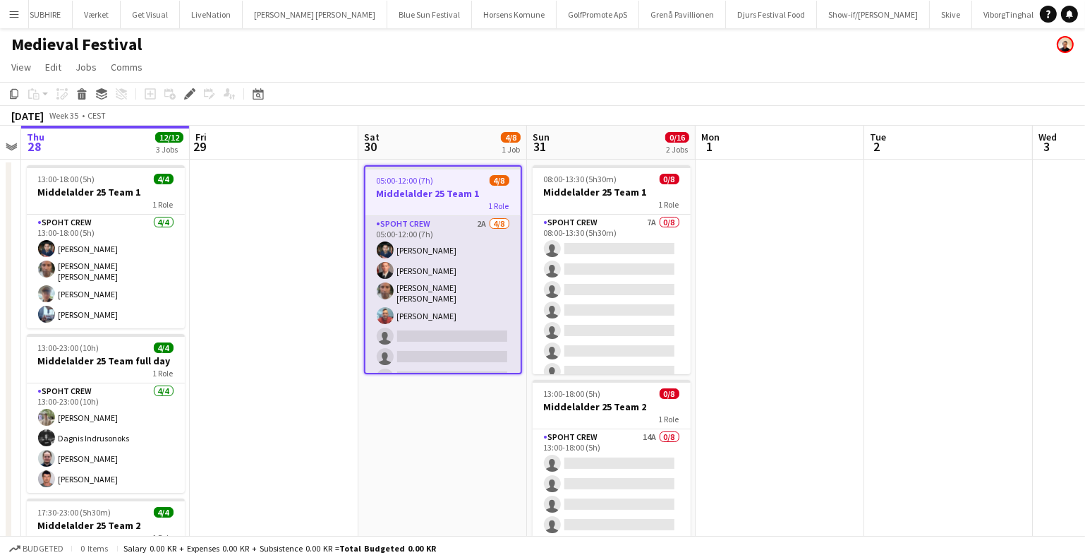
scroll to position [0, 192]
click at [461, 301] on app-card-role "Spoht Crew 2A [DATE] 05:00-12:00 (7h) [PERSON_NAME] Aurimas Kieza [PERSON_NAME]…" at bounding box center [443, 313] width 155 height 195
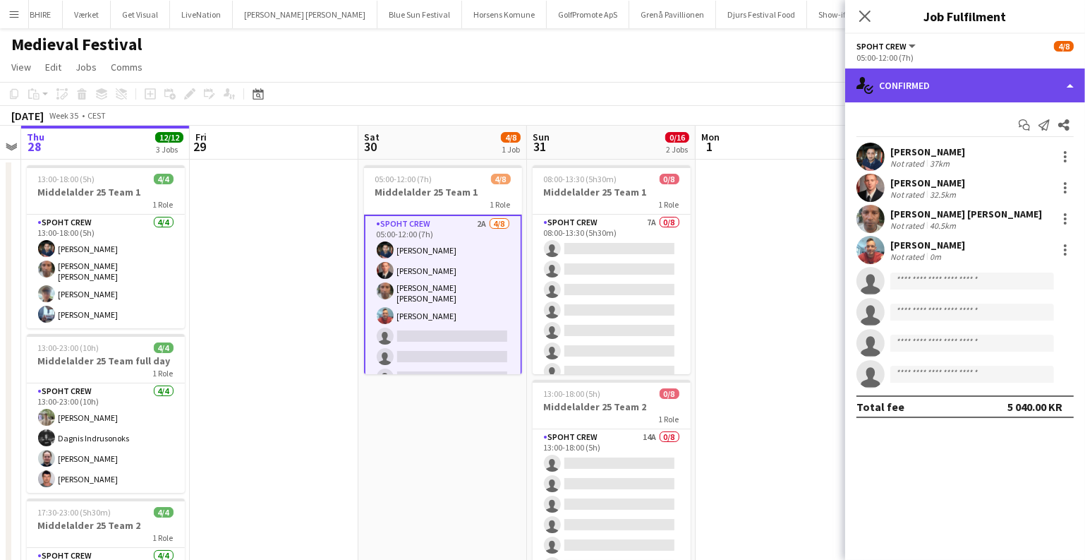
click at [917, 89] on div "single-neutral-actions-check-2 Confirmed" at bounding box center [965, 85] width 240 height 34
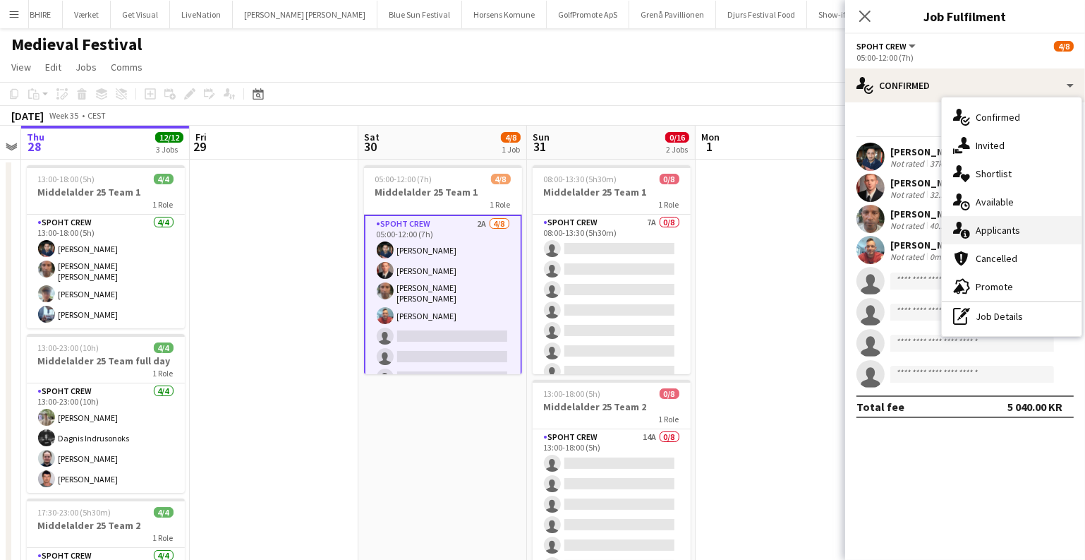
click at [985, 226] on div "single-neutral-actions-information Applicants" at bounding box center [1012, 230] width 140 height 28
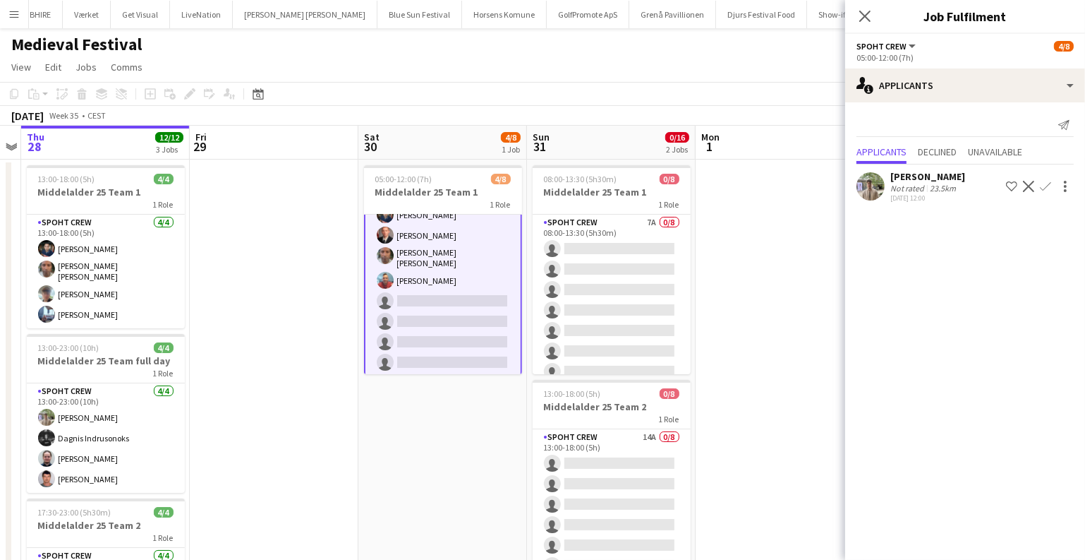
scroll to position [37, 0]
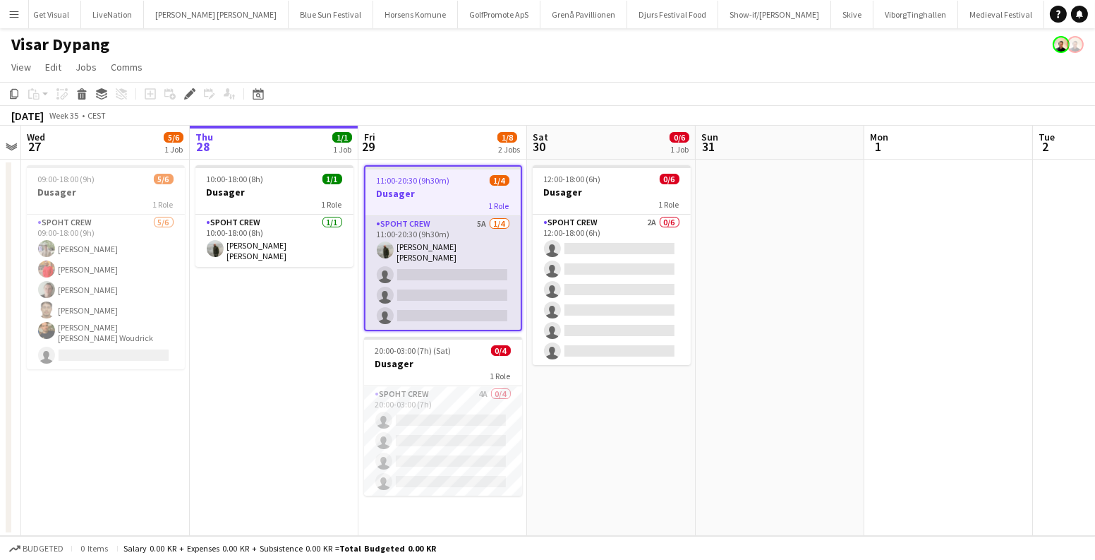
scroll to position [0, 311]
click at [455, 253] on app-card-role "Spoht Crew 5A [DATE] 11:00-20:30 (9h30m) [PERSON_NAME] [PERSON_NAME] single-neu…" at bounding box center [443, 273] width 155 height 114
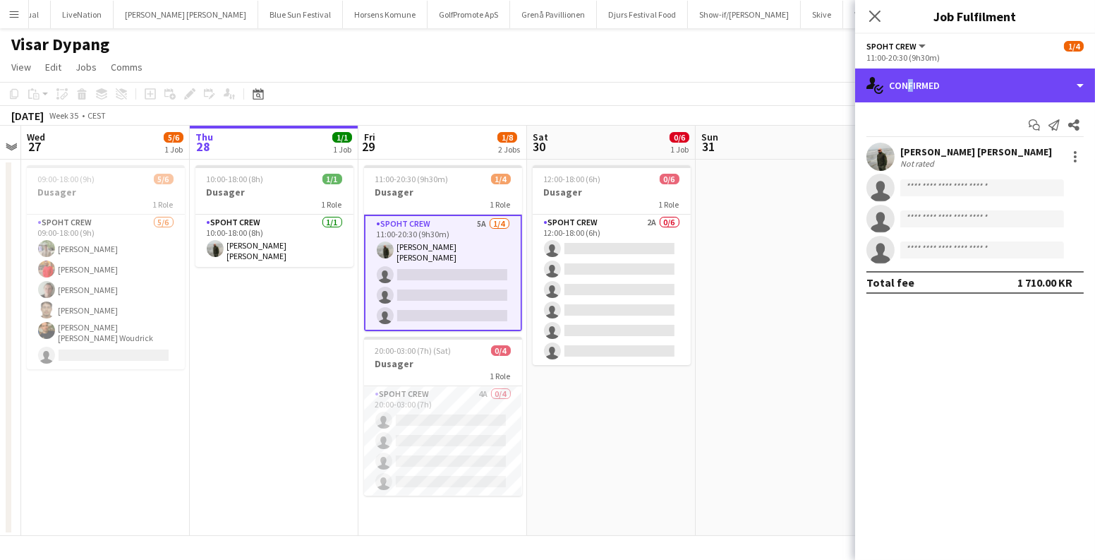
drag, startPoint x: 902, startPoint y: 87, endPoint x: 945, endPoint y: 111, distance: 48.3
click at [907, 88] on div "single-neutral-actions-check-2 Confirmed" at bounding box center [975, 85] width 240 height 34
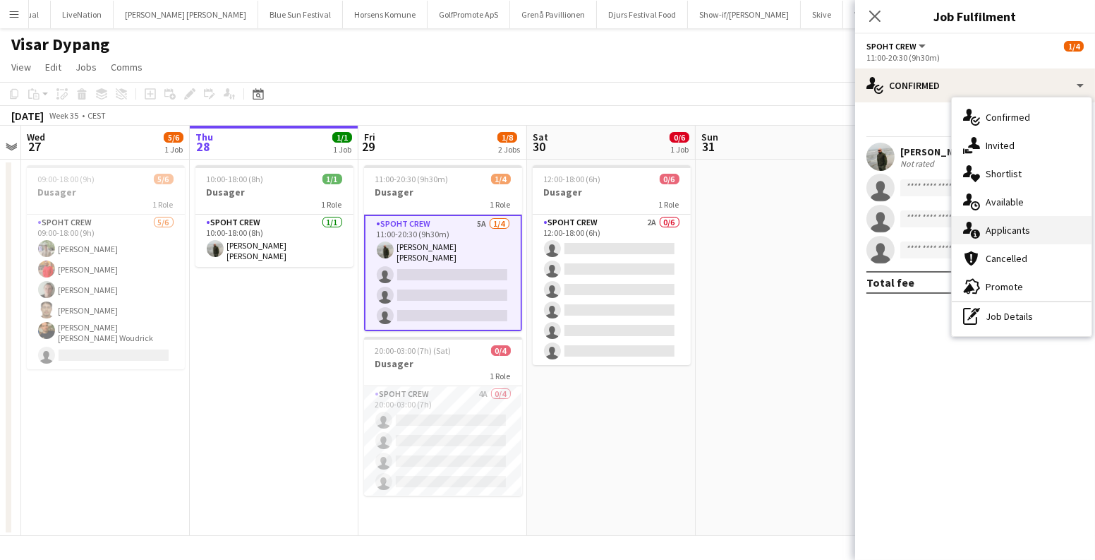
click at [1008, 232] on div "single-neutral-actions-information Applicants" at bounding box center [1022, 230] width 140 height 28
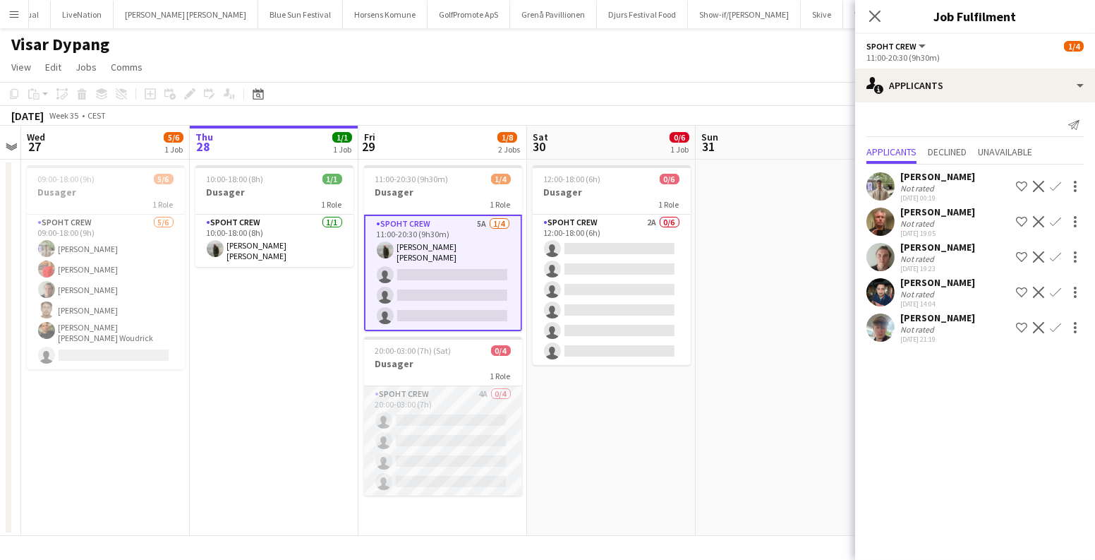
click at [454, 423] on app-card-role "Spoht Crew 4A 0/4 20:00-03:00 (7h) single-neutral-actions single-neutral-action…" at bounding box center [443, 440] width 158 height 109
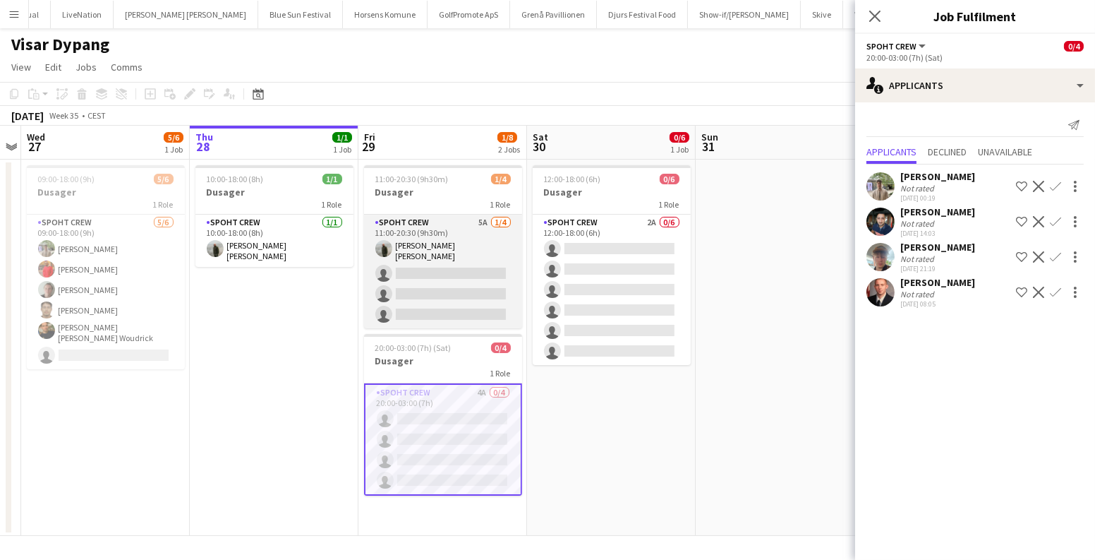
click at [428, 258] on app-card-role "Spoht Crew 5A [DATE] 11:00-20:30 (9h30m) [PERSON_NAME] [PERSON_NAME] single-neu…" at bounding box center [443, 272] width 158 height 114
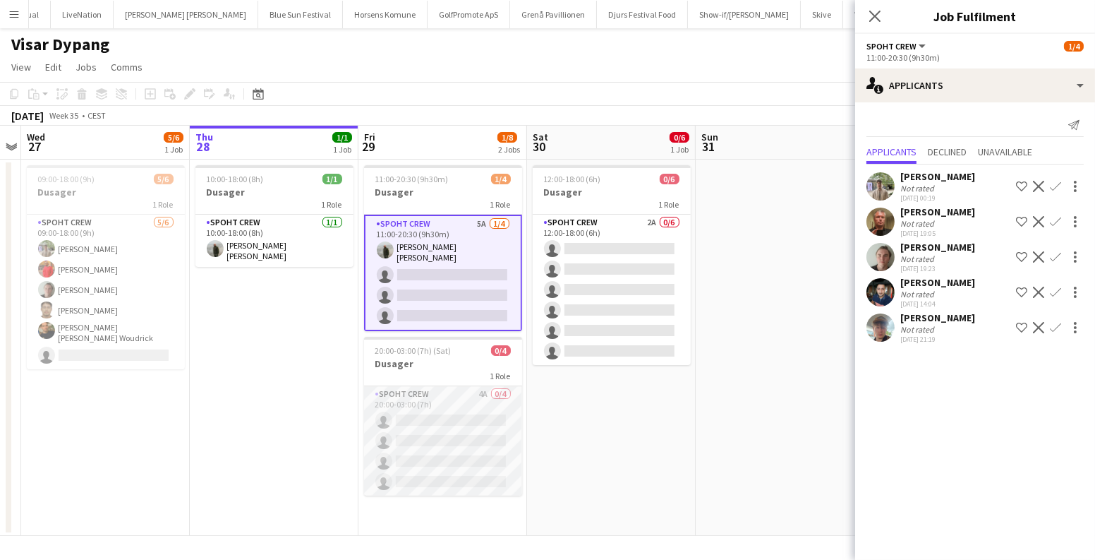
click at [452, 417] on app-card-role "Spoht Crew 4A 0/4 20:00-03:00 (7h) single-neutral-actions single-neutral-action…" at bounding box center [443, 440] width 158 height 109
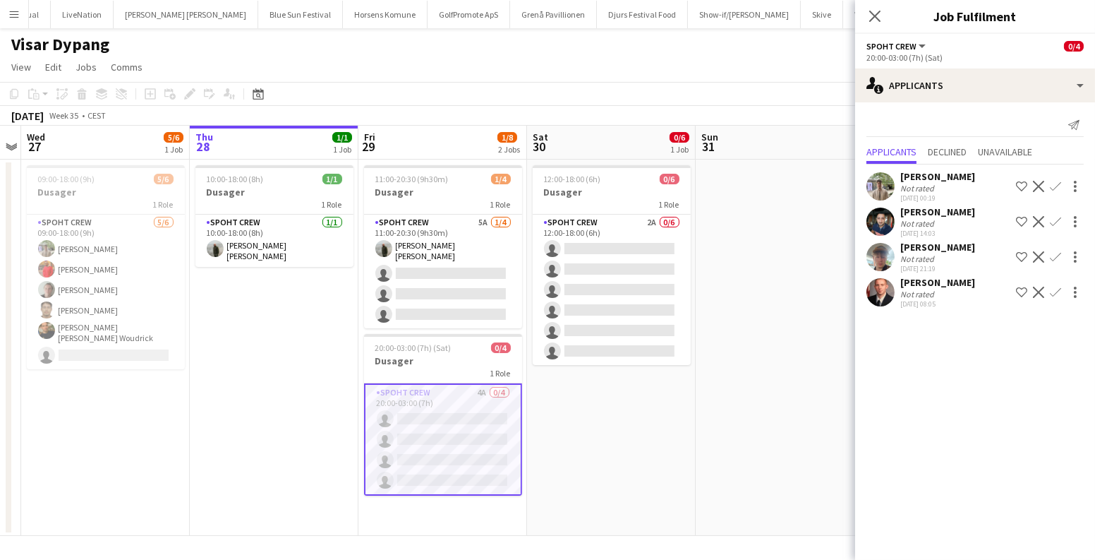
click at [1053, 219] on app-icon "Confirm" at bounding box center [1055, 221] width 11 height 11
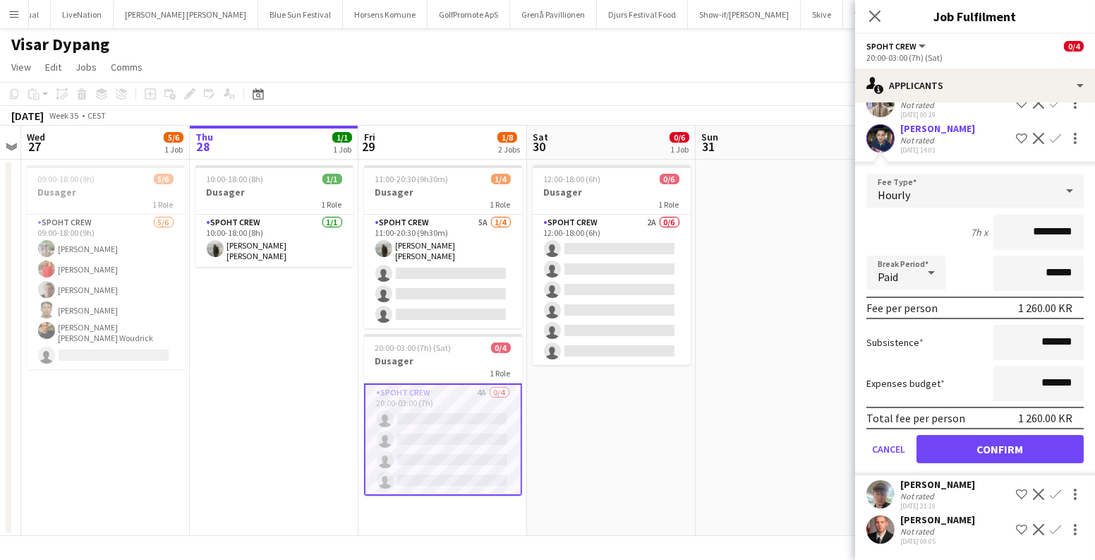
scroll to position [94, 0]
click at [1000, 456] on button "Confirm" at bounding box center [1000, 449] width 167 height 28
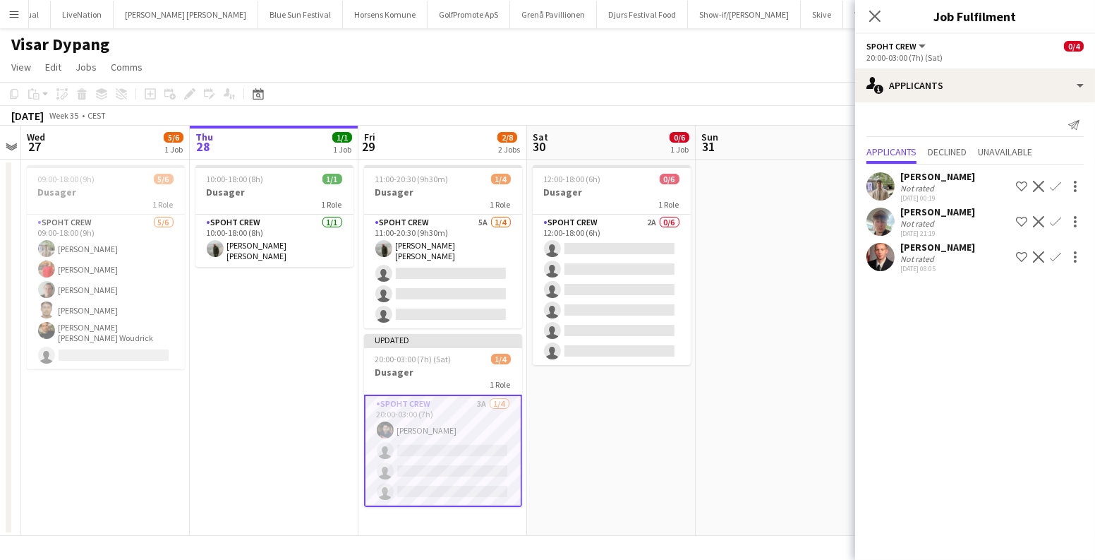
click at [1057, 251] on app-icon "Confirm" at bounding box center [1055, 256] width 11 height 11
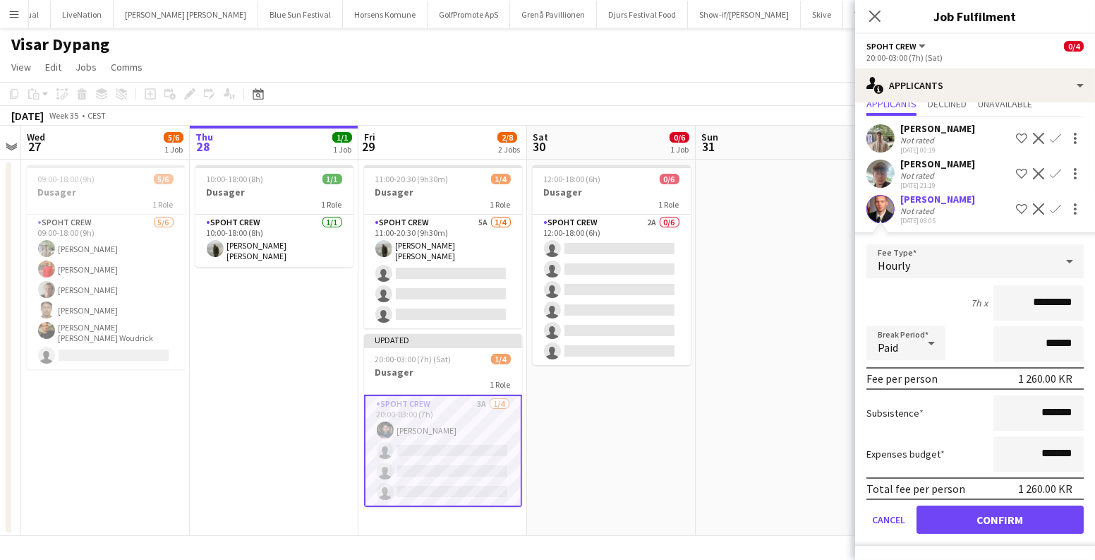
scroll to position [59, 0]
click at [977, 516] on button "Confirm" at bounding box center [1000, 519] width 167 height 28
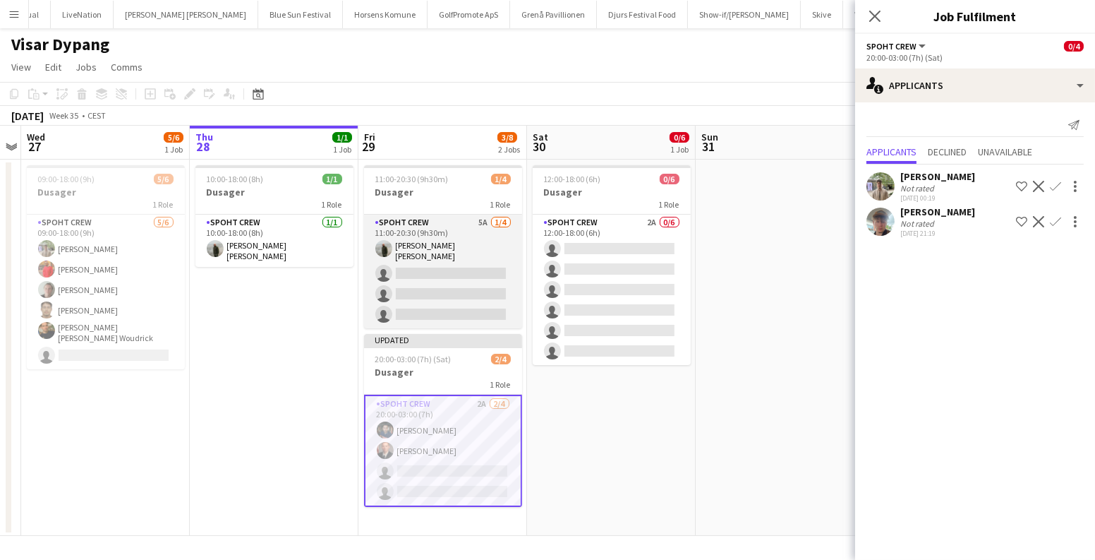
click at [453, 277] on app-card-role "Spoht Crew 5A 1/4 11:00-20:30 (9h30m) Negru Liviu Mihai single-neutral-actions …" at bounding box center [443, 272] width 158 height 114
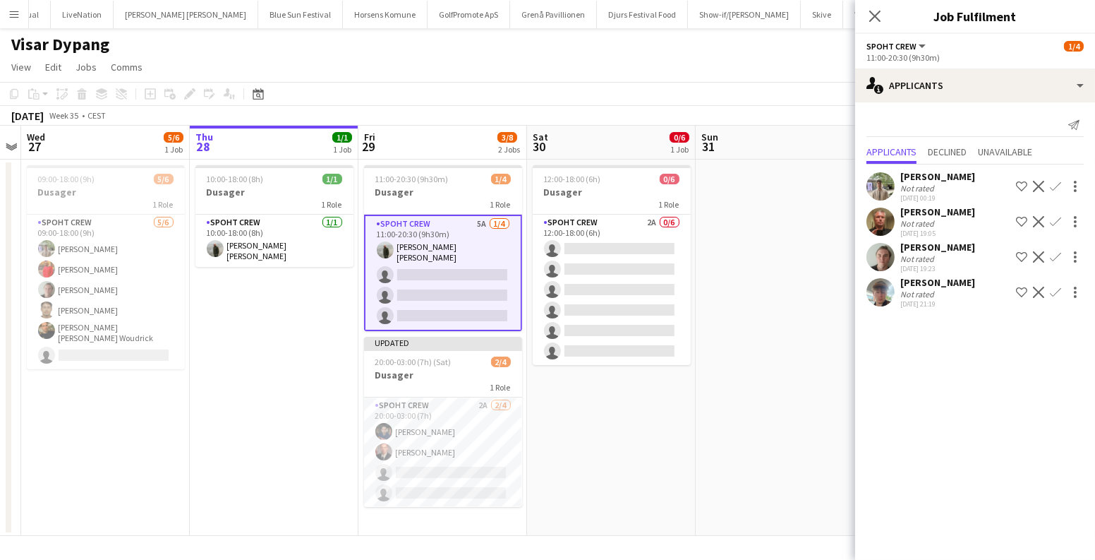
click at [1053, 219] on app-icon "Confirm" at bounding box center [1055, 221] width 11 height 11
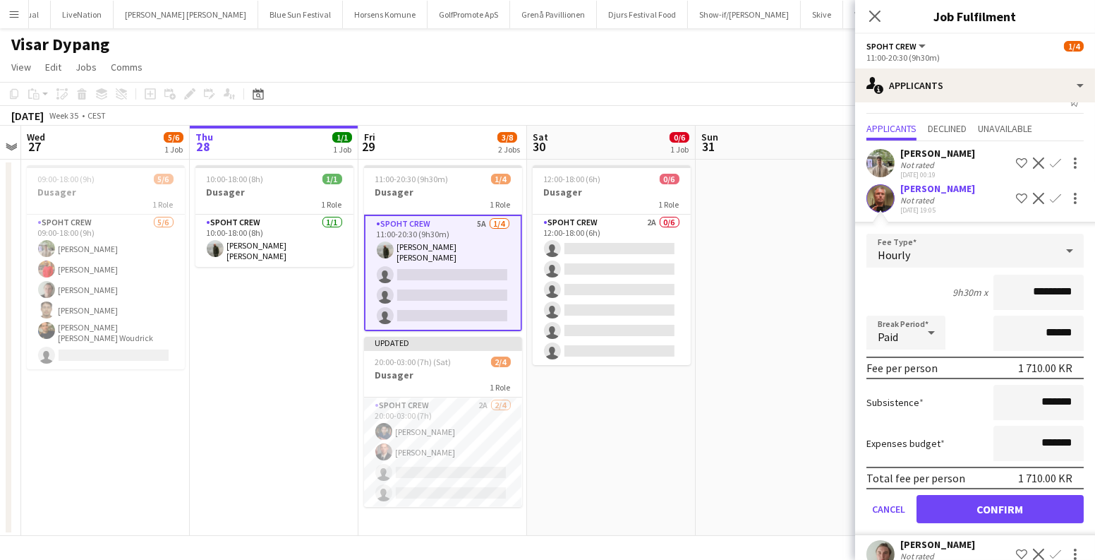
scroll to position [64, 0]
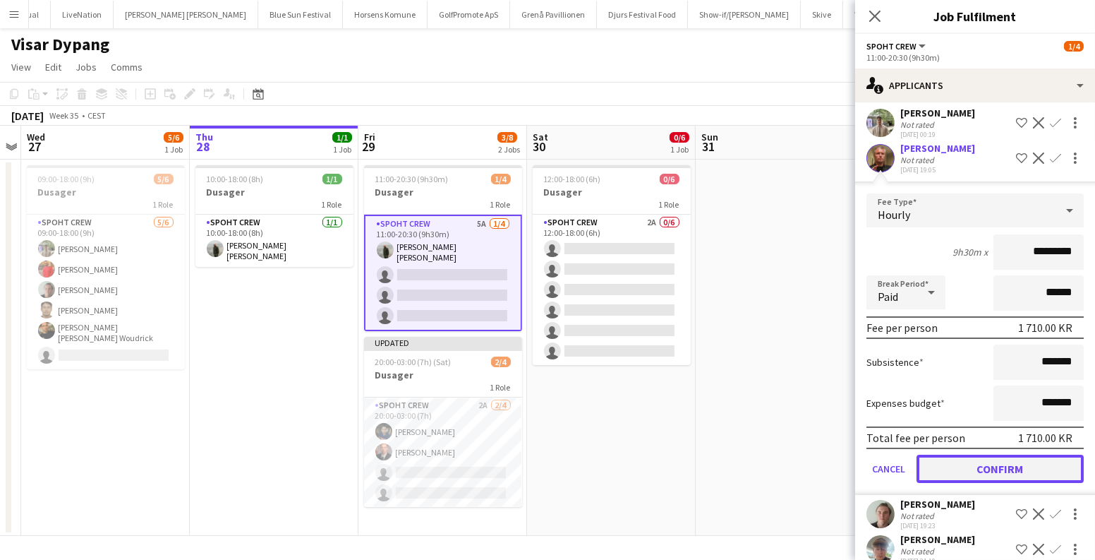
click at [969, 483] on button "Confirm" at bounding box center [1000, 468] width 167 height 28
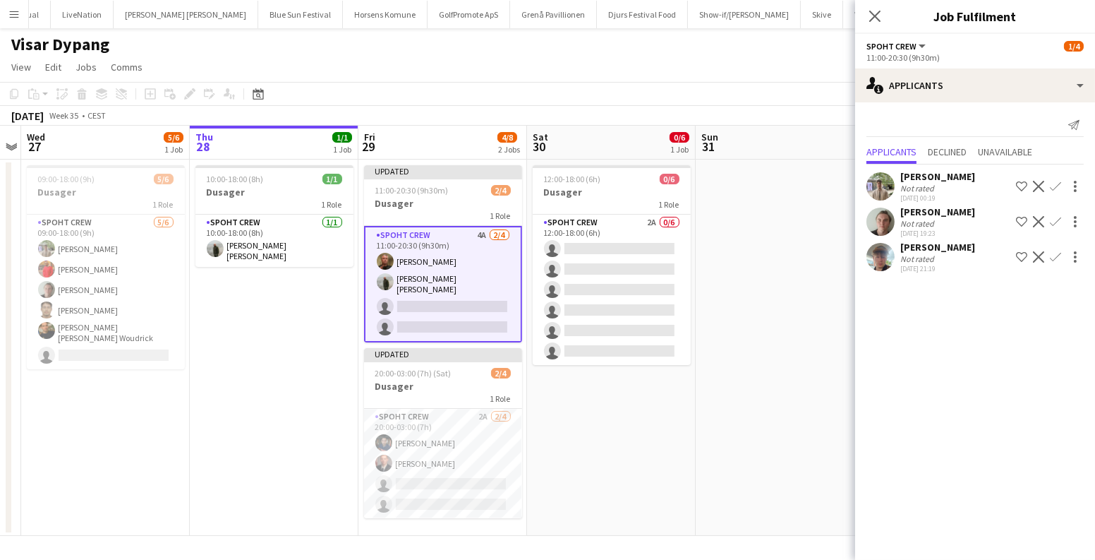
click at [1056, 256] on app-icon "Confirm" at bounding box center [1055, 256] width 11 height 11
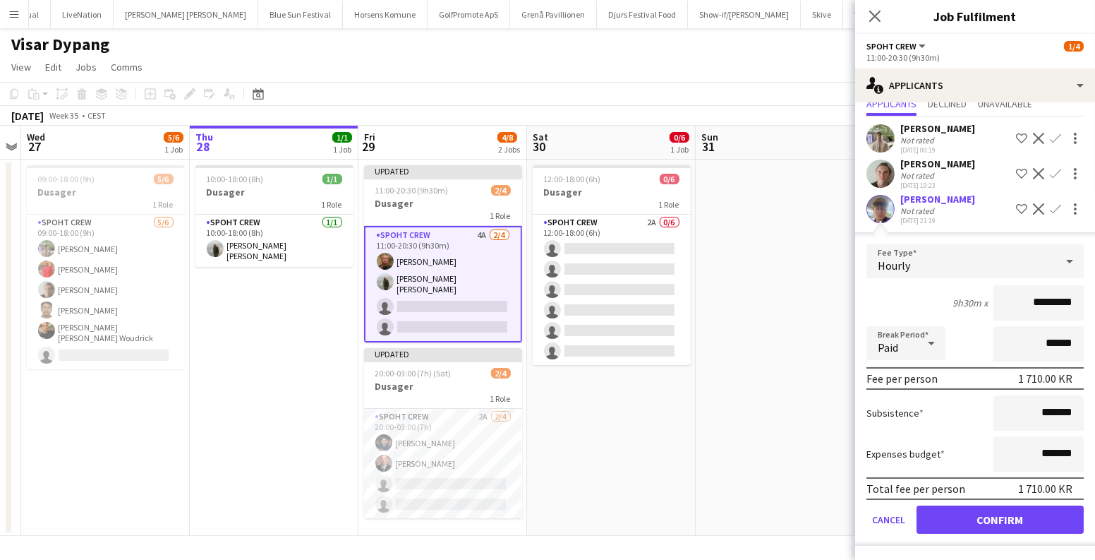
scroll to position [59, 0]
click at [948, 516] on button "Confirm" at bounding box center [1000, 519] width 167 height 28
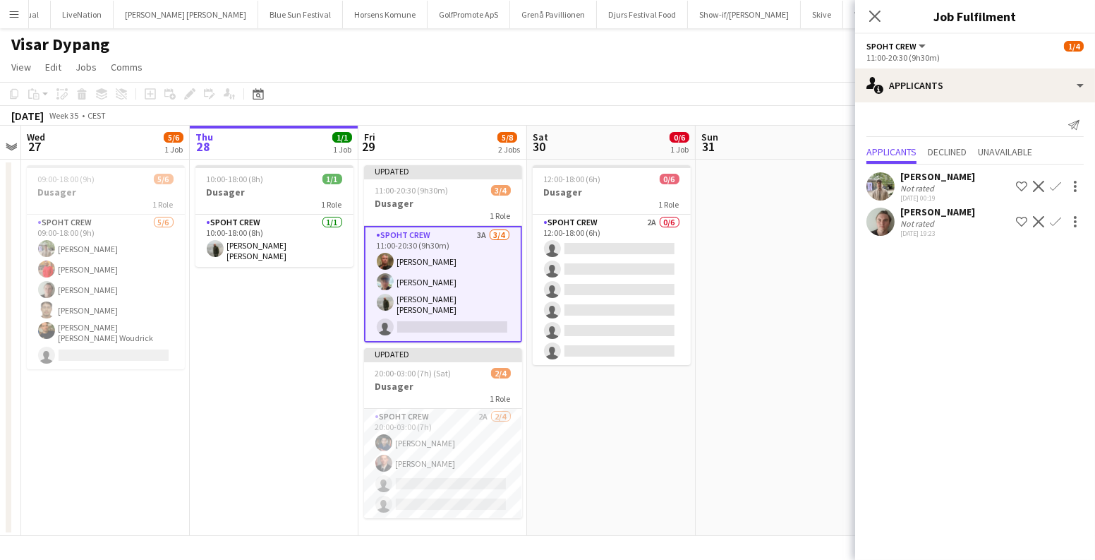
click at [1055, 186] on app-icon "Confirm" at bounding box center [1055, 186] width 11 height 11
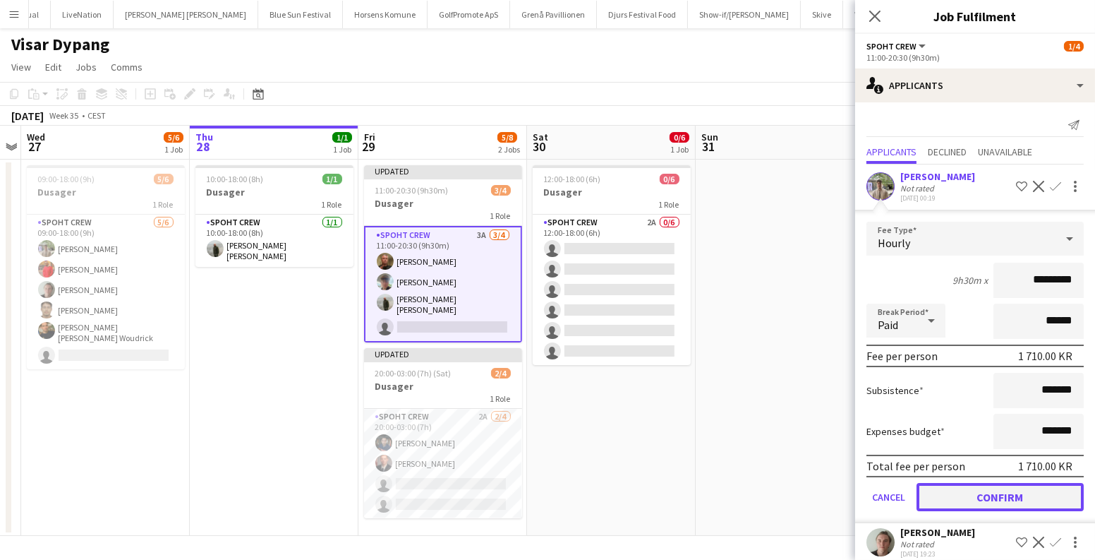
click at [982, 505] on button "Confirm" at bounding box center [1000, 497] width 167 height 28
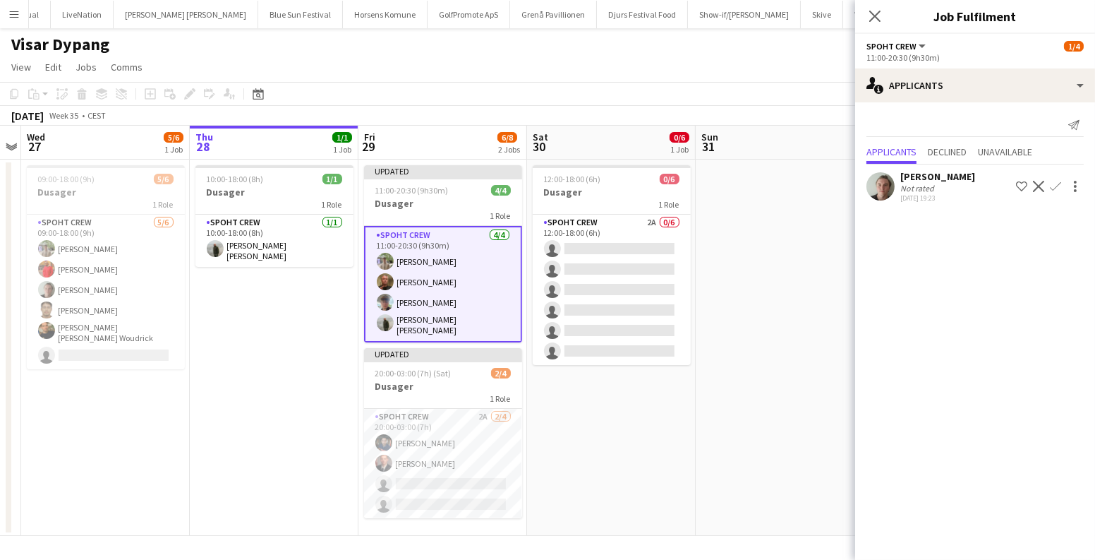
click at [755, 296] on app-date-cell at bounding box center [780, 347] width 169 height 376
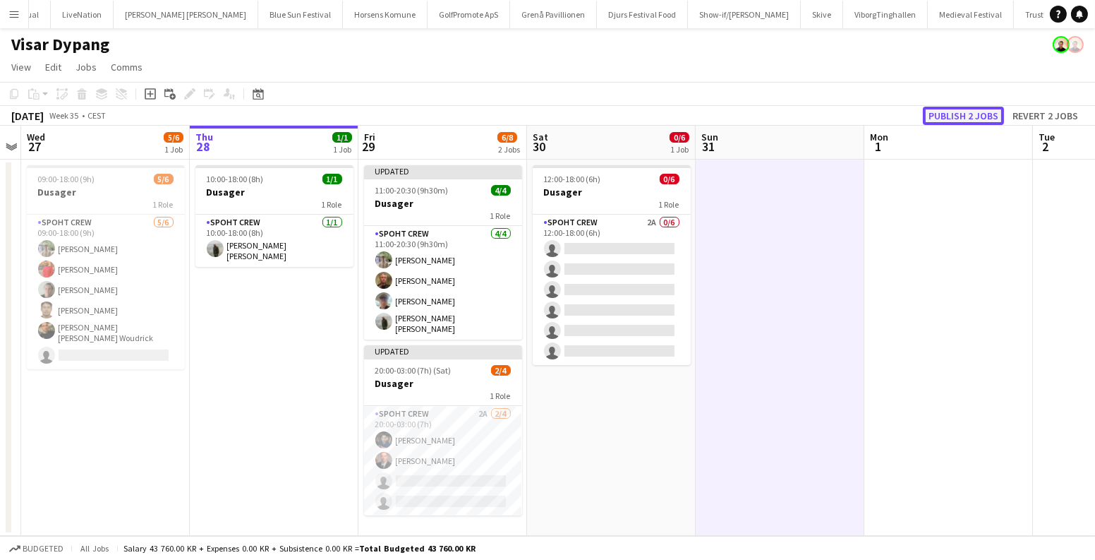
click at [950, 116] on button "Publish 2 jobs" at bounding box center [963, 116] width 81 height 18
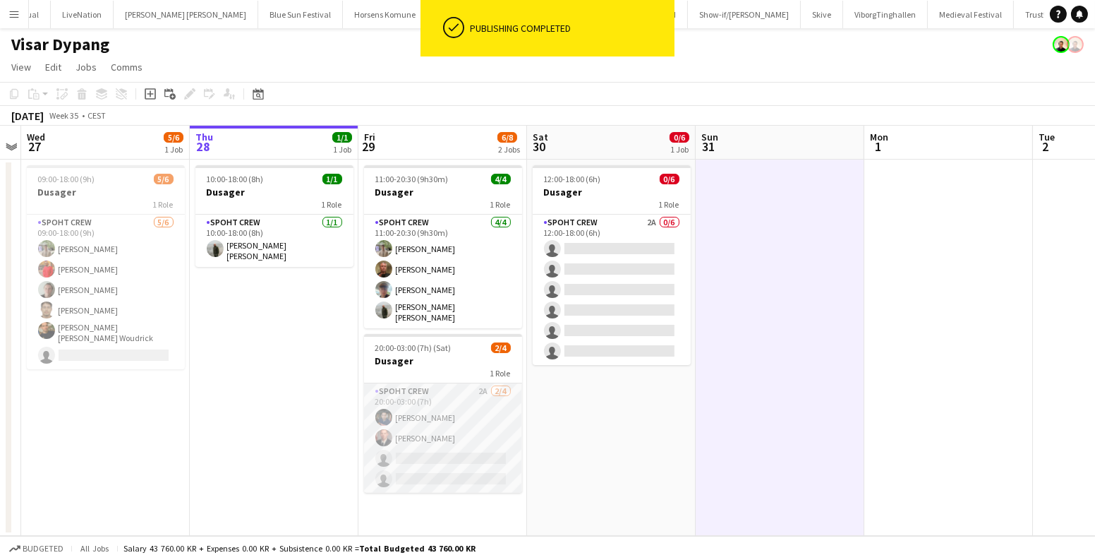
click at [465, 436] on app-card-role "Spoht Crew 2A 2/4 20:00-03:00 (7h) Marius Ciungu Aurimas Kieza single-neutral-a…" at bounding box center [443, 437] width 158 height 109
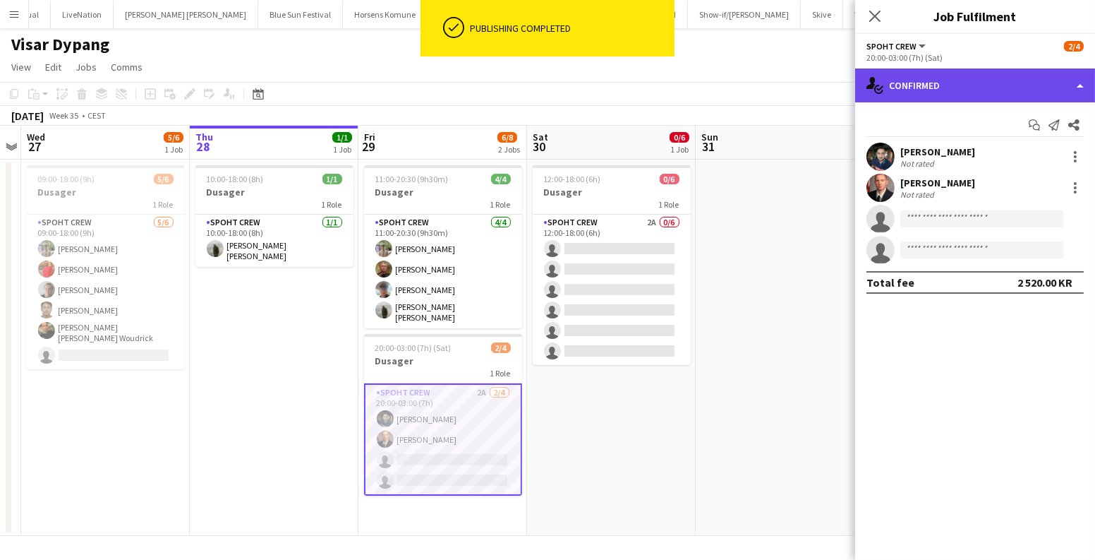
click at [1003, 92] on div "single-neutral-actions-check-2 Confirmed" at bounding box center [975, 85] width 240 height 34
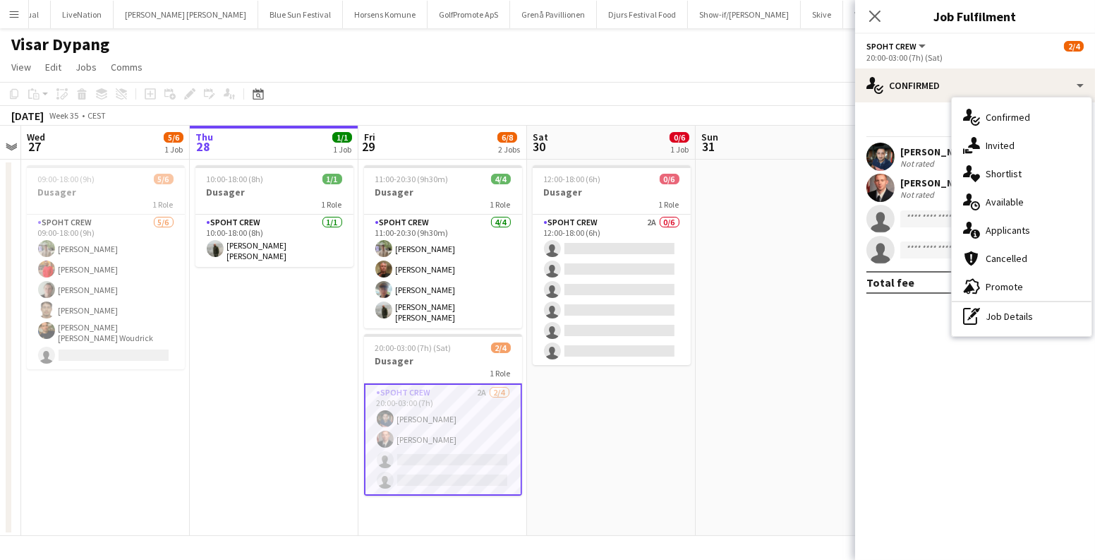
click at [1008, 231] on div "single-neutral-actions-information Applicants" at bounding box center [1022, 230] width 140 height 28
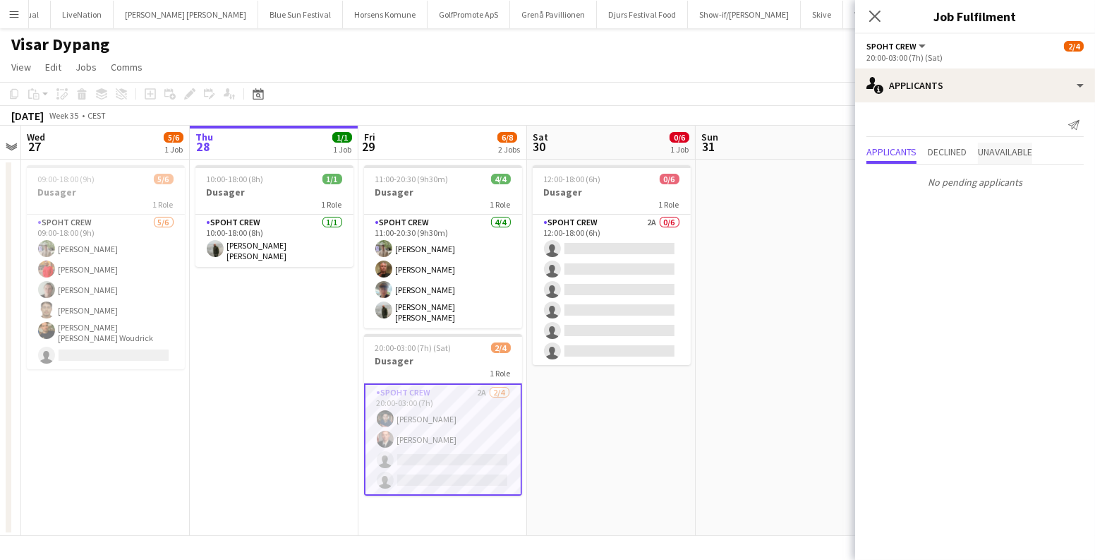
click at [1015, 159] on span "Unavailable" at bounding box center [1005, 153] width 54 height 21
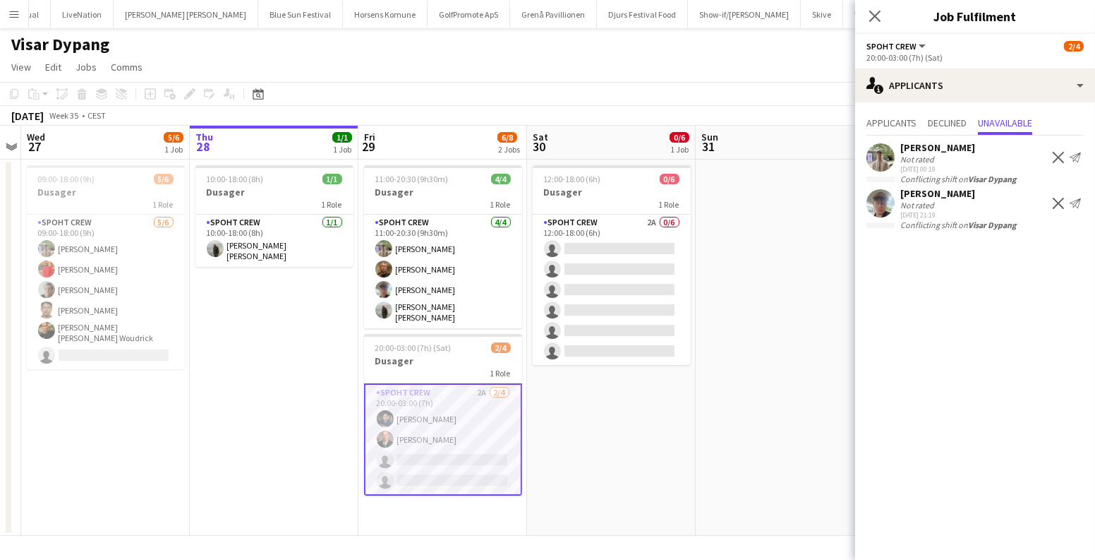
click at [741, 405] on app-date-cell at bounding box center [780, 347] width 169 height 376
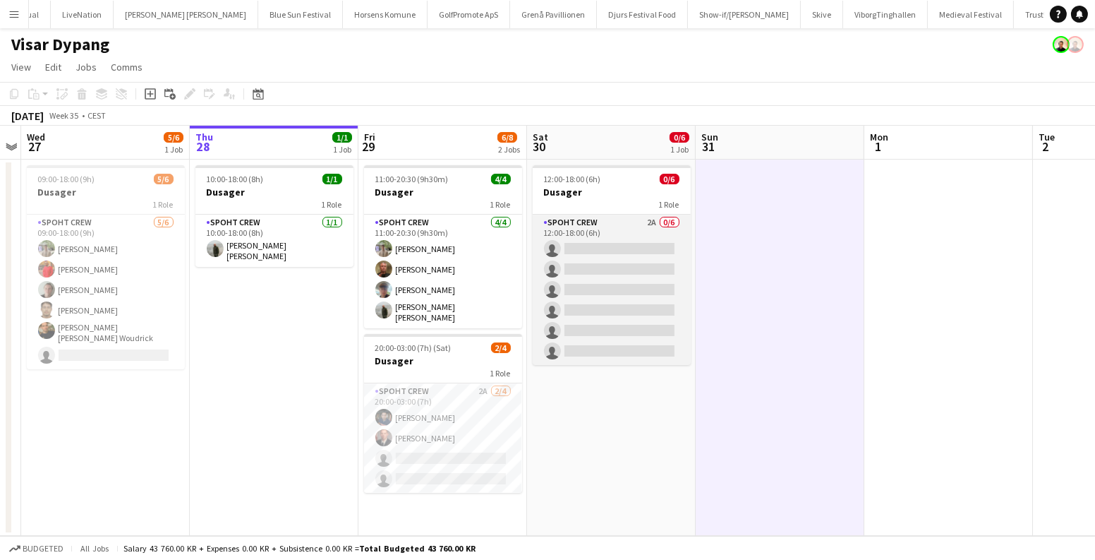
click at [596, 239] on app-card-role "Spoht Crew 2A 0/6 12:00-18:00 (6h) single-neutral-actions single-neutral-action…" at bounding box center [612, 290] width 158 height 150
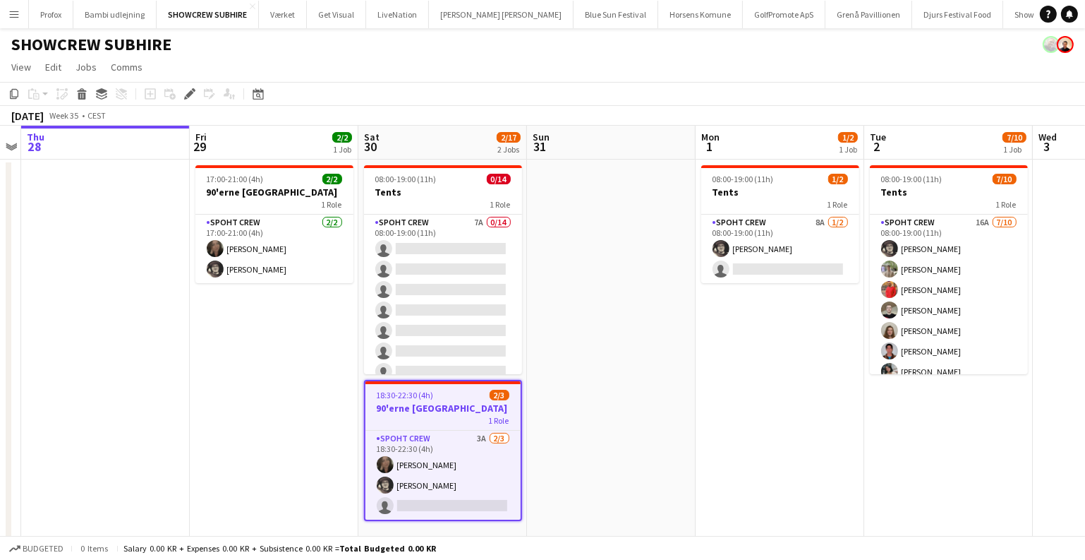
click at [460, 419] on div "1 Role" at bounding box center [443, 419] width 155 height 11
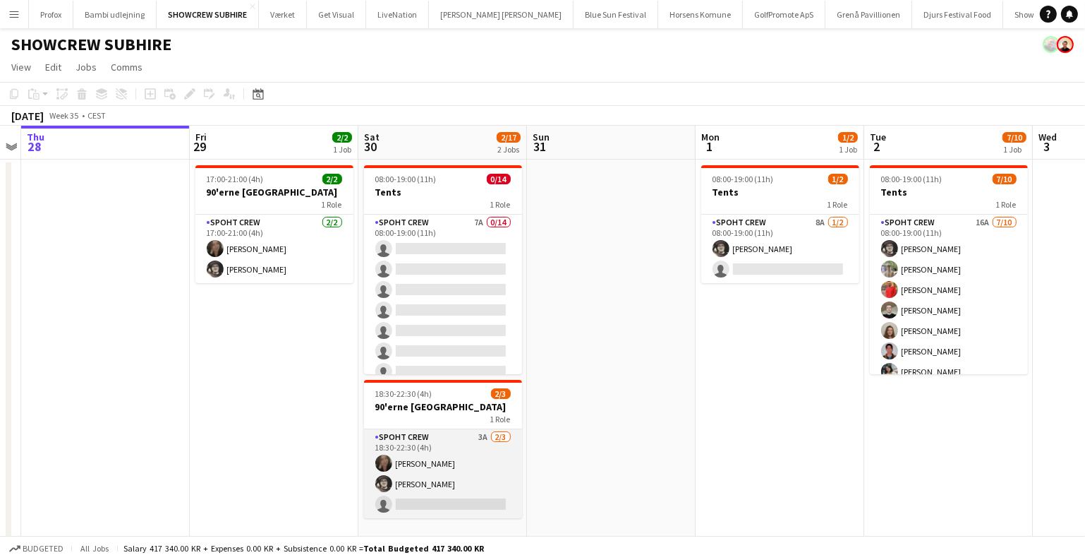
click at [495, 456] on app-card-role "Spoht Crew 3A [DATE] 18:30-22:30 (4h) [PERSON_NAME] [PERSON_NAME] [PERSON_NAME]…" at bounding box center [443, 473] width 158 height 89
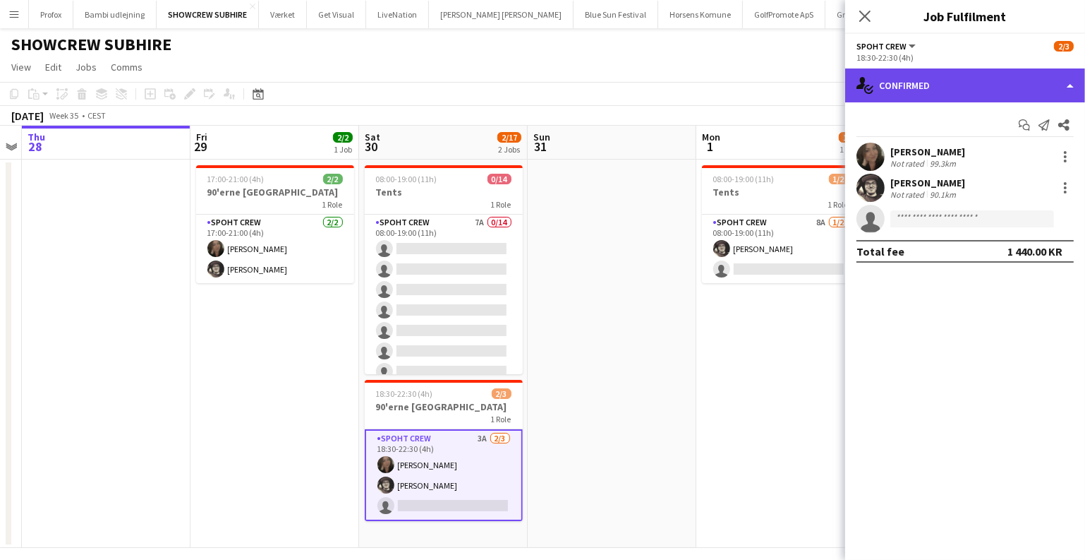
click at [958, 83] on div "single-neutral-actions-check-2 Confirmed" at bounding box center [965, 85] width 240 height 34
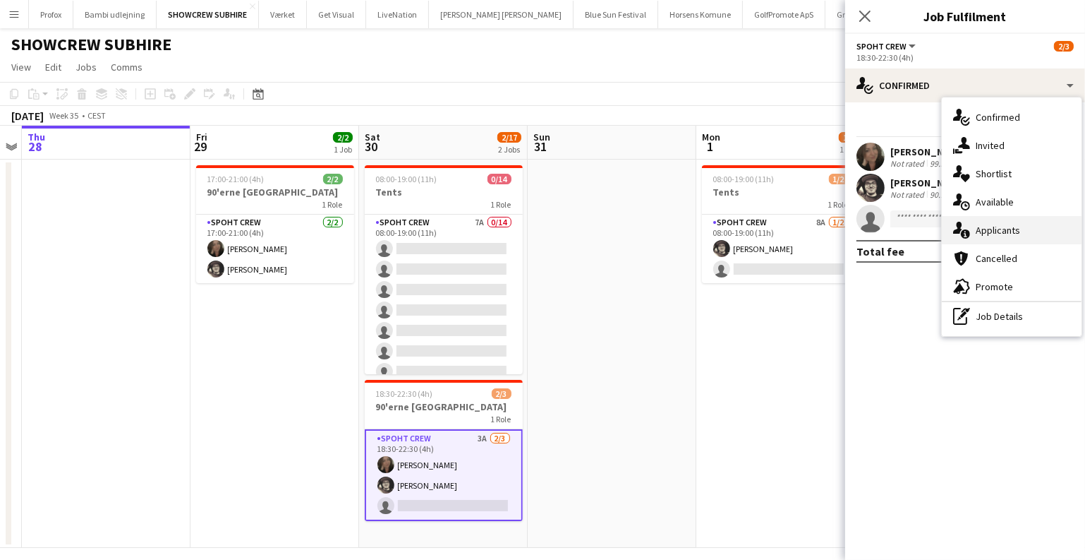
click at [985, 234] on div "single-neutral-actions-information Applicants" at bounding box center [1012, 230] width 140 height 28
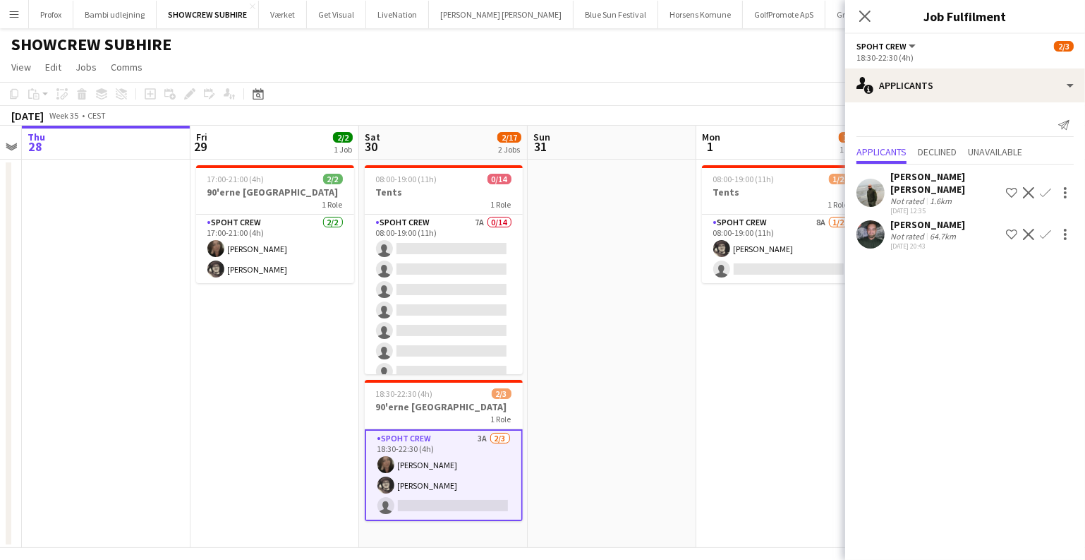
click at [1044, 187] on app-icon "Confirm" at bounding box center [1045, 192] width 11 height 11
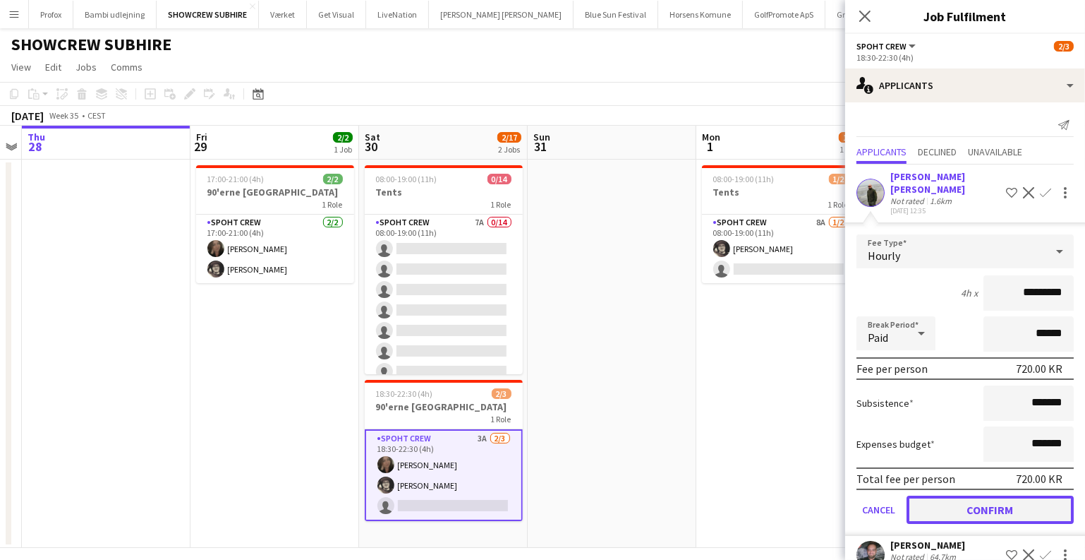
click at [965, 498] on button "Confirm" at bounding box center [990, 509] width 167 height 28
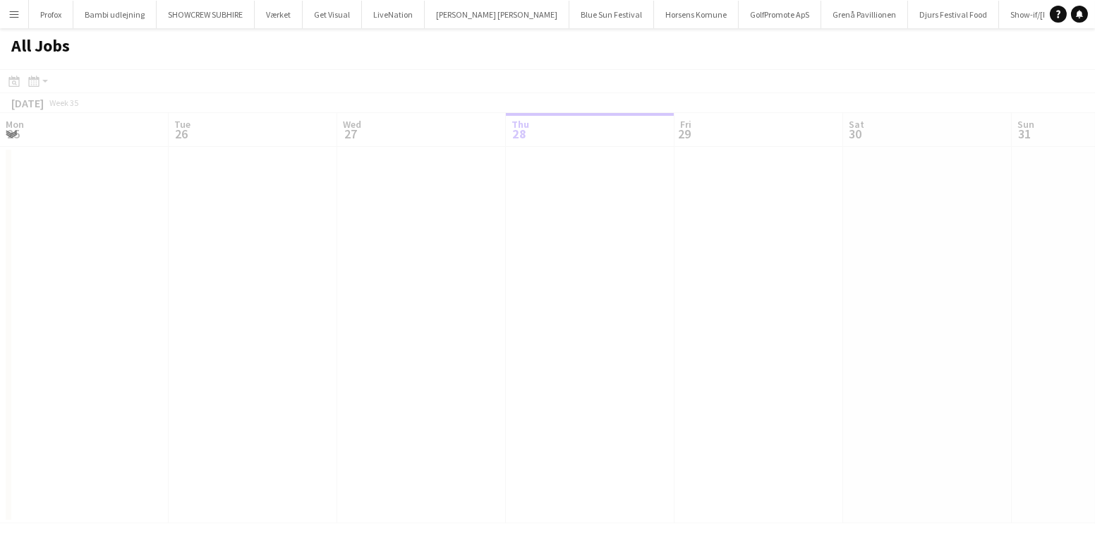
scroll to position [0, 337]
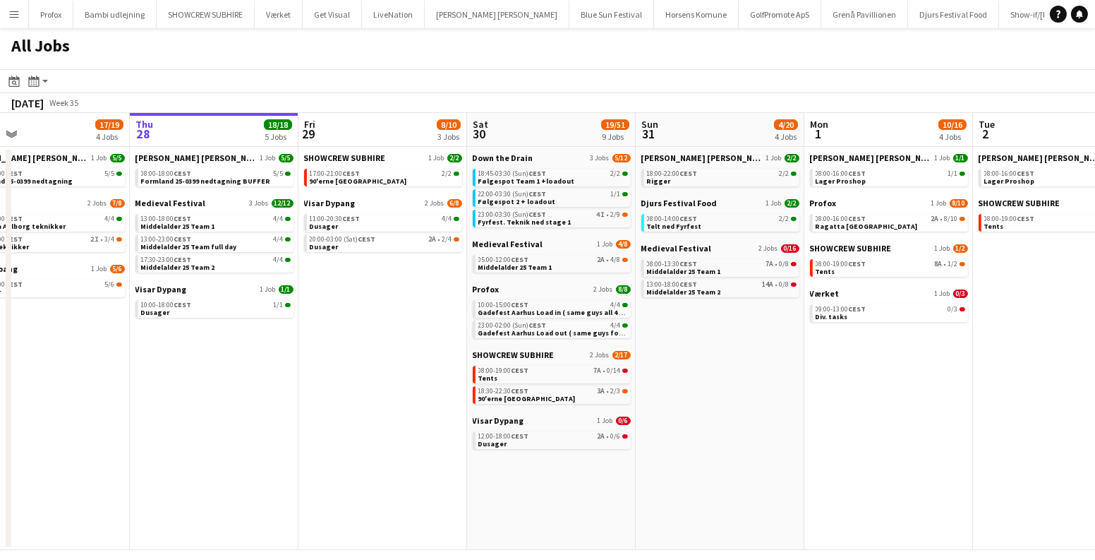
drag, startPoint x: 797, startPoint y: 344, endPoint x: 765, endPoint y: 340, distance: 32.7
click at [765, 340] on app-calendar-viewport "Mon 25 16/16 3 Jobs Tue 26 10/14 5 Jobs Wed 27 17/19 4 Jobs Thu 28 18/18 5 Jobs…" at bounding box center [547, 331] width 1095 height 437
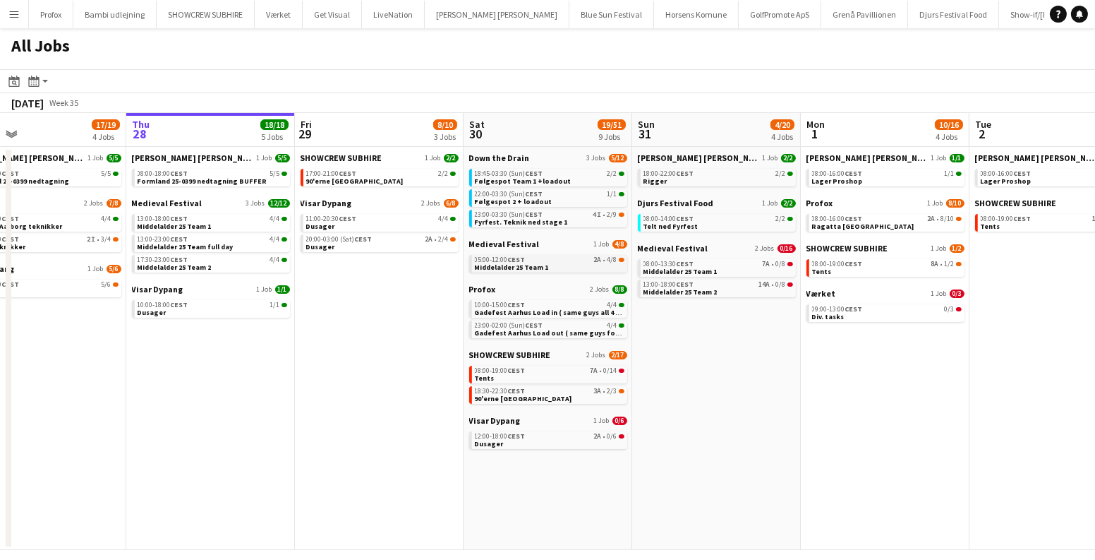
click at [579, 262] on div "05:00-12:00 CEST 2A • 4/8" at bounding box center [550, 259] width 150 height 7
click at [600, 387] on span "3A" at bounding box center [598, 390] width 8 height 7
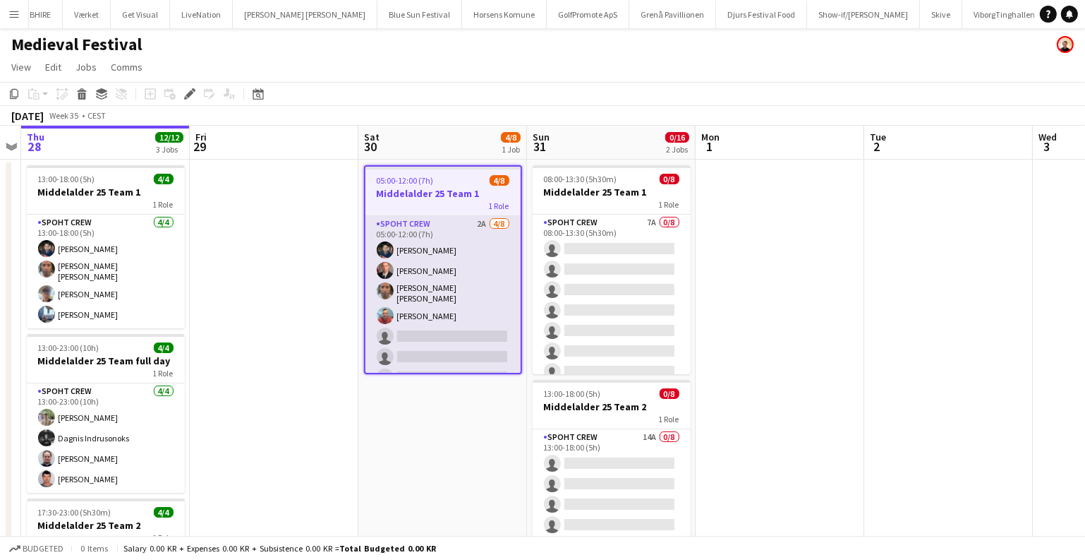
click at [442, 330] on app-card-role "Spoht Crew 2A 4/8 05:00-12:00 (7h) Marius Ciungu Aurimas Kieza Antonio Carlos D…" at bounding box center [443, 313] width 155 height 195
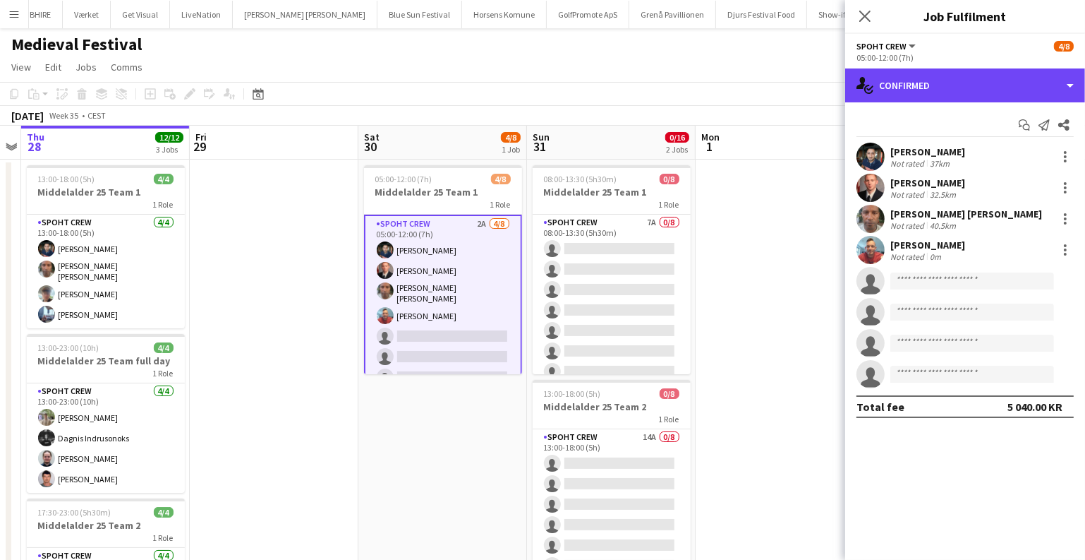
drag, startPoint x: 960, startPoint y: 83, endPoint x: 963, endPoint y: 108, distance: 24.9
click at [959, 83] on div "single-neutral-actions-check-2 Confirmed" at bounding box center [965, 85] width 240 height 34
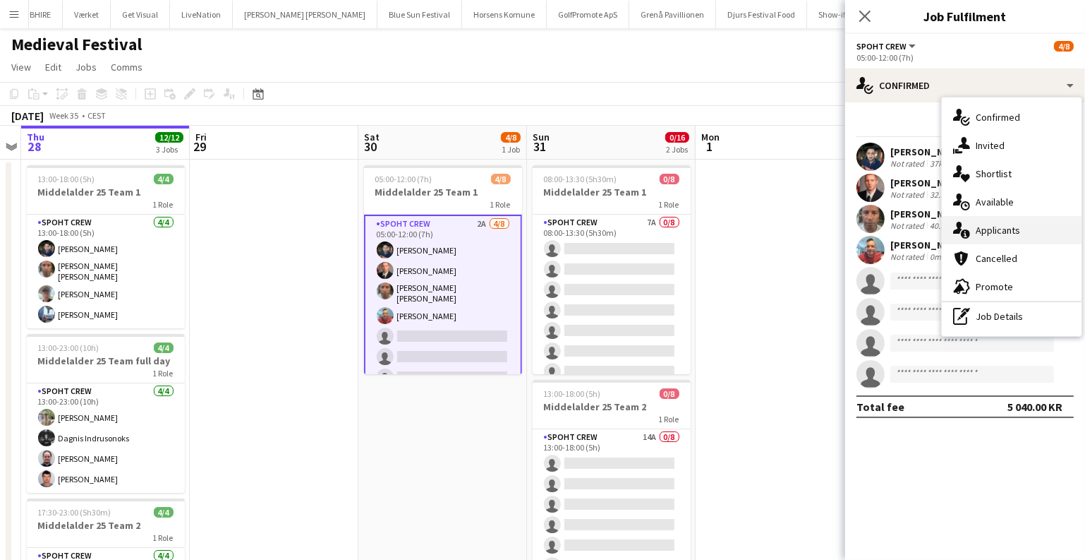
click at [977, 236] on div "single-neutral-actions-information Applicants" at bounding box center [1012, 230] width 140 height 28
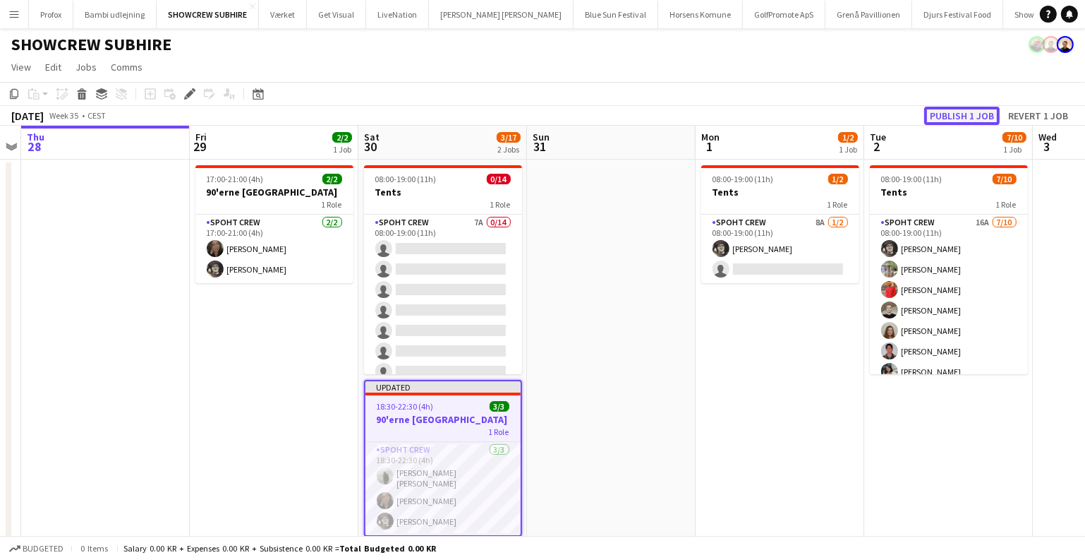
click at [938, 119] on button "Publish 1 job" at bounding box center [962, 116] width 76 height 18
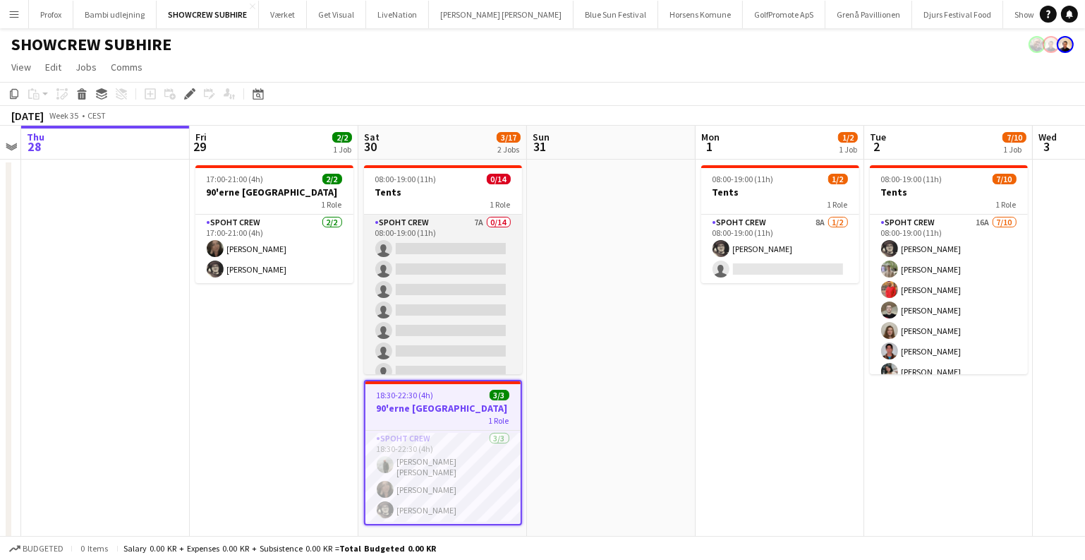
click at [476, 249] on app-card-role "Spoht Crew 7A 0/14 08:00-19:00 (11h) single-neutral-actions single-neutral-acti…" at bounding box center [443, 372] width 158 height 314
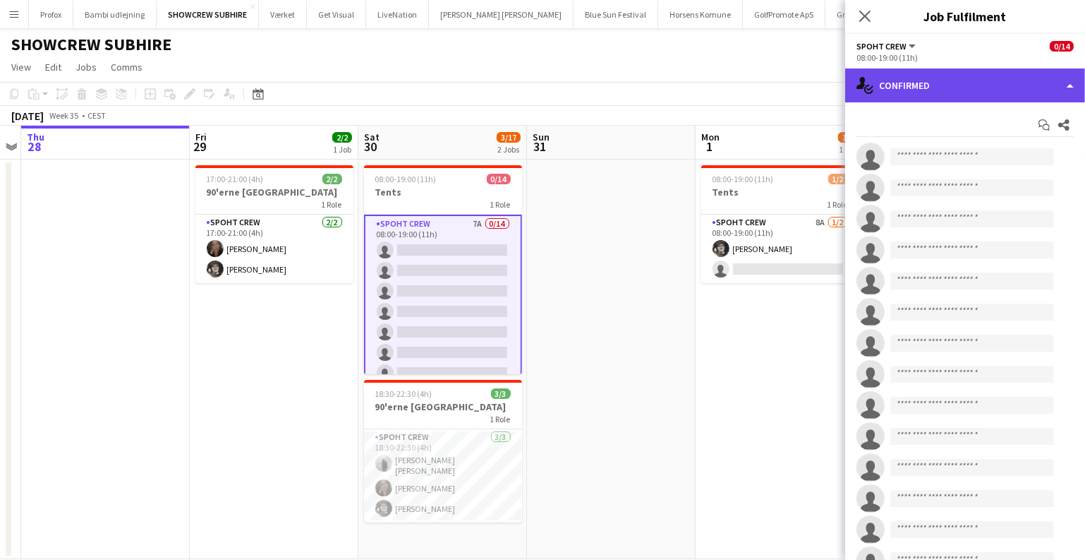
click at [974, 76] on div "single-neutral-actions-check-2 Confirmed" at bounding box center [965, 85] width 240 height 34
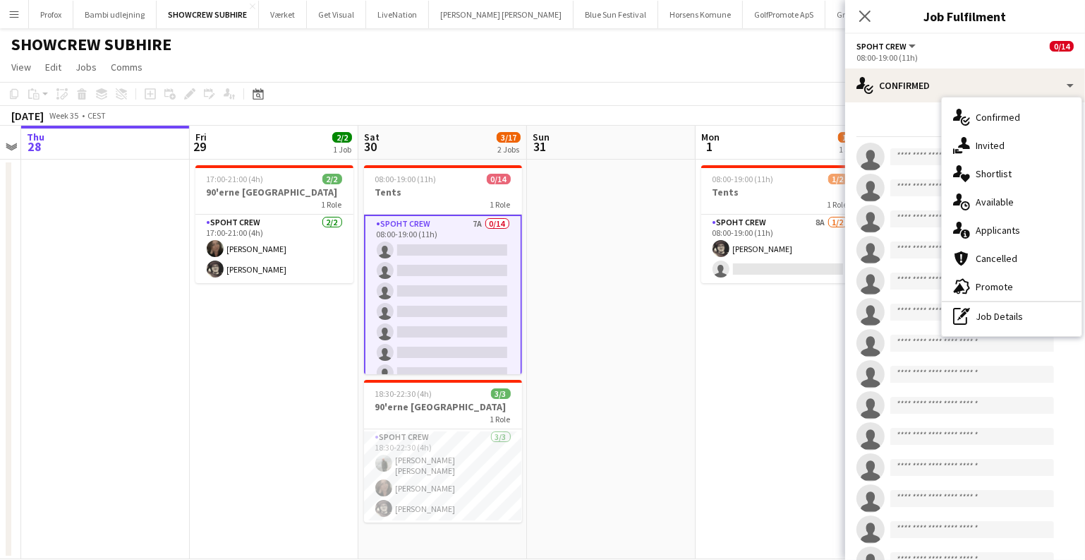
click at [999, 231] on div "single-neutral-actions-information Applicants" at bounding box center [1012, 230] width 140 height 28
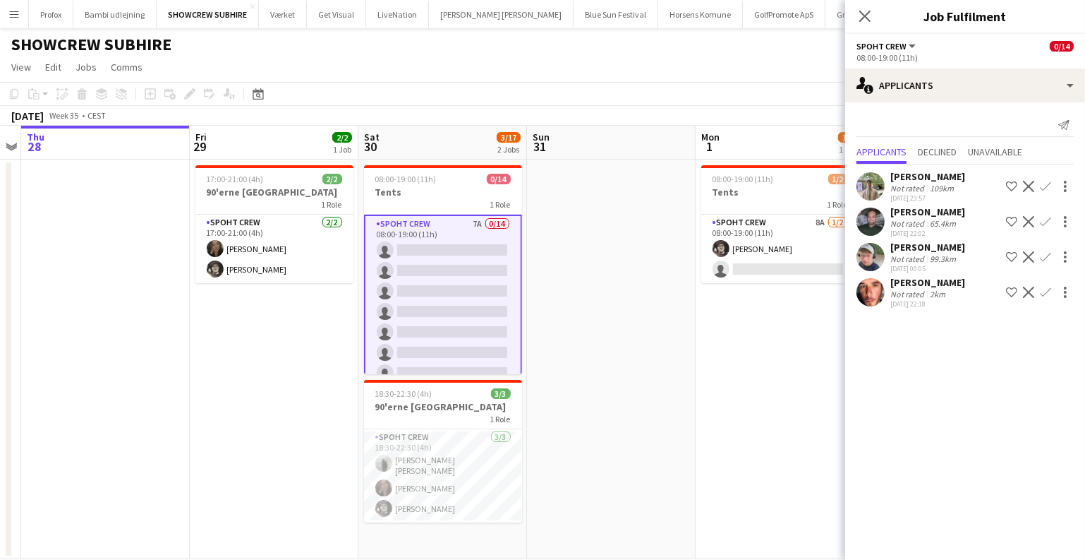
click at [1040, 227] on app-icon "Confirm" at bounding box center [1045, 221] width 11 height 11
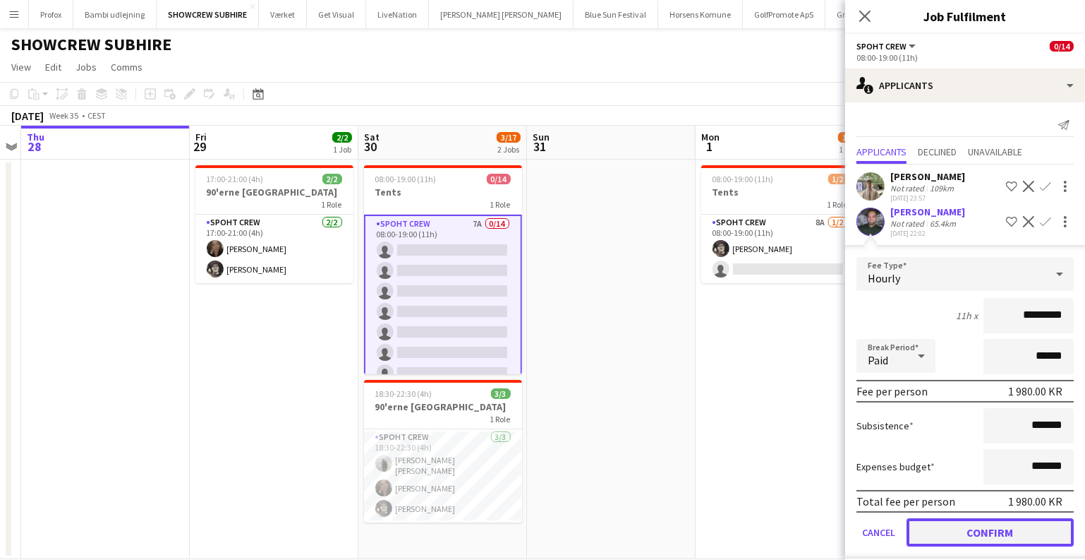
click at [996, 540] on button "Confirm" at bounding box center [990, 532] width 167 height 28
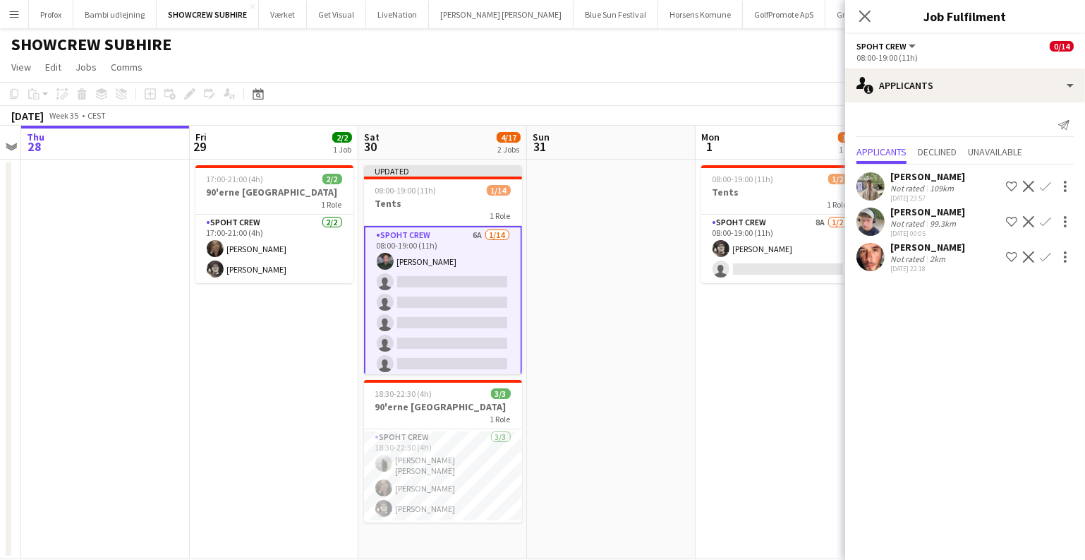
click at [1045, 219] on app-icon "Confirm" at bounding box center [1045, 221] width 11 height 11
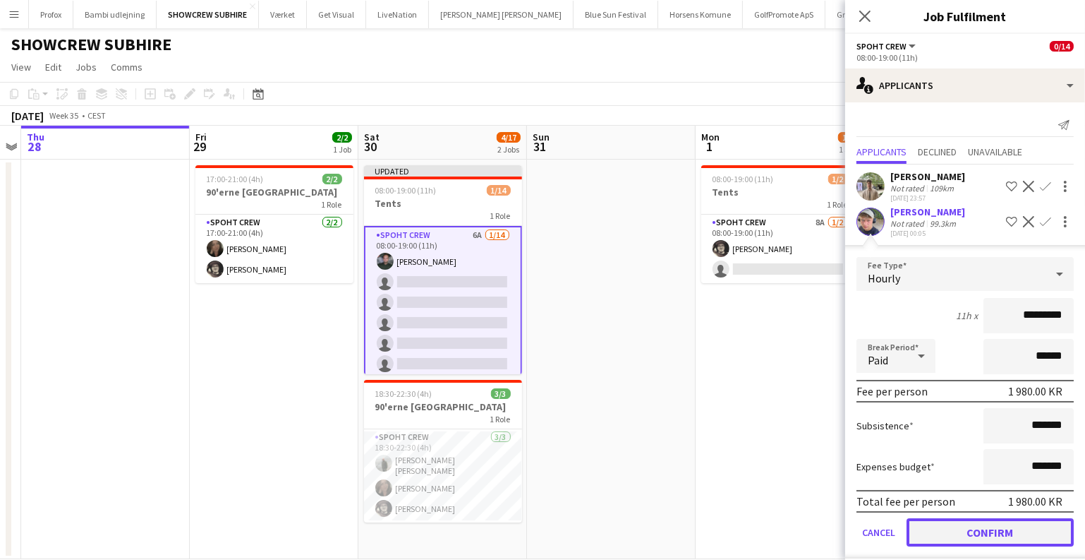
click at [980, 541] on button "Confirm" at bounding box center [990, 532] width 167 height 28
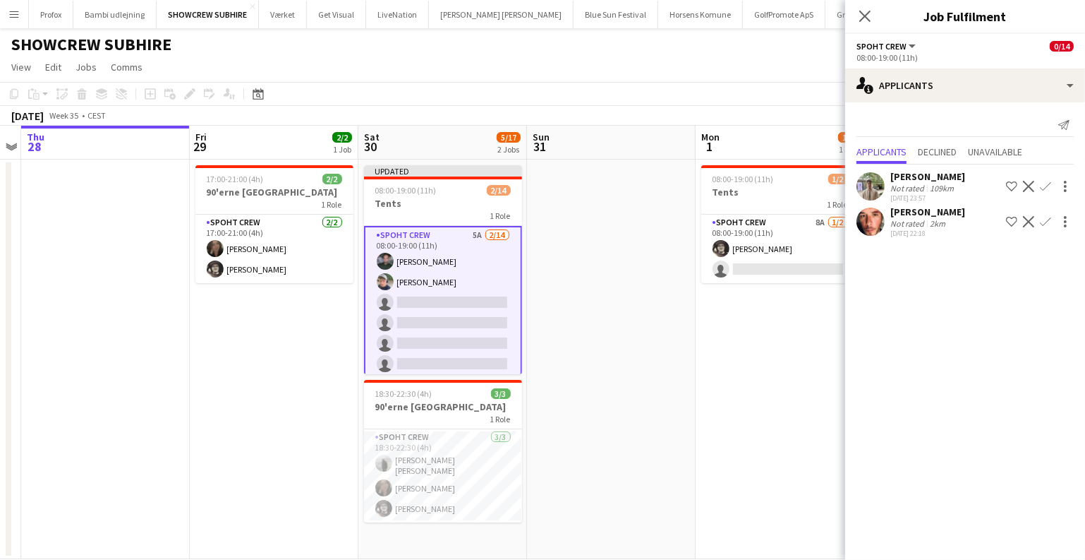
click at [1049, 219] on app-icon "Confirm" at bounding box center [1045, 221] width 11 height 11
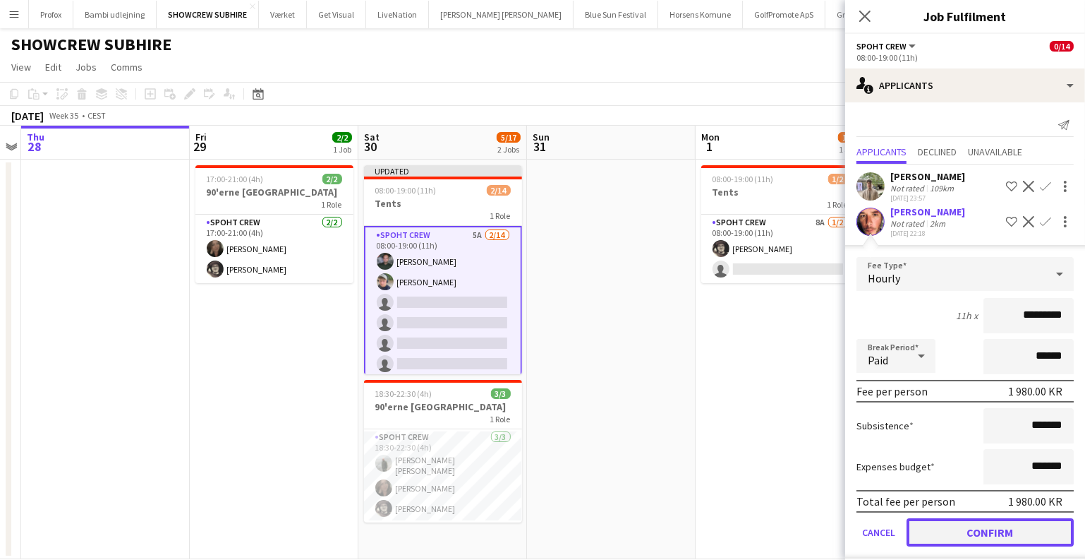
click at [995, 543] on button "Confirm" at bounding box center [990, 532] width 167 height 28
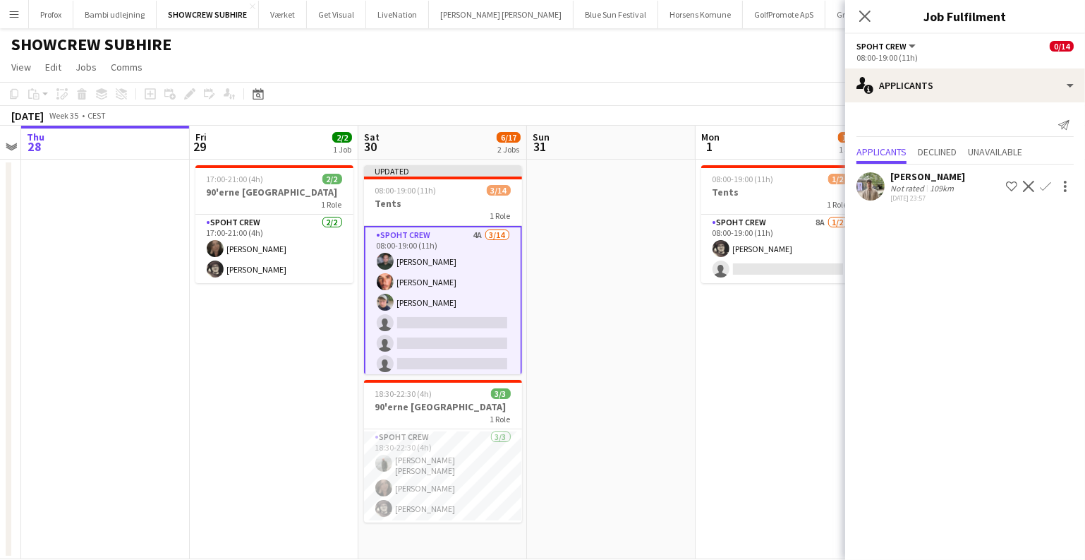
click at [674, 367] on app-date-cell at bounding box center [611, 358] width 169 height 399
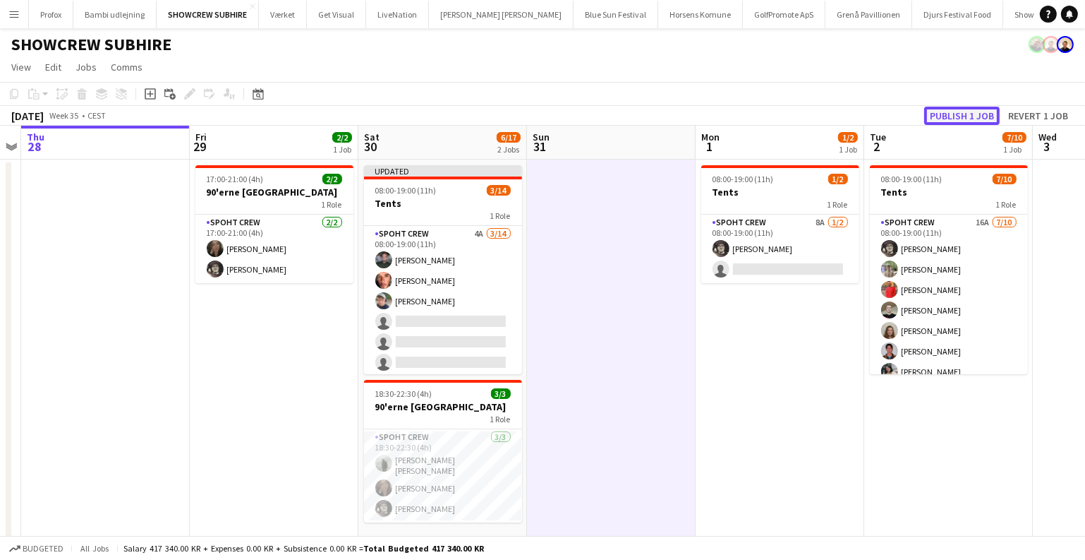
click at [967, 111] on button "Publish 1 job" at bounding box center [962, 116] width 76 height 18
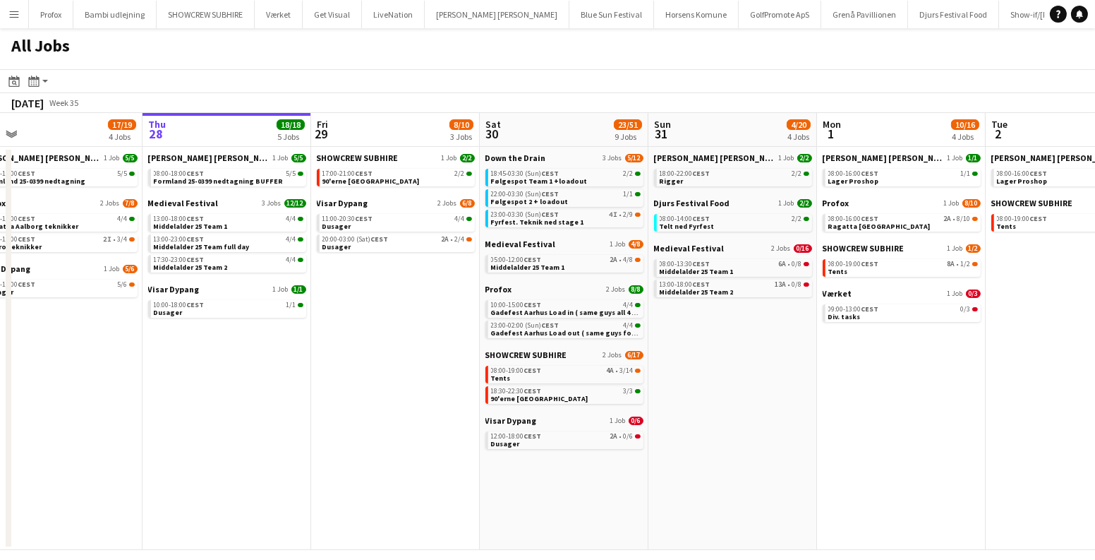
scroll to position [0, 418]
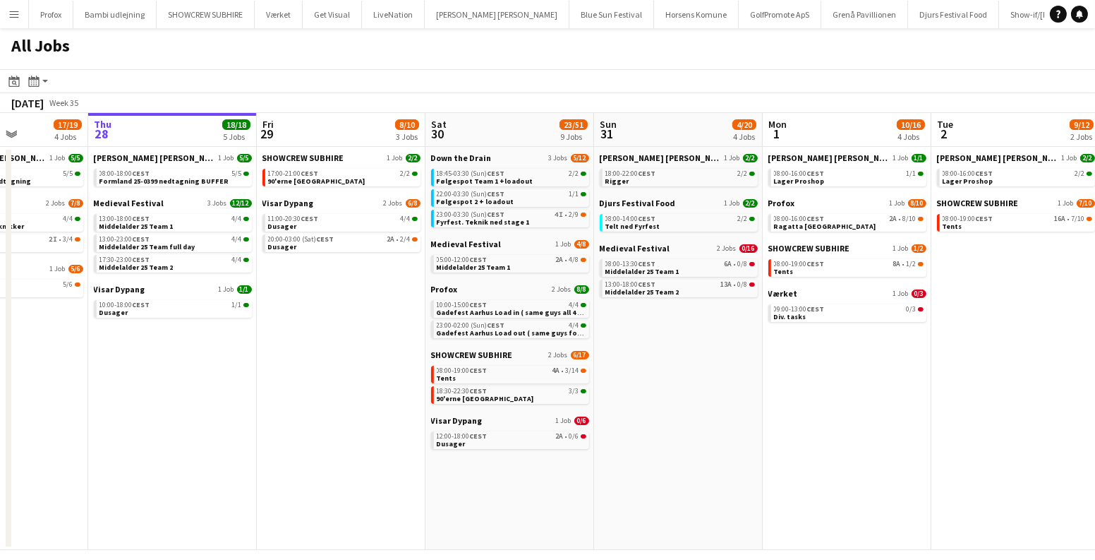
drag, startPoint x: 419, startPoint y: 292, endPoint x: 339, endPoint y: 306, distance: 81.0
click at [339, 306] on app-calendar-viewport "Mon 25 16/16 3 Jobs Tue 26 10/14 5 Jobs Wed 27 17/19 4 Jobs Thu 28 18/18 5 Jobs…" at bounding box center [547, 331] width 1095 height 437
click at [505, 205] on link "22:00-03:30 (Sun) CEST 1/1 Følgespot 2 + loadout" at bounding box center [512, 197] width 150 height 16
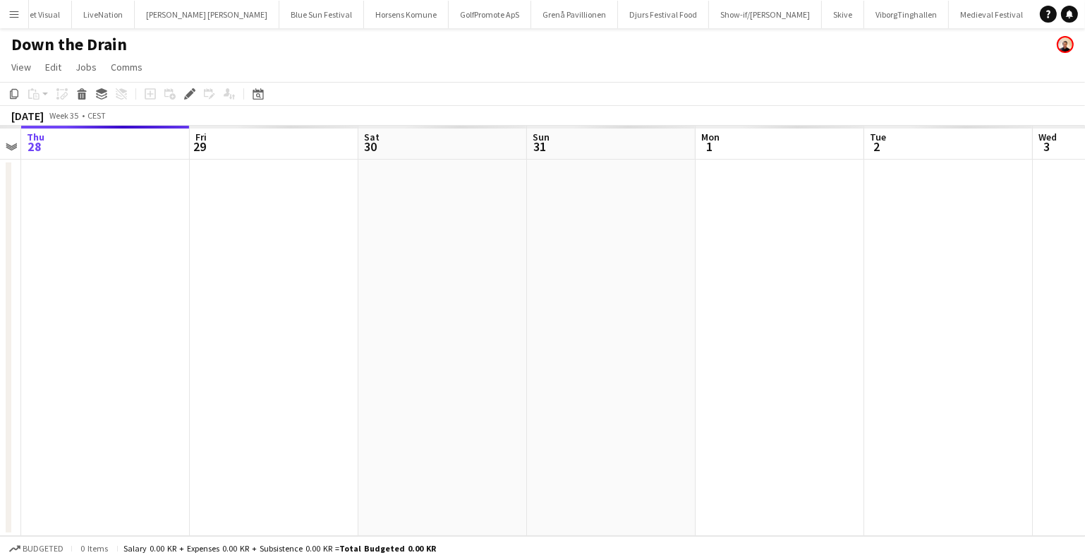
scroll to position [0, 359]
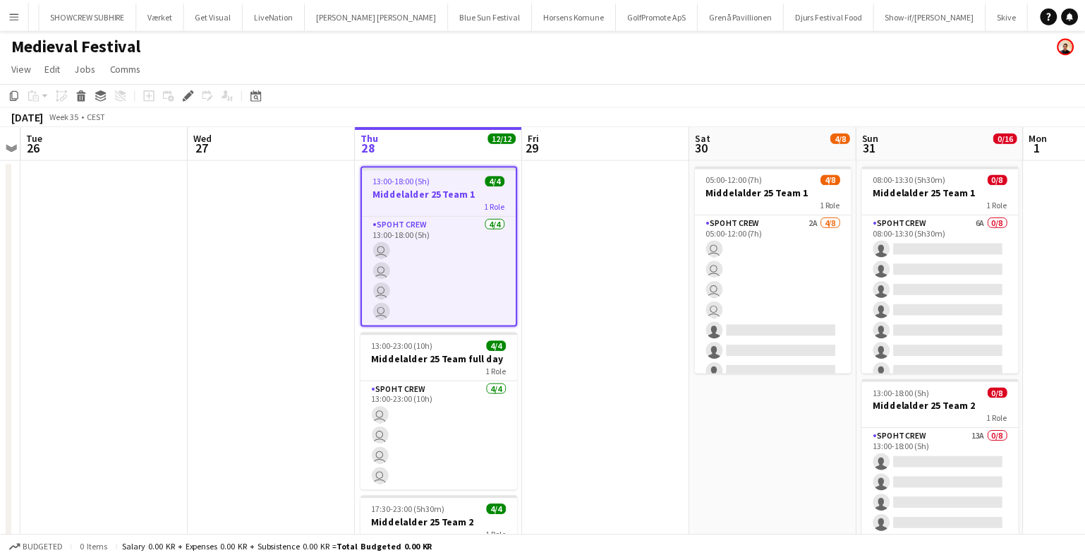
scroll to position [0, 192]
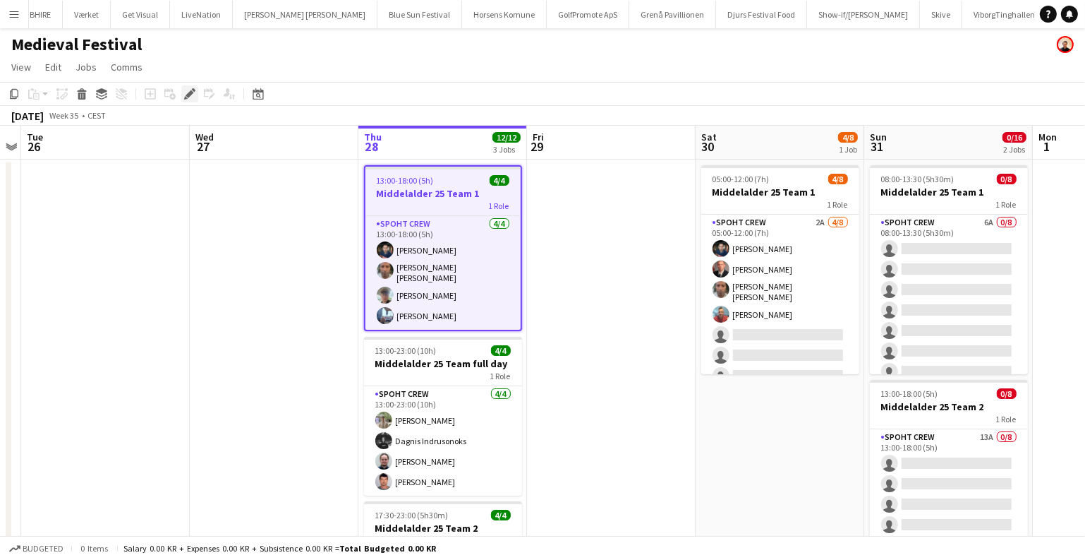
click at [191, 91] on g at bounding box center [189, 93] width 11 height 11
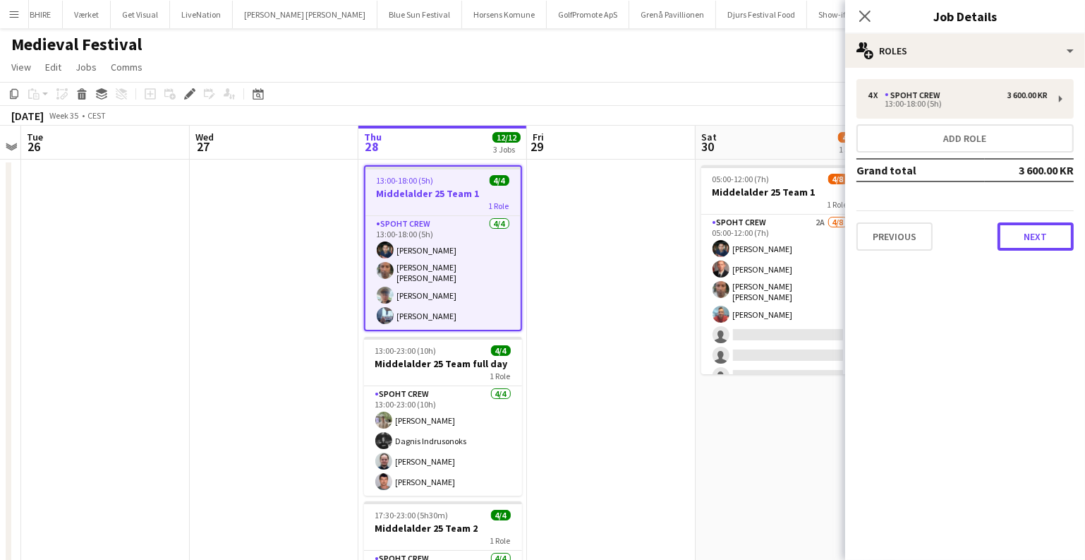
click at [1006, 228] on button "Next" at bounding box center [1036, 236] width 76 height 28
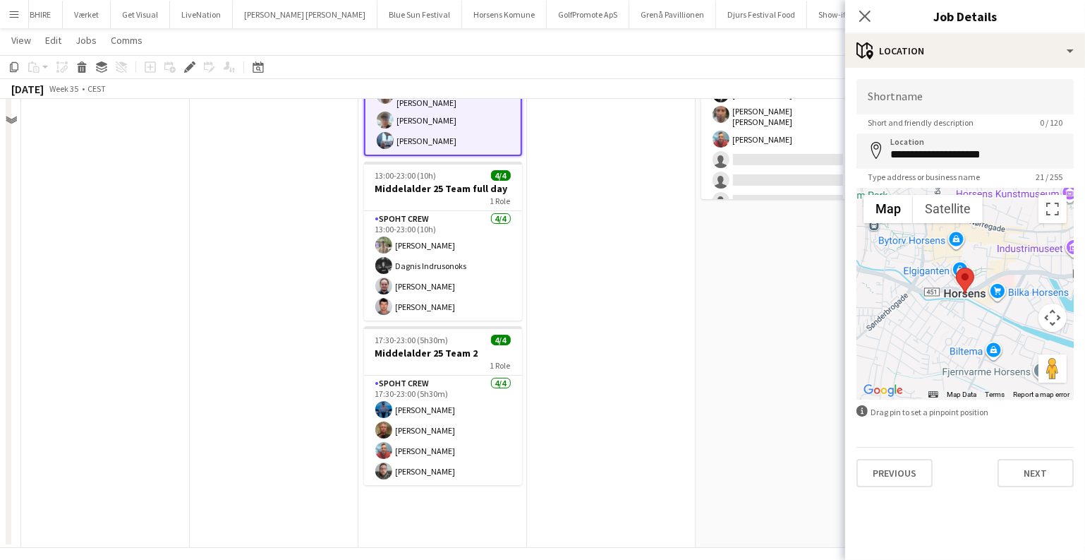
scroll to position [186, 0]
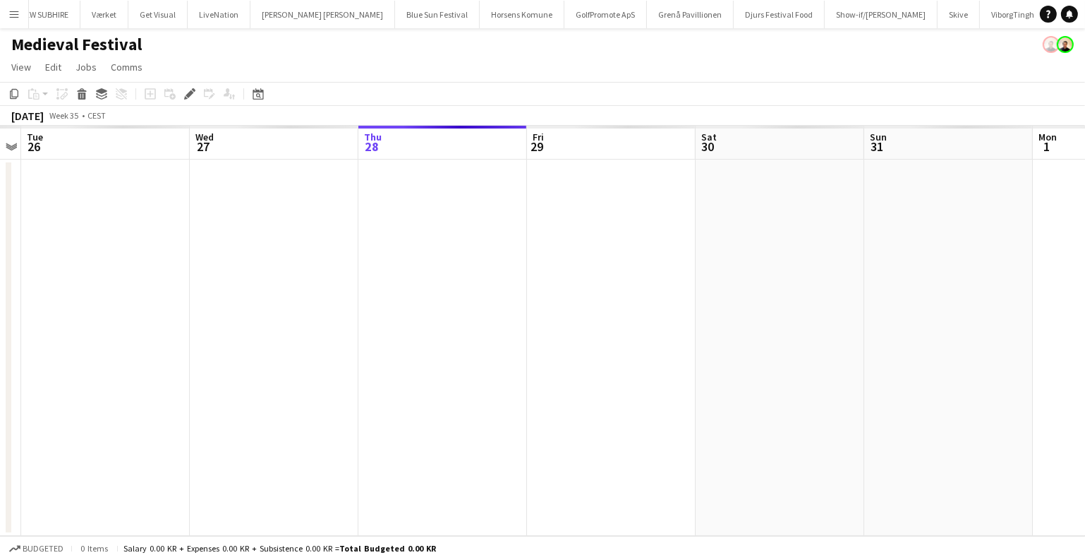
scroll to position [0, 192]
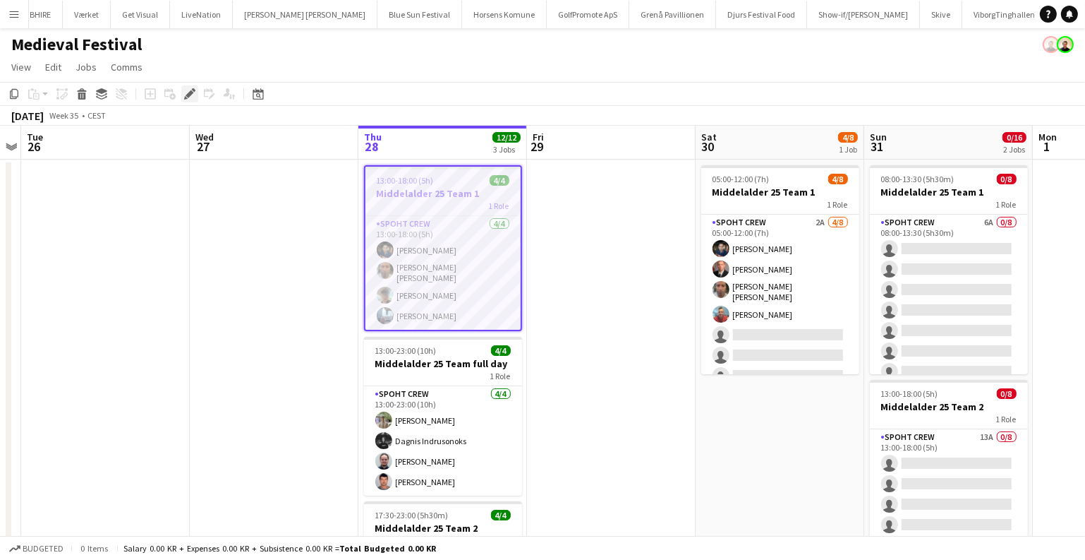
click at [186, 95] on icon at bounding box center [190, 94] width 8 height 8
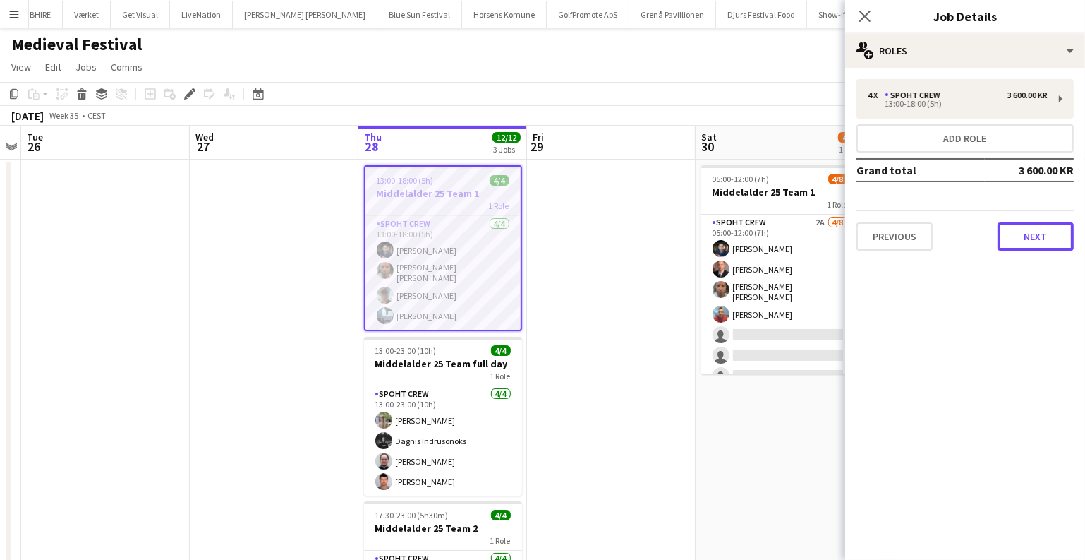
click at [1031, 242] on button "Next" at bounding box center [1036, 236] width 76 height 28
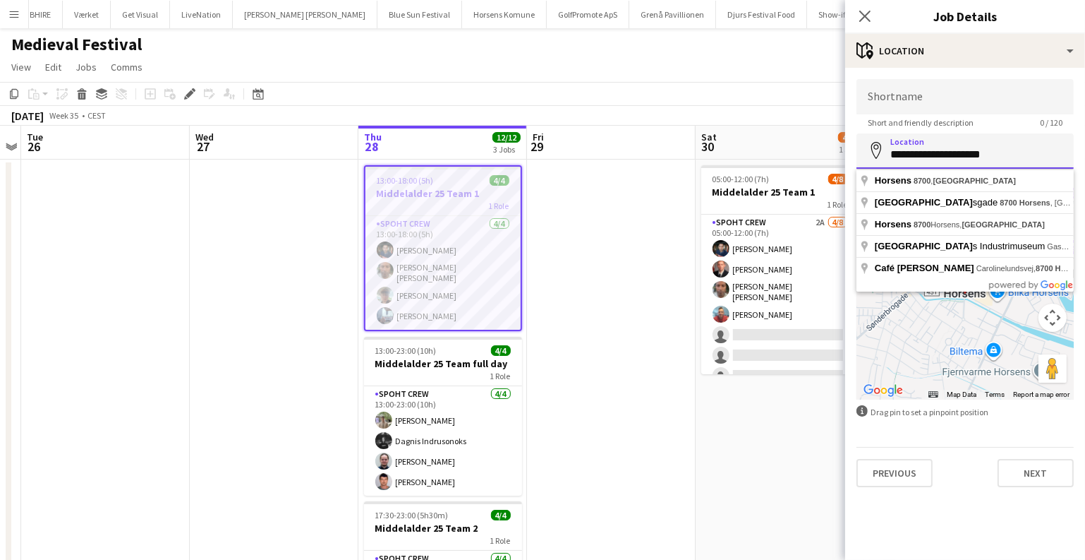
drag, startPoint x: 1034, startPoint y: 153, endPoint x: 1020, endPoint y: 152, distance: 14.1
click at [1020, 152] on input "**********" at bounding box center [965, 150] width 217 height 35
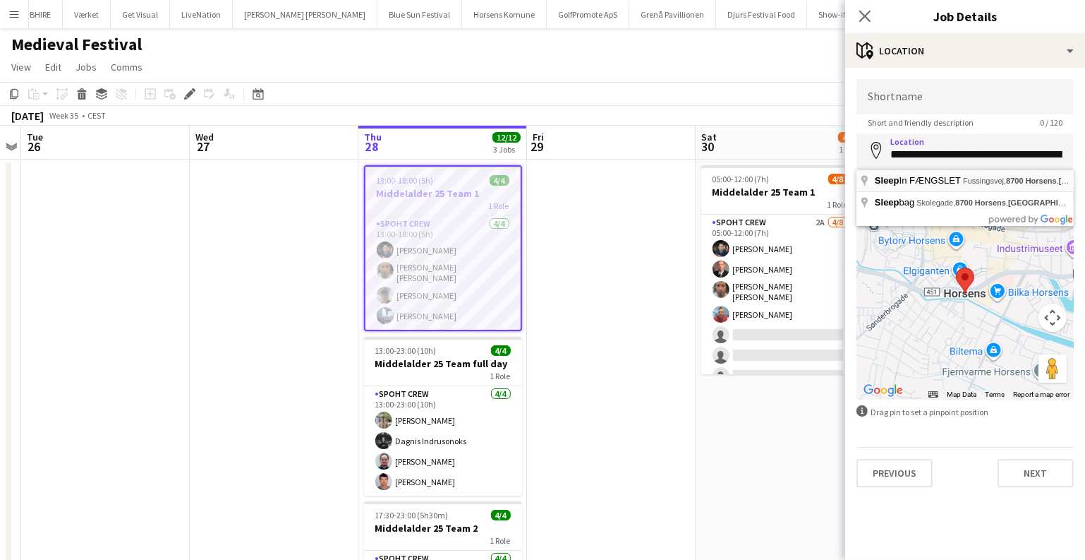
type input "**********"
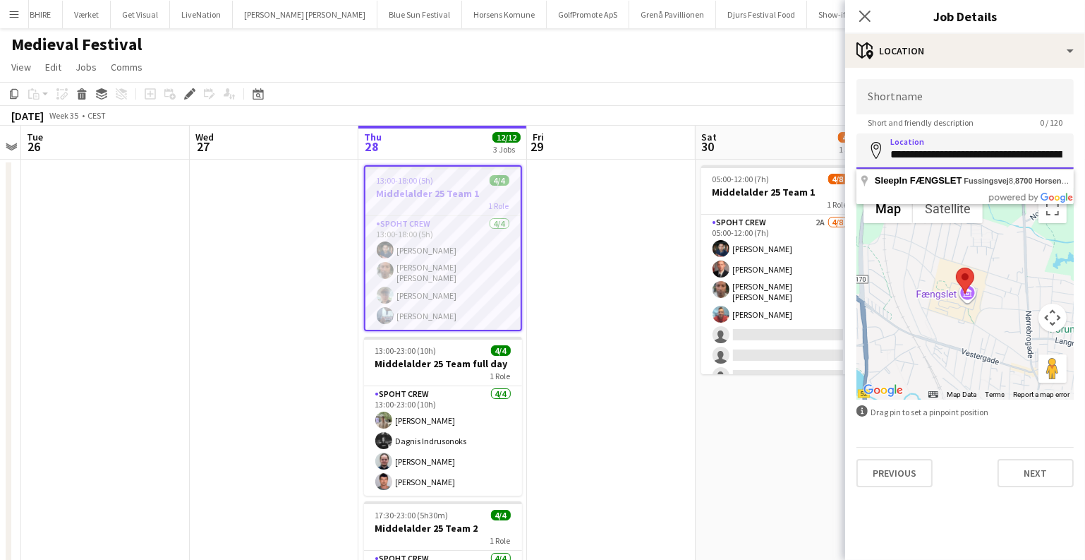
scroll to position [0, 100]
drag, startPoint x: 890, startPoint y: 157, endPoint x: 1094, endPoint y: 155, distance: 203.9
click at [1085, 155] on html "Menu Boards Boards Boards All jobs Status Workforce Workforce My Workforce Recr…" at bounding box center [542, 373] width 1085 height 747
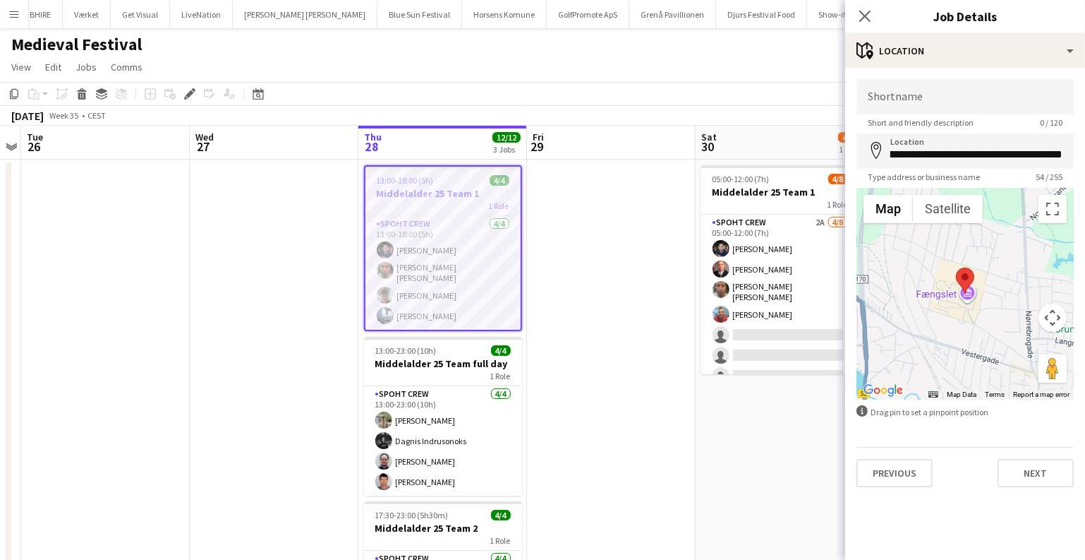
scroll to position [0, 0]
click at [564, 370] on app-date-cell at bounding box center [611, 440] width 169 height 563
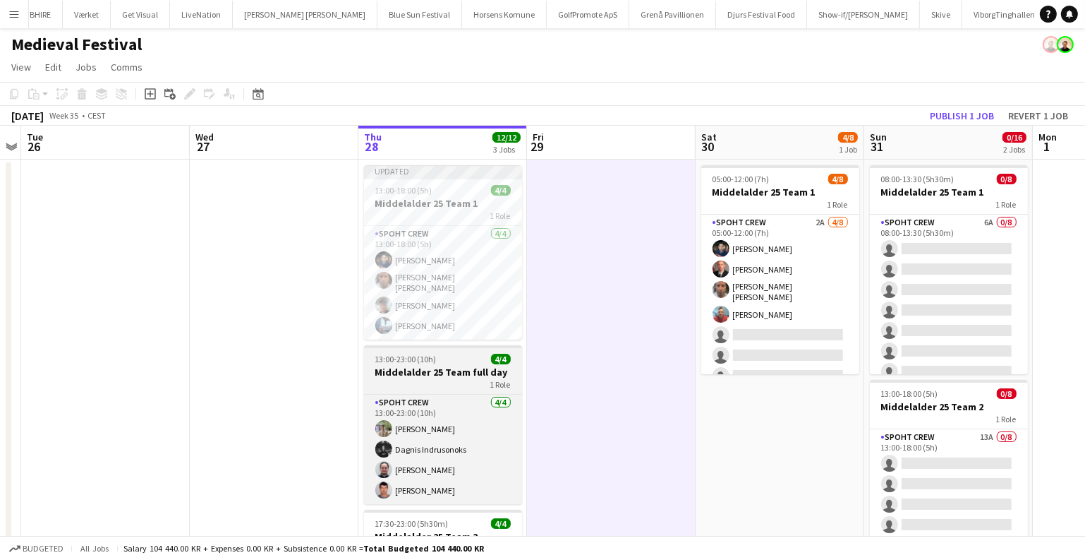
click at [428, 378] on div "1 Role" at bounding box center [443, 383] width 158 height 11
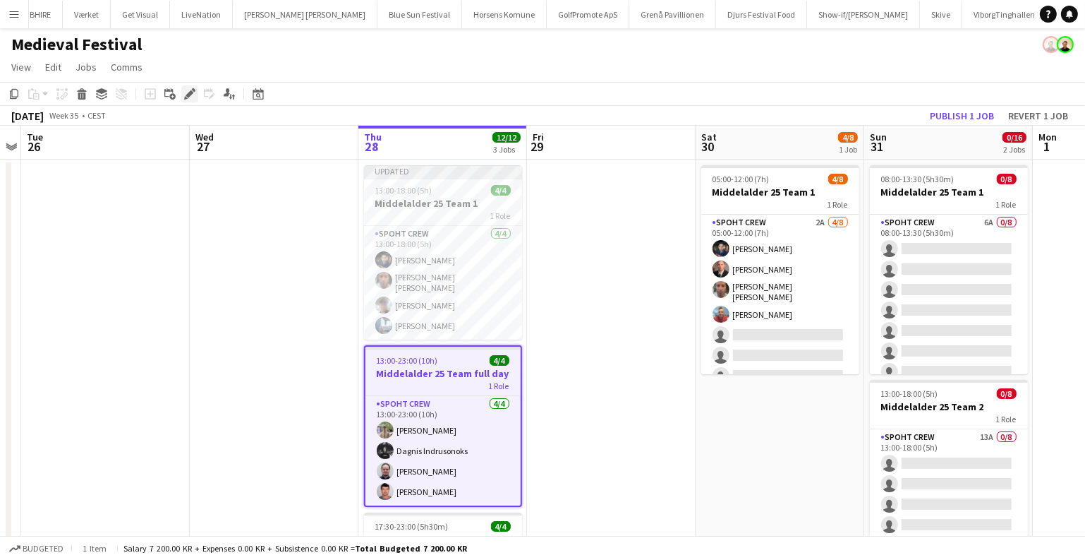
click at [192, 90] on icon at bounding box center [194, 90] width 4 height 4
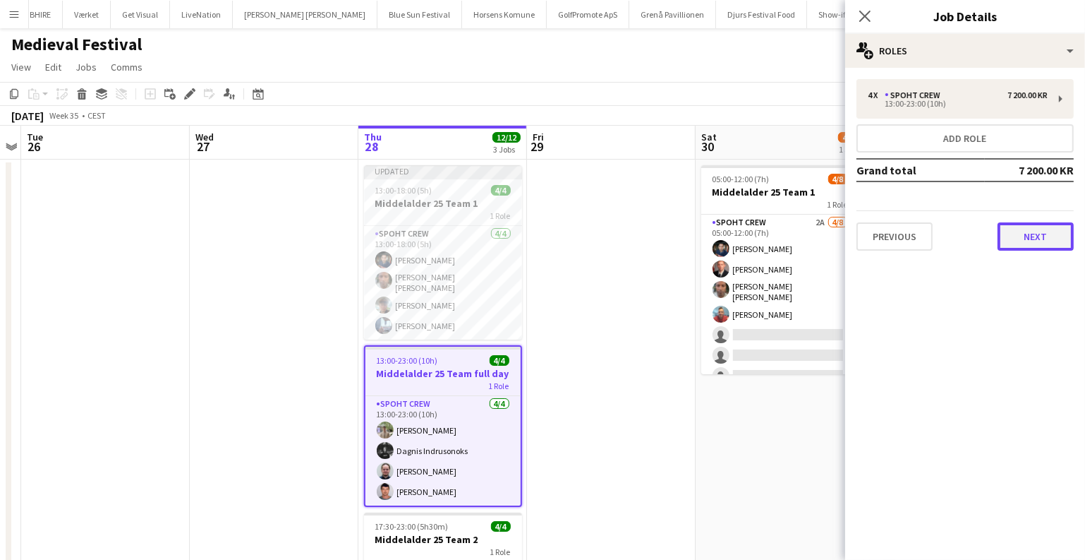
click at [1029, 225] on button "Next" at bounding box center [1036, 236] width 76 height 28
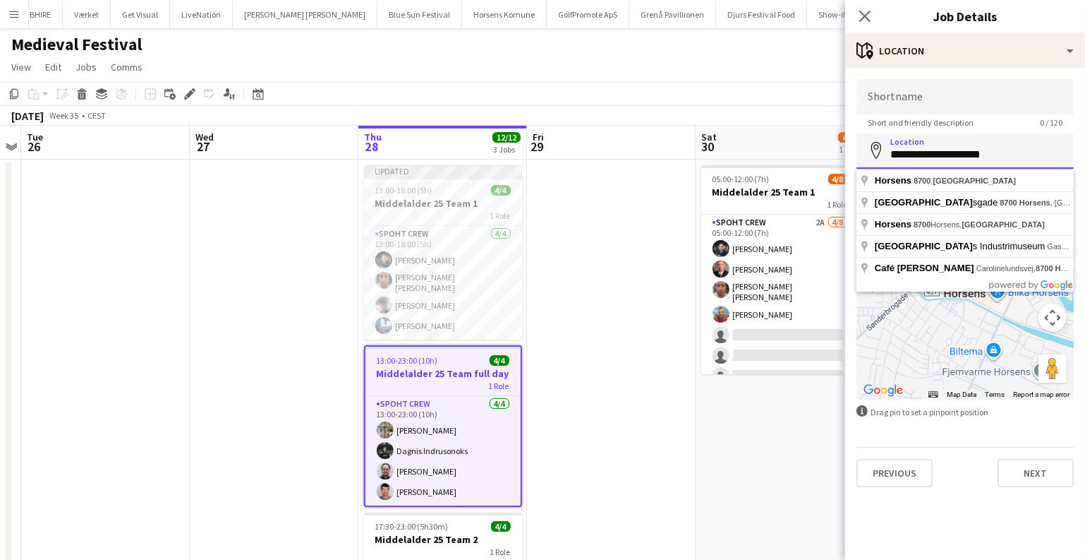
drag, startPoint x: 1016, startPoint y: 153, endPoint x: 837, endPoint y: 152, distance: 179.2
click at [837, 152] on body "Menu Boards Boards Boards All jobs Status Workforce Workforce My Workforce Recr…" at bounding box center [542, 373] width 1085 height 747
paste input "**********"
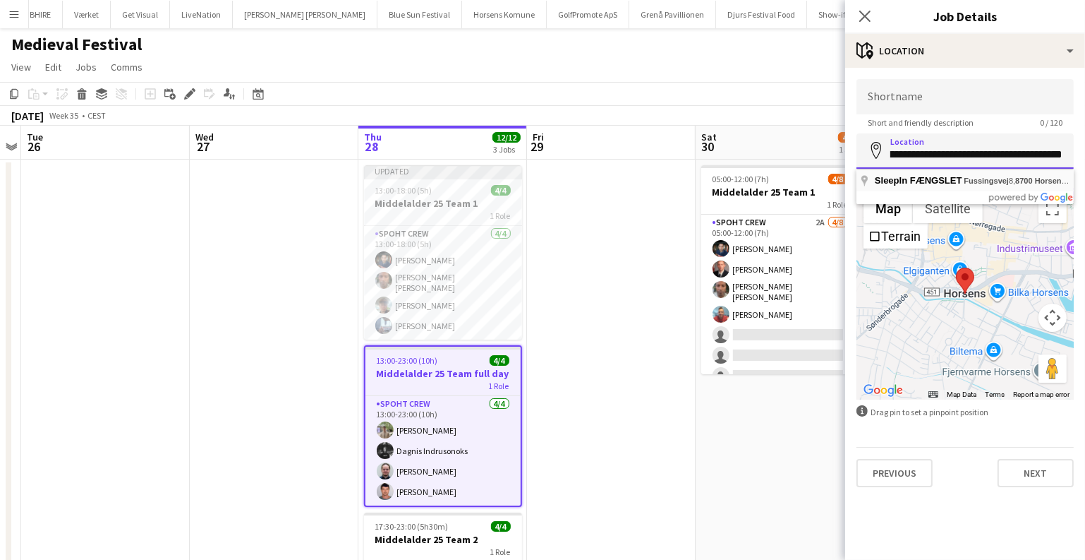
type input "**********"
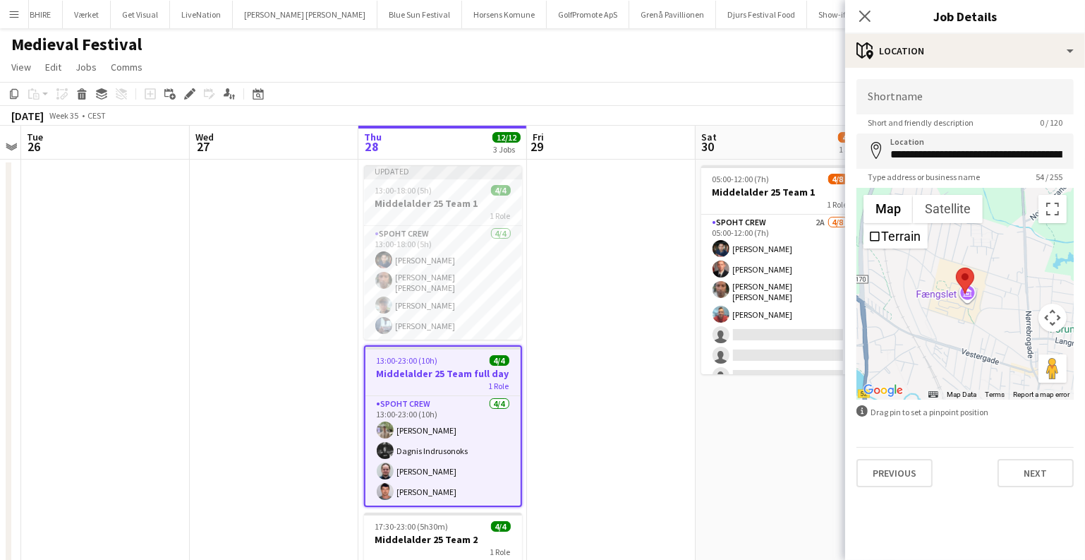
click at [623, 401] on app-date-cell at bounding box center [611, 440] width 169 height 563
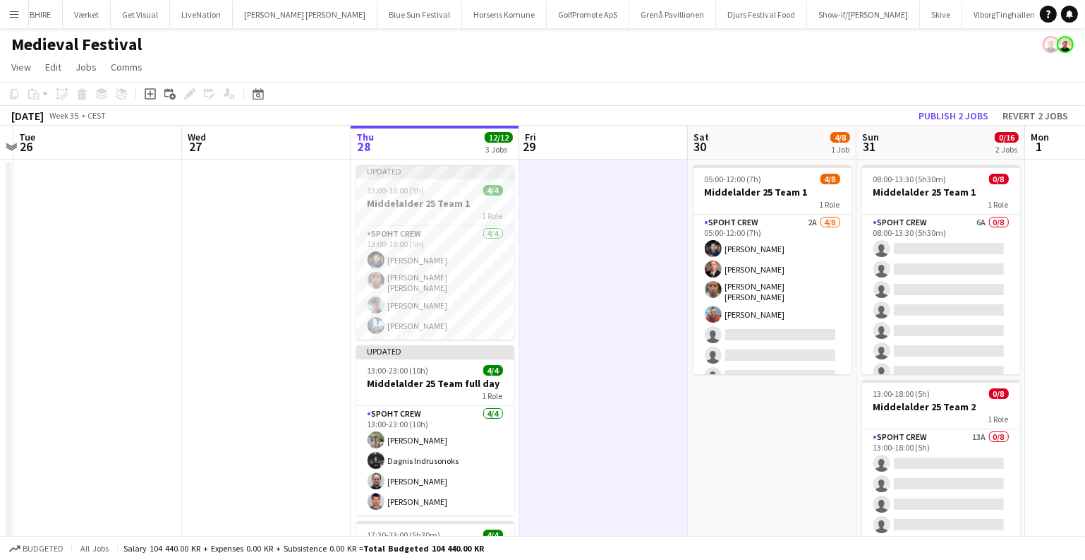
scroll to position [0, 489]
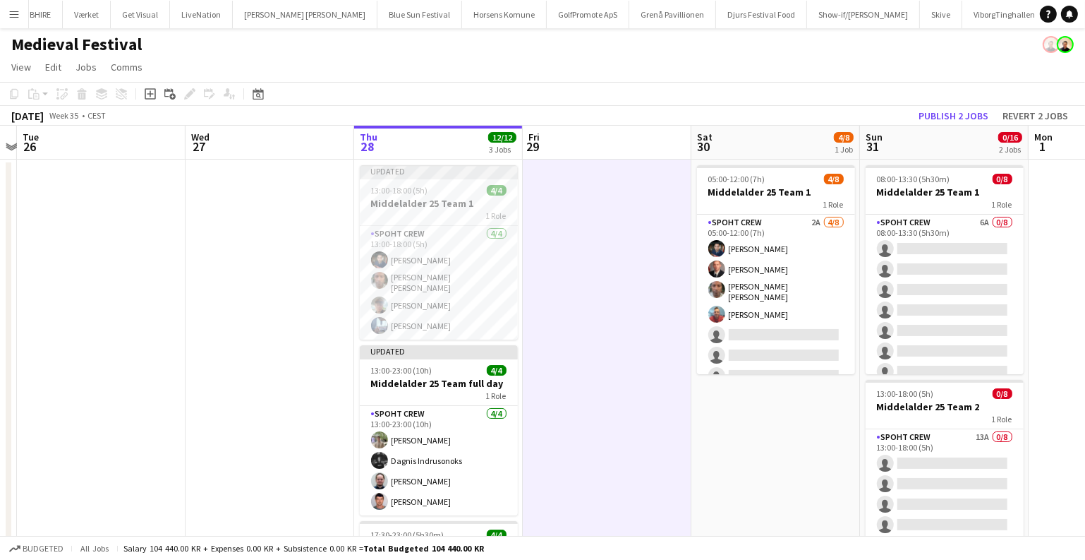
drag, startPoint x: 620, startPoint y: 397, endPoint x: 610, endPoint y: 246, distance: 151.3
click at [617, 227] on app-calendar-viewport "Sat 23 Sun 24 Mon 25 Tue 26 Wed 27 Thu 28 12/12 3 Jobs Fri 29 Sat 30 4/8 1 Job …" at bounding box center [542, 424] width 1085 height 597
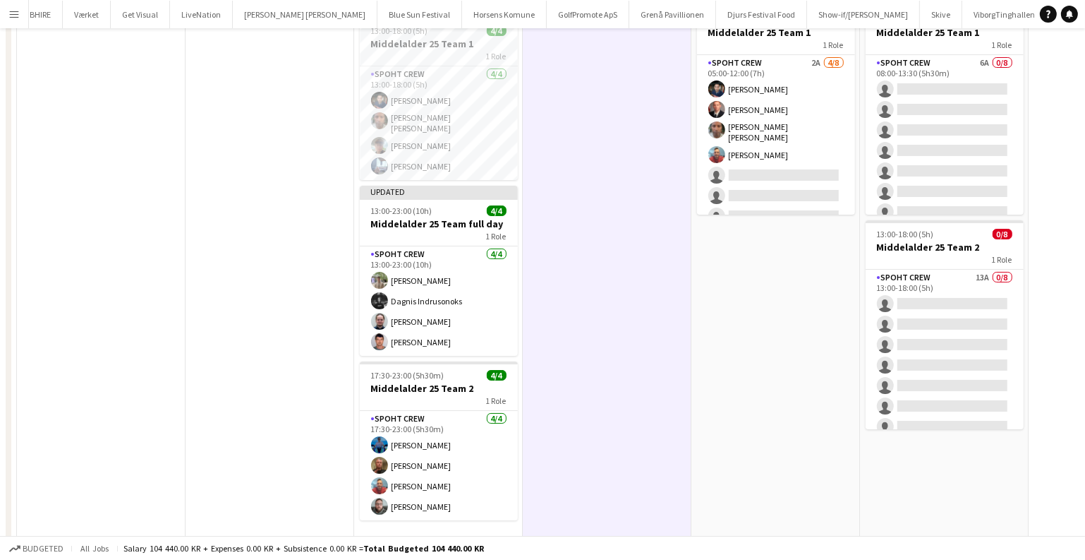
scroll to position [186, 0]
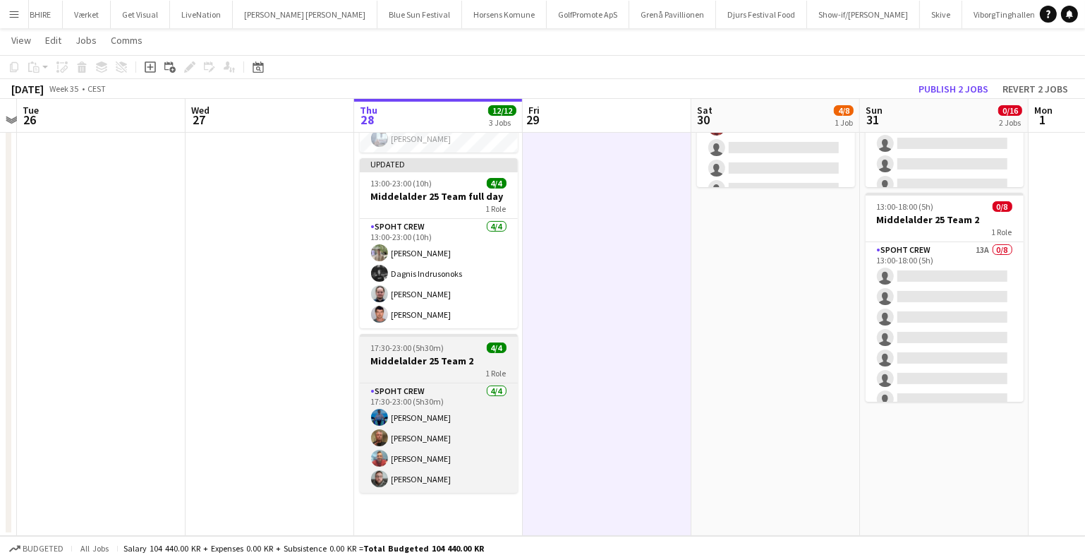
click at [406, 358] on h3 "Middelalder 25 Team 2" at bounding box center [439, 360] width 158 height 13
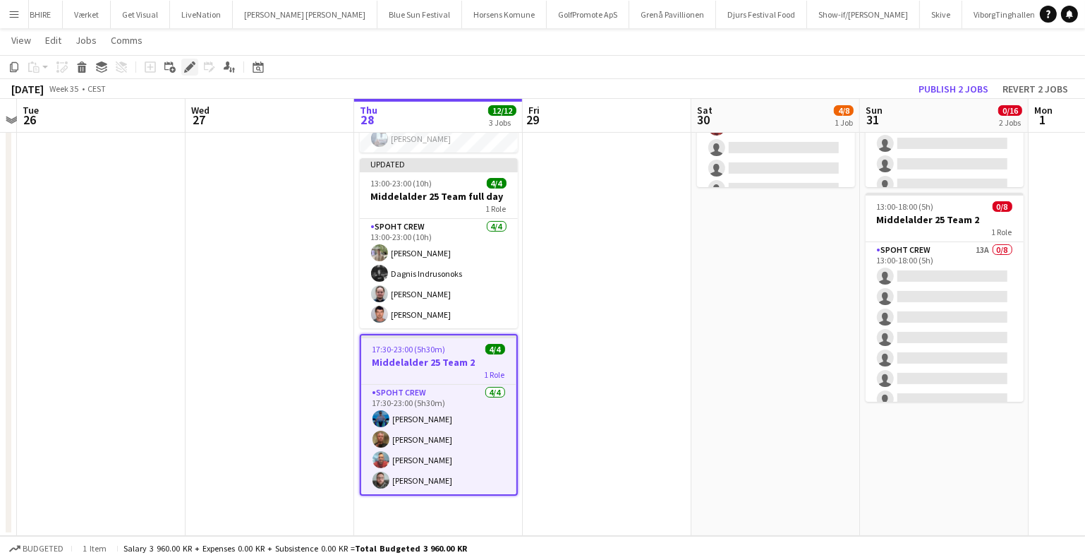
click at [186, 66] on icon "Edit" at bounding box center [189, 66] width 11 height 11
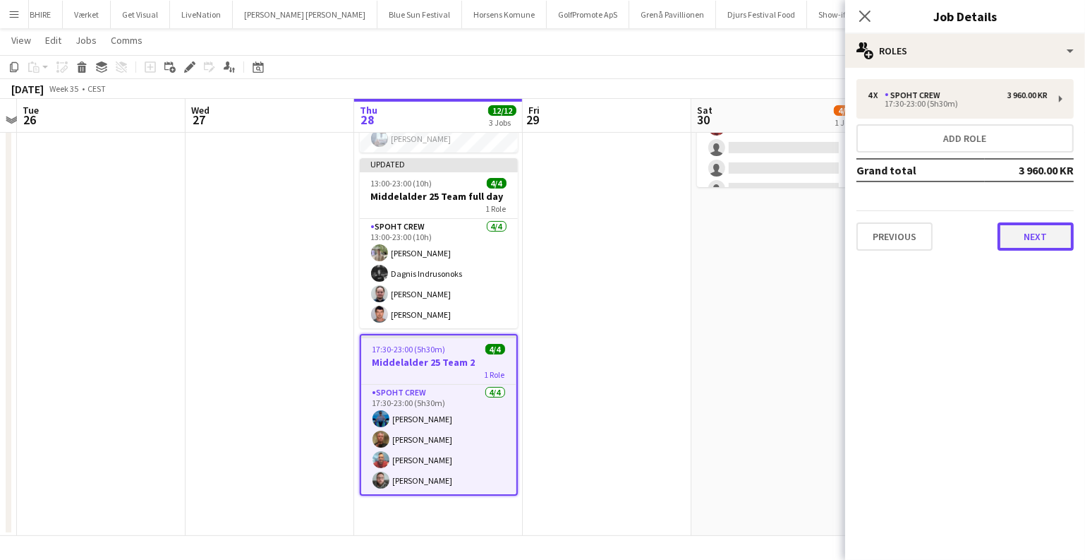
click at [1056, 246] on button "Next" at bounding box center [1036, 236] width 76 height 28
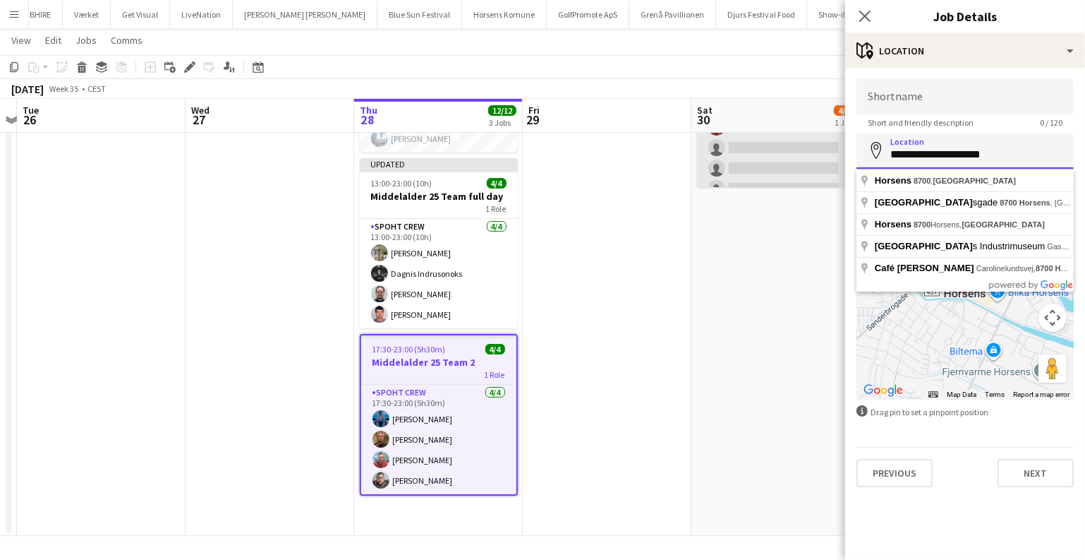
drag, startPoint x: 1049, startPoint y: 162, endPoint x: 830, endPoint y: 157, distance: 219.5
click at [839, 157] on body "Menu Boards Boards Boards All jobs Status Workforce Workforce My Workforce Recr…" at bounding box center [542, 186] width 1085 height 745
paste input "**********"
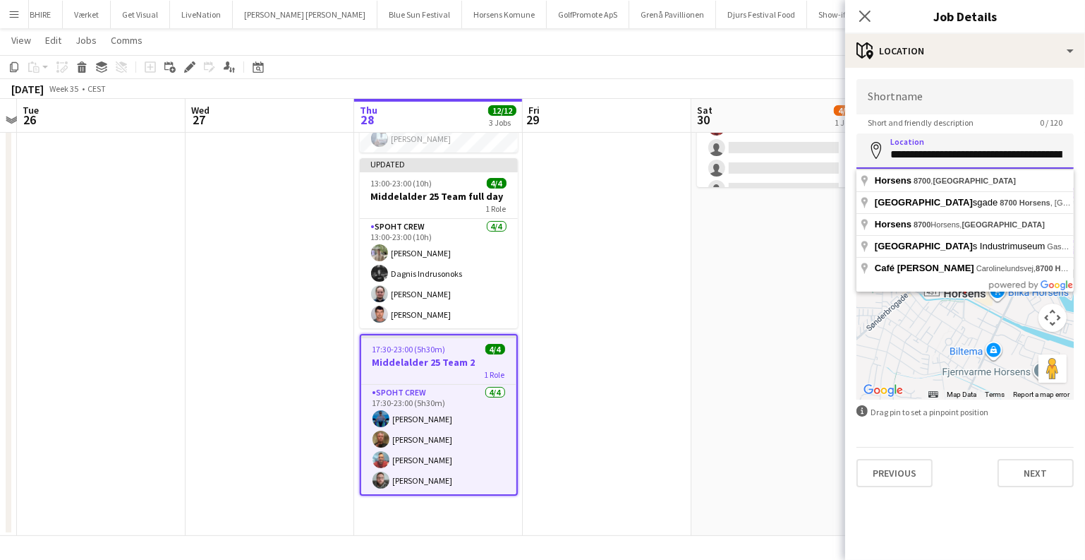
scroll to position [0, 100]
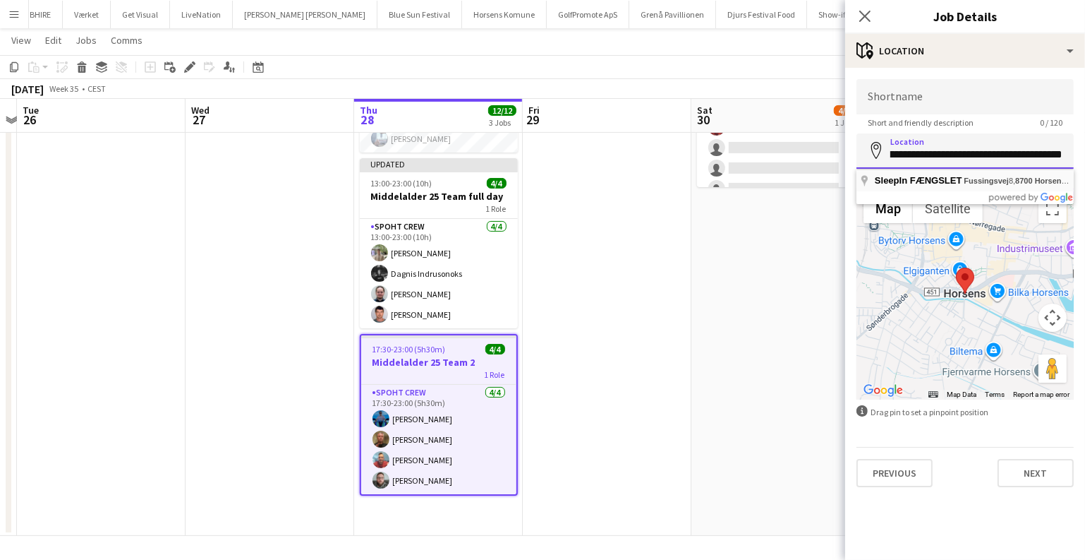
type input "**********"
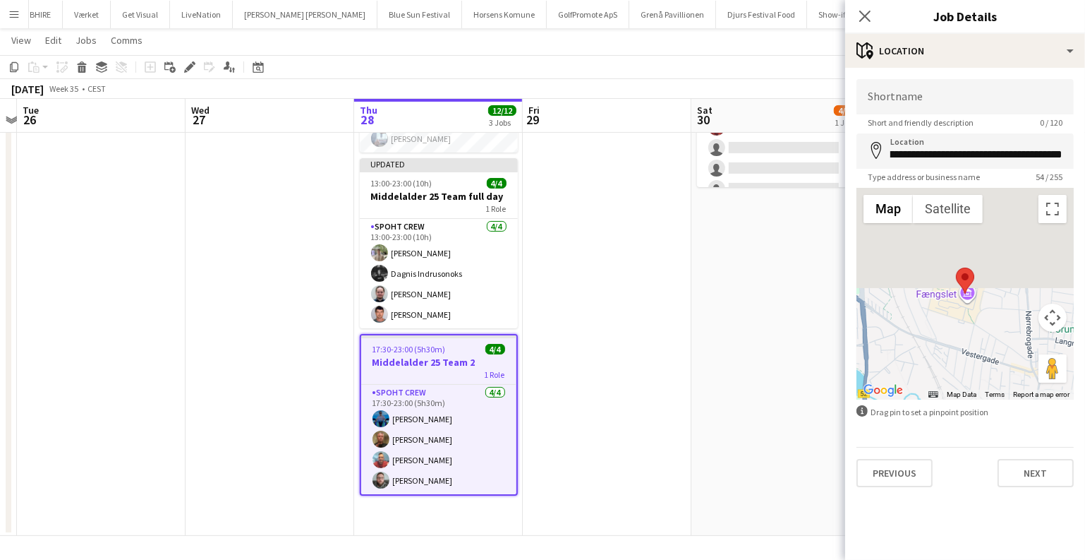
scroll to position [0, 0]
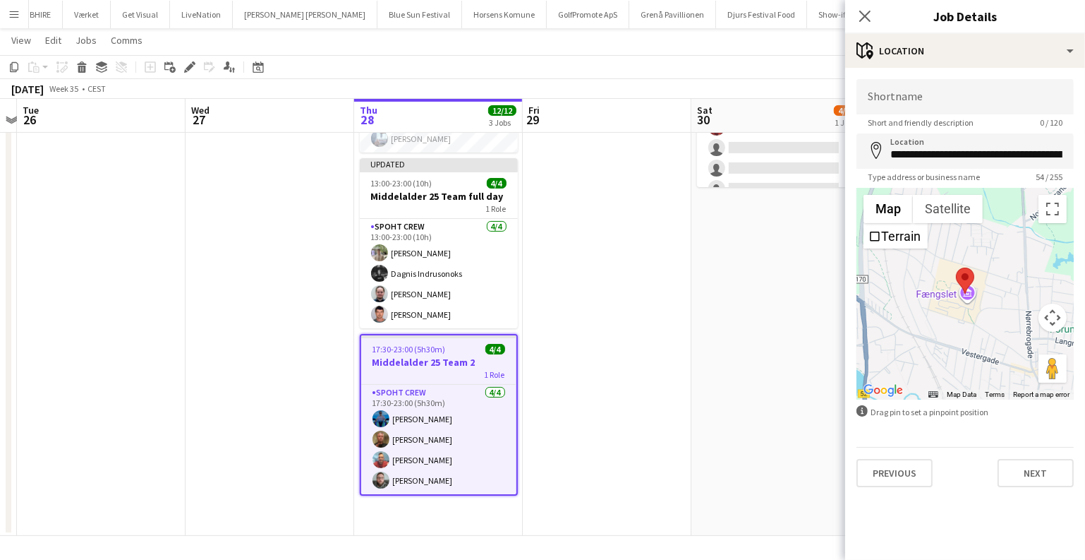
click at [685, 237] on app-date-cell at bounding box center [607, 253] width 169 height 563
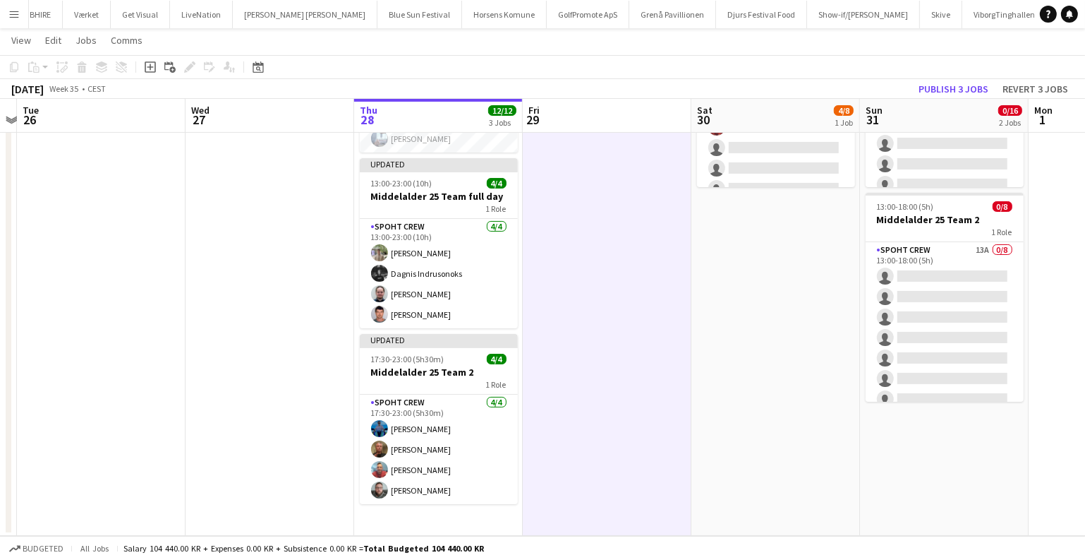
click at [747, 262] on app-date-cell "05:00-12:00 (7h) 4/8 Middelalder 25 Team 1 1 Role Spoht Crew 2A [DATE] 05:00-12…" at bounding box center [776, 253] width 169 height 563
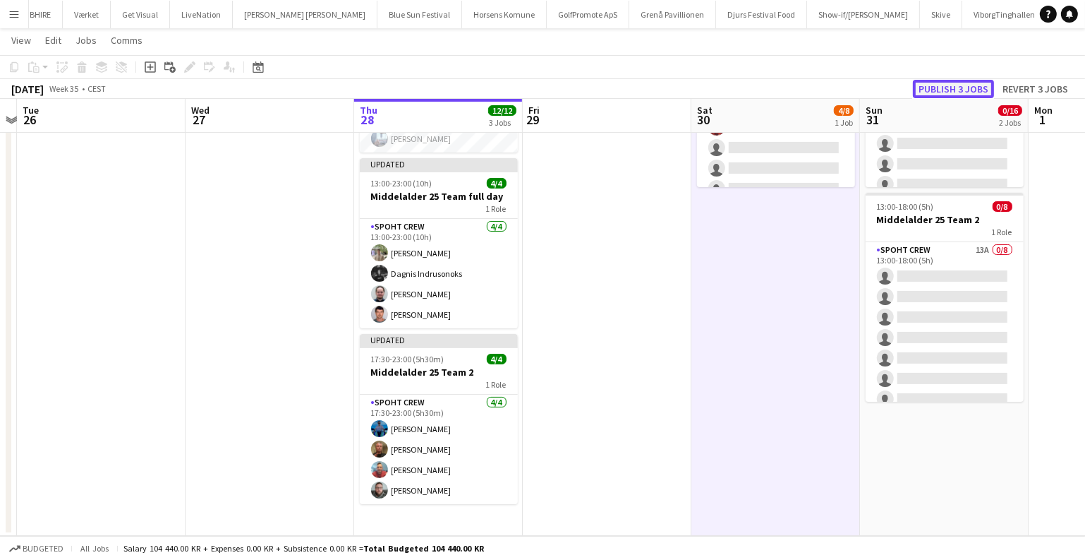
click at [955, 84] on button "Publish 3 jobs" at bounding box center [953, 89] width 81 height 18
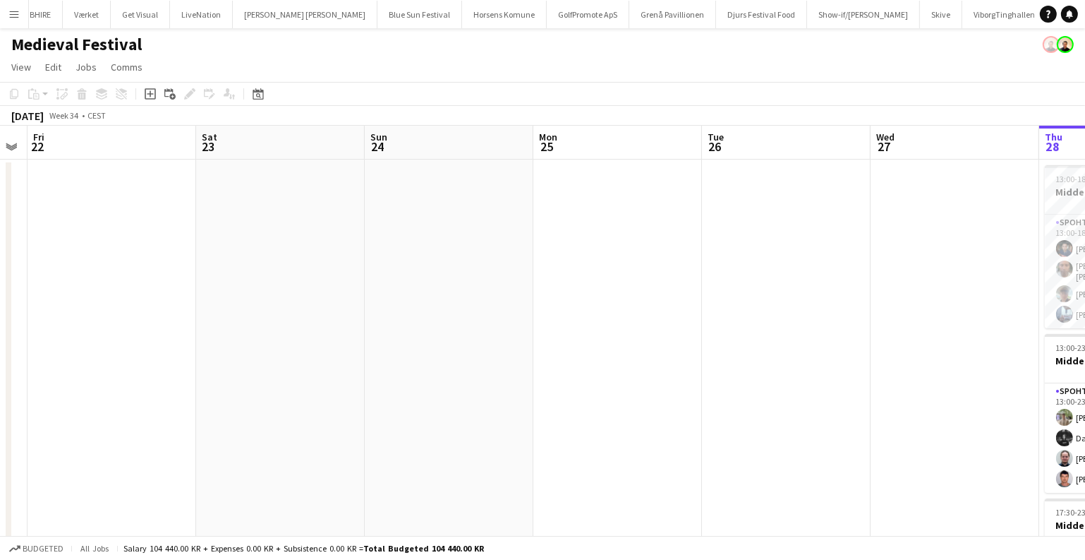
drag, startPoint x: 262, startPoint y: 366, endPoint x: 716, endPoint y: 370, distance: 453.0
click at [948, 375] on app-calendar-viewport "Wed 20 Thu 21 Fri 22 Sat 23 Sun 24 Mon 25 Tue 26 Wed 27 Thu 28 12/12 3 Jobs Fri…" at bounding box center [542, 424] width 1085 height 597
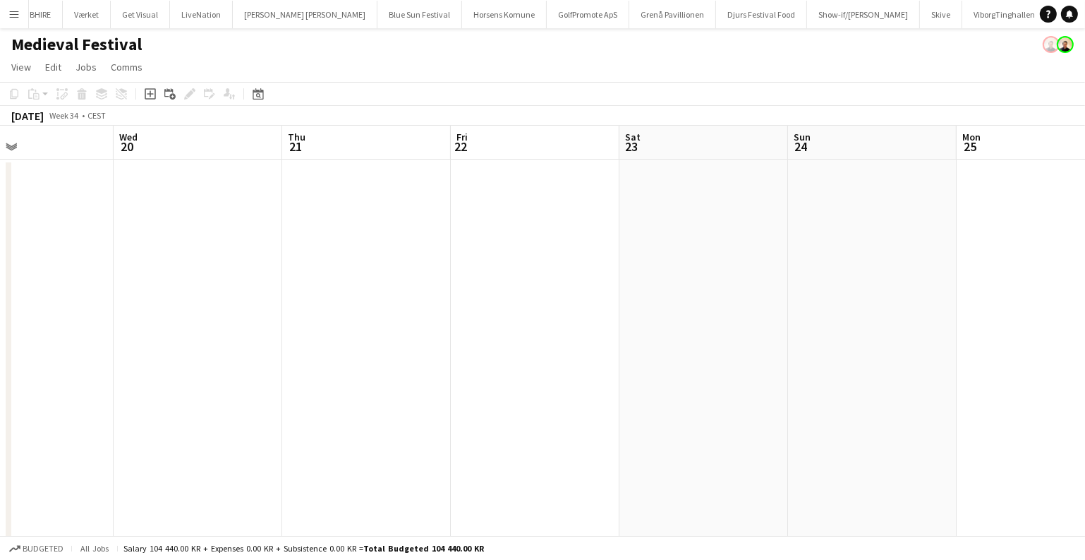
drag, startPoint x: 569, startPoint y: 366, endPoint x: 993, endPoint y: 370, distance: 423.4
click at [993, 370] on app-calendar-viewport "Sun 17 Mon 18 Tue 19 Wed 20 Thu 21 Fri 22 Sat 23 Sun 24 Mon 25 Tue 26 Wed 27 Th…" at bounding box center [542, 424] width 1085 height 597
drag, startPoint x: 800, startPoint y: 328, endPoint x: 283, endPoint y: 325, distance: 517.2
click at [284, 325] on app-calendar-viewport "Mon 18 Tue 19 Wed 20 Thu 21 Fri 22 Sat 23 Sun 24 Mon 25 Tue 26 Wed 27 Thu 28 12…" at bounding box center [542, 424] width 1085 height 597
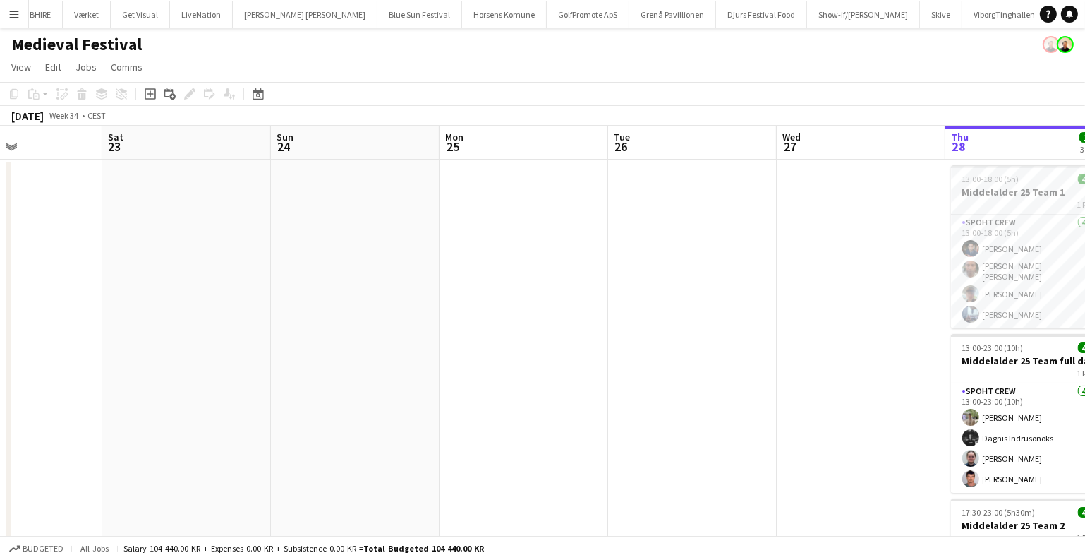
click at [847, 254] on app-date-cell at bounding box center [861, 440] width 169 height 563
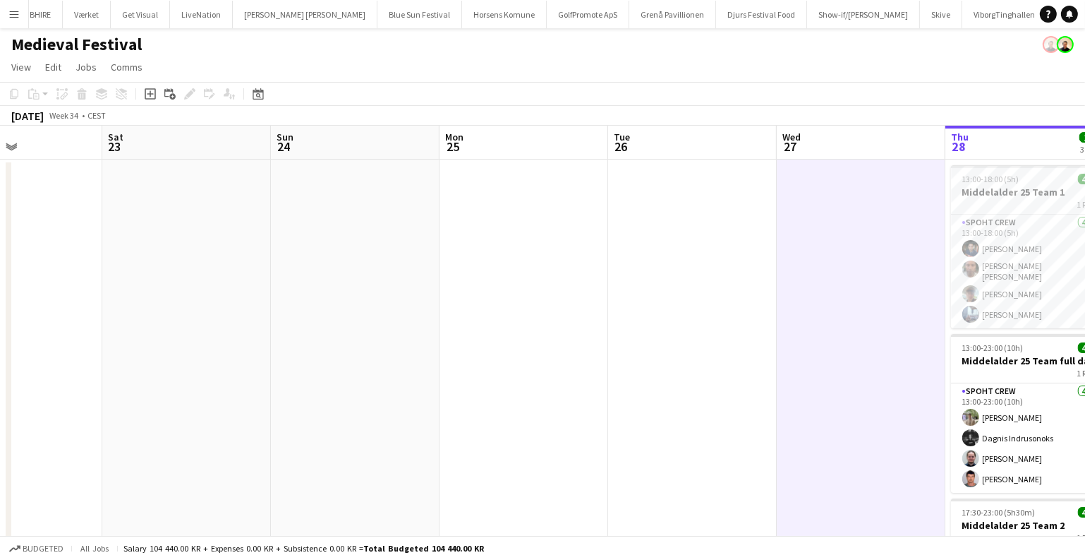
click at [624, 238] on app-date-cell at bounding box center [692, 440] width 169 height 563
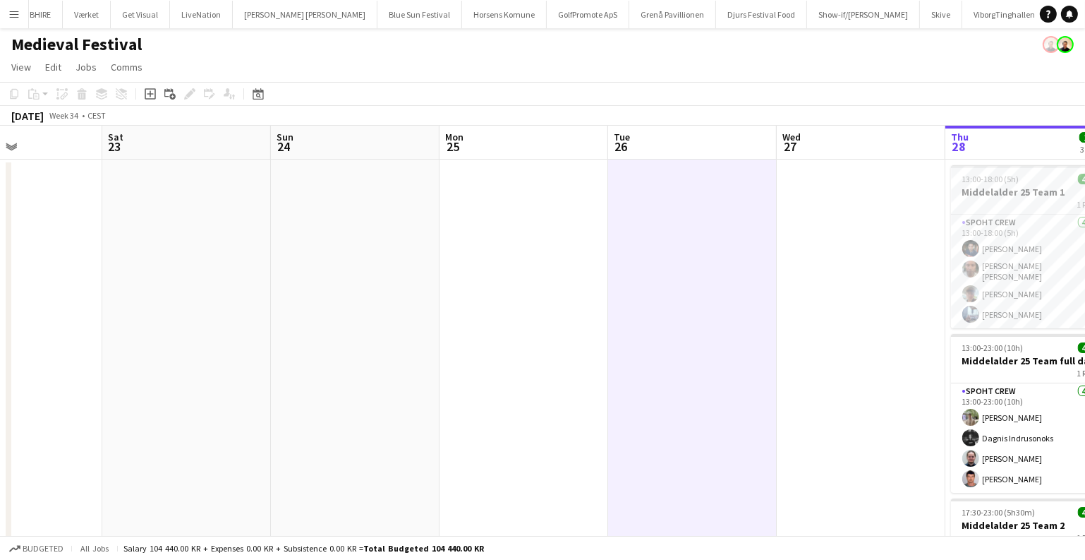
click at [492, 217] on app-date-cell at bounding box center [524, 440] width 169 height 563
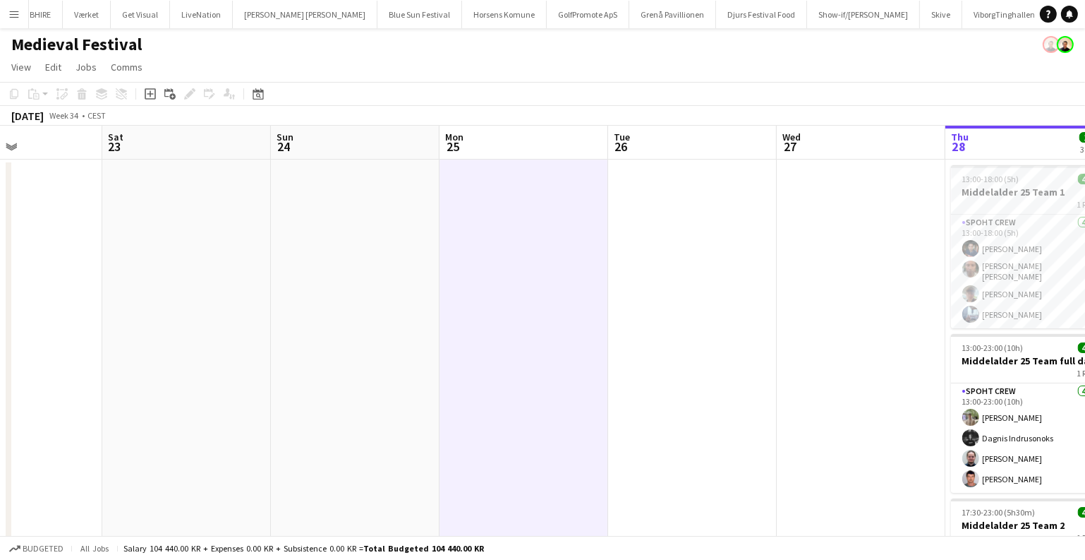
click at [321, 219] on app-date-cell at bounding box center [355, 440] width 169 height 563
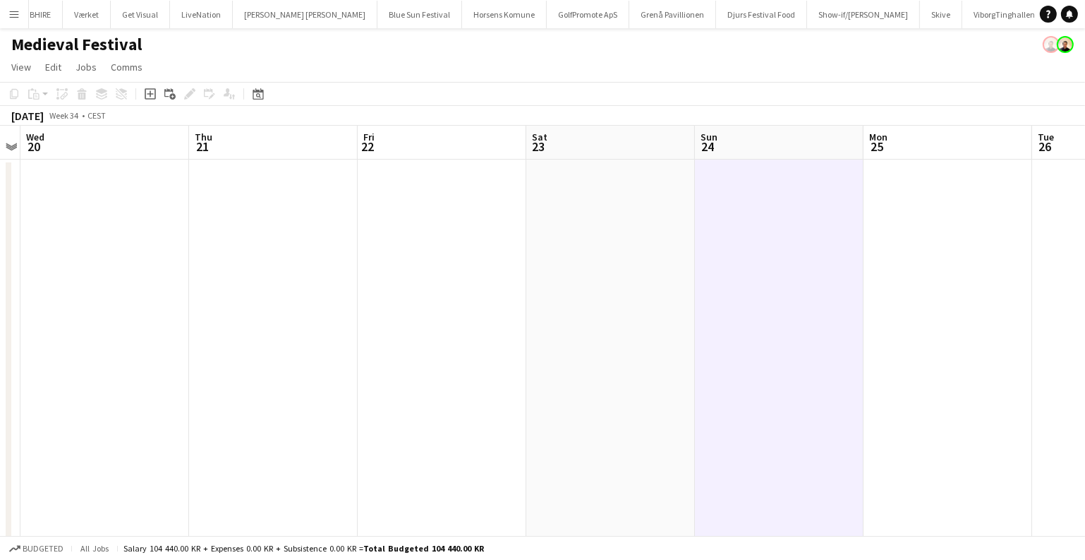
scroll to position [0, 303]
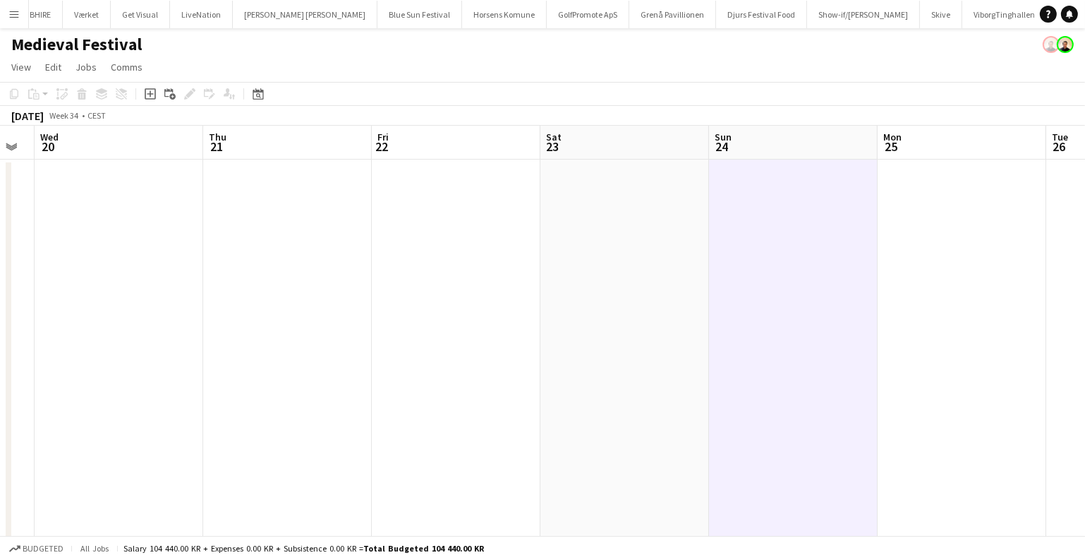
drag, startPoint x: 649, startPoint y: 246, endPoint x: 760, endPoint y: 248, distance: 110.8
click at [759, 248] on app-calendar-viewport "Mon 18 Tue 19 Wed 20 Thu 21 Fri 22 Sat 23 Sun 24 Mon 25 Tue 26 Wed 27 Thu 28 12…" at bounding box center [542, 424] width 1085 height 597
click at [199, 238] on app-date-cell at bounding box center [119, 440] width 169 height 563
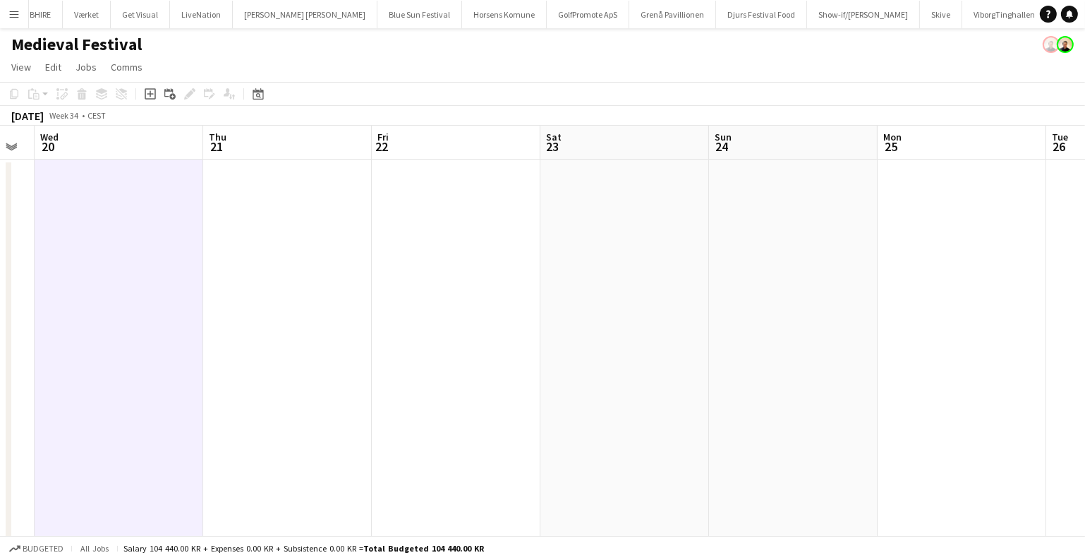
click at [461, 234] on app-date-cell at bounding box center [456, 440] width 169 height 563
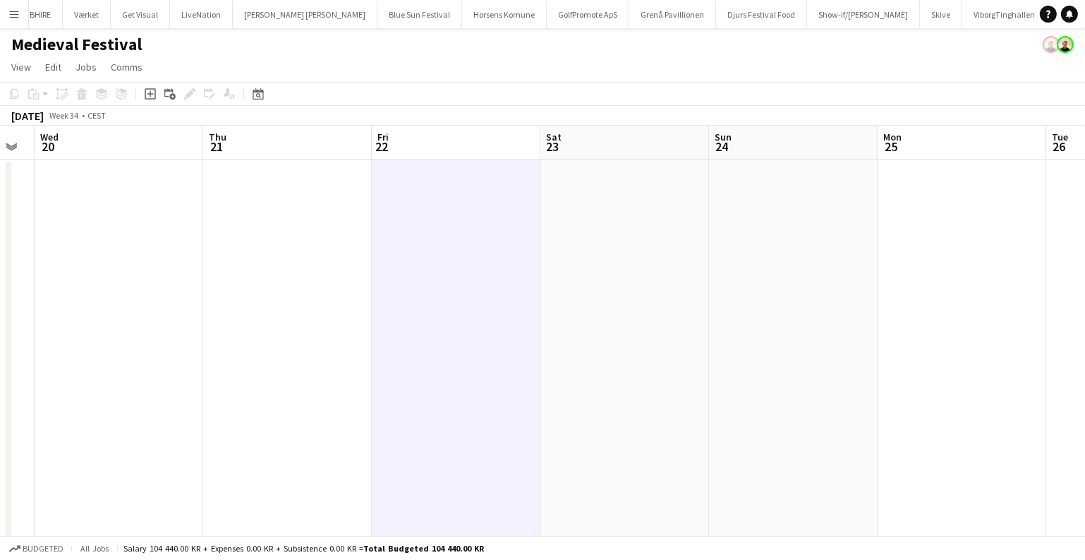
click at [558, 229] on app-date-cell at bounding box center [625, 440] width 169 height 563
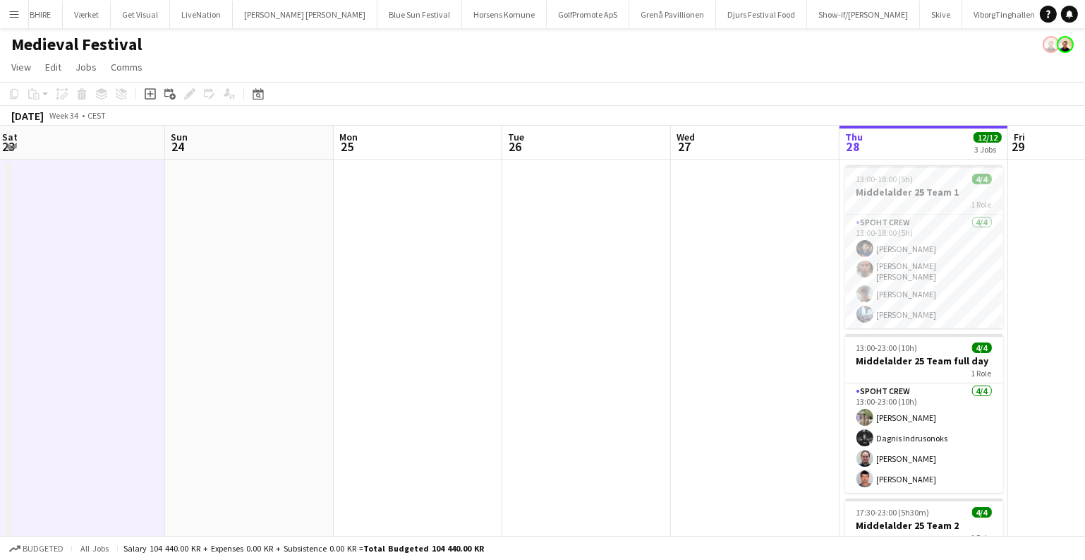
drag, startPoint x: 793, startPoint y: 241, endPoint x: 430, endPoint y: 273, distance: 364.1
click at [462, 273] on app-calendar-viewport "Thu 21 Fri 22 Sat 23 Sun 24 Mon 25 Tue 26 Wed 27 Thu 28 12/12 3 Jobs Fri 29 Sat…" at bounding box center [542, 424] width 1085 height 597
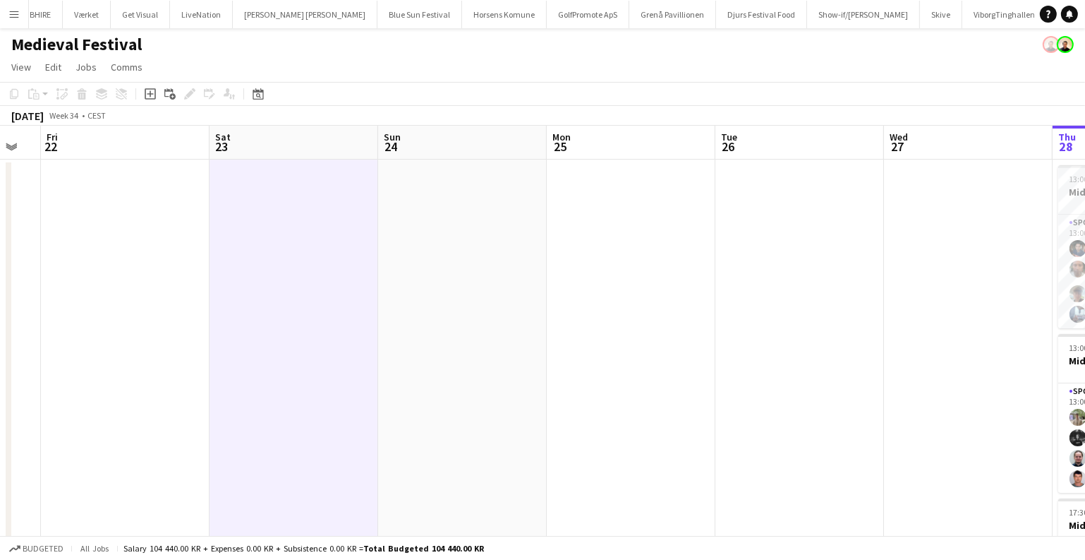
click at [121, 258] on app-date-cell at bounding box center [125, 440] width 169 height 563
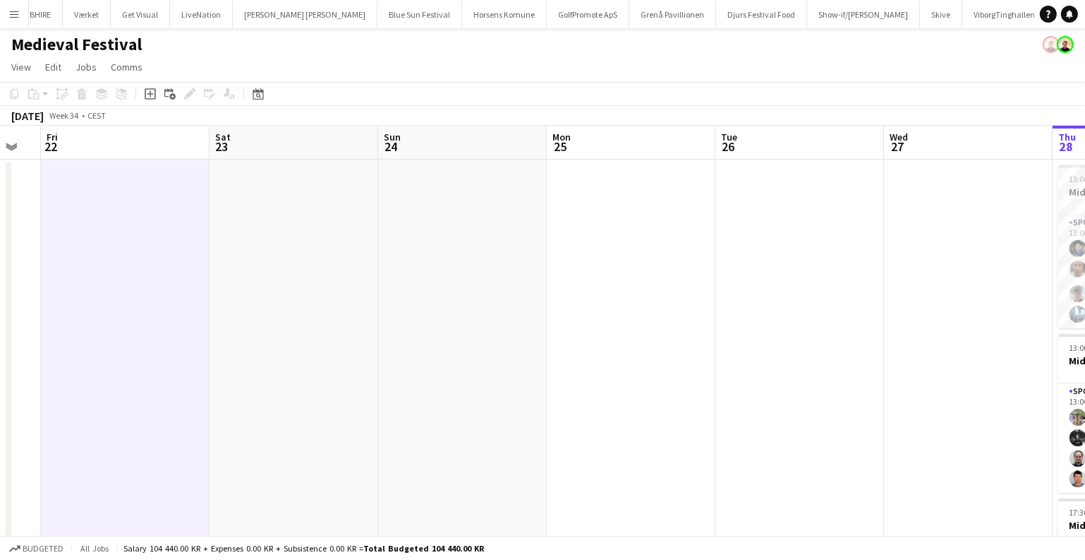
click at [291, 255] on app-date-cell at bounding box center [294, 440] width 169 height 563
